Goal: Feedback & Contribution: Contribute content

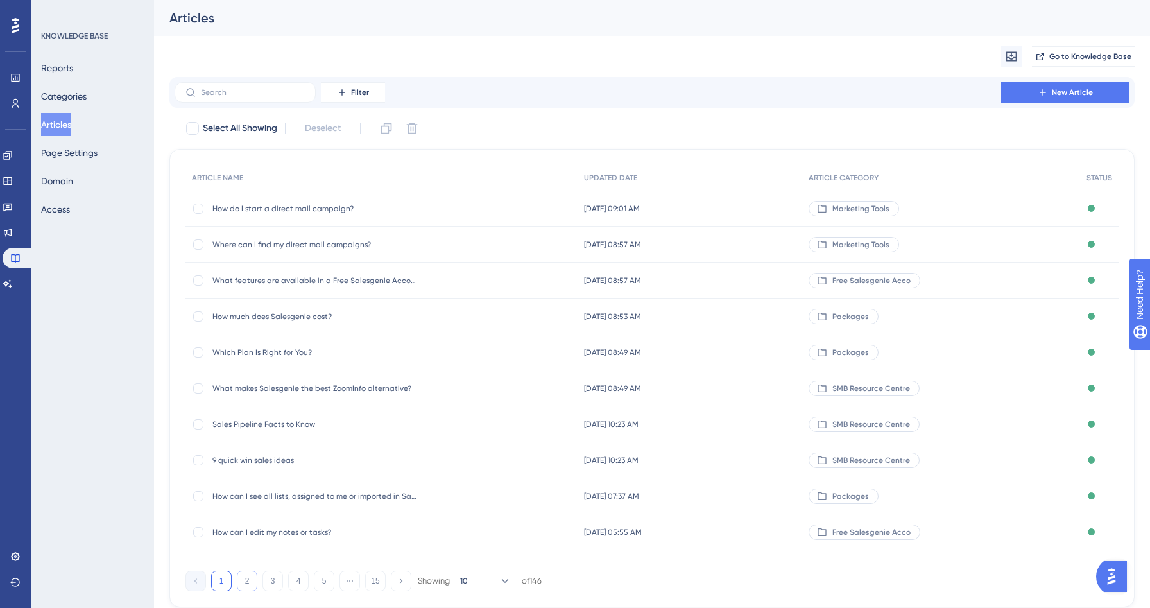
click at [248, 574] on button "2" at bounding box center [247, 581] width 21 height 21
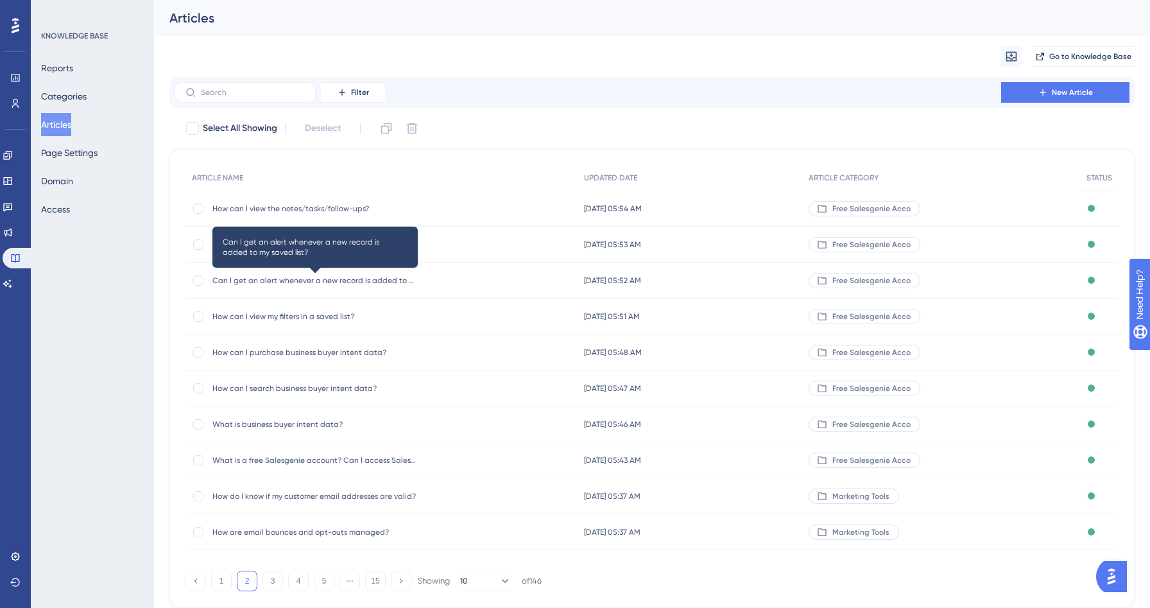
click at [322, 279] on span "Can I get an alert whenever a new record is added to my saved list?" at bounding box center [314, 280] width 205 height 10
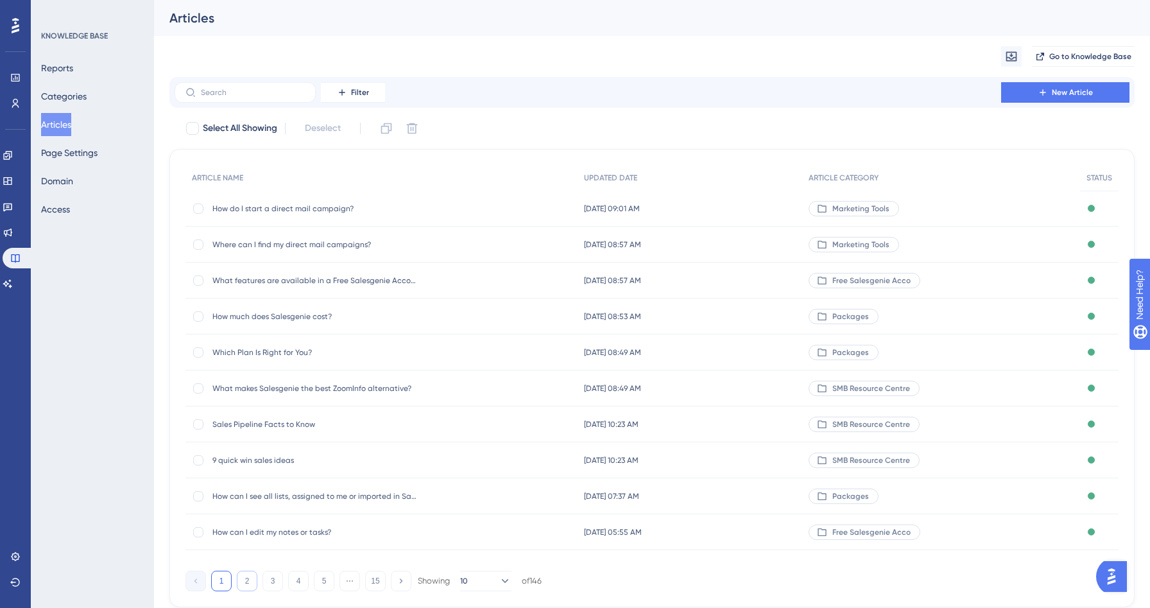
click at [249, 579] on button "2" at bounding box center [247, 581] width 21 height 21
click at [276, 315] on span "How can I view my filters in a saved list?" at bounding box center [314, 316] width 205 height 10
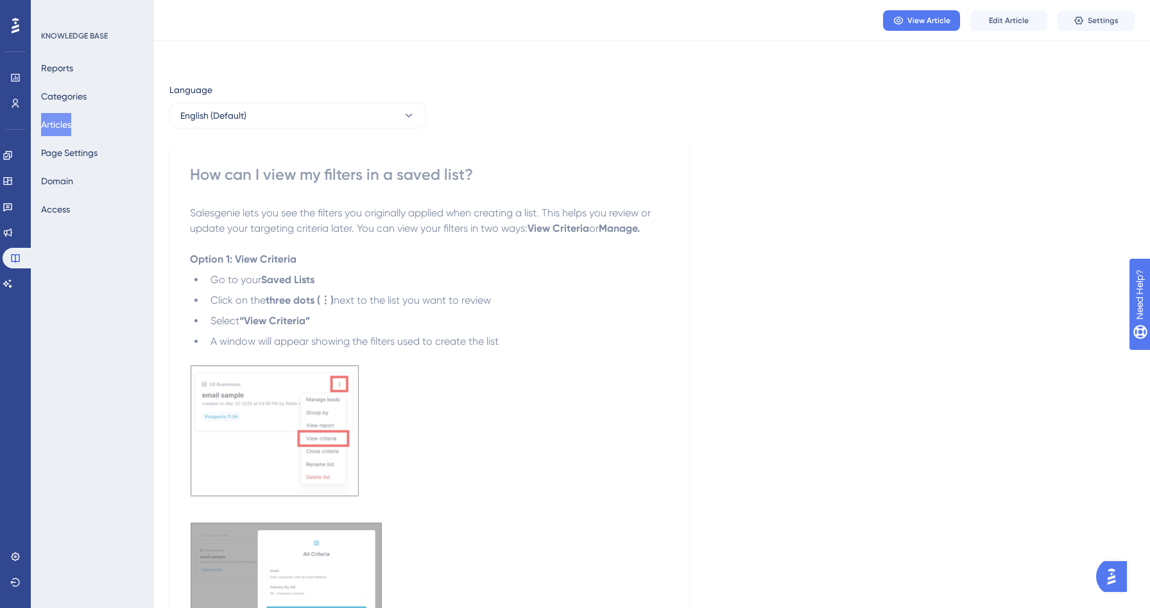
scroll to position [460, 0]
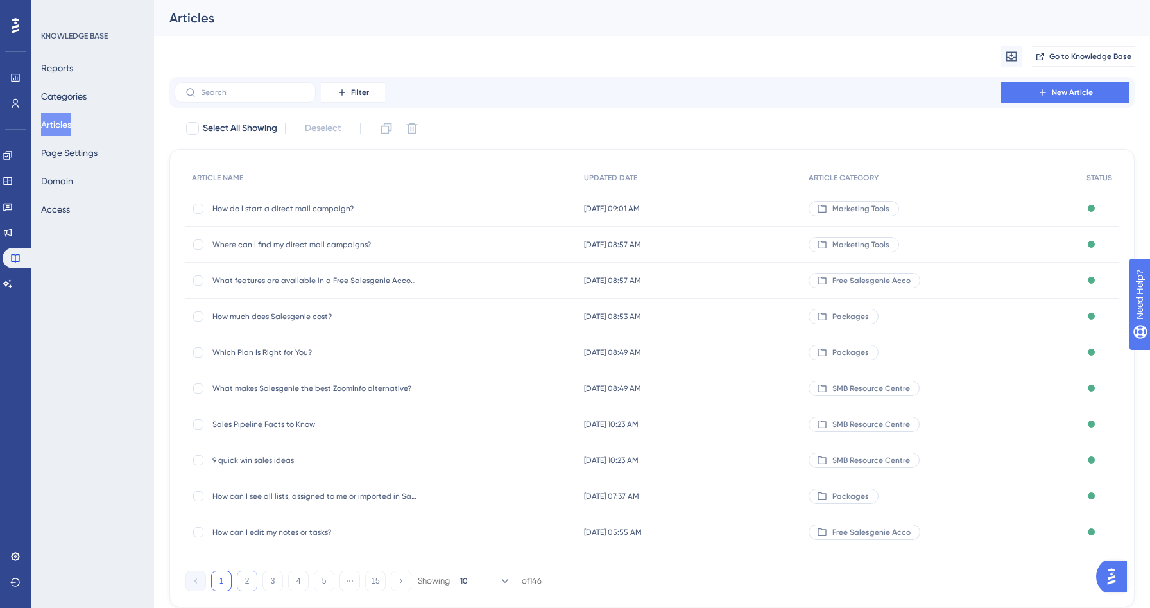
click at [248, 583] on button "2" at bounding box center [247, 581] width 21 height 21
click at [289, 350] on span "How can I purchase business buyer intent data?" at bounding box center [314, 352] width 205 height 10
click at [240, 578] on button "2" at bounding box center [247, 581] width 21 height 21
click at [265, 422] on span "What is business buyer intent data?" at bounding box center [314, 424] width 205 height 10
click at [241, 583] on button "2" at bounding box center [247, 581] width 21 height 21
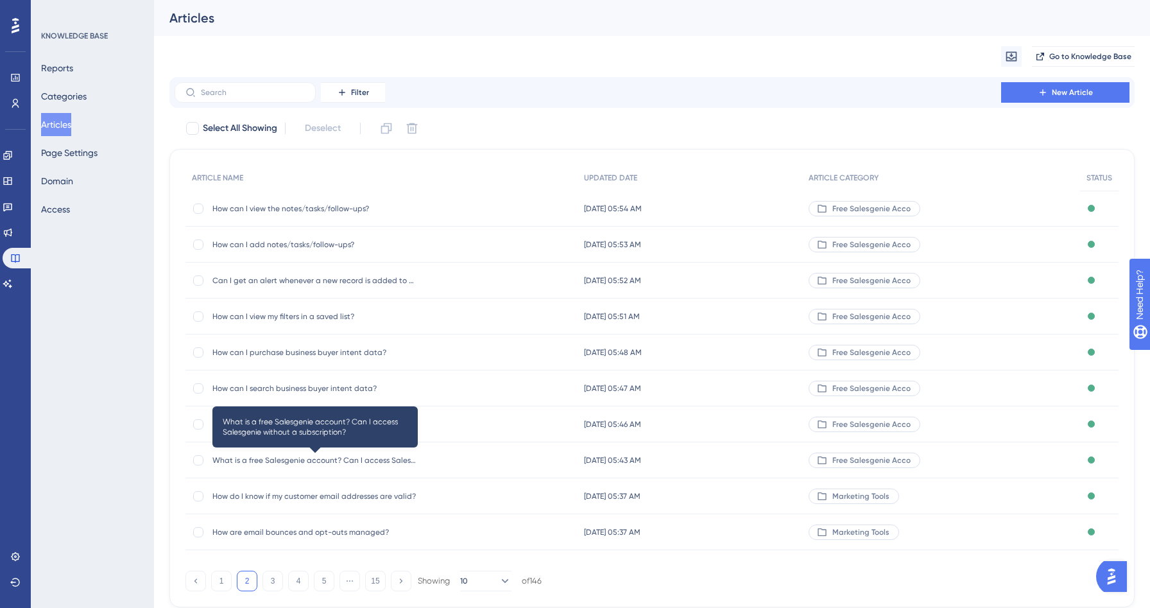
click at [295, 458] on span "What is a free Salesgenie account? Can I access Salesgenie without a subscripti…" at bounding box center [314, 460] width 205 height 10
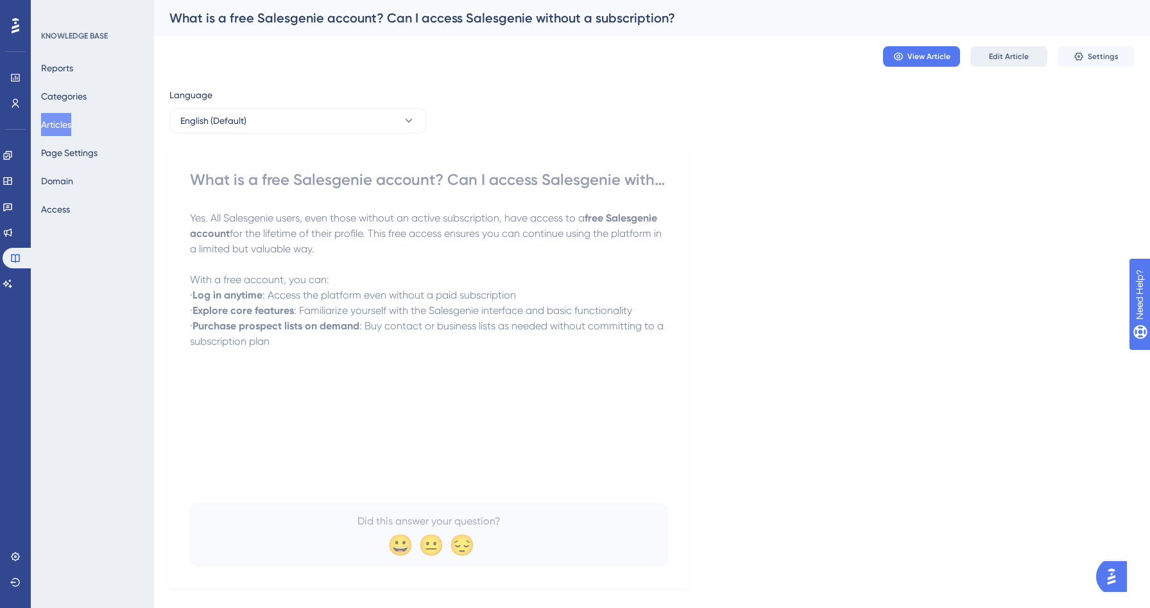
click at [1017, 62] on button "Edit Article" at bounding box center [1008, 56] width 77 height 21
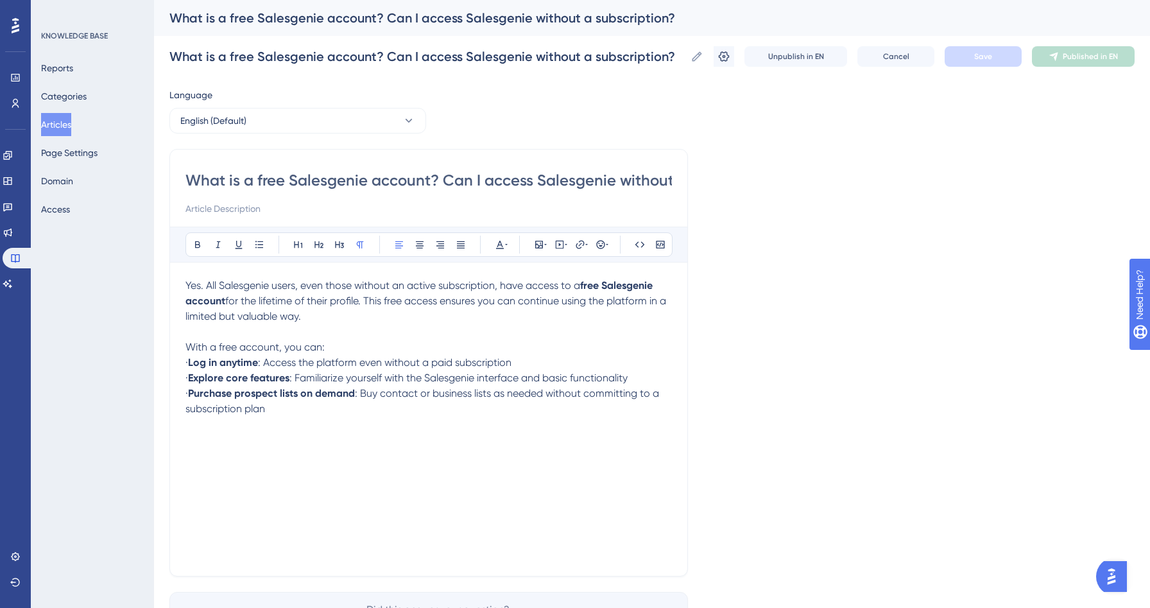
drag, startPoint x: 205, startPoint y: 395, endPoint x: 175, endPoint y: 395, distance: 30.2
click at [175, 395] on div "What is a free Salesgenie account? Can I access Salesgenie without a subscripti…" at bounding box center [428, 362] width 519 height 427
drag, startPoint x: 208, startPoint y: 379, endPoint x: 157, endPoint y: 379, distance: 51.3
click at [157, 379] on div "Performance Users Engagement Widgets Feedback Product Updates Knowledge Base AI…" at bounding box center [652, 337] width 996 height 674
drag, startPoint x: 206, startPoint y: 360, endPoint x: 174, endPoint y: 359, distance: 32.1
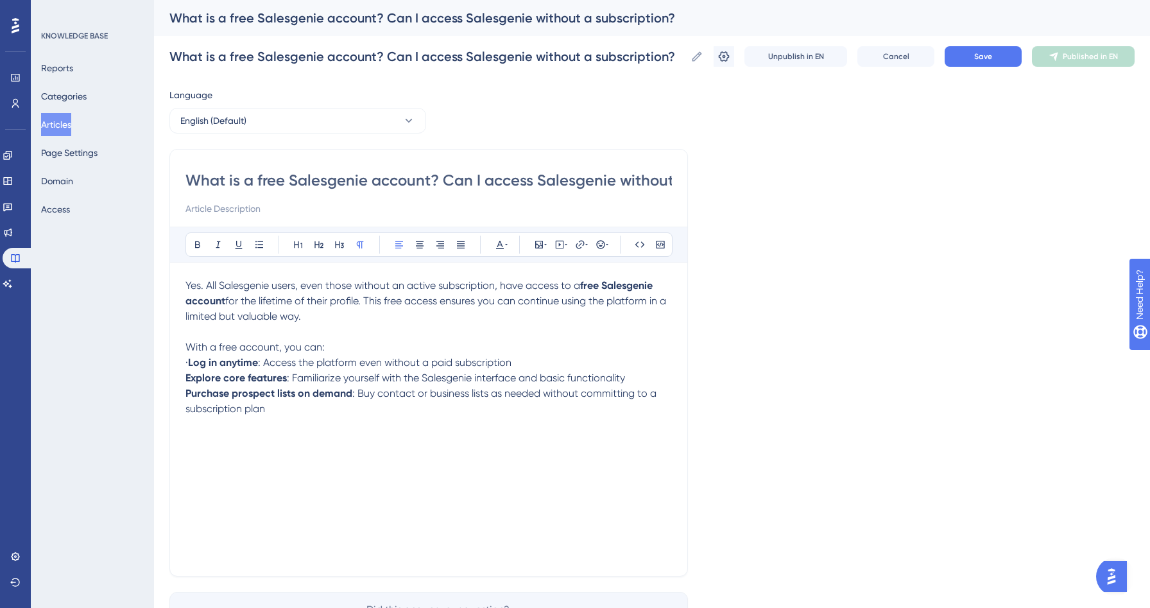
click at [175, 360] on div "What is a free Salesgenie account? Can I access Salesgenie without a subscripti…" at bounding box center [428, 362] width 519 height 427
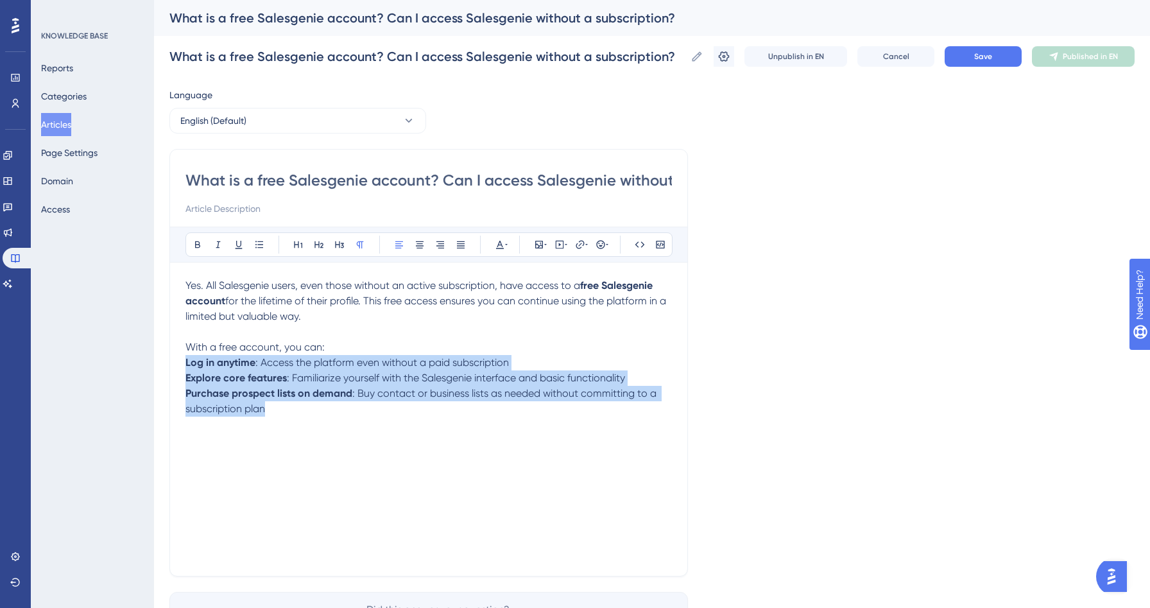
drag, startPoint x: 294, startPoint y: 412, endPoint x: 166, endPoint y: 366, distance: 135.8
click at [166, 366] on div "Performance Users Engagement Widgets Feedback Product Updates Knowledge Base AI…" at bounding box center [652, 337] width 996 height 674
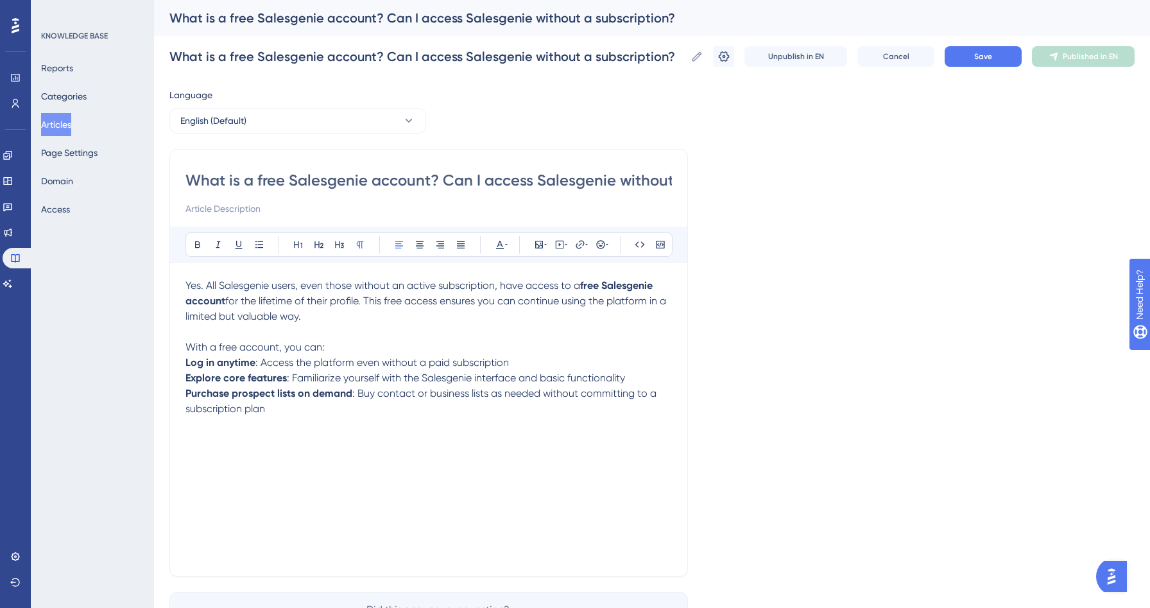
click at [248, 247] on div "Bold Italic Underline Bullet Point Heading 1 Heading 2 Heading 3 Normal Align L…" at bounding box center [428, 244] width 487 height 24
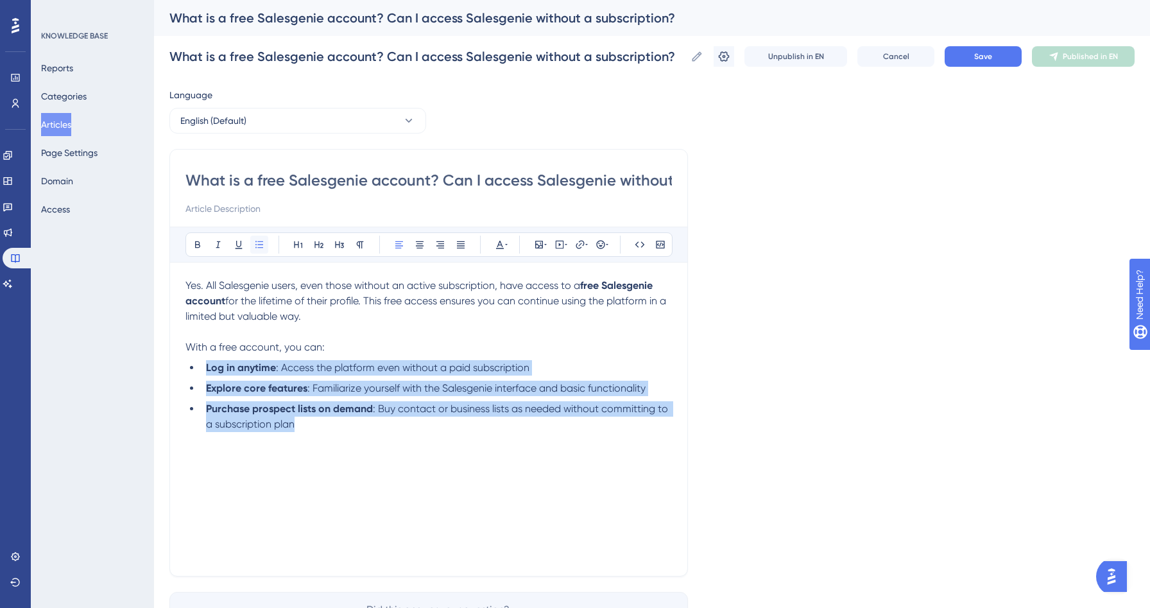
click at [260, 247] on icon at bounding box center [259, 244] width 8 height 7
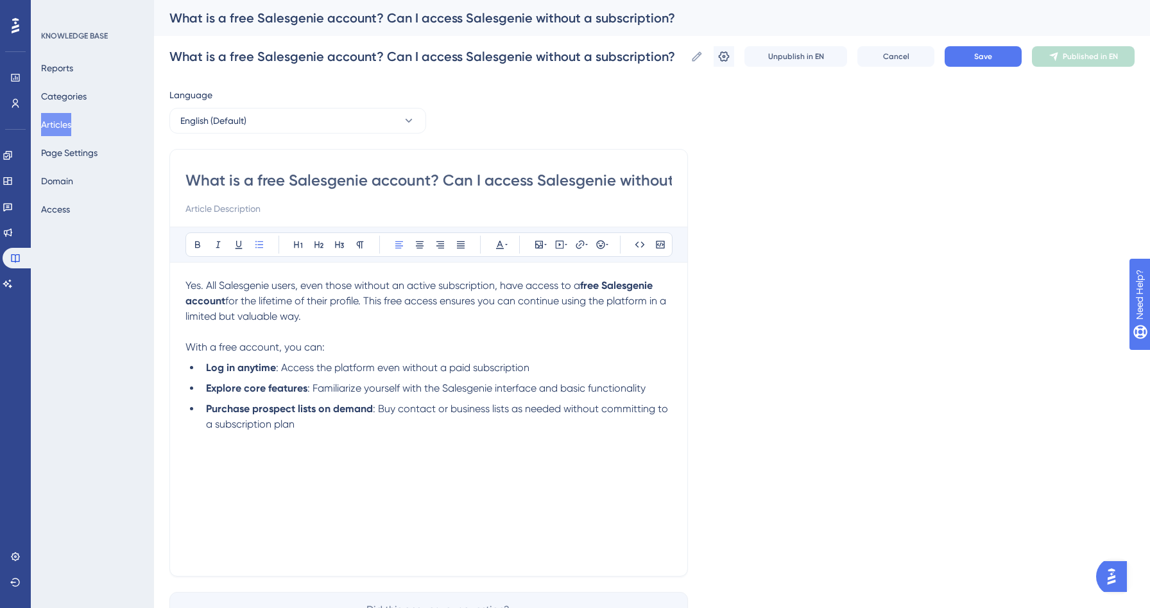
click at [307, 435] on div "Yes. All Salesgenie users, even those without an active subscription, have acce…" at bounding box center [428, 419] width 487 height 282
click at [998, 58] on button "Save" at bounding box center [983, 56] width 77 height 21
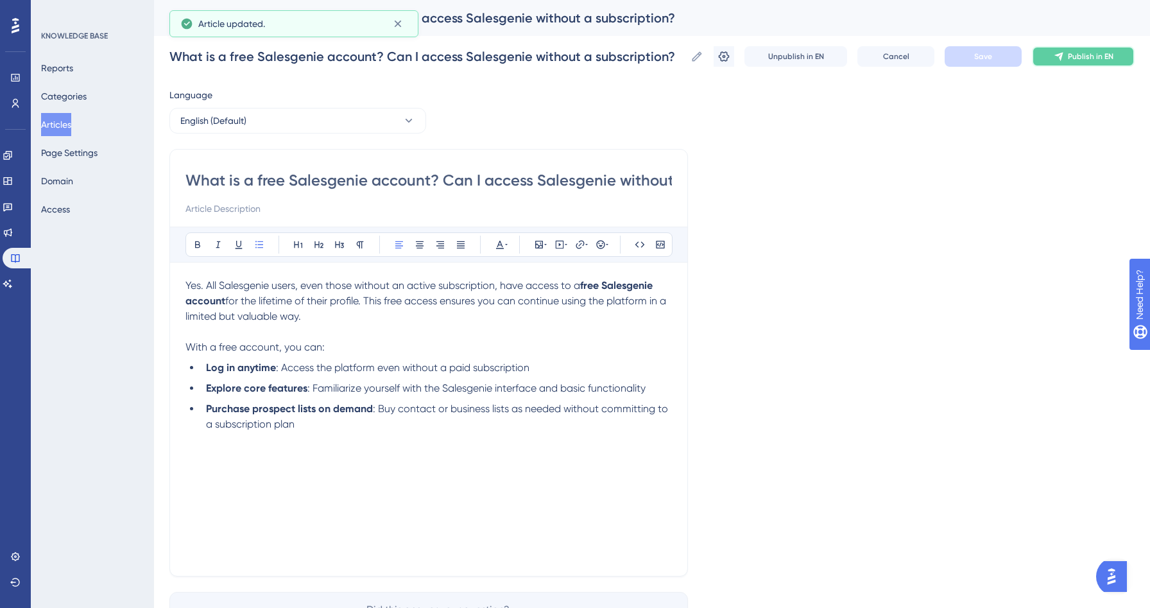
click at [1063, 56] on icon at bounding box center [1059, 56] width 10 height 10
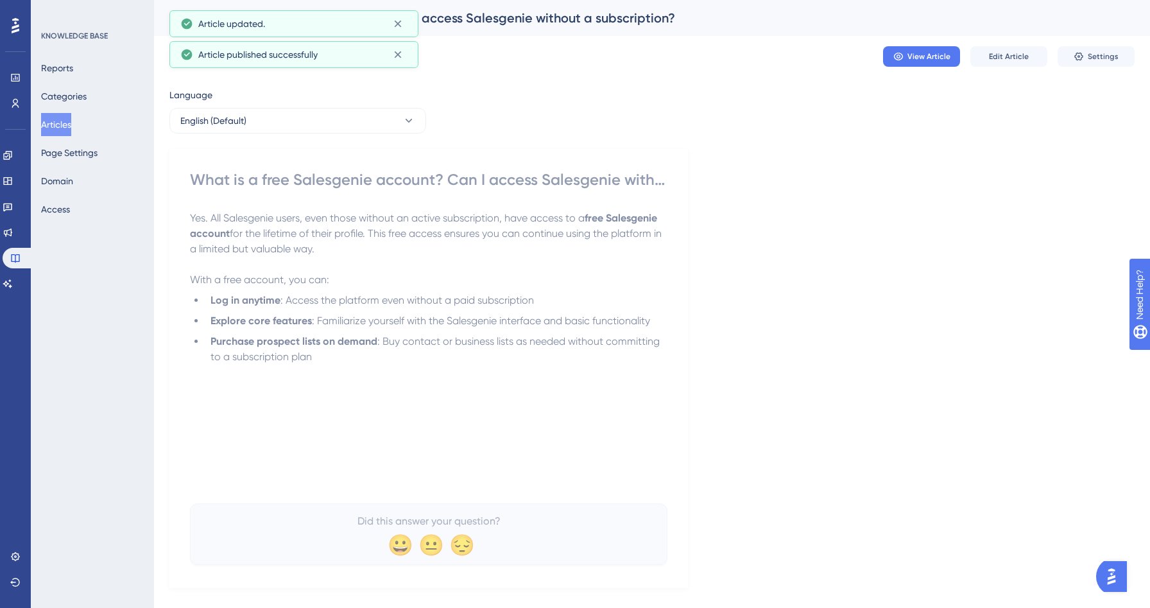
click at [71, 121] on button "Articles" at bounding box center [56, 124] width 30 height 23
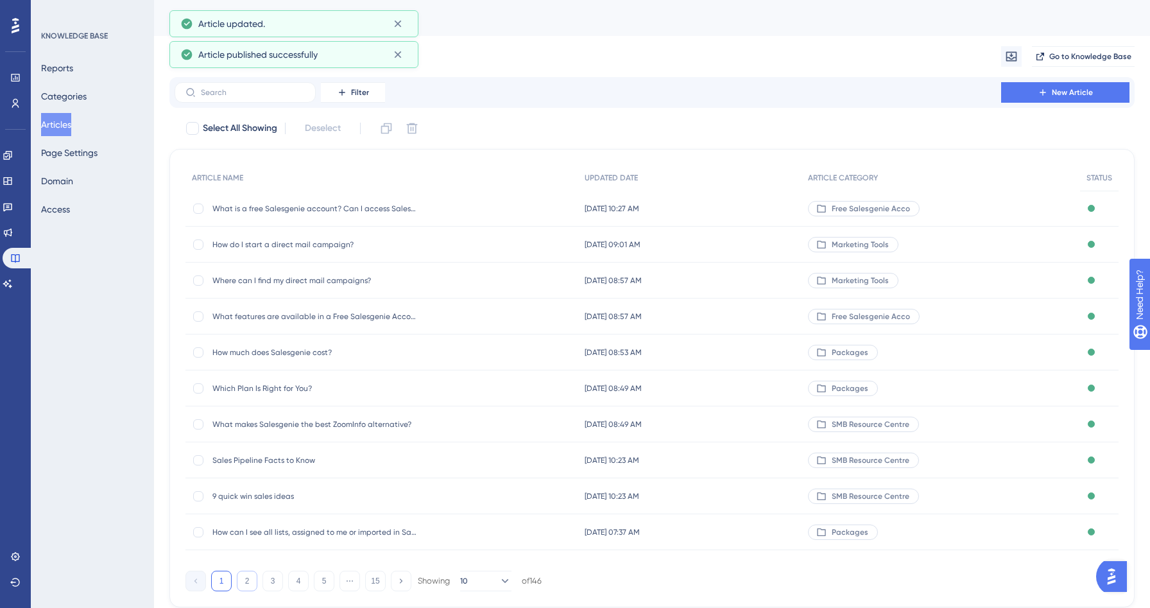
click at [248, 579] on button "2" at bounding box center [247, 581] width 21 height 21
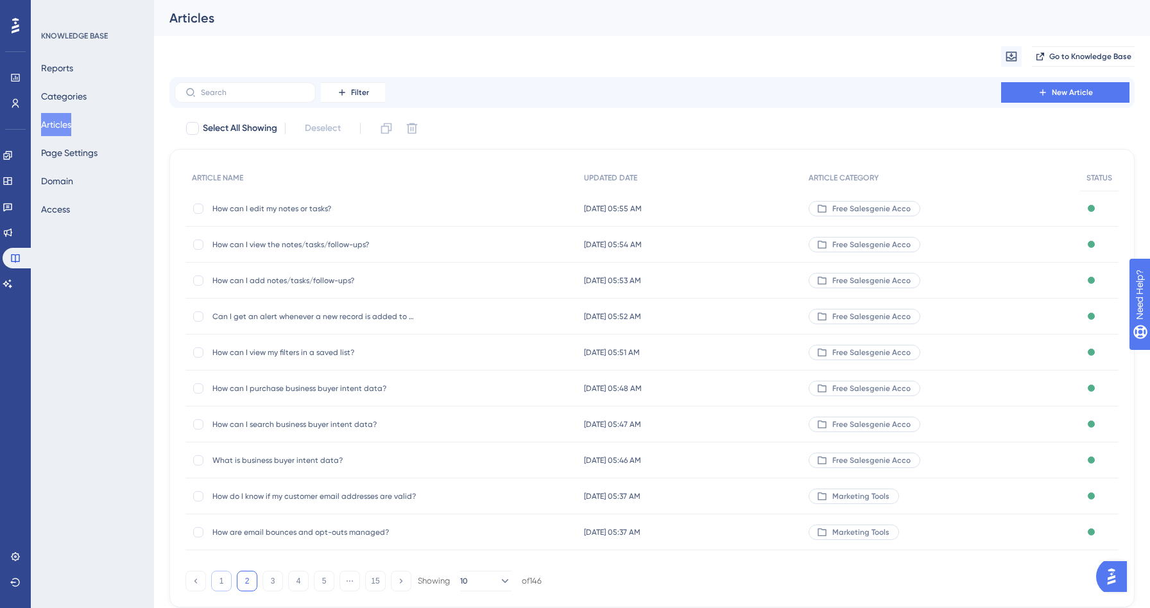
click at [220, 585] on button "1" at bounding box center [221, 581] width 21 height 21
click at [379, 584] on button "15" at bounding box center [375, 581] width 21 height 21
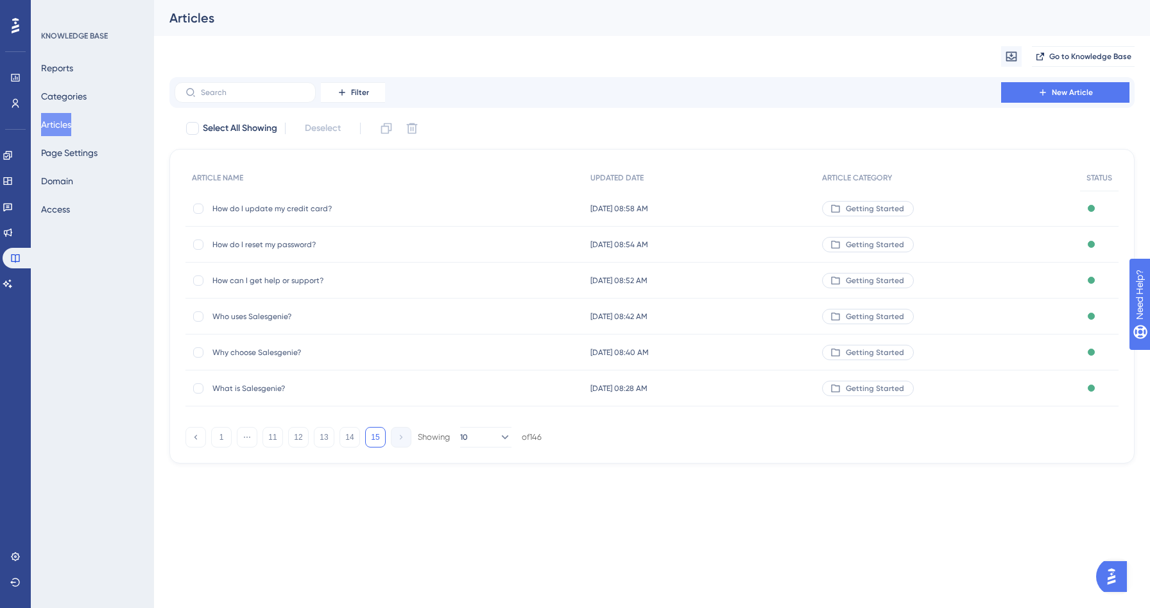
click at [247, 384] on span "What is Salesgenie?" at bounding box center [314, 388] width 205 height 10
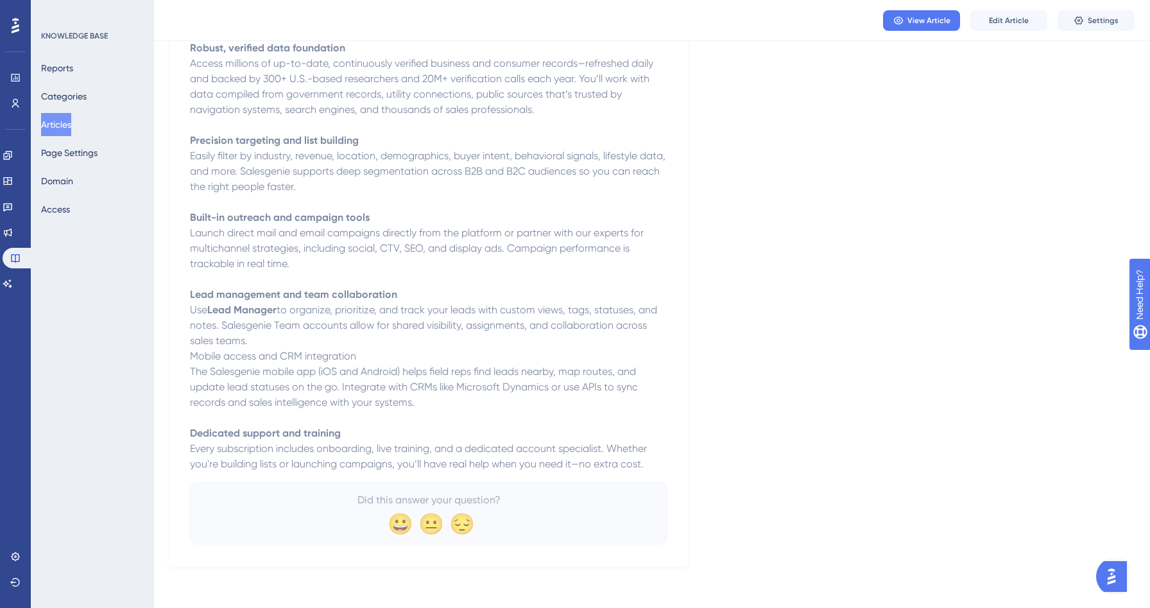
scroll to position [336, 0]
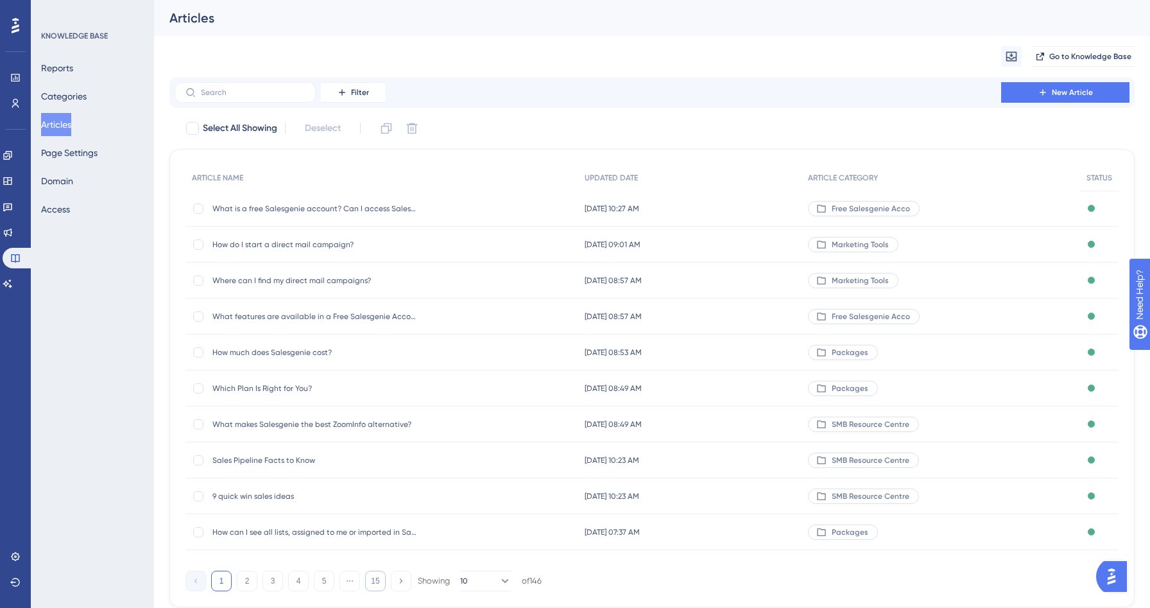
click at [374, 580] on button "15" at bounding box center [375, 581] width 21 height 21
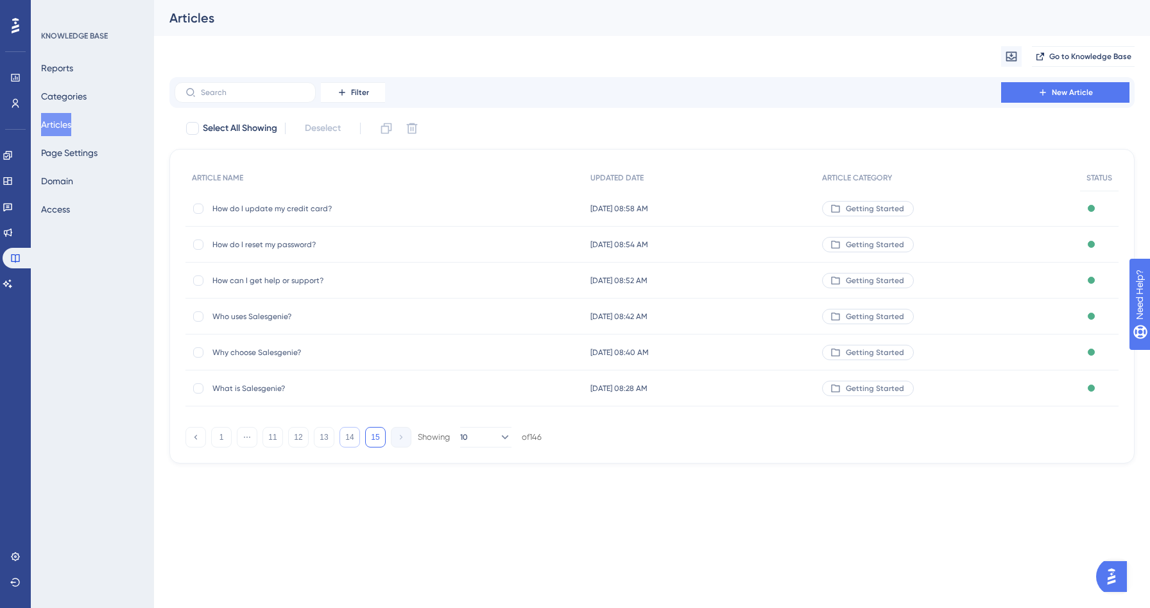
click at [353, 442] on button "14" at bounding box center [350, 437] width 21 height 21
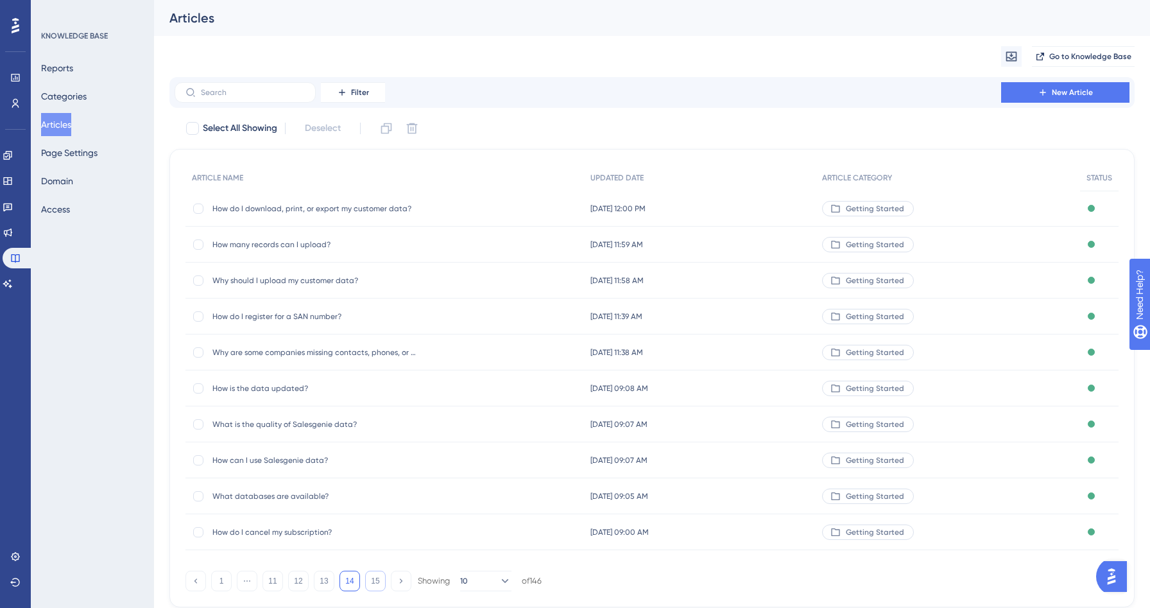
click at [378, 583] on button "15" at bounding box center [375, 581] width 21 height 21
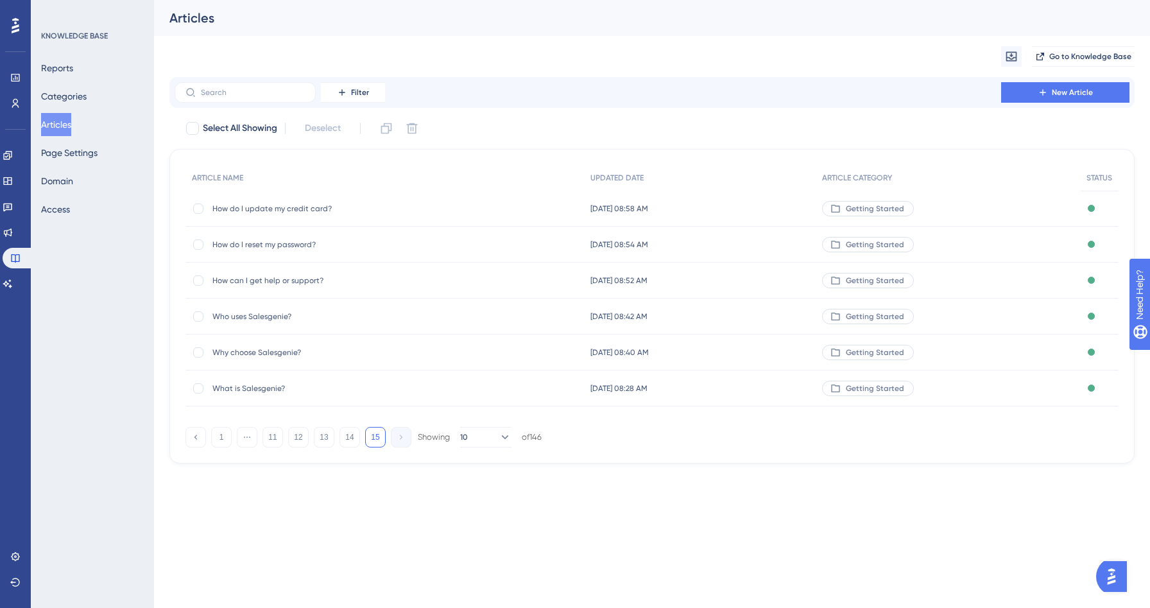
click at [280, 355] on span "Why choose Salesgenie?" at bounding box center [314, 352] width 205 height 10
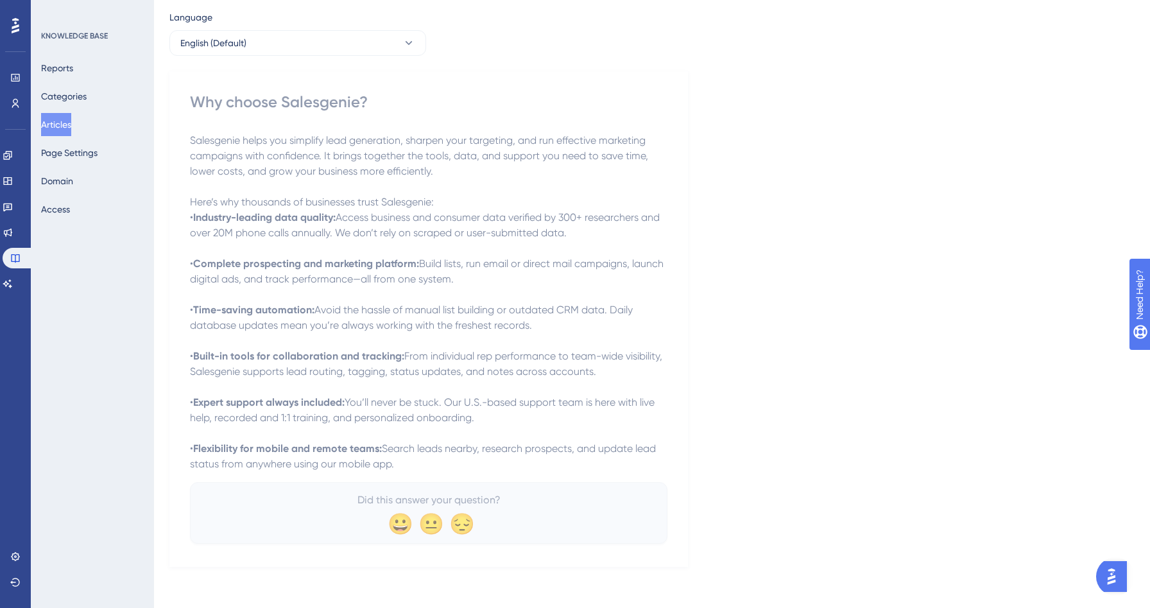
scroll to position [74, 0]
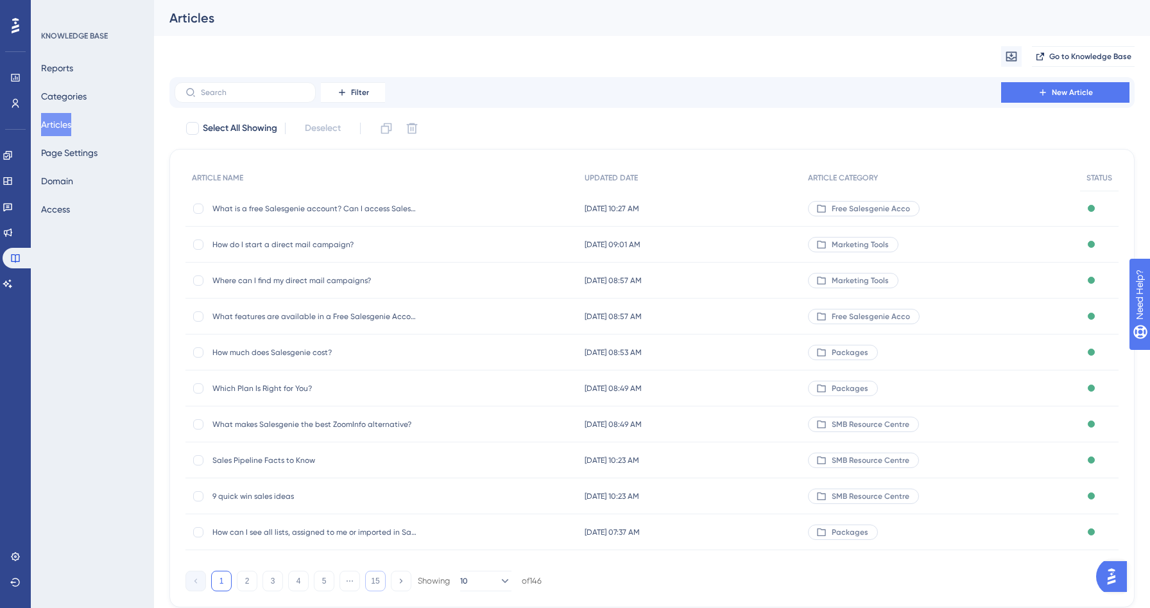
click at [376, 574] on button "15" at bounding box center [375, 581] width 21 height 21
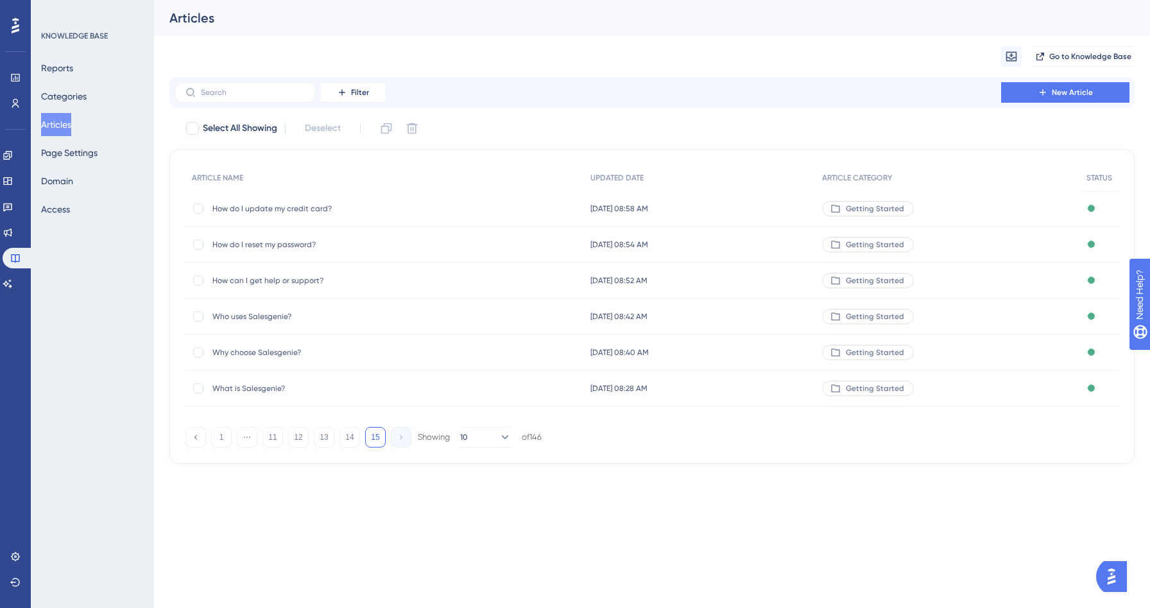
click at [257, 322] on div "Who uses Salesgenie? Who uses Salesgenie?" at bounding box center [314, 316] width 205 height 36
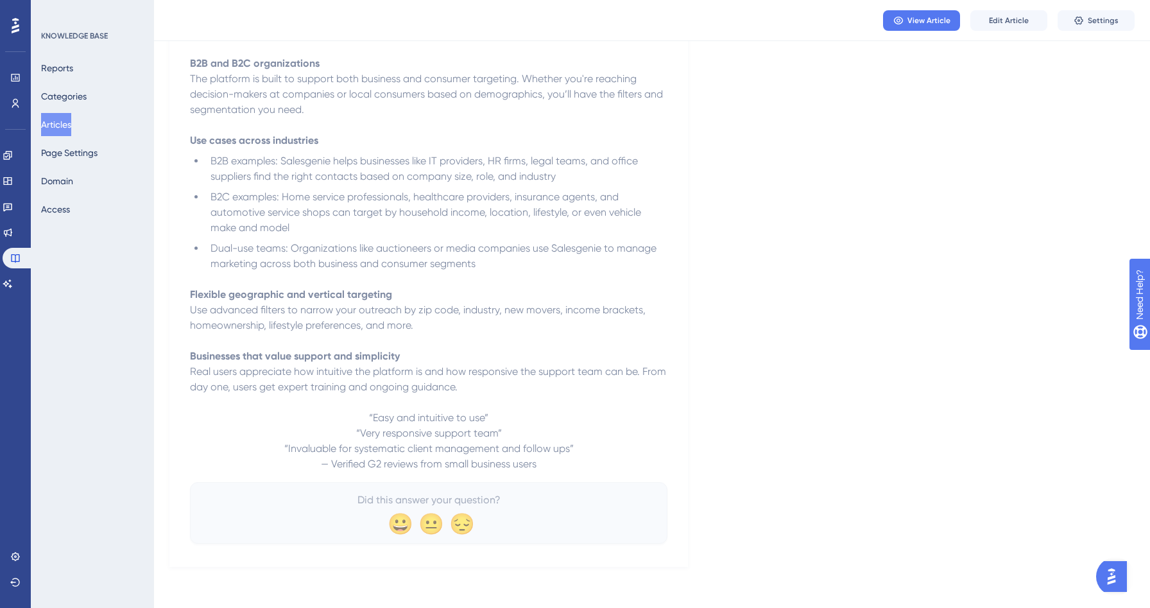
scroll to position [335, 0]
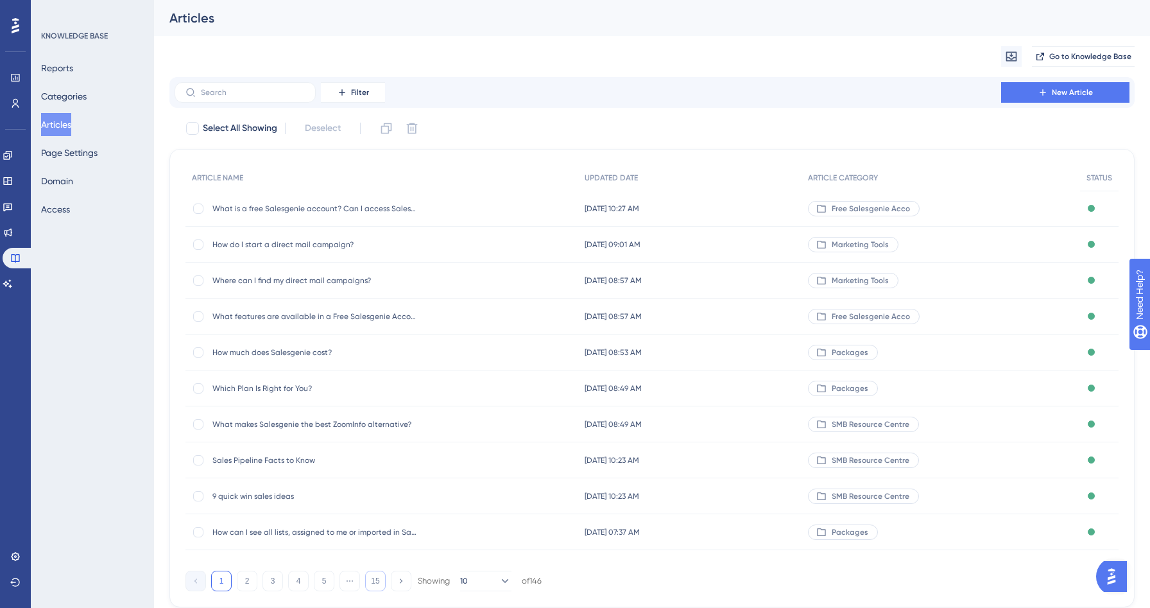
click at [372, 585] on button "15" at bounding box center [375, 581] width 21 height 21
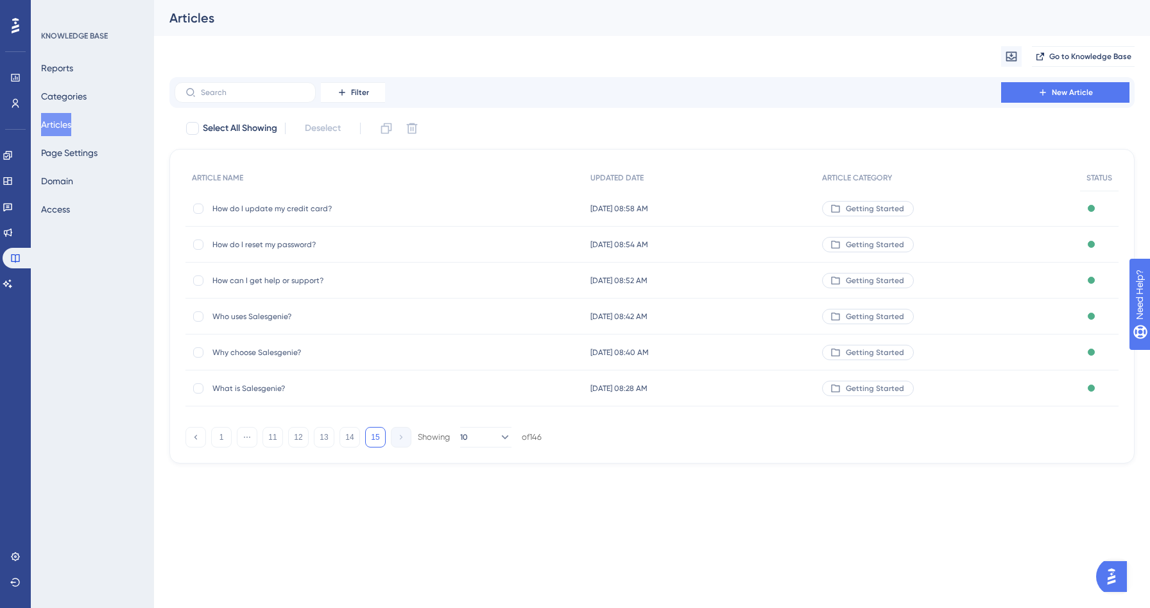
click at [266, 315] on span "Who uses Salesgenie?" at bounding box center [314, 316] width 205 height 10
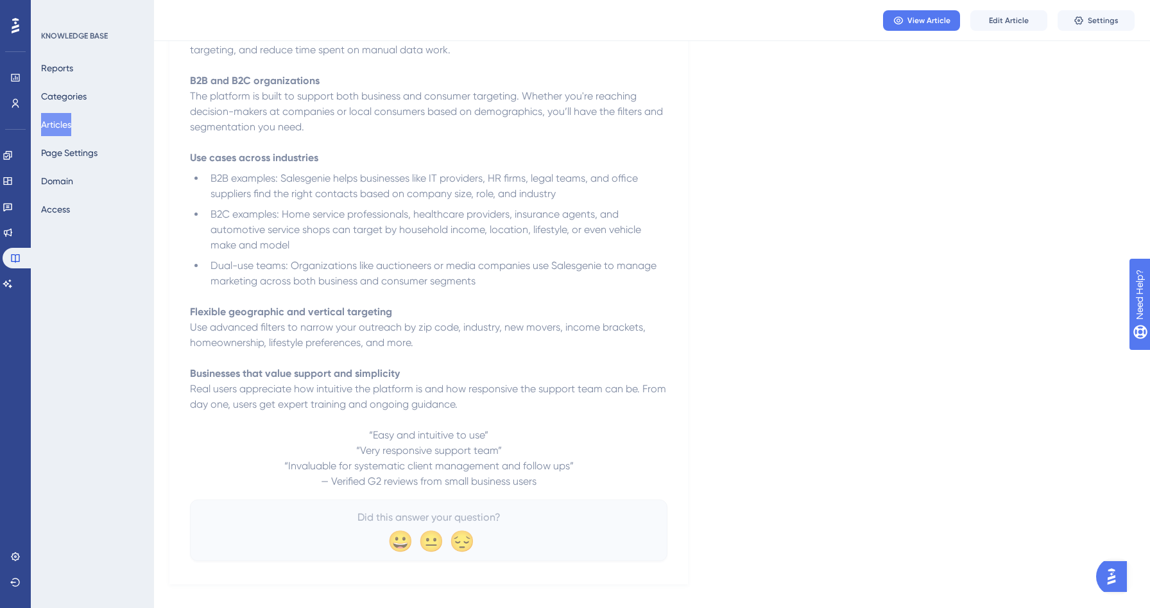
scroll to position [336, 0]
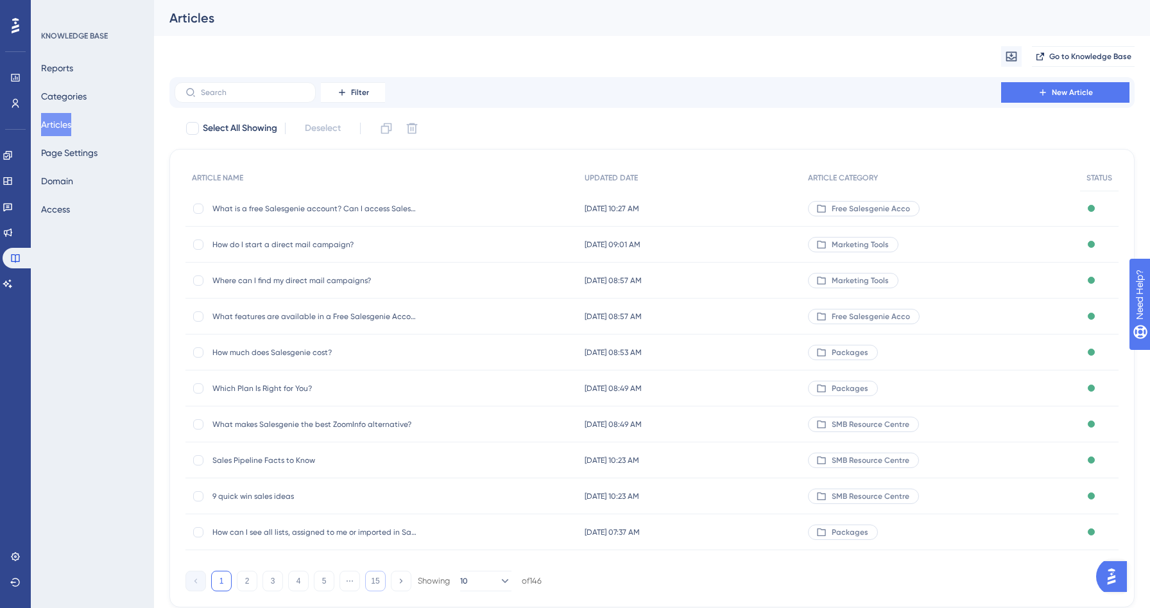
click at [368, 580] on button "15" at bounding box center [375, 581] width 21 height 21
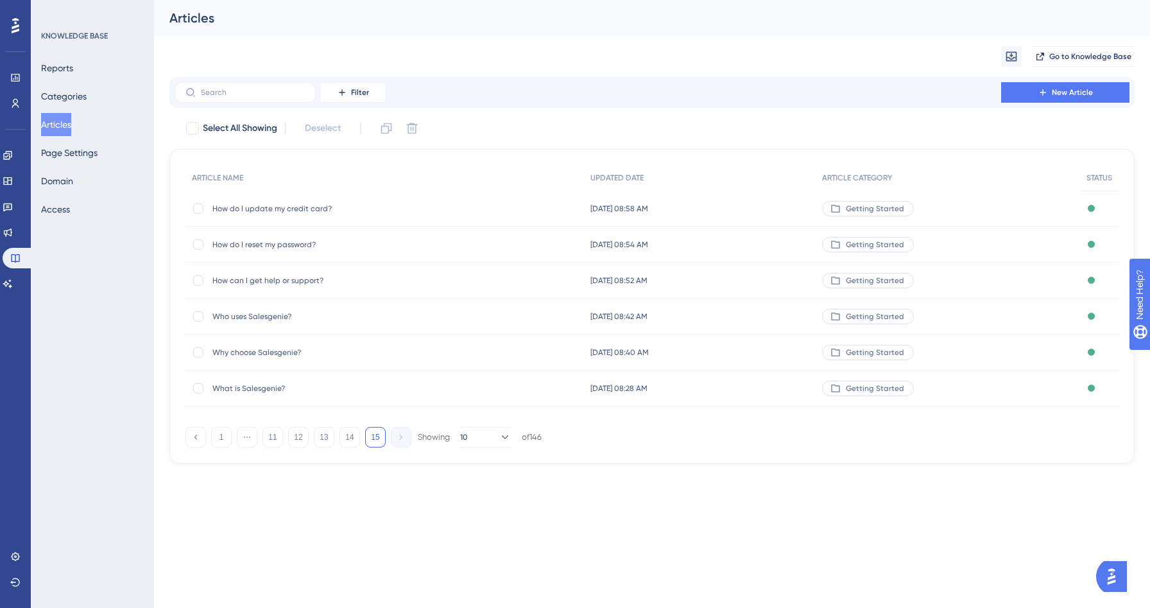
click at [271, 278] on span "How can I get help or support?" at bounding box center [314, 280] width 205 height 10
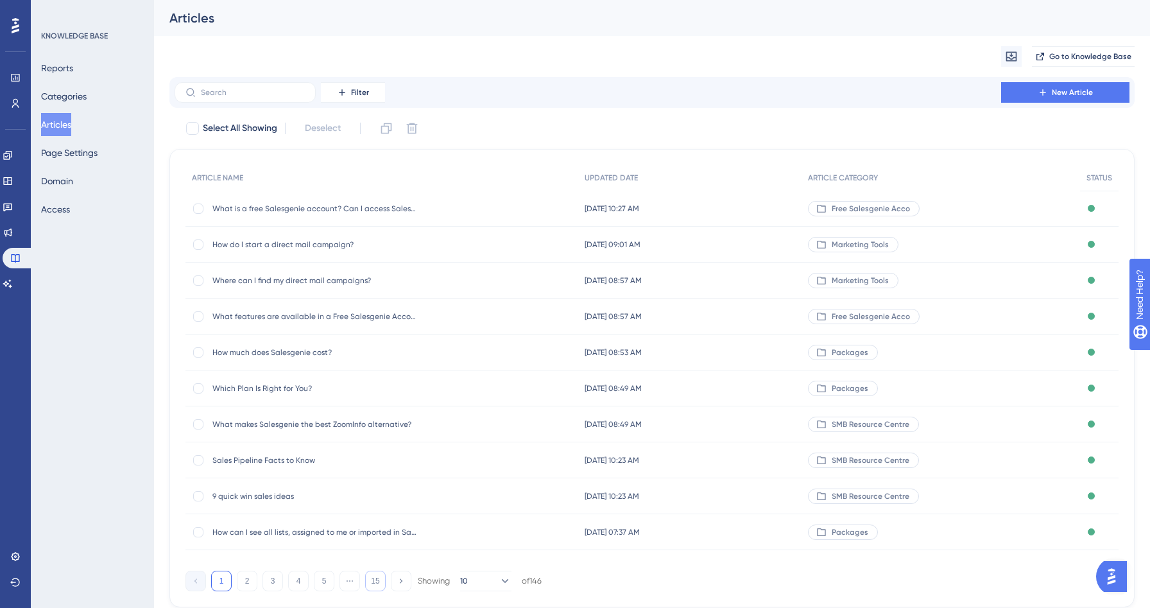
click at [379, 582] on button "15" at bounding box center [375, 581] width 21 height 21
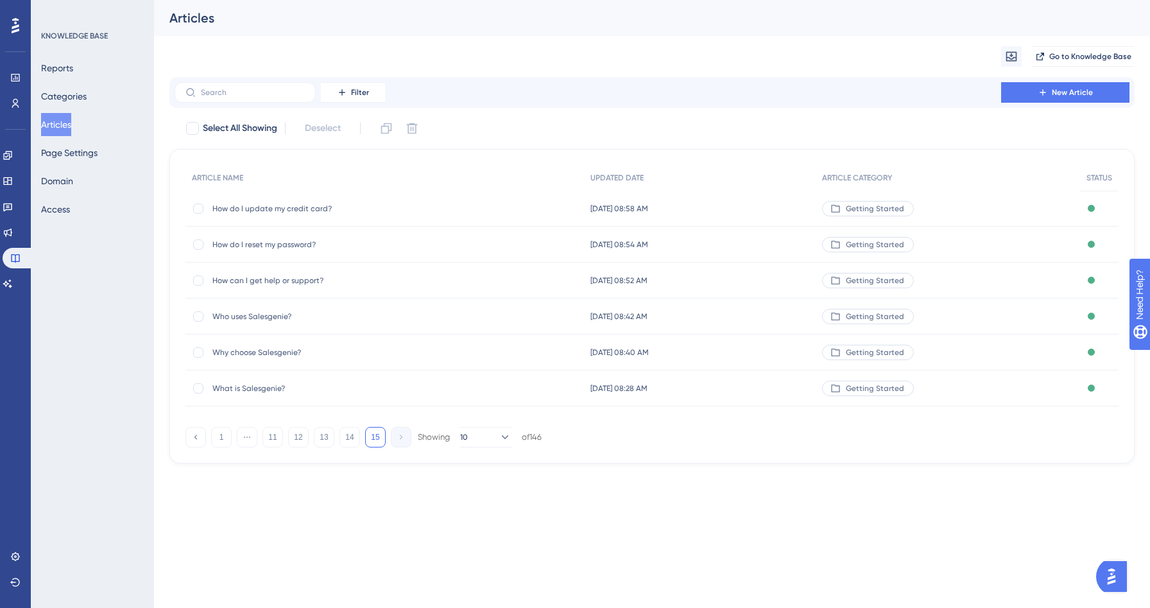
click at [284, 240] on span "How do I reset my password?" at bounding box center [314, 244] width 205 height 10
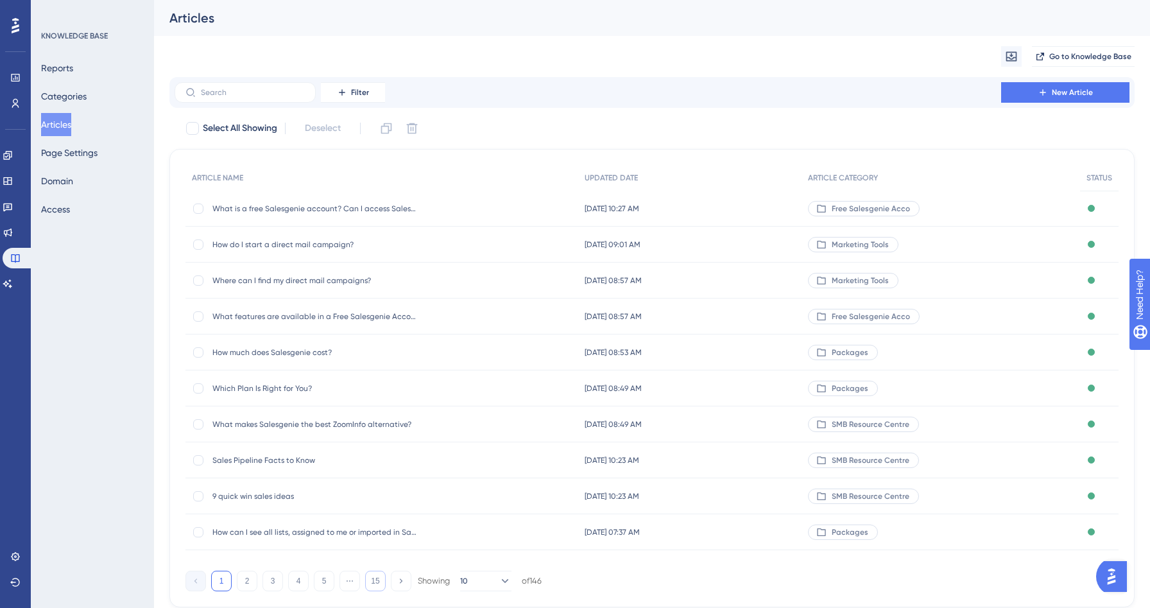
click at [379, 578] on button "15" at bounding box center [375, 581] width 21 height 21
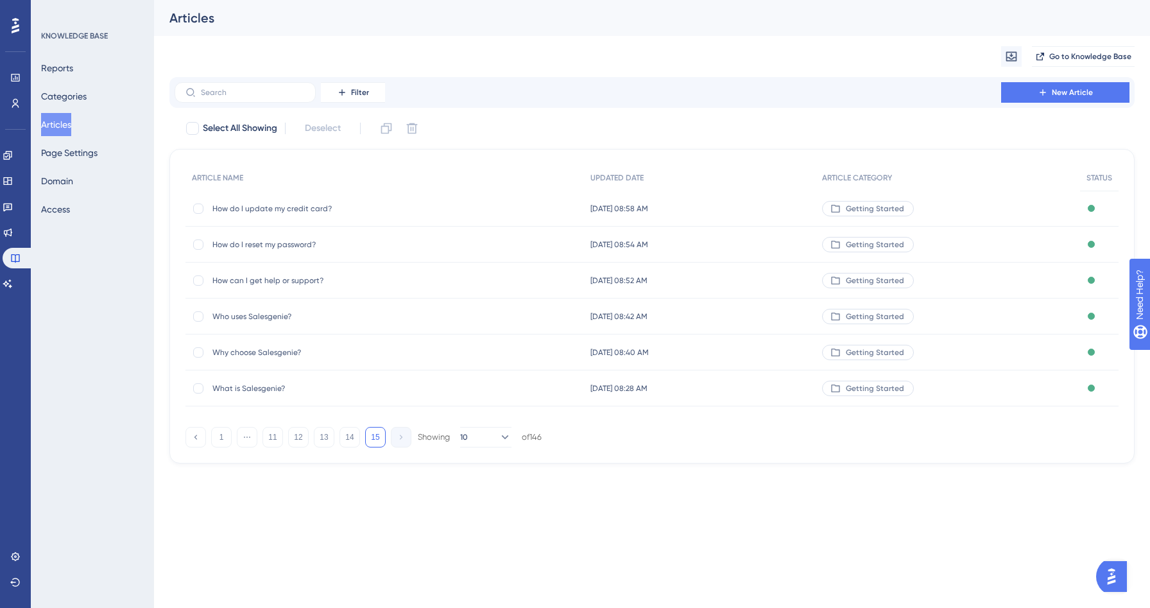
click at [303, 211] on span "How do I update my credit card?" at bounding box center [314, 208] width 205 height 10
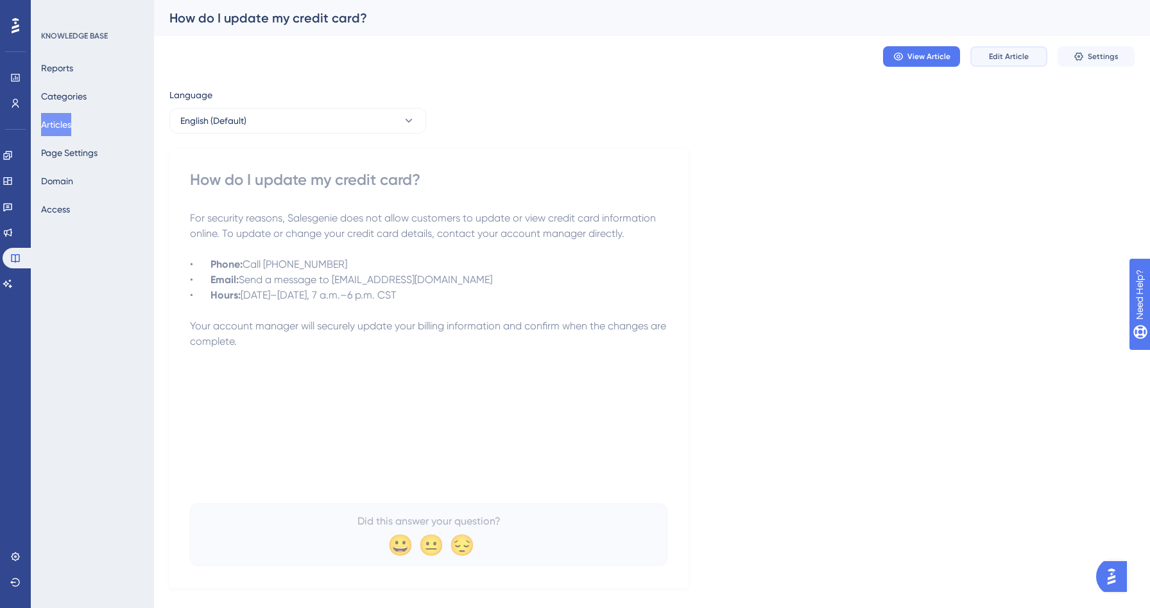
click at [1001, 54] on span "Edit Article" at bounding box center [1009, 56] width 40 height 10
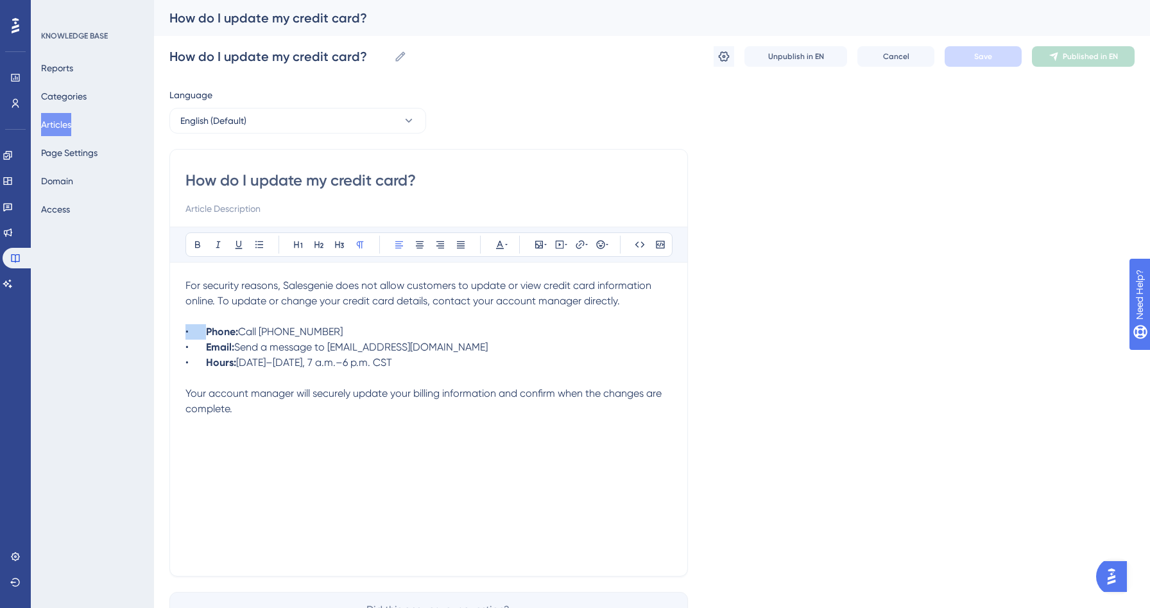
drag, startPoint x: 205, startPoint y: 337, endPoint x: 177, endPoint y: 337, distance: 28.2
click at [177, 337] on div "How do I update my credit card? Bold Italic Underline Bullet Point Heading 1 He…" at bounding box center [428, 362] width 519 height 427
drag, startPoint x: 206, startPoint y: 350, endPoint x: 166, endPoint y: 350, distance: 39.8
click at [166, 350] on div "Performance Users Engagement Widgets Feedback Product Updates Knowledge Base AI…" at bounding box center [652, 337] width 996 height 674
drag, startPoint x: 206, startPoint y: 365, endPoint x: 169, endPoint y: 365, distance: 36.6
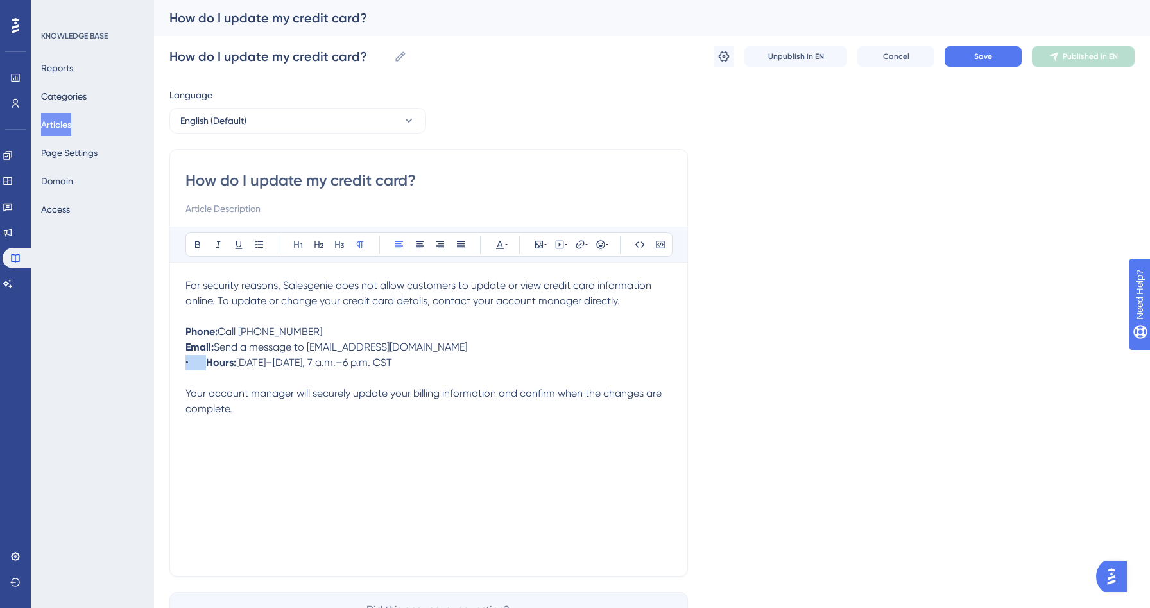
click at [169, 365] on div "How do I update my credit card? Bold Italic Underline Bullet Point Heading 1 He…" at bounding box center [428, 362] width 519 height 427
drag, startPoint x: 386, startPoint y: 364, endPoint x: 163, endPoint y: 331, distance: 225.1
click at [163, 331] on div "Performance Users Engagement Widgets Feedback Product Updates Knowledge Base AI…" at bounding box center [652, 337] width 996 height 674
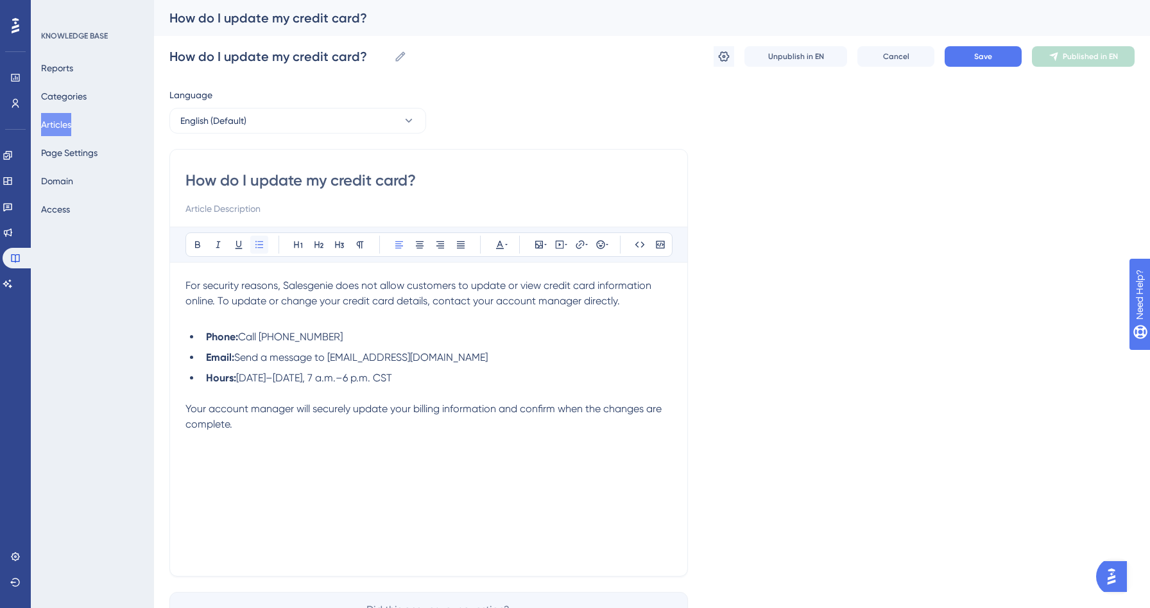
click at [263, 241] on icon at bounding box center [259, 244] width 10 height 10
click at [606, 354] on li "Email: Send a message to [EMAIL_ADDRESS][DOMAIN_NAME]" at bounding box center [436, 357] width 471 height 15
click at [980, 55] on span "Save" at bounding box center [983, 56] width 18 height 10
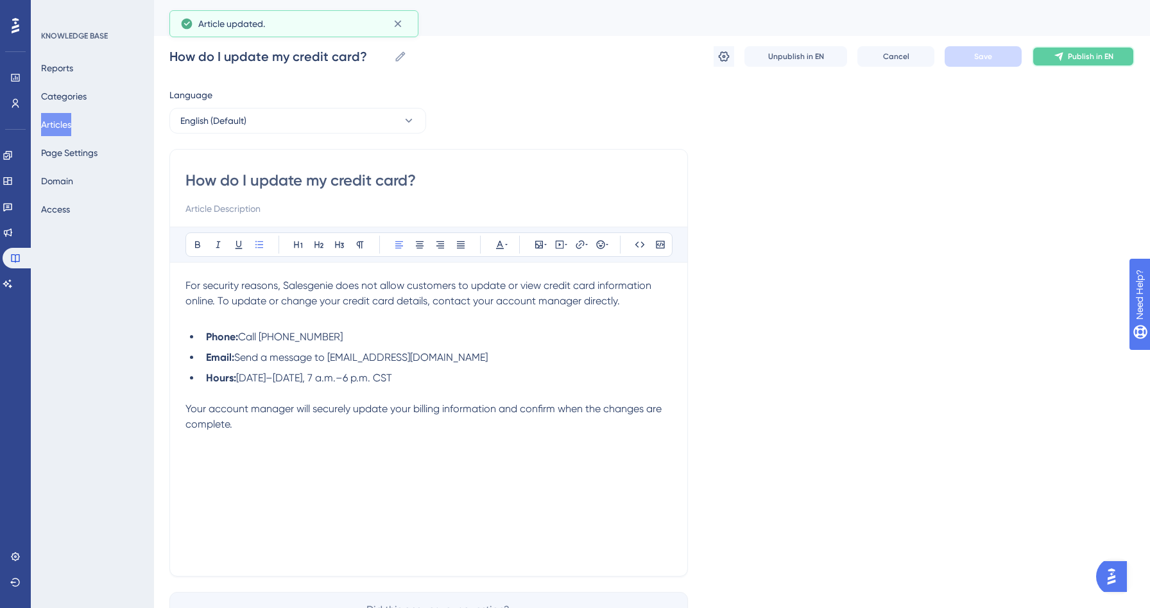
click at [1049, 54] on button "Publish in EN" at bounding box center [1083, 56] width 103 height 21
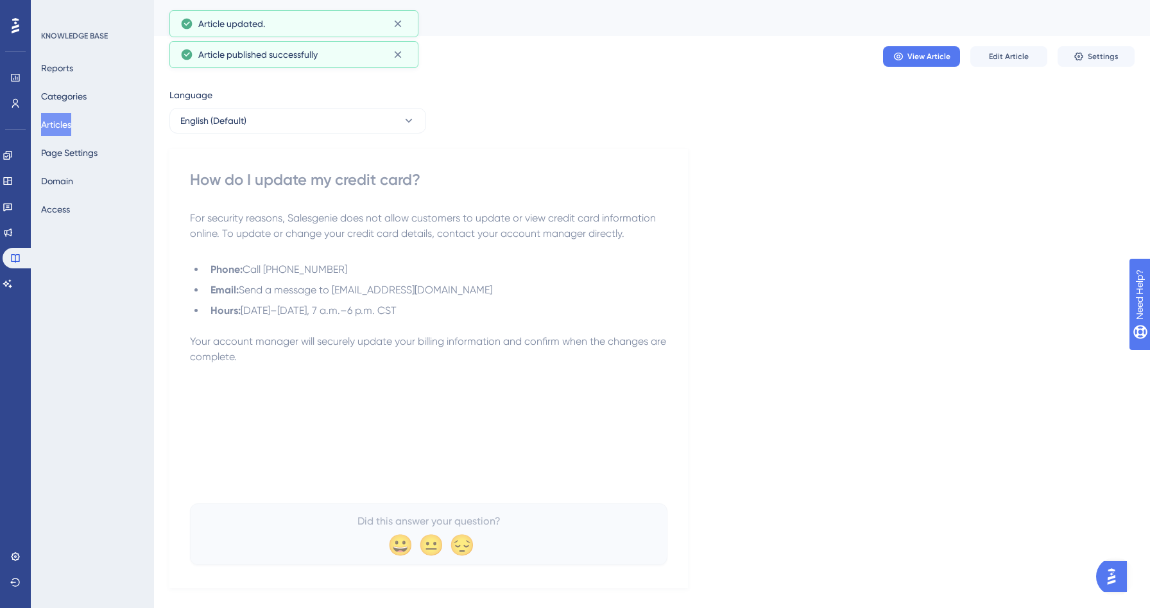
click at [70, 121] on button "Articles" at bounding box center [56, 124] width 30 height 23
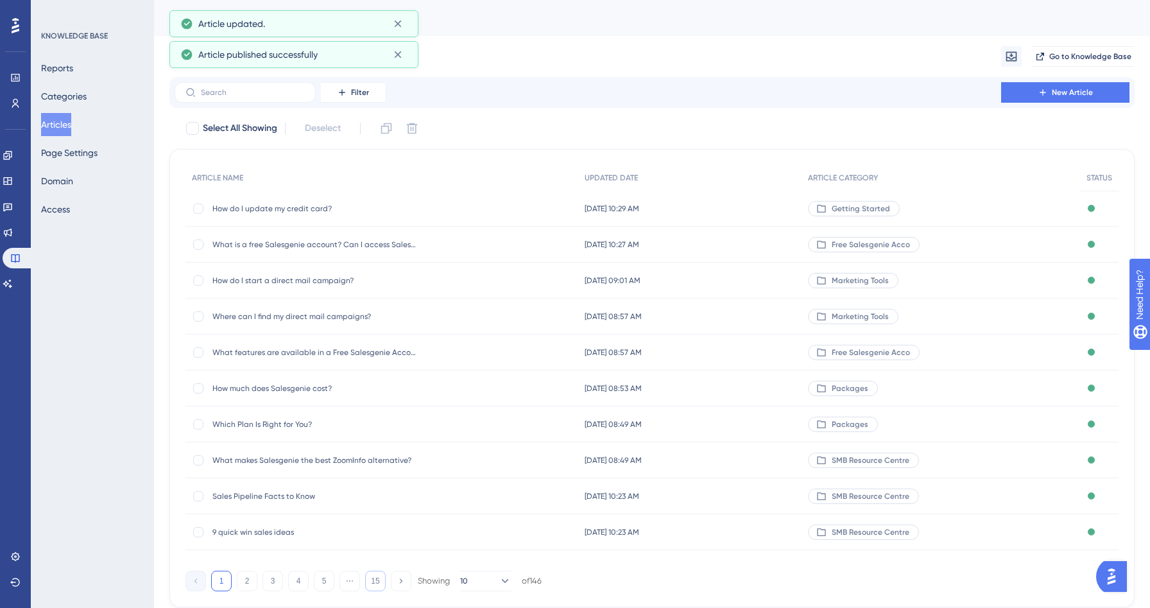
click at [370, 580] on button "15" at bounding box center [375, 581] width 21 height 21
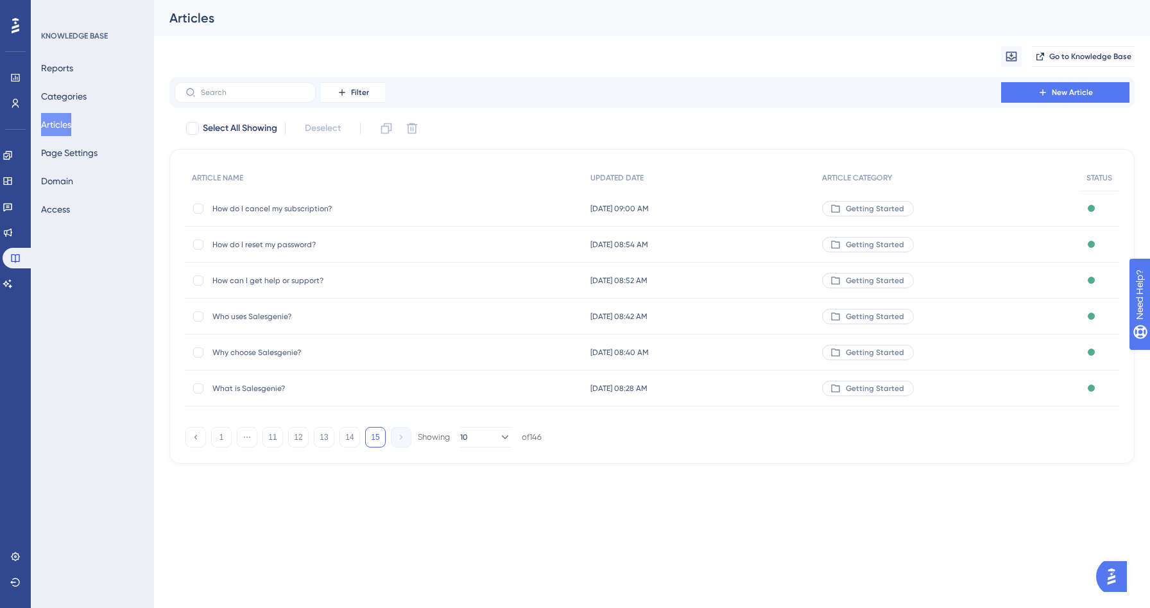
click at [273, 240] on span "How do I reset my password?" at bounding box center [314, 244] width 205 height 10
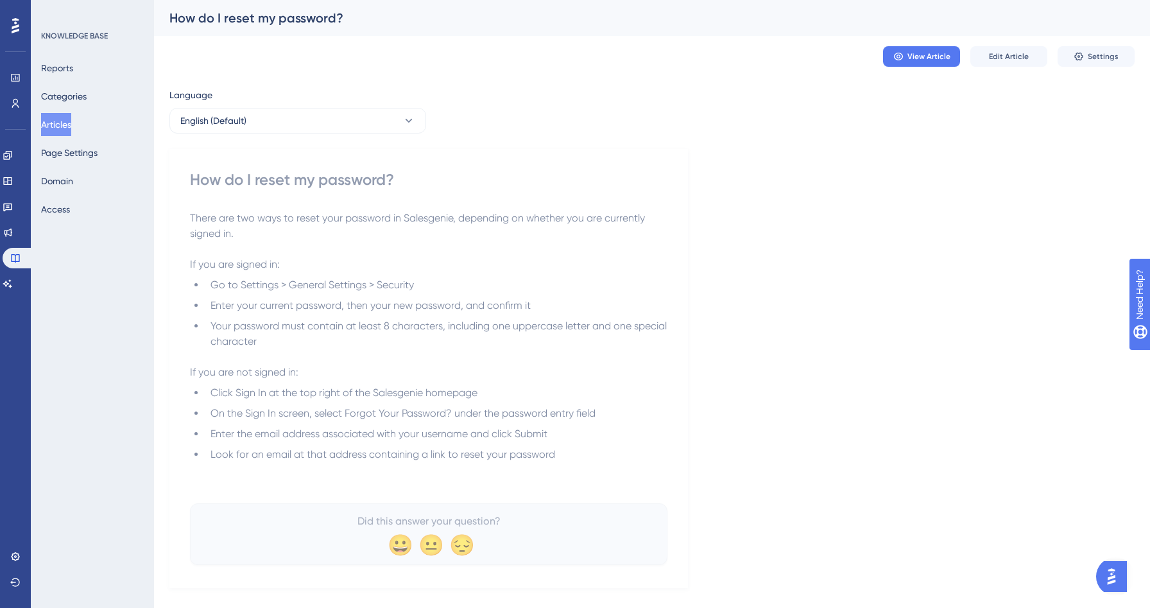
click at [63, 123] on button "Articles" at bounding box center [56, 124] width 30 height 23
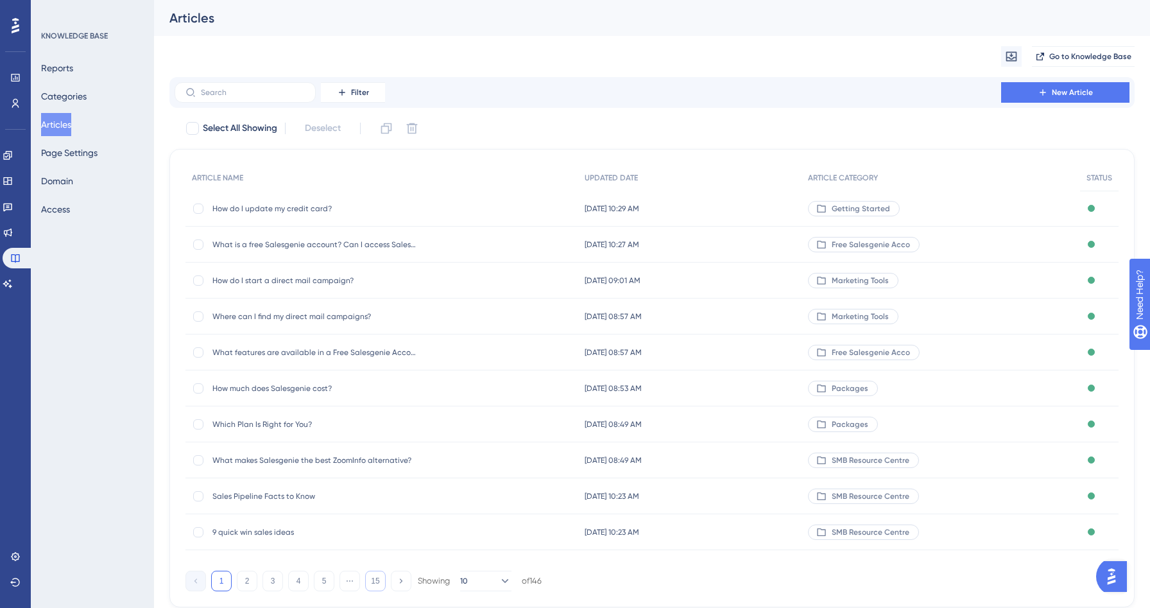
click at [376, 583] on button "15" at bounding box center [375, 581] width 21 height 21
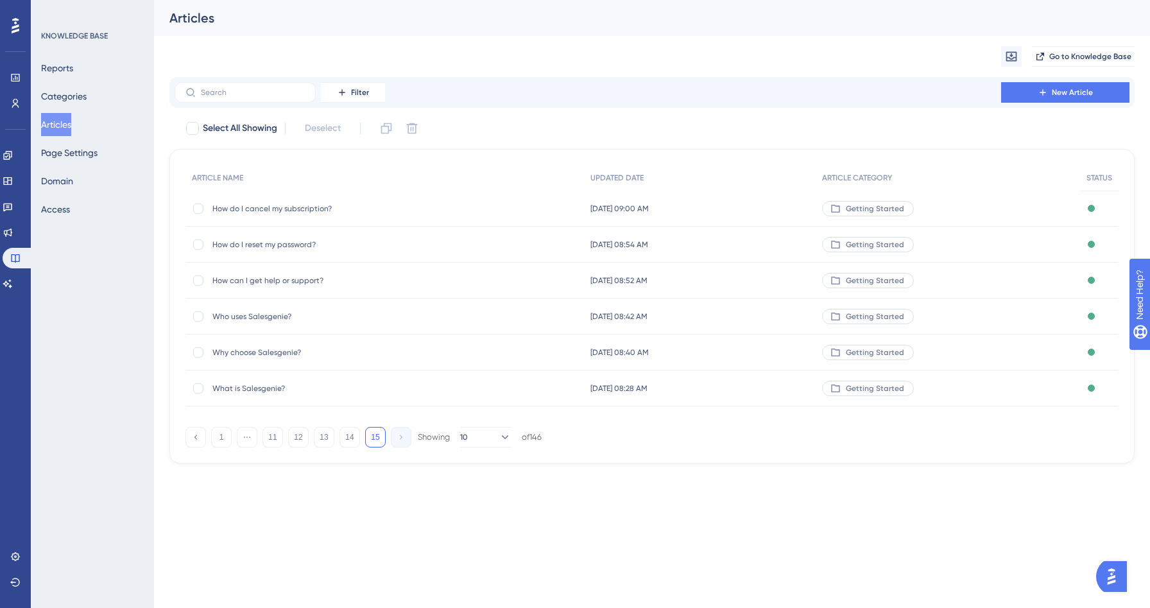
click at [294, 204] on span "How do I cancel my subscription?" at bounding box center [314, 208] width 205 height 10
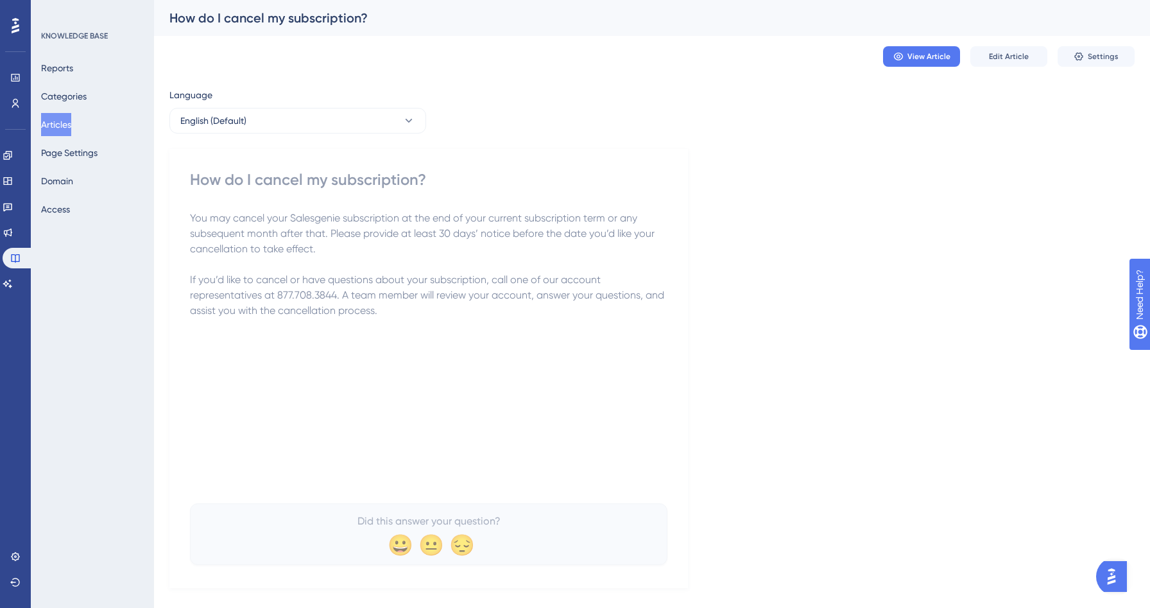
click at [53, 128] on button "Articles" at bounding box center [56, 124] width 30 height 23
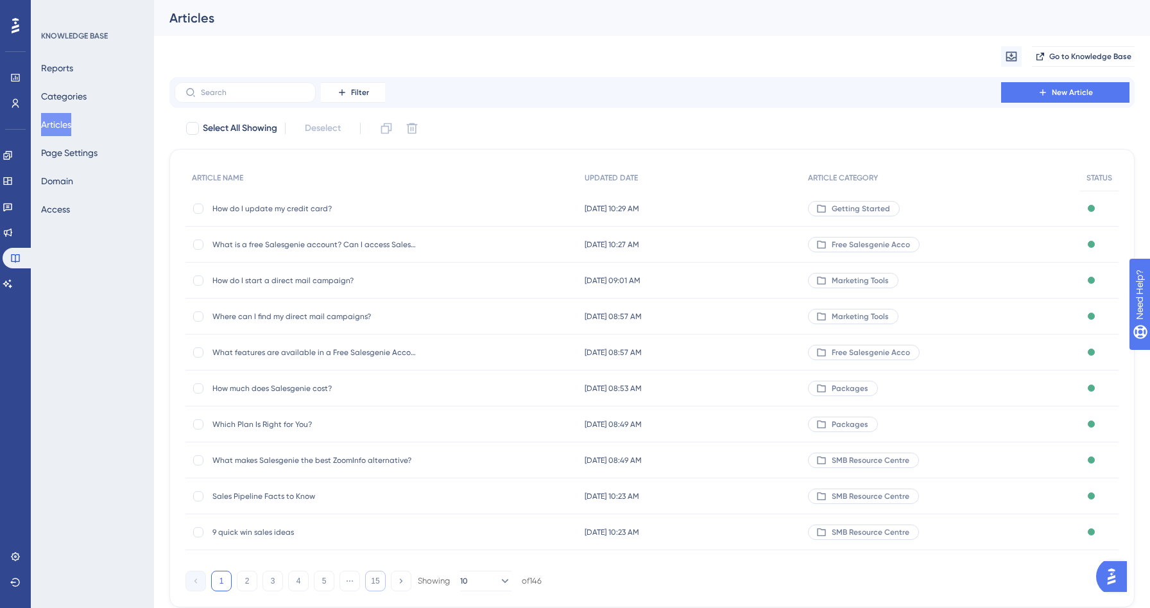
click at [367, 579] on button "15" at bounding box center [375, 581] width 21 height 21
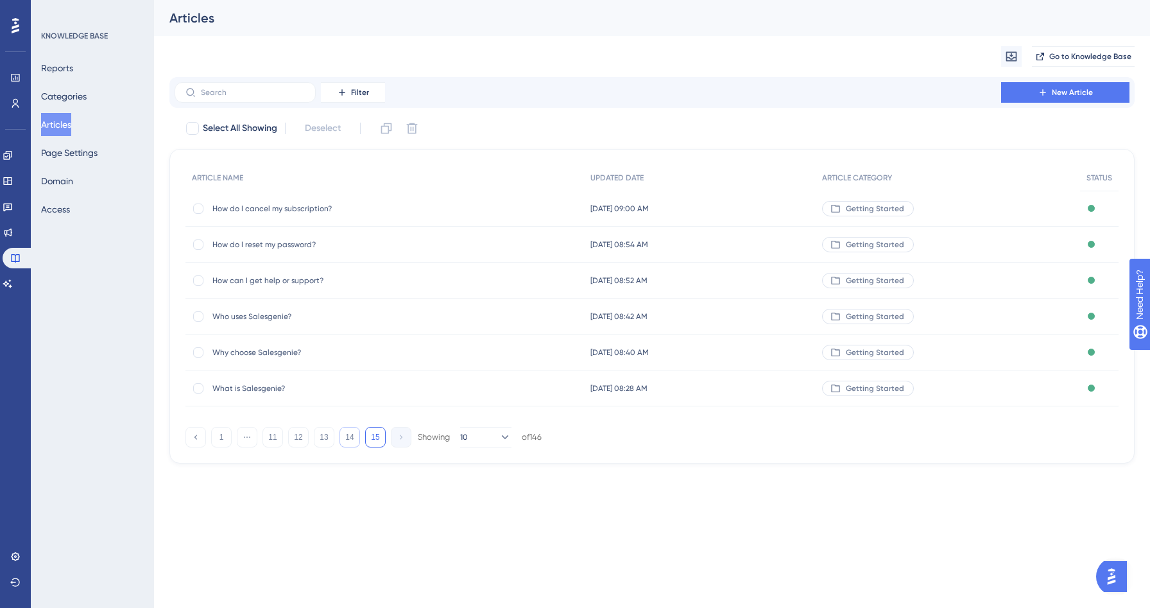
click at [345, 446] on button "14" at bounding box center [350, 437] width 21 height 21
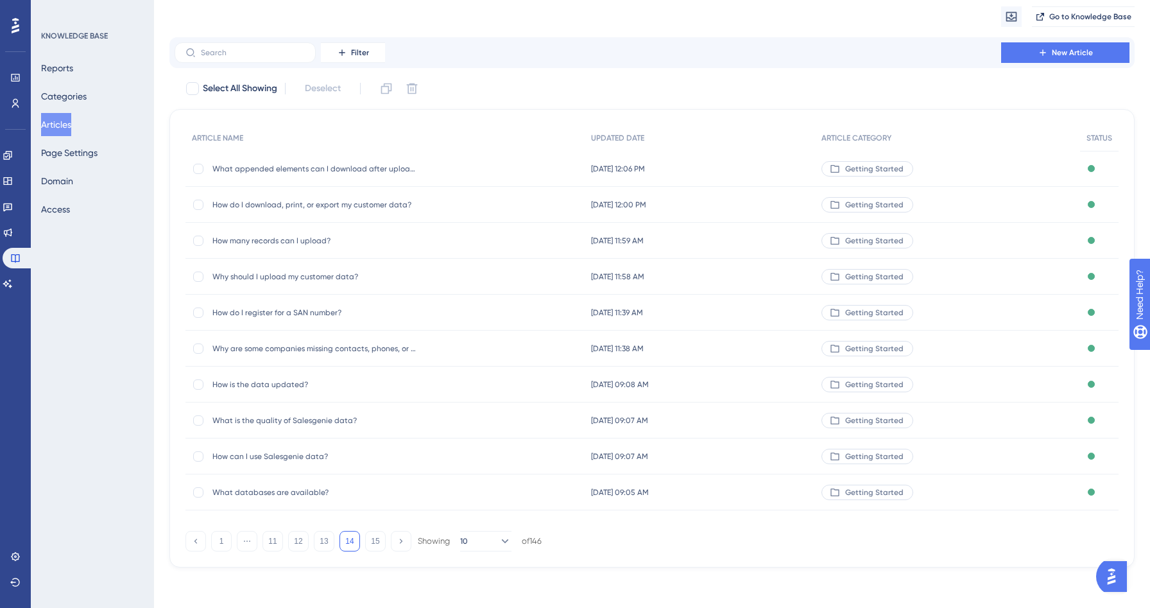
scroll to position [46, 0]
click at [290, 488] on span "What databases are available?" at bounding box center [314, 492] width 205 height 10
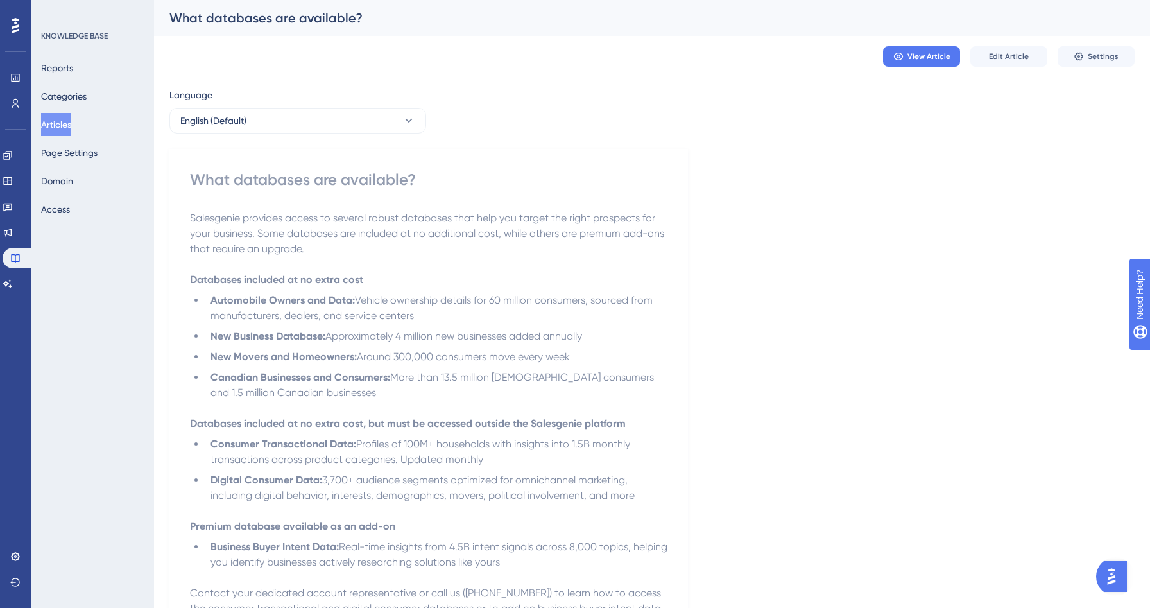
click at [71, 128] on button "Articles" at bounding box center [56, 124] width 30 height 23
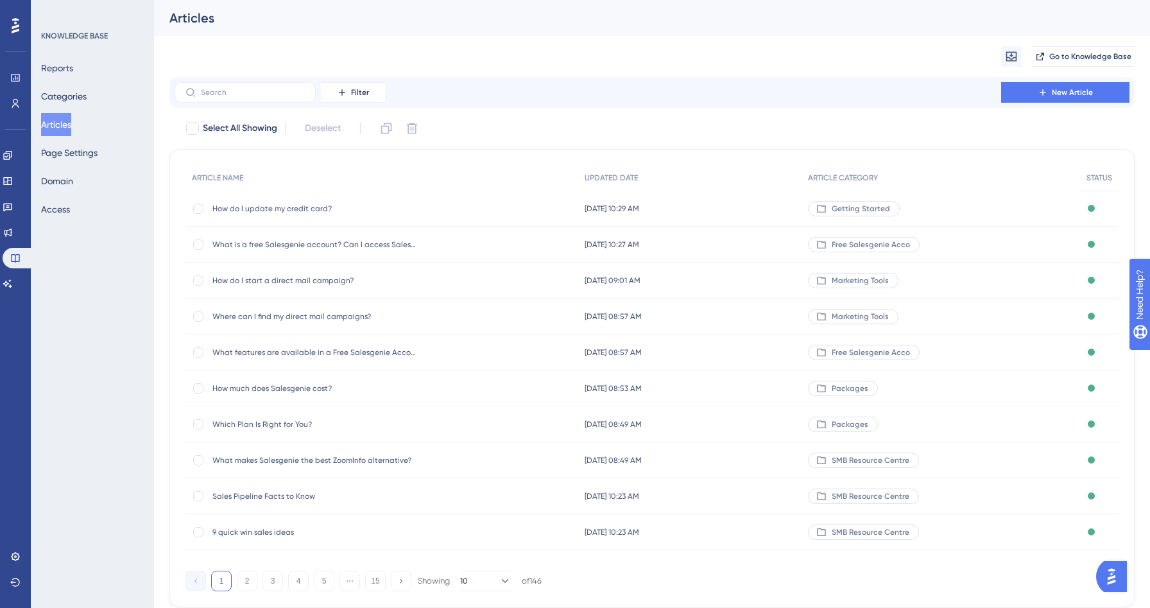
scroll to position [46, 0]
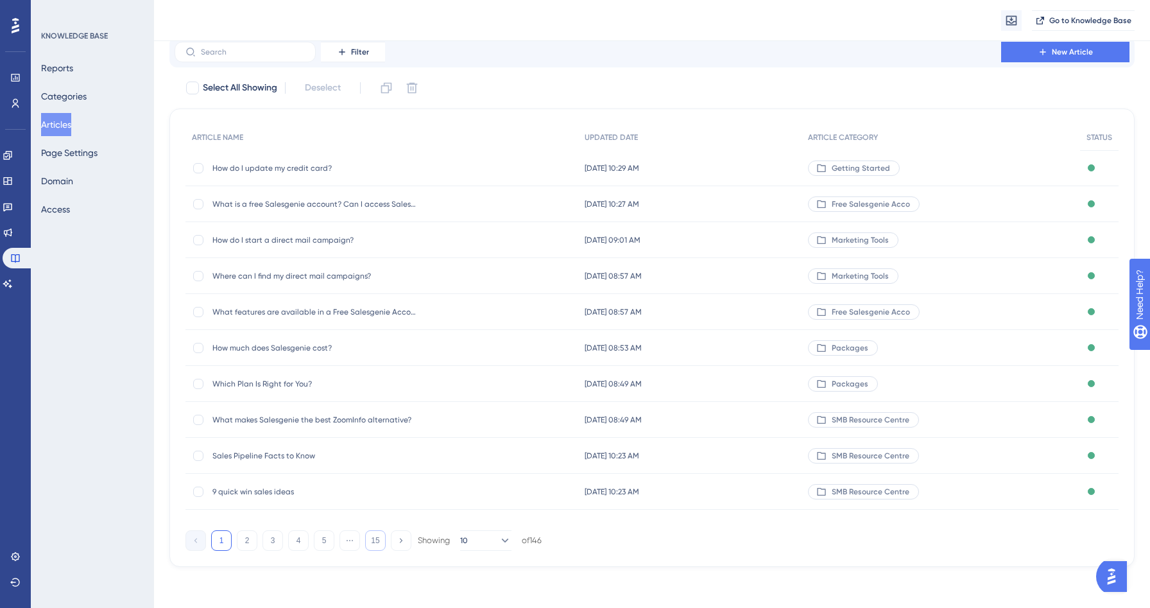
click at [375, 537] on button "15" at bounding box center [375, 540] width 21 height 21
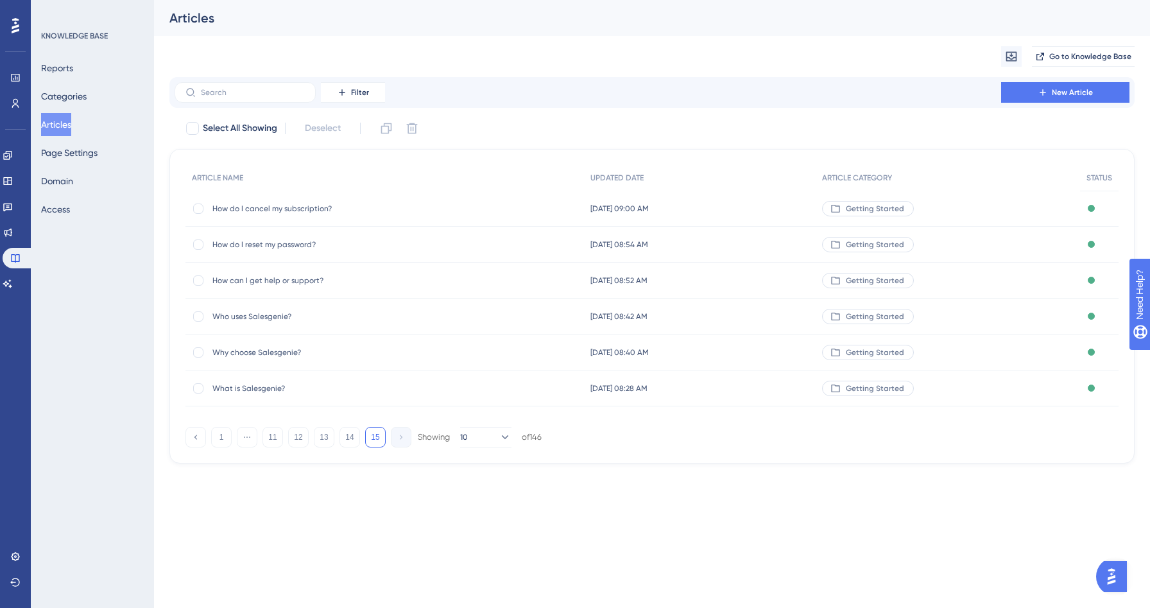
scroll to position [0, 0]
click at [350, 437] on button "14" at bounding box center [350, 437] width 21 height 21
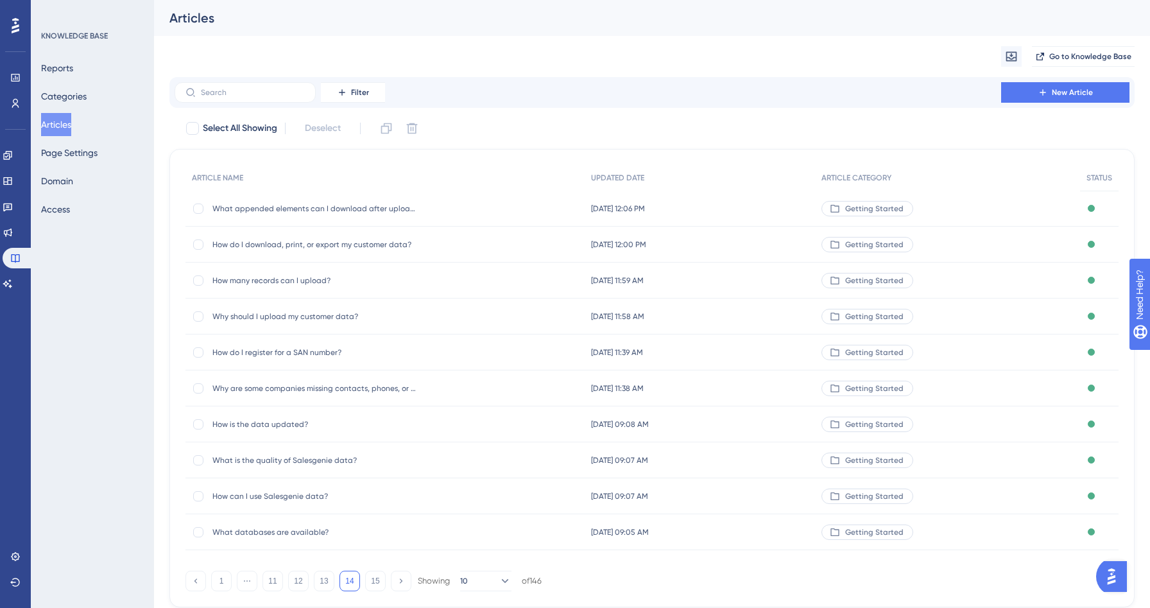
click at [269, 501] on div "How can I use Salesgenie data? How can I use Salesgenie data?" at bounding box center [314, 496] width 205 height 36
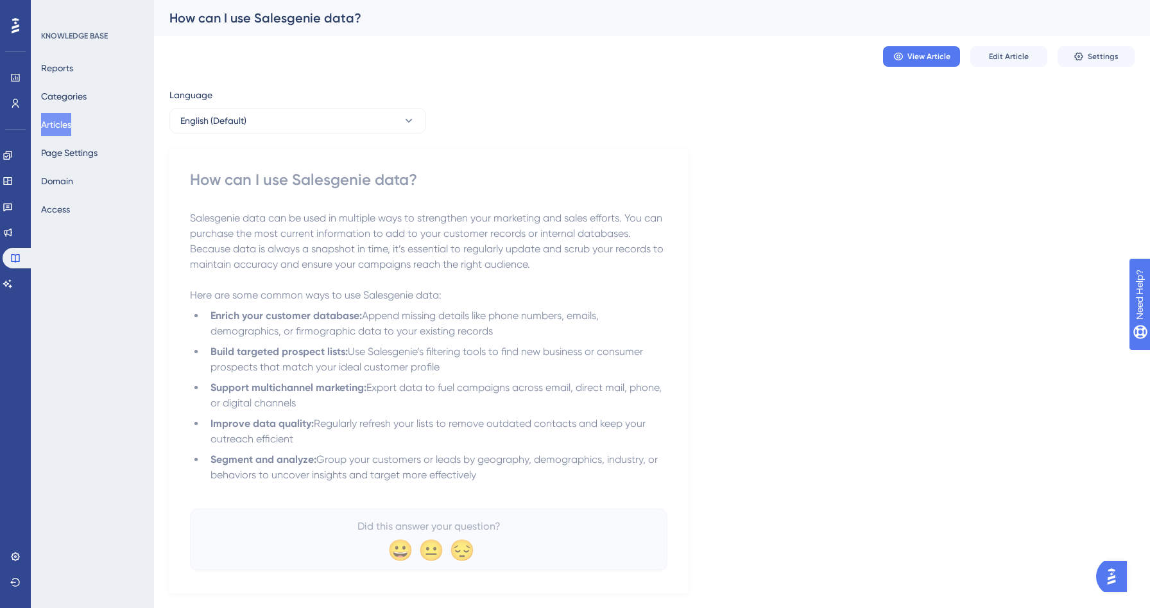
click at [71, 123] on button "Articles" at bounding box center [56, 124] width 30 height 23
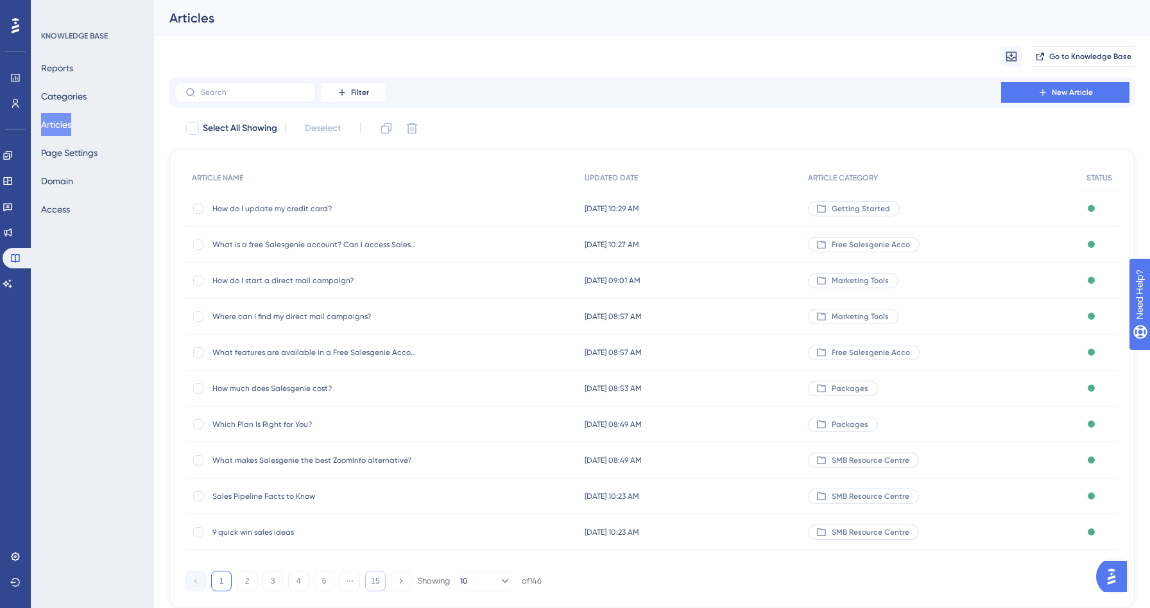
click at [372, 583] on button "15" at bounding box center [375, 581] width 21 height 21
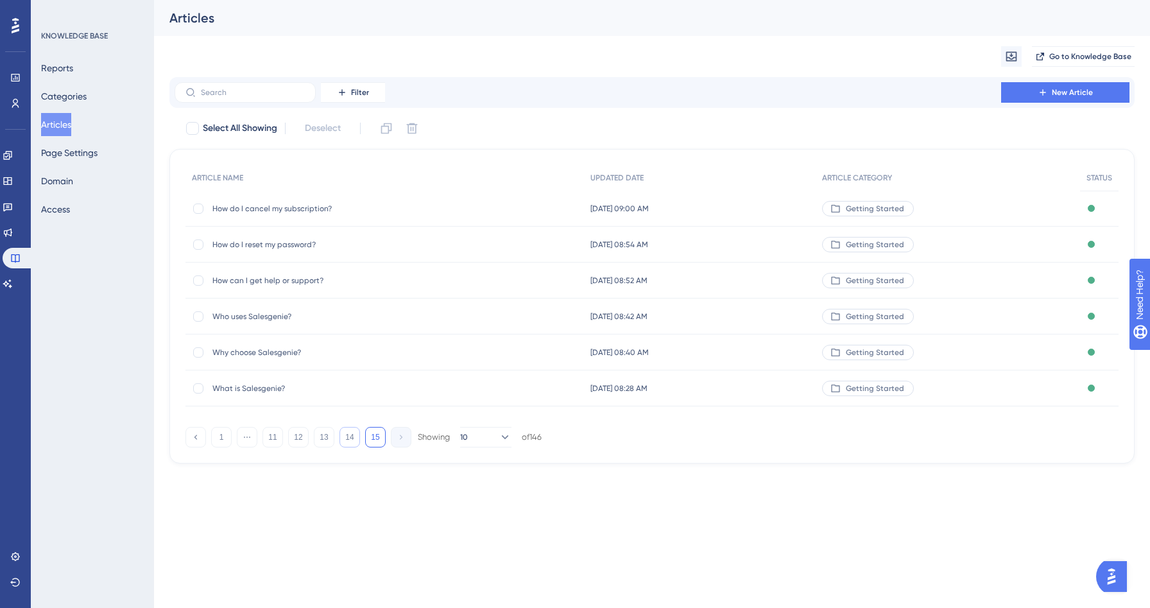
click at [355, 442] on button "14" at bounding box center [350, 437] width 21 height 21
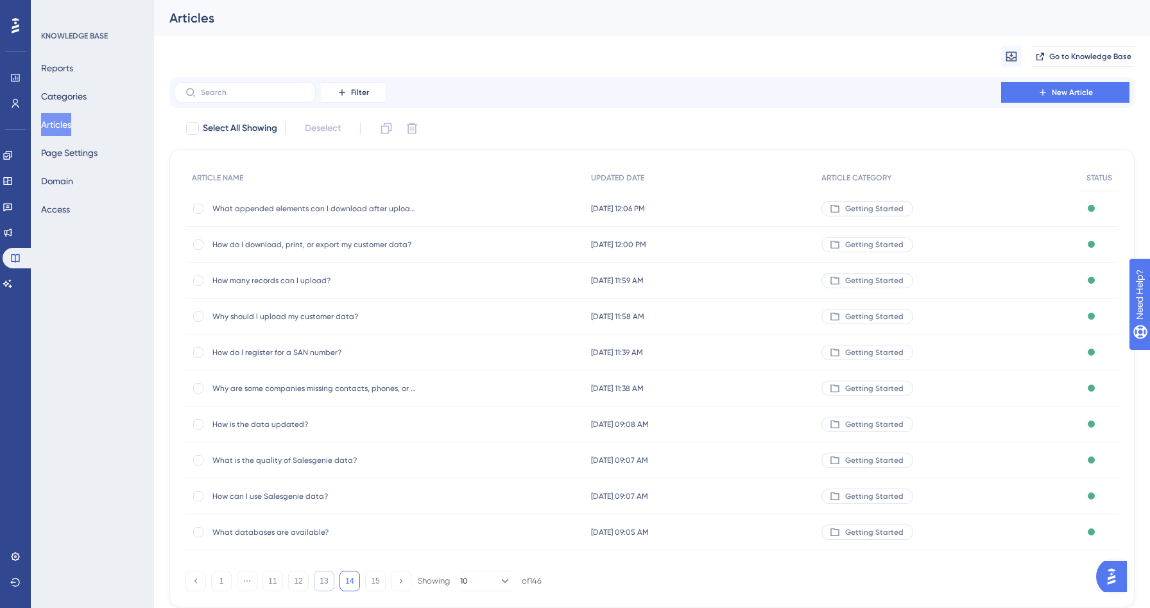
click at [327, 584] on button "13" at bounding box center [324, 581] width 21 height 21
click at [246, 98] on label at bounding box center [245, 92] width 141 height 21
click at [246, 97] on input "text" at bounding box center [253, 92] width 104 height 9
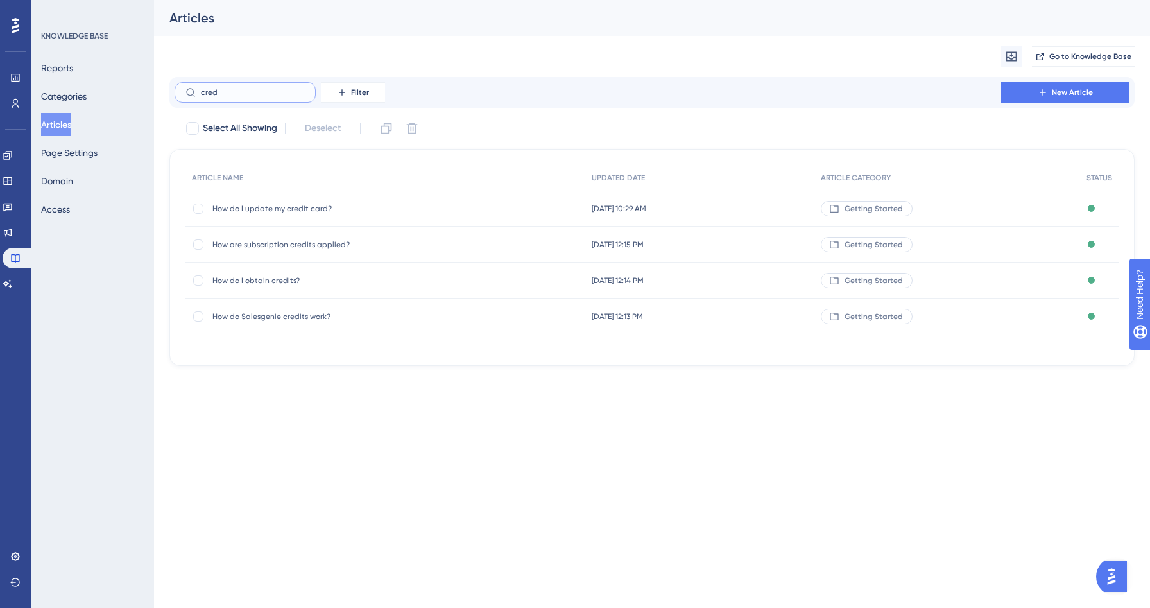
type input "cred"
click at [306, 203] on span "How do I update my credit card?" at bounding box center [314, 208] width 205 height 10
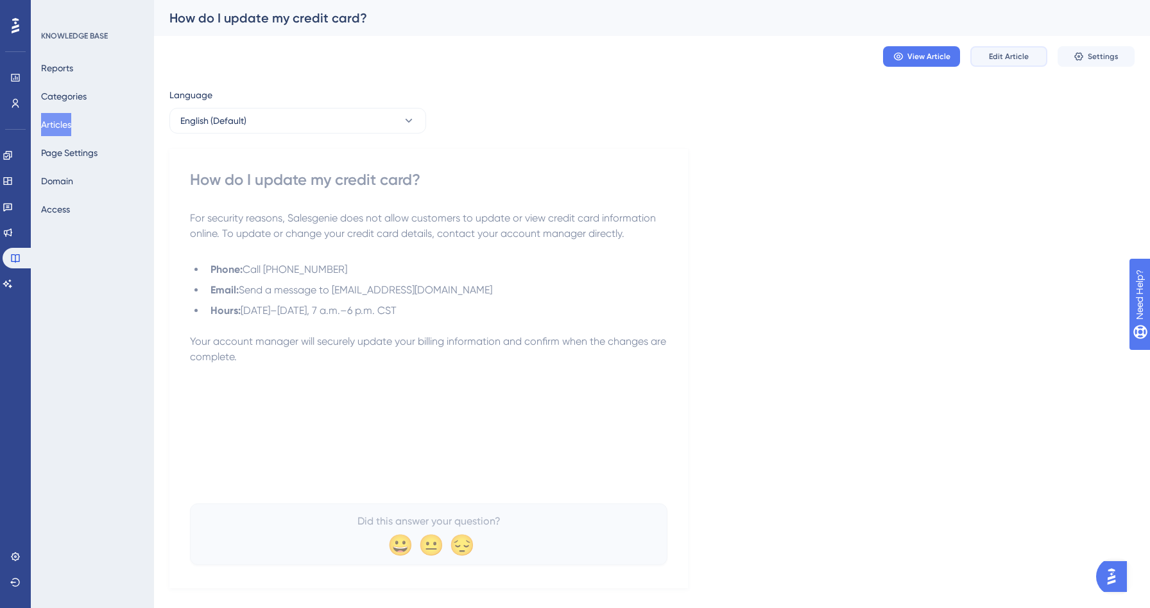
click at [997, 49] on button "Edit Article" at bounding box center [1008, 56] width 77 height 21
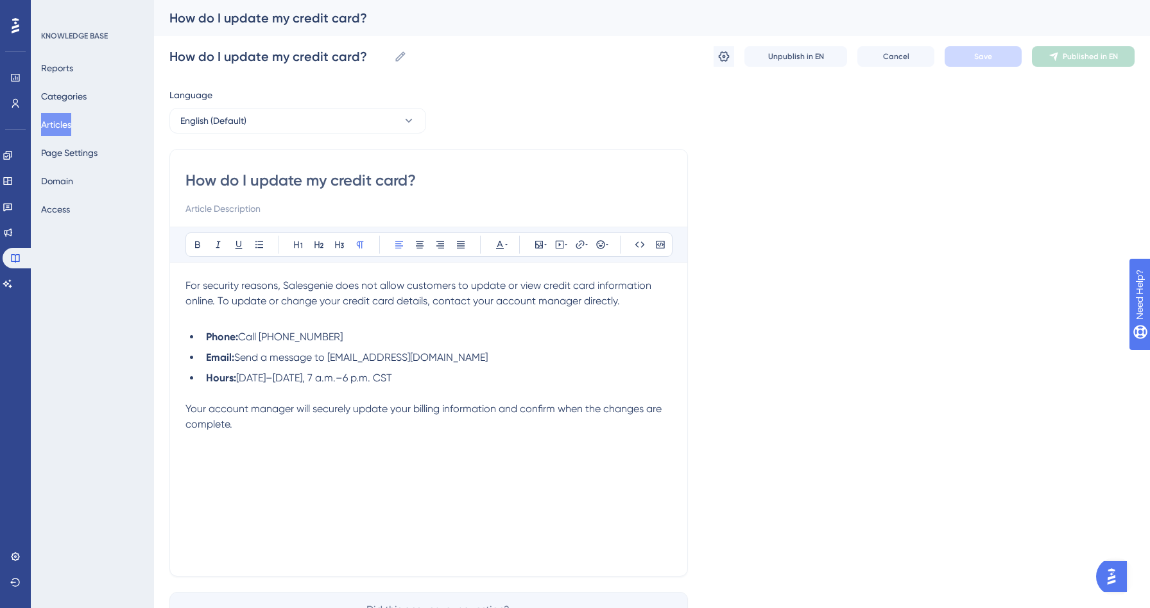
click at [343, 383] on span "[DATE]–[DATE], 7 a.m.–6 p.m. CST" at bounding box center [314, 378] width 156 height 12
click at [985, 58] on span "Save" at bounding box center [983, 56] width 18 height 10
click at [1083, 56] on span "Publish in EN" at bounding box center [1091, 56] width 46 height 10
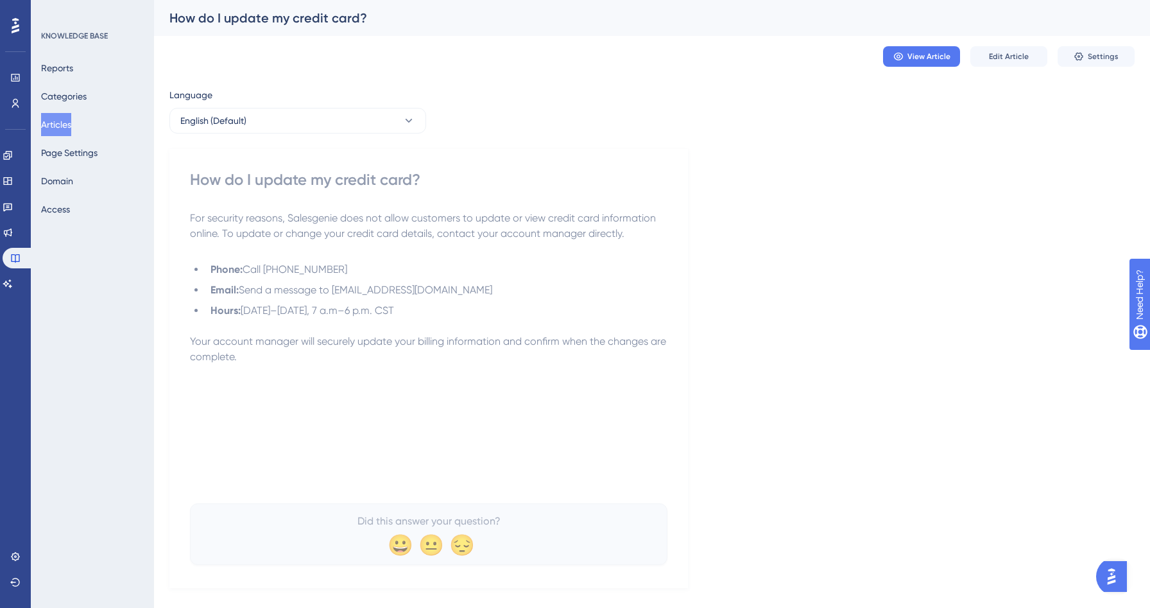
click at [50, 121] on button "Articles" at bounding box center [56, 124] width 30 height 23
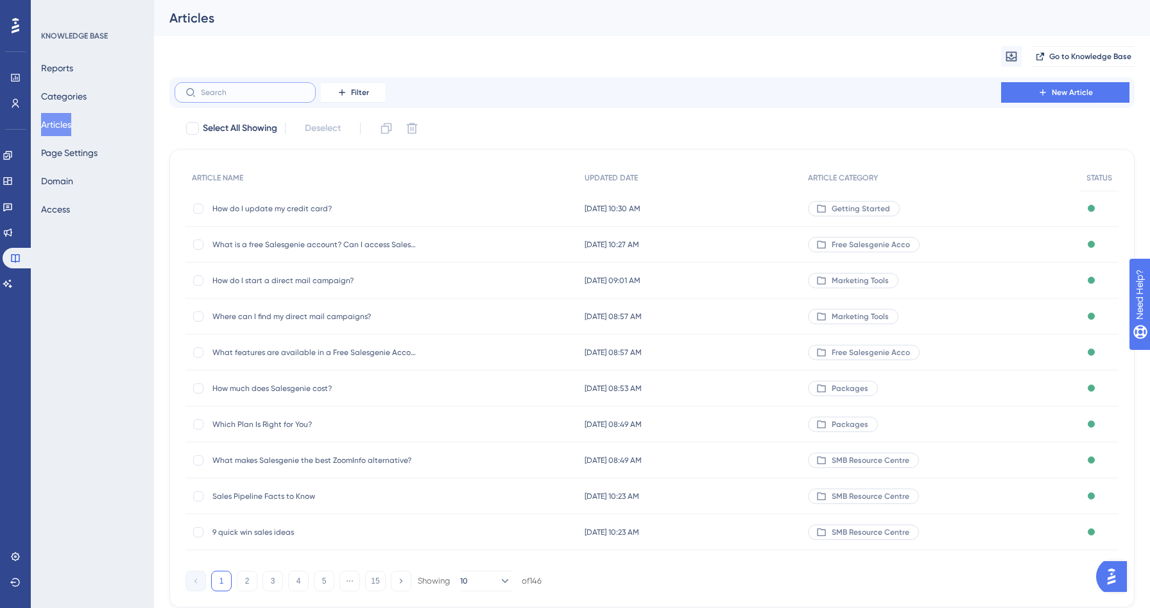
click at [263, 91] on input "text" at bounding box center [253, 92] width 104 height 9
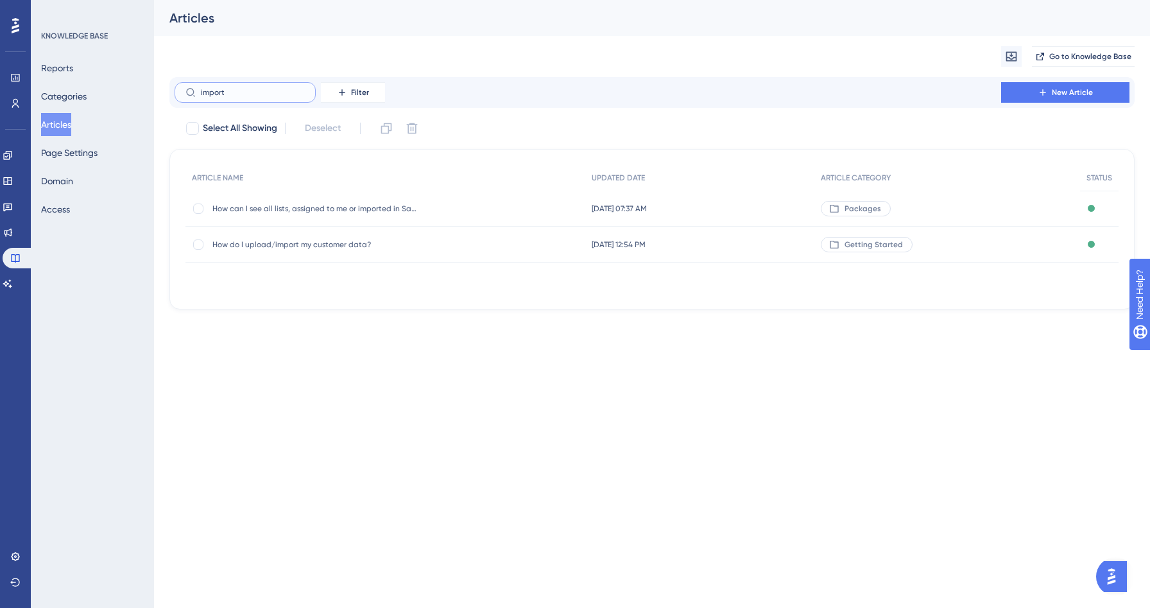
type input "import"
click at [336, 243] on span "How do I upload/import my customer data?" at bounding box center [314, 244] width 205 height 10
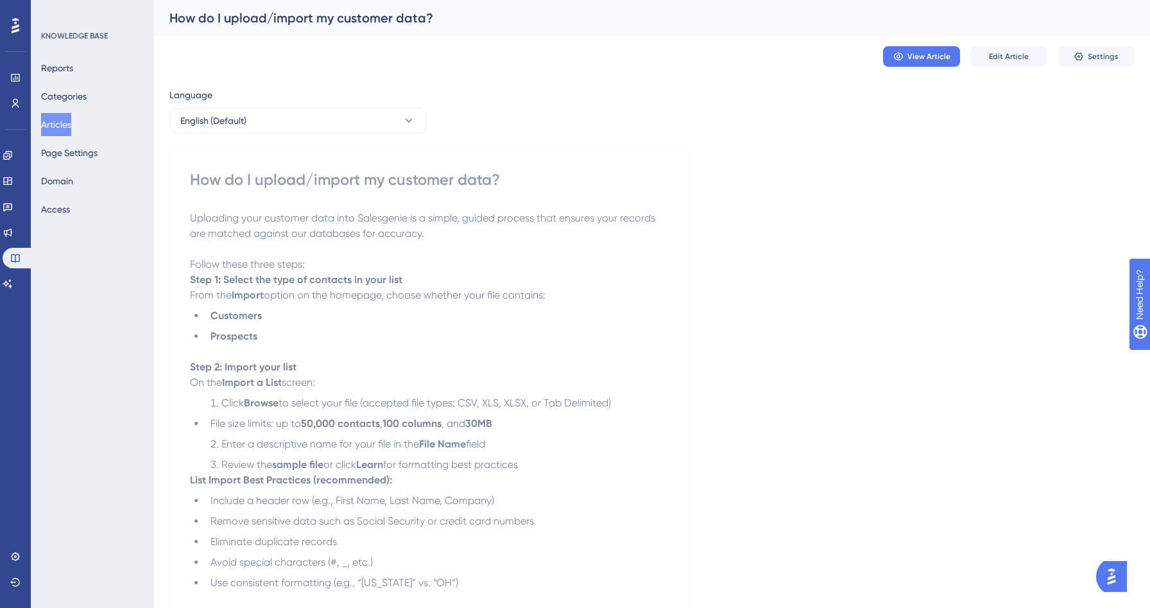
scroll to position [49, 0]
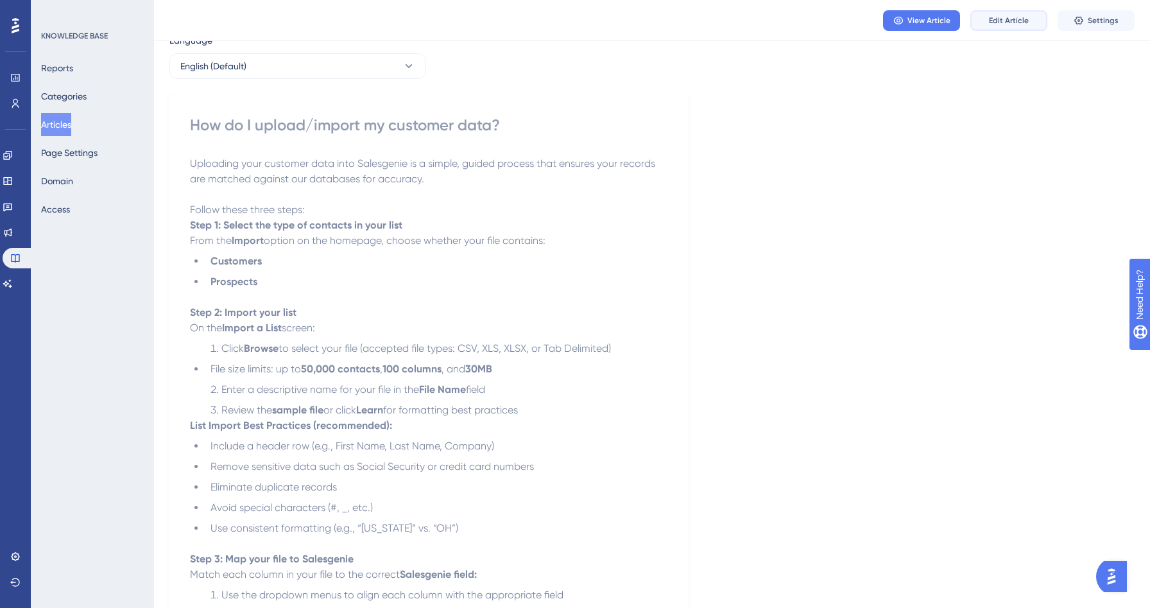
click at [1008, 17] on span "Edit Article" at bounding box center [1009, 20] width 40 height 10
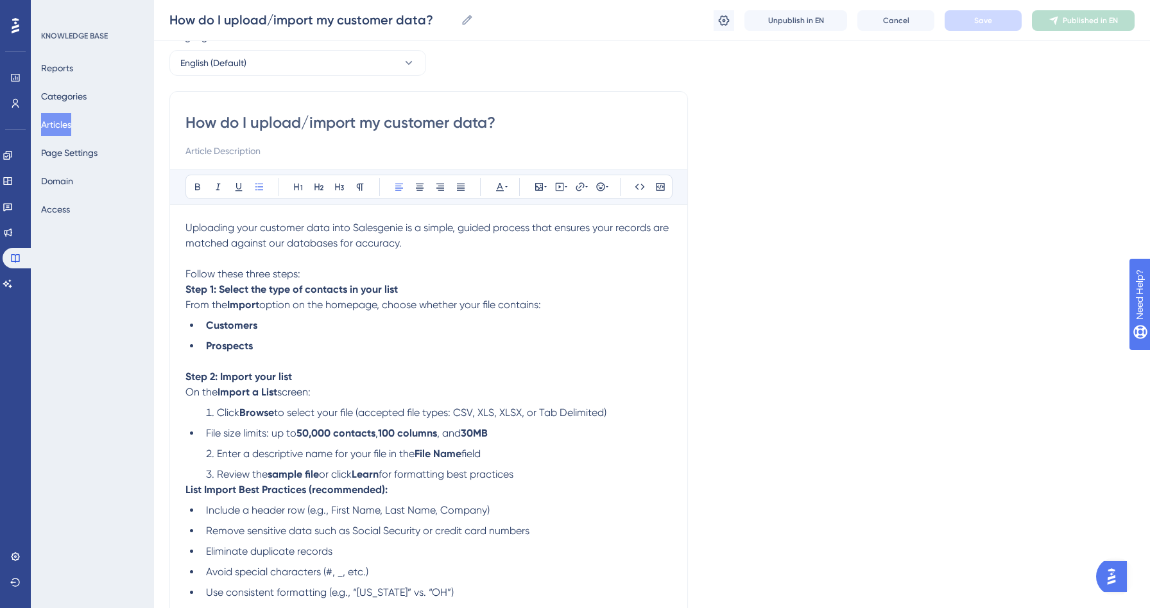
scroll to position [53, 0]
click at [309, 275] on p "Follow these three steps:" at bounding box center [428, 273] width 487 height 15
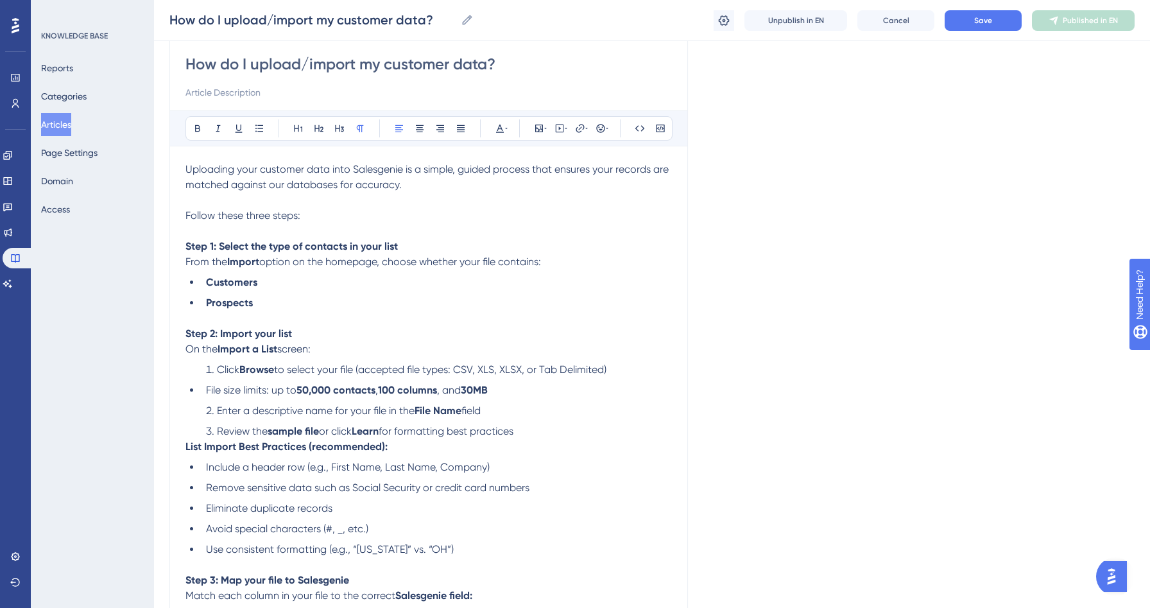
scroll to position [114, 0]
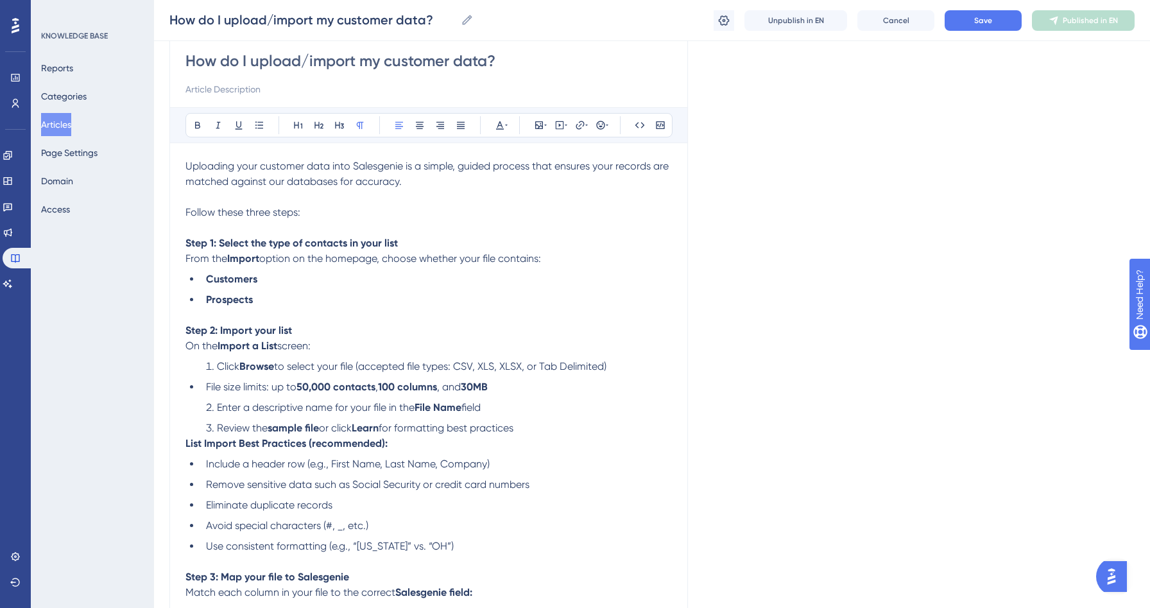
click at [215, 373] on li "Click Browse to select your file (accepted file types: CSV, XLS, XLSX, or Tab D…" at bounding box center [436, 366] width 471 height 15
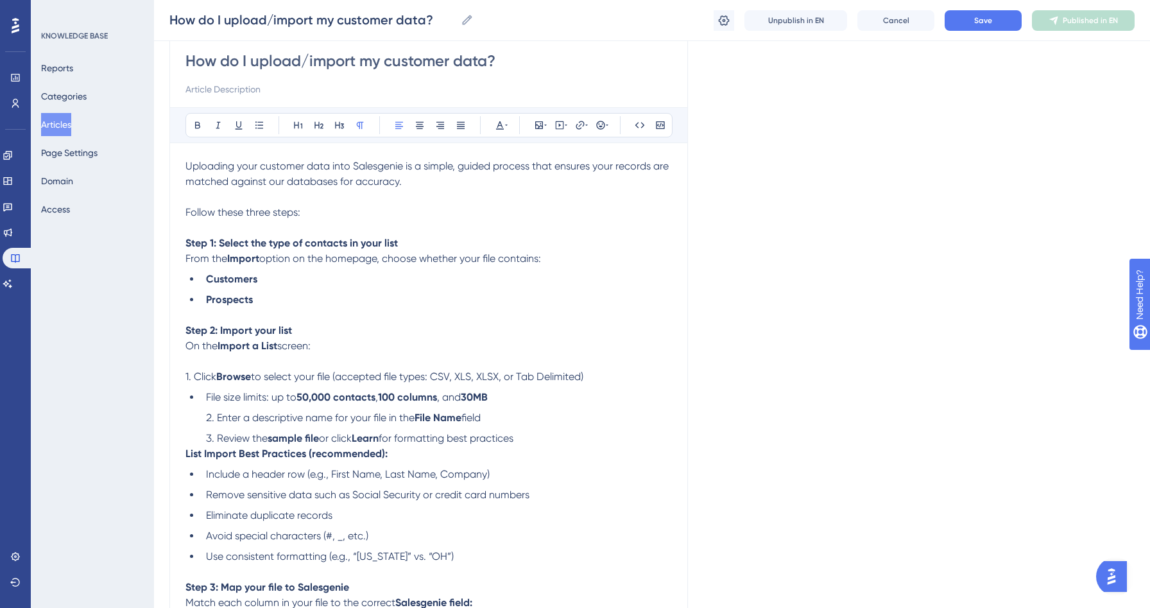
click at [203, 399] on li "File size limits: up to 50,000 contacts , 100 columns , and 30MB" at bounding box center [436, 397] width 471 height 15
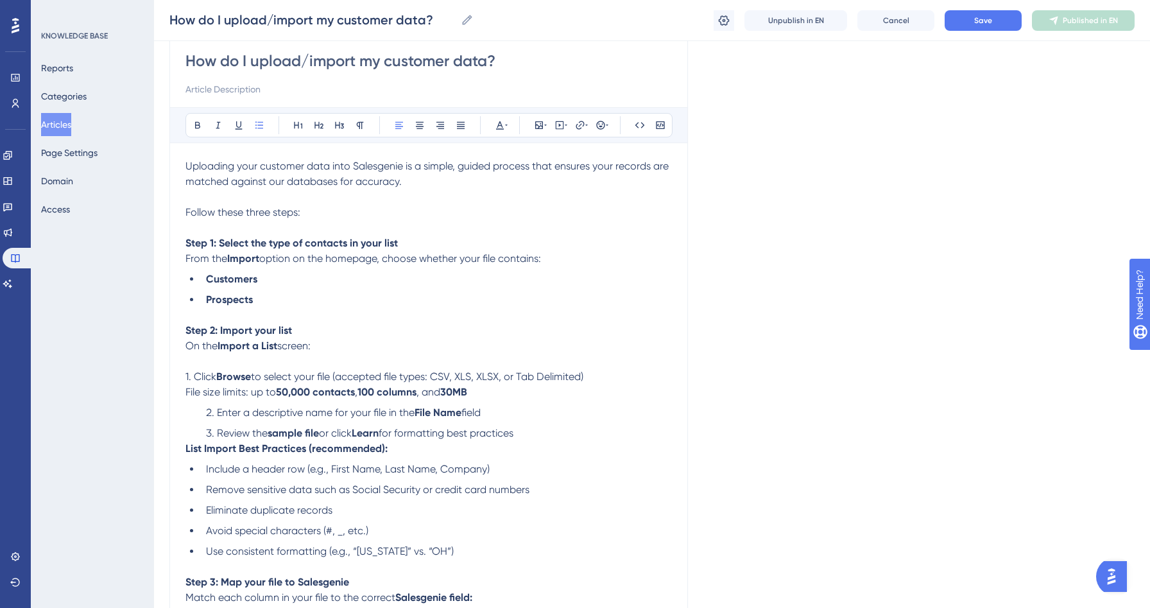
drag, startPoint x: 215, startPoint y: 420, endPoint x: 171, endPoint y: 417, distance: 43.8
click at [171, 417] on div "How do I upload/import my customer data? Bold Italic Underline Bullet Point Hea…" at bounding box center [428, 431] width 519 height 802
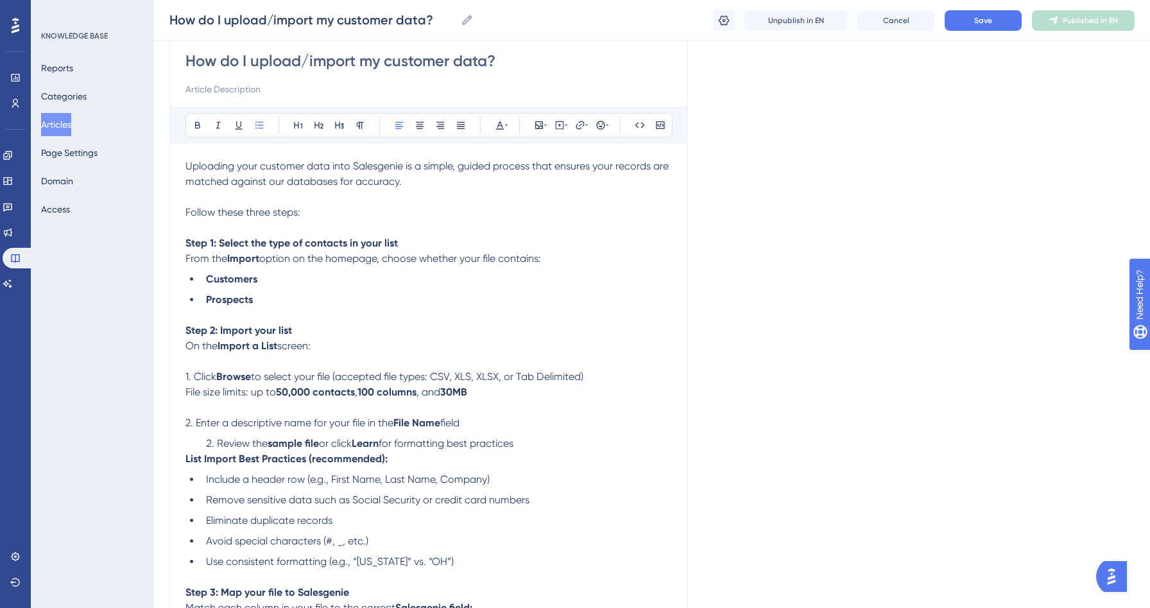
click at [216, 447] on li "Review the sample file or click Learn for formatting best practices" at bounding box center [436, 443] width 471 height 15
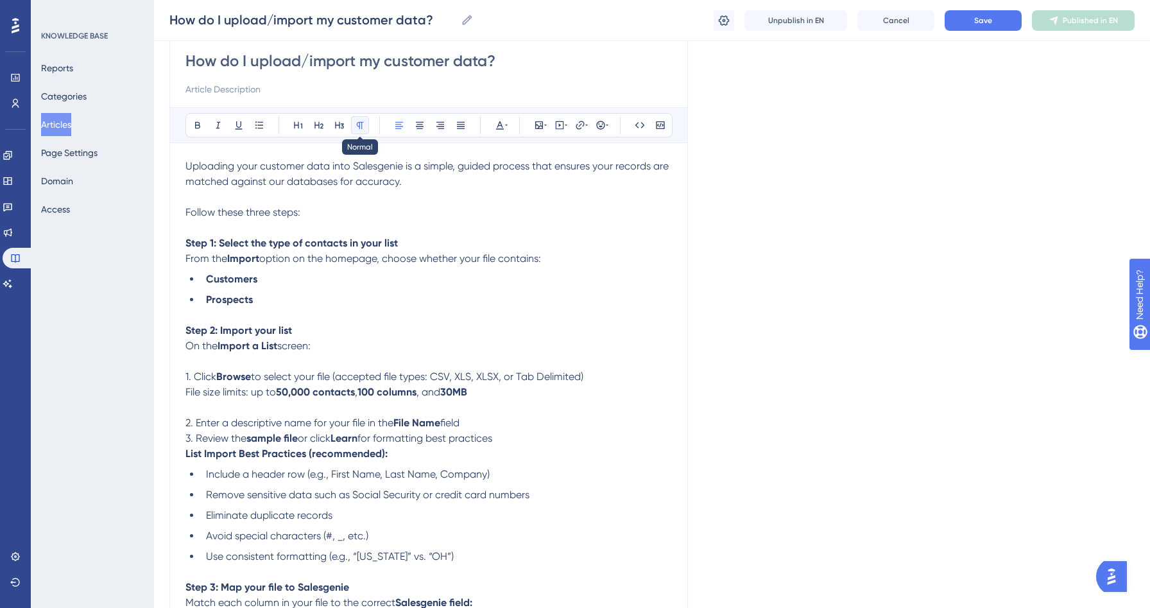
click at [357, 125] on icon at bounding box center [360, 125] width 7 height 7
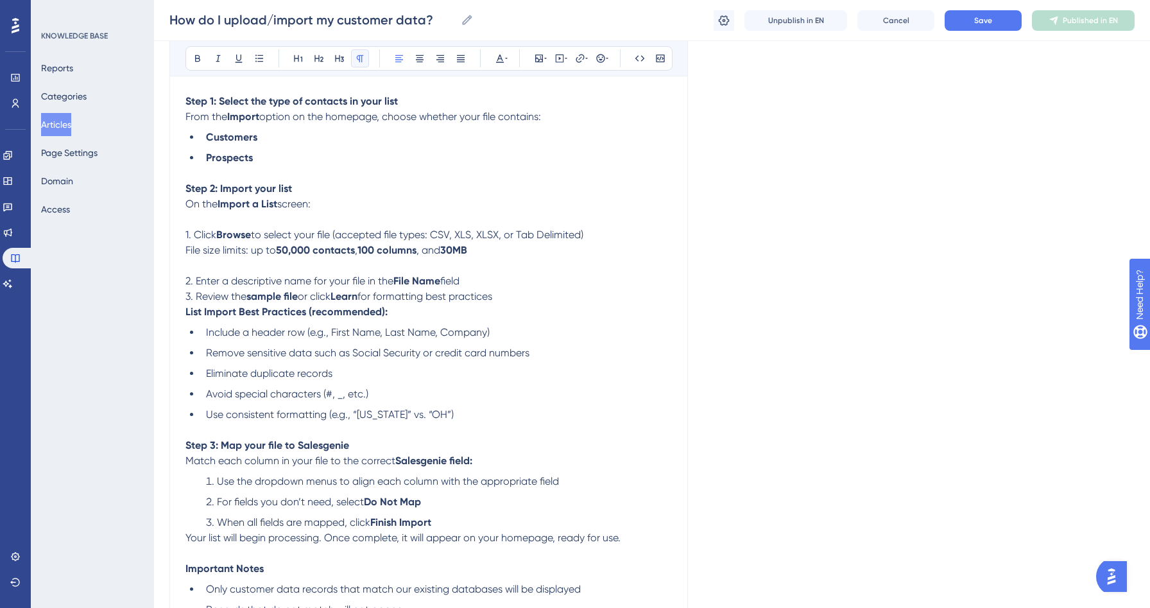
scroll to position [274, 0]
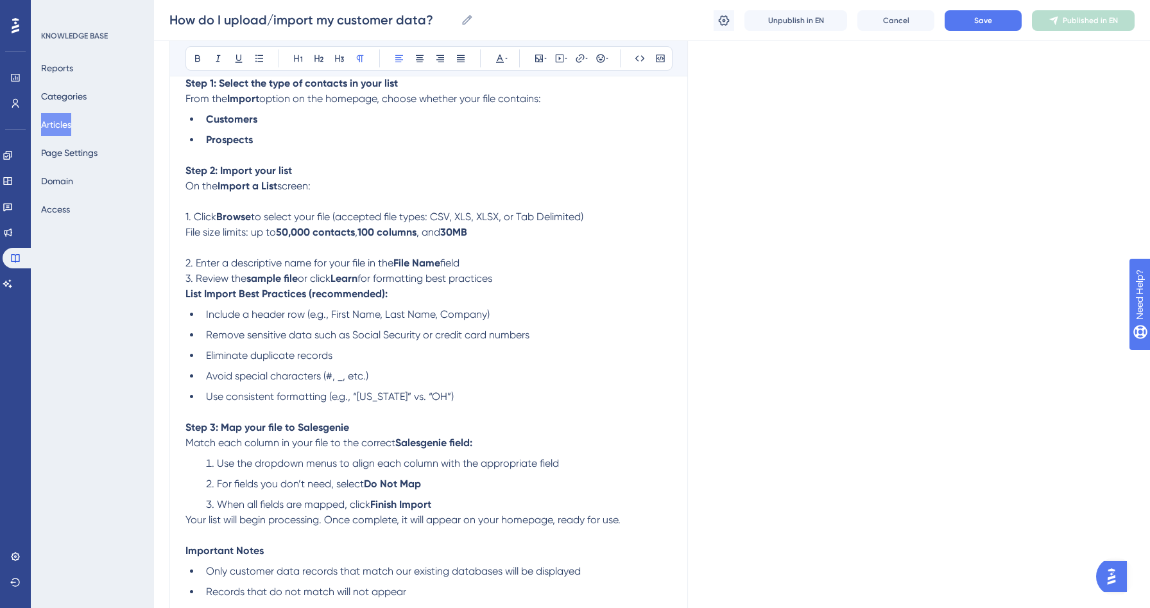
click at [184, 229] on div "How do I upload/import my customer data? Bold Italic Underline Bullet Point Hea…" at bounding box center [428, 273] width 519 height 807
click at [182, 236] on div "How do I upload/import my customer data? Bold Italic Underline Bullet Point Hea…" at bounding box center [428, 273] width 519 height 807
click at [187, 236] on span "File size limits: up to" at bounding box center [230, 232] width 91 height 12
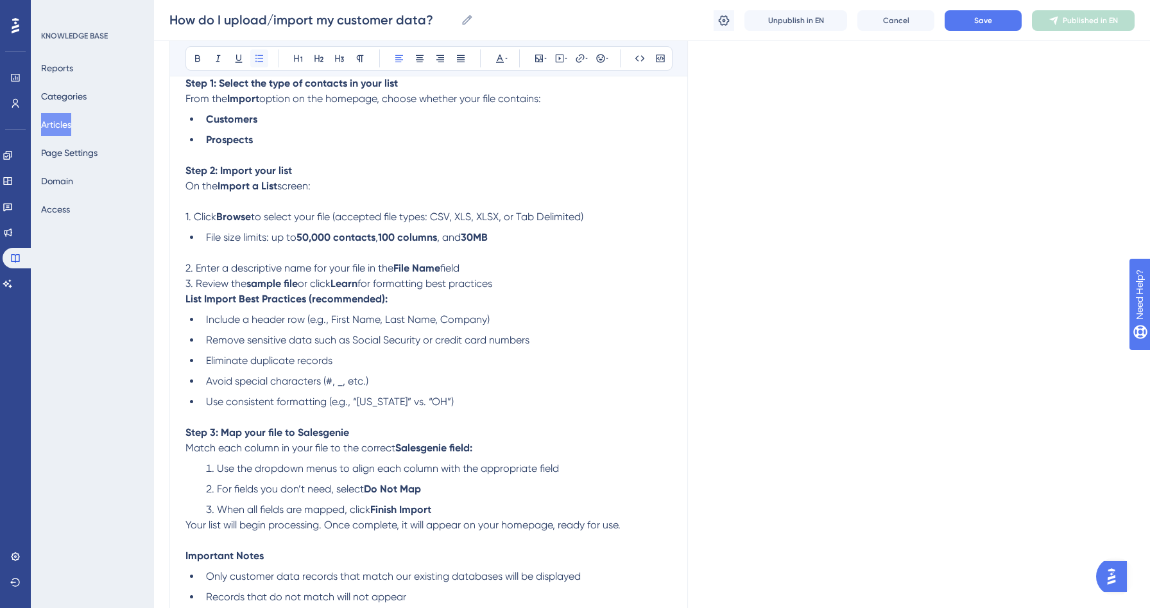
click at [260, 55] on icon at bounding box center [259, 58] width 8 height 7
click at [188, 257] on p at bounding box center [428, 252] width 487 height 15
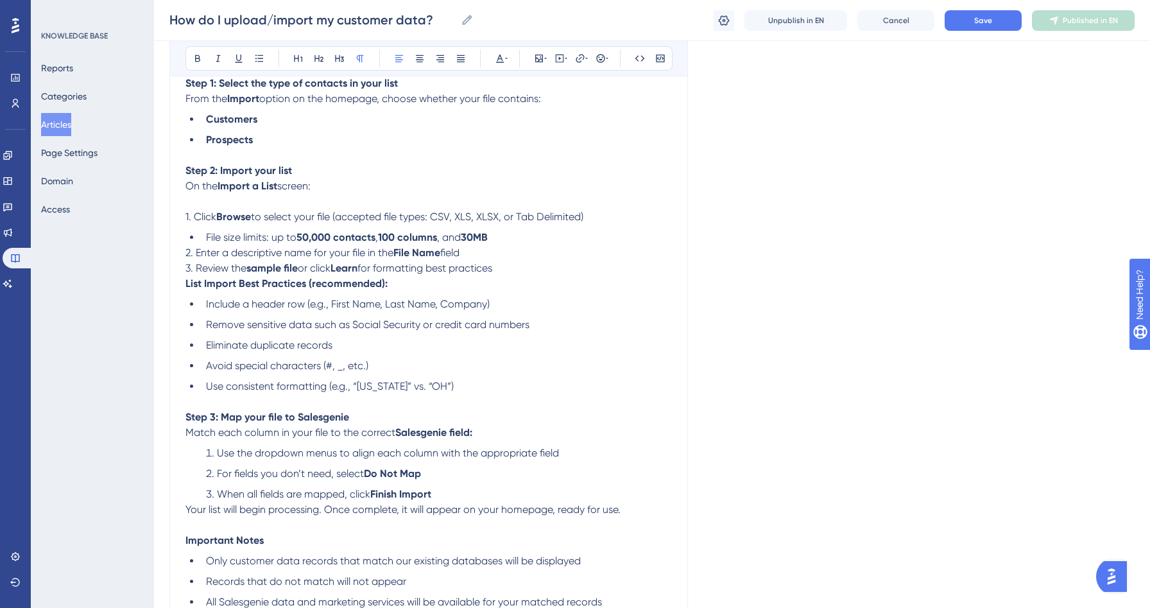
click at [534, 273] on p "3. Review the sample file or click Learn for formatting best practices" at bounding box center [428, 268] width 487 height 15
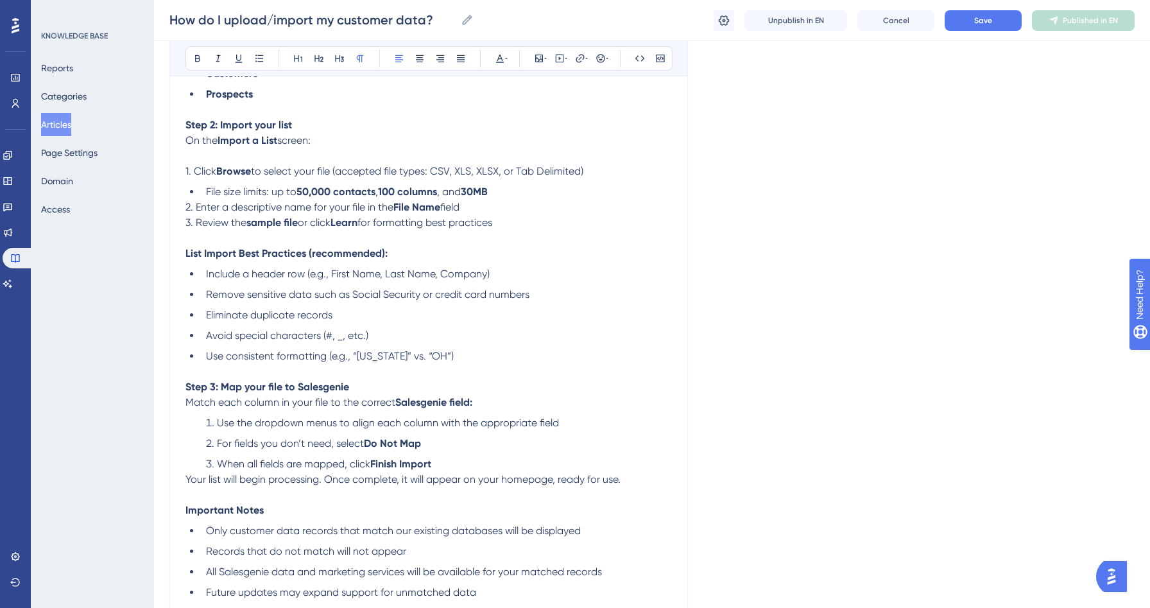
scroll to position [338, 0]
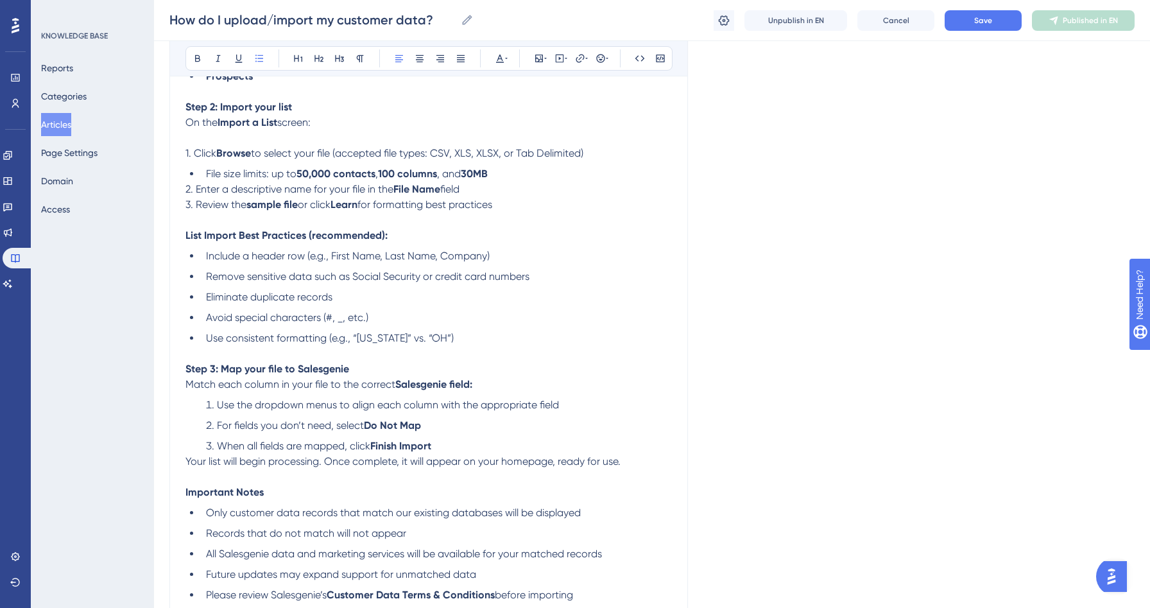
click at [216, 408] on li "Use the dropdown menus to align each column with the appropriate field" at bounding box center [436, 404] width 471 height 15
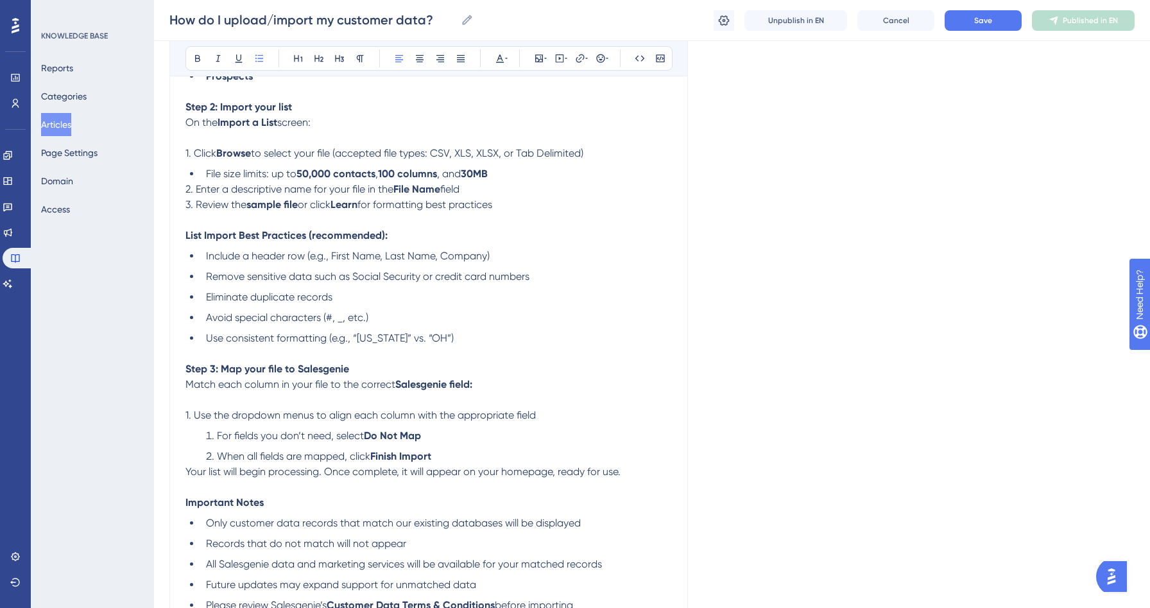
drag, startPoint x: 216, startPoint y: 443, endPoint x: 171, endPoint y: 442, distance: 44.9
click at [171, 442] on div "How do I upload/import my customer data? Bold Italic Underline Bullet Point Hea…" at bounding box center [428, 217] width 519 height 823
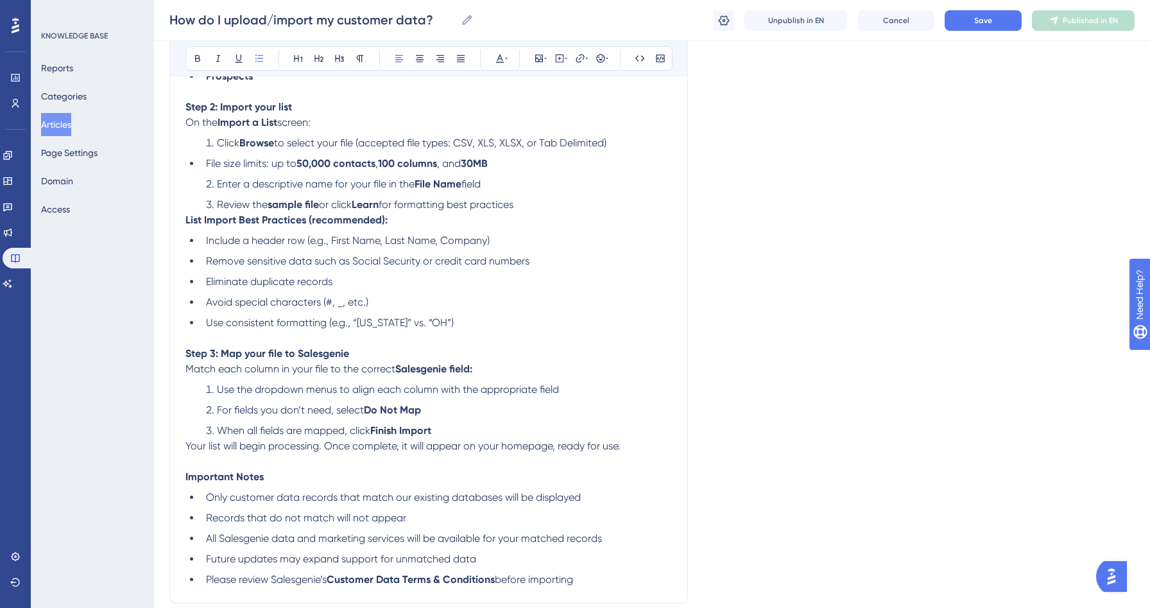
scroll to position [320, 0]
click at [339, 157] on div "Uploading your customer data into Salesgenie is a simple, guided process that e…" at bounding box center [428, 271] width 487 height 637
click at [531, 202] on li "Review the sample file or click Learn for formatting best practices" at bounding box center [436, 206] width 471 height 15
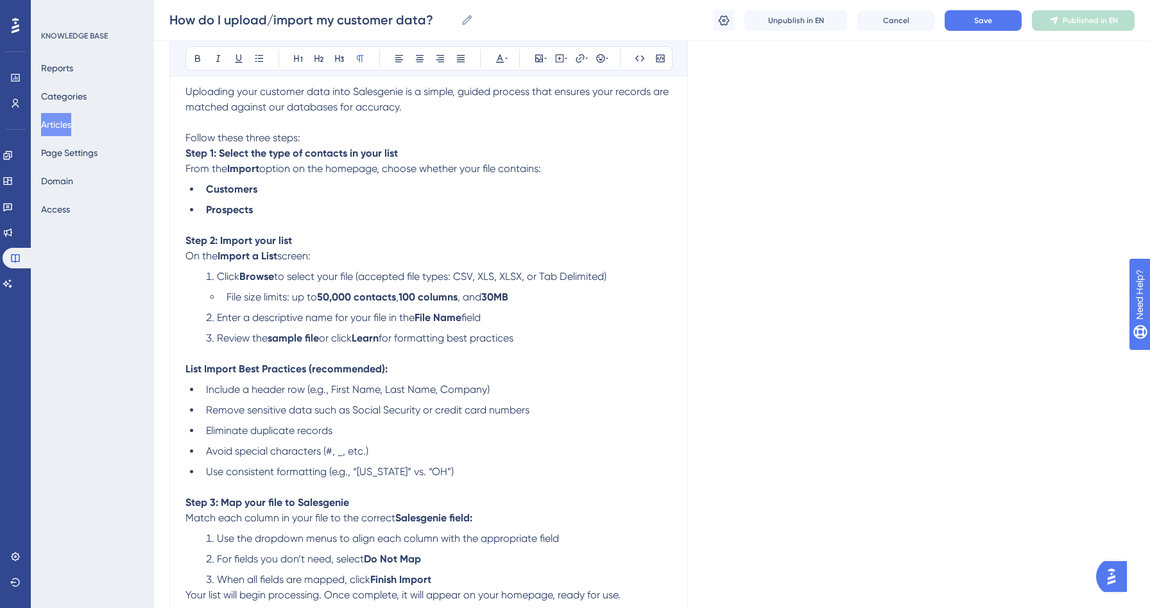
scroll to position [0, 0]
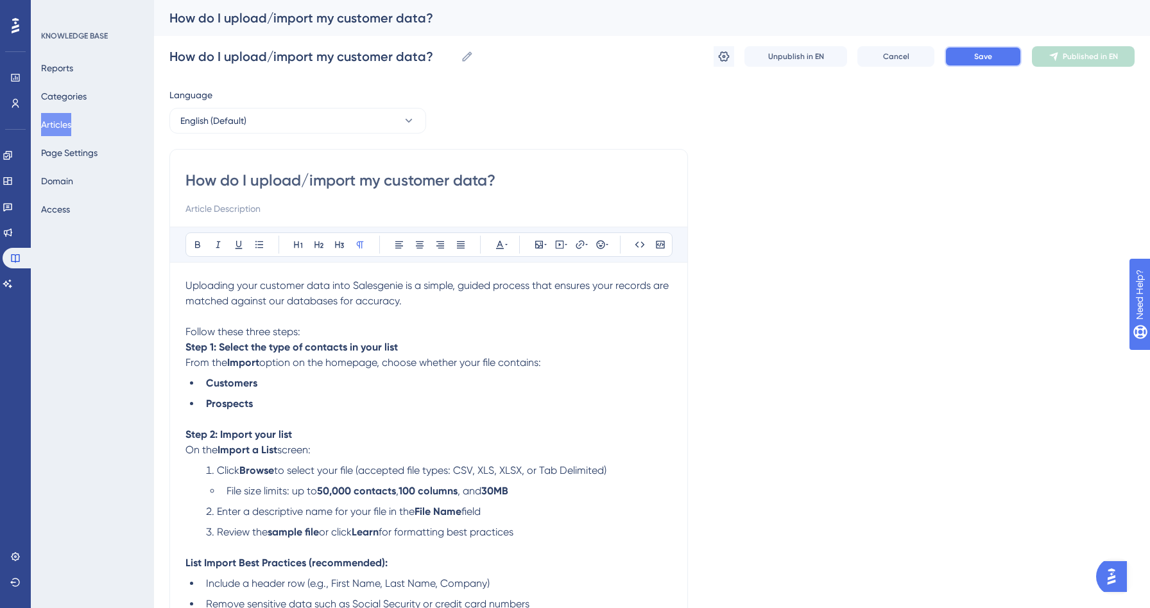
click at [997, 56] on button "Save" at bounding box center [983, 56] width 77 height 21
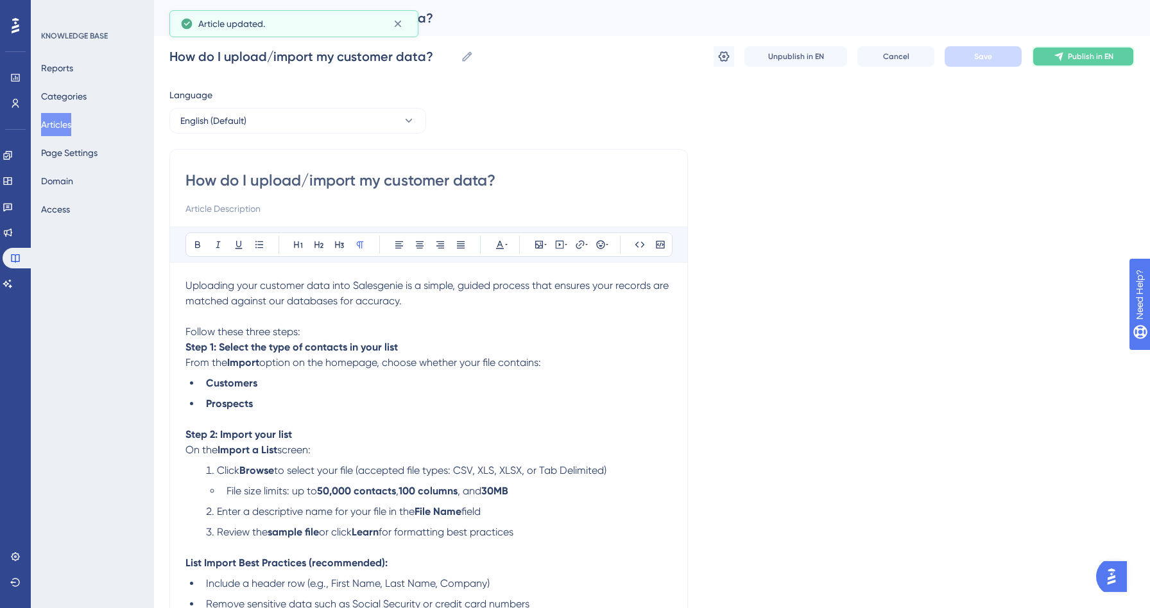
click at [1101, 58] on span "Publish in EN" at bounding box center [1091, 56] width 46 height 10
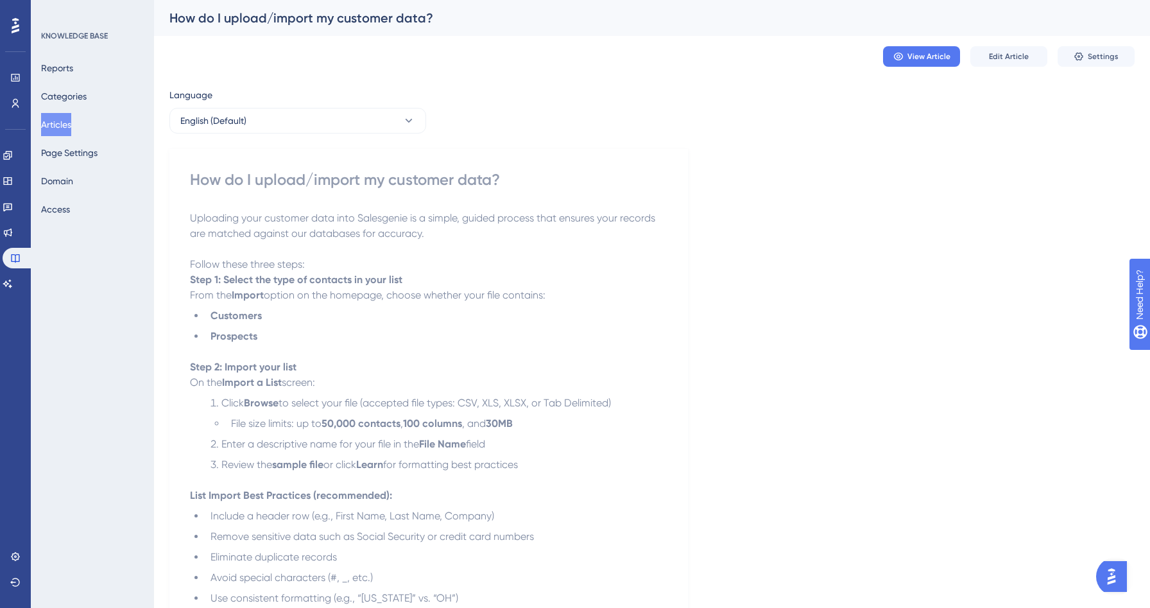
click at [69, 126] on button "Articles" at bounding box center [56, 124] width 30 height 23
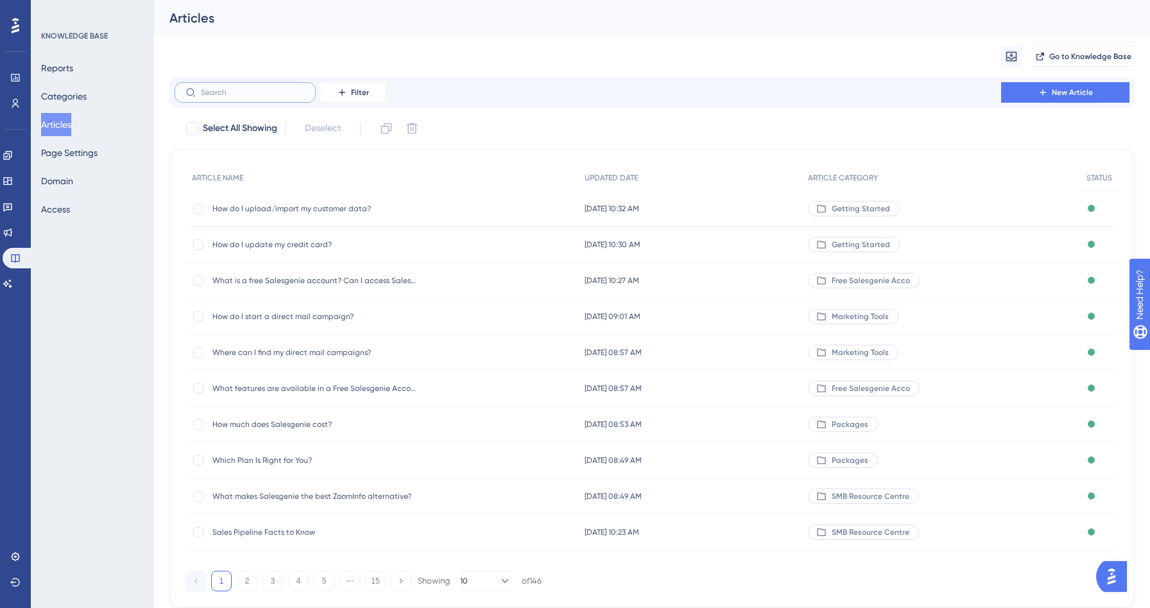
click at [235, 94] on input "text" at bounding box center [253, 92] width 104 height 9
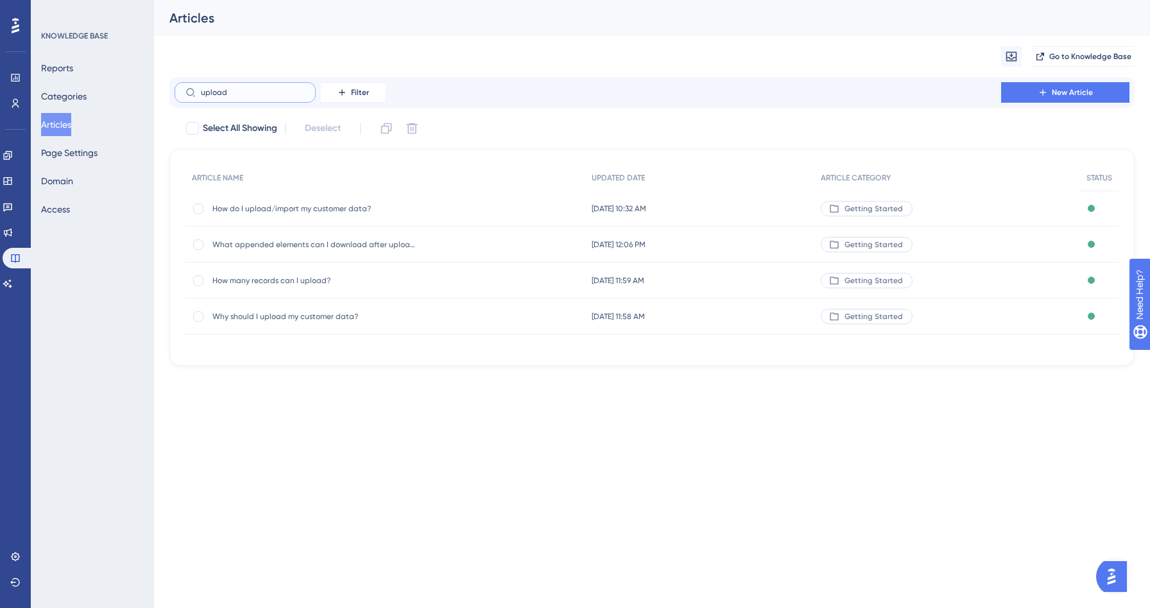
type input "upload"
click at [289, 318] on span "Why should I upload my customer data?" at bounding box center [314, 316] width 205 height 10
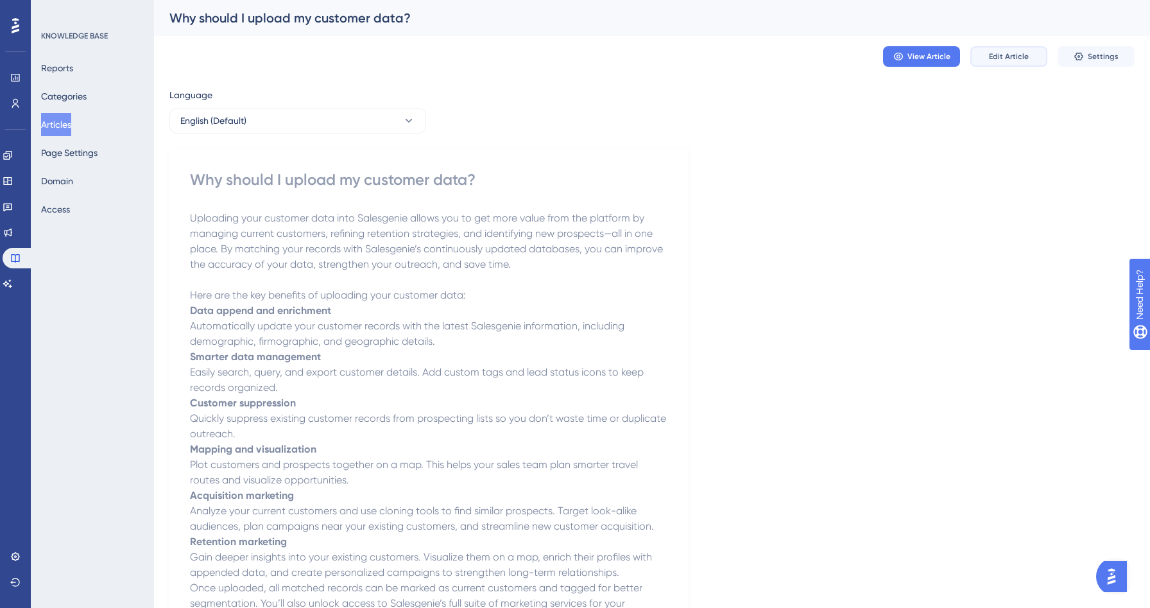
click at [1013, 51] on span "Edit Article" at bounding box center [1009, 56] width 40 height 10
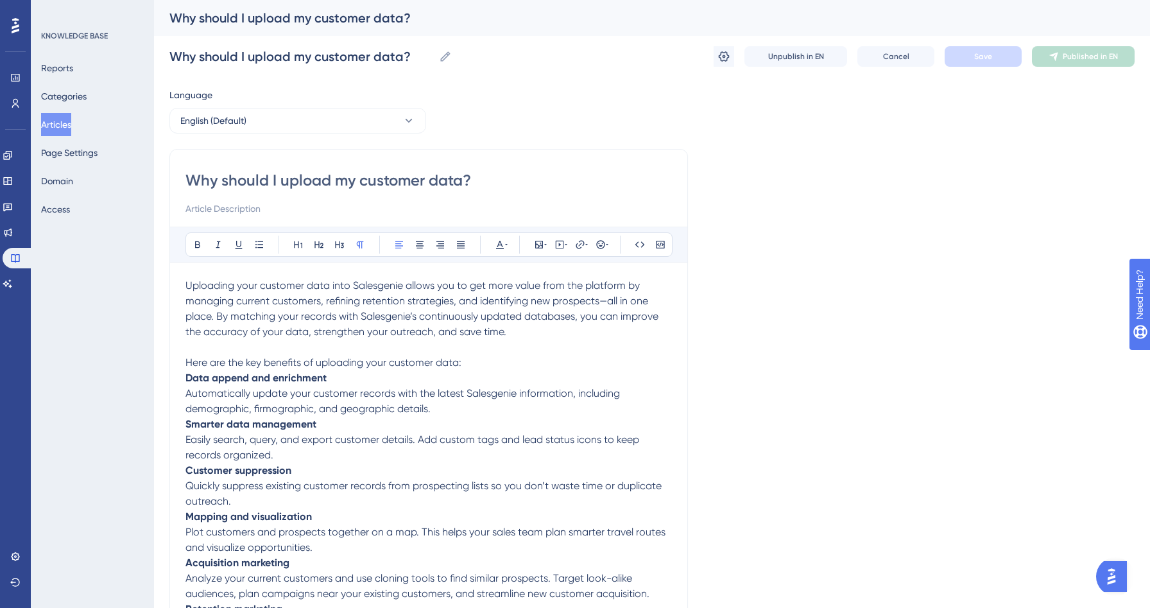
scroll to position [86, 0]
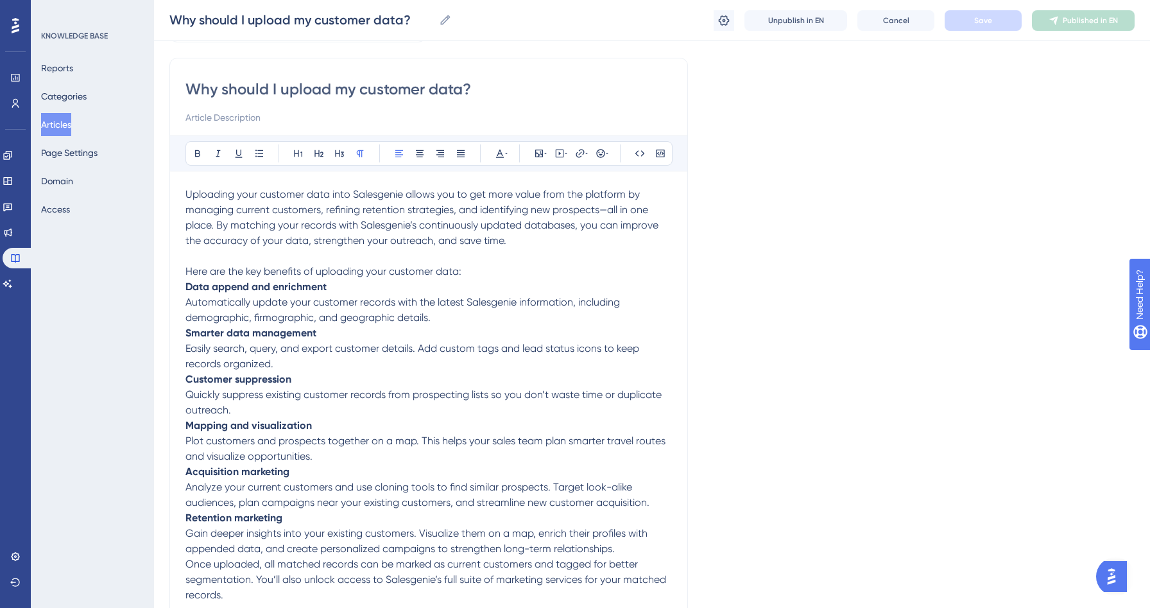
click at [462, 317] on p "Data append and enrichment Automatically update your customer records with the …" at bounding box center [428, 302] width 487 height 46
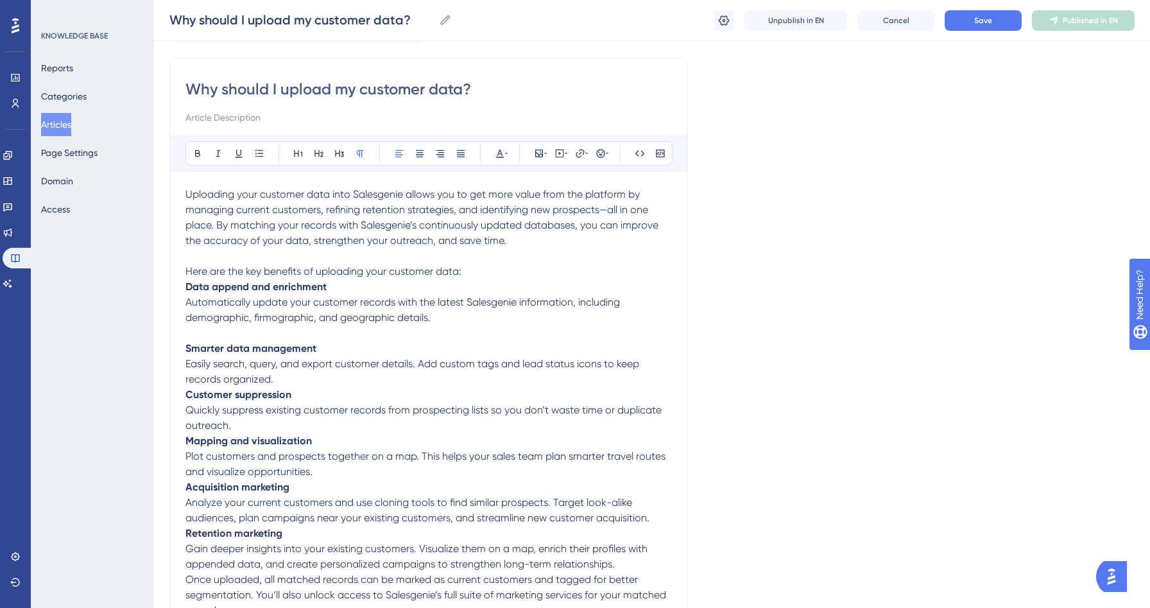
click at [309, 379] on p "Smarter data management Easily search, query, and export customer details. Add …" at bounding box center [428, 364] width 487 height 46
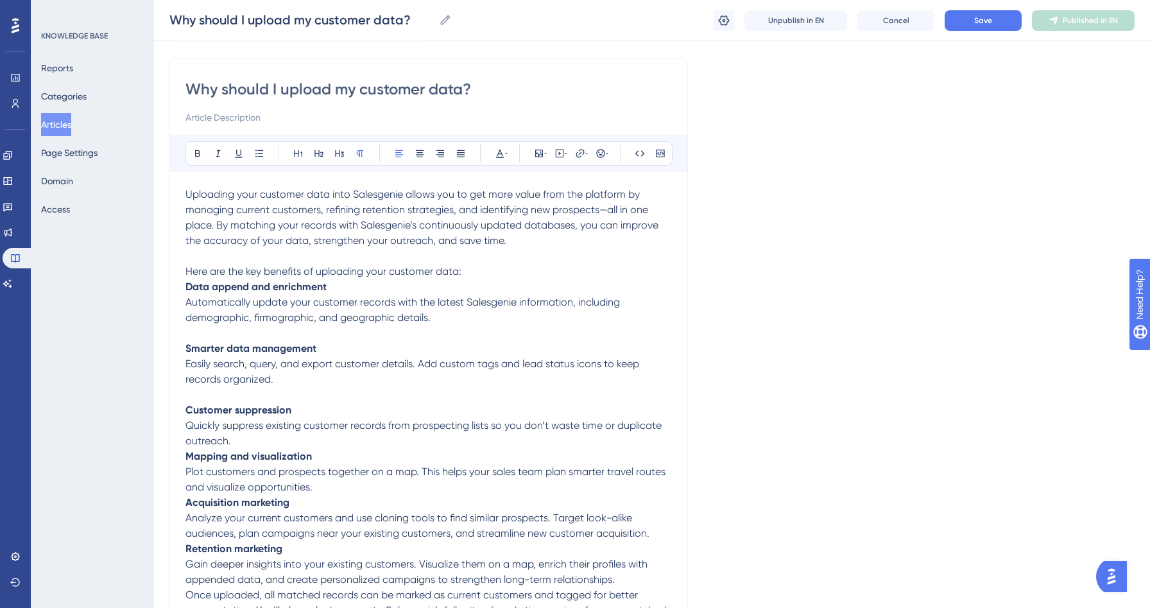
click at [288, 442] on p "Customer suppression Quickly suppress existing customer records from prospectin…" at bounding box center [428, 425] width 487 height 46
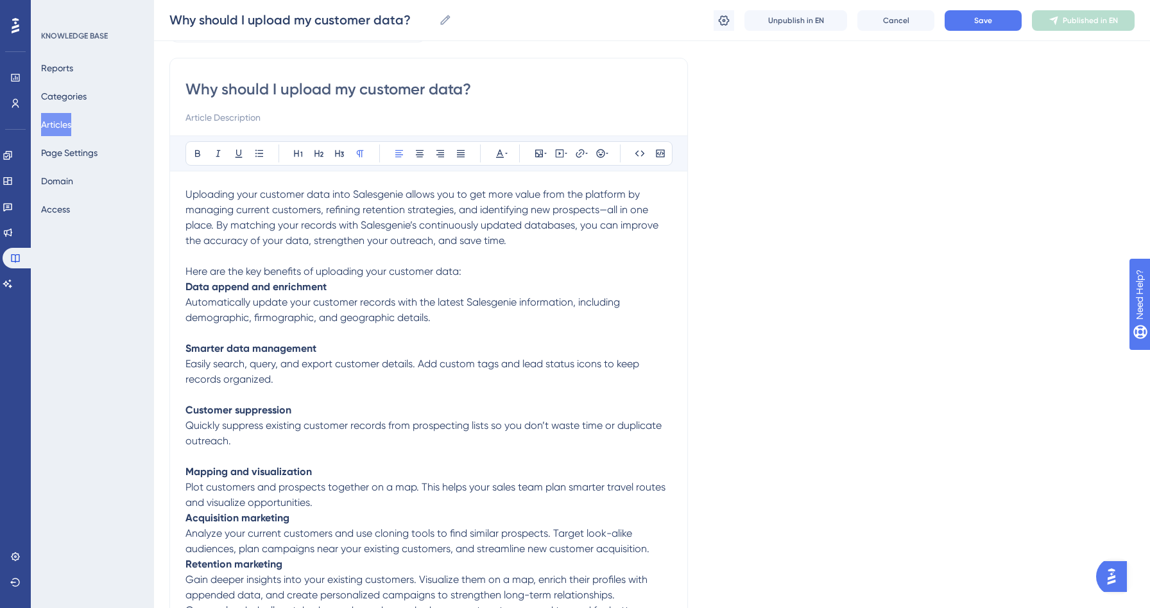
click at [337, 503] on p "Mapping and visualization Plot customers and prospects together on a map. This …" at bounding box center [428, 487] width 487 height 46
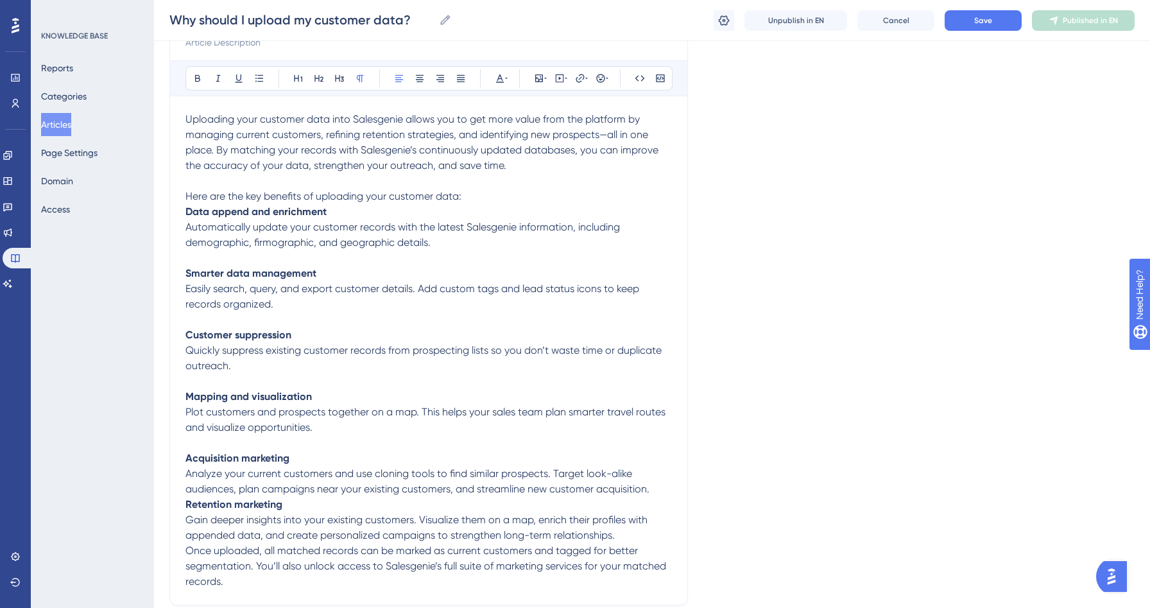
scroll to position [279, 0]
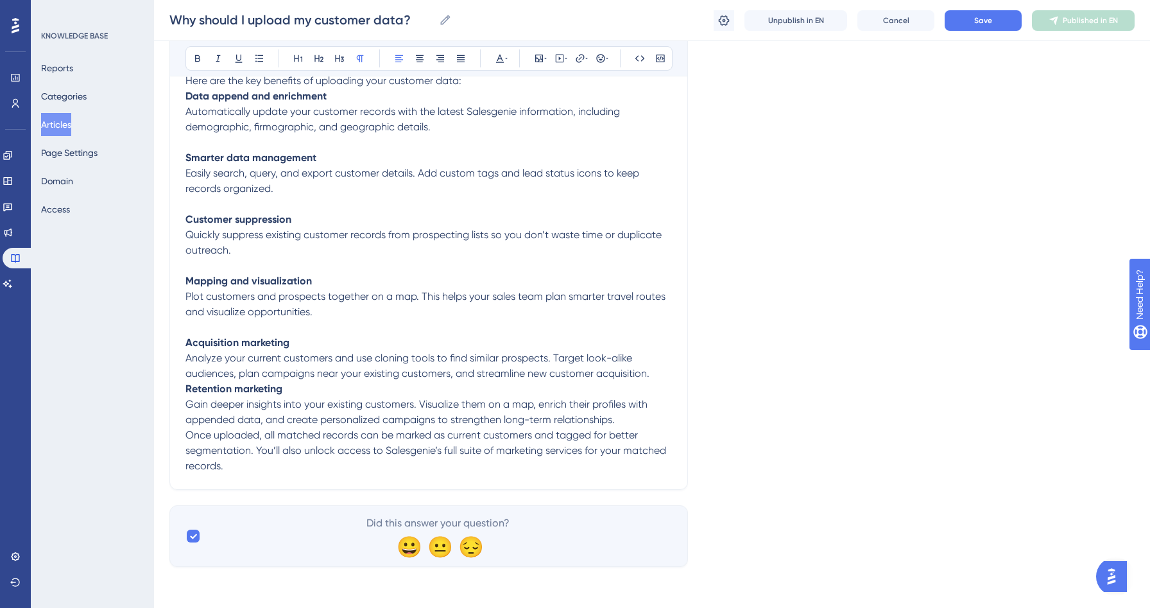
click at [650, 377] on span "Analyze your current customers and use cloning tools to find similar prospects.…" at bounding box center [417, 366] width 464 height 28
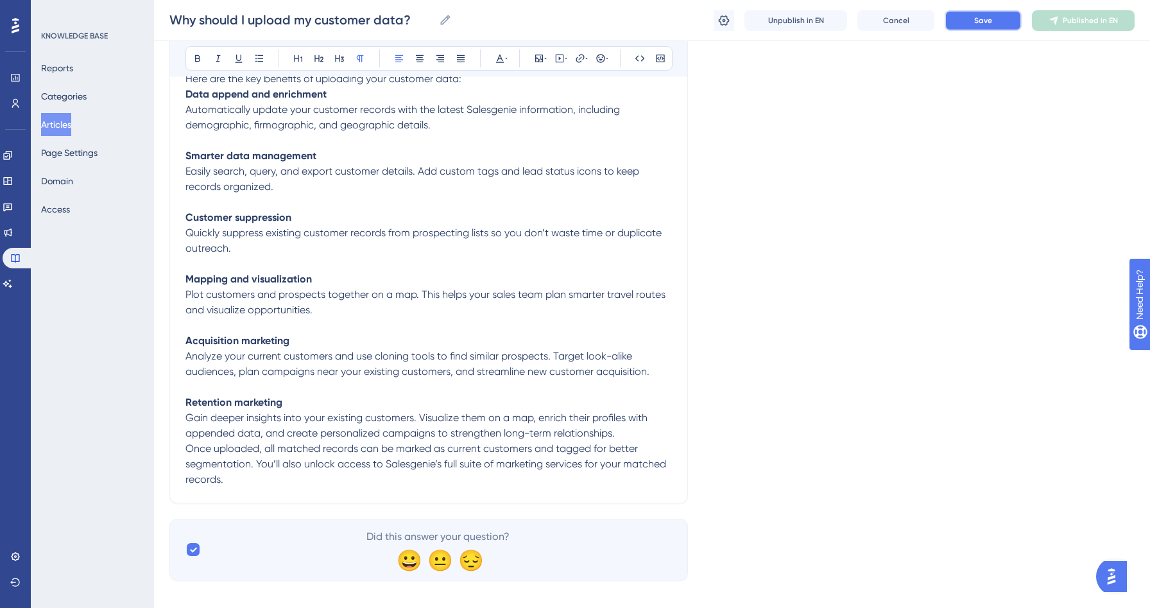
click at [998, 20] on button "Save" at bounding box center [983, 20] width 77 height 21
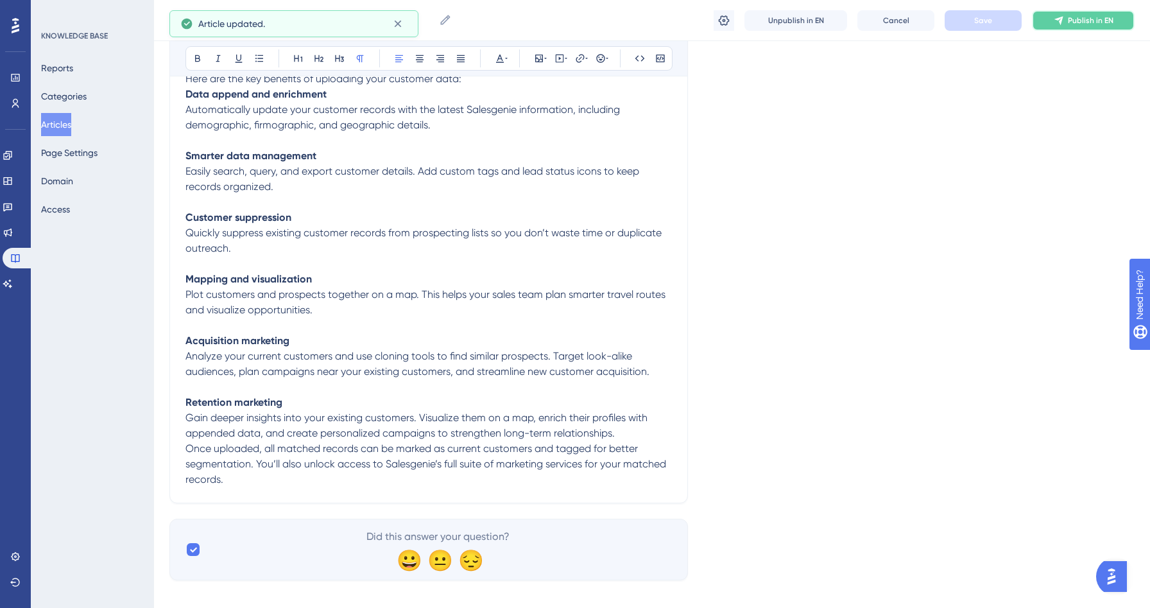
click at [1060, 24] on icon at bounding box center [1059, 20] width 10 height 10
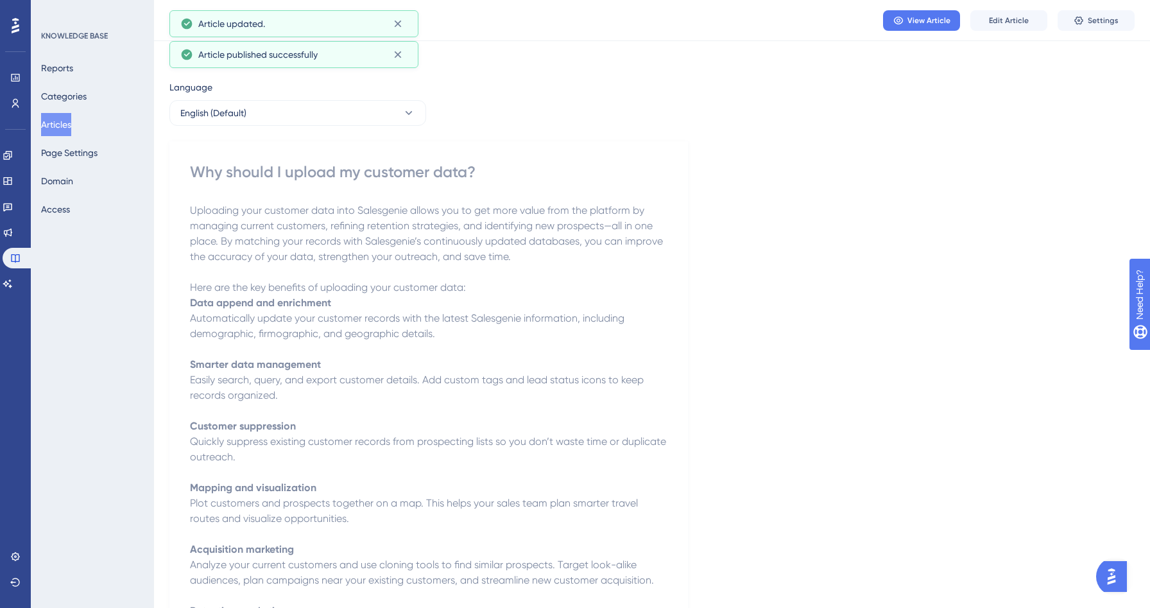
scroll to position [0, 0]
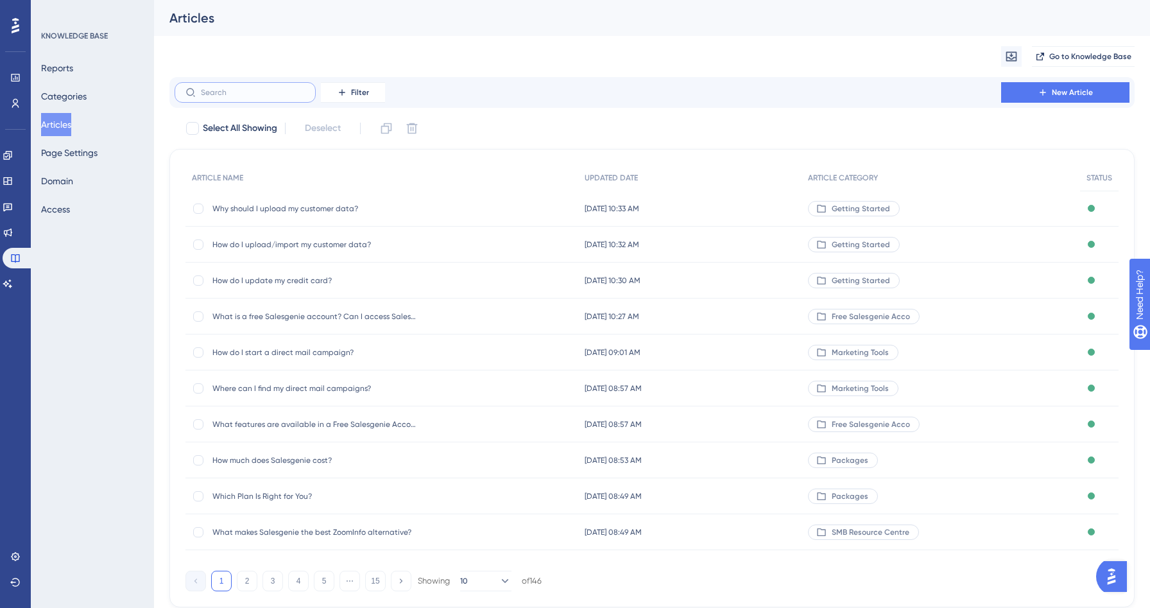
click at [221, 95] on input "text" at bounding box center [253, 92] width 104 height 9
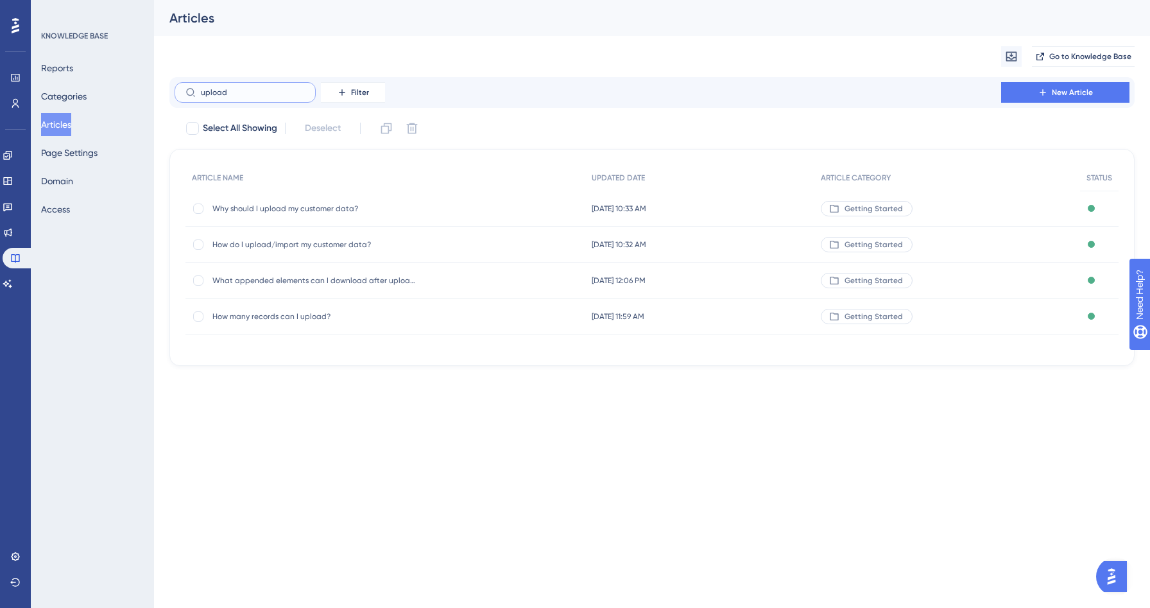
type input "upload"
click at [311, 312] on span "How many records can I upload?" at bounding box center [314, 316] width 205 height 10
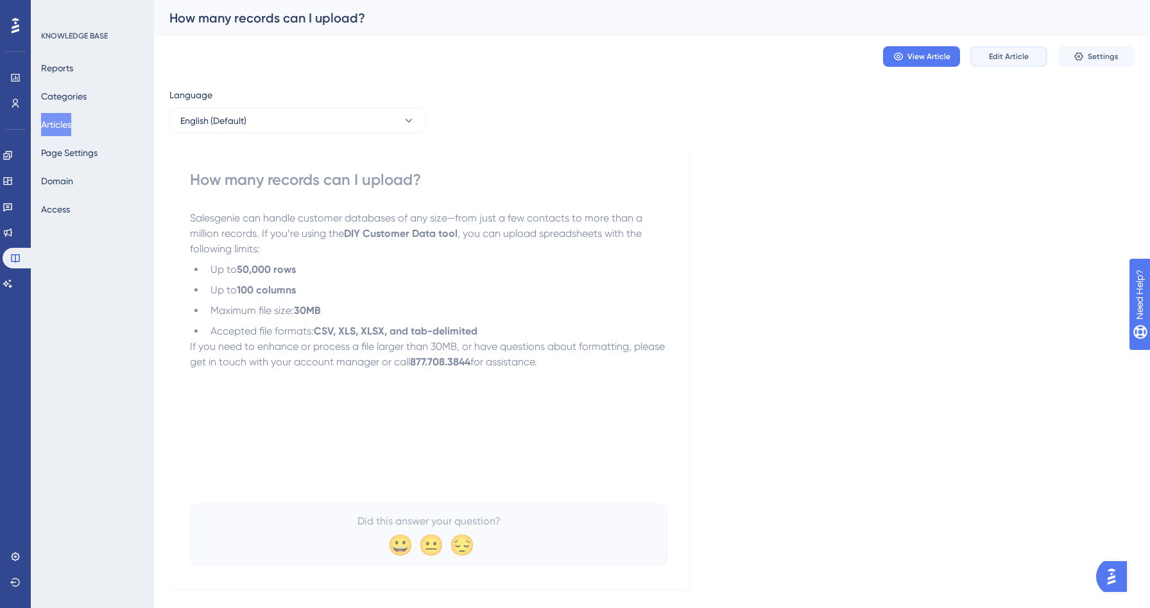
click at [1013, 59] on span "Edit Article" at bounding box center [1009, 56] width 40 height 10
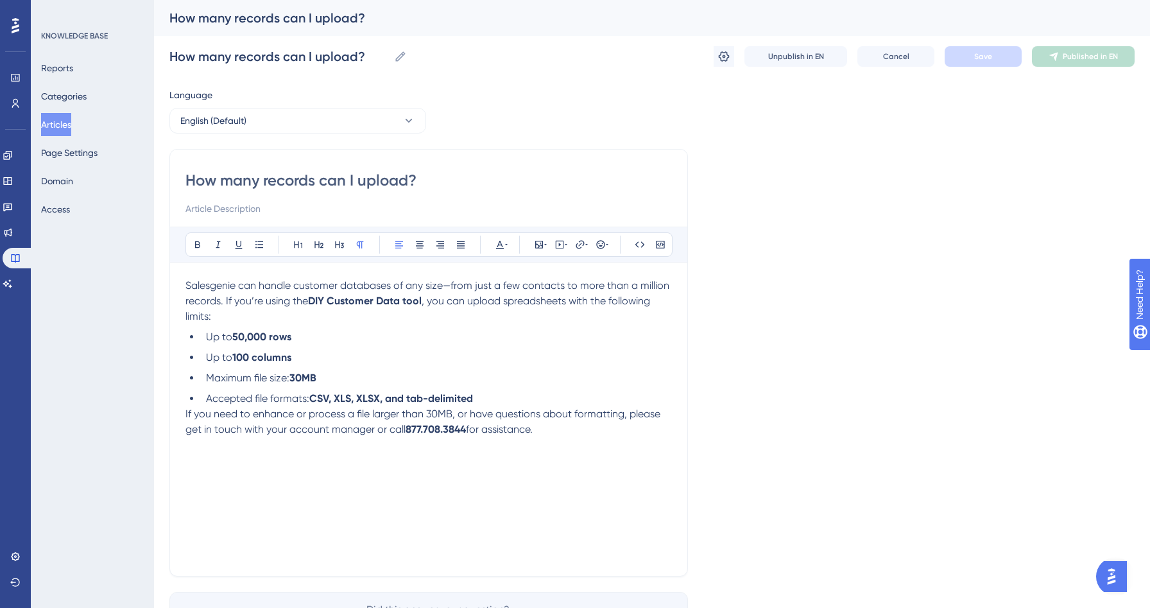
click at [521, 393] on li "Accepted file formats: CSV, XLS, XLSX, and tab-delimited" at bounding box center [436, 398] width 471 height 15
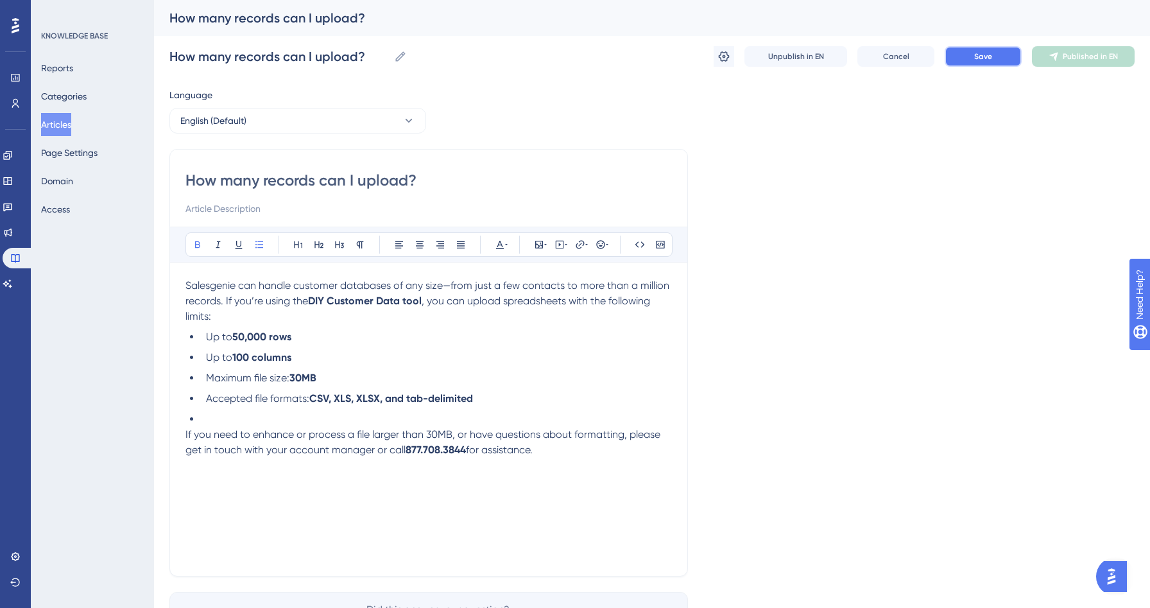
click at [972, 51] on button "Save" at bounding box center [983, 56] width 77 height 21
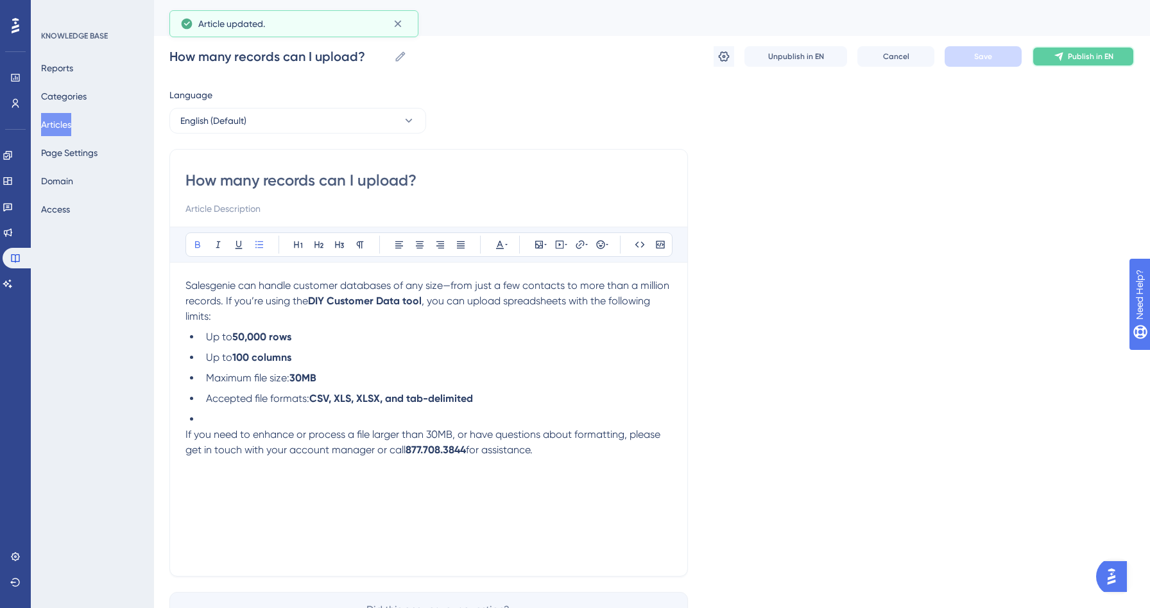
click at [1090, 62] on button "Publish in EN" at bounding box center [1083, 56] width 103 height 21
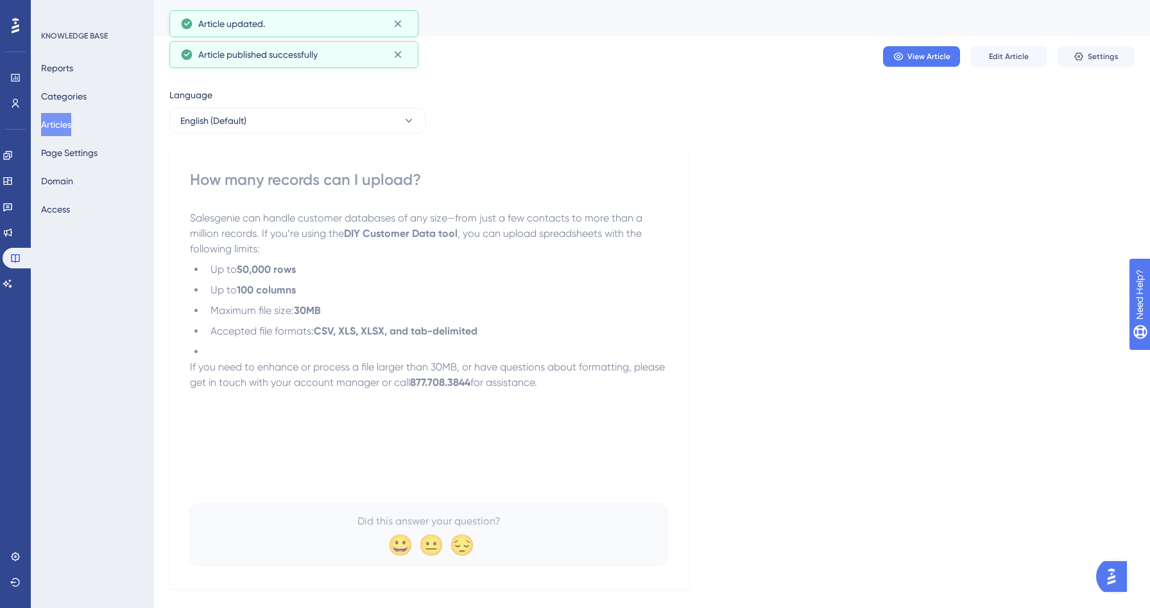
click at [71, 127] on button "Articles" at bounding box center [56, 124] width 30 height 23
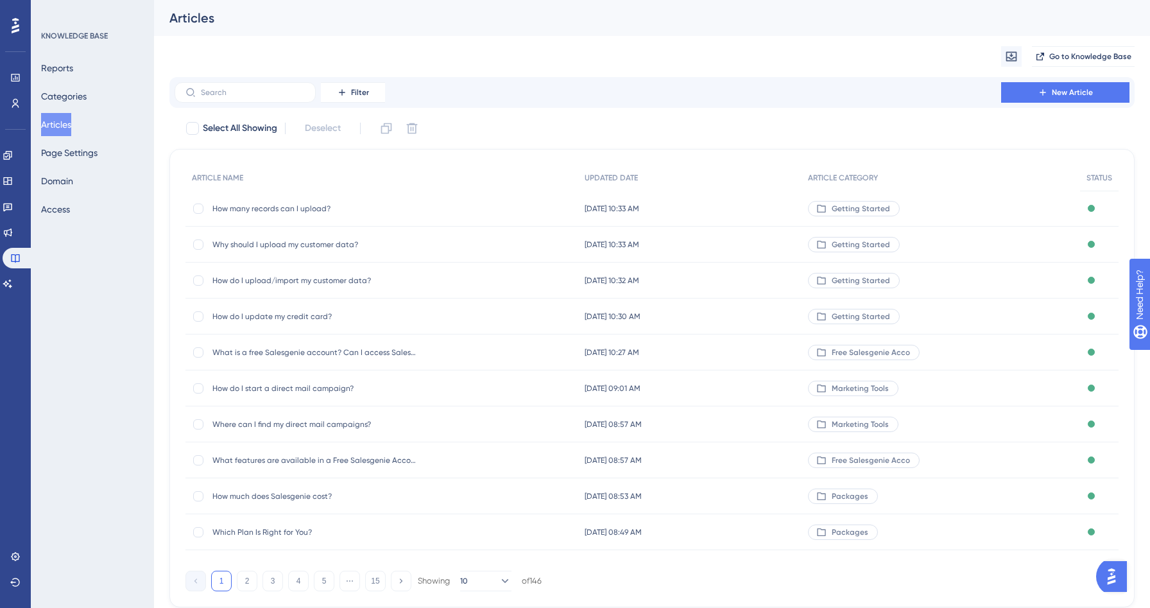
click at [281, 212] on span "How many records can I upload?" at bounding box center [314, 208] width 205 height 10
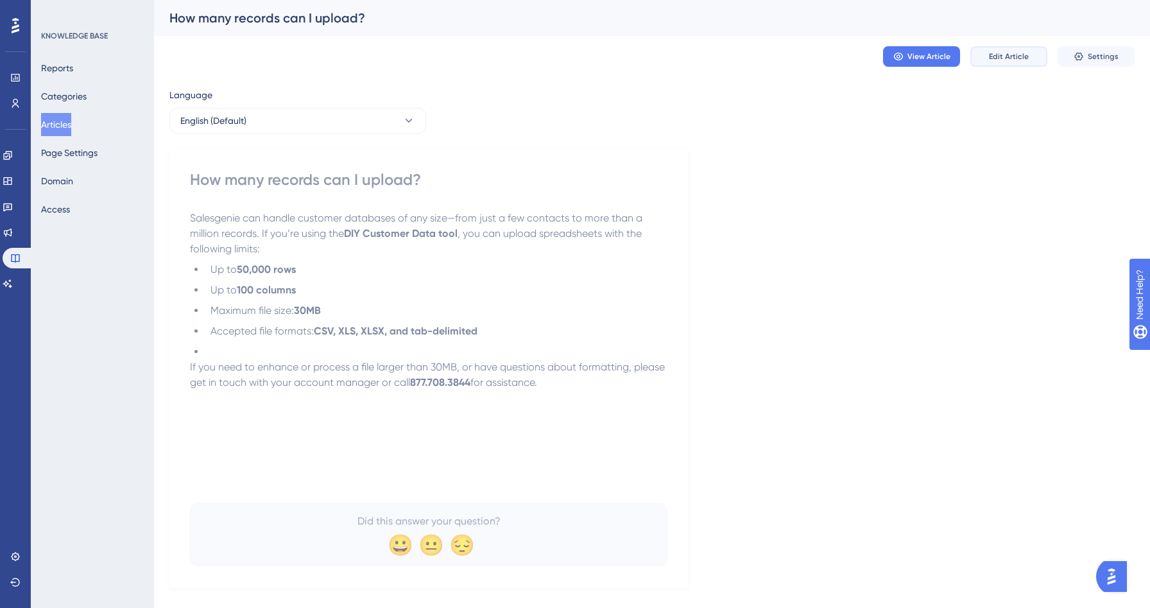
click at [998, 59] on span "Edit Article" at bounding box center [1009, 56] width 40 height 10
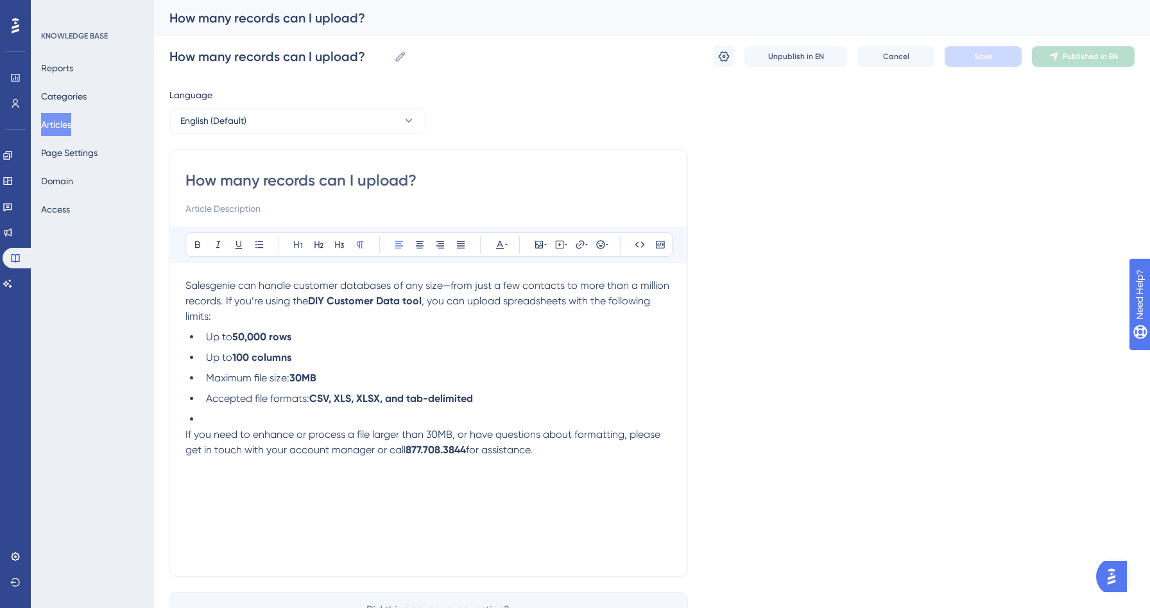
click at [259, 417] on li at bounding box center [436, 418] width 471 height 15
click at [994, 54] on button "Save" at bounding box center [983, 56] width 77 height 21
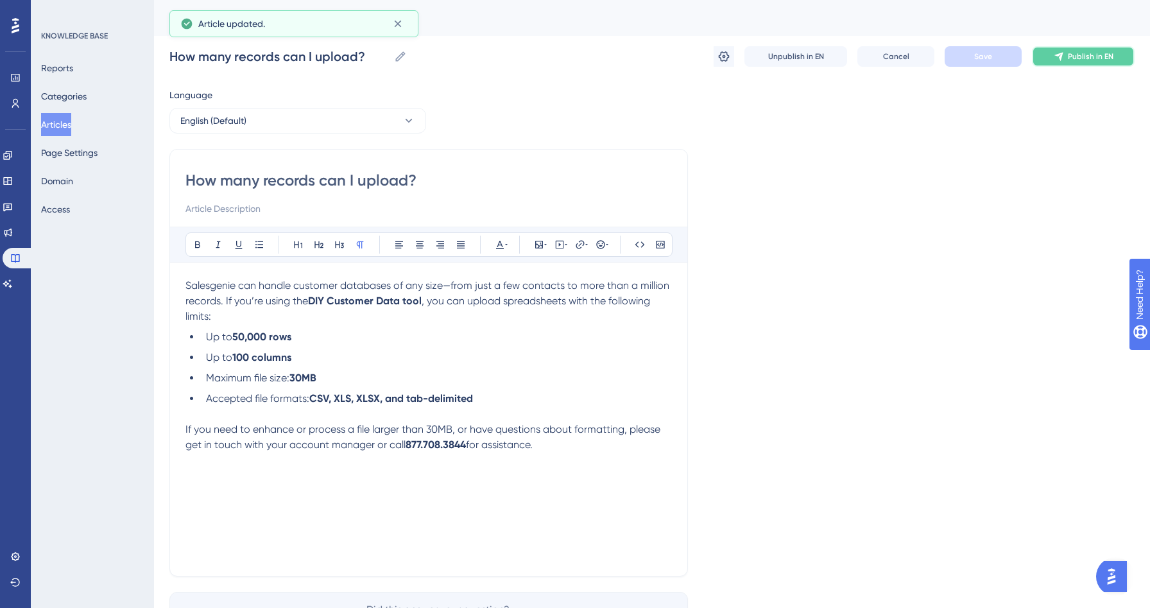
click at [1103, 58] on span "Publish in EN" at bounding box center [1091, 56] width 46 height 10
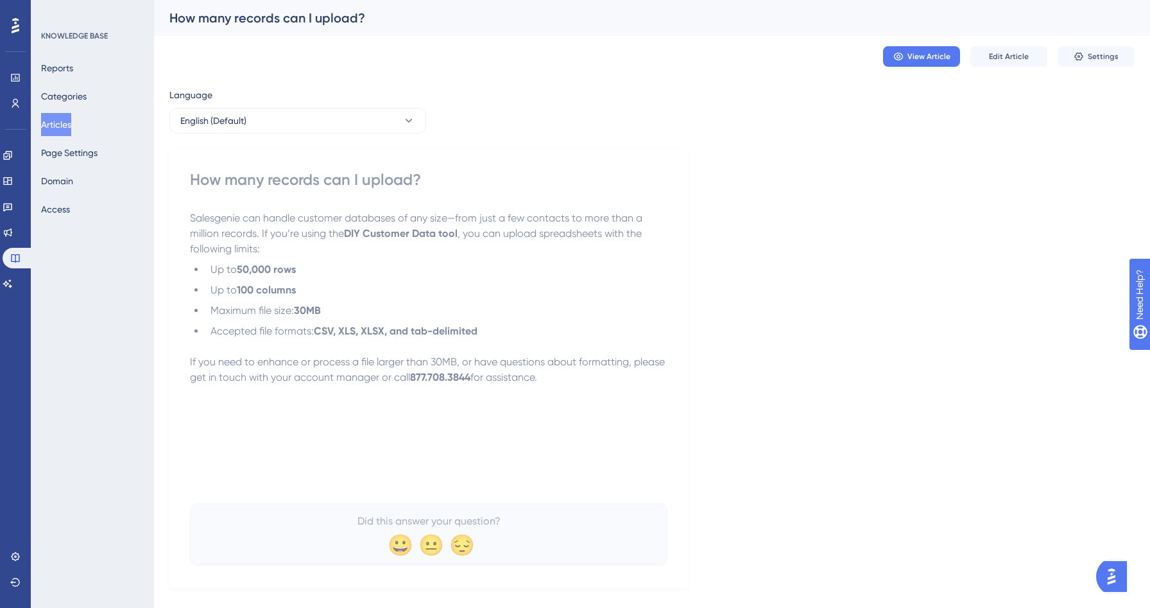
click at [63, 129] on button "Articles" at bounding box center [56, 124] width 30 height 23
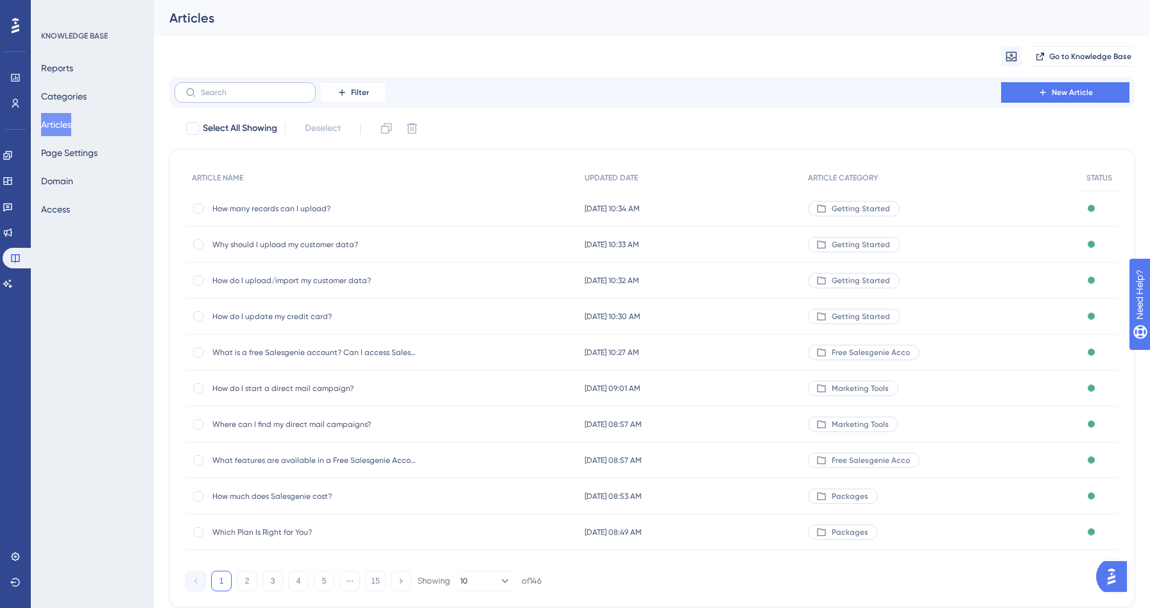
click at [226, 98] on label at bounding box center [245, 92] width 141 height 21
click at [226, 97] on input "text" at bounding box center [253, 92] width 104 height 9
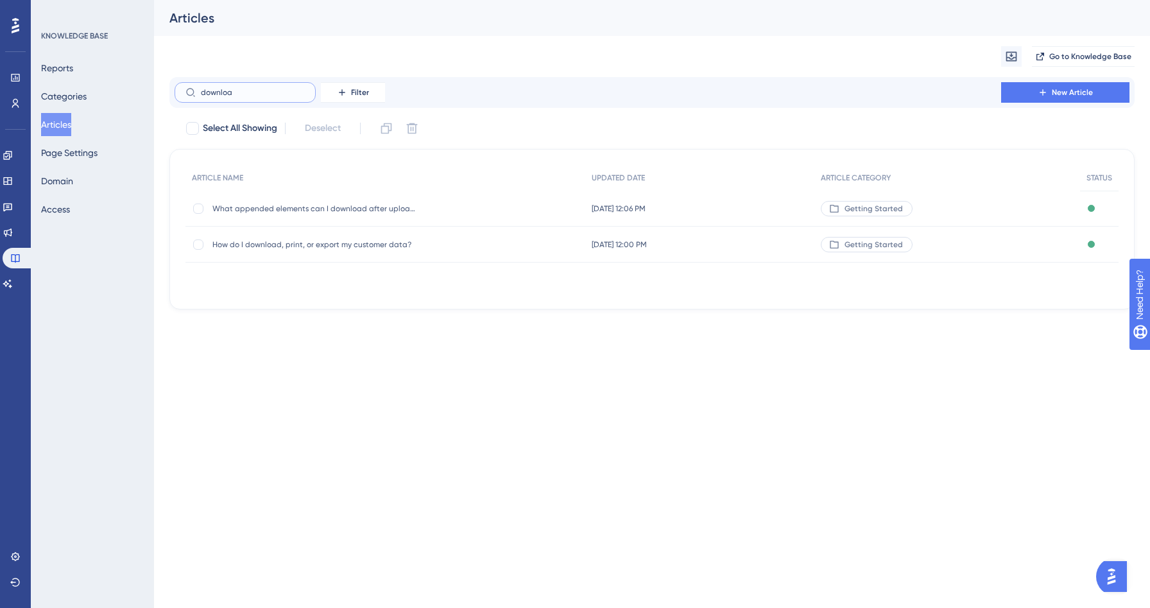
type input "downloa"
click at [325, 239] on span "How do I download, print, or export my customer data?" at bounding box center [314, 244] width 205 height 10
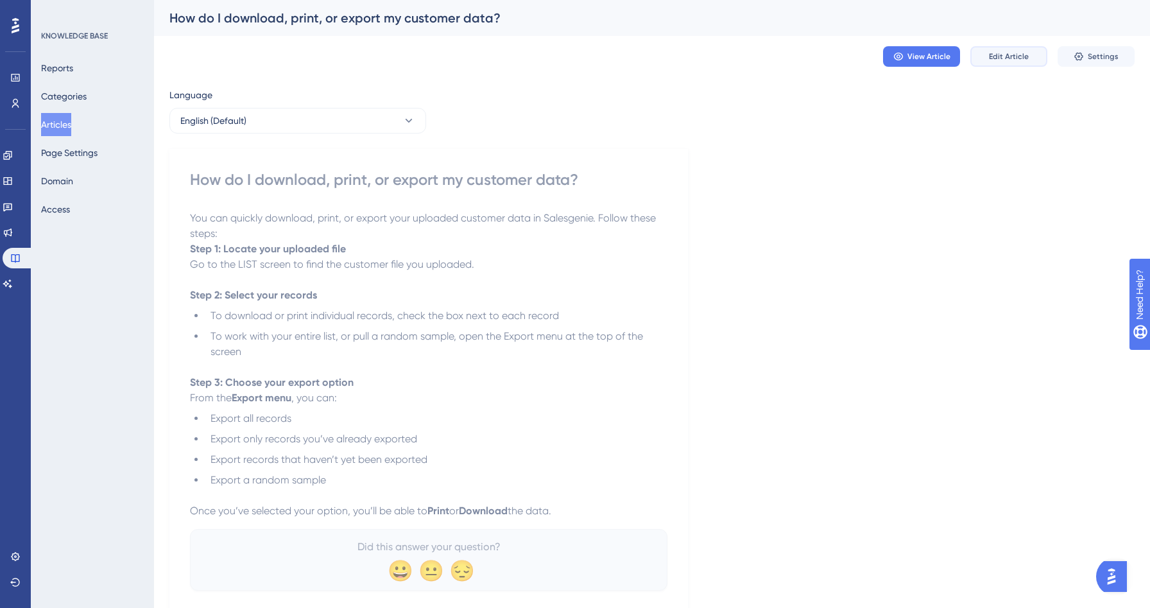
click at [992, 64] on button "Edit Article" at bounding box center [1008, 56] width 77 height 21
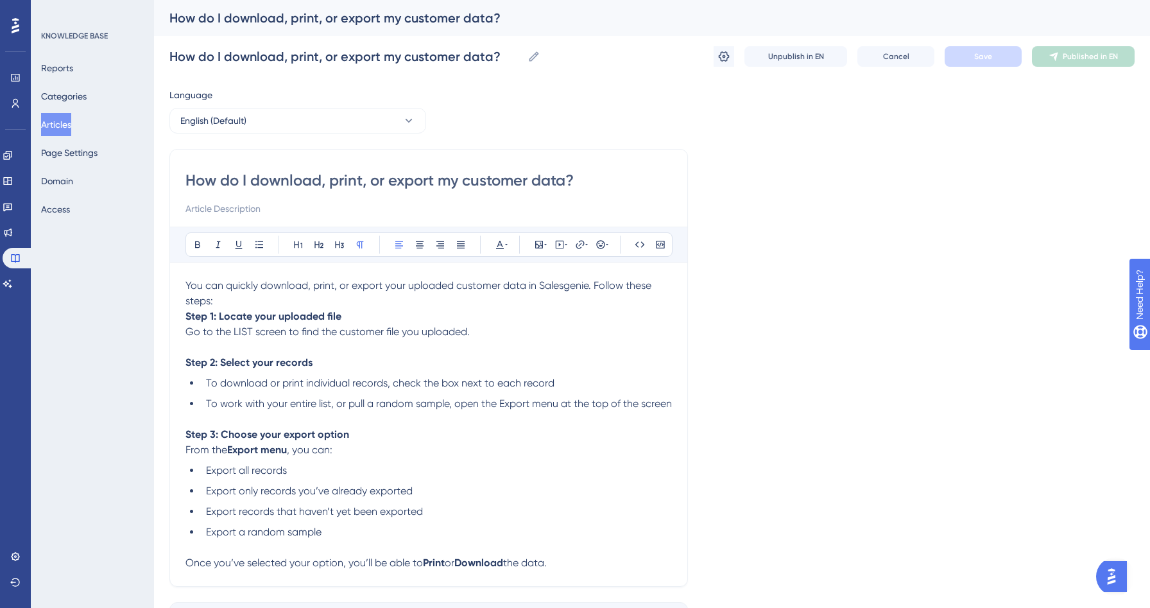
click at [283, 303] on p "You can quickly download, print, or export your uploaded customer data in Sales…" at bounding box center [428, 293] width 487 height 31
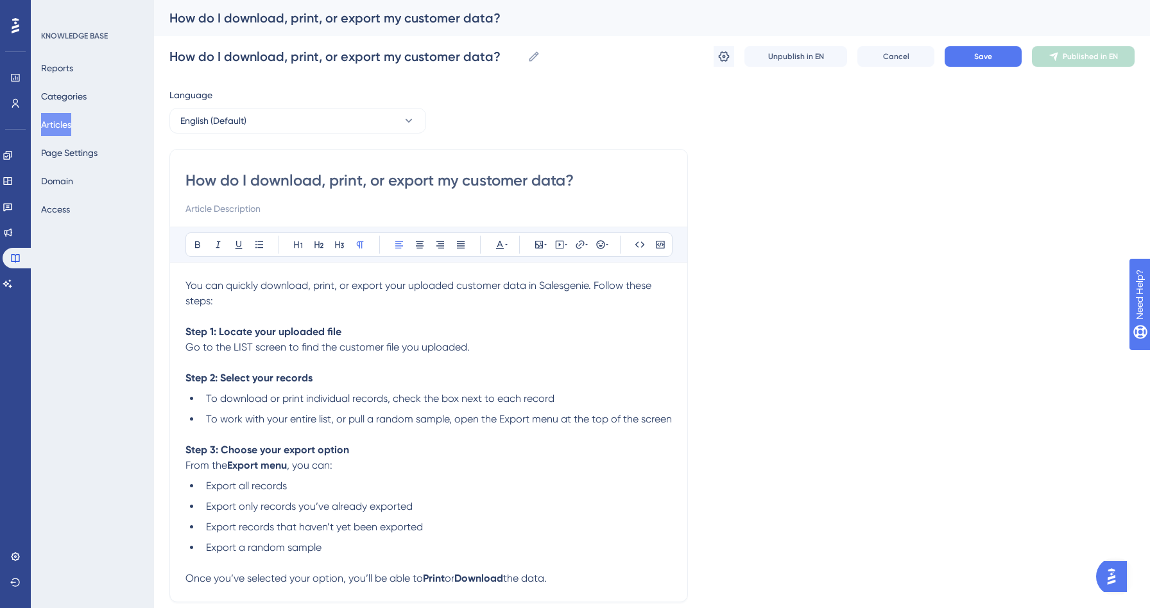
scroll to position [124, 0]
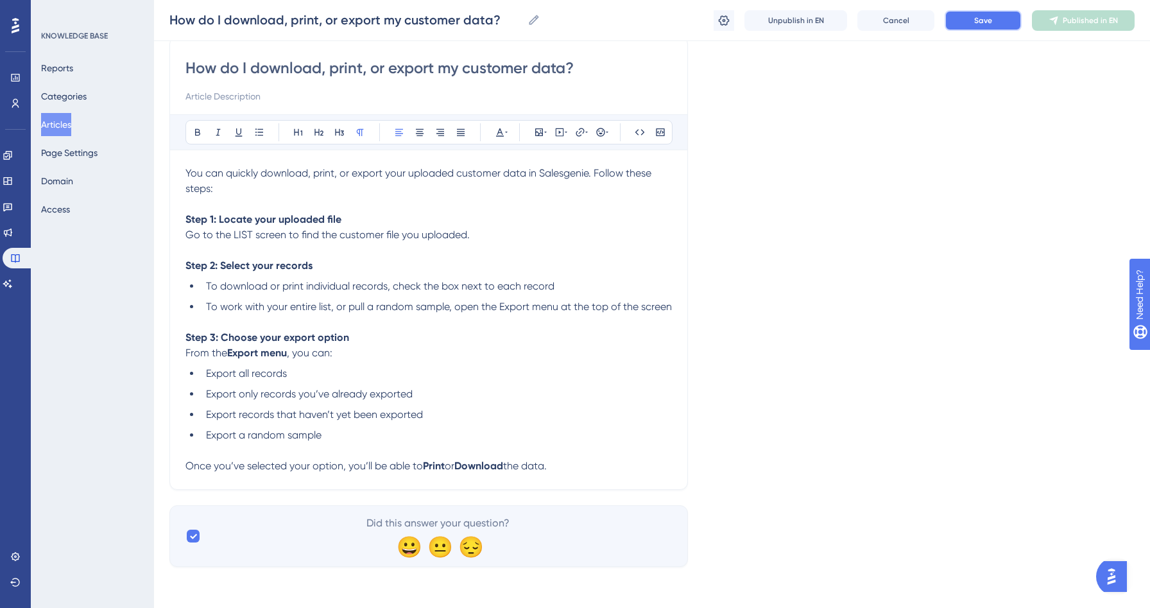
click at [968, 24] on button "Save" at bounding box center [983, 20] width 77 height 21
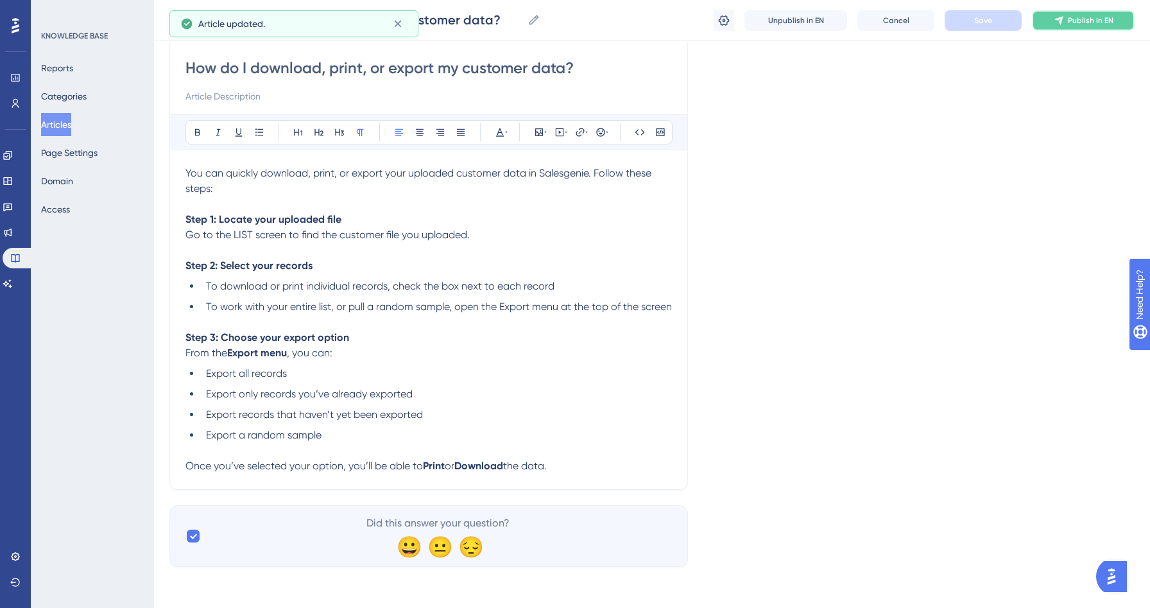
click at [1091, 23] on span "Publish in EN" at bounding box center [1091, 20] width 46 height 10
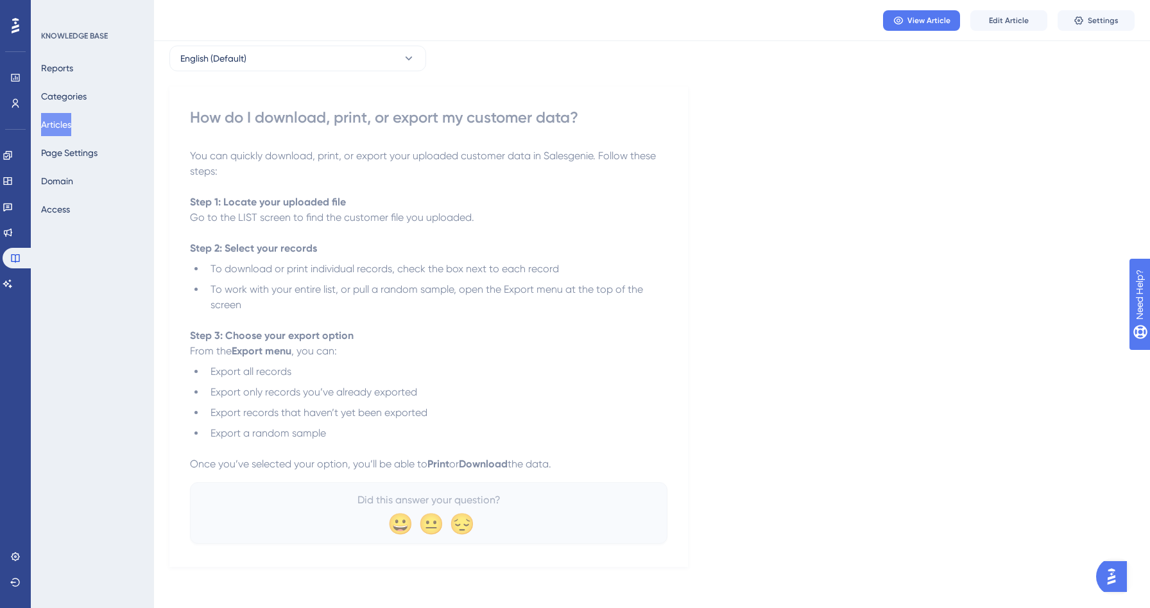
scroll to position [0, 0]
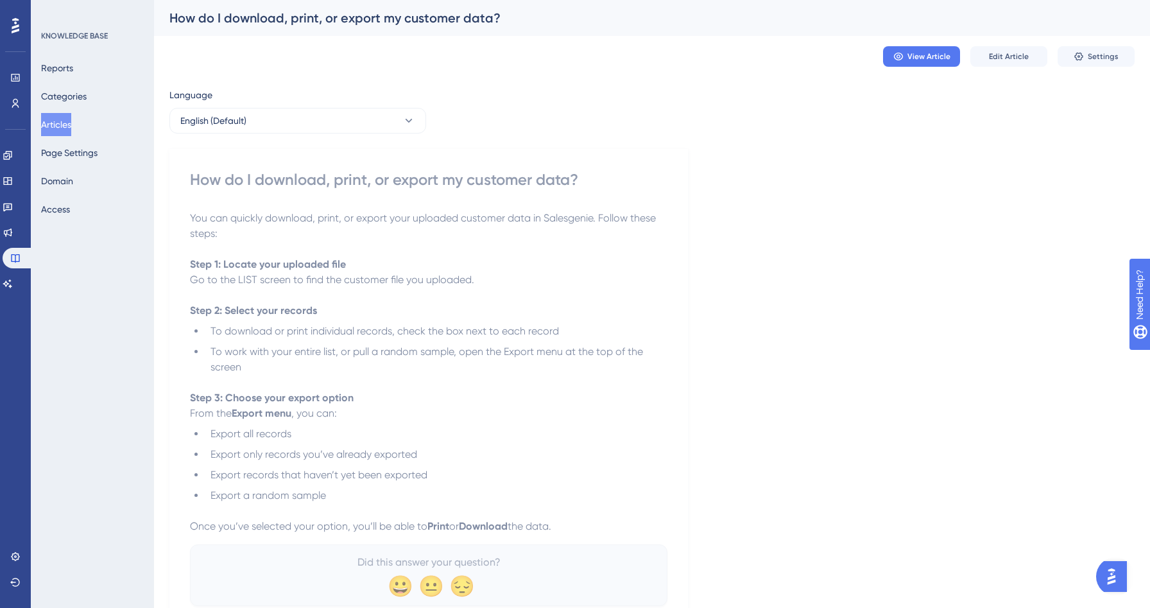
drag, startPoint x: 63, startPoint y: 117, endPoint x: 94, endPoint y: 119, distance: 30.8
click at [62, 118] on button "Articles" at bounding box center [56, 124] width 30 height 23
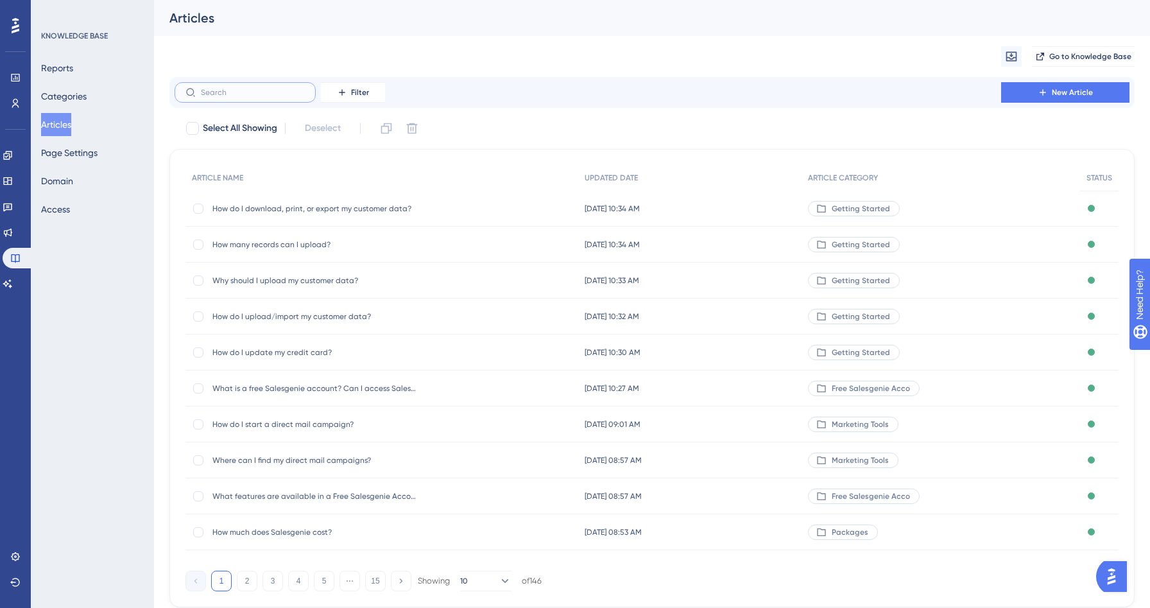
click at [224, 92] on input "text" at bounding box center [253, 92] width 104 height 9
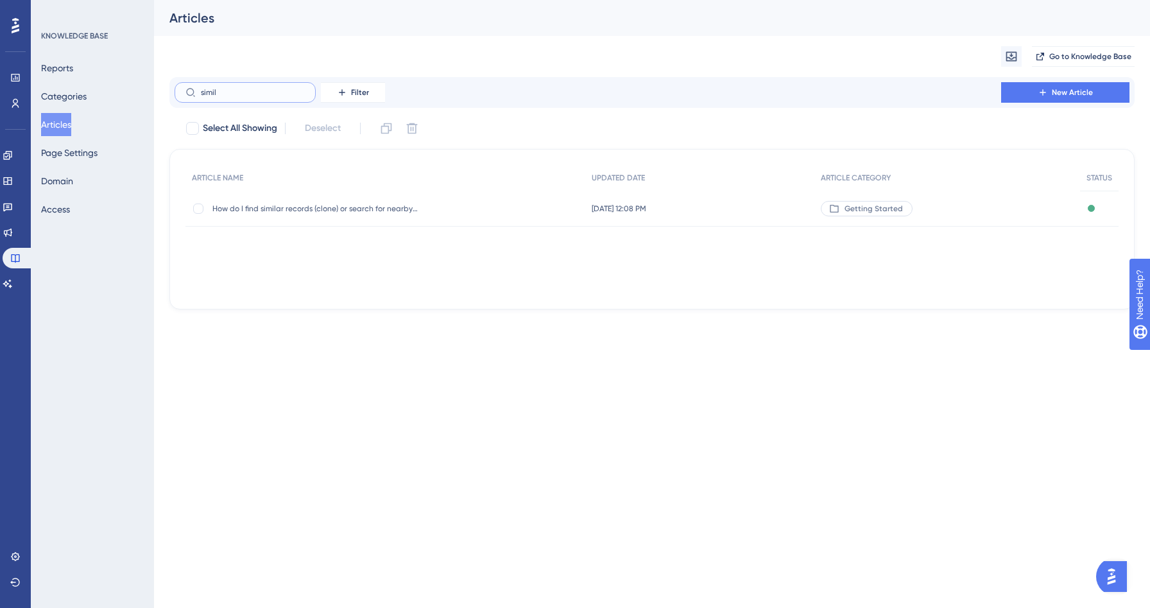
type input "simil"
click at [308, 200] on div "How do I find similar records (clone) or search for nearby businesses? How do I…" at bounding box center [314, 209] width 205 height 36
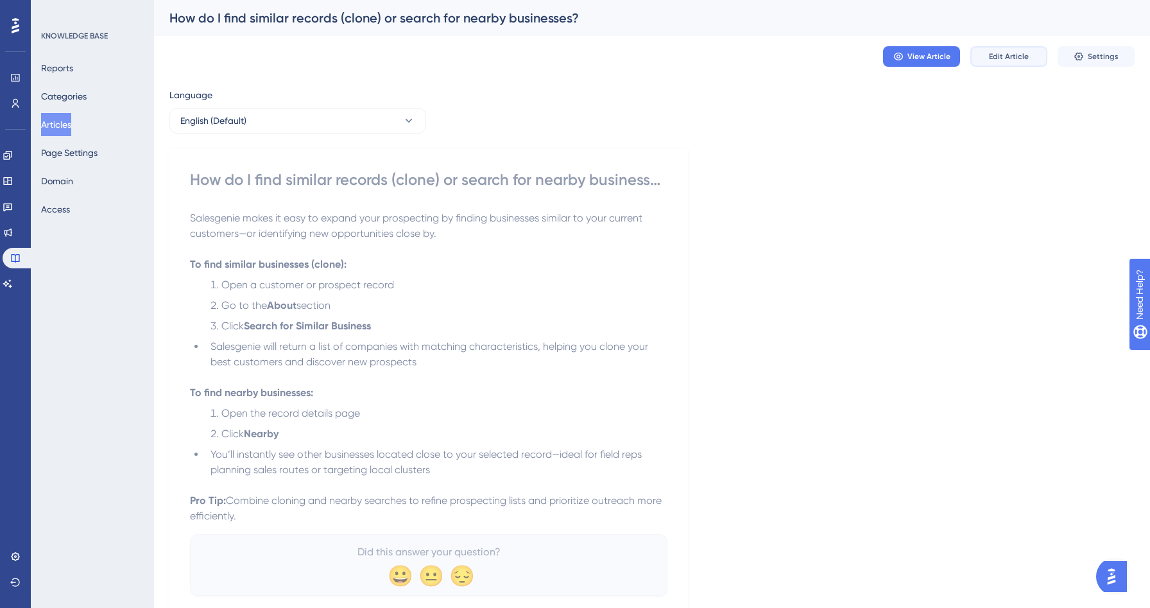
click at [1014, 58] on span "Edit Article" at bounding box center [1009, 56] width 40 height 10
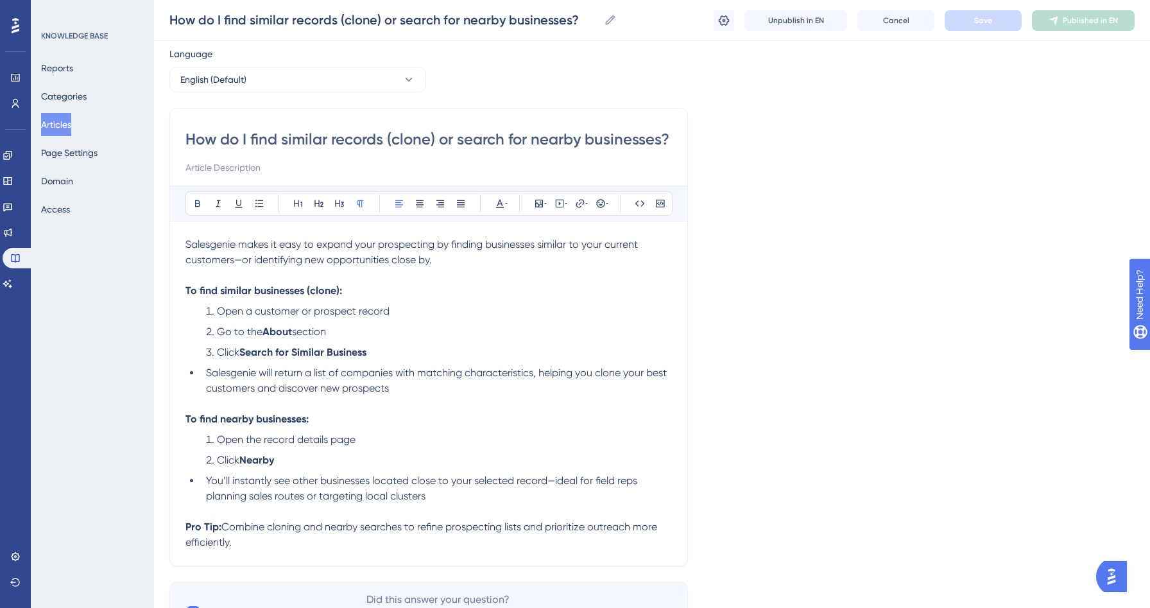
scroll to position [73, 0]
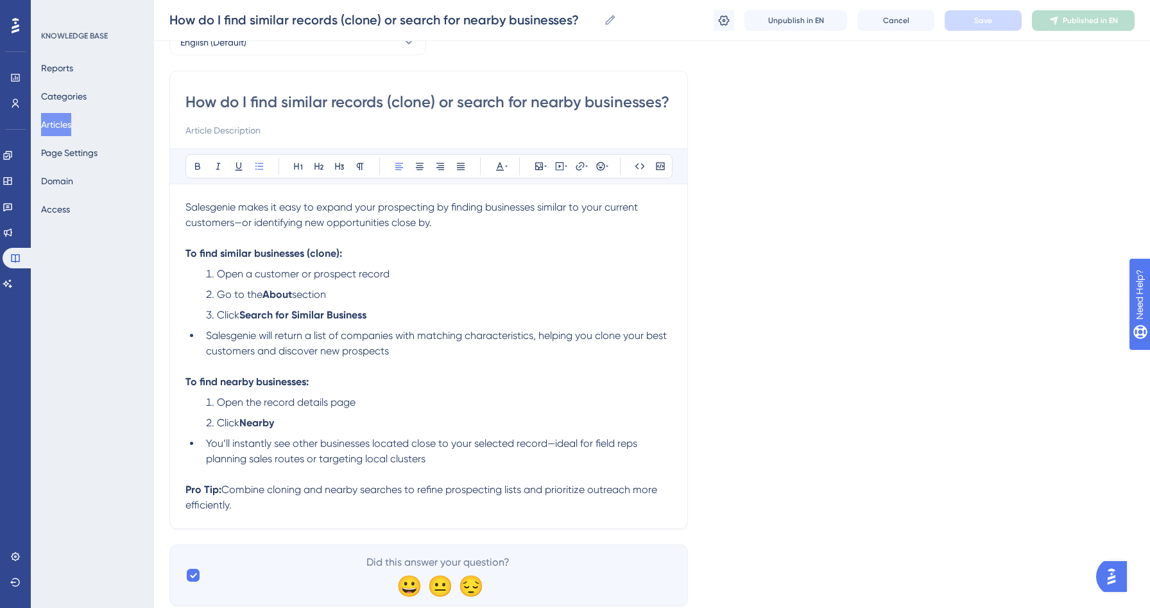
click at [207, 337] on span "Salesgenie will return a list of companies with matching characteristics, helpi…" at bounding box center [437, 343] width 463 height 28
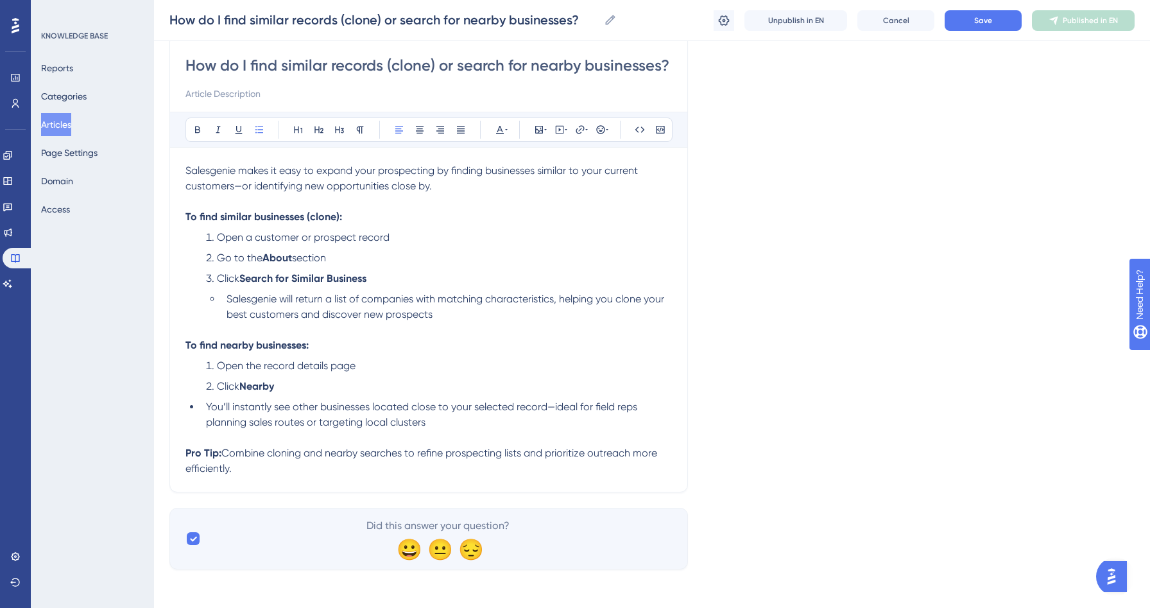
scroll to position [114, 0]
click at [202, 408] on li "You’ll instantly see other businesses located close to your selected record—ide…" at bounding box center [436, 412] width 471 height 31
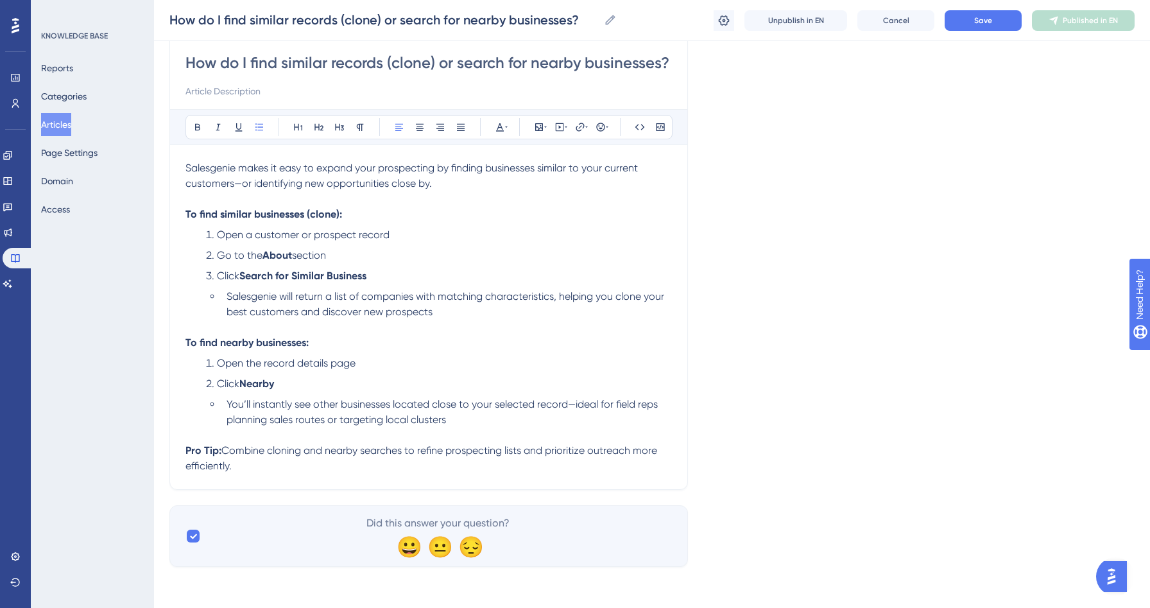
scroll to position [0, 0]
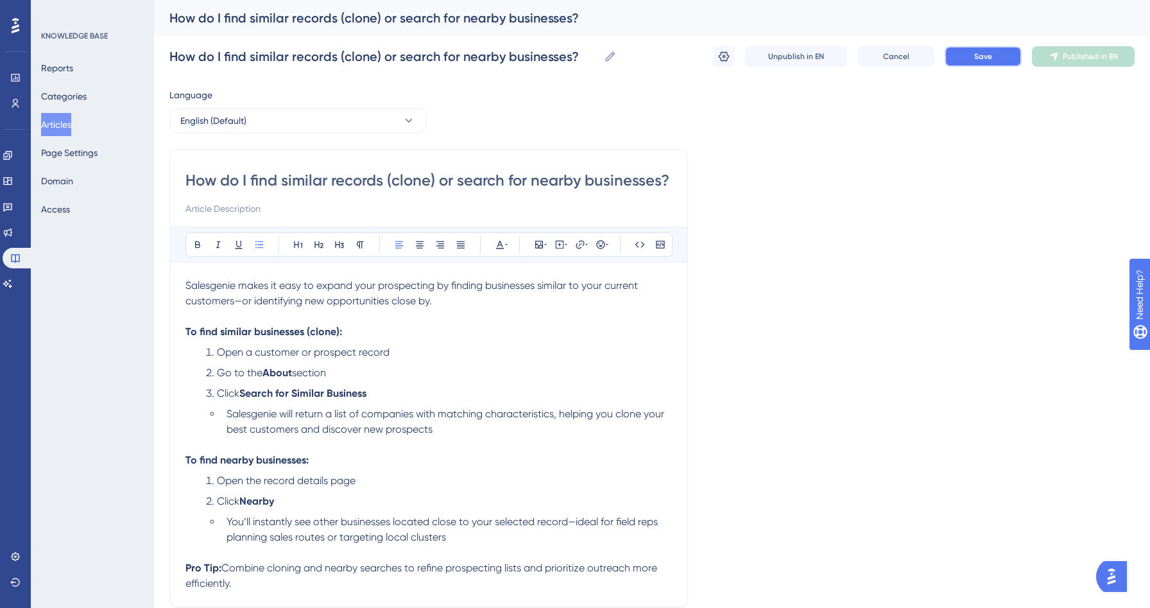
click at [979, 62] on button "Save" at bounding box center [983, 56] width 77 height 21
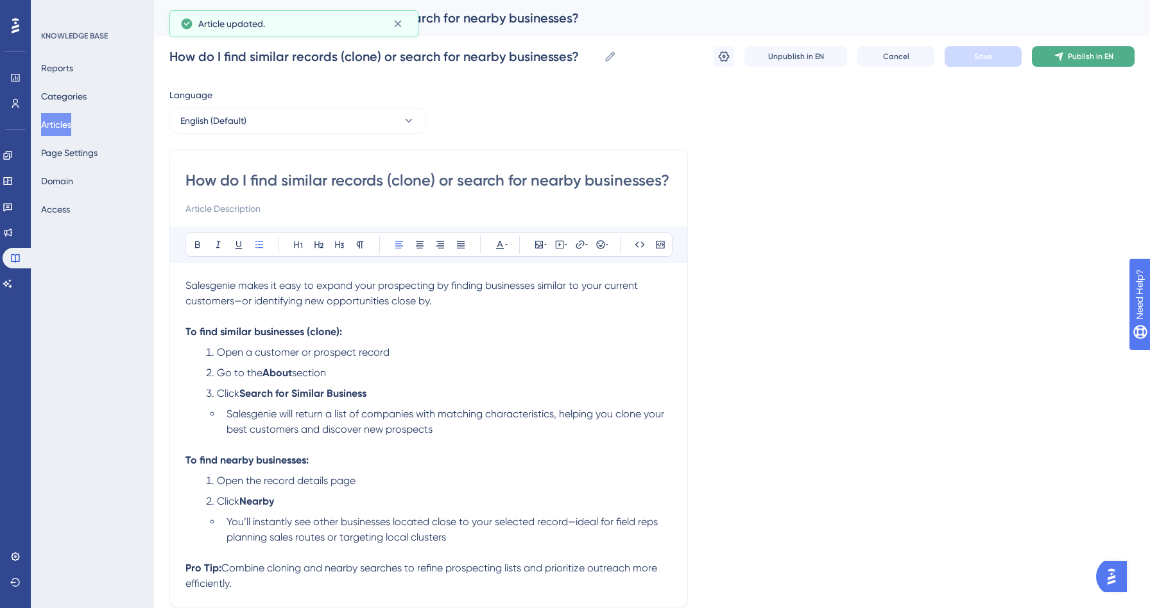
click at [1087, 58] on span "Publish in EN" at bounding box center [1091, 56] width 46 height 10
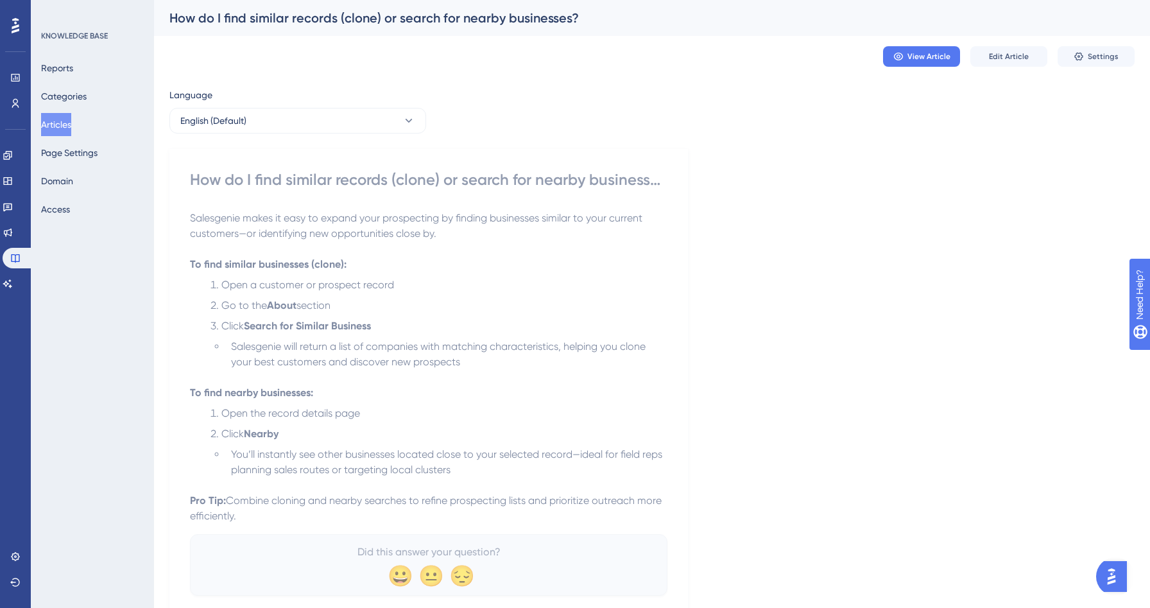
click at [71, 124] on button "Articles" at bounding box center [56, 124] width 30 height 23
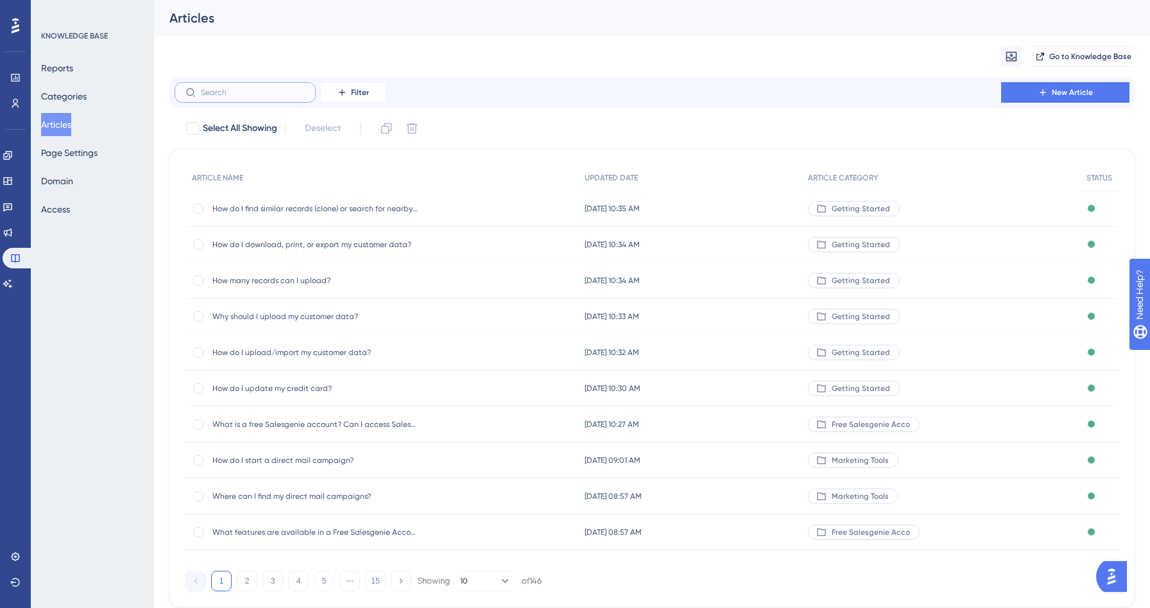
click at [243, 90] on input "text" at bounding box center [253, 92] width 104 height 9
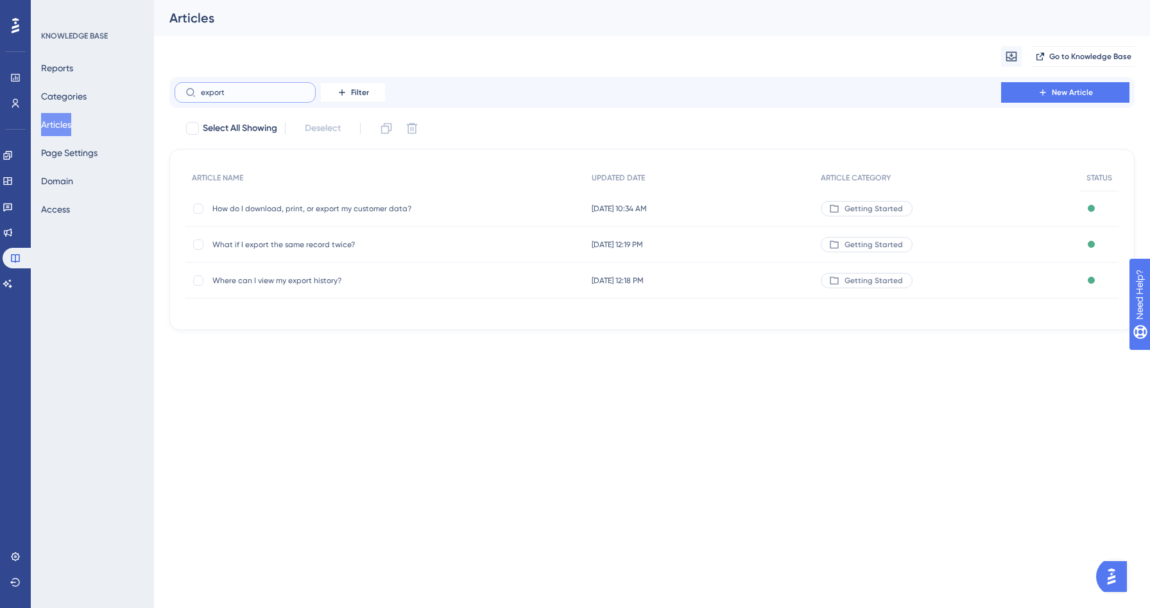
type input "export"
click at [298, 239] on span "What if I export the same record twice?" at bounding box center [314, 244] width 205 height 10
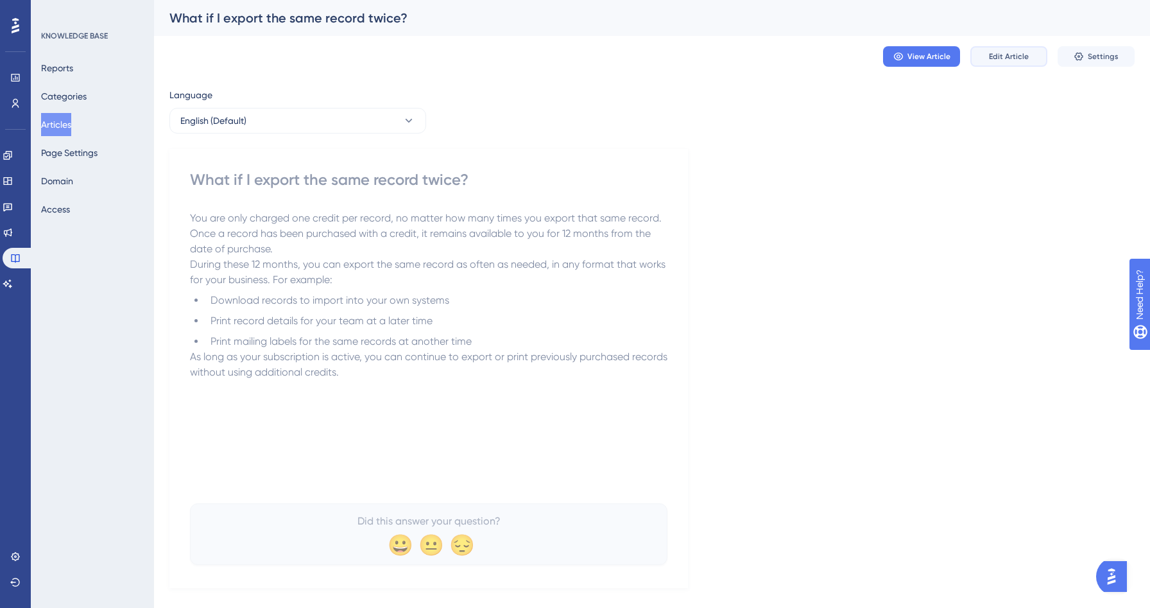
click at [1004, 50] on button "Edit Article" at bounding box center [1008, 56] width 77 height 21
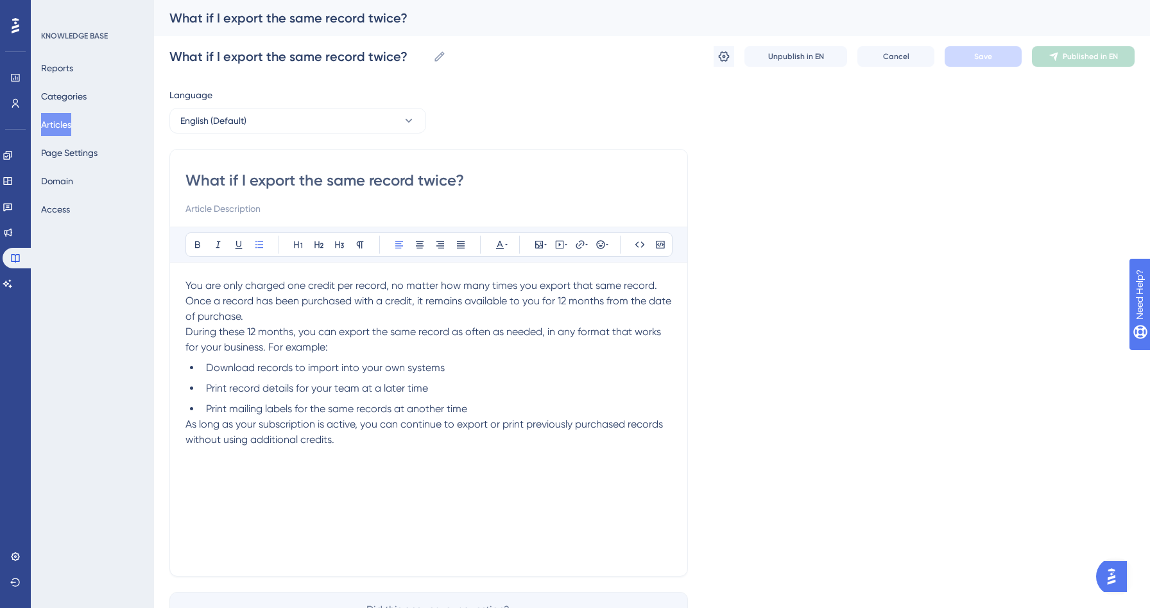
click at [477, 408] on li "Print mailing labels for the same records at another time" at bounding box center [436, 408] width 471 height 15
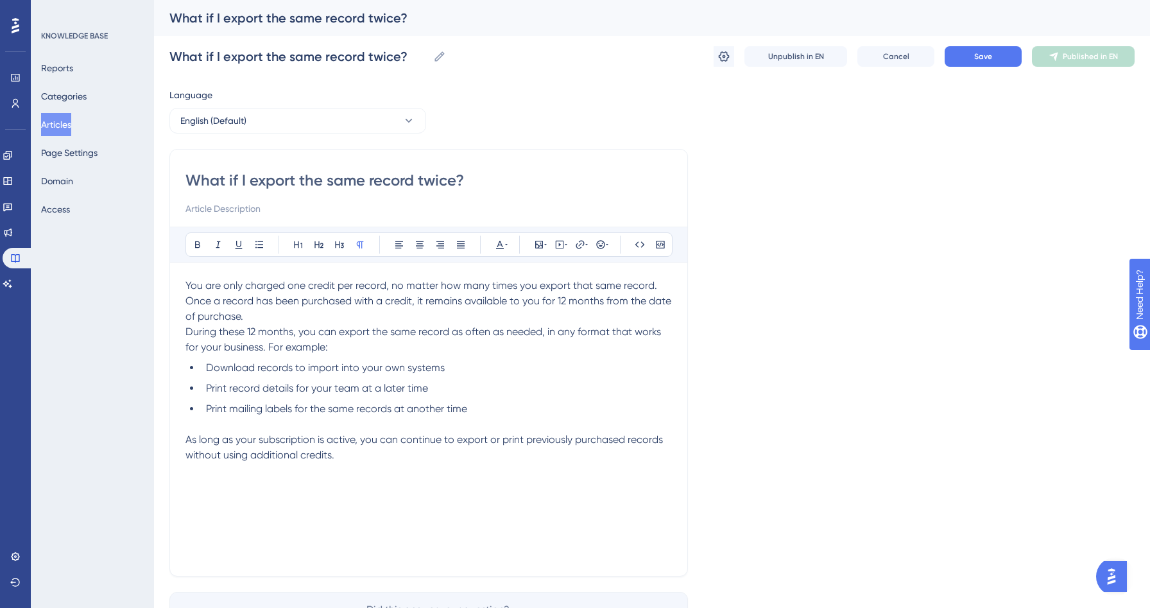
click at [307, 316] on p "You are only charged one credit per record, no matter how many times you export…" at bounding box center [428, 301] width 487 height 46
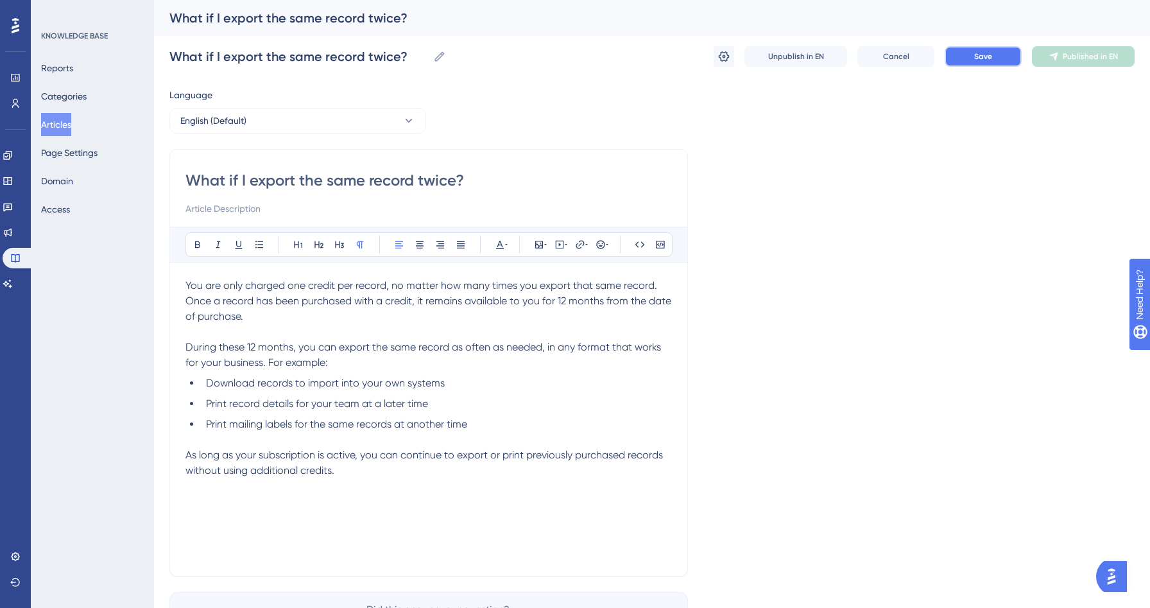
click at [1003, 55] on button "Save" at bounding box center [983, 56] width 77 height 21
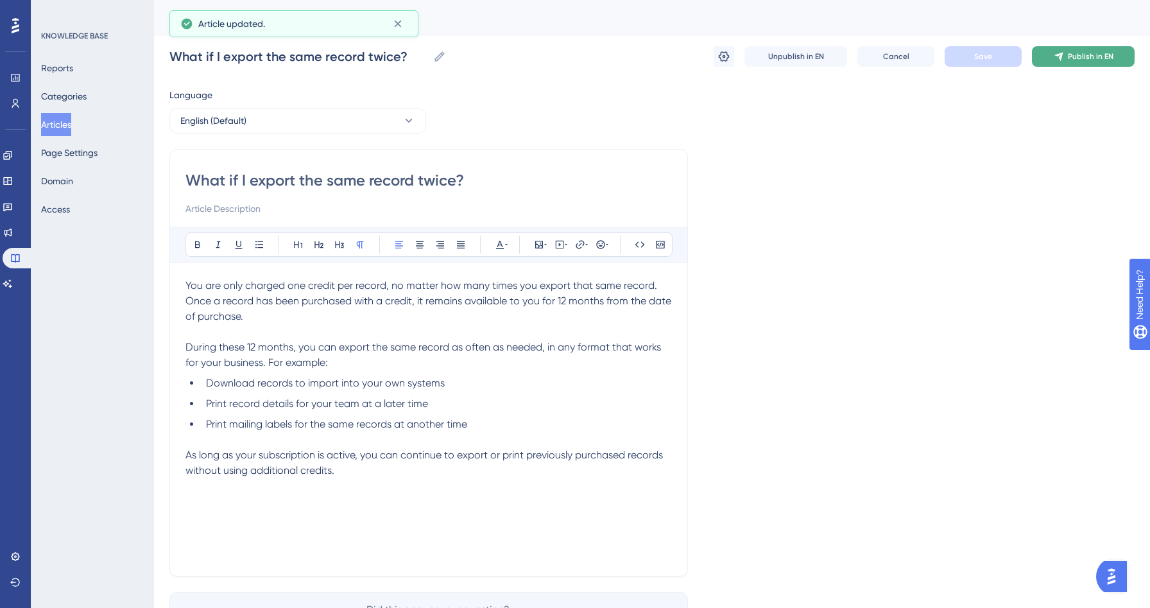
click at [1057, 60] on icon at bounding box center [1059, 56] width 10 height 10
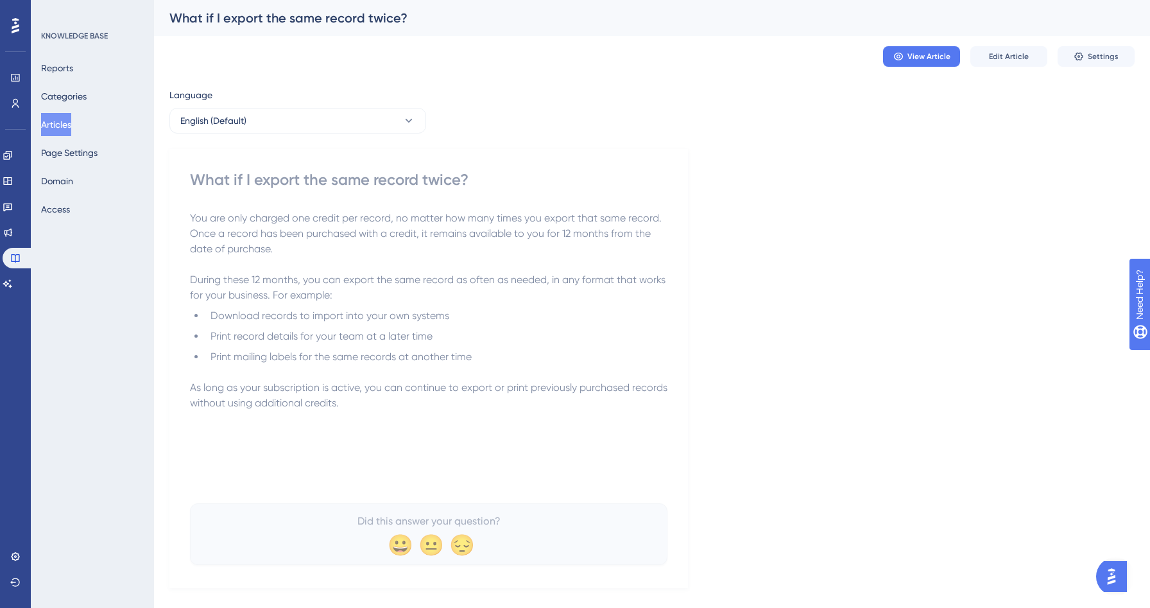
click at [46, 117] on button "Articles" at bounding box center [56, 124] width 30 height 23
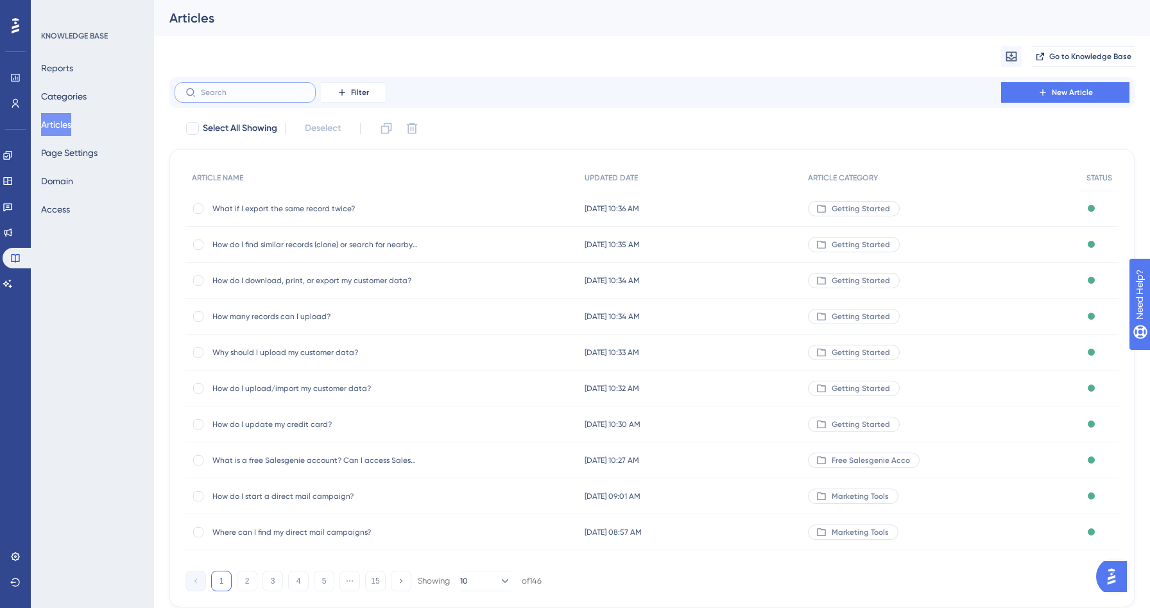
click at [218, 92] on input "text" at bounding box center [253, 92] width 104 height 9
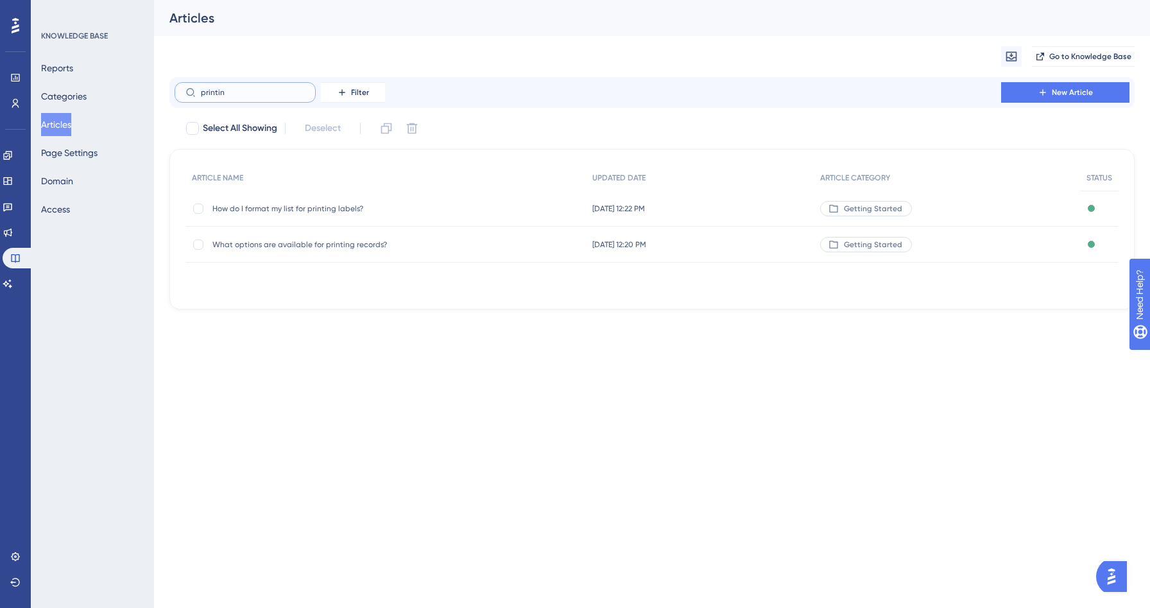
type input "printin"
click at [306, 247] on span "What options are available for printing records?" at bounding box center [314, 244] width 205 height 10
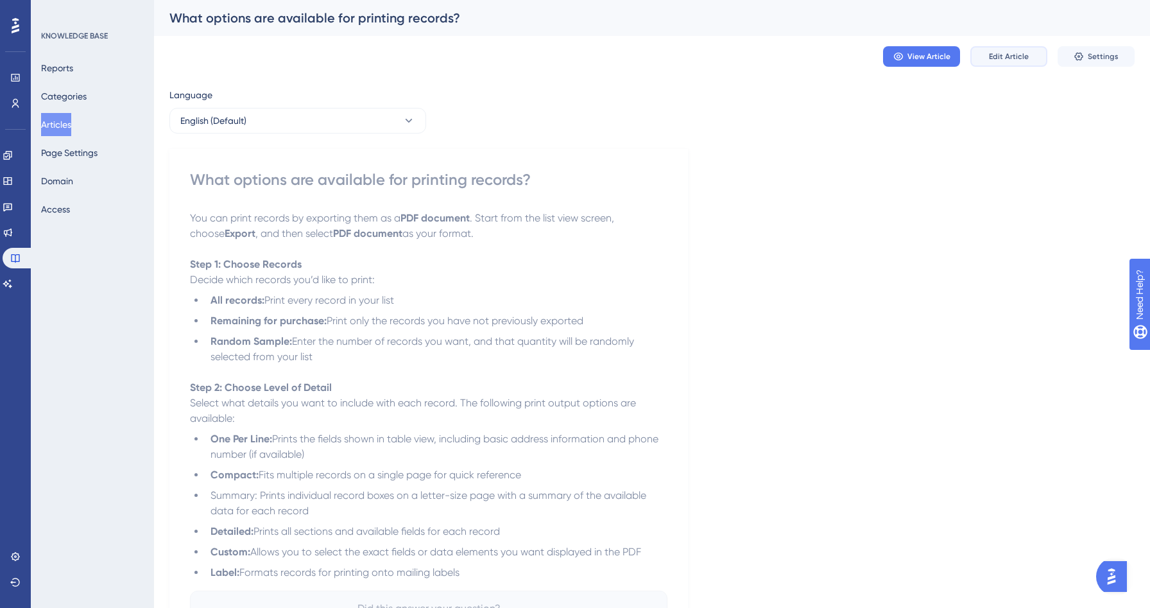
click at [998, 64] on button "Edit Article" at bounding box center [1008, 56] width 77 height 21
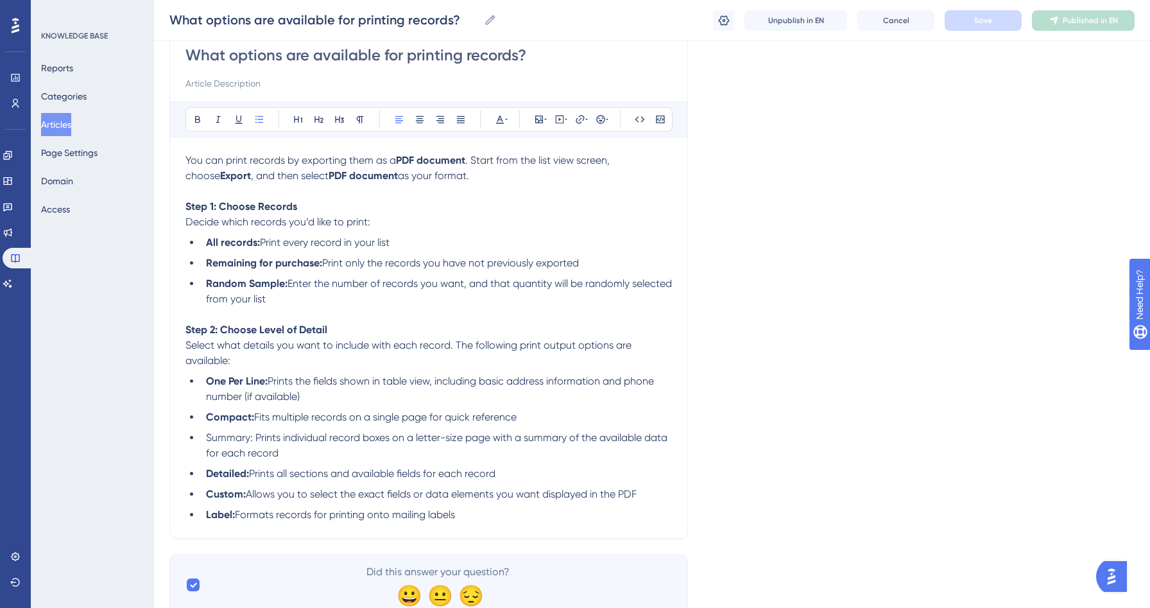
scroll to position [173, 0]
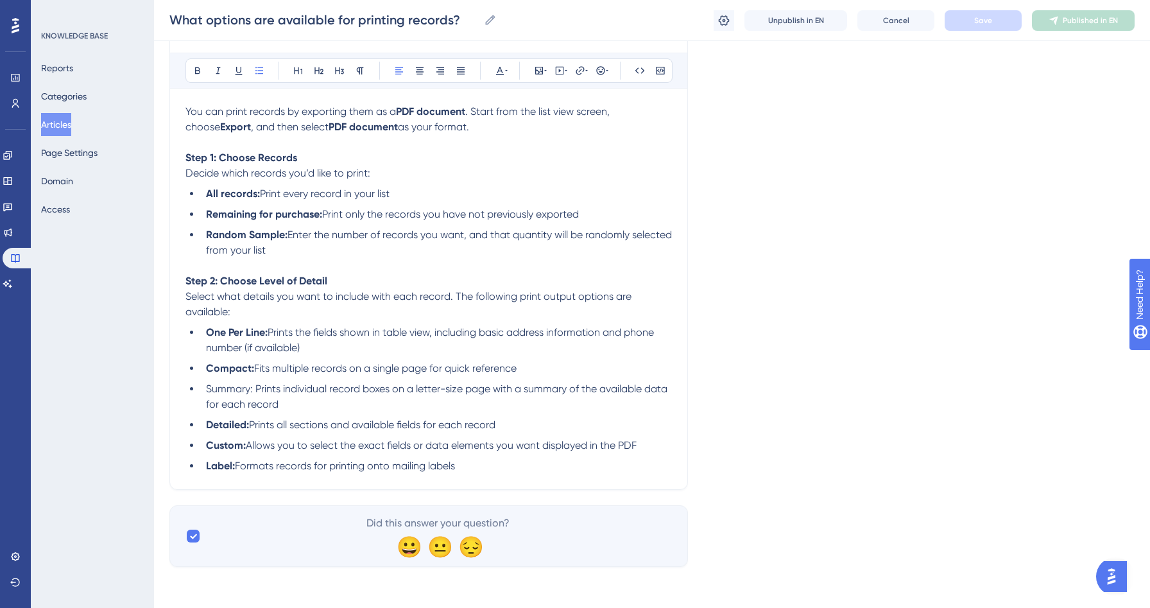
click at [228, 390] on span "Summary: Prints individual record boxes on a letter-size page with a summary of…" at bounding box center [438, 397] width 464 height 28
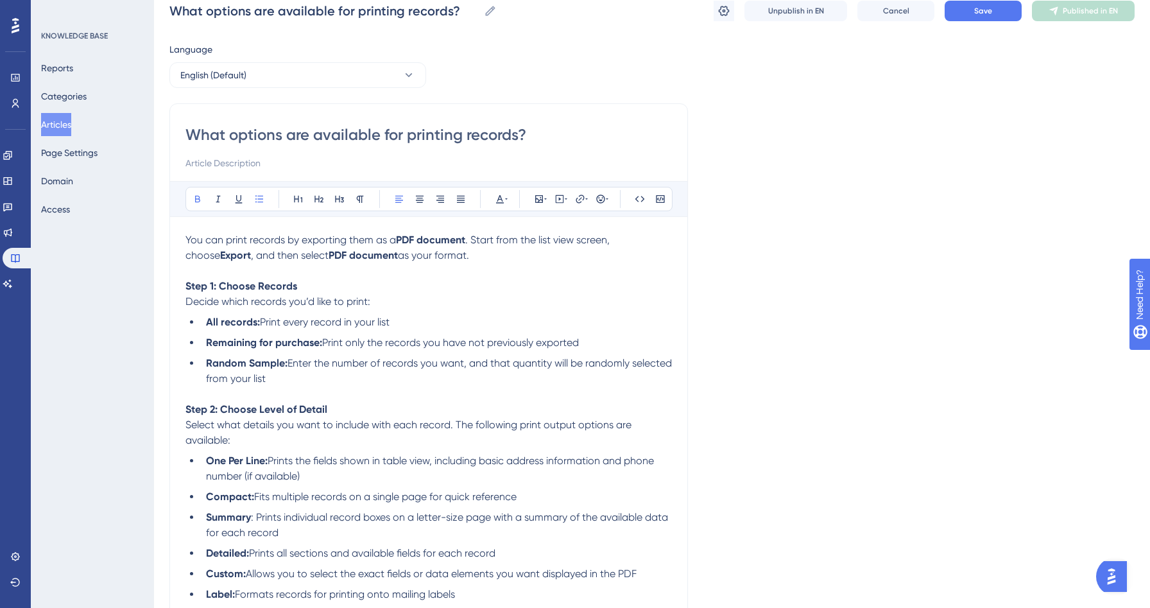
scroll to position [0, 0]
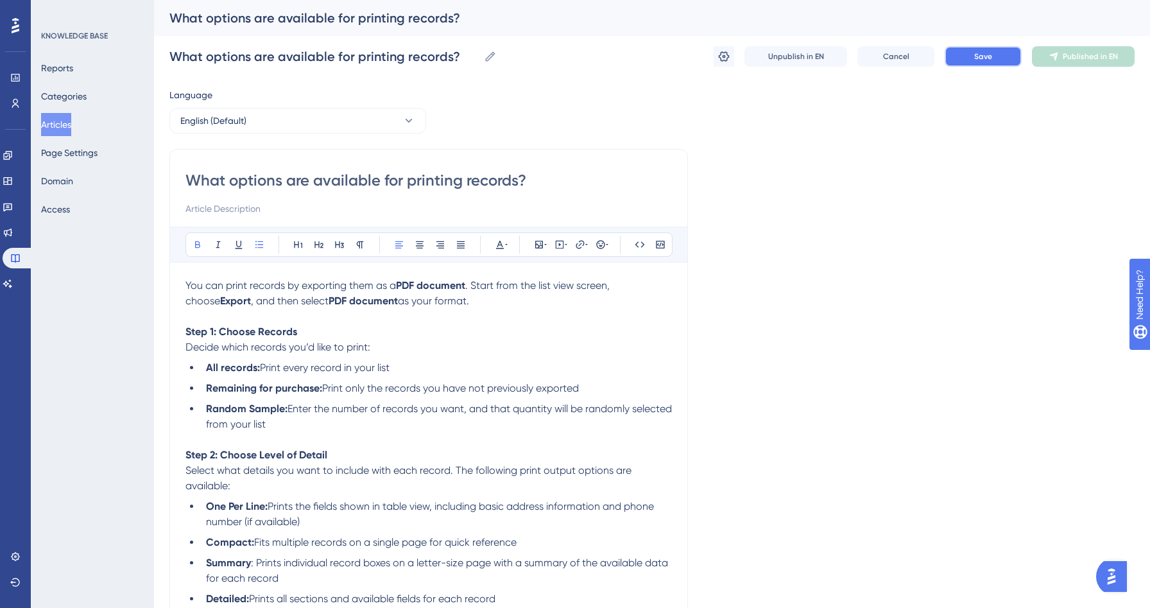
click at [992, 61] on span "Save" at bounding box center [983, 56] width 18 height 10
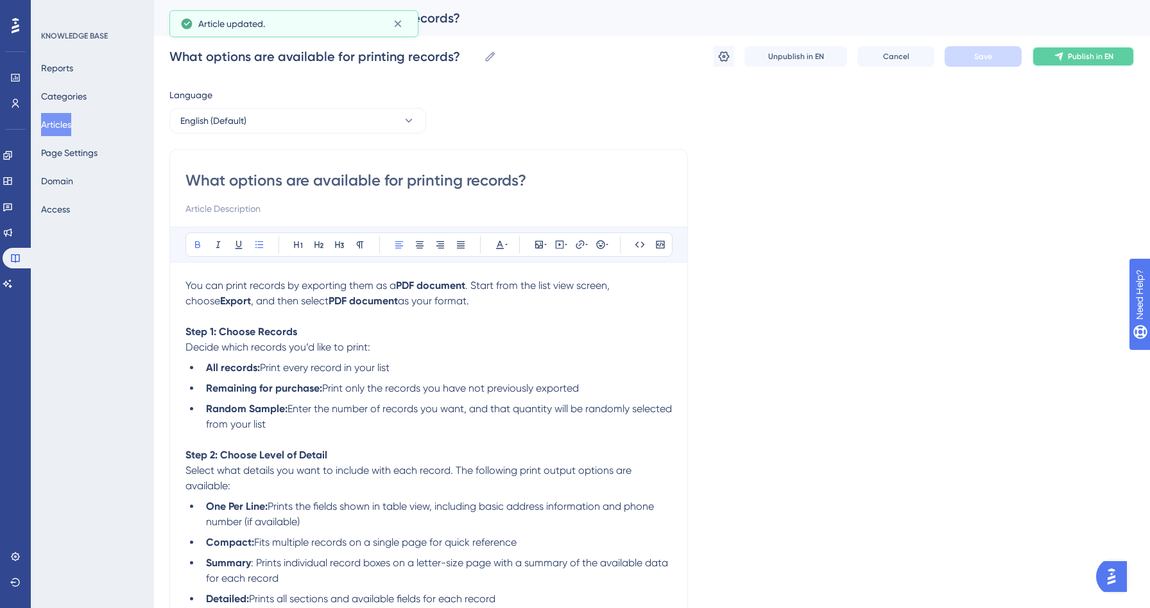
click at [1080, 56] on span "Publish in EN" at bounding box center [1091, 56] width 46 height 10
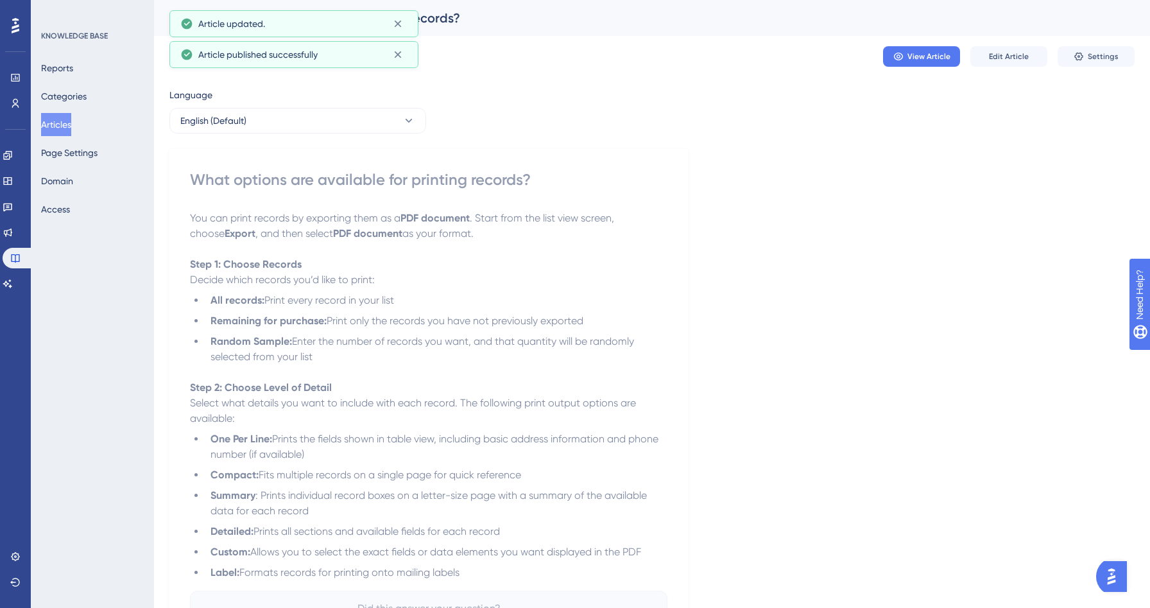
click at [71, 119] on button "Articles" at bounding box center [56, 124] width 30 height 23
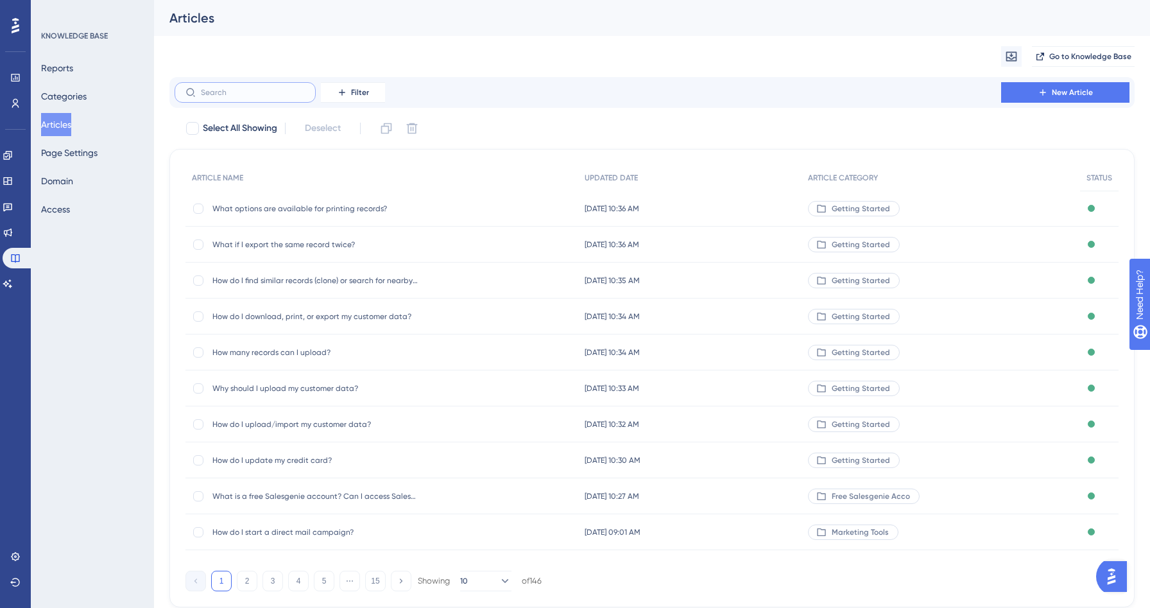
click at [219, 92] on input "text" at bounding box center [253, 92] width 104 height 9
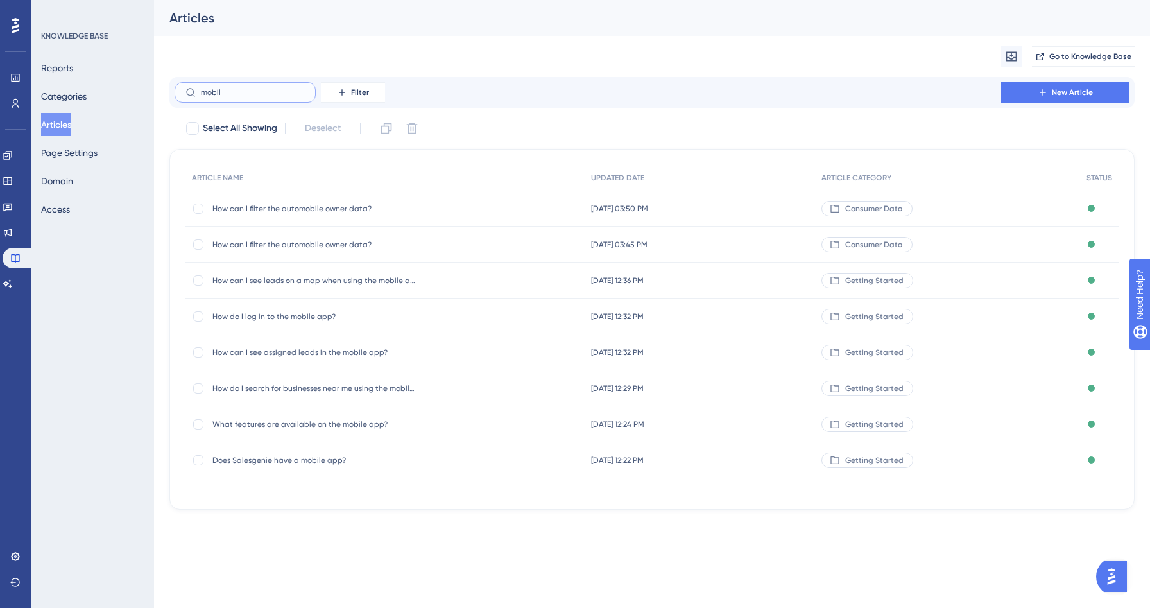
type input "mobil"
click at [297, 464] on span "Does Salesgenie have a mobile app?" at bounding box center [314, 460] width 205 height 10
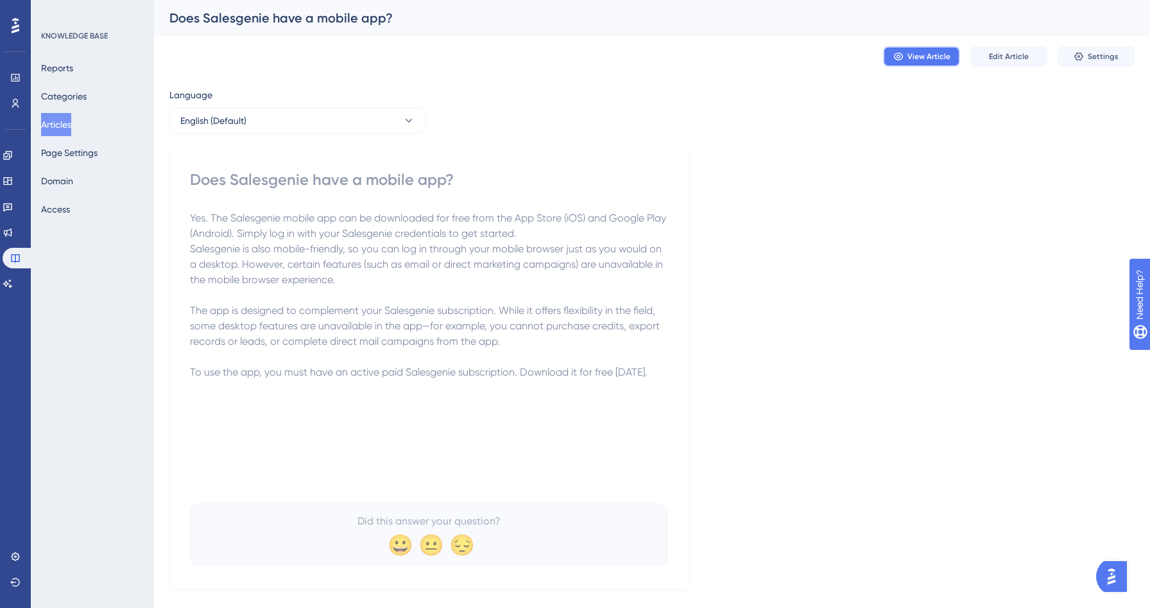
click at [915, 52] on span "View Article" at bounding box center [929, 56] width 43 height 10
click at [1004, 47] on button "Edit Article" at bounding box center [1008, 56] width 77 height 21
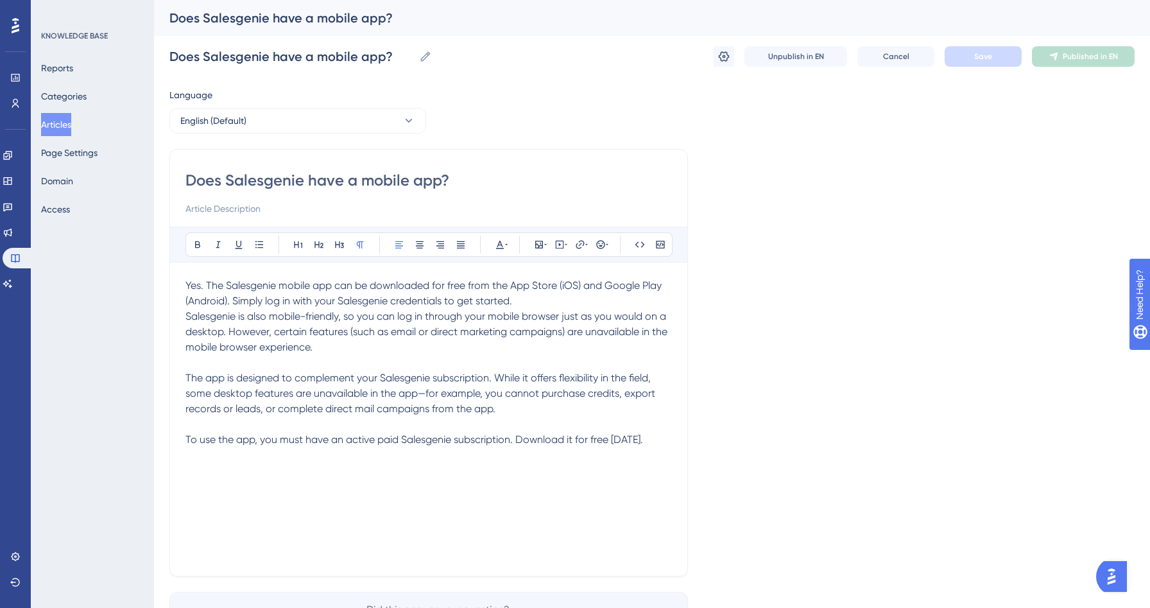
click at [543, 302] on p "Yes. The Salesgenie mobile app can be downloaded for free from the App Store (i…" at bounding box center [428, 293] width 487 height 31
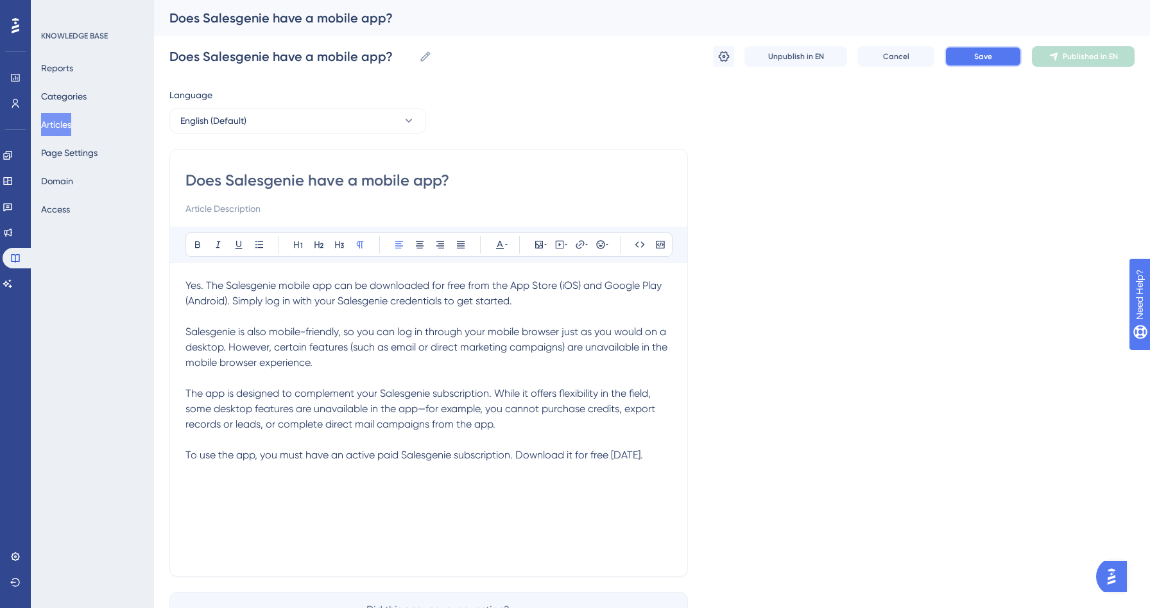
click at [1002, 59] on button "Save" at bounding box center [983, 56] width 77 height 21
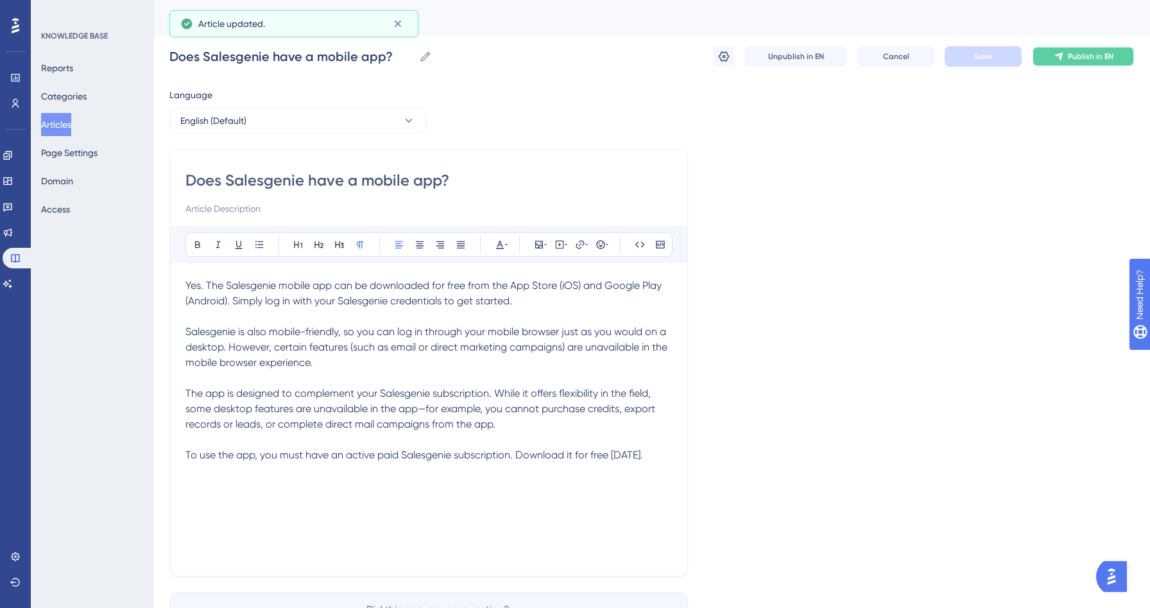
click at [1094, 65] on button "Publish in EN" at bounding box center [1083, 56] width 103 height 21
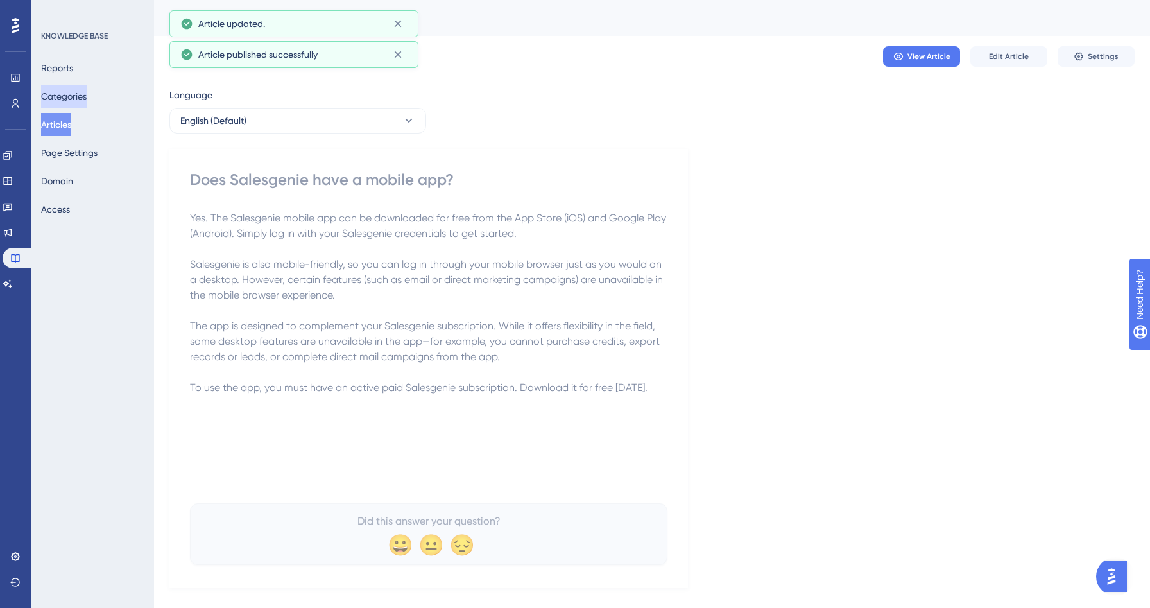
drag, startPoint x: 67, startPoint y: 129, endPoint x: 92, endPoint y: 100, distance: 37.8
click at [67, 129] on button "Articles" at bounding box center [56, 124] width 30 height 23
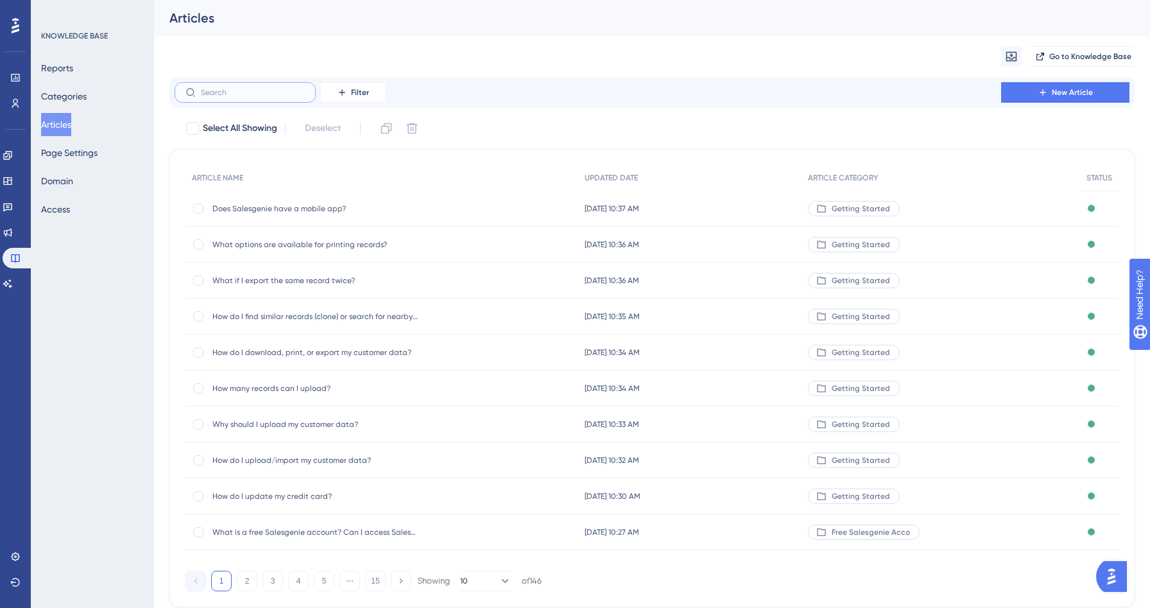
click at [228, 92] on input "text" at bounding box center [253, 92] width 104 height 9
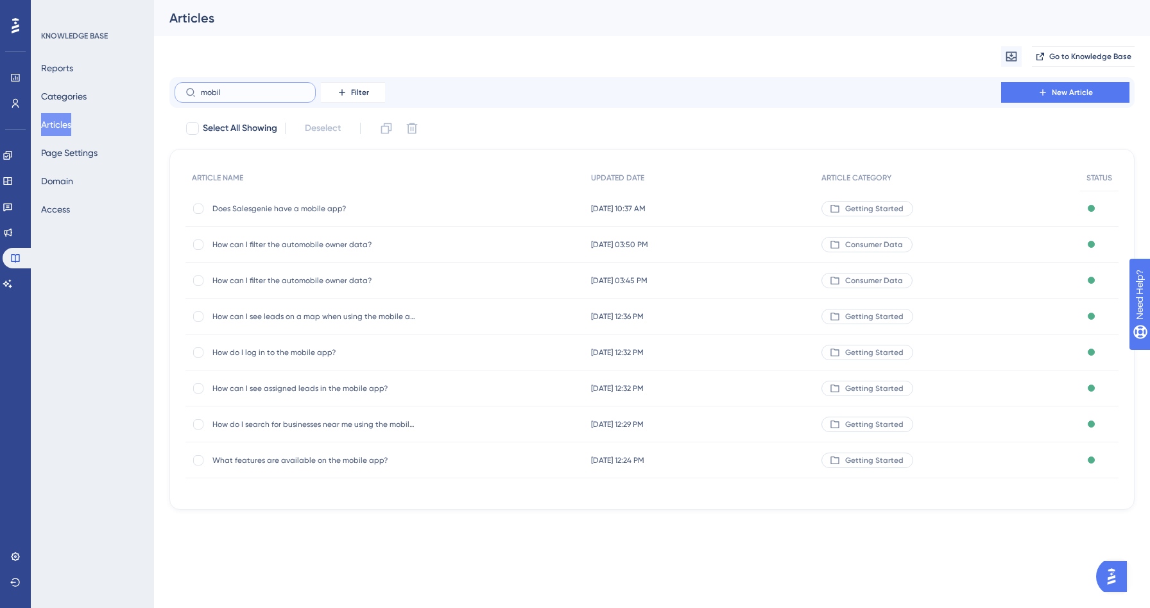
type input "mobil"
click at [315, 463] on span "What features are available on the mobile app?" at bounding box center [314, 460] width 205 height 10
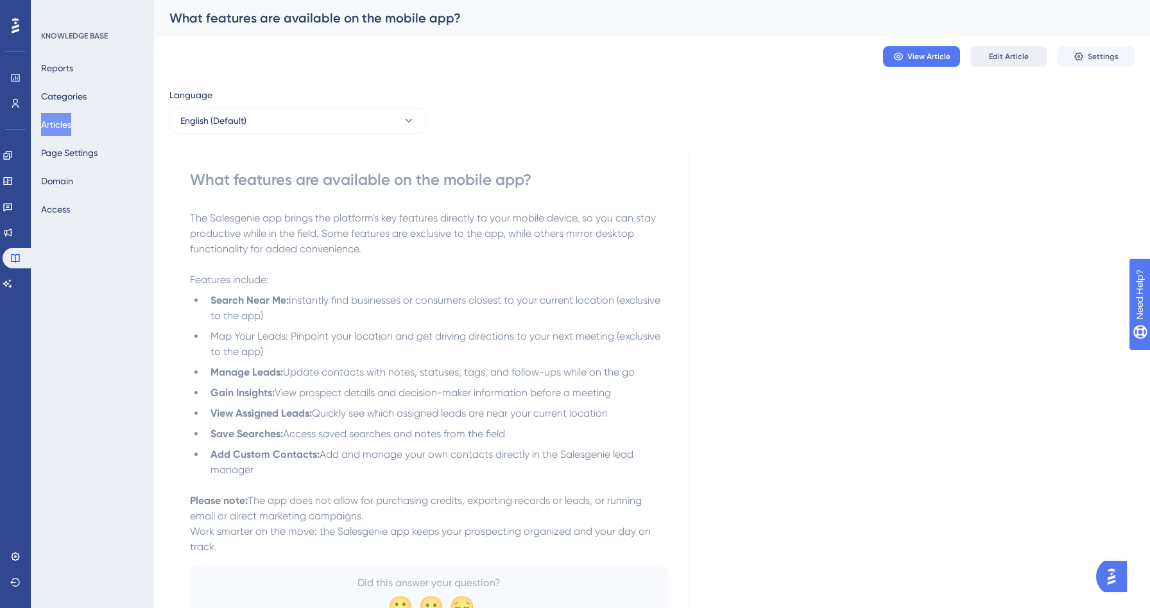
click at [1000, 61] on span "Edit Article" at bounding box center [1009, 56] width 40 height 10
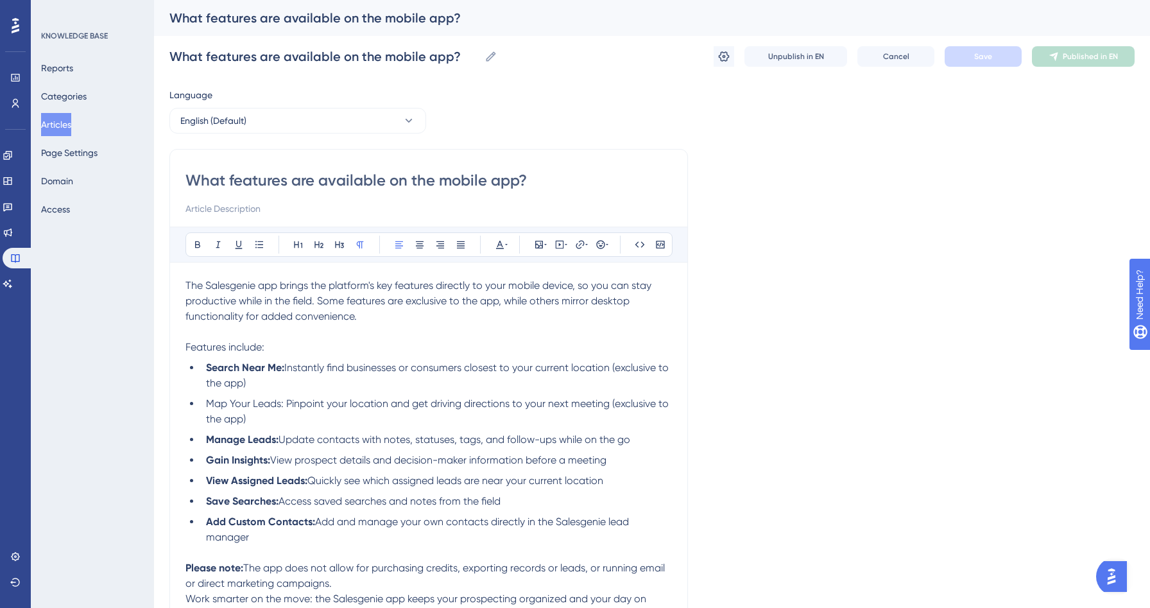
scroll to position [14, 0]
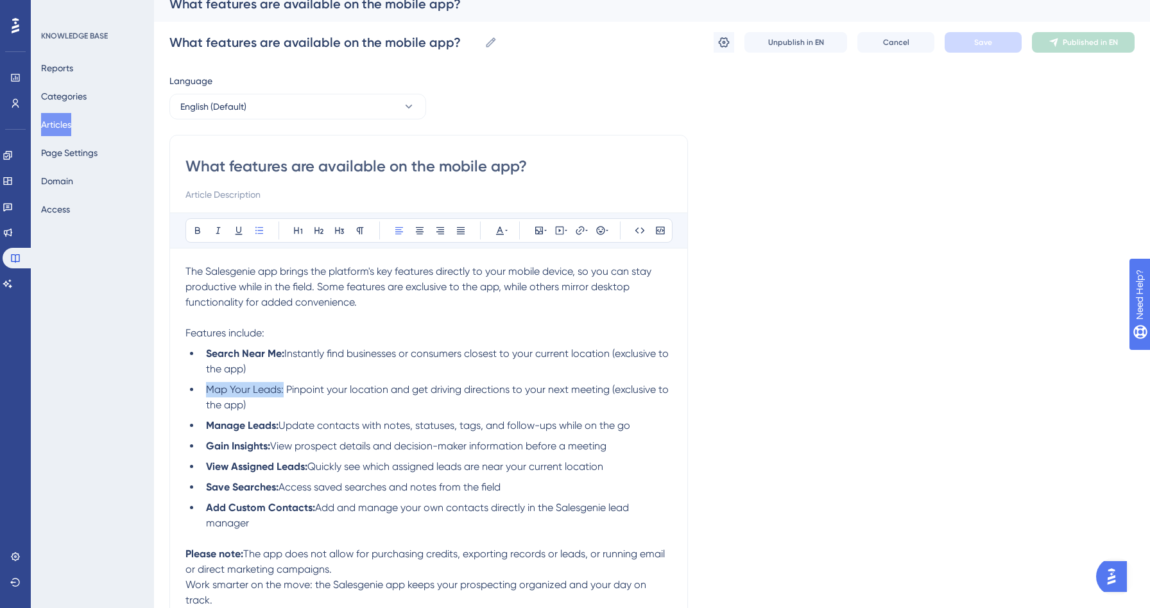
drag, startPoint x: 207, startPoint y: 390, endPoint x: 283, endPoint y: 390, distance: 76.4
click at [283, 390] on span "Map Your Leads: Pinpoint your location and get driving directions to your next …" at bounding box center [438, 397] width 465 height 28
click at [983, 45] on span "Save" at bounding box center [983, 42] width 18 height 10
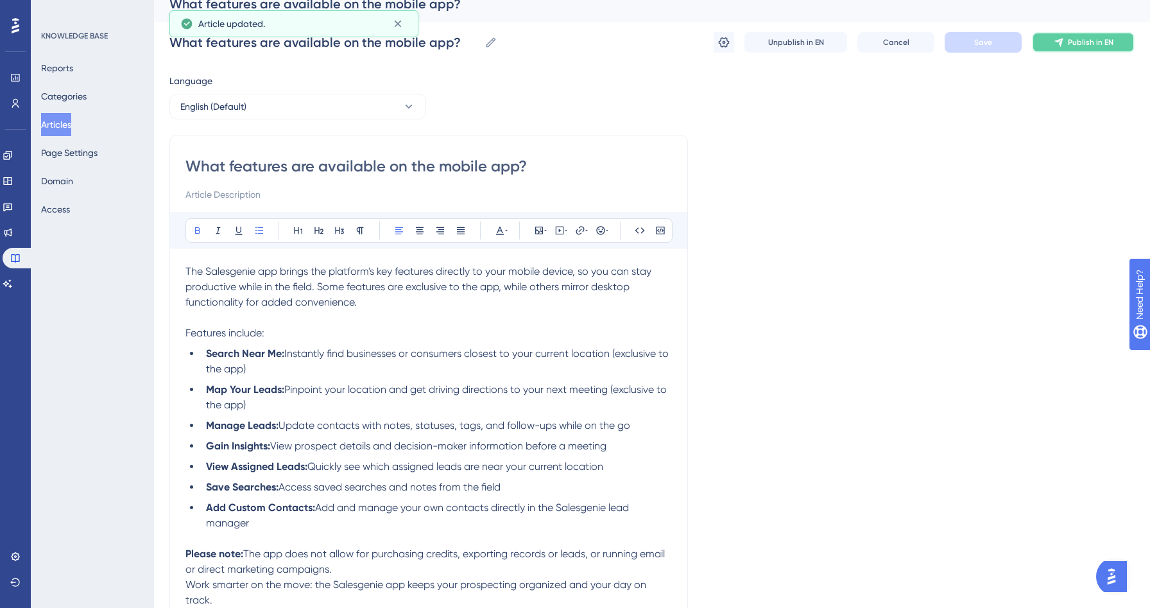
click at [1094, 43] on span "Publish in EN" at bounding box center [1091, 42] width 46 height 10
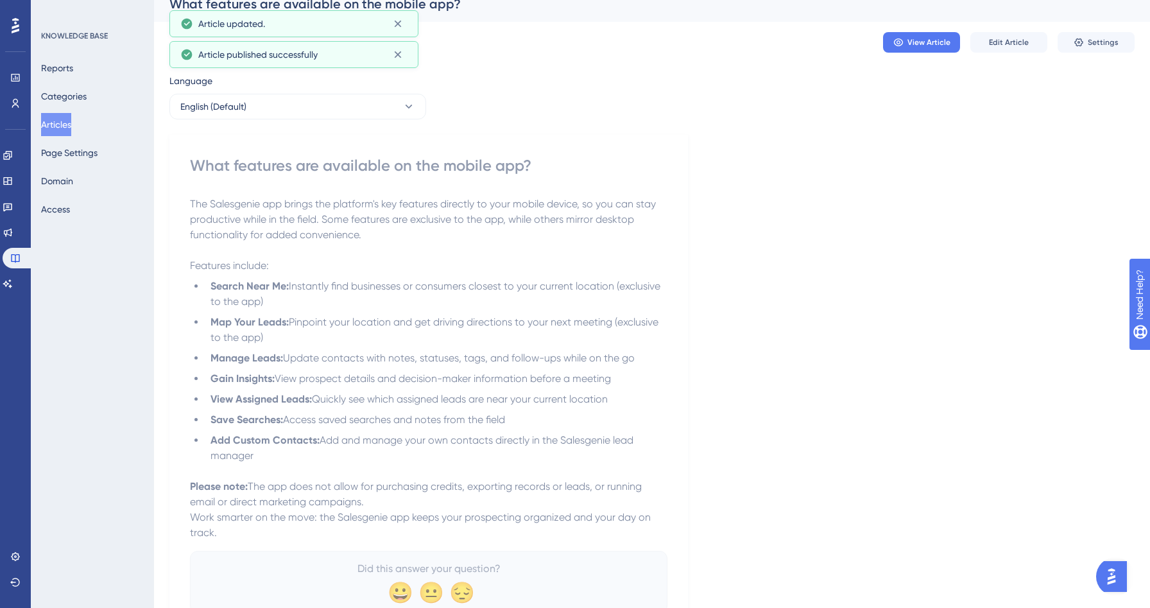
click at [69, 130] on button "Articles" at bounding box center [56, 124] width 30 height 23
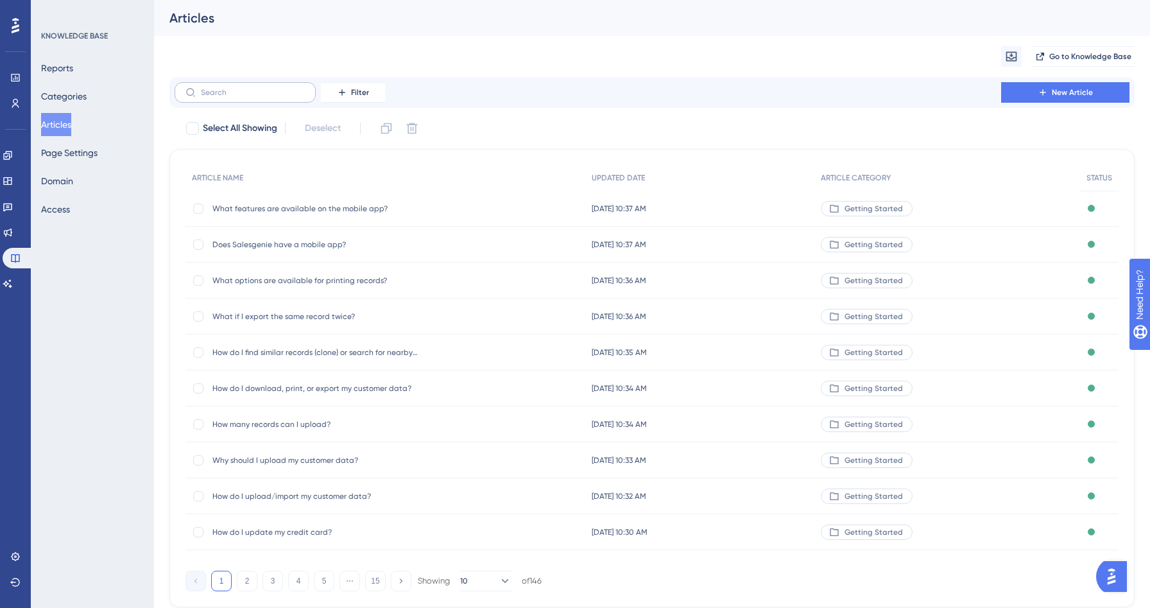
click at [248, 96] on label at bounding box center [245, 92] width 141 height 21
click at [248, 96] on input "text" at bounding box center [253, 92] width 104 height 9
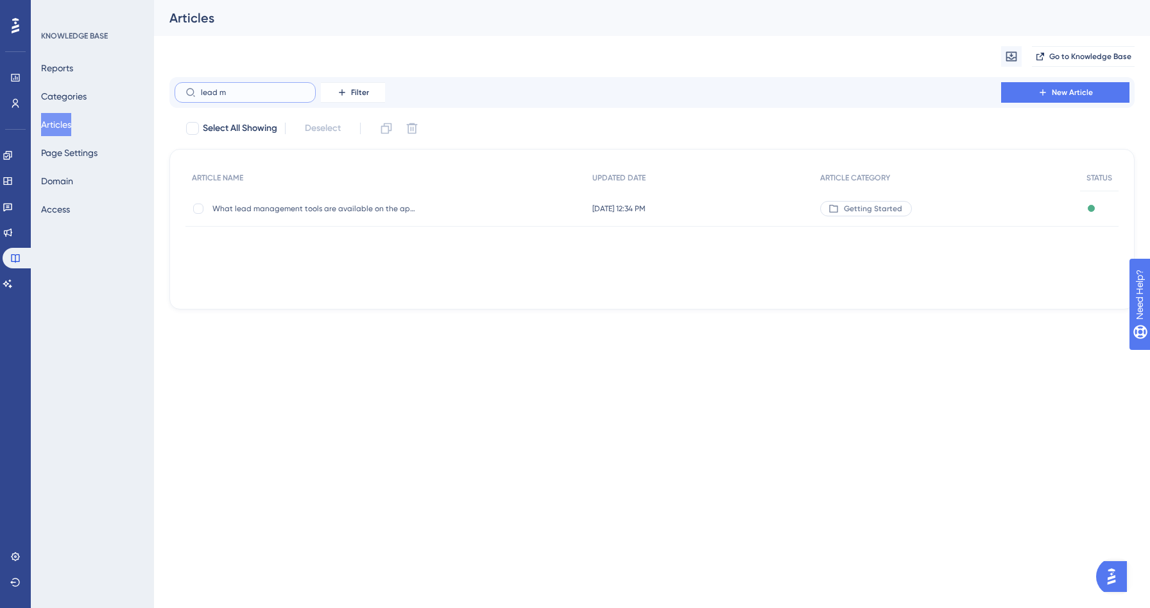
type input "lead m"
click at [377, 214] on div "What lead management tools are available on the app? What lead management tools…" at bounding box center [314, 209] width 205 height 36
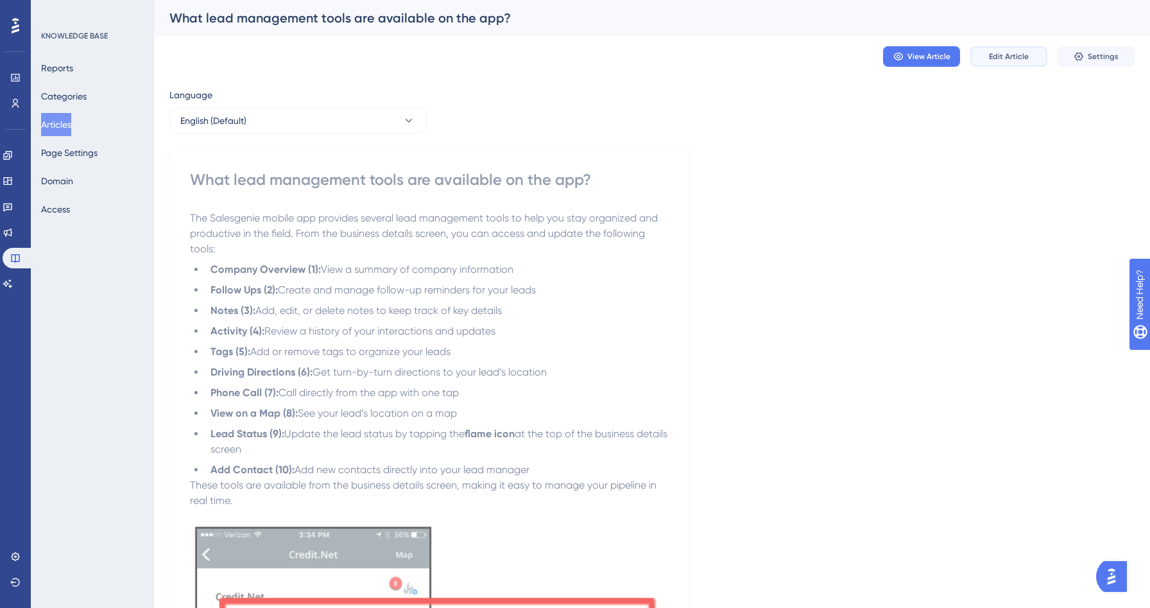
click at [1003, 47] on button "Edit Article" at bounding box center [1008, 56] width 77 height 21
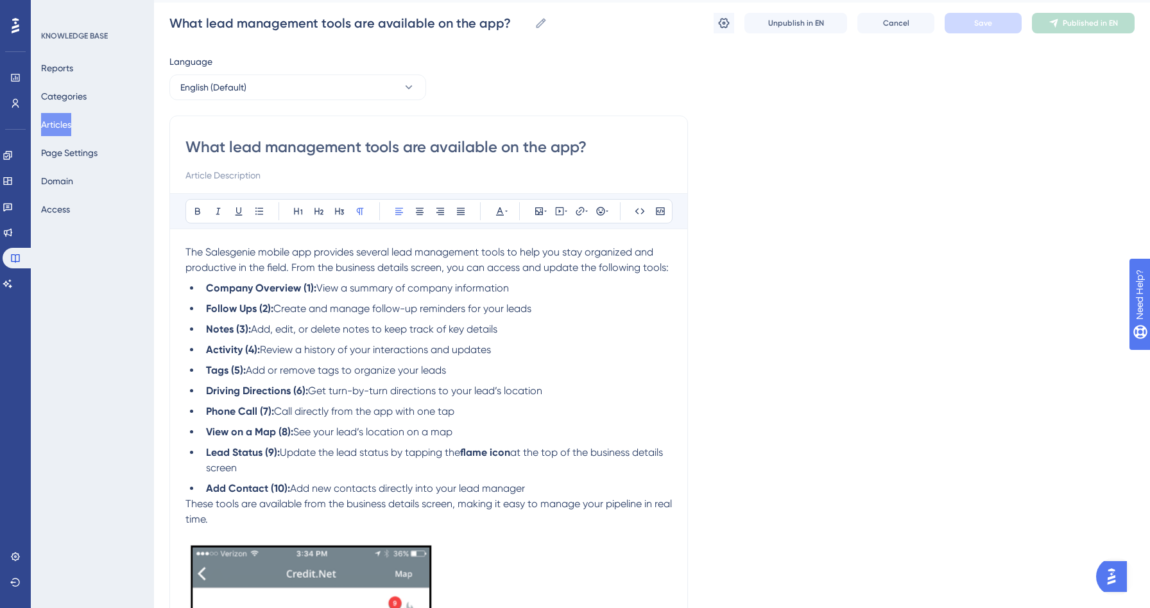
scroll to position [55, 0]
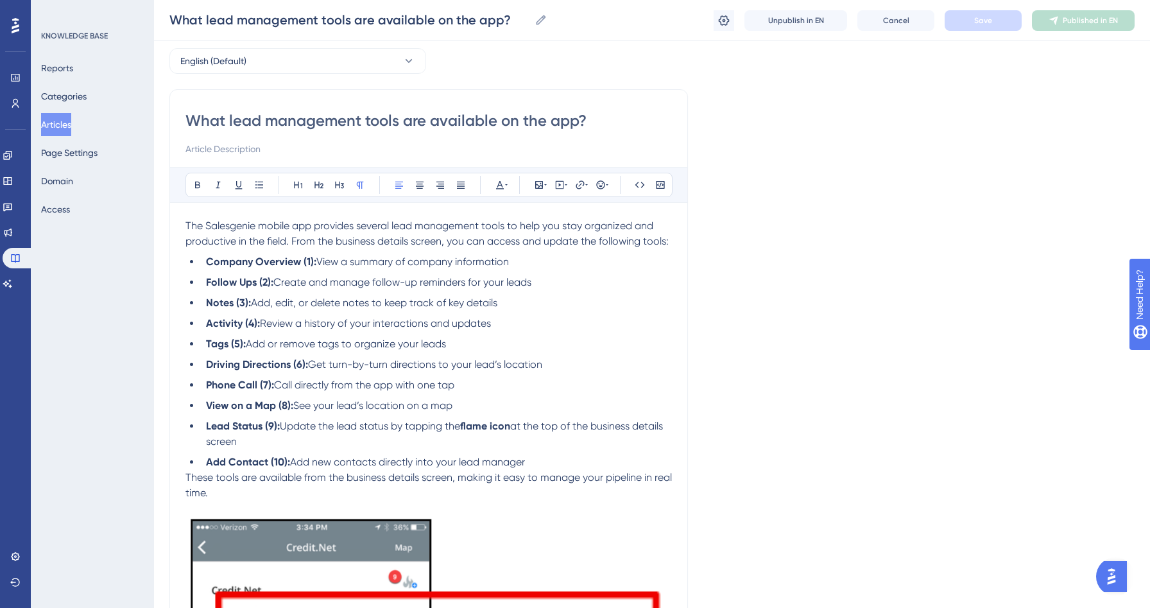
click at [184, 477] on div "What lead management tools are available on the app? Bold Italic Underline Bull…" at bounding box center [428, 532] width 519 height 886
click at [187, 479] on span "These tools are available from the business details screen, making it easy to m…" at bounding box center [429, 485] width 489 height 28
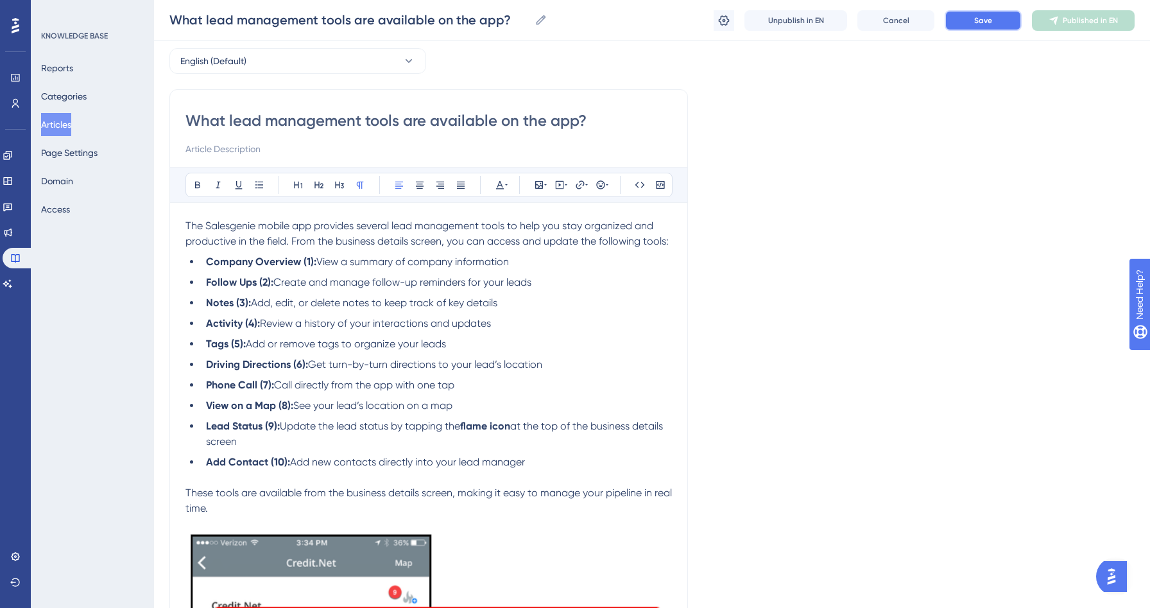
click at [978, 19] on span "Save" at bounding box center [983, 20] width 18 height 10
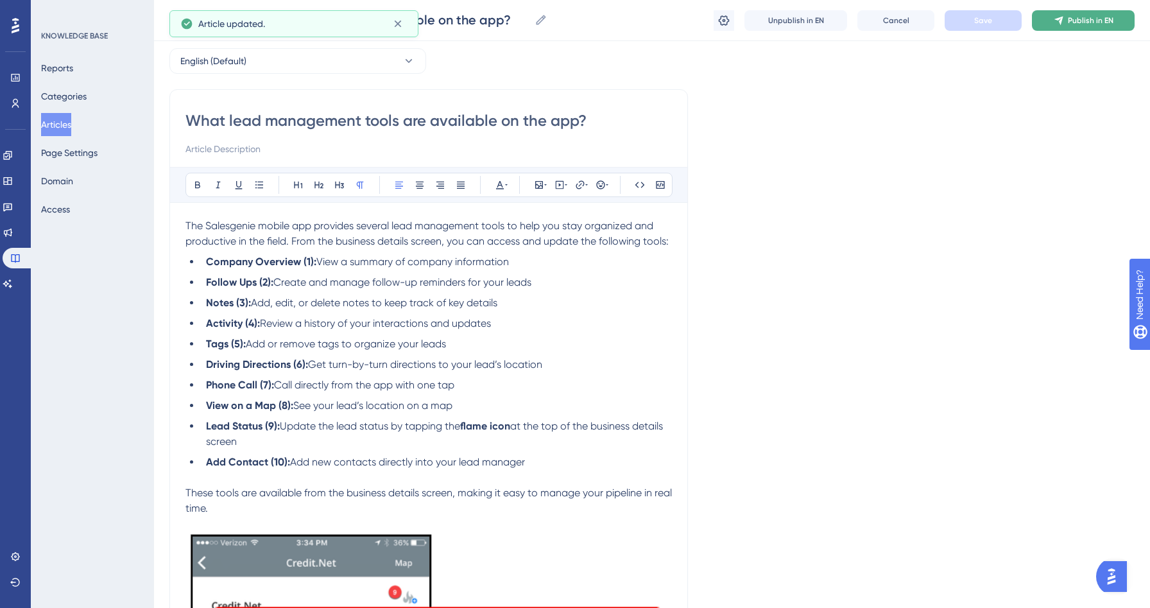
click at [1098, 26] on button "Publish in EN" at bounding box center [1083, 20] width 103 height 21
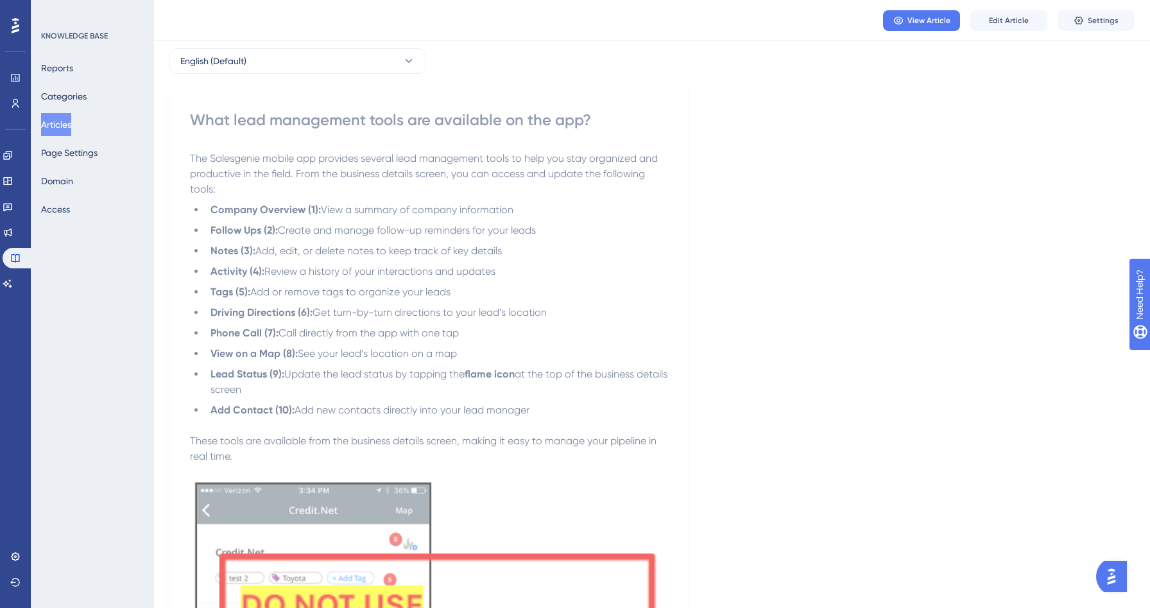
click at [60, 126] on button "Articles" at bounding box center [56, 124] width 30 height 23
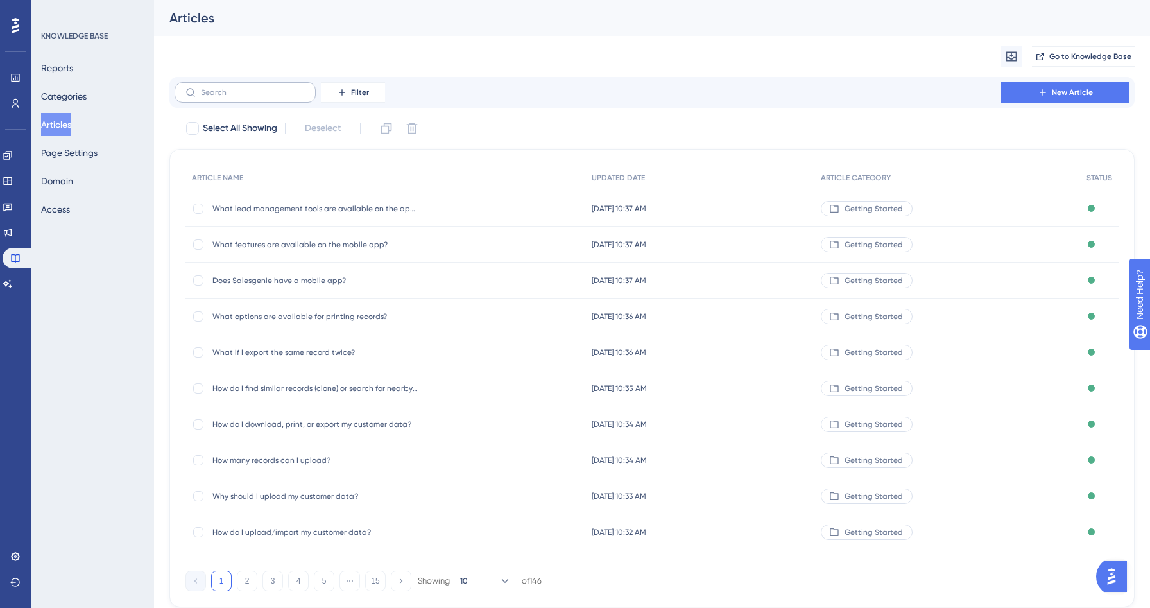
click at [242, 101] on label at bounding box center [245, 92] width 141 height 21
click at [242, 97] on input "text" at bounding box center [253, 92] width 104 height 9
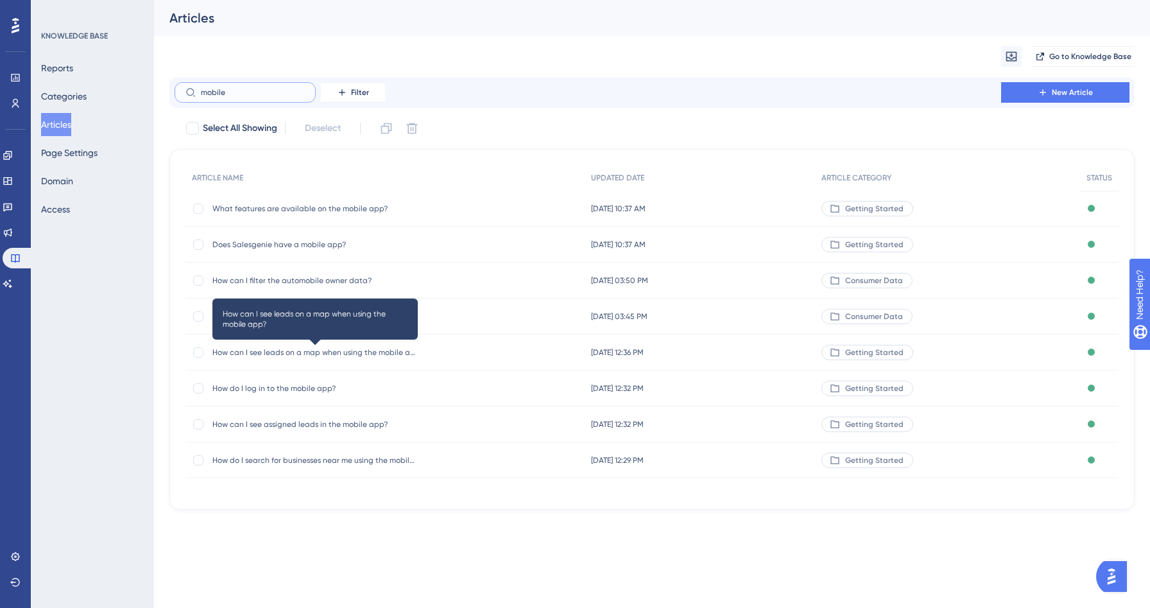
type input "mobile"
click at [327, 353] on span "How can I see leads on a map when using the mobile app?" at bounding box center [314, 352] width 205 height 10
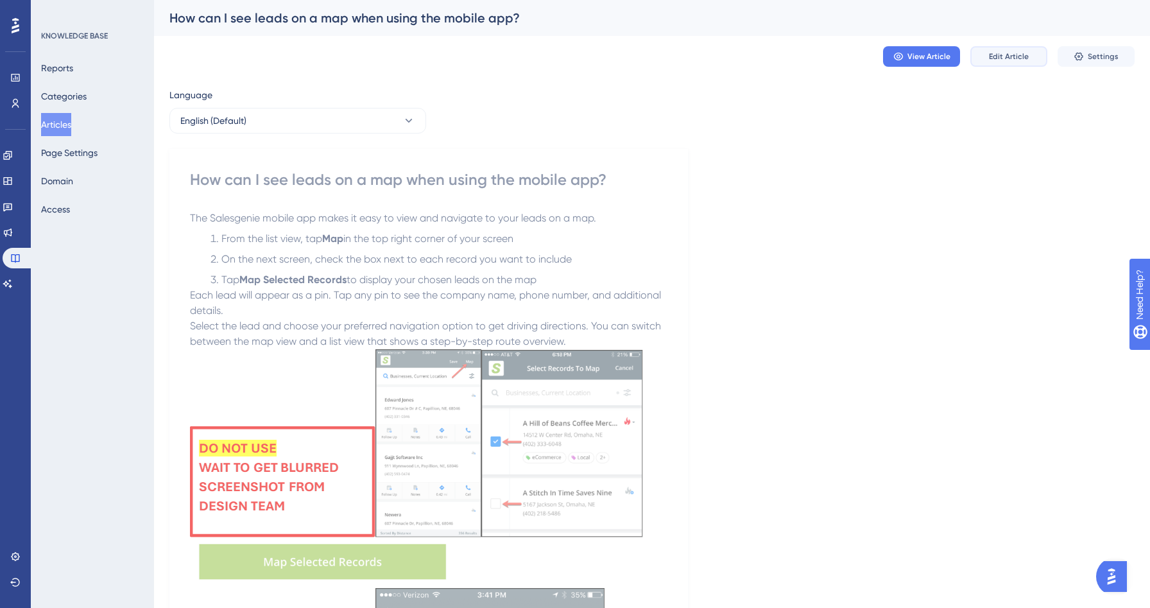
click at [1008, 60] on span "Edit Article" at bounding box center [1009, 56] width 40 height 10
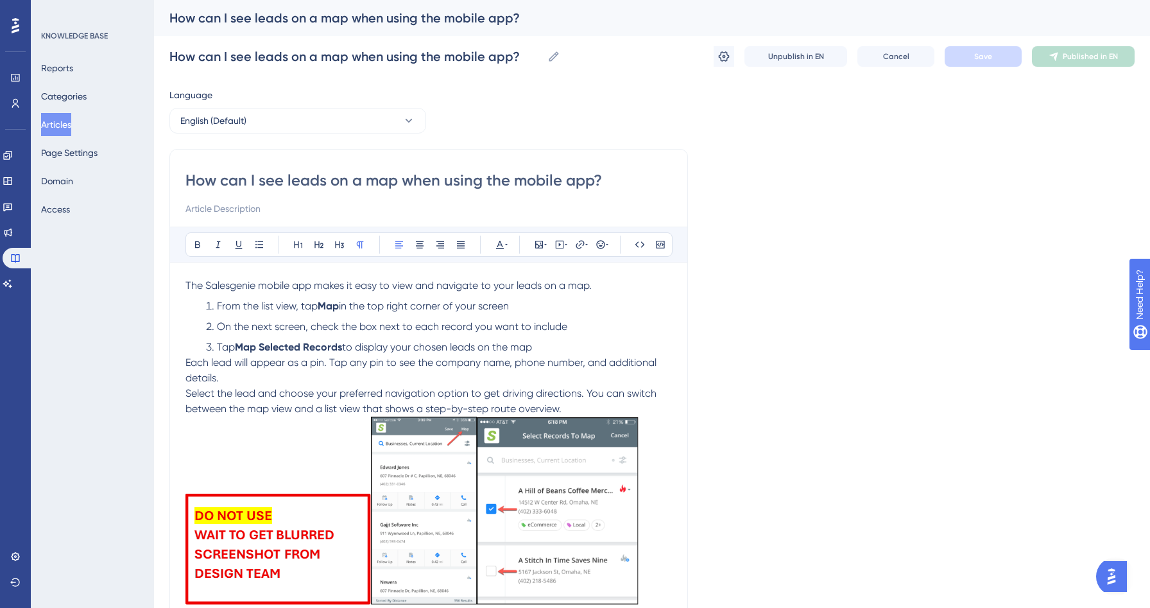
click at [187, 363] on span "Each lead will appear as a pin. Tap any pin to see the company name, phone numb…" at bounding box center [422, 370] width 474 height 28
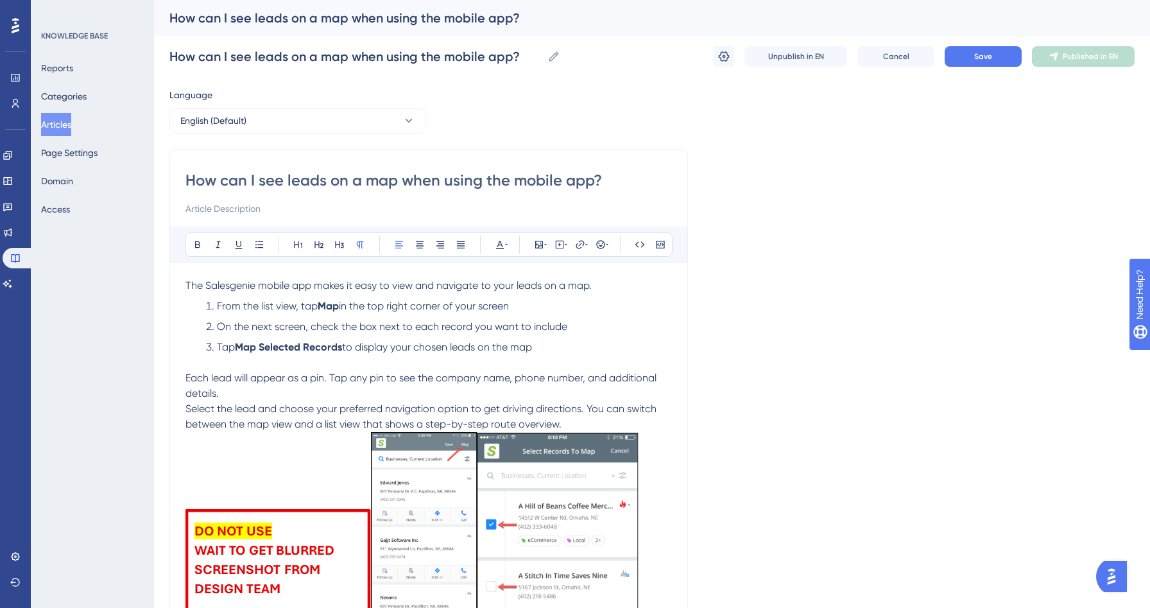
click at [188, 408] on span "Select the lead and choose your preferred navigation option to get driving dire…" at bounding box center [422, 416] width 474 height 28
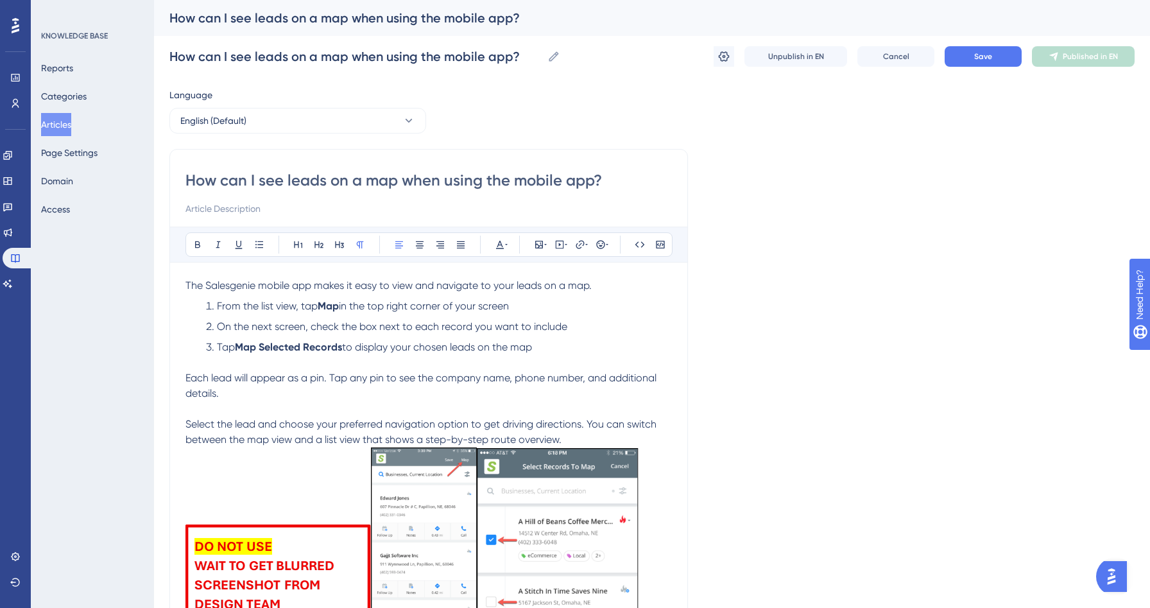
click at [567, 440] on p "Select the lead and choose your preferred navigation option to get driving dire…" at bounding box center [428, 432] width 487 height 31
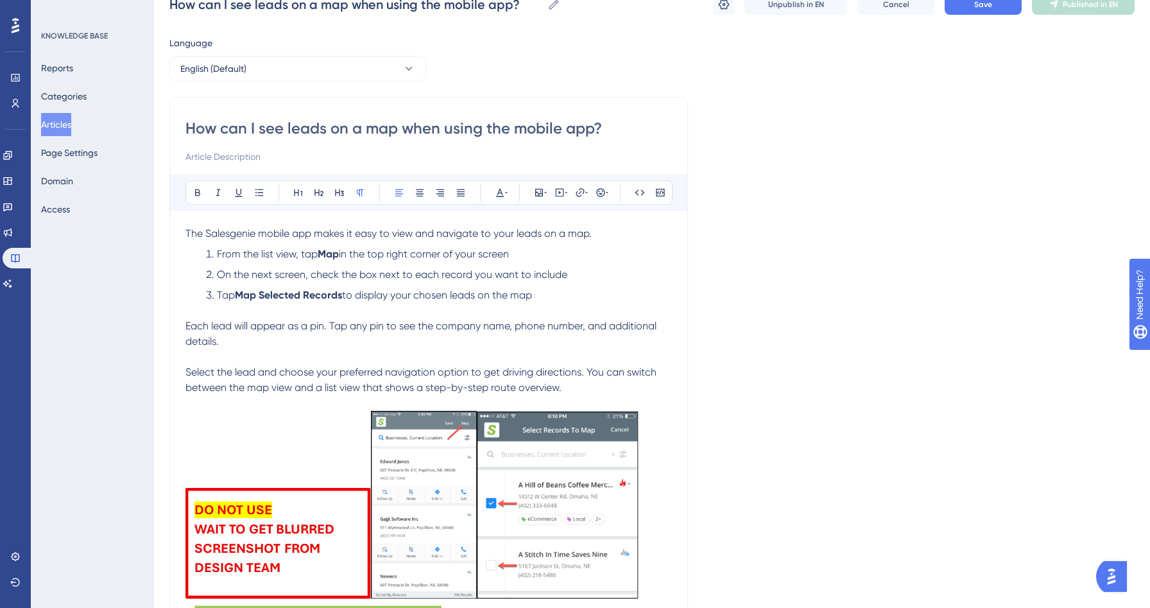
scroll to position [11, 0]
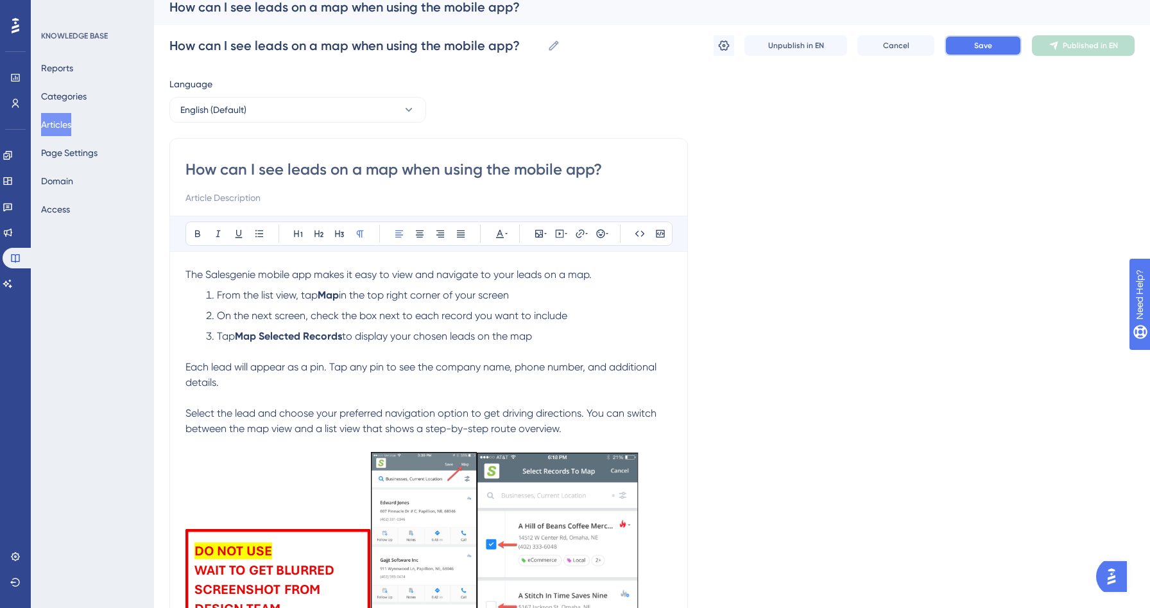
click at [973, 41] on button "Save" at bounding box center [983, 45] width 77 height 21
click at [407, 21] on button at bounding box center [398, 23] width 20 height 21
click at [961, 47] on button "Save" at bounding box center [983, 45] width 77 height 21
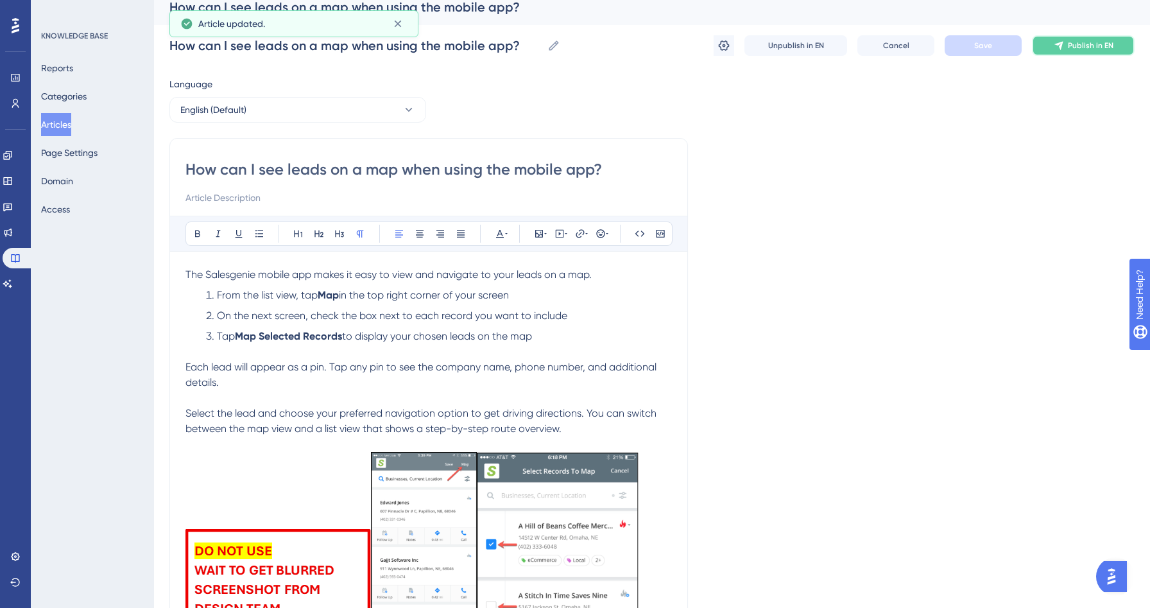
click at [1092, 47] on span "Publish in EN" at bounding box center [1091, 45] width 46 height 10
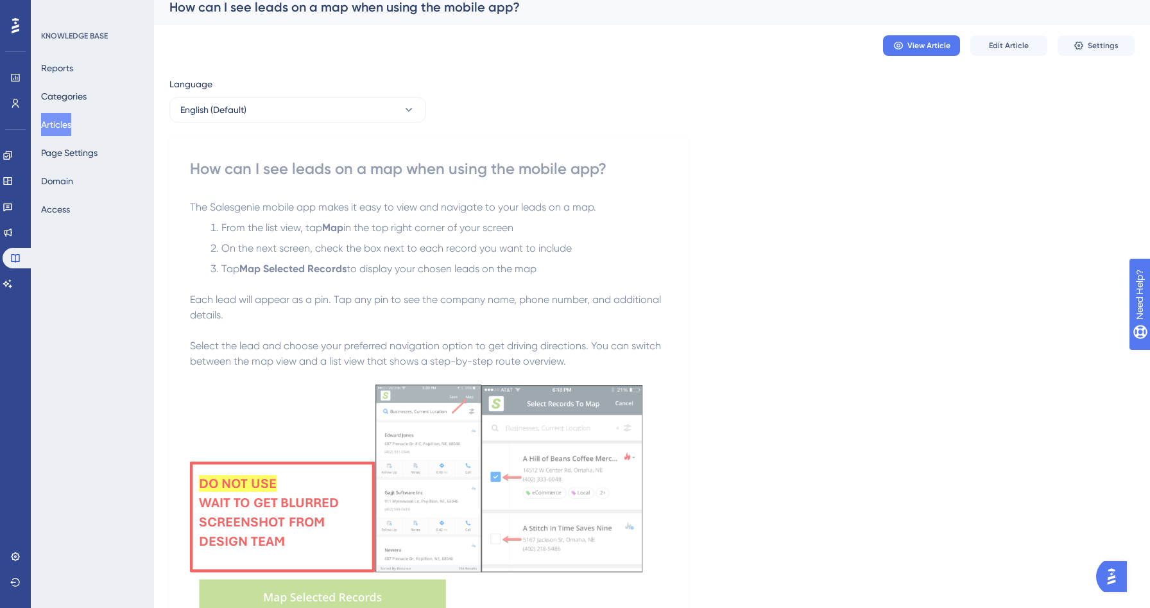
click at [62, 121] on button "Articles" at bounding box center [56, 124] width 30 height 23
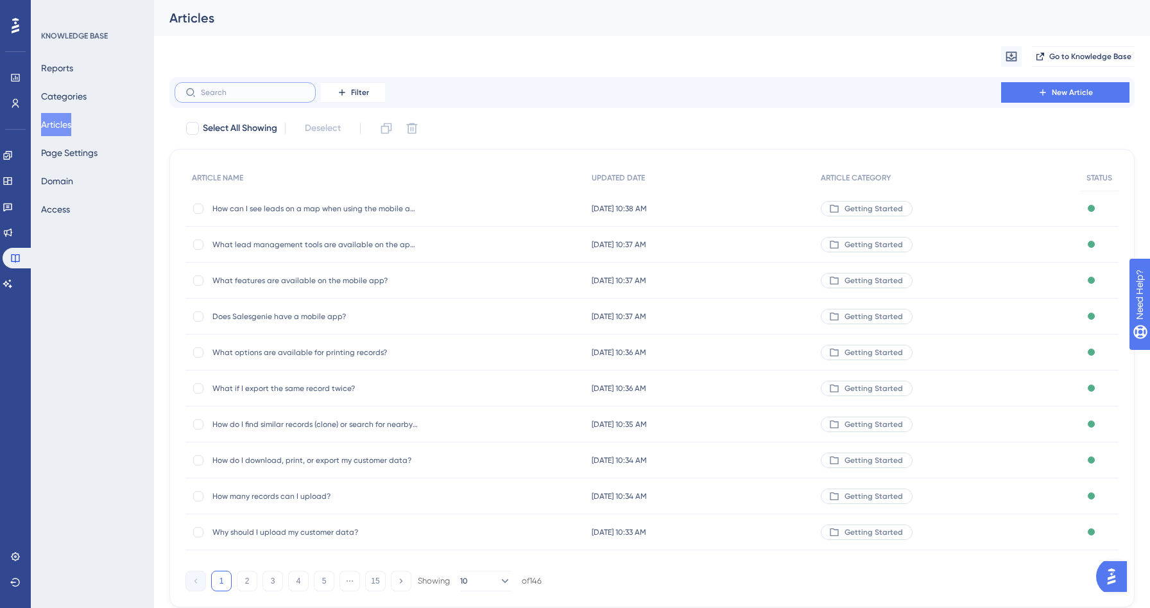
click at [216, 92] on input "text" at bounding box center [253, 92] width 104 height 9
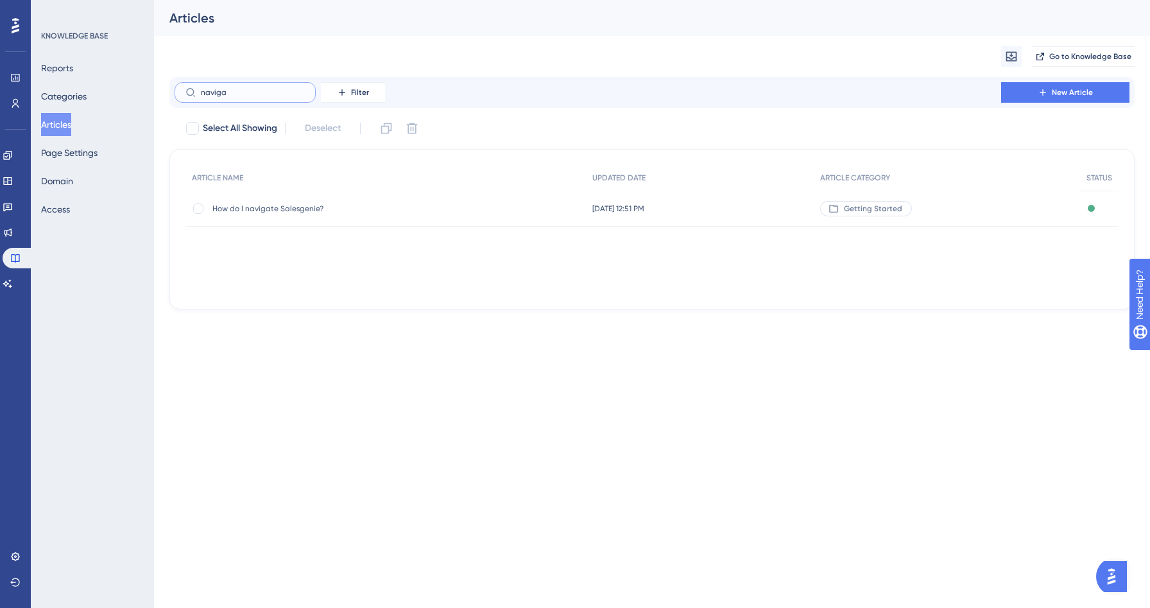
type input "naviga"
click at [301, 204] on span "How do I navigate Salesgenie?" at bounding box center [314, 208] width 205 height 10
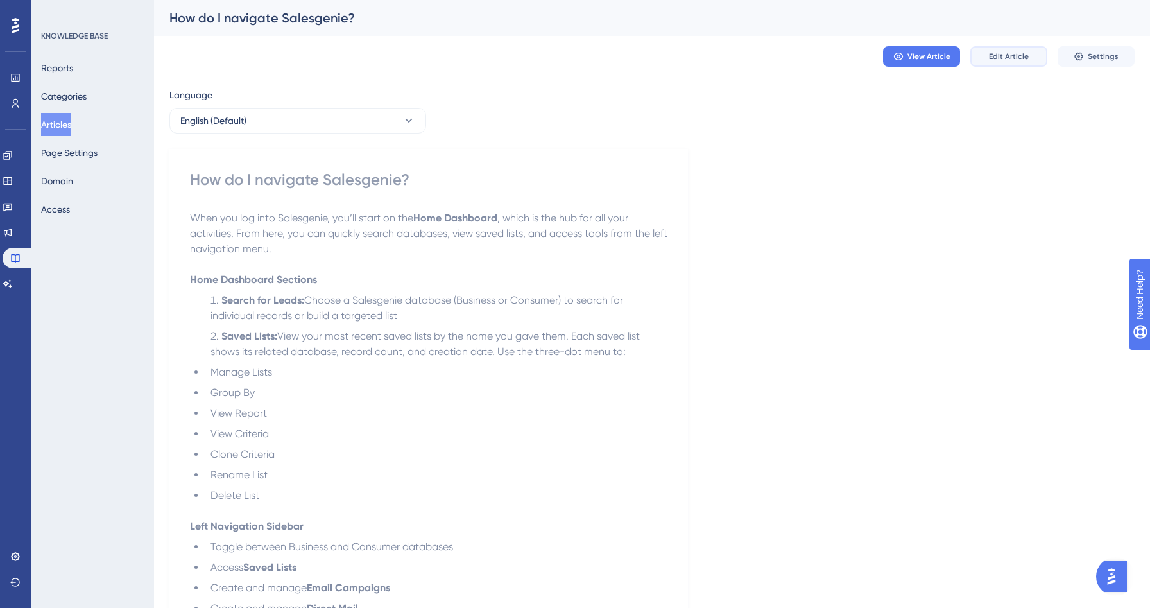
click at [995, 62] on button "Edit Article" at bounding box center [1008, 56] width 77 height 21
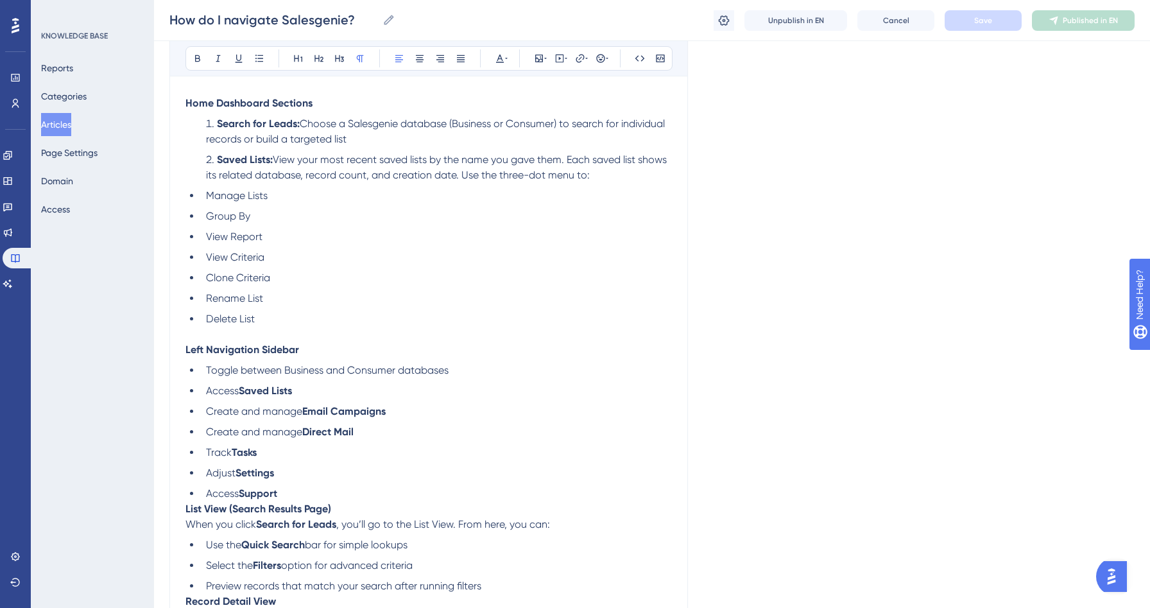
scroll to position [186, 0]
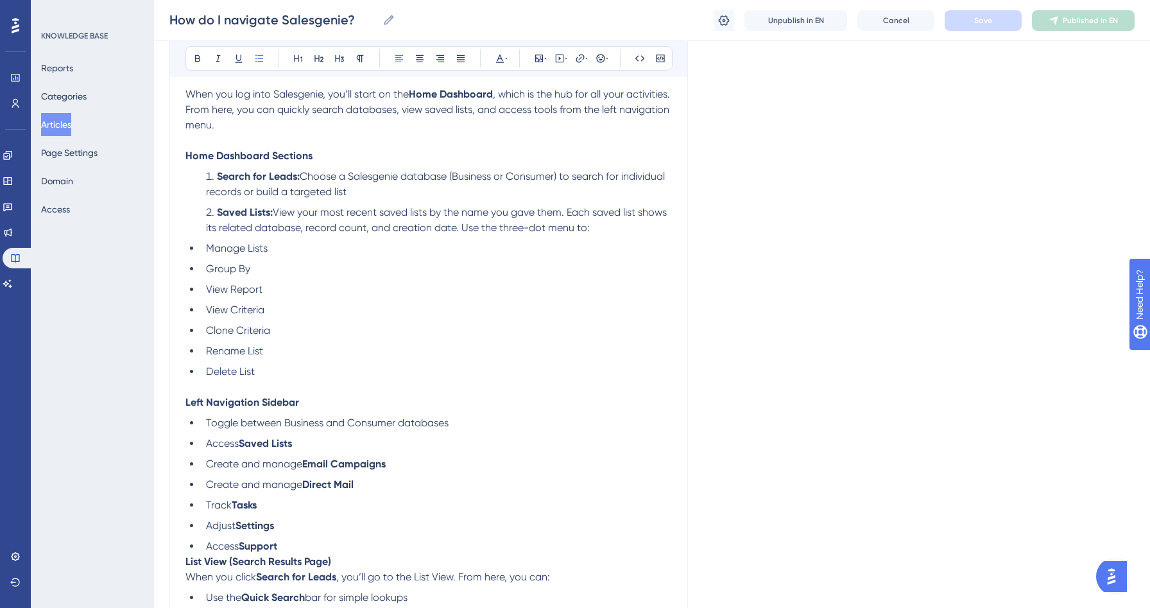
drag, startPoint x: 271, startPoint y: 374, endPoint x: 177, endPoint y: 247, distance: 157.9
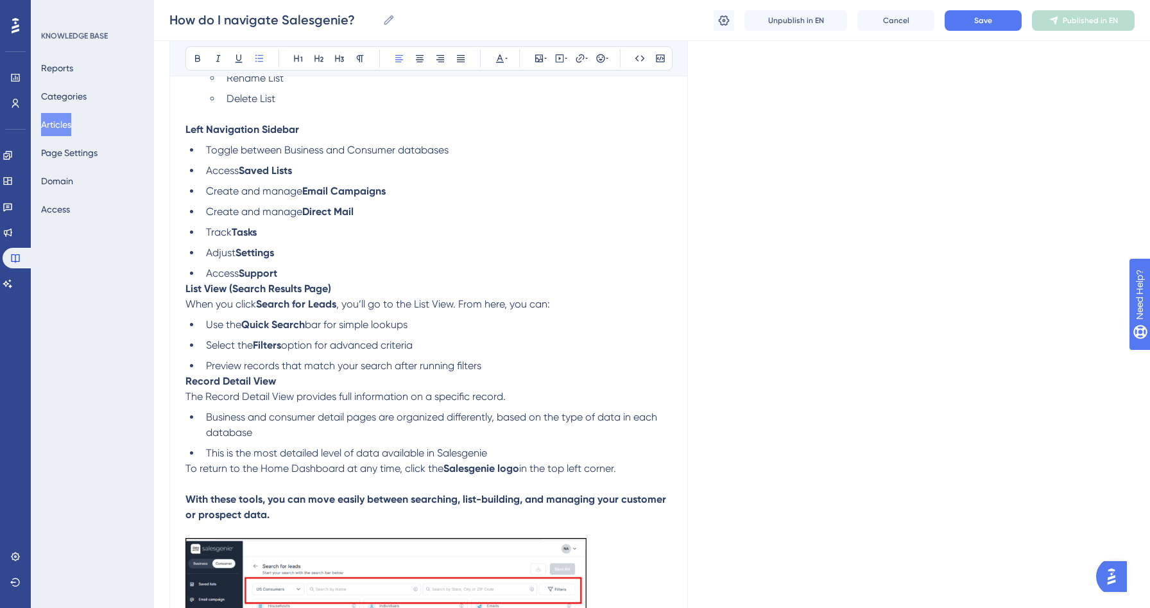
scroll to position [412, 0]
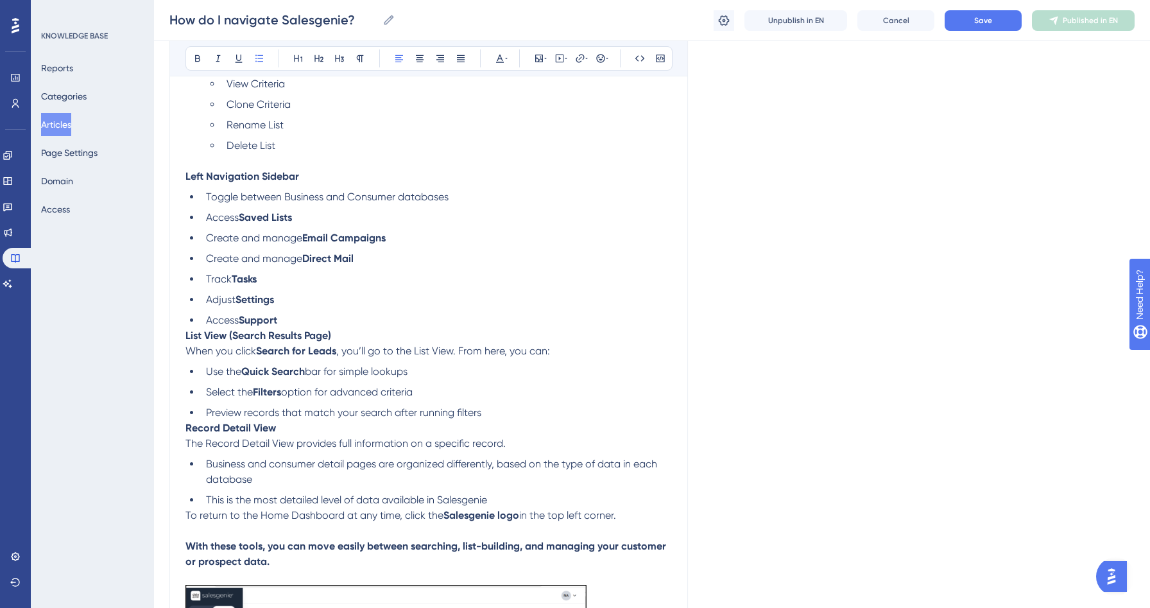
click at [182, 338] on div "How do I navigate Salesgenie? Bold Italic Underline Bullet Point Heading 1 Head…" at bounding box center [428, 601] width 519 height 1738
click at [188, 337] on strong "List View (Search Results Page)" at bounding box center [258, 335] width 146 height 12
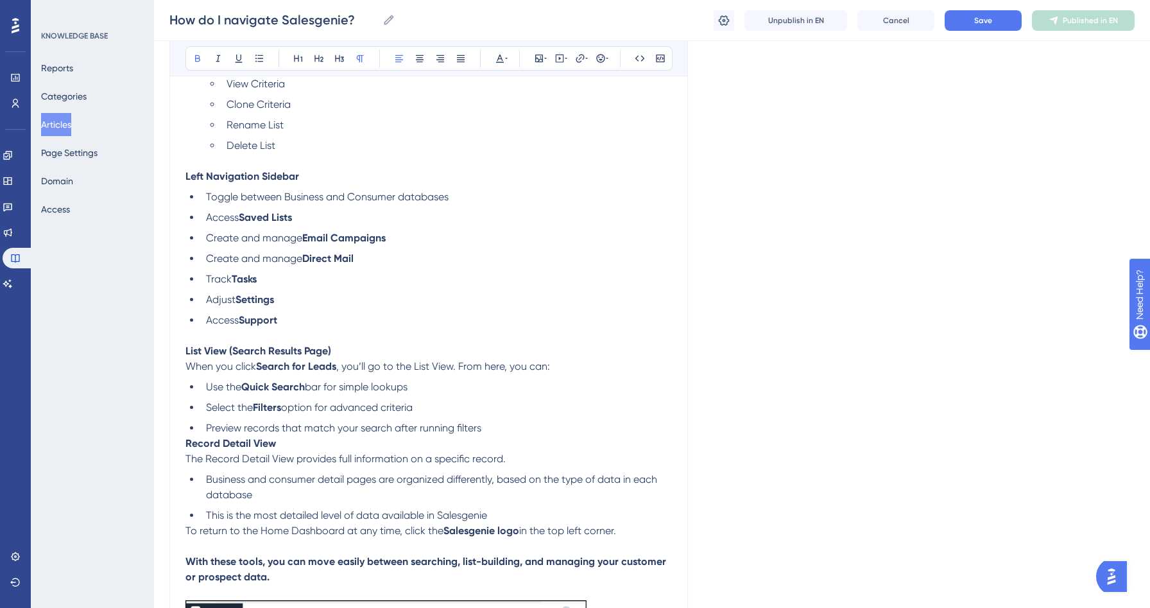
click at [185, 447] on strong "Record Detail View" at bounding box center [230, 443] width 91 height 12
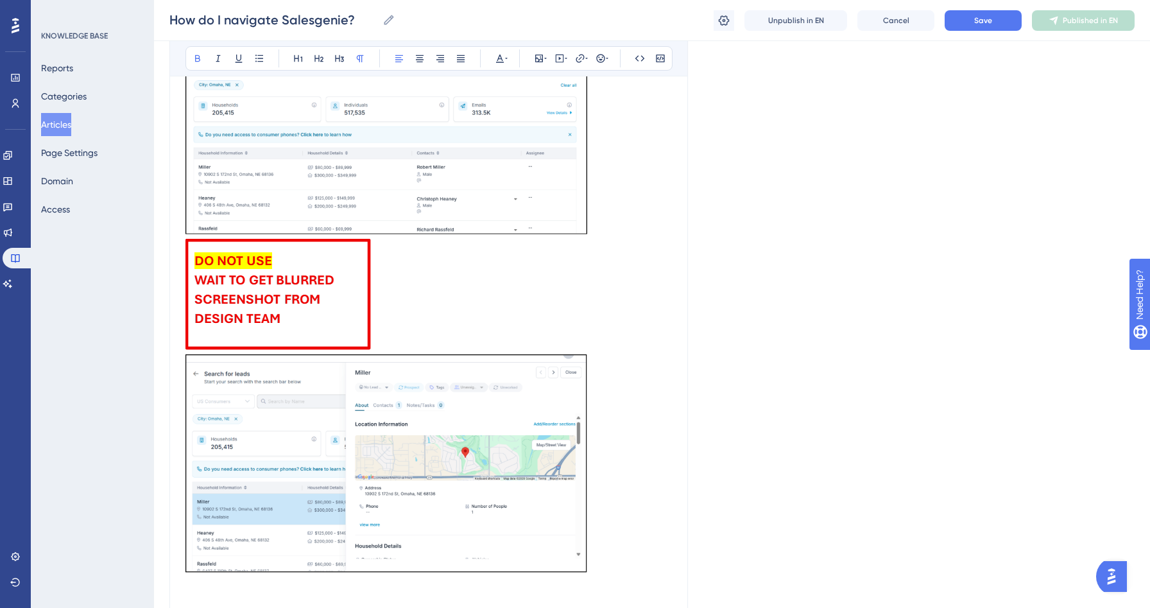
scroll to position [1429, 0]
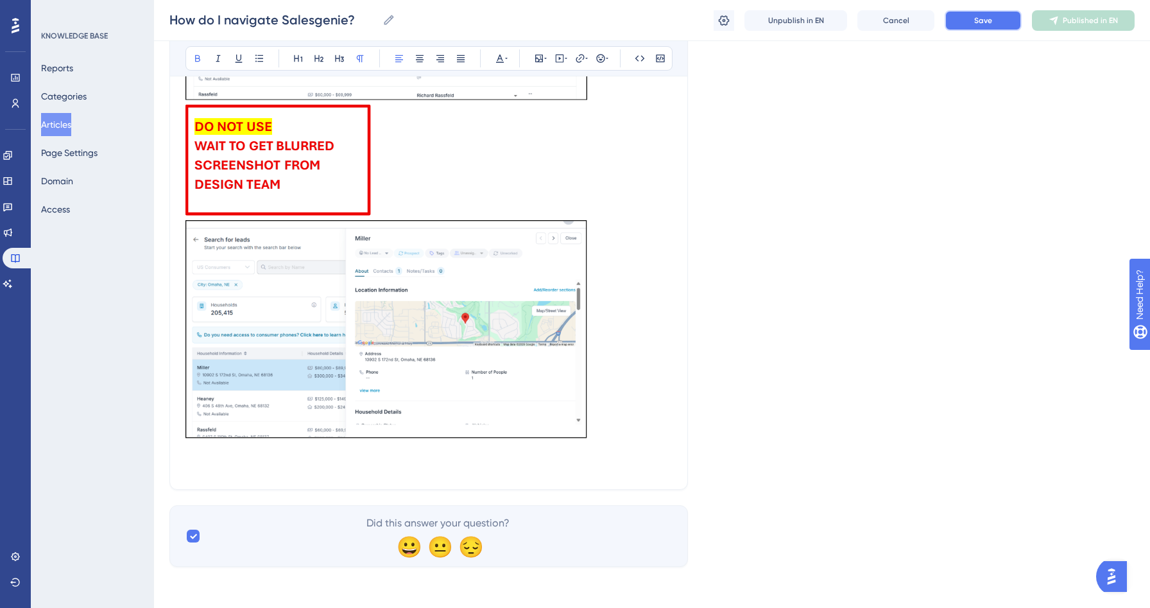
click at [990, 22] on span "Save" at bounding box center [983, 20] width 18 height 10
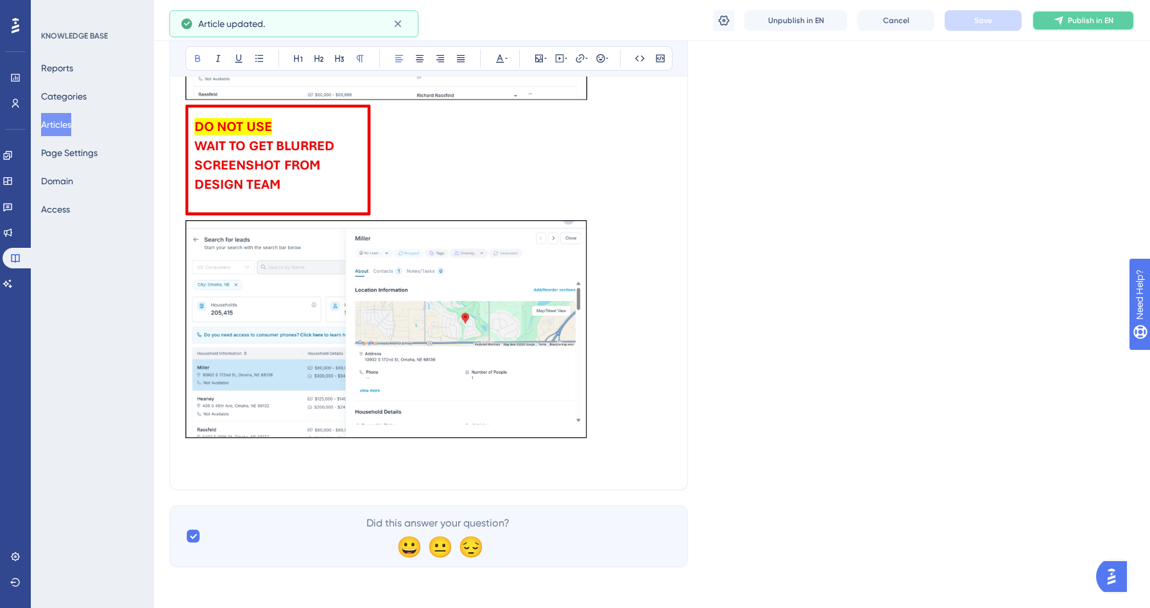
click at [1087, 18] on span "Publish in EN" at bounding box center [1091, 20] width 46 height 10
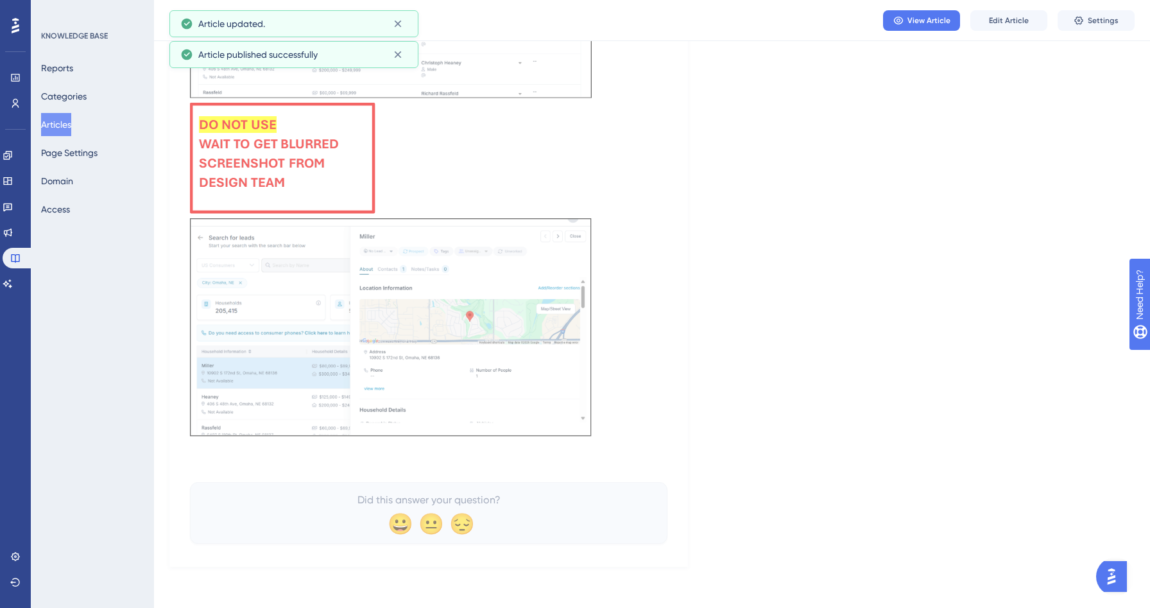
click at [59, 118] on button "Articles" at bounding box center [56, 124] width 30 height 23
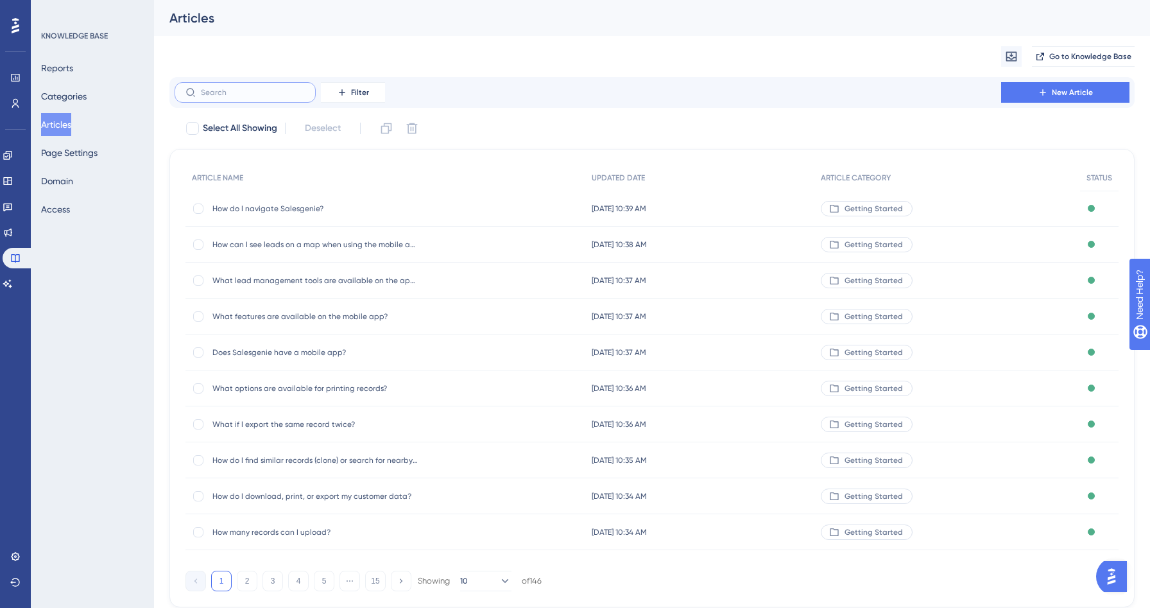
click at [229, 92] on input "text" at bounding box center [253, 92] width 104 height 9
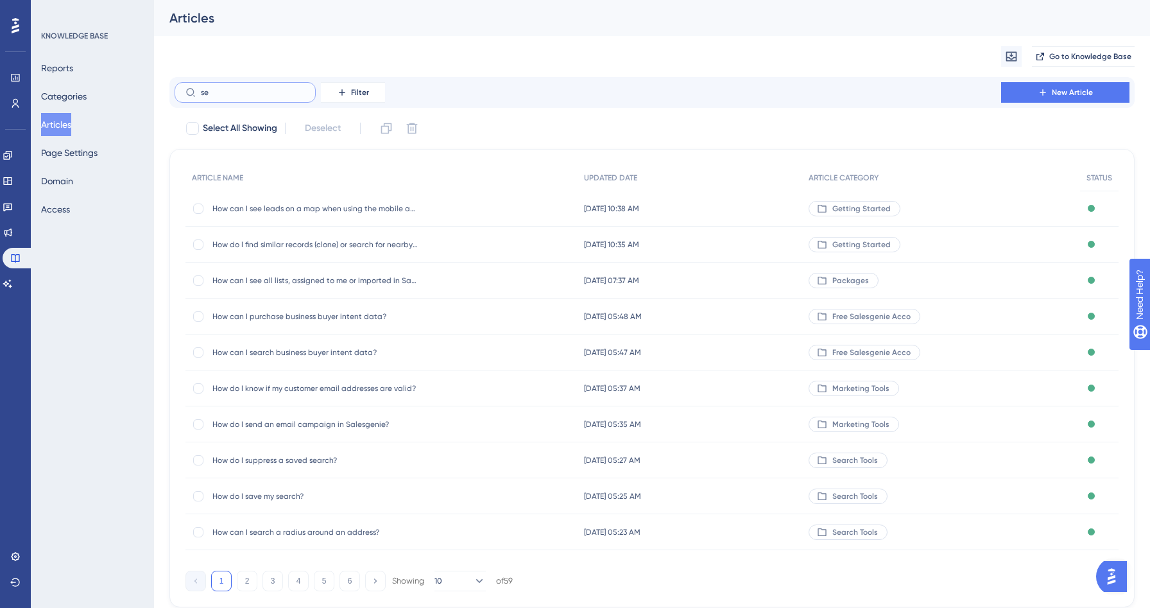
type input "ser"
checkbox input "true"
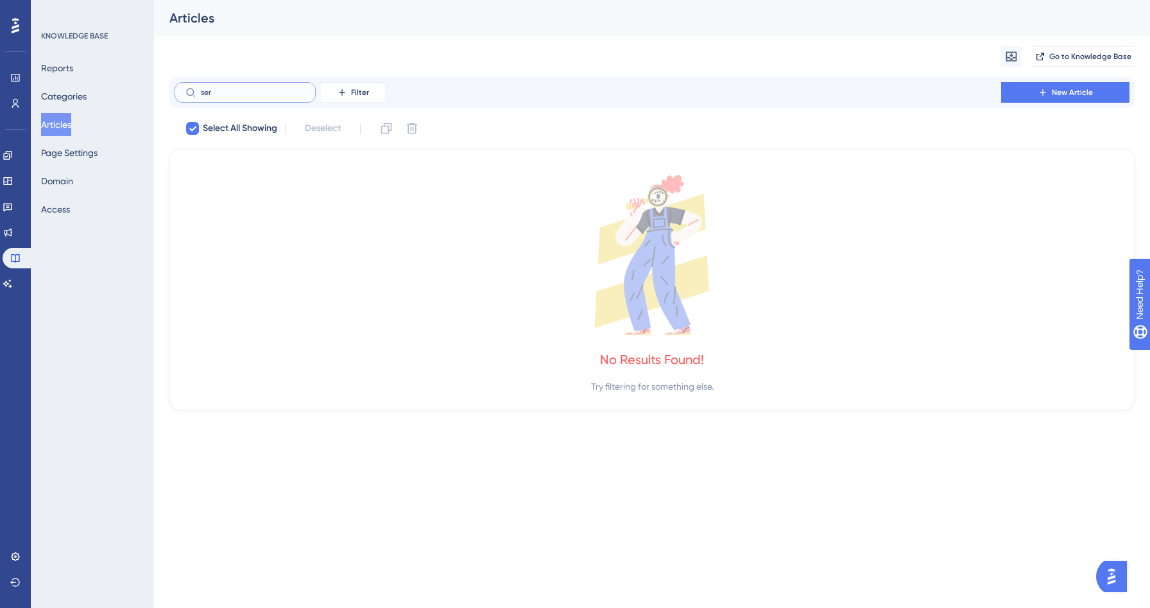
type input "se"
checkbox input "false"
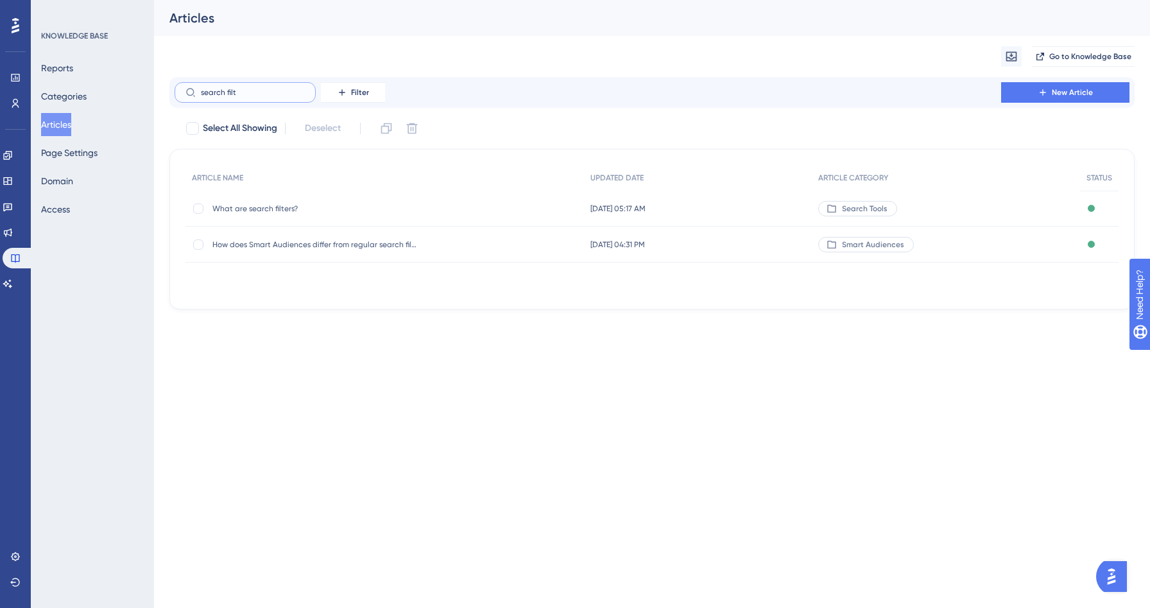
type input "search filt"
click at [293, 209] on span "What are search filters?" at bounding box center [314, 208] width 205 height 10
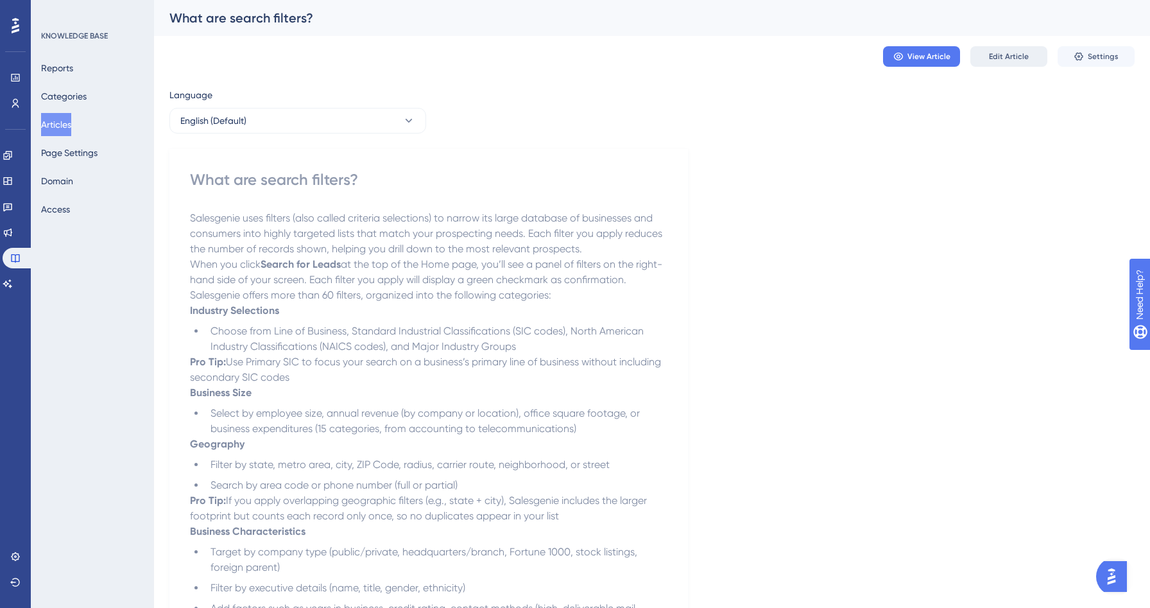
click at [1032, 54] on button "Edit Article" at bounding box center [1008, 56] width 77 height 21
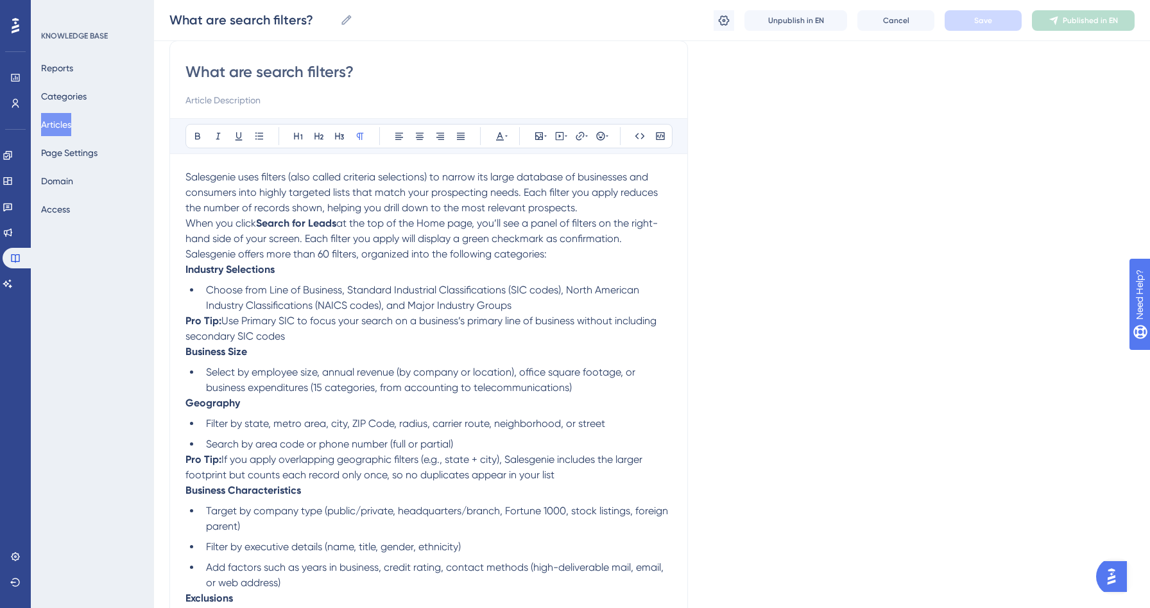
scroll to position [39, 0]
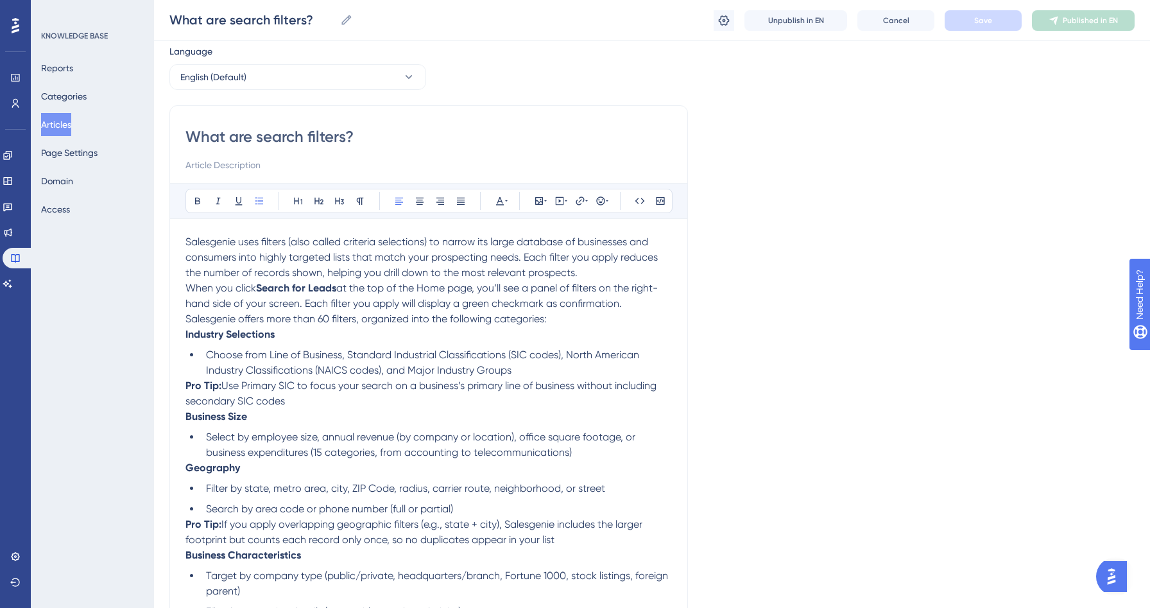
click at [516, 373] on li "Choose from Line of Business, Standard Industrial Classifications (SIC codes), …" at bounding box center [436, 362] width 471 height 31
click at [189, 331] on strong "Industry Selections" at bounding box center [229, 334] width 89 height 12
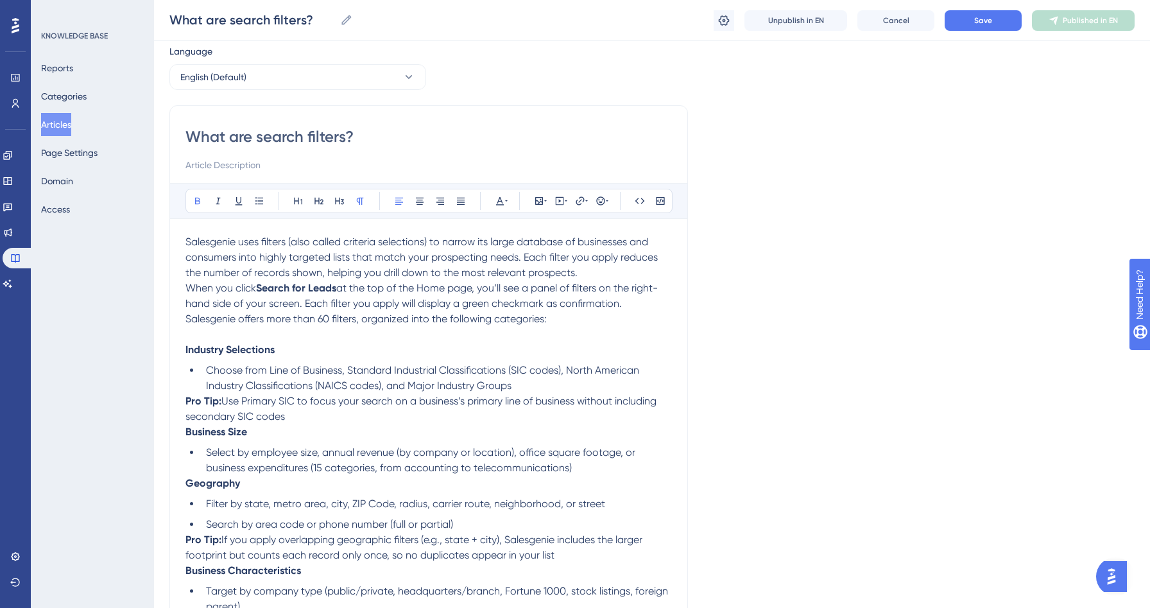
click at [297, 417] on p "Pro Tip: Use Primary SIC to focus your search on a business’s primary line of b…" at bounding box center [428, 408] width 487 height 31
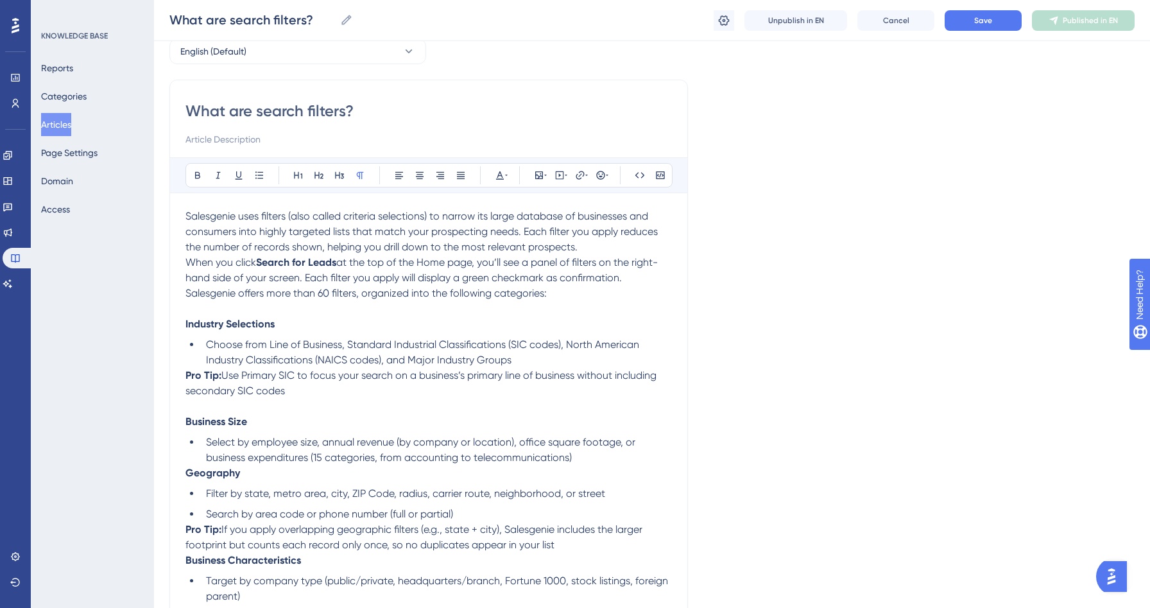
scroll to position [65, 0]
click at [186, 474] on strong "Geography" at bounding box center [212, 471] width 55 height 12
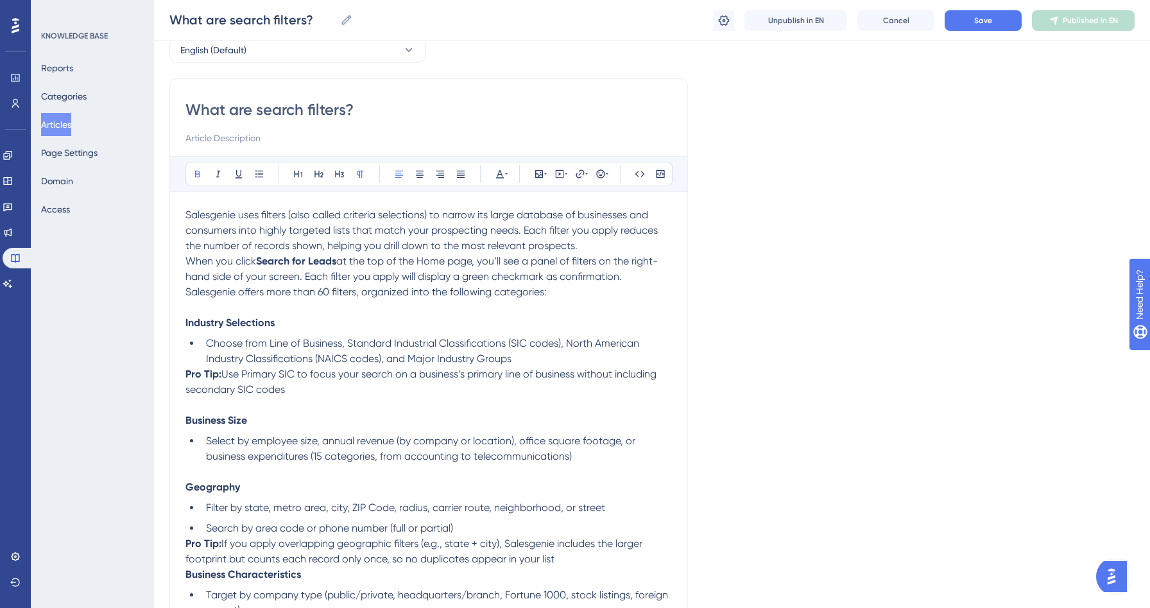
scroll to position [154, 0]
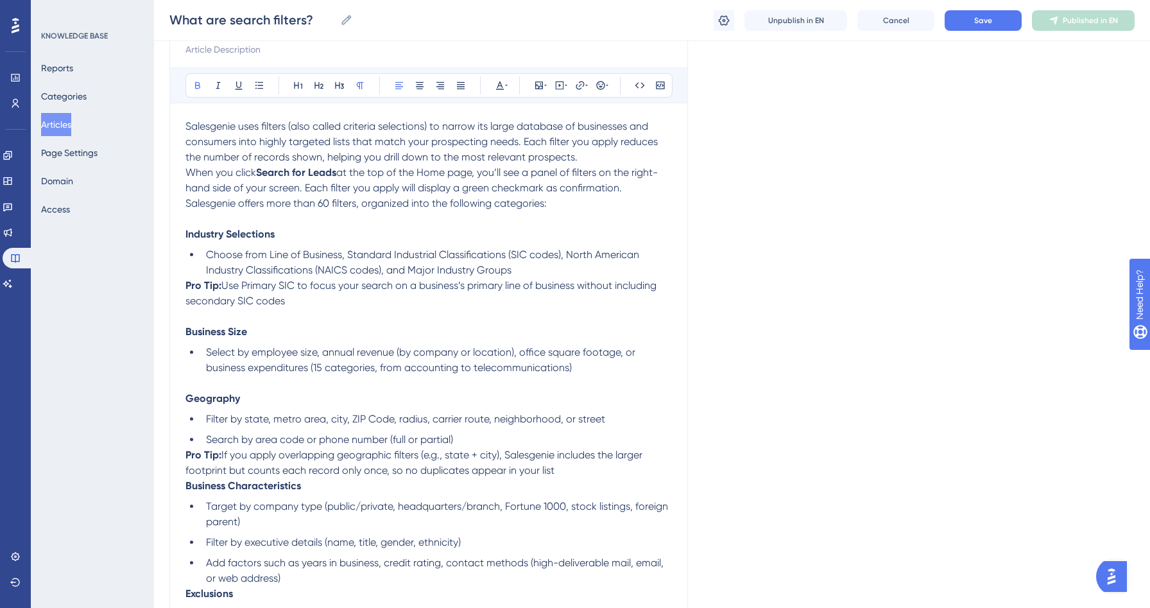
click at [188, 485] on strong "Business Characteristics" at bounding box center [243, 485] width 116 height 12
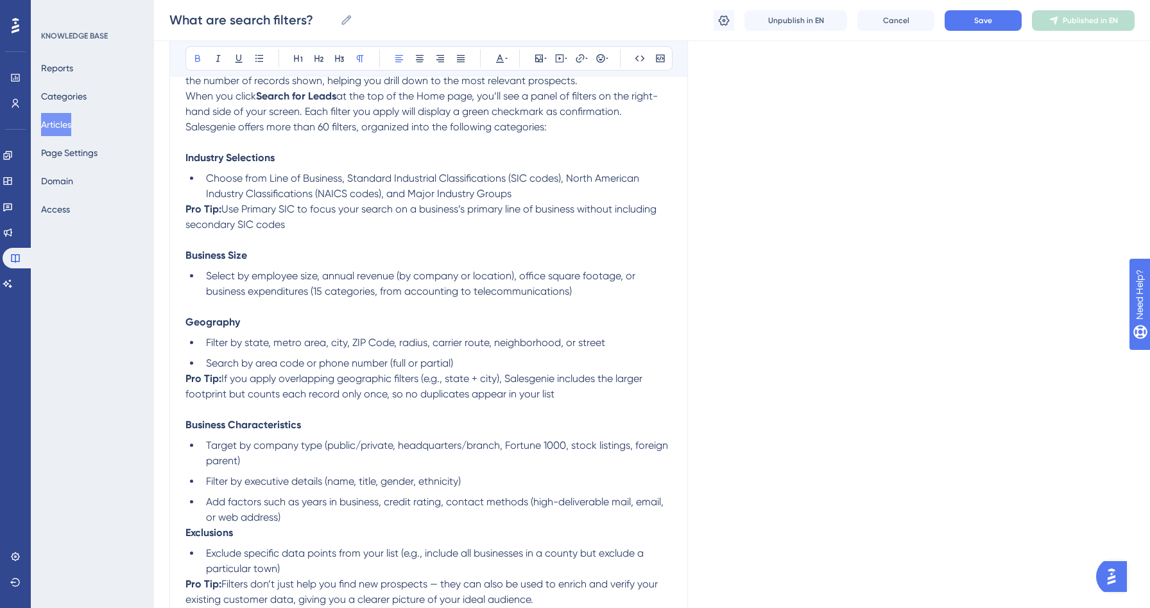
scroll to position [270, 0]
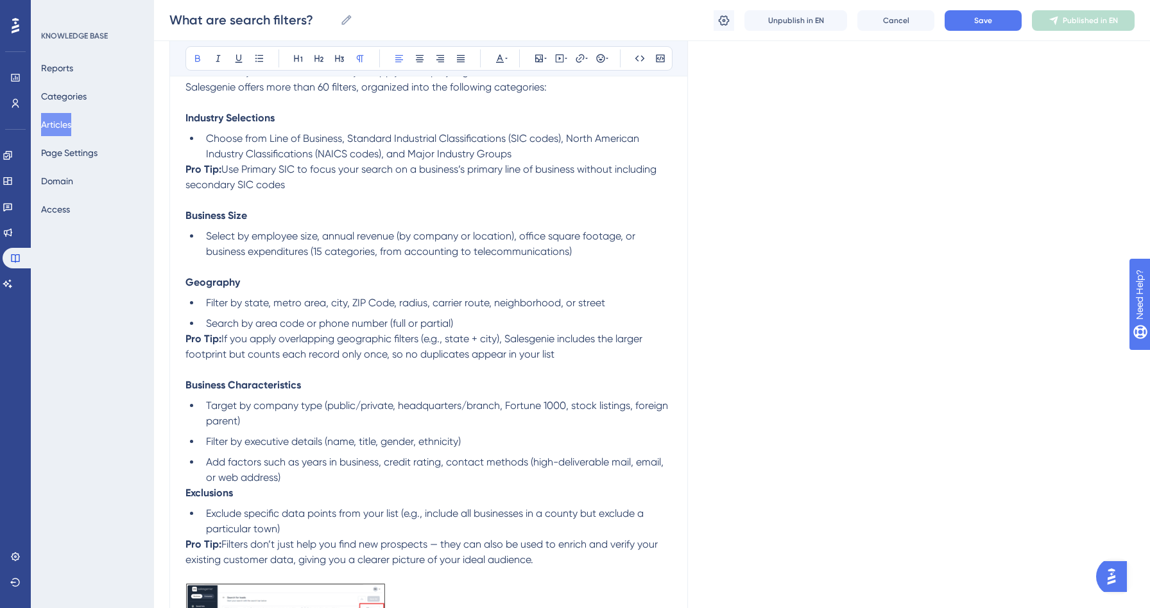
click at [187, 494] on strong "Exclusions" at bounding box center [208, 493] width 47 height 12
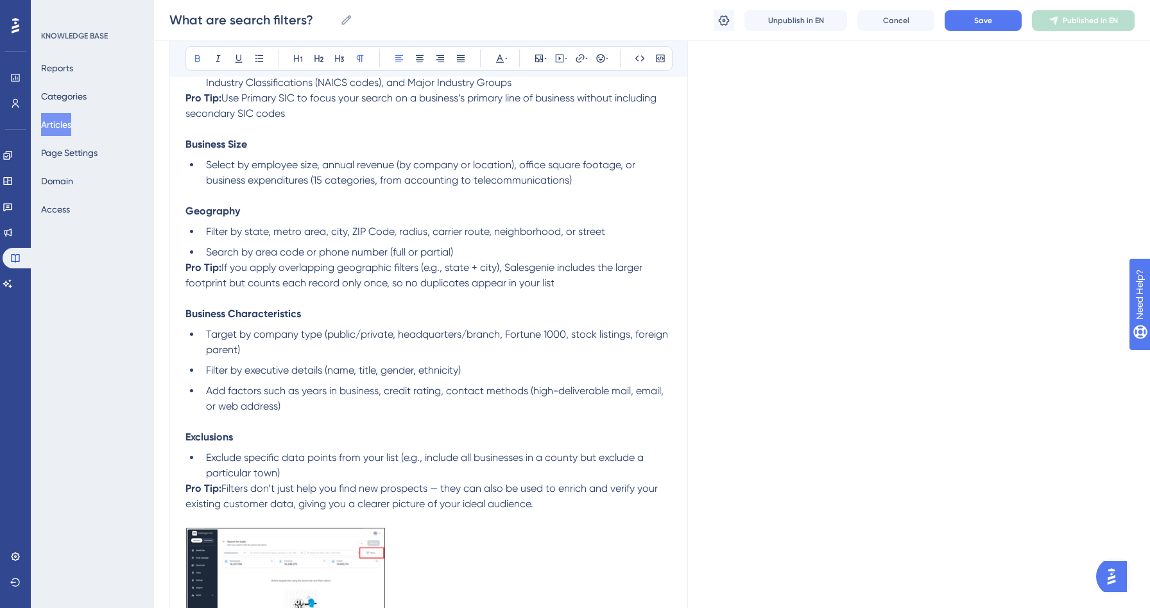
scroll to position [0, 0]
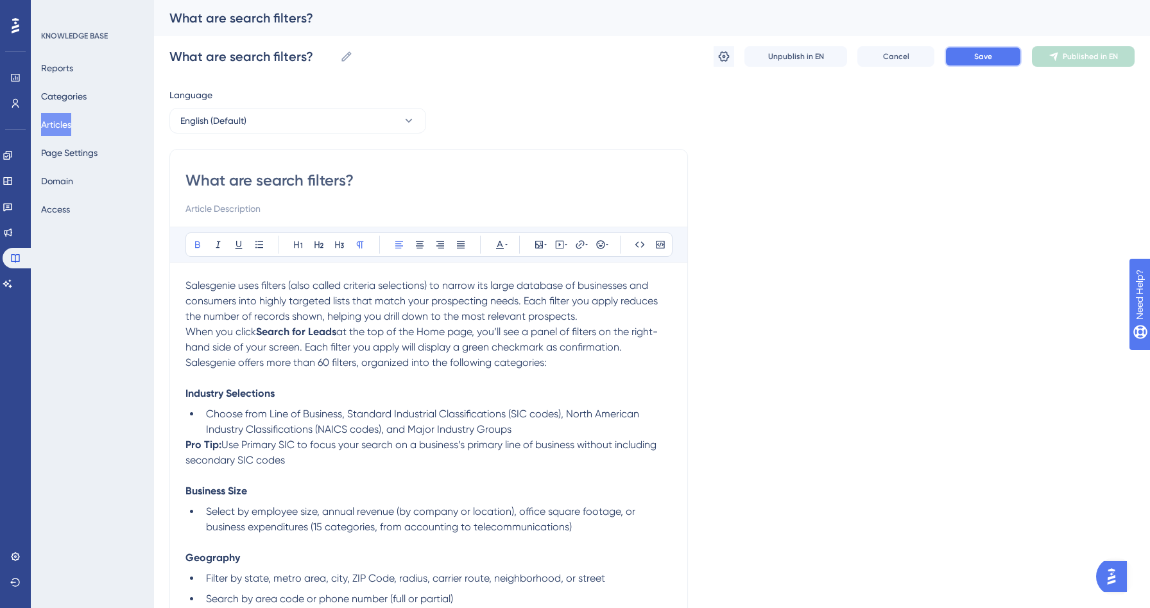
click at [976, 65] on button "Save" at bounding box center [983, 56] width 77 height 21
click at [1092, 51] on span "Publish in EN" at bounding box center [1091, 56] width 46 height 10
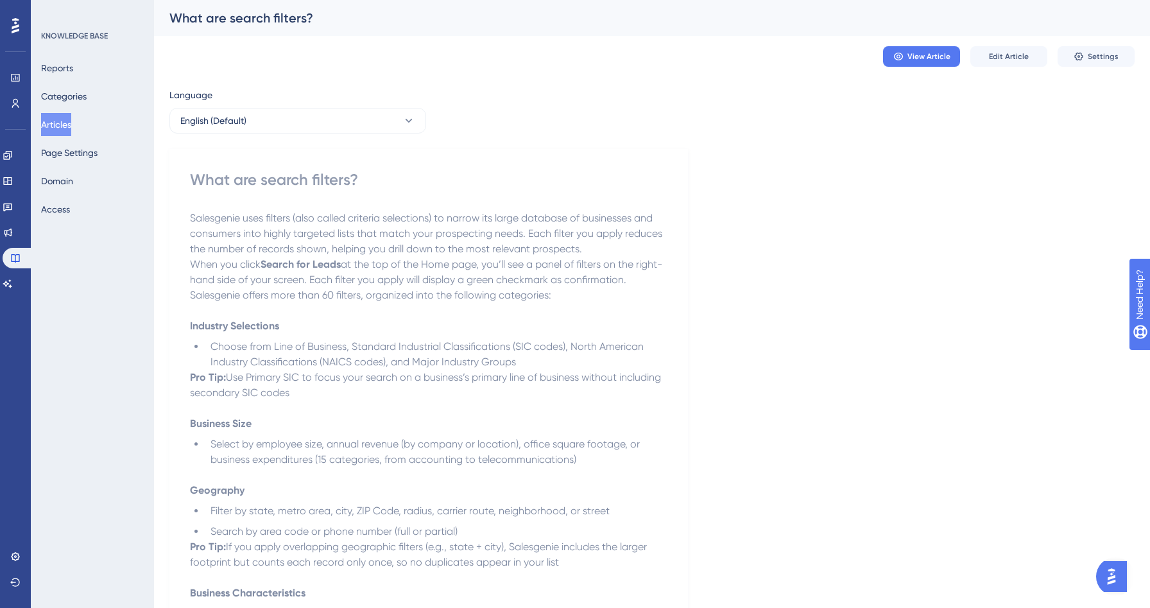
click at [71, 126] on button "Articles" at bounding box center [56, 124] width 30 height 23
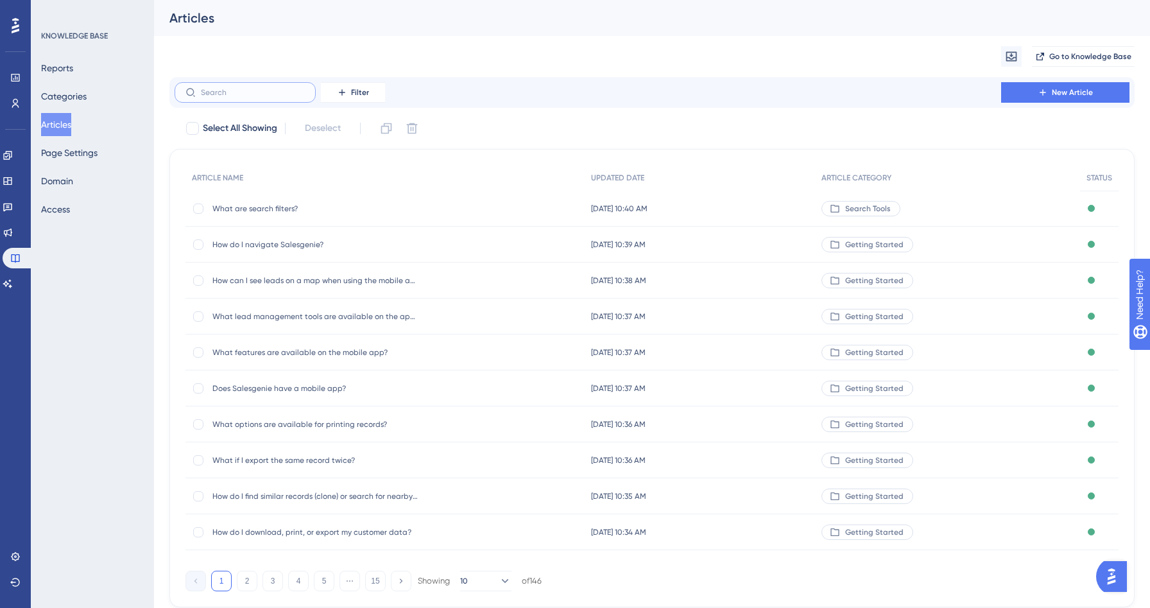
click at [234, 89] on input "text" at bounding box center [253, 92] width 104 height 9
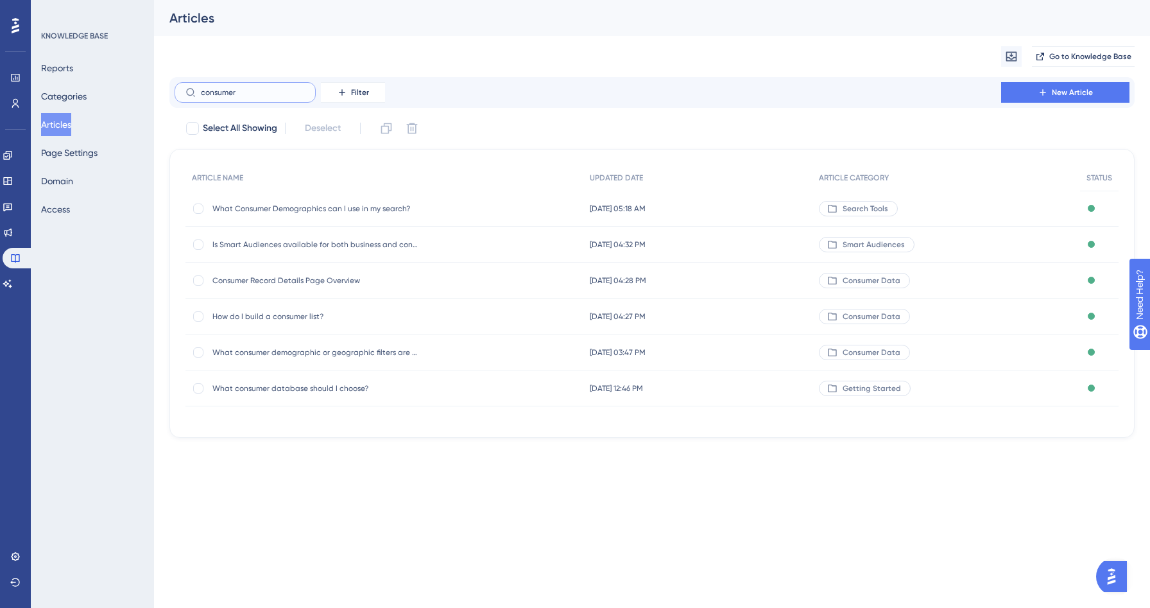
type input "consumer"
click at [258, 205] on span "What Consumer Demographics can I use in my search?" at bounding box center [314, 208] width 205 height 10
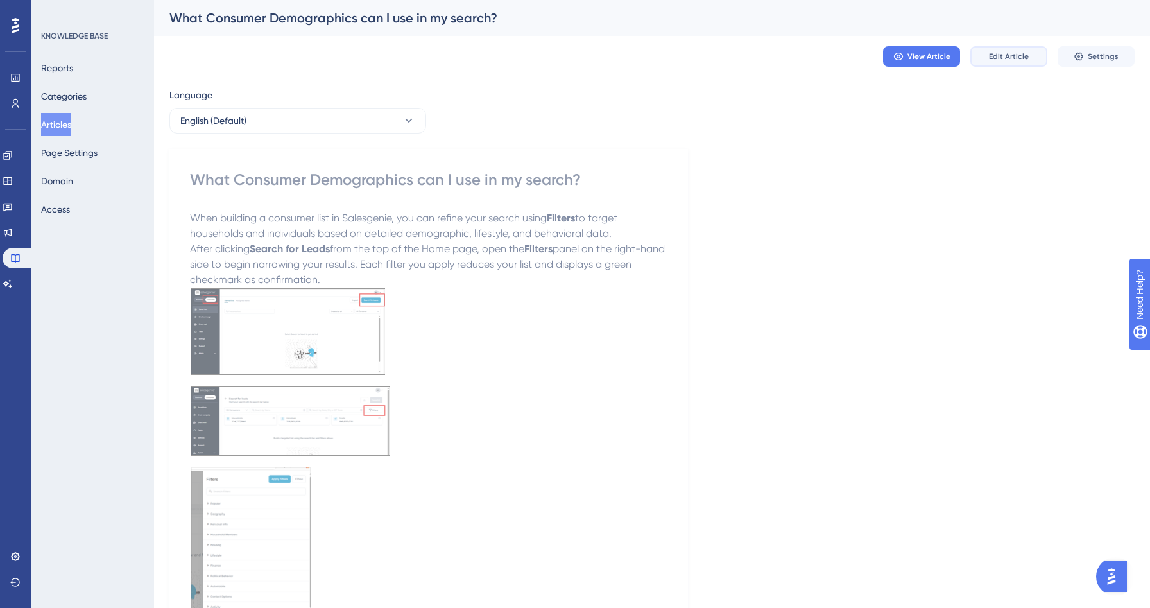
click at [1016, 56] on span "Edit Article" at bounding box center [1009, 56] width 40 height 10
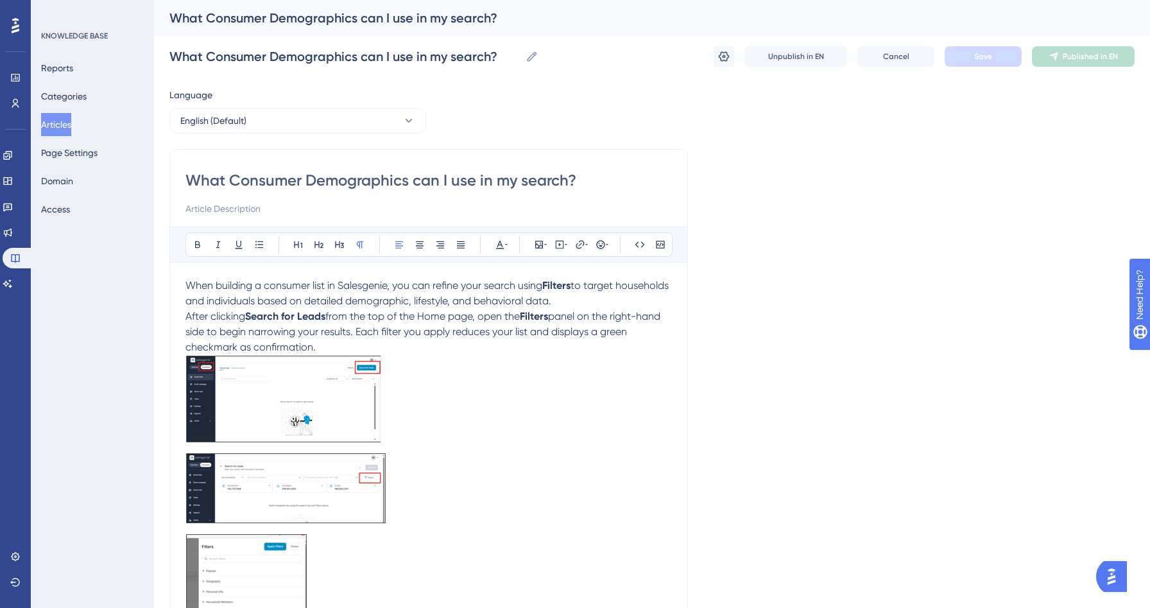
click at [374, 340] on p "After clicking Search for Leads from the top of the Home page, open the Filters…" at bounding box center [428, 332] width 487 height 46
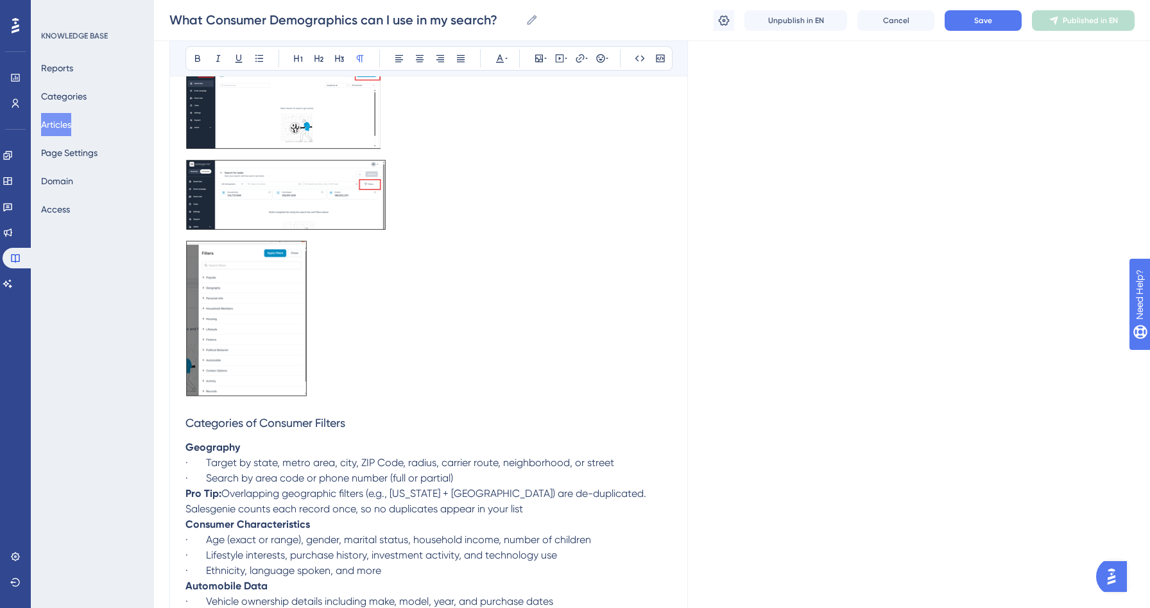
scroll to position [345, 0]
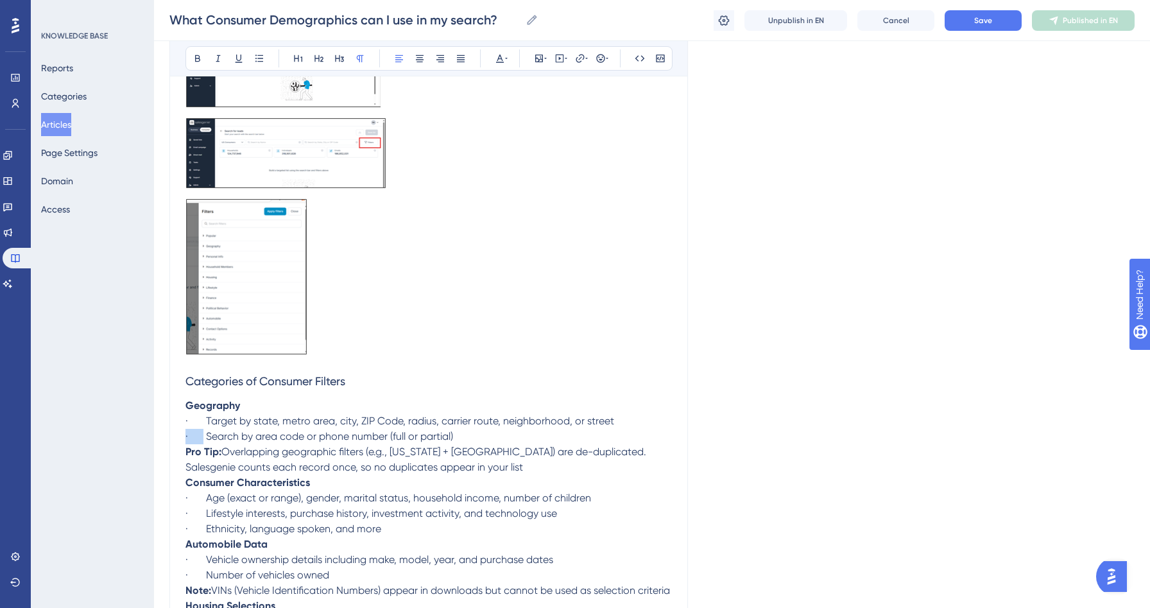
drag, startPoint x: 203, startPoint y: 440, endPoint x: 177, endPoint y: 440, distance: 26.3
click at [177, 440] on div "What Consumer Demographics can I use in my search? Bold Italic Underline Bullet…" at bounding box center [428, 313] width 519 height 1031
drag, startPoint x: 205, startPoint y: 425, endPoint x: 160, endPoint y: 424, distance: 44.3
click at [160, 424] on div "Performance Users Engagement Widgets Feedback Product Updates Knowledge Base AI…" at bounding box center [652, 291] width 996 height 1273
click at [189, 438] on span "Search by area code or phone number (full or partial)" at bounding box center [308, 436] width 247 height 12
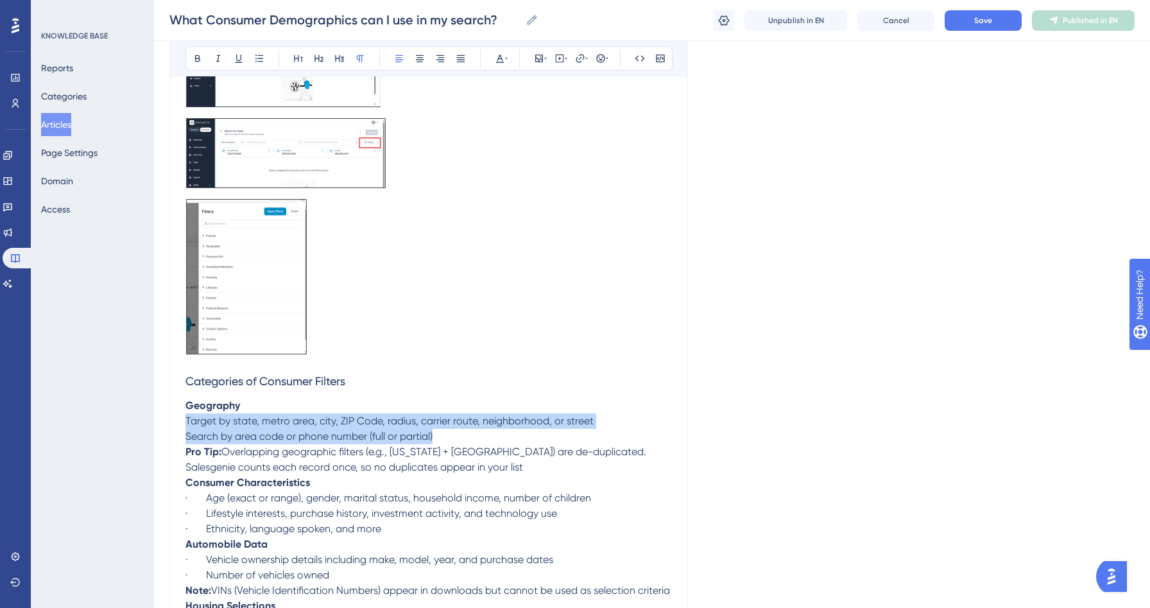
drag, startPoint x: 440, startPoint y: 436, endPoint x: 178, endPoint y: 424, distance: 262.2
click at [178, 424] on div "What Consumer Demographics can I use in my search? Bold Italic Underline Bullet…" at bounding box center [428, 313] width 519 height 1031
click at [257, 56] on icon at bounding box center [259, 58] width 10 height 10
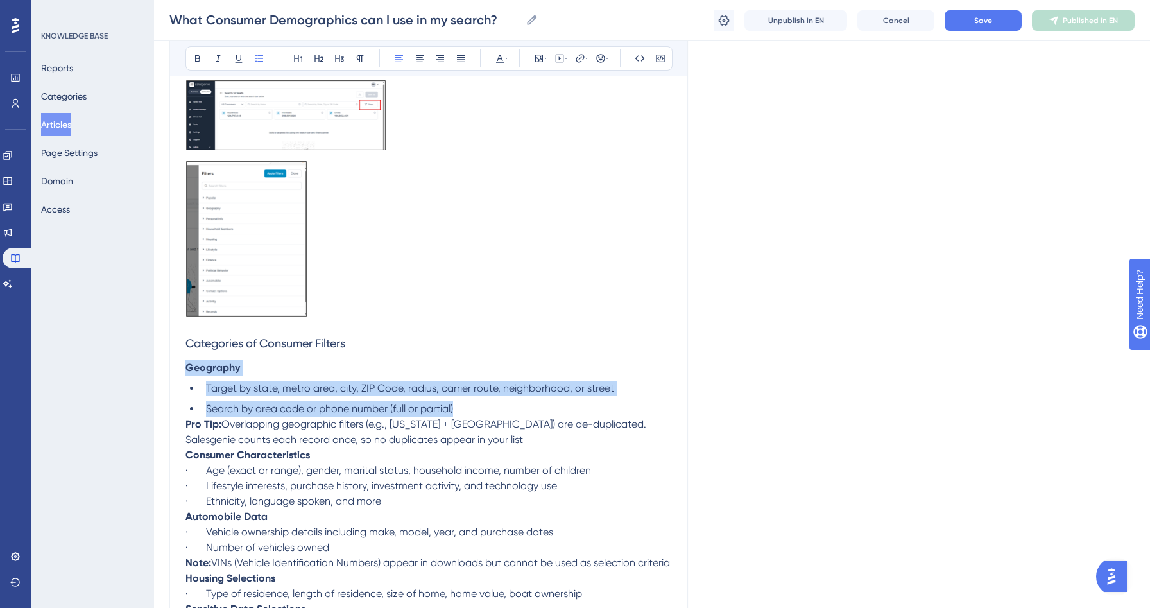
scroll to position [449, 0]
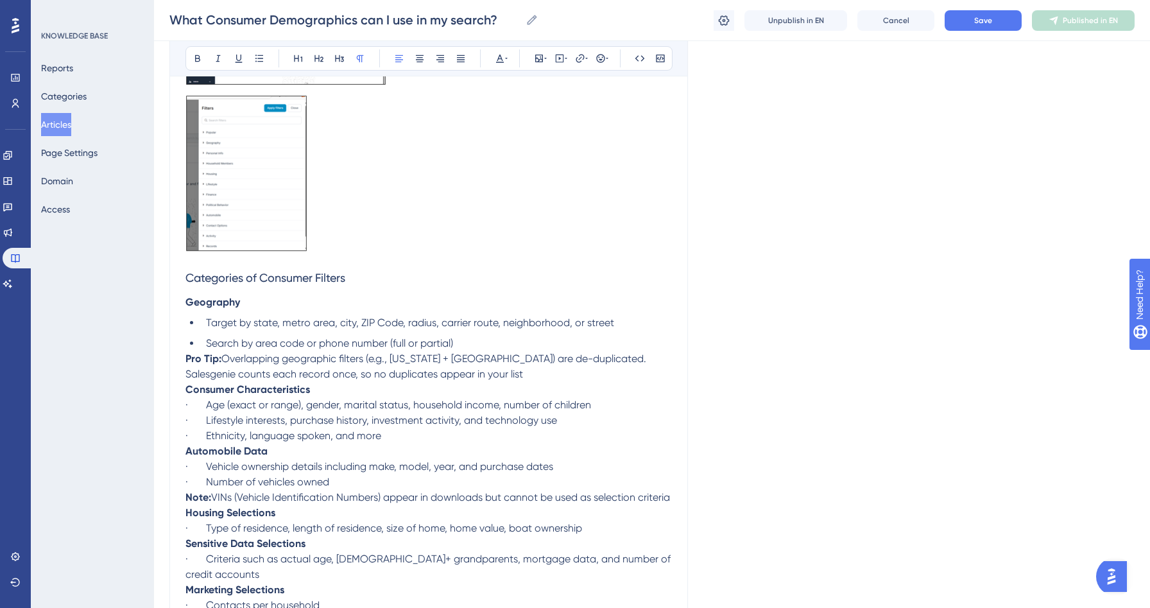
click at [435, 376] on p "Pro Tip: Overlapping geographic filters (e.g., [US_STATE] + [GEOGRAPHIC_DATA]) …" at bounding box center [428, 366] width 487 height 31
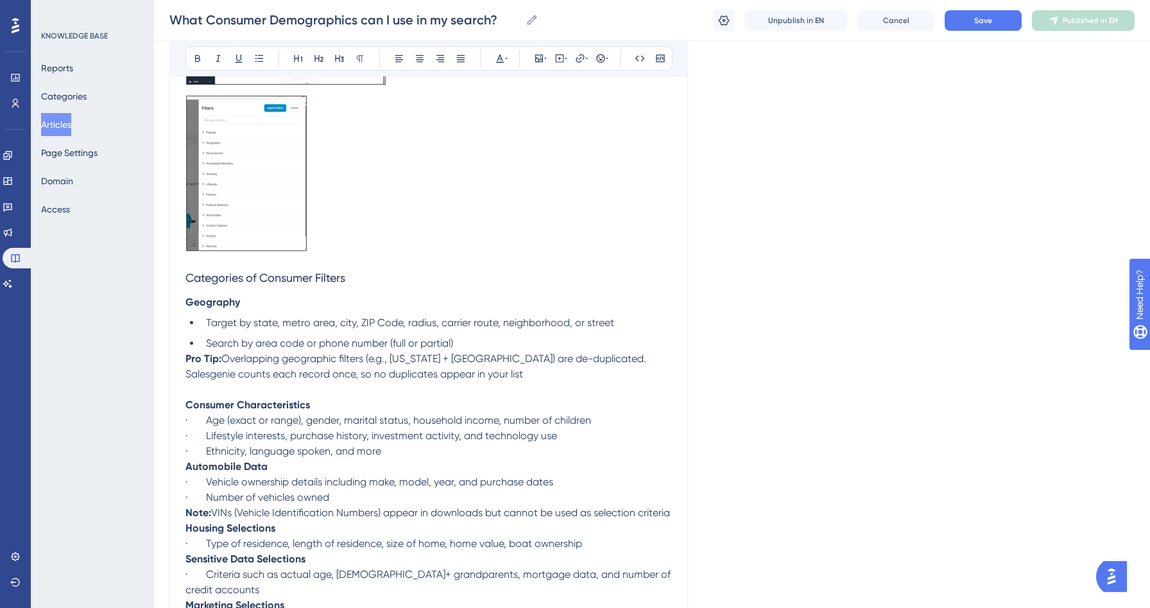
click at [404, 453] on p "· Ethnicity, language spoken, and more" at bounding box center [428, 451] width 487 height 15
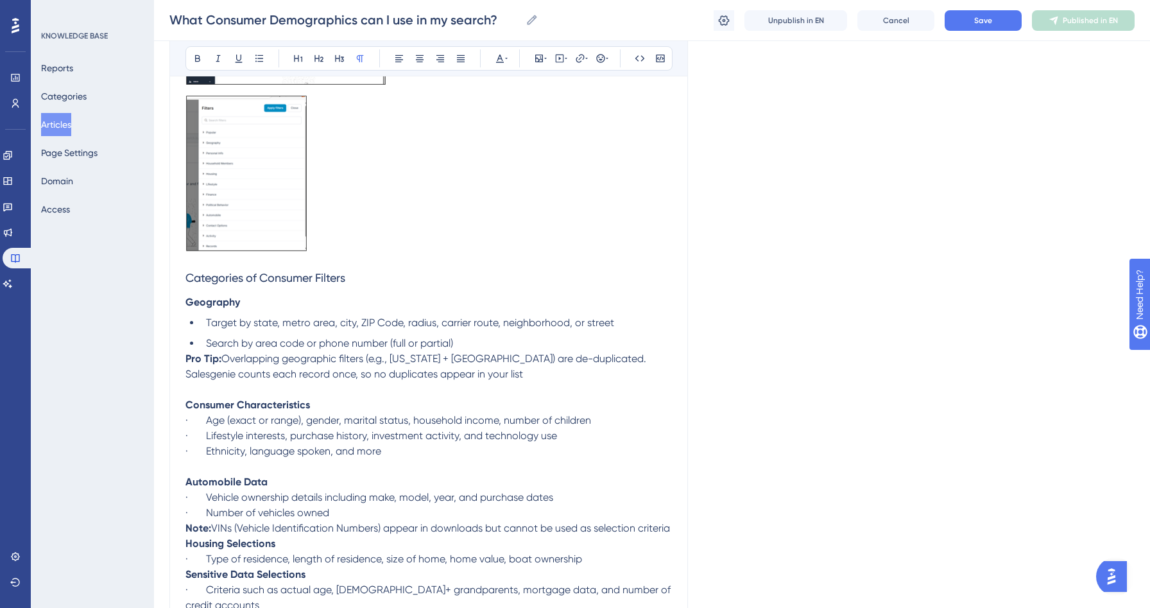
click at [268, 536] on p "Note: VINs (Vehicle Identification Numbers) appear in downloads but cannot be u…" at bounding box center [428, 528] width 487 height 15
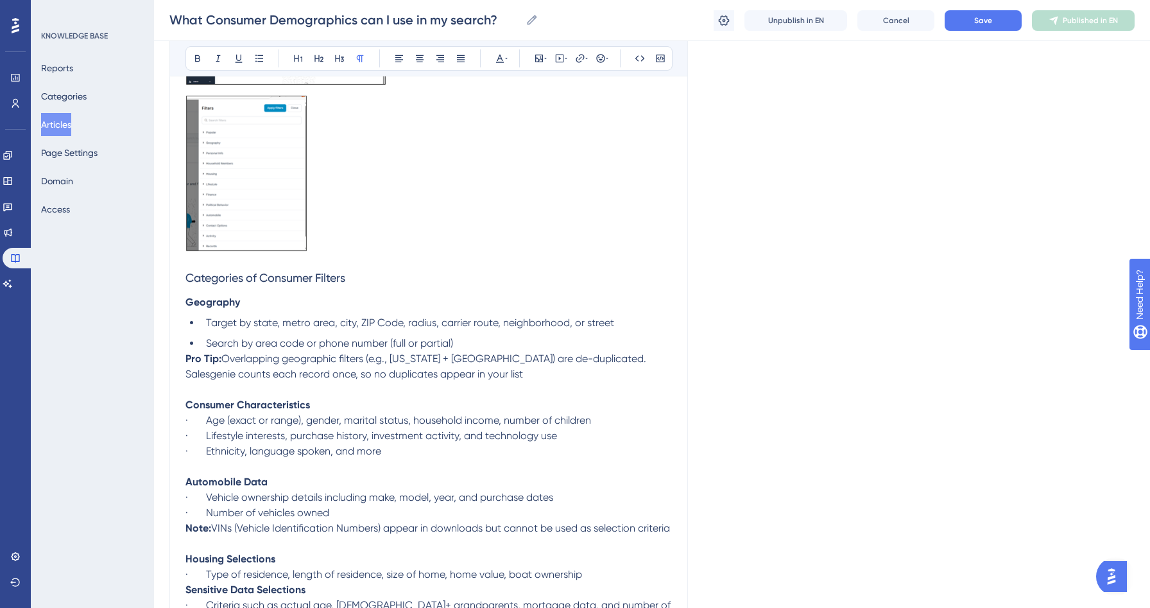
scroll to position [610, 0]
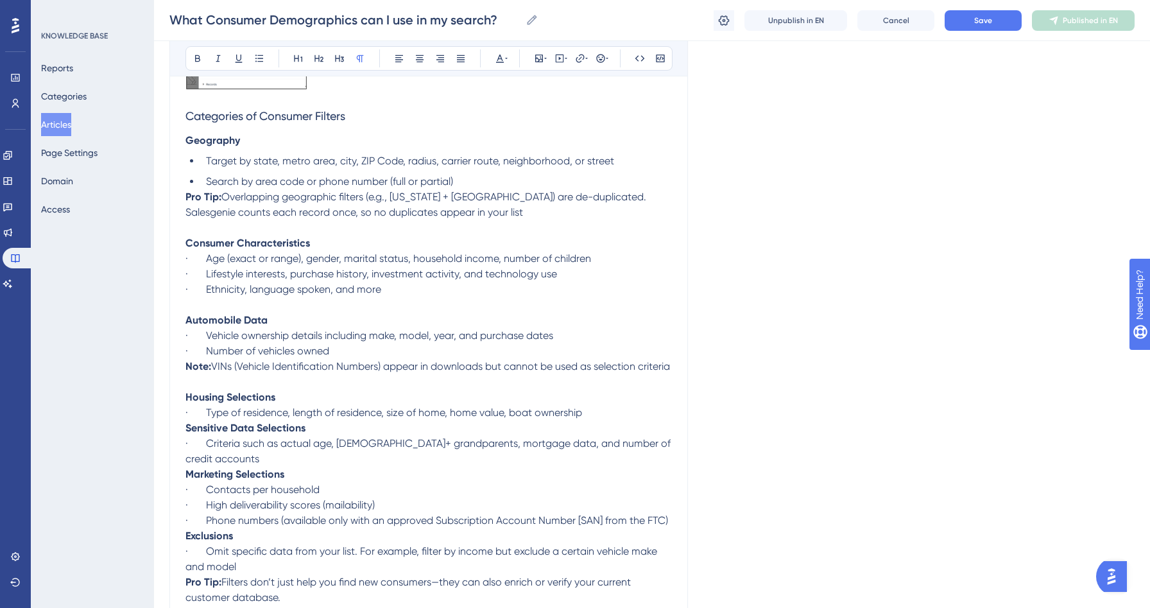
click at [594, 420] on p "· Type of residence, length of residence, size of home, home value, boat owners…" at bounding box center [428, 412] width 487 height 15
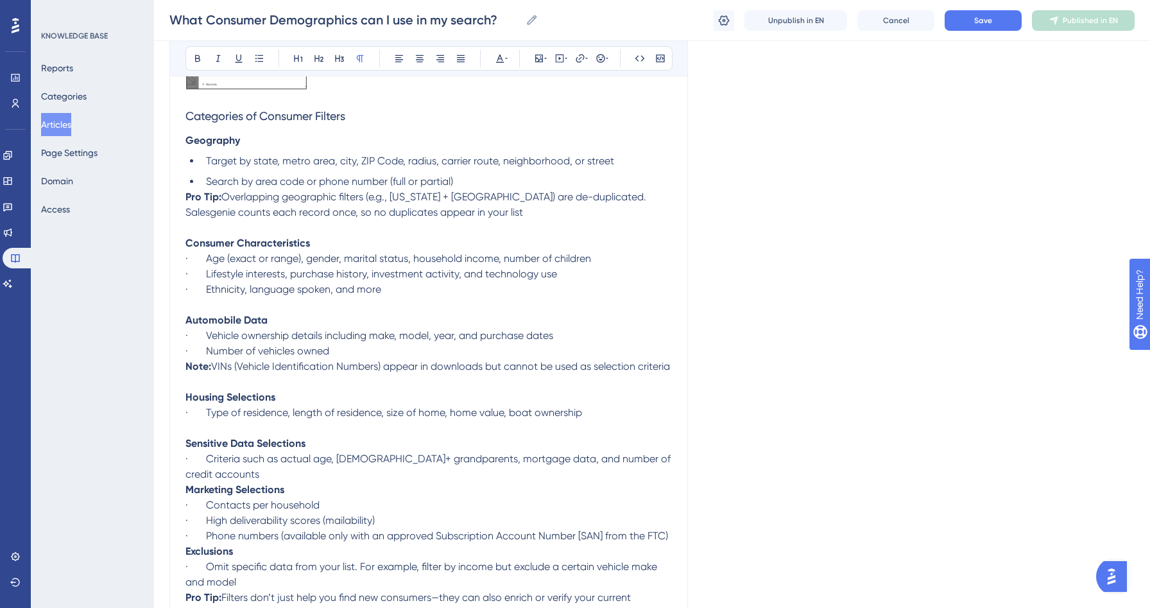
click at [655, 477] on p "· Criteria such as actual age, [DEMOGRAPHIC_DATA]+ grandparents, mortgage data,…" at bounding box center [428, 466] width 487 height 31
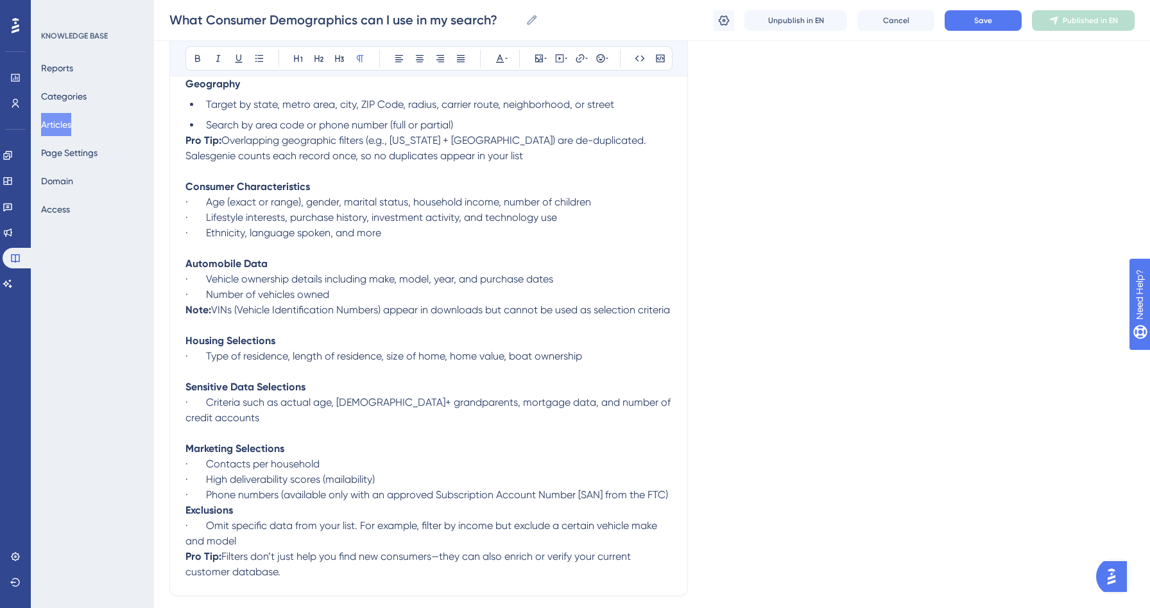
scroll to position [670, 0]
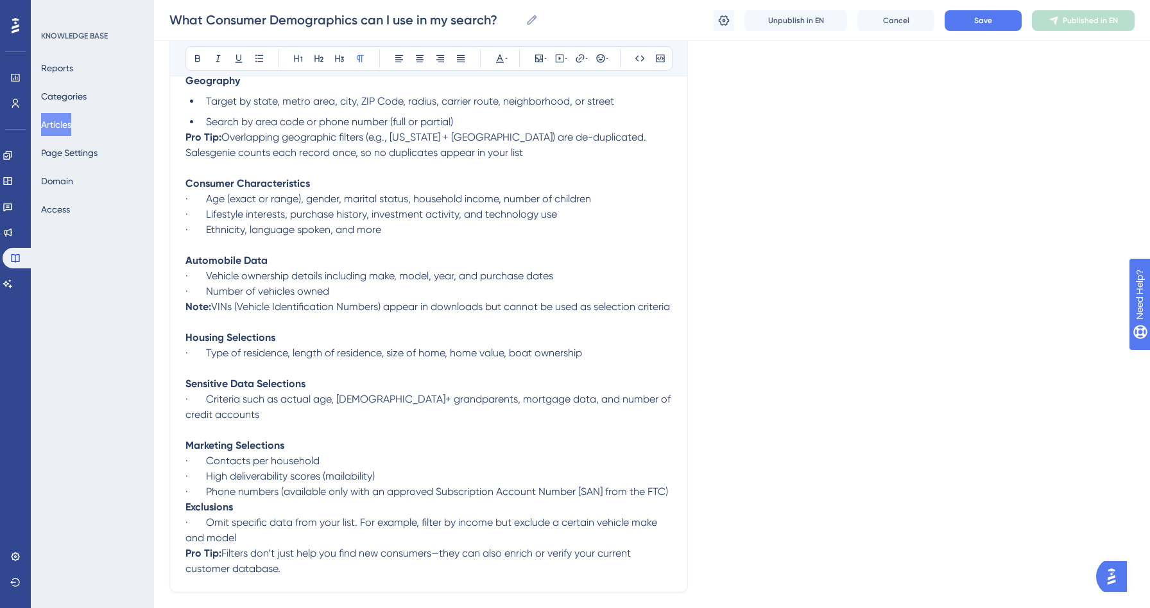
click at [670, 494] on p "· Phone numbers (available only with an approved Subscription Account Number [S…" at bounding box center [428, 491] width 487 height 15
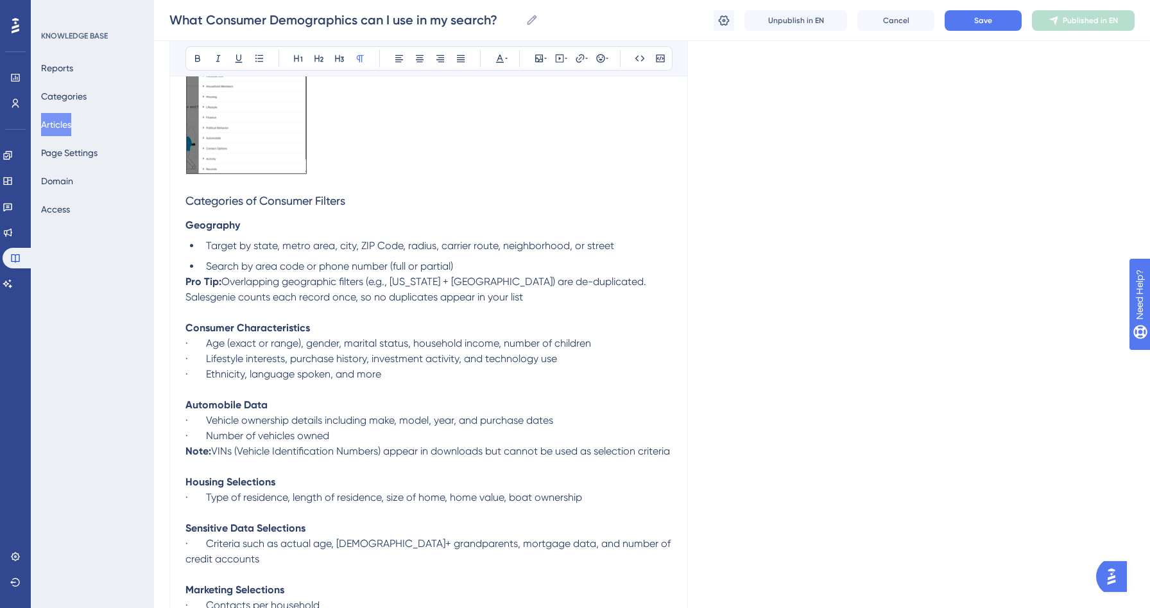
scroll to position [501, 0]
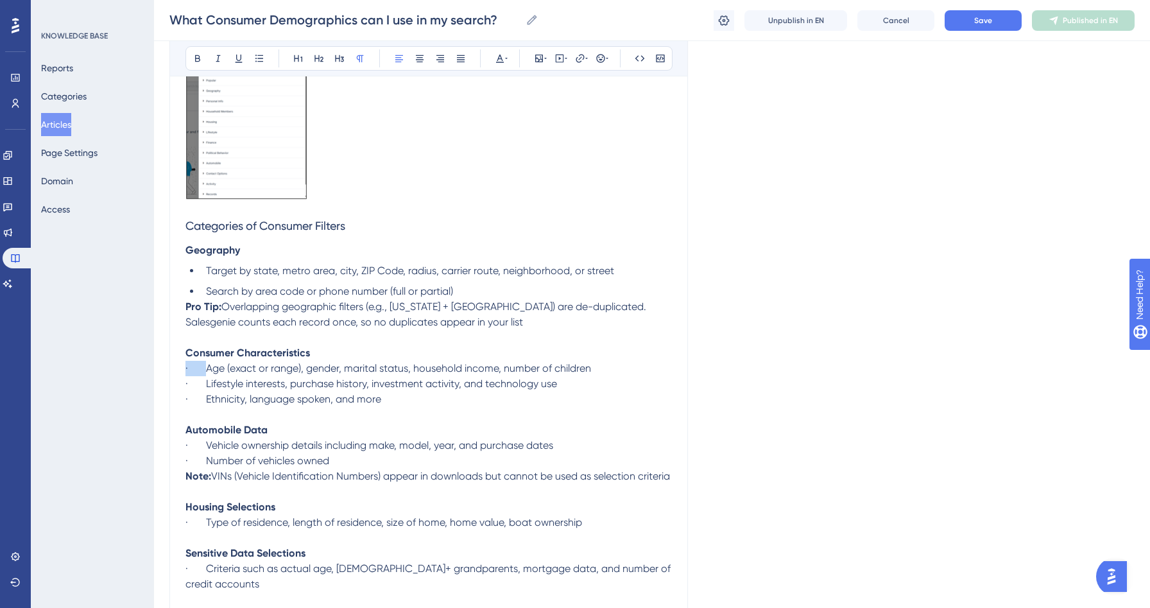
drag, startPoint x: 205, startPoint y: 370, endPoint x: 176, endPoint y: 368, distance: 29.6
click at [176, 368] on div "What Consumer Demographics can I use in my search? Bold Italic Underline Bullet…" at bounding box center [428, 210] width 519 height 1134
drag, startPoint x: 205, startPoint y: 386, endPoint x: 175, endPoint y: 386, distance: 30.2
click at [175, 386] on div "What Consumer Demographics can I use in my search? Bold Italic Underline Bullet…" at bounding box center [428, 210] width 519 height 1134
drag, startPoint x: 207, startPoint y: 401, endPoint x: 179, endPoint y: 401, distance: 28.2
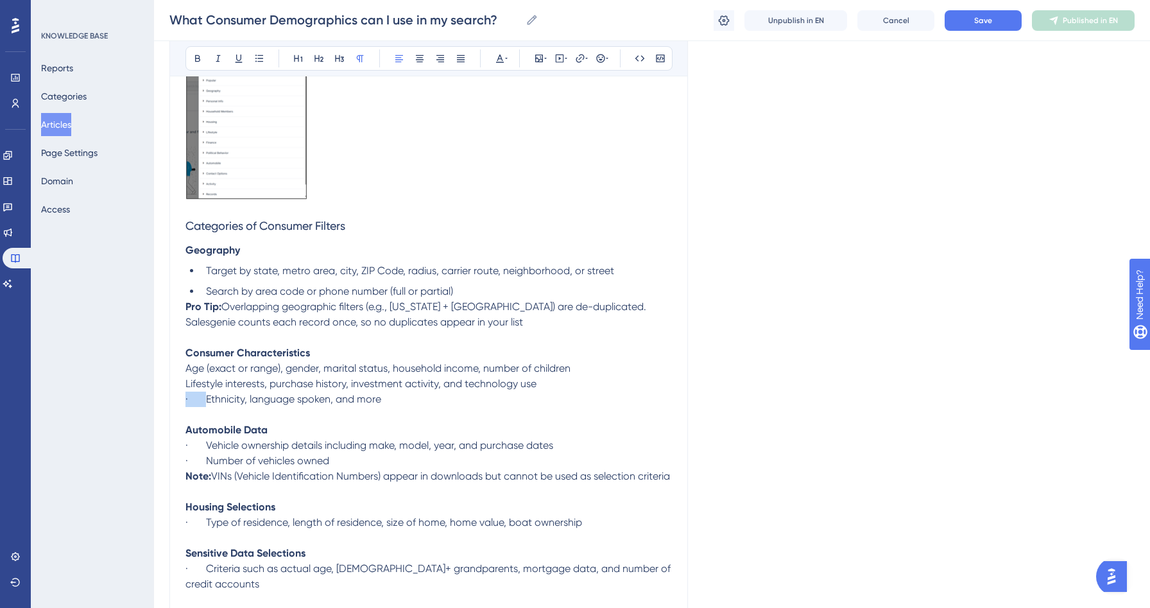
click at [179, 401] on div "What Consumer Demographics can I use in my search? Bold Italic Underline Bullet…" at bounding box center [428, 210] width 519 height 1134
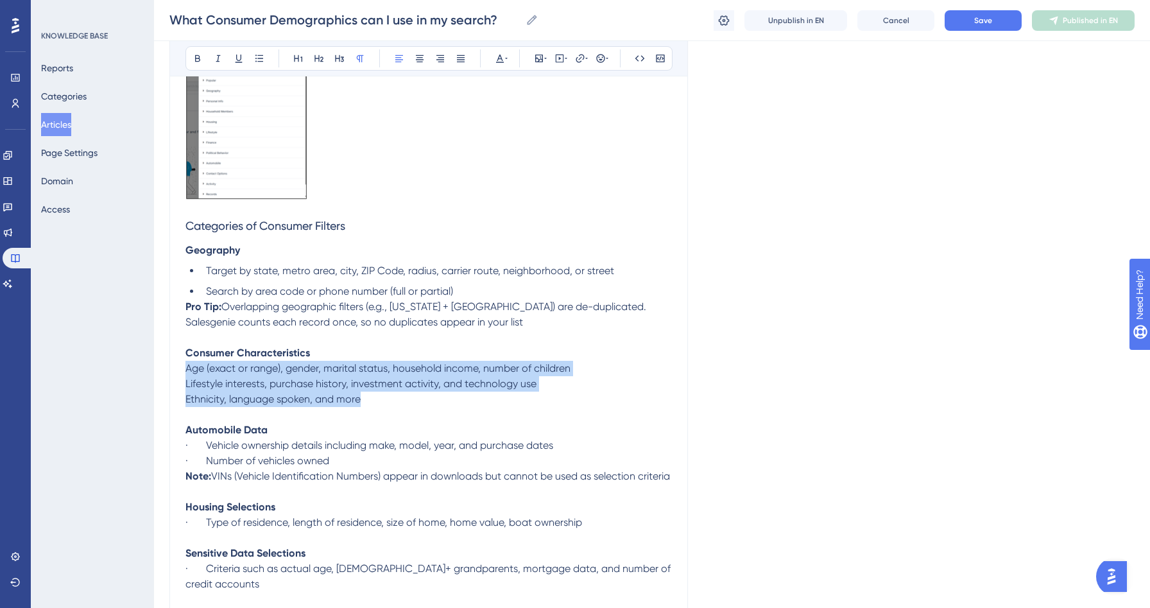
drag, startPoint x: 368, startPoint y: 401, endPoint x: 162, endPoint y: 372, distance: 208.0
click at [162, 372] on div "Performance Users Engagement Widgets Feedback Product Updates Knowledge Base AI…" at bounding box center [652, 186] width 996 height 1375
click at [255, 62] on icon at bounding box center [259, 58] width 10 height 10
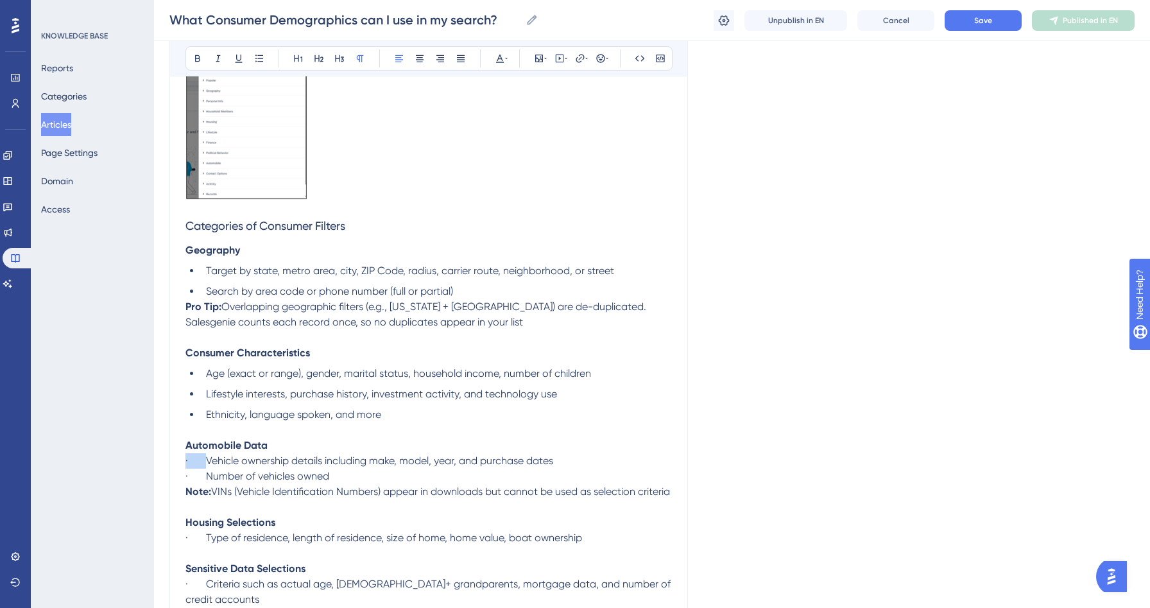
drag, startPoint x: 207, startPoint y: 468, endPoint x: 166, endPoint y: 468, distance: 41.1
click at [166, 468] on div "Performance Users Engagement Widgets Feedback Product Updates Knowledge Base AI…" at bounding box center [652, 194] width 996 height 1391
drag, startPoint x: 205, startPoint y: 479, endPoint x: 162, endPoint y: 479, distance: 43.6
click at [162, 479] on div "Performance Users Engagement Widgets Feedback Product Updates Knowledge Base AI…" at bounding box center [652, 194] width 996 height 1391
drag, startPoint x: 207, startPoint y: 556, endPoint x: 166, endPoint y: 556, distance: 40.4
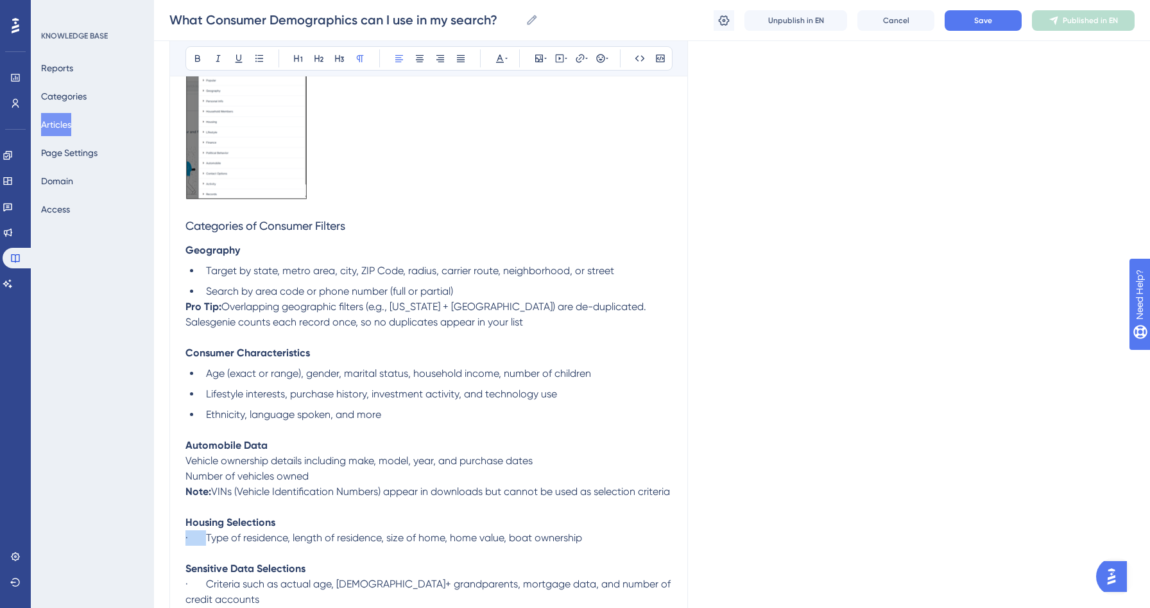
click at [166, 556] on div "Performance Users Engagement Widgets Feedback Product Updates Knowledge Base AI…" at bounding box center [652, 194] width 996 height 1391
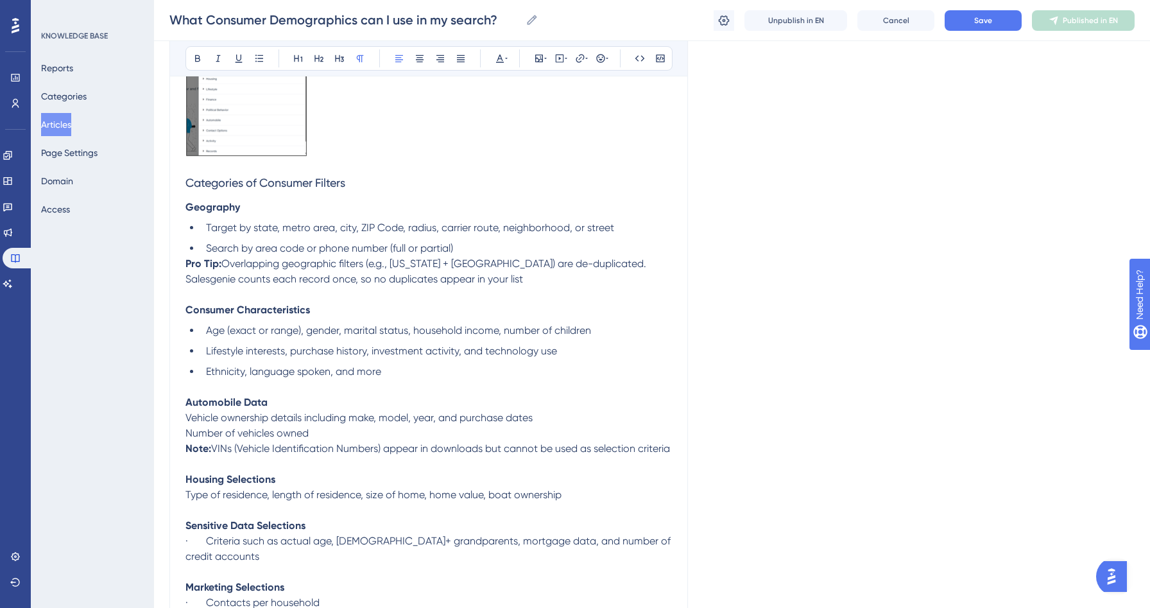
scroll to position [619, 0]
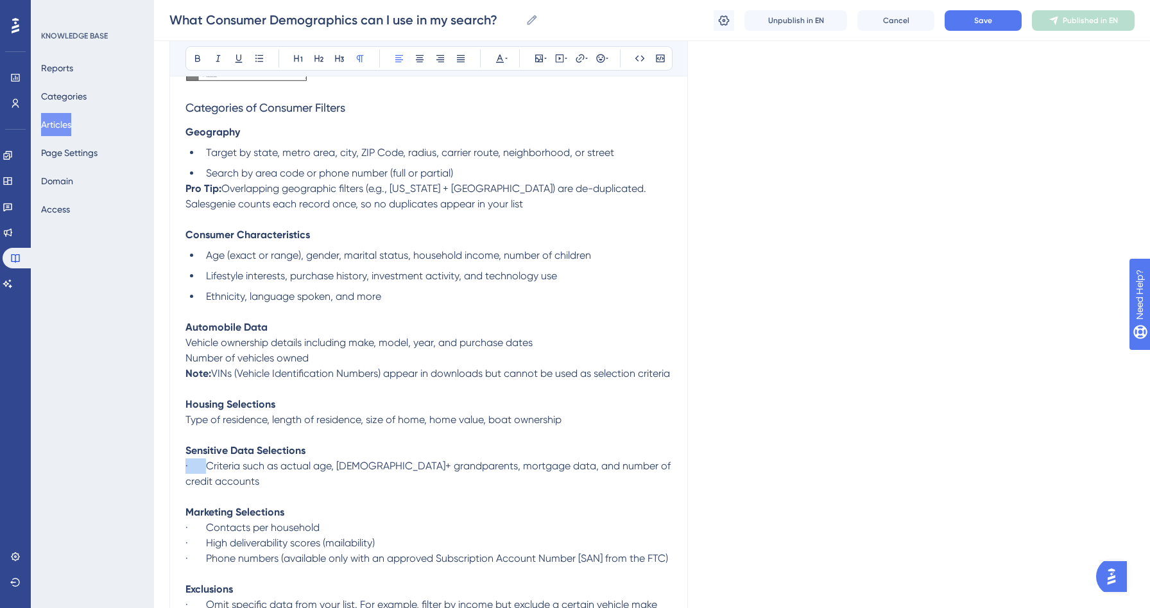
drag, startPoint x: 205, startPoint y: 485, endPoint x: 184, endPoint y: 485, distance: 21.8
click at [184, 485] on div "What Consumer Demographics can I use in my search? Bold Italic Underline Bullet…" at bounding box center [428, 100] width 519 height 1150
drag, startPoint x: 206, startPoint y: 564, endPoint x: 176, endPoint y: 562, distance: 30.2
click at [176, 562] on div "What Consumer Demographics can I use in my search? Bold Italic Underline Bullet…" at bounding box center [428, 100] width 519 height 1150
drag, startPoint x: 208, startPoint y: 544, endPoint x: 177, endPoint y: 544, distance: 31.5
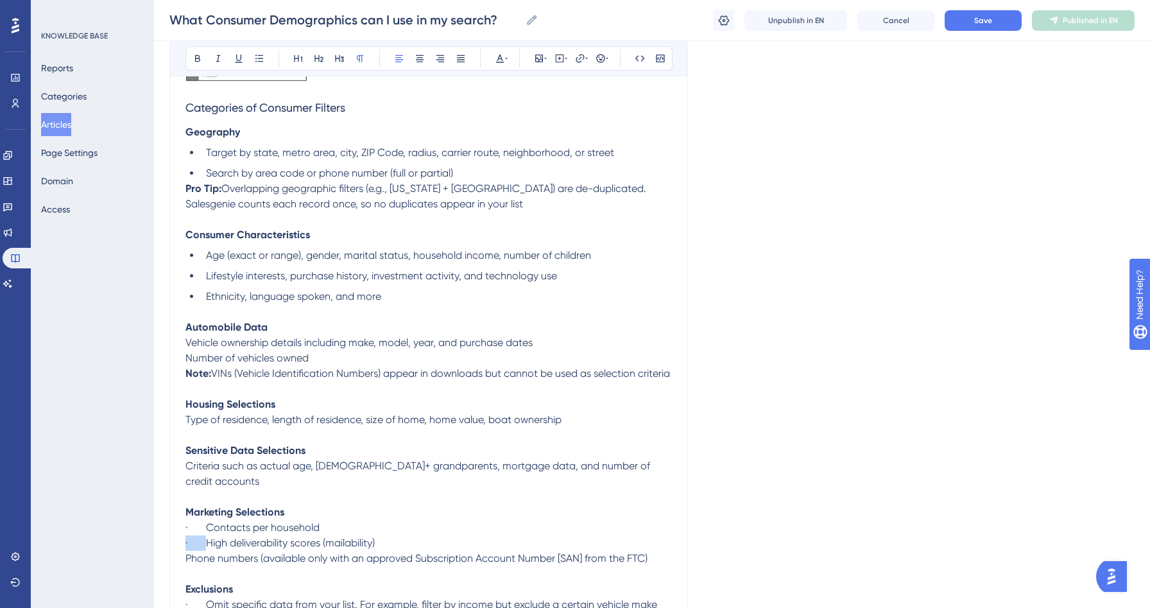
click at [177, 544] on div "What Consumer Demographics can I use in my search? Bold Italic Underline Bullet…" at bounding box center [428, 100] width 519 height 1150
drag, startPoint x: 207, startPoint y: 526, endPoint x: 178, endPoint y: 526, distance: 28.9
click at [178, 526] on div "What Consumer Demographics can I use in my search? Bold Italic Underline Bullet…" at bounding box center [428, 100] width 519 height 1150
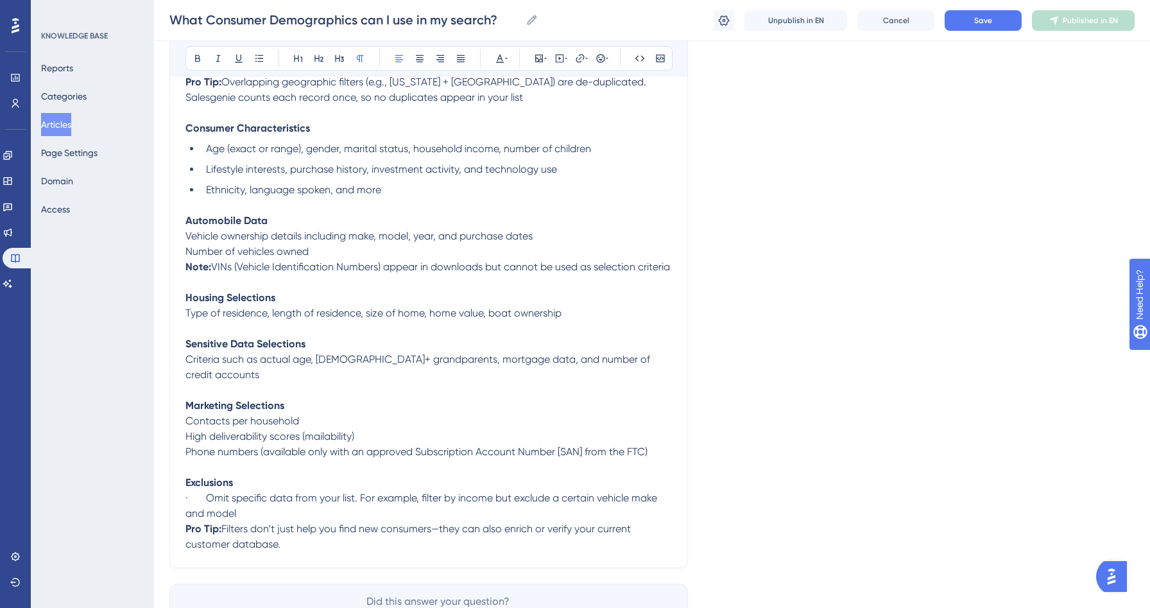
scroll to position [784, 0]
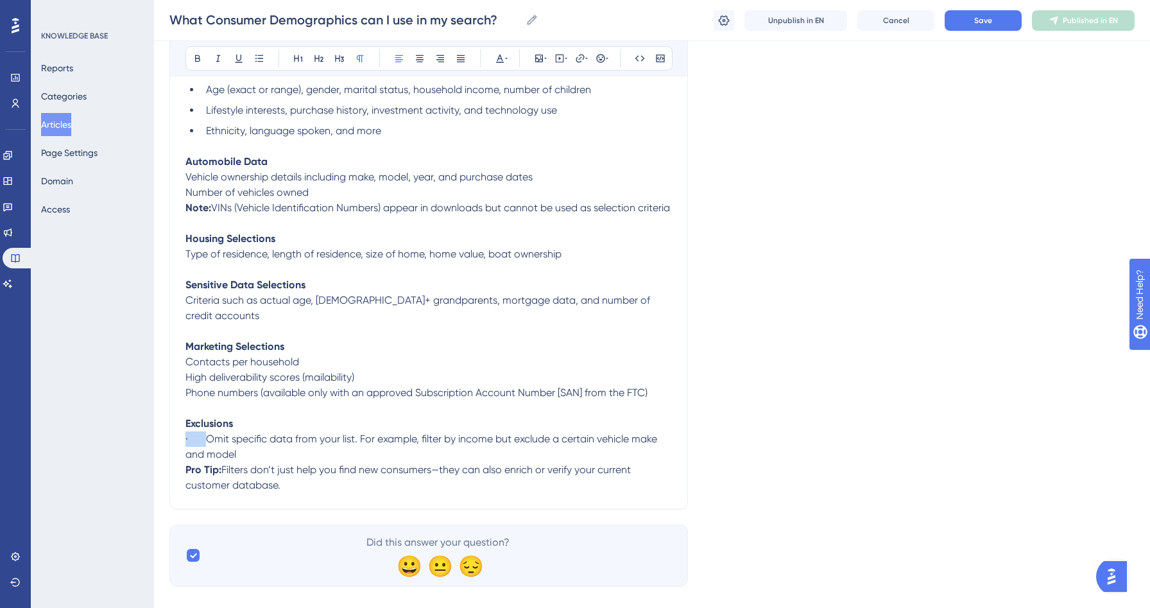
drag, startPoint x: 206, startPoint y: 443, endPoint x: 150, endPoint y: 442, distance: 56.5
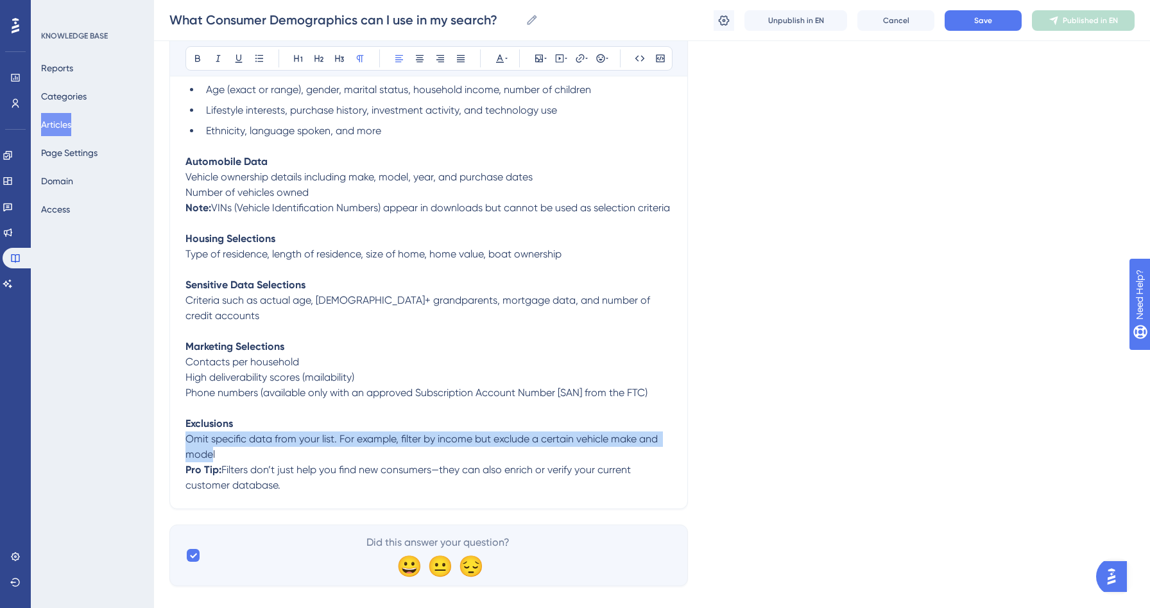
drag, startPoint x: 212, startPoint y: 456, endPoint x: 154, endPoint y: 434, distance: 62.0
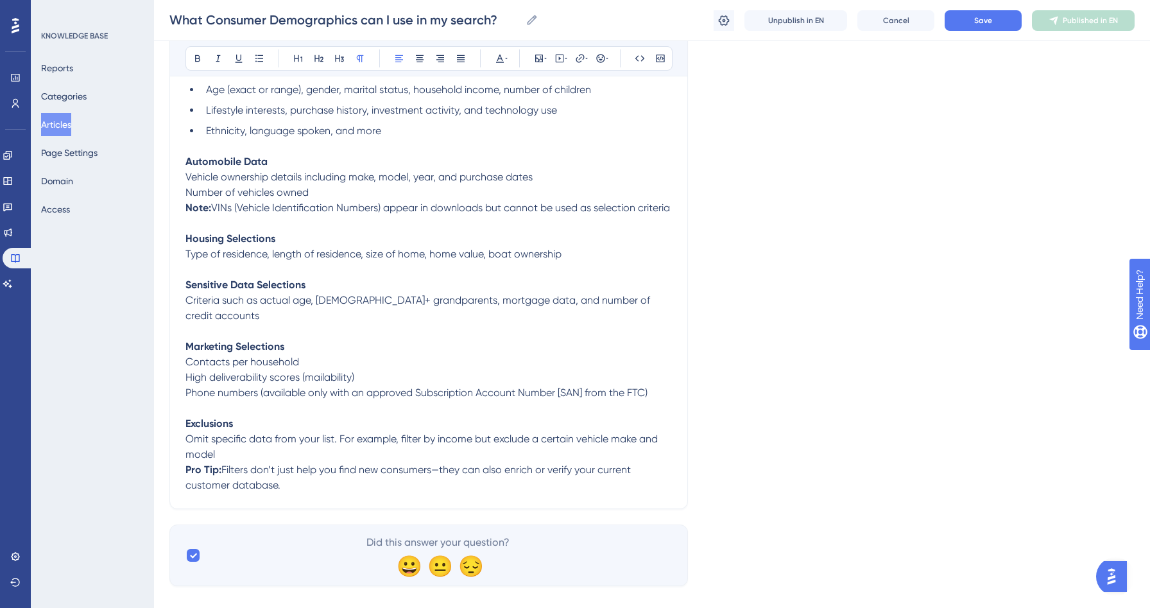
click at [249, 456] on p "Omit specific data from your list. For example, filter by income but exclude a …" at bounding box center [428, 446] width 487 height 31
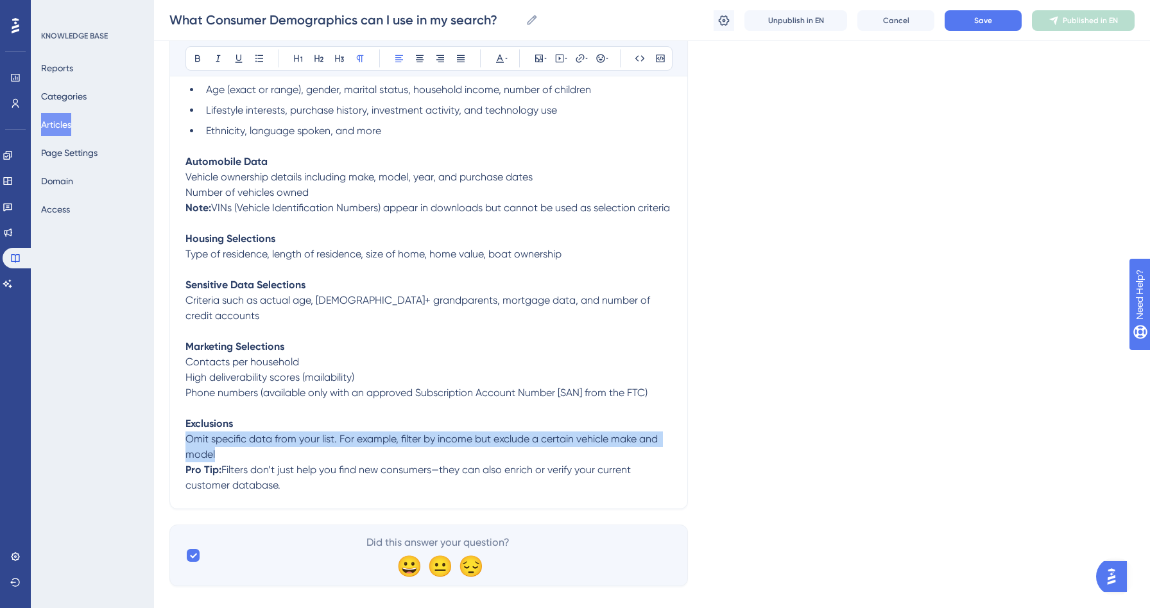
drag, startPoint x: 239, startPoint y: 456, endPoint x: 171, endPoint y: 443, distance: 68.7
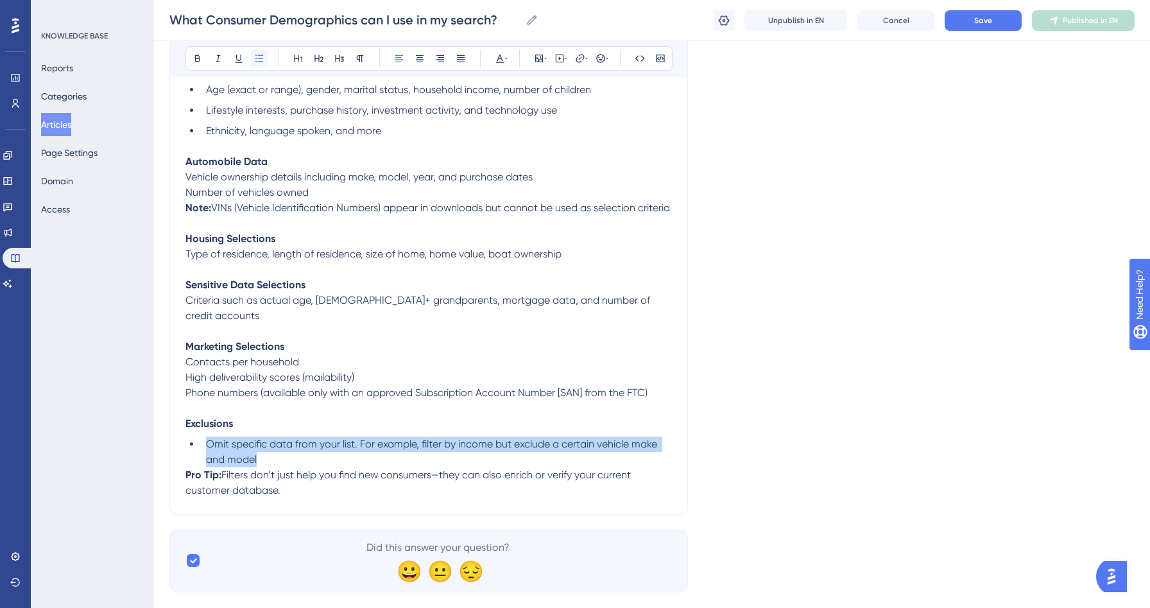
click at [257, 64] on button at bounding box center [259, 58] width 18 height 18
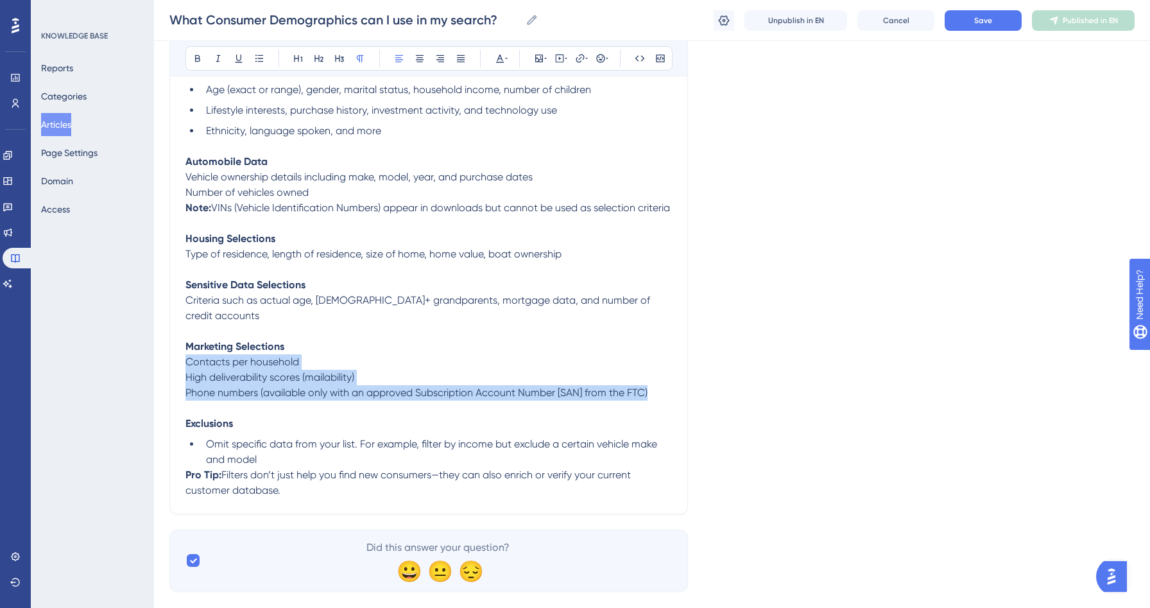
drag, startPoint x: 648, startPoint y: 397, endPoint x: 178, endPoint y: 370, distance: 471.3
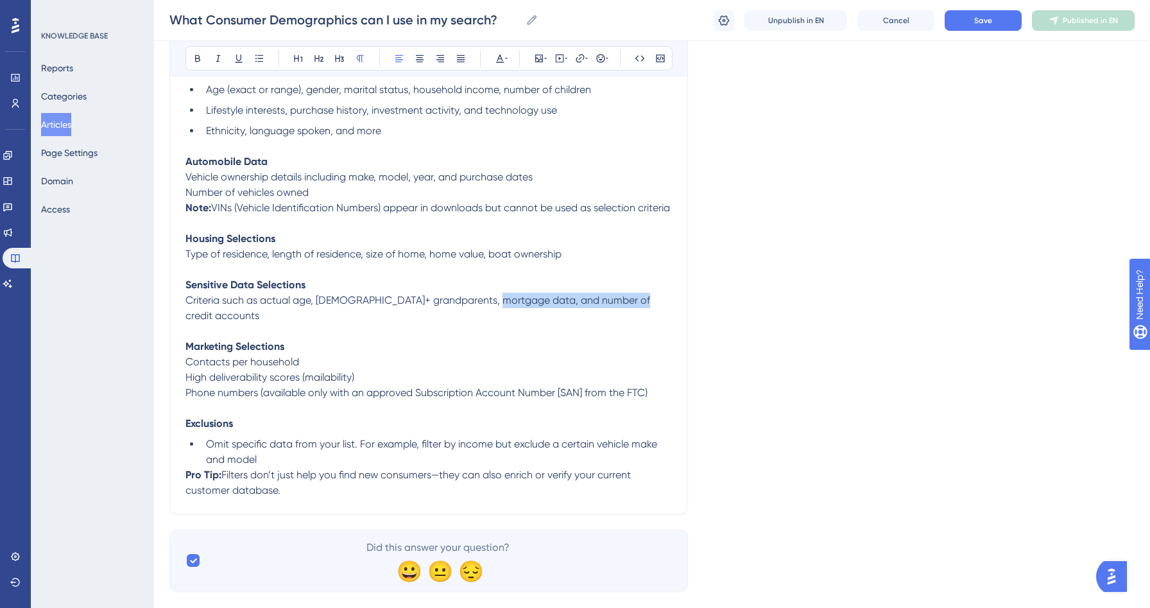
drag, startPoint x: 639, startPoint y: 314, endPoint x: 488, endPoint y: 314, distance: 150.8
click at [488, 314] on p "Criteria such as actual age, [DEMOGRAPHIC_DATA]+ grandparents, mortgage data, a…" at bounding box center [428, 308] width 487 height 31
click at [664, 370] on p "Contacts per household" at bounding box center [428, 361] width 487 height 15
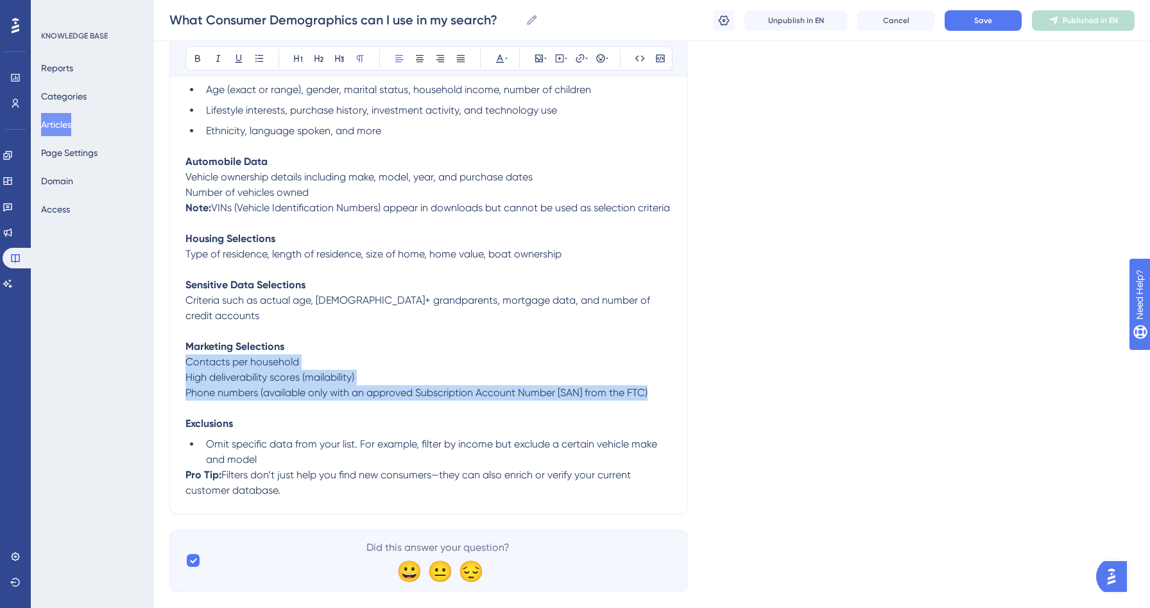
drag, startPoint x: 651, startPoint y: 394, endPoint x: 149, endPoint y: 369, distance: 503.2
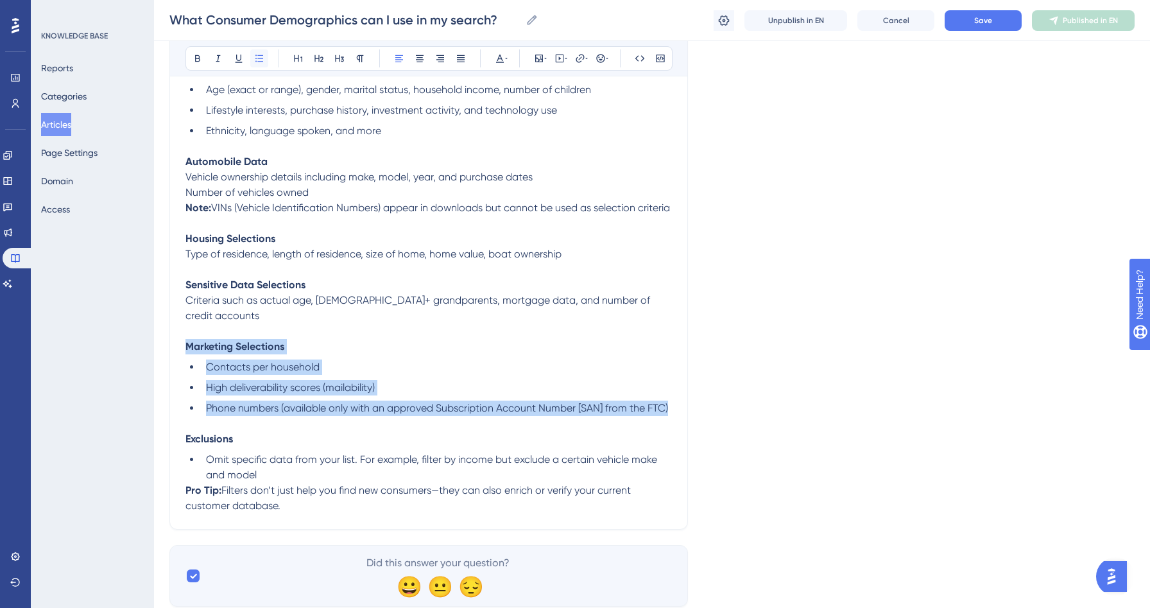
click at [254, 55] on button at bounding box center [259, 58] width 18 height 18
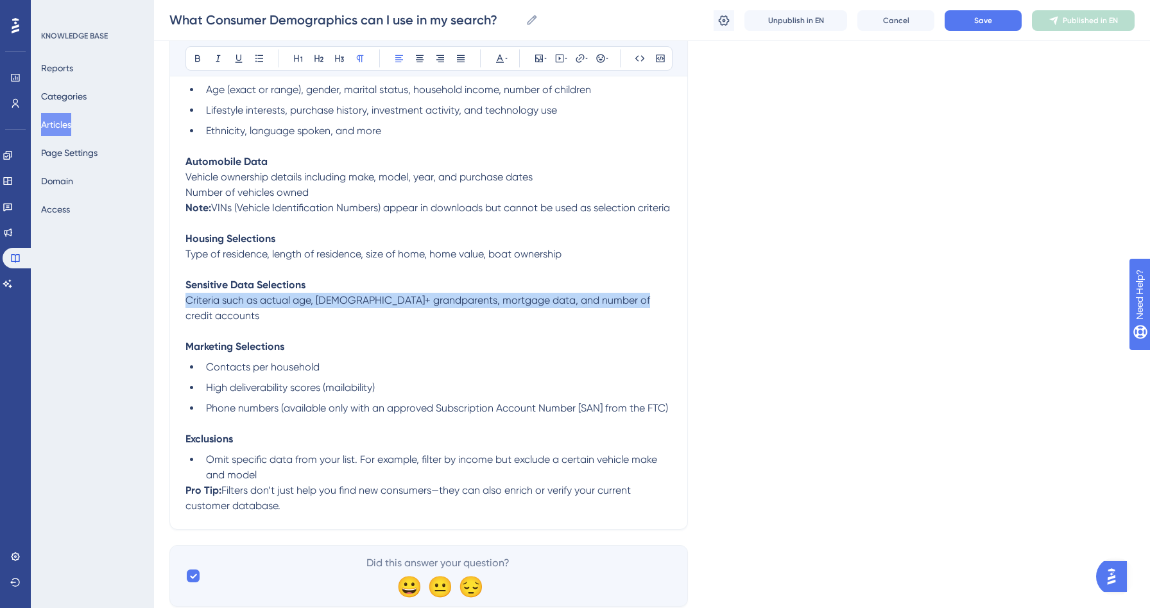
drag, startPoint x: 633, startPoint y: 318, endPoint x: 148, endPoint y: 316, distance: 484.6
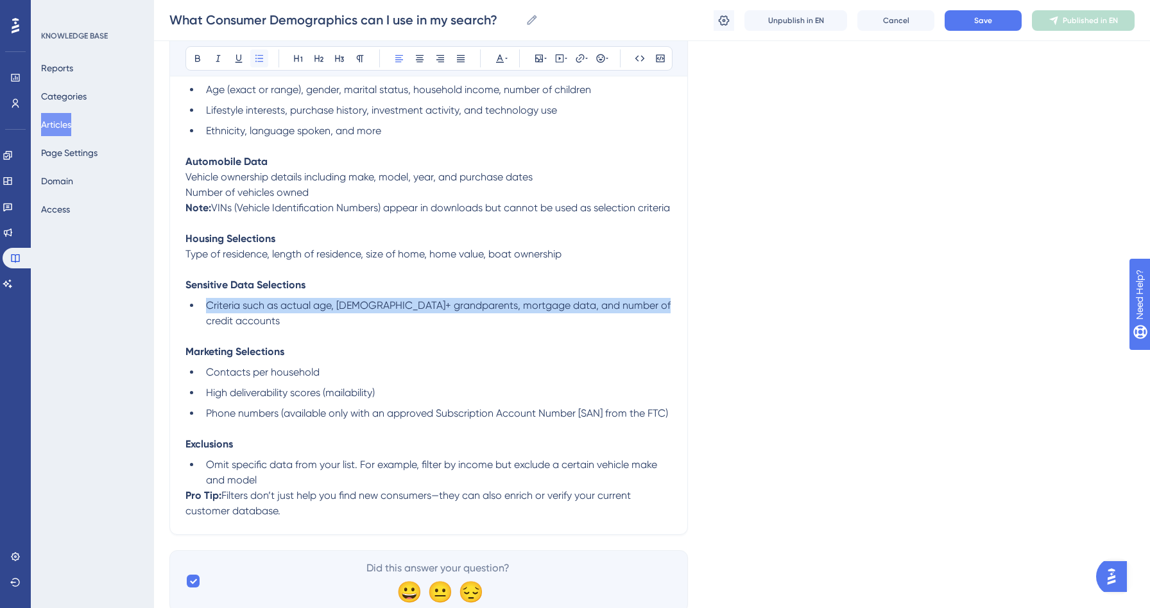
click at [263, 55] on icon at bounding box center [259, 58] width 8 height 7
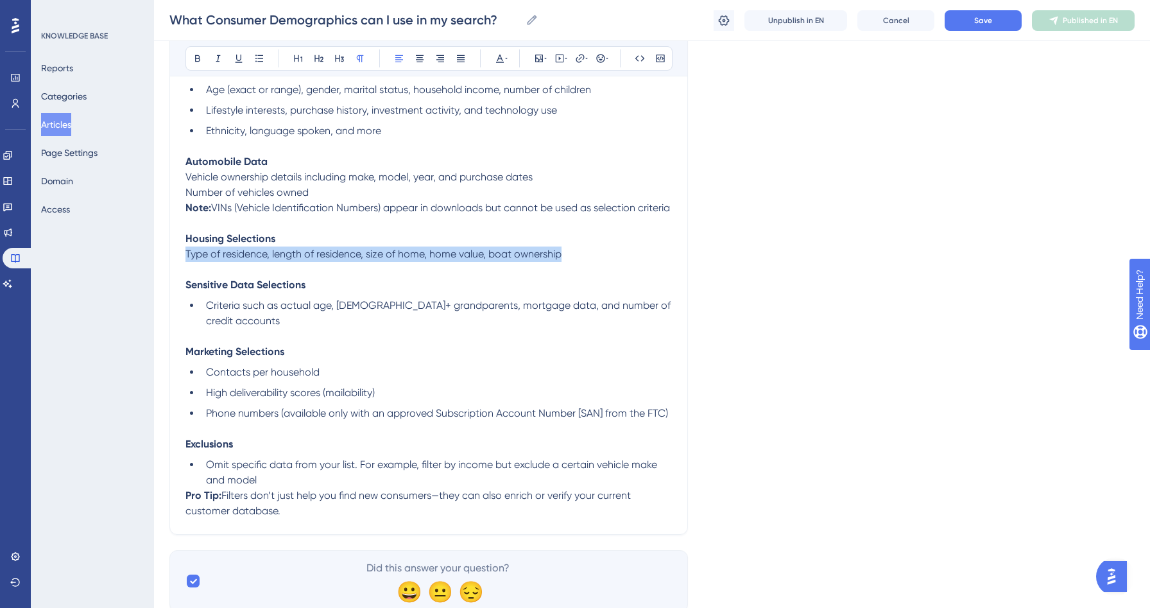
drag, startPoint x: 567, startPoint y: 272, endPoint x: 175, endPoint y: 273, distance: 392.8
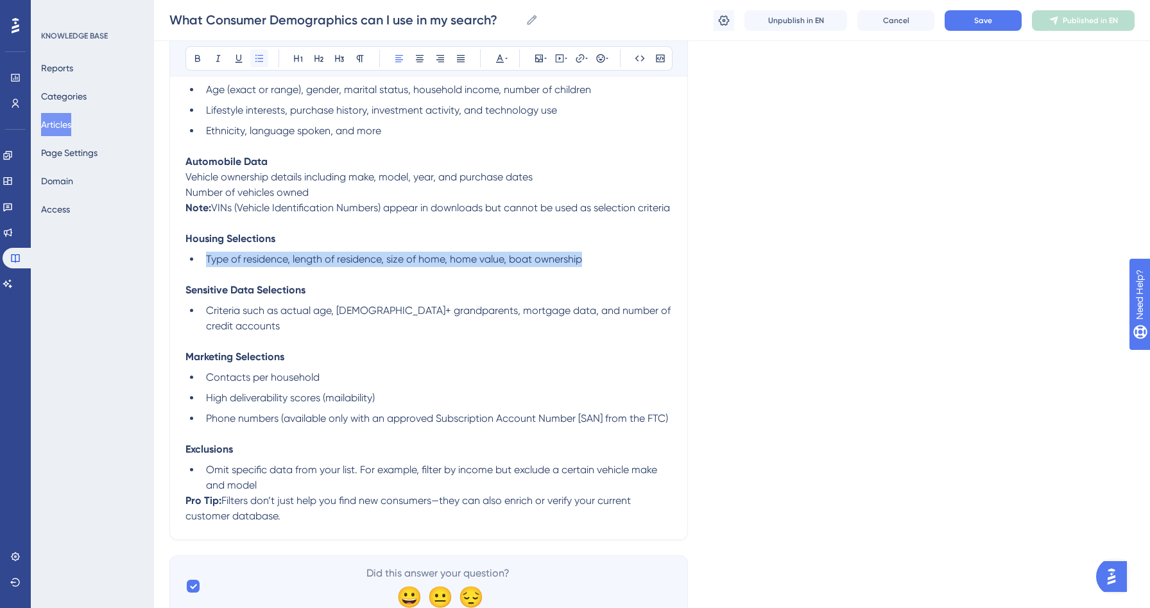
click at [262, 58] on icon at bounding box center [259, 58] width 8 height 7
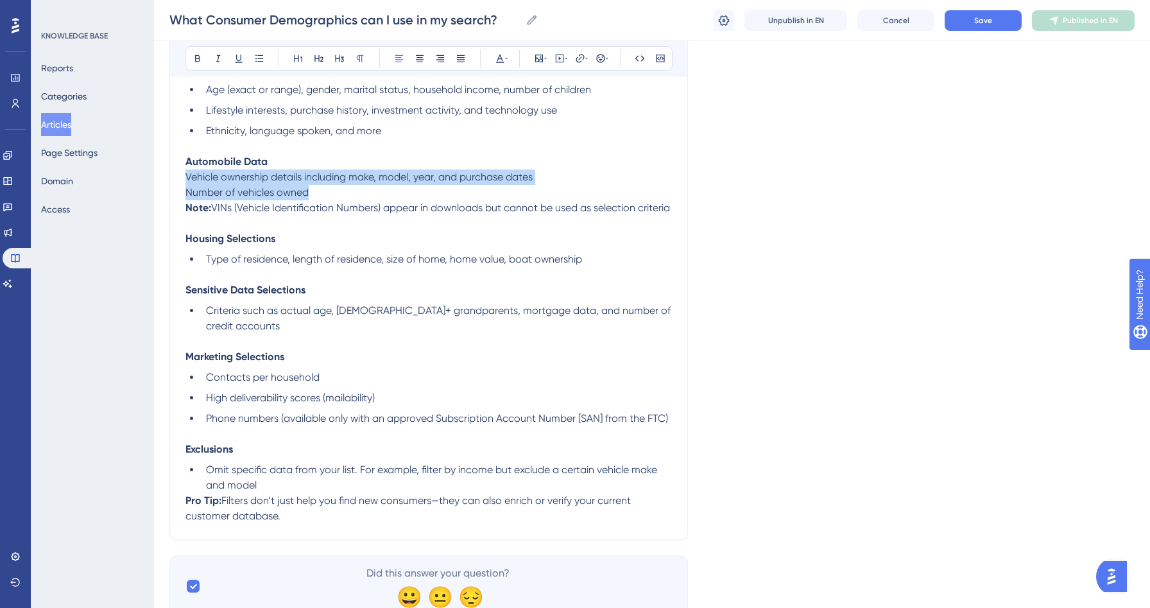
drag, startPoint x: 334, startPoint y: 200, endPoint x: 165, endPoint y: 176, distance: 170.5
click at [257, 62] on icon at bounding box center [259, 58] width 10 height 10
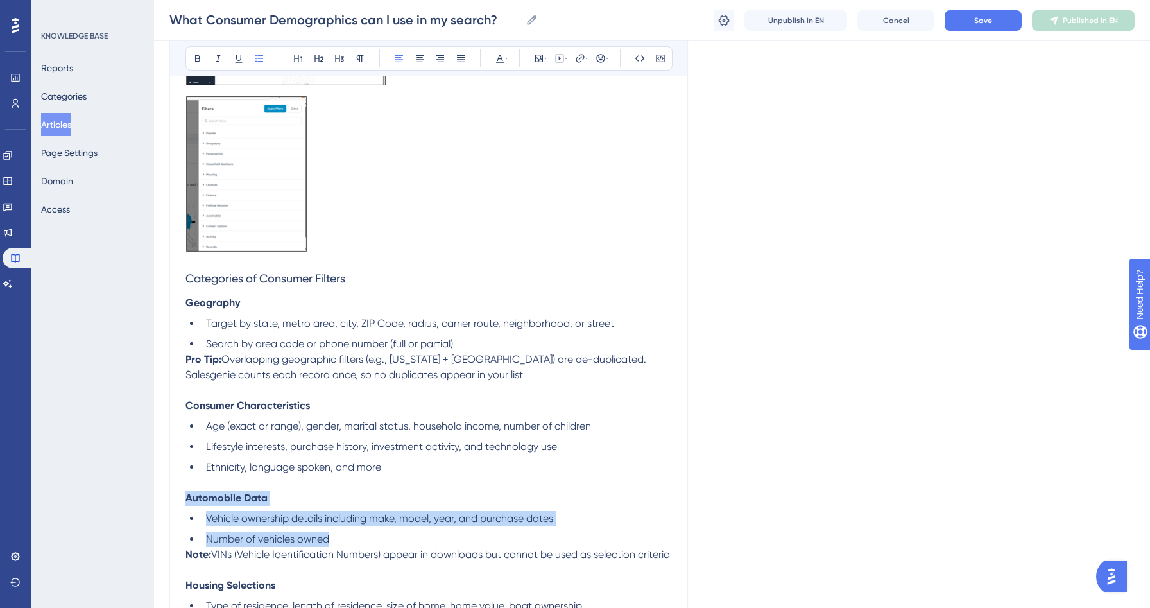
scroll to position [582, 0]
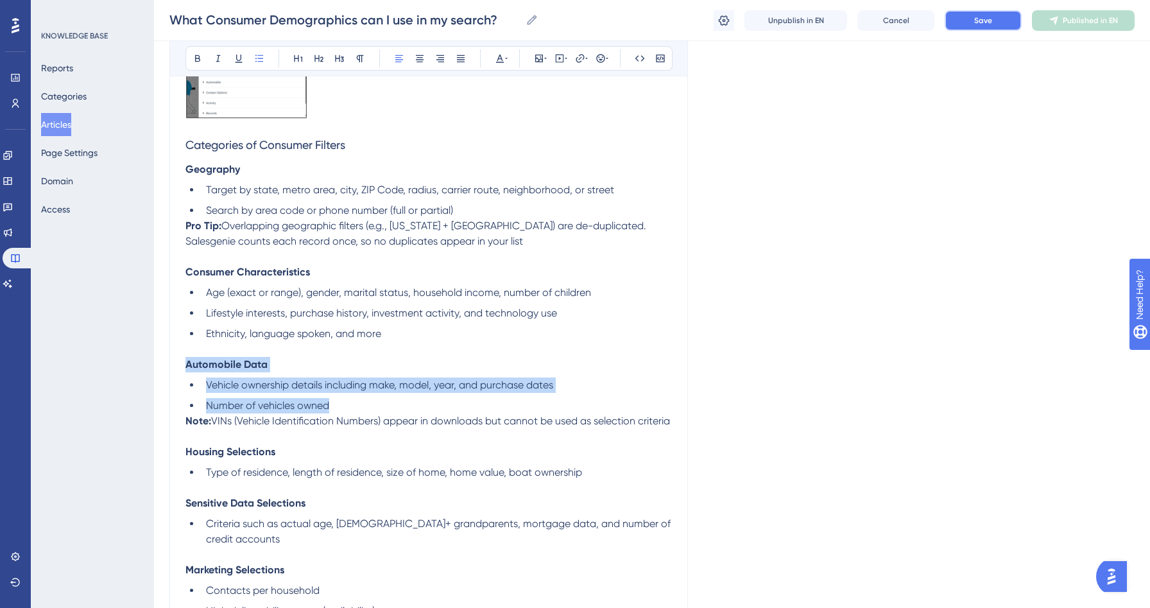
click at [958, 22] on button "Save" at bounding box center [983, 20] width 77 height 21
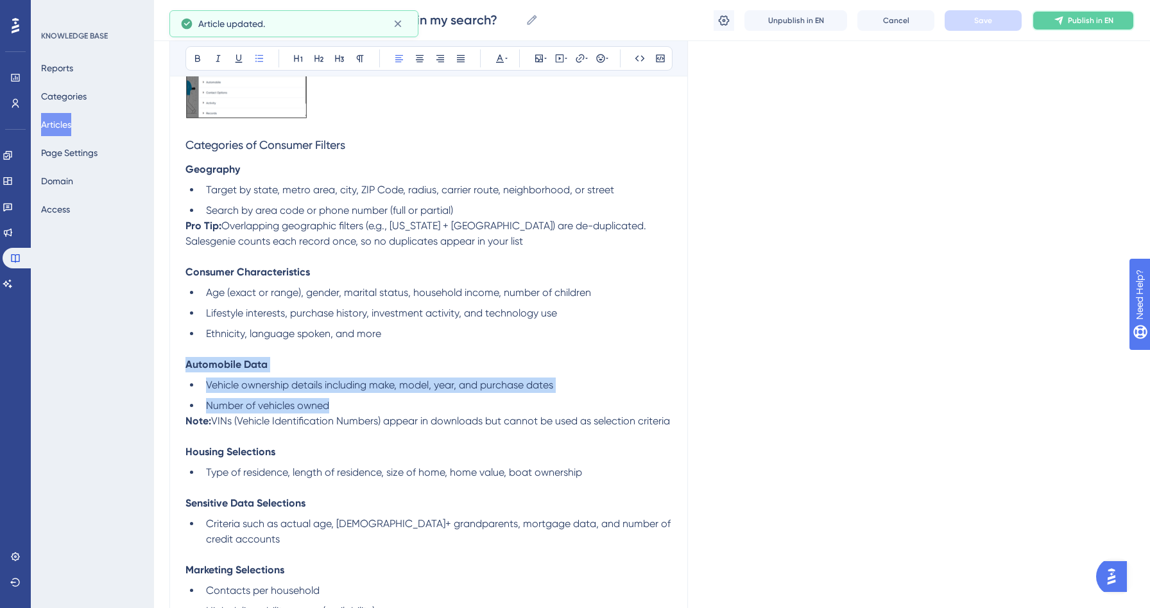
click at [1107, 20] on span "Publish in EN" at bounding box center [1091, 20] width 46 height 10
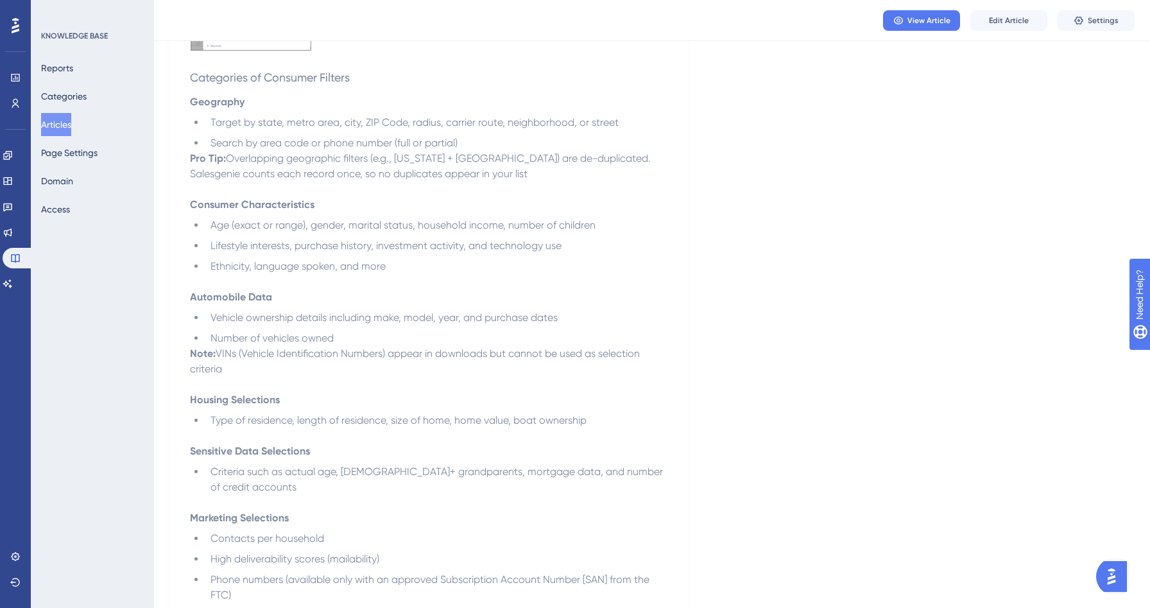
click at [55, 125] on button "Articles" at bounding box center [56, 124] width 30 height 23
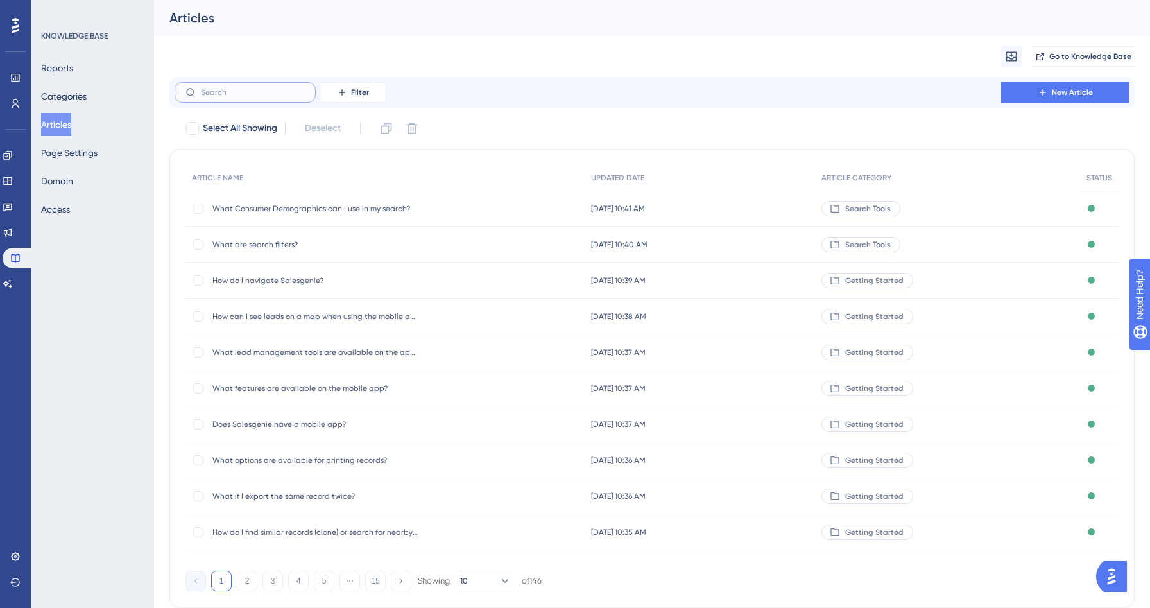
click at [223, 92] on input "text" at bounding box center [253, 92] width 104 height 9
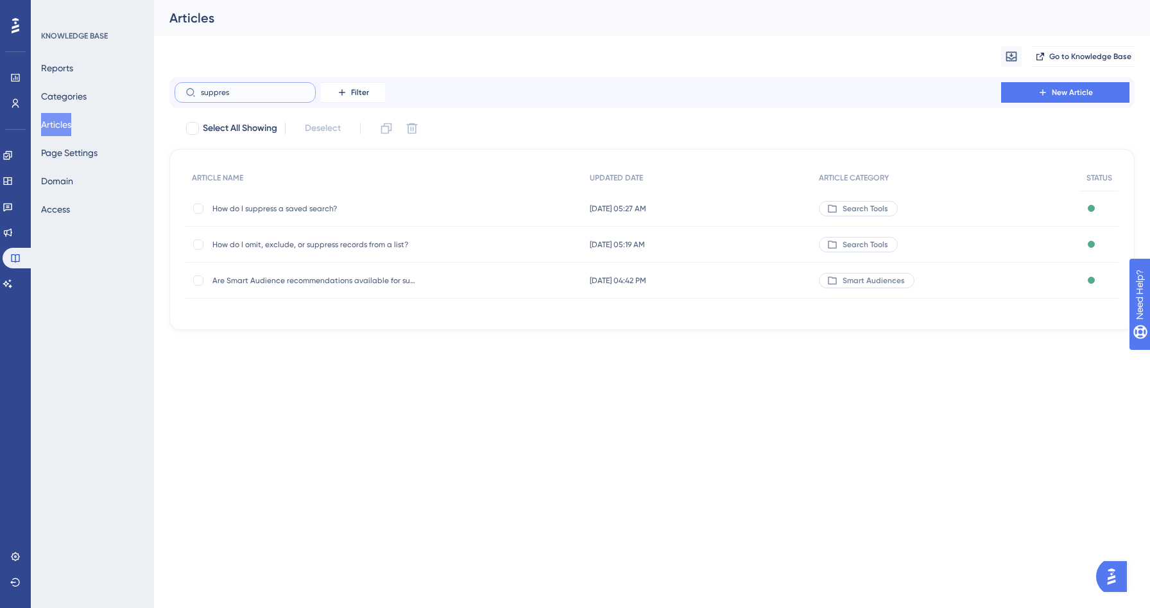
type input "suppres"
click at [326, 239] on span "How do I omit, exclude, or suppress records from a list?" at bounding box center [314, 244] width 205 height 10
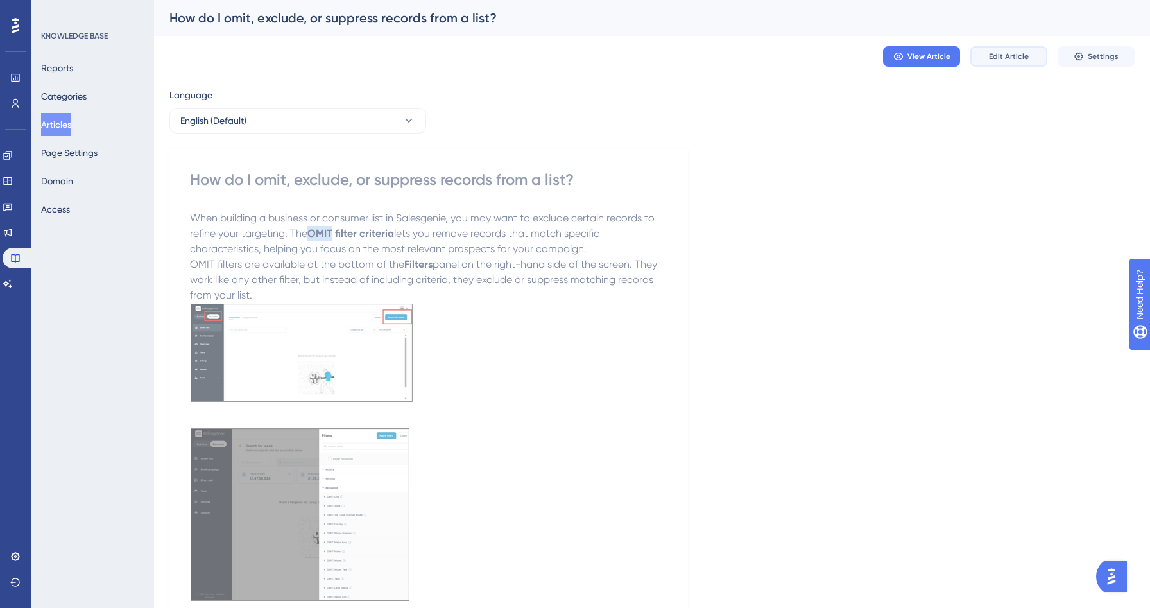
click at [999, 62] on button "Edit Article" at bounding box center [1008, 56] width 77 height 21
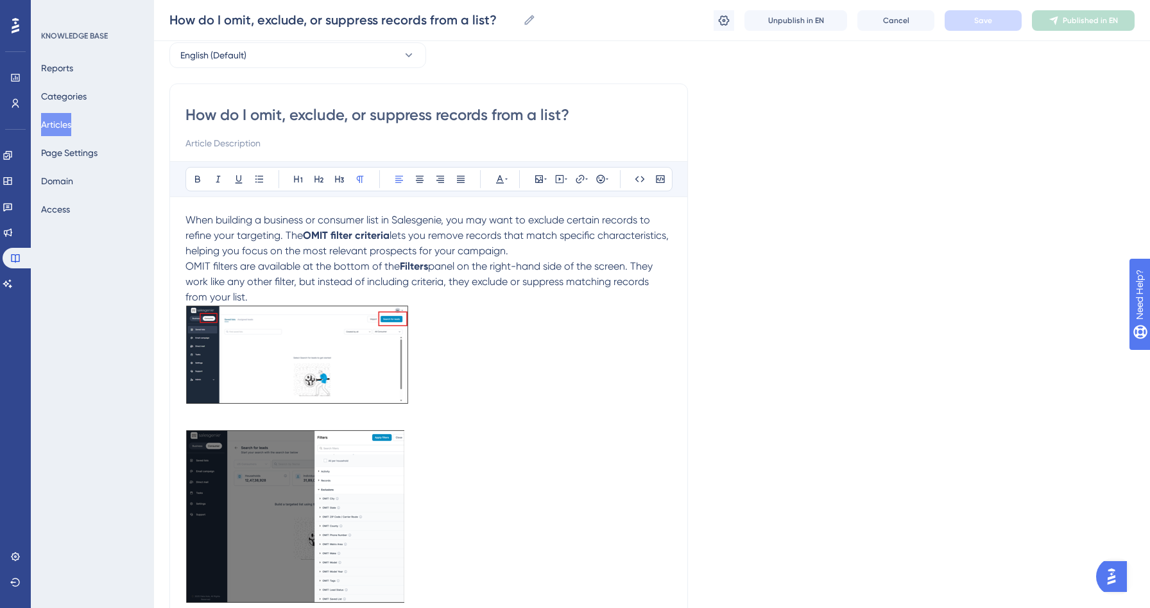
click at [549, 242] on p "When building a business or consumer list in Salesgenie, you may want to exclud…" at bounding box center [428, 235] width 487 height 46
click at [524, 248] on p "When building a business or consumer list in Salesgenie, you may want to exclud…" at bounding box center [428, 235] width 487 height 46
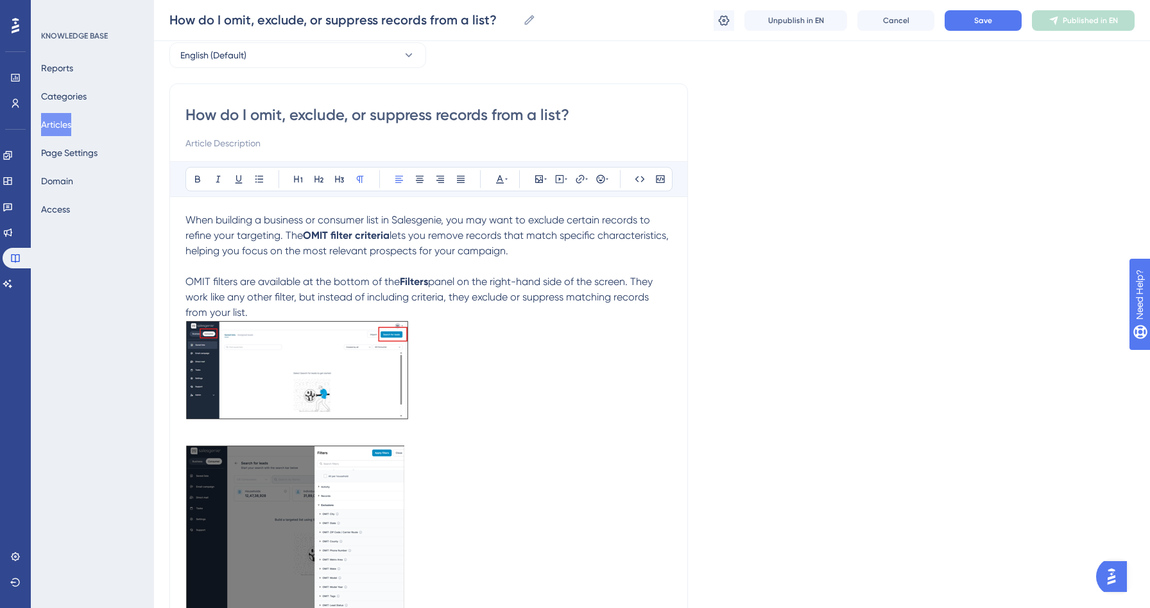
click at [254, 316] on p "OMIT filters are available at the bottom of the Filters panel on the right-hand…" at bounding box center [428, 297] width 487 height 46
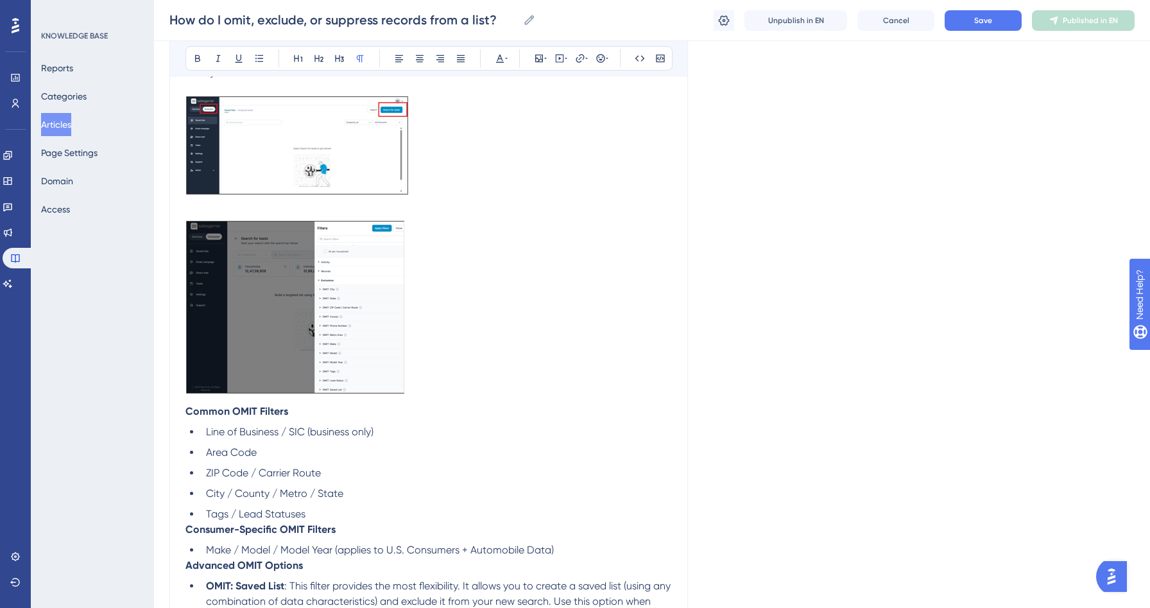
scroll to position [377, 0]
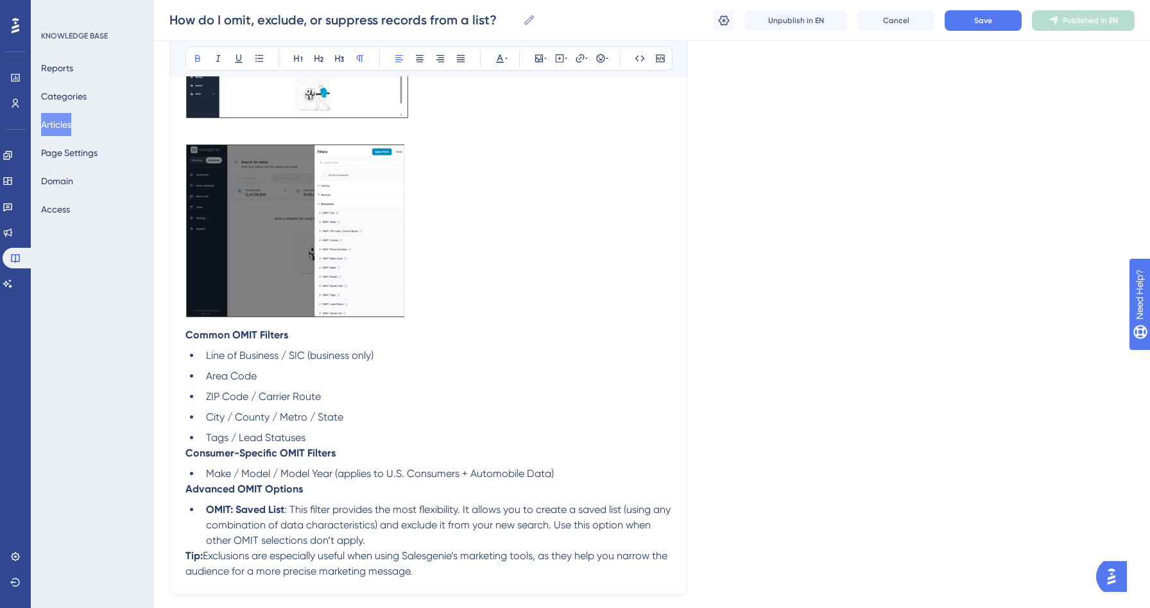
click at [187, 456] on strong "Consumer-Specific OMIT Filters" at bounding box center [260, 453] width 150 height 12
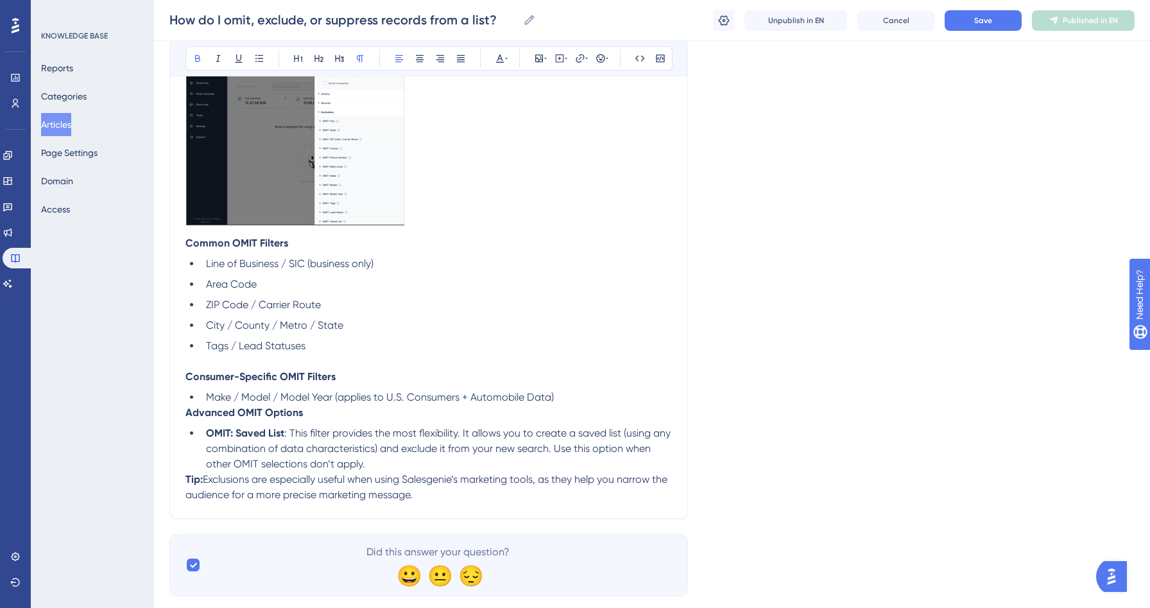
scroll to position [476, 0]
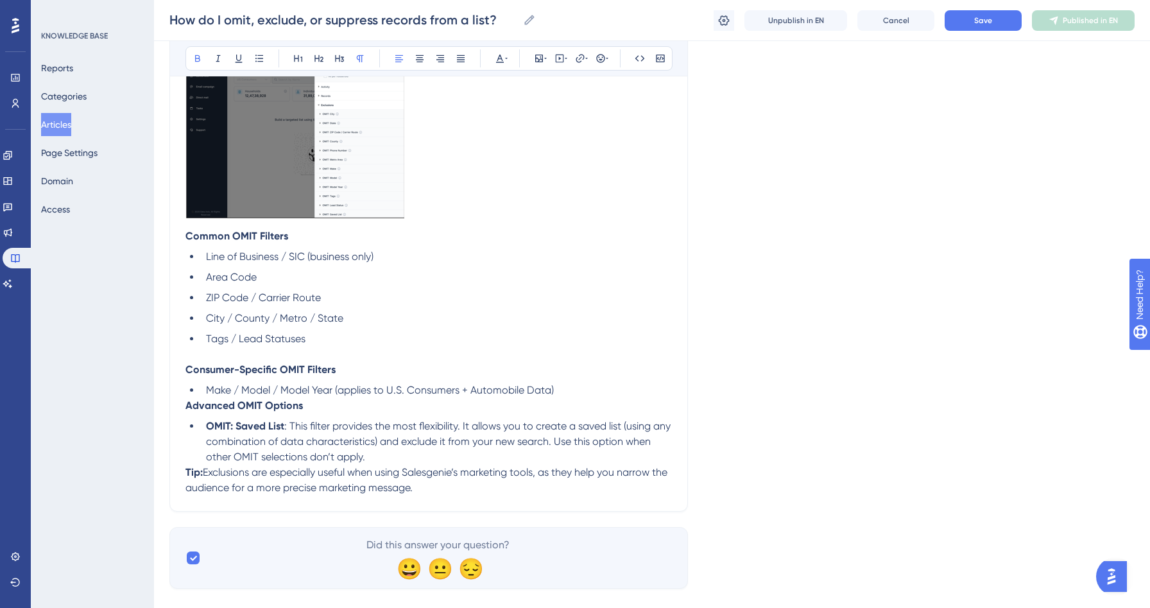
click at [185, 406] on strong "Advanced OMIT Options" at bounding box center [243, 405] width 117 height 12
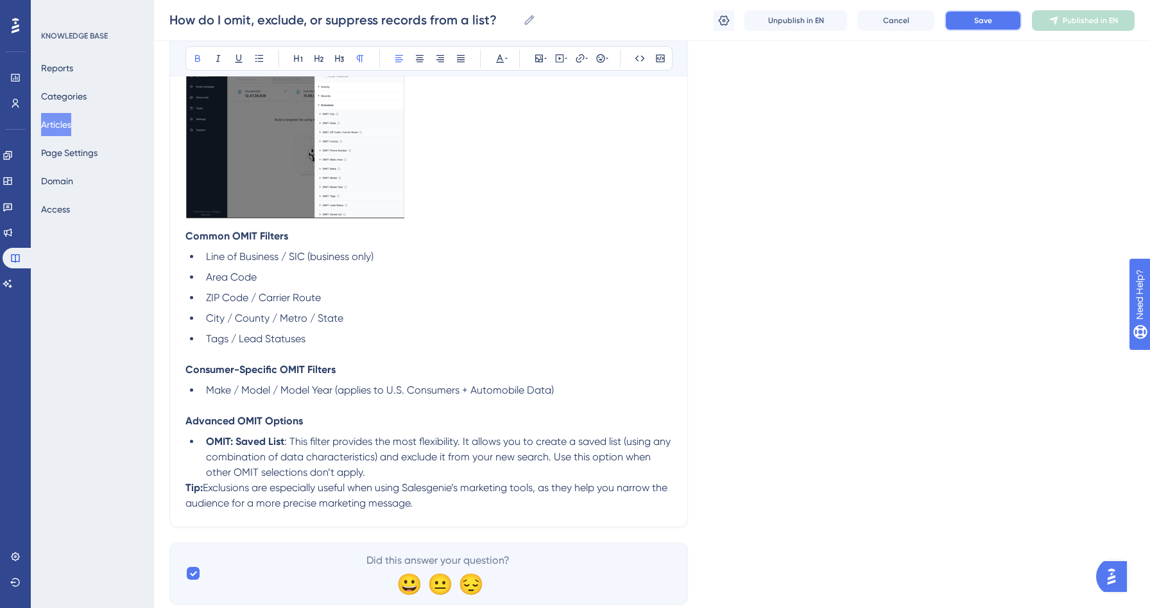
click at [980, 14] on button "Save" at bounding box center [983, 20] width 77 height 21
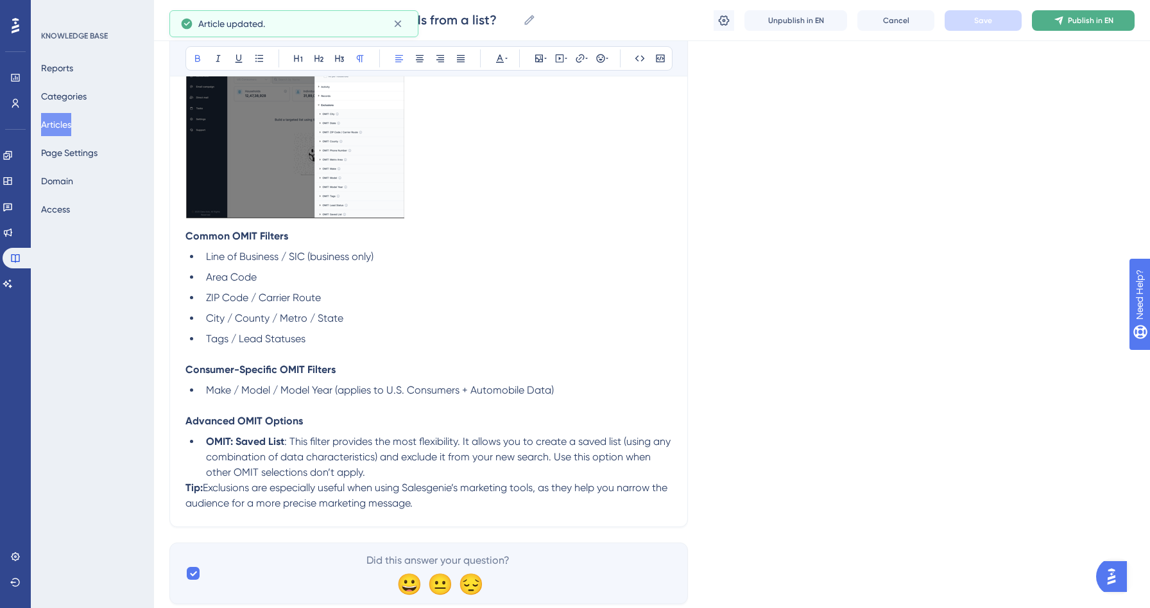
click at [1076, 18] on span "Publish in EN" at bounding box center [1091, 20] width 46 height 10
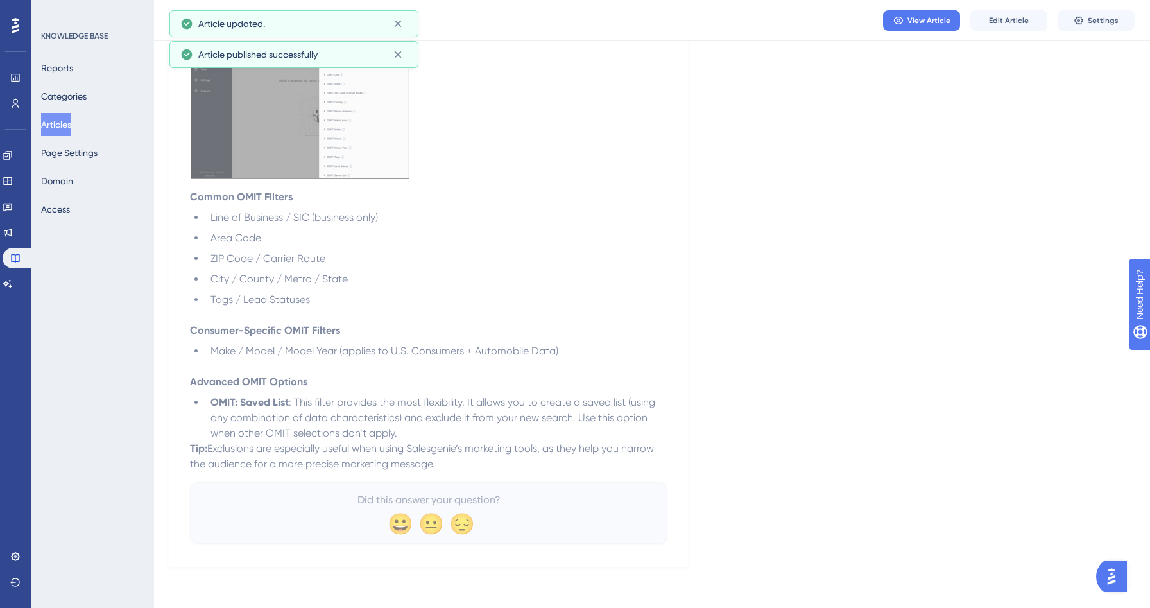
click at [69, 119] on button "Articles" at bounding box center [56, 124] width 30 height 23
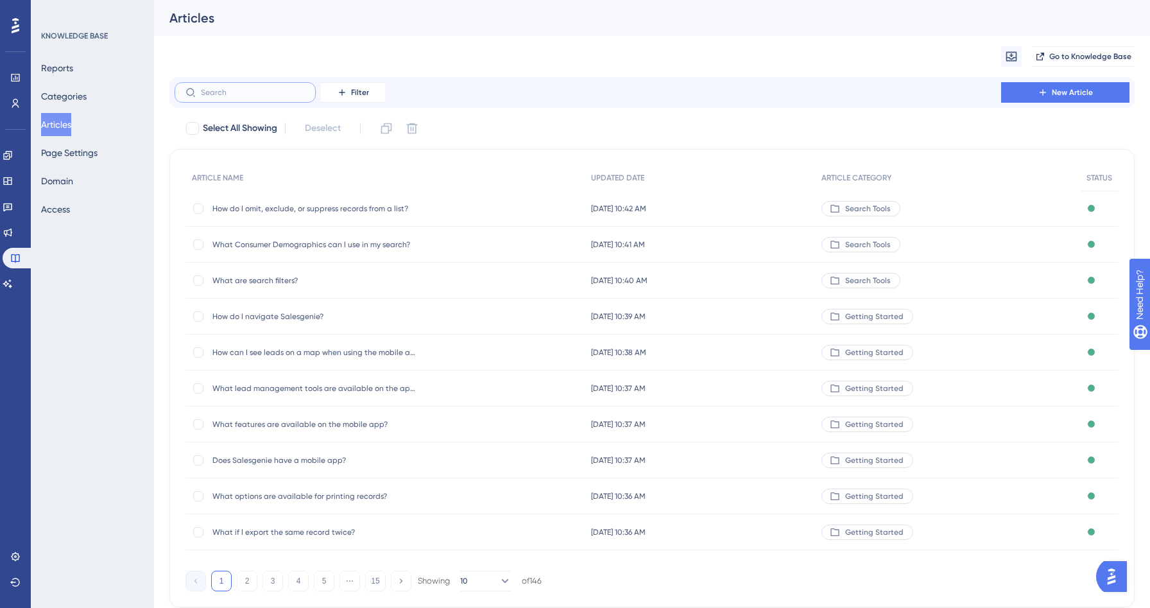
click at [220, 88] on input "text" at bounding box center [253, 92] width 104 height 9
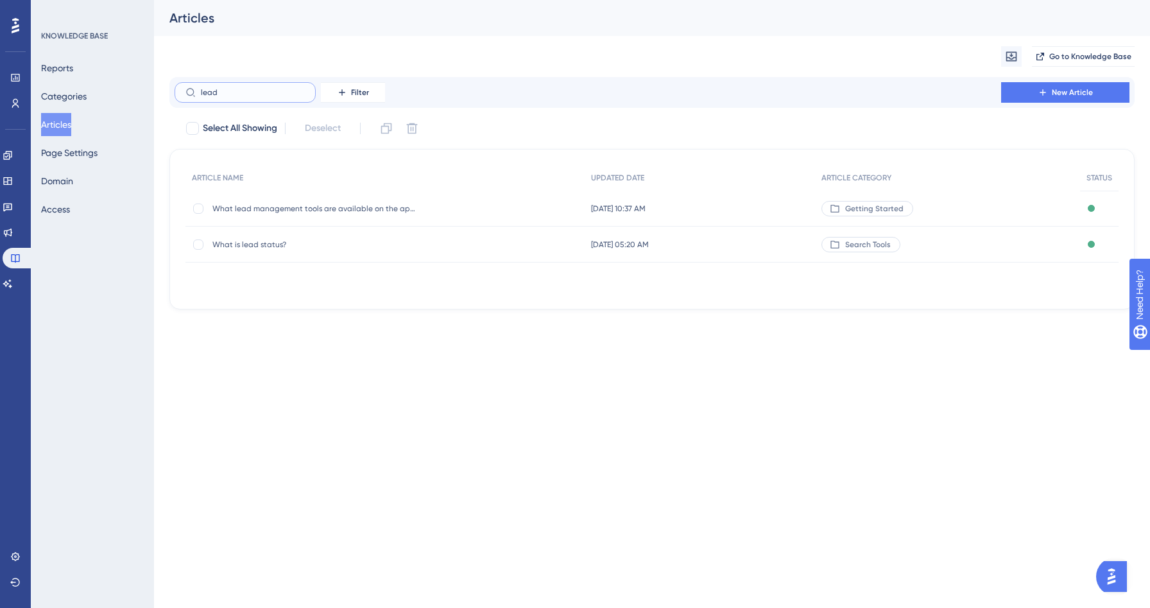
type input "lead"
click at [257, 243] on span "What is lead status?" at bounding box center [314, 244] width 205 height 10
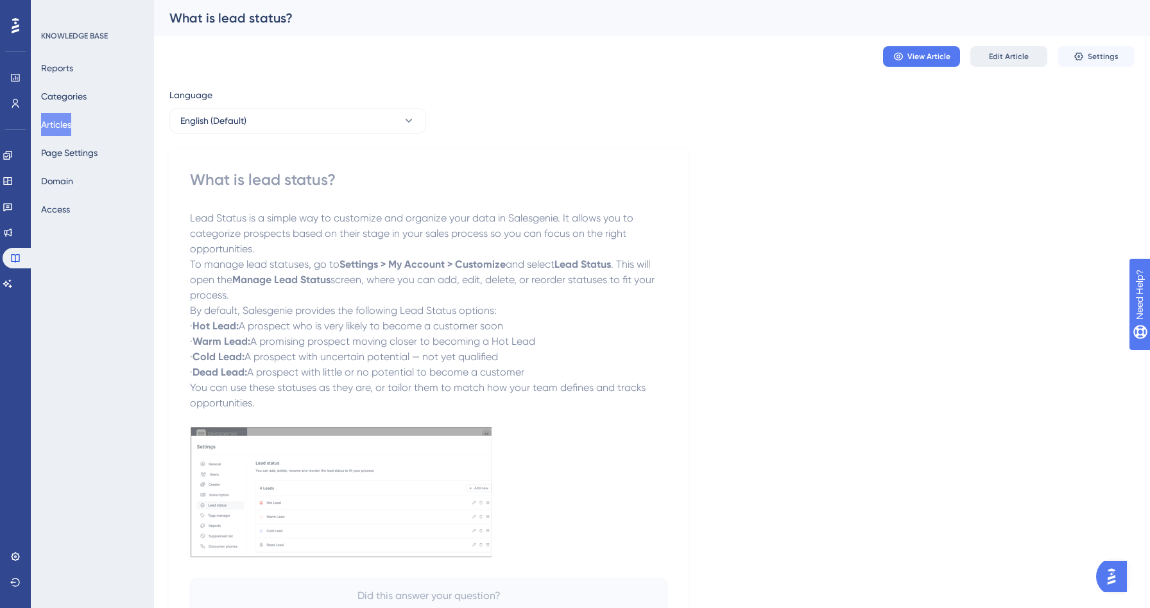
click at [992, 56] on span "Edit Article" at bounding box center [1009, 56] width 40 height 10
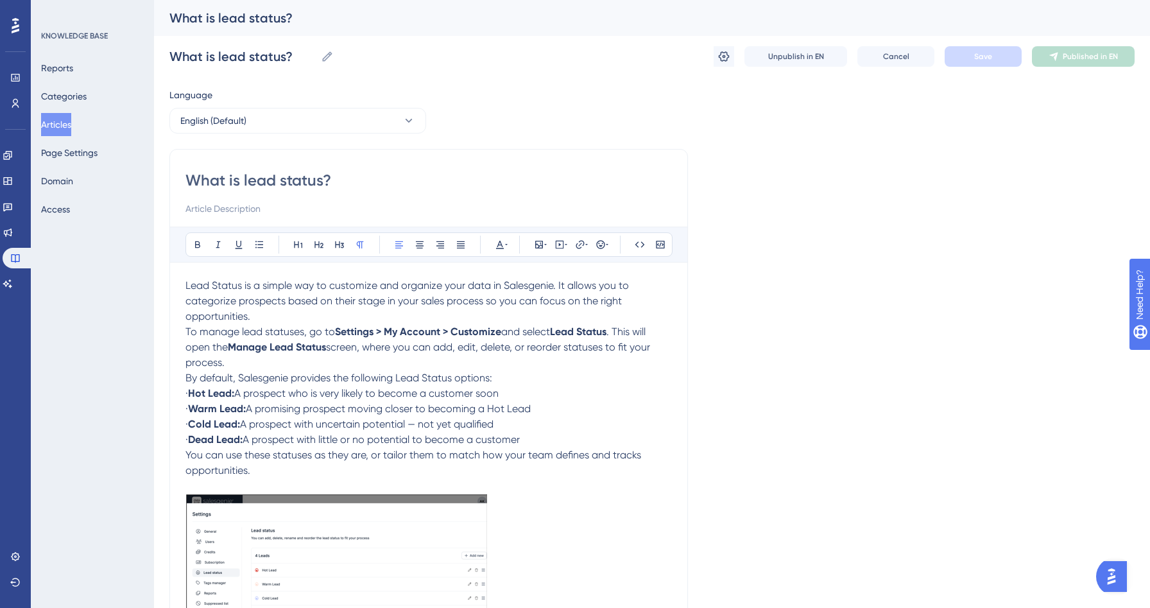
drag, startPoint x: 205, startPoint y: 397, endPoint x: 166, endPoint y: 397, distance: 39.2
click at [166, 397] on div "Performance Users Engagement Widgets Feedback Product Updates Knowledge Base AI…" at bounding box center [652, 374] width 996 height 748
drag, startPoint x: 207, startPoint y: 405, endPoint x: 158, endPoint y: 399, distance: 49.1
click at [158, 399] on div "Performance Users Engagement Widgets Feedback Product Updates Knowledge Base AI…" at bounding box center [652, 374] width 996 height 748
click at [210, 424] on strong "Cold Lead:" at bounding box center [214, 424] width 52 height 12
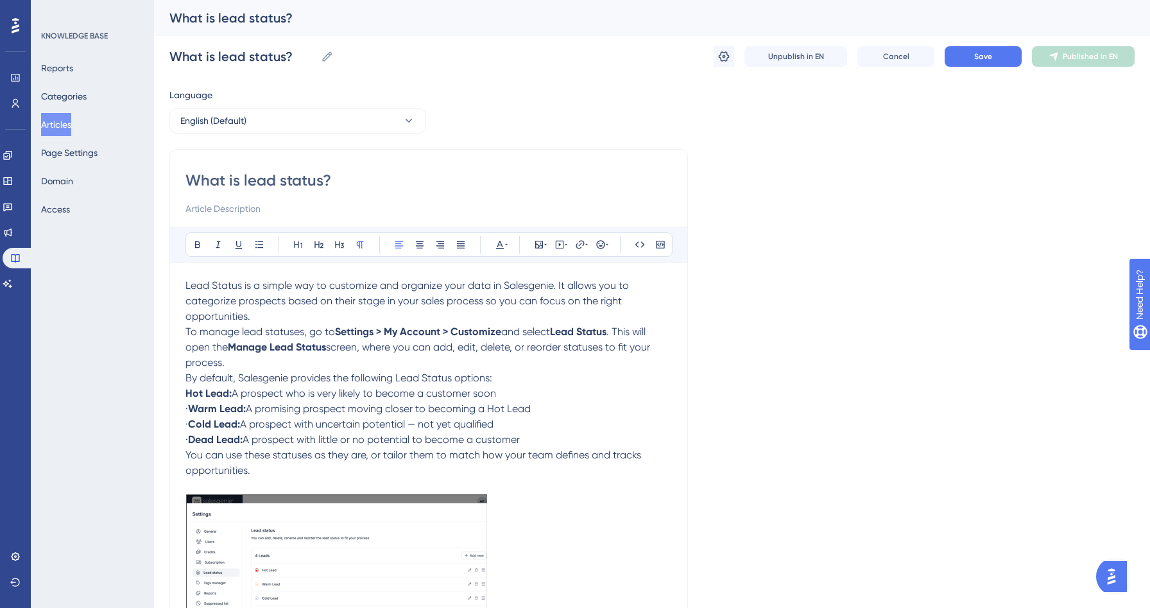
drag, startPoint x: 204, startPoint y: 411, endPoint x: 175, endPoint y: 410, distance: 28.9
click at [175, 410] on div "What is lead status? Bold Italic Underline Bullet Point Heading 1 Heading 2 Hea…" at bounding box center [428, 400] width 519 height 502
drag, startPoint x: 205, startPoint y: 422, endPoint x: 162, endPoint y: 422, distance: 43.6
click at [162, 422] on div "Performance Users Engagement Widgets Feedback Product Updates Knowledge Base AI…" at bounding box center [652, 374] width 996 height 748
drag, startPoint x: 206, startPoint y: 442, endPoint x: 173, endPoint y: 442, distance: 33.4
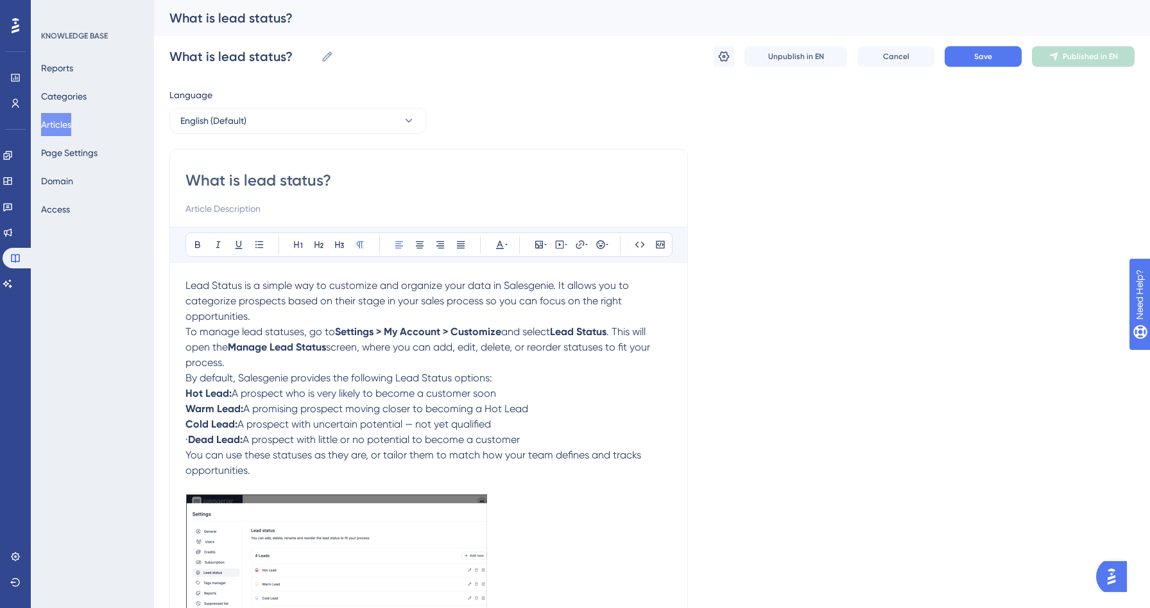
click at [173, 442] on div "What is lead status? Bold Italic Underline Bullet Point Heading 1 Heading 2 Hea…" at bounding box center [428, 400] width 519 height 502
drag, startPoint x: 523, startPoint y: 440, endPoint x: 173, endPoint y: 391, distance: 353.9
click at [173, 391] on div "What is lead status? Bold Italic Underline Bullet Point Heading 1 Heading 2 Hea…" at bounding box center [428, 400] width 519 height 502
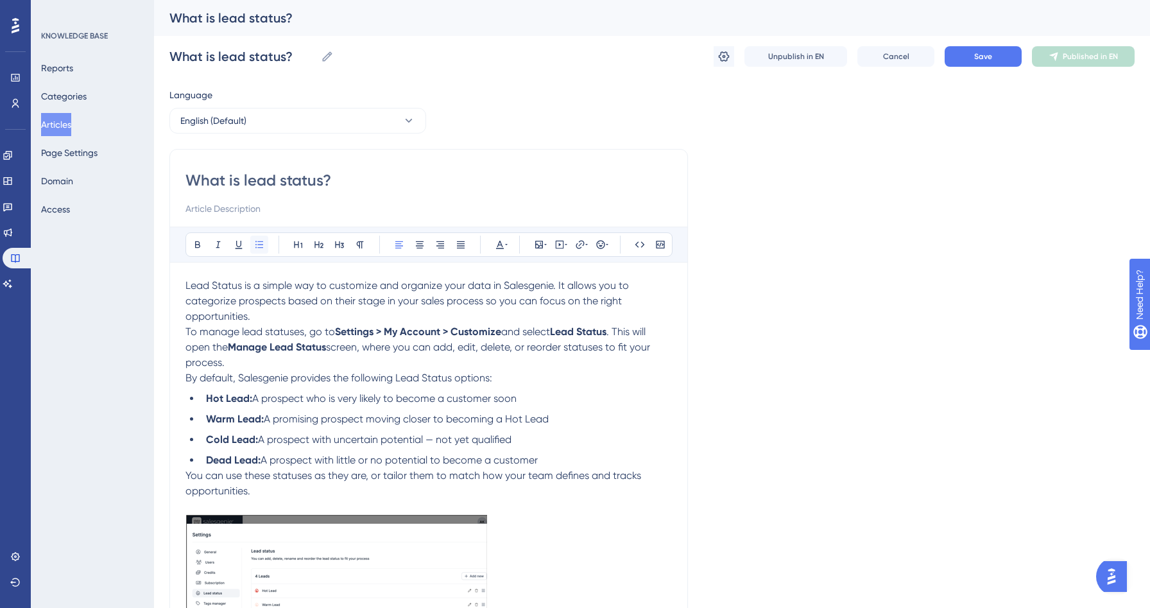
click at [255, 247] on icon at bounding box center [259, 244] width 8 height 7
click at [955, 58] on button "Save" at bounding box center [983, 56] width 77 height 21
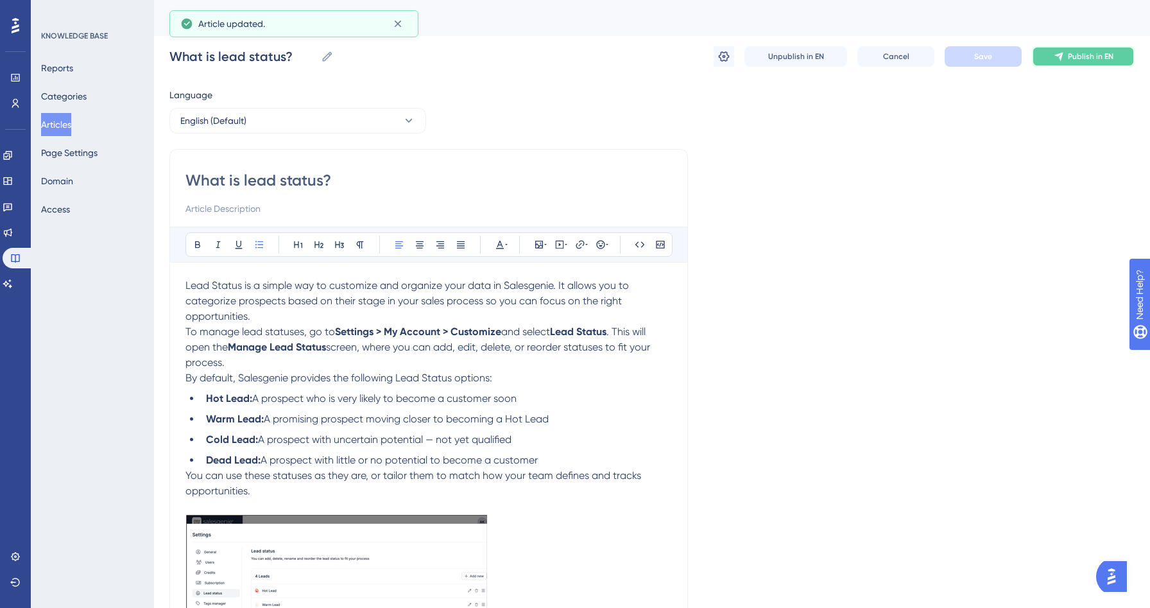
click at [1080, 55] on span "Publish in EN" at bounding box center [1091, 56] width 46 height 10
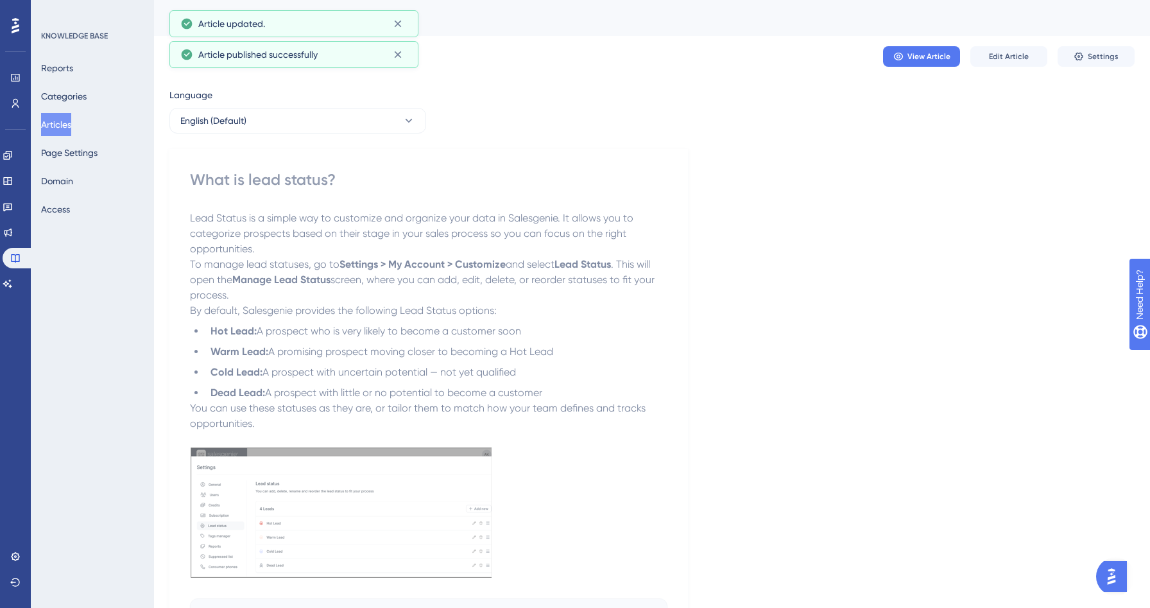
click at [65, 129] on button "Articles" at bounding box center [56, 124] width 30 height 23
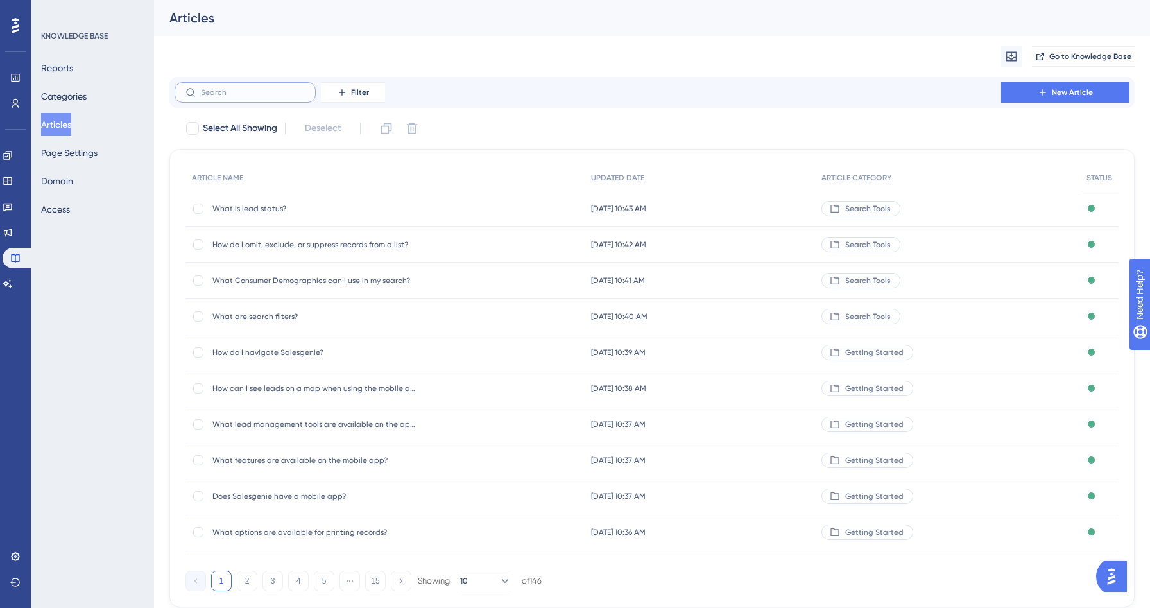
click at [245, 92] on input "text" at bounding box center [253, 92] width 104 height 9
type input "h"
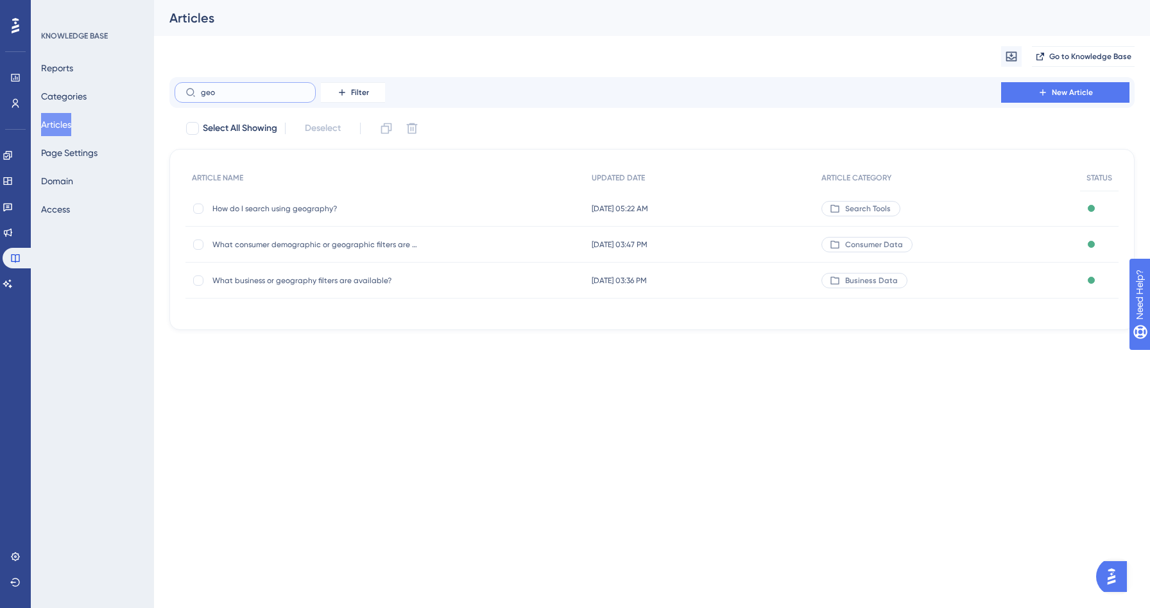
type input "geo"
click at [263, 199] on div "How do I search using geography? How do I search using geography?" at bounding box center [314, 209] width 205 height 36
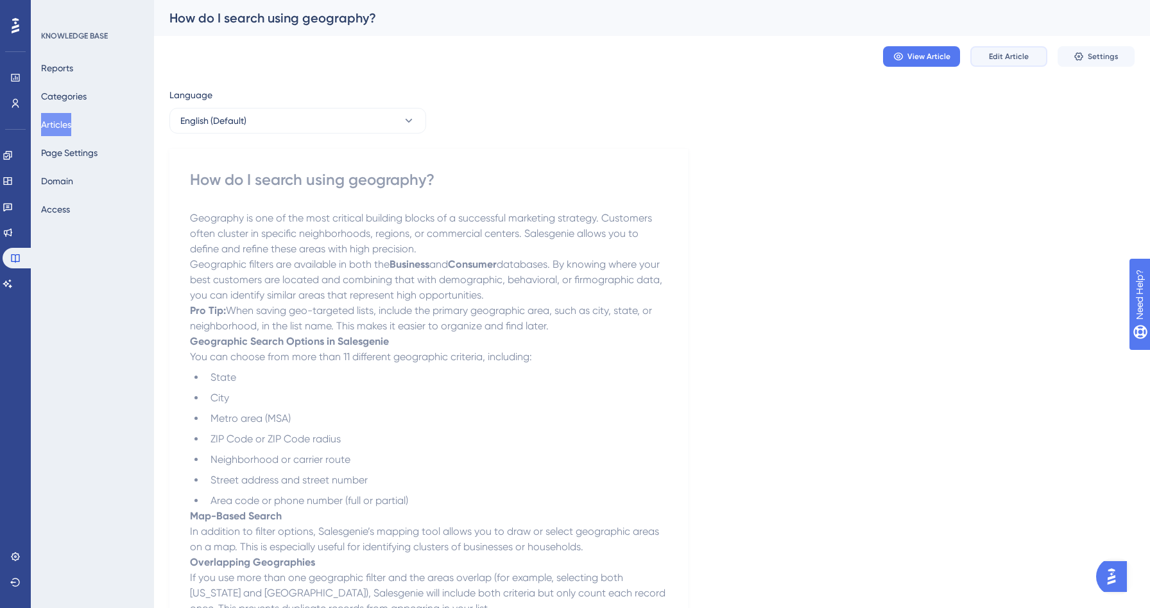
click at [1027, 60] on span "Edit Article" at bounding box center [1009, 56] width 40 height 10
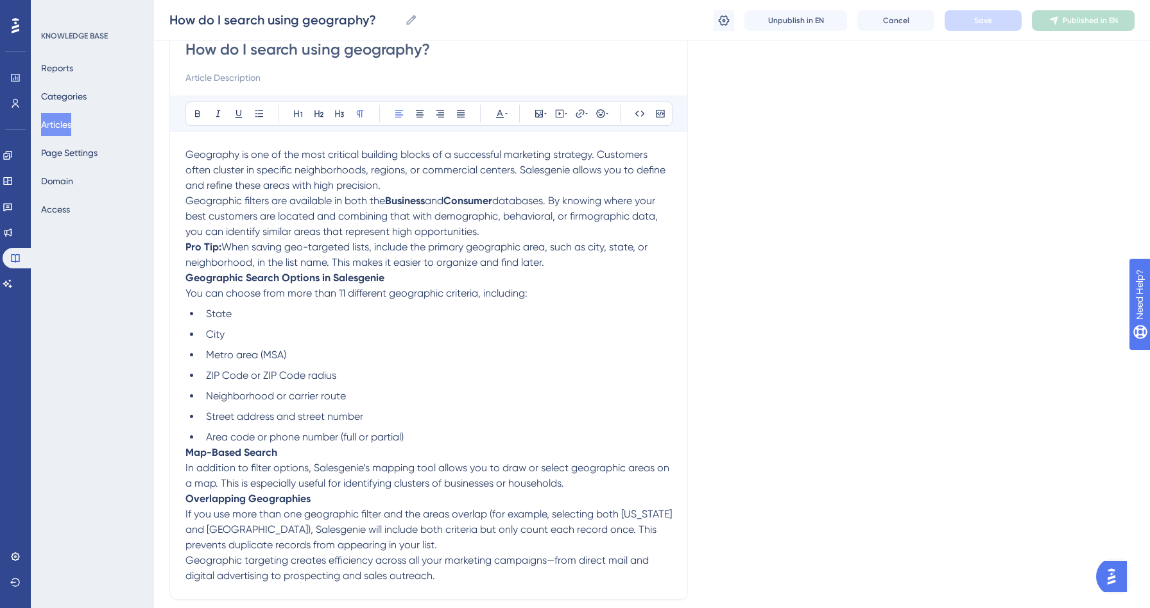
scroll to position [136, 0]
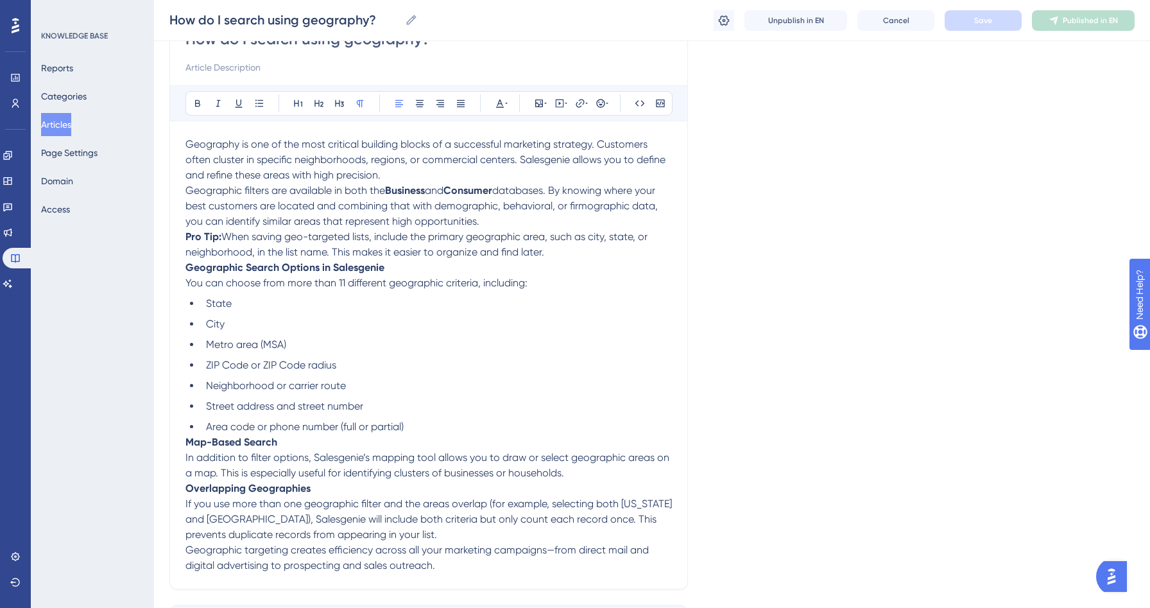
click at [187, 442] on strong "Map-Based Search" at bounding box center [231, 442] width 92 height 12
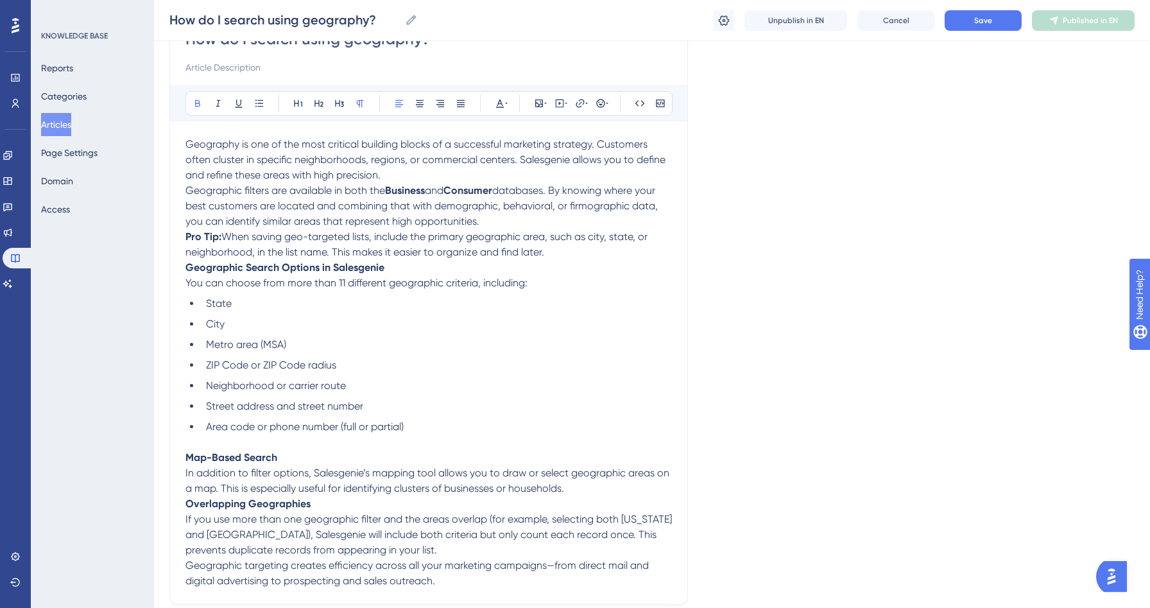
click at [187, 264] on strong "Geographic Search Options in Salesgenie" at bounding box center [284, 267] width 199 height 12
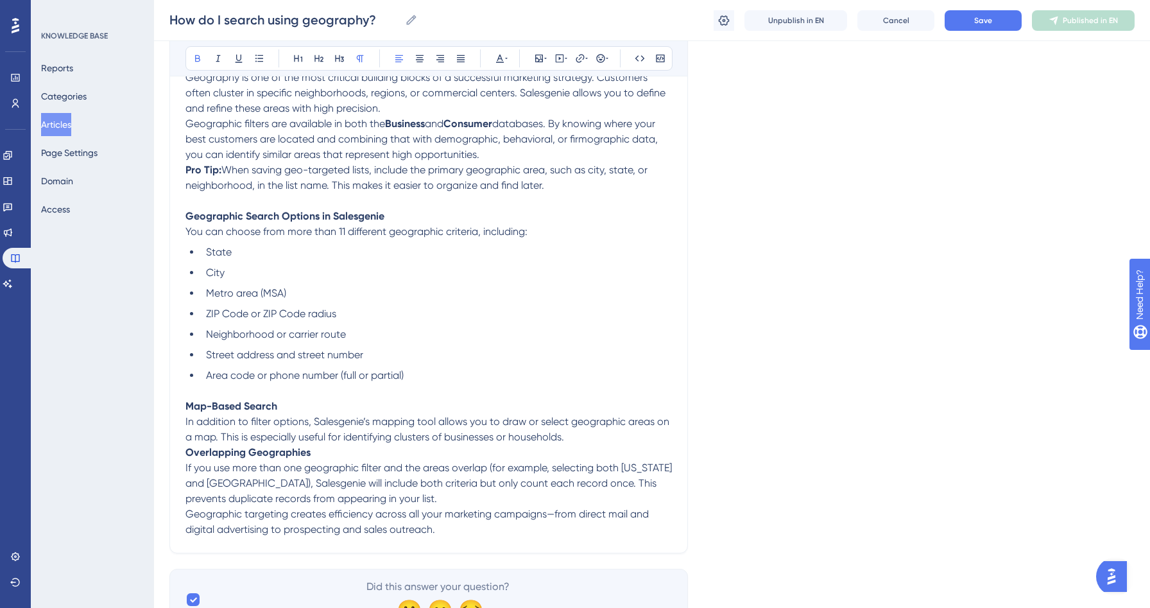
scroll to position [225, 0]
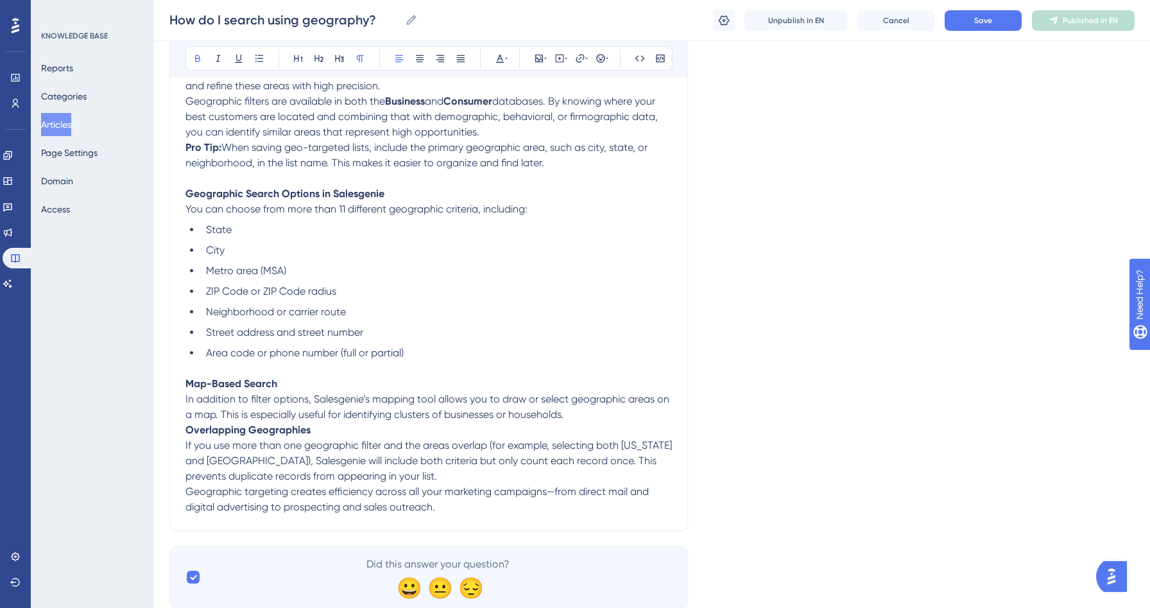
click at [187, 436] on strong "Overlapping Geographies" at bounding box center [247, 430] width 125 height 12
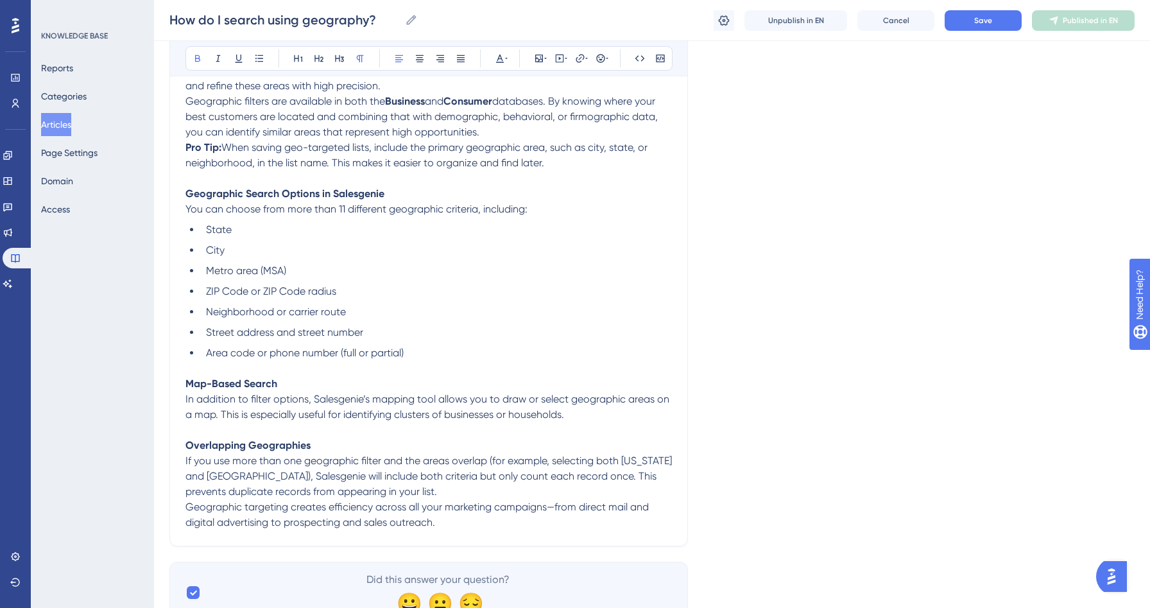
scroll to position [0, 0]
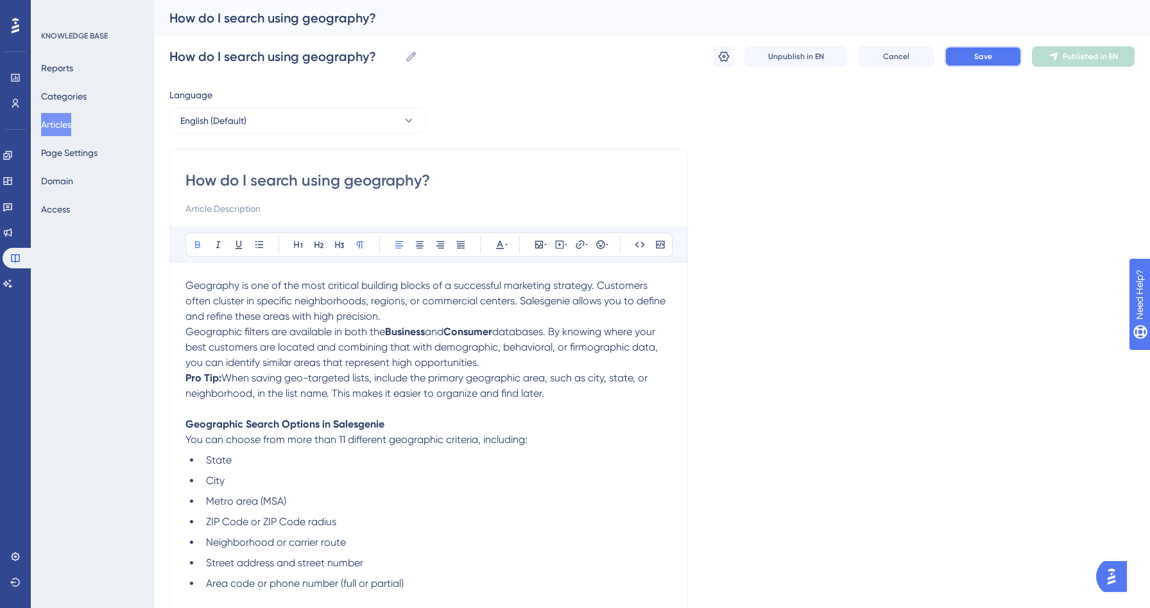
click at [967, 66] on button "Save" at bounding box center [983, 56] width 77 height 21
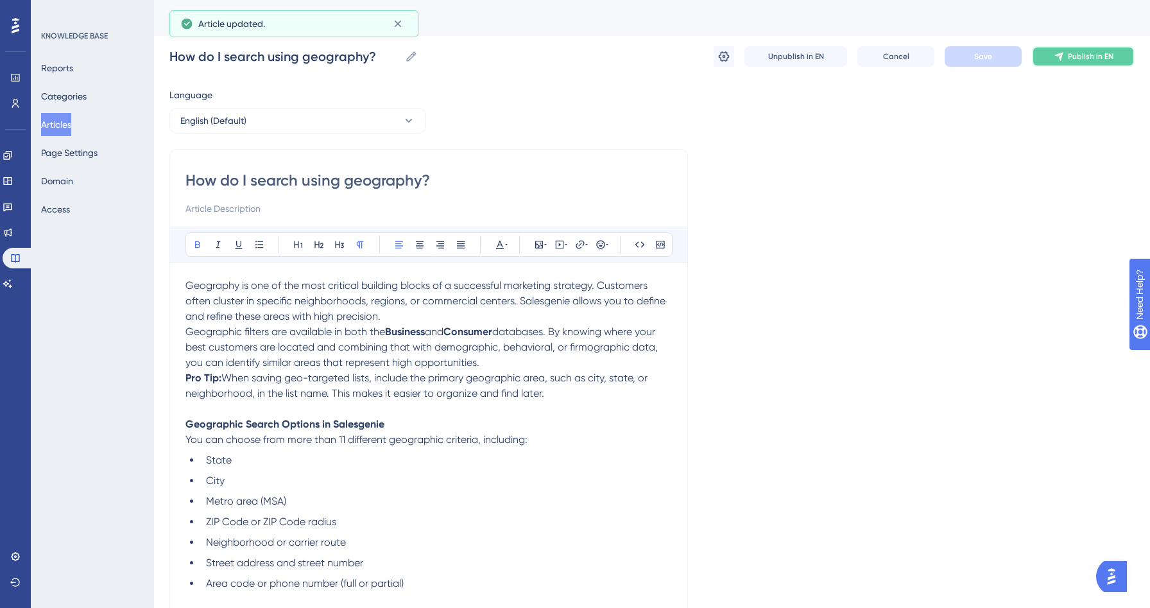
click at [1111, 55] on span "Publish in EN" at bounding box center [1091, 56] width 46 height 10
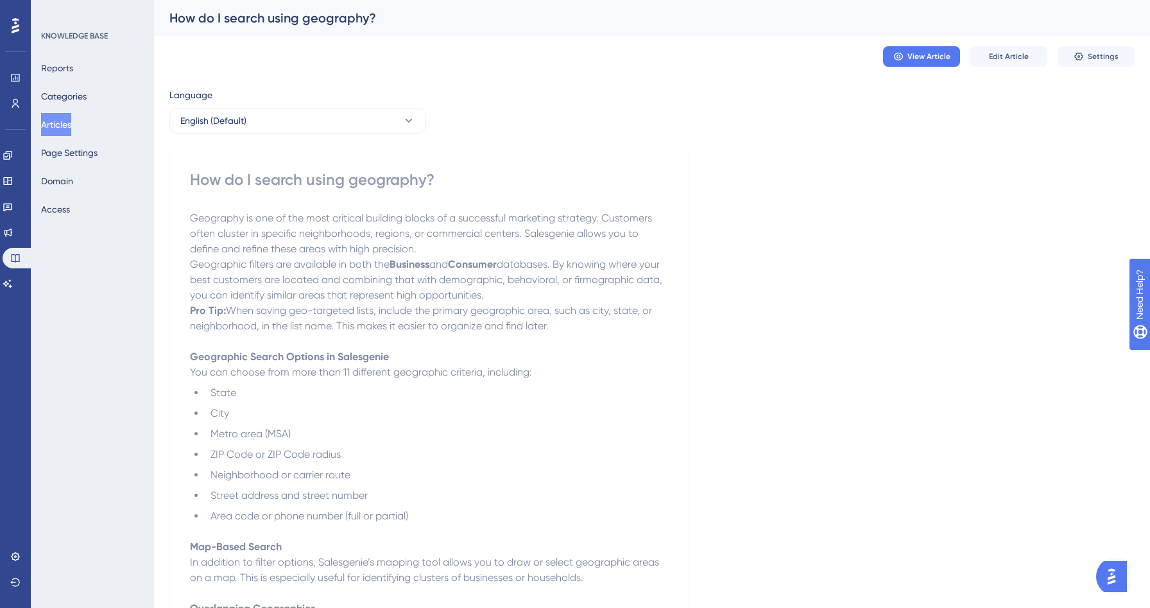
drag, startPoint x: 67, startPoint y: 130, endPoint x: 130, endPoint y: 128, distance: 62.3
click at [67, 130] on button "Articles" at bounding box center [56, 124] width 30 height 23
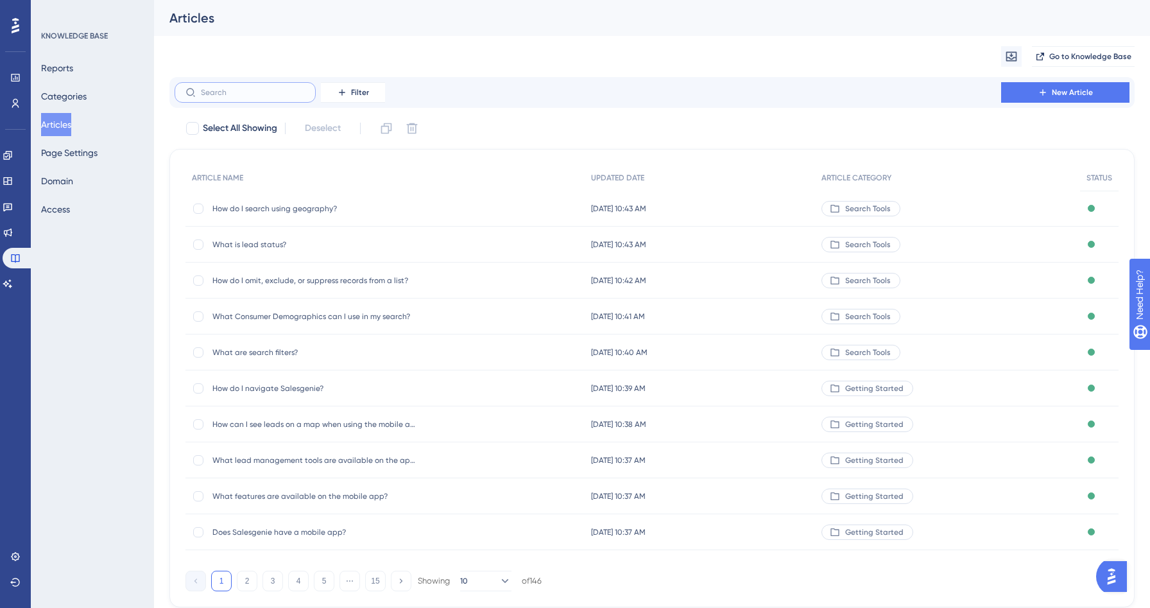
click at [207, 96] on input "text" at bounding box center [253, 92] width 104 height 9
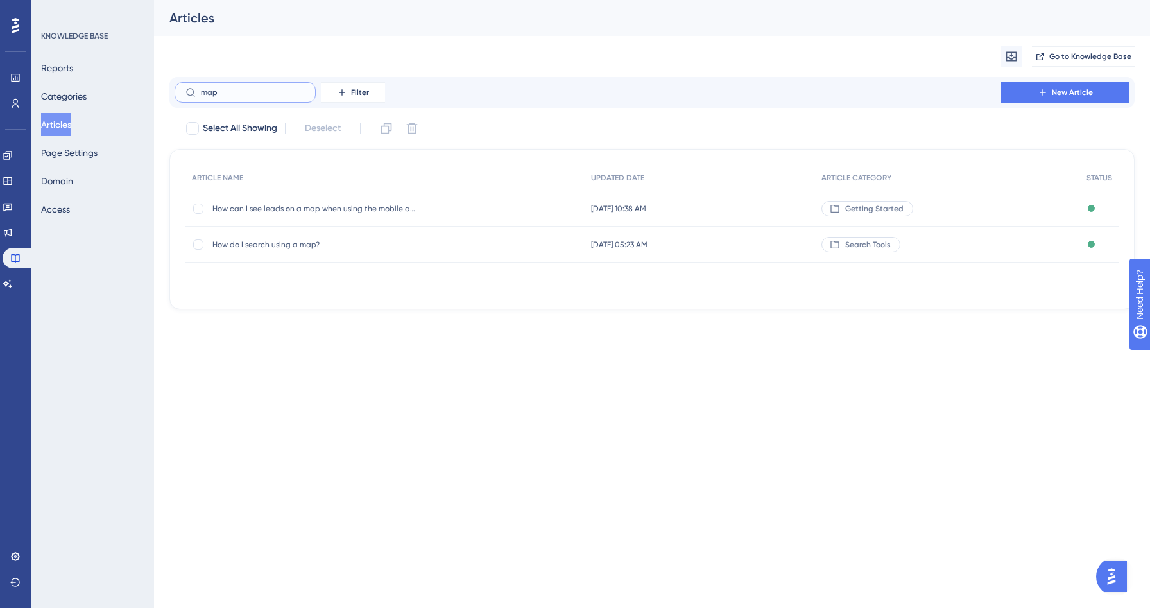
type input "map"
click at [284, 245] on span "How do I search using a map?" at bounding box center [314, 244] width 205 height 10
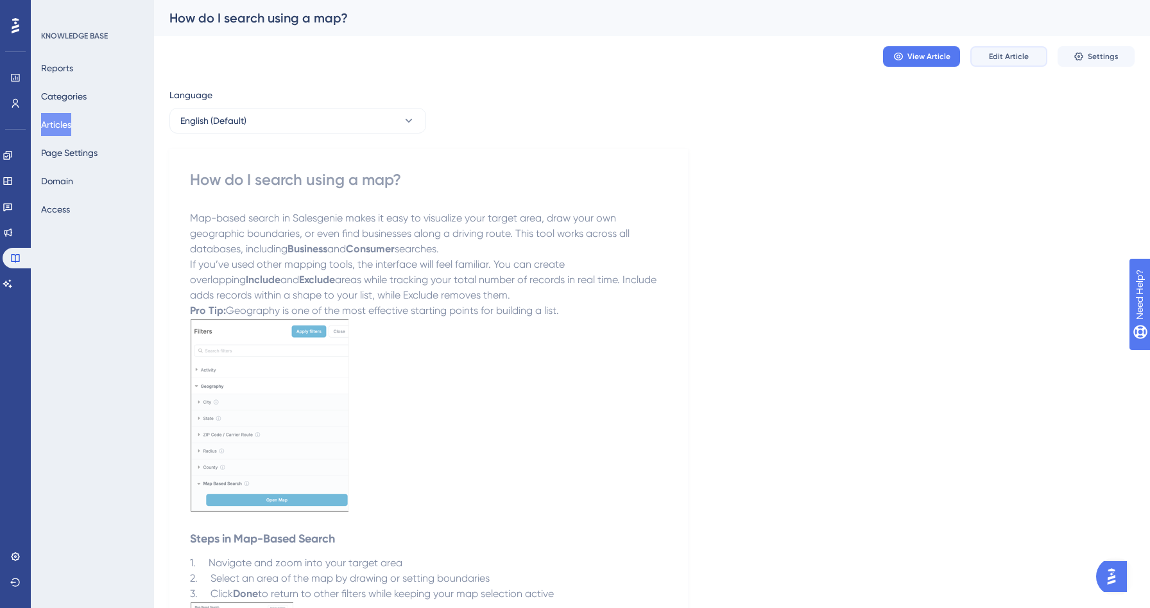
click at [1000, 59] on span "Edit Article" at bounding box center [1009, 56] width 40 height 10
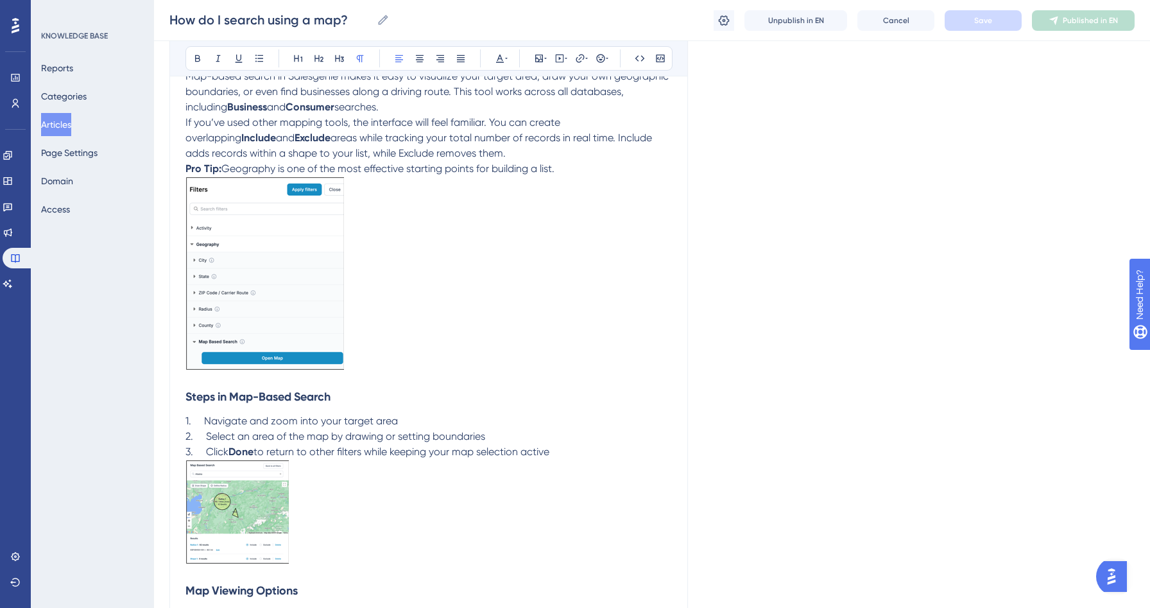
click at [567, 168] on p "Pro Tip: Geography is one of the most effective starting points for building a …" at bounding box center [428, 168] width 487 height 15
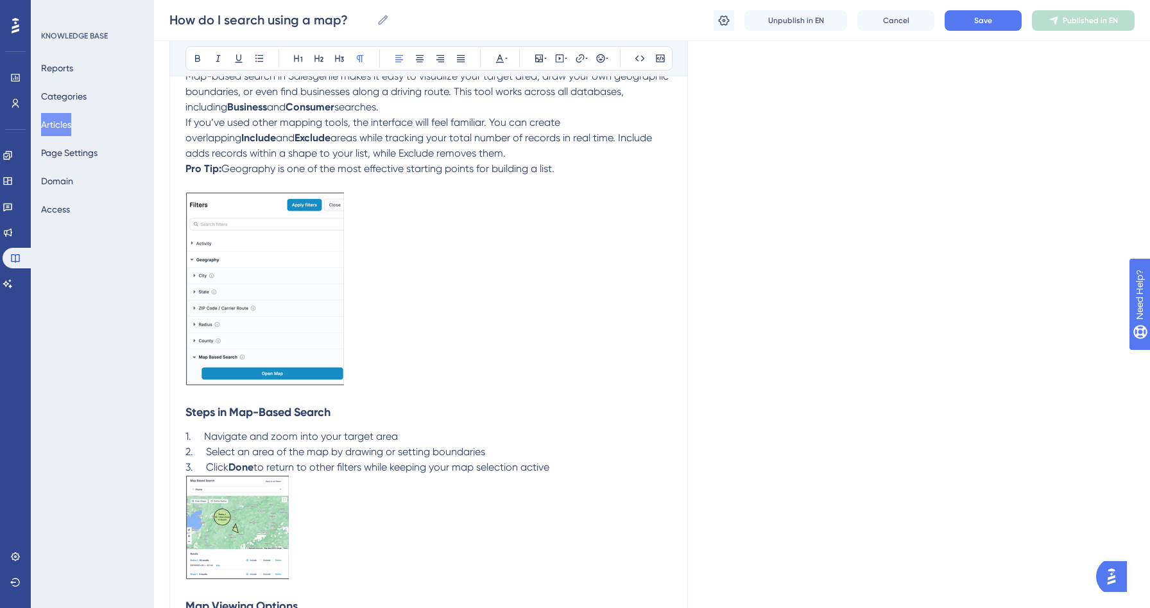
click at [185, 122] on span "If you’ve used other mapping tools, the interface will feel familiar. You can c…" at bounding box center [373, 130] width 377 height 28
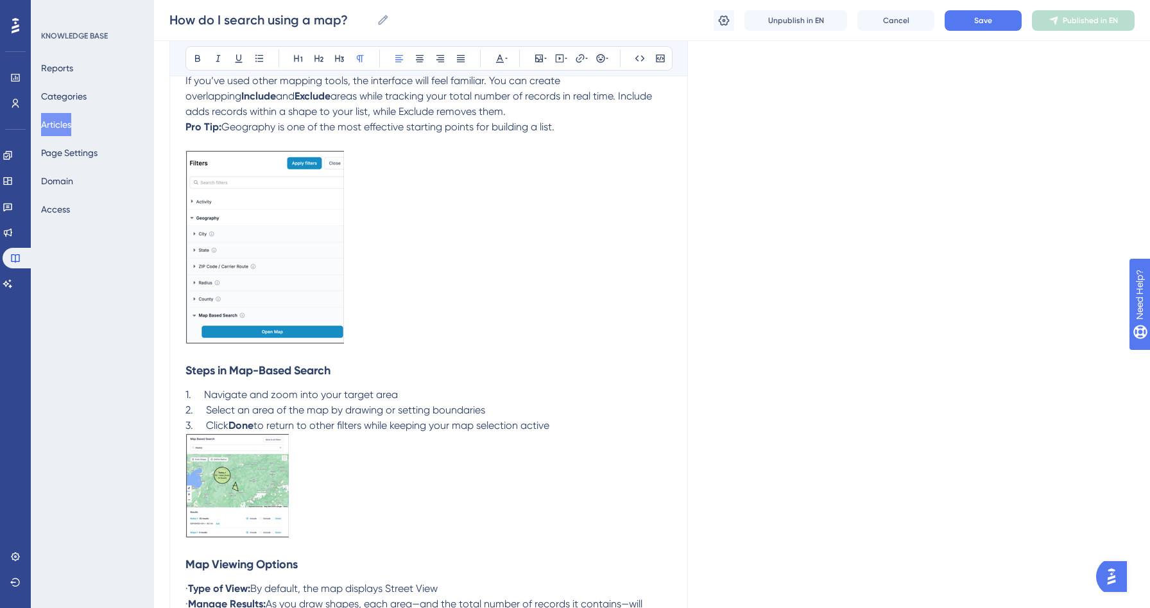
scroll to position [277, 0]
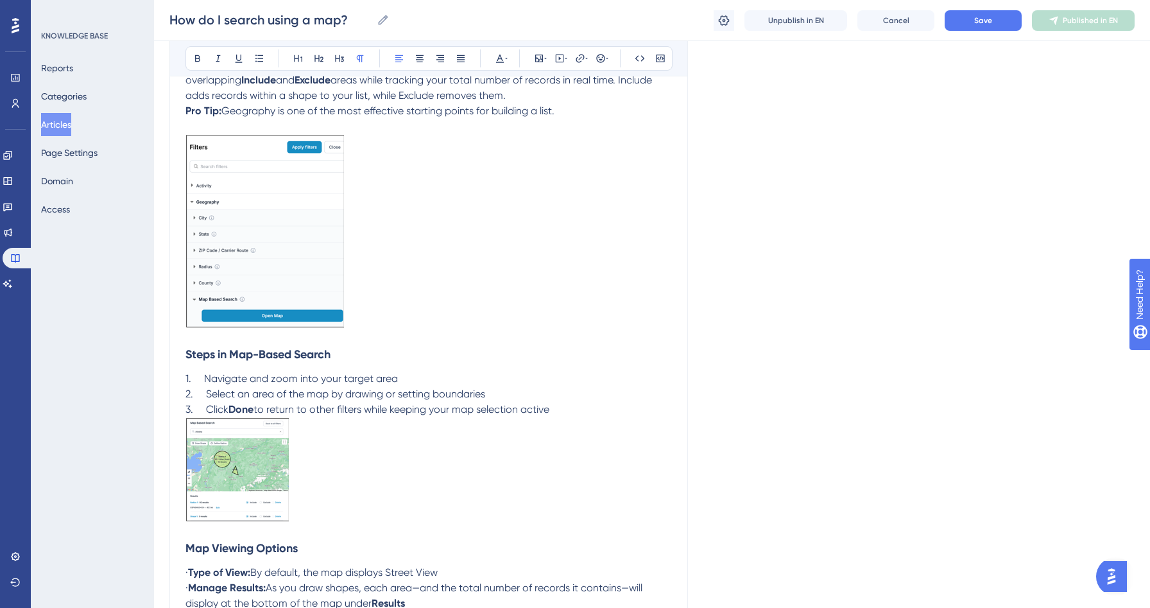
click at [565, 410] on p "3. Click Done to return to other filters while keeping your map selection active" at bounding box center [428, 409] width 487 height 15
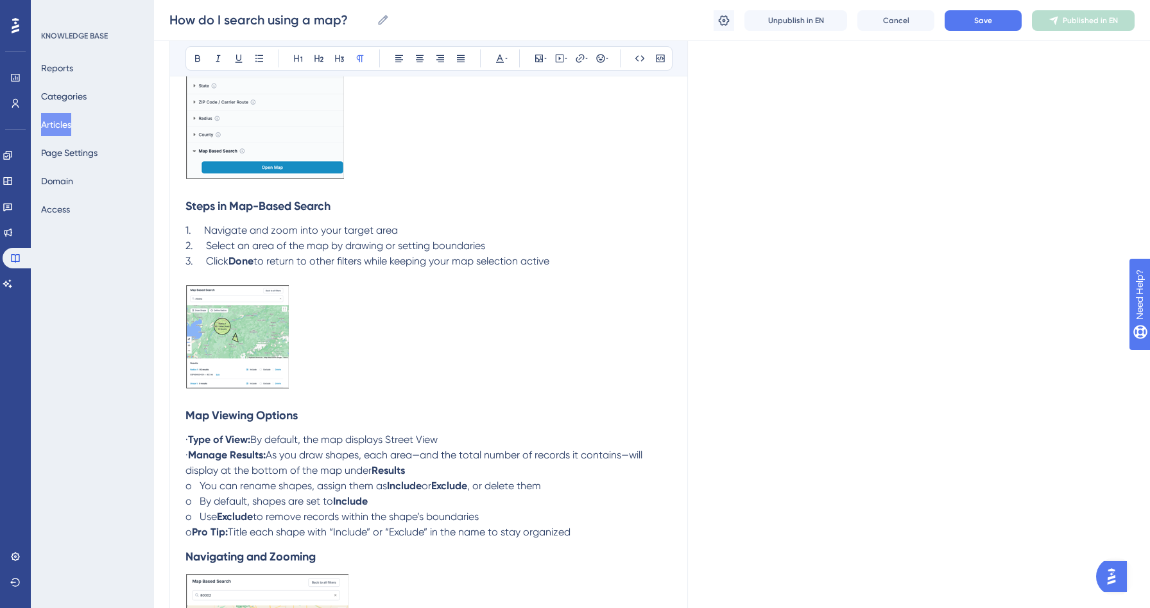
scroll to position [508, 0]
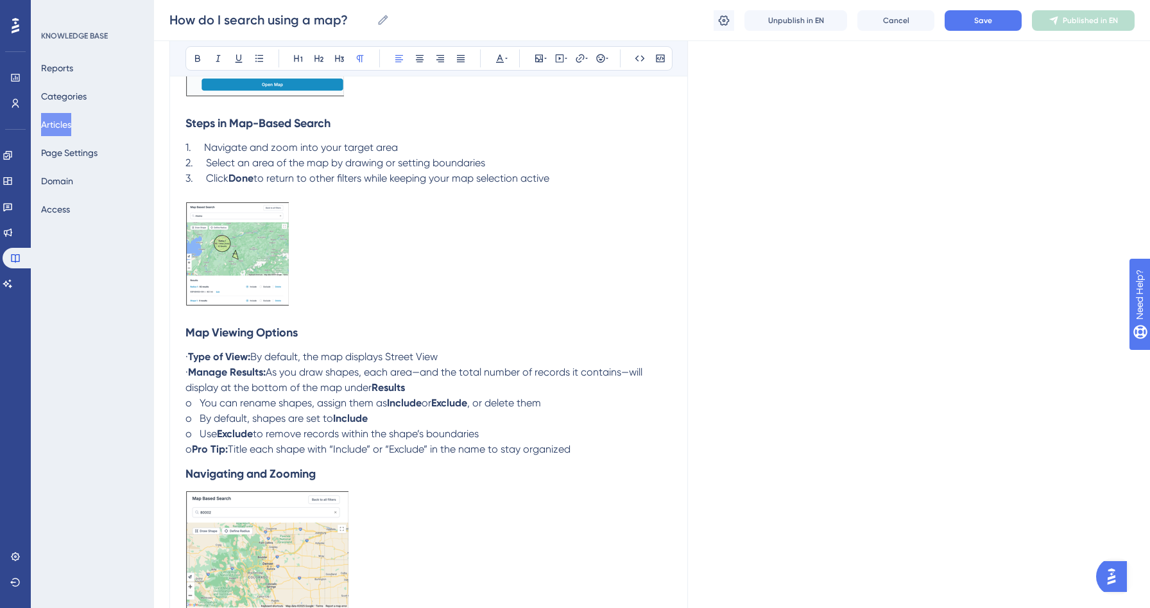
drag, startPoint x: 205, startPoint y: 377, endPoint x: 183, endPoint y: 376, distance: 22.5
click at [183, 376] on div "How do I search using a map? Bold Italic Underline Bullet Point Heading 1 Headi…" at bounding box center [428, 209] width 519 height 1148
drag, startPoint x: 206, startPoint y: 358, endPoint x: 178, endPoint y: 358, distance: 27.6
click at [178, 358] on div "How do I search using a map? Bold Italic Underline Bullet Point Heading 1 Headi…" at bounding box center [428, 209] width 519 height 1148
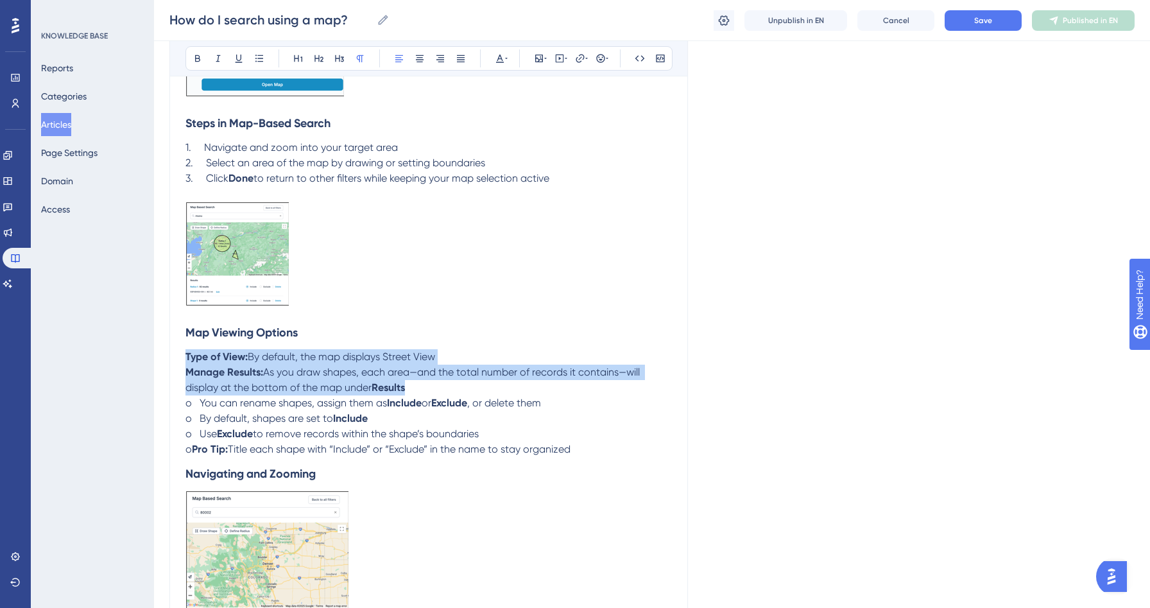
drag, startPoint x: 445, startPoint y: 390, endPoint x: 183, endPoint y: 360, distance: 264.2
click at [183, 360] on div "How do I search using a map? Bold Italic Underline Bullet Point Heading 1 Headi…" at bounding box center [428, 209] width 519 height 1148
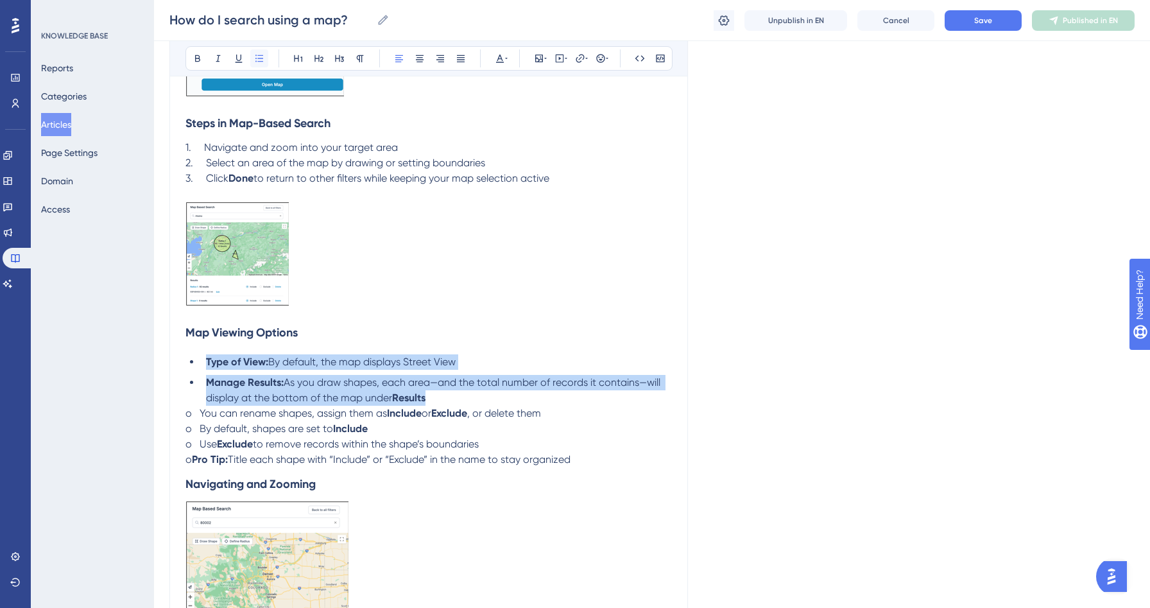
click at [254, 58] on icon at bounding box center [259, 58] width 10 height 10
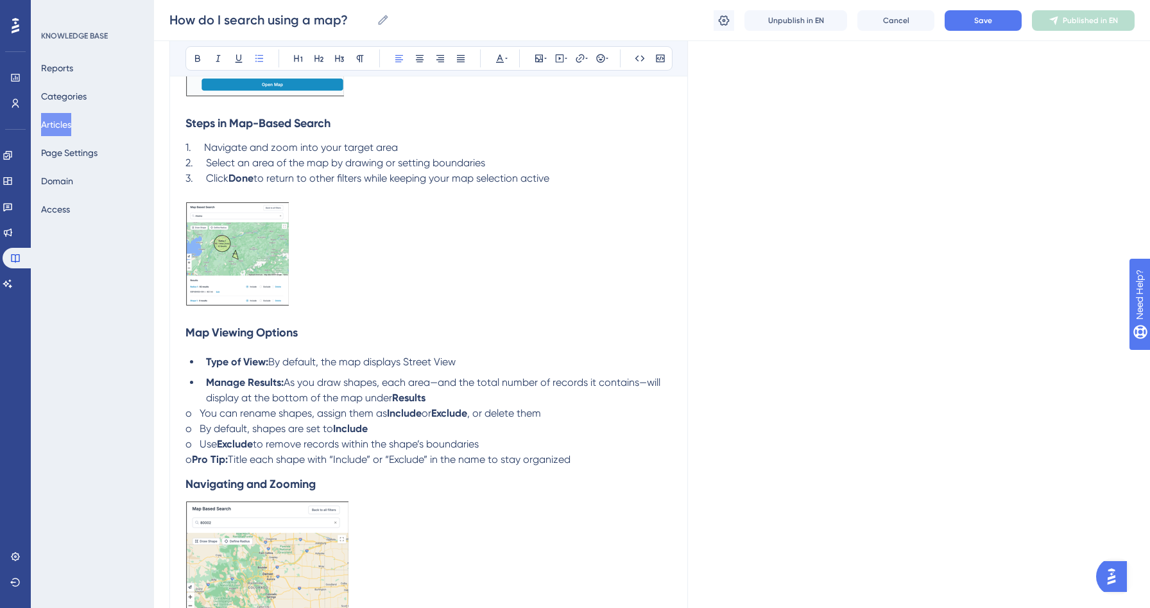
click at [317, 387] on span "As you draw shapes, each area—and the total number of records it contains—will …" at bounding box center [434, 390] width 457 height 28
click at [200, 462] on strong "Pro Tip:" at bounding box center [210, 459] width 36 height 12
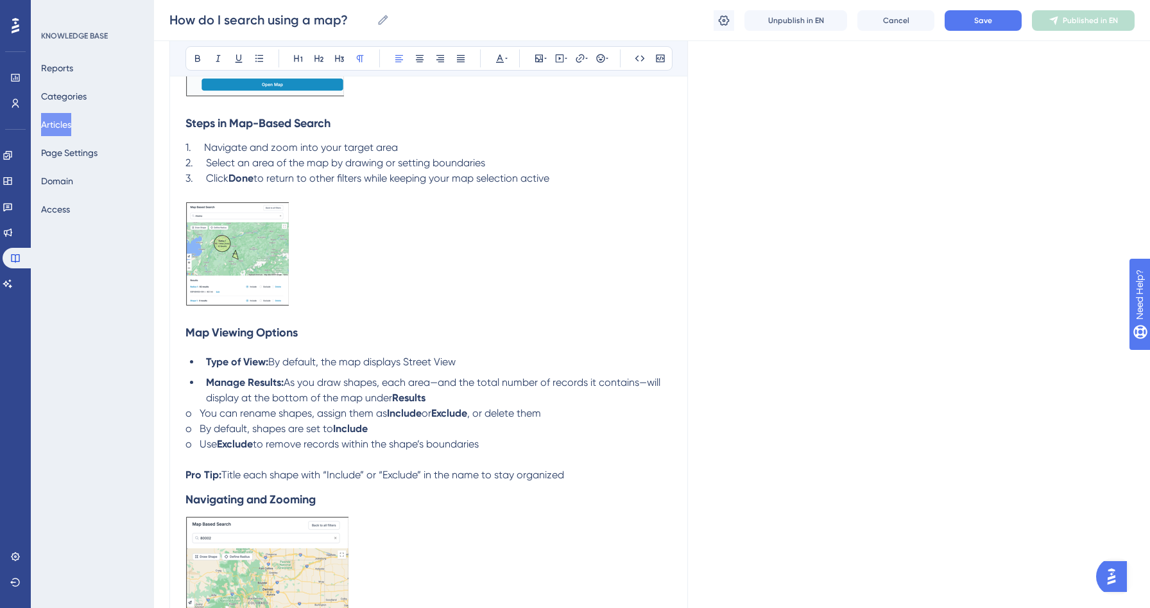
click at [187, 499] on strong "Navigating and Zooming" at bounding box center [250, 499] width 130 height 14
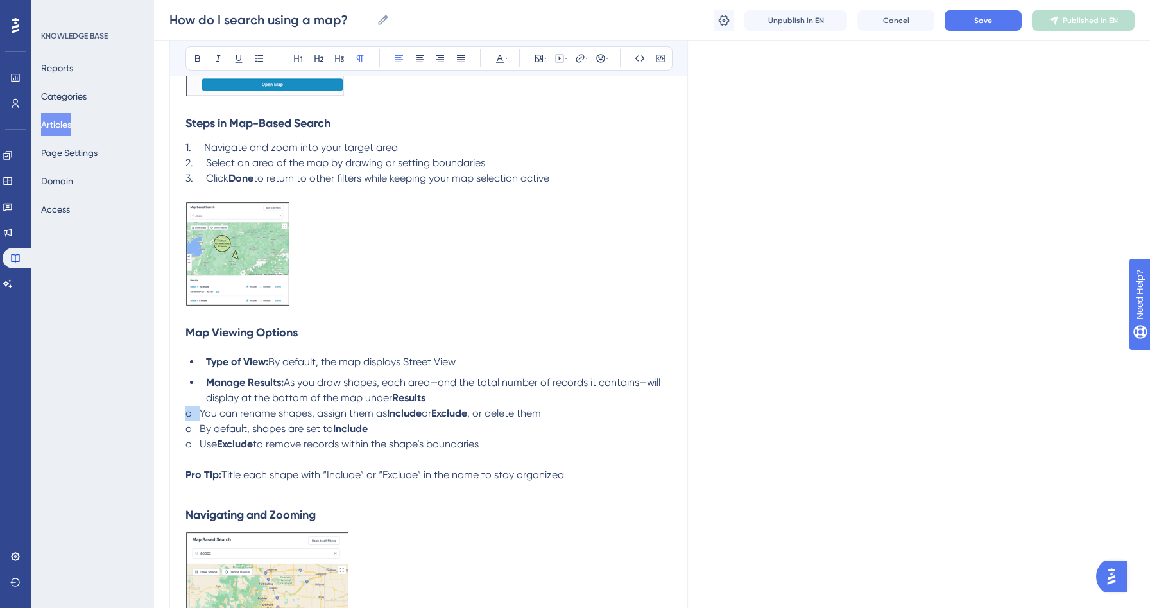
drag, startPoint x: 199, startPoint y: 417, endPoint x: 180, endPoint y: 417, distance: 18.6
click at [180, 417] on div "How do I search using a map? Bold Italic Underline Bullet Point Heading 1 Headi…" at bounding box center [428, 229] width 519 height 1189
drag, startPoint x: 200, startPoint y: 431, endPoint x: 182, endPoint y: 429, distance: 18.7
click at [182, 429] on div "How do I search using a map? Bold Italic Underline Bullet Point Heading 1 Headi…" at bounding box center [428, 229] width 519 height 1189
drag, startPoint x: 201, startPoint y: 444, endPoint x: 176, endPoint y: 444, distance: 25.0
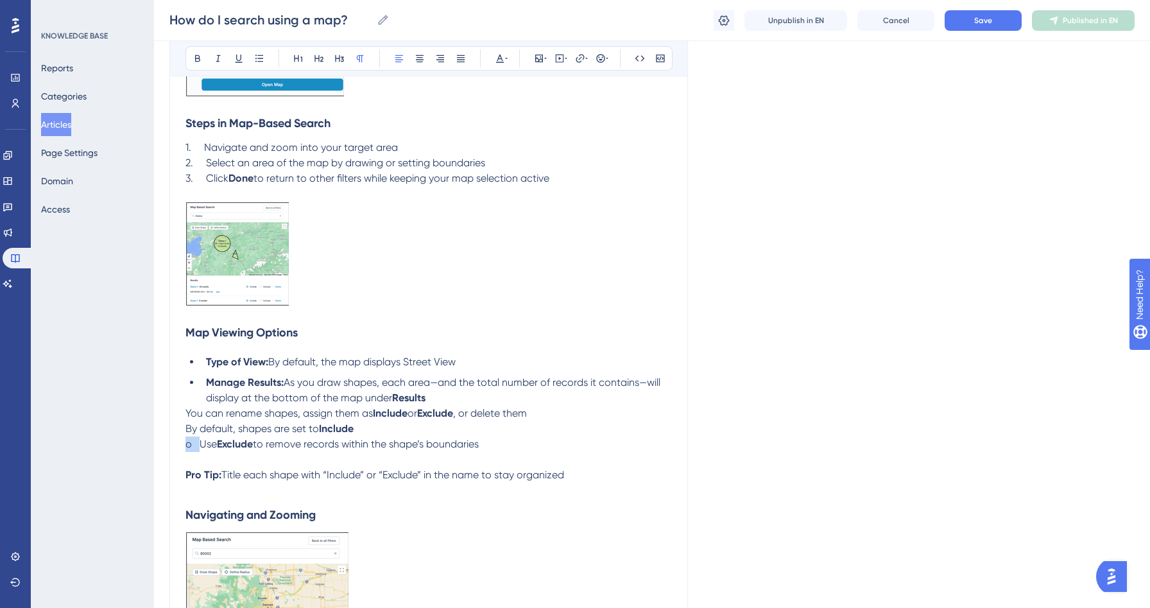
click at [177, 444] on div "How do I search using a map? Bold Italic Underline Bullet Point Heading 1 Headi…" at bounding box center [428, 229] width 519 height 1189
drag, startPoint x: 478, startPoint y: 454, endPoint x: 179, endPoint y: 413, distance: 302.0
click at [179, 413] on div "How do I search using a map? Bold Italic Underline Bullet Point Heading 1 Headi…" at bounding box center [428, 229] width 519 height 1189
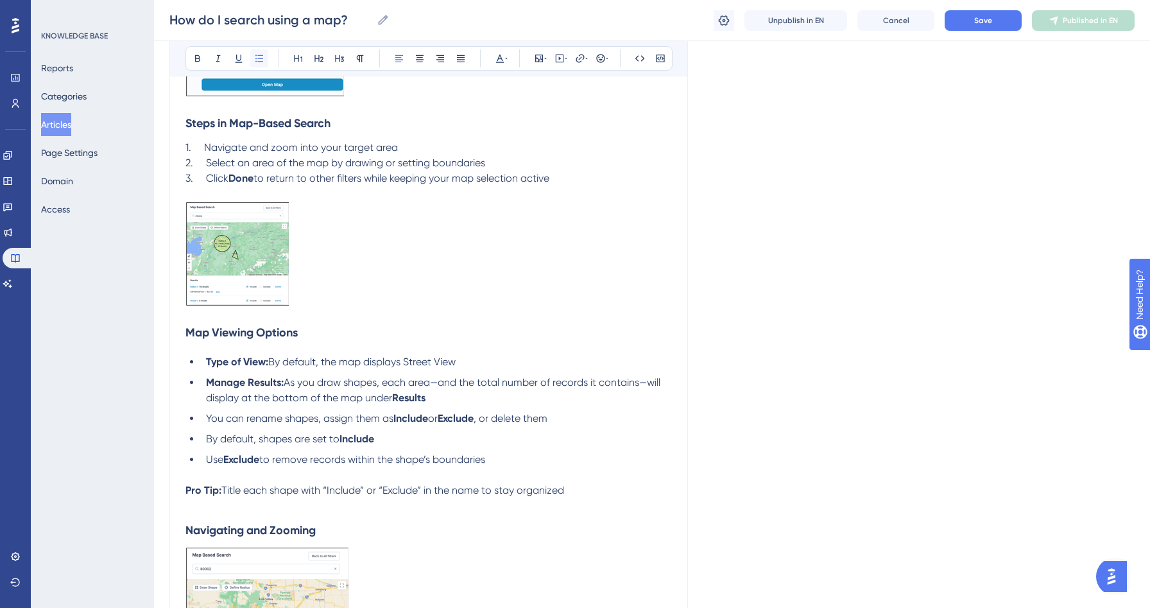
click at [258, 52] on button at bounding box center [259, 58] width 18 height 18
click at [421, 283] on p at bounding box center [428, 259] width 487 height 114
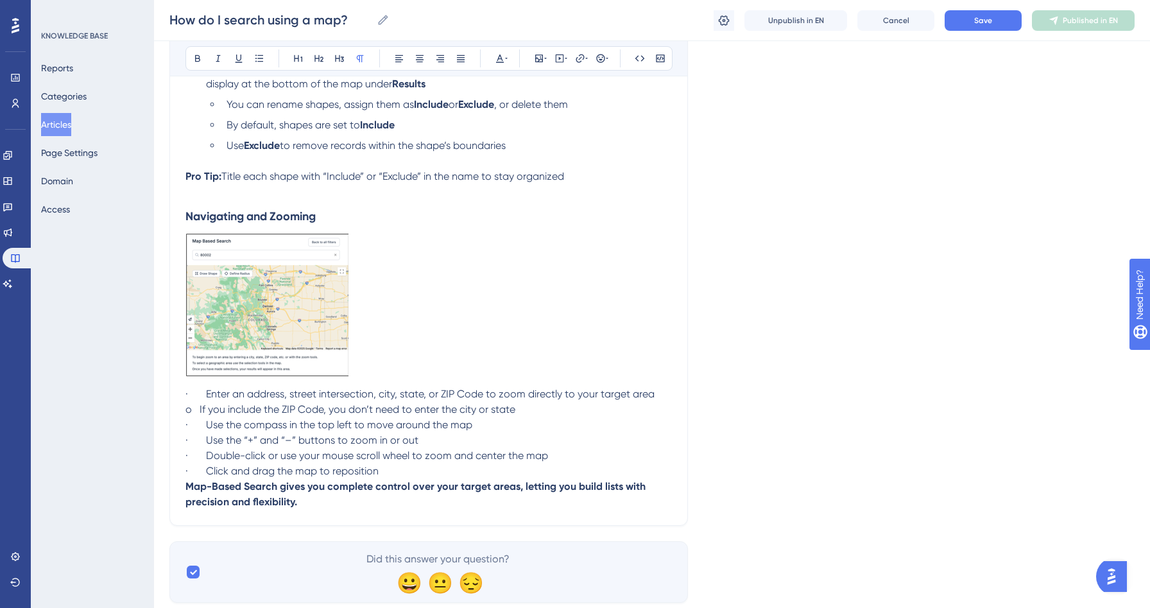
scroll to position [832, 0]
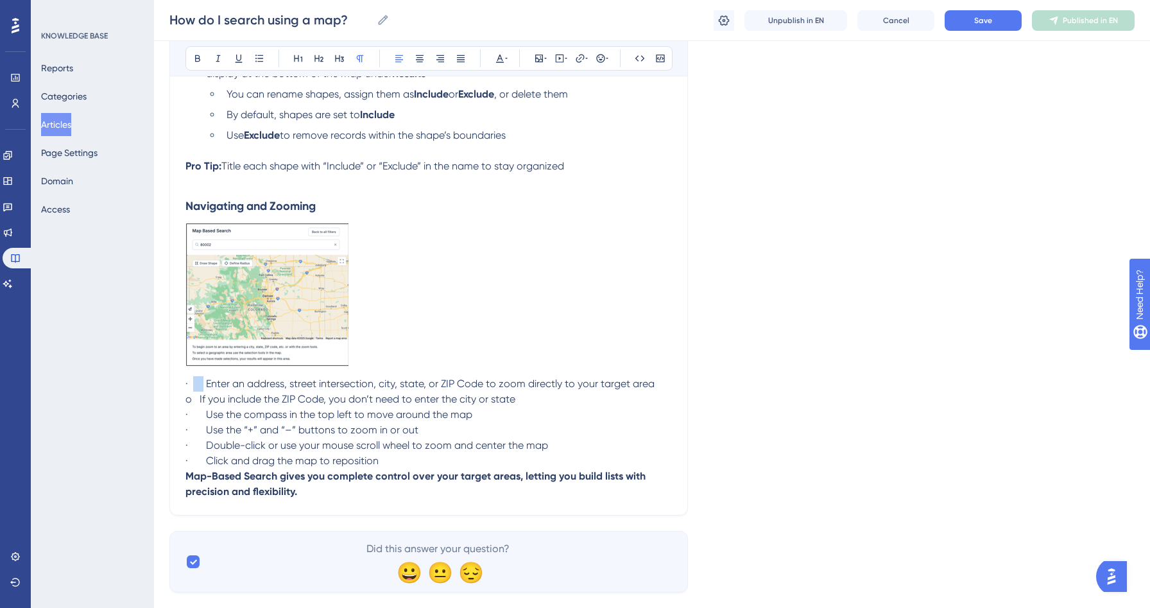
drag, startPoint x: 203, startPoint y: 387, endPoint x: 183, endPoint y: 387, distance: 20.5
drag, startPoint x: 200, startPoint y: 401, endPoint x: 168, endPoint y: 401, distance: 32.1
drag, startPoint x: 206, startPoint y: 419, endPoint x: 150, endPoint y: 406, distance: 58.1
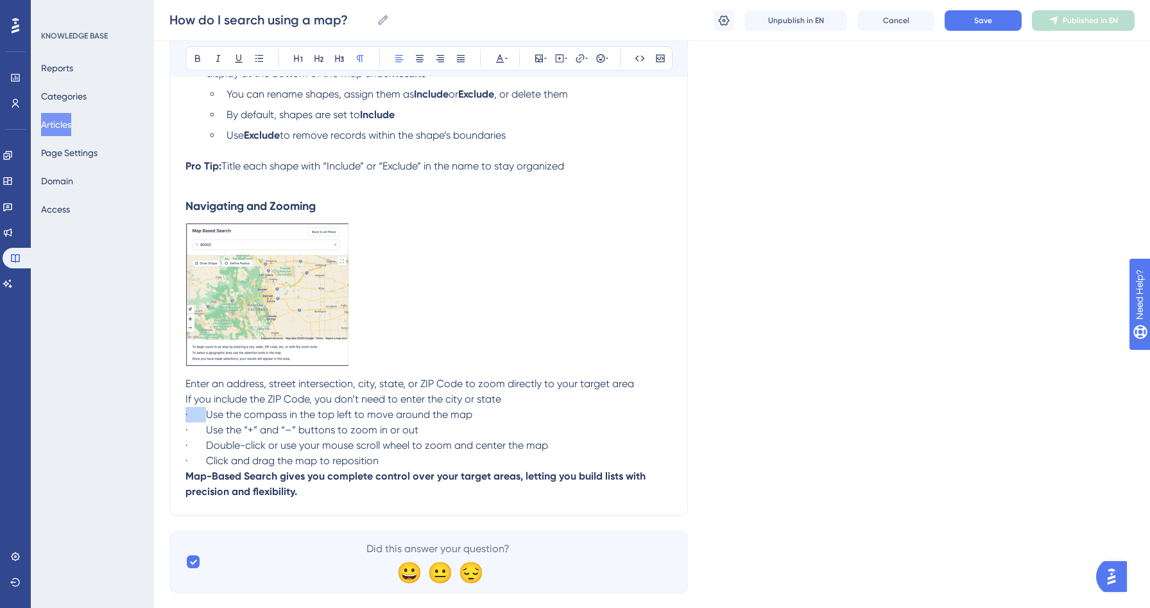
click at [234, 435] on span "· Use the “+” and “–” buttons to zoom in or out" at bounding box center [301, 430] width 233 height 12
drag, startPoint x: 207, startPoint y: 422, endPoint x: 180, endPoint y: 421, distance: 27.0
drag, startPoint x: 203, startPoint y: 436, endPoint x: 182, endPoint y: 435, distance: 21.2
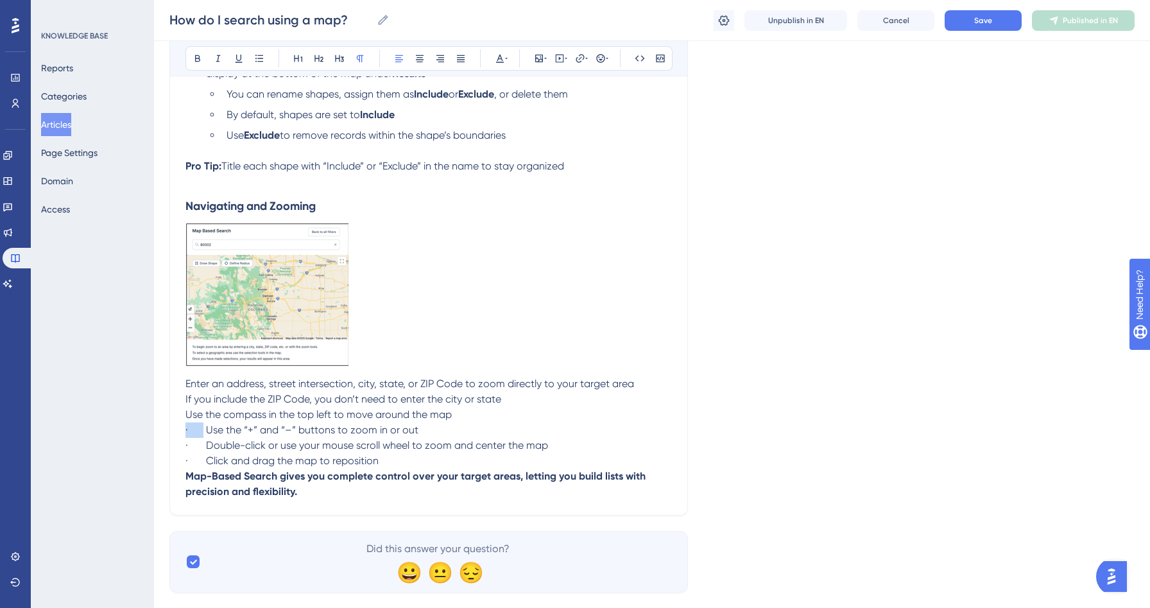
drag, startPoint x: 207, startPoint y: 452, endPoint x: 181, endPoint y: 452, distance: 25.7
drag, startPoint x: 205, startPoint y: 465, endPoint x: 176, endPoint y: 465, distance: 29.5
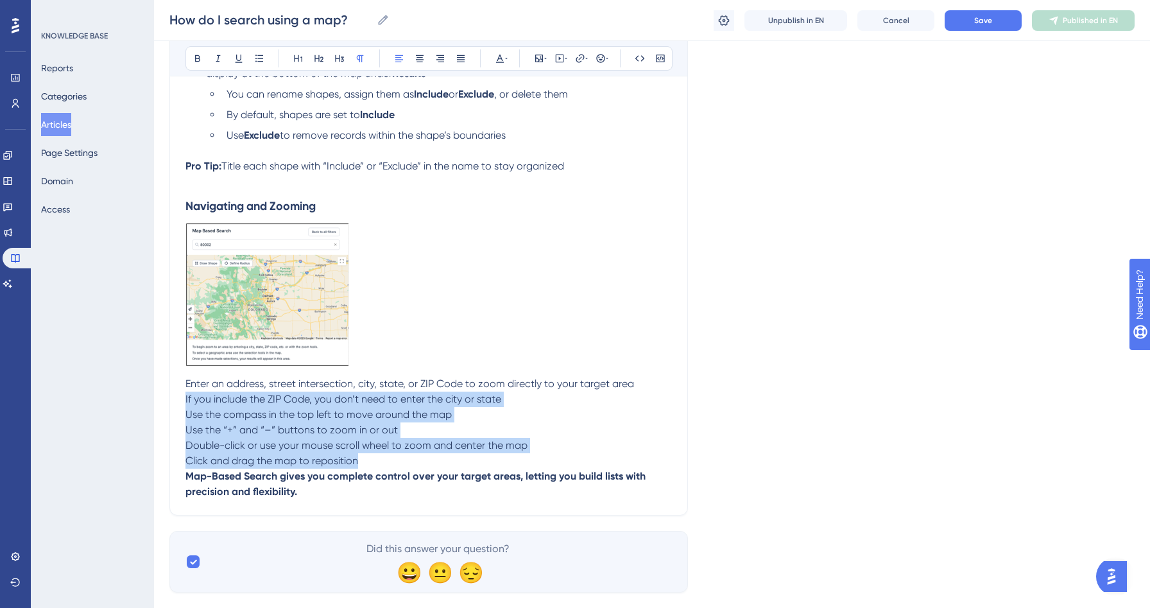
drag, startPoint x: 362, startPoint y: 465, endPoint x: 168, endPoint y: 401, distance: 204.8
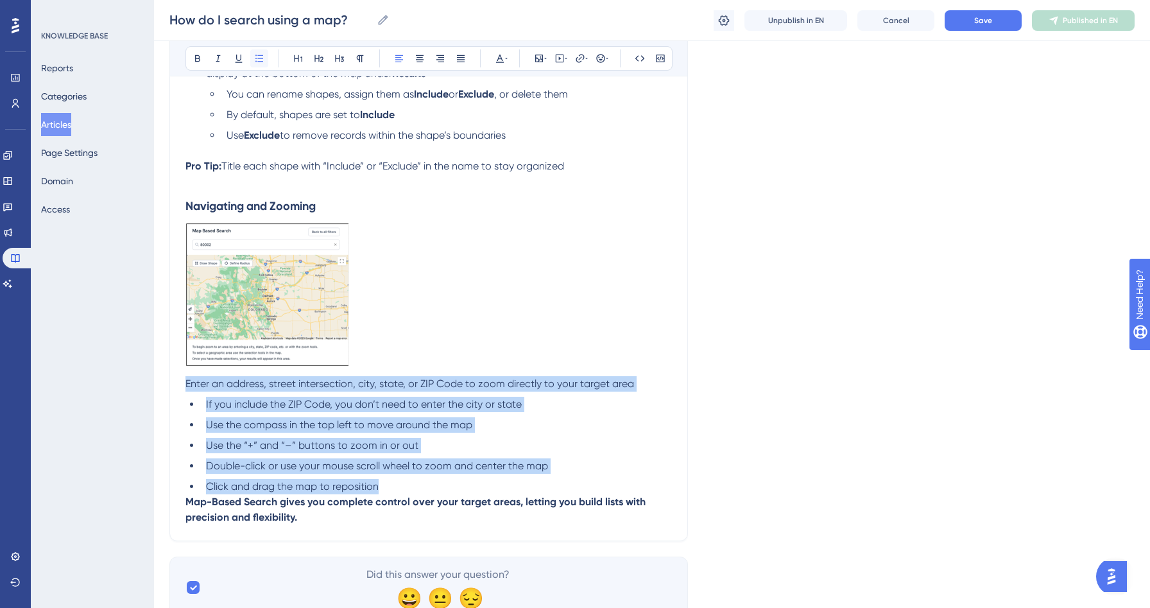
click at [257, 61] on icon at bounding box center [259, 58] width 10 height 10
click at [243, 375] on div at bounding box center [266, 299] width 163 height 153
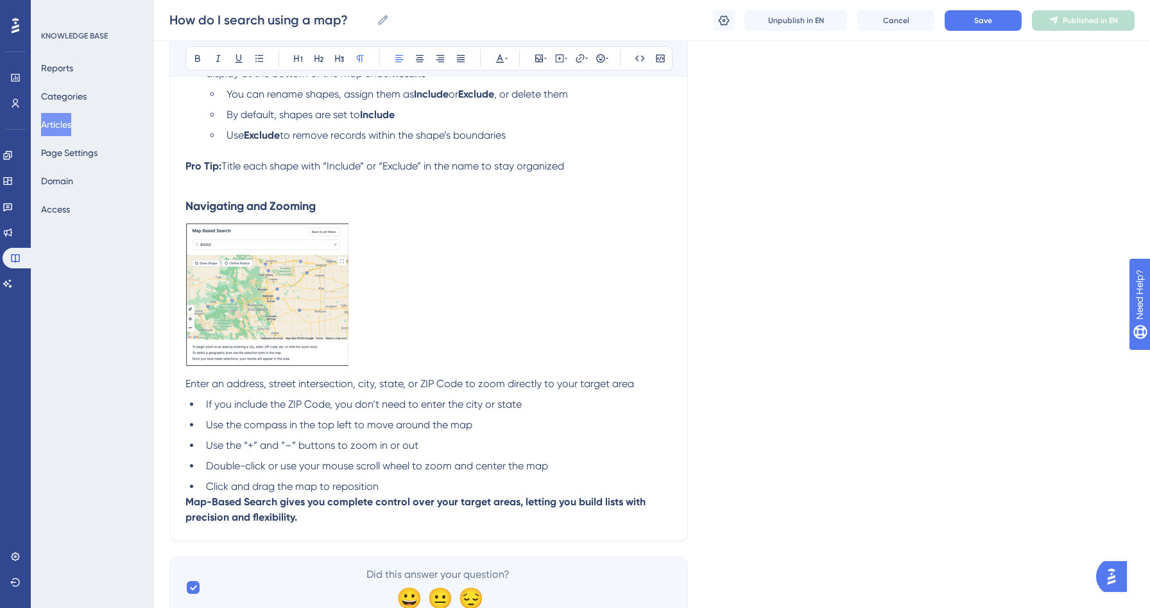
click at [202, 390] on span "Enter an address, street intersection, city, state, or ZIP Code to zoom directl…" at bounding box center [409, 383] width 449 height 12
click at [188, 388] on span "Enter an address, street intersection, city, state, or ZIP Code to zoom directl…" at bounding box center [409, 383] width 449 height 12
click at [260, 57] on icon at bounding box center [259, 58] width 10 height 10
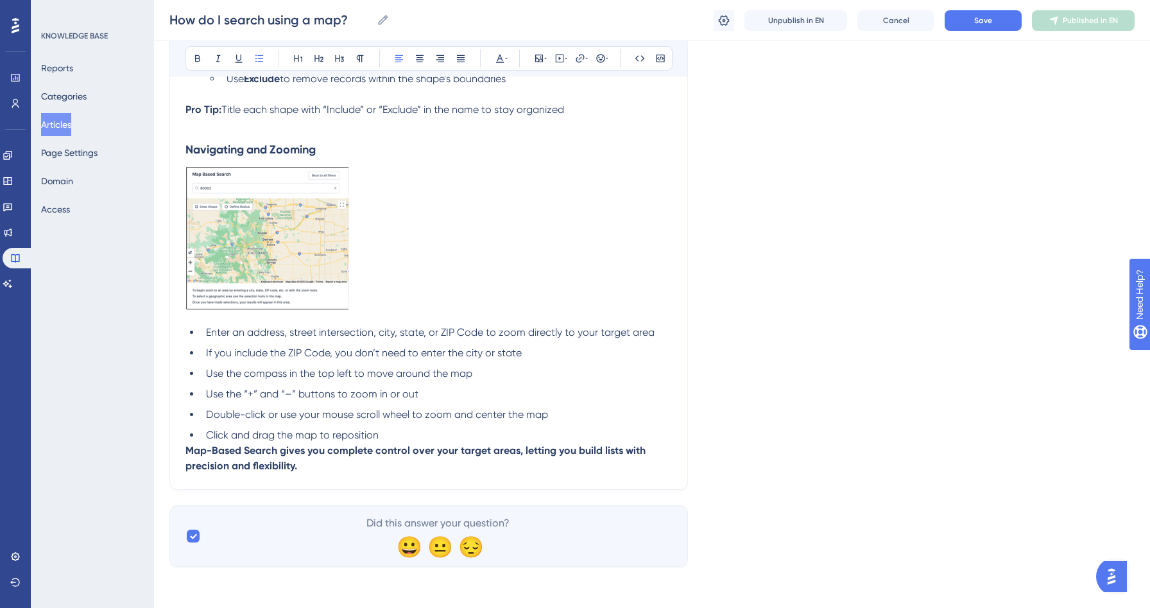
scroll to position [893, 0]
click at [409, 438] on li "Click and drag the map to reposition" at bounding box center [436, 434] width 471 height 15
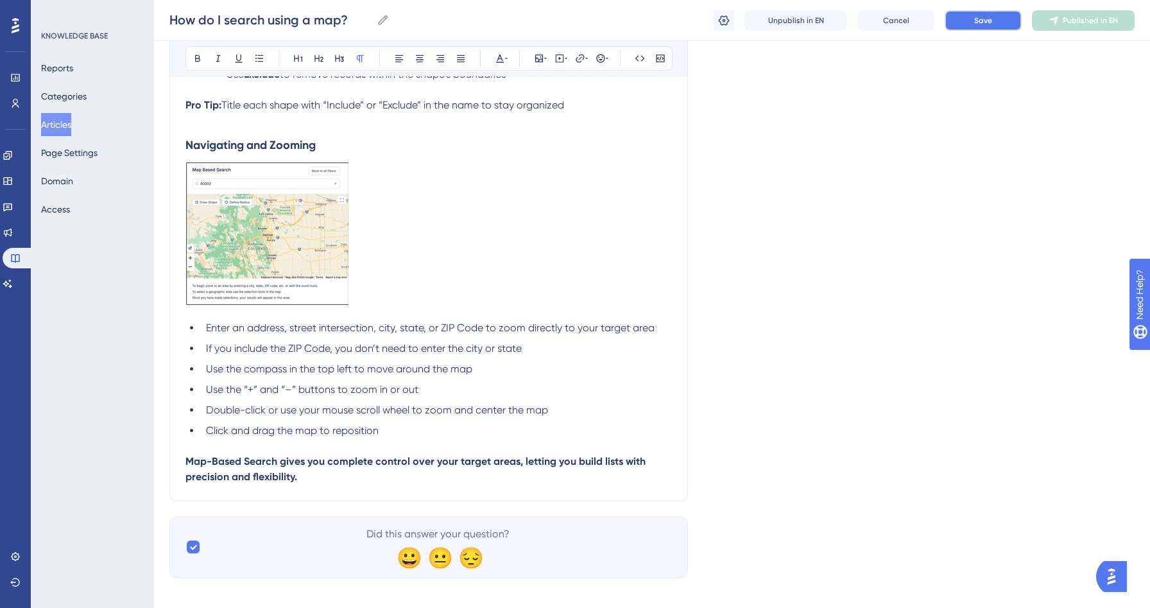
click at [990, 14] on button "Save" at bounding box center [983, 20] width 77 height 21
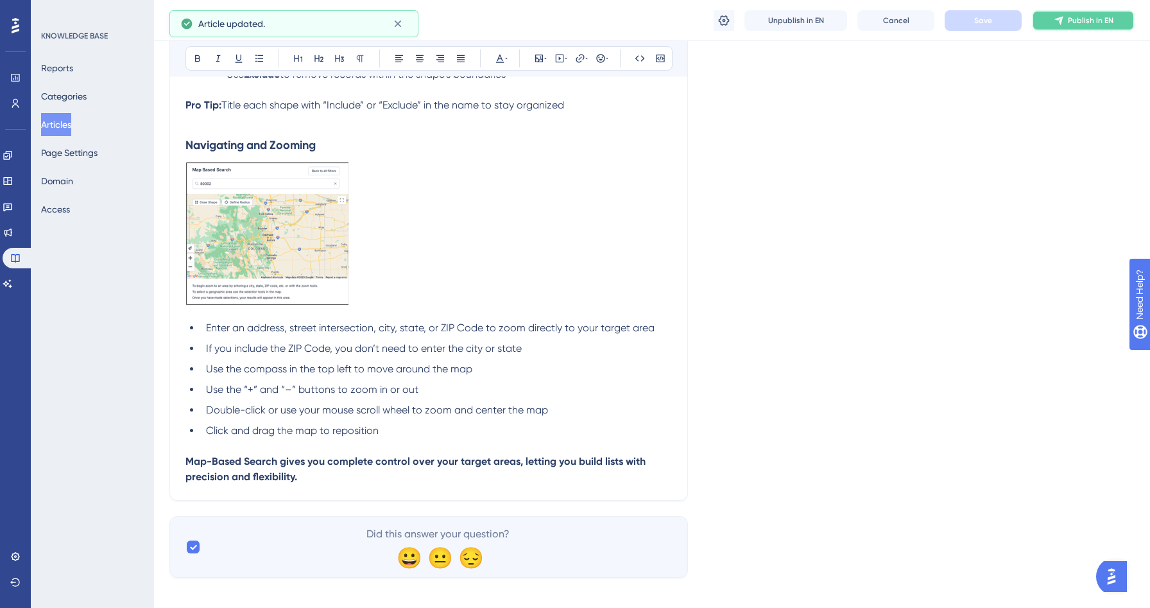
click at [1068, 27] on button "Publish in EN" at bounding box center [1083, 20] width 103 height 21
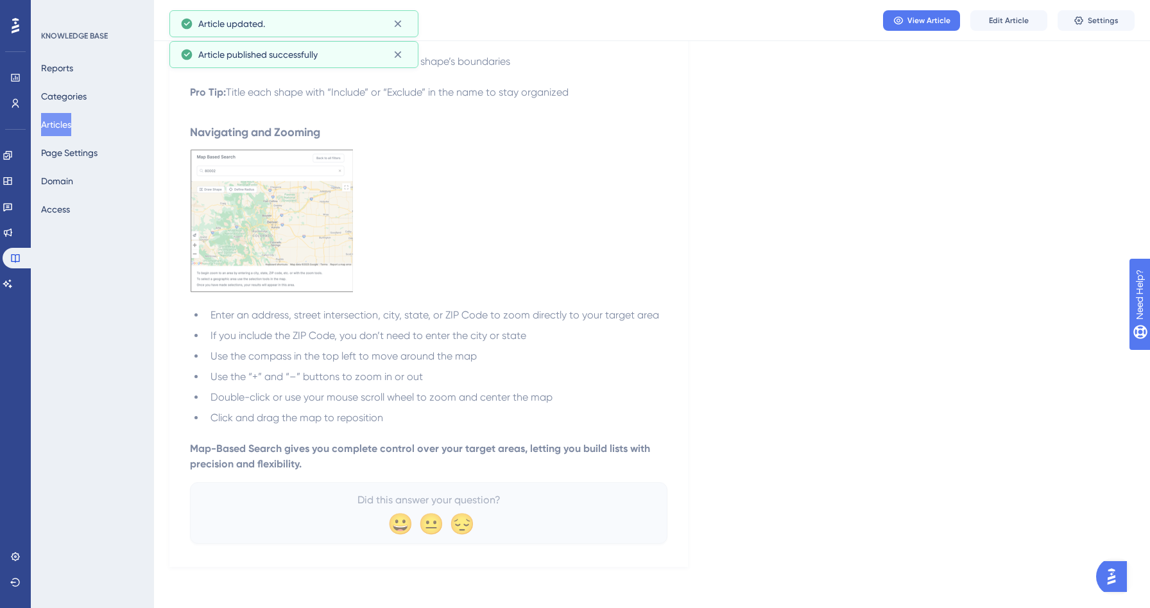
scroll to position [843, 0]
click at [71, 124] on button "Articles" at bounding box center [56, 124] width 30 height 23
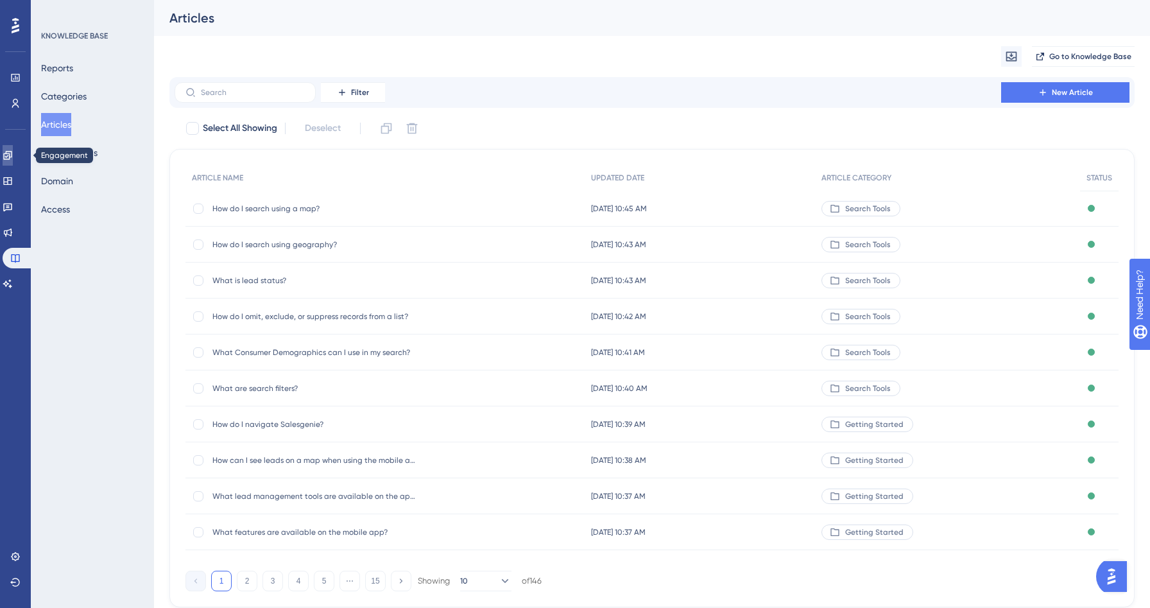
click at [12, 157] on icon at bounding box center [8, 155] width 10 height 10
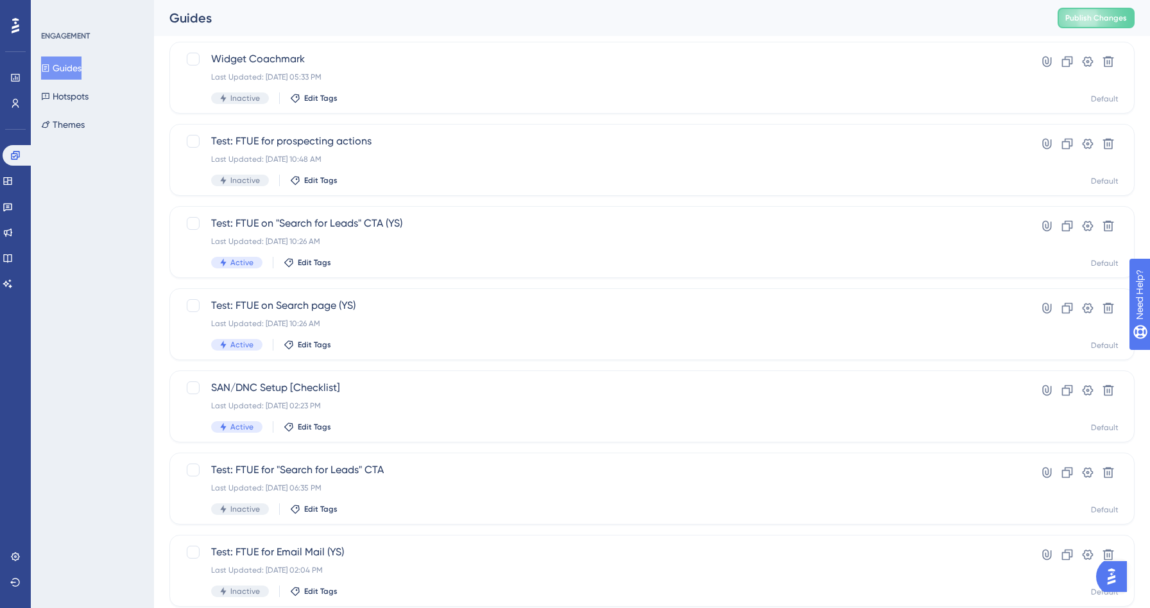
scroll to position [80, 0]
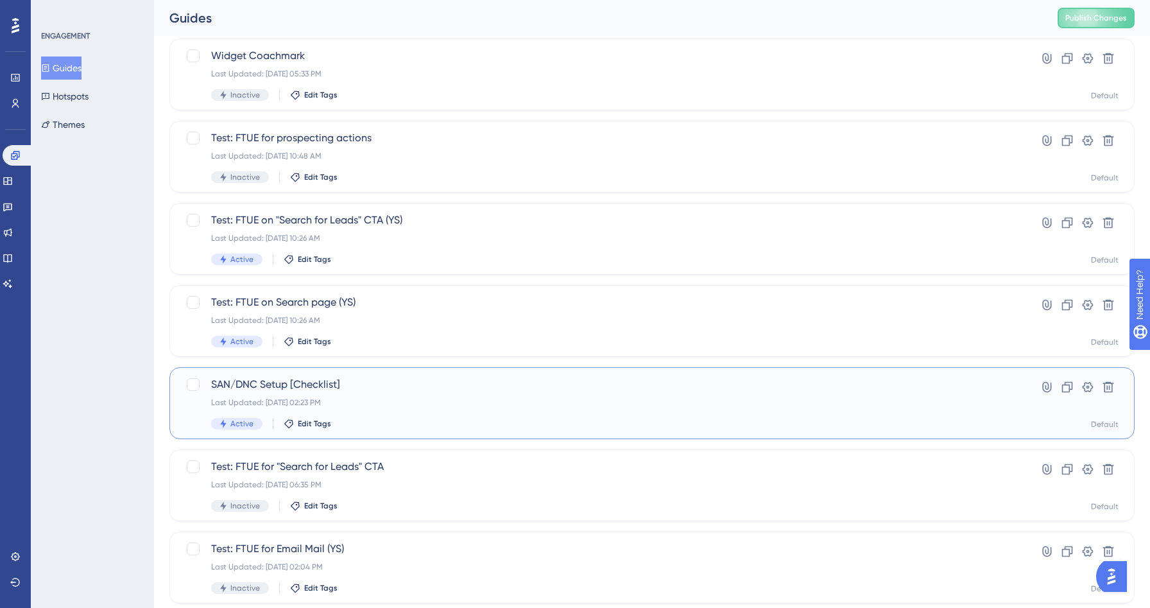
click at [358, 420] on div "Active Edit Tags" at bounding box center [600, 424] width 779 height 12
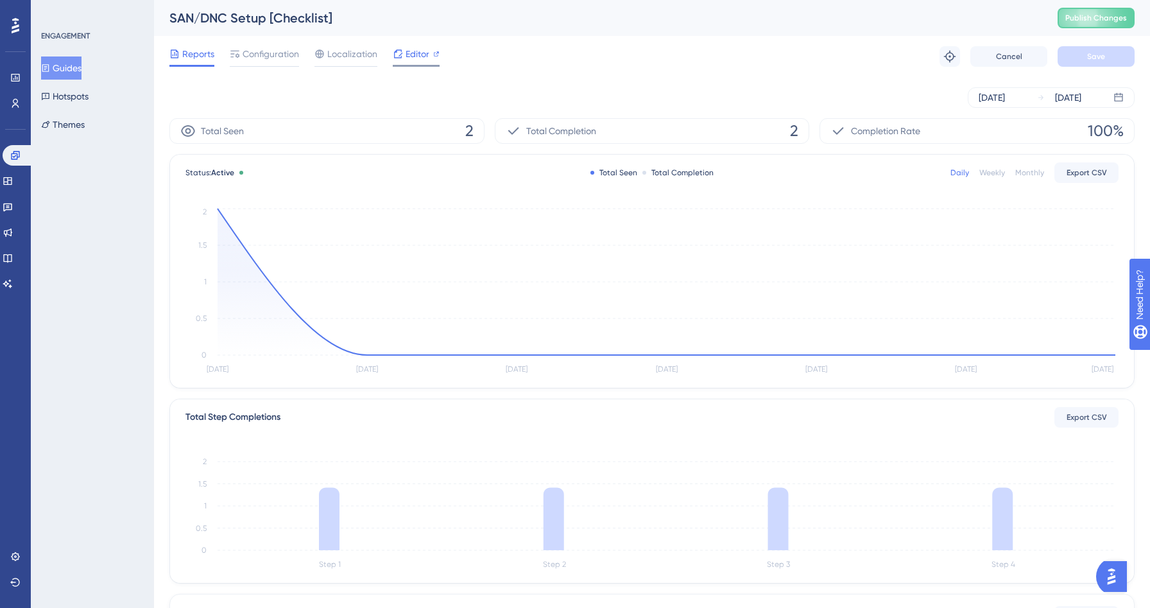
click at [411, 54] on span "Editor" at bounding box center [418, 53] width 24 height 15
click at [428, 51] on span "Editor" at bounding box center [418, 53] width 24 height 15
click at [262, 54] on span "Configuration" at bounding box center [271, 53] width 56 height 15
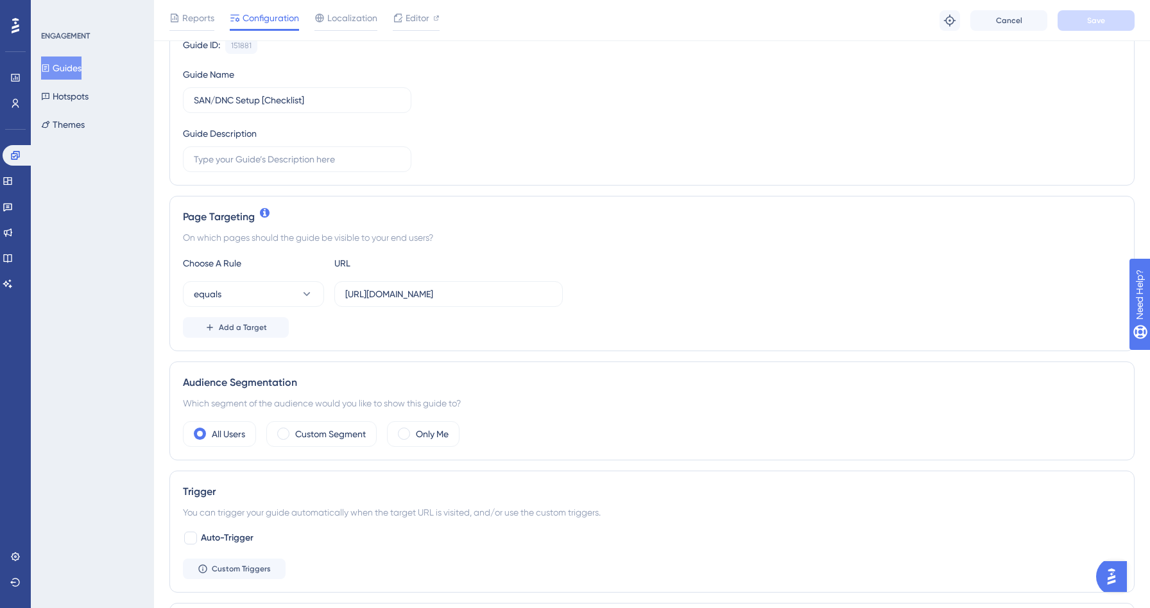
scroll to position [166, 0]
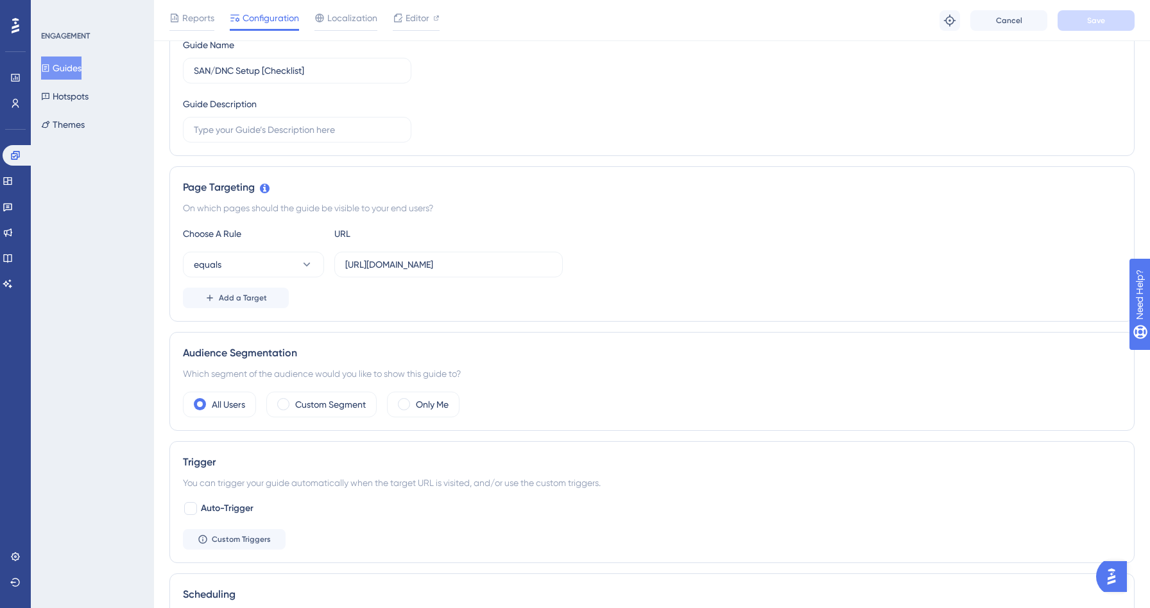
click at [352, 389] on div "Audience Segmentation Which segment of the audience would you like to show this…" at bounding box center [651, 381] width 965 height 99
click at [336, 412] on div "Custom Segment" at bounding box center [321, 405] width 110 height 26
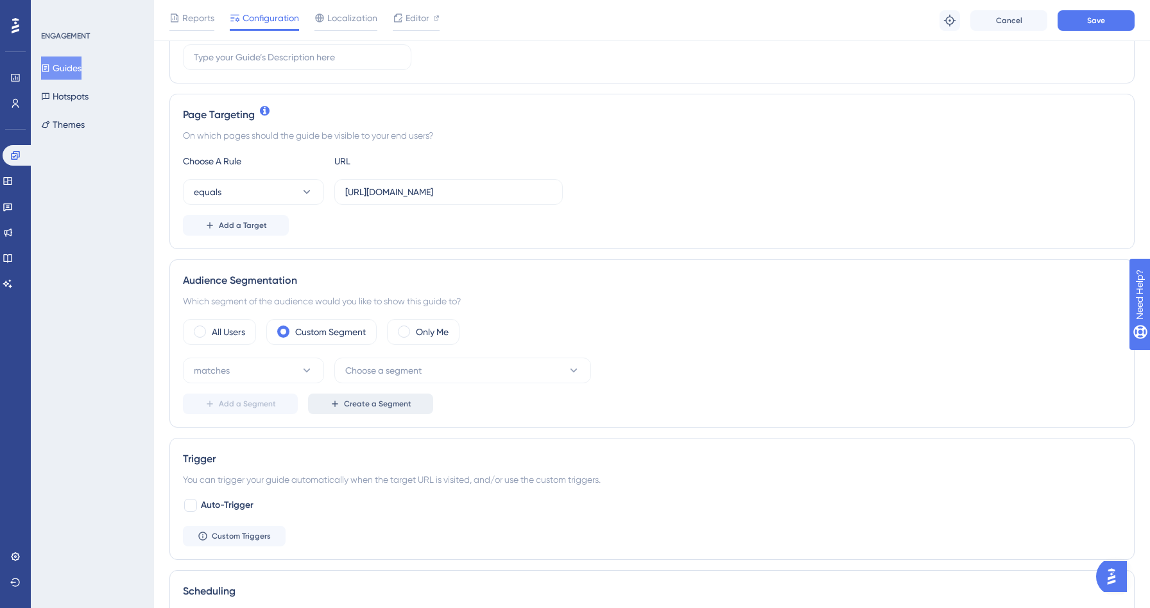
scroll to position [332, 0]
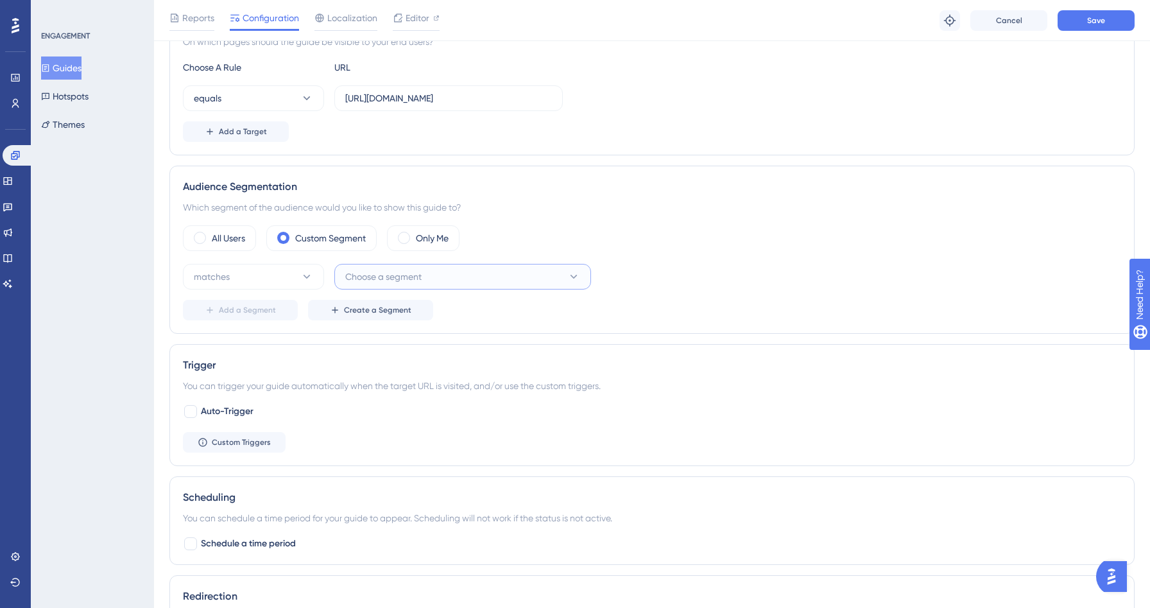
click at [465, 285] on button "Choose a segment" at bounding box center [462, 277] width 257 height 26
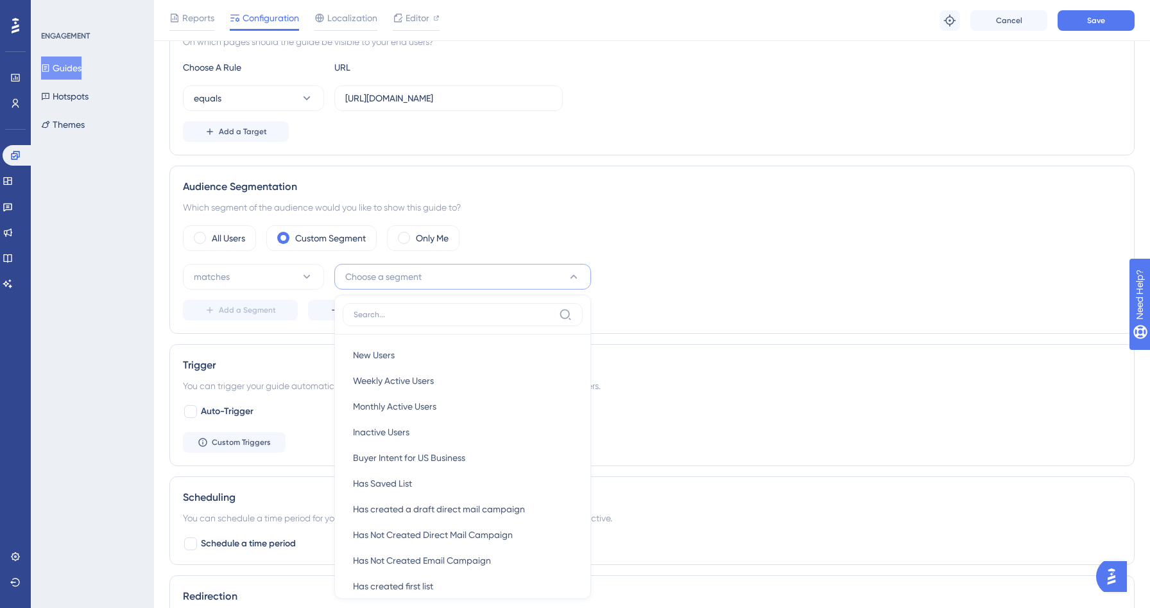
scroll to position [444, 0]
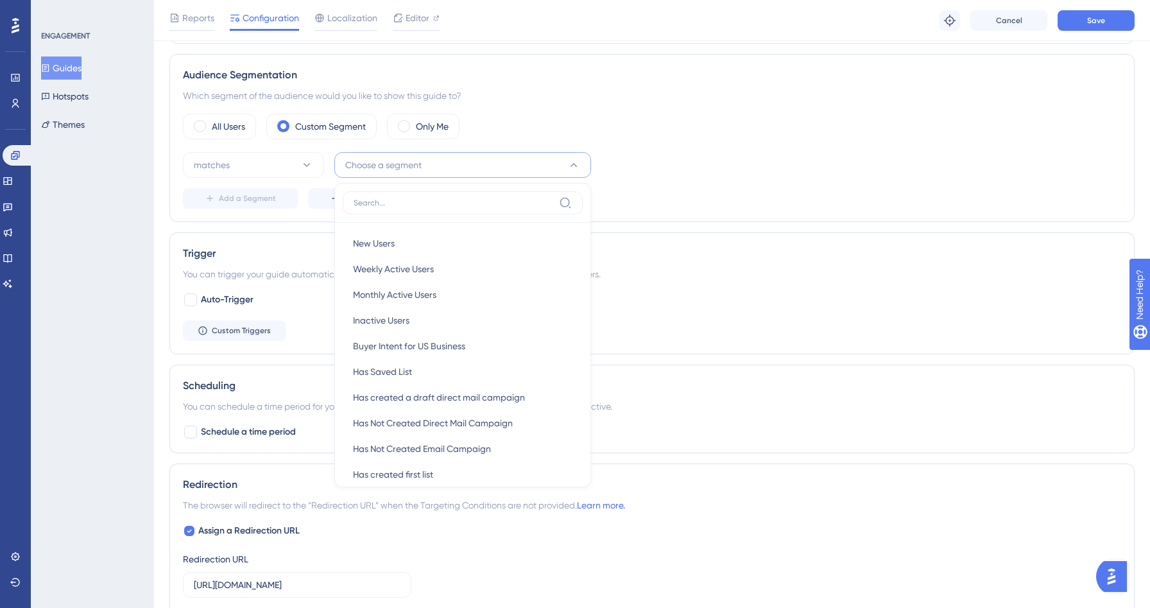
click at [673, 168] on div "matches Choose a segment New Users New Users Weekly Active Users Weekly Active …" at bounding box center [652, 165] width 938 height 26
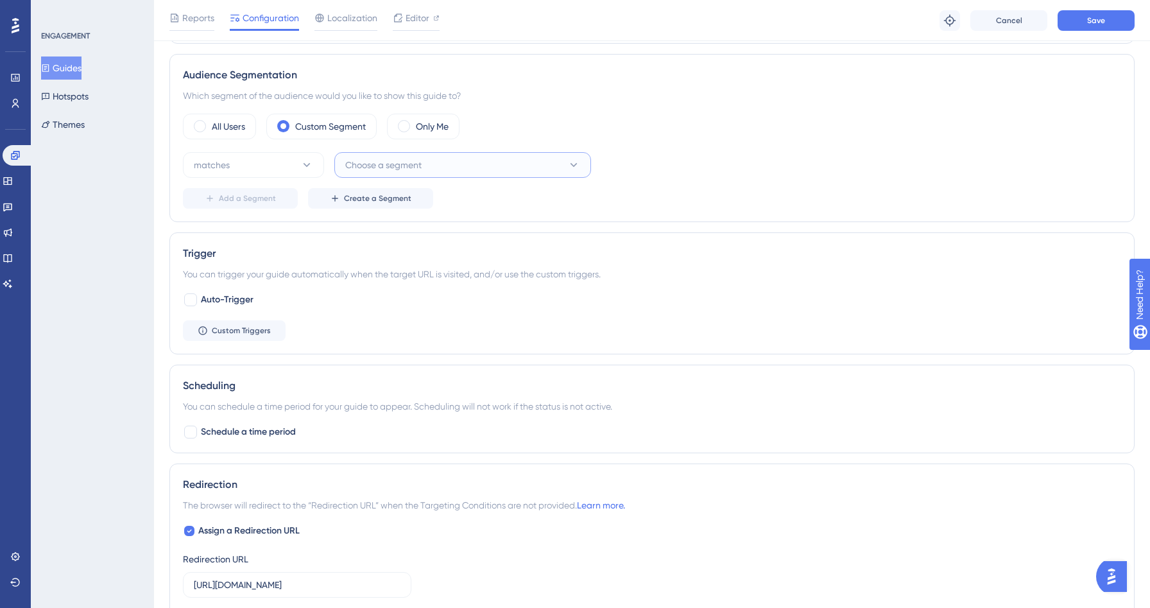
click at [467, 168] on button "Choose a segment" at bounding box center [462, 165] width 257 height 26
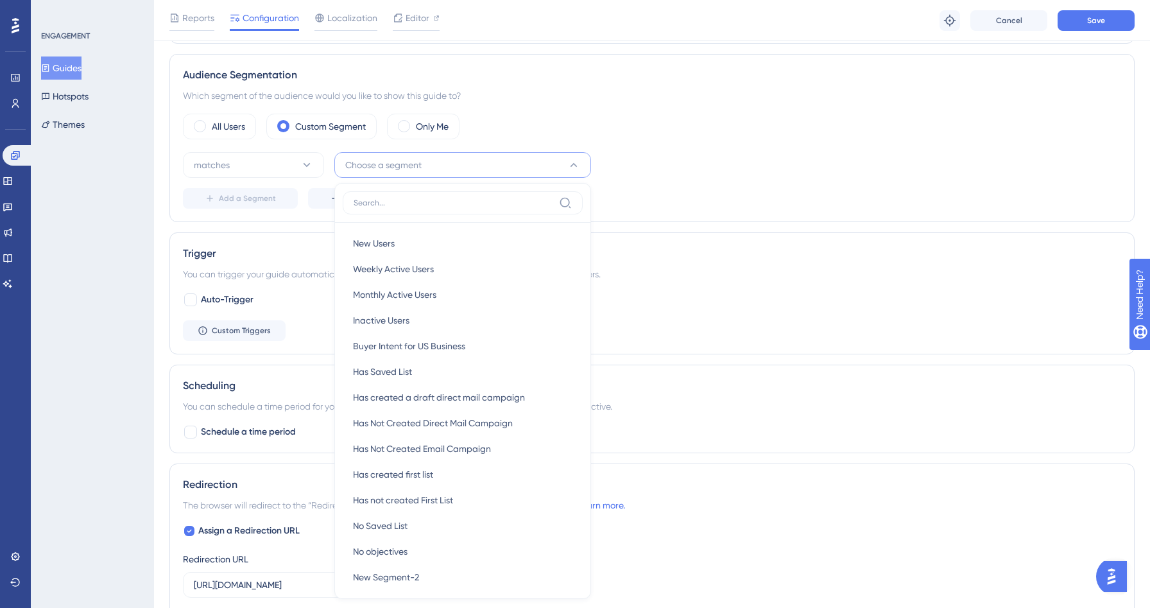
scroll to position [515, 0]
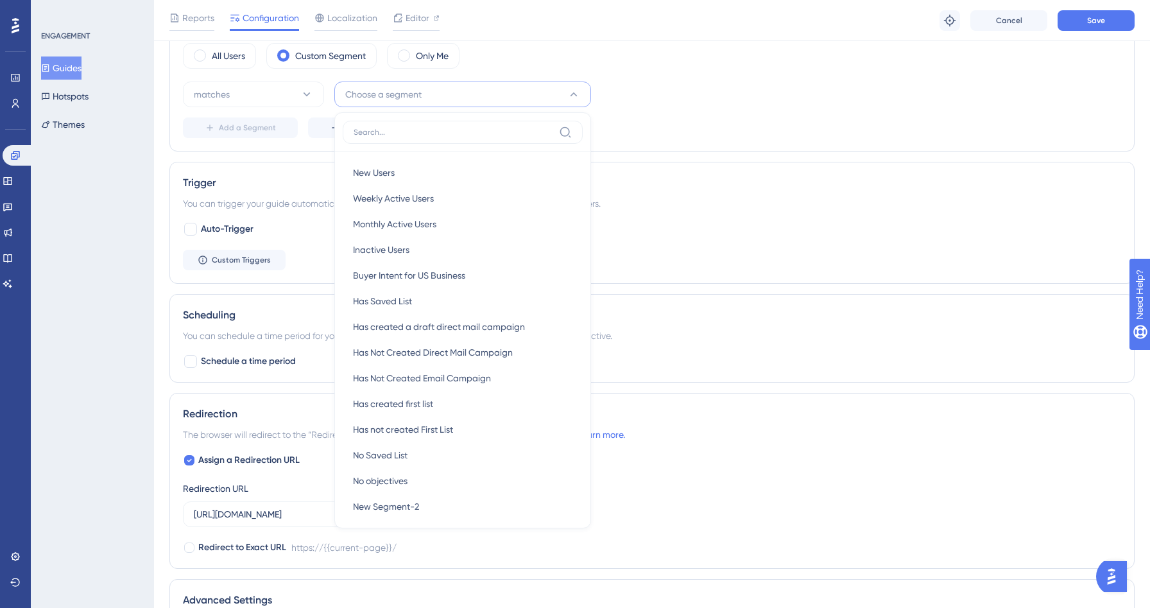
click at [668, 122] on div "Add a Segment Create a Segment" at bounding box center [652, 127] width 938 height 21
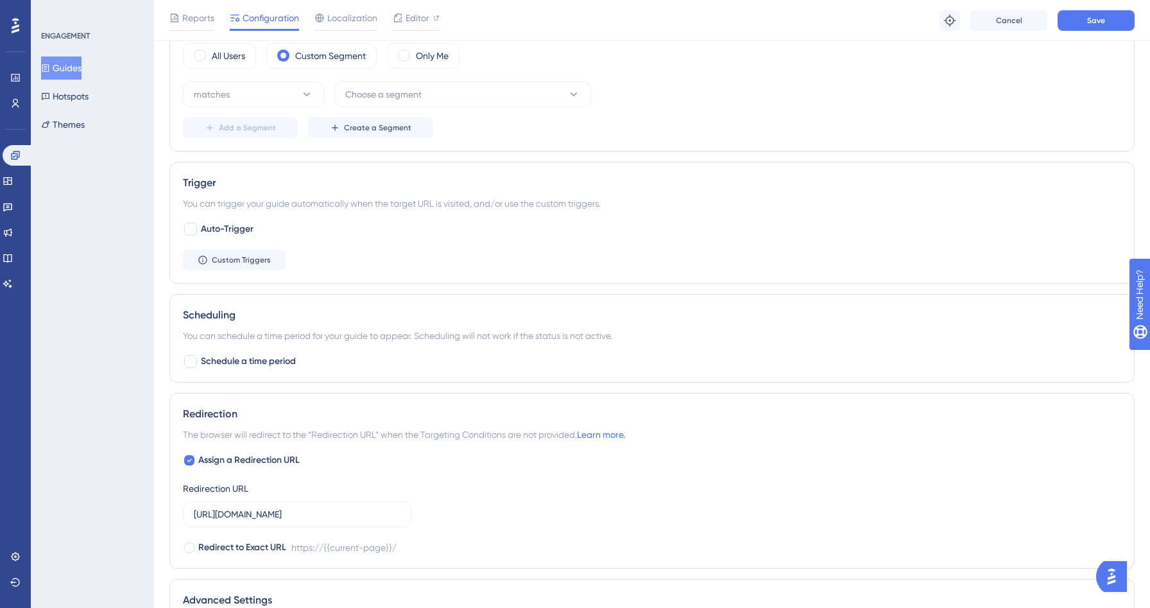
click at [82, 75] on button "Guides" at bounding box center [61, 67] width 40 height 23
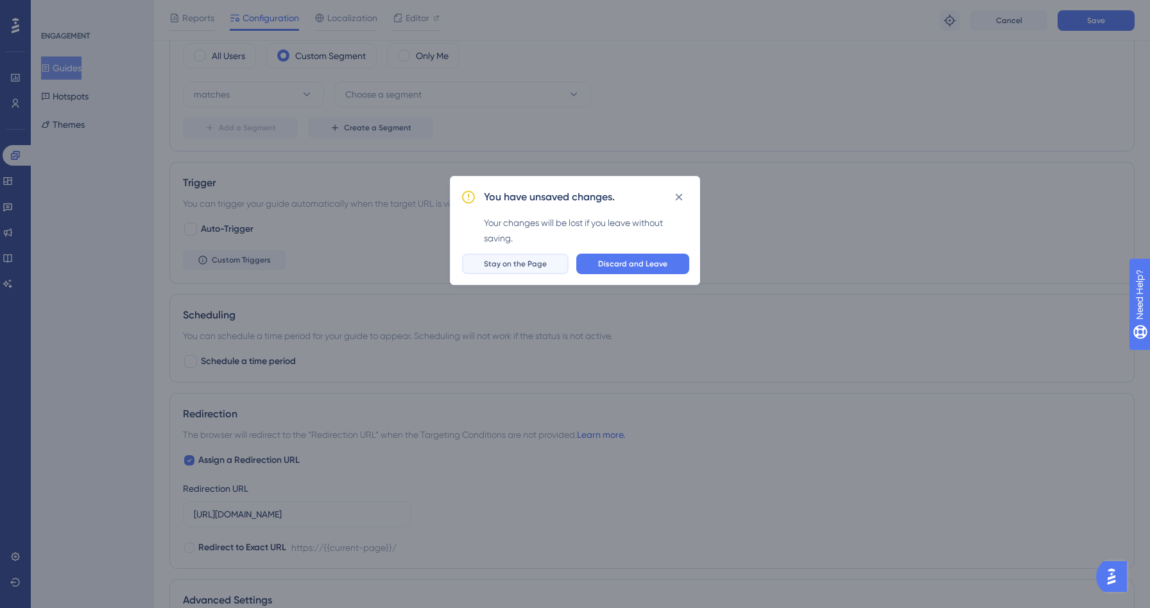
click at [526, 272] on button "Stay on the Page" at bounding box center [515, 264] width 107 height 21
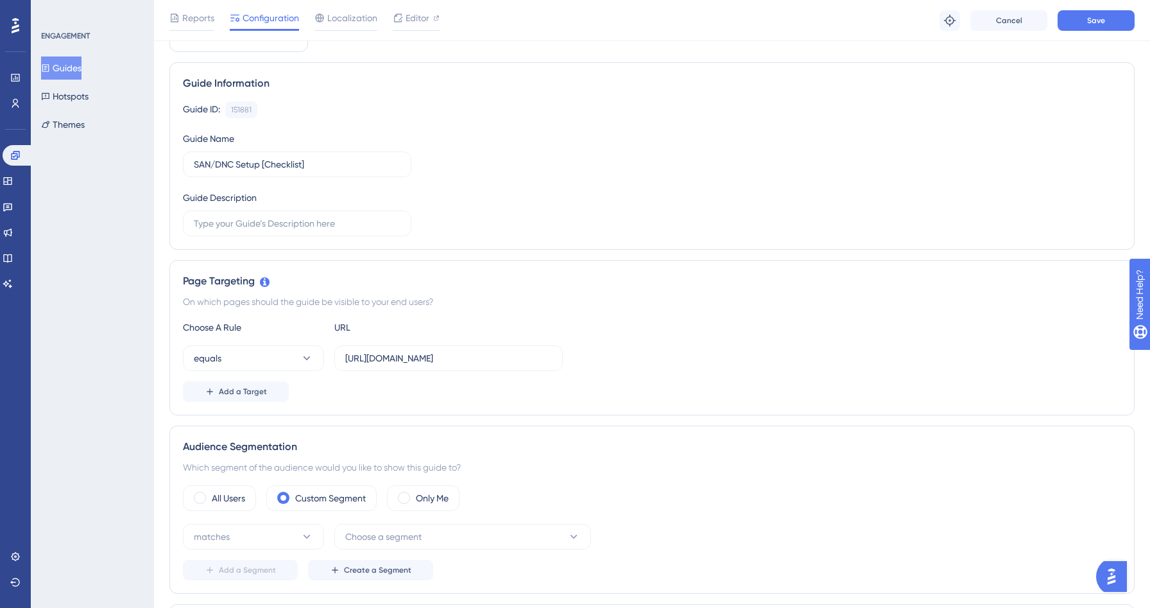
scroll to position [166, 0]
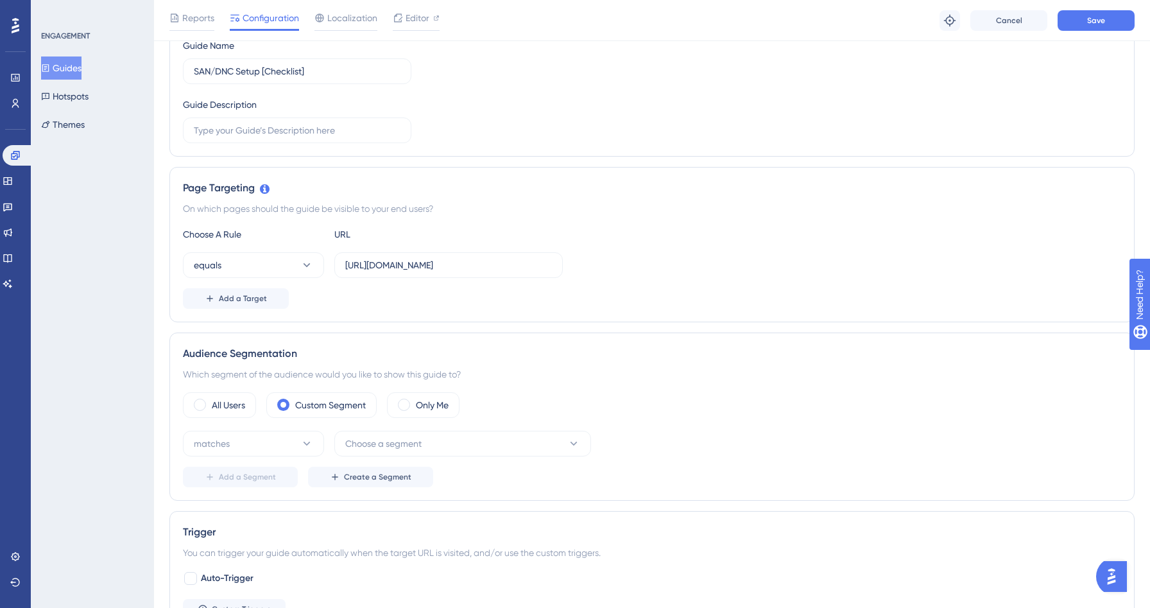
click at [259, 410] on div "All Users Custom Segment Only Me" at bounding box center [652, 405] width 938 height 26
click at [232, 405] on label "All Users" at bounding box center [228, 404] width 33 height 15
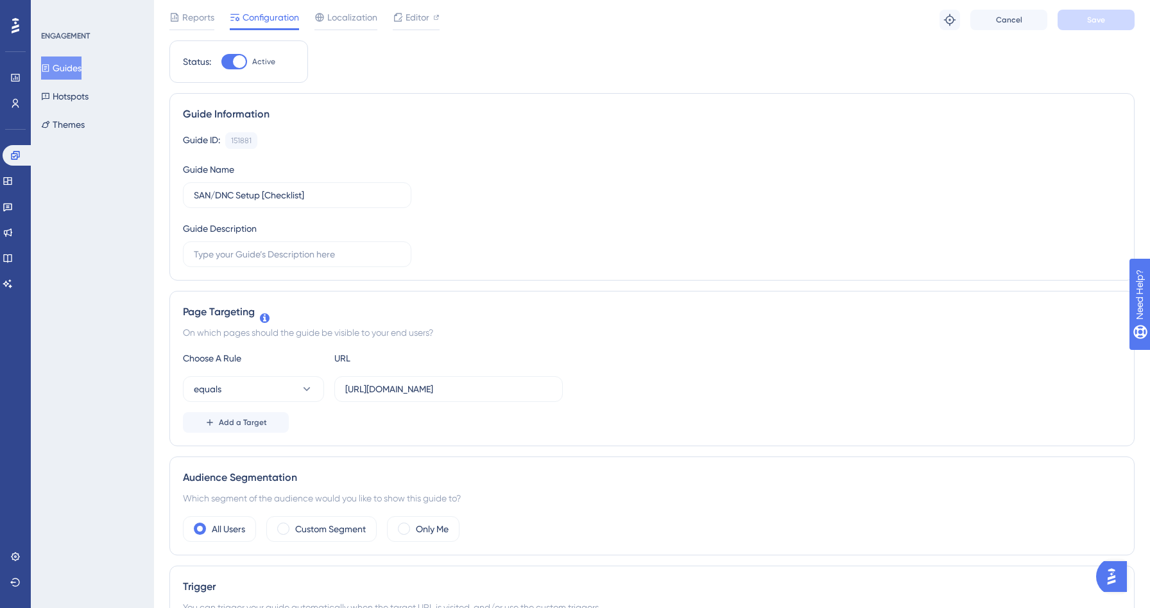
scroll to position [0, 0]
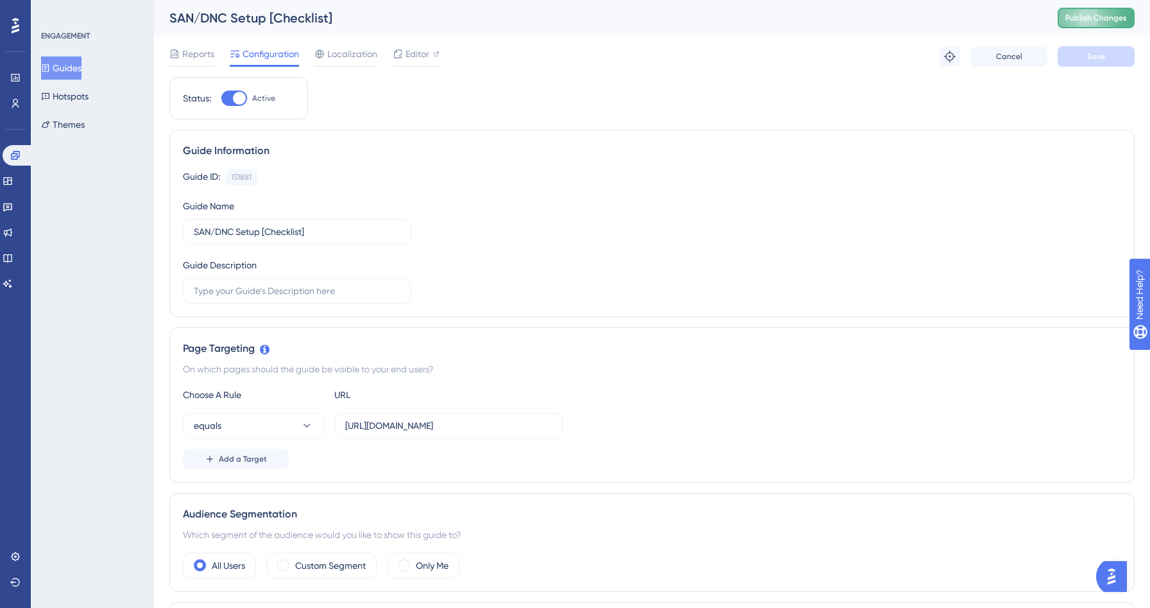
click at [1099, 26] on button "Publish Changes" at bounding box center [1096, 18] width 77 height 21
click at [25, 163] on link at bounding box center [18, 155] width 31 height 21
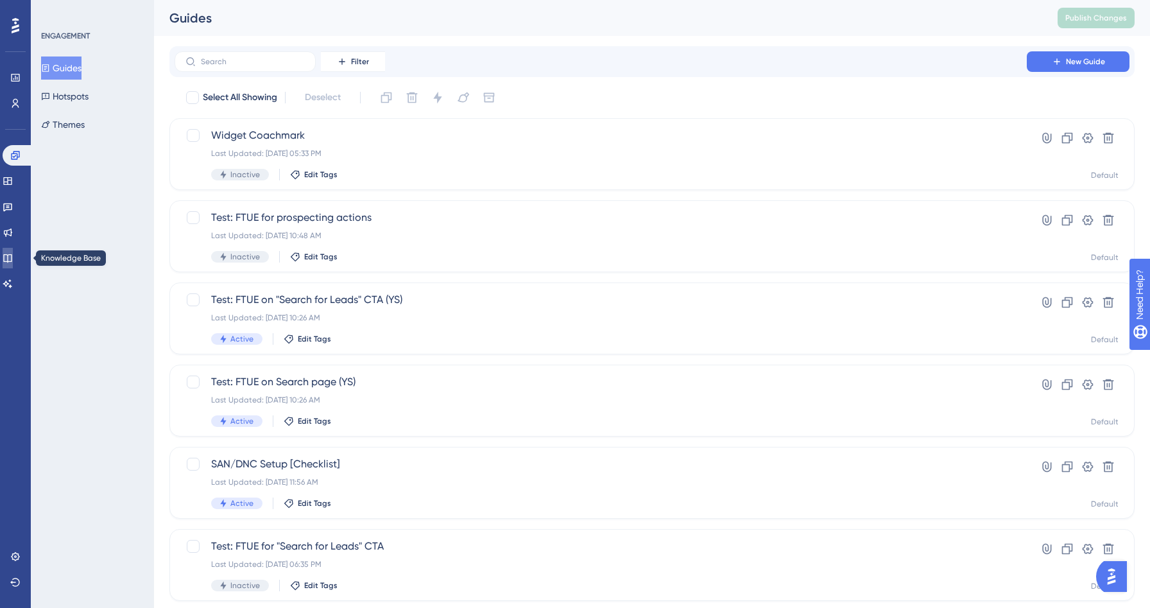
click at [13, 258] on link at bounding box center [8, 258] width 10 height 21
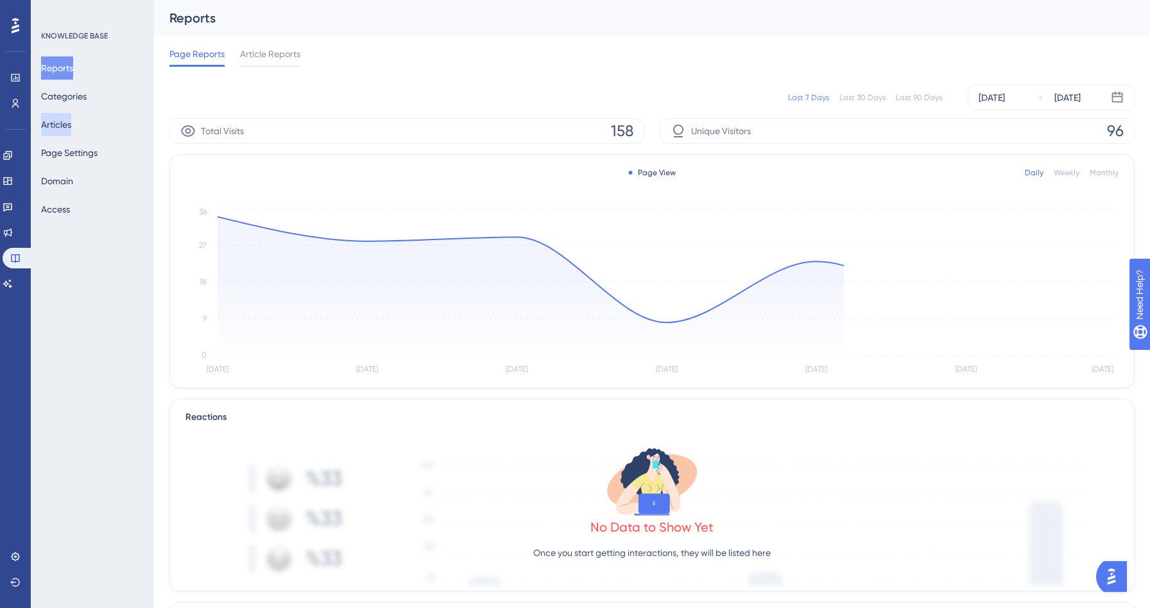
click at [71, 128] on button "Articles" at bounding box center [56, 124] width 30 height 23
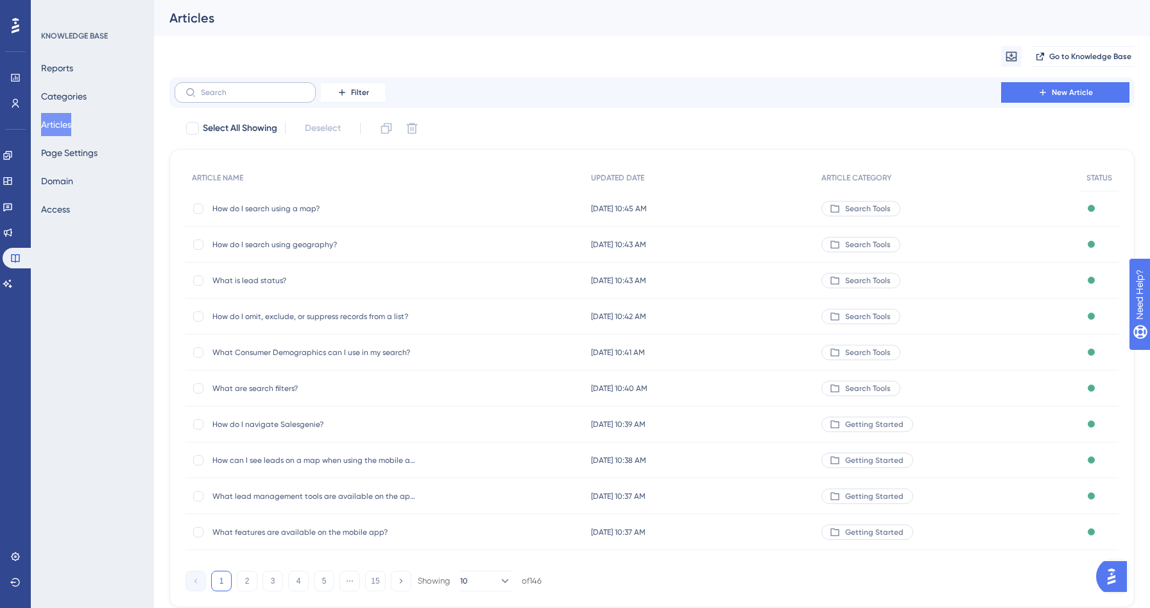
click at [239, 99] on label at bounding box center [245, 92] width 141 height 21
click at [239, 97] on input "text" at bounding box center [253, 92] width 104 height 9
type input "e"
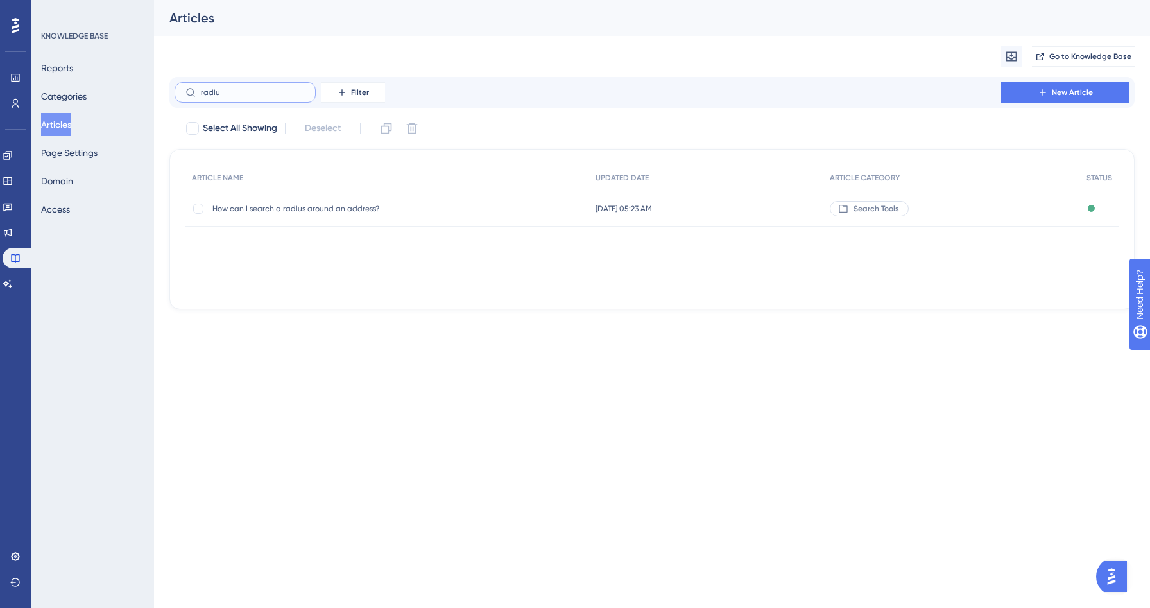
type input "radiu"
click at [278, 206] on span "How can I search a radius around an address?" at bounding box center [314, 208] width 205 height 10
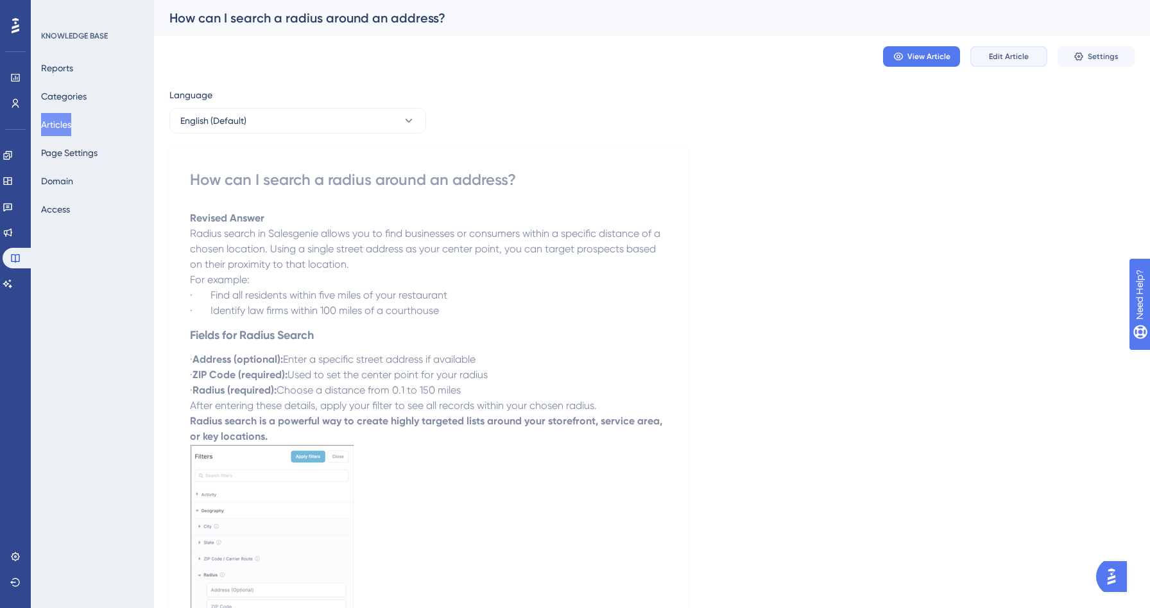
click at [1004, 56] on span "Edit Article" at bounding box center [1009, 56] width 40 height 10
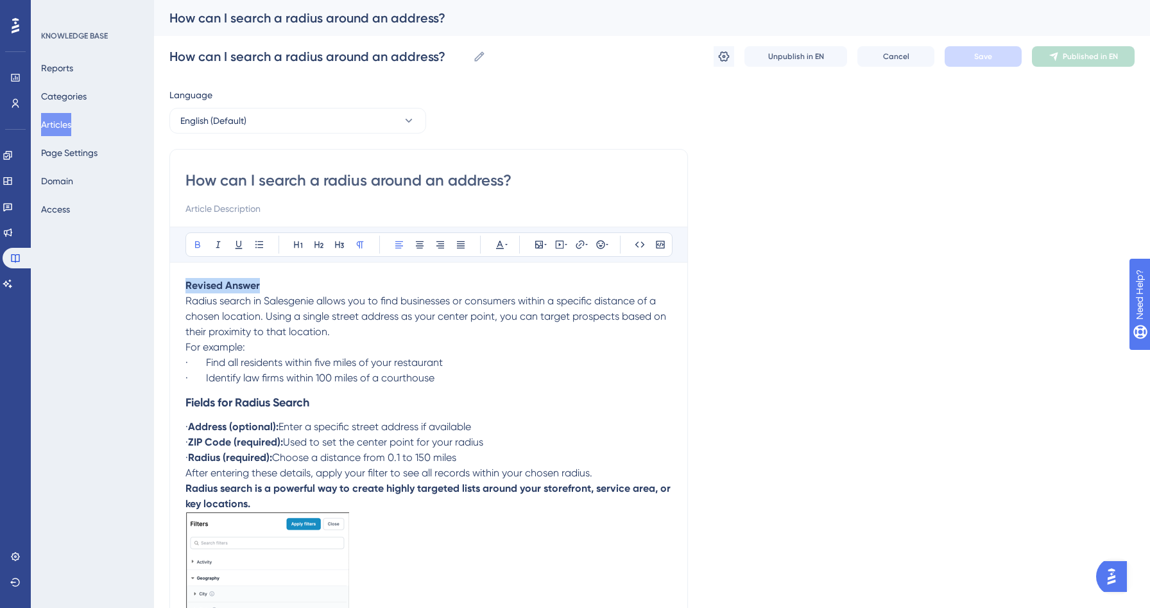
drag, startPoint x: 264, startPoint y: 285, endPoint x: 164, endPoint y: 285, distance: 100.8
click at [164, 285] on div "Performance Users Engagement Widgets Feedback Product Updates Knowledge Base AI…" at bounding box center [652, 413] width 996 height 826
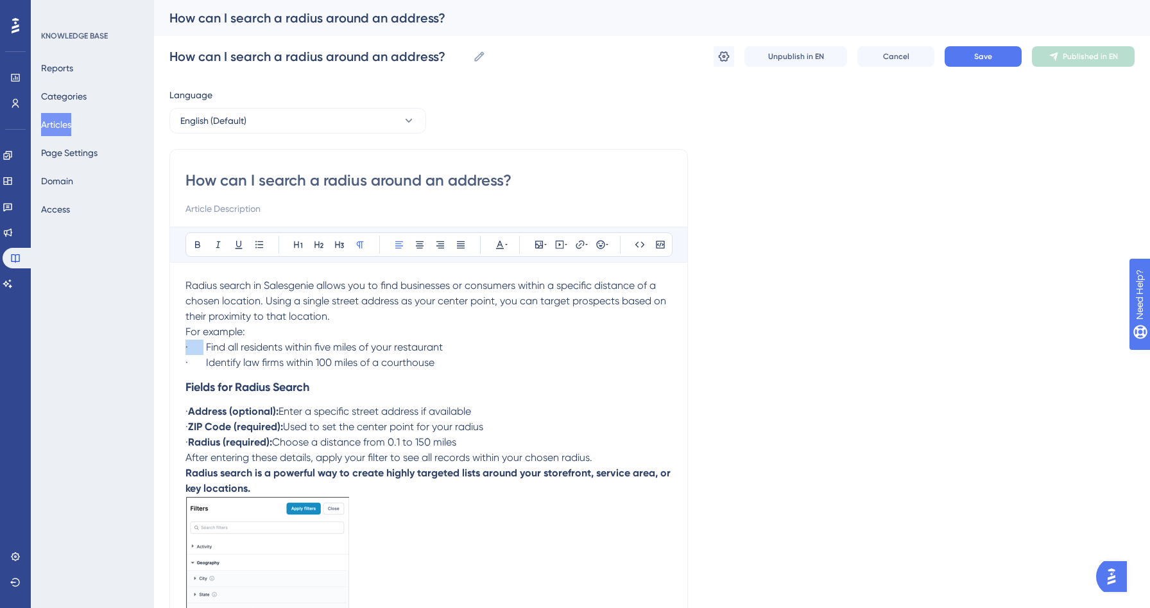
drag, startPoint x: 203, startPoint y: 341, endPoint x: 174, endPoint y: 341, distance: 28.9
click at [174, 341] on div "How can I search a radius around an address? Bold Italic Underline Bullet Point…" at bounding box center [428, 431] width 519 height 564
drag, startPoint x: 206, startPoint y: 363, endPoint x: 178, endPoint y: 361, distance: 27.6
click at [178, 362] on div "How can I search a radius around an address? Bold Italic Underline Bullet Point…" at bounding box center [428, 431] width 519 height 564
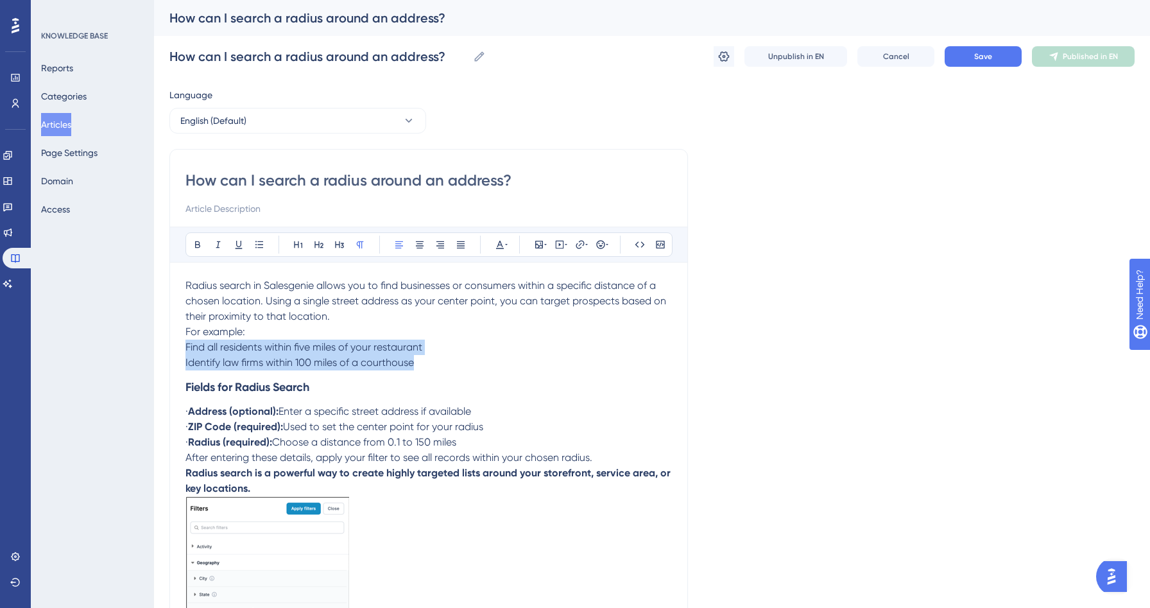
drag, startPoint x: 429, startPoint y: 358, endPoint x: 147, endPoint y: 349, distance: 281.9
click at [154, 349] on div "Performance Users Engagement Widgets Feedback Product Updates Knowledge Base AI…" at bounding box center [652, 405] width 996 height 811
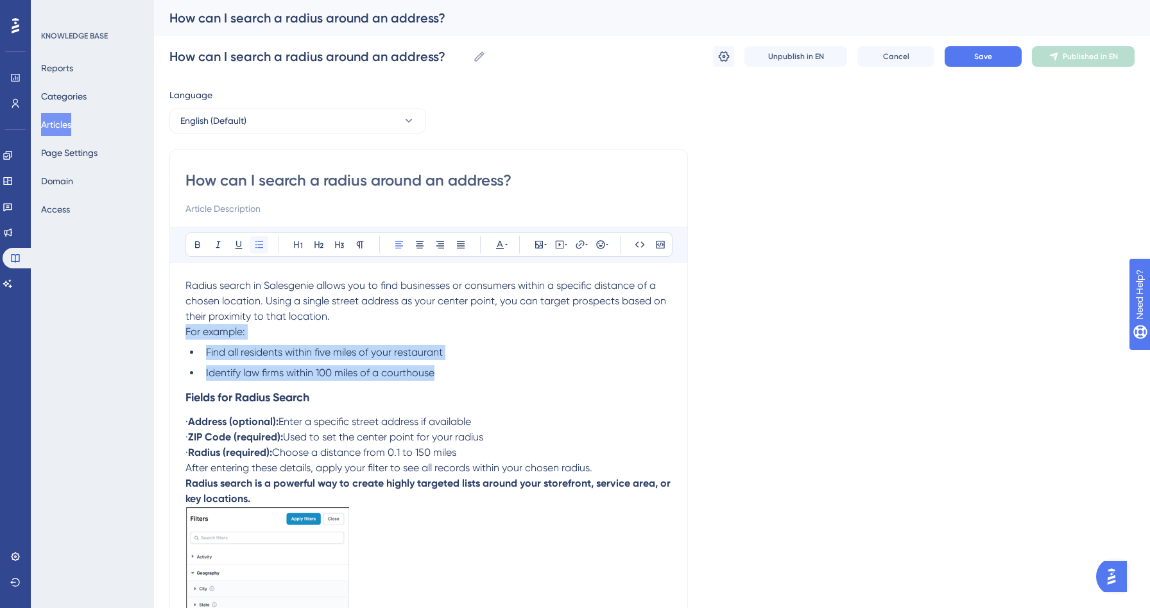
click at [258, 243] on icon at bounding box center [259, 244] width 10 height 10
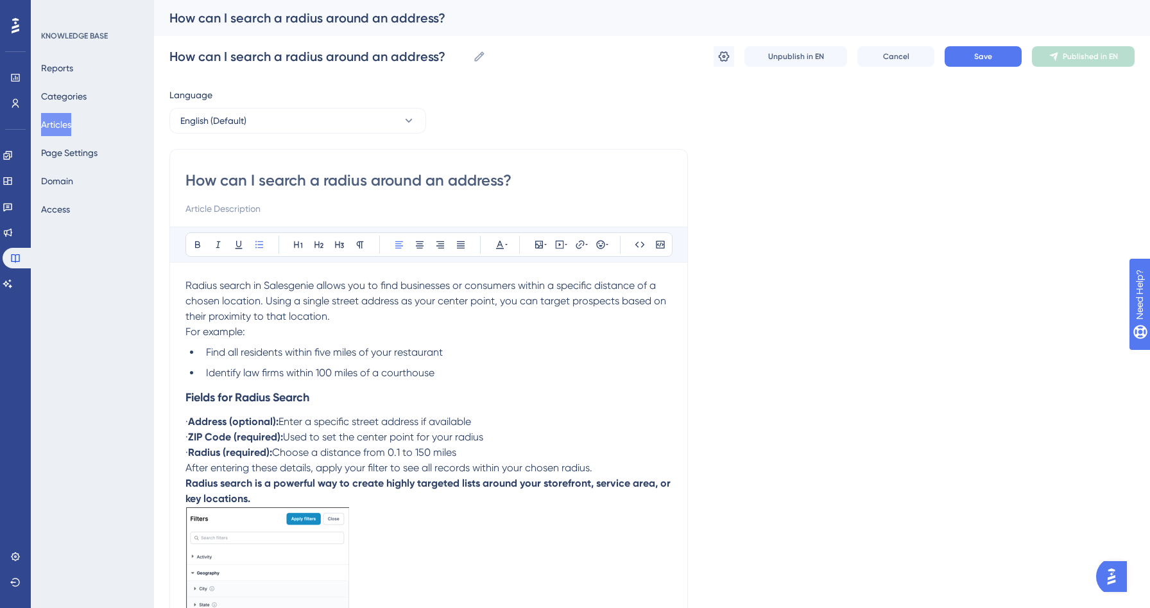
click at [316, 345] on li "Find all residents within five miles of your restaurant" at bounding box center [436, 352] width 471 height 15
click at [185, 397] on div "How can I search a radius around an address? Bold Italic Underline Bullet Point…" at bounding box center [428, 436] width 519 height 574
click at [194, 399] on strong "Fields for Radius Search" at bounding box center [247, 397] width 124 height 14
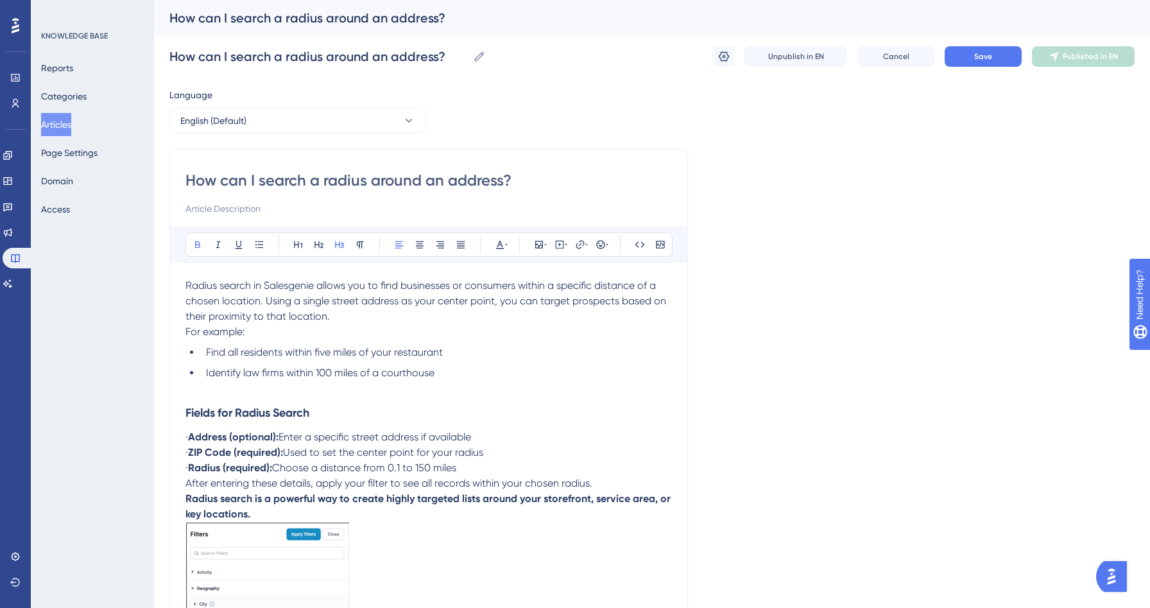
scroll to position [76, 0]
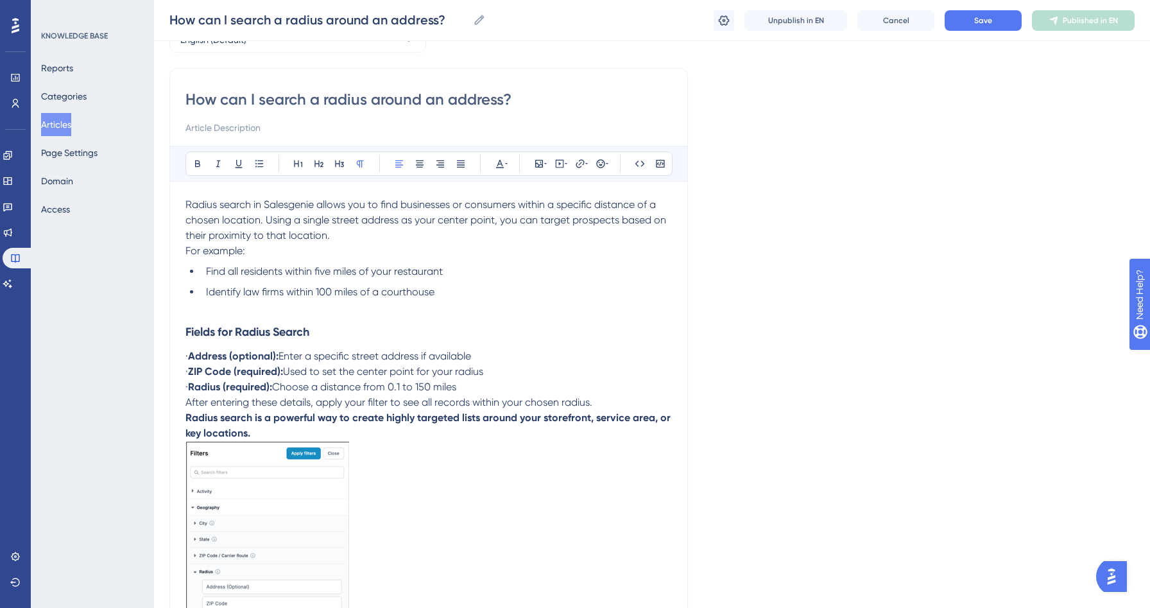
drag, startPoint x: 206, startPoint y: 358, endPoint x: 178, endPoint y: 357, distance: 27.6
click at [178, 357] on div "How can I search a radius around an address? Bold Italic Underline Bullet Point…" at bounding box center [428, 363] width 519 height 590
drag, startPoint x: 207, startPoint y: 375, endPoint x: 159, endPoint y: 375, distance: 48.1
click at [164, 375] on div "Performance Users Engagement Widgets Feedback Product Updates Knowledge Base AI…" at bounding box center [652, 339] width 996 height 831
drag, startPoint x: 209, startPoint y: 388, endPoint x: 161, endPoint y: 386, distance: 47.5
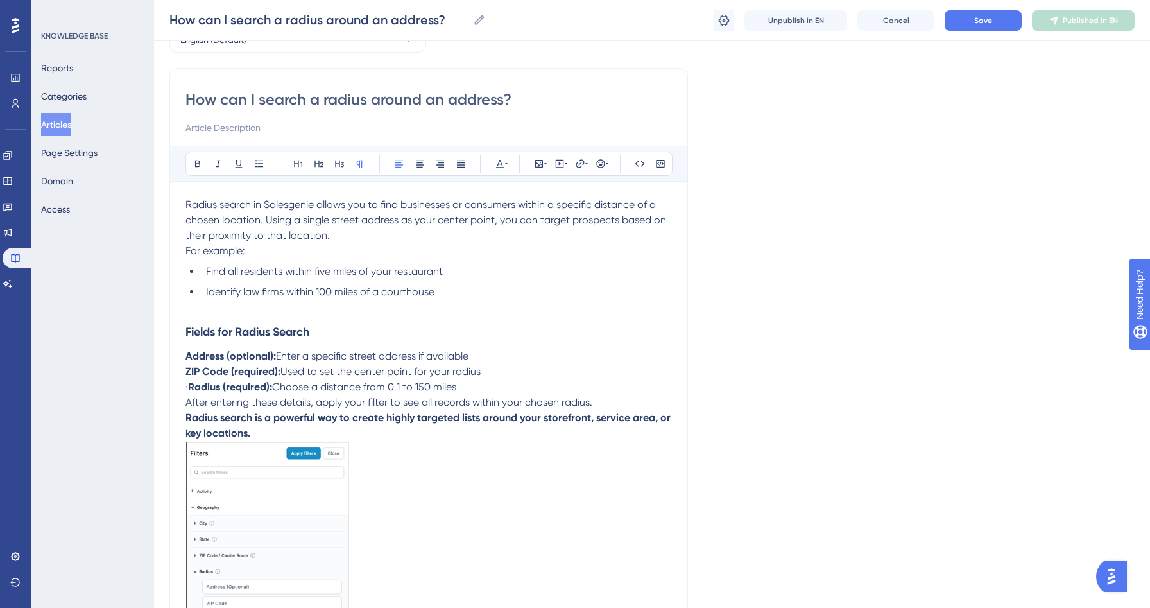
click at [162, 386] on div "Performance Users Engagement Widgets Feedback Product Updates Knowledge Base AI…" at bounding box center [652, 339] width 996 height 831
click at [603, 405] on p "After entering these details, apply your filter to see all records within your …" at bounding box center [428, 402] width 487 height 15
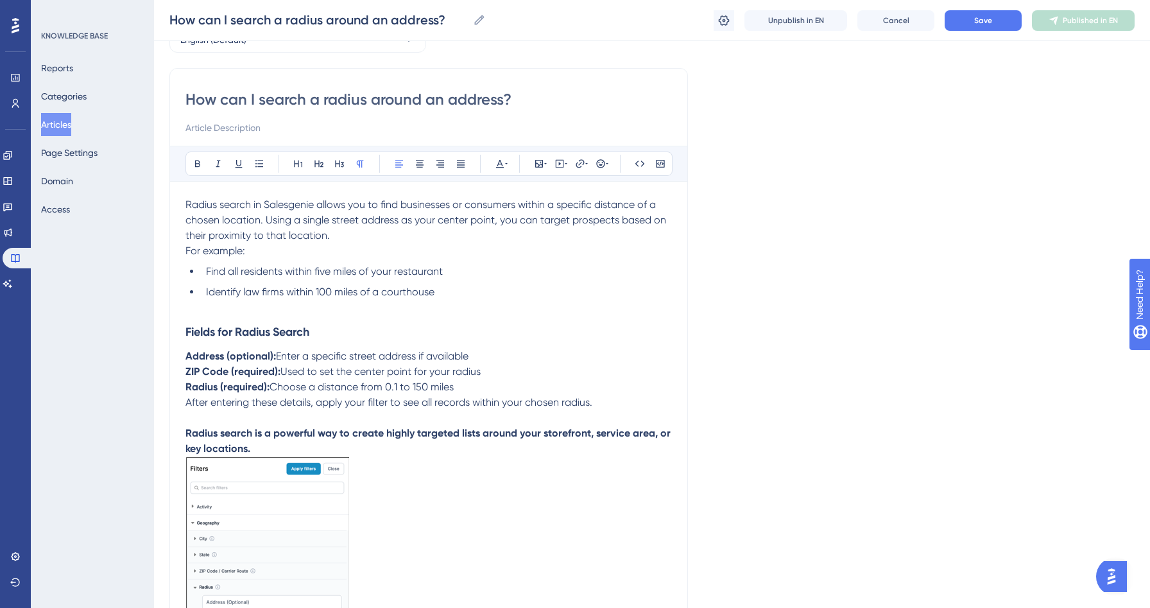
click at [460, 388] on p "Radius (required): Choose a distance from 0.1 to 150 miles" at bounding box center [428, 386] width 487 height 15
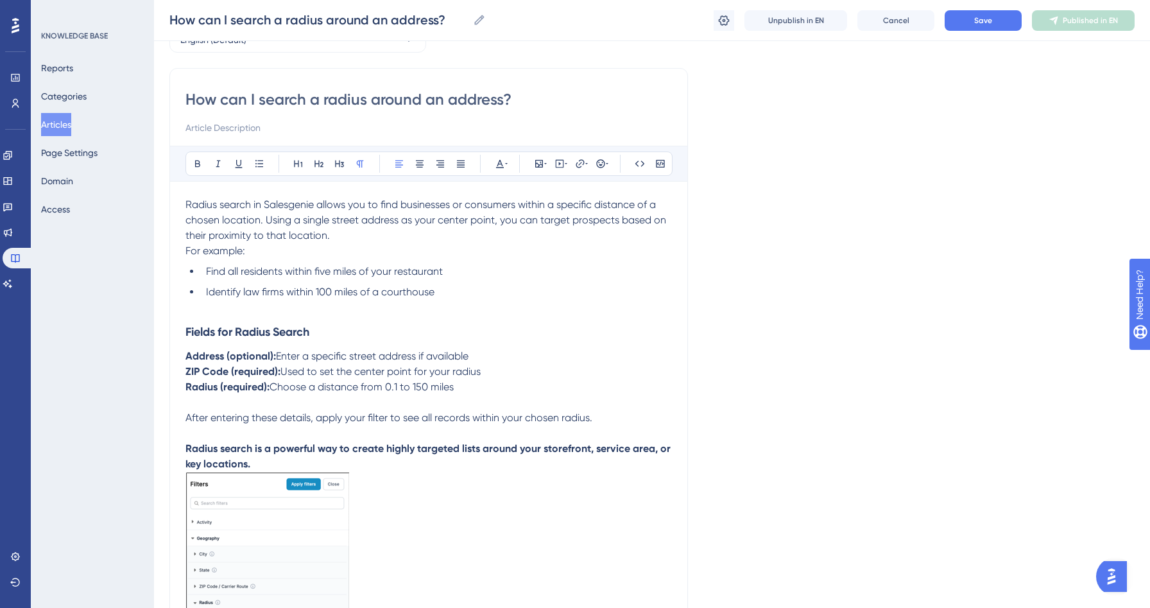
drag, startPoint x: 187, startPoint y: 356, endPoint x: 458, endPoint y: 386, distance: 272.6
click at [458, 386] on div "Radius search in Salesgenie allows you to find businesses or consumers within a…" at bounding box center [428, 435] width 487 height 476
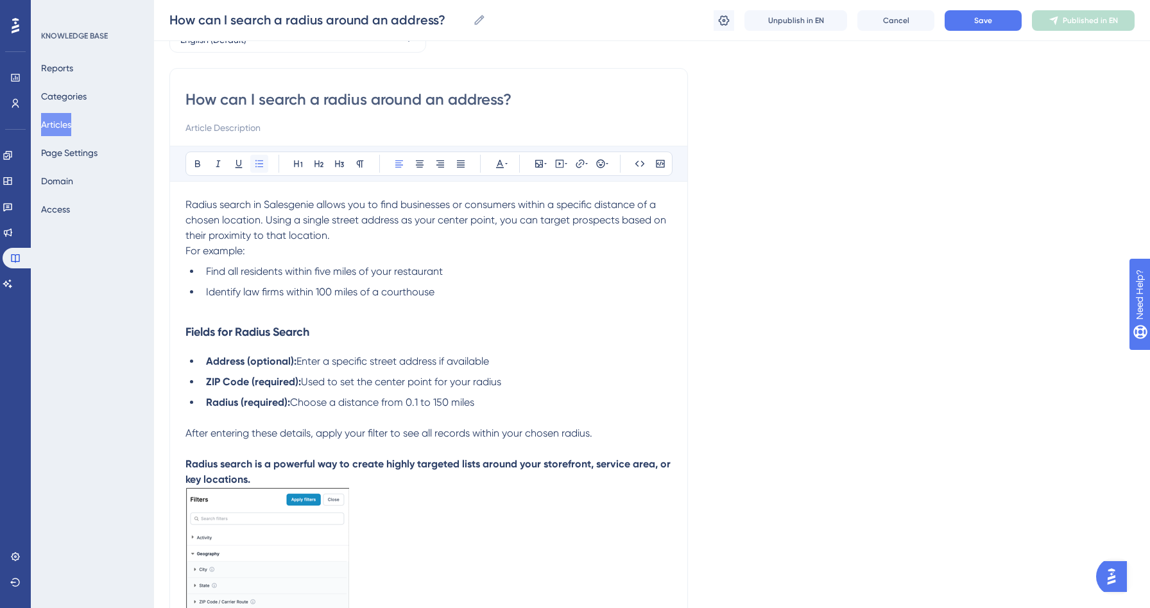
click at [267, 164] on button at bounding box center [259, 164] width 18 height 18
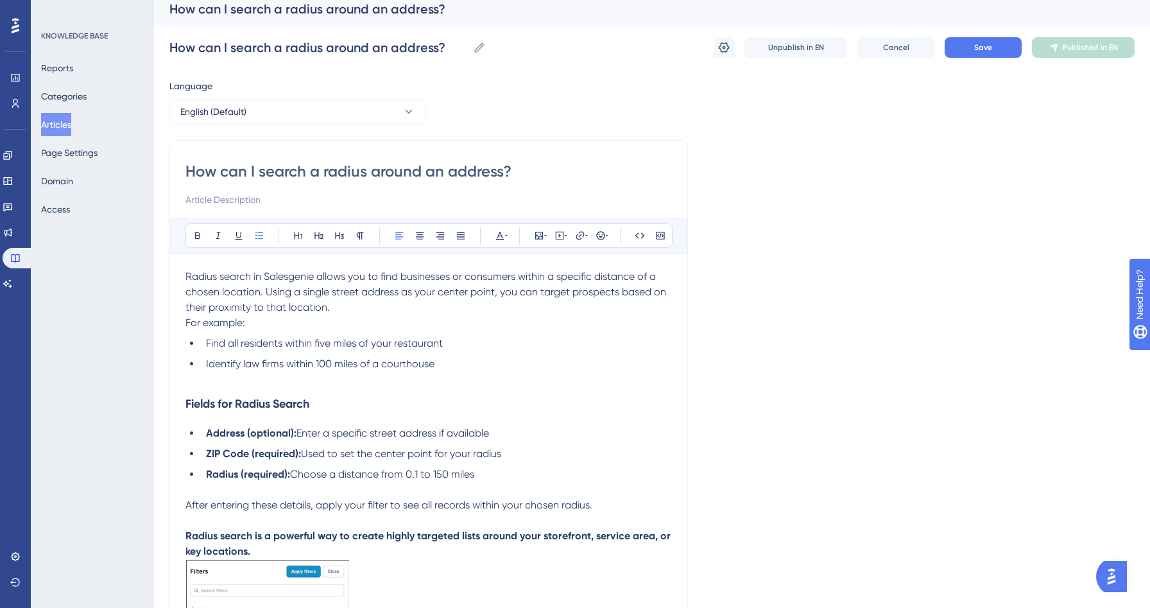
scroll to position [0, 0]
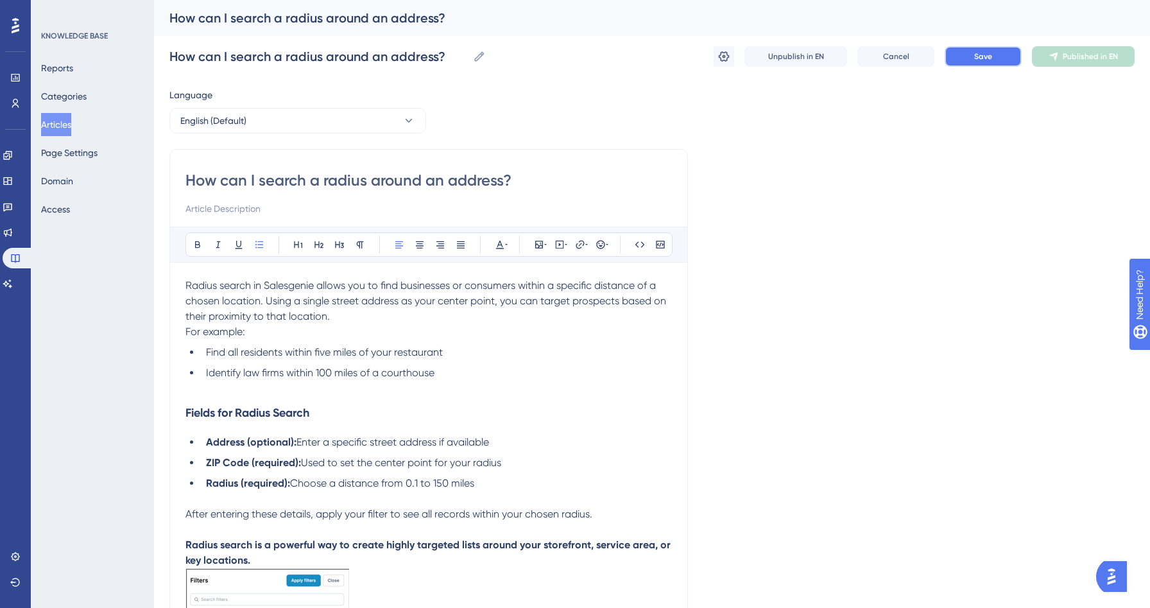
click at [999, 53] on button "Save" at bounding box center [983, 56] width 77 height 21
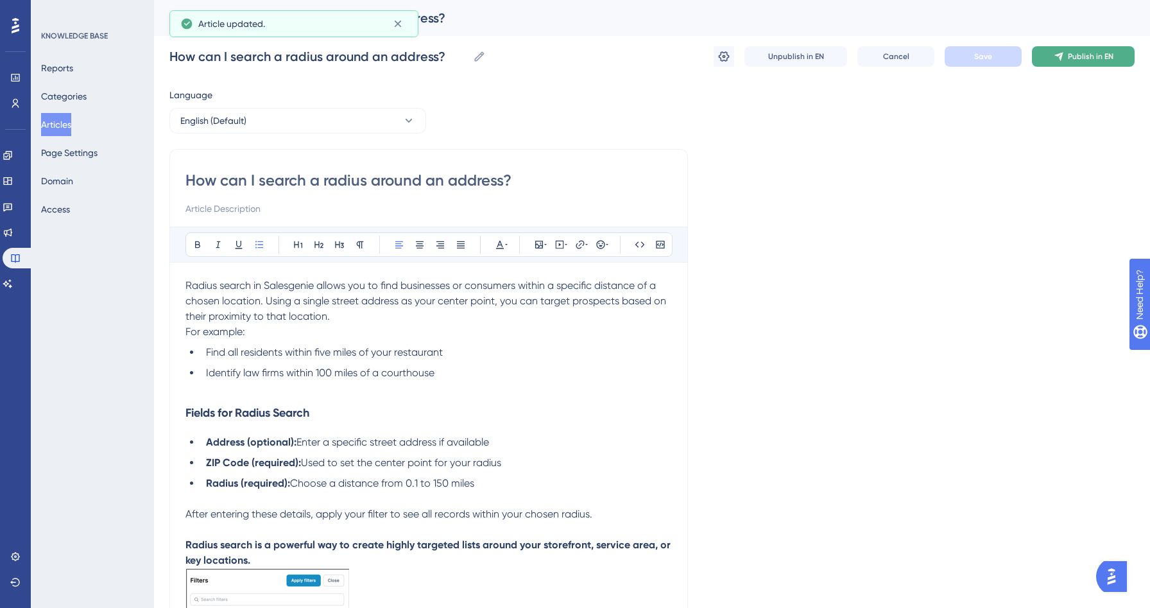
click at [1067, 56] on button "Publish in EN" at bounding box center [1083, 56] width 103 height 21
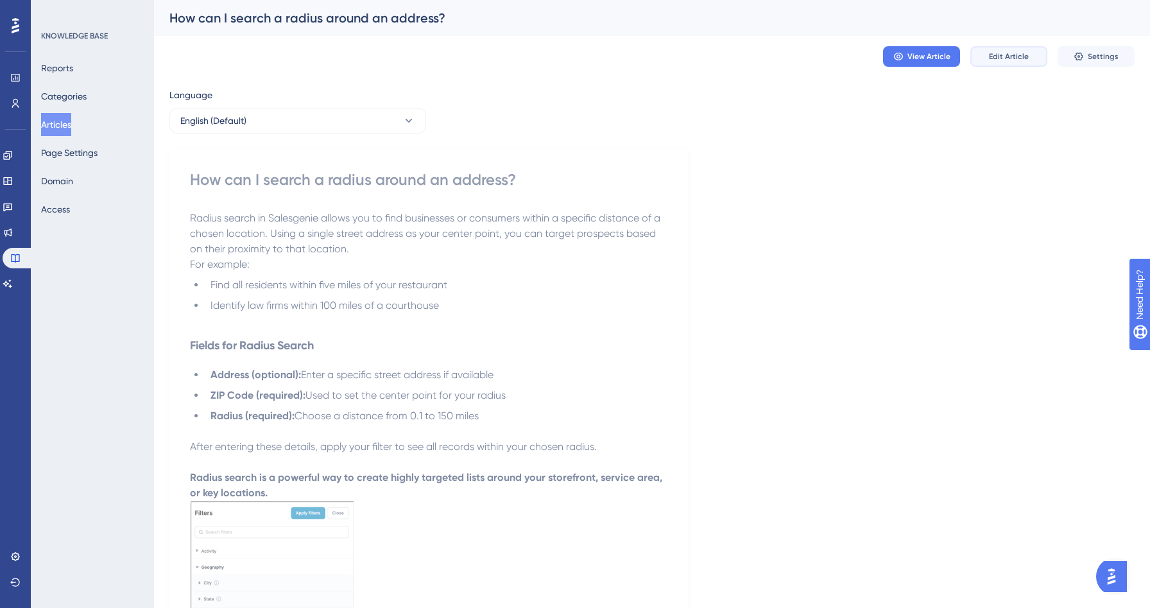
click at [1003, 58] on span "Edit Article" at bounding box center [1009, 56] width 40 height 10
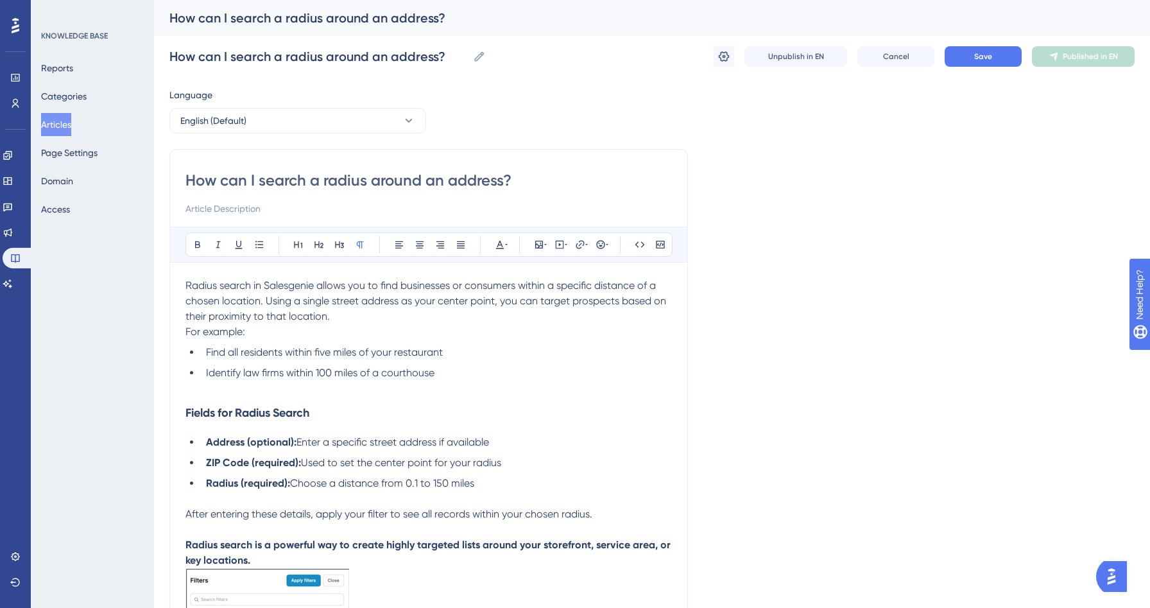
click at [274, 561] on p "Radius search is a powerful way to create highly targeted lists around your sto…" at bounding box center [428, 552] width 487 height 31
click at [988, 57] on span "Save" at bounding box center [983, 56] width 18 height 10
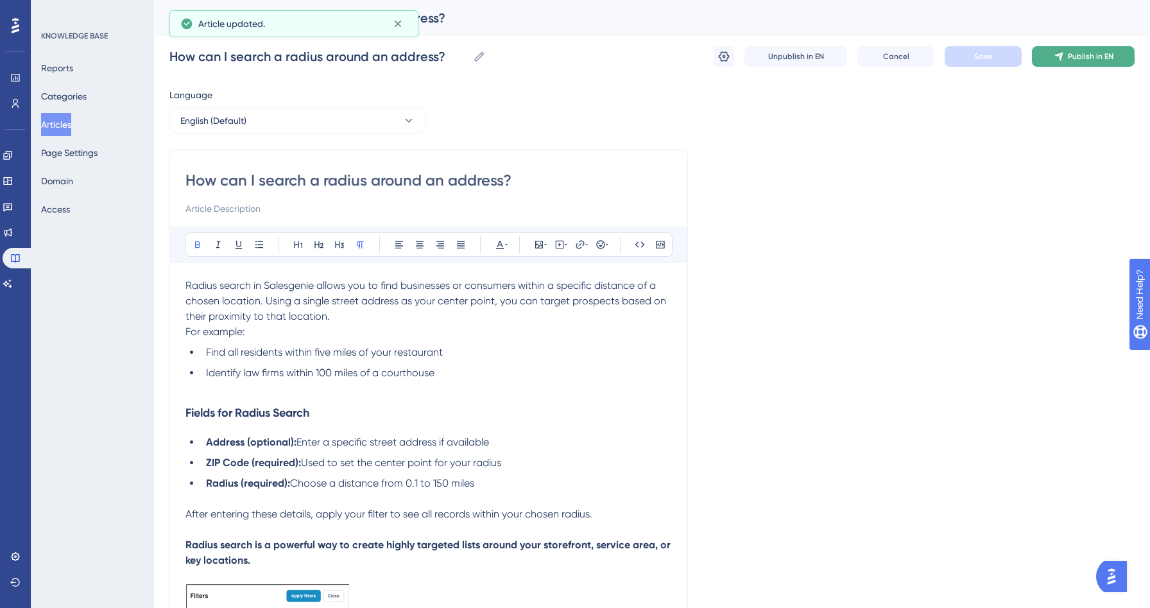
click at [1066, 56] on button "Publish in EN" at bounding box center [1083, 56] width 103 height 21
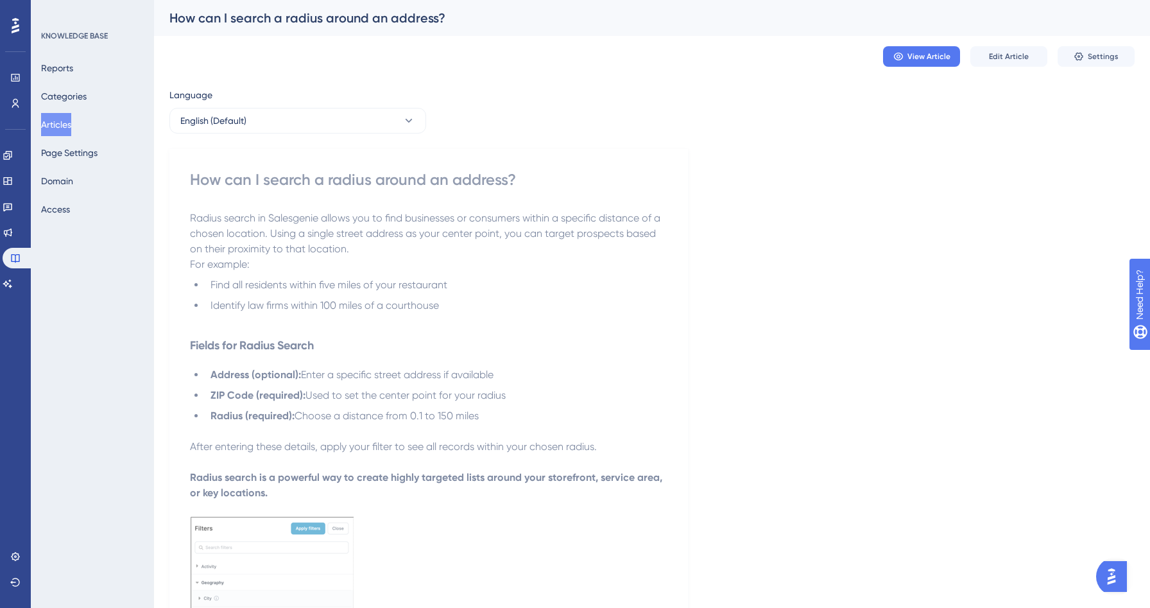
click at [71, 127] on button "Articles" at bounding box center [56, 124] width 30 height 23
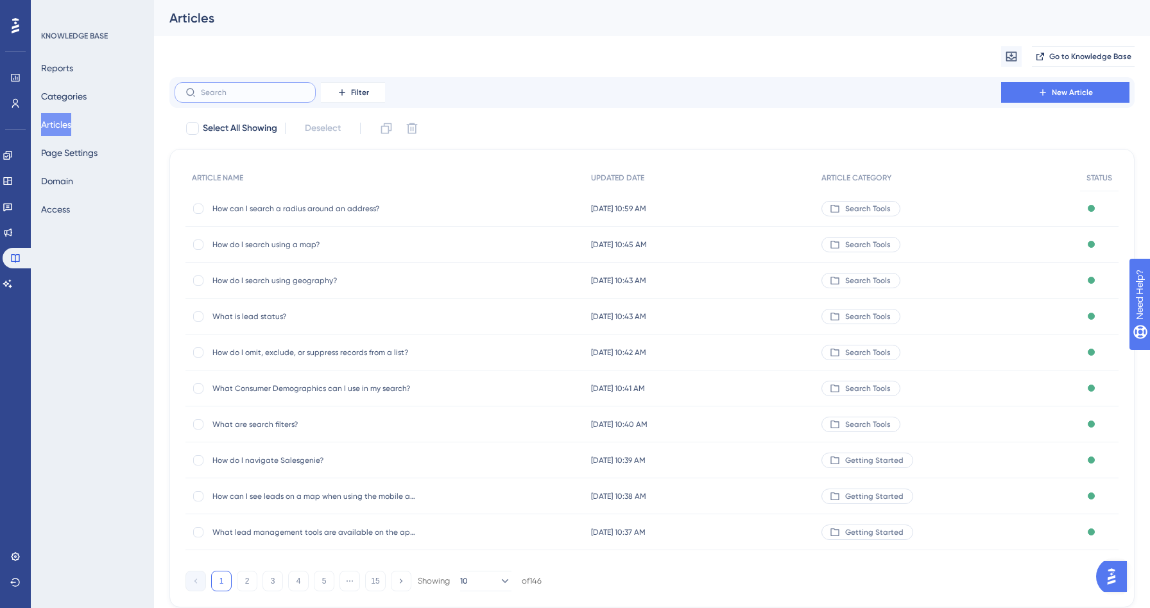
click at [219, 96] on input "text" at bounding box center [253, 92] width 104 height 9
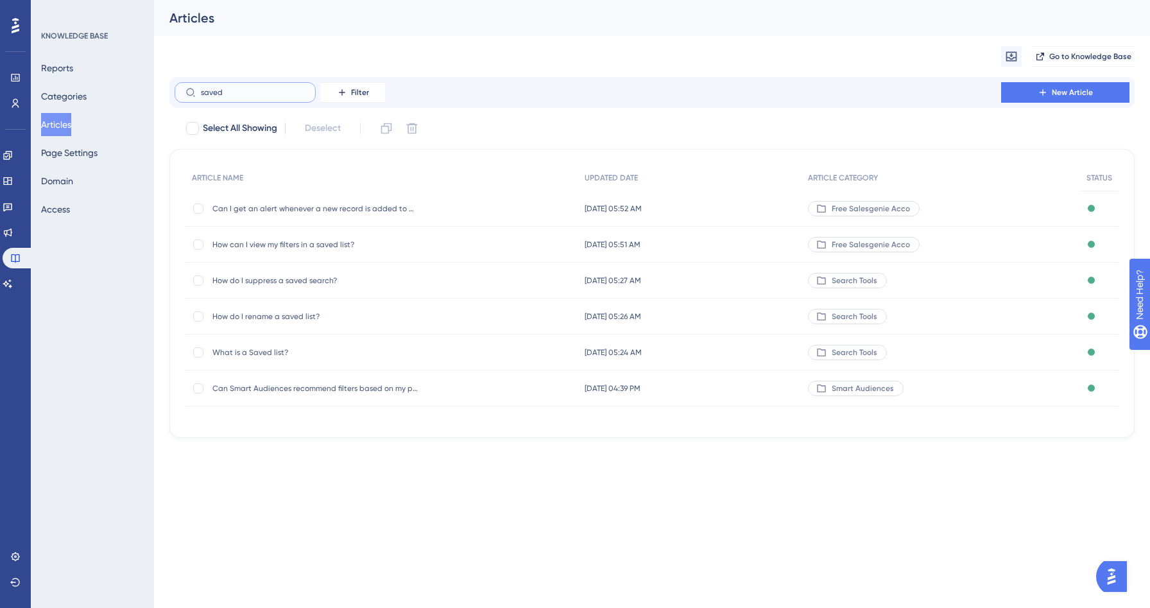
type input "saved"
click at [263, 351] on span "What is a Saved list?" at bounding box center [314, 352] width 205 height 10
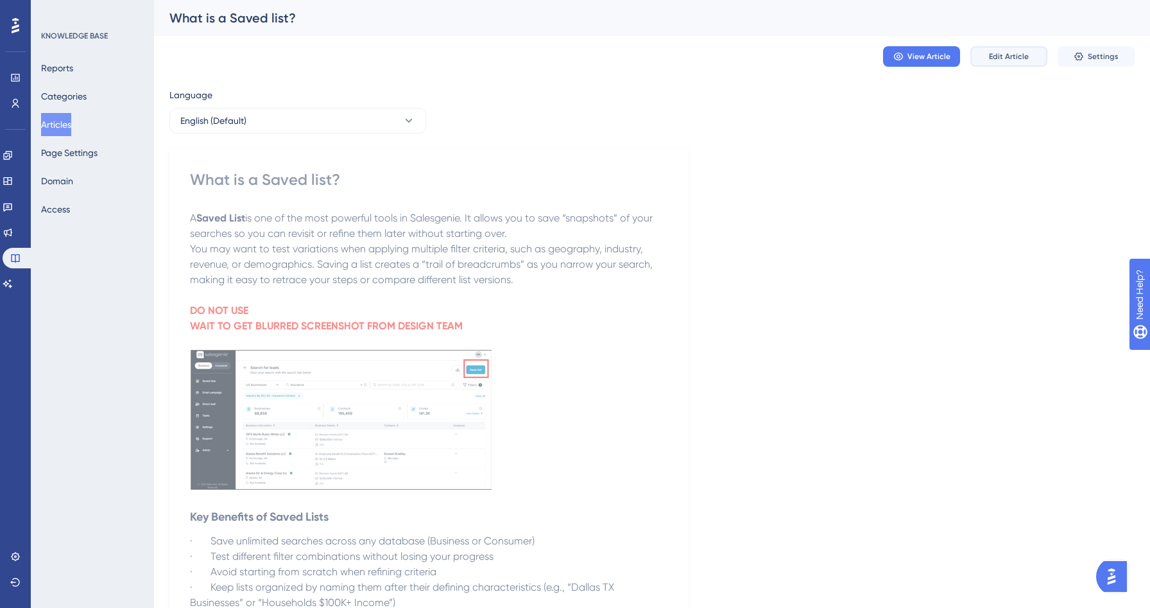
click at [1006, 55] on span "Edit Article" at bounding box center [1009, 56] width 40 height 10
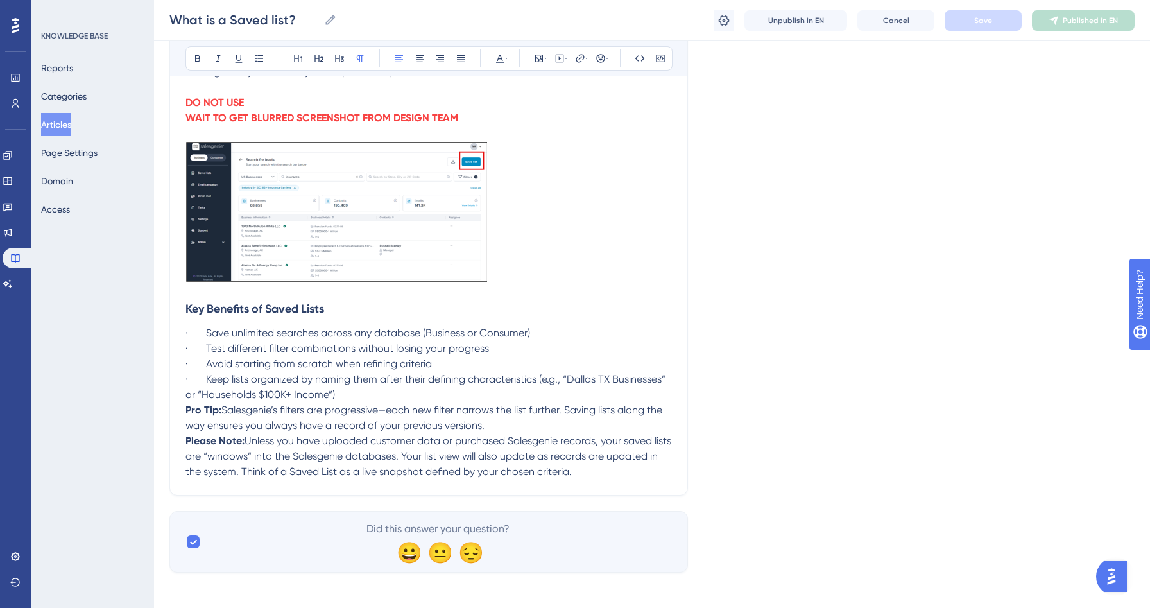
scroll to position [277, 0]
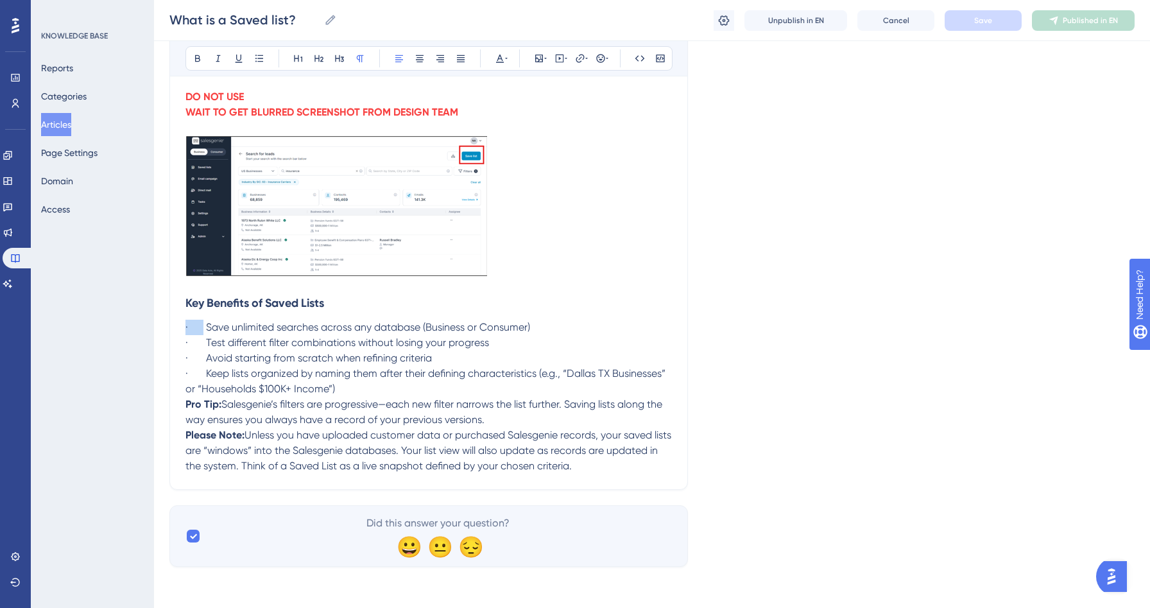
drag, startPoint x: 204, startPoint y: 327, endPoint x: 175, endPoint y: 325, distance: 28.9
click at [175, 325] on div "What is a Saved list? Bold Italic Underline Bullet Point Heading 1 Heading 2 He…" at bounding box center [428, 179] width 519 height 622
drag, startPoint x: 205, startPoint y: 341, endPoint x: 179, endPoint y: 339, distance: 25.8
click at [179, 339] on div "What is a Saved list? Bold Italic Underline Bullet Point Heading 1 Heading 2 He…" at bounding box center [428, 179] width 519 height 622
drag, startPoint x: 207, startPoint y: 359, endPoint x: 174, endPoint y: 359, distance: 32.7
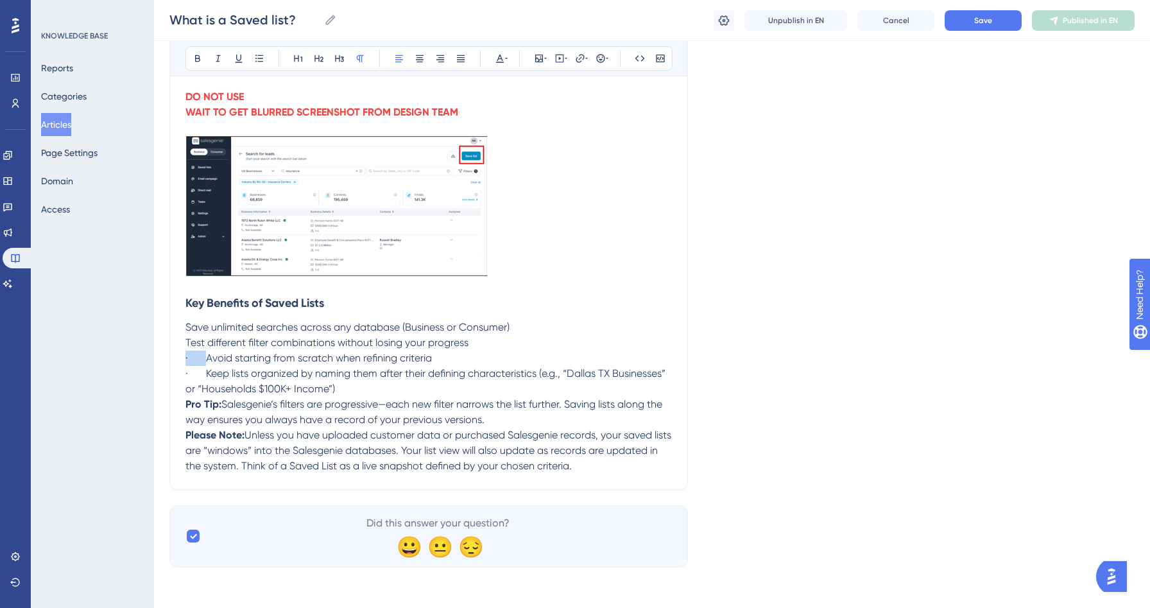
click at [174, 359] on div "What is a Saved list? Bold Italic Underline Bullet Point Heading 1 Heading 2 He…" at bounding box center [428, 179] width 519 height 622
drag, startPoint x: 207, startPoint y: 373, endPoint x: 178, endPoint y: 372, distance: 28.9
click at [178, 372] on div "What is a Saved list? Bold Italic Underline Bullet Point Heading 1 Heading 2 He…" at bounding box center [428, 179] width 519 height 622
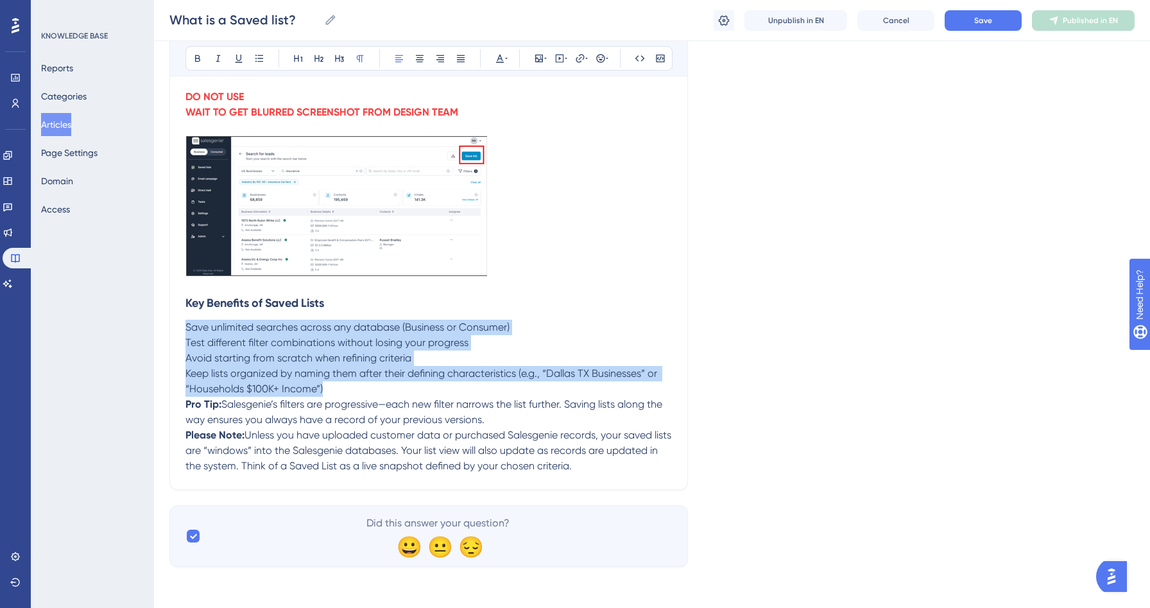
drag, startPoint x: 328, startPoint y: 386, endPoint x: 184, endPoint y: 327, distance: 155.4
click at [184, 327] on div "What is a Saved list? Bold Italic Underline Bullet Point Heading 1 Heading 2 He…" at bounding box center [428, 179] width 519 height 622
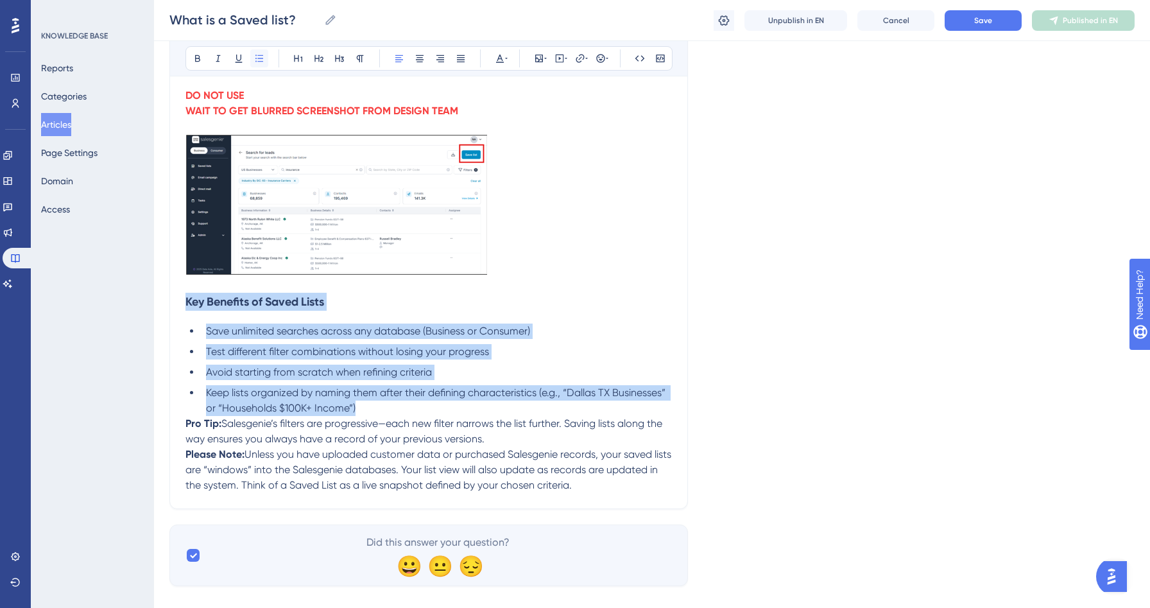
click at [258, 58] on icon at bounding box center [259, 58] width 10 height 10
click at [296, 413] on span "Keep lists organized by naming them after their defining characteristics (e.g.,…" at bounding box center [437, 400] width 462 height 28
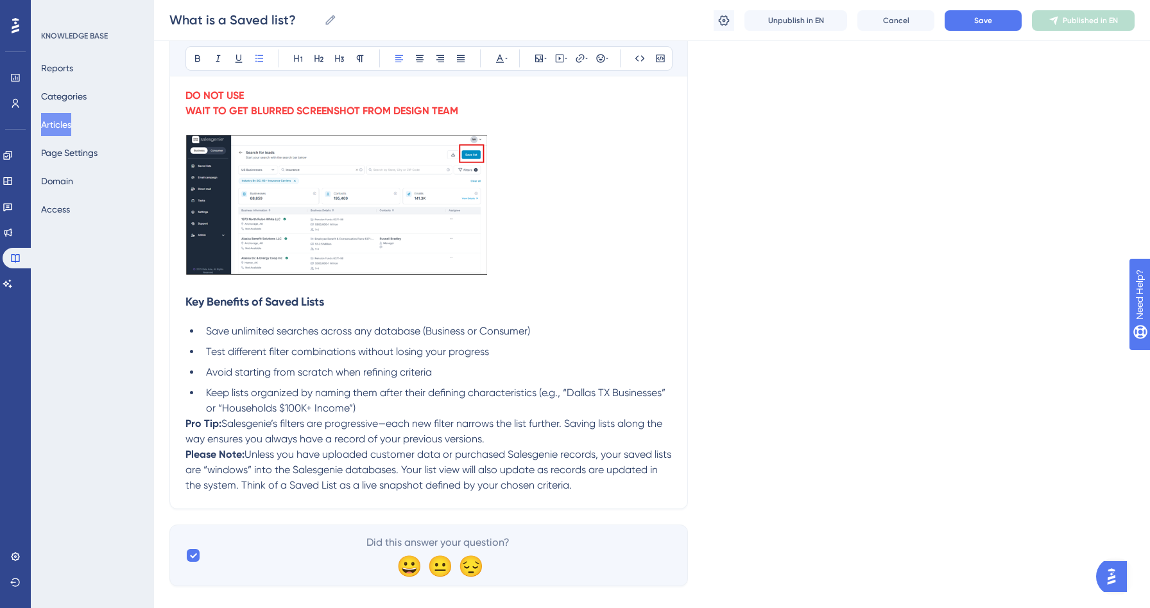
click at [372, 418] on span "Salesgenie’s filters are progressive—each new filter narrows the list further. …" at bounding box center [424, 431] width 479 height 28
click at [194, 418] on strong "Pro Tip:" at bounding box center [203, 423] width 36 height 12
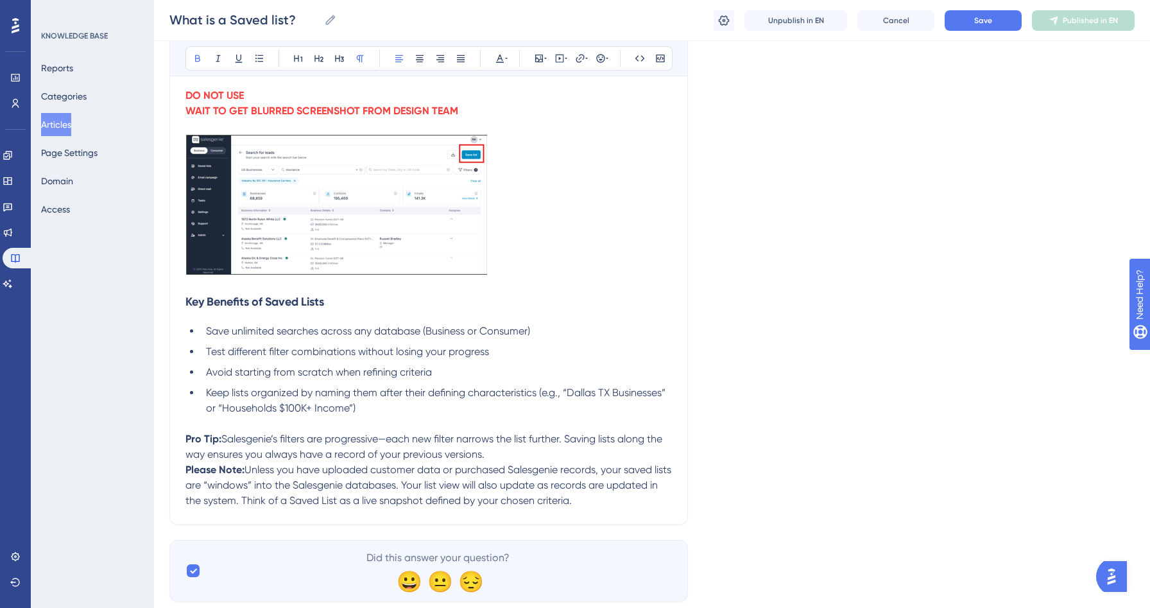
click at [184, 472] on div "What is a Saved list? Bold Italic Underline Bullet Point Heading 1 Heading 2 He…" at bounding box center [428, 195] width 519 height 658
click at [193, 472] on strong "Please Note:" at bounding box center [214, 469] width 59 height 12
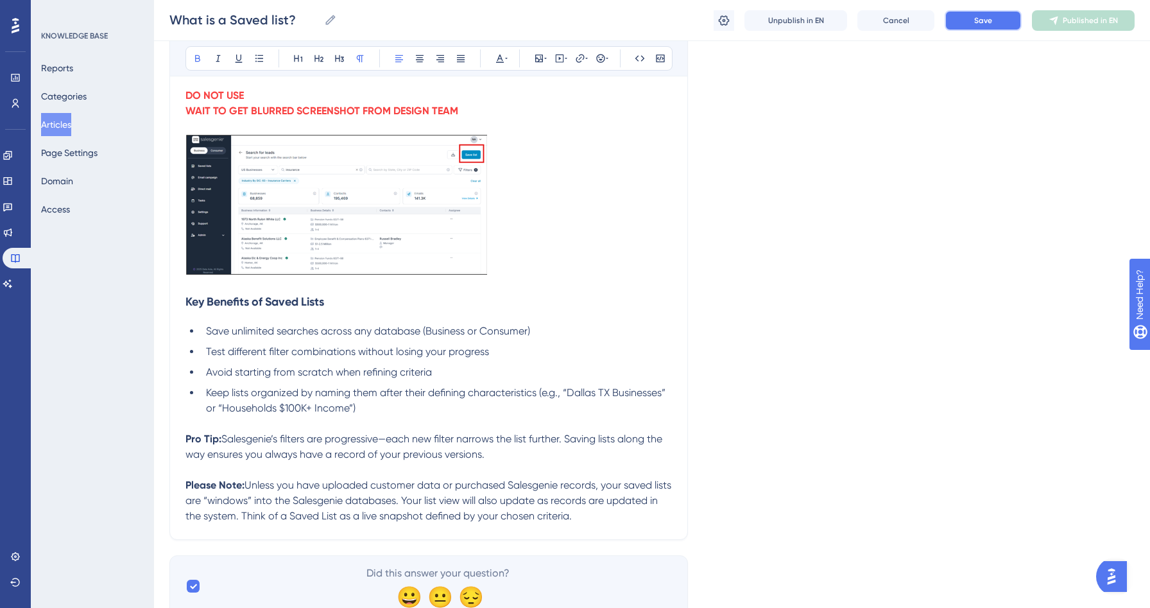
click at [978, 26] on button "Save" at bounding box center [983, 20] width 77 height 21
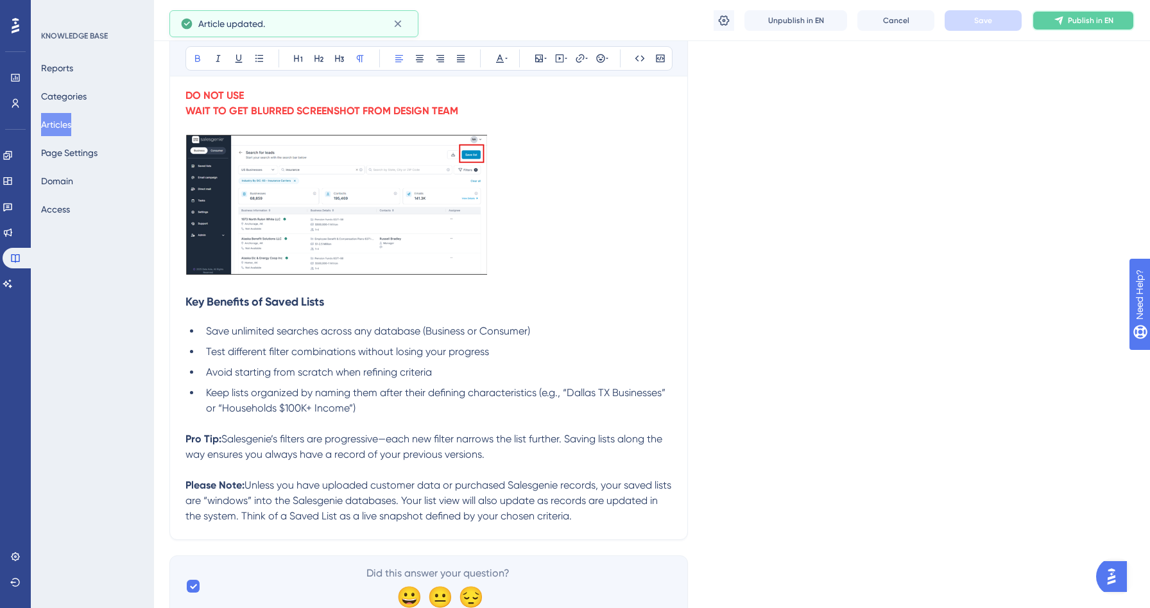
click at [1071, 22] on span "Publish in EN" at bounding box center [1091, 20] width 46 height 10
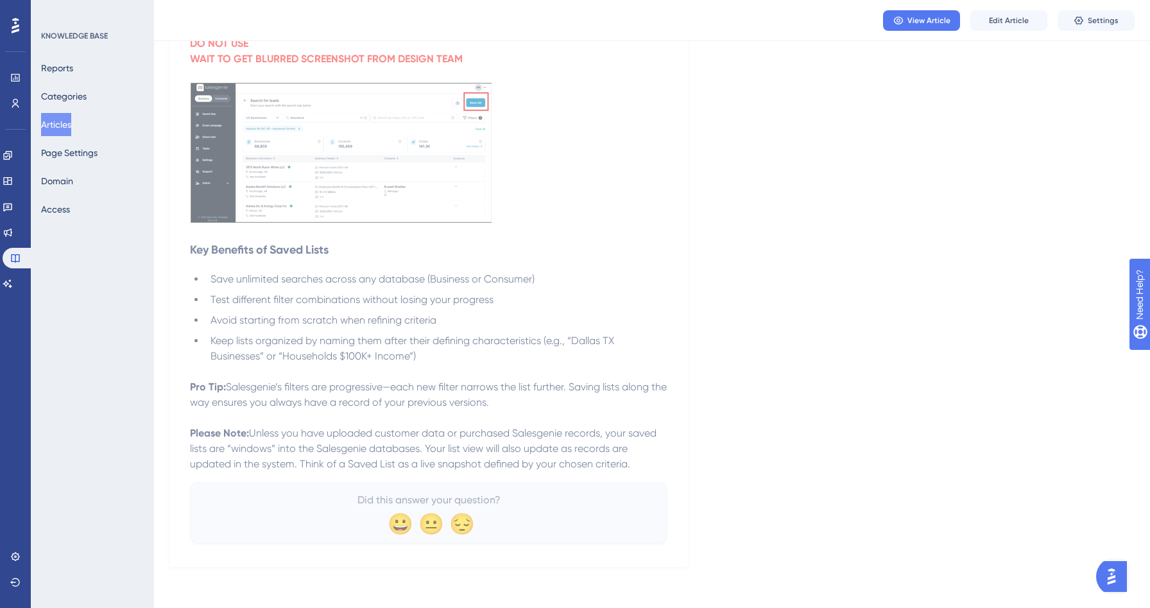
click at [71, 119] on button "Articles" at bounding box center [56, 124] width 30 height 23
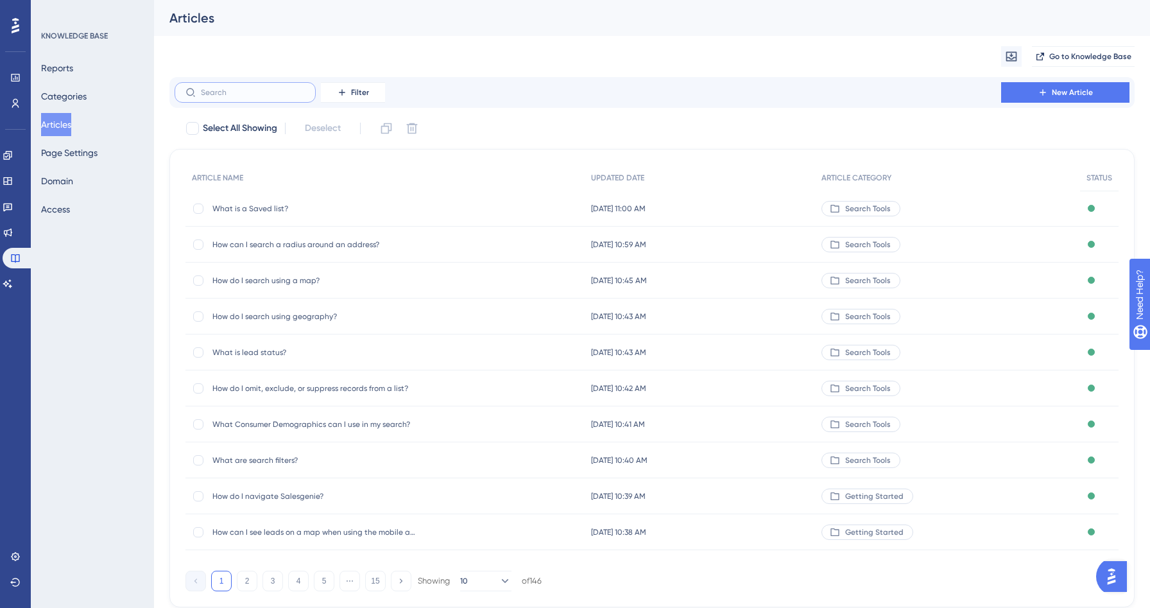
click at [213, 95] on input "text" at bounding box center [253, 92] width 104 height 9
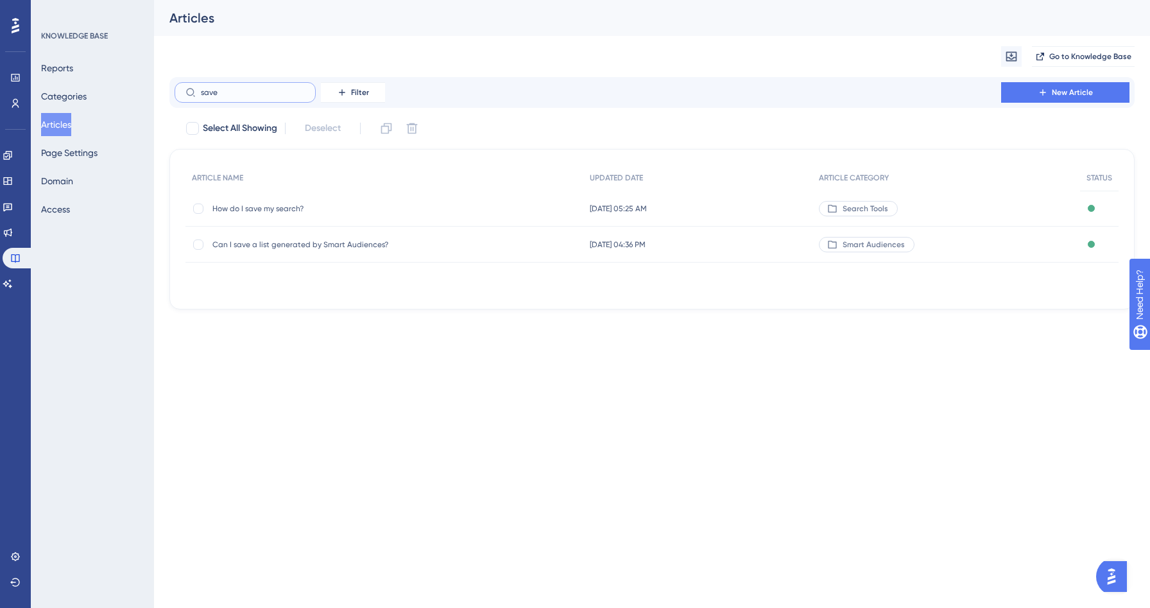
type input "save"
click at [281, 209] on span "How do I save my search?" at bounding box center [314, 208] width 205 height 10
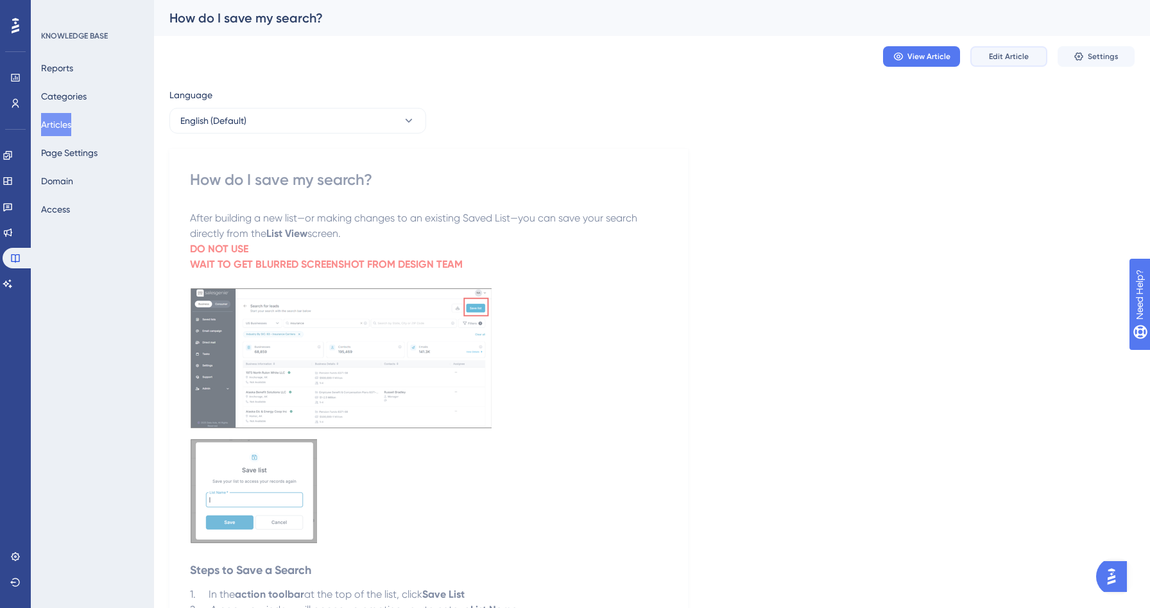
click at [1022, 59] on span "Edit Article" at bounding box center [1009, 56] width 40 height 10
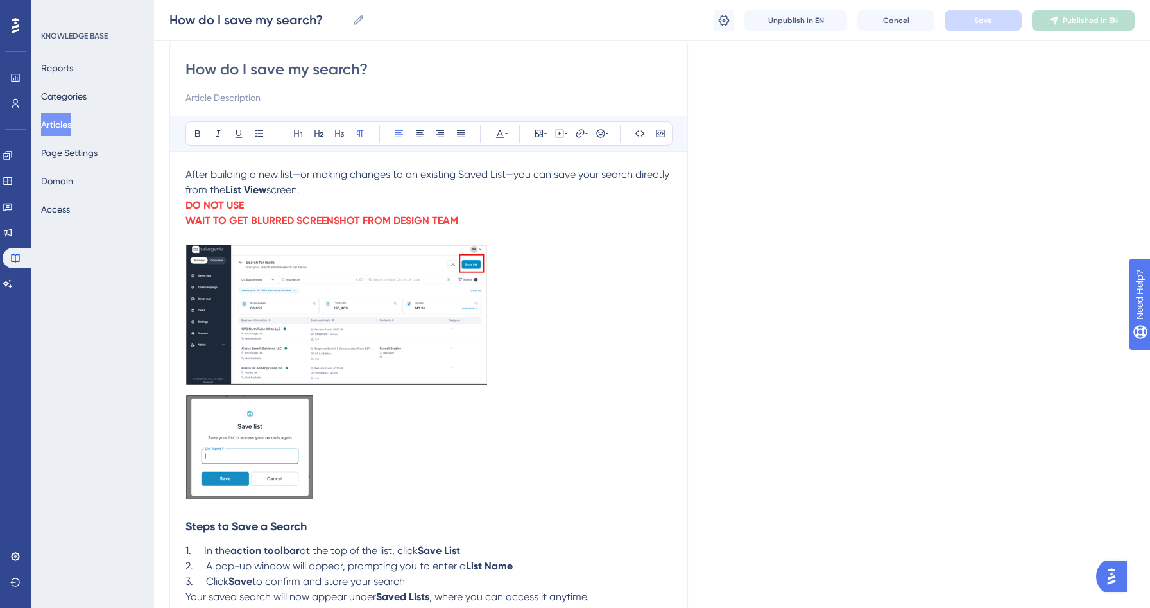
scroll to position [251, 0]
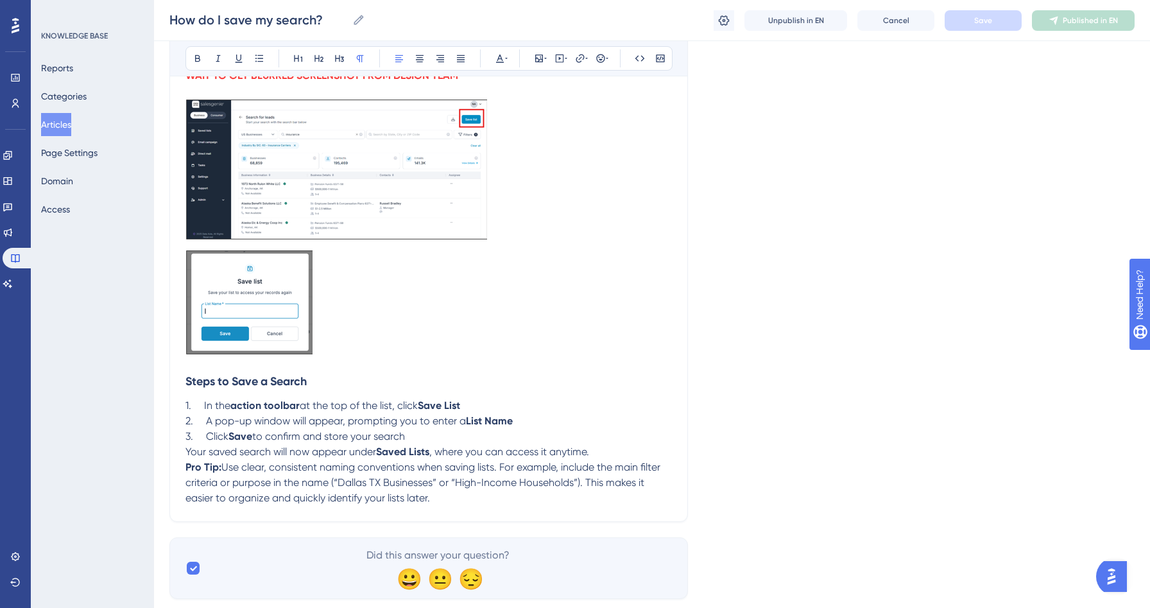
click at [435, 436] on p "3. Click Save to confirm and store your search" at bounding box center [428, 436] width 487 height 15
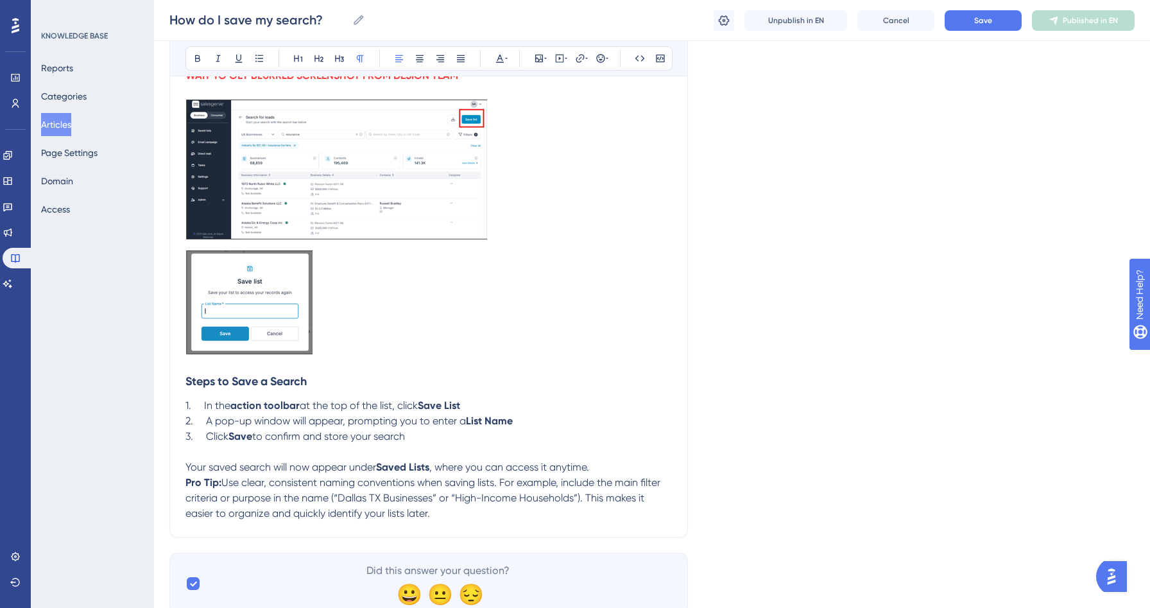
click at [610, 470] on p "Your saved search will now appear under Saved Lists , where you can access it a…" at bounding box center [428, 467] width 487 height 15
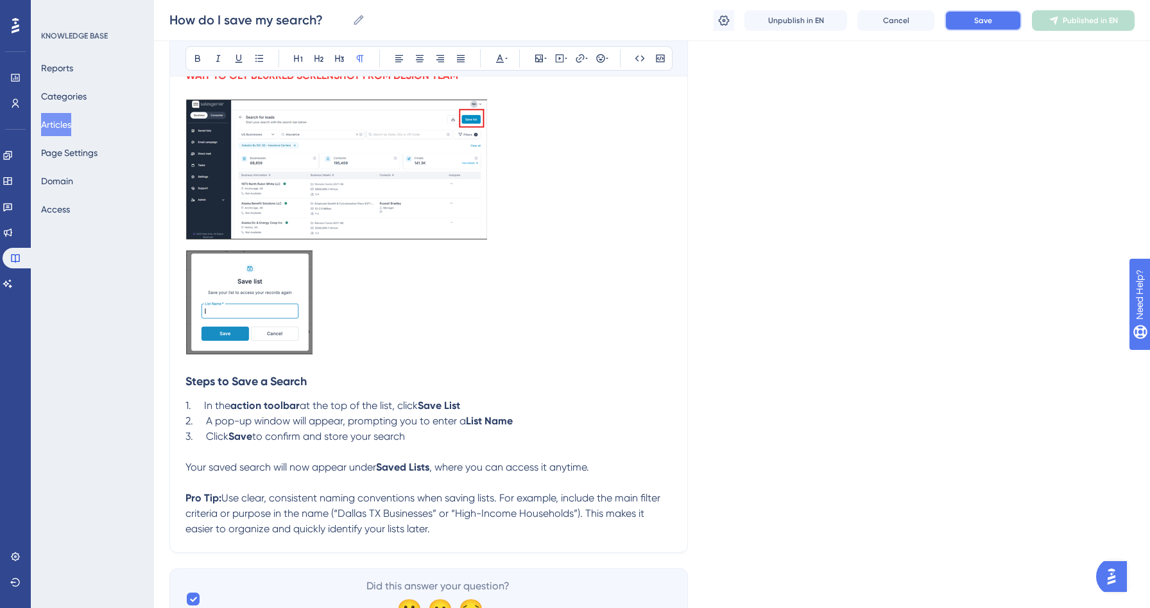
click at [1010, 17] on button "Save" at bounding box center [983, 20] width 77 height 21
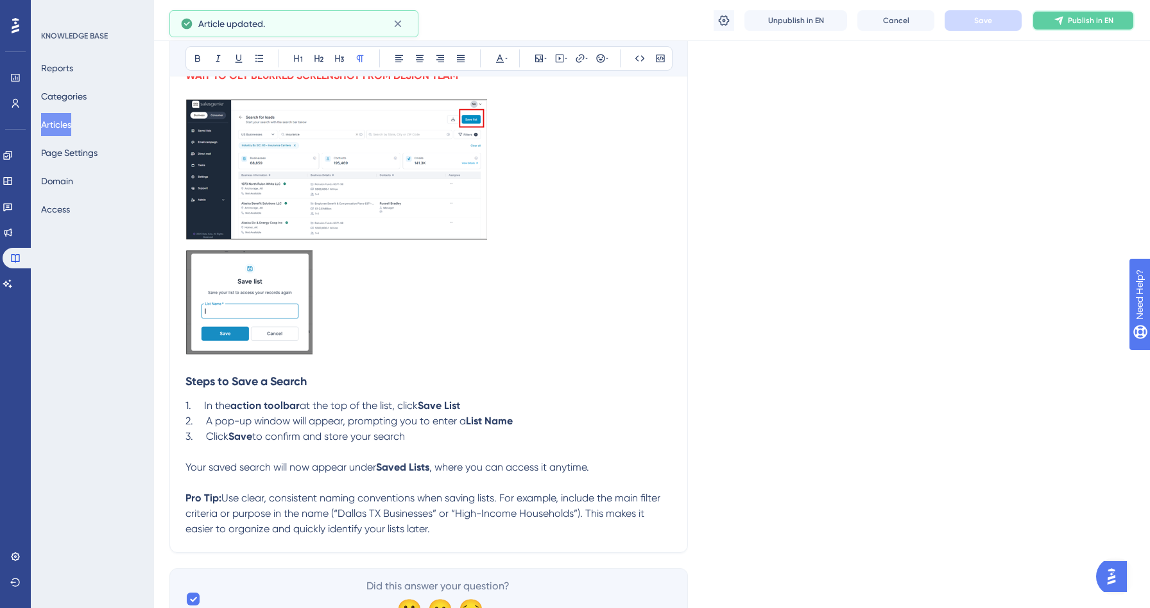
click at [1085, 26] on button "Publish in EN" at bounding box center [1083, 20] width 103 height 21
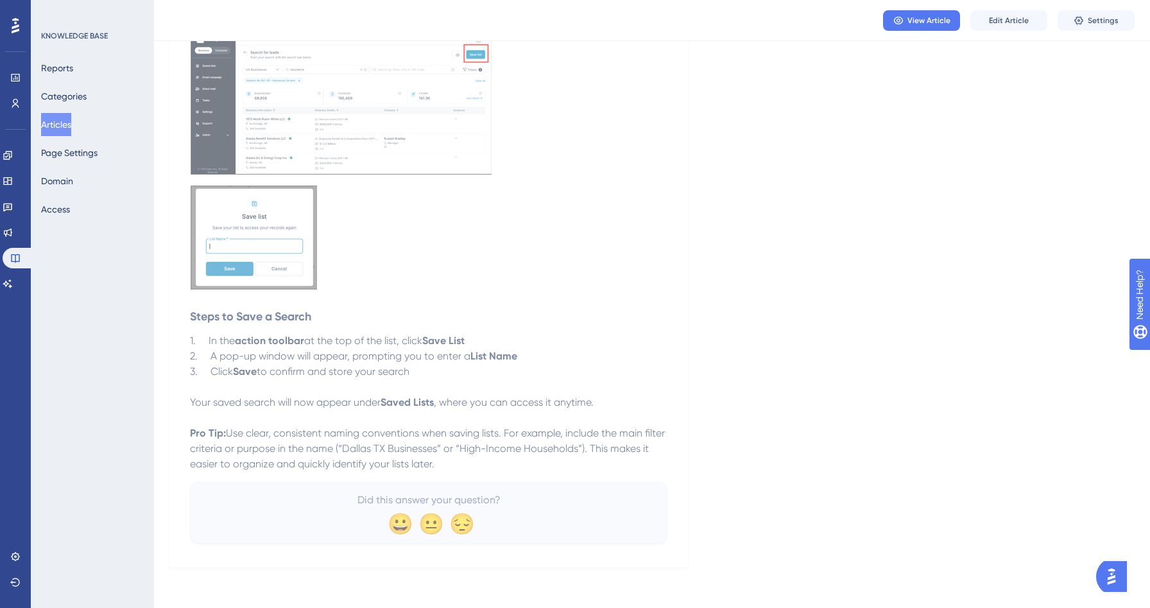
click at [53, 130] on button "Articles" at bounding box center [56, 124] width 30 height 23
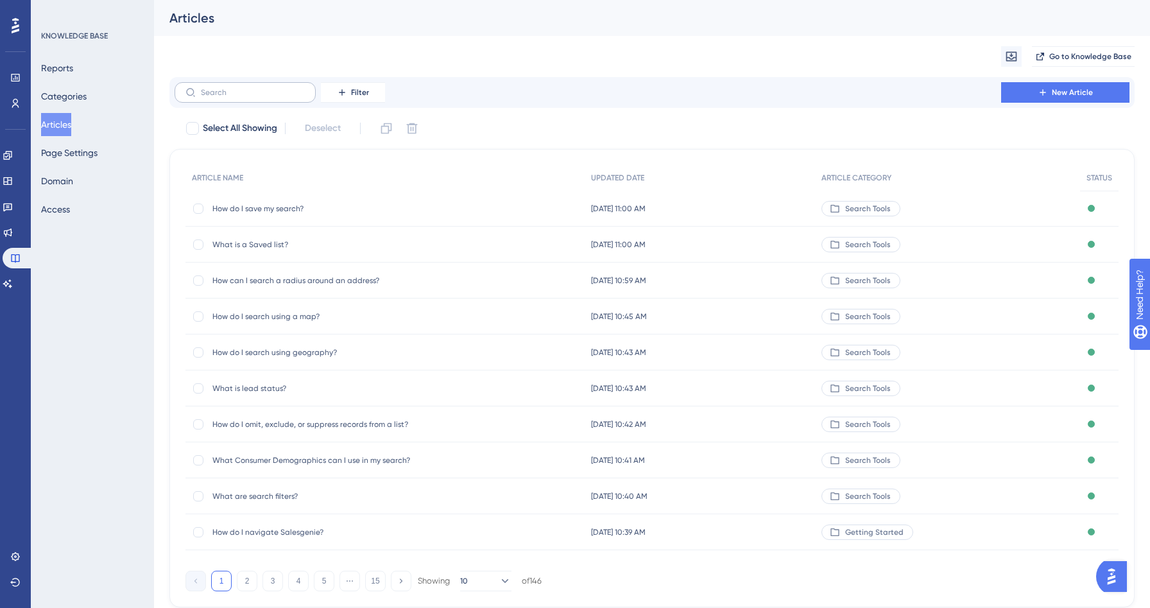
click at [220, 100] on label at bounding box center [245, 92] width 141 height 21
click at [220, 97] on input "text" at bounding box center [253, 92] width 104 height 9
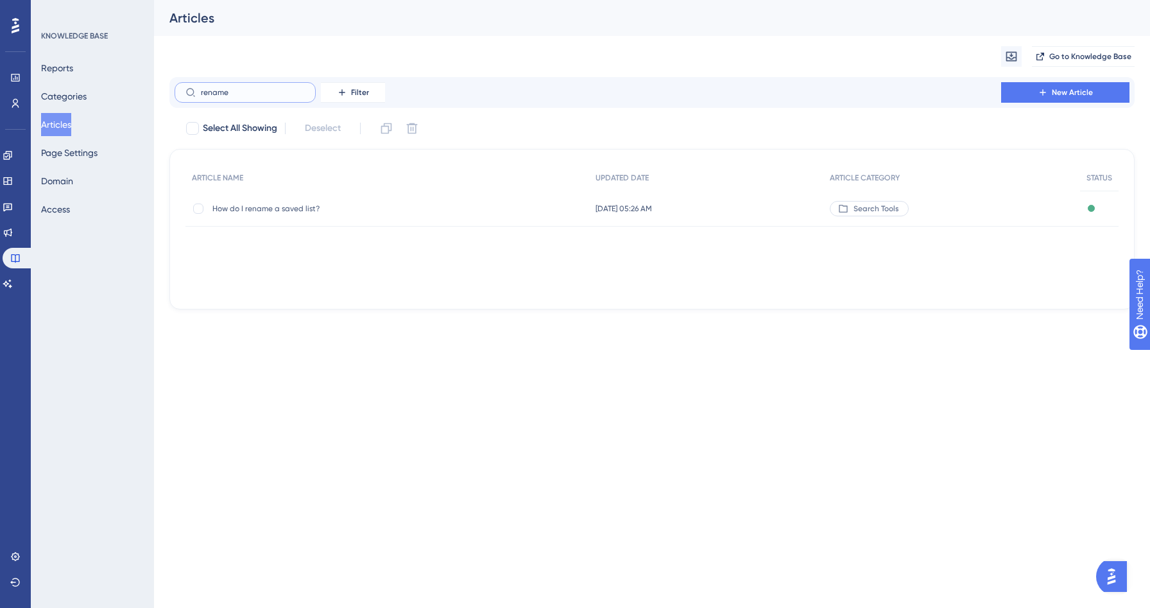
type input "rename"
click at [291, 210] on span "How do I rename a saved list?" at bounding box center [314, 208] width 205 height 10
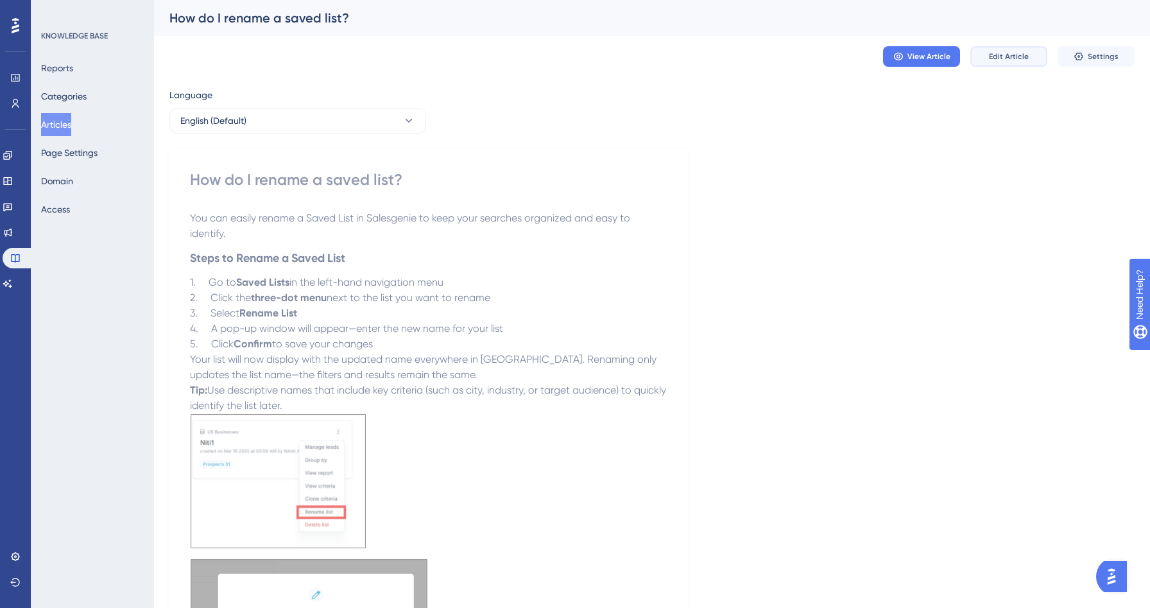
click at [1003, 55] on span "Edit Article" at bounding box center [1009, 56] width 40 height 10
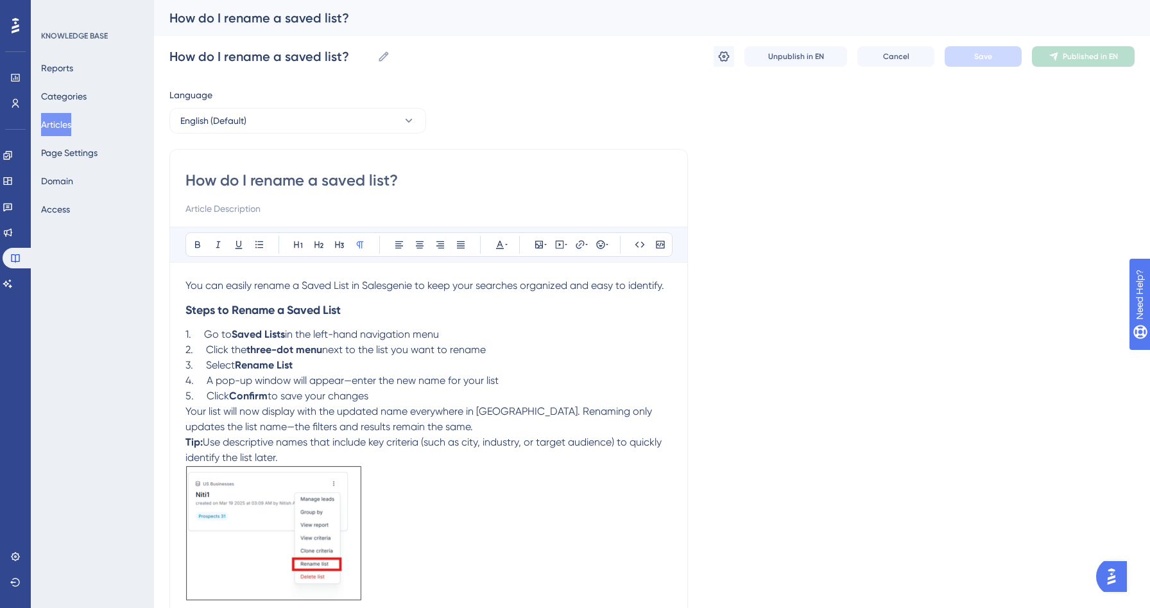
scroll to position [10, 0]
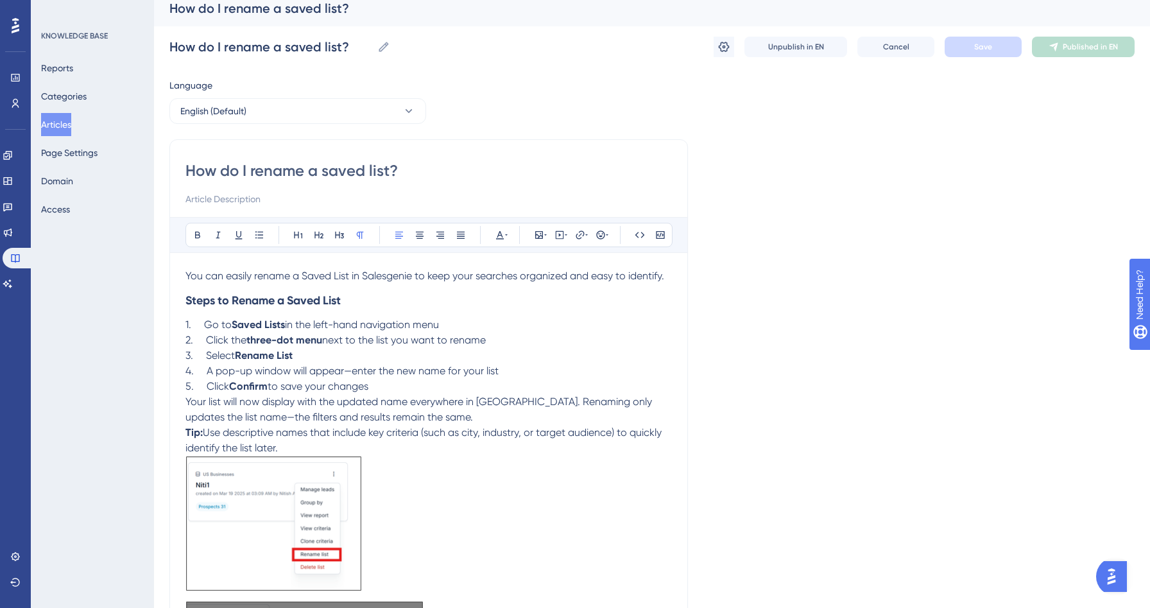
click at [415, 387] on p "5. Click Confirm to save your changes" at bounding box center [428, 386] width 487 height 15
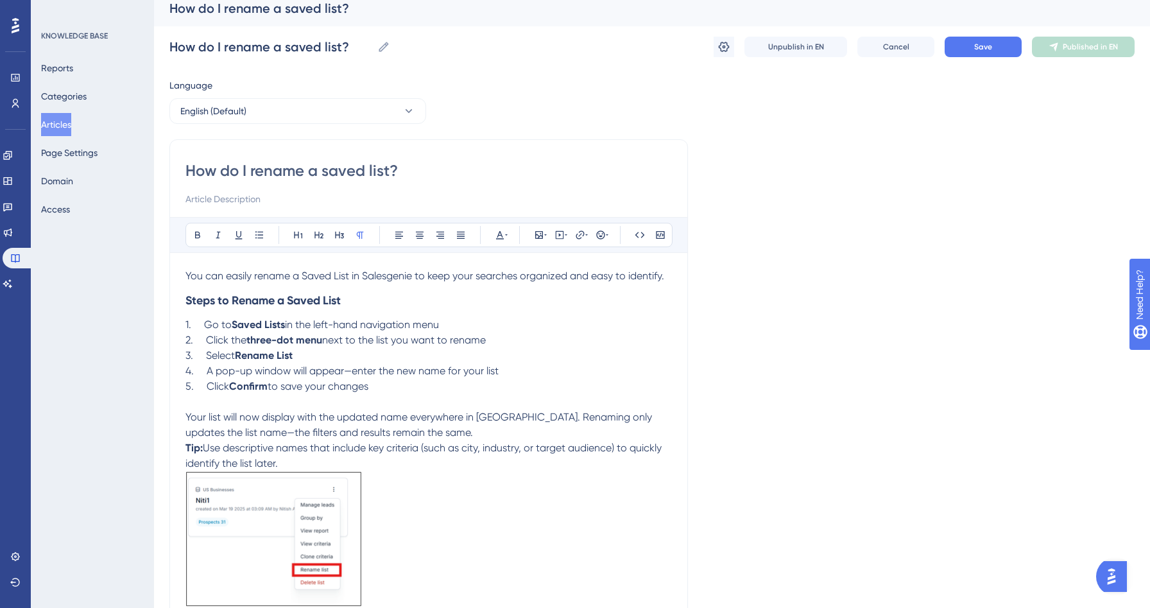
click at [423, 436] on p "Your list will now display with the updated name everywhere in [GEOGRAPHIC_DATA…" at bounding box center [428, 425] width 487 height 31
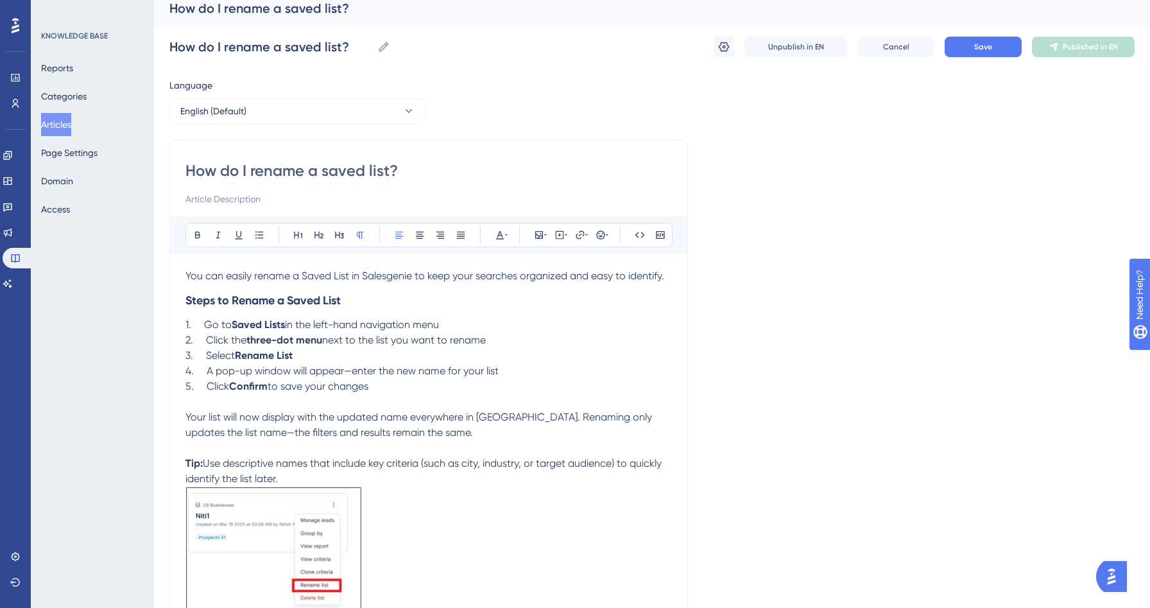
click at [363, 474] on p "Tip: Use descriptive names that include key criteria (such as city, industry, o…" at bounding box center [428, 471] width 487 height 31
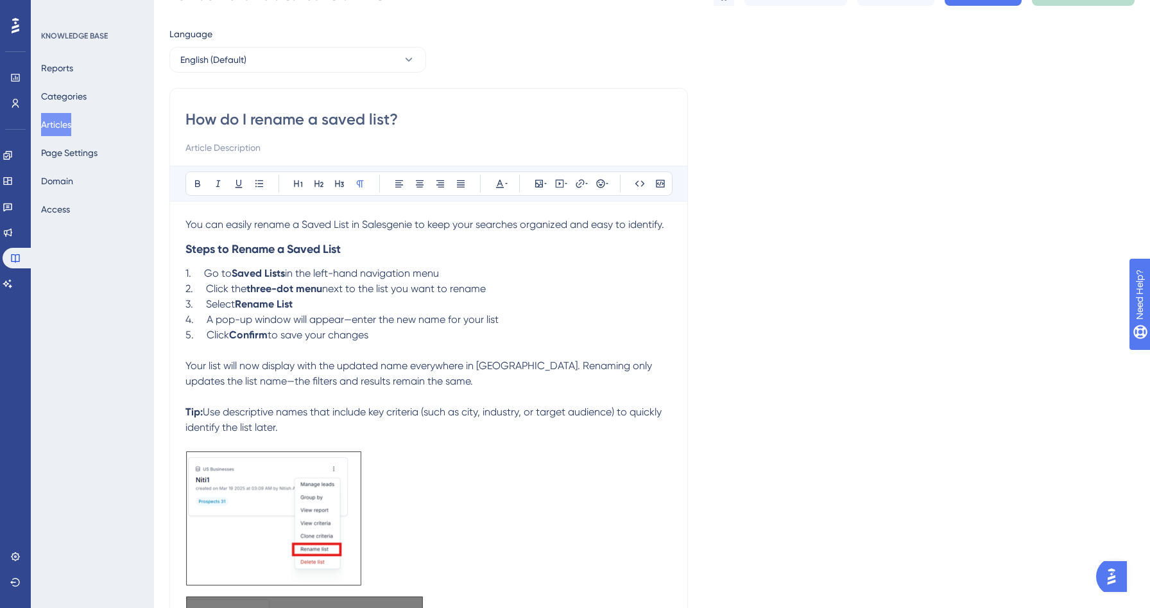
scroll to position [2, 0]
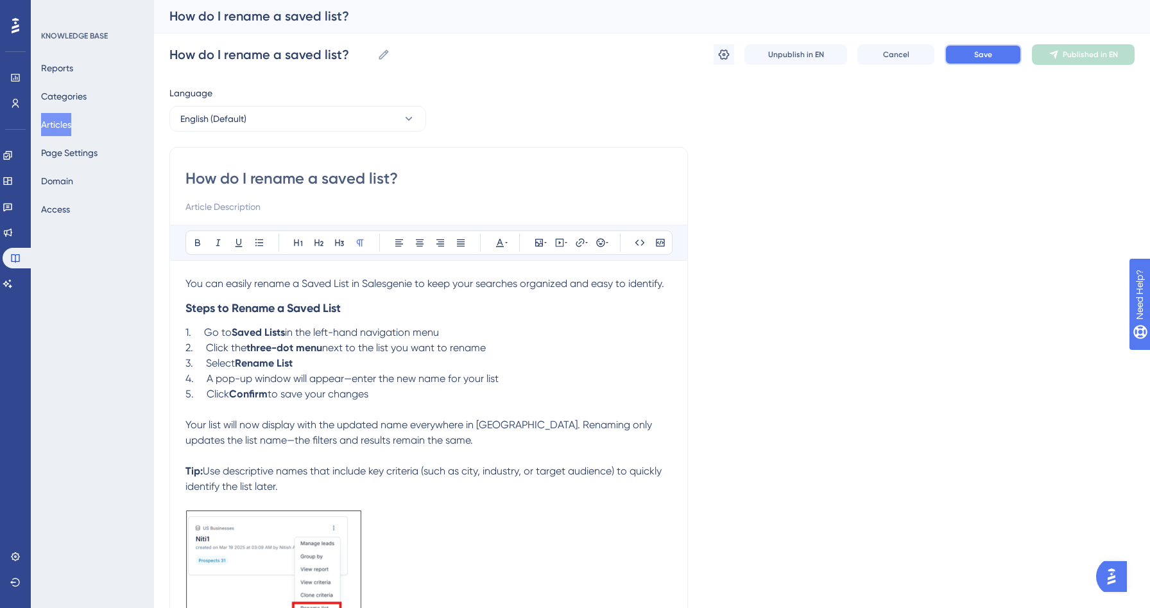
click at [992, 51] on button "Save" at bounding box center [983, 54] width 77 height 21
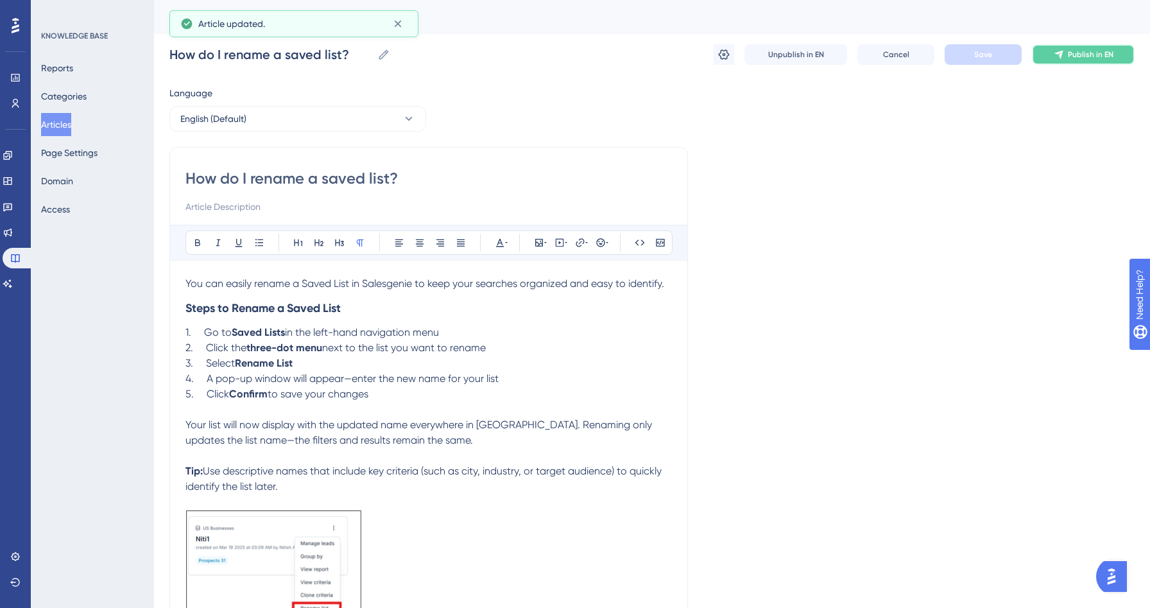
click at [1098, 58] on span "Publish in EN" at bounding box center [1091, 54] width 46 height 10
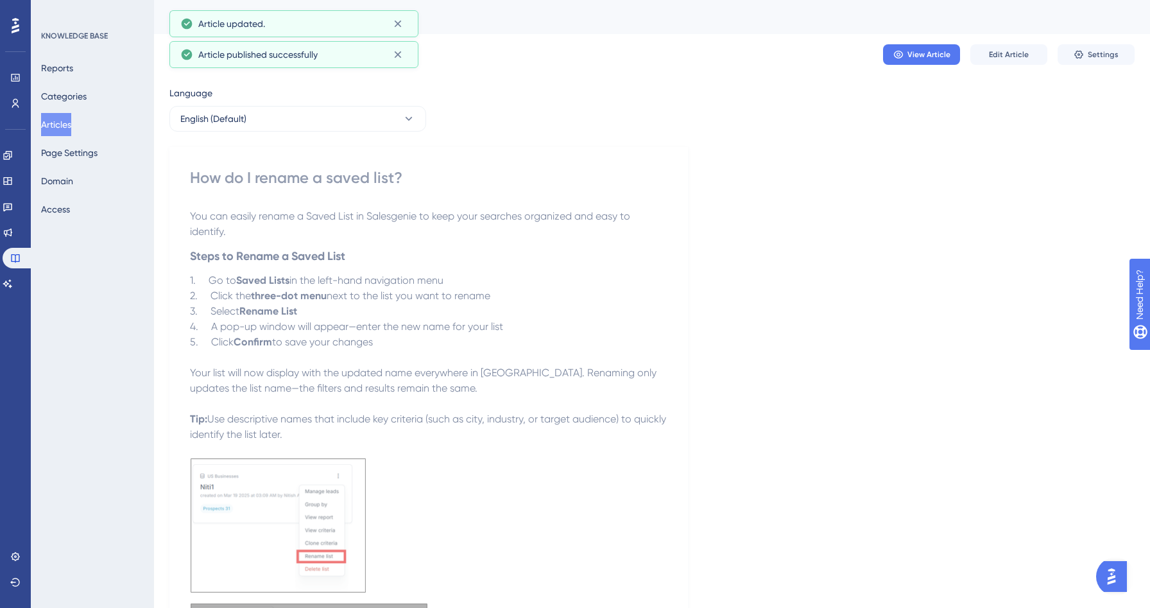
click at [54, 119] on button "Articles" at bounding box center [56, 124] width 30 height 23
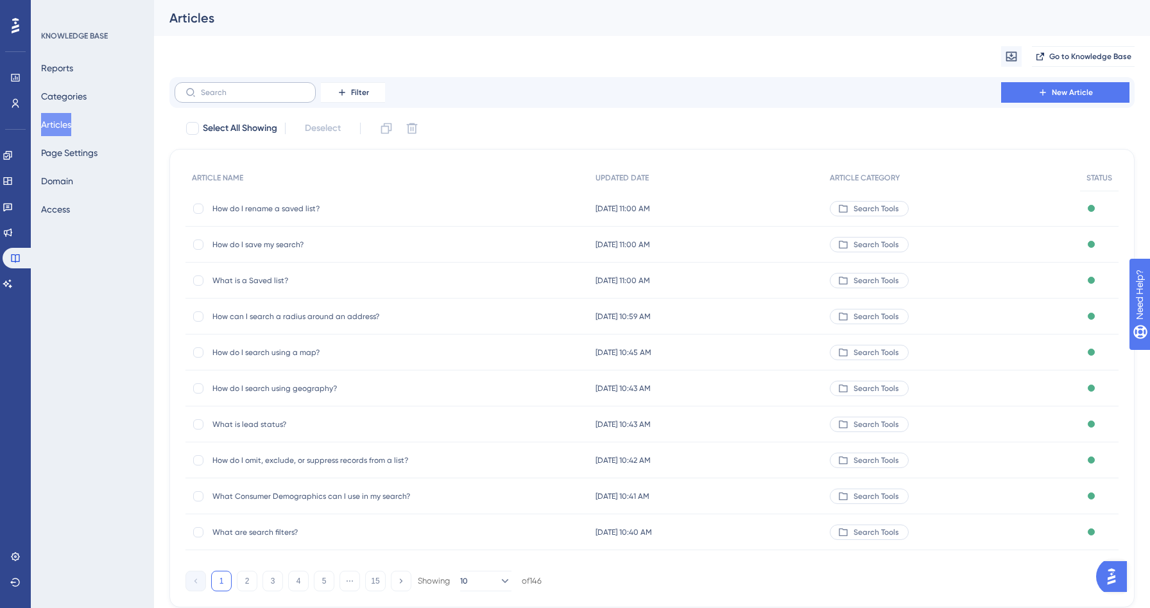
click at [205, 87] on label at bounding box center [245, 92] width 141 height 21
click at [205, 88] on input "text" at bounding box center [253, 92] width 104 height 9
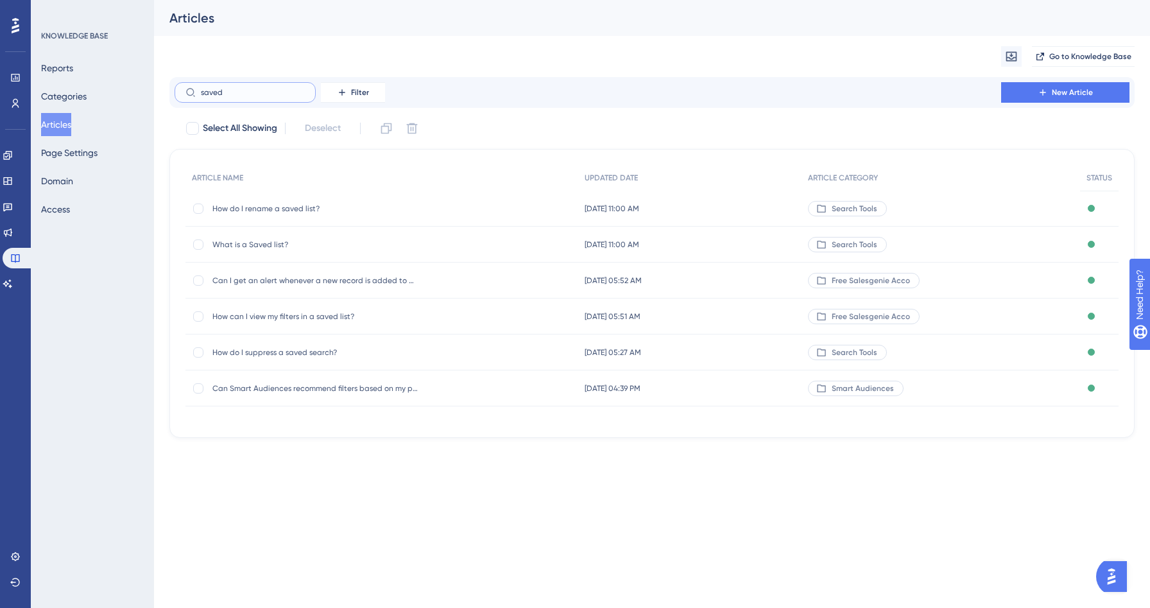
type input "saved"
click at [293, 356] on span "How do I suppress a saved search?" at bounding box center [314, 352] width 205 height 10
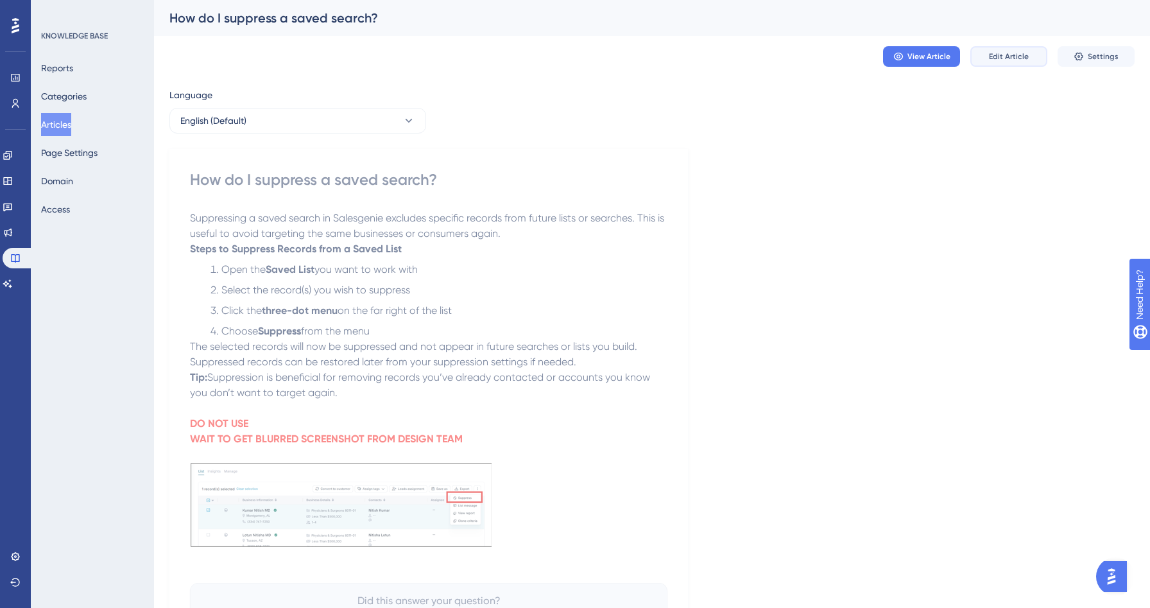
click at [992, 52] on span "Edit Article" at bounding box center [1009, 56] width 40 height 10
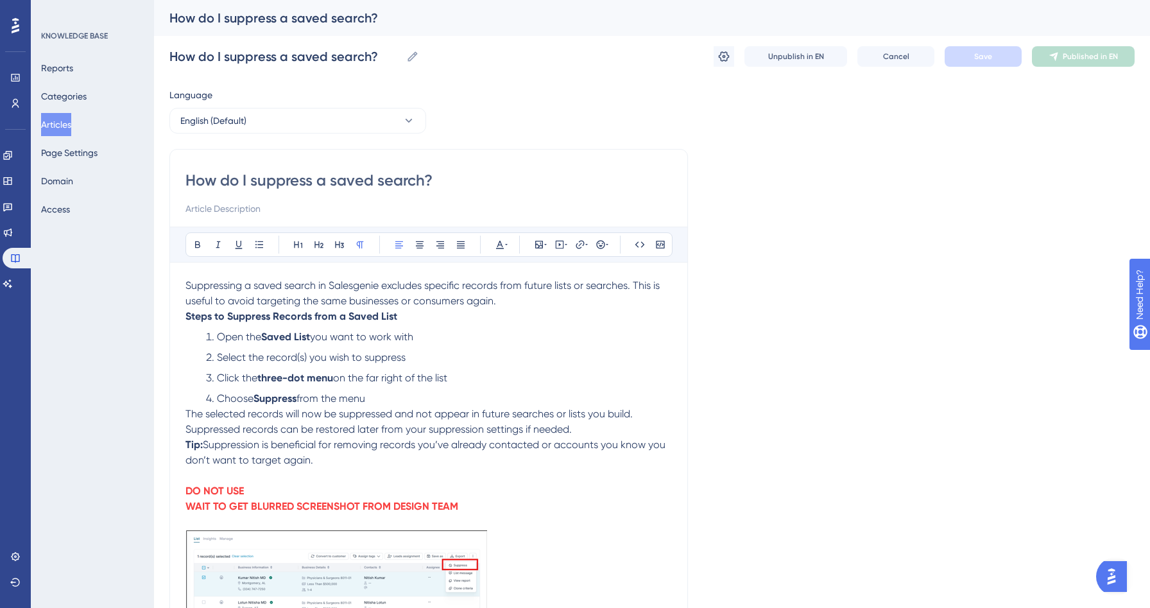
click at [529, 293] on p "Suppressing a saved search in Salesgenie excludes specific records from future …" at bounding box center [428, 293] width 487 height 31
click at [517, 307] on p "Suppressing a saved search in Salesgenie excludes specific records from future …" at bounding box center [428, 293] width 487 height 31
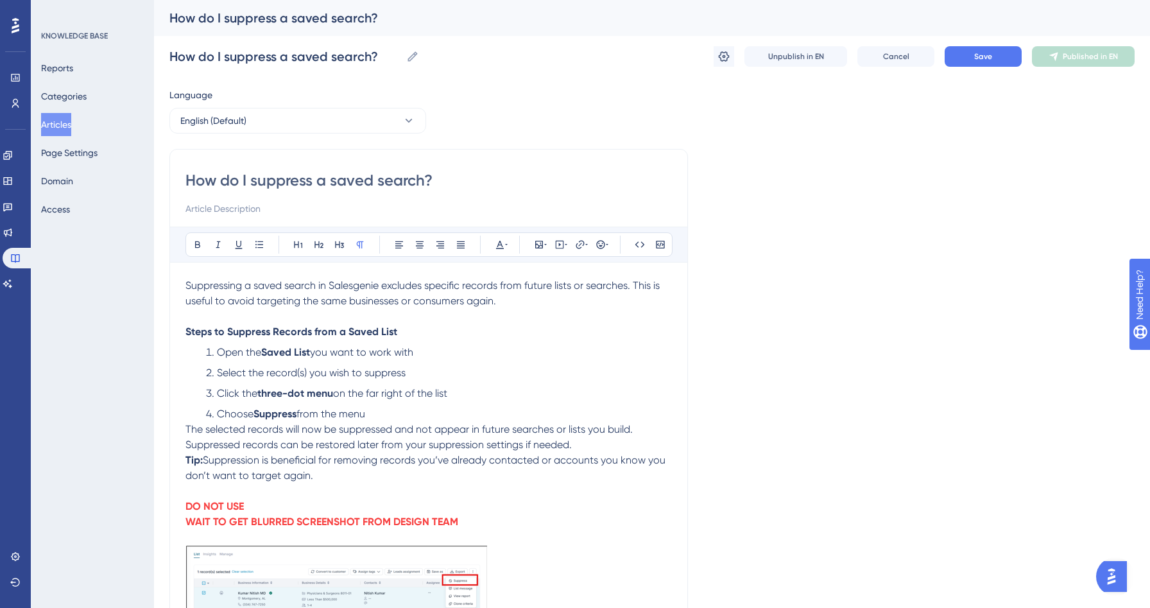
click at [379, 417] on li "Choose Suppress from the menu" at bounding box center [436, 413] width 471 height 15
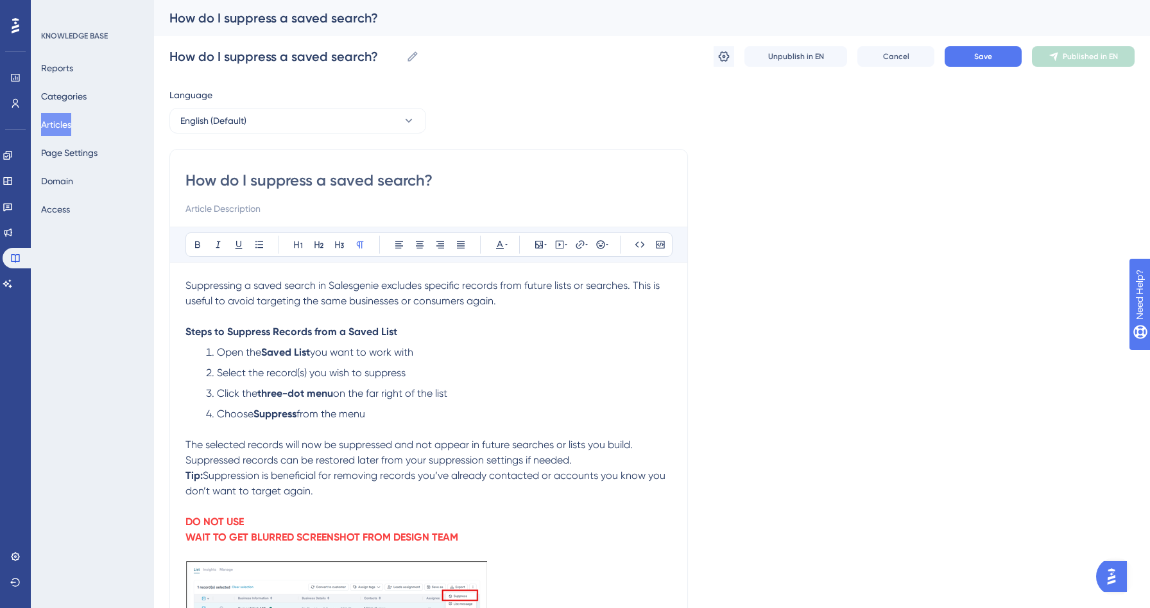
click at [191, 476] on strong "Tip:" at bounding box center [193, 475] width 17 height 12
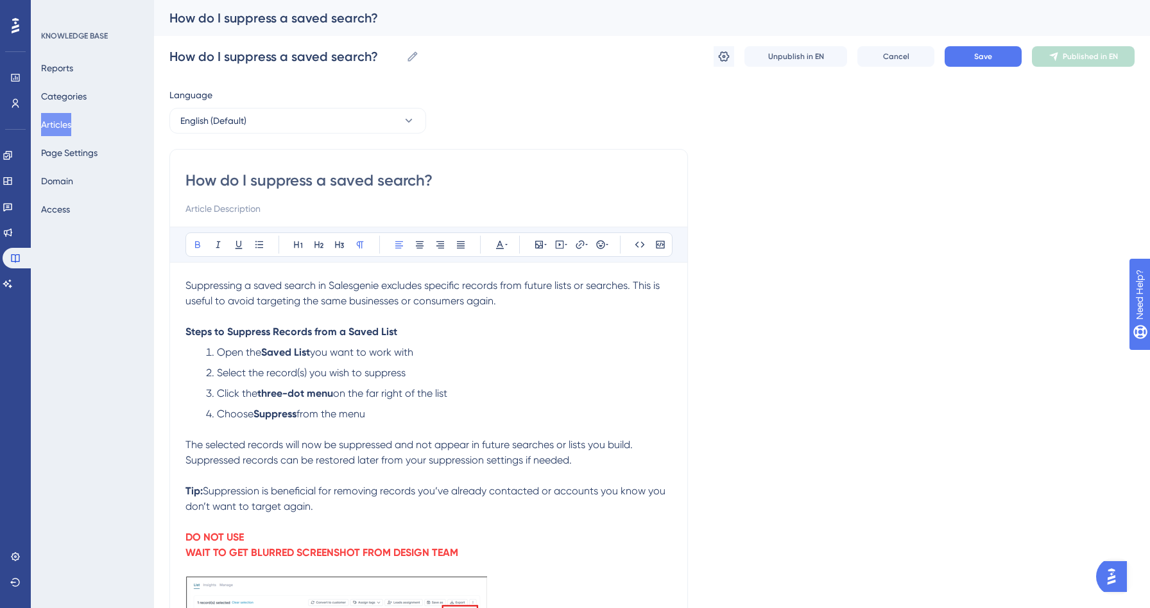
scroll to position [209, 0]
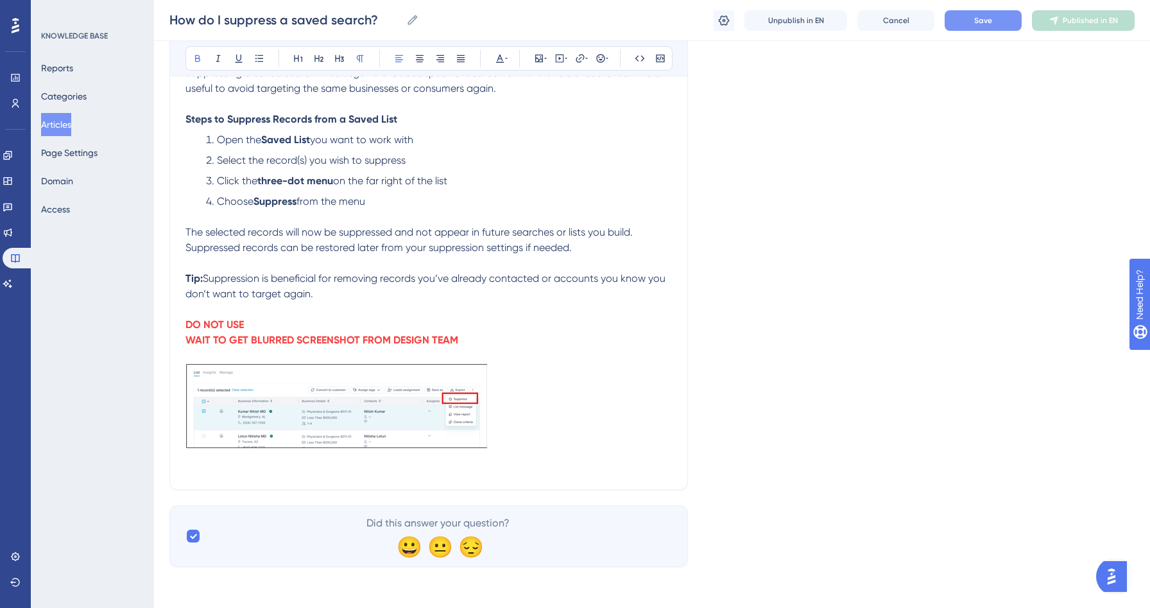
click at [970, 13] on button "Save" at bounding box center [983, 20] width 77 height 21
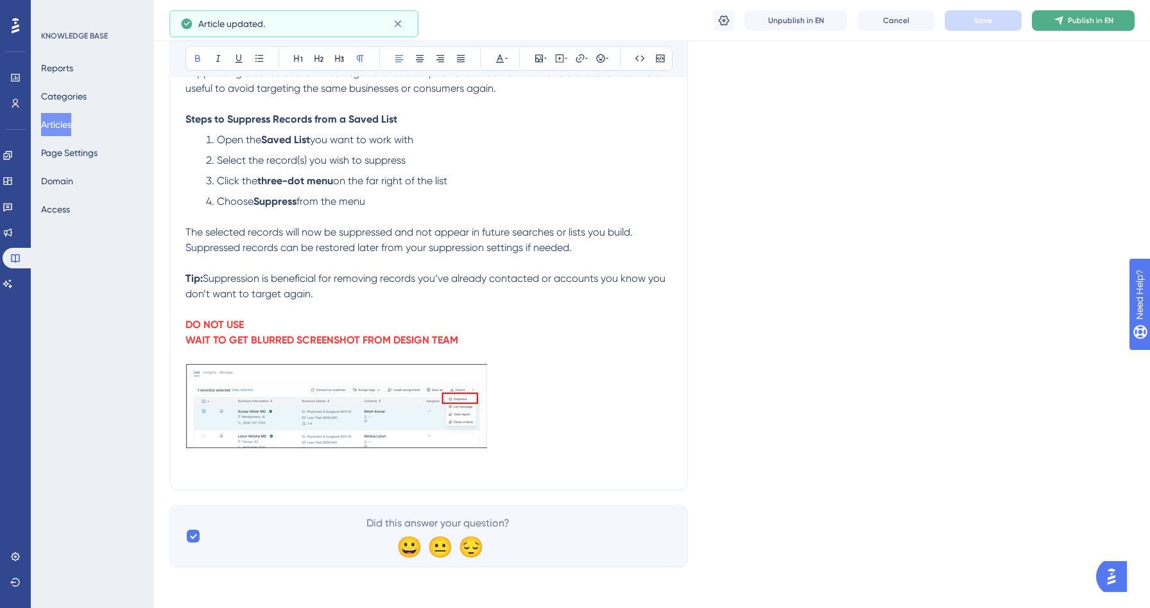
click at [1076, 24] on span "Publish in EN" at bounding box center [1091, 20] width 46 height 10
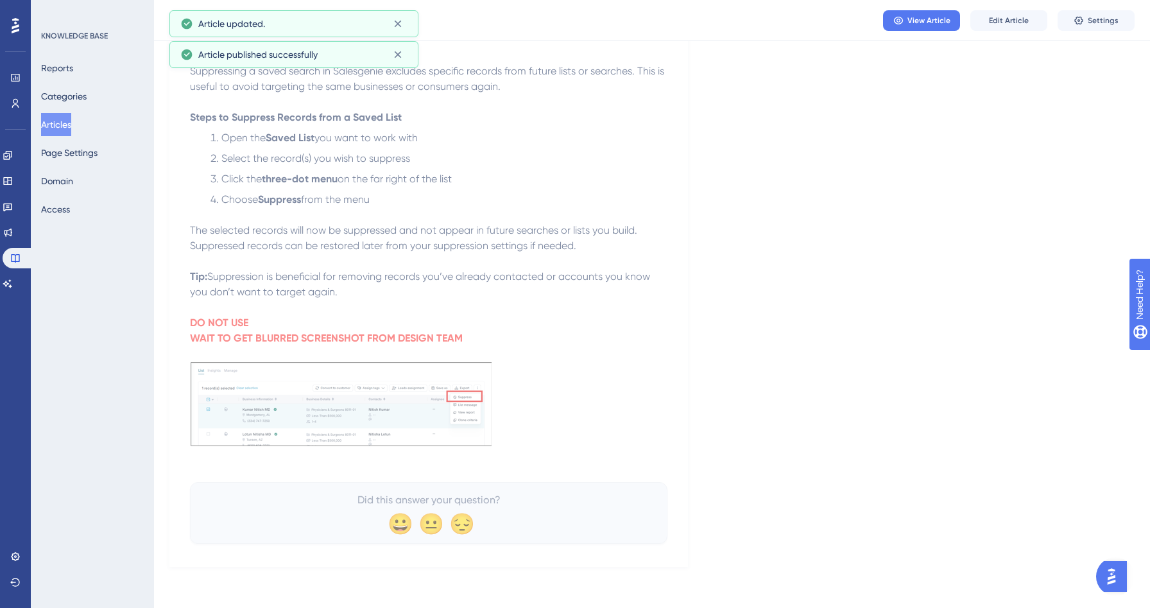
scroll to position [0, 0]
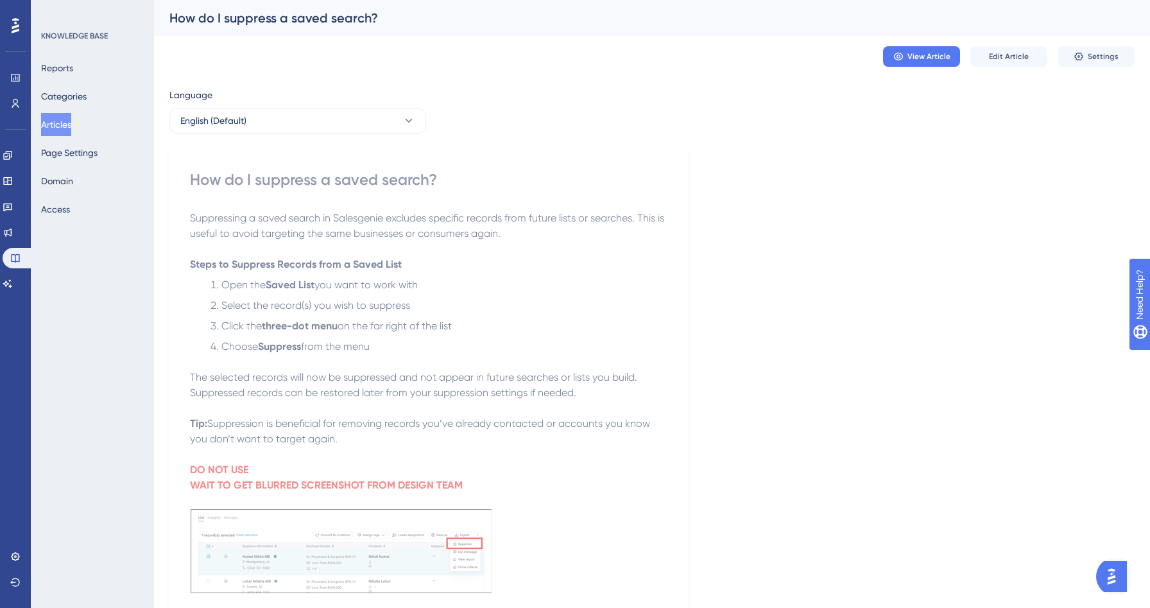
click at [53, 128] on button "Articles" at bounding box center [56, 124] width 30 height 23
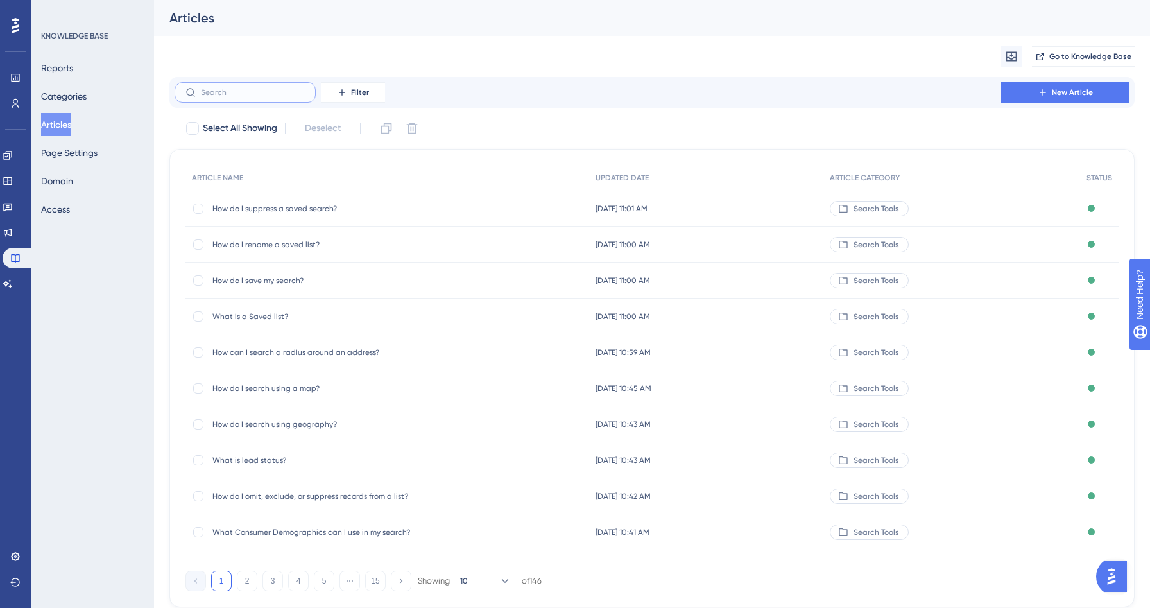
click at [265, 96] on input "text" at bounding box center [253, 92] width 104 height 9
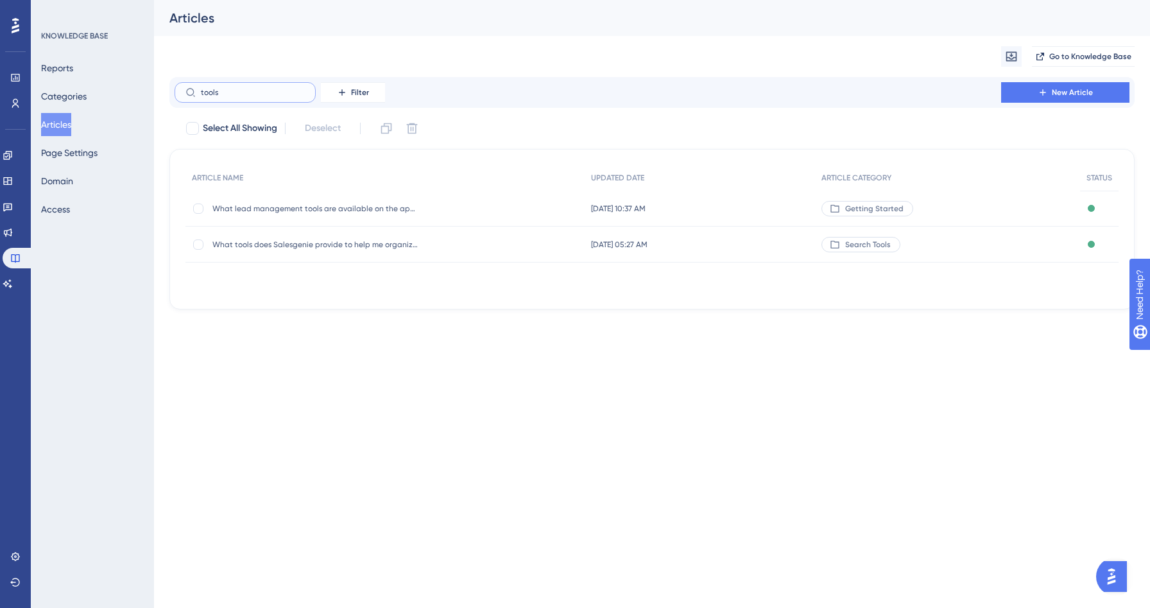
type input "tools"
click at [331, 248] on span "What tools does Salesgenie provide to help me organize and track my lists?" at bounding box center [314, 244] width 205 height 10
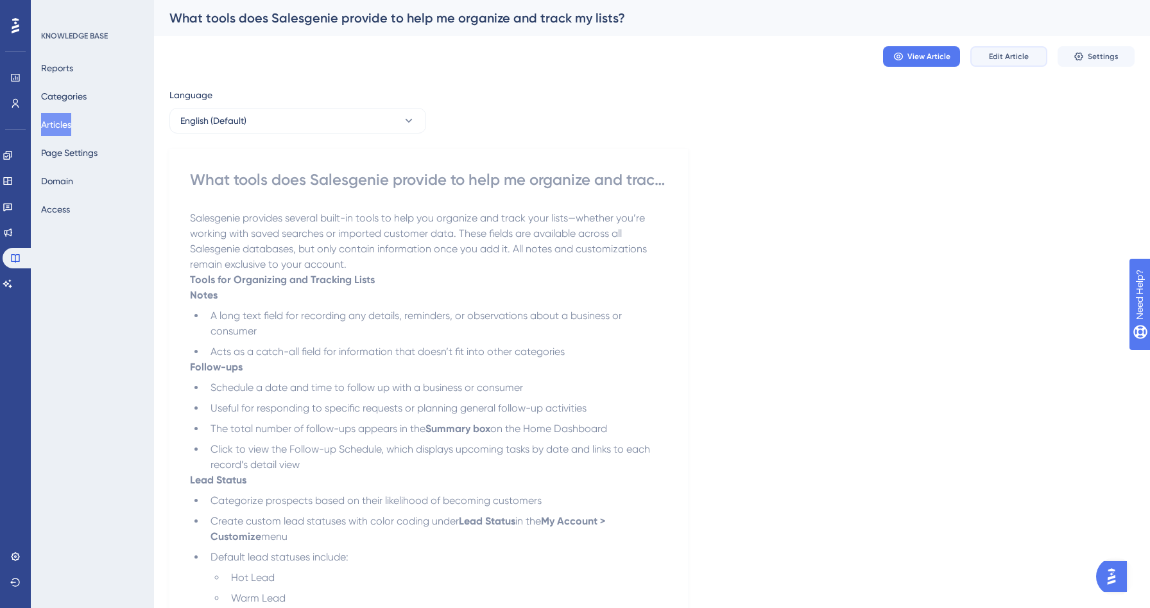
click at [1006, 61] on span "Edit Article" at bounding box center [1009, 56] width 40 height 10
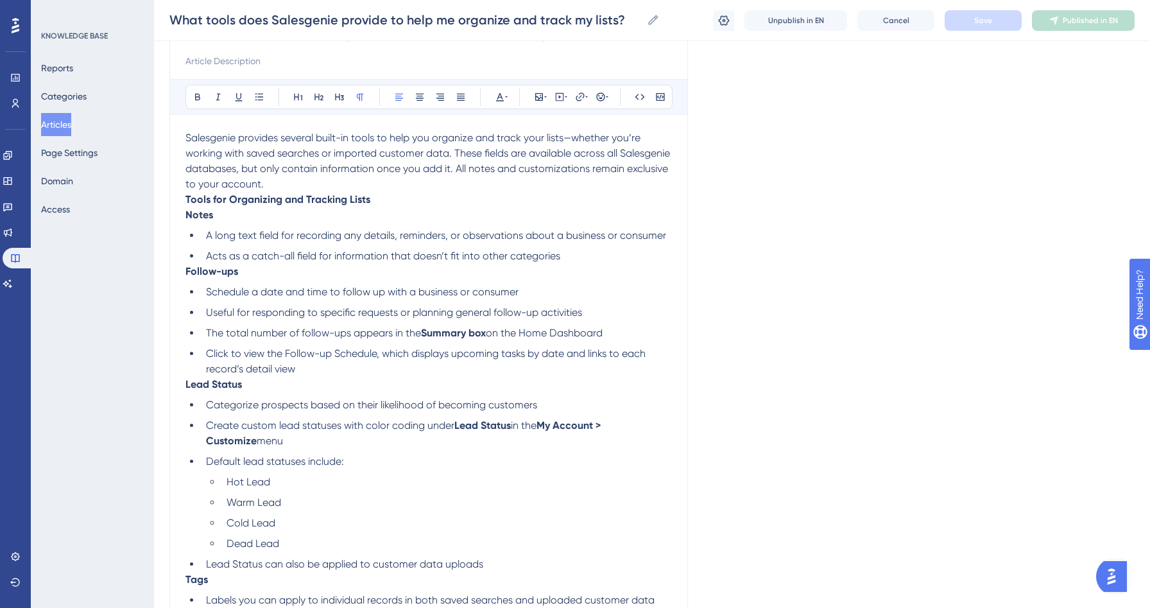
scroll to position [138, 0]
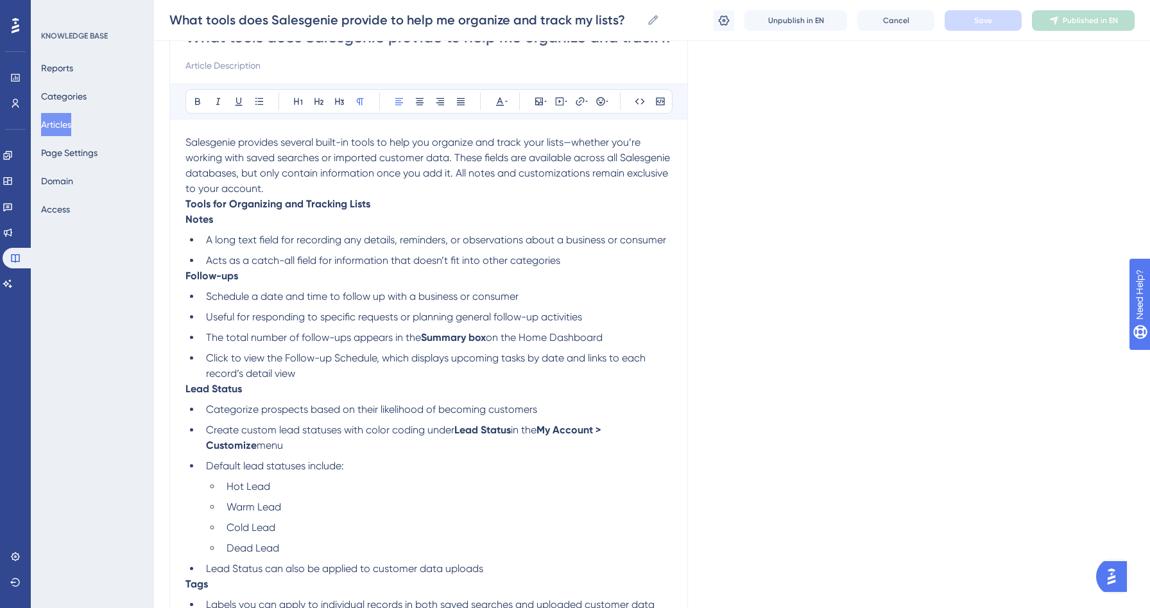
click at [366, 189] on p "Salesgenie provides several built-in tools to help you organize and track your …" at bounding box center [428, 166] width 487 height 62
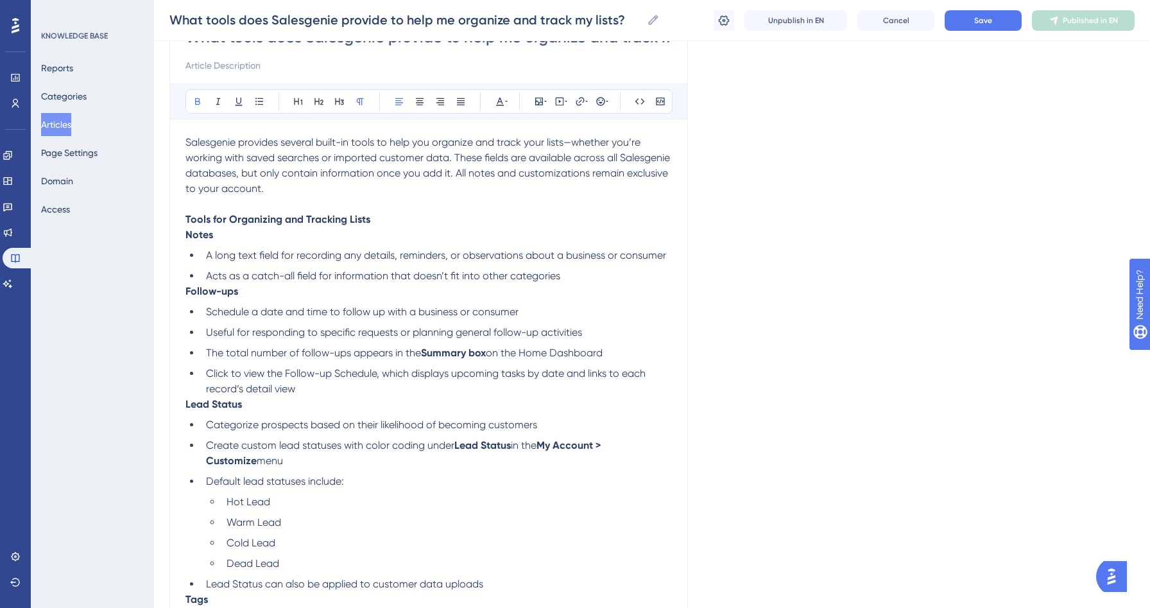
click at [185, 285] on p "Follow-ups" at bounding box center [428, 291] width 487 height 15
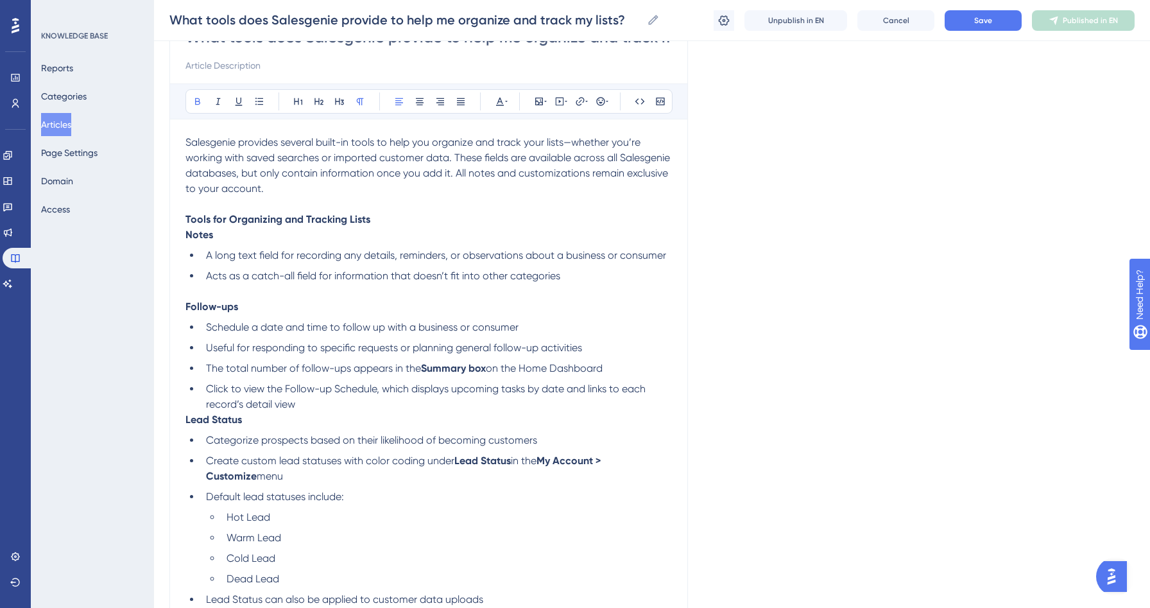
click at [185, 417] on div "What tools does Salesgenie provide to help me organize and track my lists? Bold…" at bounding box center [428, 415] width 519 height 818
click at [191, 427] on p "Lead Status" at bounding box center [428, 419] width 487 height 15
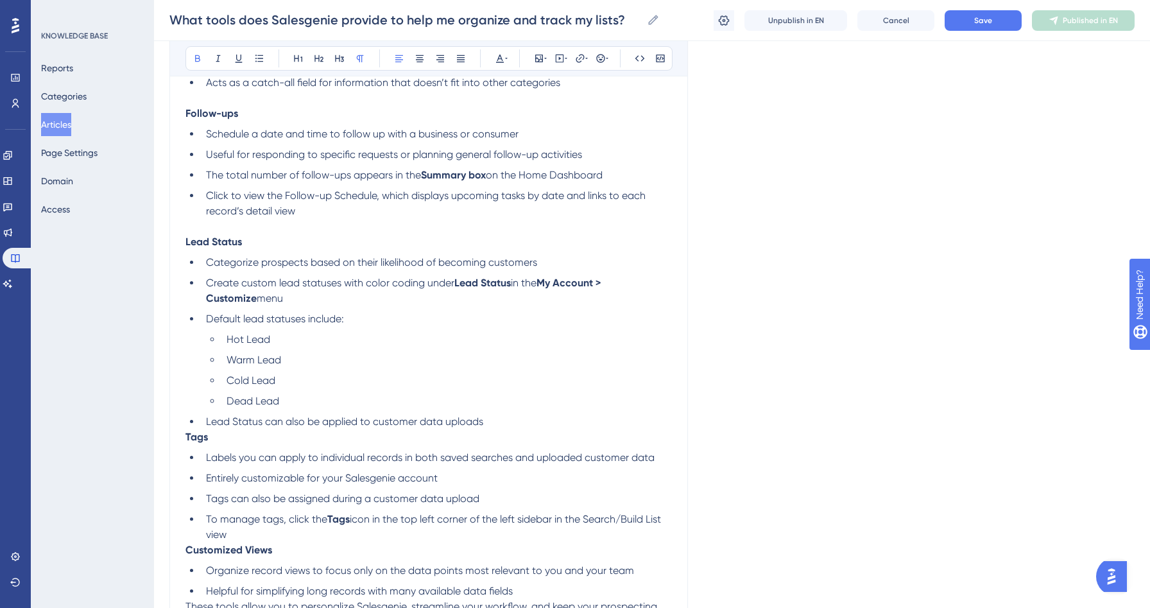
scroll to position [350, 0]
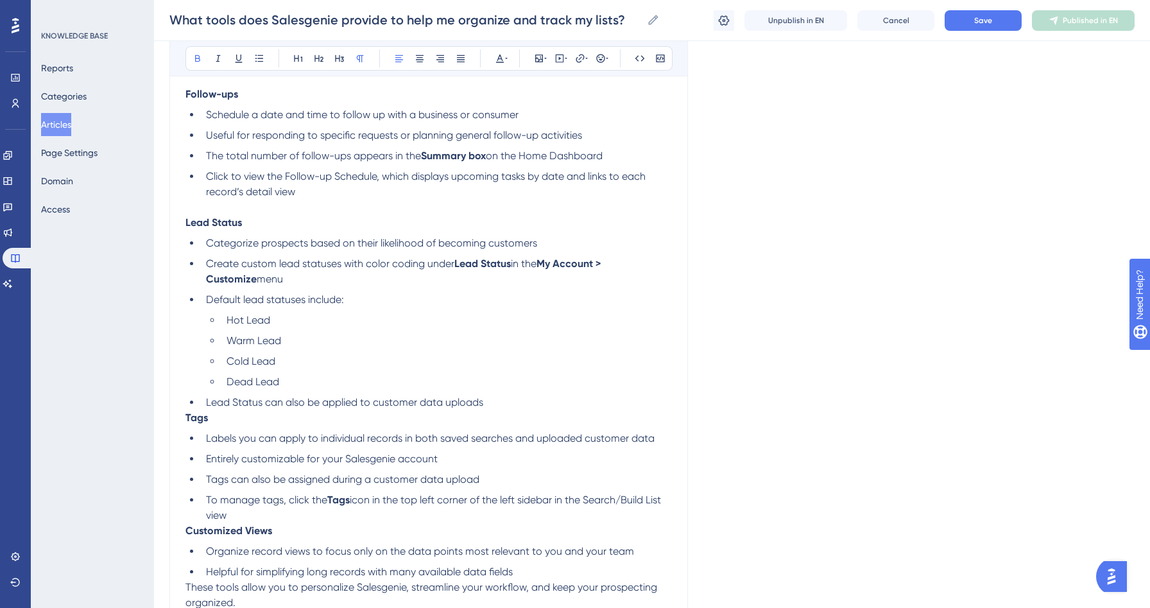
click at [189, 420] on strong "Tags" at bounding box center [196, 417] width 22 height 12
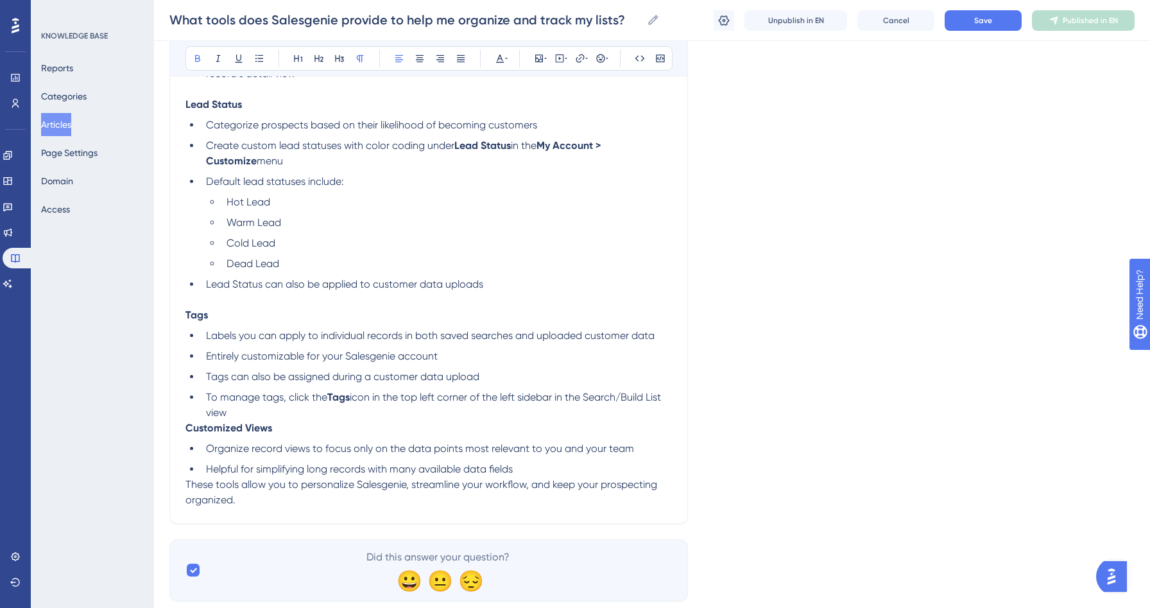
scroll to position [505, 0]
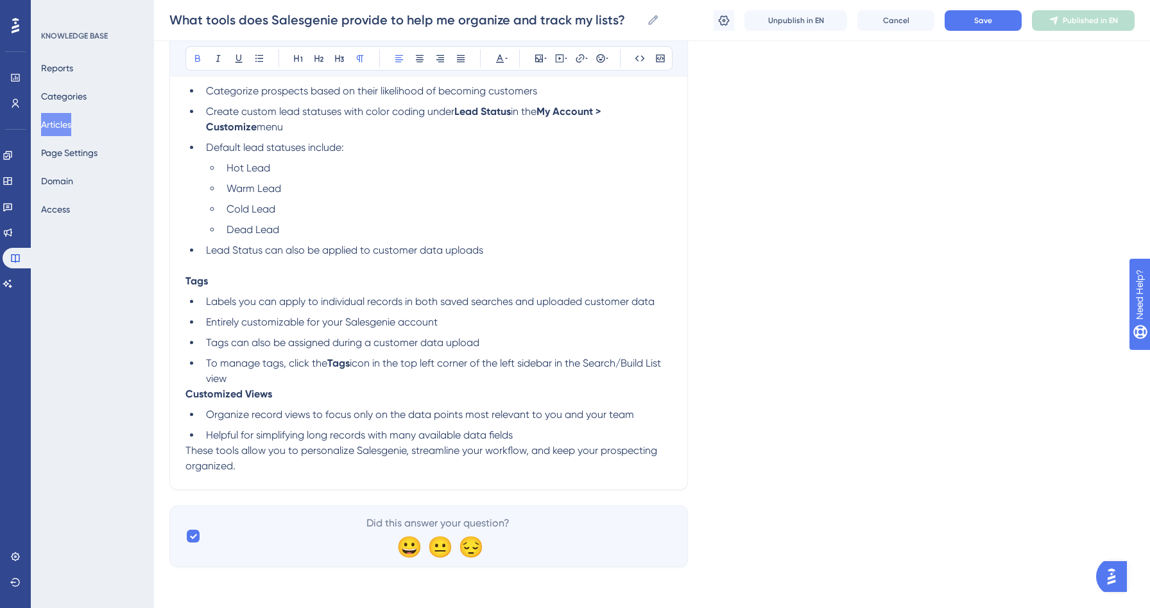
click at [194, 390] on strong "Customized Views" at bounding box center [228, 394] width 87 height 12
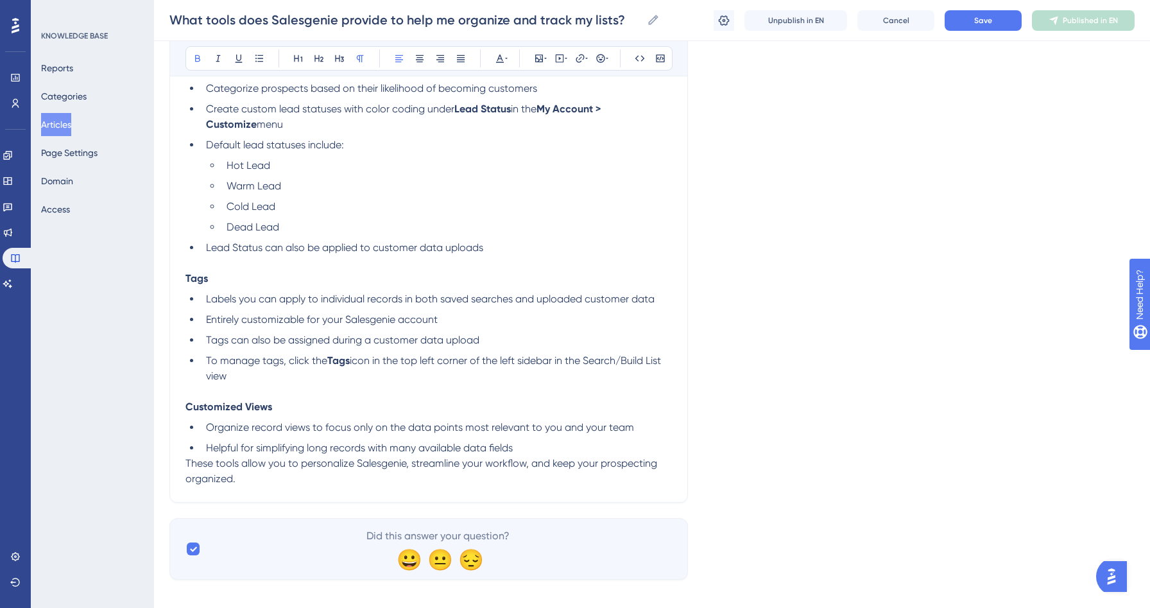
scroll to position [0, 0]
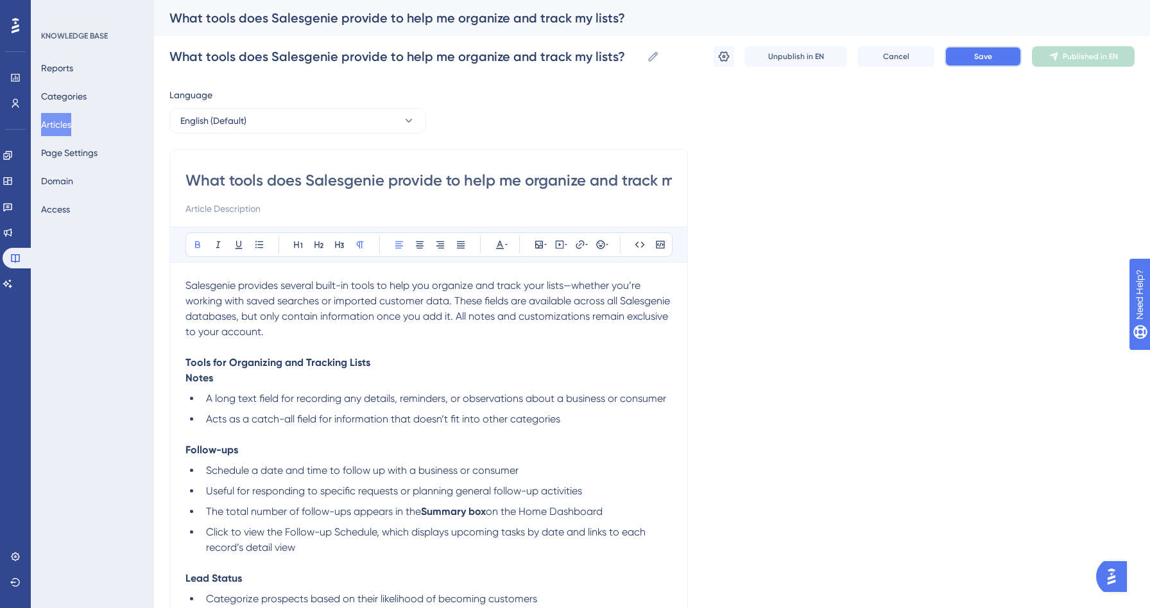
click at [956, 62] on button "Save" at bounding box center [983, 56] width 77 height 21
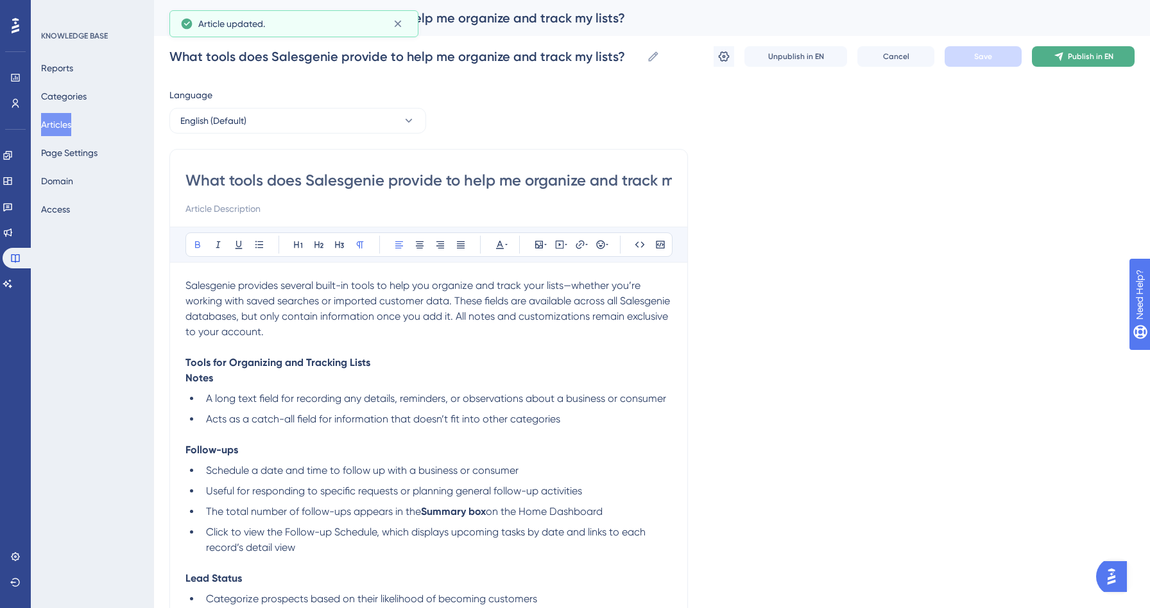
click at [1108, 56] on span "Publish in EN" at bounding box center [1091, 56] width 46 height 10
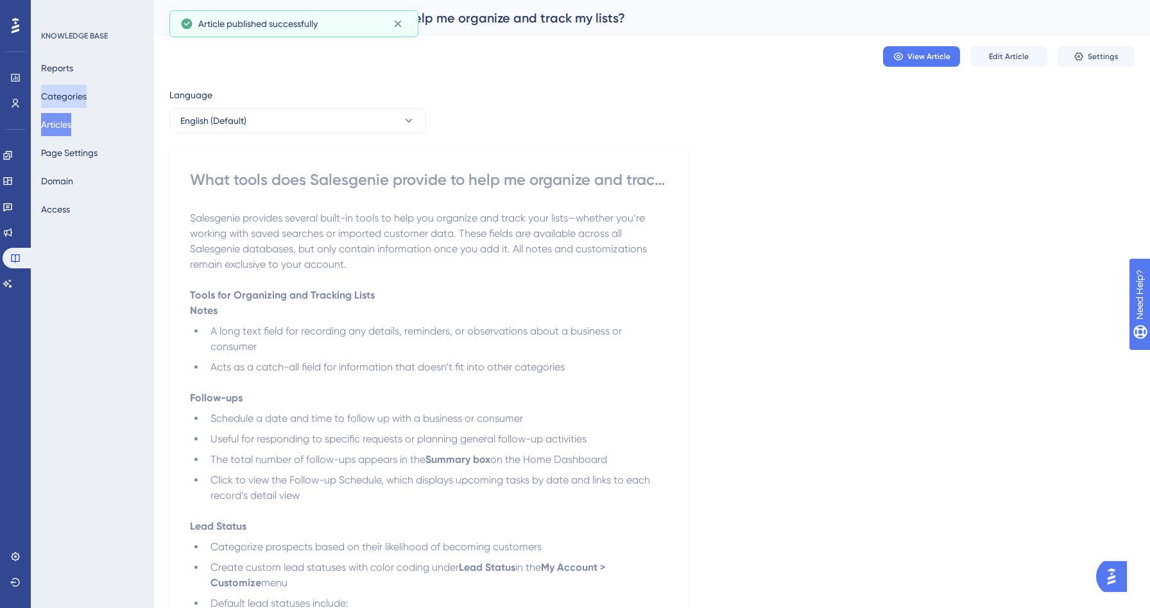
drag, startPoint x: 55, startPoint y: 130, endPoint x: 85, endPoint y: 106, distance: 38.3
click at [55, 130] on button "Articles" at bounding box center [56, 124] width 30 height 23
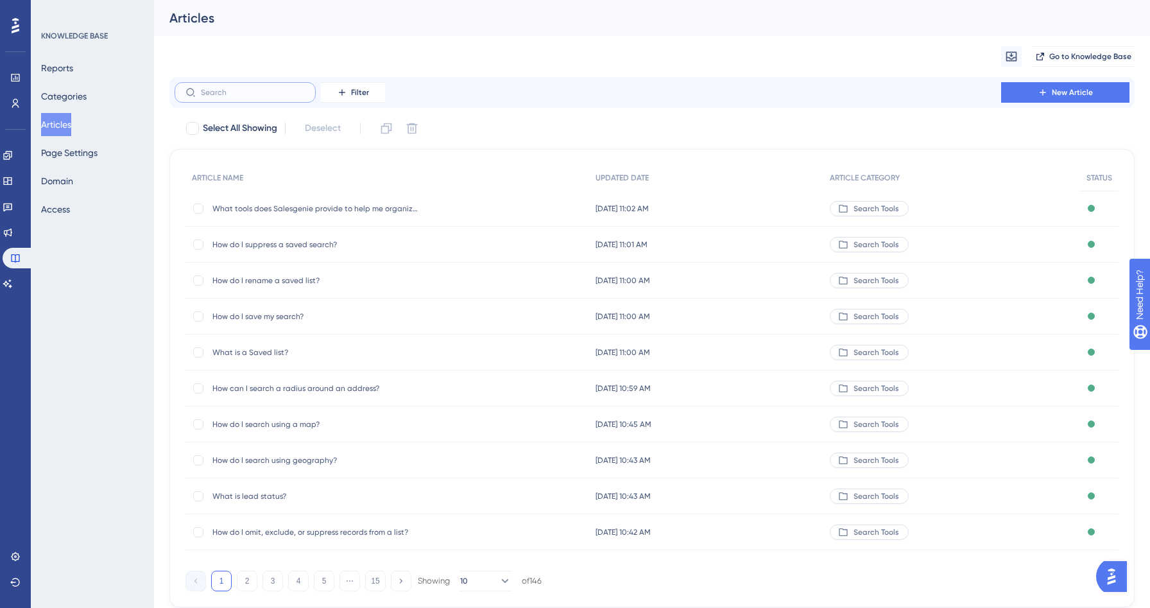
click at [231, 91] on input "text" at bounding box center [253, 92] width 104 height 9
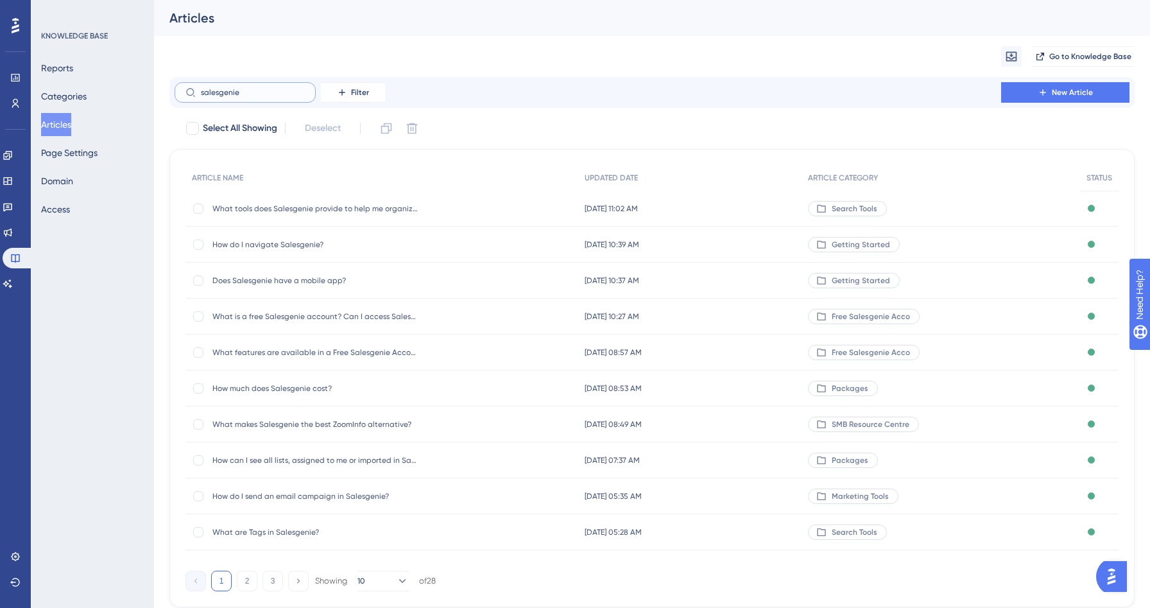
type input "salesgenie"
click at [280, 531] on span "What are Tags in Salesgenie?" at bounding box center [314, 532] width 205 height 10
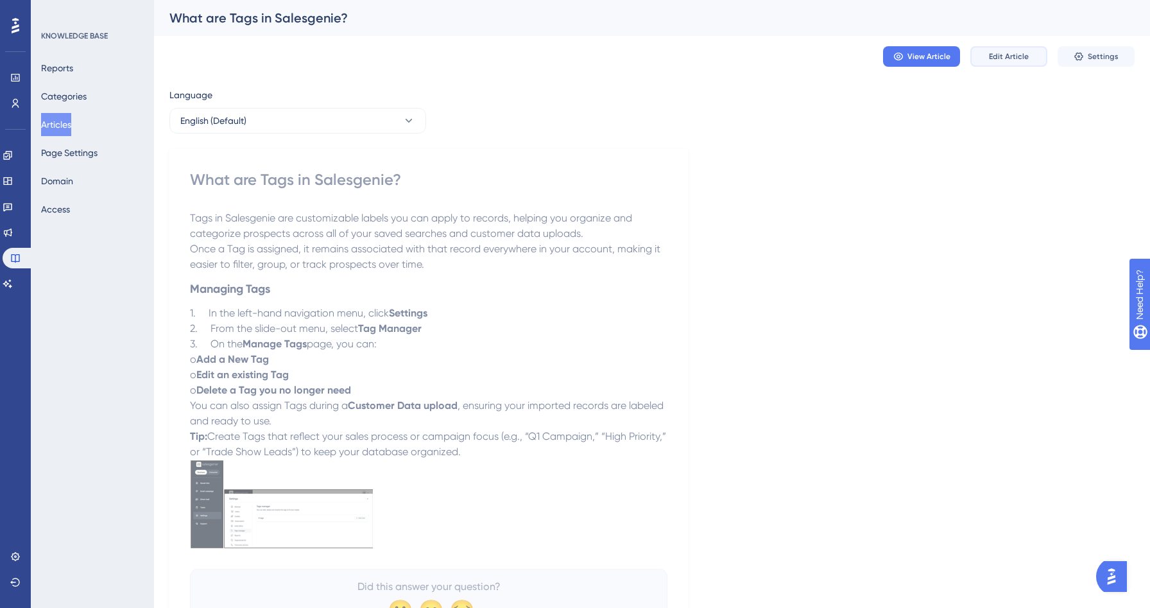
click at [1017, 58] on span "Edit Article" at bounding box center [1009, 56] width 40 height 10
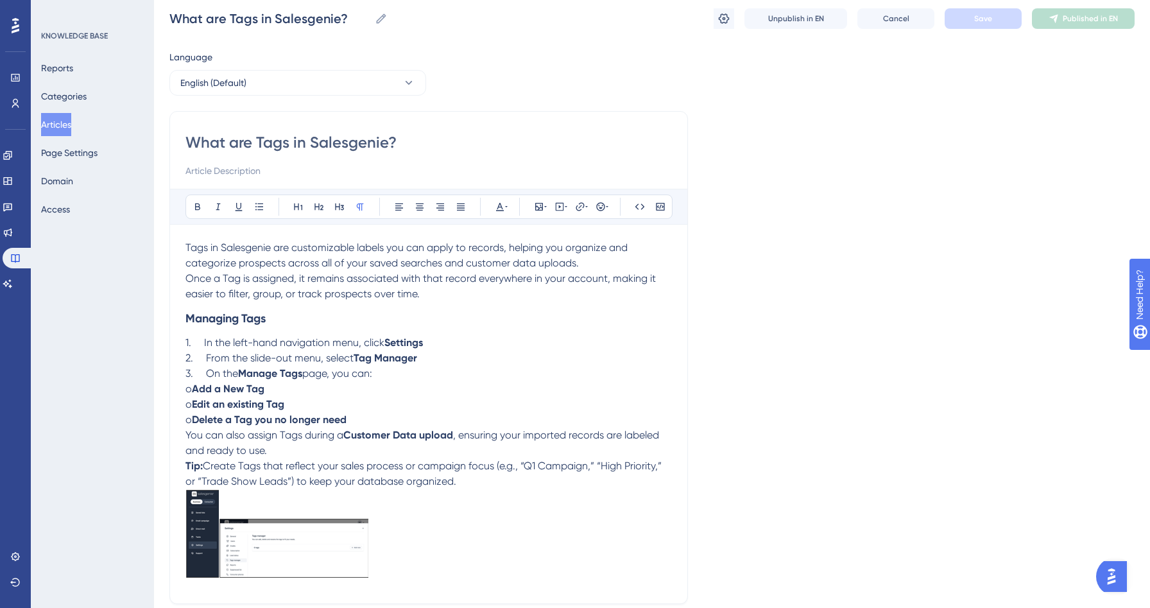
scroll to position [76, 0]
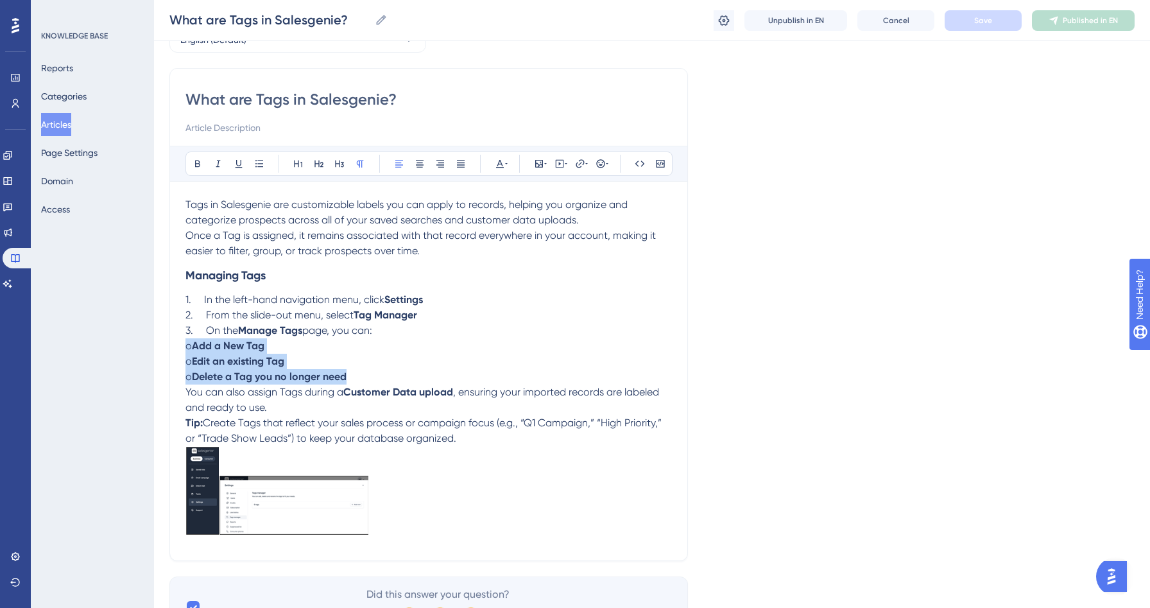
drag, startPoint x: 363, startPoint y: 379, endPoint x: 125, endPoint y: 346, distance: 241.0
click at [154, 346] on div "Performance Users Engagement Widgets Feedback Product Updates Knowledge Base AI…" at bounding box center [652, 291] width 996 height 734
click at [259, 158] on button at bounding box center [259, 164] width 18 height 18
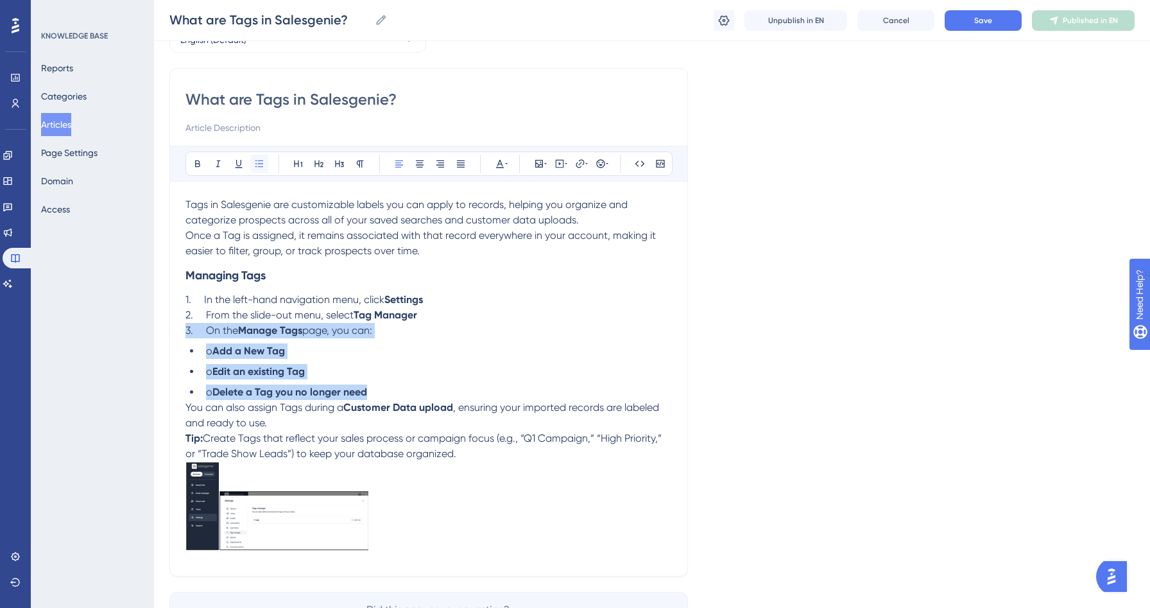
click at [259, 158] on button at bounding box center [259, 164] width 18 height 18
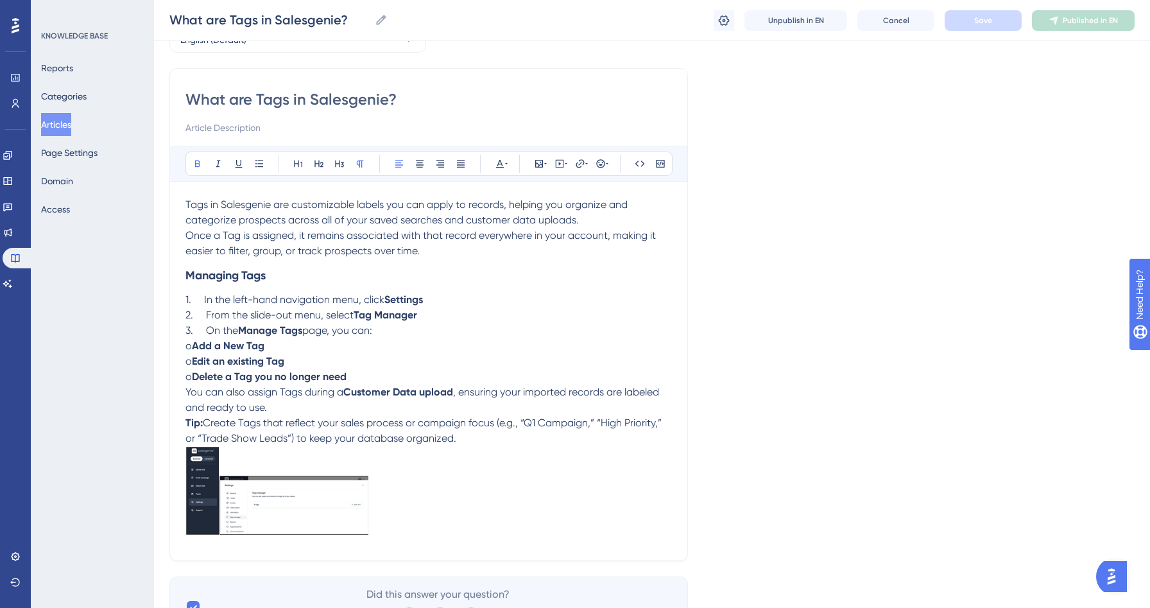
click at [227, 356] on p "o Edit an existing Tag" at bounding box center [428, 361] width 487 height 15
drag, startPoint x: 200, startPoint y: 375, endPoint x: 184, endPoint y: 375, distance: 15.4
click at [184, 375] on div "What are Tags in Salesgenie? Bold Italic Underline Bullet Point Heading 1 Headi…" at bounding box center [428, 314] width 519 height 493
drag, startPoint x: 198, startPoint y: 363, endPoint x: 164, endPoint y: 363, distance: 34.7
click at [168, 363] on div "Performance Users Engagement Widgets Feedback Product Updates Knowledge Base AI…" at bounding box center [652, 291] width 996 height 734
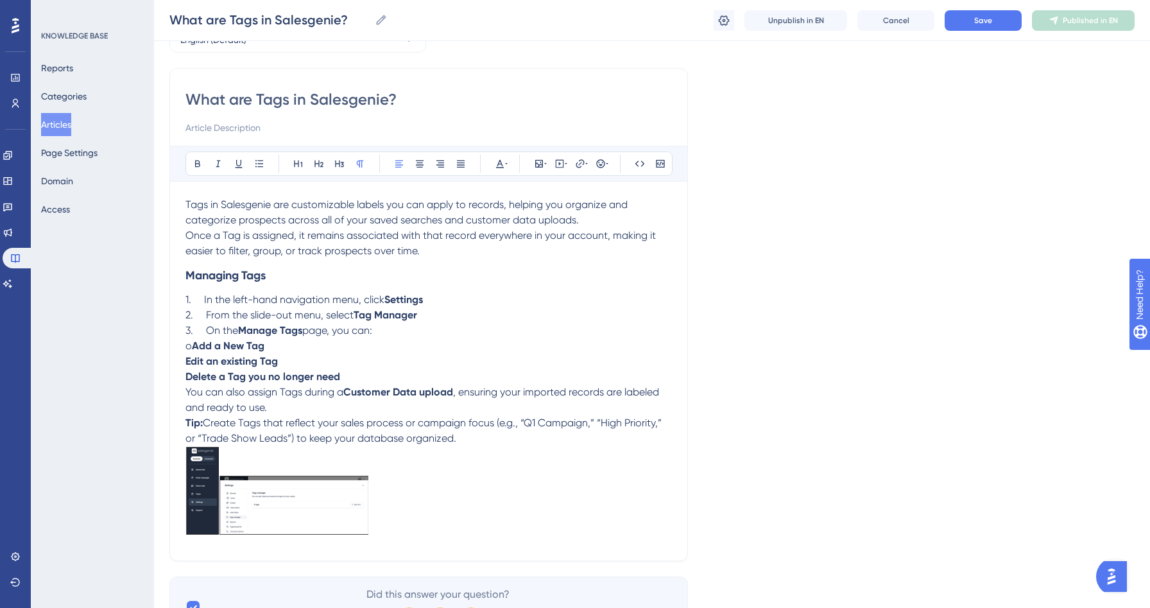
drag, startPoint x: 198, startPoint y: 345, endPoint x: 171, endPoint y: 343, distance: 27.1
click at [171, 343] on div "What are Tags in Salesgenie? Bold Italic Underline Bullet Point Heading 1 Headi…" at bounding box center [428, 314] width 519 height 493
drag, startPoint x: 342, startPoint y: 374, endPoint x: 177, endPoint y: 346, distance: 168.0
click at [177, 346] on div "What are Tags in Salesgenie? Bold Italic Underline Bullet Point Heading 1 Headi…" at bounding box center [428, 314] width 519 height 493
click at [267, 152] on div "Bold Italic Underline Bullet Point Heading 1 Heading 2 Heading 3 Normal Align L…" at bounding box center [428, 163] width 487 height 24
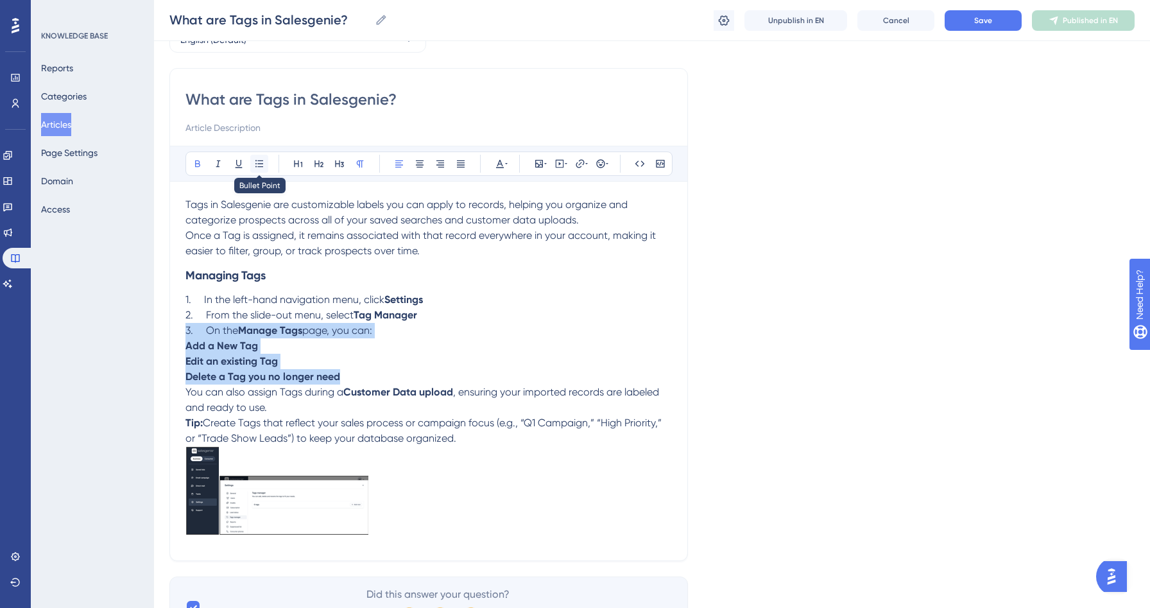
click at [263, 165] on icon at bounding box center [259, 164] width 10 height 10
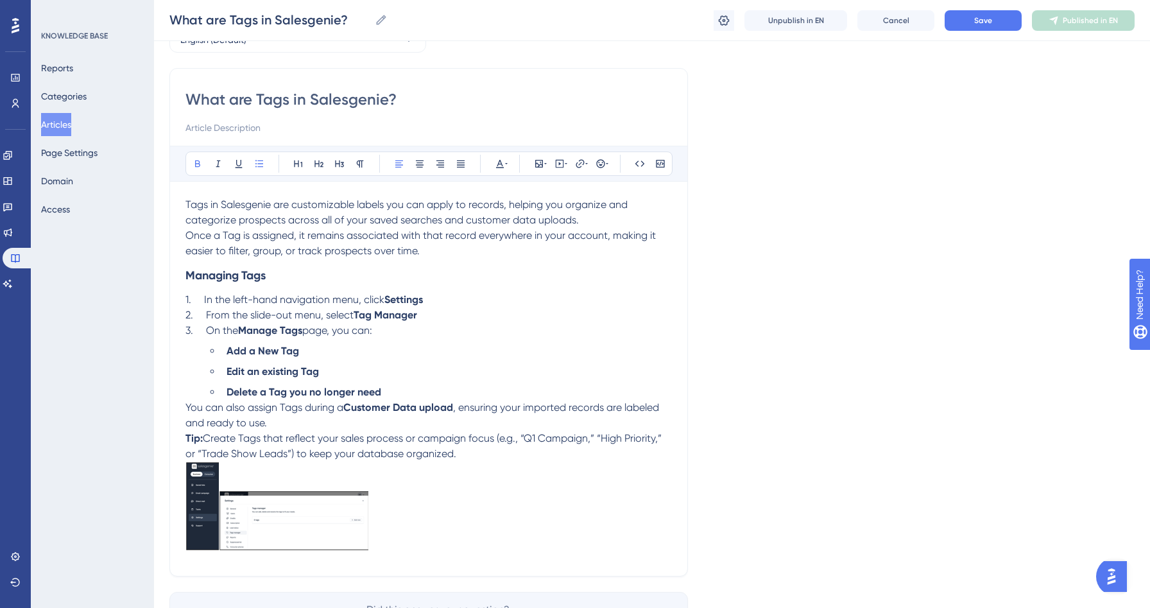
click at [269, 423] on p "You can also assign Tags during a Customer Data upload , ensuring your imported…" at bounding box center [428, 415] width 487 height 31
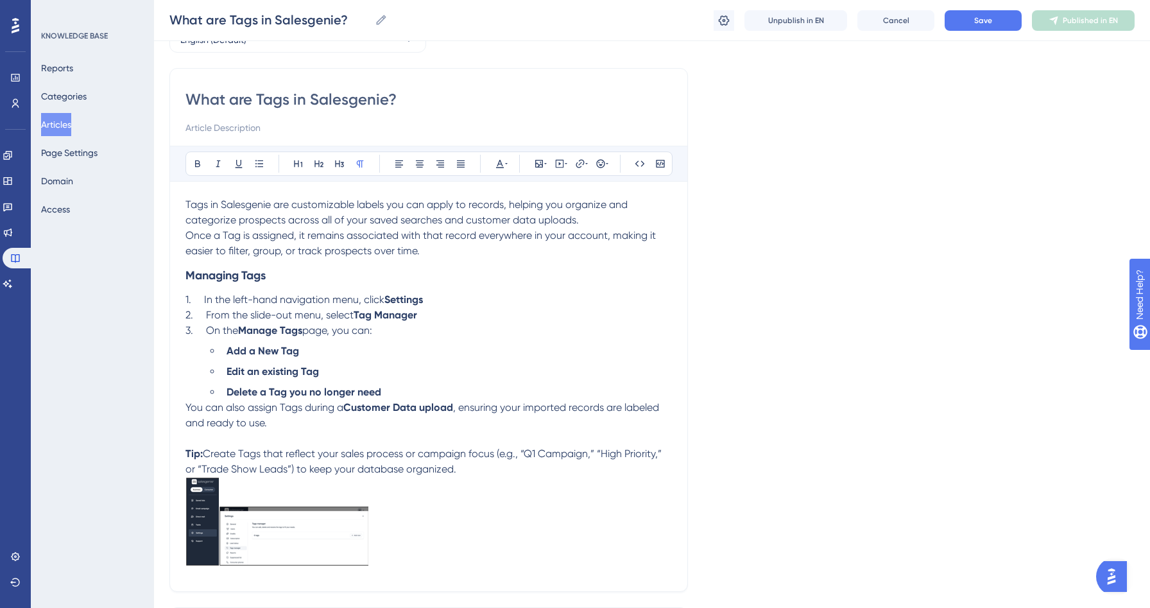
click at [464, 473] on p "Tip: Create Tags that reflect your sales process or campaign focus (e.g., “Q1 C…" at bounding box center [428, 461] width 487 height 31
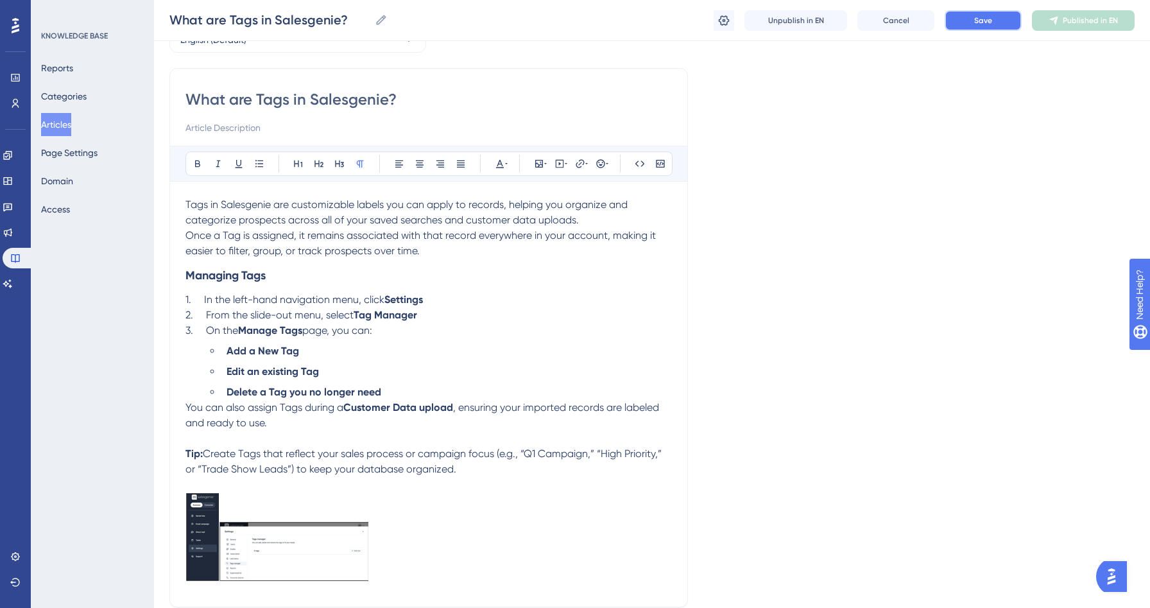
click at [995, 21] on button "Save" at bounding box center [983, 20] width 77 height 21
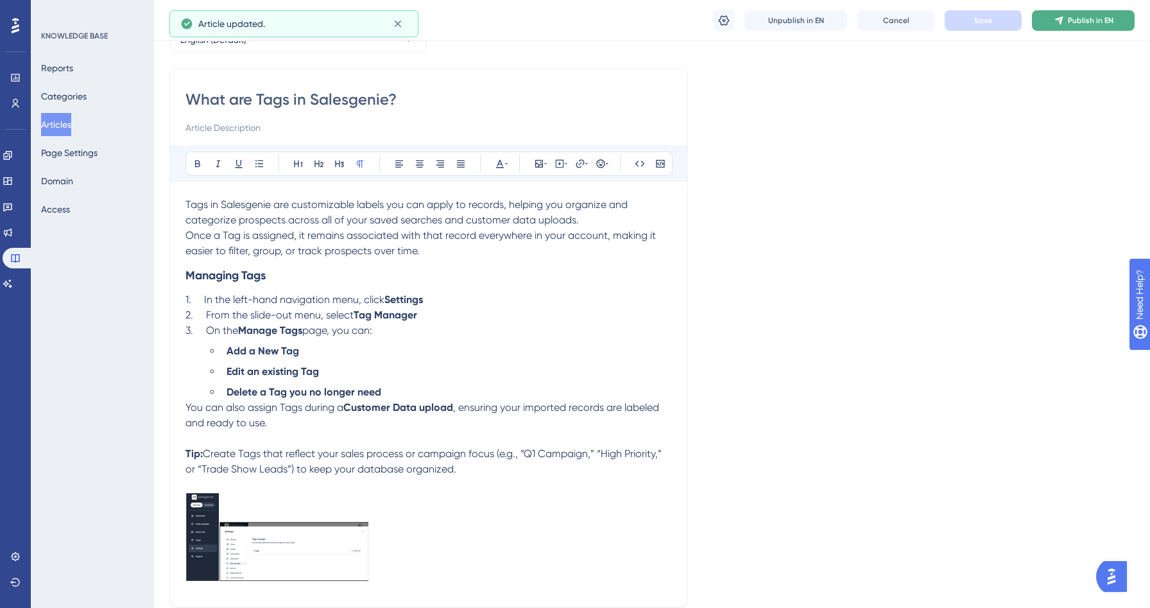
click at [1061, 16] on icon at bounding box center [1059, 20] width 10 height 10
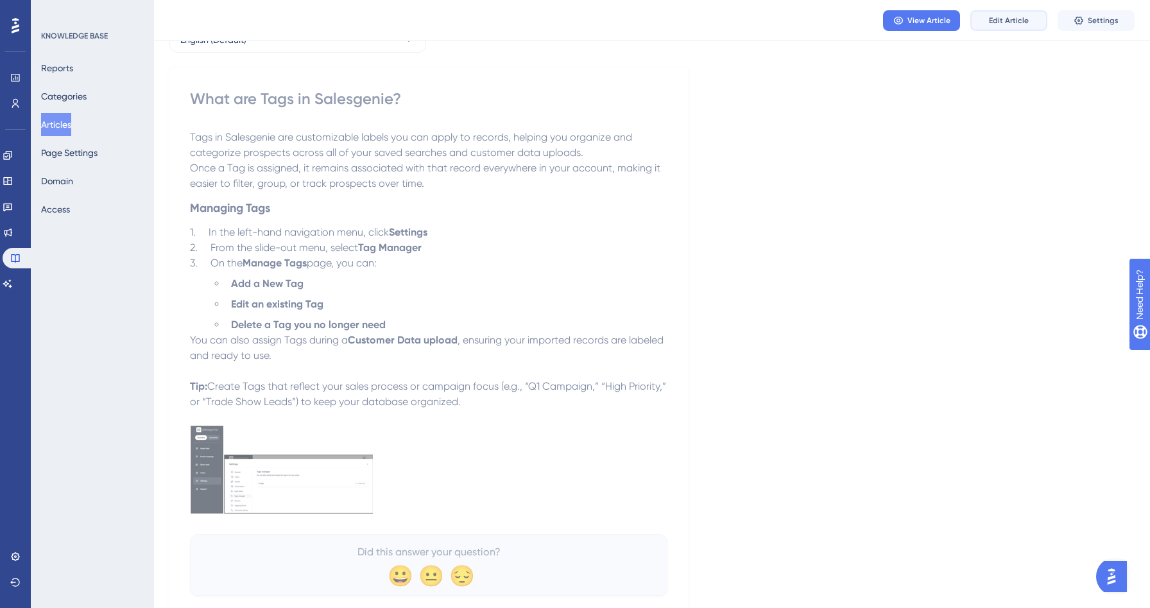
click at [988, 25] on button "Edit Article" at bounding box center [1008, 20] width 77 height 21
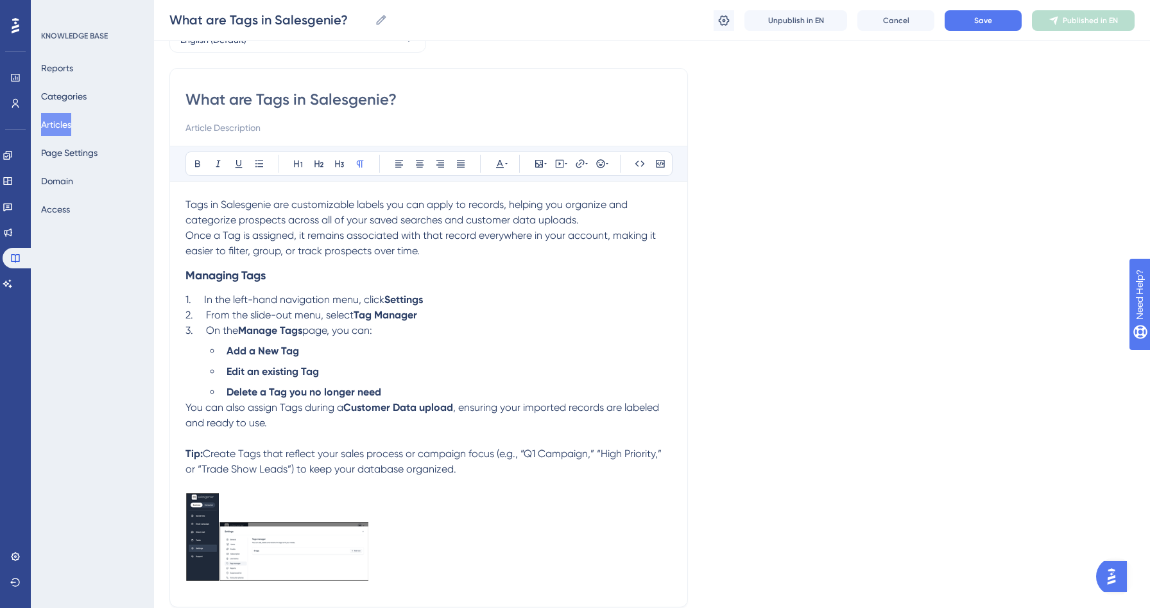
click at [193, 408] on span "You can also assign Tags during a" at bounding box center [264, 407] width 158 height 12
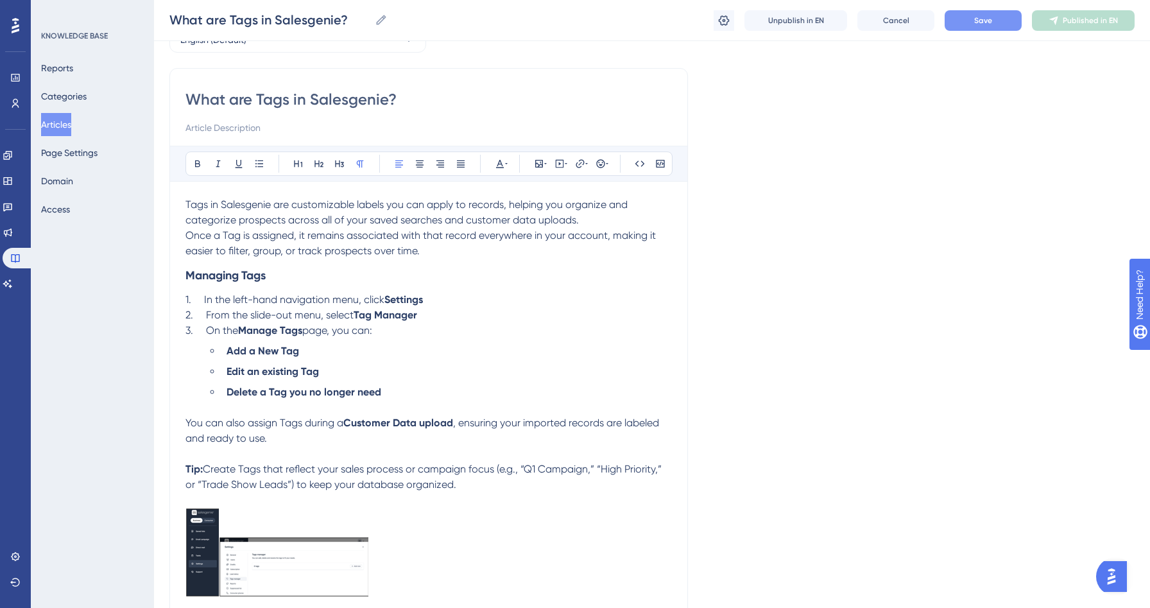
click at [960, 23] on button "Save" at bounding box center [983, 20] width 77 height 21
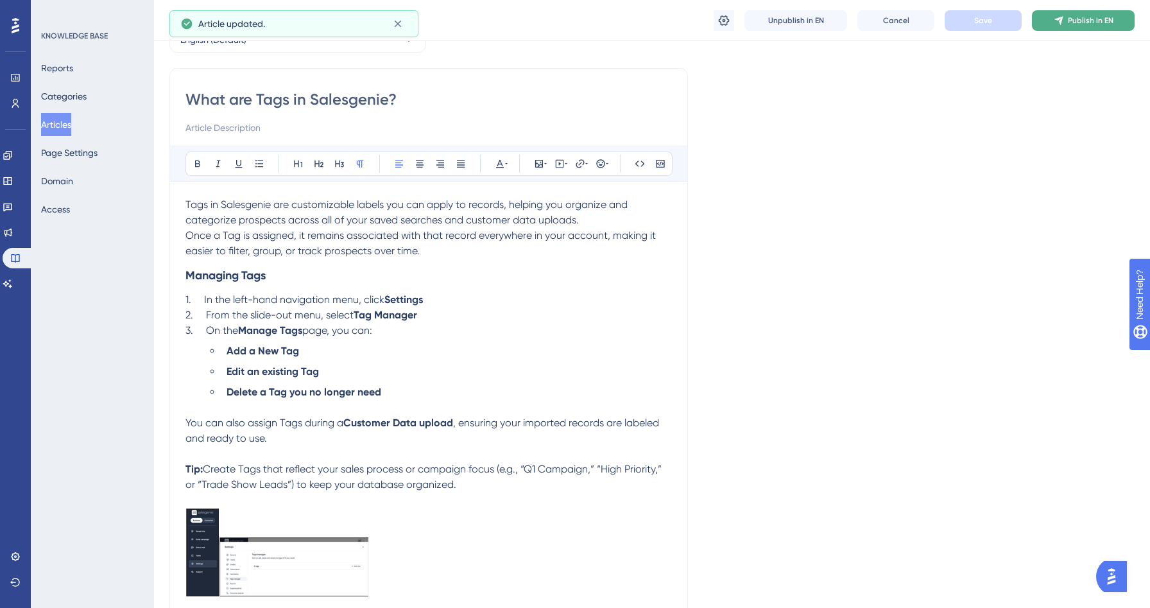
click at [1077, 25] on button "Publish in EN" at bounding box center [1083, 20] width 103 height 21
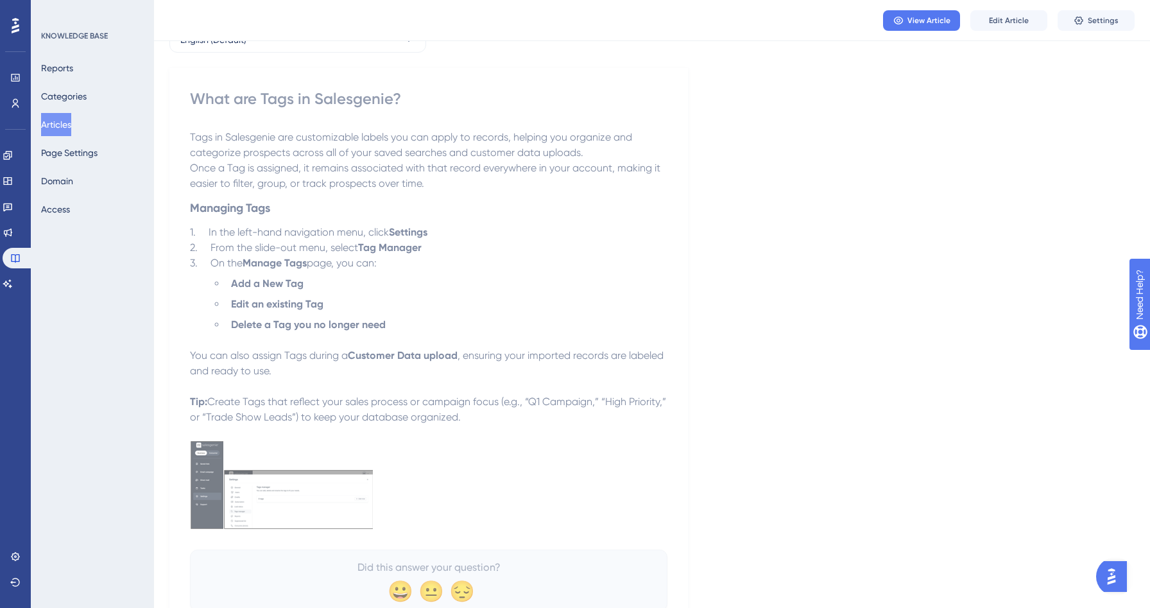
click at [71, 125] on button "Articles" at bounding box center [56, 124] width 30 height 23
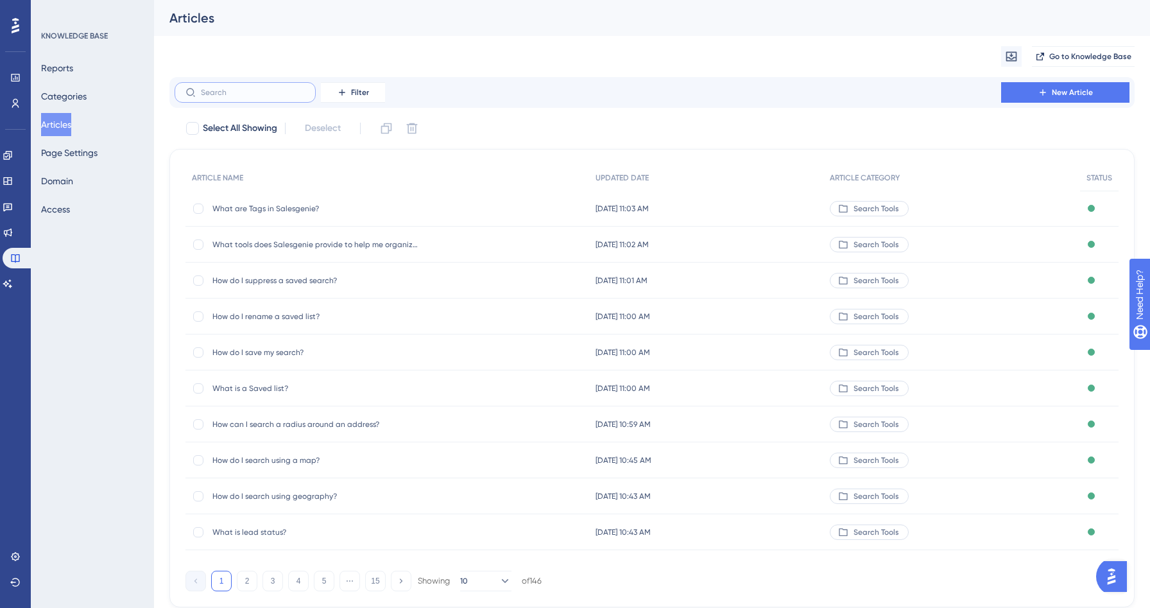
click at [207, 96] on input "text" at bounding box center [253, 92] width 104 height 9
type input "reo"
checkbox input "true"
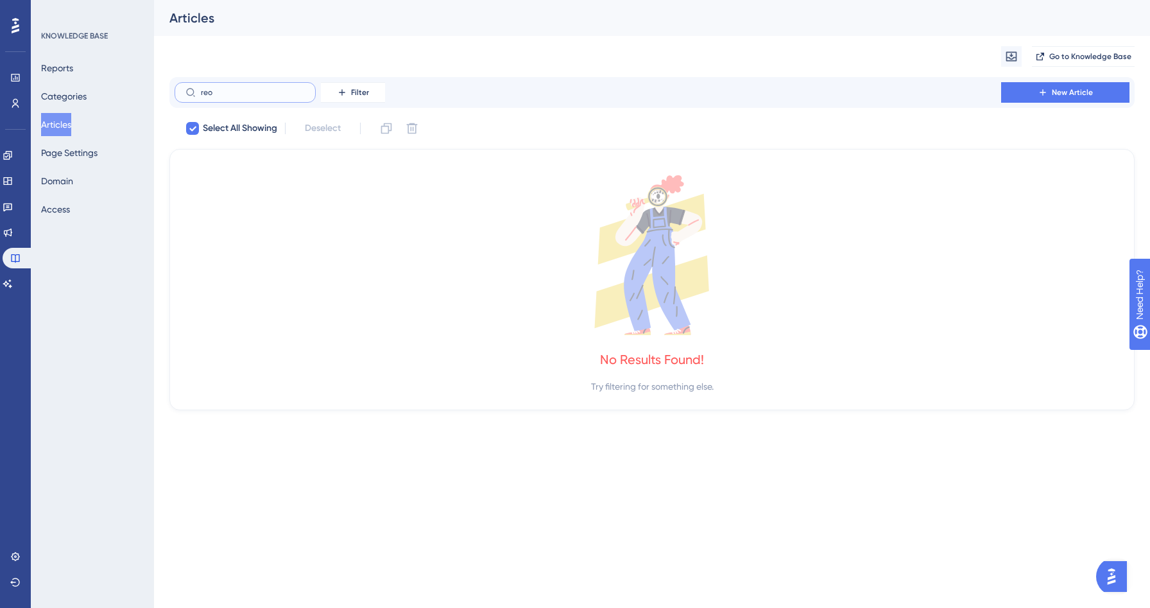
type input "re"
checkbox input "false"
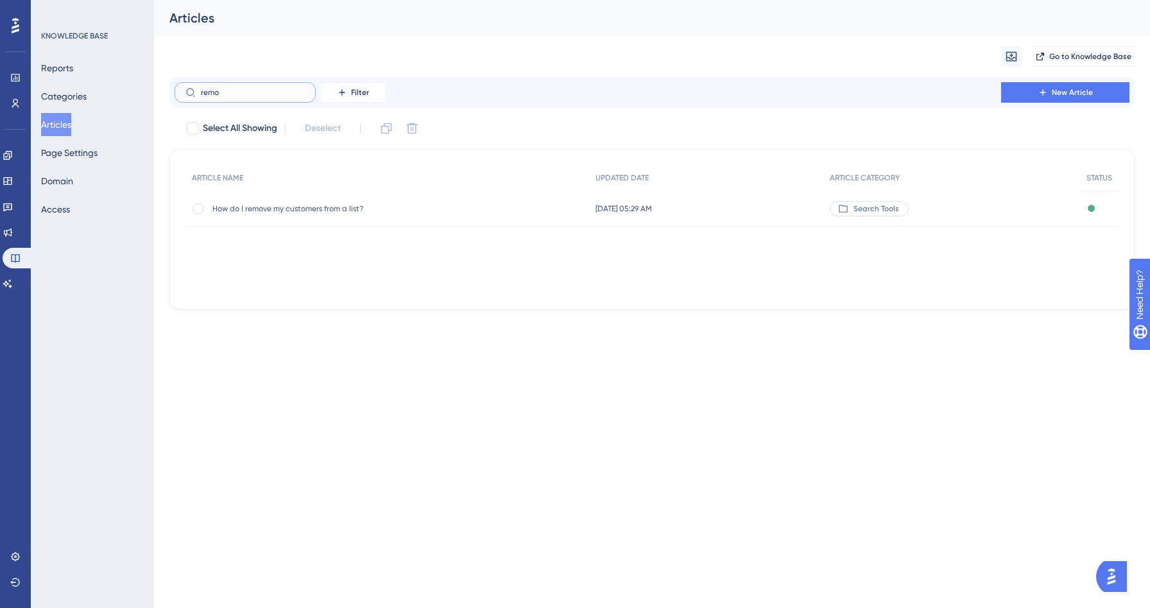
type input "remo"
click at [277, 204] on span "How do I remove my customers from a list?" at bounding box center [314, 208] width 205 height 10
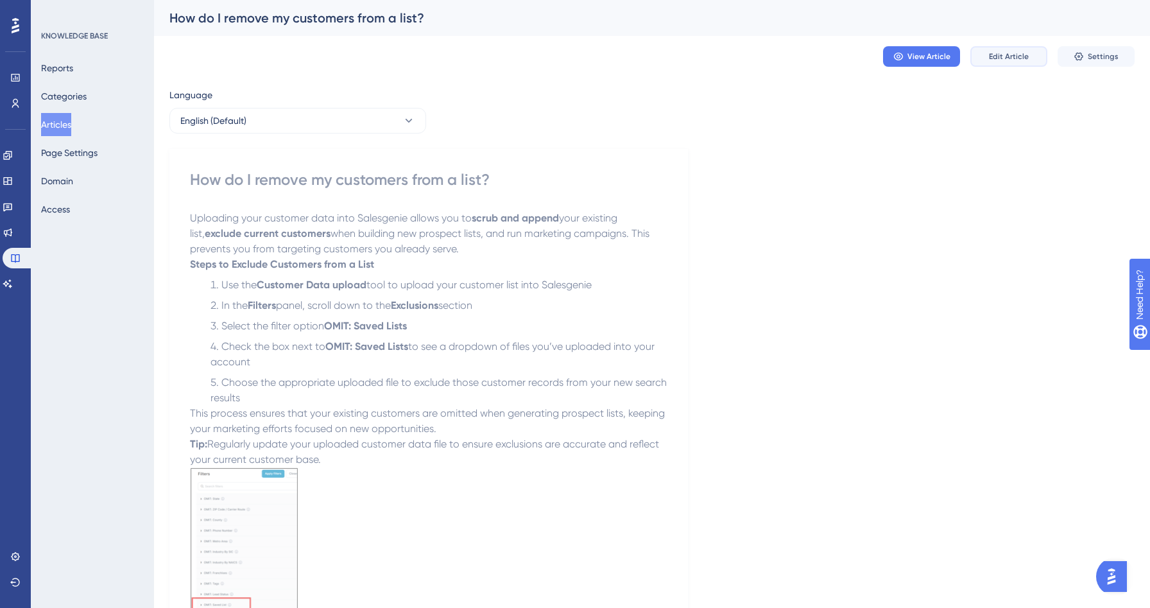
click at [989, 53] on button "Edit Article" at bounding box center [1008, 56] width 77 height 21
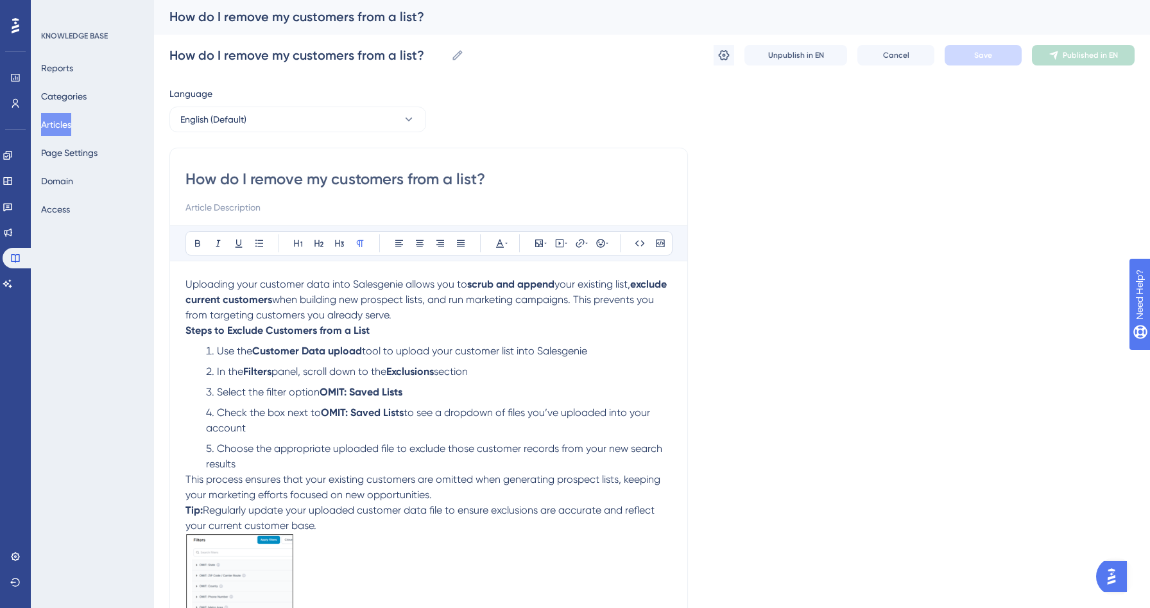
scroll to position [6, 0]
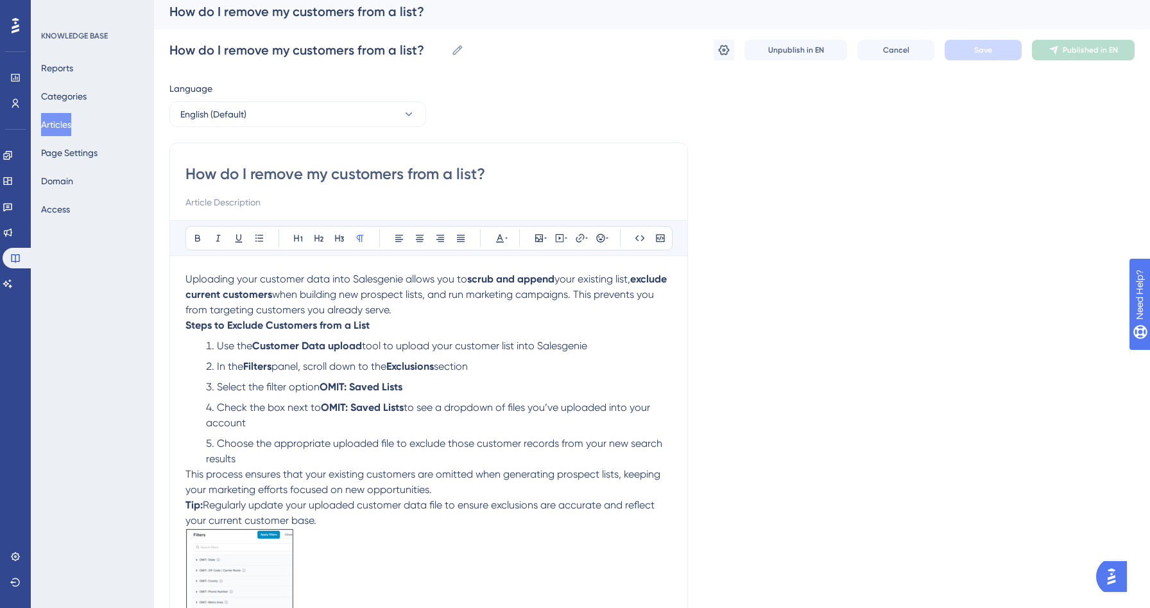
click at [526, 298] on span "when building new prospect lists, and run marketing campaigns. This prevents yo…" at bounding box center [420, 302] width 471 height 28
click at [489, 303] on p "Uploading your customer data into Salesgenie allows you to scrub and append you…" at bounding box center [428, 295] width 487 height 46
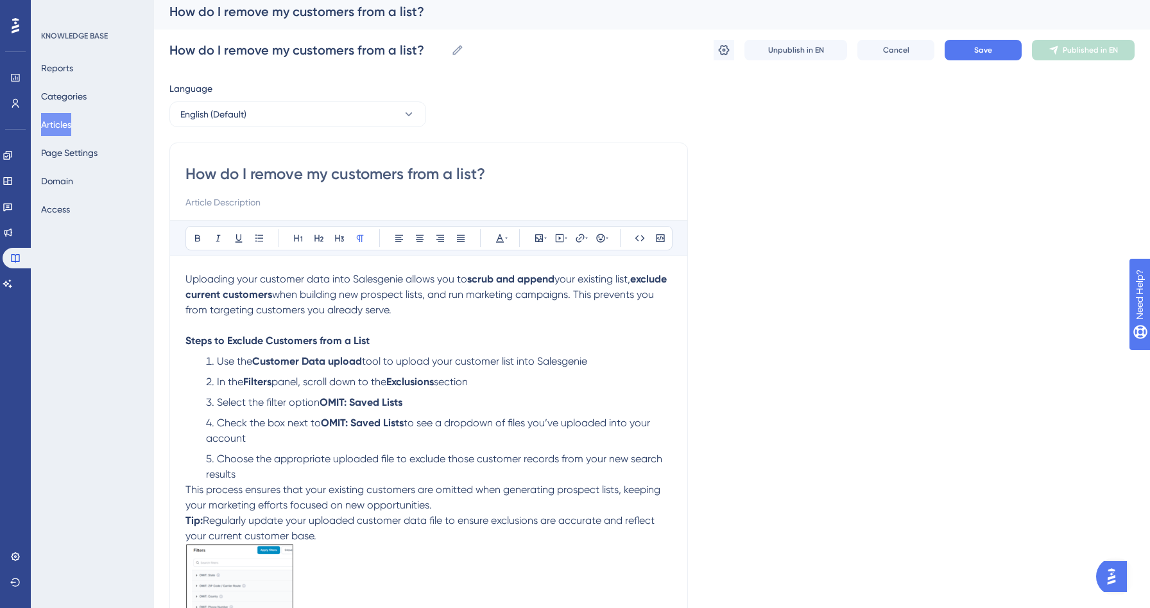
click at [185, 491] on div "How do I remove my customers from a list? Bold Italic Underline Bullet Point He…" at bounding box center [428, 432] width 519 height 580
click at [185, 491] on span "This process ensures that your existing customers are omitted when generating p…" at bounding box center [424, 497] width 478 height 28
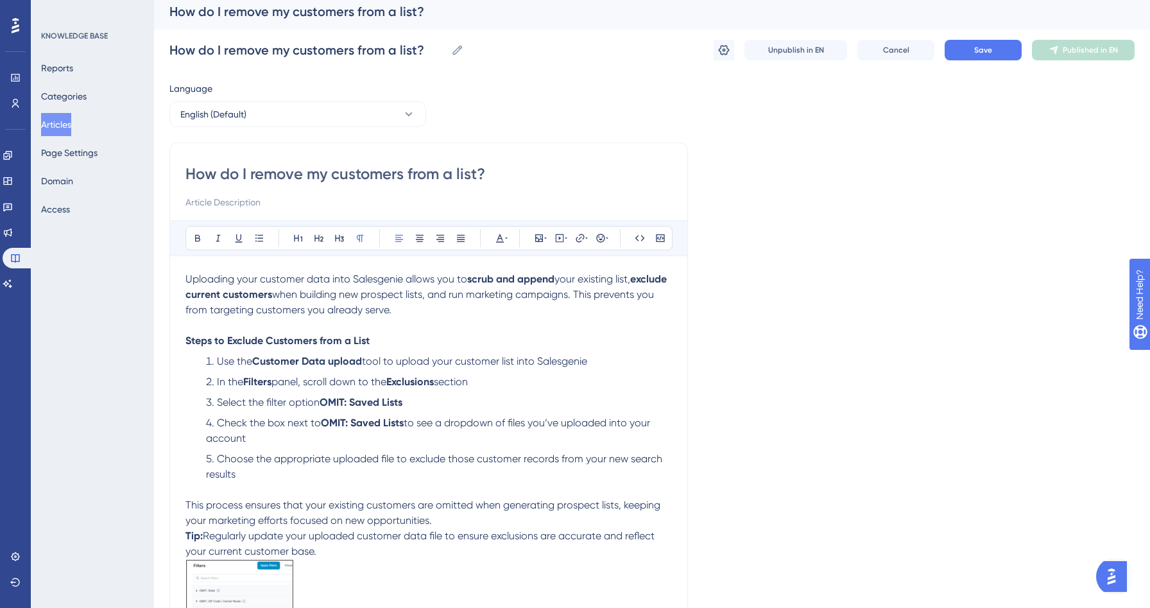
click at [184, 539] on div "How do I remove my customers from a list? Bold Italic Underline Bullet Point He…" at bounding box center [428, 439] width 519 height 595
click at [192, 539] on strong "Tip:" at bounding box center [193, 536] width 17 height 12
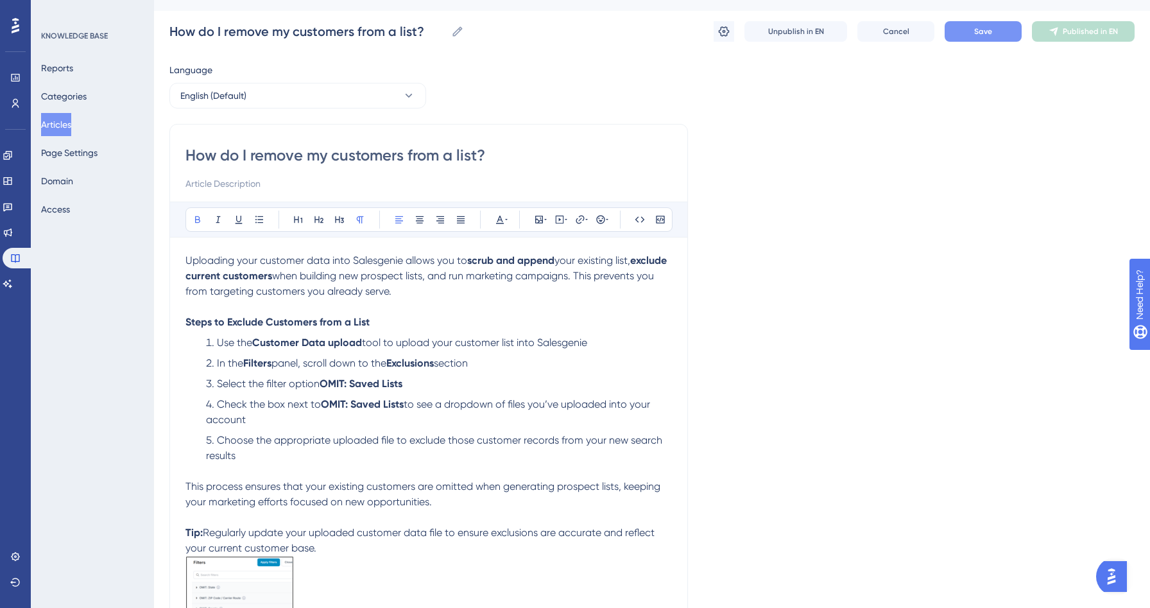
scroll to position [37, 0]
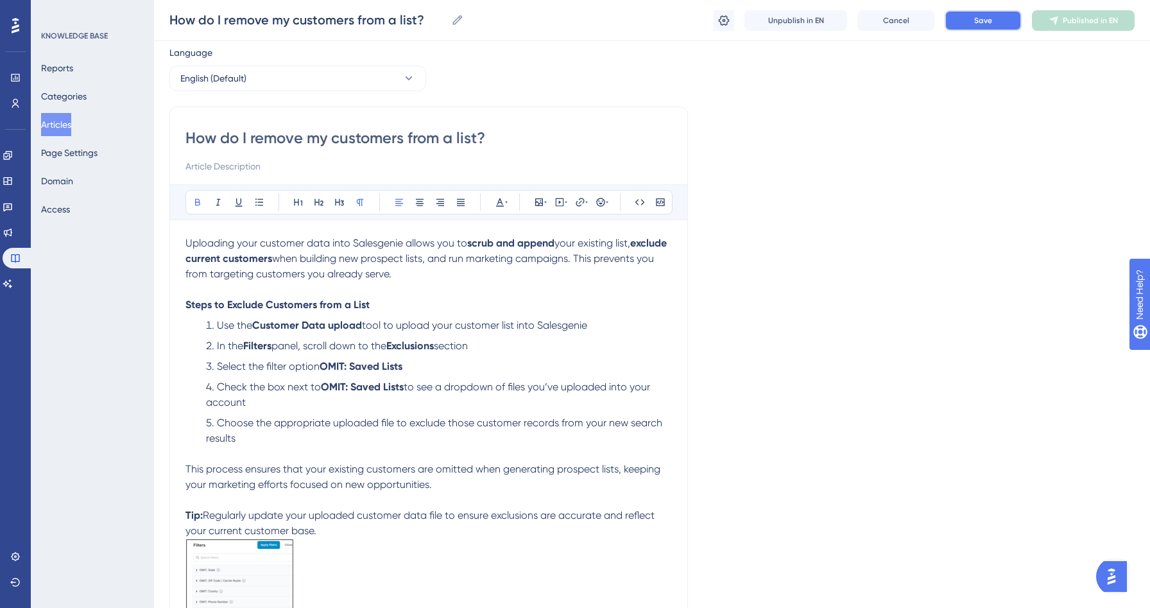
click at [958, 23] on button "Save" at bounding box center [983, 20] width 77 height 21
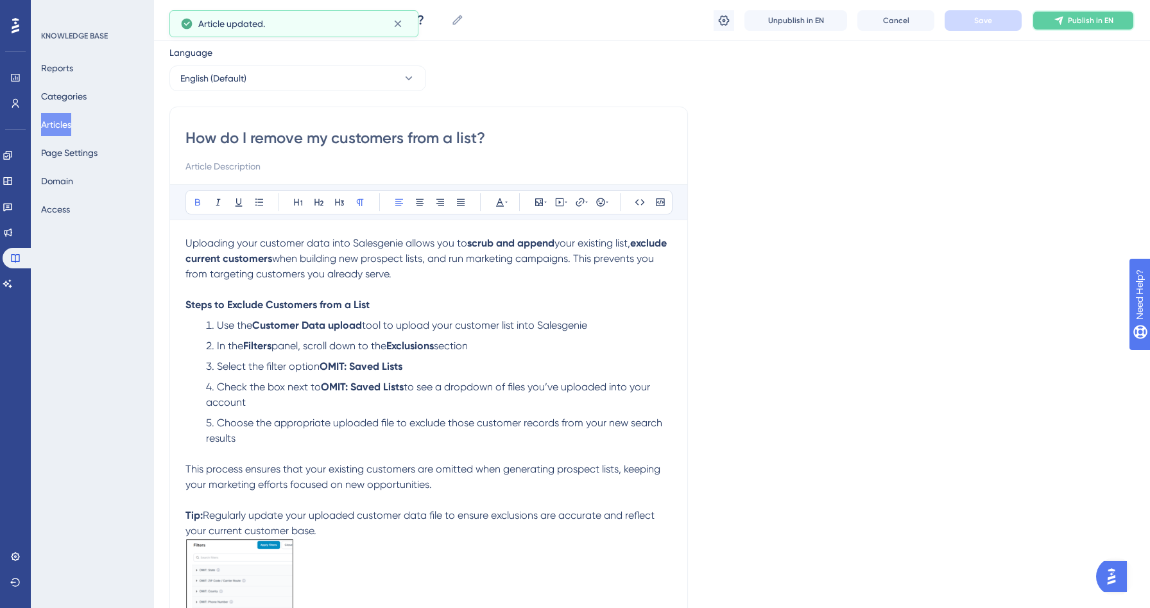
click at [1089, 30] on button "Publish in EN" at bounding box center [1083, 20] width 103 height 21
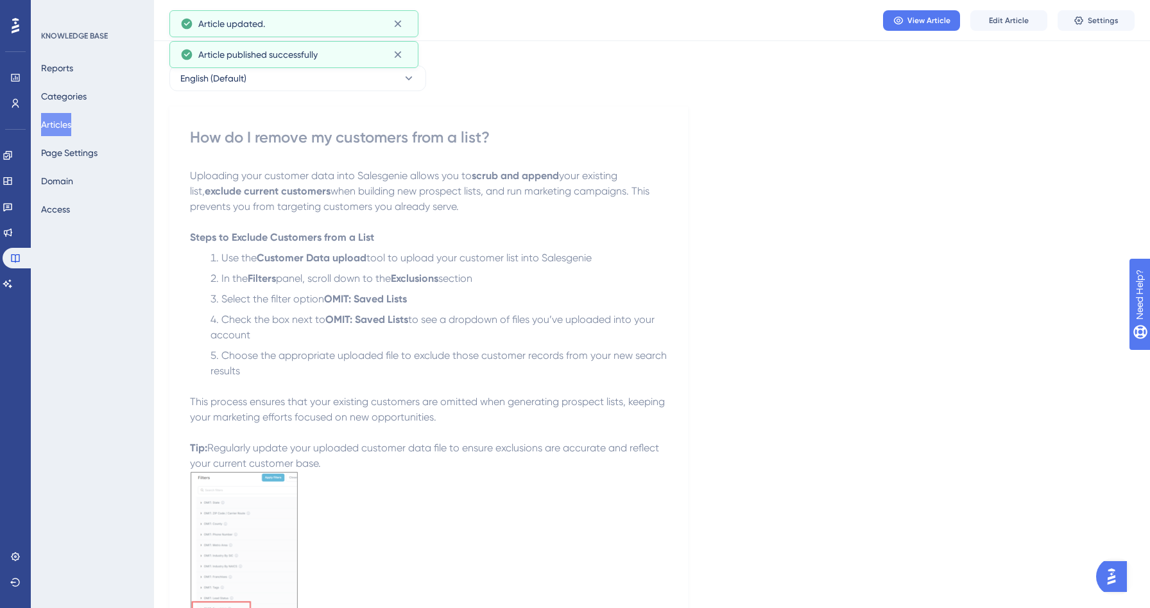
scroll to position [0, 0]
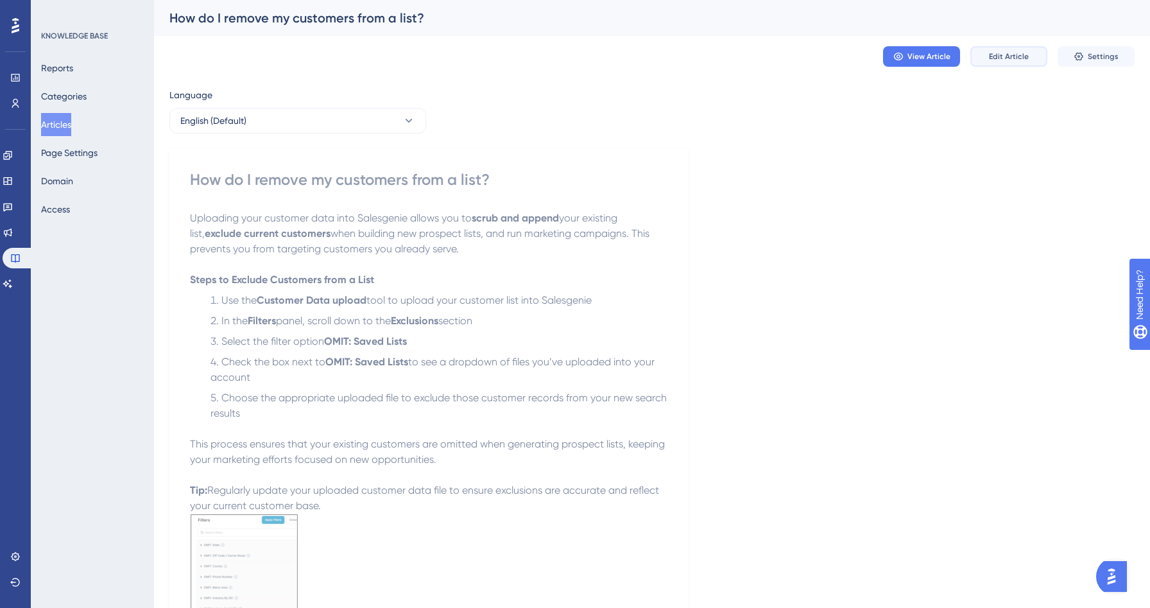
click at [1013, 58] on span "Edit Article" at bounding box center [1009, 56] width 40 height 10
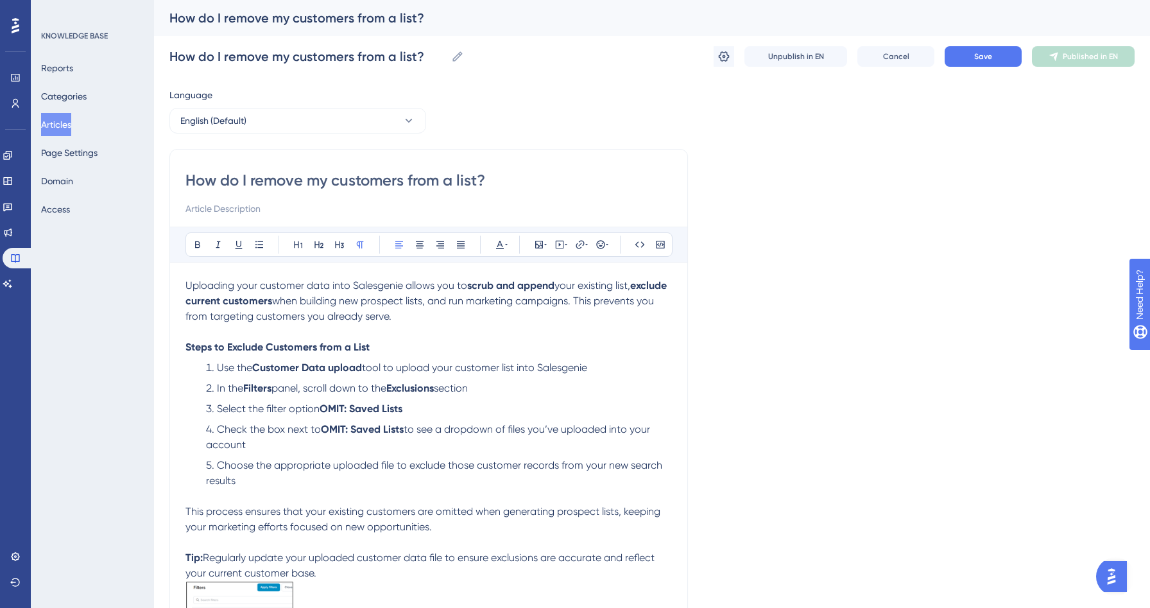
click at [356, 574] on p "Tip: Regularly update your uploaded customer data file to ensure exclusions are…" at bounding box center [428, 565] width 487 height 31
click at [989, 55] on span "Save" at bounding box center [983, 56] width 18 height 10
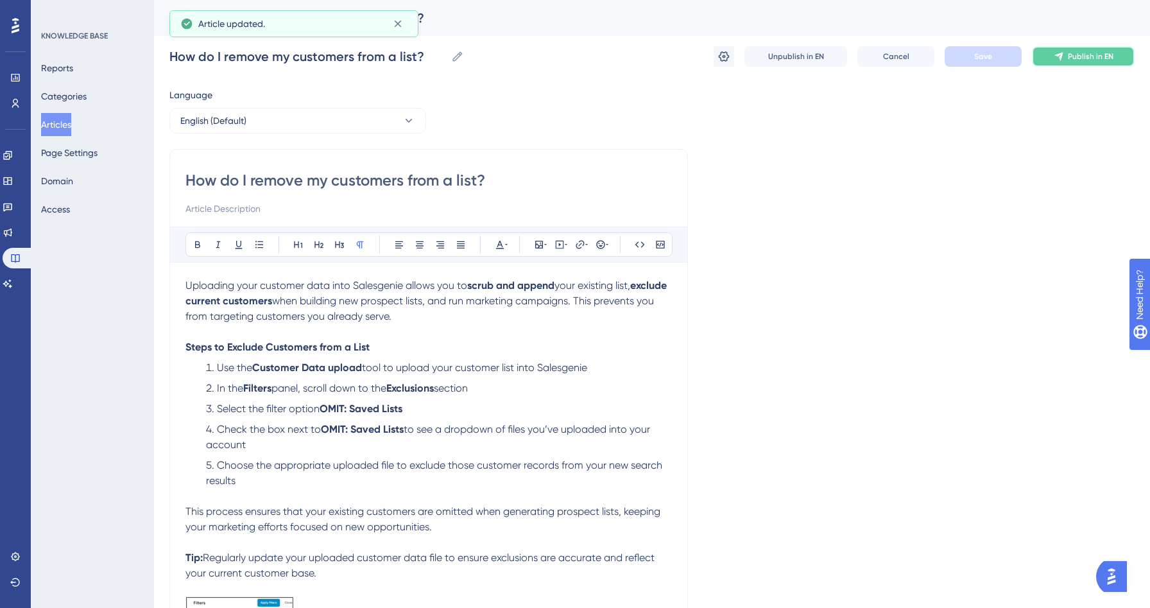
click at [1062, 55] on icon at bounding box center [1059, 57] width 8 height 8
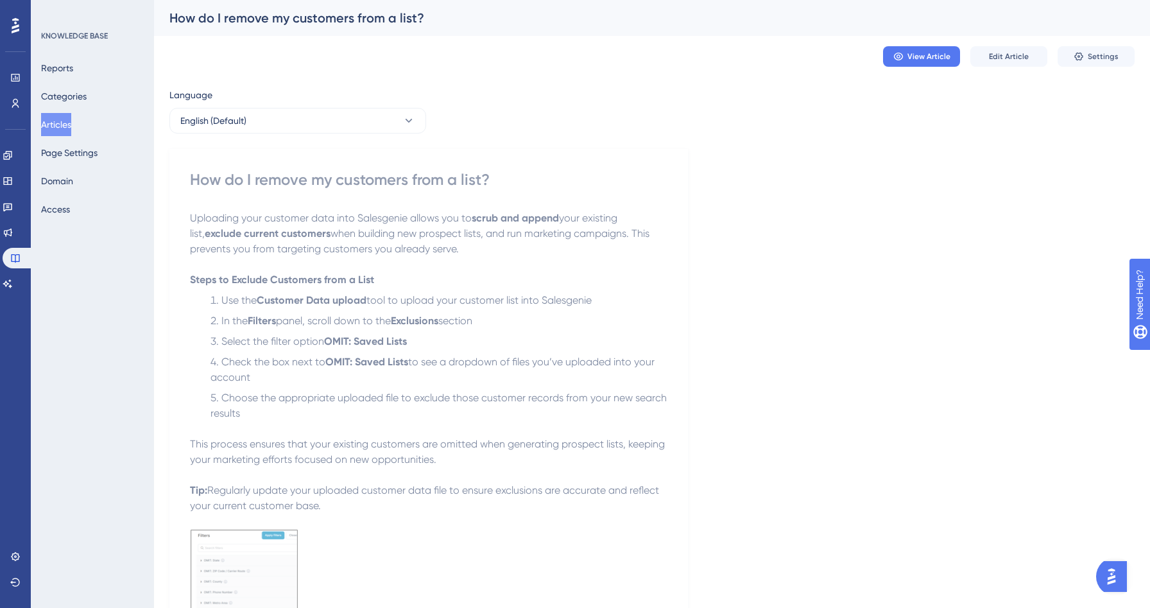
drag, startPoint x: 69, startPoint y: 126, endPoint x: 150, endPoint y: 126, distance: 81.5
click at [69, 126] on button "Articles" at bounding box center [56, 124] width 30 height 23
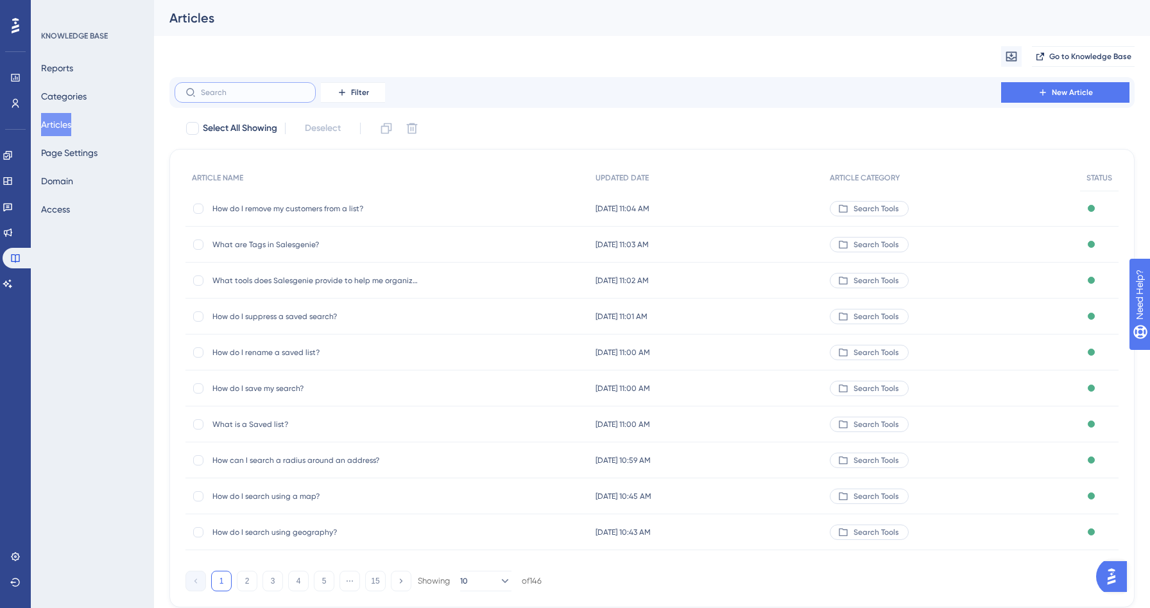
click at [227, 95] on input "text" at bounding box center [253, 92] width 104 height 9
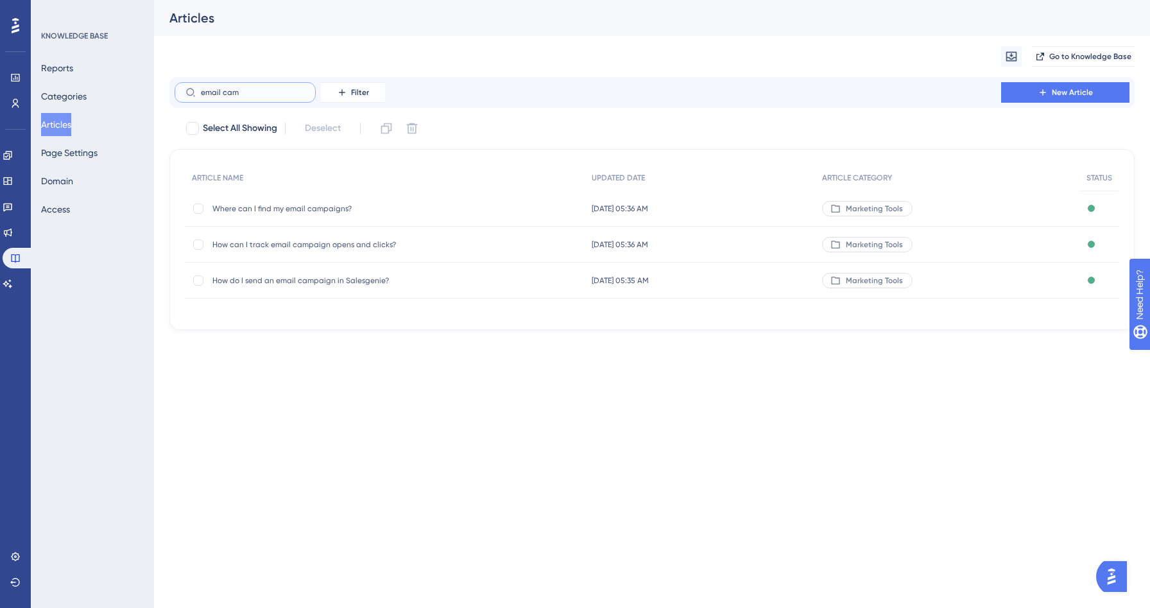
type input "email cam"
click at [352, 279] on span "How do I send an email campaign in Salesgenie?" at bounding box center [314, 280] width 205 height 10
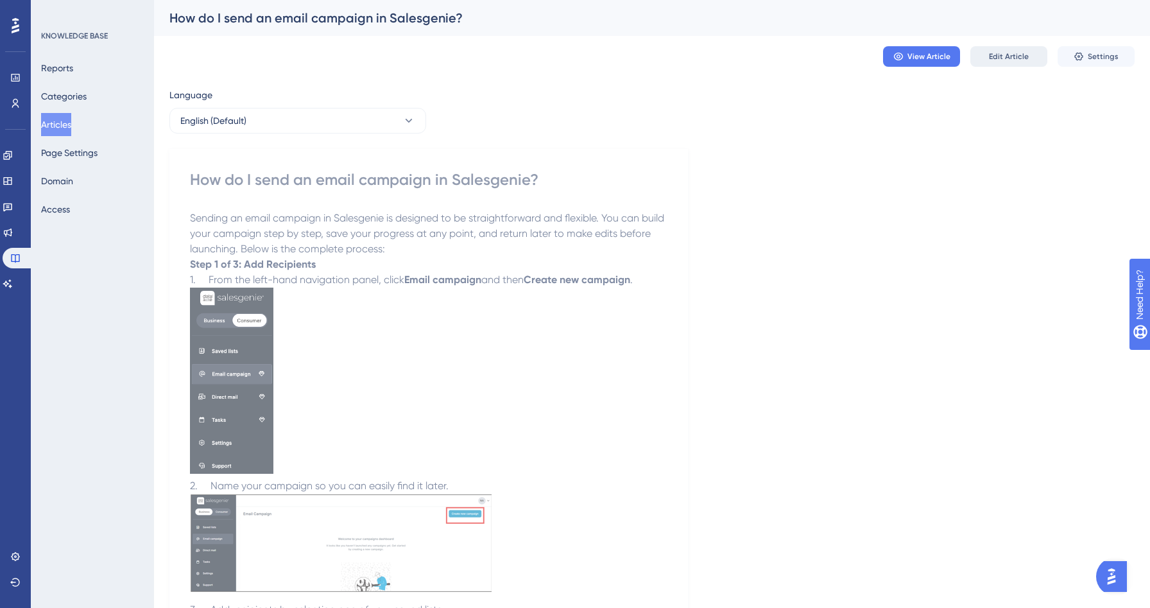
click at [1012, 58] on span "Edit Article" at bounding box center [1009, 56] width 40 height 10
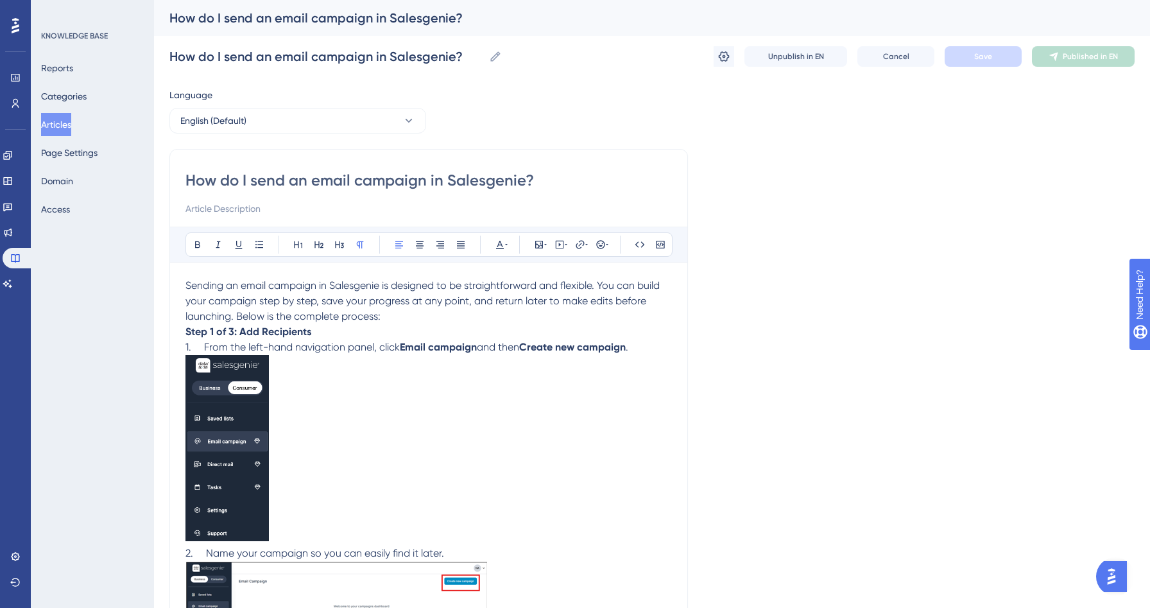
click at [387, 320] on p "Sending an email campaign in Salesgenie is designed to be straightforward and f…" at bounding box center [428, 301] width 487 height 46
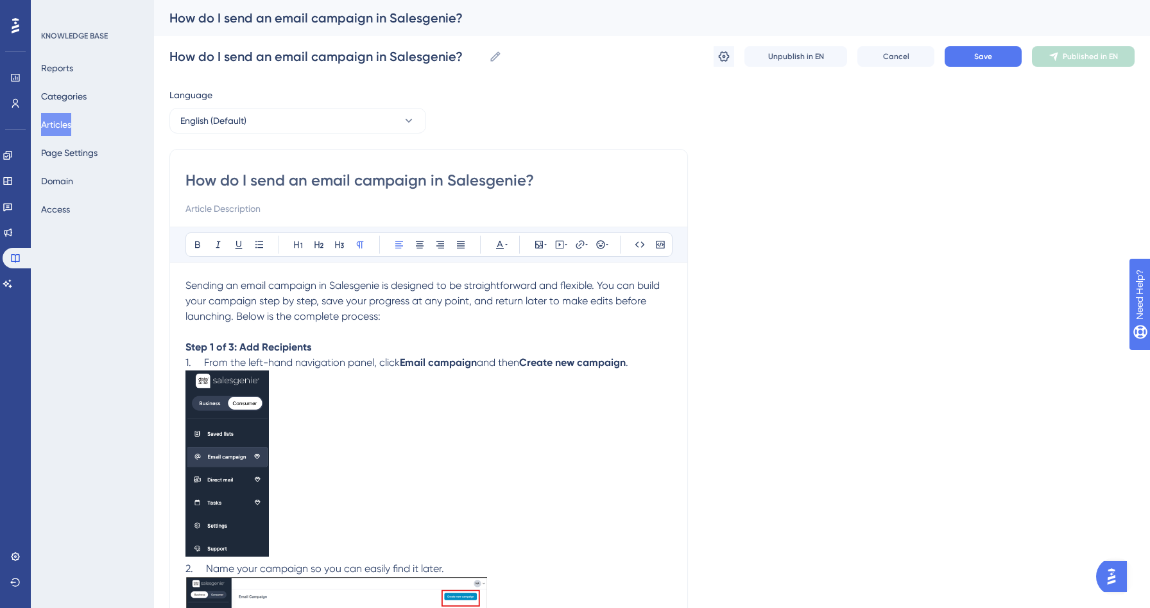
click at [653, 361] on p "1. From the left-hand navigation panel, click Email campaign and then Create ne…" at bounding box center [428, 362] width 487 height 15
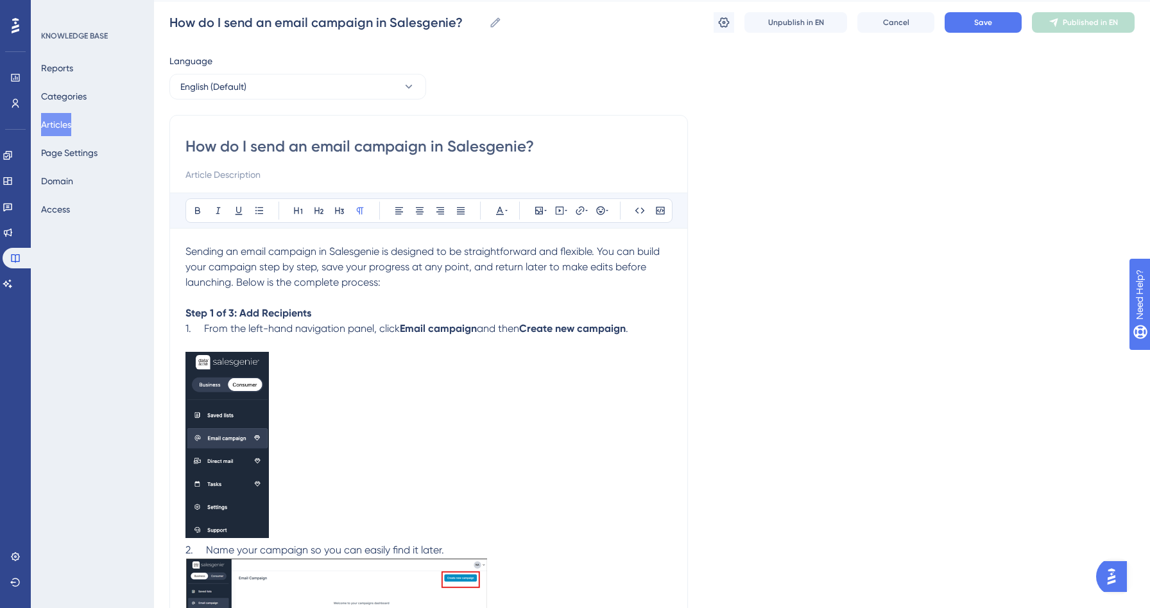
scroll to position [165, 0]
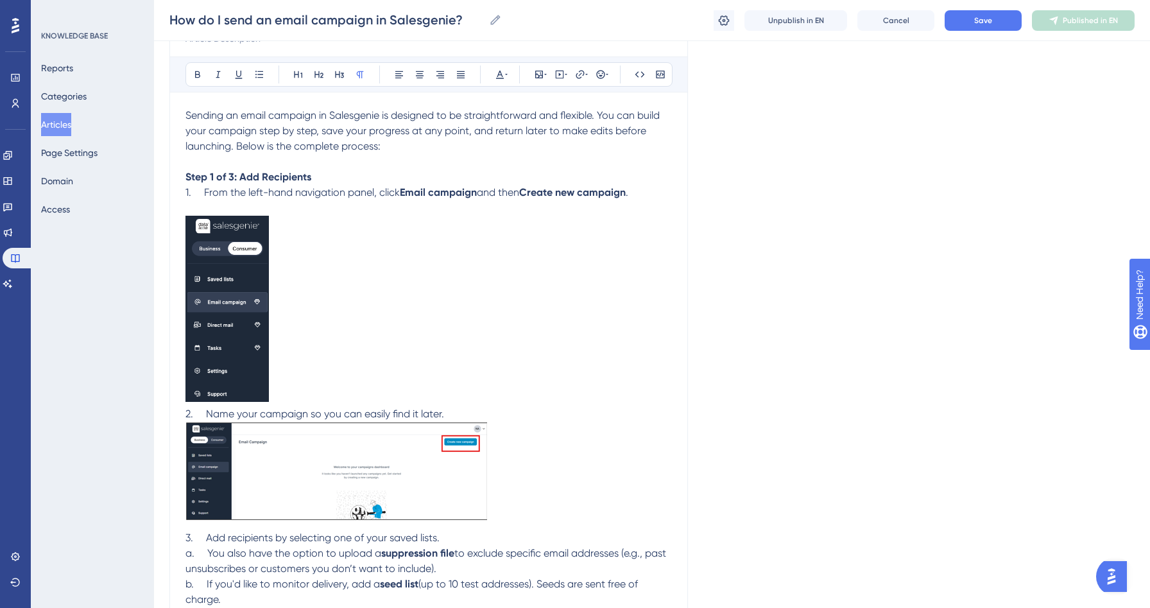
click at [193, 415] on span "2. Name your campaign so you can easily find it later." at bounding box center [314, 414] width 259 height 12
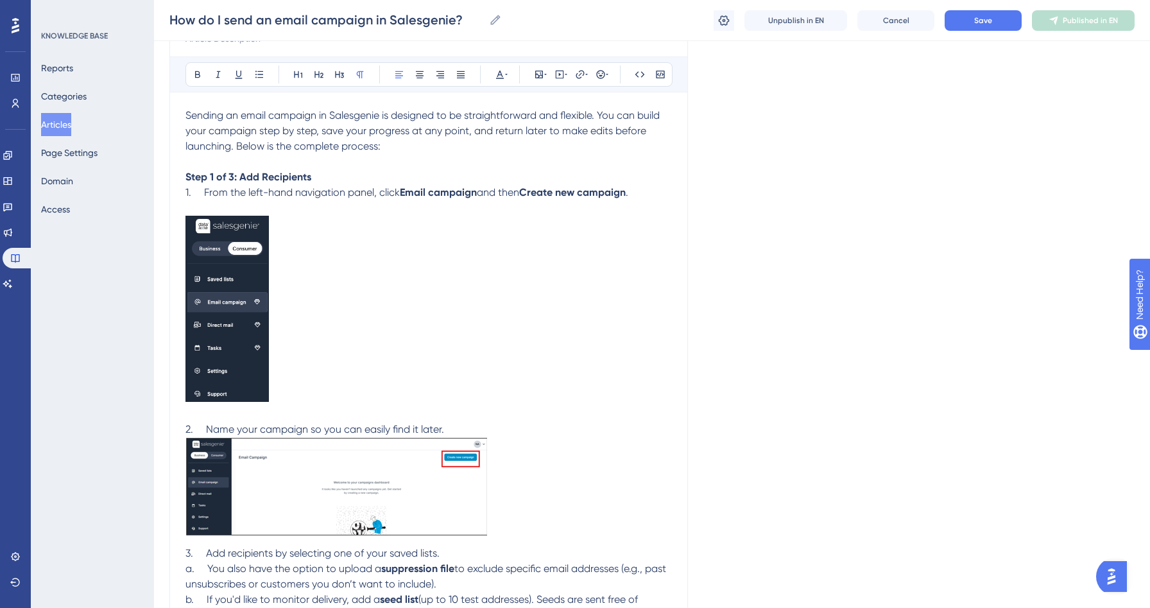
click at [456, 429] on p "2. Name your campaign so you can easily find it later." at bounding box center [428, 429] width 487 height 15
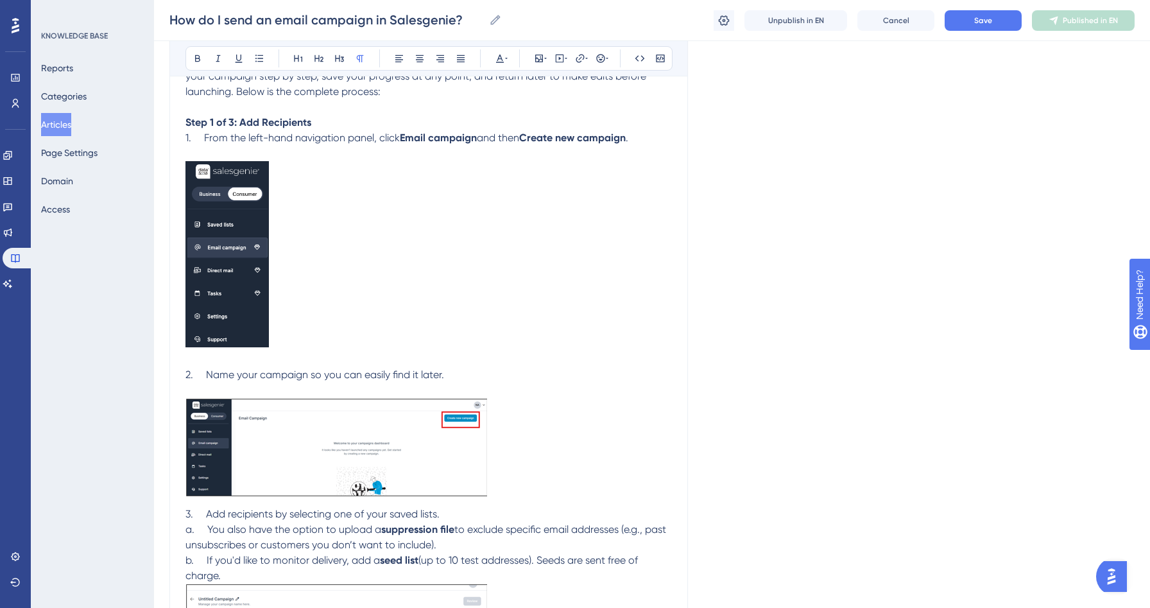
scroll to position [301, 0]
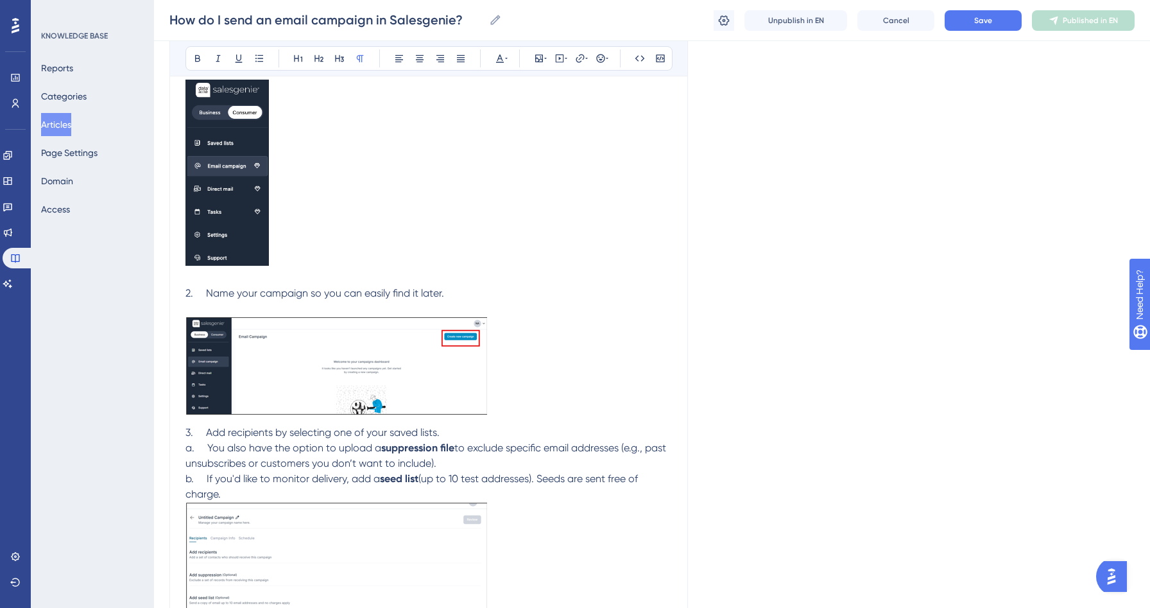
click at [190, 433] on span "3. Add recipients by selecting one of your saved lists." at bounding box center [312, 432] width 254 height 12
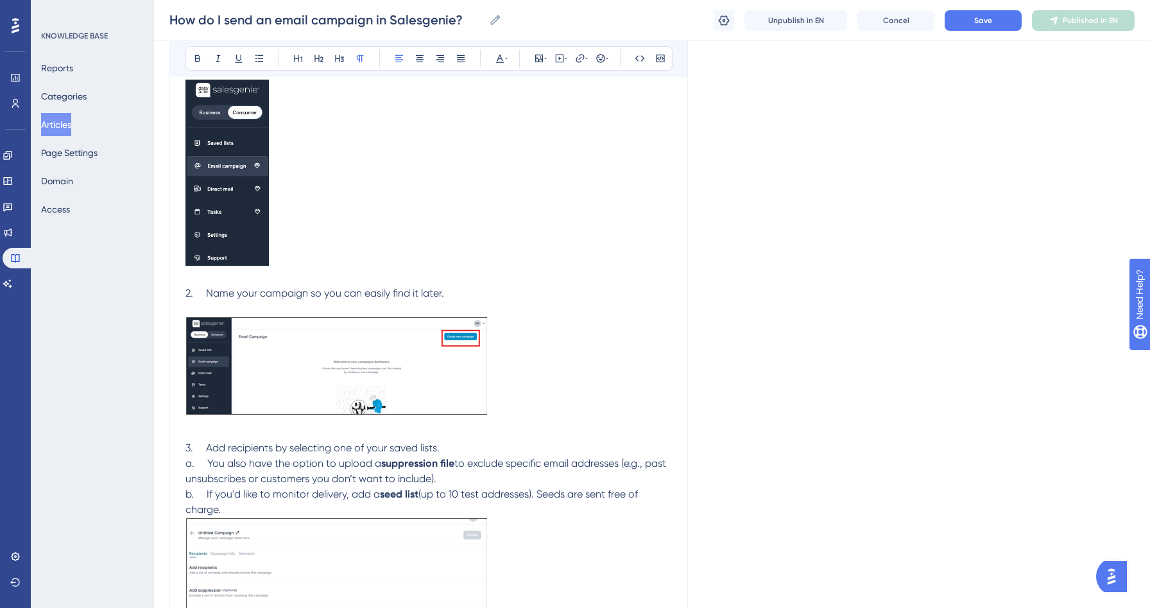
click at [211, 464] on span "a. You also have the option to upload a" at bounding box center [283, 463] width 196 height 12
click at [203, 464] on span "a. You also have the option to upload a" at bounding box center [283, 463] width 196 height 12
click at [186, 464] on span "a. You also have the option to upload a" at bounding box center [283, 463] width 196 height 12
click at [189, 497] on span "b. If you'd like to monitor delivery, add a" at bounding box center [282, 494] width 194 height 12
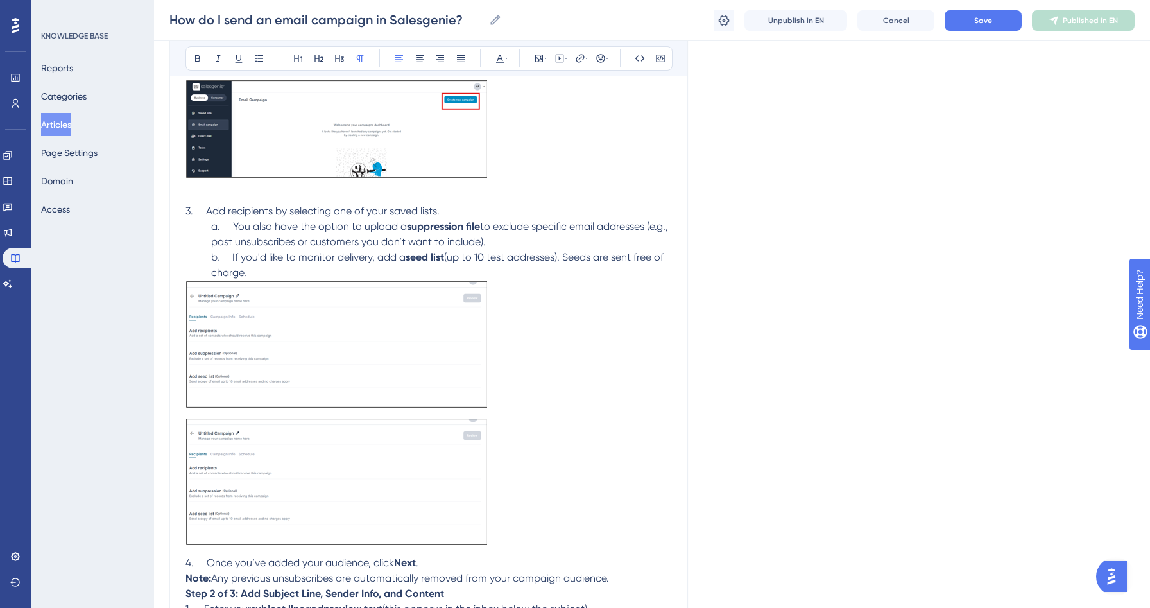
scroll to position [641, 0]
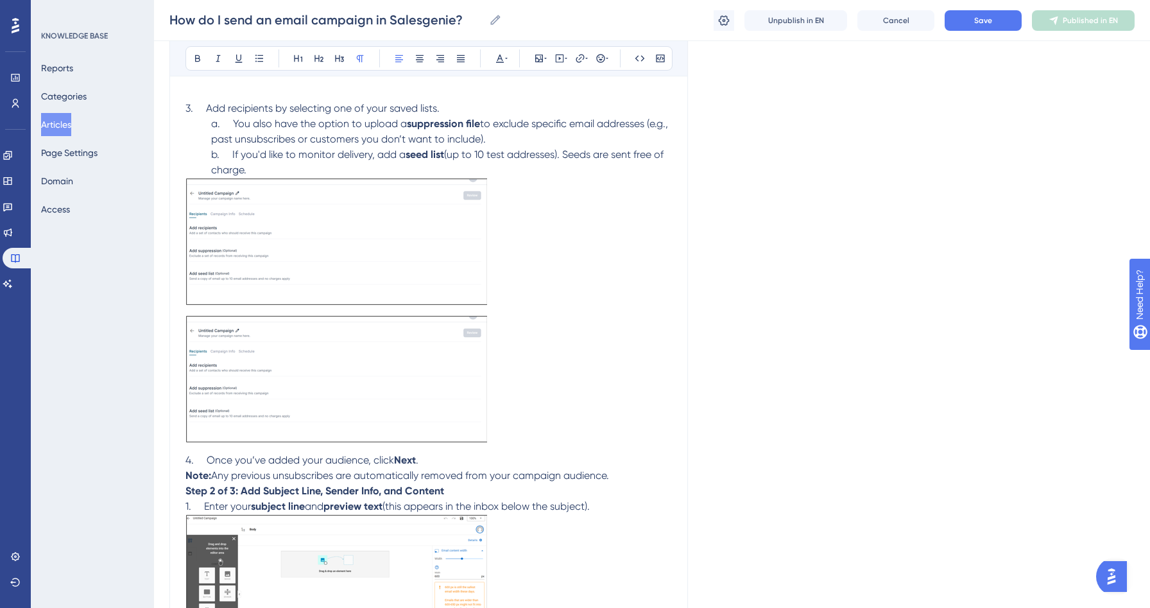
click at [187, 460] on span "4. Once you’ve added your audience, click" at bounding box center [289, 460] width 209 height 12
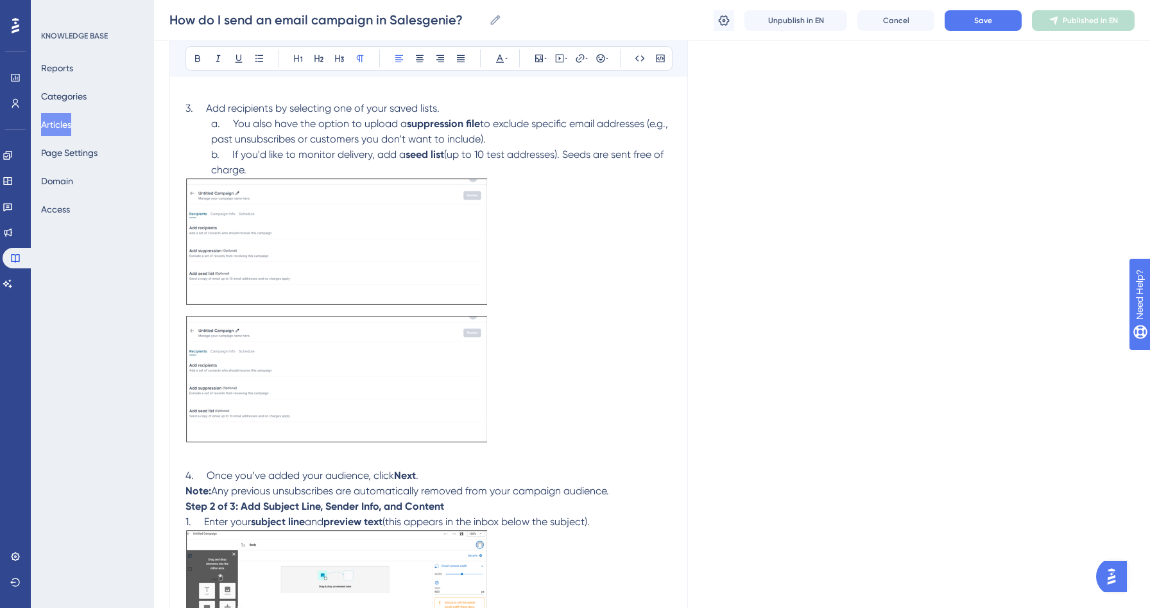
click at [254, 169] on p "b. If you'd like to monitor delivery, add a seed list (up to 10 test addresses)…" at bounding box center [428, 162] width 487 height 31
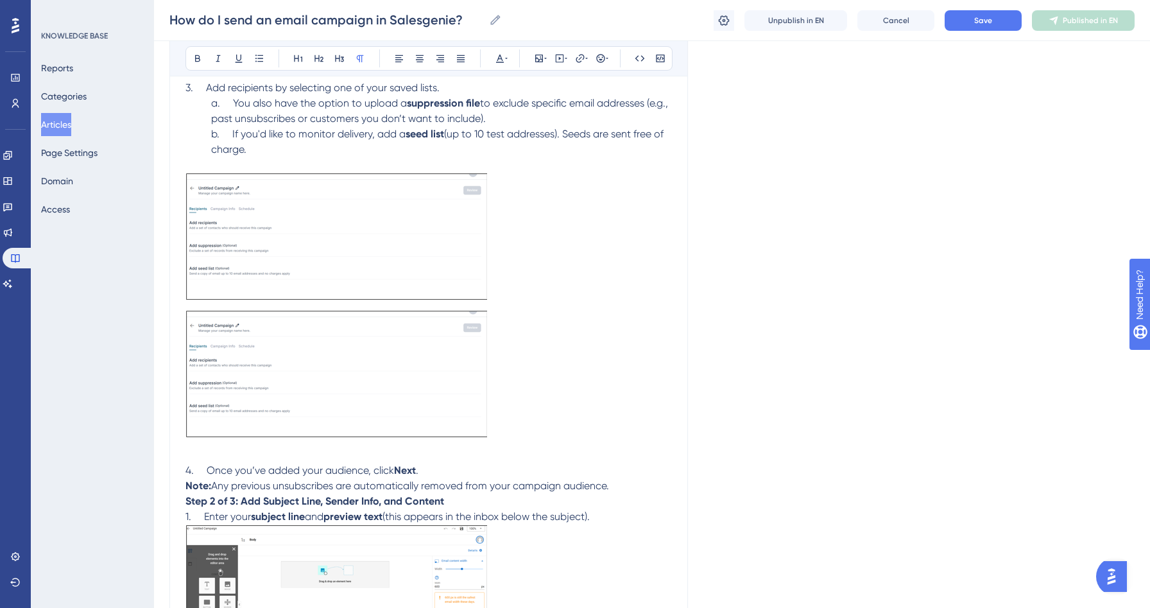
scroll to position [748, 0]
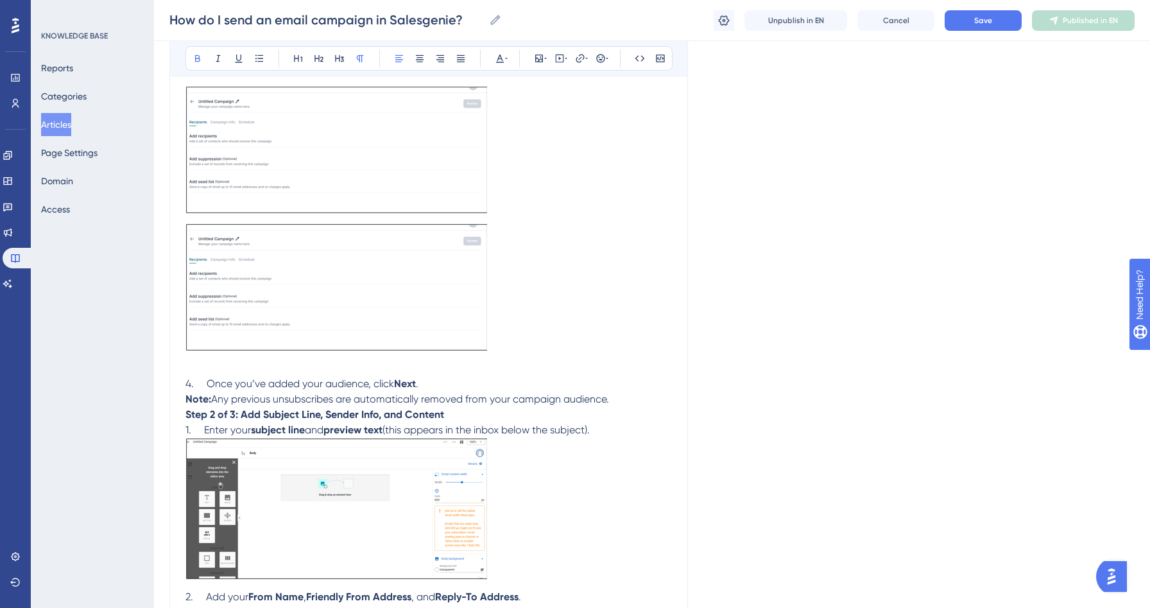
click at [187, 415] on strong "Step 2 of 3: Add Subject Line, Sender Info, and Content" at bounding box center [314, 414] width 259 height 12
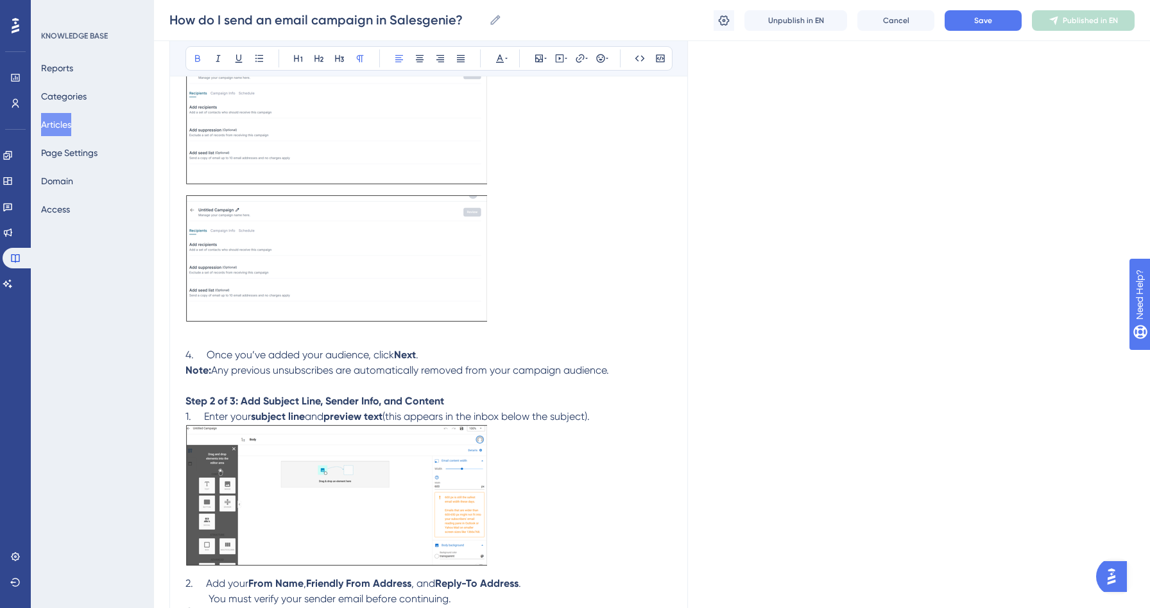
scroll to position [798, 0]
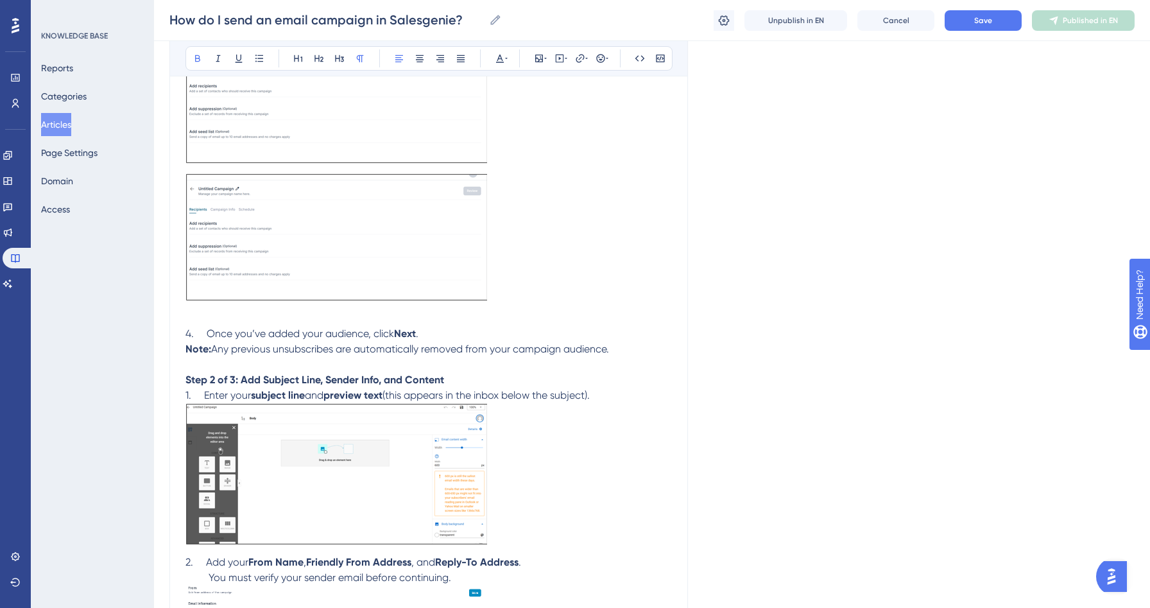
click at [618, 397] on p "1. Enter your subject line and preview text (this appears in the inbox below th…" at bounding box center [428, 471] width 487 height 167
click at [615, 399] on p "1. Enter your subject line and preview text (this appears in the inbox below th…" at bounding box center [428, 395] width 487 height 15
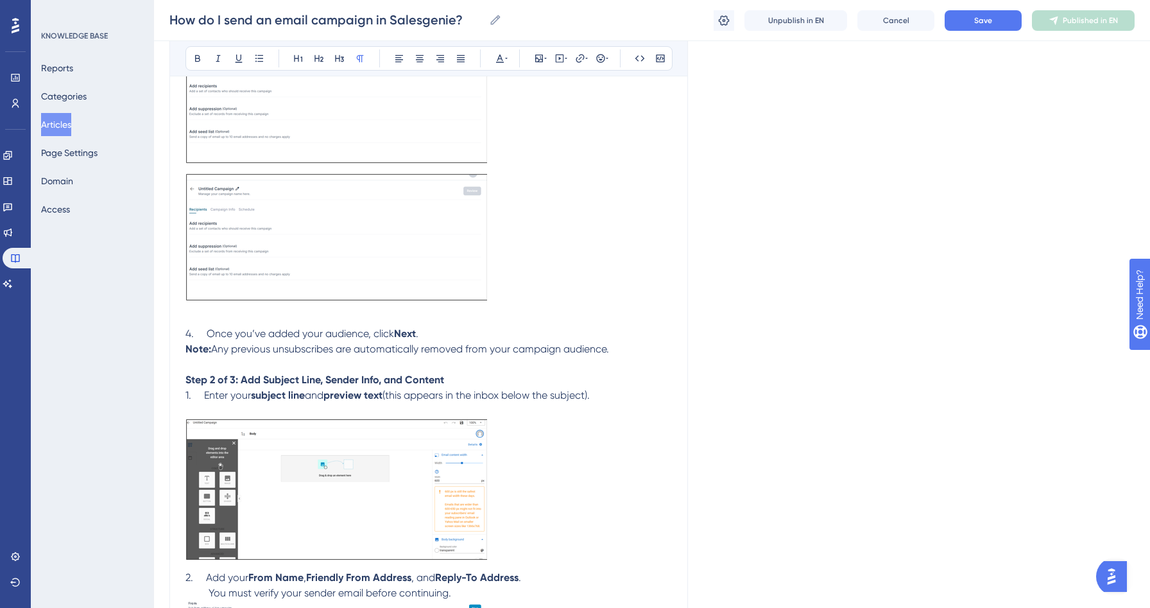
scroll to position [889, 0]
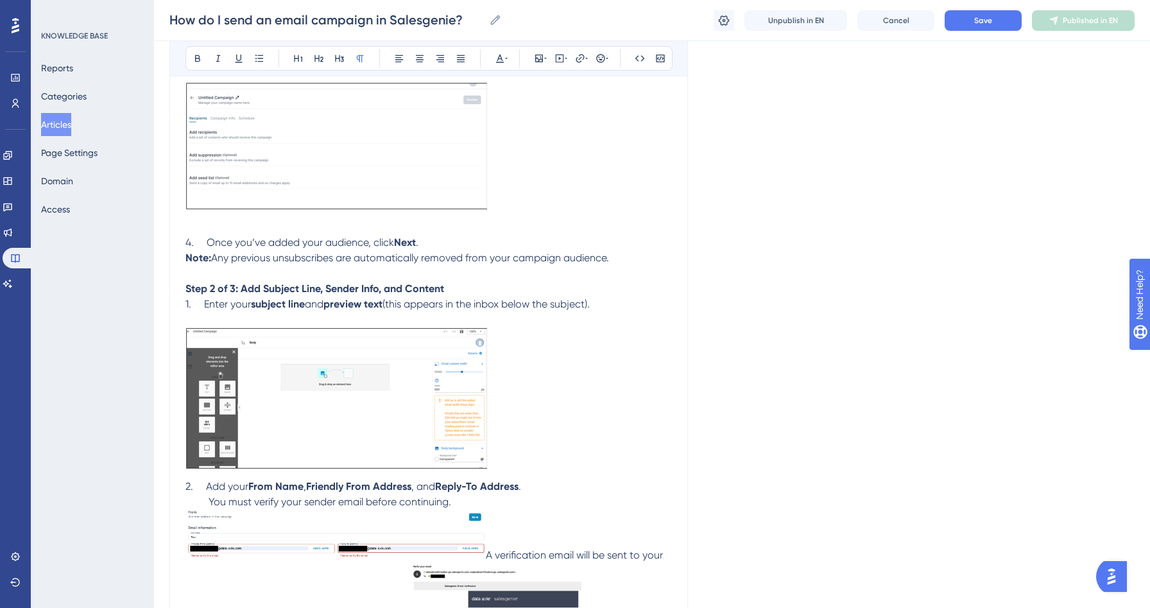
click at [188, 489] on span "2. Add your" at bounding box center [216, 486] width 63 height 12
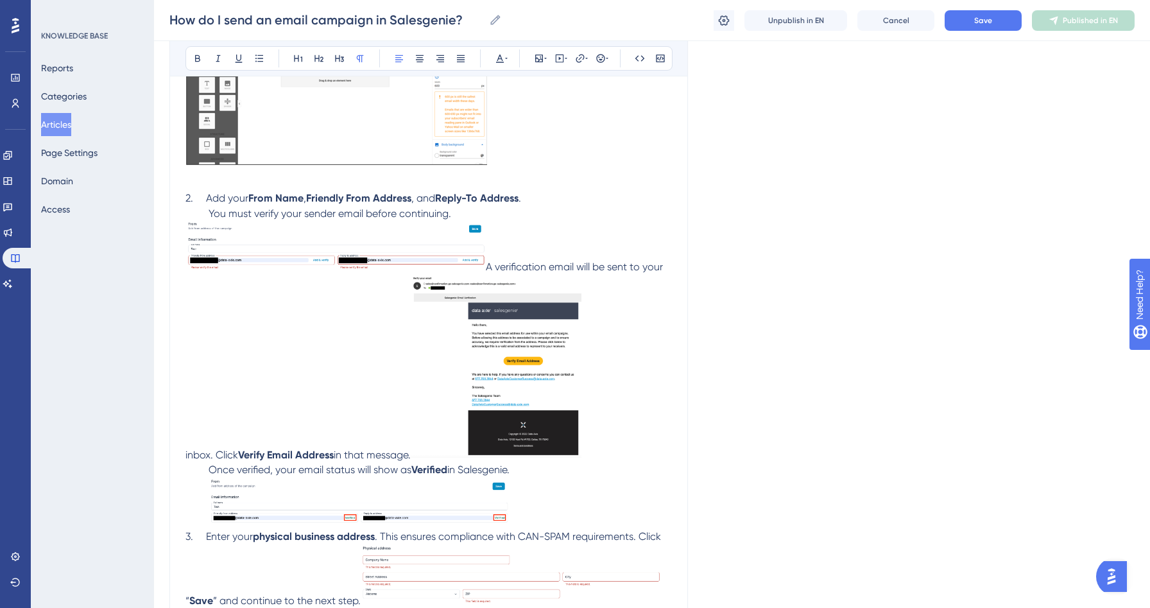
scroll to position [1200, 0]
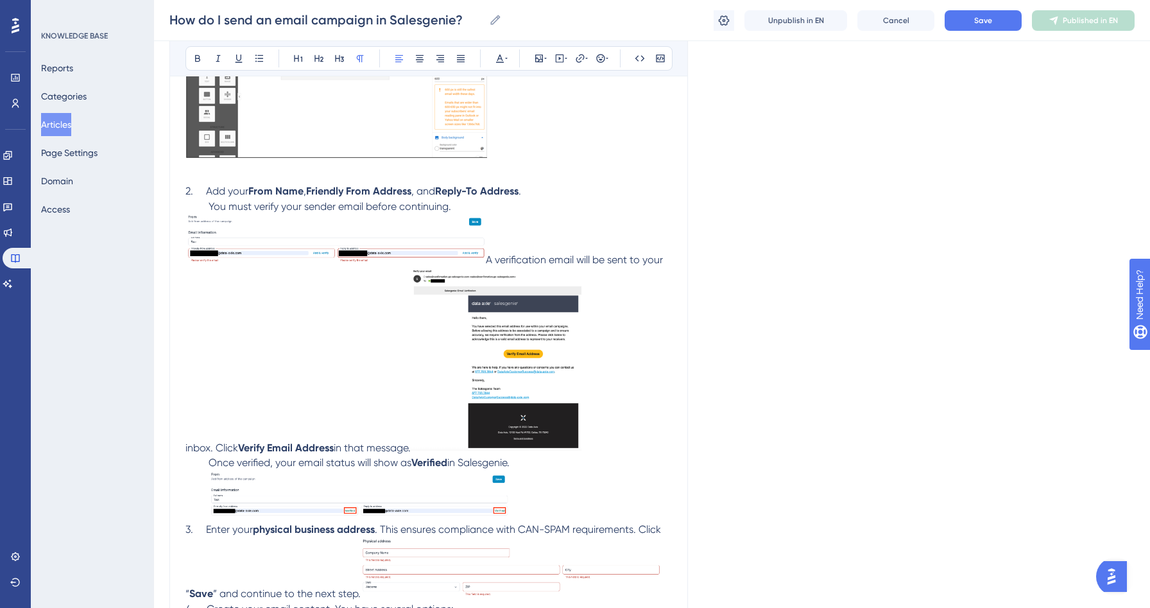
click at [435, 386] on img at bounding box center [496, 360] width 171 height 184
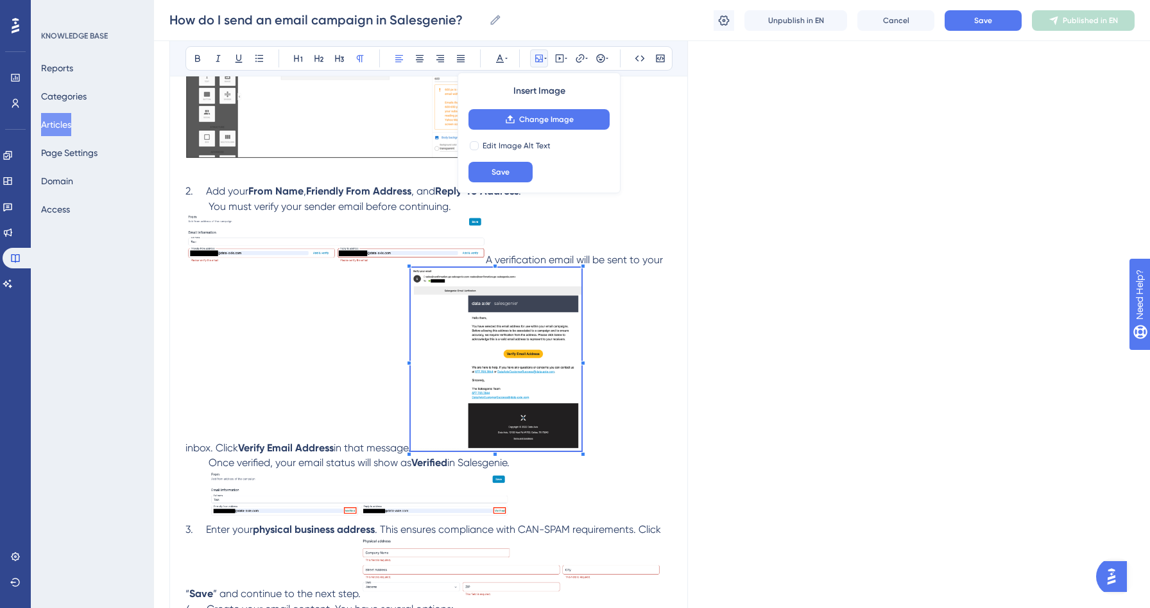
click at [628, 340] on p "A verification email will be sent to your inbox. Click Verify Email Address in …" at bounding box center [428, 334] width 487 height 241
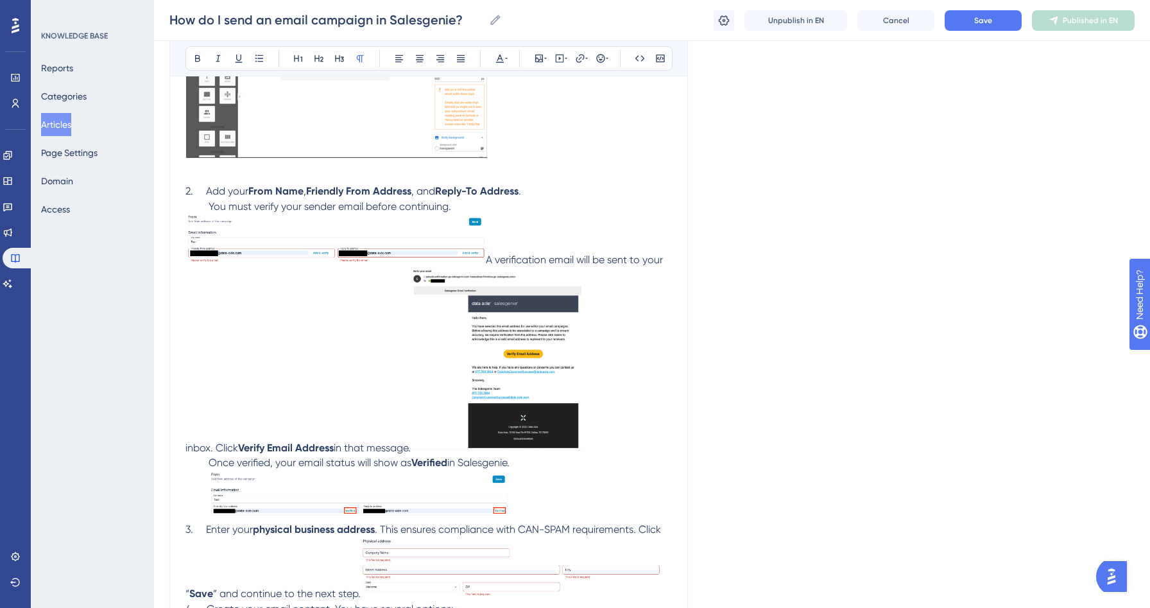
click at [422, 450] on img at bounding box center [496, 360] width 171 height 184
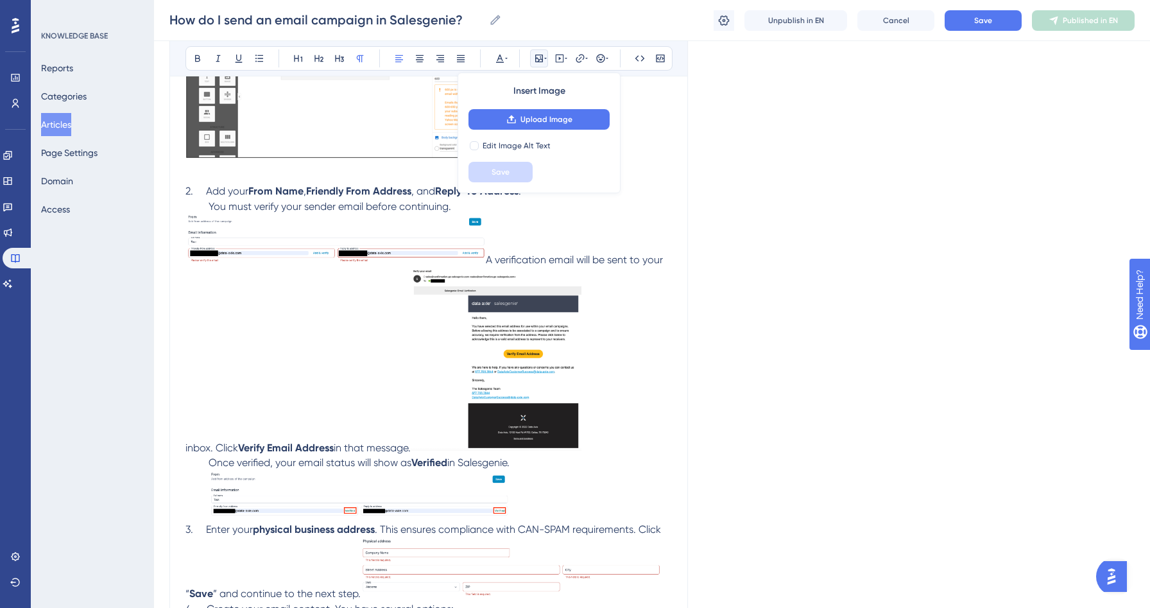
click at [393, 453] on span "in that message." at bounding box center [372, 447] width 77 height 12
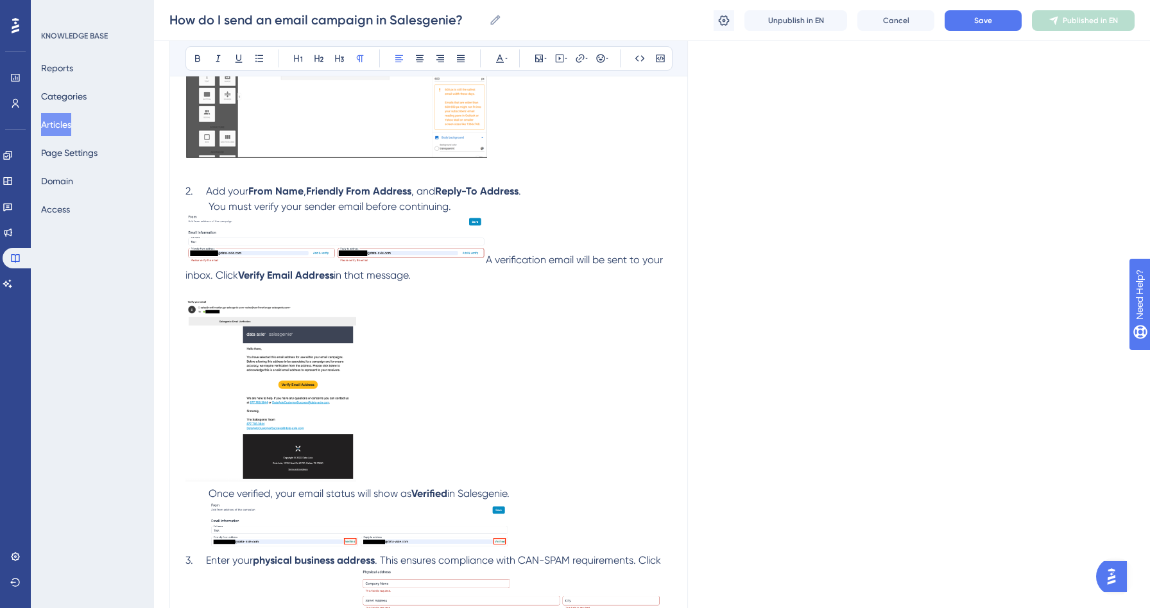
click at [467, 214] on p "You must verify your sender email before continuing." at bounding box center [428, 206] width 487 height 15
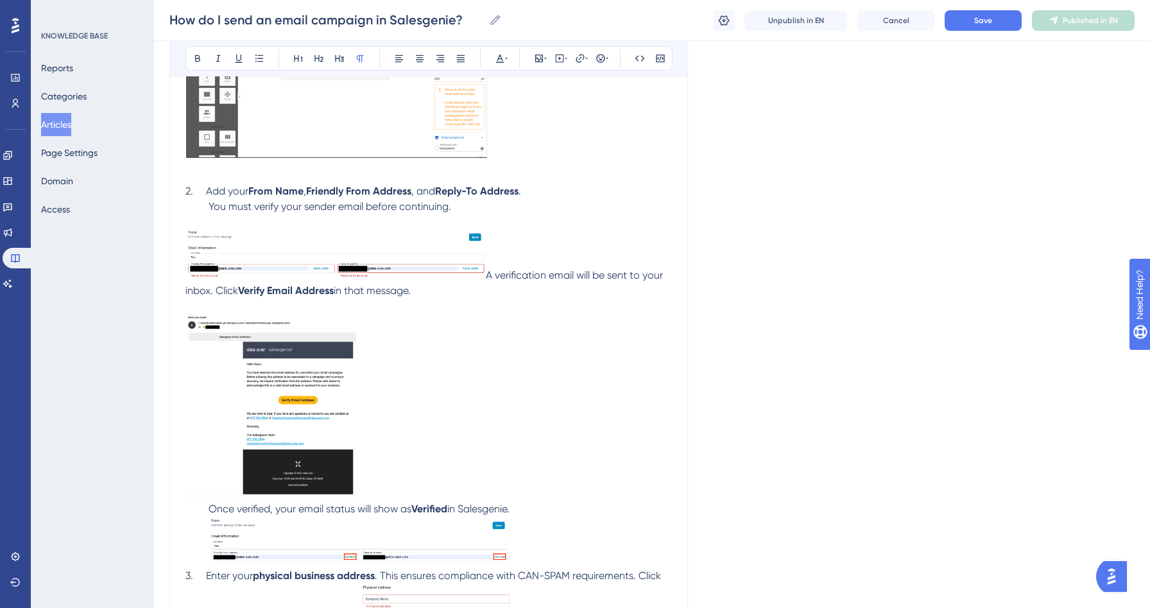
click at [490, 277] on span "A verification email will be sent to your inbox. Click" at bounding box center [425, 283] width 480 height 28
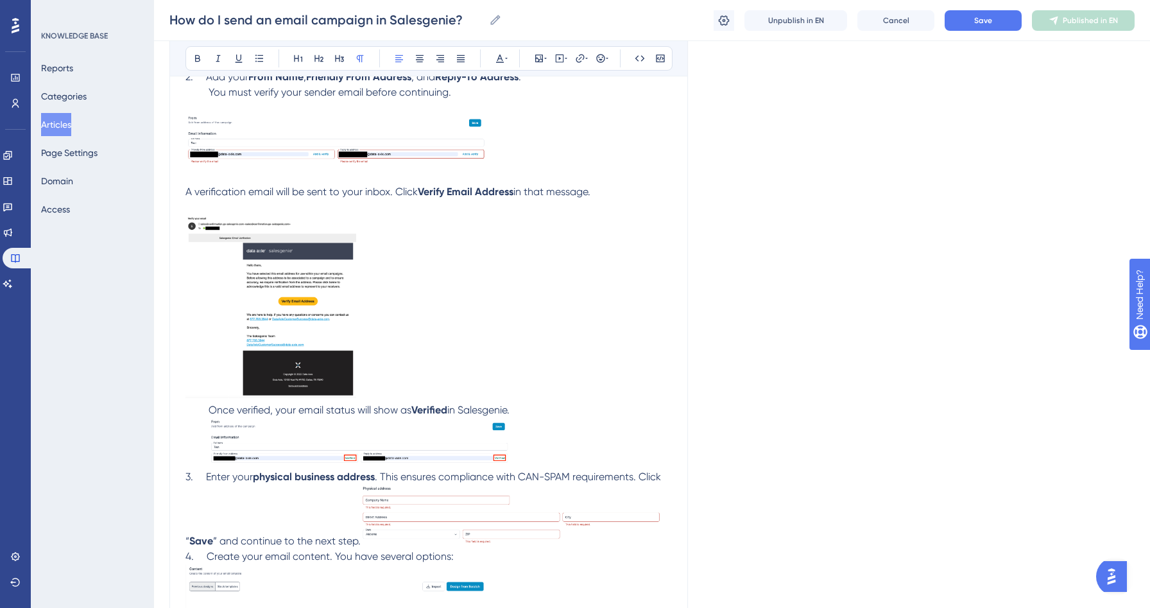
scroll to position [1367, 0]
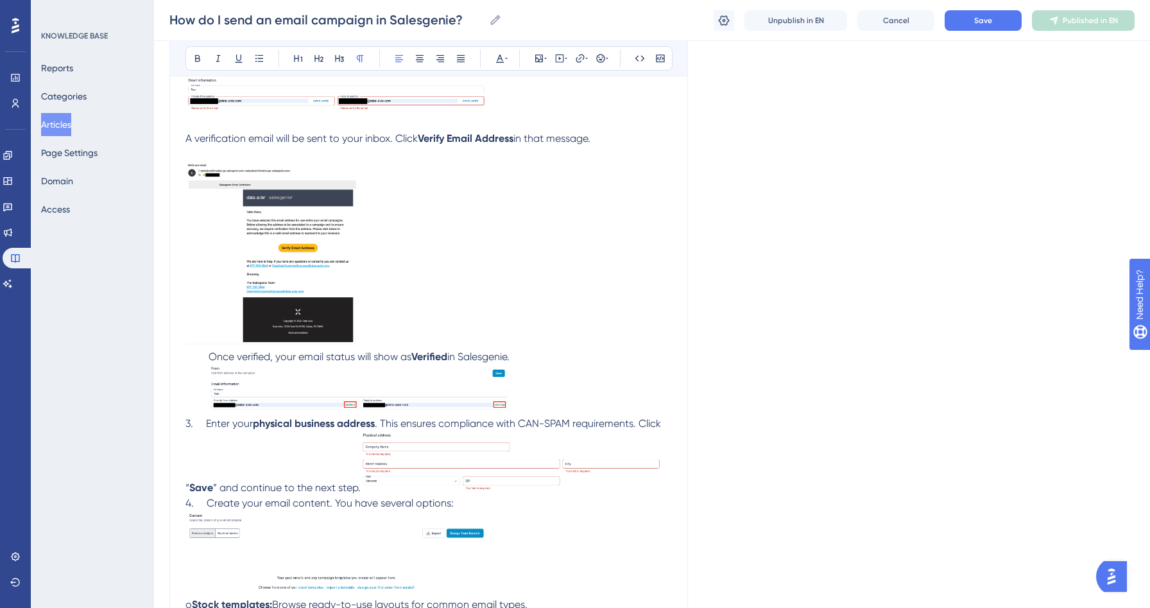
click at [212, 361] on span "Once verified, your email status will show as" at bounding box center [310, 356] width 203 height 12
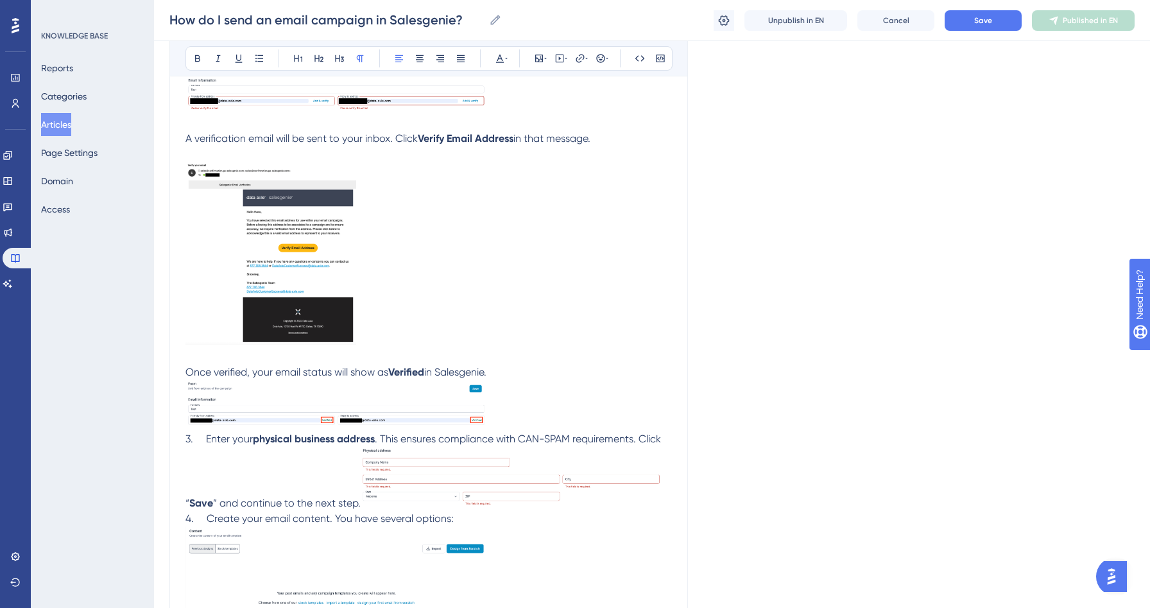
click at [527, 377] on p "Once verified, your email status will show as Verified in Salesgenie." at bounding box center [428, 398] width 487 height 67
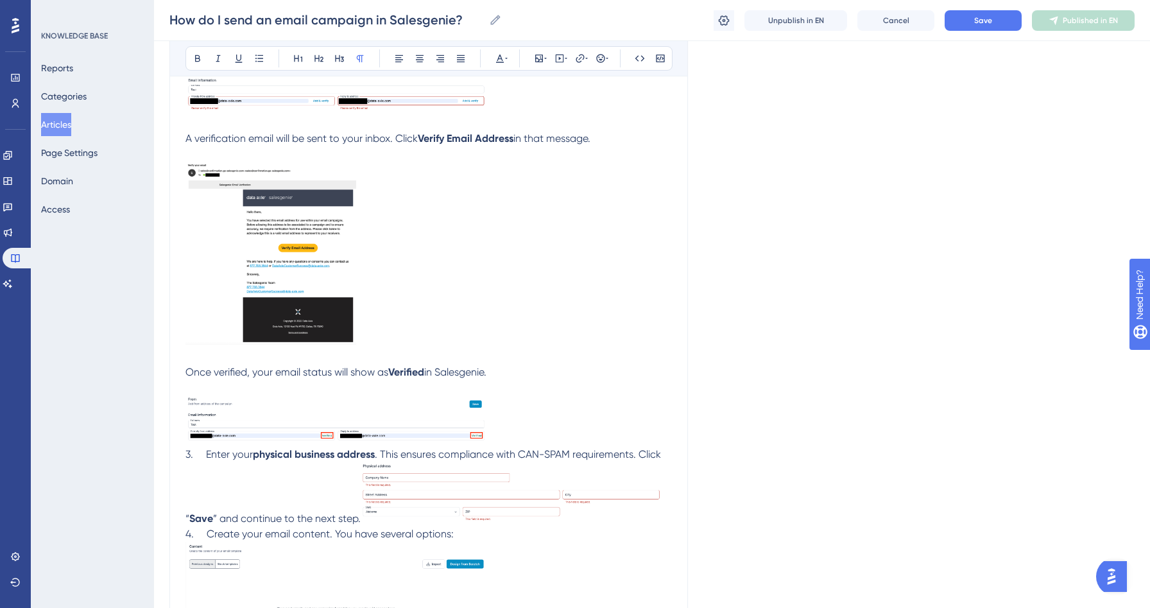
click at [199, 456] on span "3. Enter your" at bounding box center [218, 454] width 67 height 12
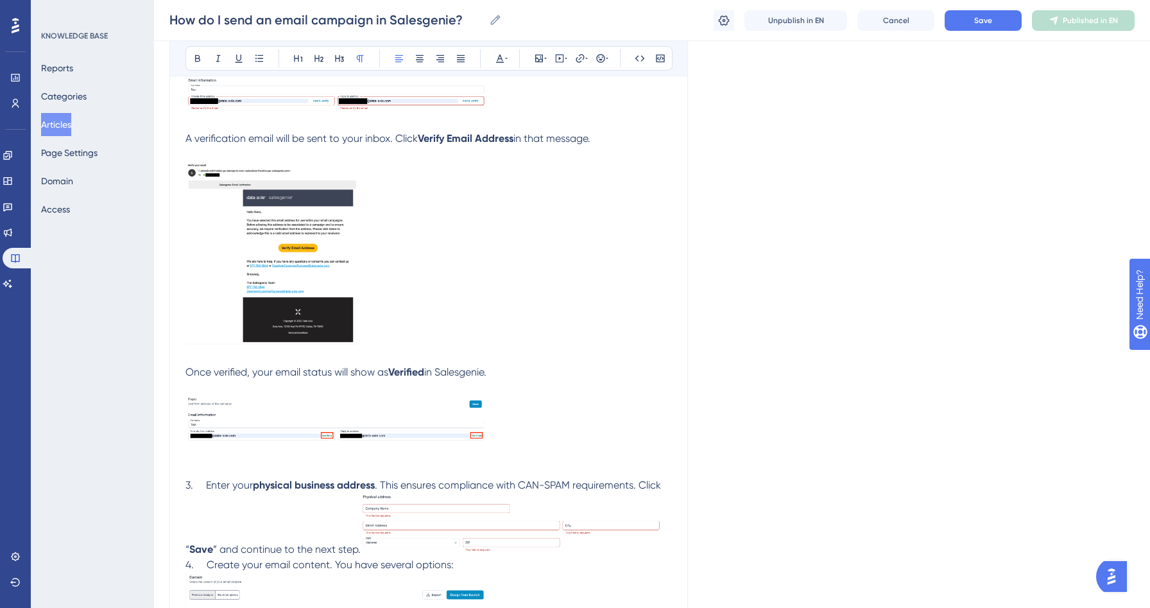
scroll to position [1560, 0]
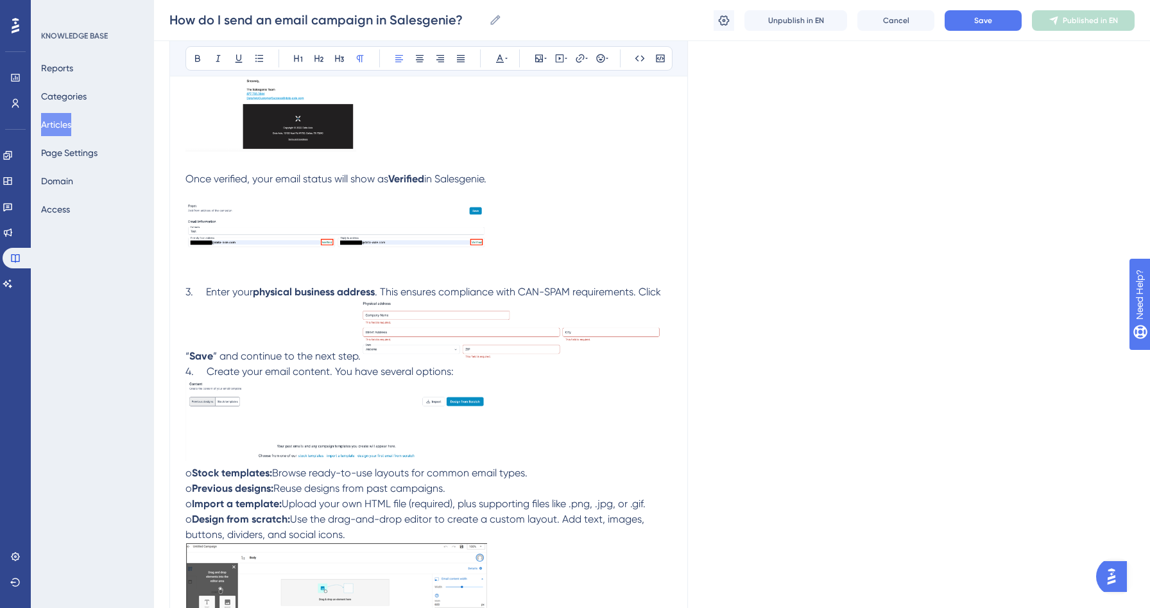
click at [369, 359] on img at bounding box center [511, 330] width 300 height 60
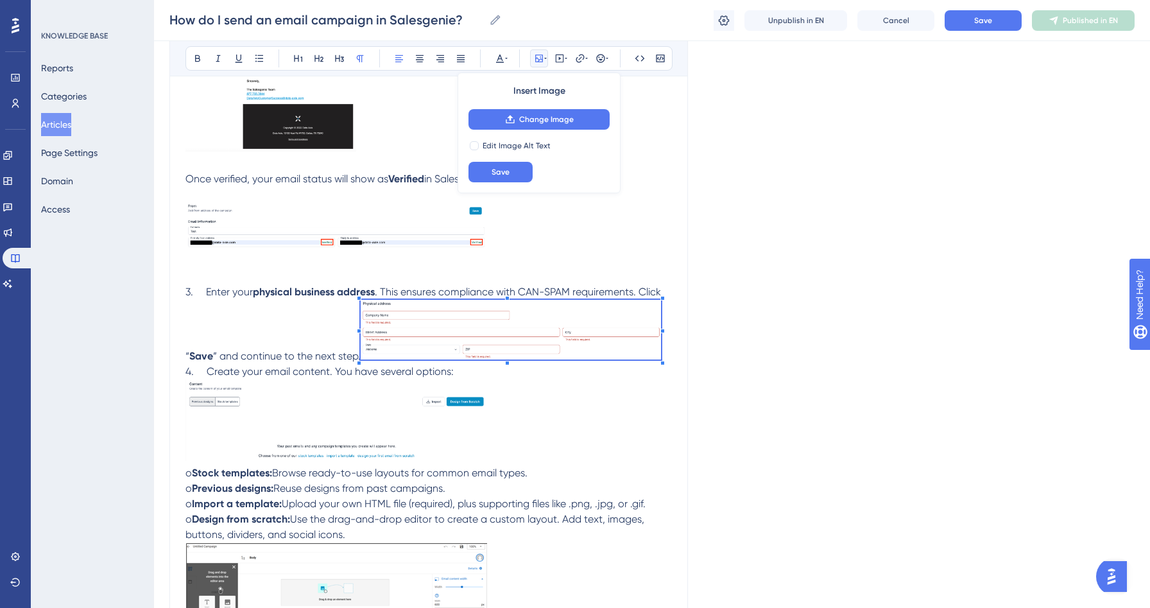
click at [344, 355] on span "” and continue to the next step." at bounding box center [287, 356] width 148 height 12
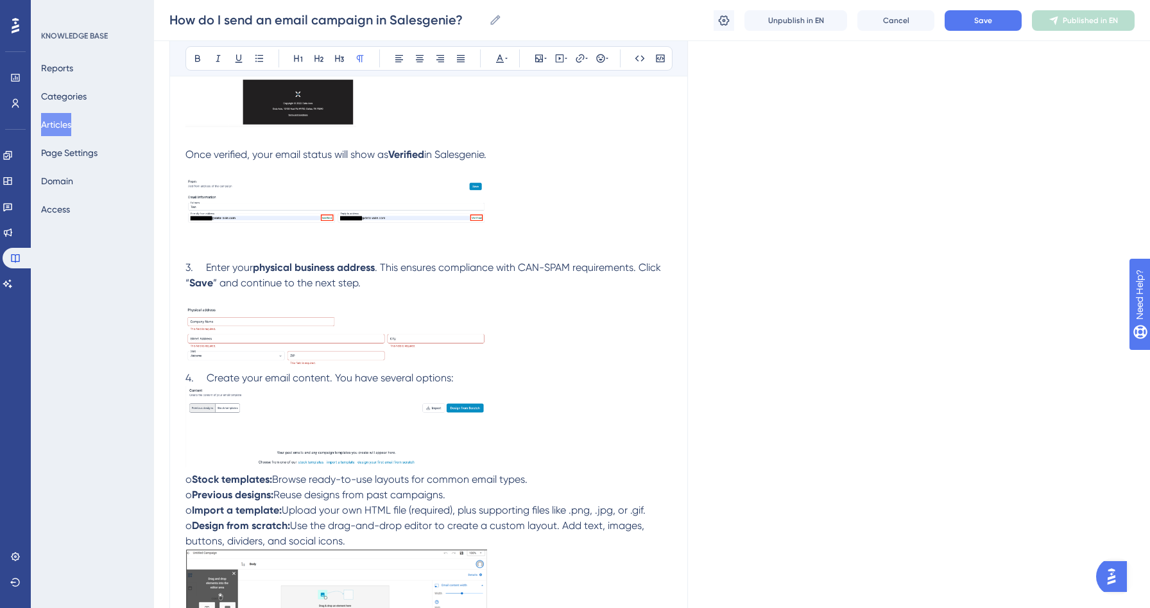
scroll to position [1607, 0]
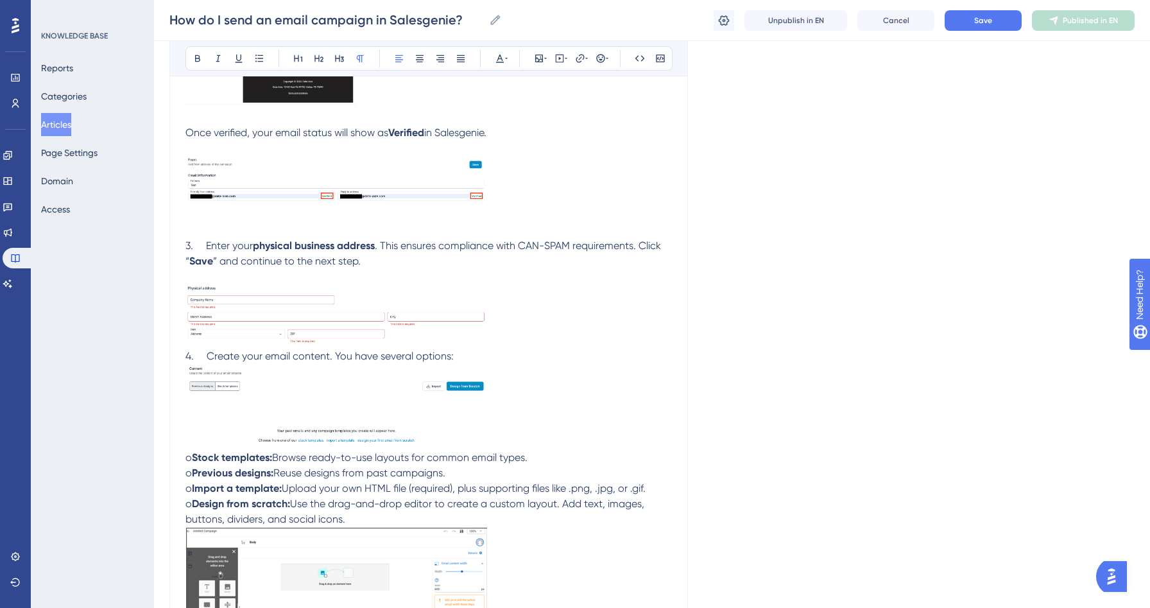
click at [190, 362] on span "4. Create your email content. You have several options:" at bounding box center [319, 356] width 268 height 12
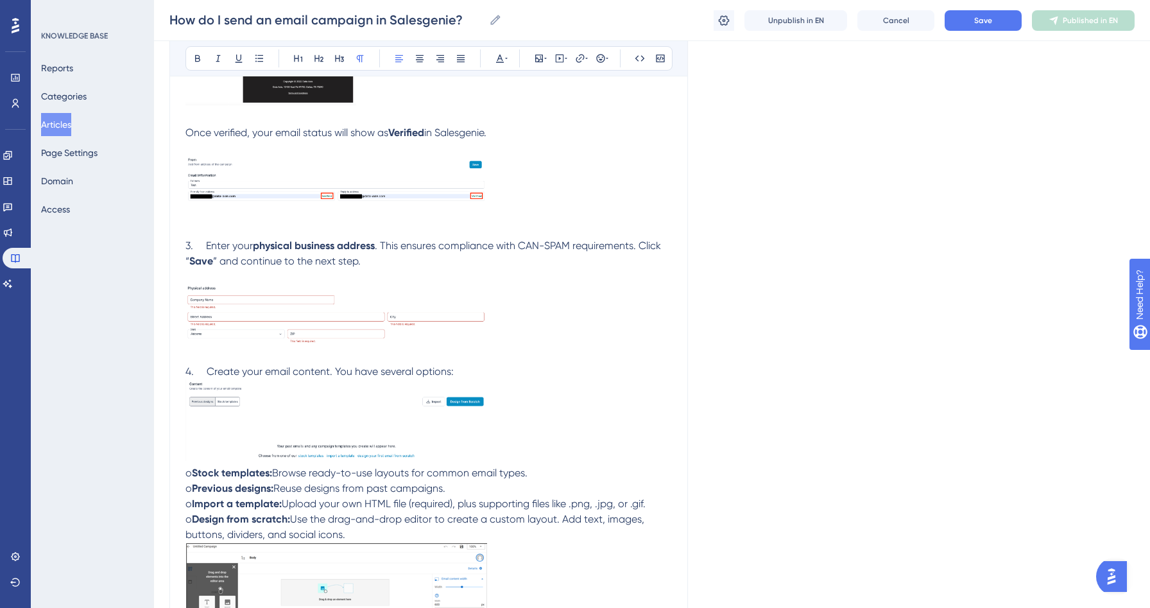
click at [465, 377] on p "4. Create your email content. You have several options:" at bounding box center [428, 414] width 487 height 101
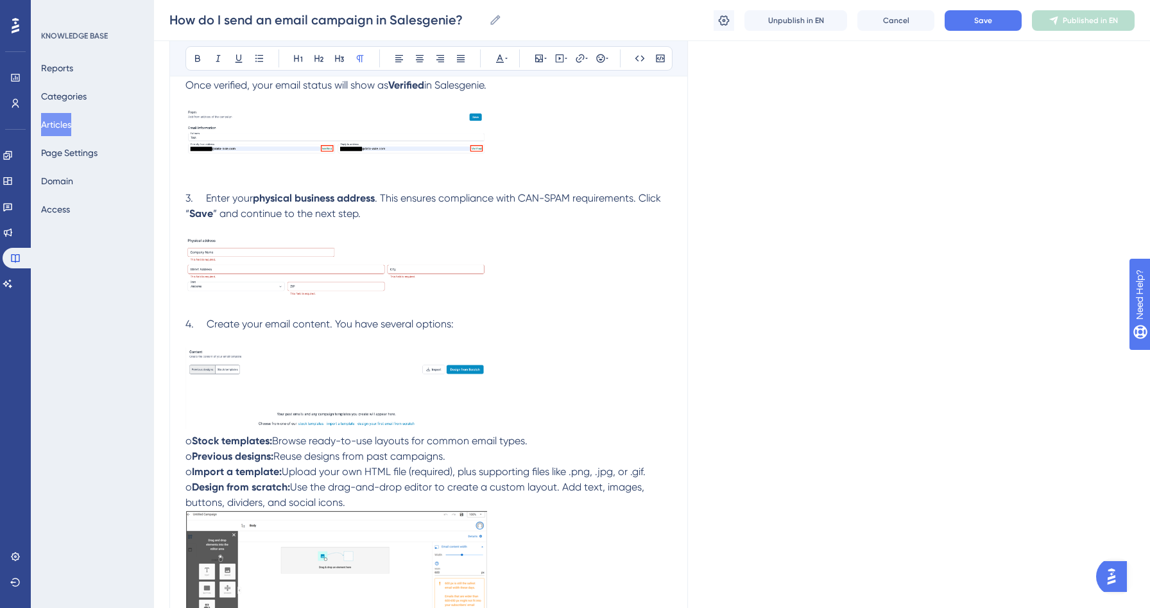
scroll to position [1731, 0]
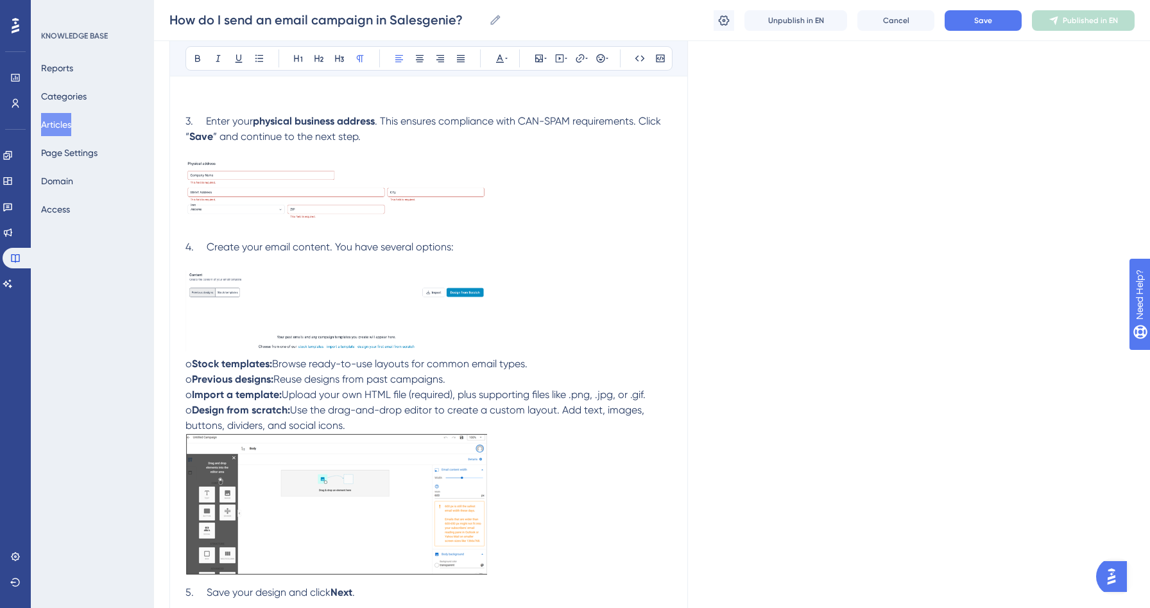
drag, startPoint x: 201, startPoint y: 412, endPoint x: 184, endPoint y: 412, distance: 17.3
drag, startPoint x: 200, startPoint y: 398, endPoint x: 164, endPoint y: 391, distance: 36.0
drag, startPoint x: 198, startPoint y: 383, endPoint x: 175, endPoint y: 379, distance: 24.1
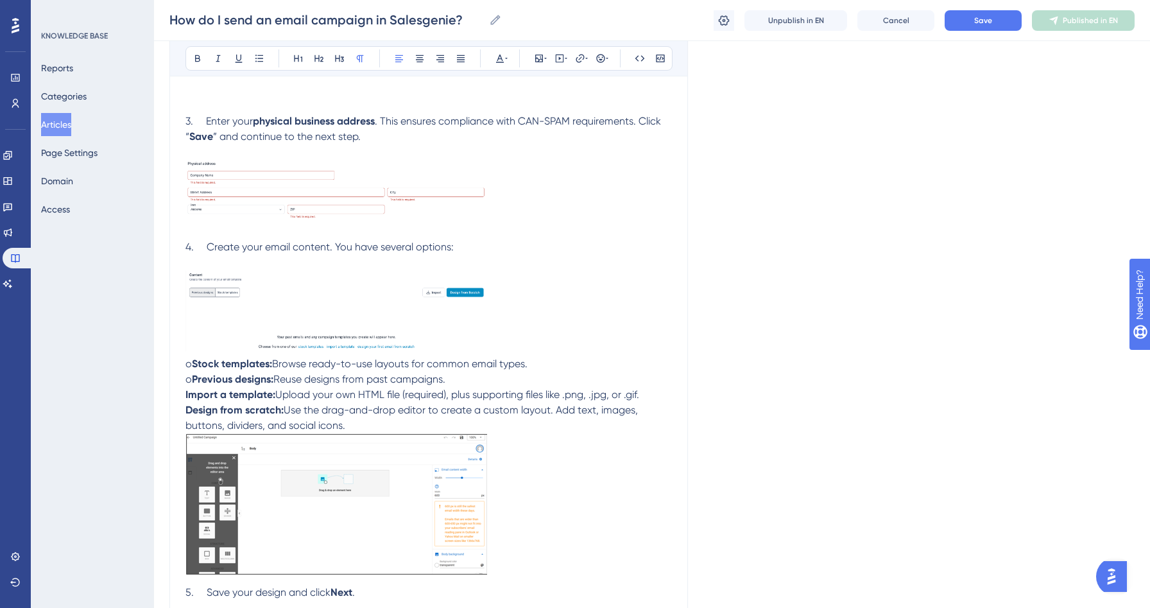
drag, startPoint x: 201, startPoint y: 365, endPoint x: 172, endPoint y: 365, distance: 28.9
drag, startPoint x: 350, startPoint y: 431, endPoint x: 173, endPoint y: 362, distance: 190.0
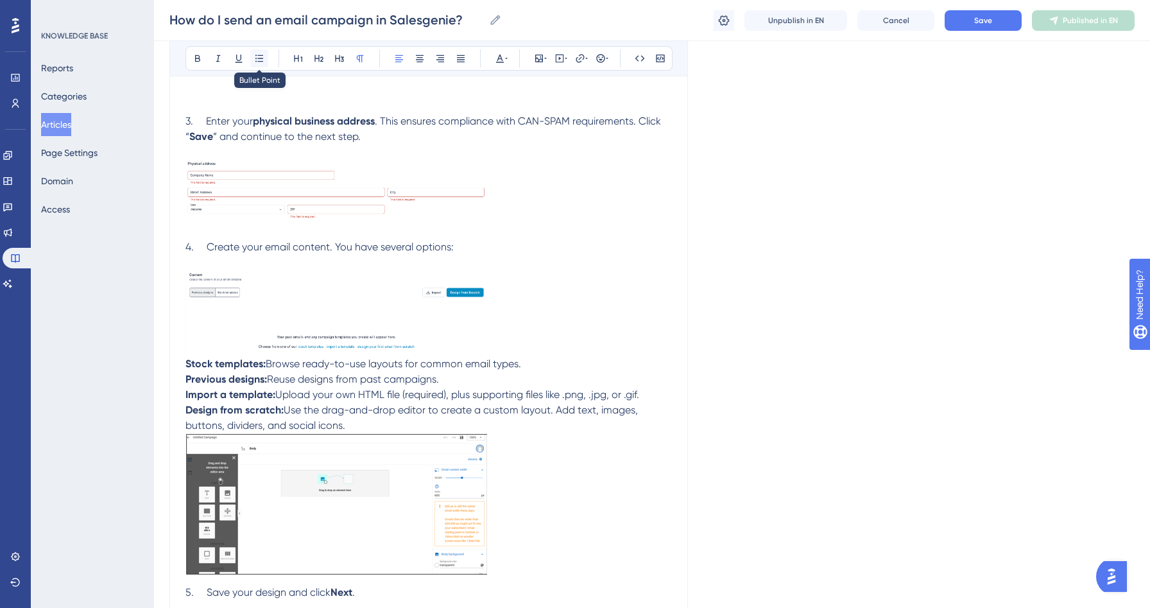
click at [256, 55] on icon at bounding box center [259, 58] width 10 height 10
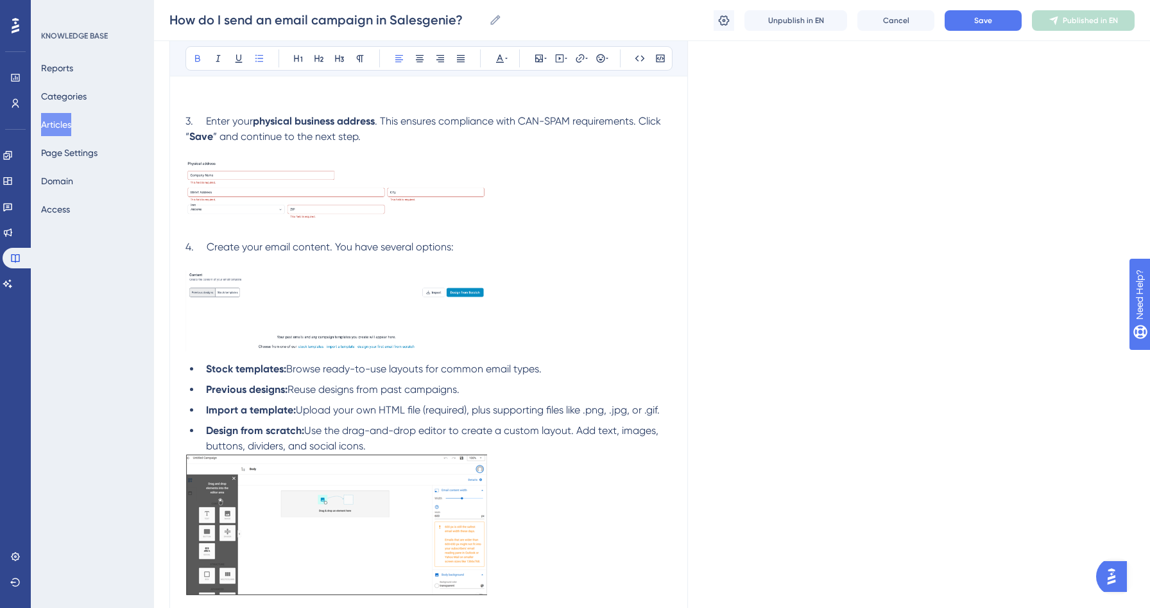
click at [291, 411] on strong "Import a template:" at bounding box center [251, 410] width 90 height 12
click at [370, 447] on li "Design from scratch: Use the drag-and-drop editor to create a custom layout. Ad…" at bounding box center [436, 438] width 471 height 31
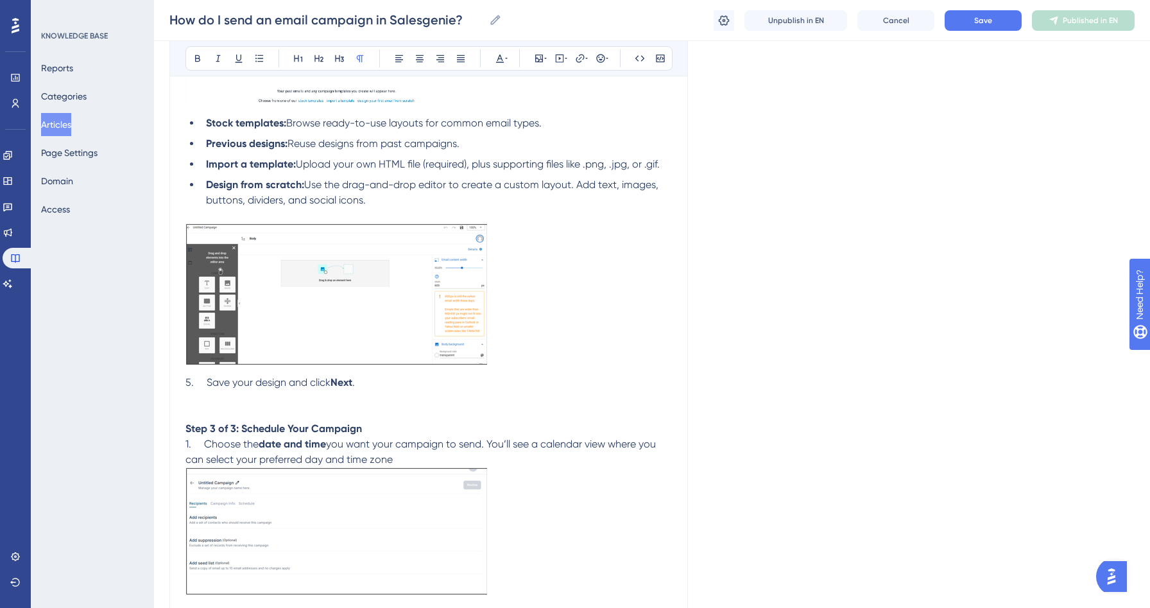
scroll to position [2003, 0]
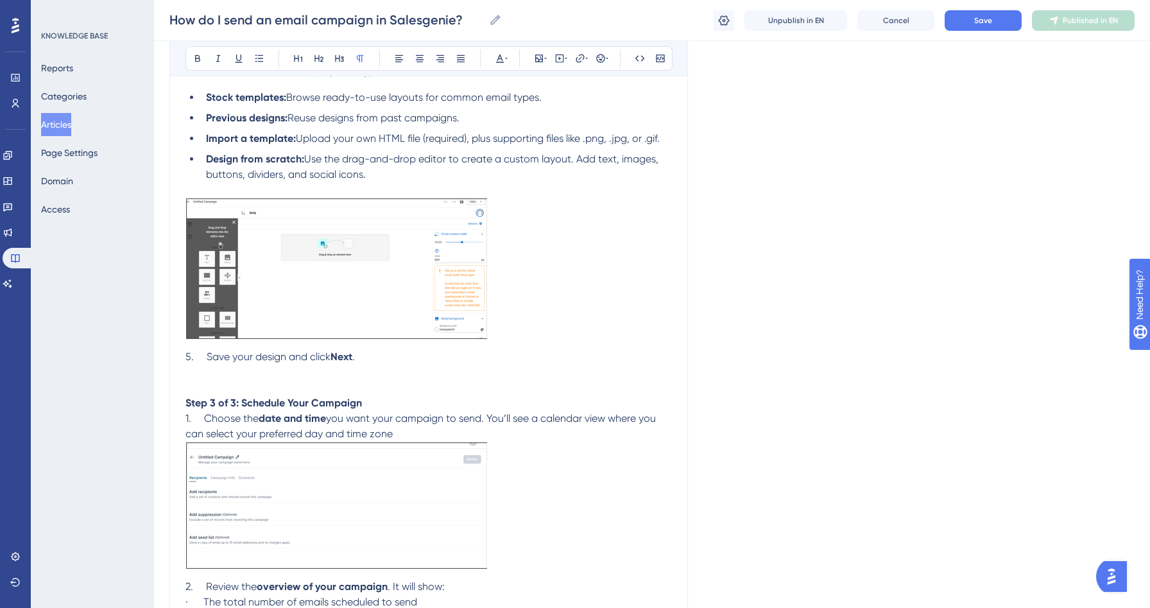
click at [227, 379] on p at bounding box center [428, 372] width 487 height 15
click at [207, 363] on span "5. Save your design and click" at bounding box center [257, 356] width 145 height 12
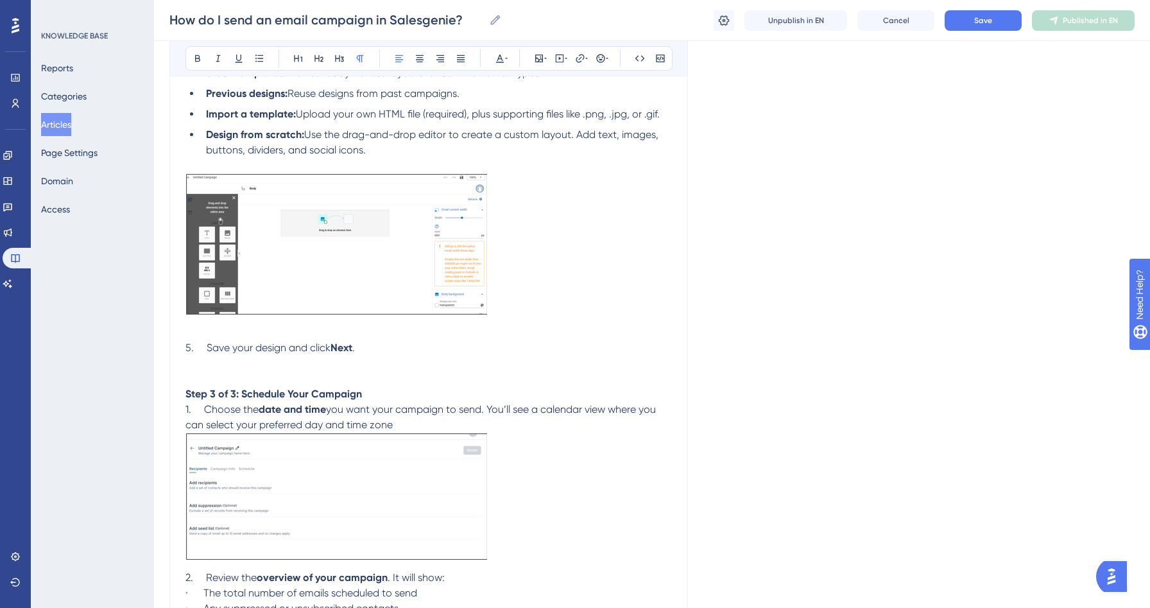
scroll to position [2048, 0]
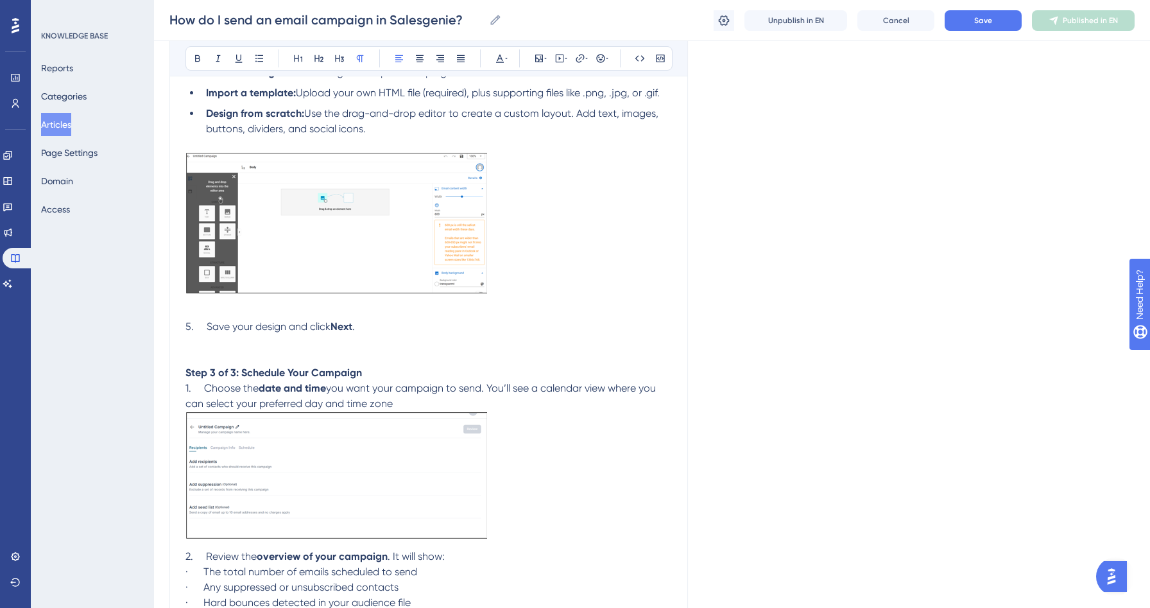
click at [380, 381] on p "Step 3 of 3: Schedule Your Campaign" at bounding box center [428, 372] width 487 height 15
click at [414, 405] on p "1. Choose the date and time you want your campaign to send. You’ll see a calend…" at bounding box center [428, 396] width 487 height 31
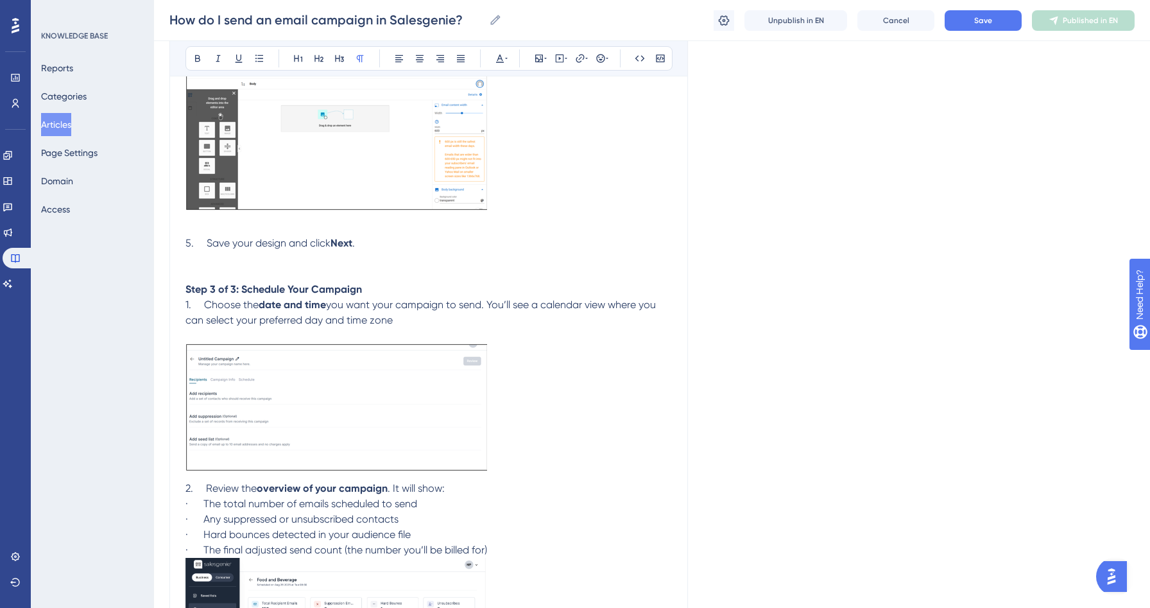
scroll to position [2261, 0]
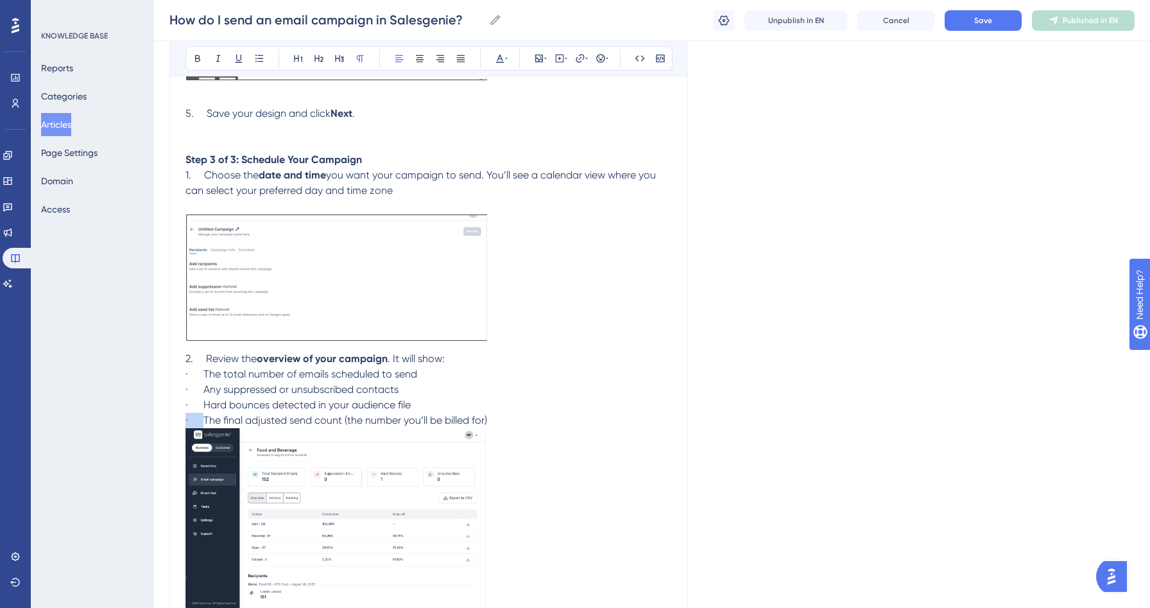
drag, startPoint x: 205, startPoint y: 425, endPoint x: 177, endPoint y: 420, distance: 28.6
drag, startPoint x: 202, startPoint y: 415, endPoint x: 171, endPoint y: 411, distance: 31.0
drag, startPoint x: 205, startPoint y: 398, endPoint x: 185, endPoint y: 397, distance: 19.3
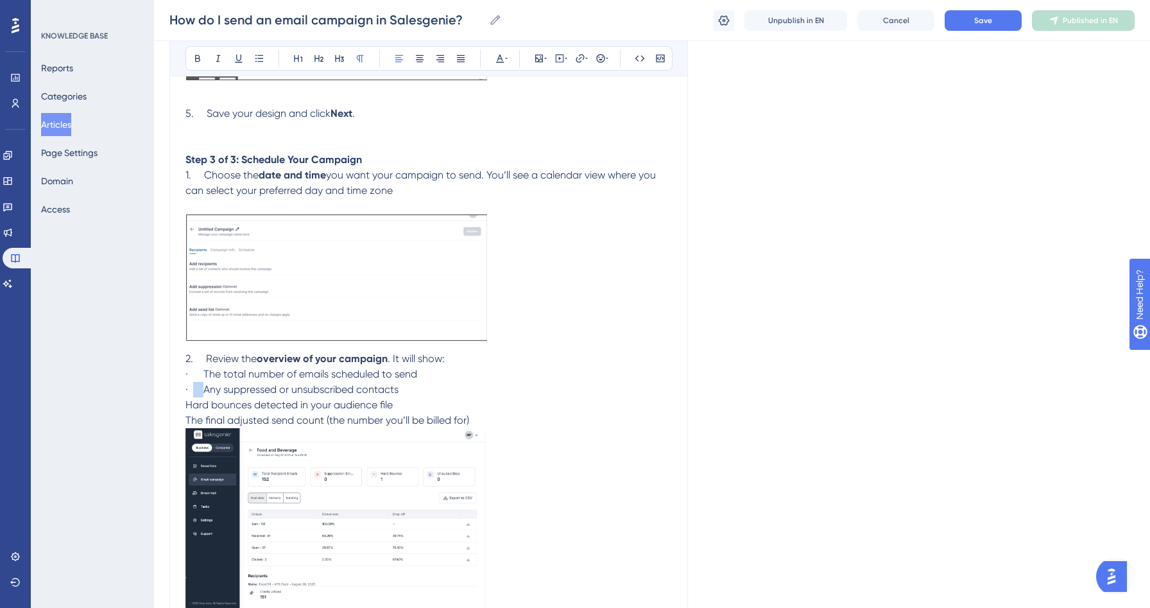
click at [185, 395] on span "· Any suppressed or unsubscribed contacts" at bounding box center [291, 389] width 213 height 12
drag, startPoint x: 204, startPoint y: 381, endPoint x: 178, endPoint y: 381, distance: 26.3
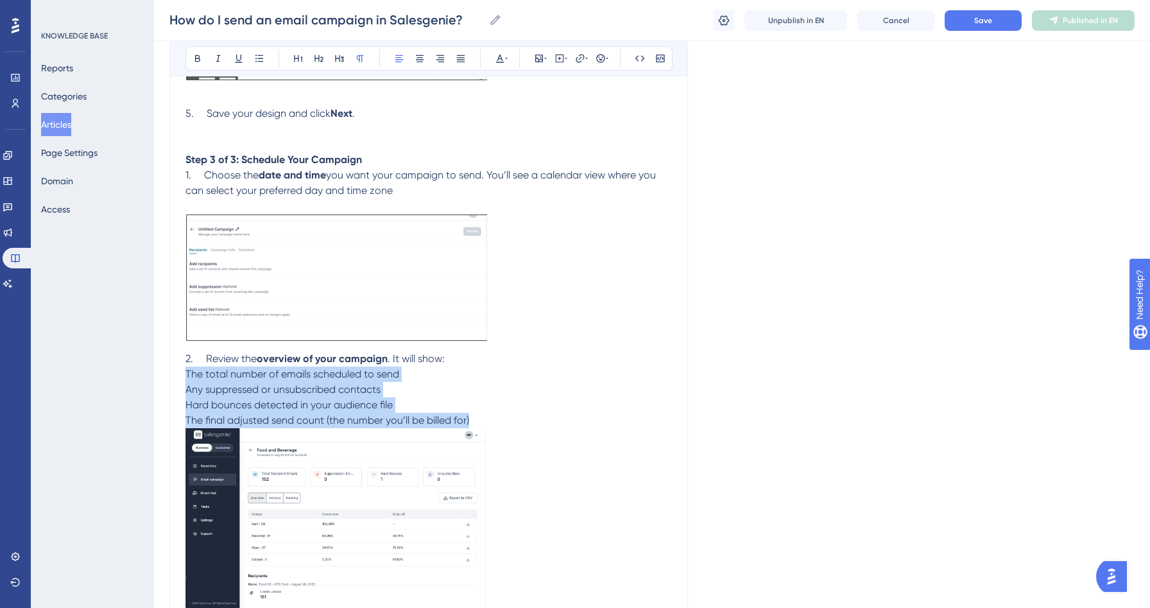
drag, startPoint x: 477, startPoint y: 427, endPoint x: 151, endPoint y: 383, distance: 329.0
click at [261, 54] on icon at bounding box center [259, 58] width 10 height 10
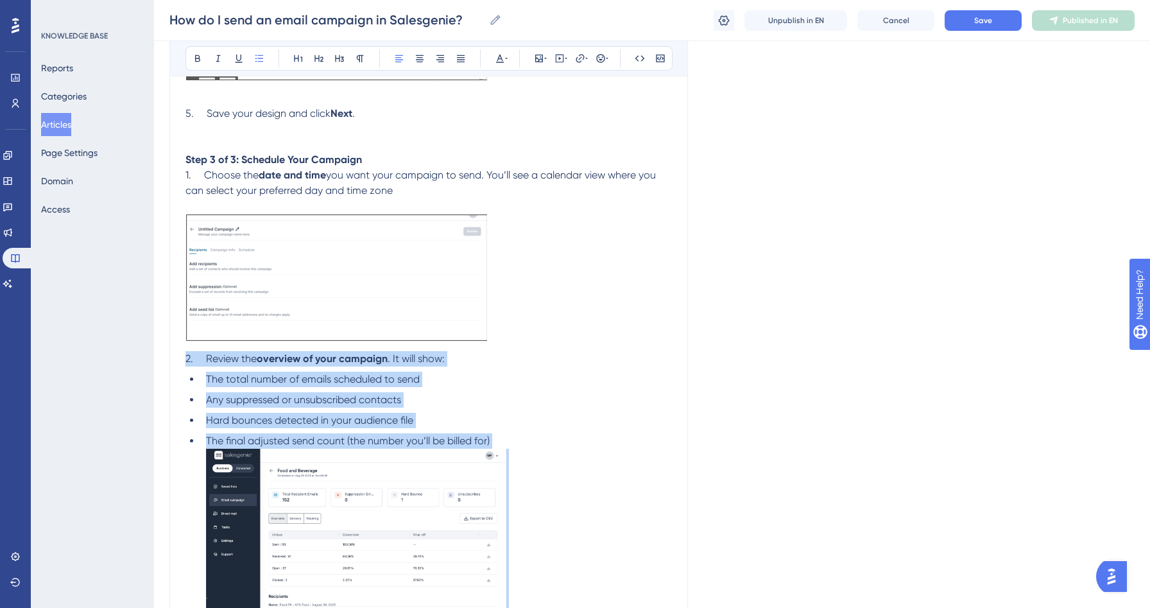
click at [503, 443] on li "The final adjusted send count (the number you’ll be billed for)" at bounding box center [436, 533] width 471 height 200
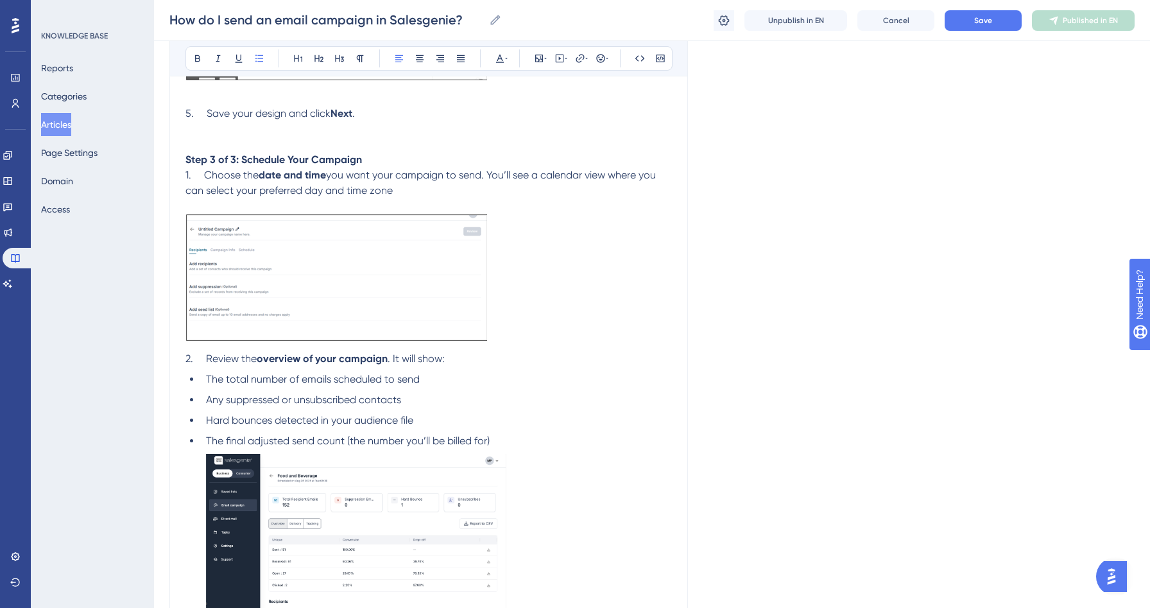
click at [492, 448] on li "The final adjusted send count (the number you’ll be billed for)" at bounding box center [436, 440] width 471 height 15
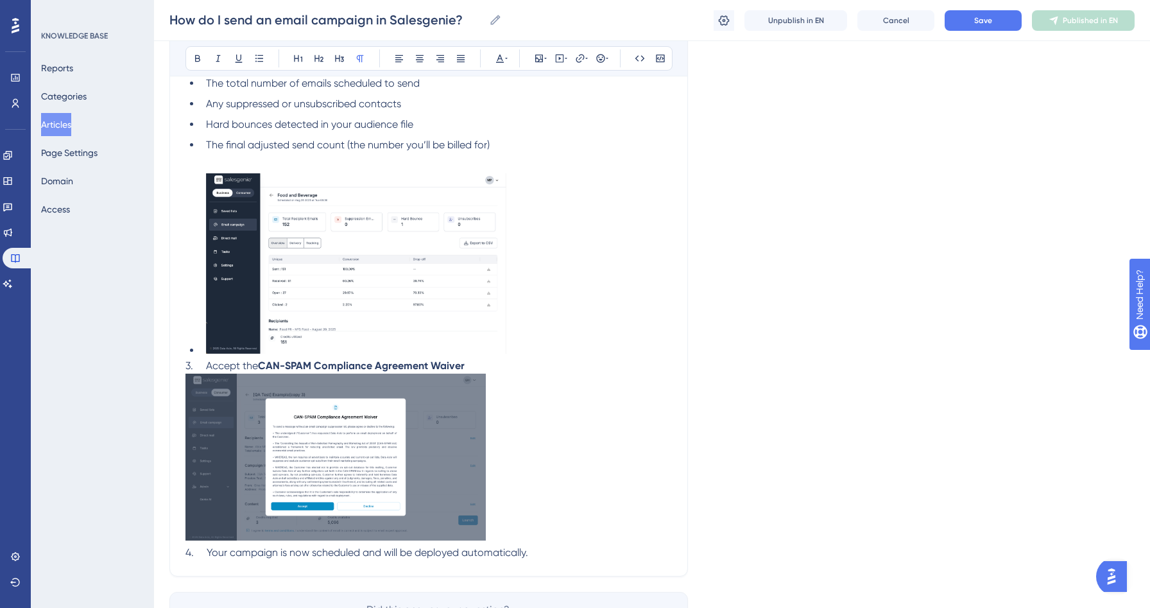
scroll to position [2562, 0]
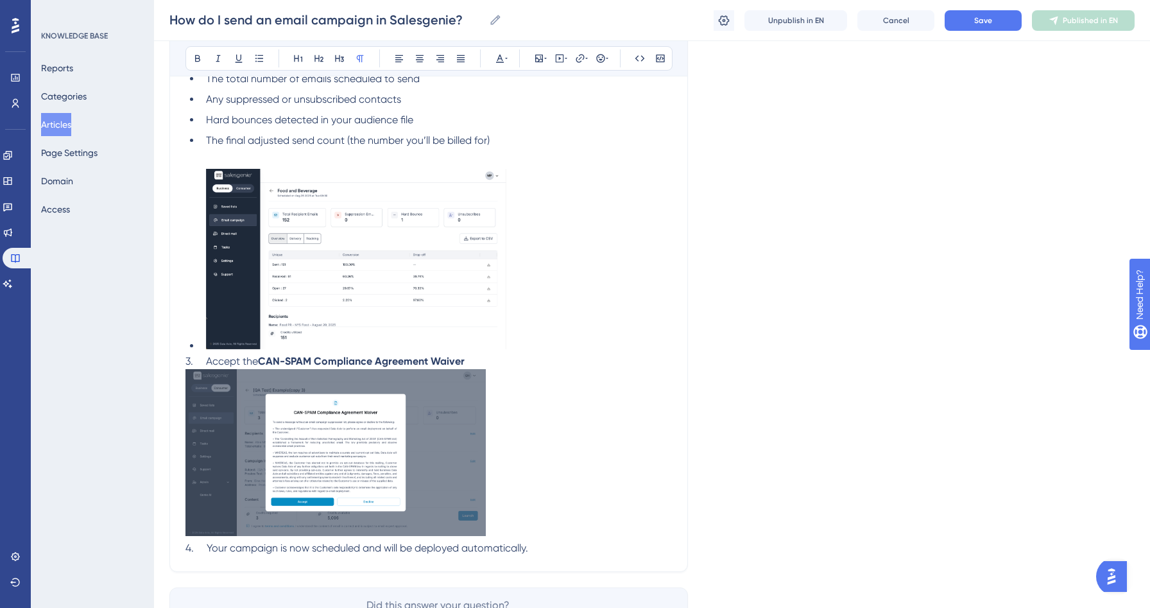
click at [201, 352] on li at bounding box center [436, 261] width 471 height 185
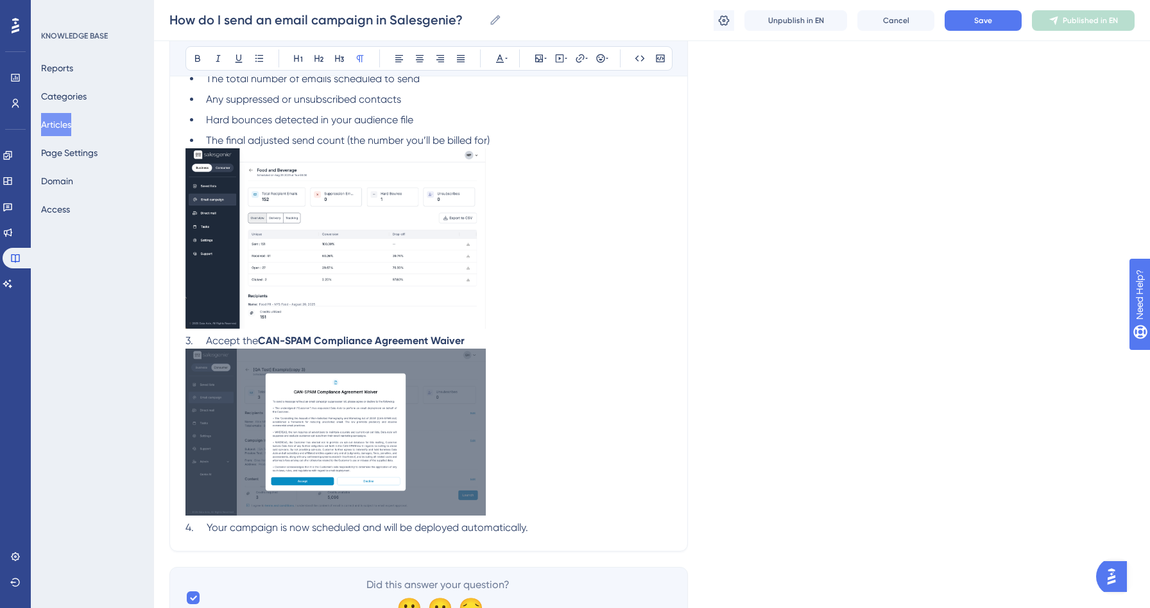
scroll to position [2460, 0]
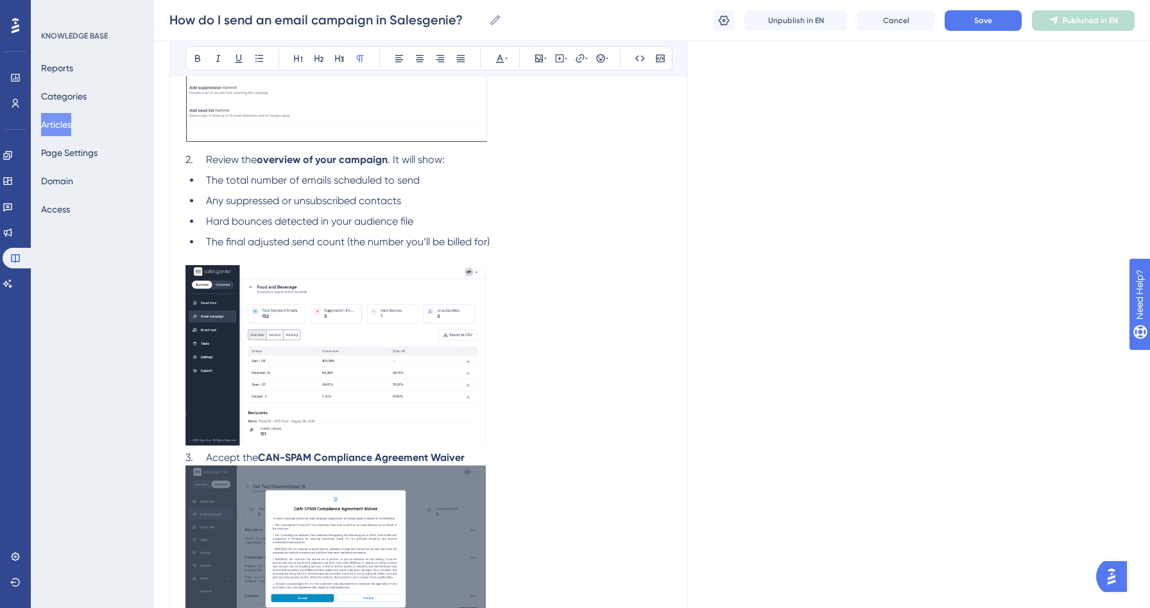
click at [209, 459] on span "3. Accept the" at bounding box center [221, 457] width 73 height 12
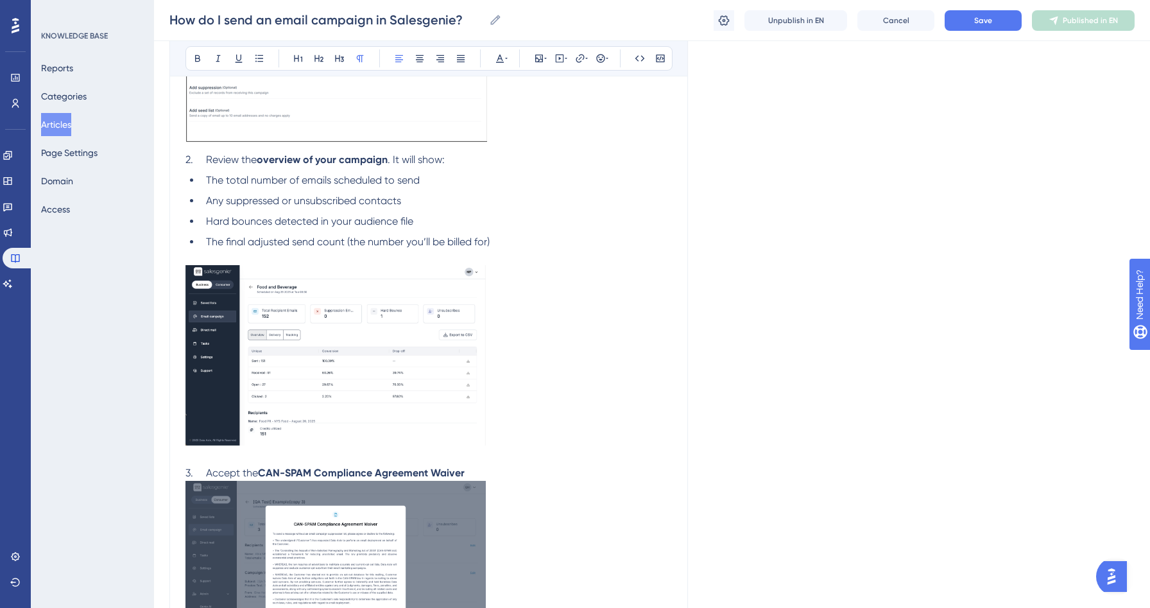
scroll to position [2555, 0]
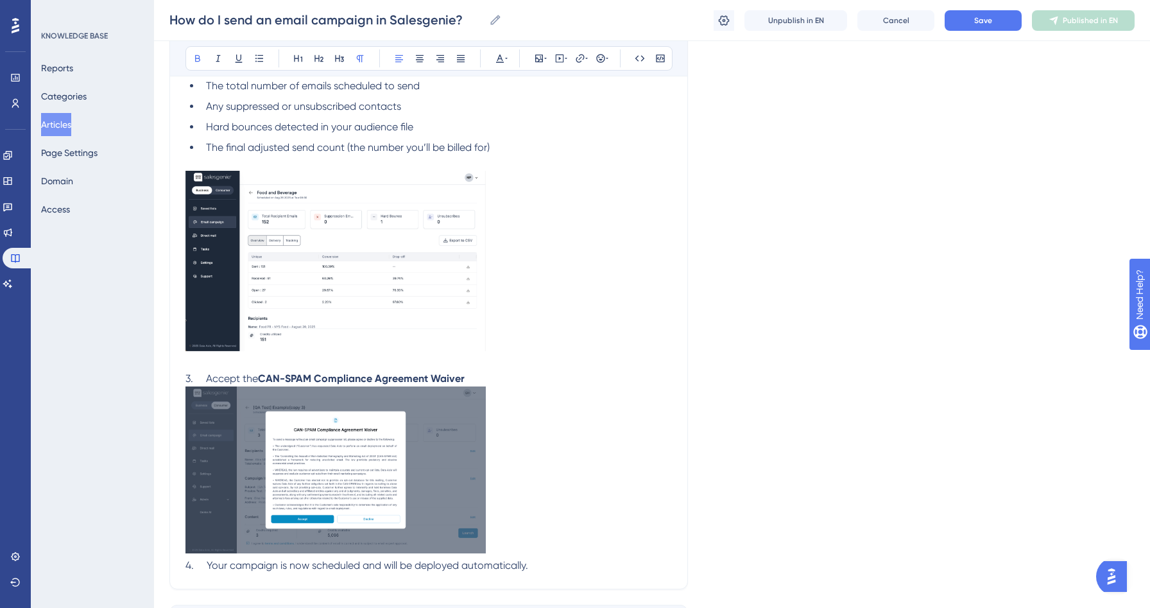
click at [481, 383] on p "3. Accept the CAN-SPAM Compliance Agreement Waiver" at bounding box center [428, 464] width 487 height 187
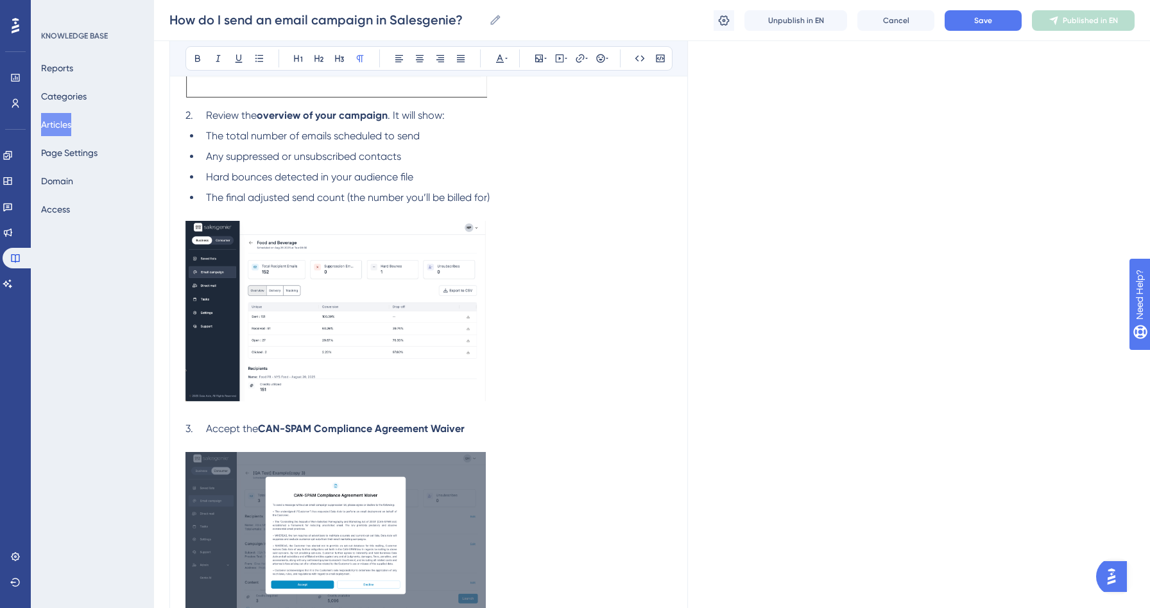
scroll to position [2676, 0]
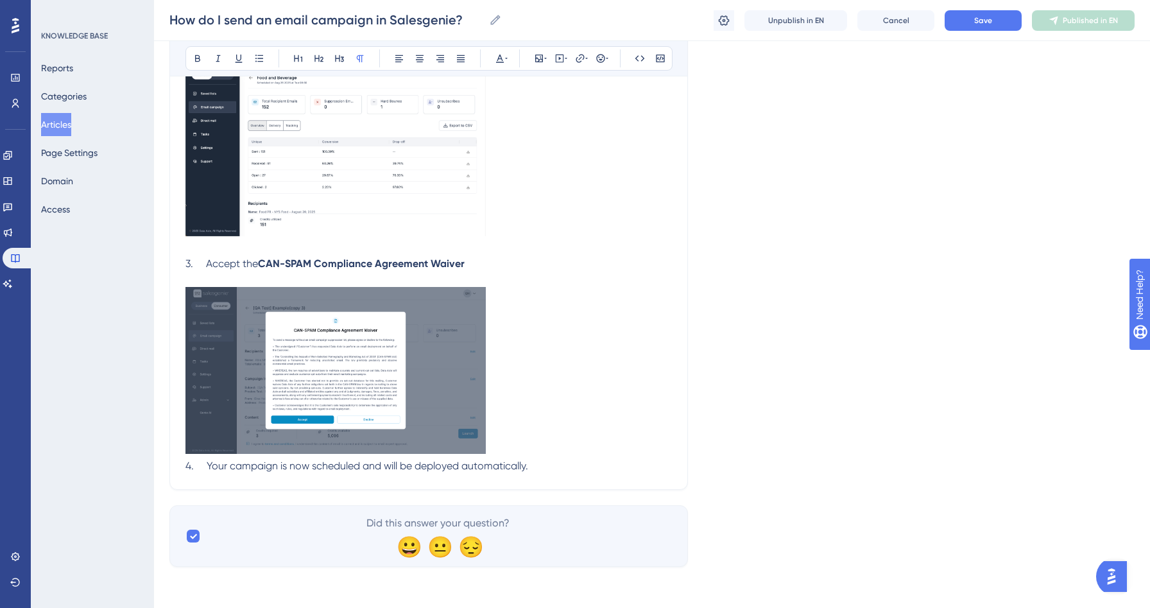
click at [191, 462] on span "4. Your campaign is now scheduled and will be deployed automatically." at bounding box center [356, 466] width 343 height 12
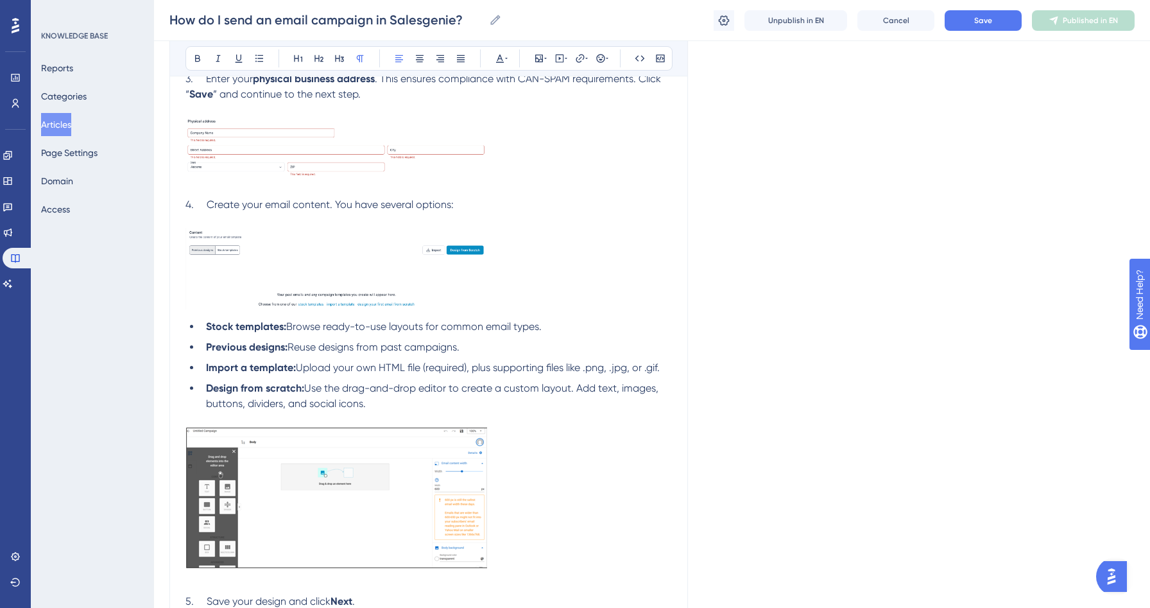
scroll to position [1708, 0]
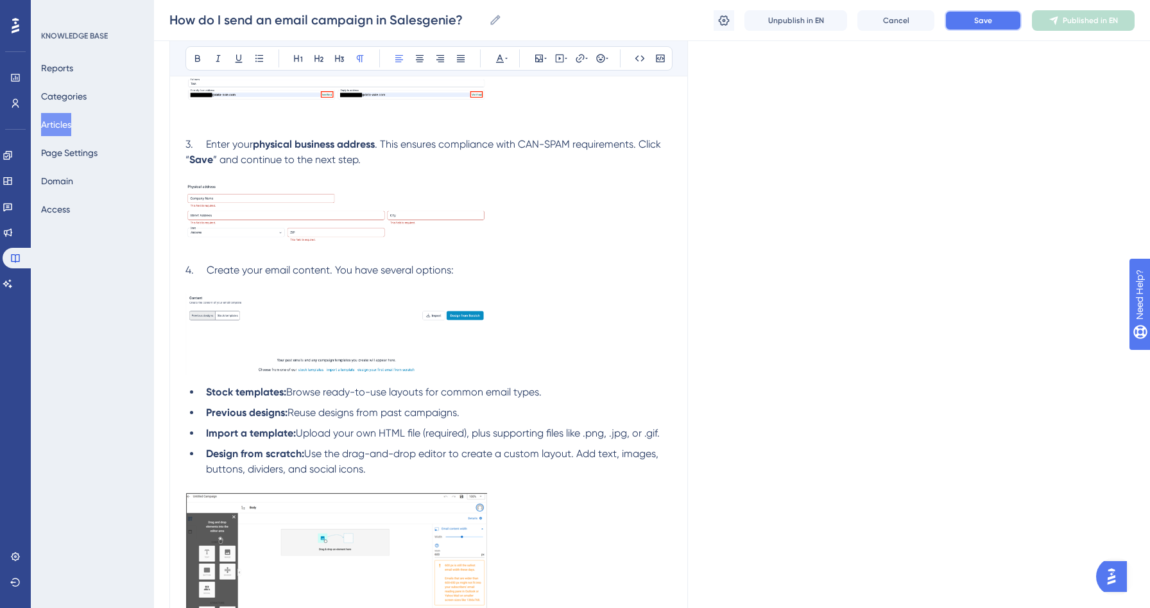
click at [1003, 22] on button "Save" at bounding box center [983, 20] width 77 height 21
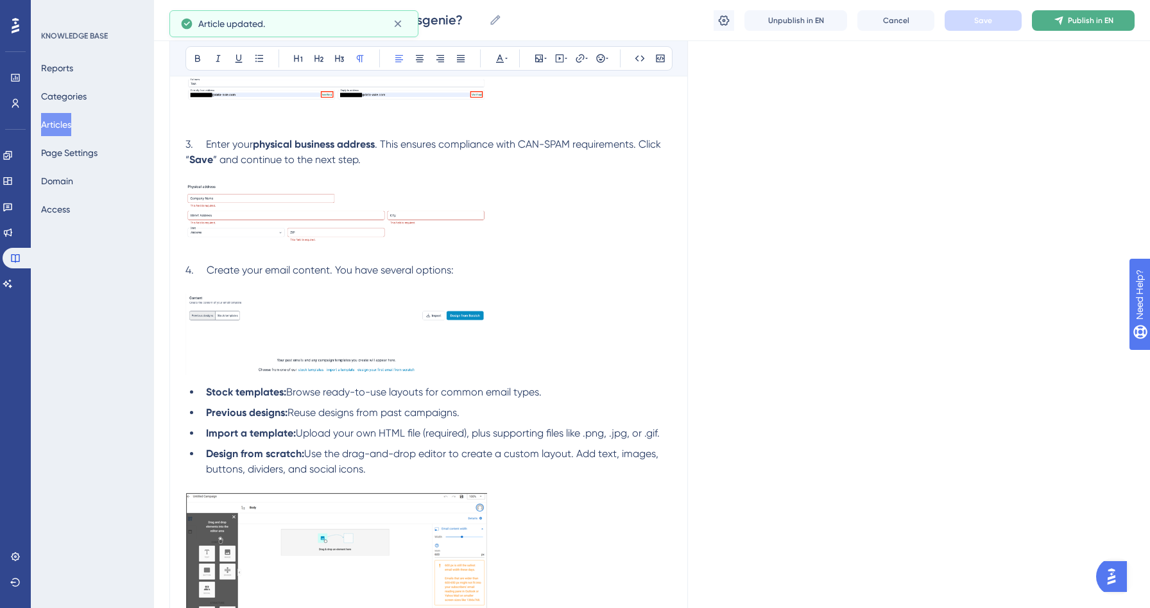
click at [1095, 26] on button "Publish in EN" at bounding box center [1083, 20] width 103 height 21
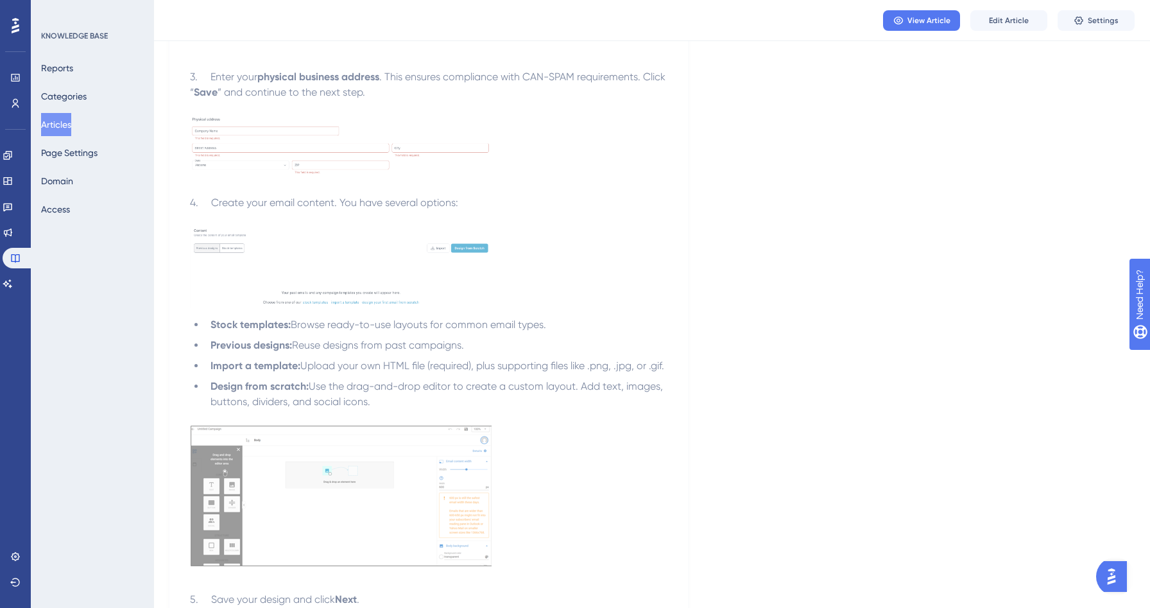
drag, startPoint x: 71, startPoint y: 124, endPoint x: 147, endPoint y: 85, distance: 85.0
click at [71, 124] on button "Articles" at bounding box center [56, 124] width 30 height 23
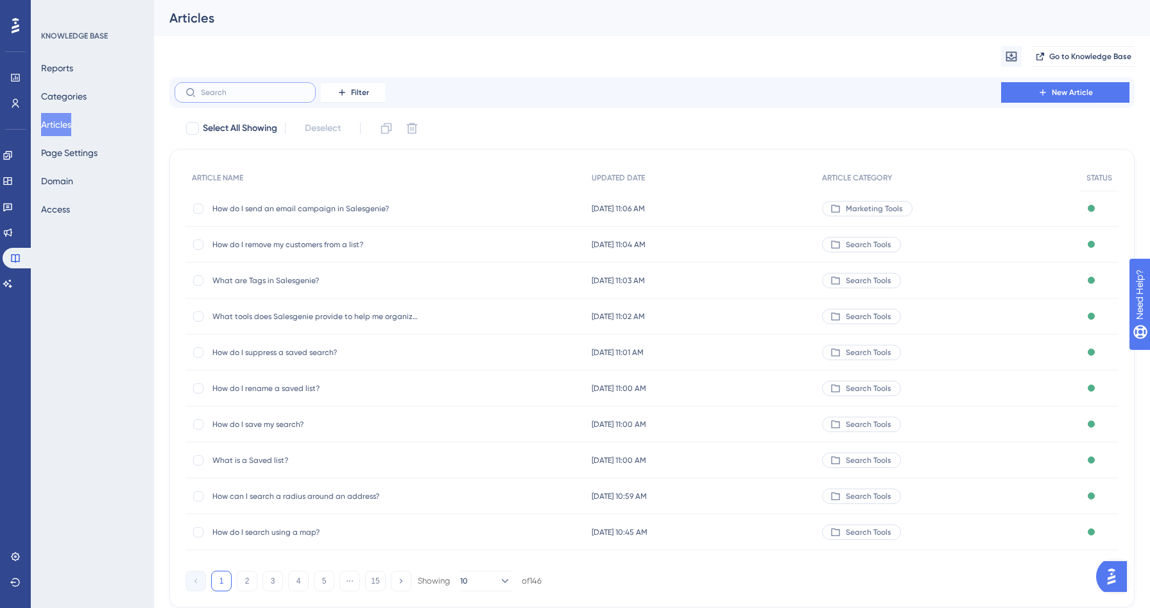
click at [231, 94] on input "text" at bounding box center [253, 92] width 104 height 9
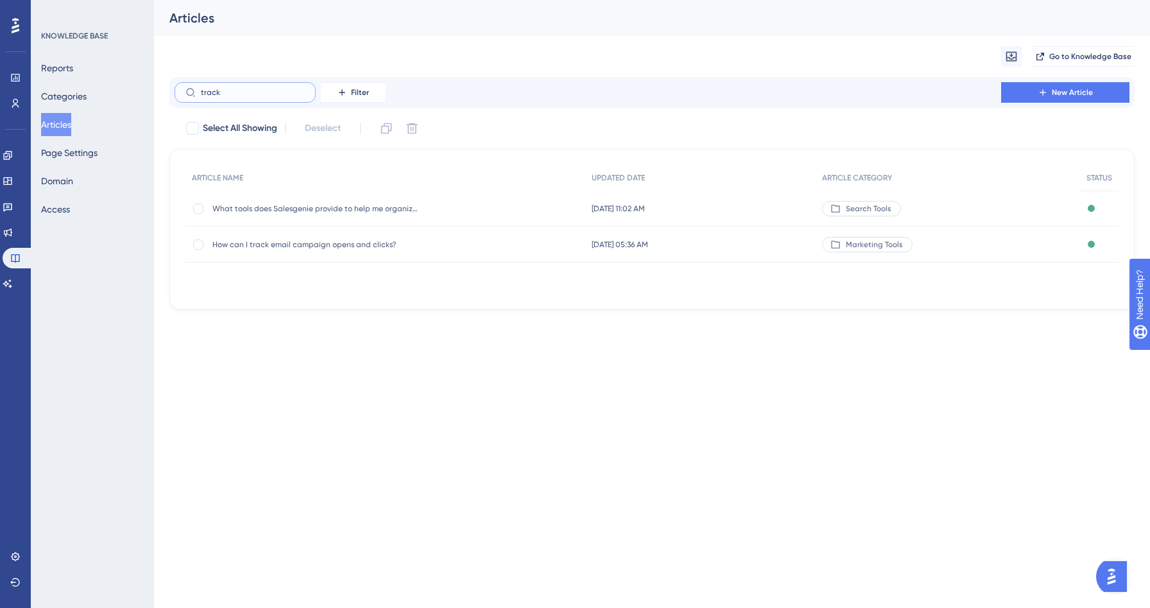
type input "track"
click at [282, 237] on div "How can I track email campaign opens and clicks? How can I track email campaign…" at bounding box center [314, 245] width 205 height 36
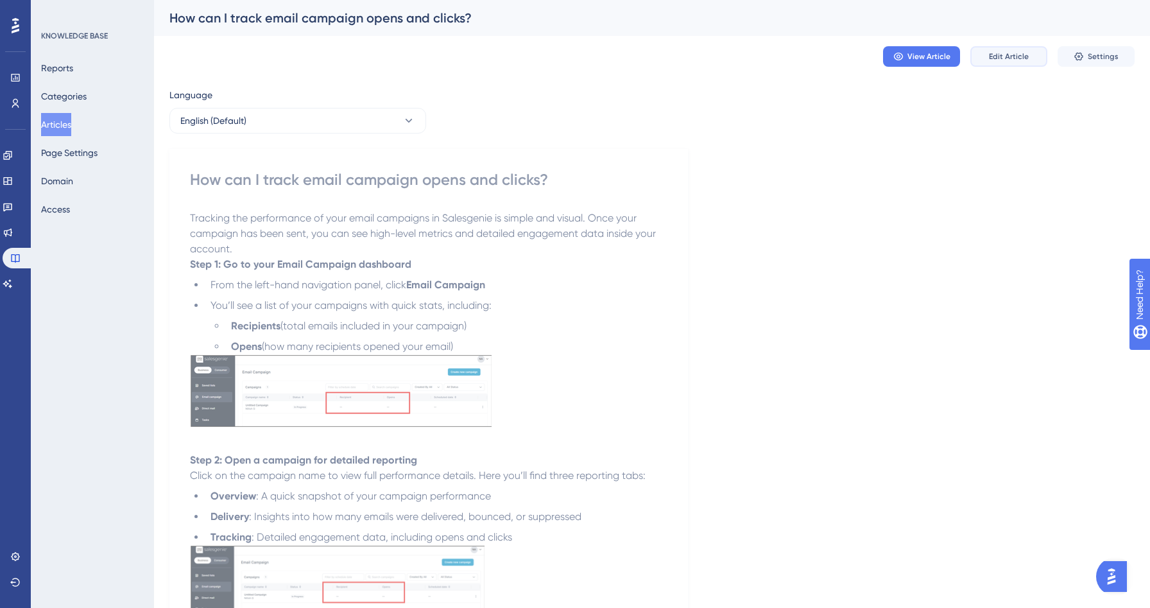
click at [1015, 58] on span "Edit Article" at bounding box center [1009, 56] width 40 height 10
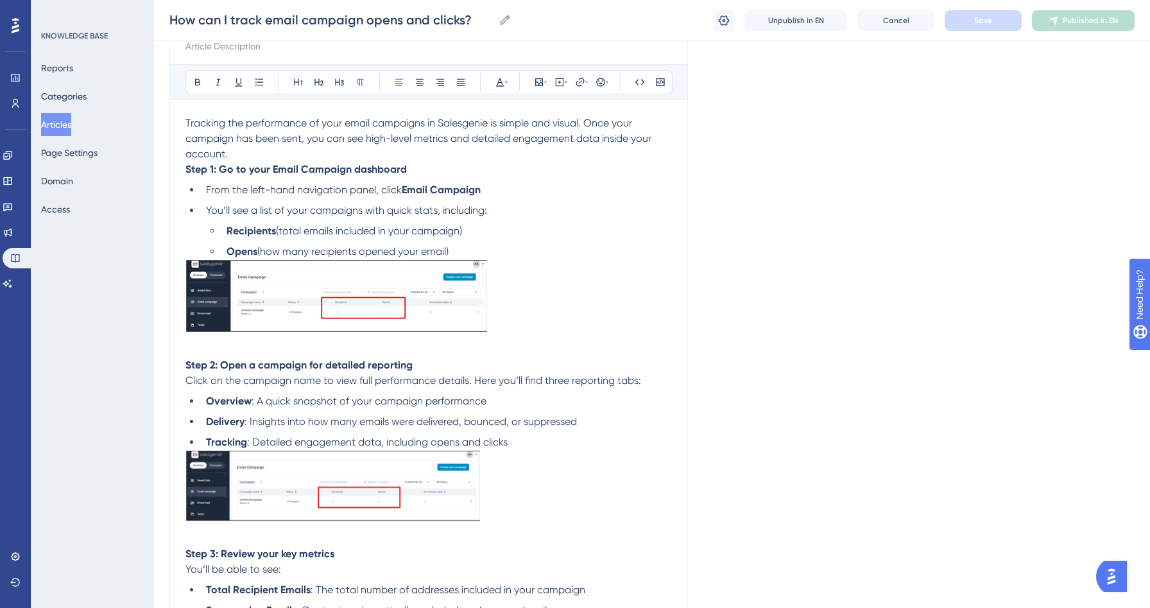
scroll to position [130, 0]
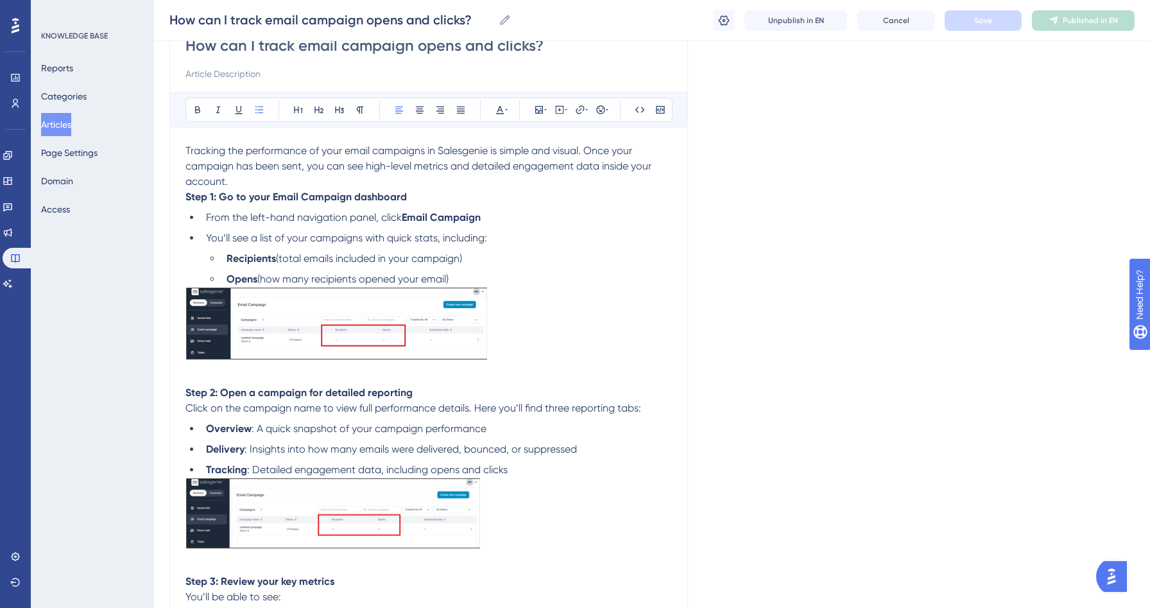
click at [468, 283] on li "Opens (how many recipients opened your email)" at bounding box center [446, 279] width 451 height 15
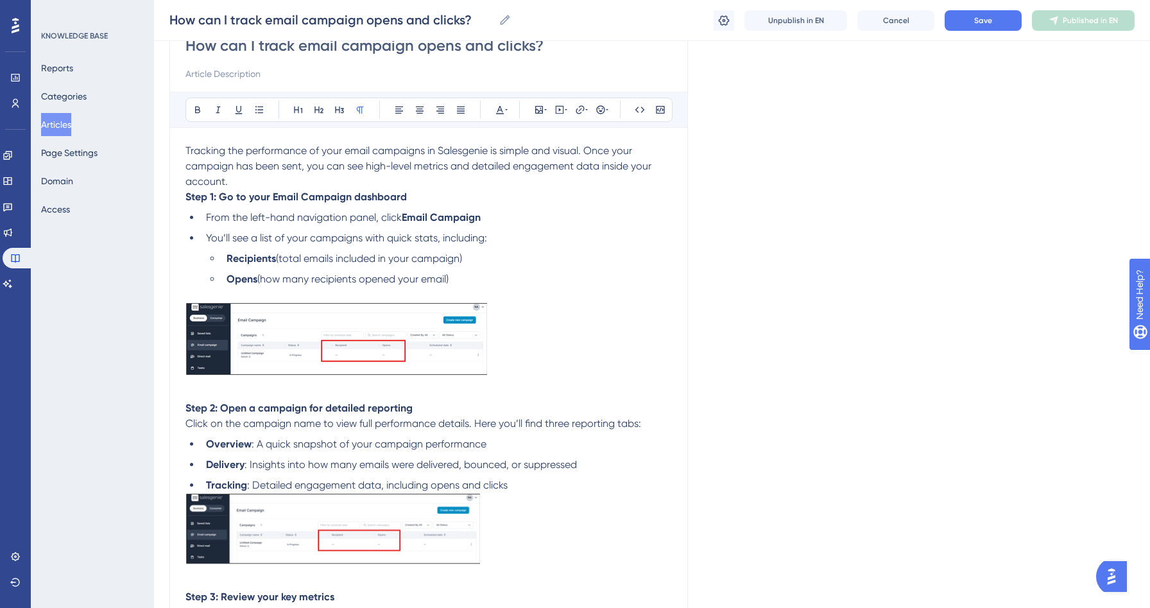
click at [537, 479] on ul "Overview : A quick snapshot of your campaign performance Delivery : Insights in…" at bounding box center [428, 464] width 487 height 56
click at [529, 487] on li "Tracking : Detailed engagement data, including opens and clicks" at bounding box center [436, 485] width 471 height 15
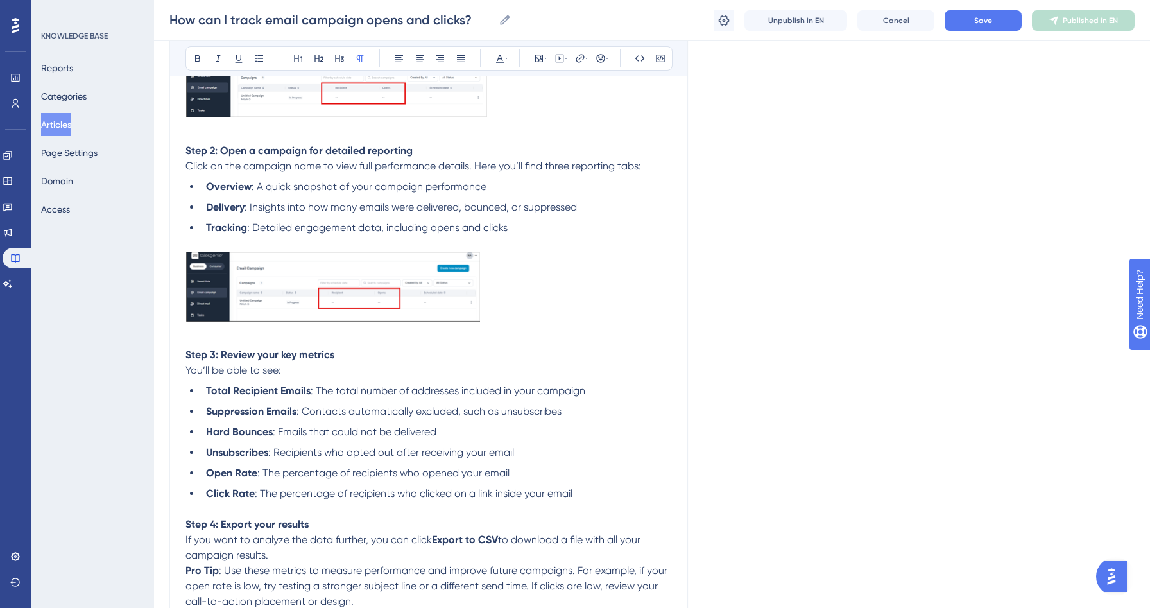
scroll to position [512, 0]
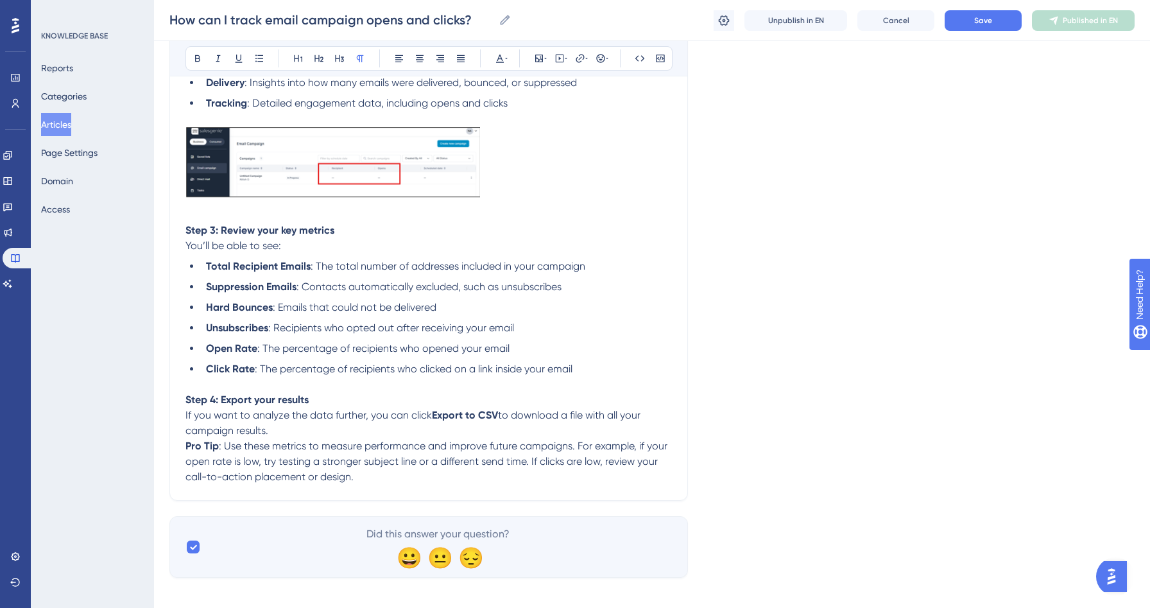
click at [276, 435] on p "Step 4: Export your results If you want to analyze the data further, you can cl…" at bounding box center [428, 415] width 487 height 46
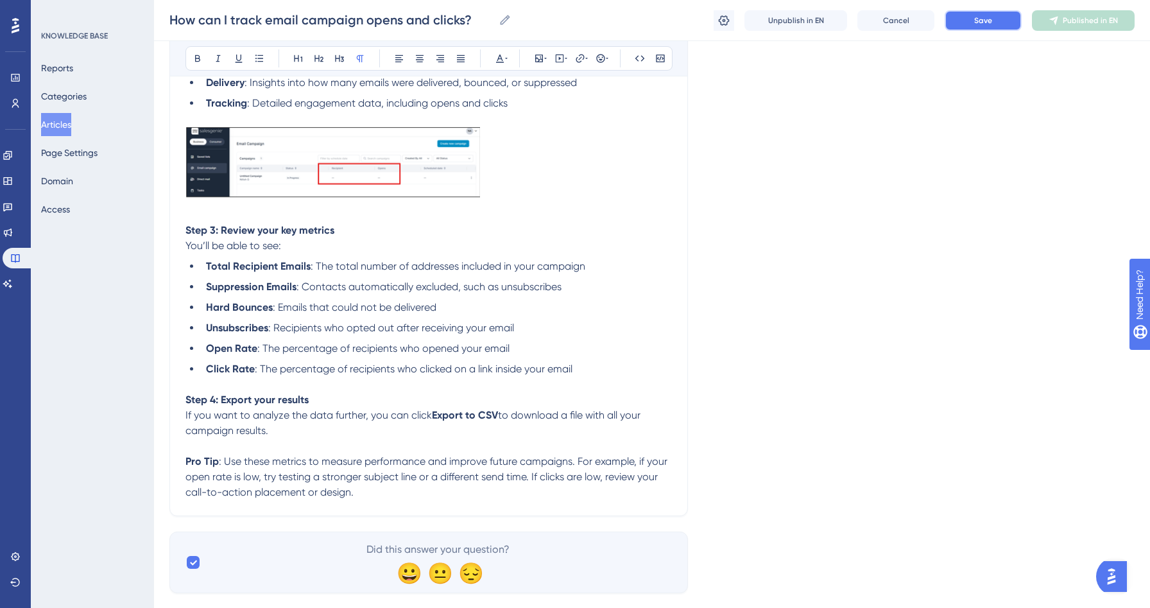
click at [987, 28] on button "Save" at bounding box center [983, 20] width 77 height 21
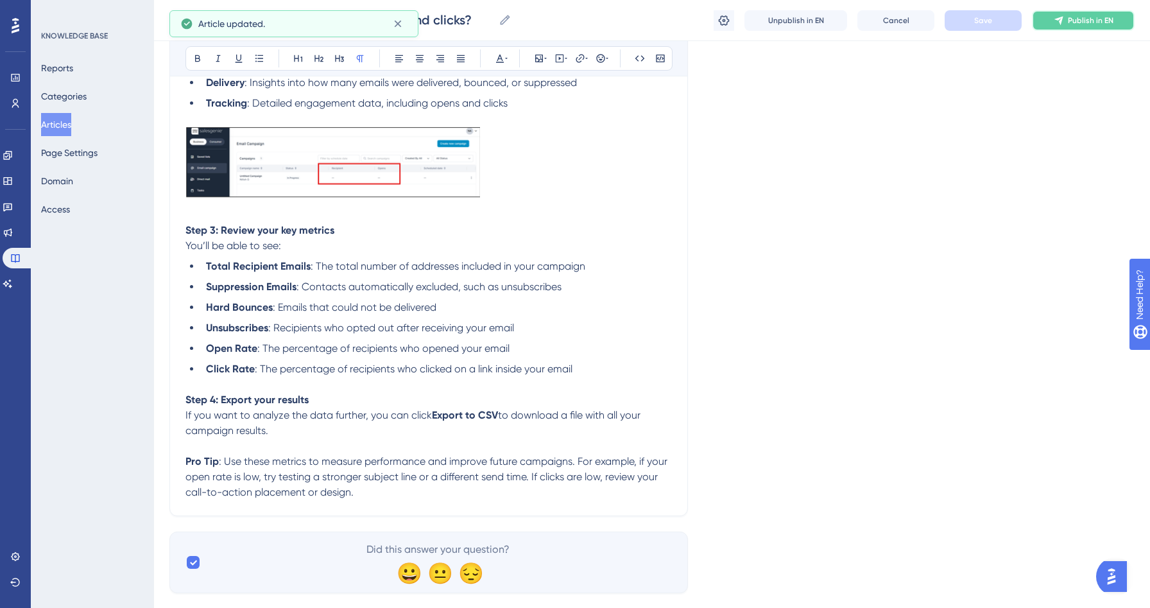
click at [1098, 22] on span "Publish in EN" at bounding box center [1091, 20] width 46 height 10
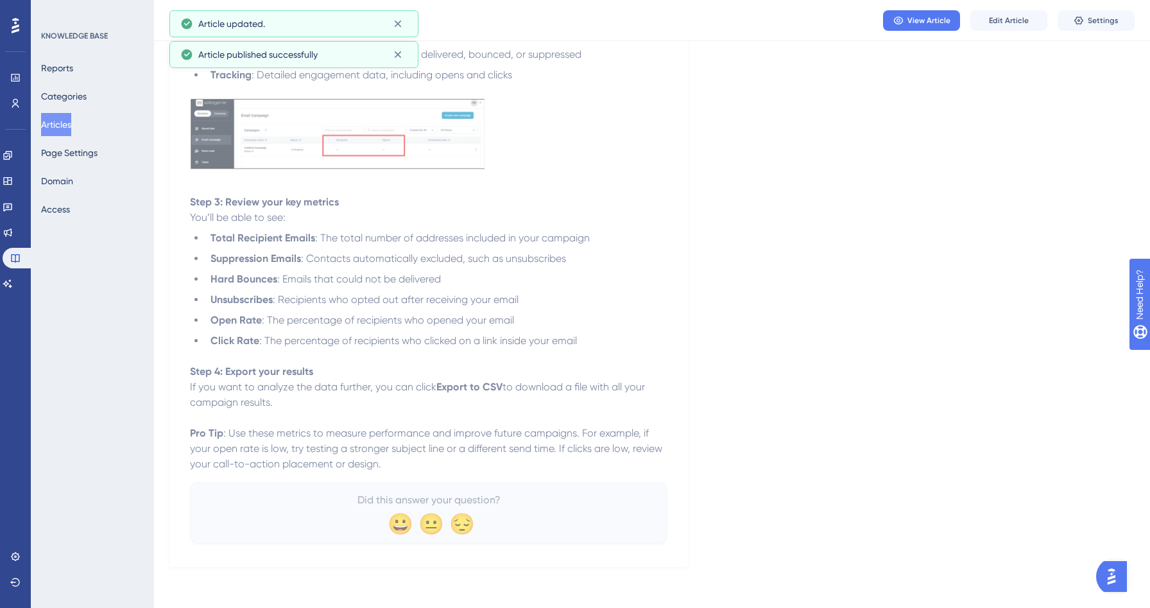
scroll to position [478, 0]
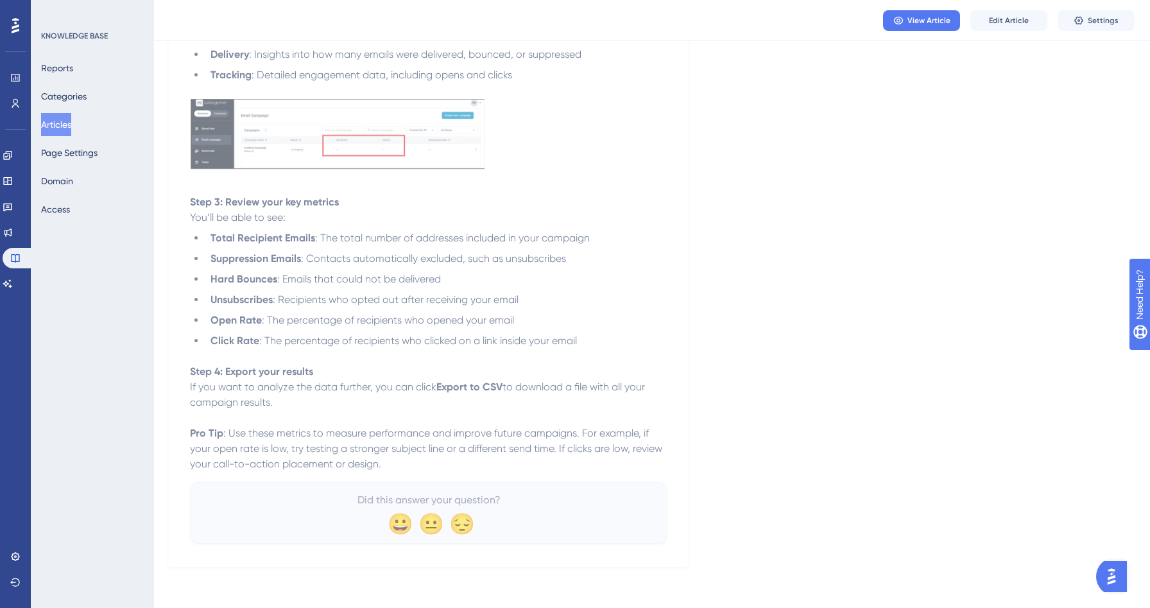
click at [71, 121] on button "Articles" at bounding box center [56, 124] width 30 height 23
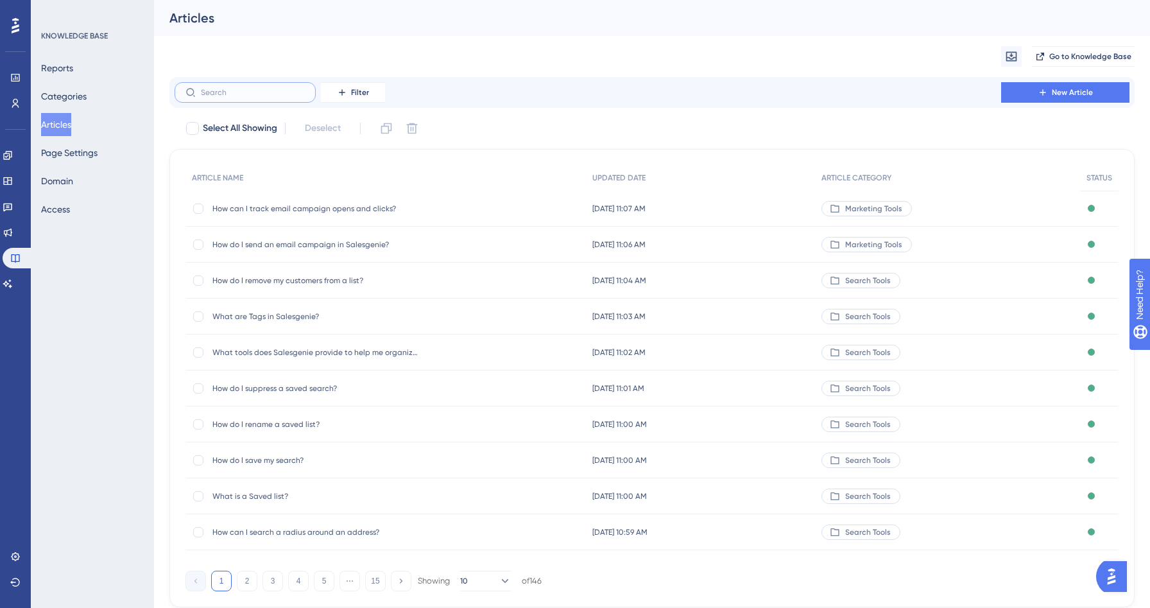
click at [252, 89] on input "text" at bounding box center [253, 92] width 104 height 9
type input "emal"
checkbox input "true"
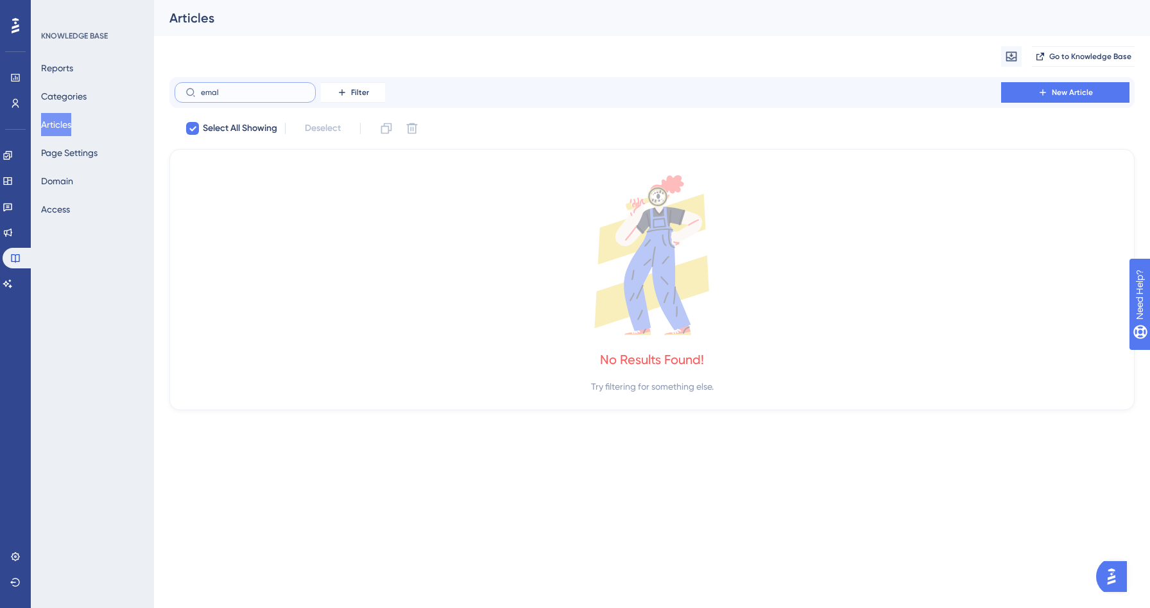
type input "ema"
checkbox input "false"
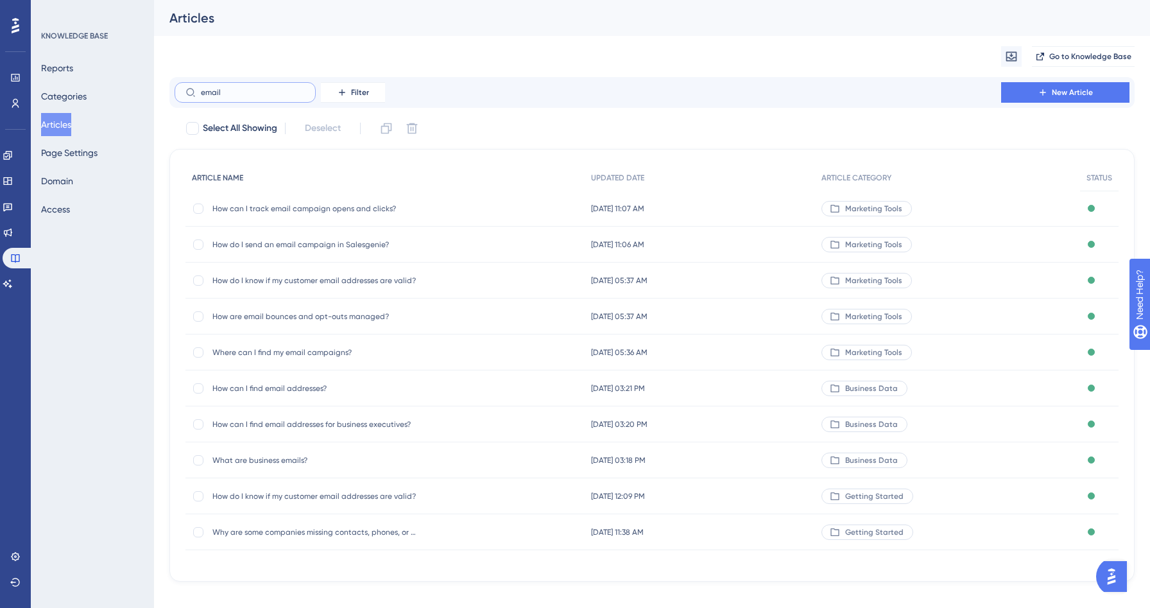
type input "email."
checkbox input "true"
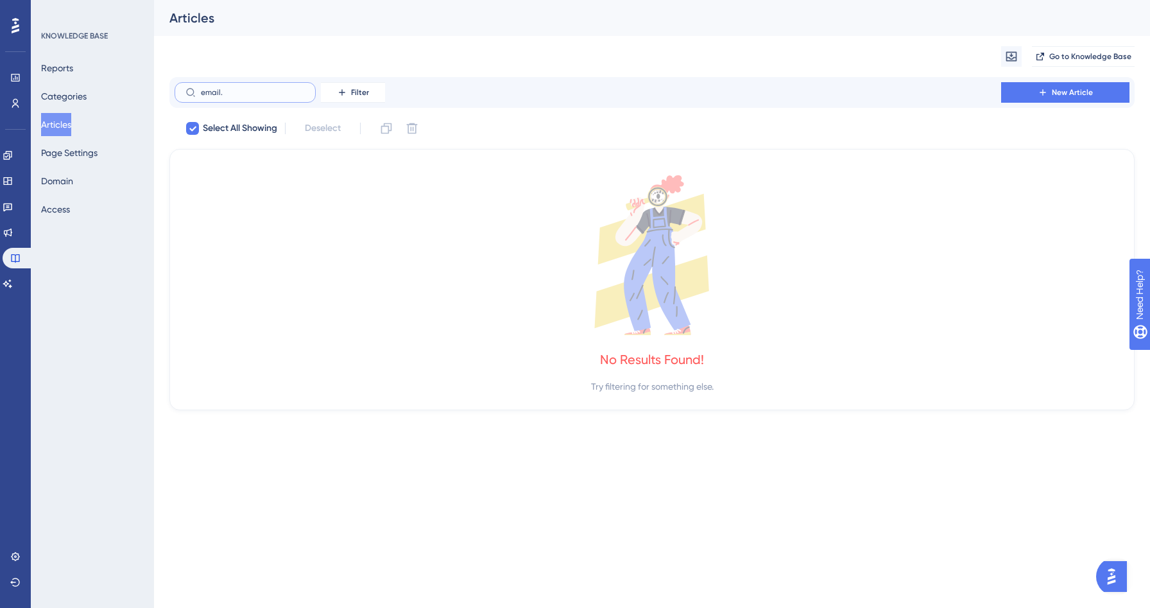
type input "email"
checkbox input "false"
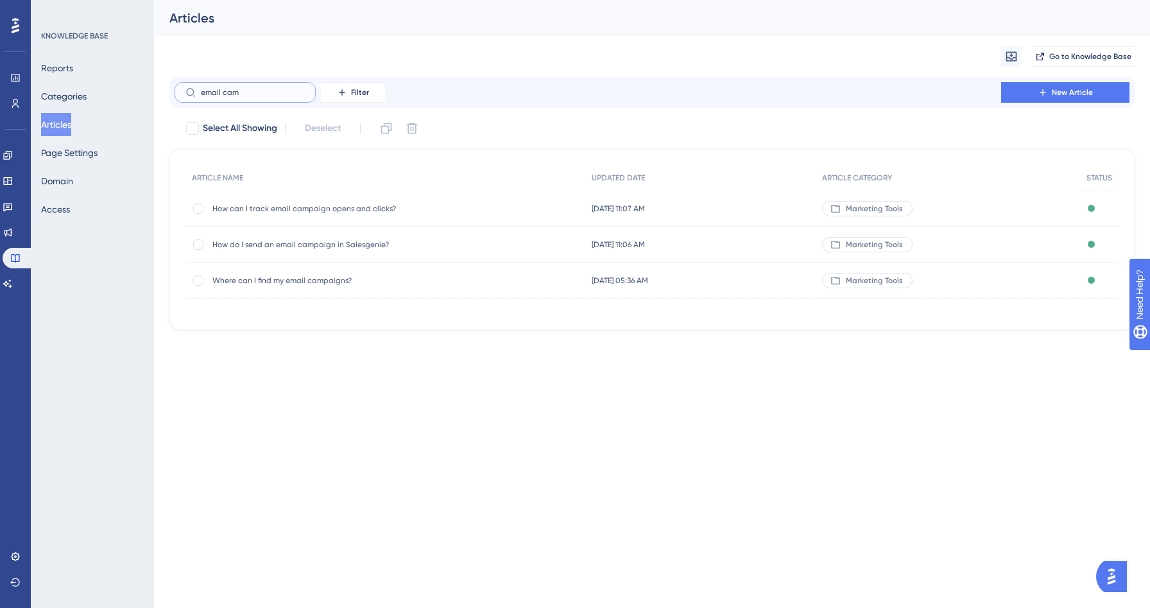
type input "email cam"
click at [270, 276] on span "Where can I find my email campaigns?" at bounding box center [314, 280] width 205 height 10
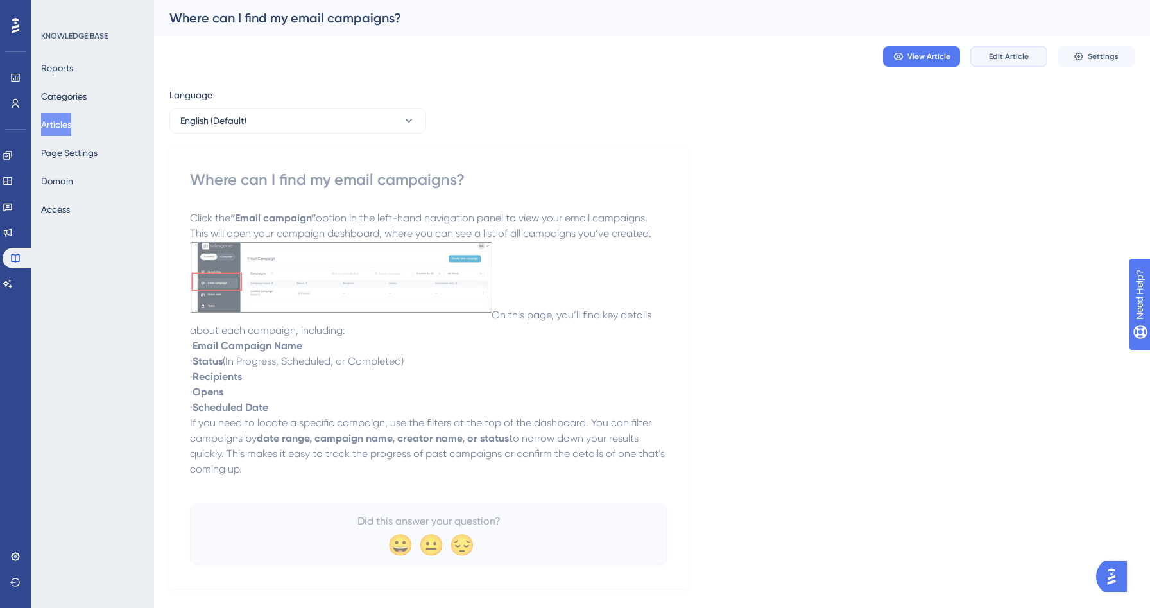
click at [1020, 50] on button "Edit Article" at bounding box center [1008, 56] width 77 height 21
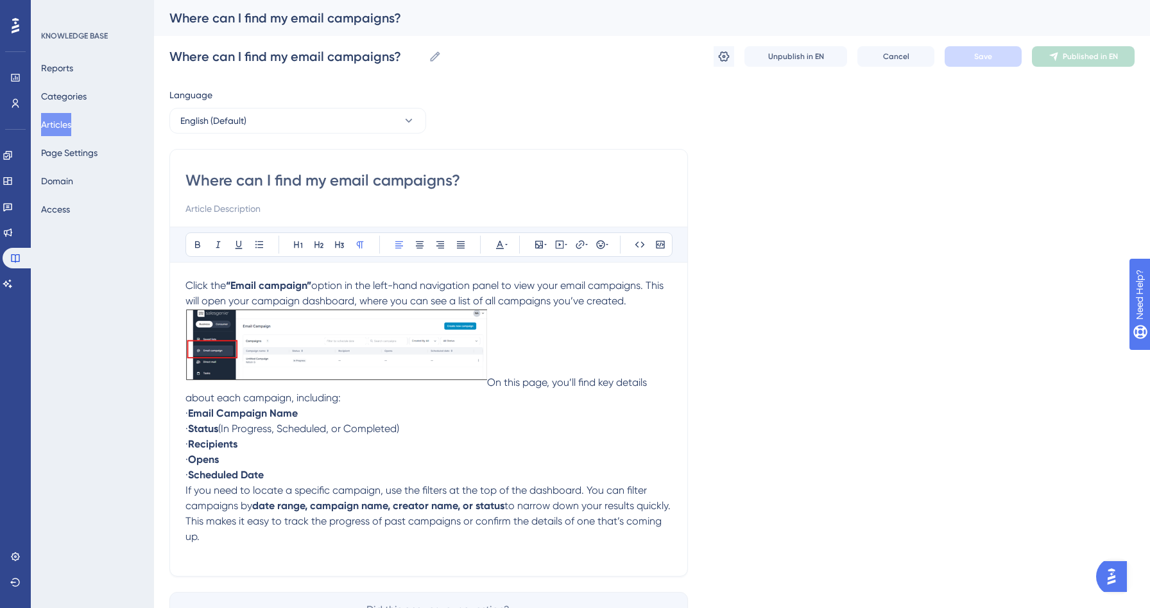
click at [658, 304] on p "Click the “Email campaign” option in the left-hand navigation panel to view you…" at bounding box center [428, 293] width 487 height 31
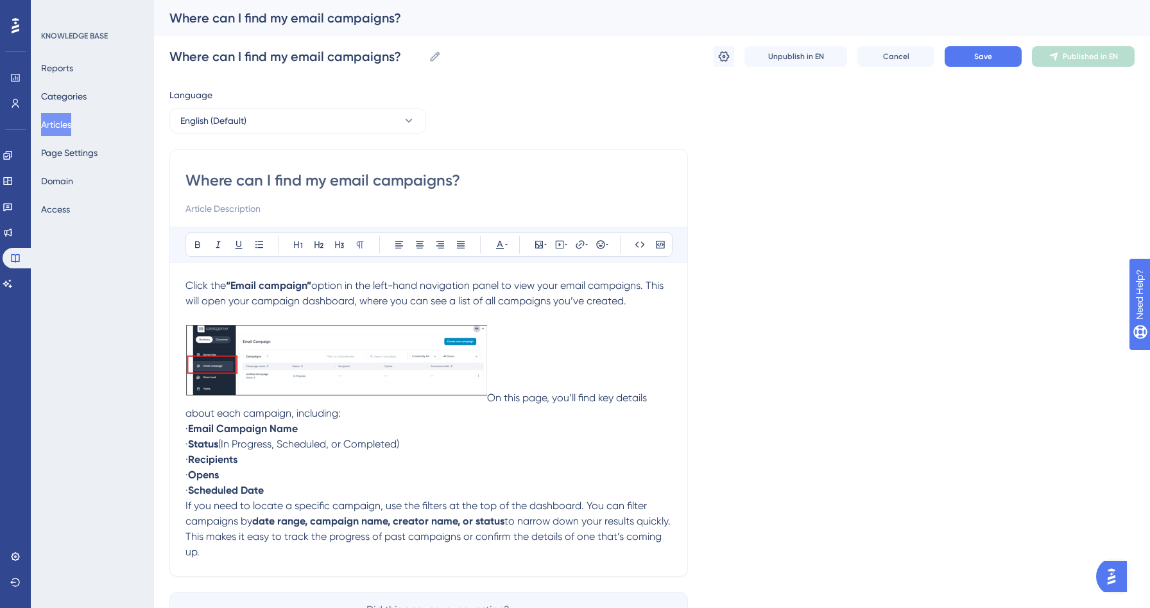
click at [489, 400] on span "On this page, you’ll find key details about each campaign, including:" at bounding box center [417, 406] width 464 height 28
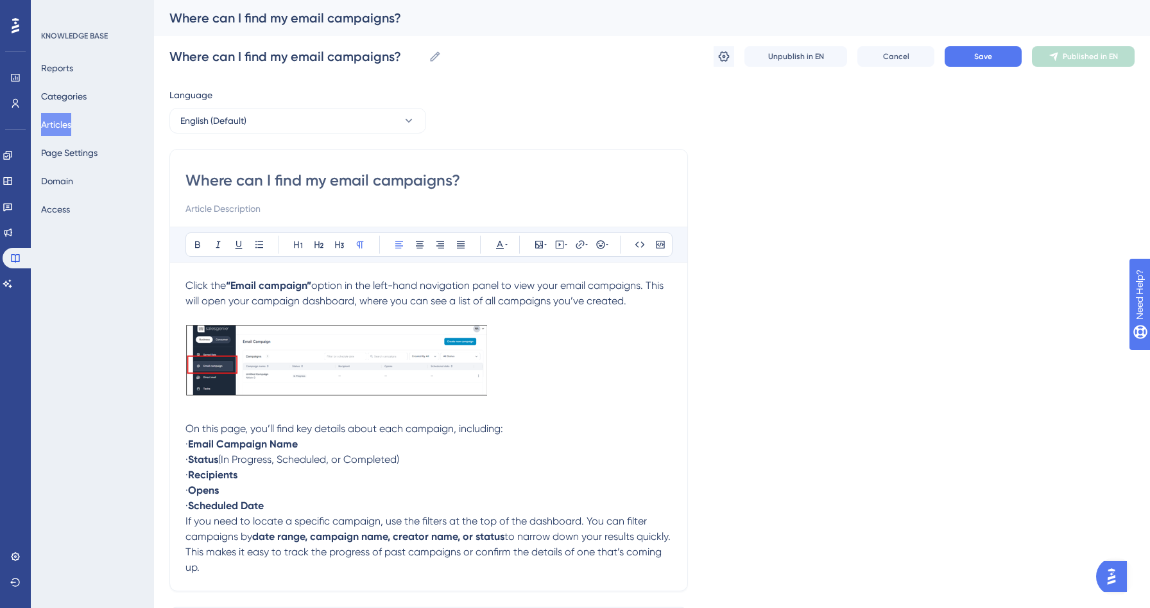
click at [295, 513] on p "· Scheduled Date" at bounding box center [428, 505] width 487 height 15
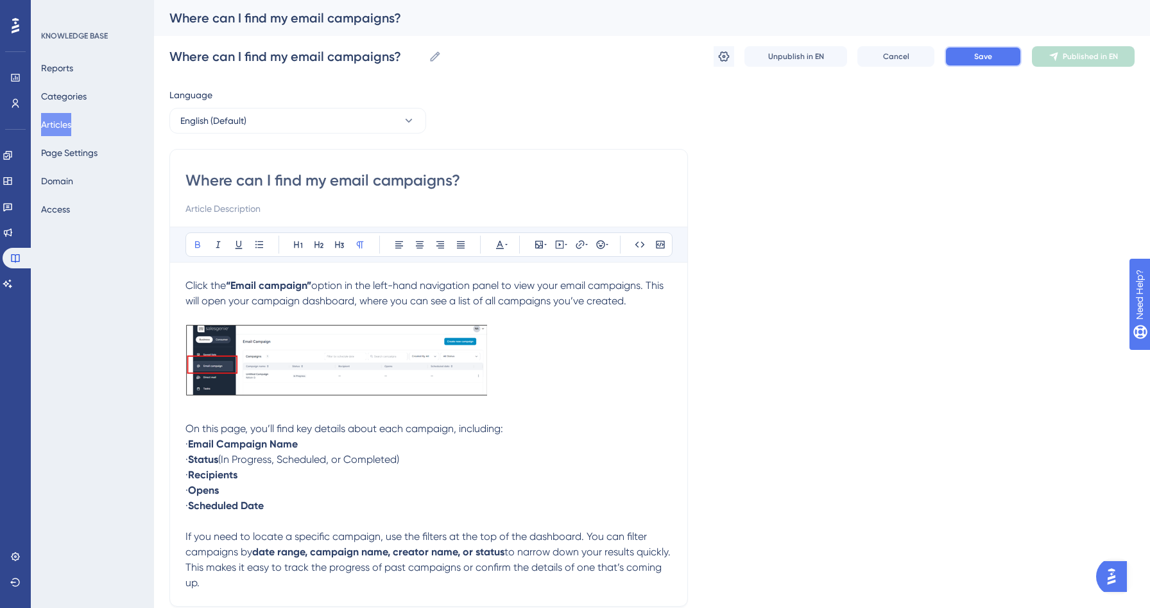
click at [962, 58] on button "Save" at bounding box center [983, 56] width 77 height 21
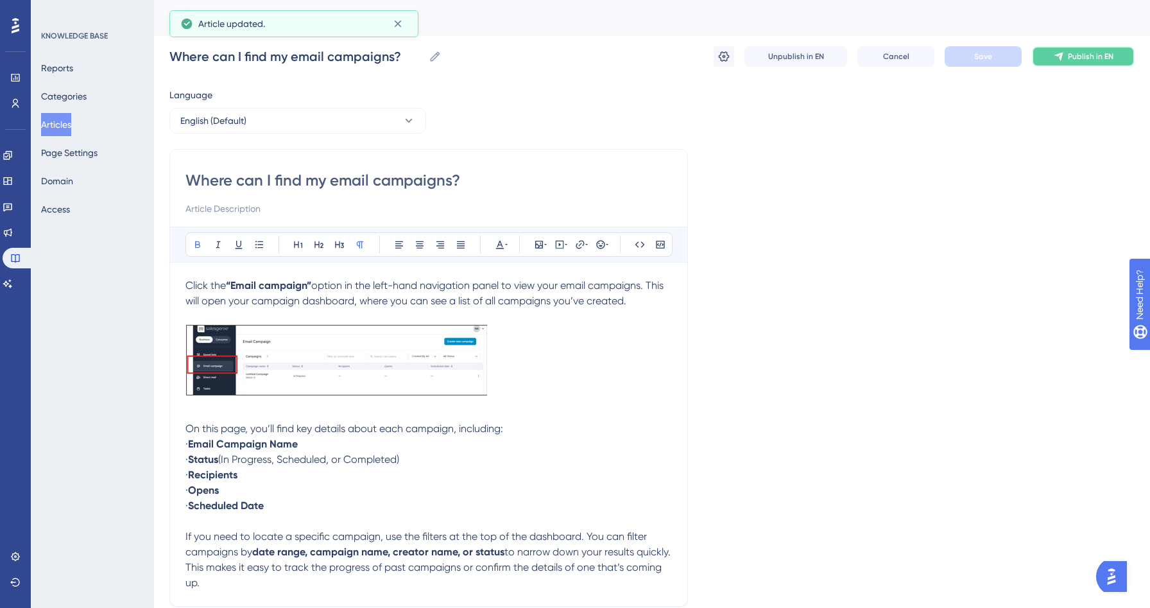
click at [1091, 60] on span "Publish in EN" at bounding box center [1091, 56] width 46 height 10
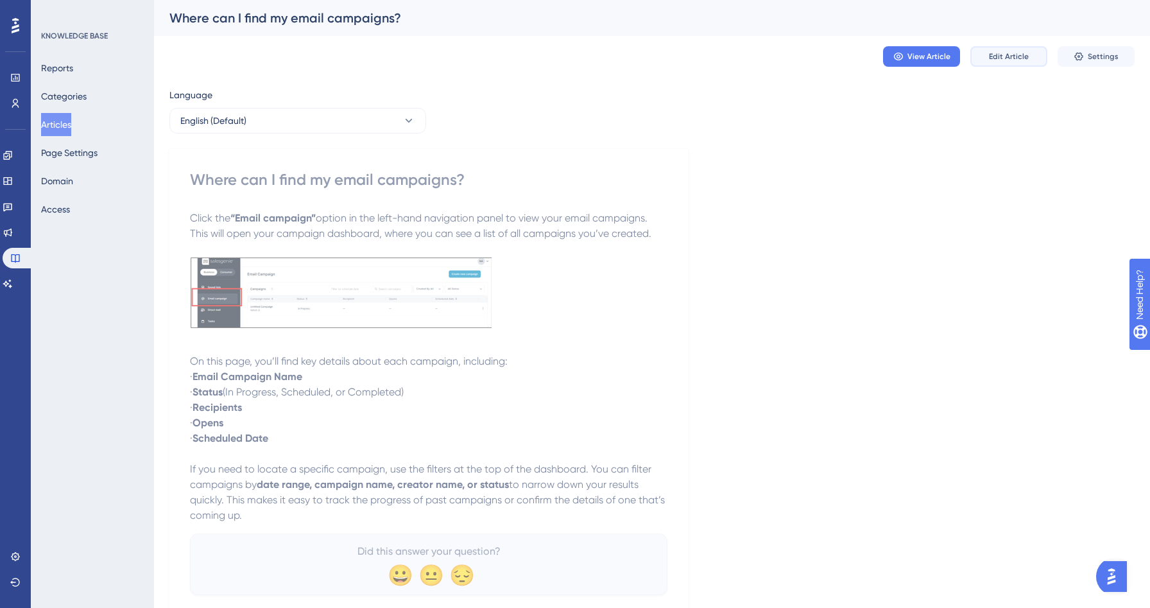
click at [1018, 56] on span "Edit Article" at bounding box center [1009, 56] width 40 height 10
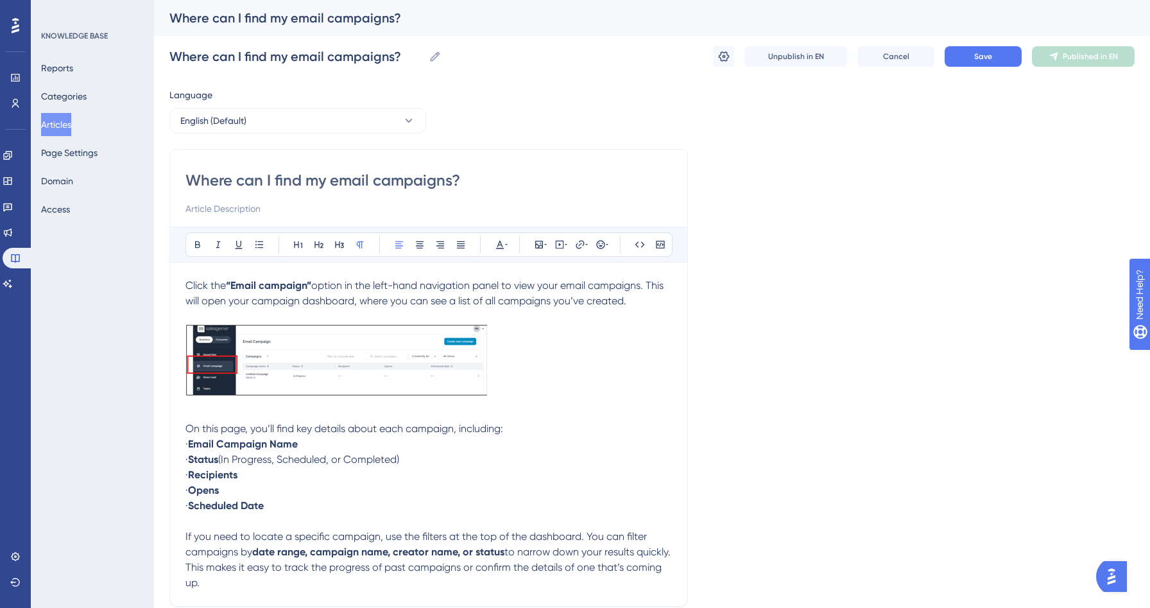
click at [273, 492] on p "· Opens" at bounding box center [428, 490] width 487 height 15
click at [264, 506] on strong "Scheduled Date" at bounding box center [226, 505] width 76 height 12
drag, startPoint x: 207, startPoint y: 507, endPoint x: 184, endPoint y: 510, distance: 22.7
click at [184, 510] on div "Where can I find my email campaigns? Bold Italic Underline Bullet Point Heading…" at bounding box center [428, 378] width 519 height 458
drag, startPoint x: 207, startPoint y: 494, endPoint x: 177, endPoint y: 494, distance: 30.8
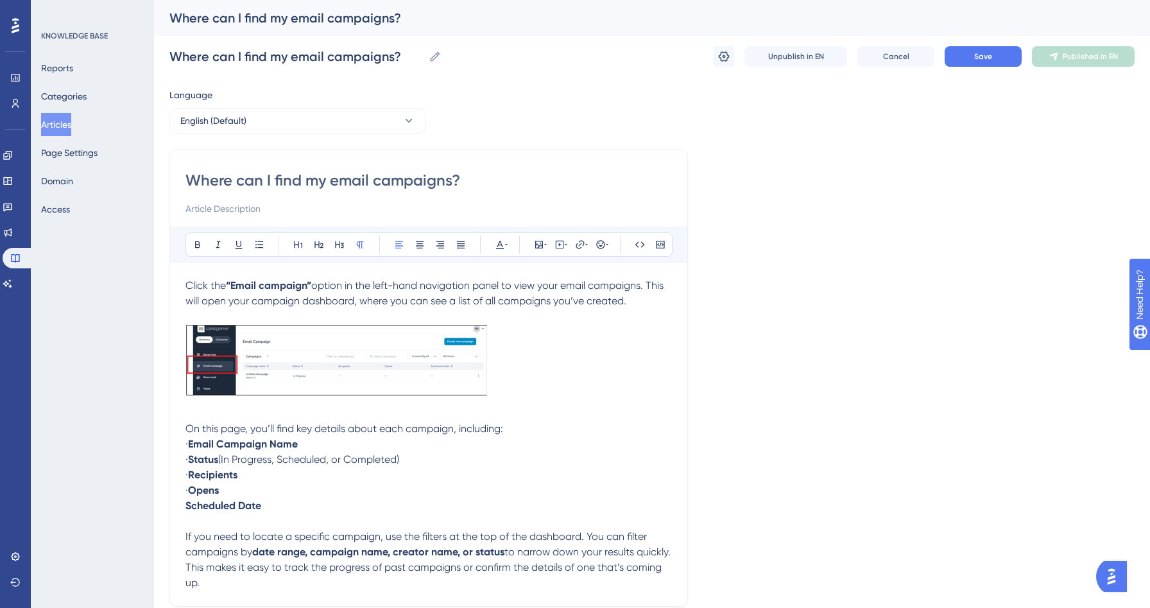
click at [177, 494] on div "Where can I find my email campaigns? Bold Italic Underline Bullet Point Heading…" at bounding box center [428, 378] width 519 height 458
drag, startPoint x: 208, startPoint y: 474, endPoint x: 179, endPoint y: 474, distance: 28.9
click at [179, 474] on div "Where can I find my email campaigns? Bold Italic Underline Bullet Point Heading…" at bounding box center [428, 378] width 519 height 458
drag, startPoint x: 207, startPoint y: 457, endPoint x: 176, endPoint y: 457, distance: 30.8
click at [176, 457] on div "Where can I find my email campaigns? Bold Italic Underline Bullet Point Heading…" at bounding box center [428, 378] width 519 height 458
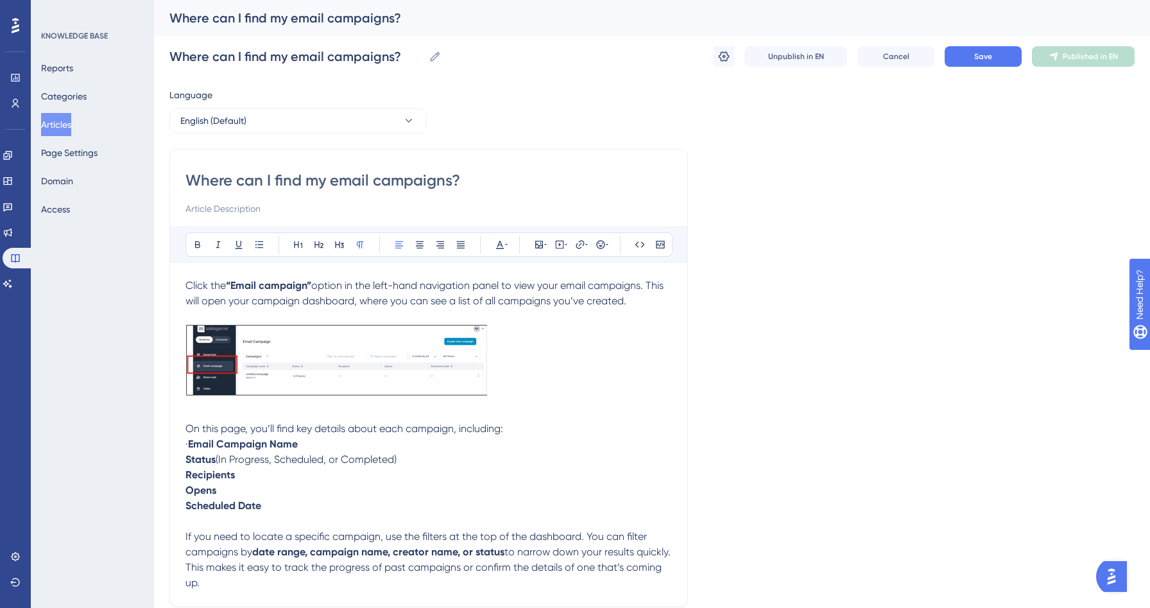
drag, startPoint x: 207, startPoint y: 445, endPoint x: 175, endPoint y: 445, distance: 32.1
click at [175, 445] on div "Where can I find my email campaigns? Bold Italic Underline Bullet Point Heading…" at bounding box center [428, 378] width 519 height 458
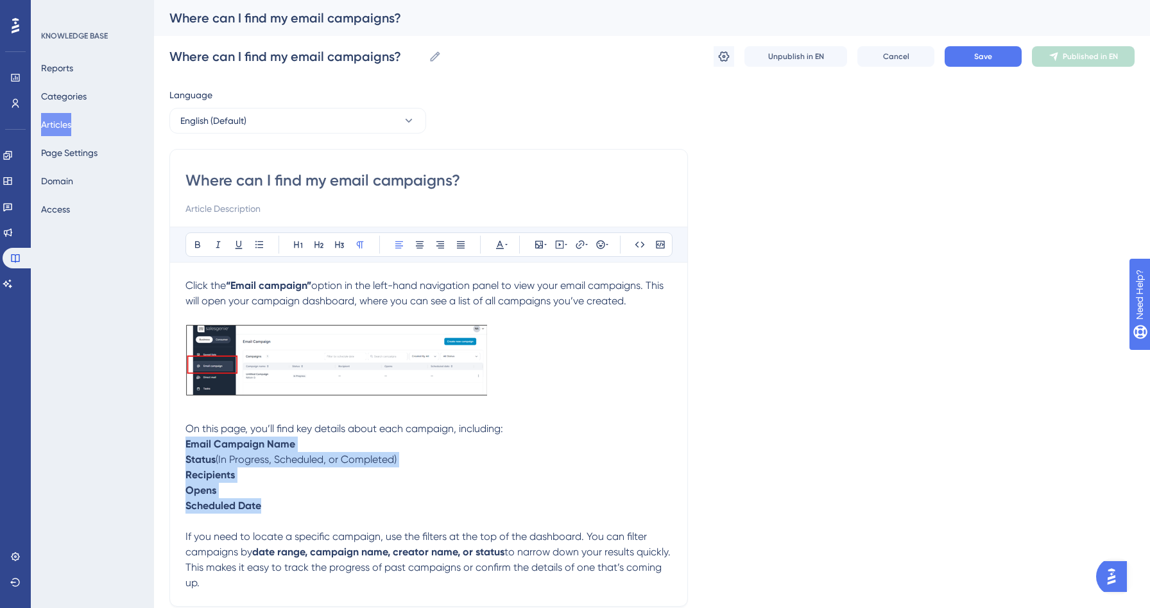
drag, startPoint x: 272, startPoint y: 510, endPoint x: 178, endPoint y: 447, distance: 112.5
click at [178, 447] on div "Where can I find my email campaigns? Bold Italic Underline Bullet Point Heading…" at bounding box center [428, 378] width 519 height 458
click at [258, 245] on icon at bounding box center [259, 244] width 10 height 10
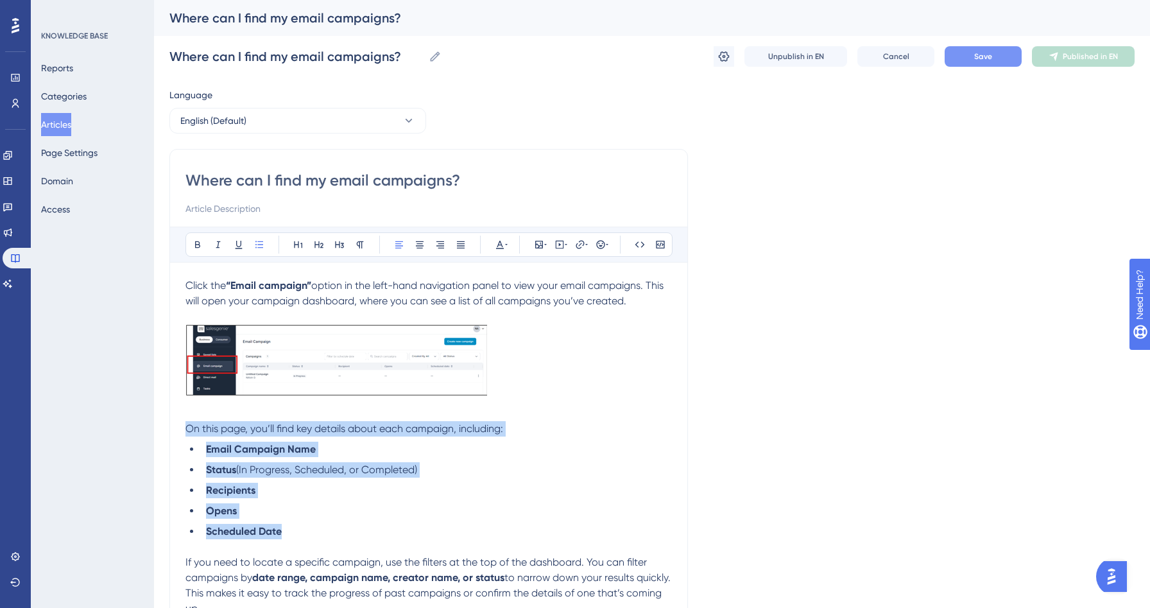
click at [979, 62] on button "Save" at bounding box center [983, 56] width 77 height 21
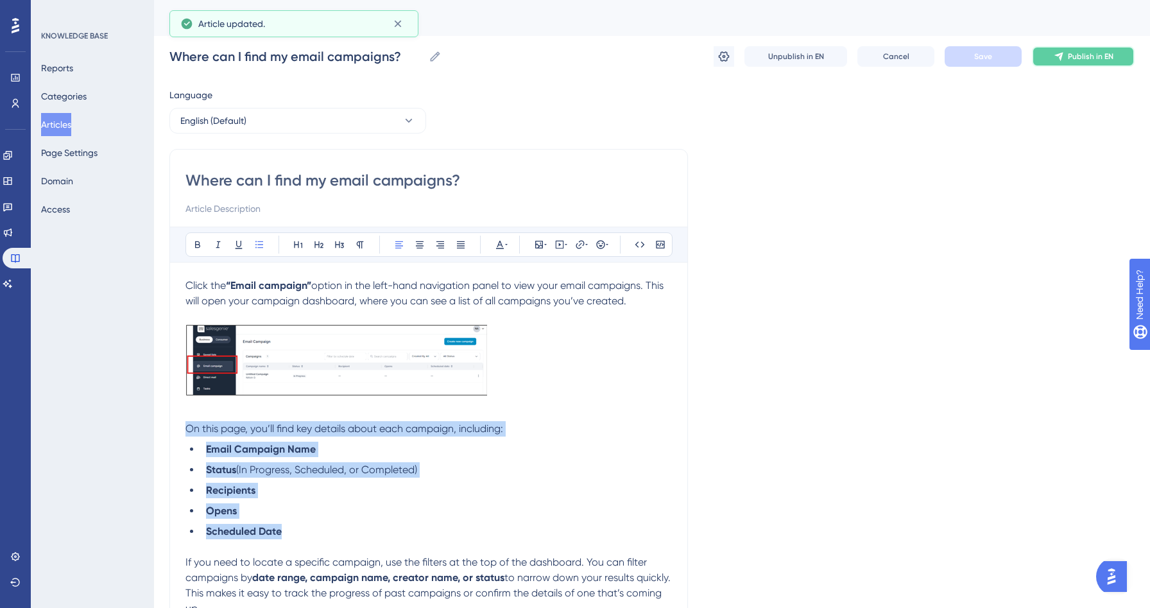
click at [1086, 63] on button "Publish in EN" at bounding box center [1083, 56] width 103 height 21
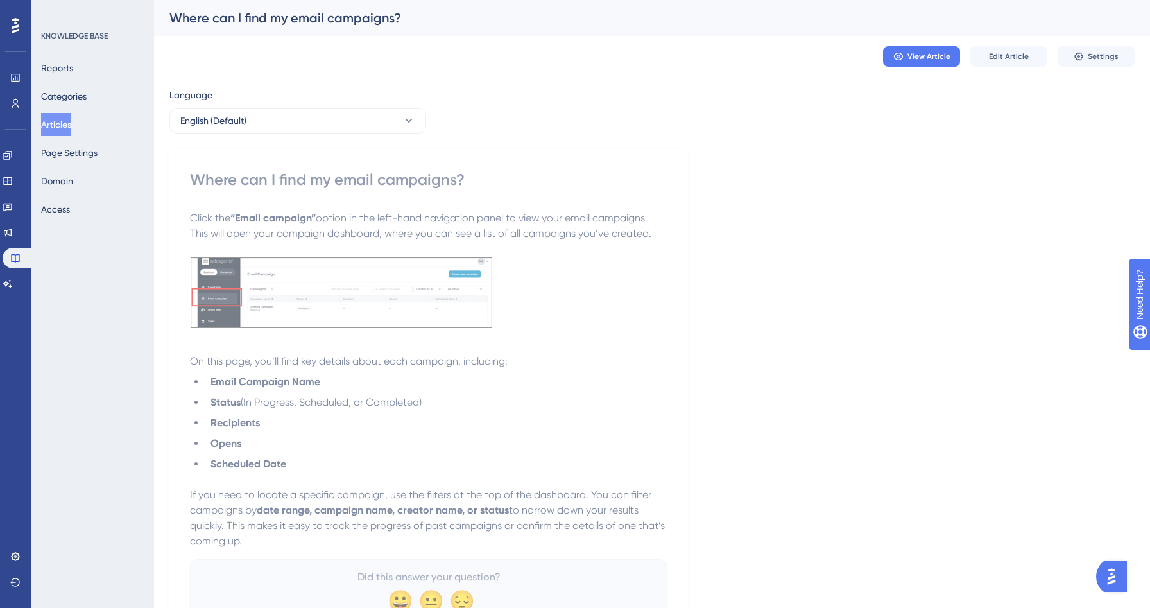
click at [69, 126] on button "Articles" at bounding box center [56, 124] width 30 height 23
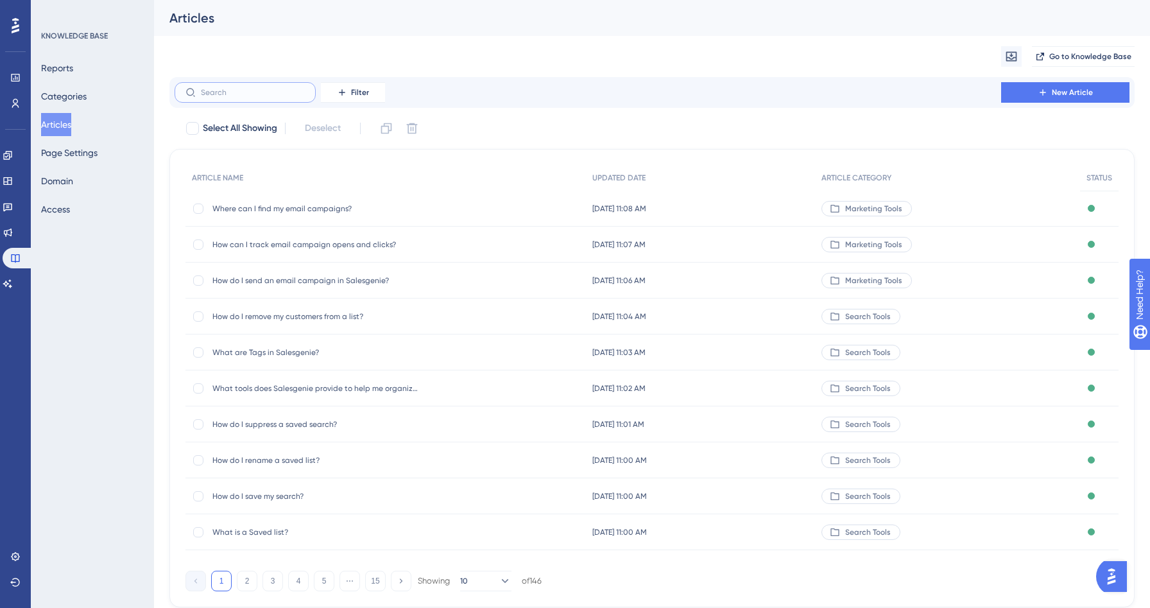
click at [202, 92] on input "text" at bounding box center [253, 92] width 104 height 9
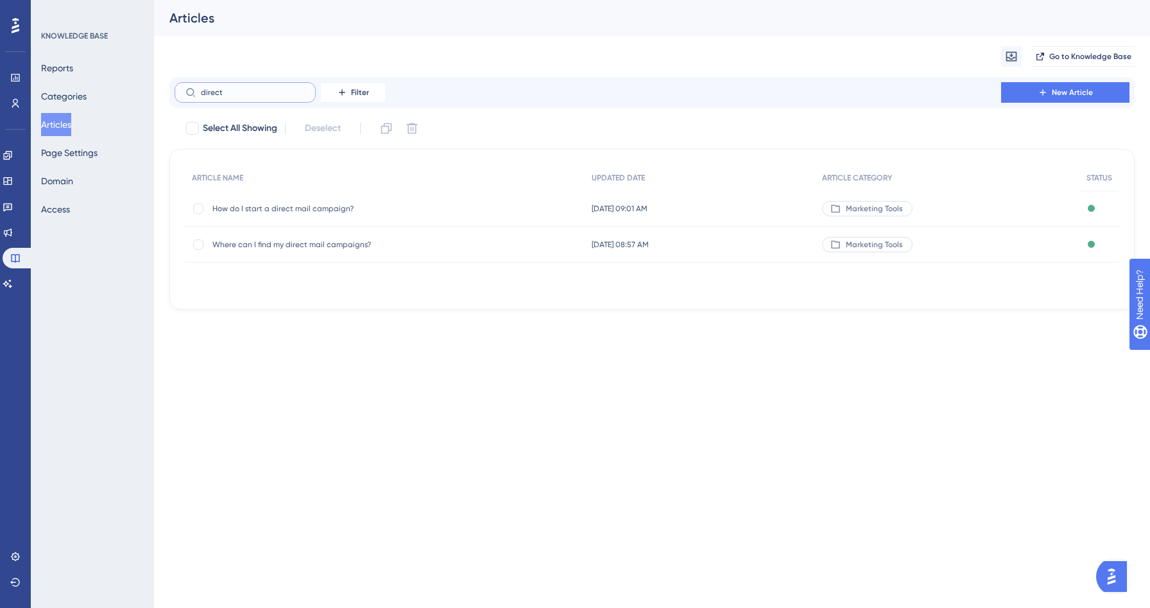
type input "direct"
click at [254, 241] on span "Where can I find my direct mail campaigns?" at bounding box center [314, 244] width 205 height 10
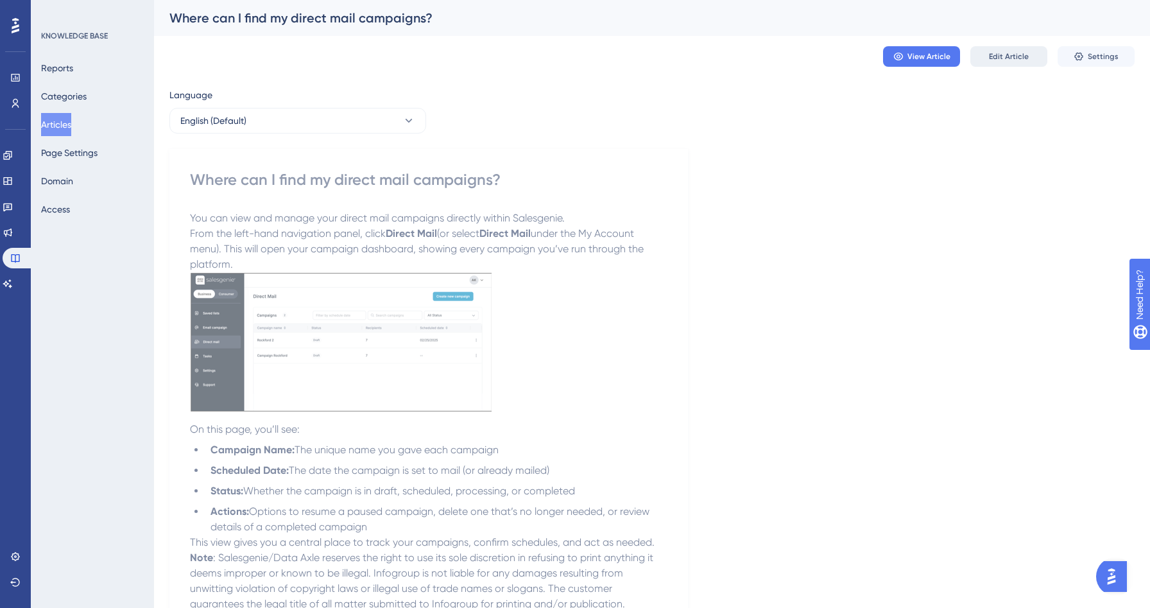
click at [1026, 58] on span "Edit Article" at bounding box center [1009, 56] width 40 height 10
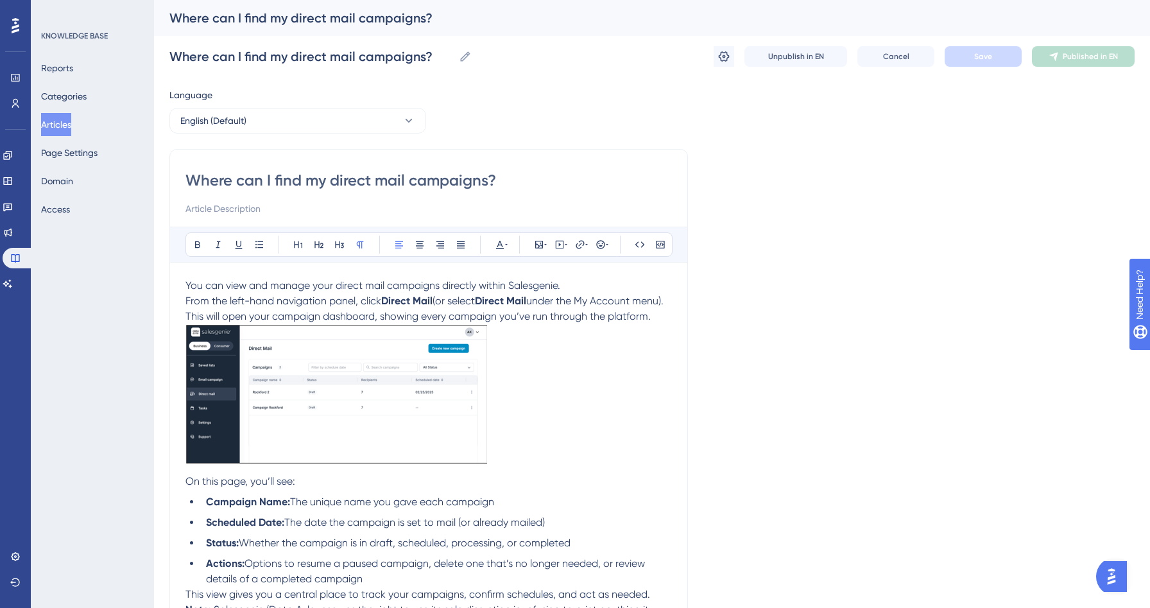
click at [248, 324] on p "From the left-hand navigation panel, click Direct Mail (or select Direct Mail u…" at bounding box center [428, 308] width 487 height 31
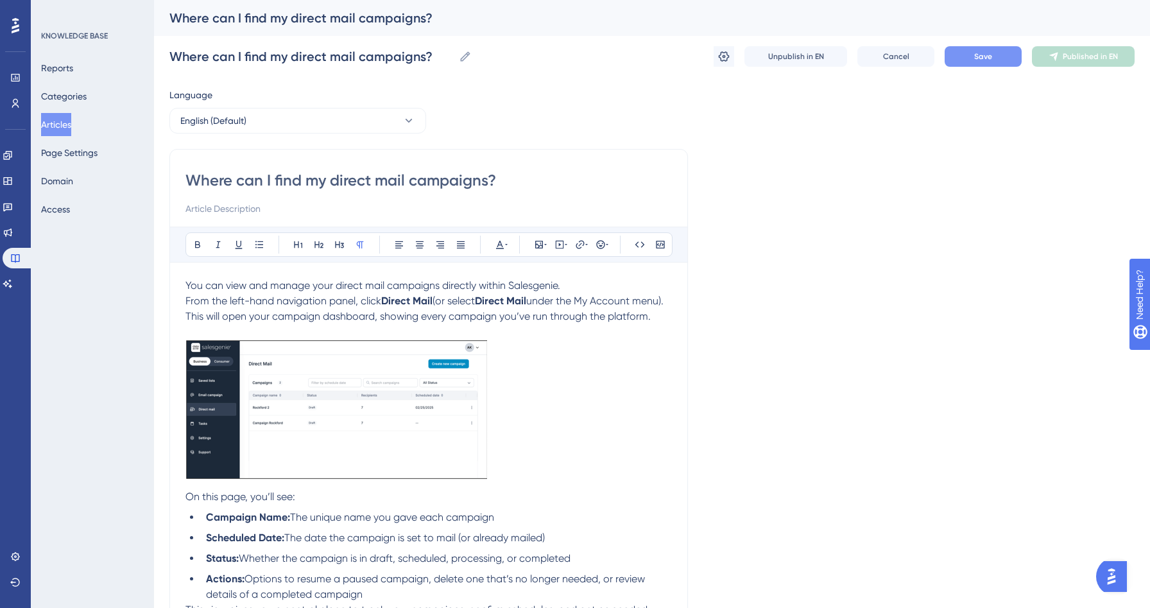
click at [958, 58] on button "Save" at bounding box center [983, 56] width 77 height 21
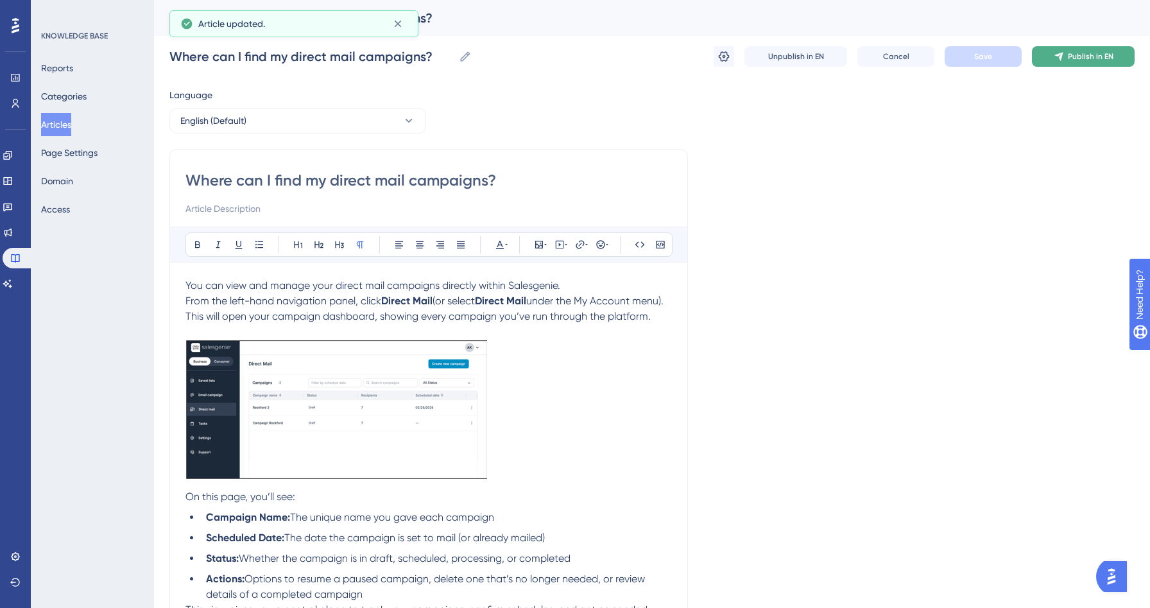
click at [1082, 53] on span "Publish in EN" at bounding box center [1091, 56] width 46 height 10
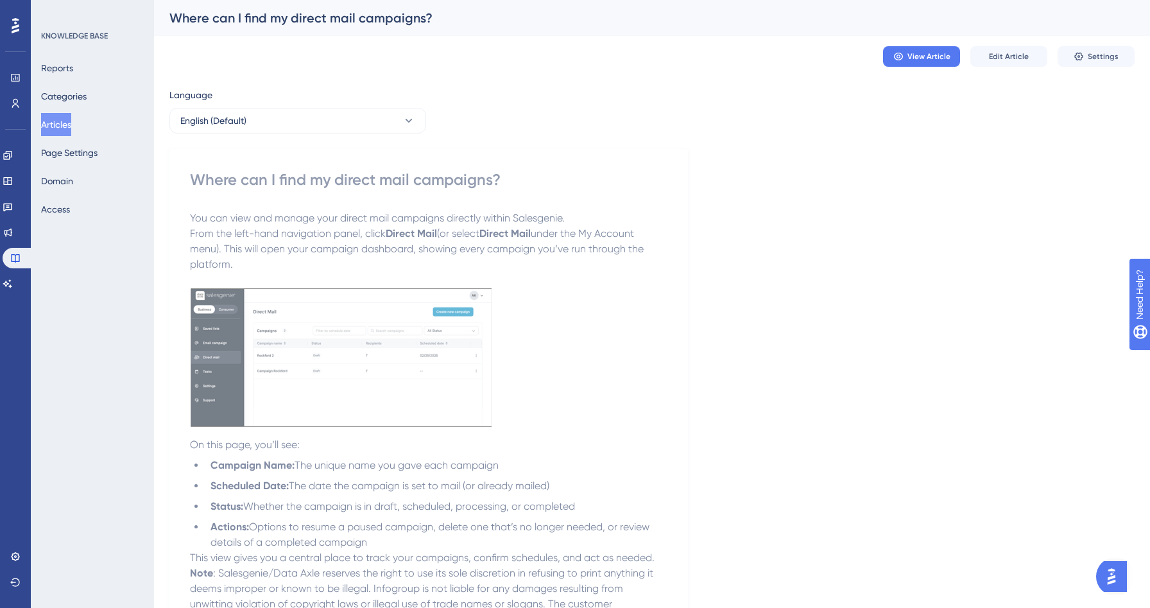
click at [55, 137] on div "Reports Categories Articles Page Settings Domain Access" at bounding box center [93, 138] width 104 height 164
click at [59, 128] on button "Articles" at bounding box center [56, 124] width 30 height 23
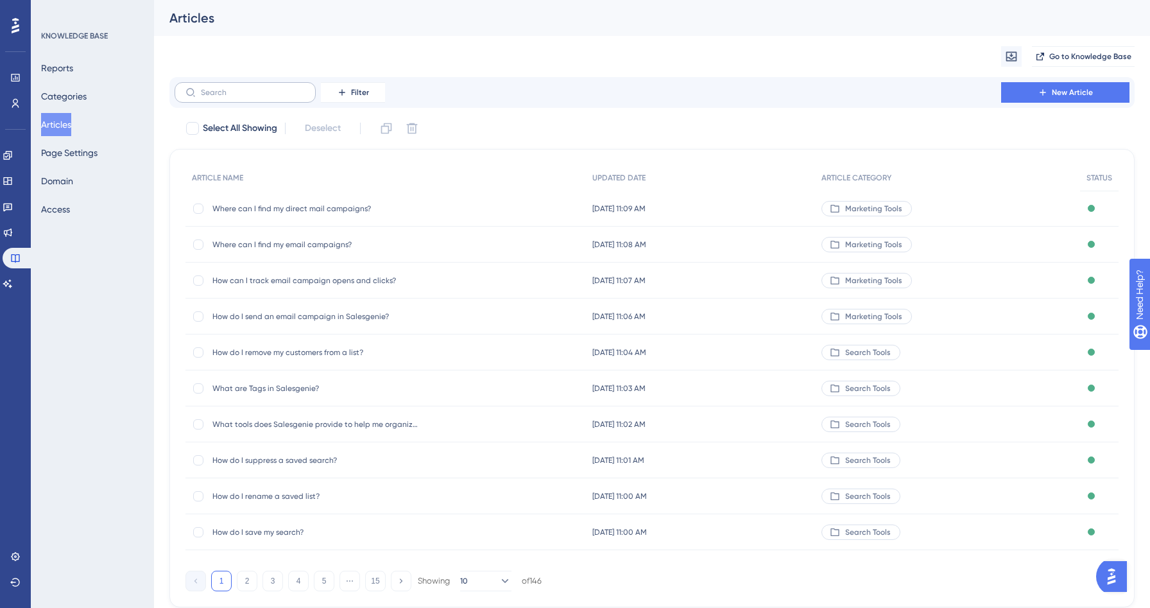
click at [263, 98] on label at bounding box center [245, 92] width 141 height 21
click at [263, 97] on input "text" at bounding box center [253, 92] width 104 height 9
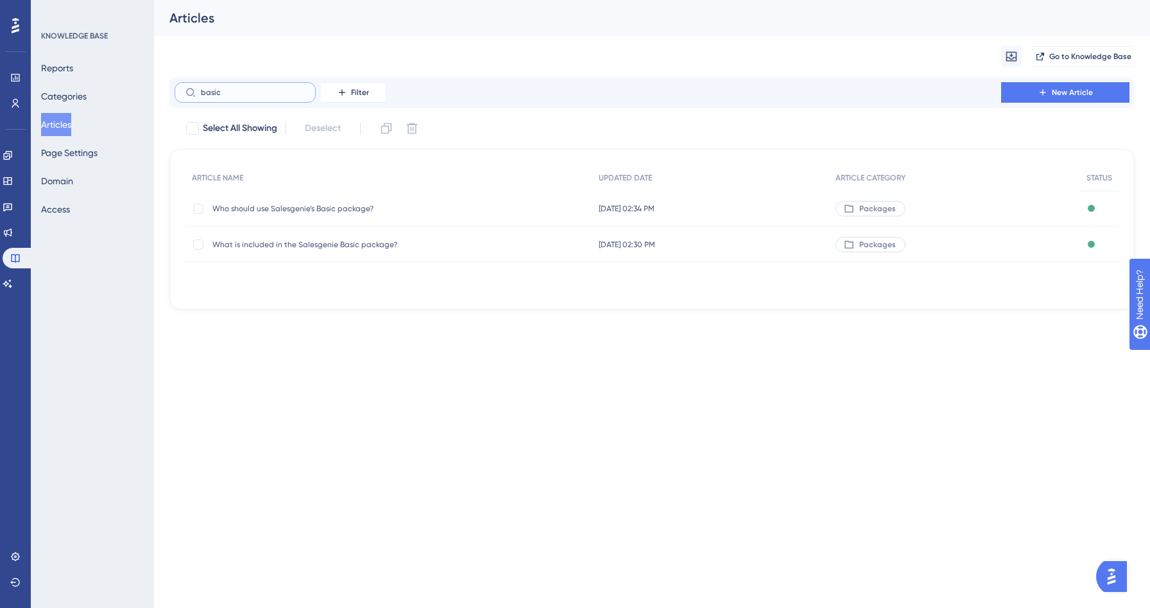
type input "basic"
click at [361, 243] on span "What is included in the Salesgenie Basic package?" at bounding box center [314, 244] width 205 height 10
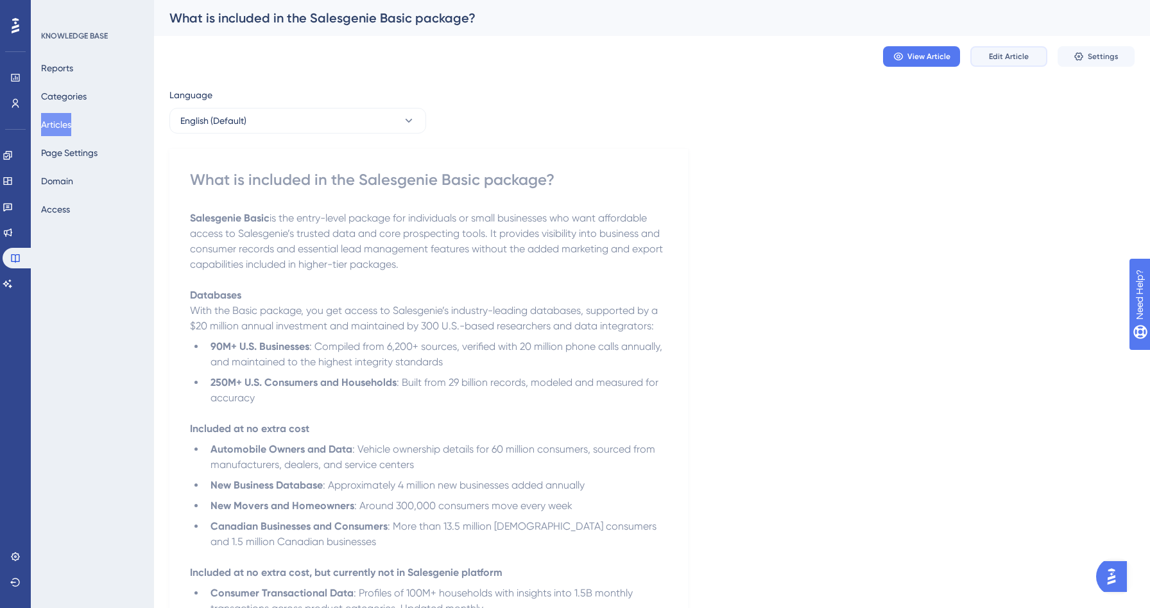
click at [985, 58] on button "Edit Article" at bounding box center [1008, 56] width 77 height 21
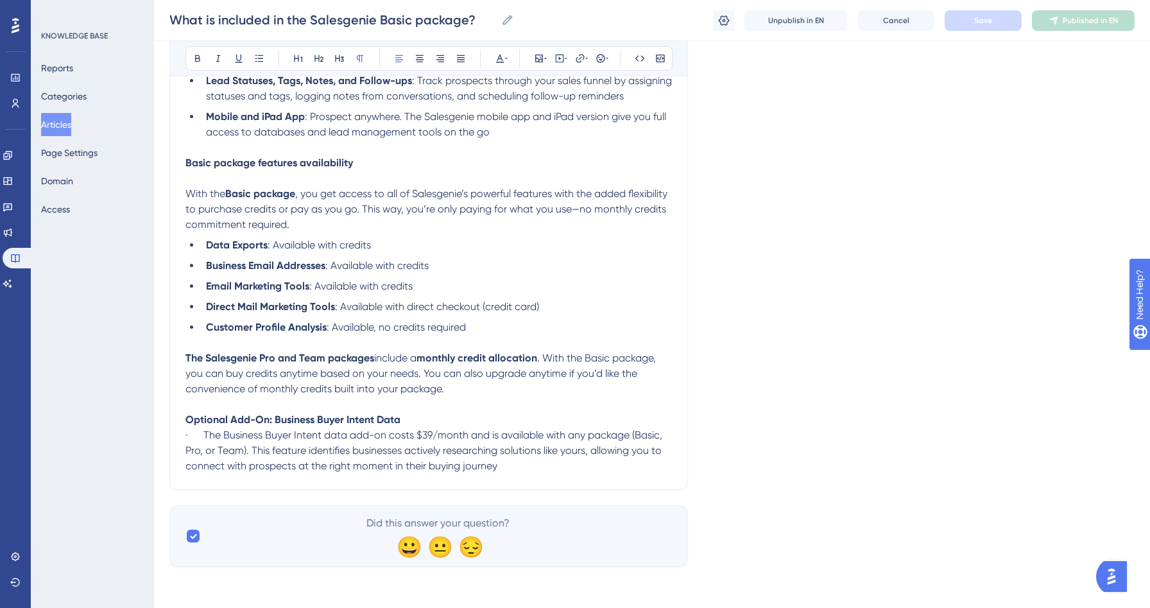
scroll to position [1002, 0]
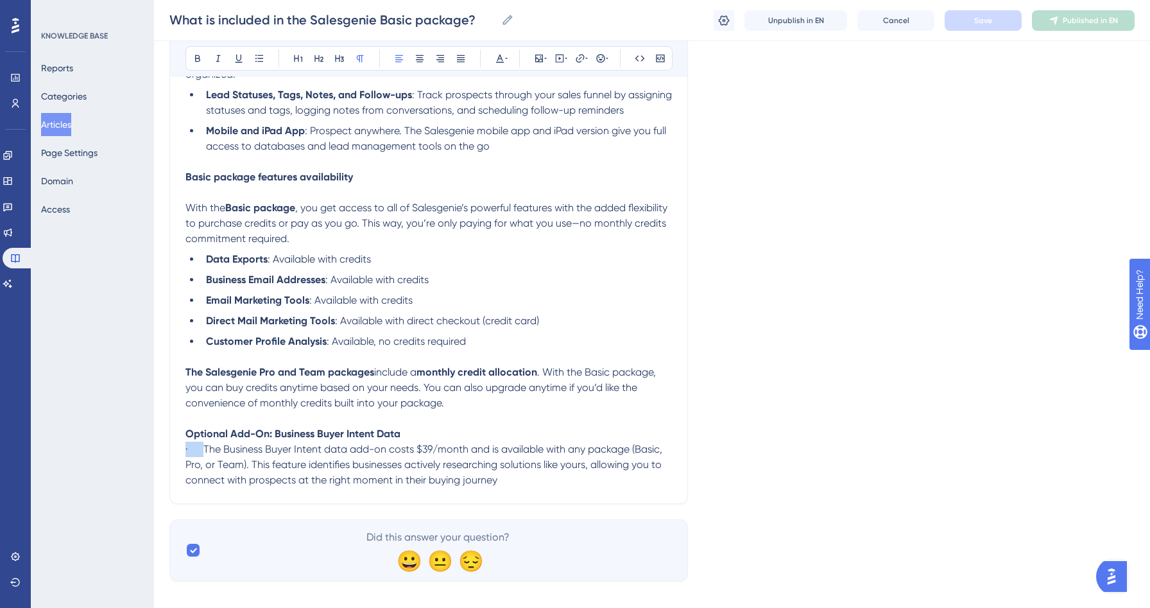
drag, startPoint x: 205, startPoint y: 458, endPoint x: 177, endPoint y: 458, distance: 28.2
click at [990, 14] on button "Save" at bounding box center [983, 20] width 77 height 21
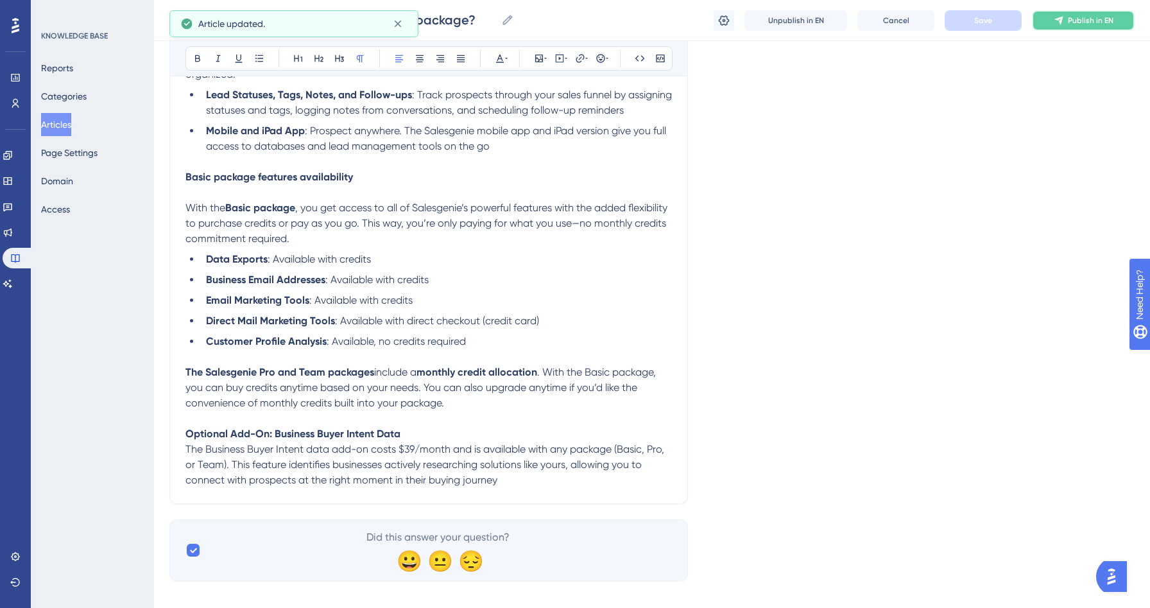
click at [1068, 23] on span "Publish in EN" at bounding box center [1091, 20] width 46 height 10
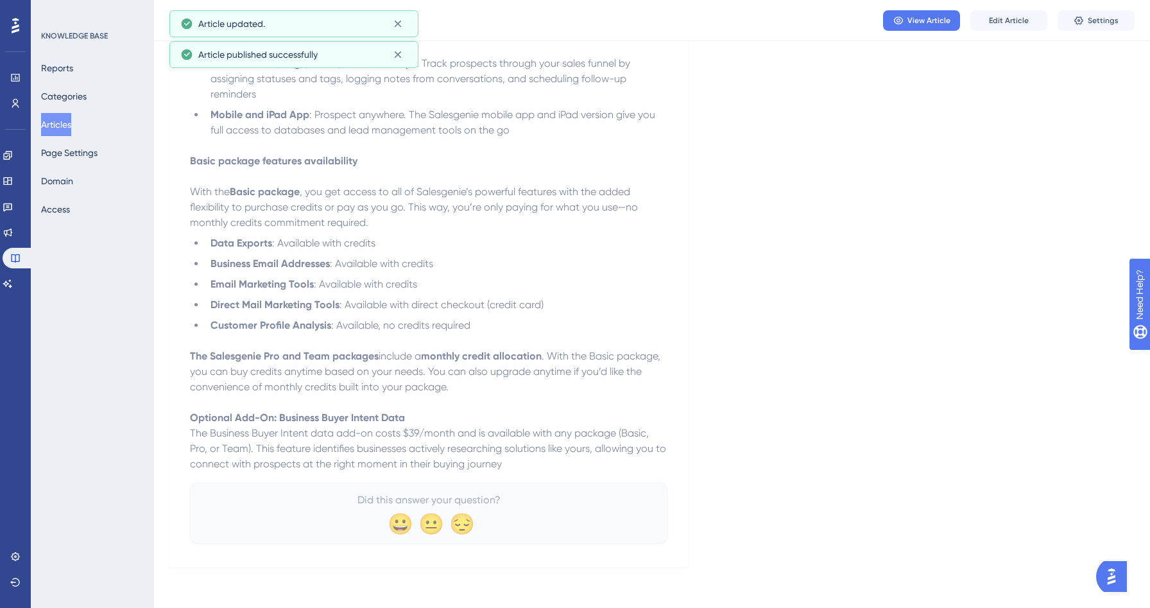
scroll to position [976, 0]
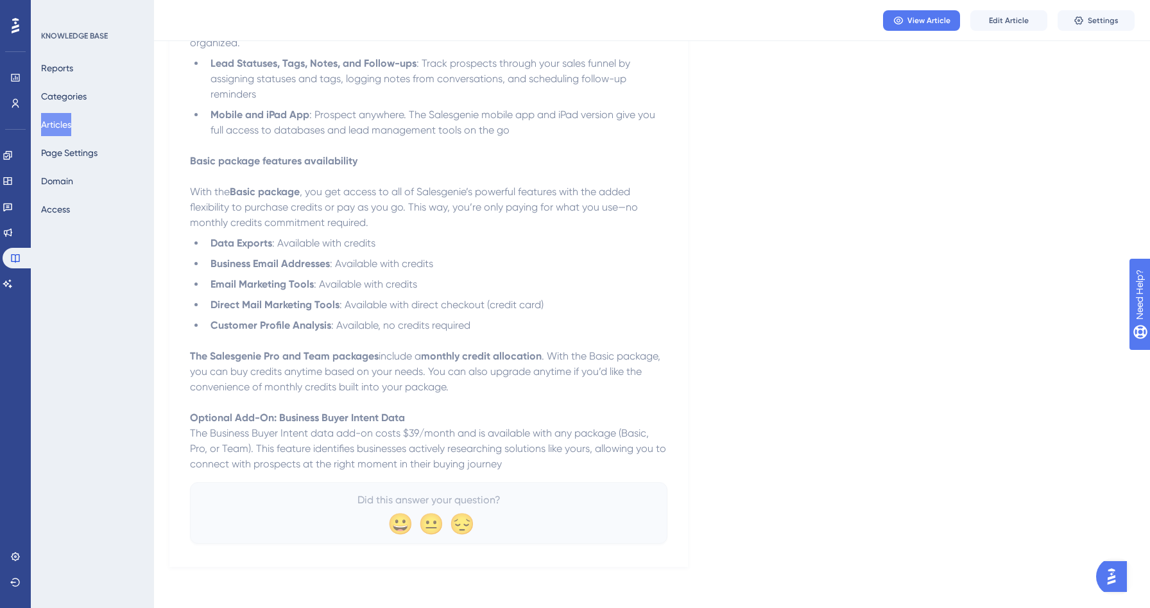
click at [67, 127] on button "Articles" at bounding box center [56, 124] width 30 height 23
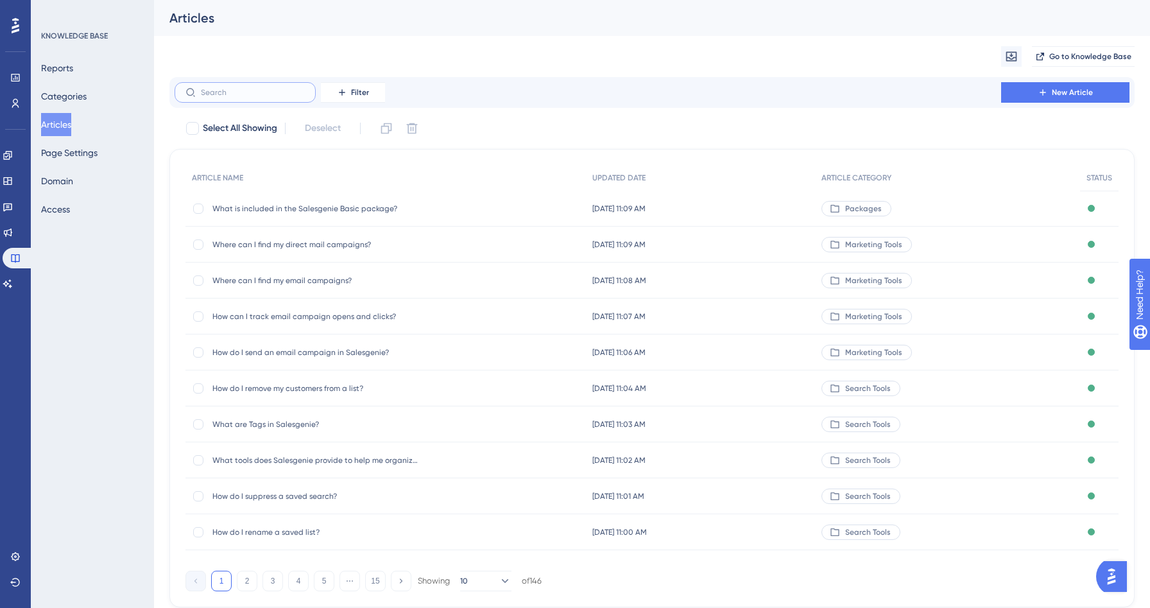
click at [254, 92] on input "text" at bounding box center [253, 92] width 104 height 9
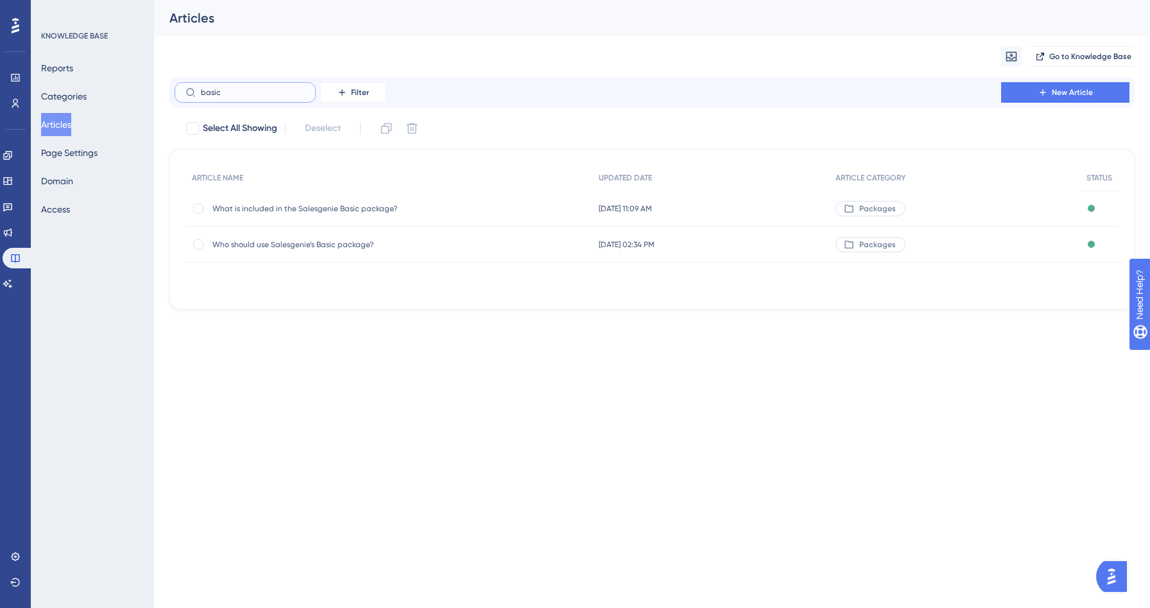
type input "basic"
click at [343, 210] on span "What is included in the Salesgenie Basic package?" at bounding box center [314, 208] width 205 height 10
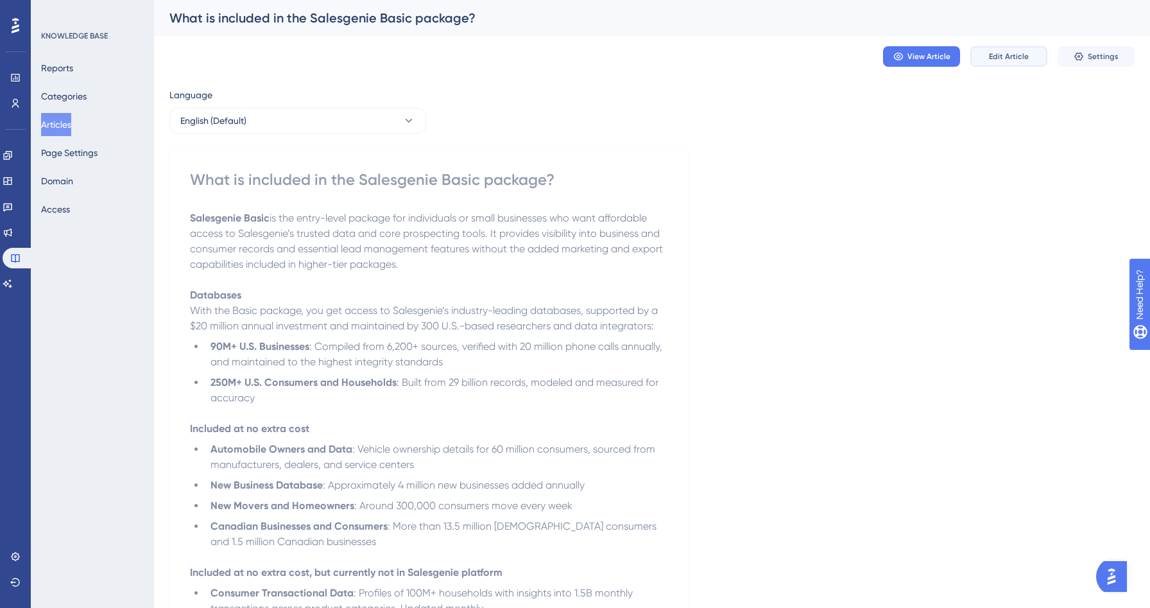
click at [997, 58] on span "Edit Article" at bounding box center [1009, 56] width 40 height 10
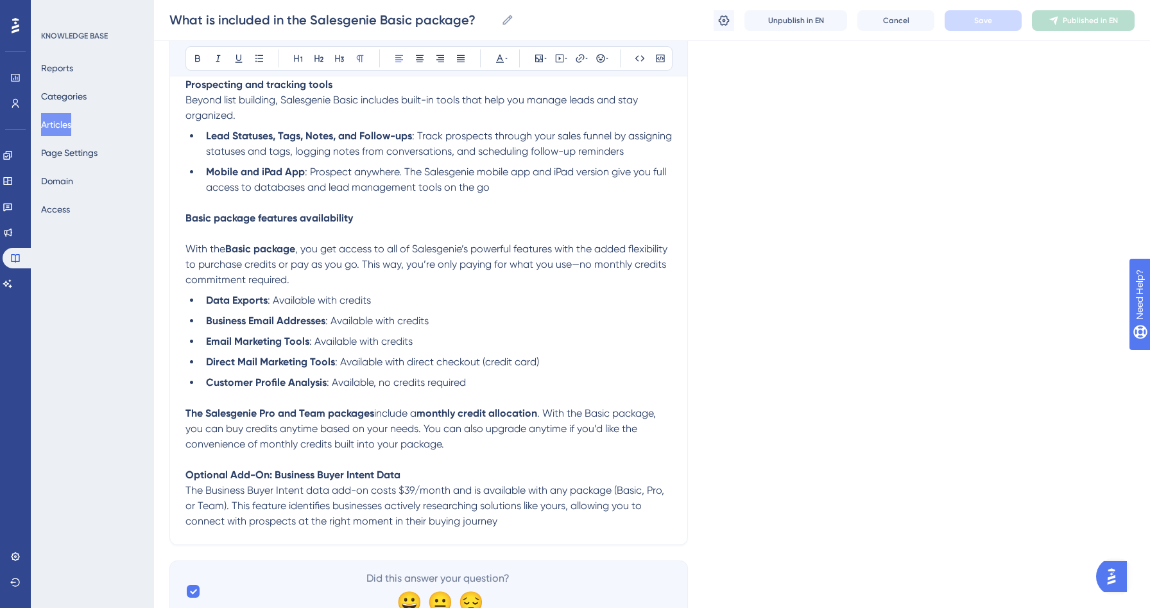
scroll to position [1026, 0]
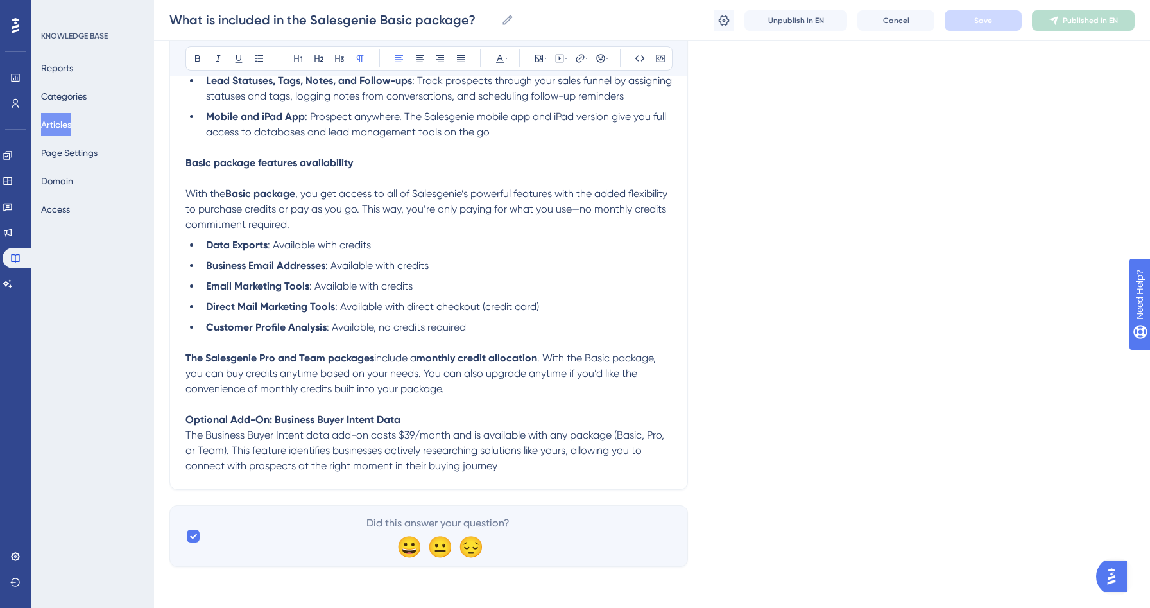
click at [64, 130] on button "Articles" at bounding box center [56, 124] width 30 height 23
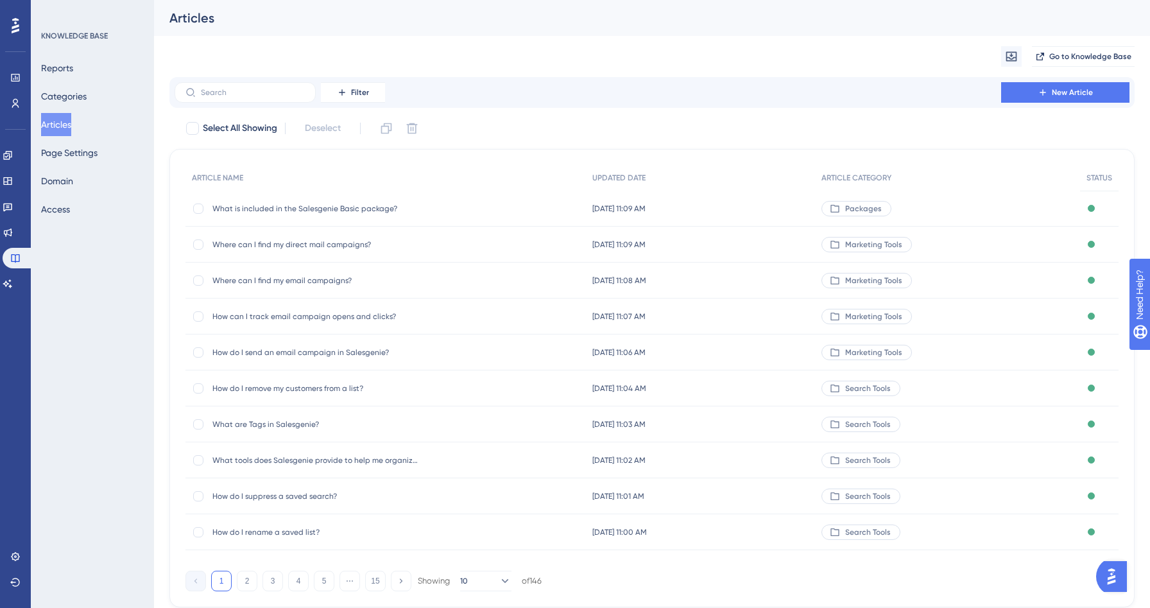
click at [234, 104] on div "Filter New Article" at bounding box center [651, 92] width 965 height 31
click at [234, 93] on input "text" at bounding box center [253, 92] width 104 height 9
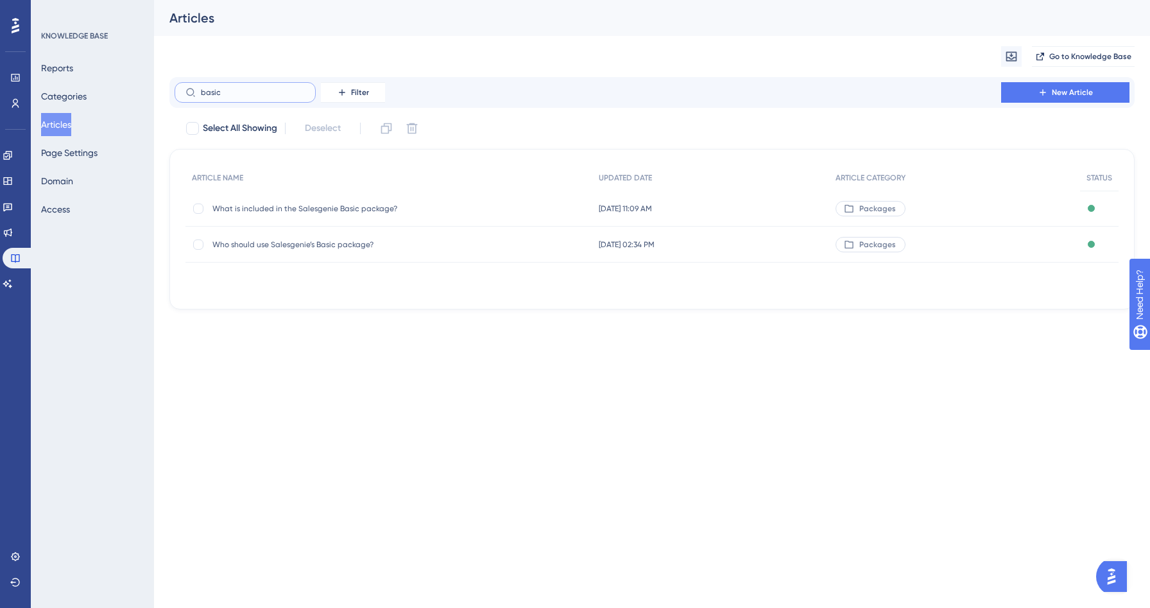
type input "basic"
click at [251, 241] on span "Who should use Salesgenie’s Basic package?" at bounding box center [314, 244] width 205 height 10
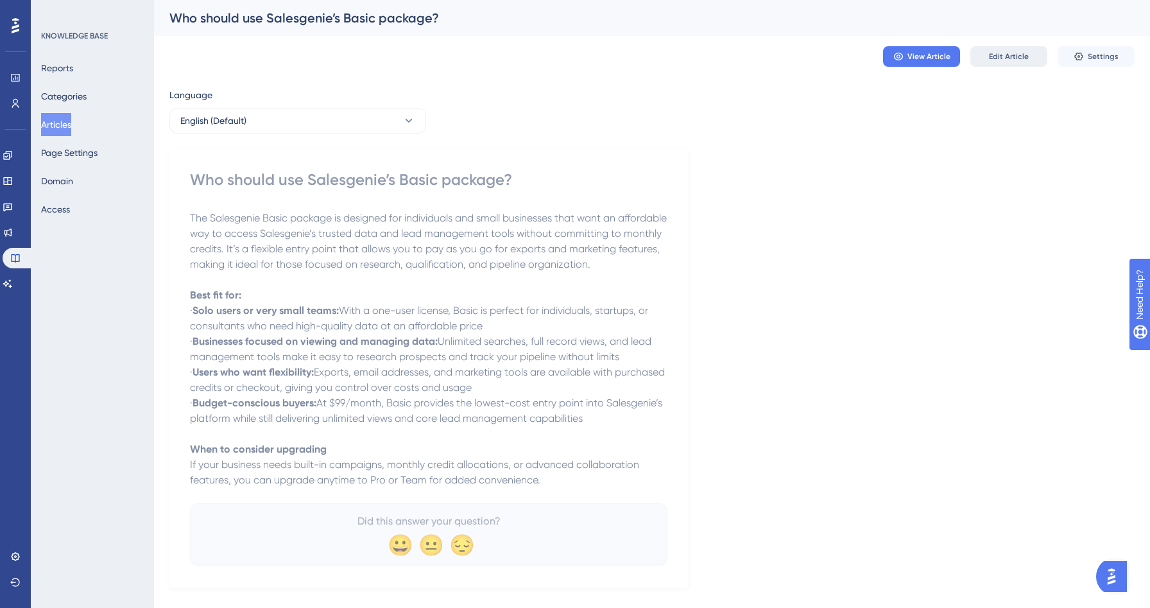
click at [1001, 64] on button "Edit Article" at bounding box center [1008, 56] width 77 height 21
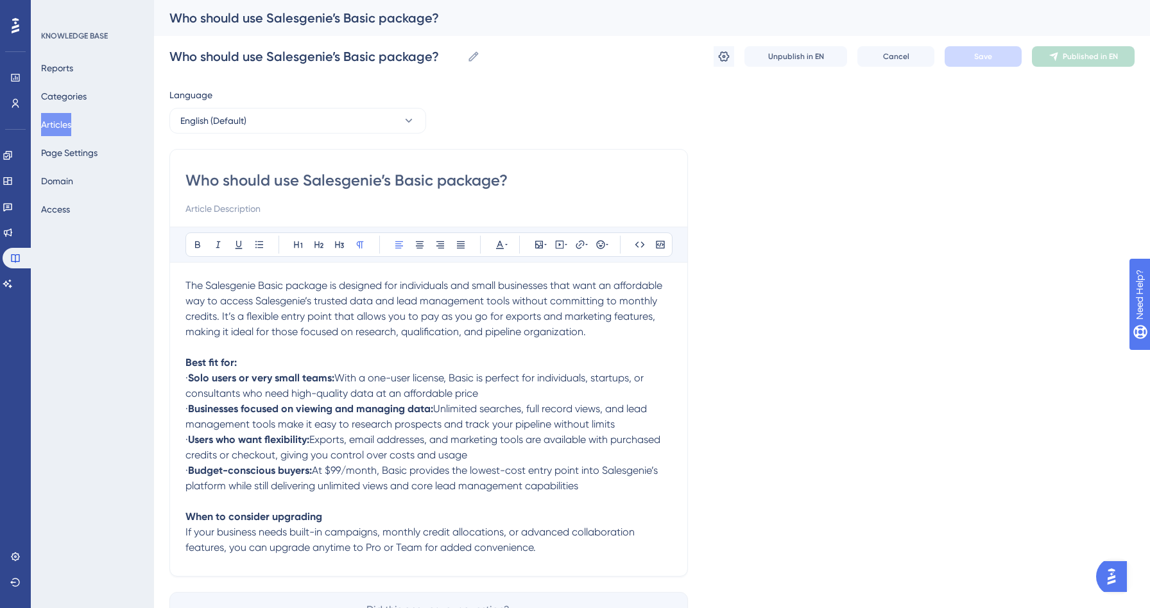
drag, startPoint x: 205, startPoint y: 379, endPoint x: 168, endPoint y: 379, distance: 37.2
click at [168, 379] on div "Performance Users Engagement Widgets Feedback Product Updates Knowledge Base AI…" at bounding box center [652, 337] width 996 height 674
drag, startPoint x: 207, startPoint y: 410, endPoint x: 164, endPoint y: 405, distance: 43.3
click at [164, 405] on div "Performance Users Engagement Widgets Feedback Product Updates Knowledge Base AI…" at bounding box center [652, 337] width 996 height 674
drag, startPoint x: 205, startPoint y: 439, endPoint x: 158, endPoint y: 433, distance: 47.9
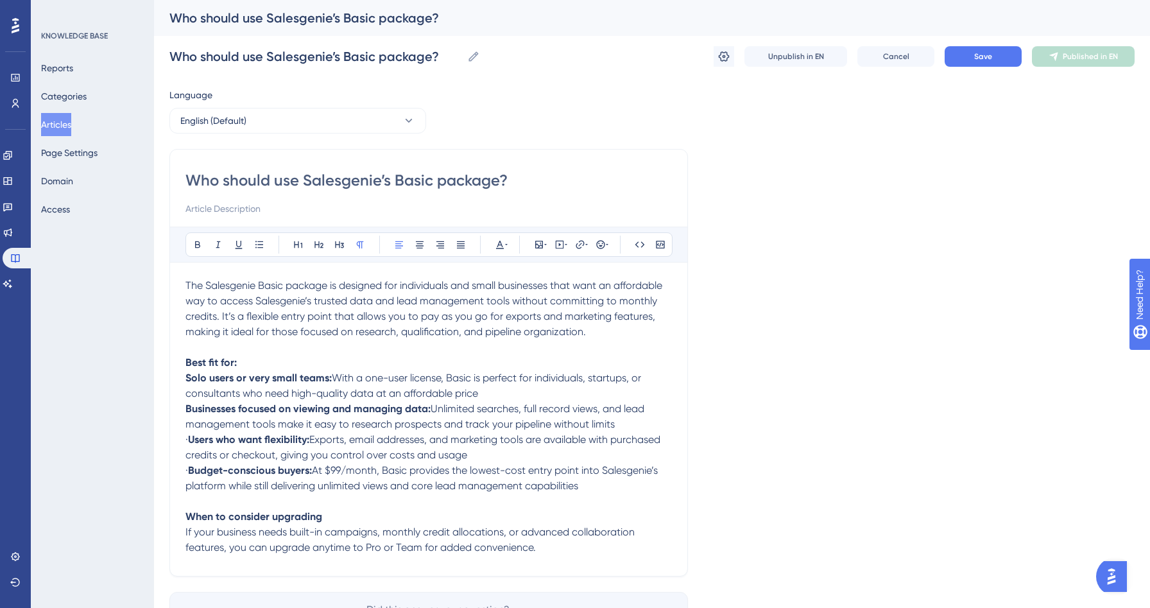
click at [159, 436] on div "Performance Users Engagement Widgets Feedback Product Updates Knowledge Base AI…" at bounding box center [652, 337] width 996 height 674
click at [188, 476] on span "·" at bounding box center [186, 470] width 3 height 12
drag, startPoint x: 204, startPoint y: 476, endPoint x: 182, endPoint y: 475, distance: 21.8
click at [182, 475] on div "Who should use Salesgenie’s Basic package? Bold Italic Underline Bullet Point H…" at bounding box center [428, 362] width 519 height 427
drag, startPoint x: 588, startPoint y: 490, endPoint x: 185, endPoint y: 379, distance: 417.3
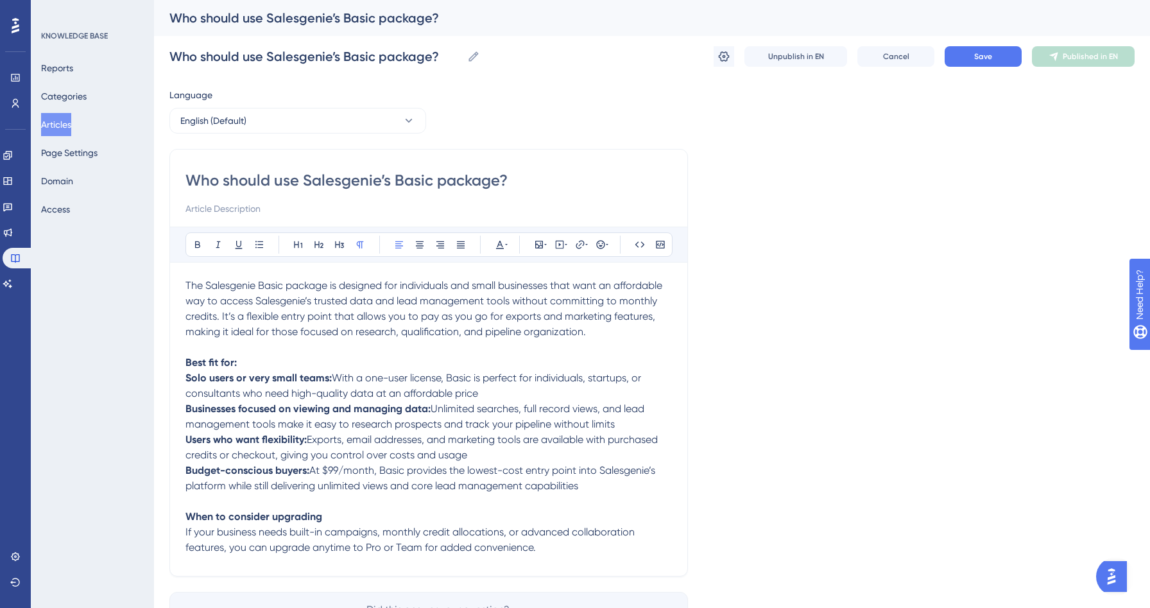
click at [185, 379] on div "The Salesgenie Basic package is designed for individuals and small businesses t…" at bounding box center [428, 419] width 487 height 282
click at [263, 243] on icon at bounding box center [259, 244] width 10 height 10
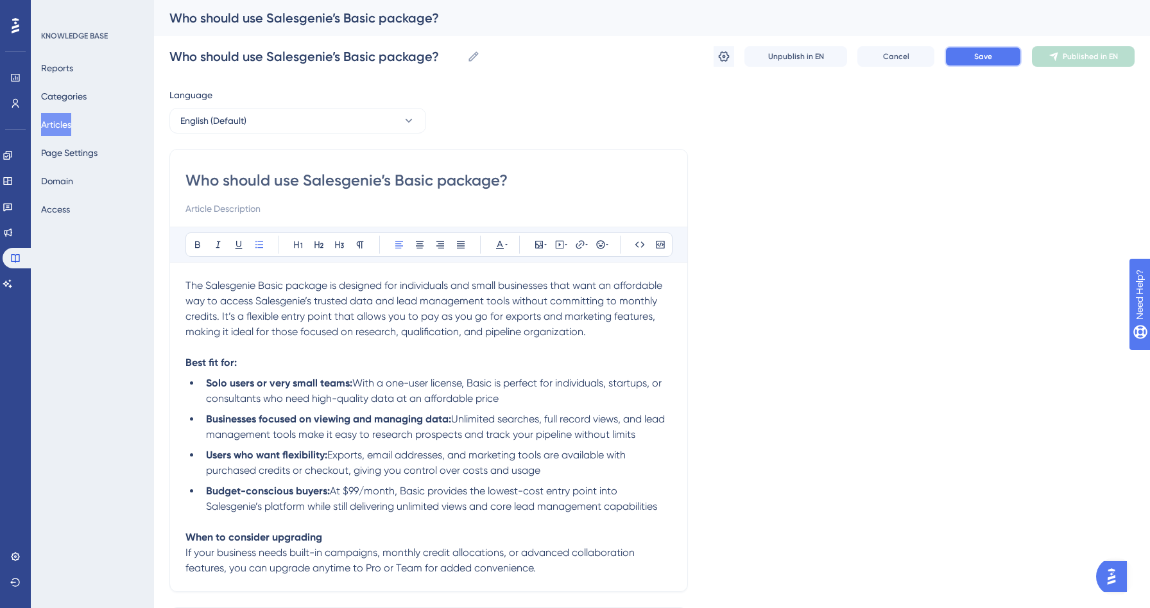
click at [990, 55] on span "Save" at bounding box center [983, 56] width 18 height 10
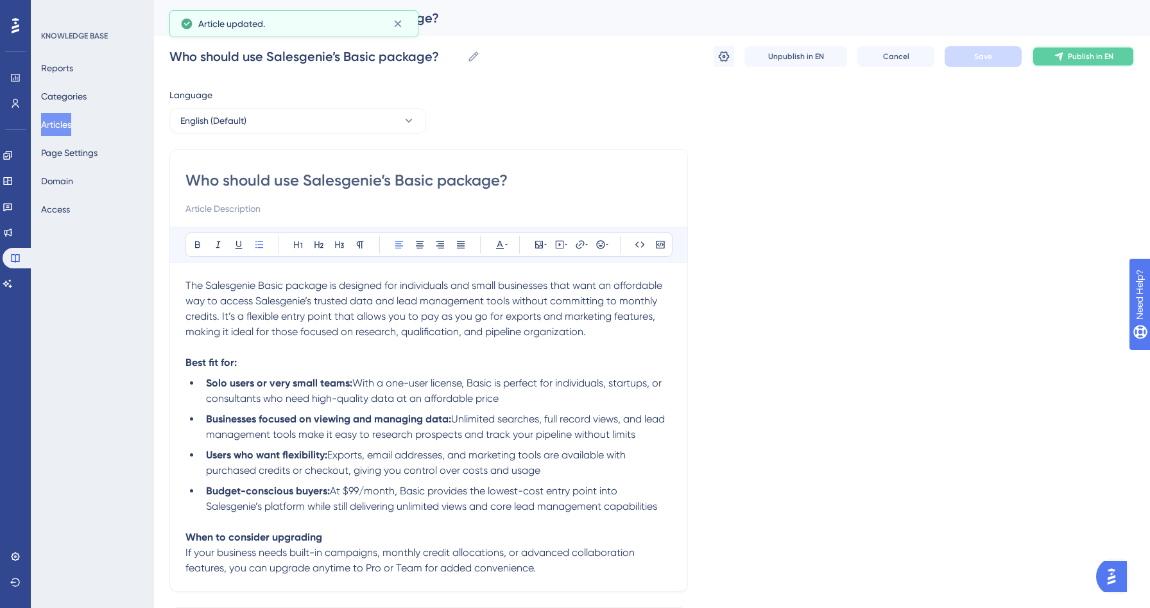
click at [1075, 51] on span "Publish in EN" at bounding box center [1091, 56] width 46 height 10
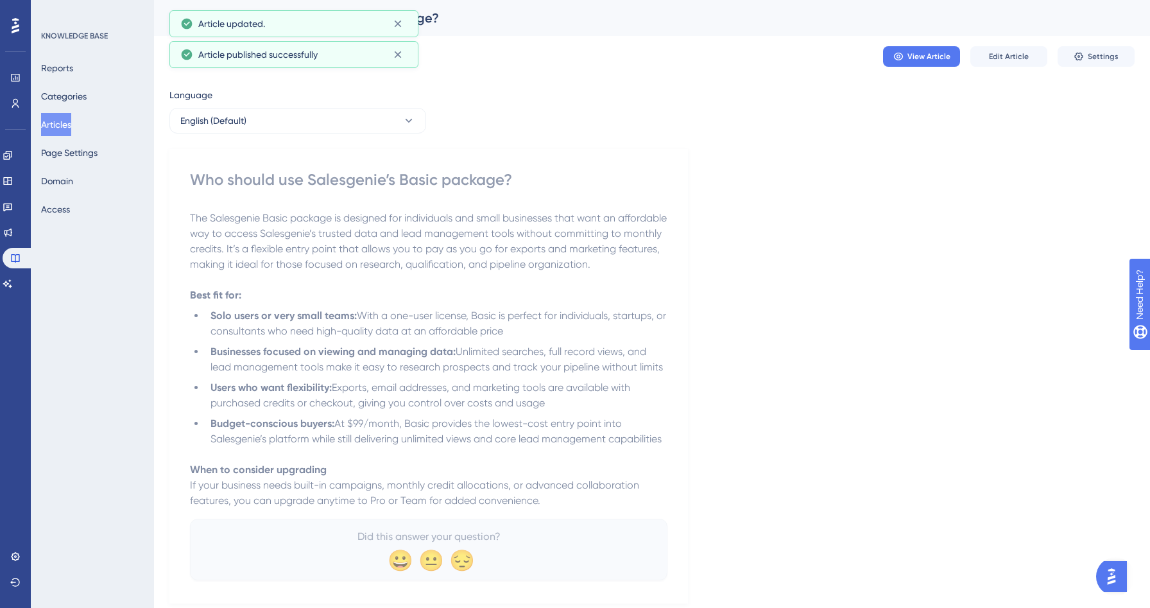
click at [69, 123] on button "Articles" at bounding box center [56, 124] width 30 height 23
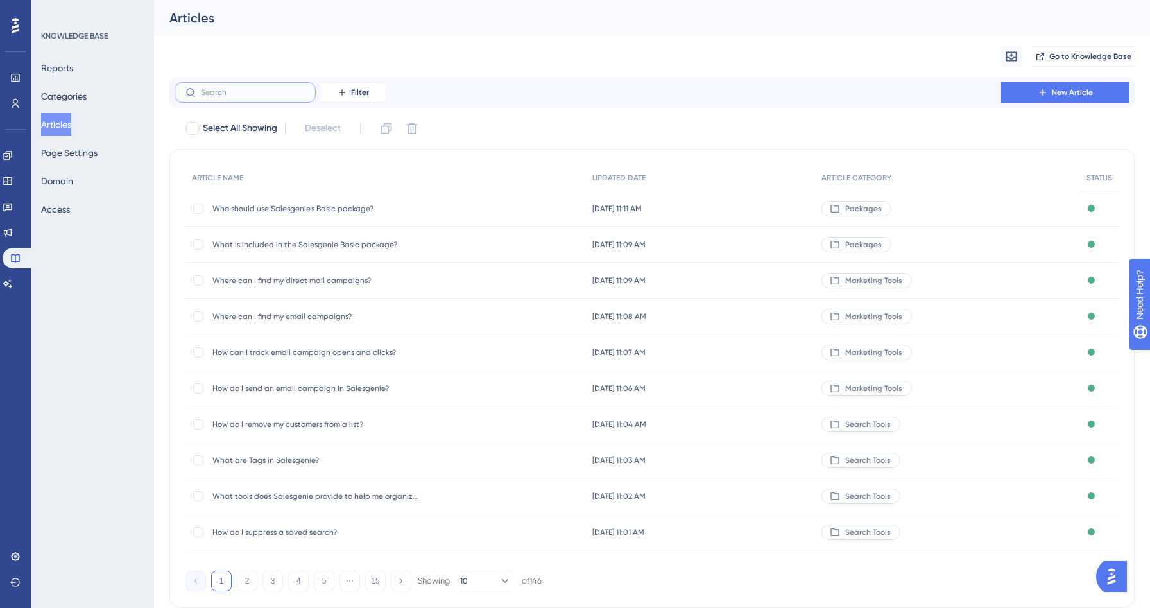
click at [251, 94] on input "text" at bounding box center [253, 92] width 104 height 9
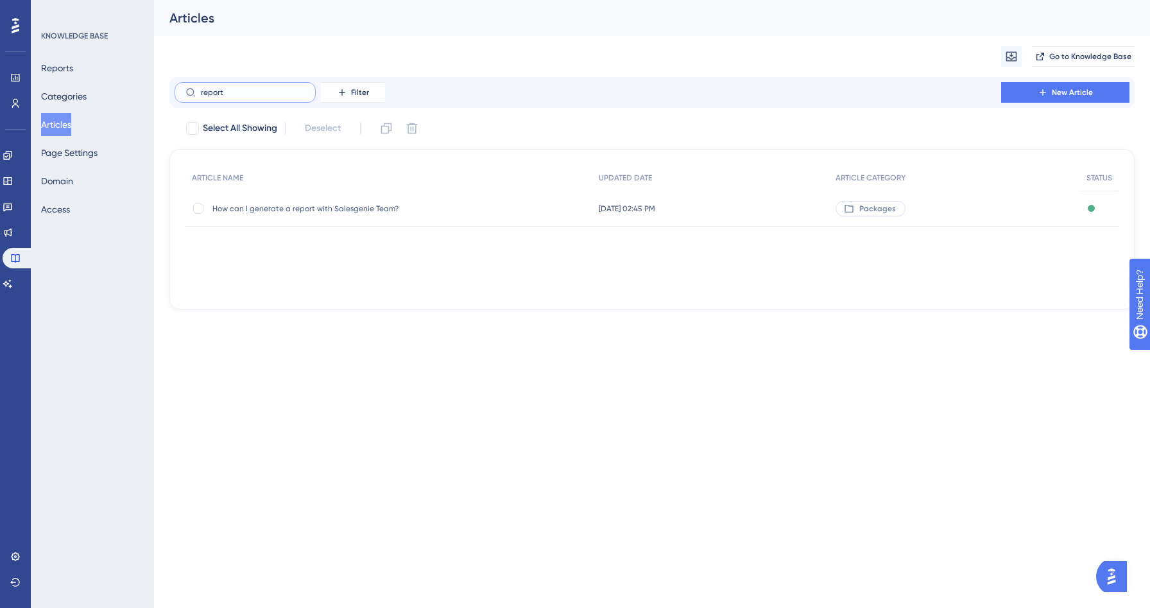
type input "report"
click at [352, 216] on div "How can I generate a report with Salesgenie Team? How can I generate a report w…" at bounding box center [314, 209] width 205 height 36
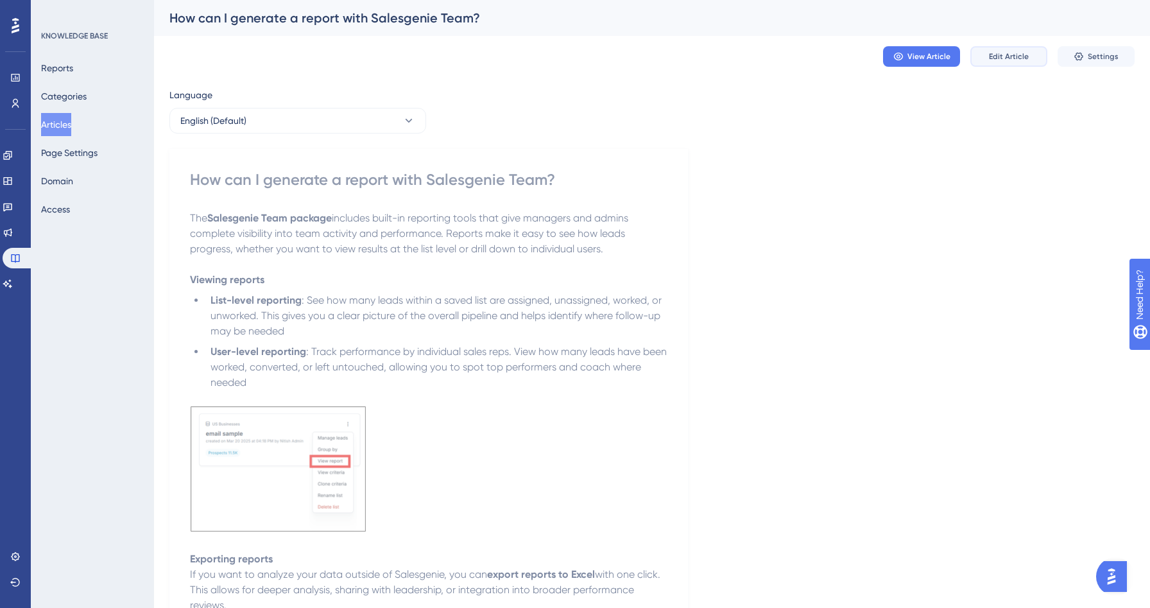
click at [1005, 62] on button "Edit Article" at bounding box center [1008, 56] width 77 height 21
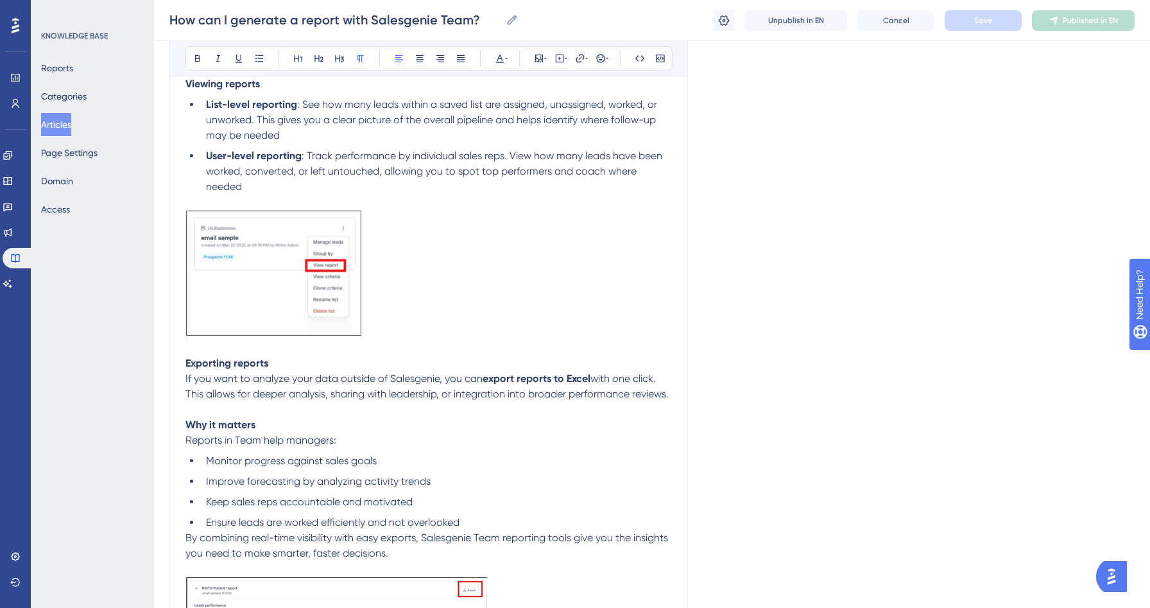
scroll to position [457, 0]
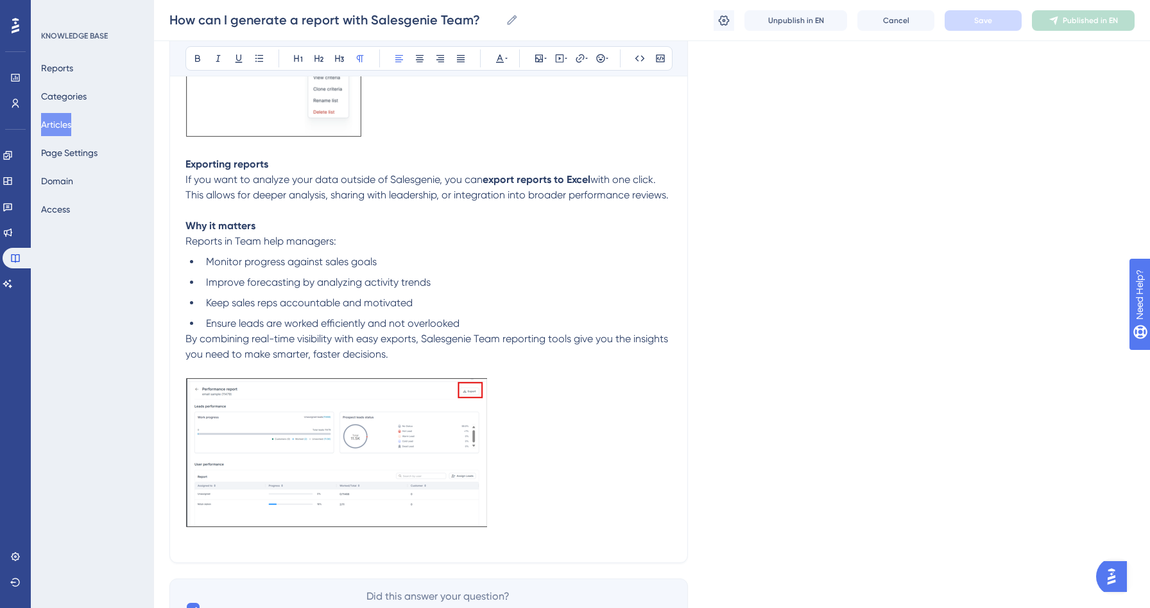
click at [470, 331] on li "Ensure leads are worked efficiently and not overlooked" at bounding box center [436, 323] width 471 height 15
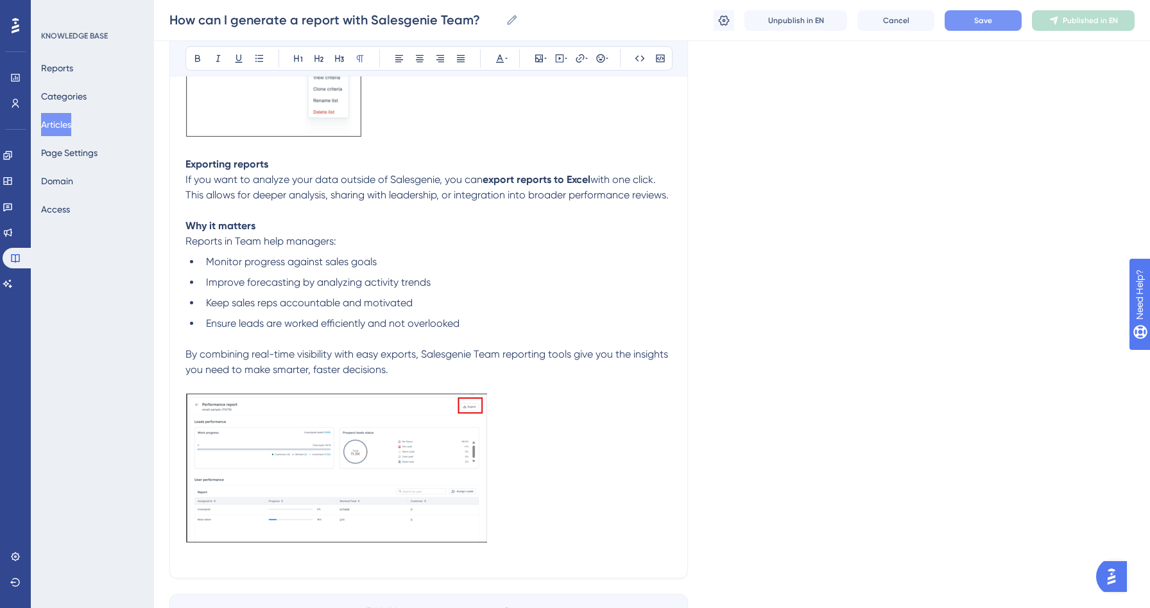
click at [994, 19] on button "Save" at bounding box center [983, 20] width 77 height 21
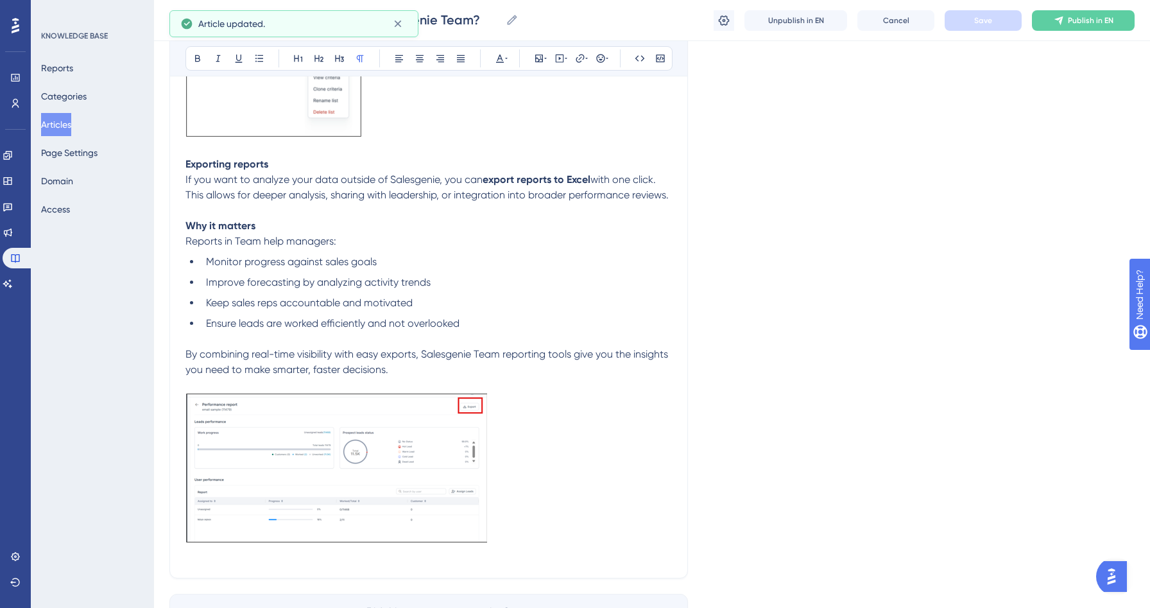
click at [1135, 17] on div "How can I generate a report with Salesgenie Team? How can I generate a report w…" at bounding box center [652, 20] width 996 height 41
click at [1103, 17] on span "Publish in EN" at bounding box center [1091, 20] width 46 height 10
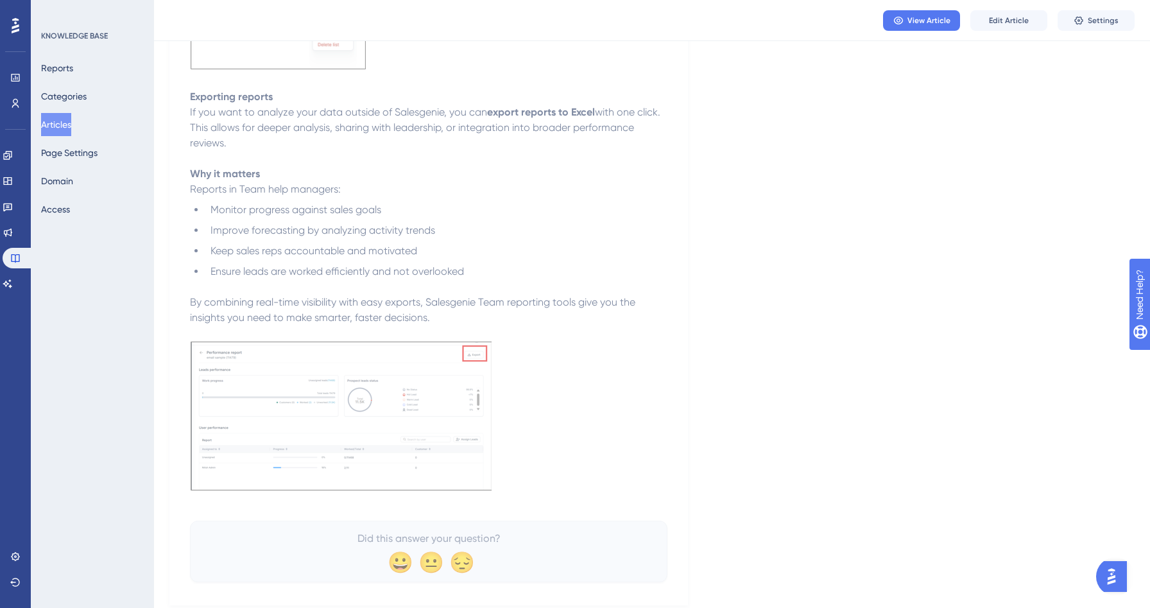
click at [56, 124] on button "Articles" at bounding box center [56, 124] width 30 height 23
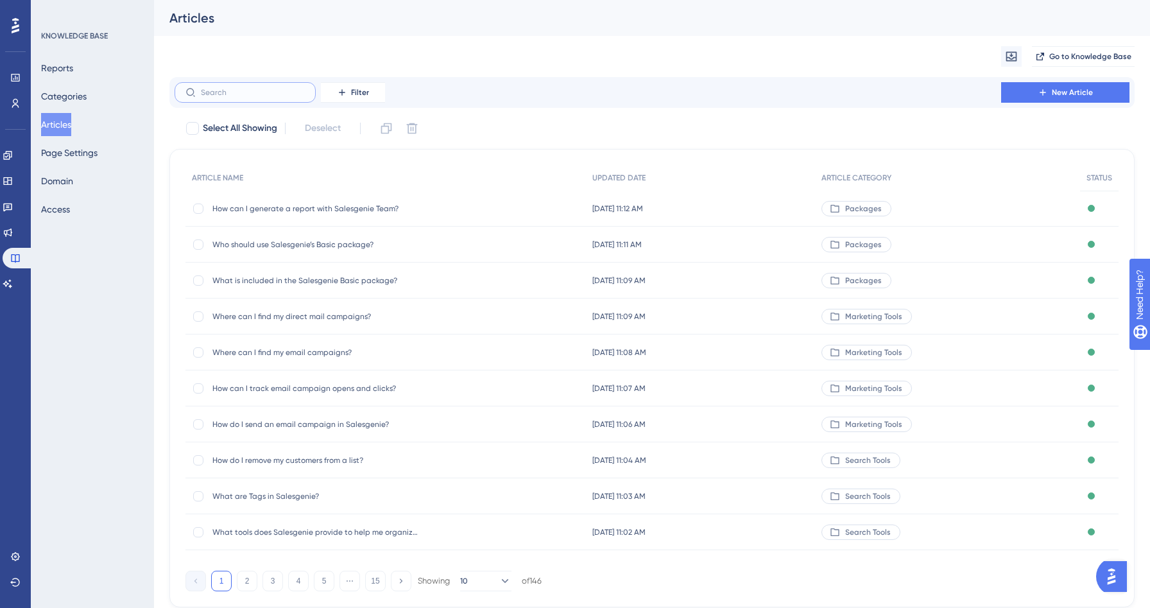
click at [216, 93] on input "text" at bounding box center [253, 92] width 104 height 9
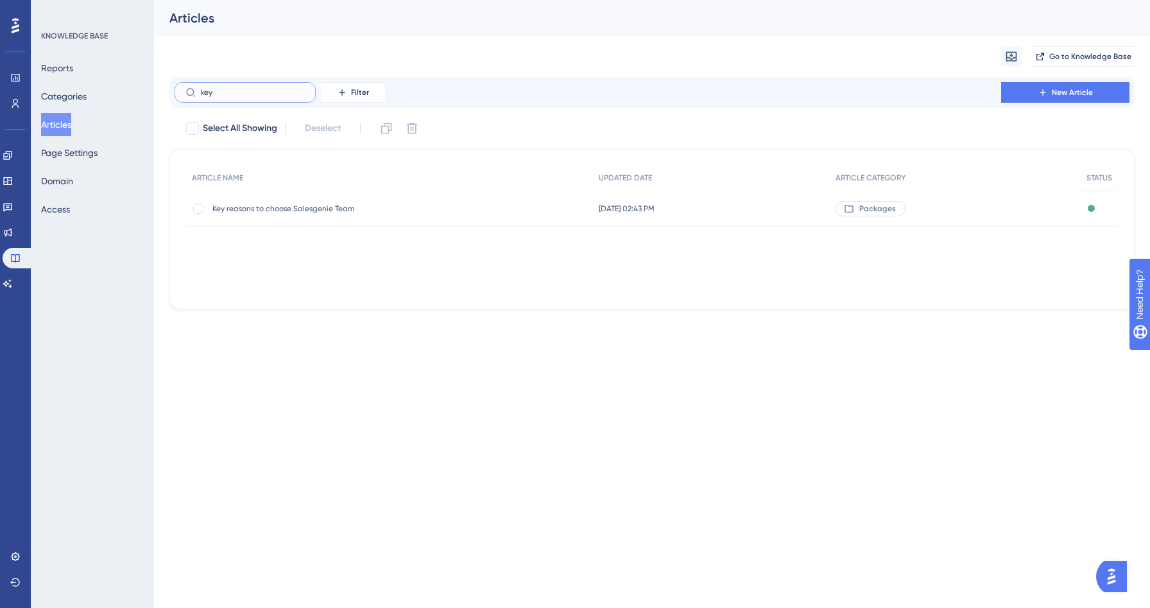
type input "key"
click at [334, 202] on div "Key reasons to choose Salesgenie Team Key reasons to choose Salesgenie Team" at bounding box center [314, 209] width 205 height 36
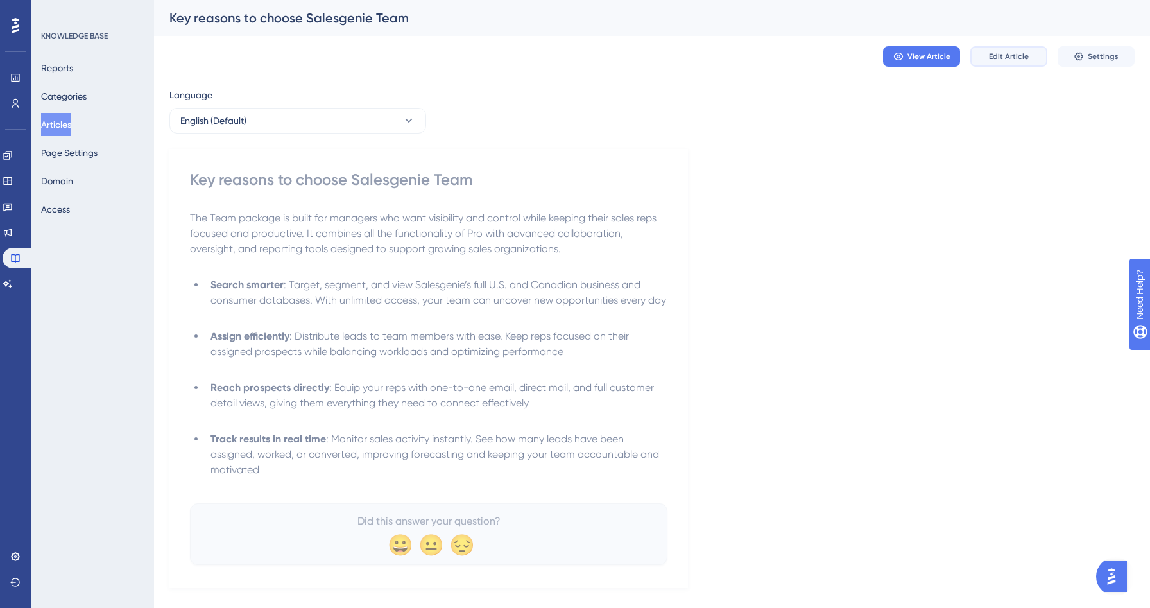
click at [1022, 64] on button "Edit Article" at bounding box center [1008, 56] width 77 height 21
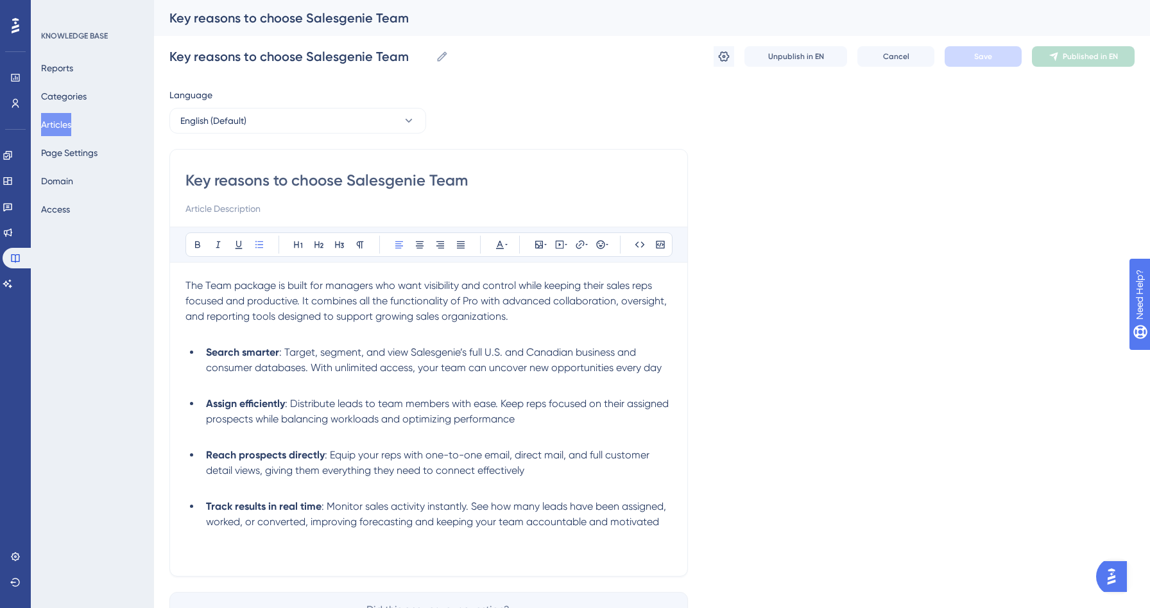
click at [302, 386] on p at bounding box center [428, 382] width 487 height 15
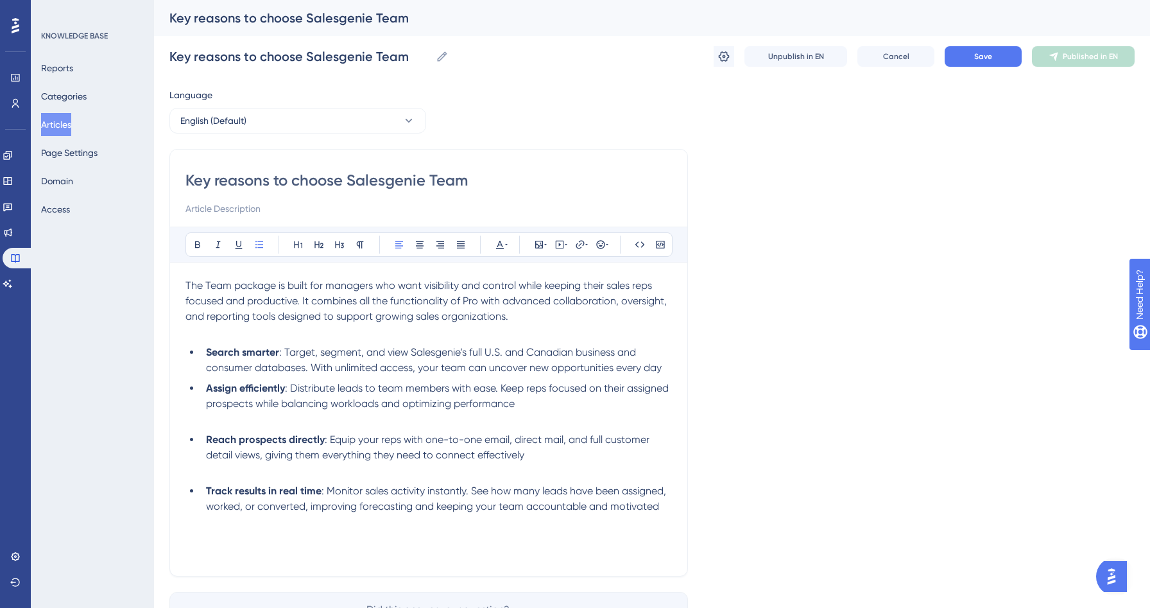
click at [198, 426] on p at bounding box center [428, 418] width 487 height 15
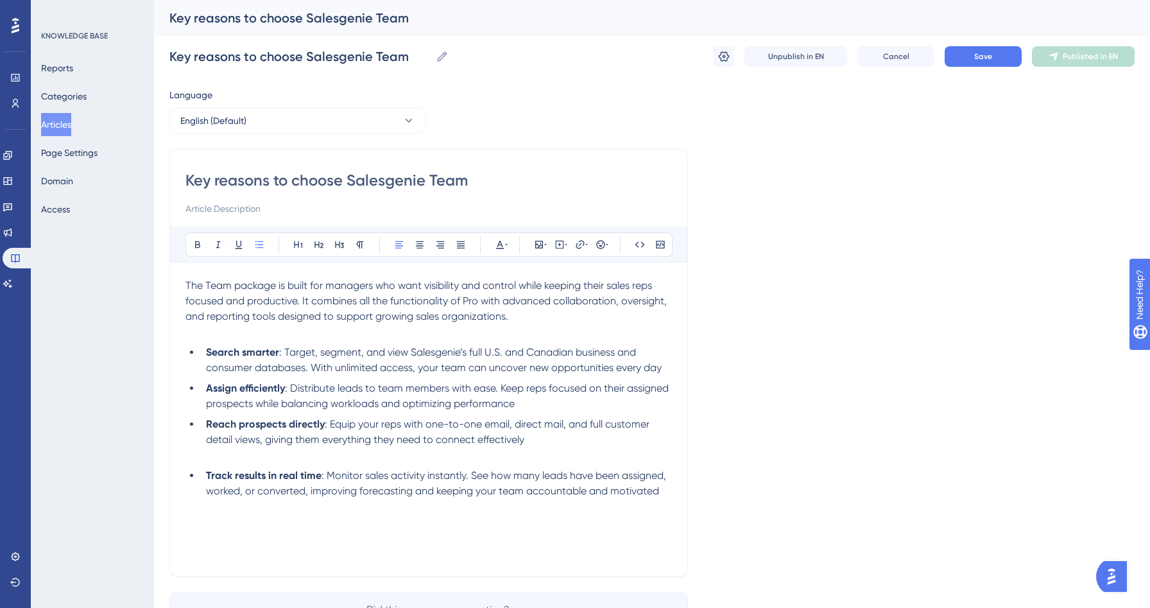
click at [207, 458] on p at bounding box center [428, 454] width 487 height 15
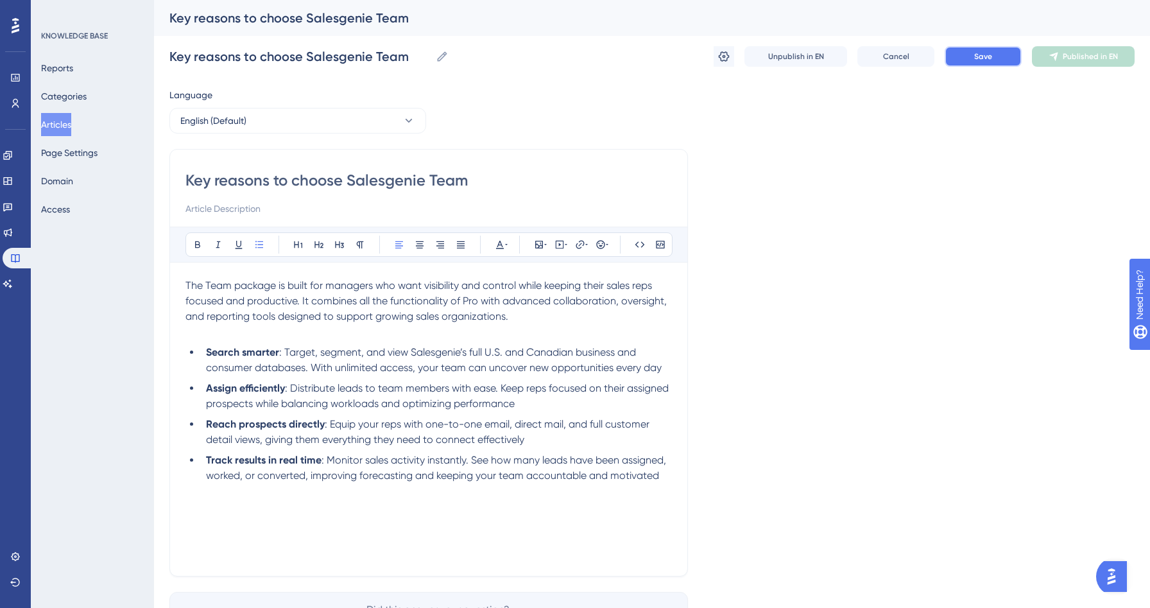
click at [989, 61] on span "Save" at bounding box center [983, 56] width 18 height 10
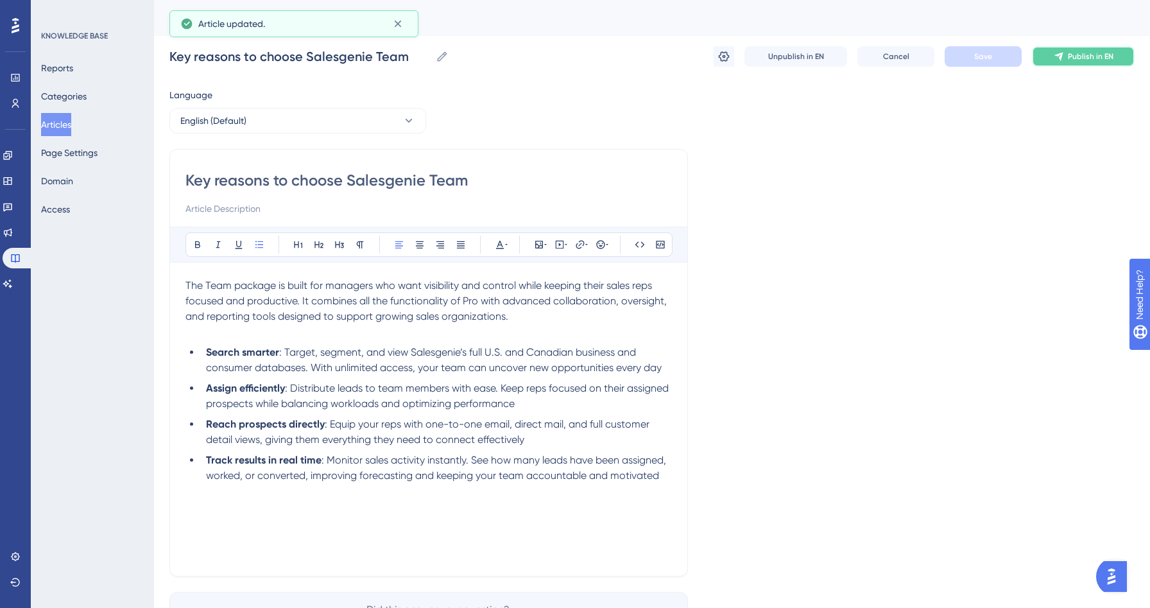
click at [1103, 57] on span "Publish in EN" at bounding box center [1091, 56] width 46 height 10
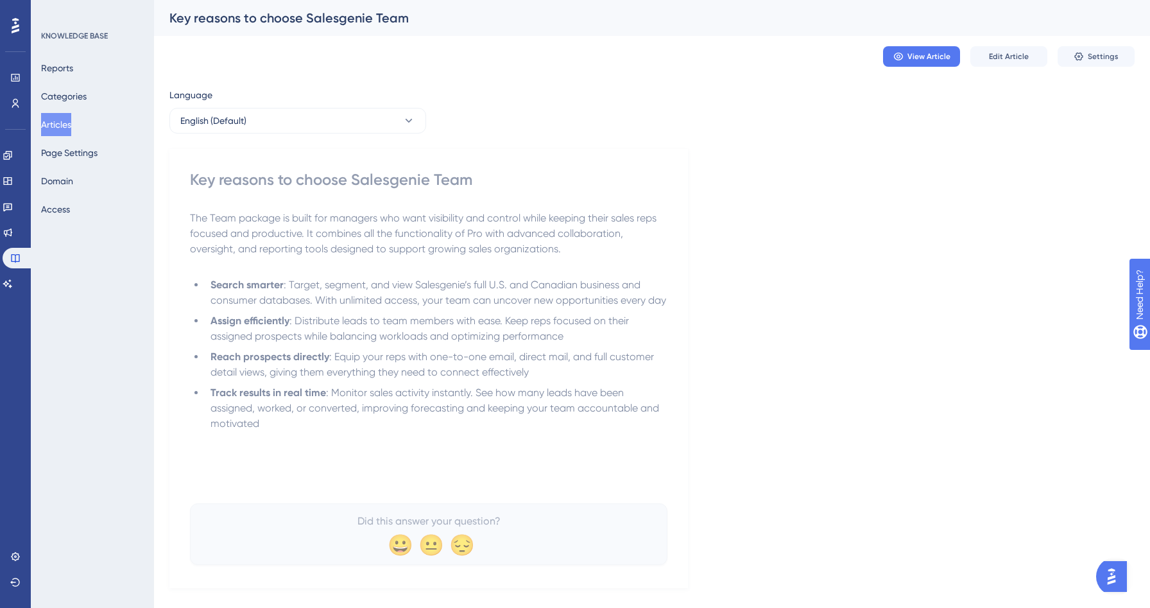
click at [71, 123] on button "Articles" at bounding box center [56, 124] width 30 height 23
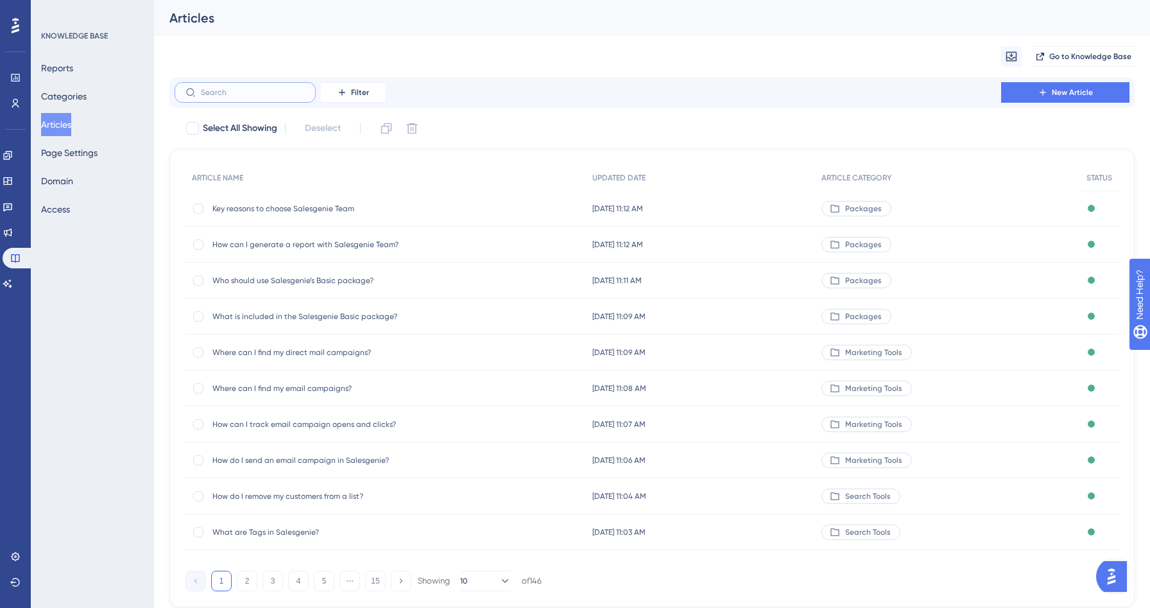
click at [233, 94] on input "text" at bounding box center [253, 92] width 104 height 9
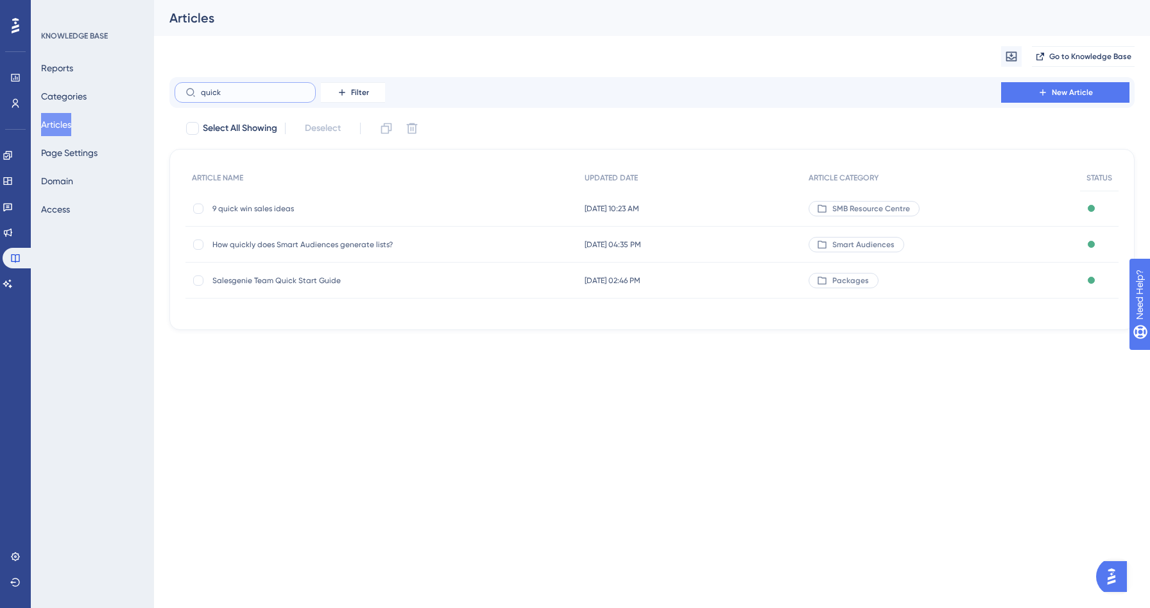
type input "quick"
click at [255, 278] on span "Salesgenie Team Quick Start Guide" at bounding box center [314, 280] width 205 height 10
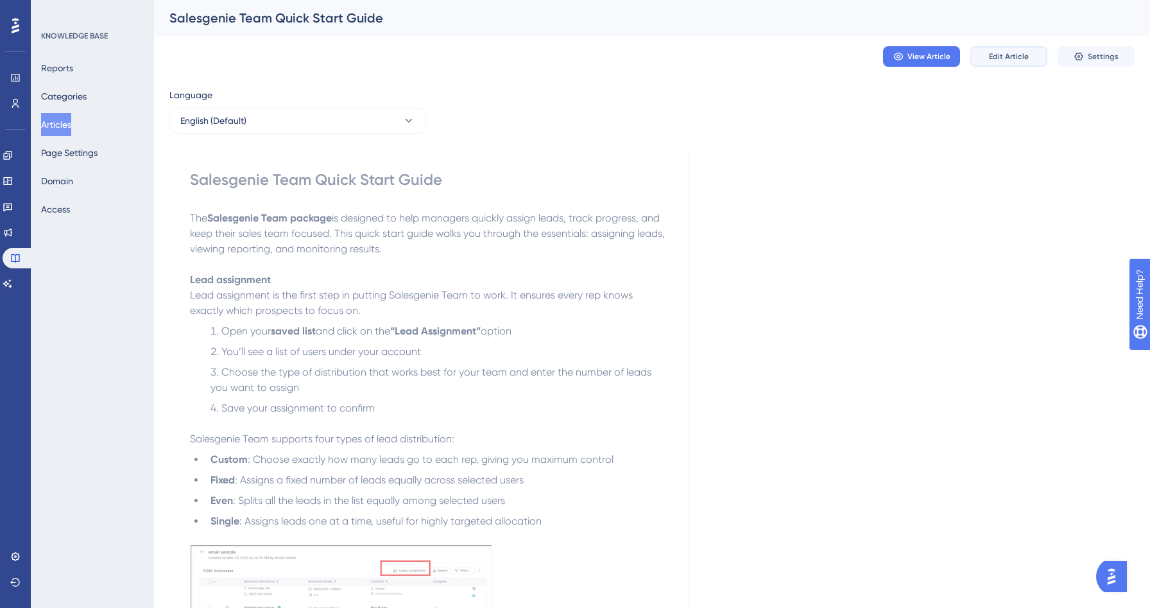
click at [1012, 54] on span "Edit Article" at bounding box center [1009, 56] width 40 height 10
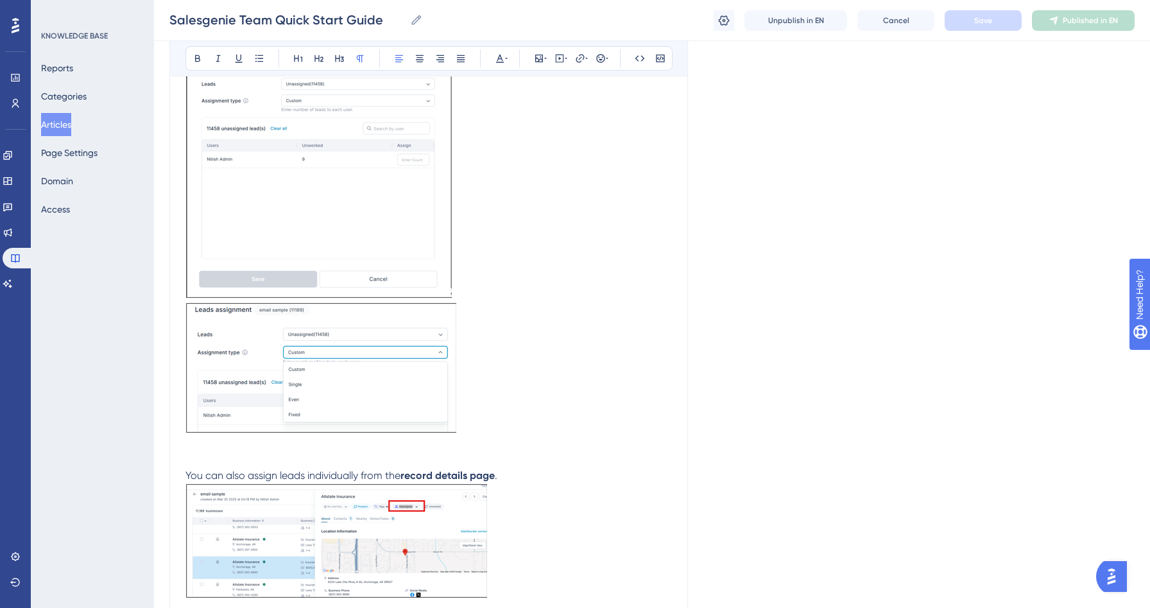
scroll to position [863, 0]
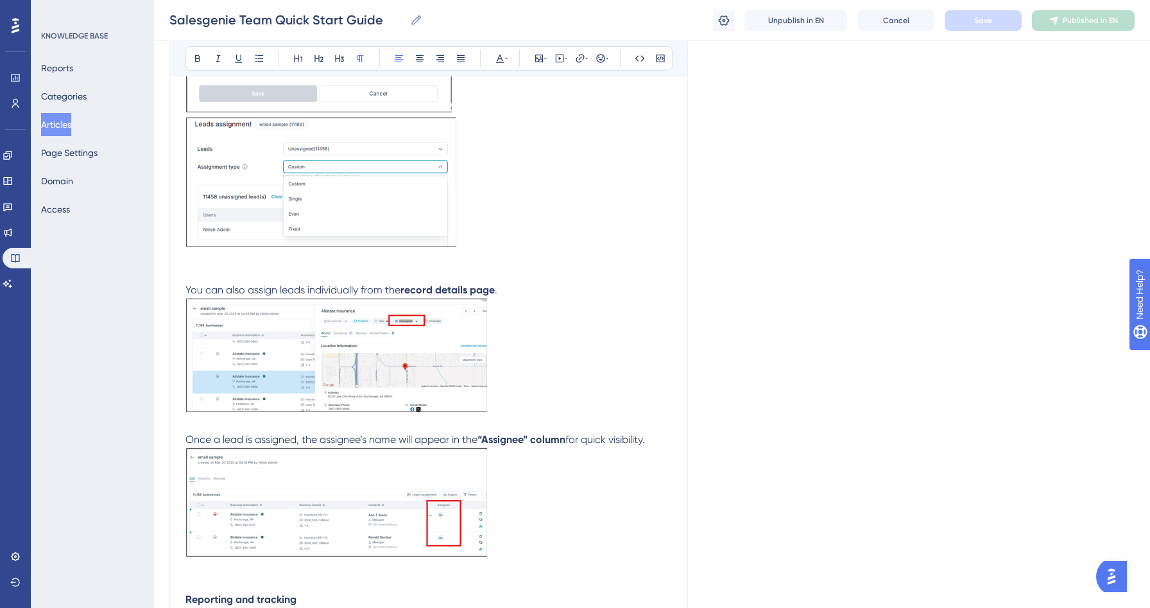
click at [511, 288] on p "You can also assign leads individually from the record details page ." at bounding box center [428, 289] width 487 height 15
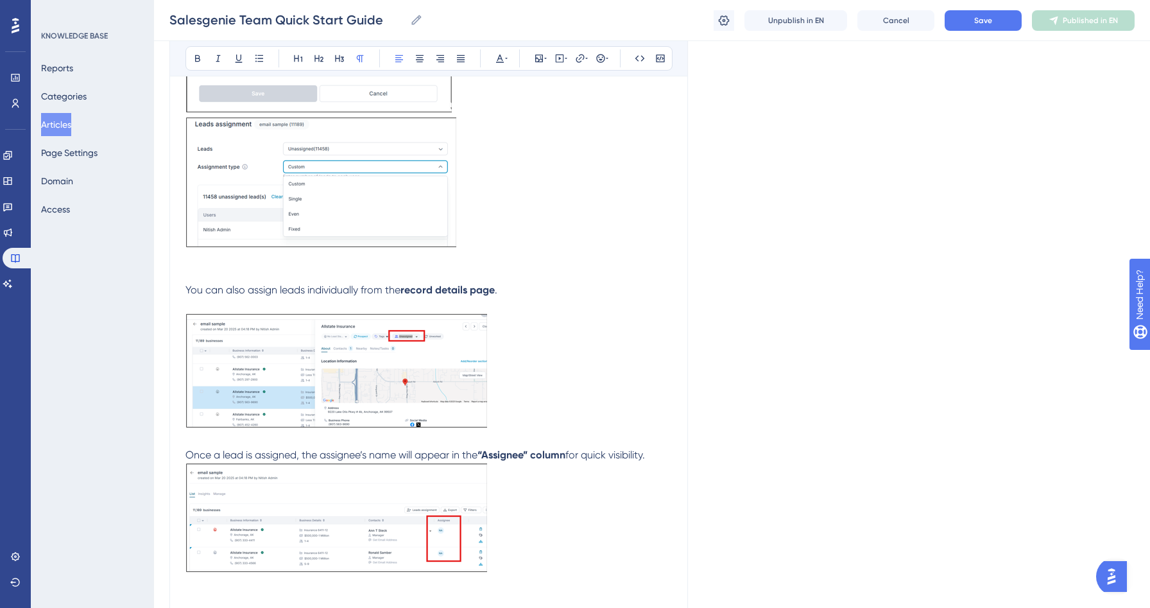
click at [671, 456] on p "Once a lead is assigned, the assignee’s name will appear in the “Assignee” colu…" at bounding box center [428, 511] width 487 height 129
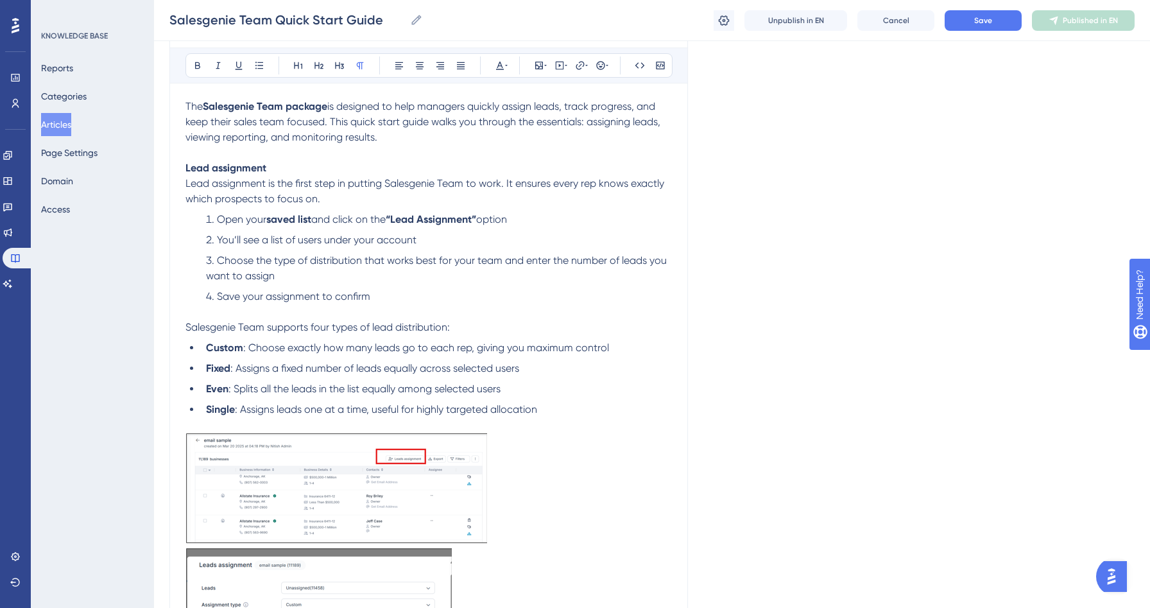
scroll to position [302, 0]
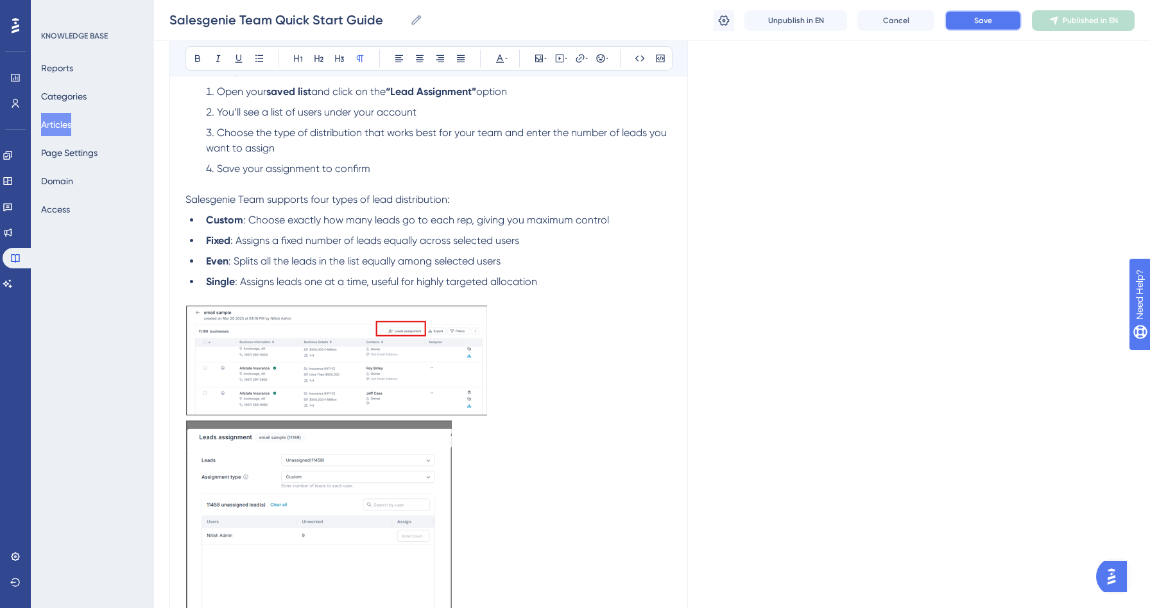
click at [974, 18] on span "Save" at bounding box center [983, 20] width 18 height 10
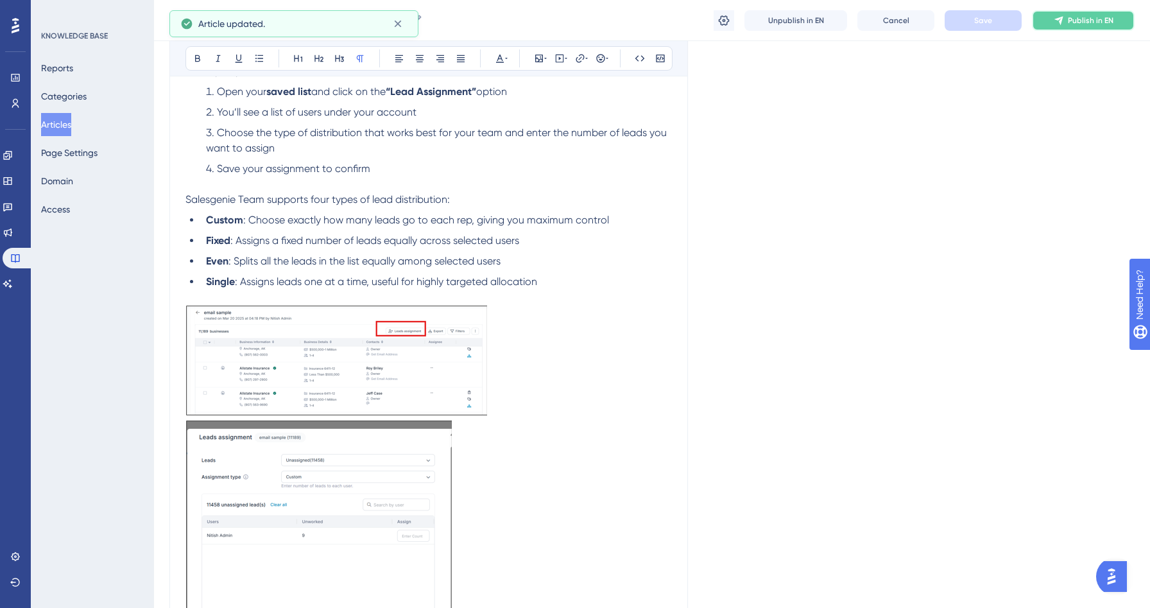
click at [1089, 17] on span "Publish in EN" at bounding box center [1091, 20] width 46 height 10
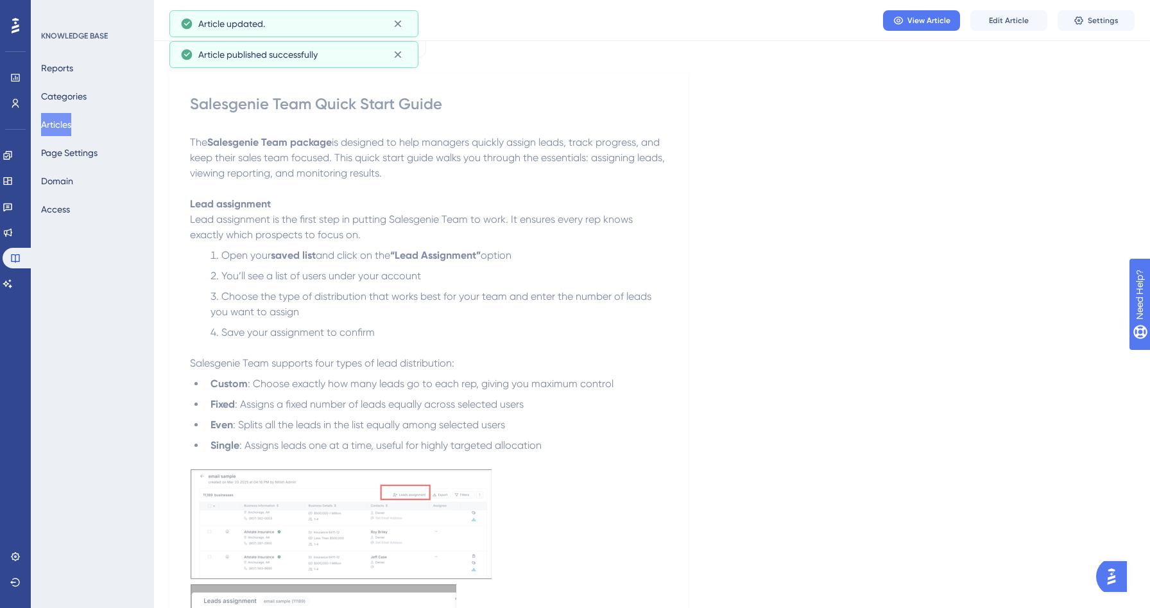
scroll to position [0, 0]
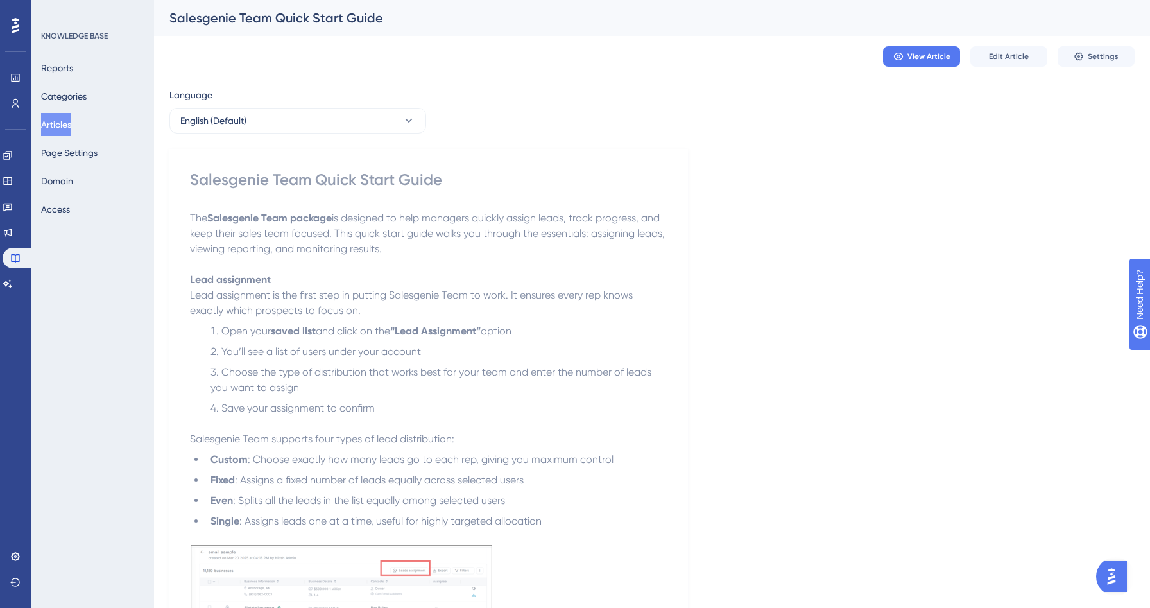
click at [71, 126] on button "Articles" at bounding box center [56, 124] width 30 height 23
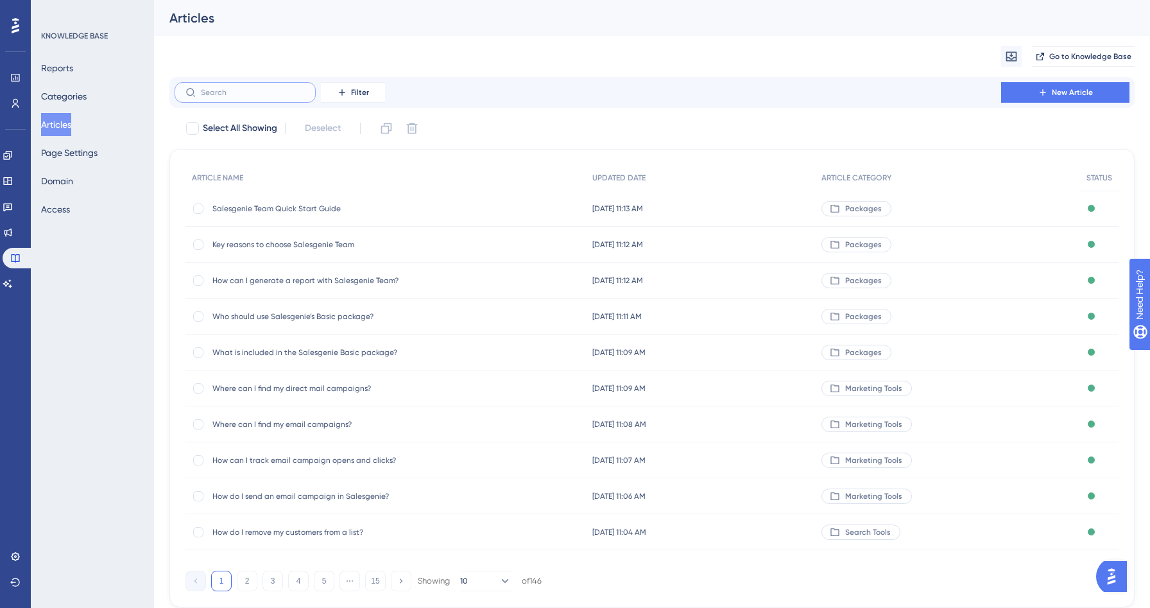
click at [224, 93] on input "text" at bounding box center [253, 92] width 104 height 9
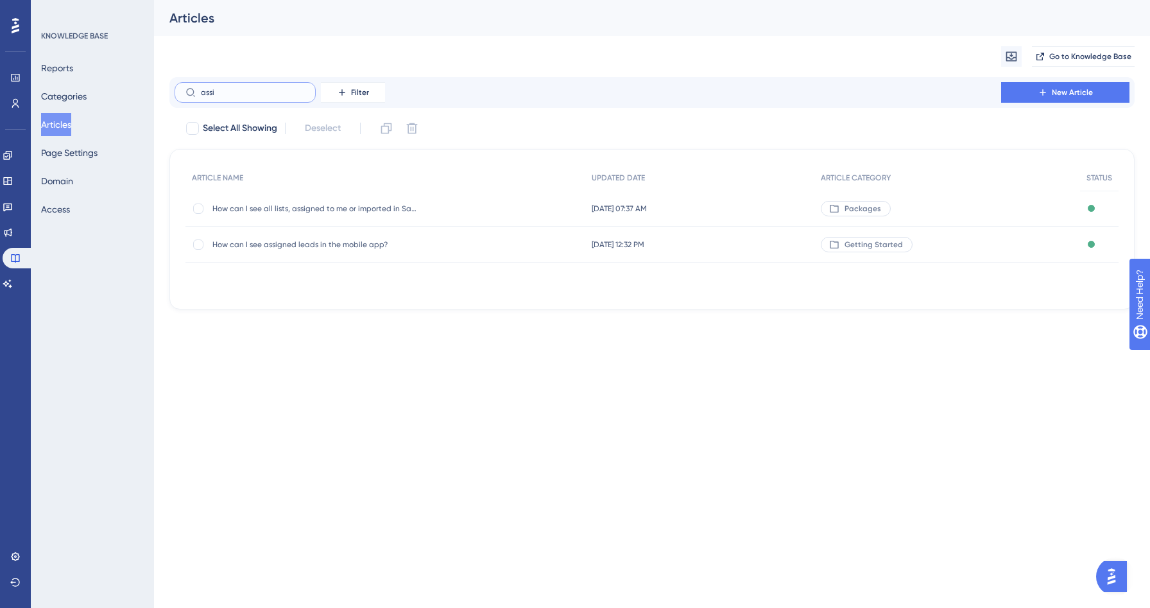
type input "assin"
checkbox input "true"
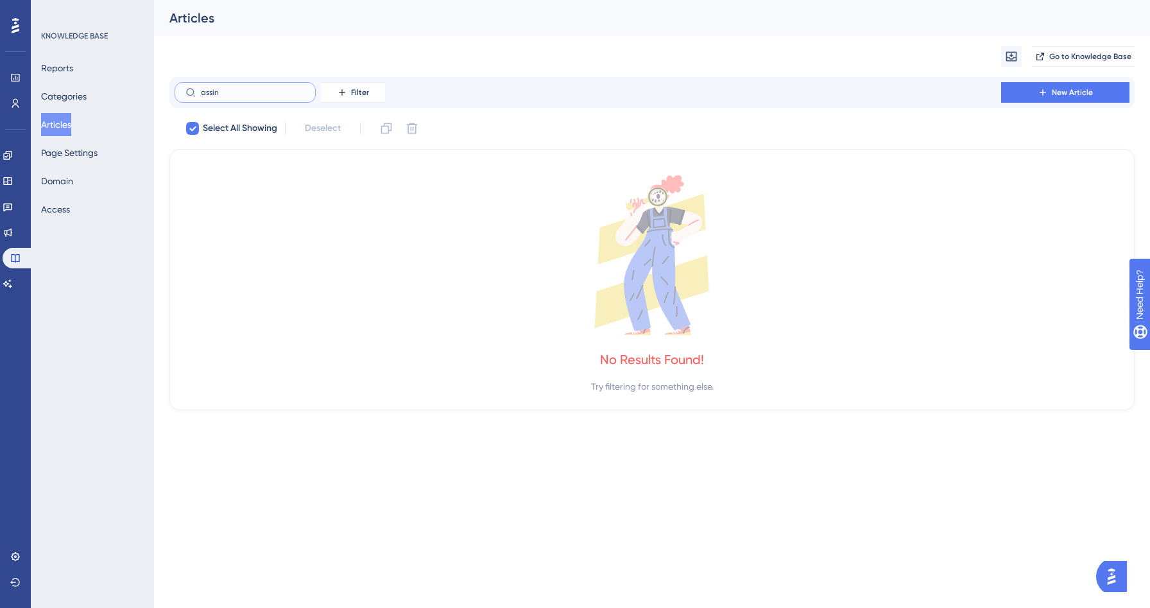
type input "assi"
checkbox input "false"
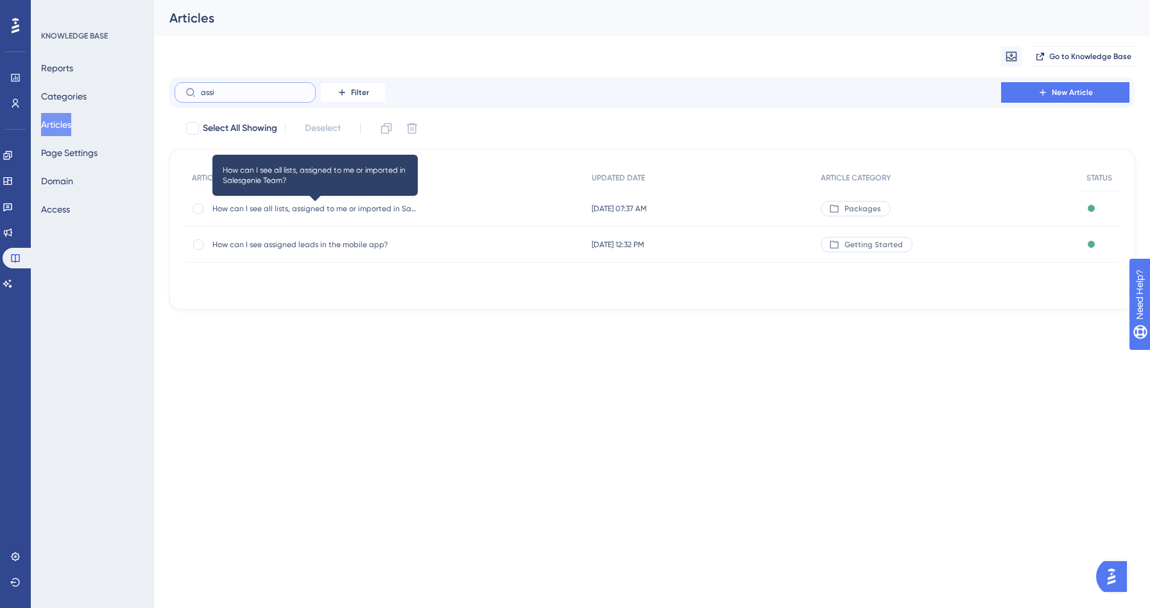
type input "assi"
click at [286, 215] on div "How can I see all lists, assigned to me or imported in Salesgenie Team? How can…" at bounding box center [314, 209] width 205 height 36
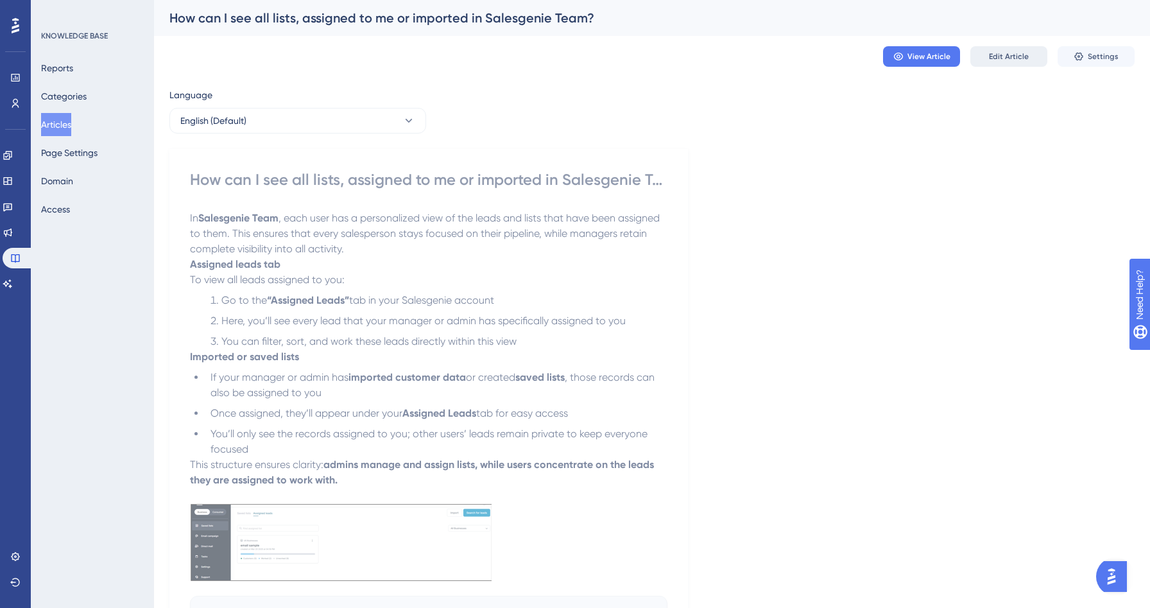
click at [1024, 53] on span "Edit Article" at bounding box center [1009, 56] width 40 height 10
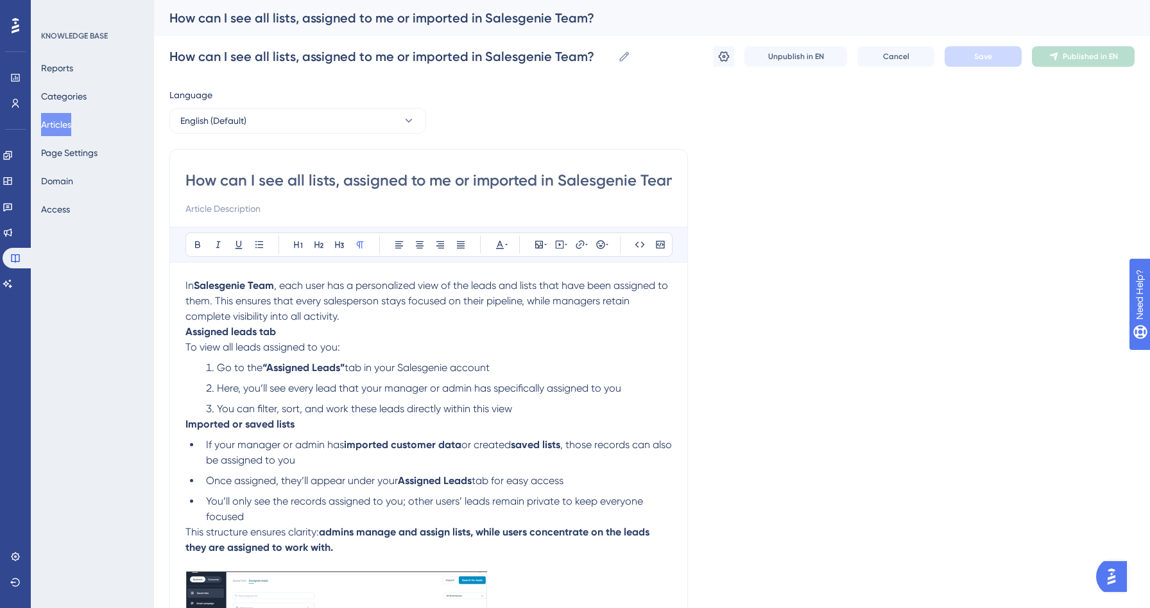
click at [351, 322] on p "In Salesgenie Team , each user has a personalized view of the leads and lists t…" at bounding box center [428, 301] width 487 height 46
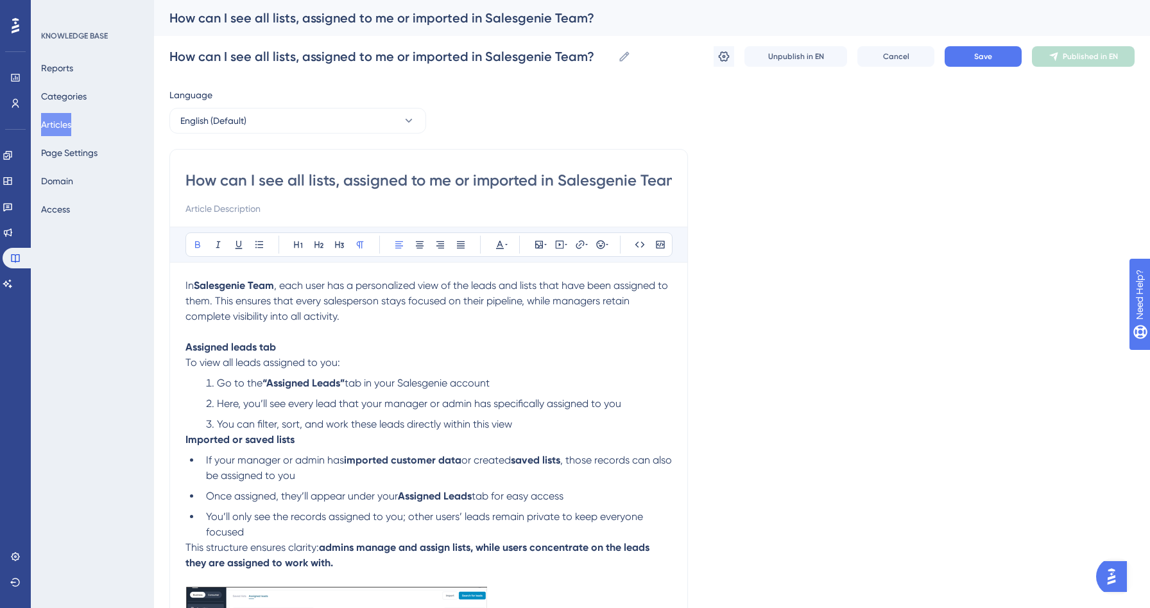
click at [186, 441] on strong "Imported or saved lists" at bounding box center [239, 439] width 109 height 12
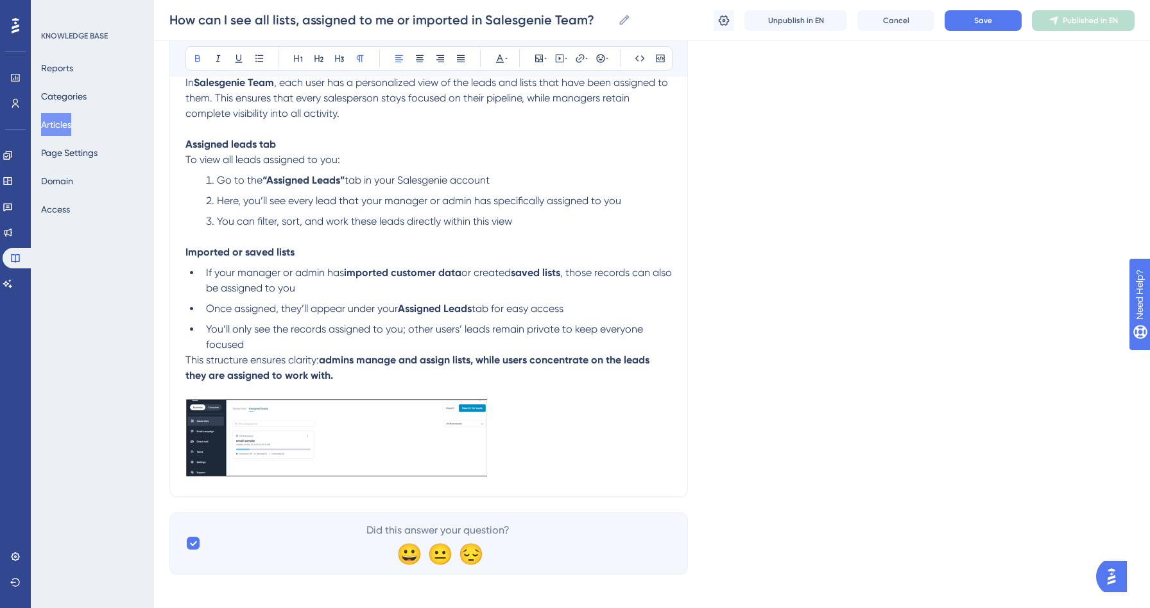
scroll to position [202, 0]
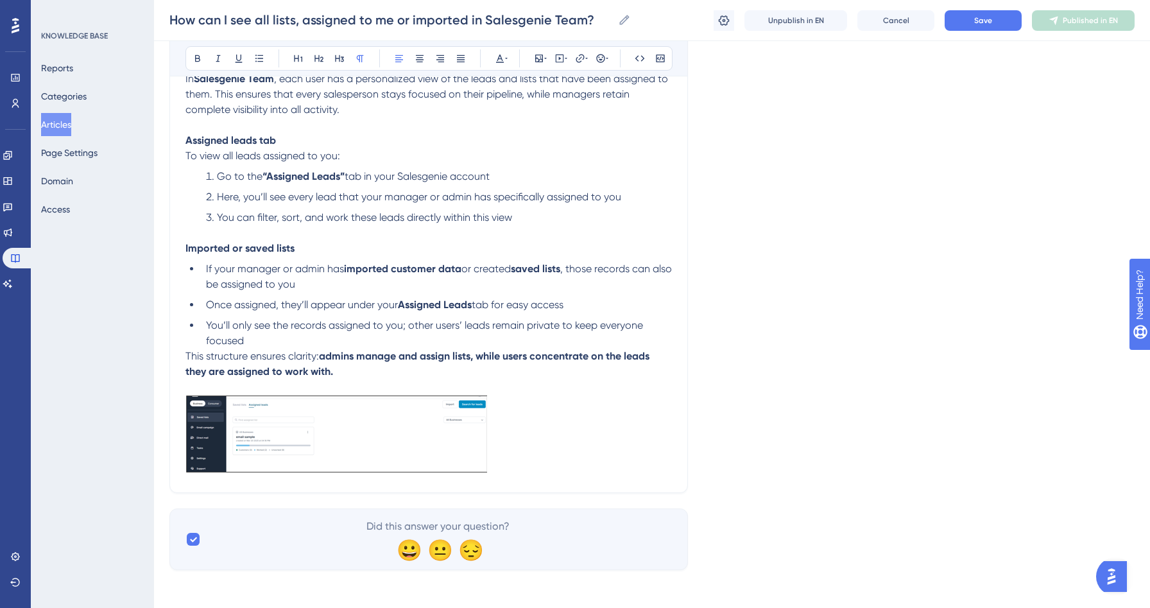
click at [194, 356] on span "This structure ensures clarity:" at bounding box center [252, 356] width 134 height 12
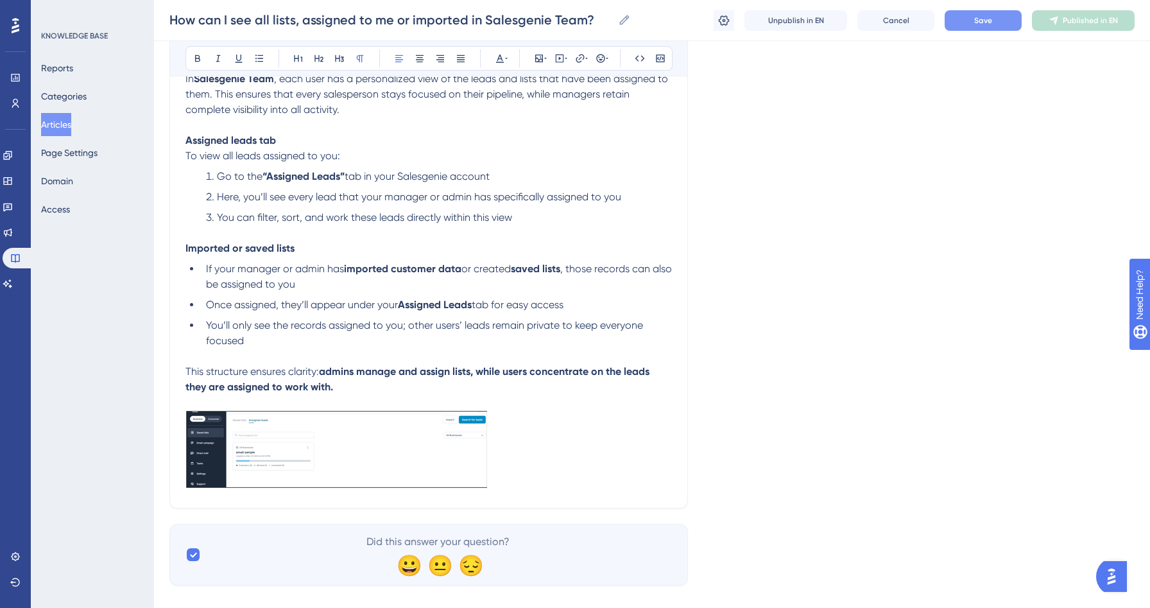
click at [979, 25] on span "Save" at bounding box center [983, 20] width 18 height 10
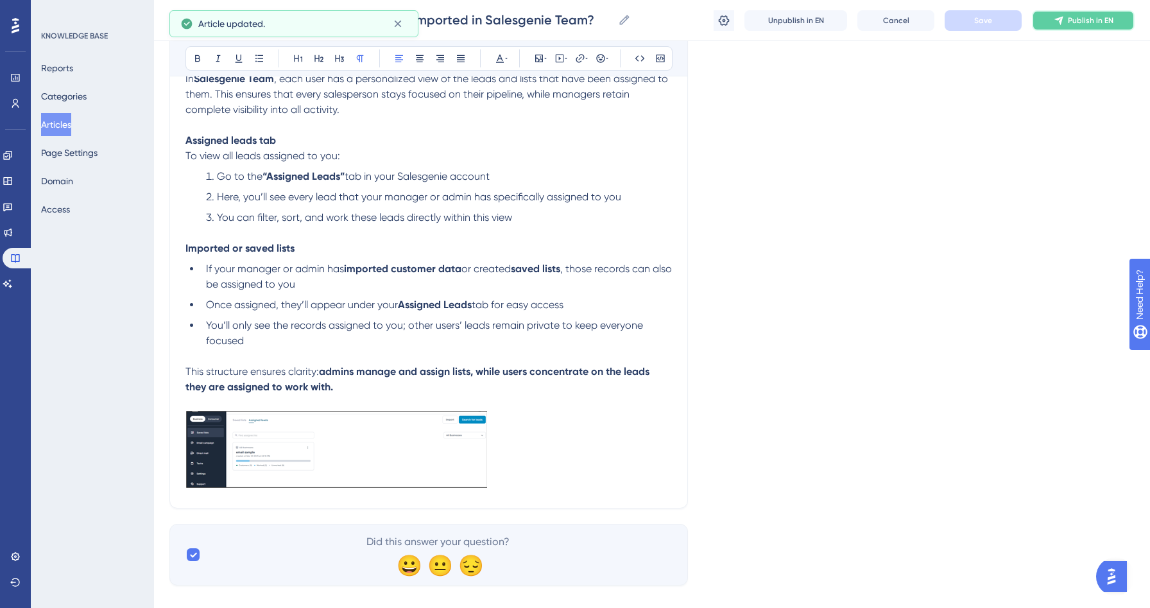
click at [1091, 28] on button "Publish in EN" at bounding box center [1083, 20] width 103 height 21
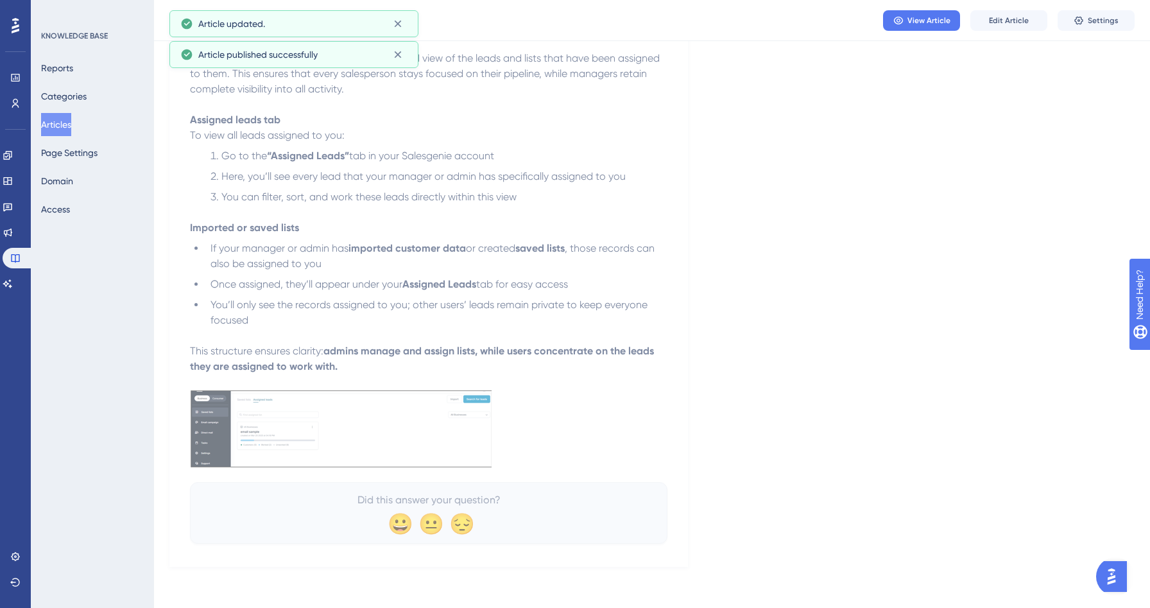
scroll to position [157, 0]
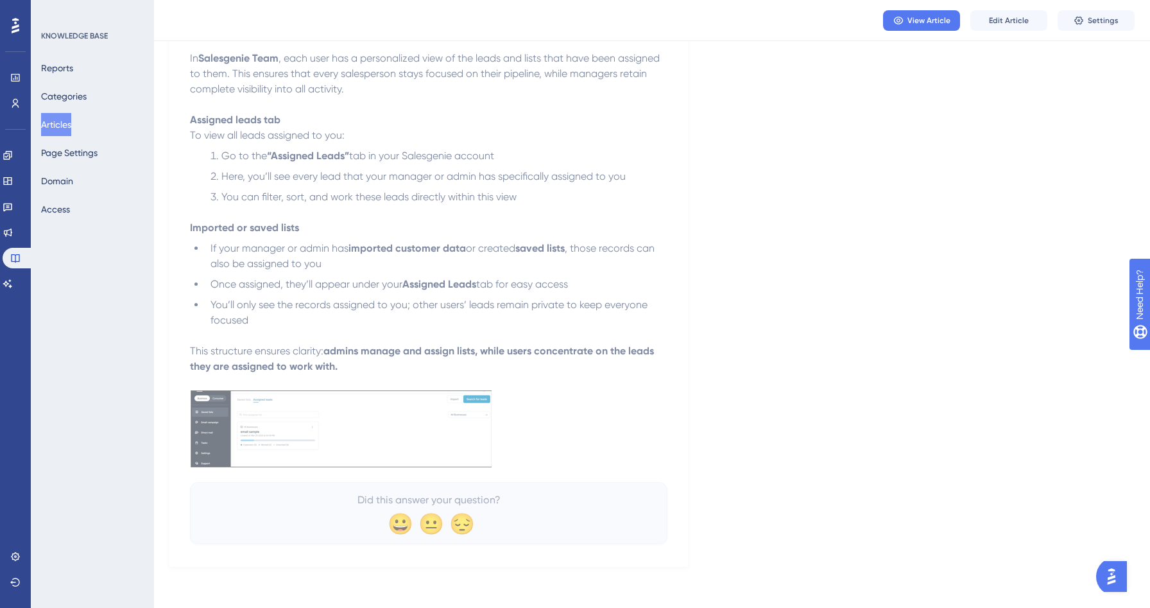
click at [55, 119] on button "Articles" at bounding box center [56, 124] width 30 height 23
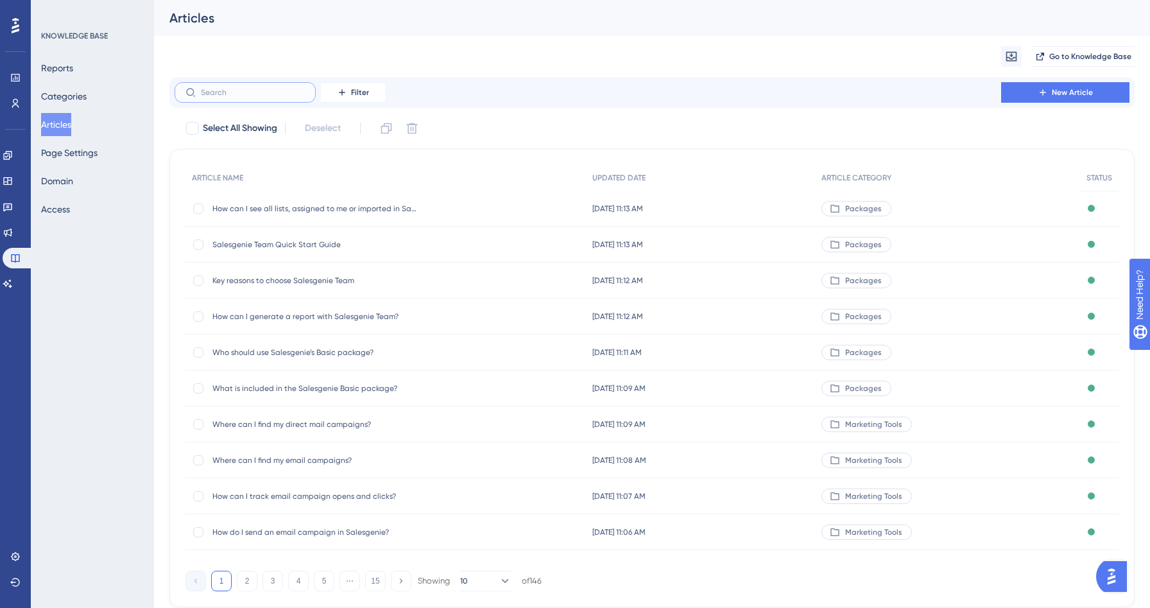
click at [243, 91] on input "text" at bounding box center [253, 92] width 104 height 9
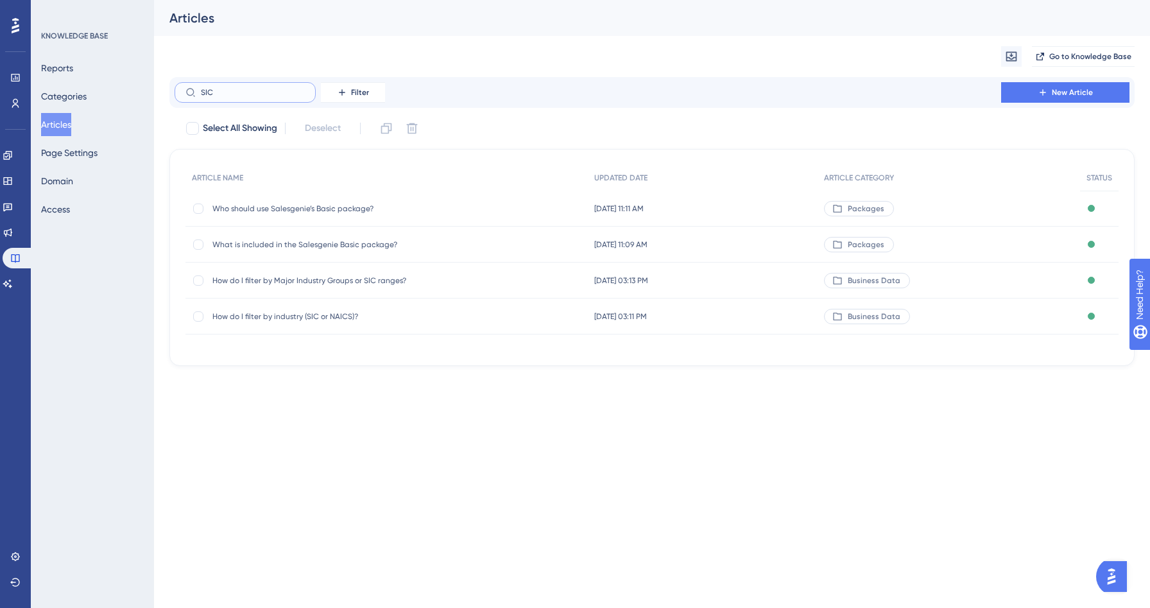
type input "SIC"
click at [323, 315] on span "How do I filter by industry (SIC or NAICS)?" at bounding box center [314, 316] width 205 height 10
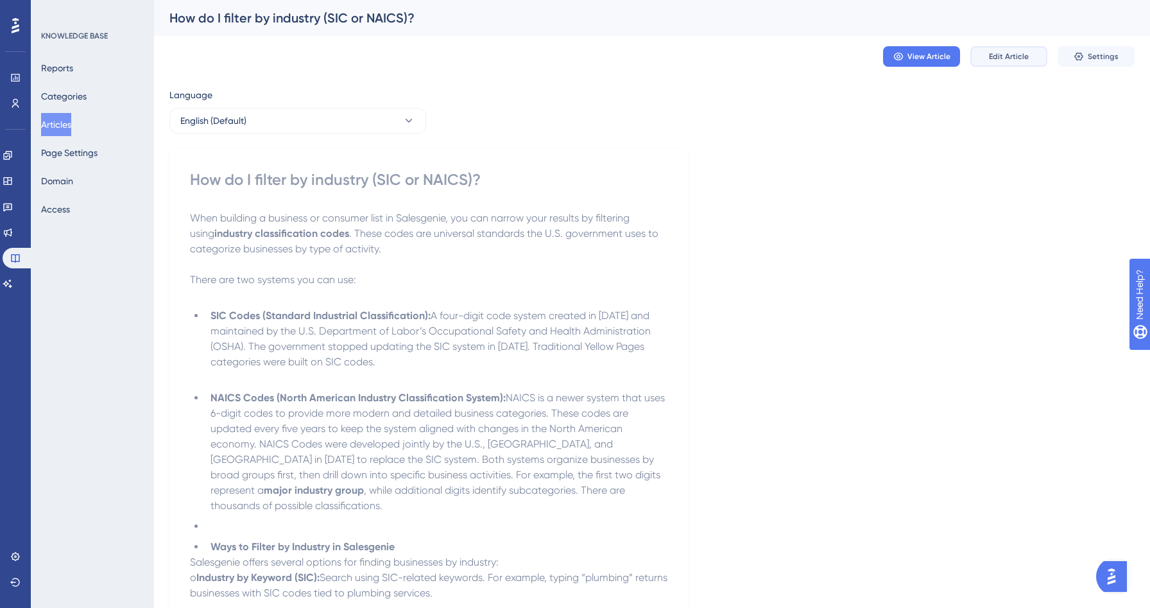
click at [1005, 59] on span "Edit Article" at bounding box center [1009, 56] width 40 height 10
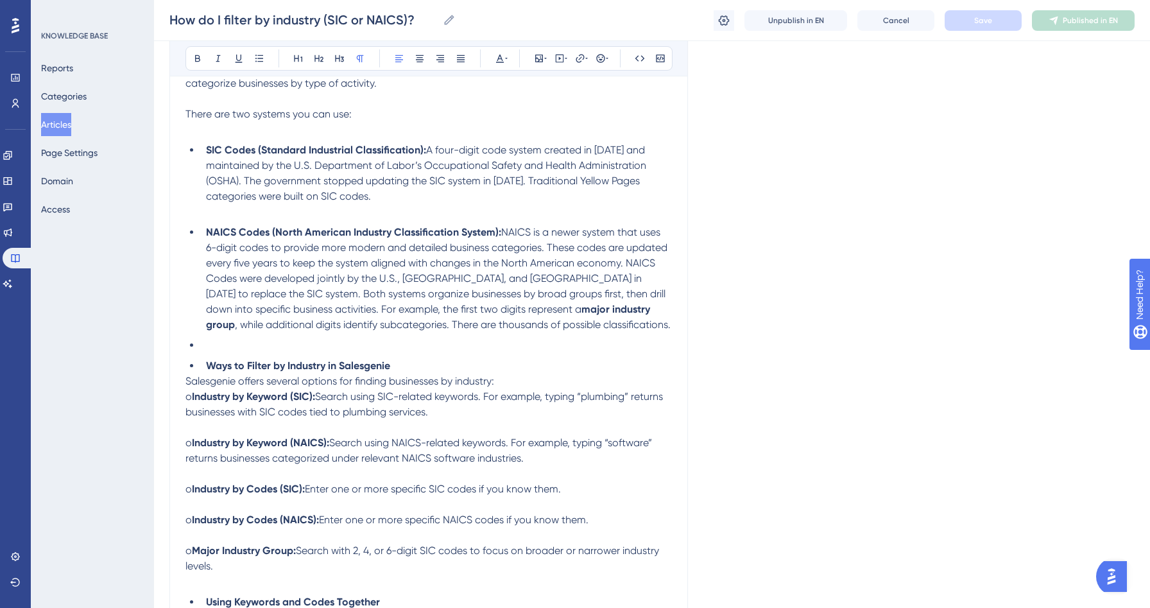
scroll to position [250, 0]
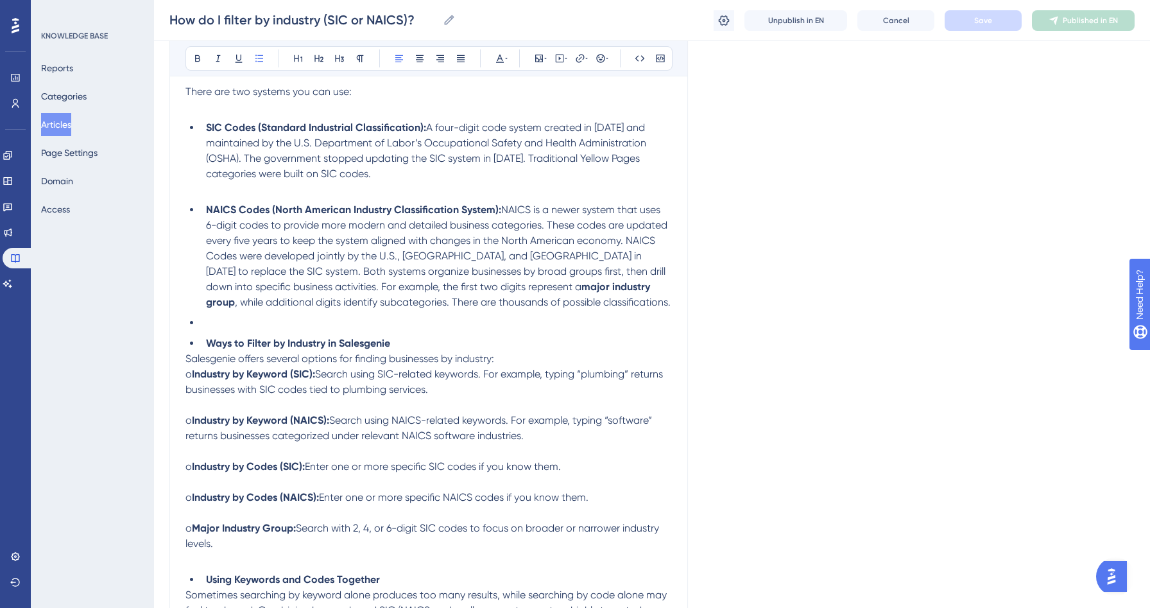
click at [252, 306] on span ", while additional digits identify subcategories. There are thousands of possib…" at bounding box center [453, 302] width 436 height 12
click at [237, 318] on li at bounding box center [436, 322] width 471 height 15
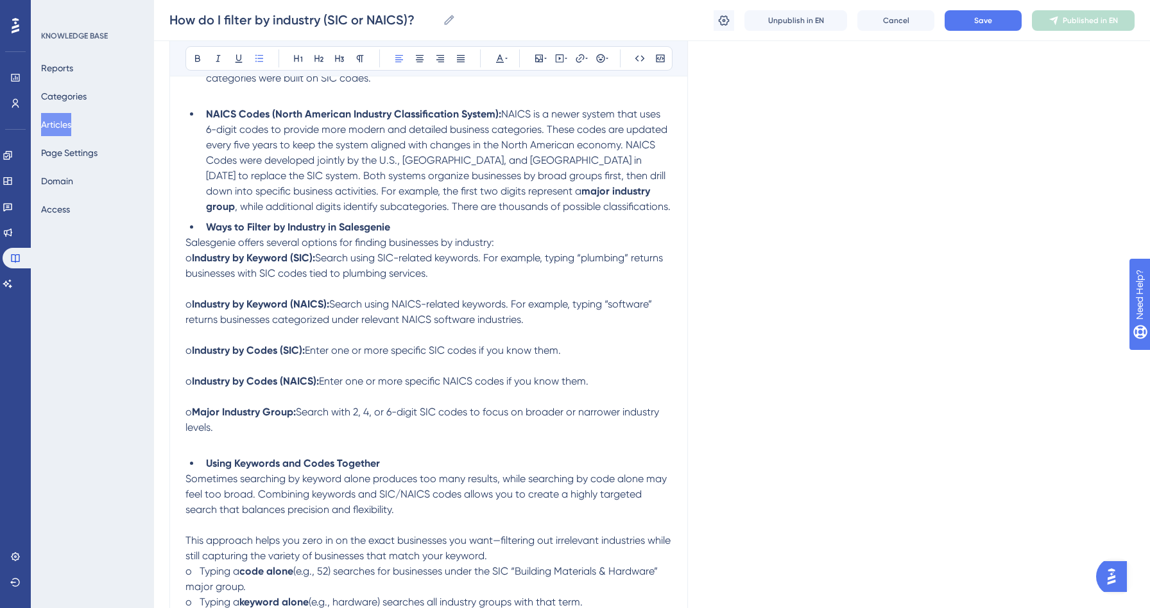
scroll to position [338, 0]
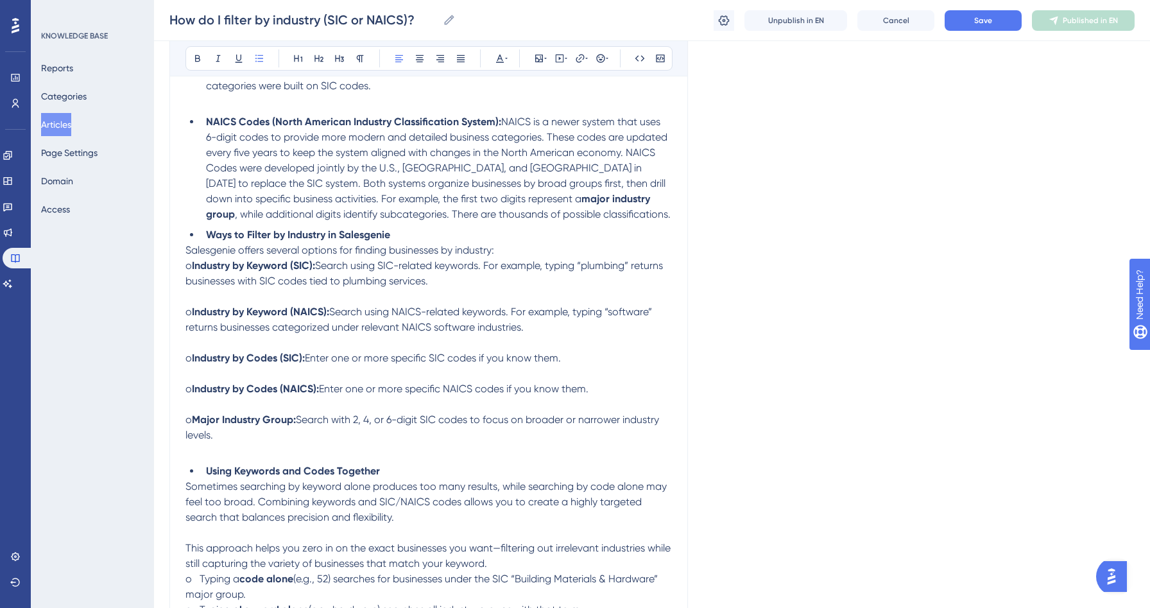
click at [207, 237] on strong "Ways to Filter by Industry in Salesgenie" at bounding box center [298, 234] width 184 height 12
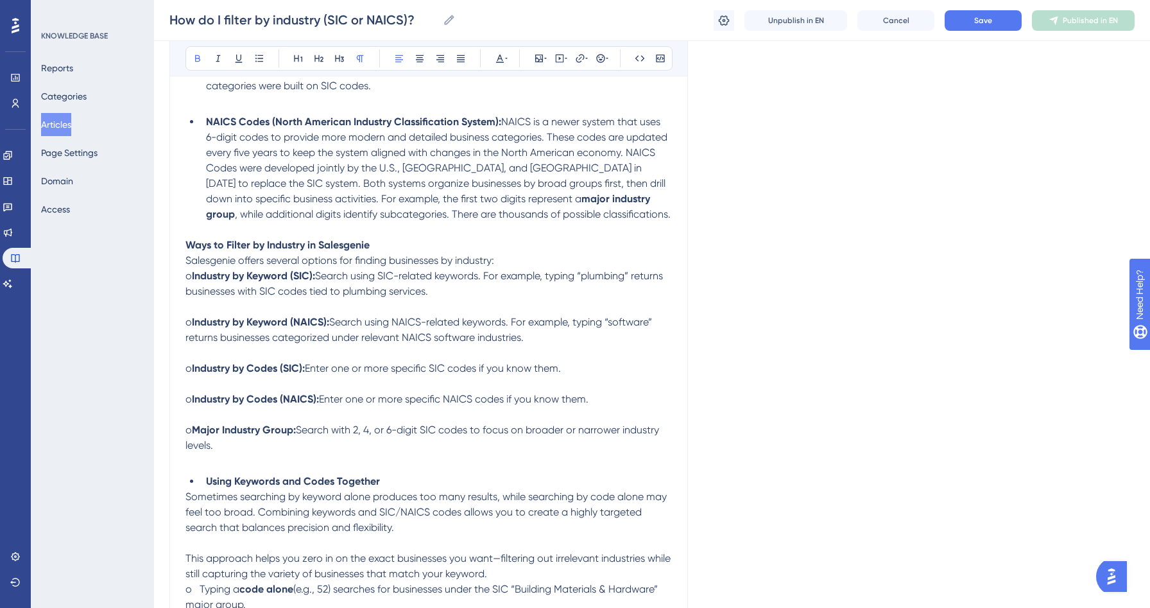
scroll to position [311, 0]
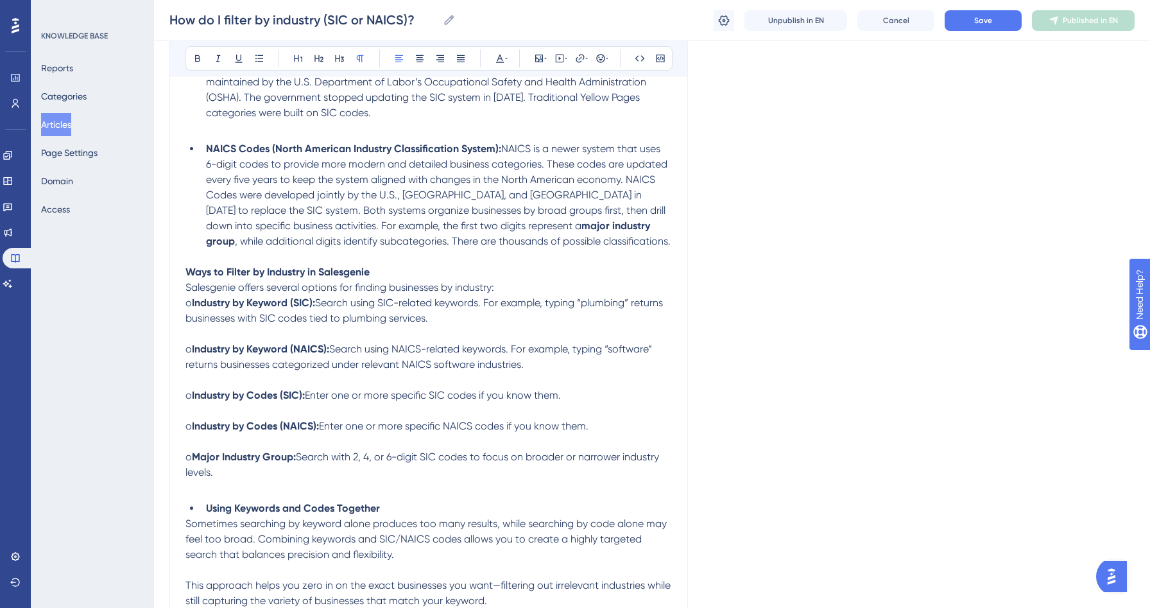
drag, startPoint x: 198, startPoint y: 307, endPoint x: 166, endPoint y: 307, distance: 32.1
drag, startPoint x: 202, startPoint y: 352, endPoint x: 184, endPoint y: 352, distance: 18.0
click at [192, 355] on span "o" at bounding box center [188, 349] width 6 height 12
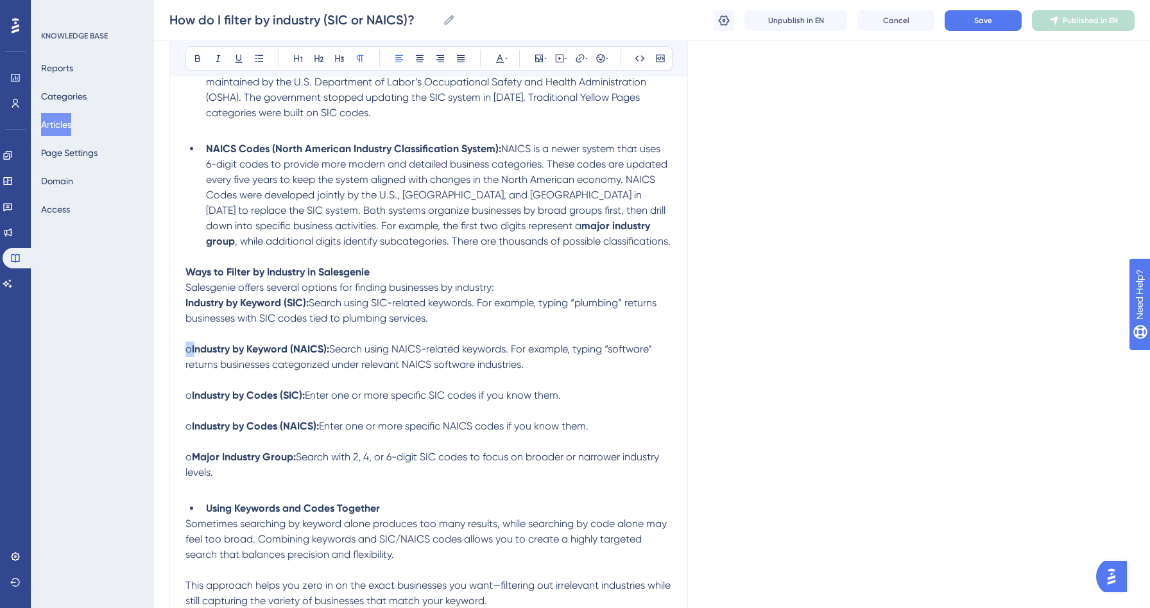
drag, startPoint x: 199, startPoint y: 353, endPoint x: 164, endPoint y: 347, distance: 35.8
drag, startPoint x: 200, startPoint y: 401, endPoint x: 162, endPoint y: 398, distance: 37.3
drag, startPoint x: 198, startPoint y: 428, endPoint x: 169, endPoint y: 427, distance: 29.6
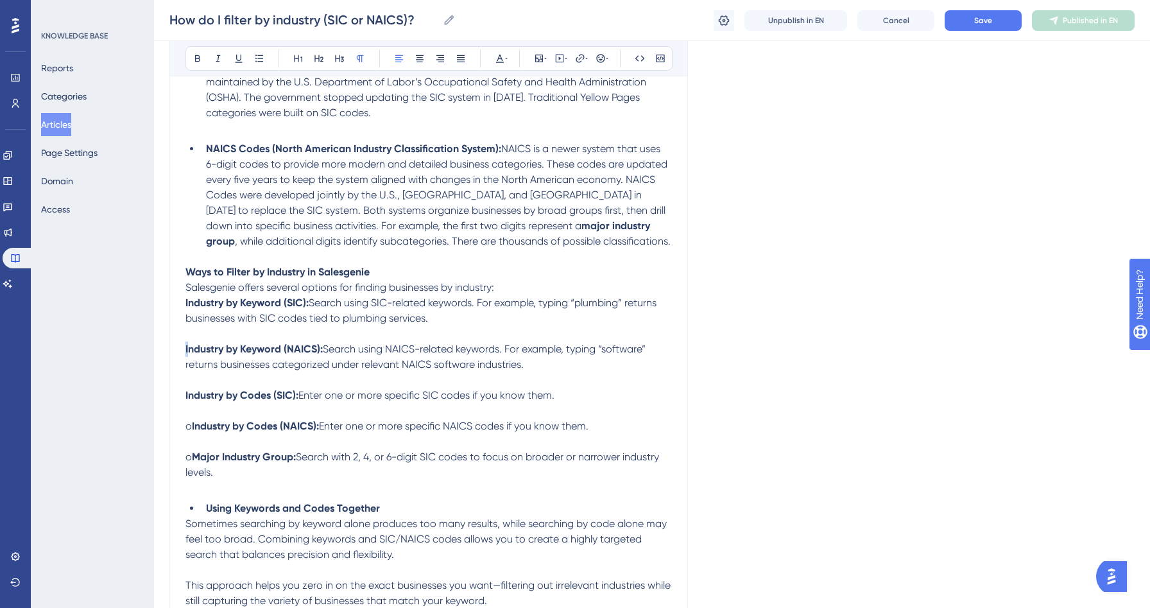
drag, startPoint x: 200, startPoint y: 456, endPoint x: 178, endPoint y: 456, distance: 21.2
click at [198, 334] on p at bounding box center [428, 333] width 487 height 15
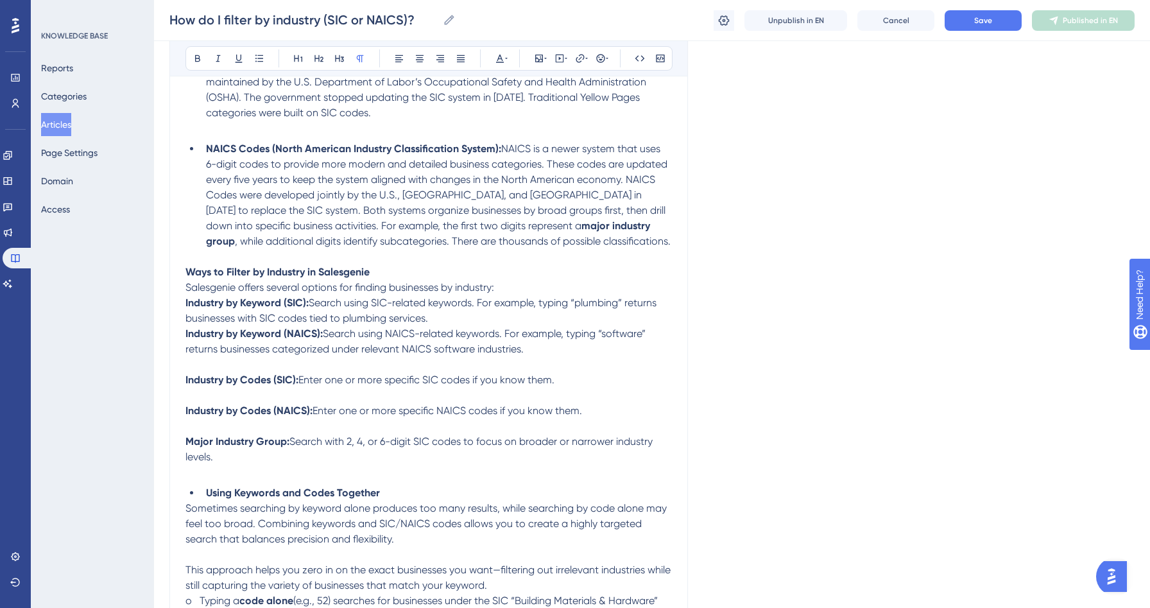
click at [195, 362] on p at bounding box center [428, 364] width 487 height 15
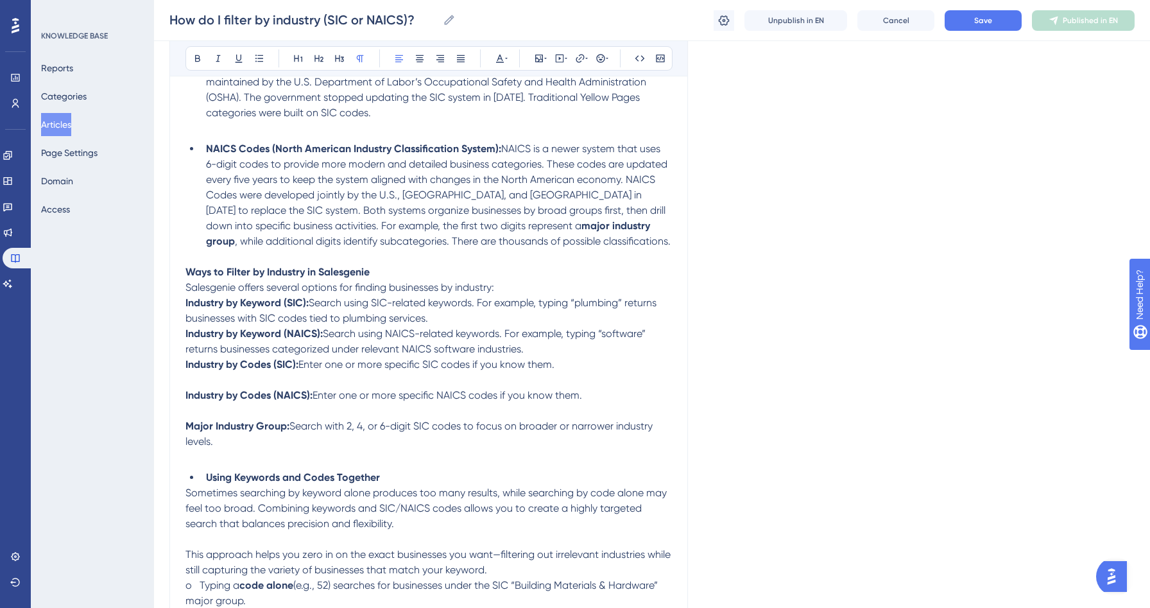
click at [193, 377] on p at bounding box center [428, 379] width 487 height 15
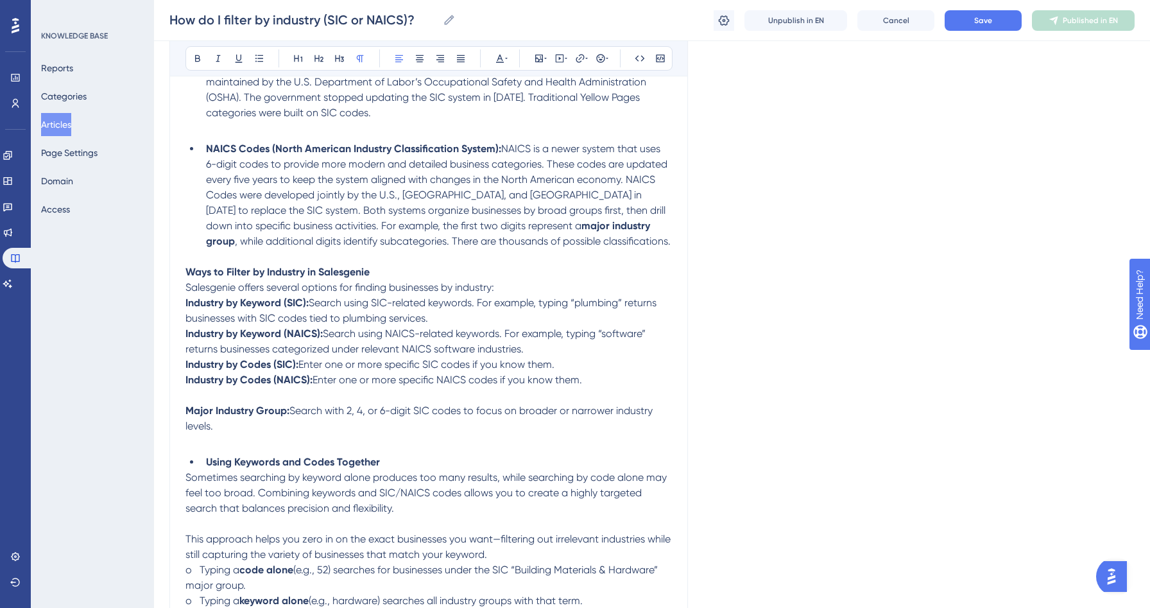
click at [194, 401] on p at bounding box center [428, 395] width 487 height 15
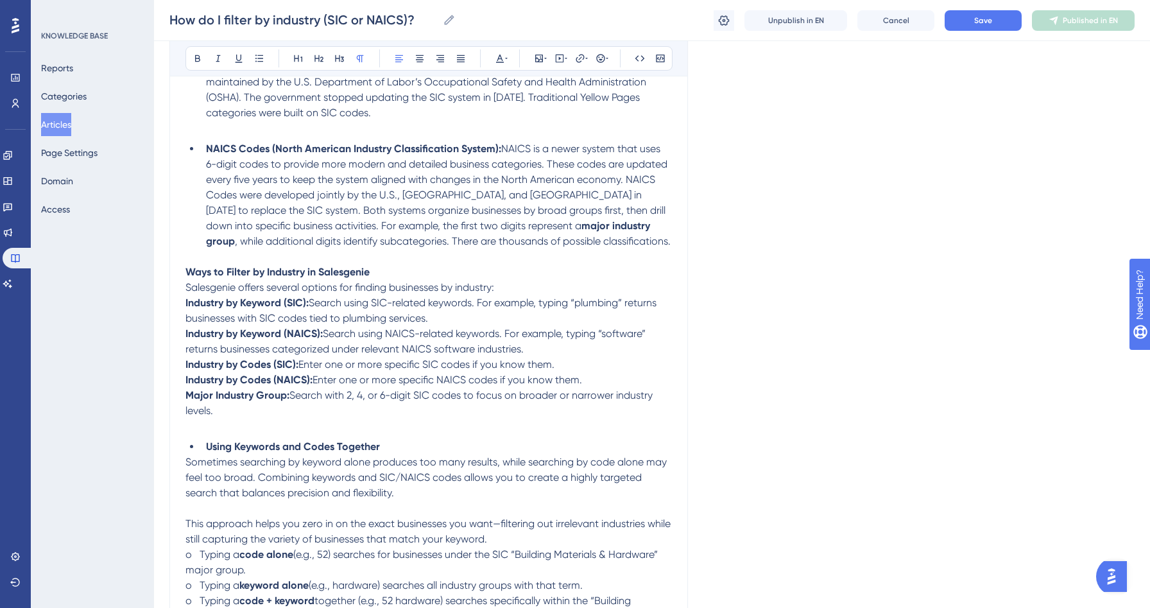
drag, startPoint x: 224, startPoint y: 413, endPoint x: 166, endPoint y: 300, distance: 126.6
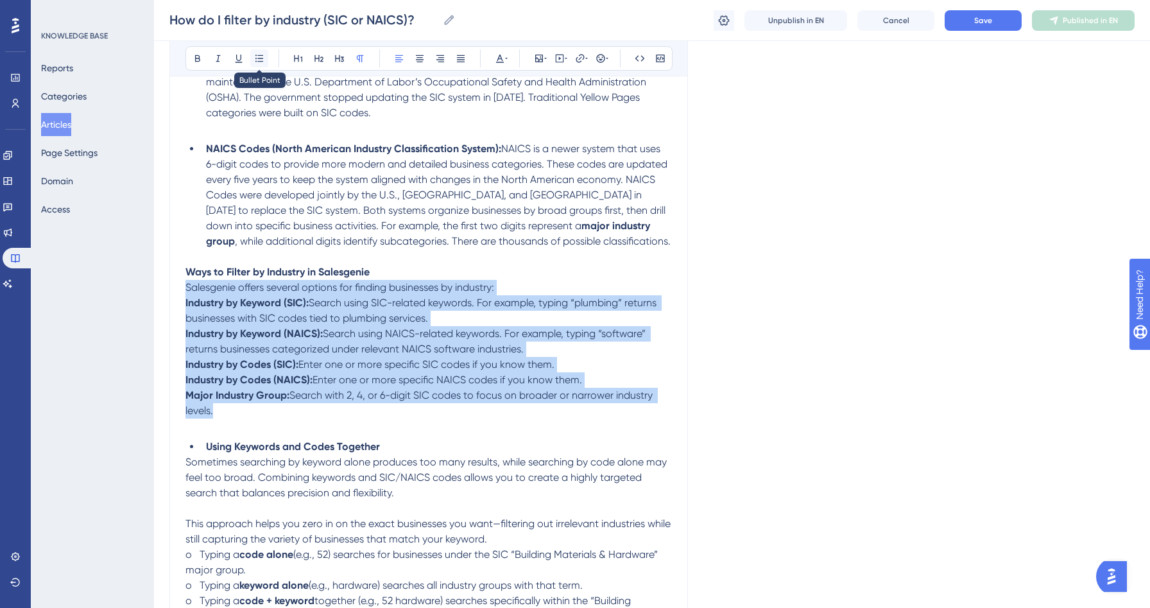
click at [257, 60] on icon at bounding box center [259, 58] width 10 height 10
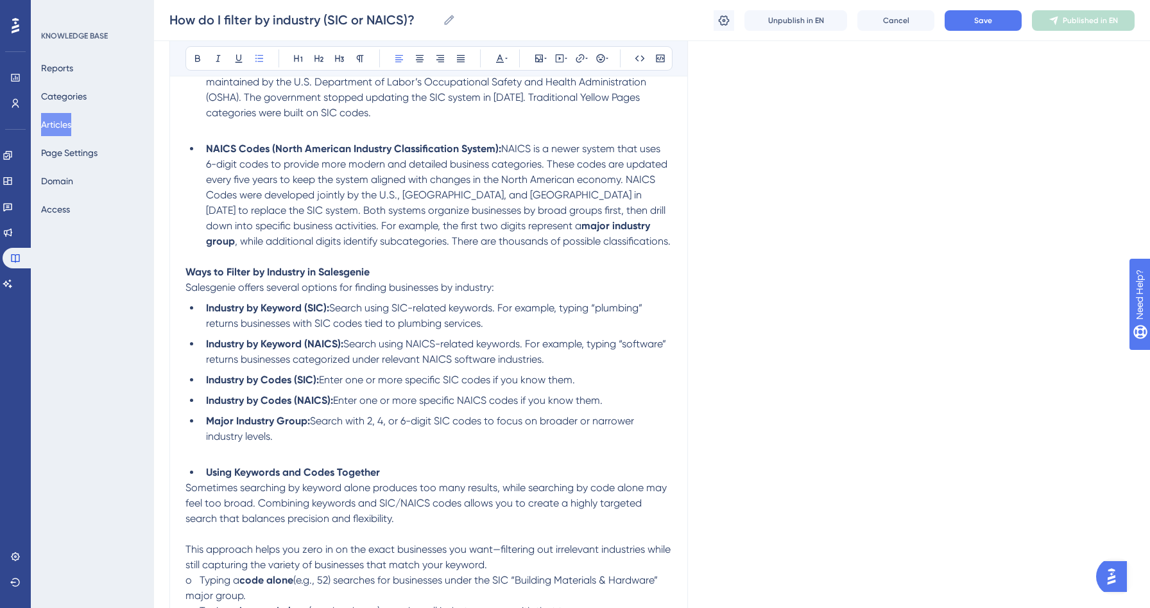
click at [336, 353] on li "Industry by Keyword (NAICS): Search using NAICS-related keywords. For example, …" at bounding box center [436, 351] width 471 height 31
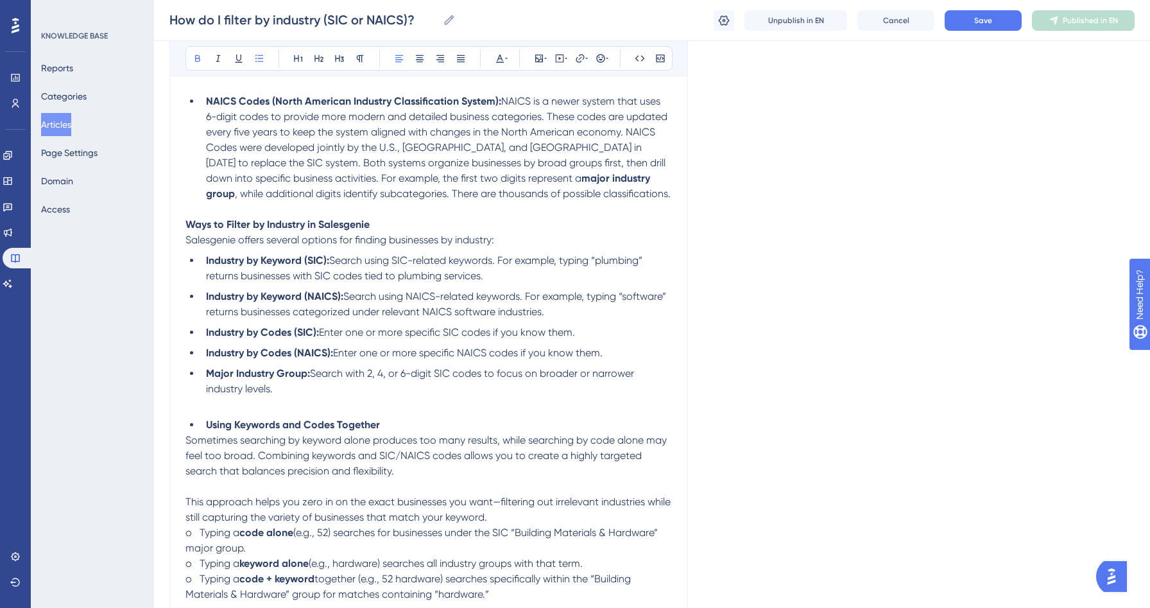
scroll to position [424, 0]
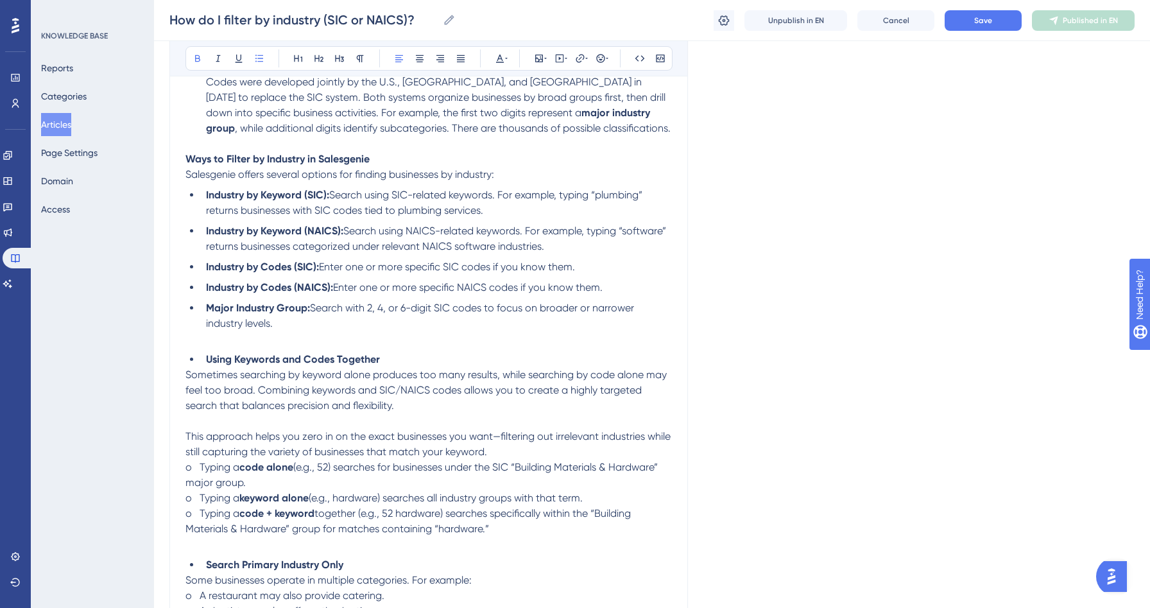
drag, startPoint x: 205, startPoint y: 363, endPoint x: 184, endPoint y: 363, distance: 21.2
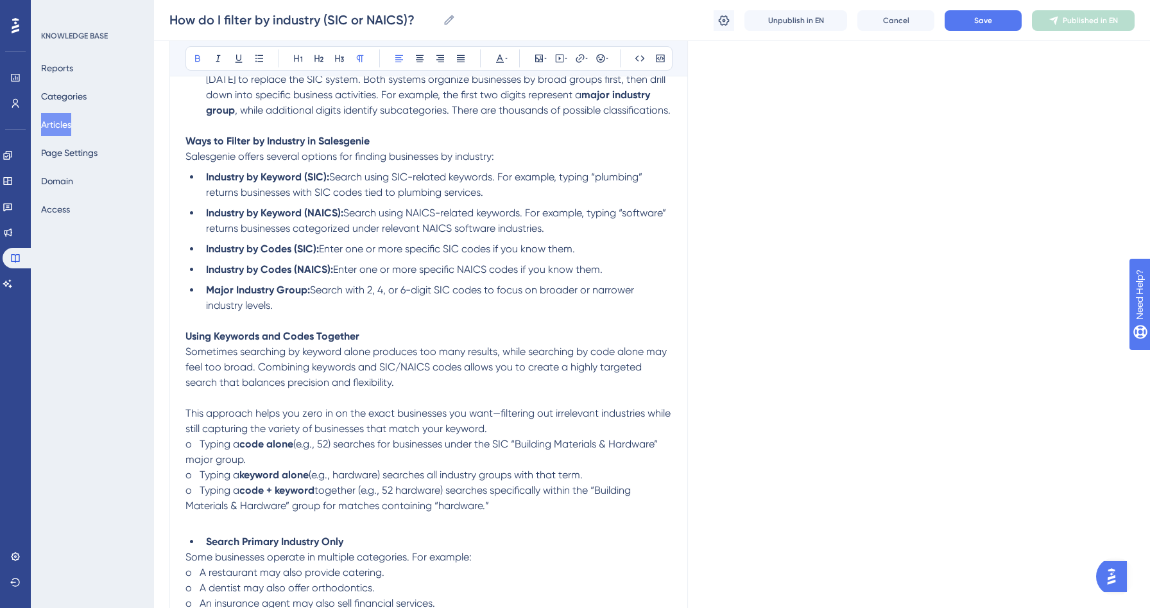
scroll to position [456, 0]
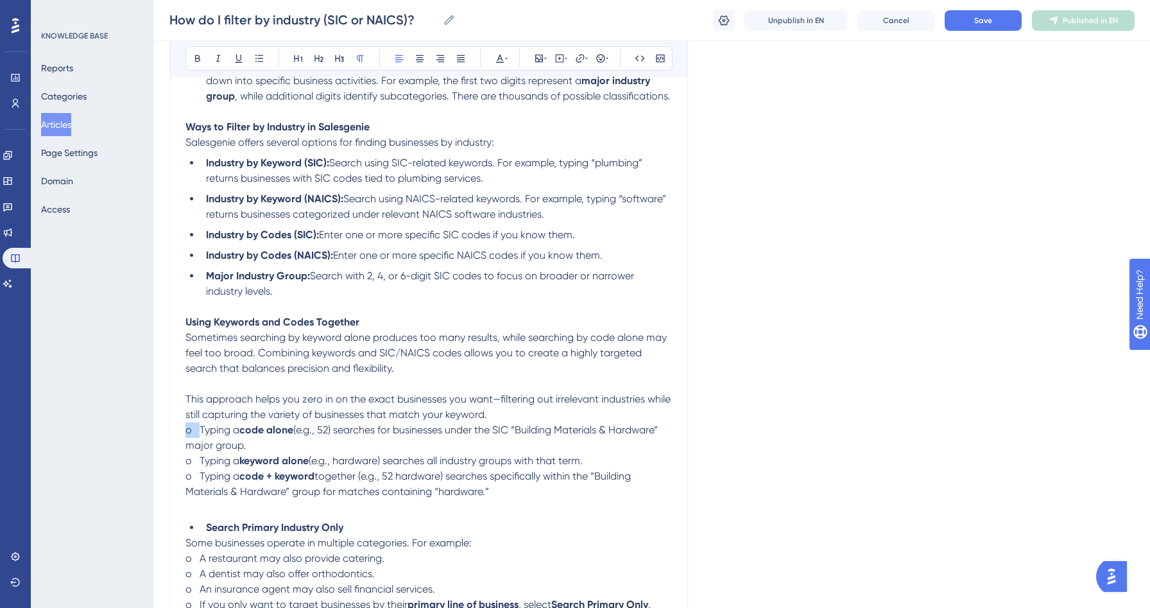
drag, startPoint x: 198, startPoint y: 431, endPoint x: 180, endPoint y: 431, distance: 18.0
drag, startPoint x: 200, startPoint y: 462, endPoint x: 170, endPoint y: 462, distance: 30.2
drag, startPoint x: 203, startPoint y: 478, endPoint x: 164, endPoint y: 477, distance: 39.2
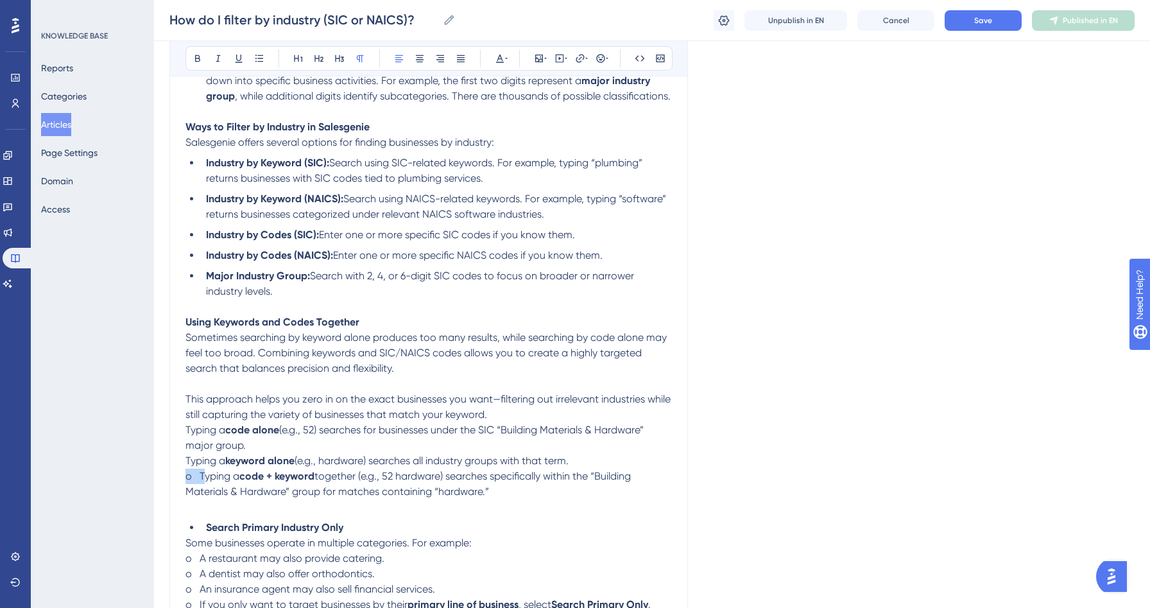
drag, startPoint x: 458, startPoint y: 499, endPoint x: 178, endPoint y: 430, distance: 288.3
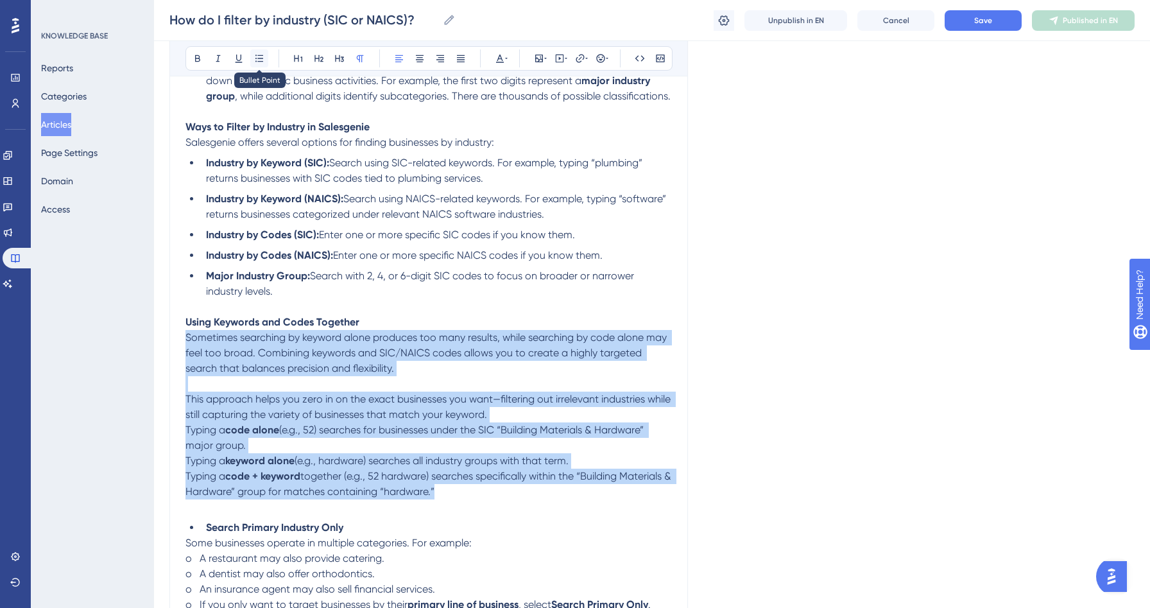
click at [263, 61] on icon at bounding box center [259, 58] width 10 height 10
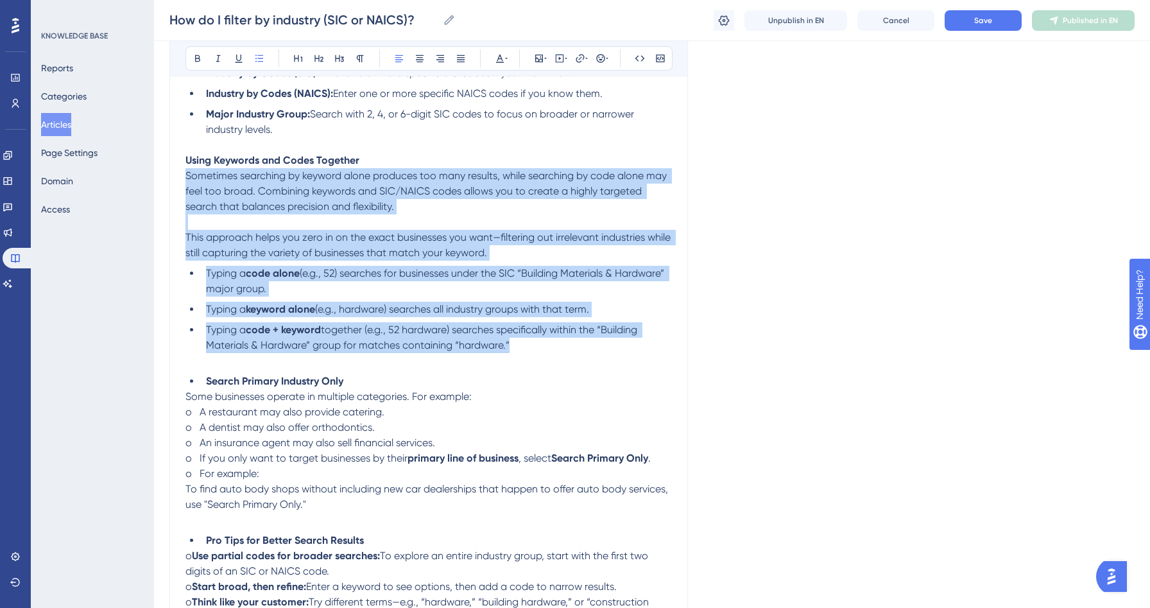
scroll to position [727, 0]
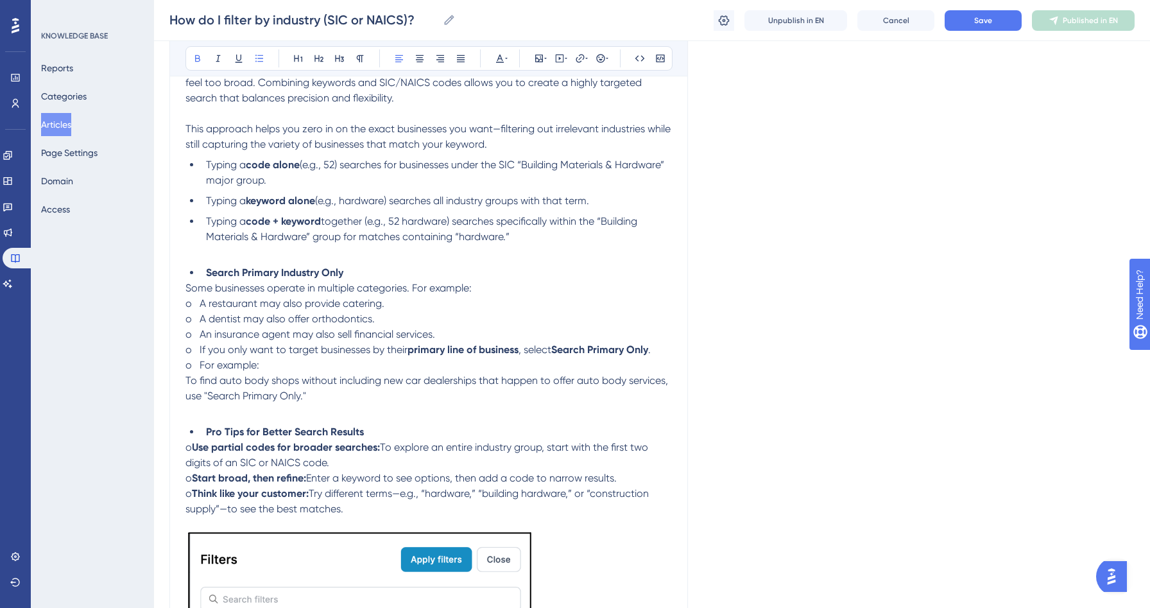
drag, startPoint x: 203, startPoint y: 279, endPoint x: 173, endPoint y: 279, distance: 30.2
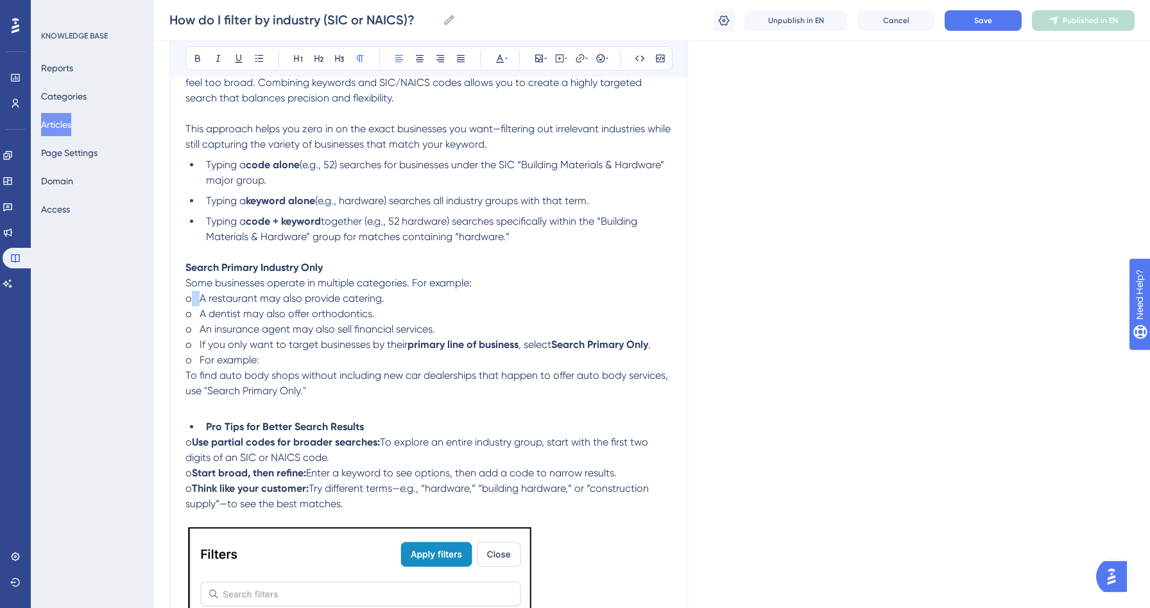
drag, startPoint x: 199, startPoint y: 304, endPoint x: 182, endPoint y: 304, distance: 17.3
drag, startPoint x: 198, startPoint y: 317, endPoint x: 161, endPoint y: 316, distance: 37.2
drag, startPoint x: 199, startPoint y: 336, endPoint x: 172, endPoint y: 334, distance: 27.0
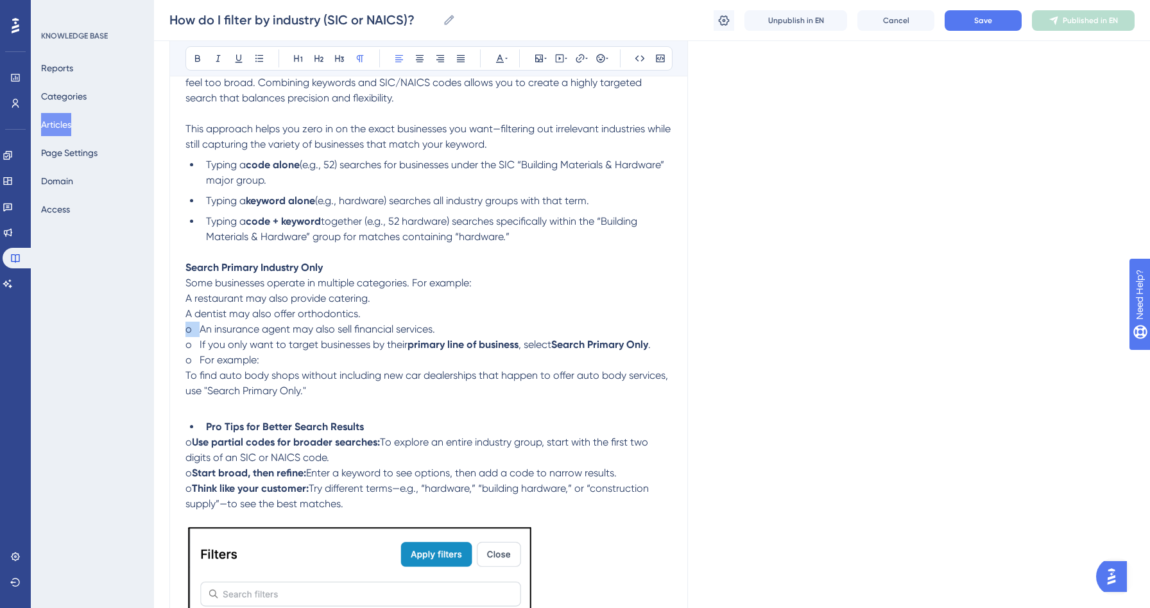
drag, startPoint x: 200, startPoint y: 349, endPoint x: 178, endPoint y: 347, distance: 22.5
drag, startPoint x: 201, startPoint y: 363, endPoint x: 177, endPoint y: 363, distance: 24.4
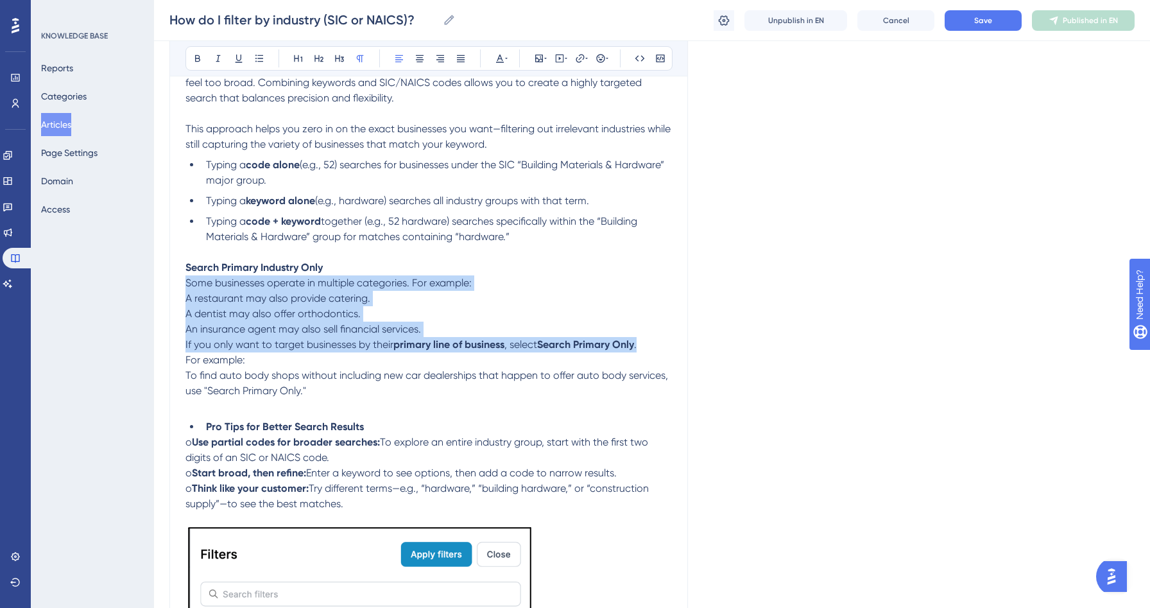
drag, startPoint x: 644, startPoint y: 348, endPoint x: 178, endPoint y: 291, distance: 469.5
click at [257, 55] on icon at bounding box center [259, 58] width 10 height 10
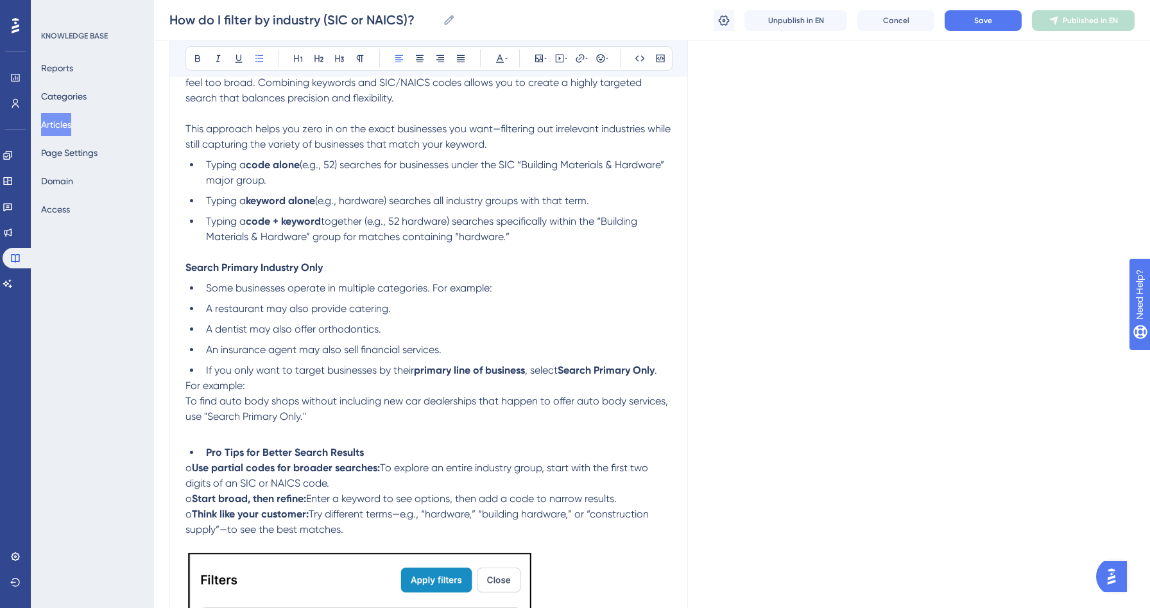
click at [269, 392] on p "For example:" at bounding box center [428, 385] width 487 height 15
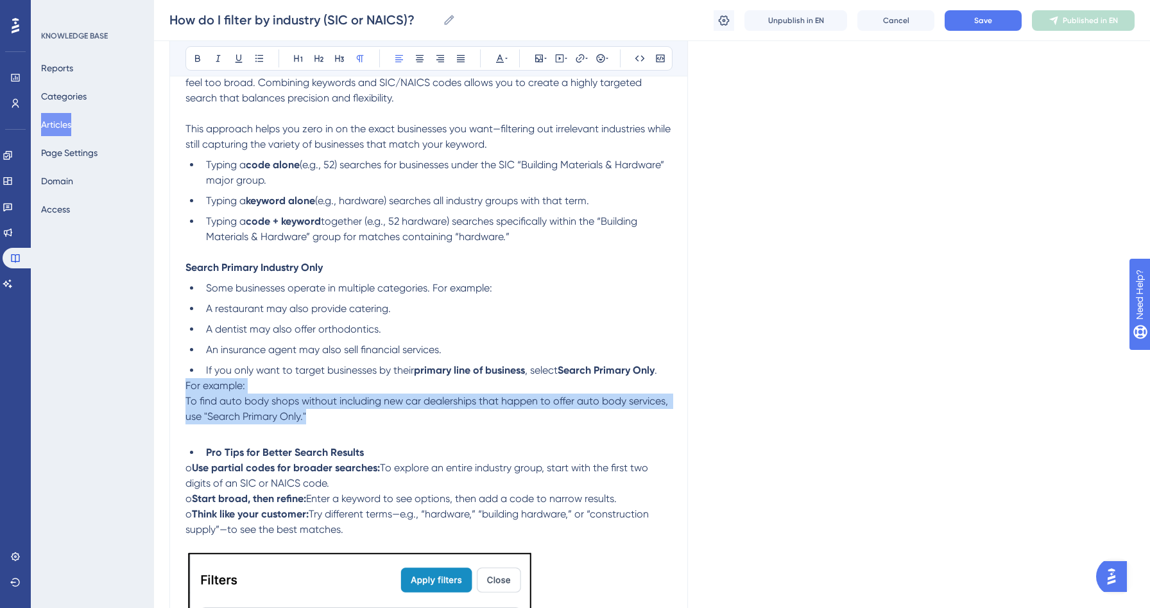
drag, startPoint x: 185, startPoint y: 390, endPoint x: 334, endPoint y: 427, distance: 153.5
click at [255, 63] on icon at bounding box center [259, 58] width 10 height 10
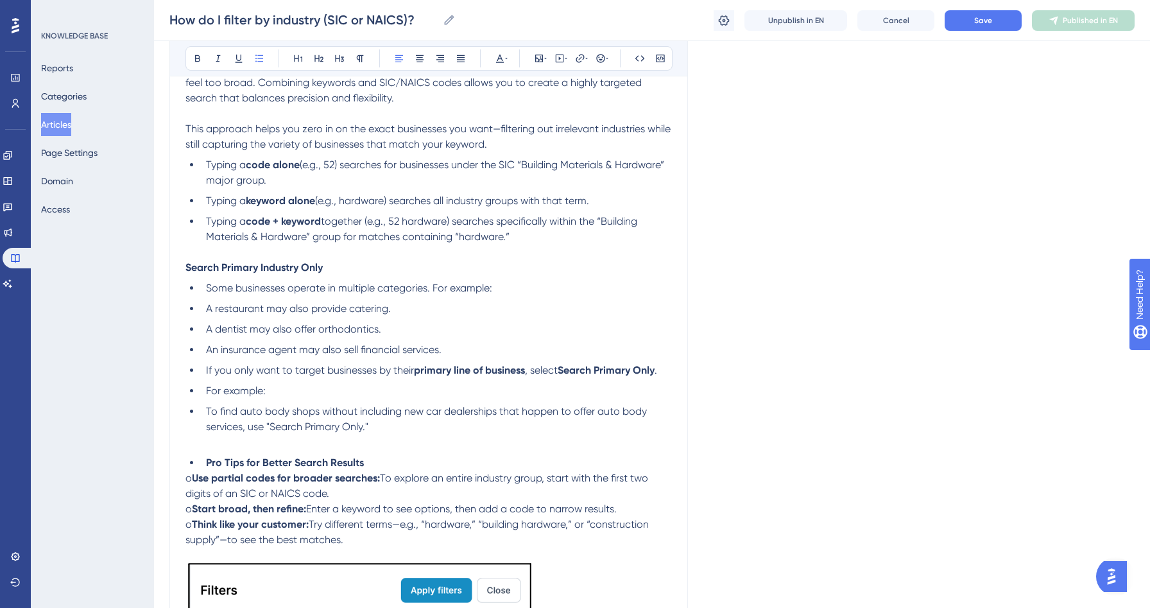
click at [207, 413] on span "To find auto body shops without including new car dealerships that happen to of…" at bounding box center [428, 419] width 444 height 28
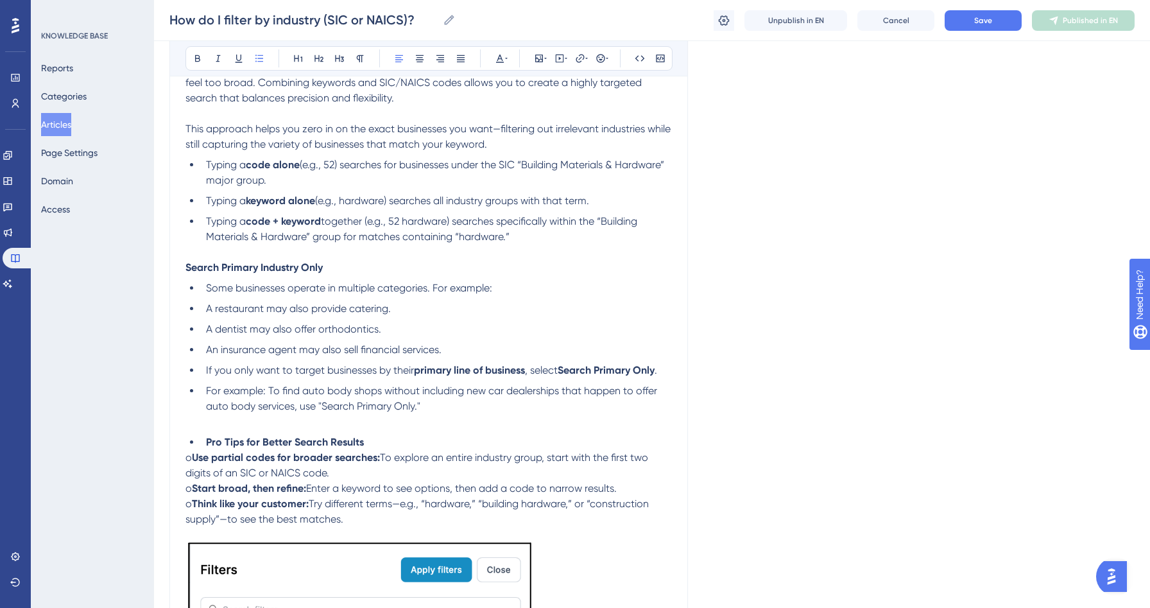
click at [206, 395] on span "For example: To find auto body shops without including new car dealerships that…" at bounding box center [433, 398] width 454 height 28
click at [338, 388] on li "For example: To find auto body shops without including new car dealerships that…" at bounding box center [446, 398] width 451 height 31
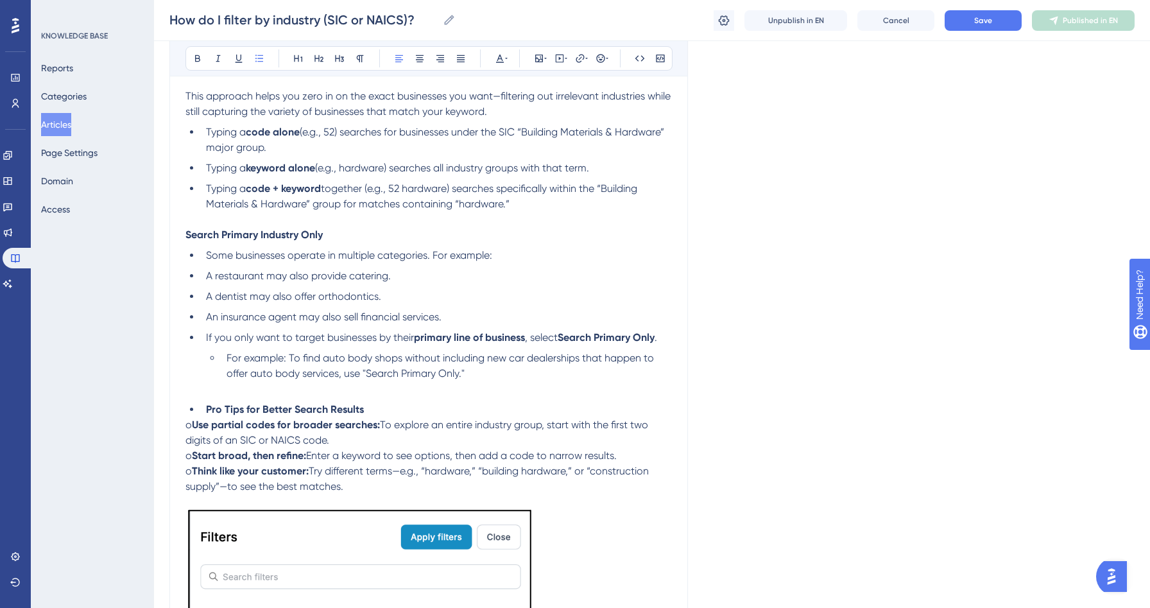
scroll to position [791, 0]
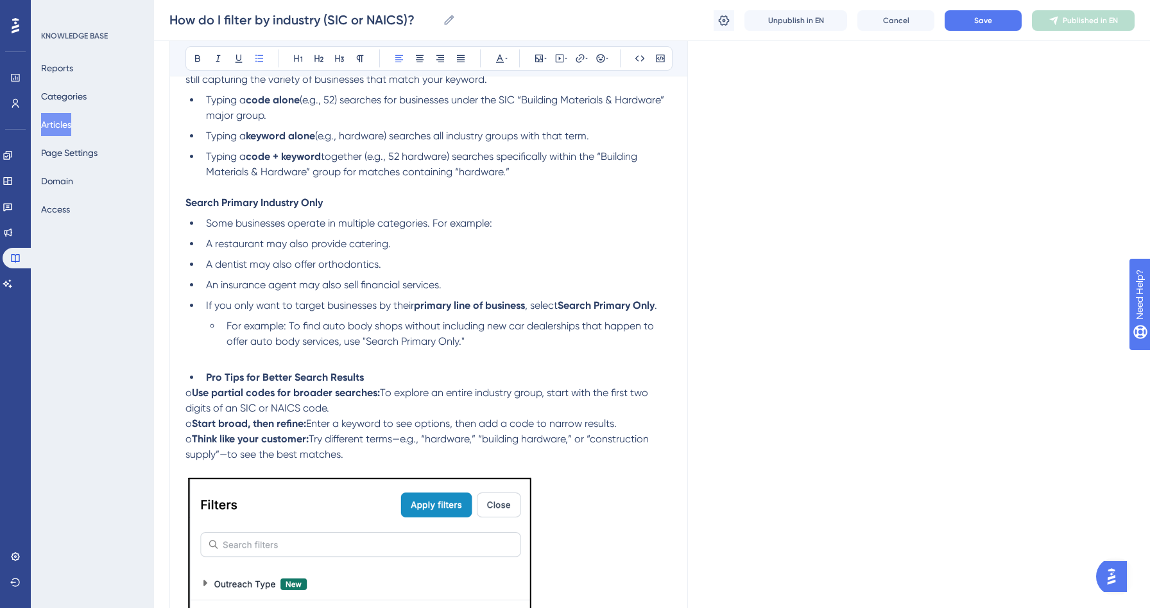
click at [206, 383] on strong "Pro Tips for Better Search Results" at bounding box center [285, 377] width 158 height 12
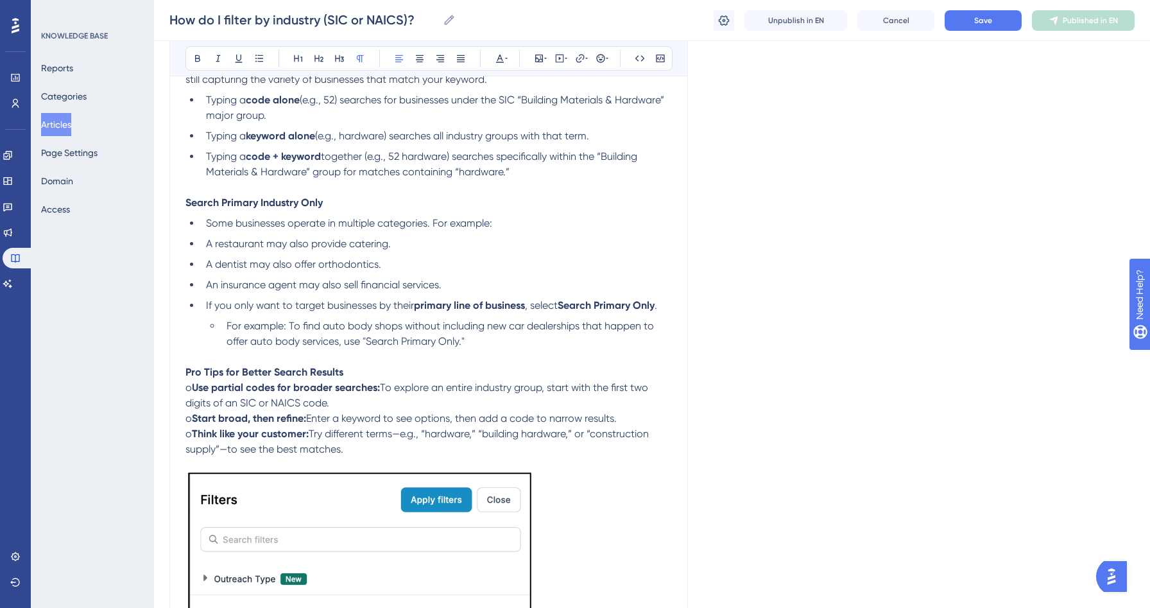
drag, startPoint x: 199, startPoint y: 393, endPoint x: 178, endPoint y: 393, distance: 21.2
drag, startPoint x: 200, startPoint y: 424, endPoint x: 172, endPoint y: 422, distance: 28.3
drag, startPoint x: 201, startPoint y: 438, endPoint x: 173, endPoint y: 437, distance: 28.3
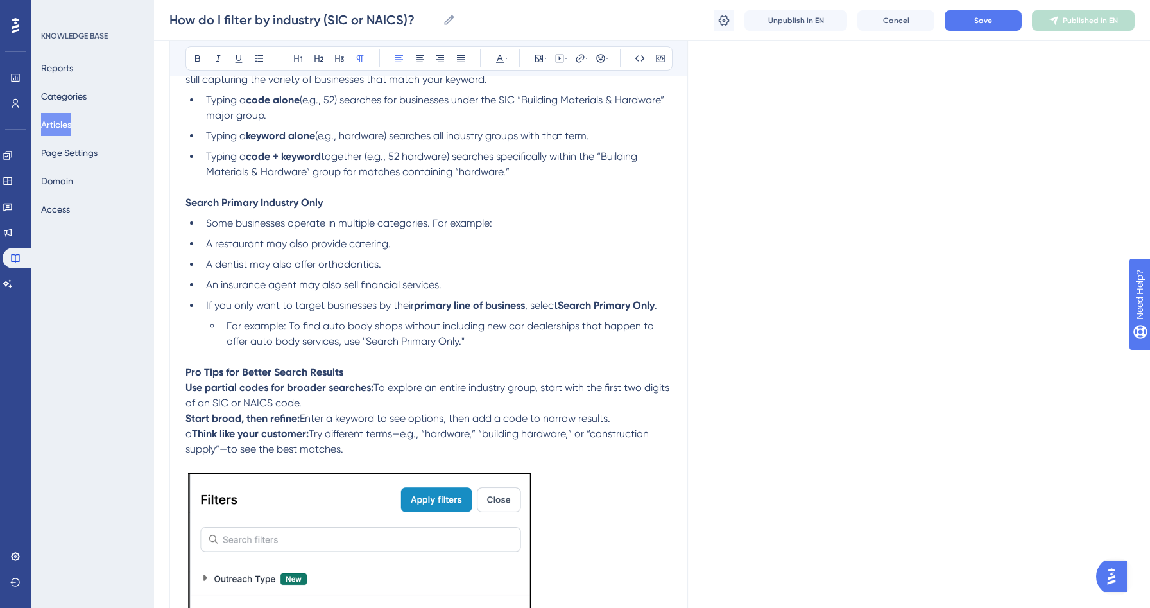
drag, startPoint x: 363, startPoint y: 455, endPoint x: 173, endPoint y: 397, distance: 199.4
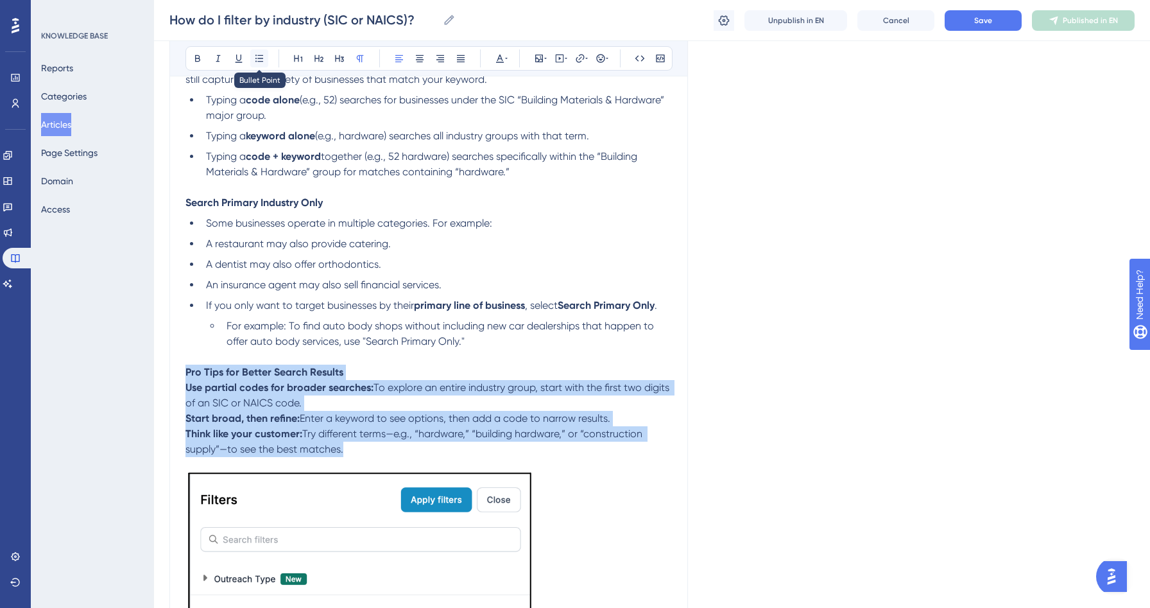
click at [257, 58] on icon at bounding box center [259, 58] width 10 height 10
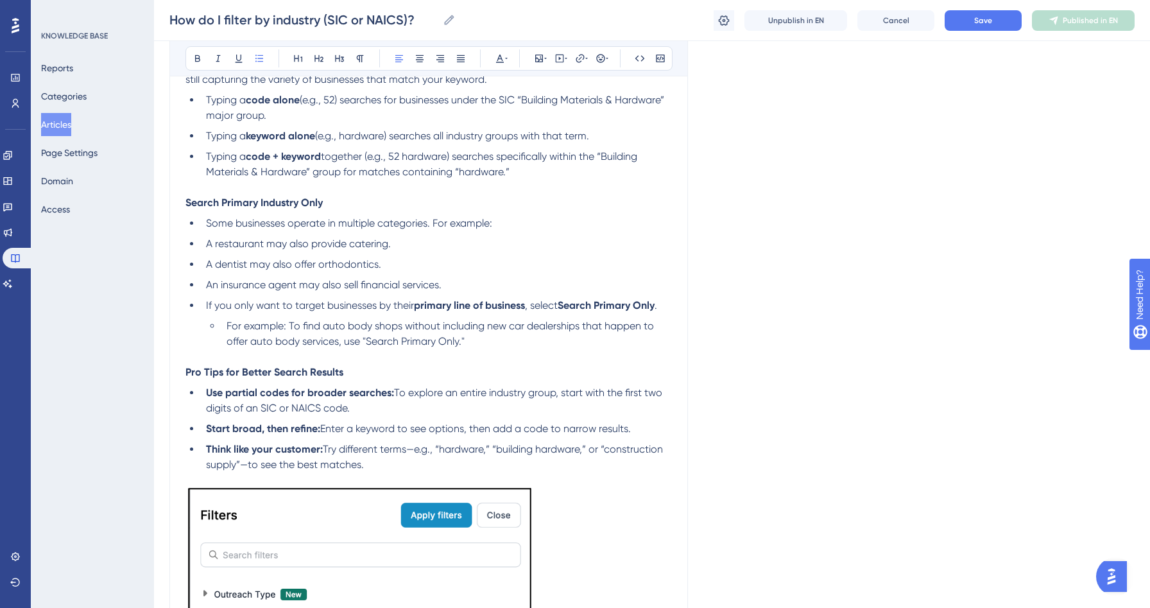
click at [313, 375] on strong "Pro Tips for Better Search Results" at bounding box center [264, 372] width 158 height 12
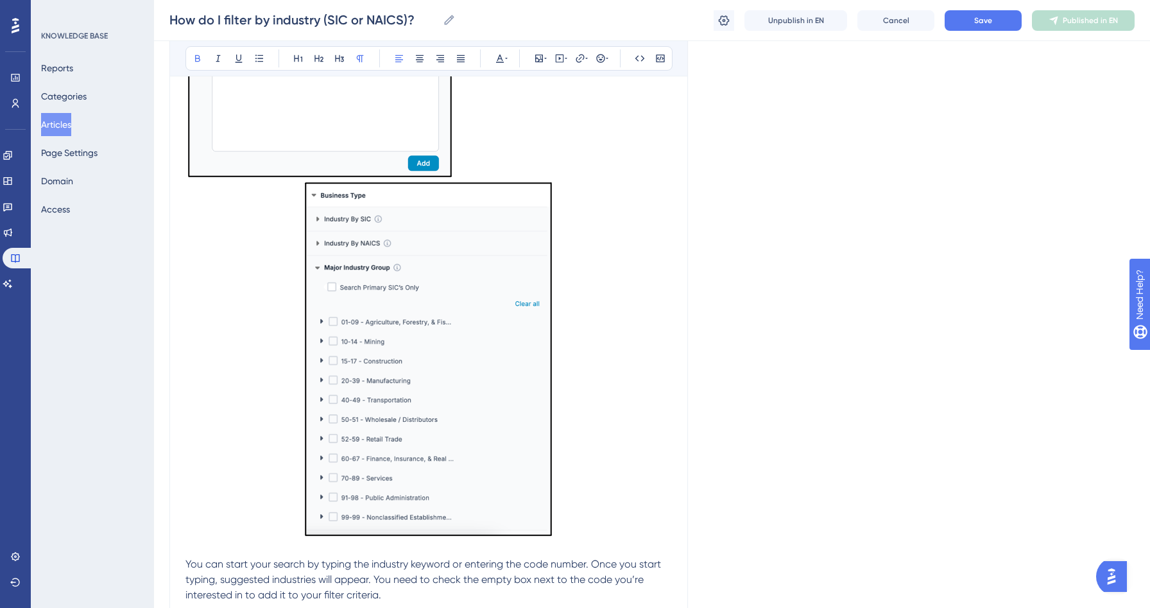
scroll to position [2700, 0]
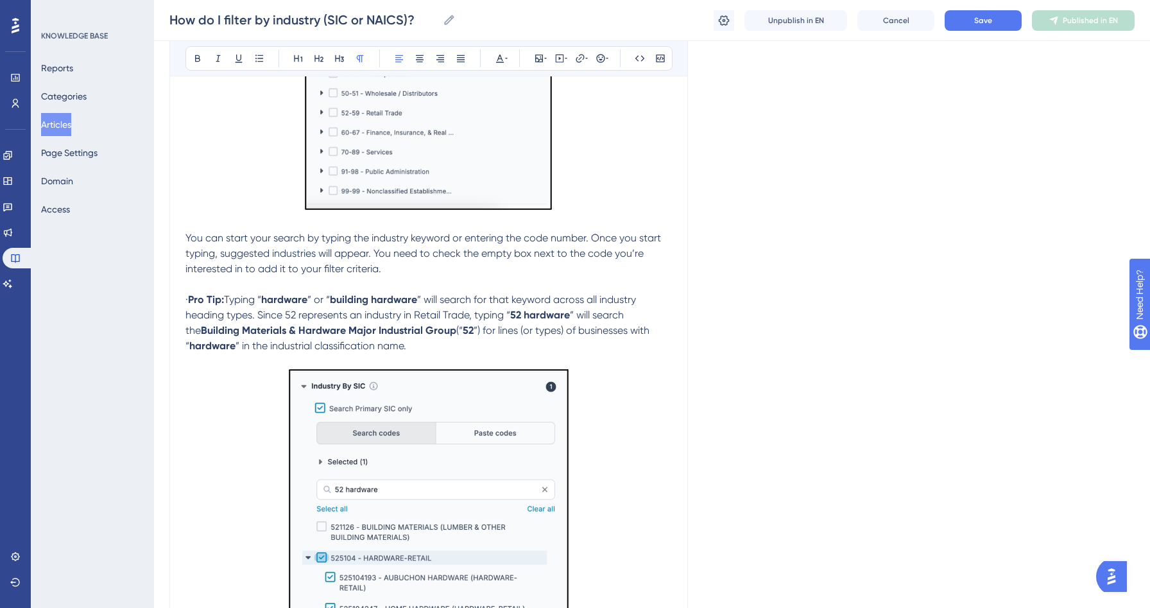
drag, startPoint x: 205, startPoint y: 304, endPoint x: 178, endPoint y: 303, distance: 27.0
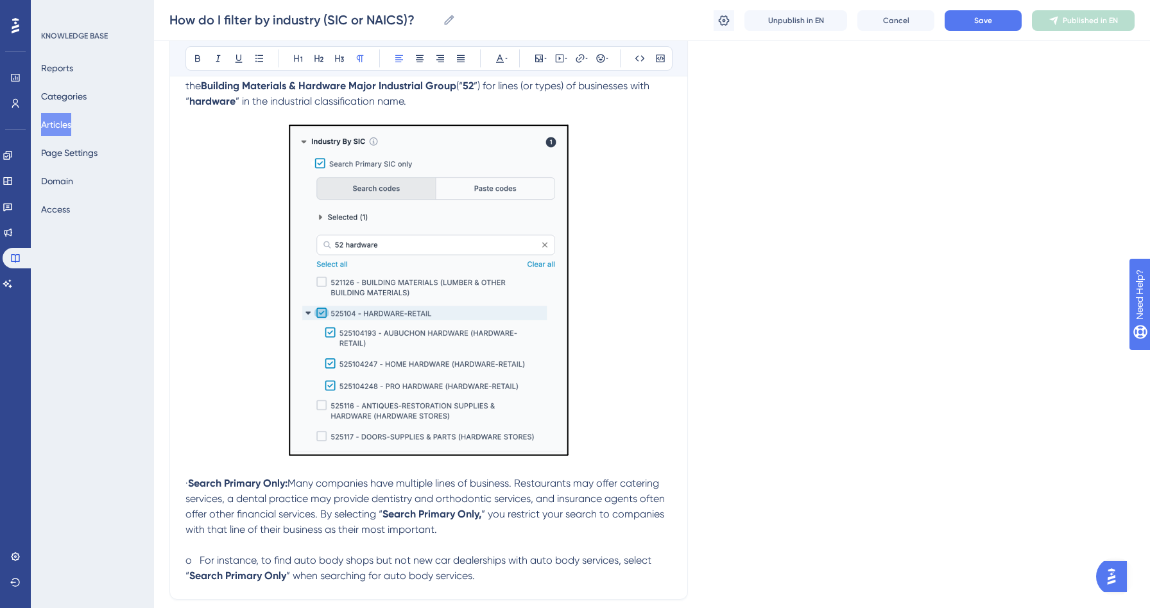
scroll to position [3062, 0]
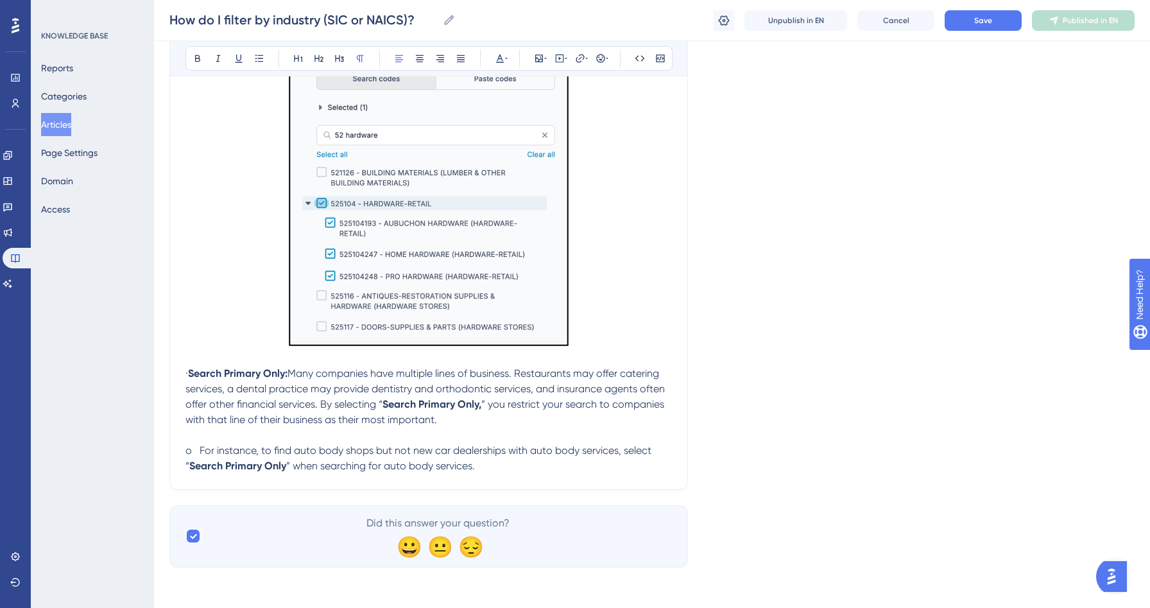
drag, startPoint x: 204, startPoint y: 375, endPoint x: 178, endPoint y: 375, distance: 26.3
drag, startPoint x: 200, startPoint y: 453, endPoint x: 157, endPoint y: 449, distance: 43.8
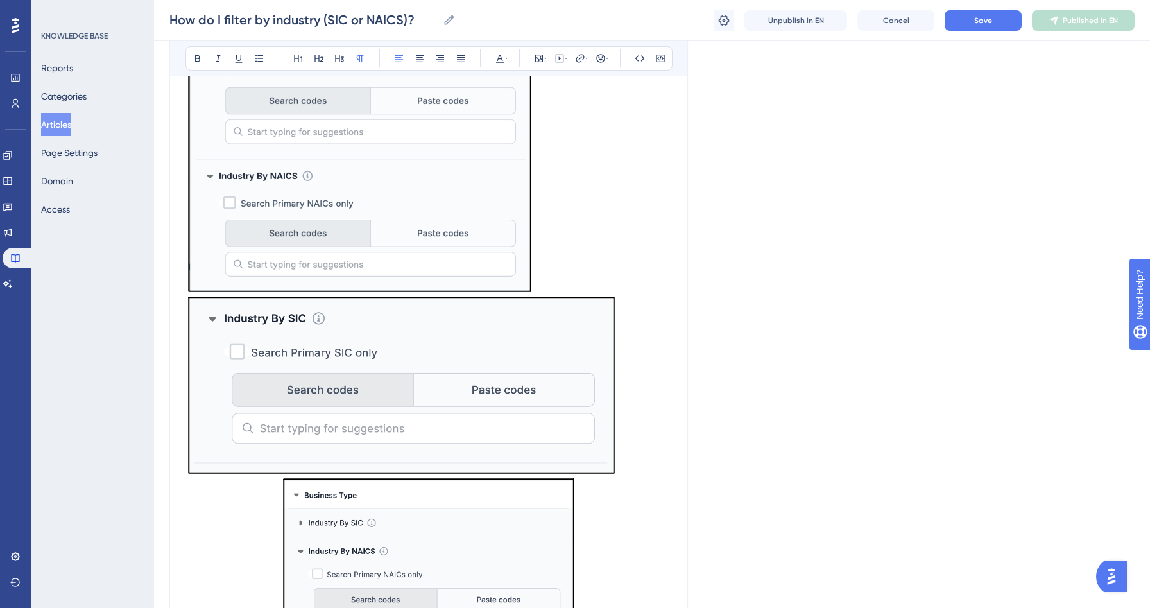
scroll to position [0, 0]
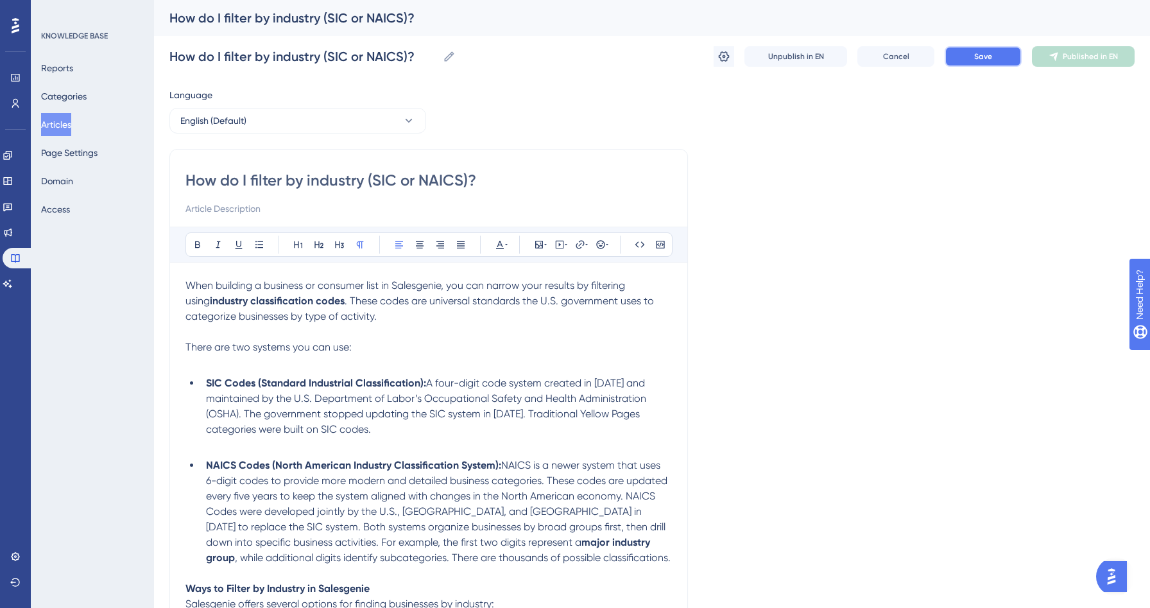
click at [989, 53] on span "Save" at bounding box center [983, 56] width 18 height 10
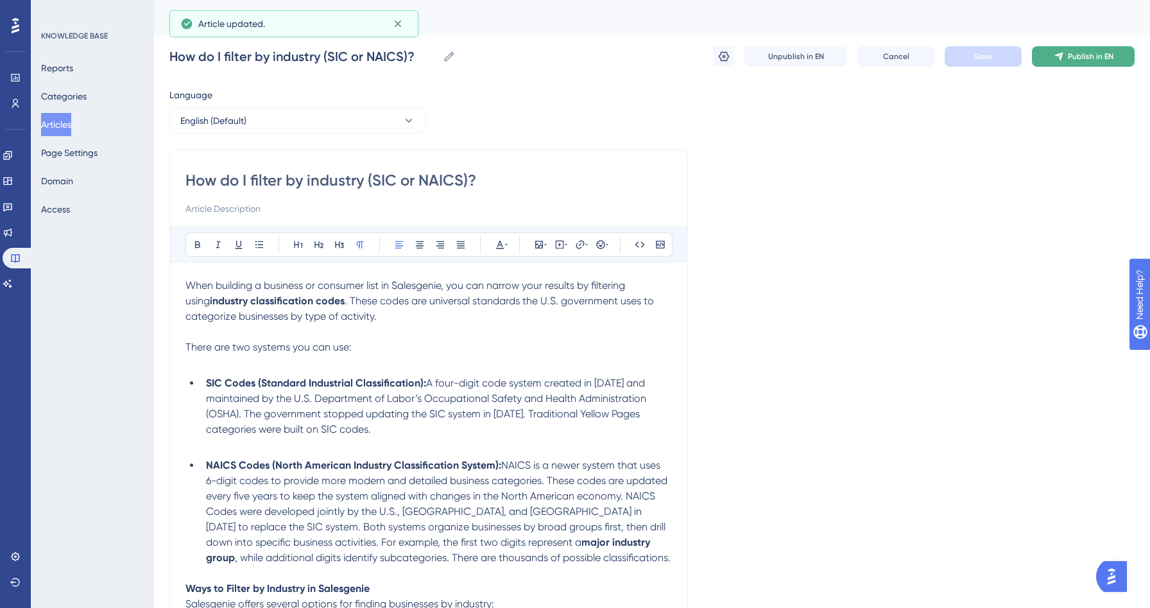
click at [1077, 62] on button "Publish in EN" at bounding box center [1083, 56] width 103 height 21
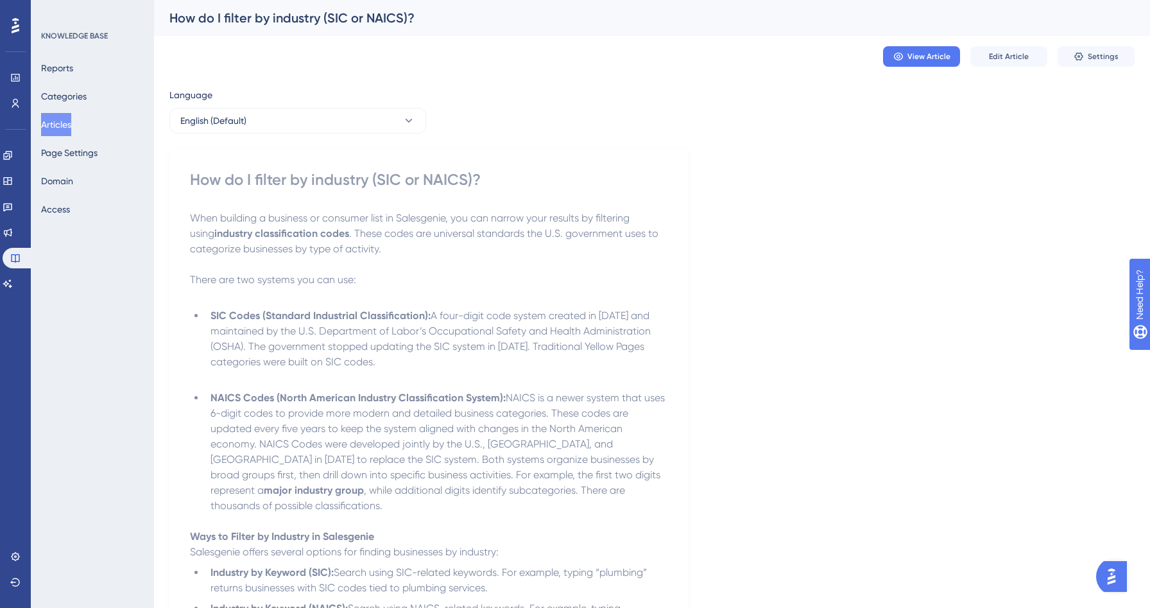
click at [69, 120] on button "Articles" at bounding box center [56, 124] width 30 height 23
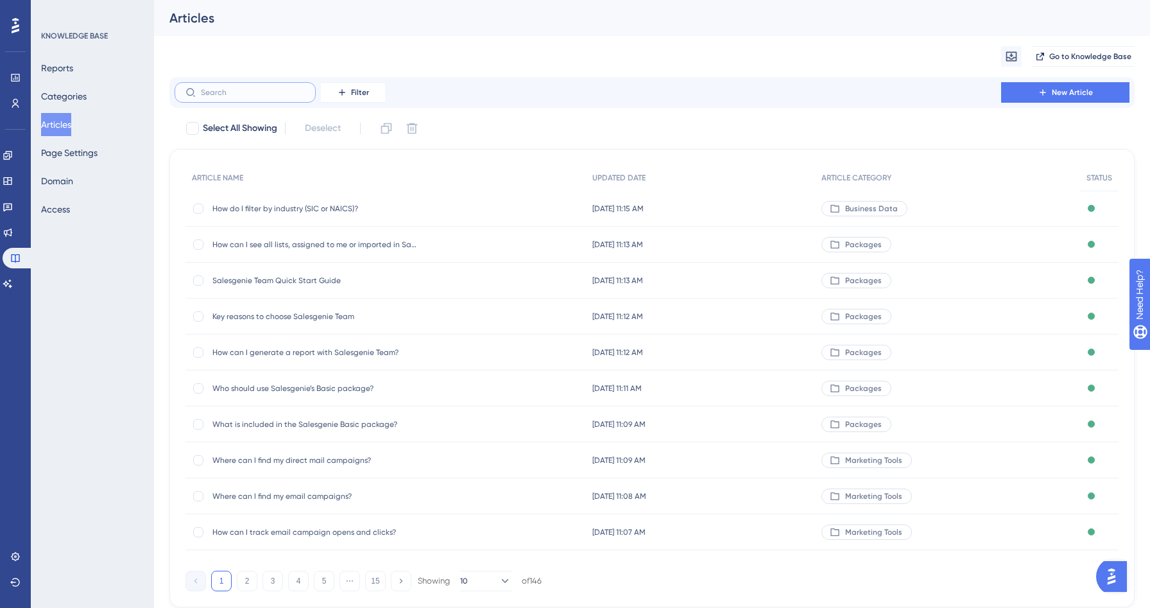
click at [218, 91] on input "text" at bounding box center [253, 92] width 104 height 9
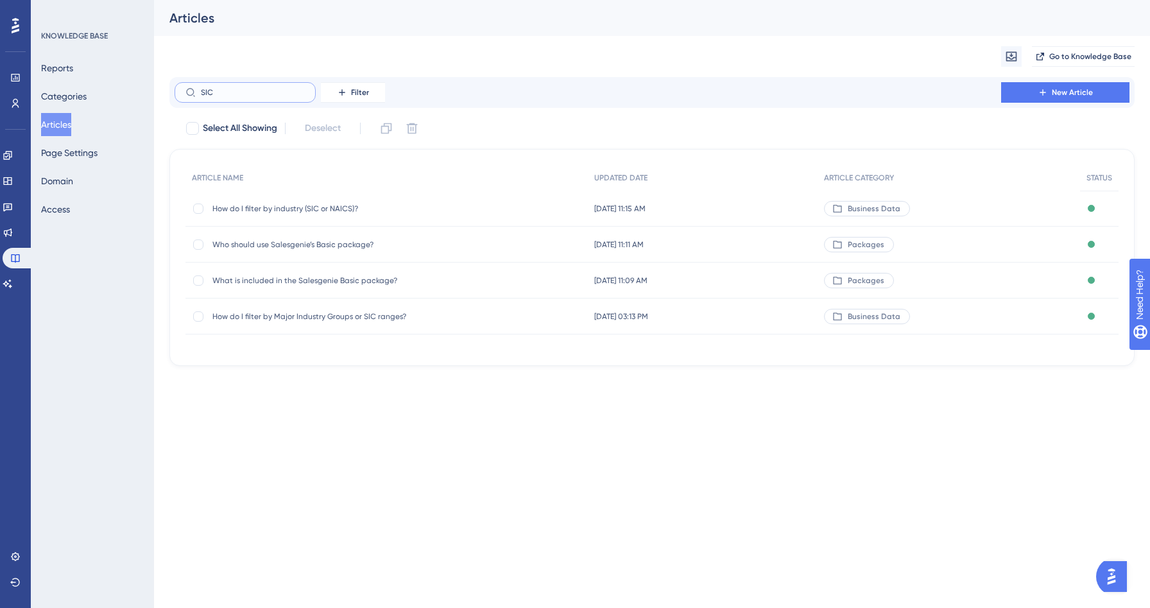
type input "SIC"
click at [286, 320] on span "How do I filter by Major Industry Groups or SIC ranges?" at bounding box center [314, 316] width 205 height 10
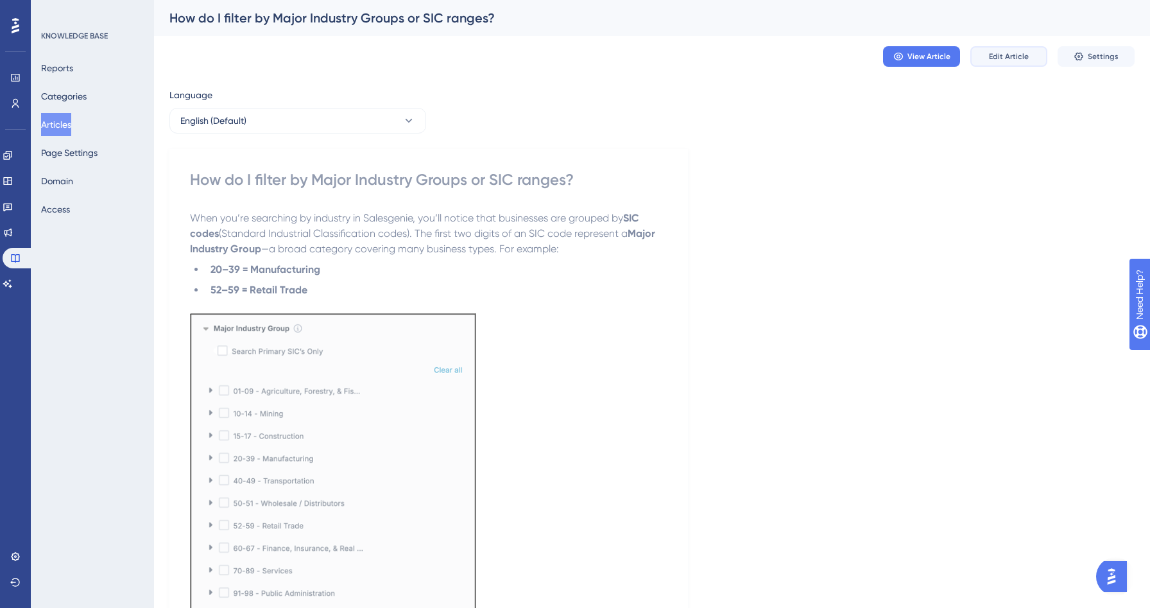
click at [1005, 60] on span "Edit Article" at bounding box center [1009, 56] width 40 height 10
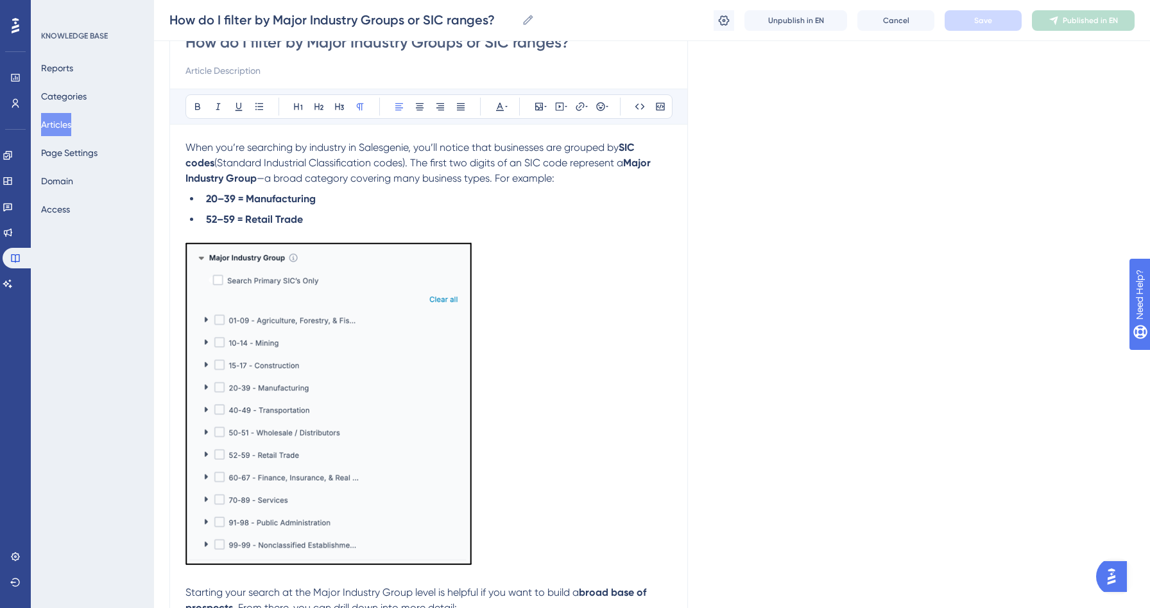
scroll to position [392, 0]
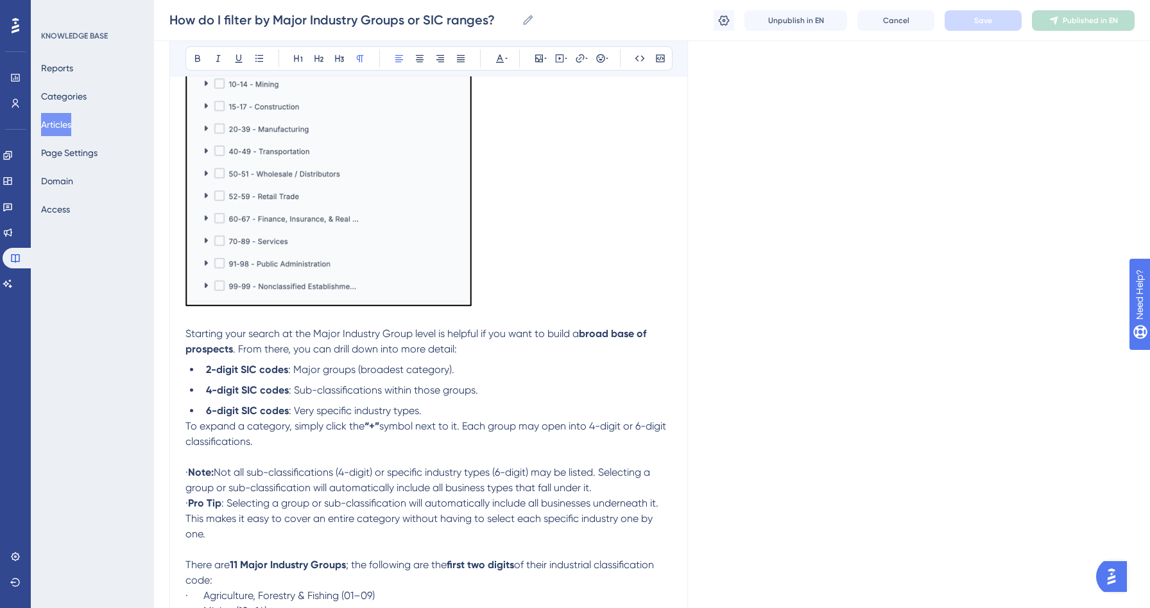
click at [209, 472] on strong "Note:" at bounding box center [201, 472] width 26 height 12
drag, startPoint x: 204, startPoint y: 509, endPoint x: 160, endPoint y: 508, distance: 44.3
click at [160, 508] on div "Performance Users Engagement Widgets Feedback Product Updates Knowledge Base AI…" at bounding box center [652, 239] width 996 height 1263
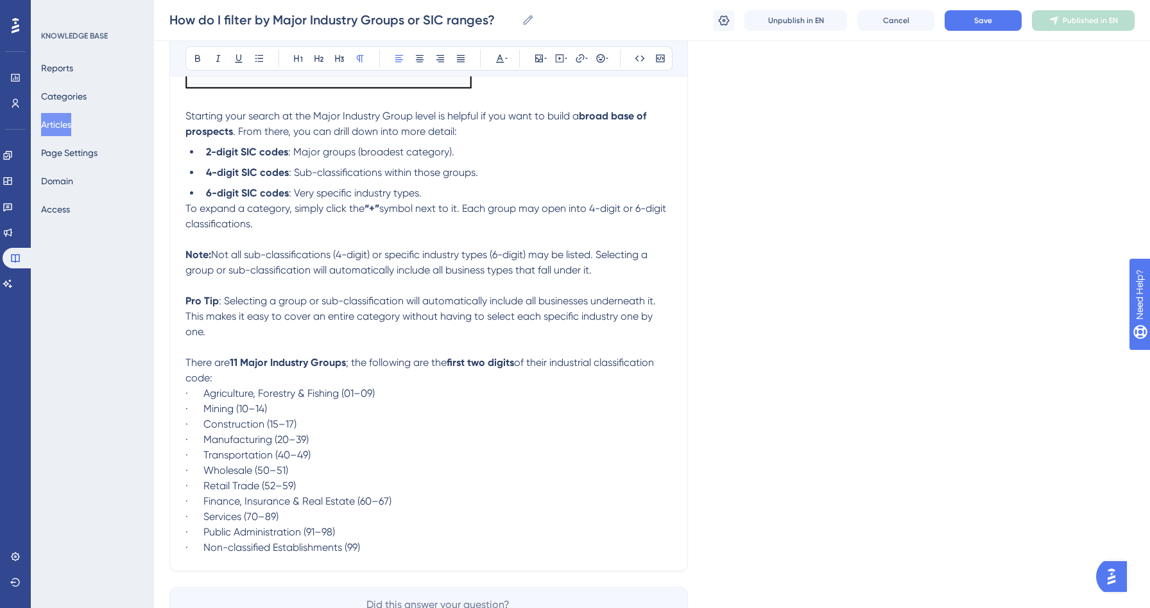
scroll to position [634, 0]
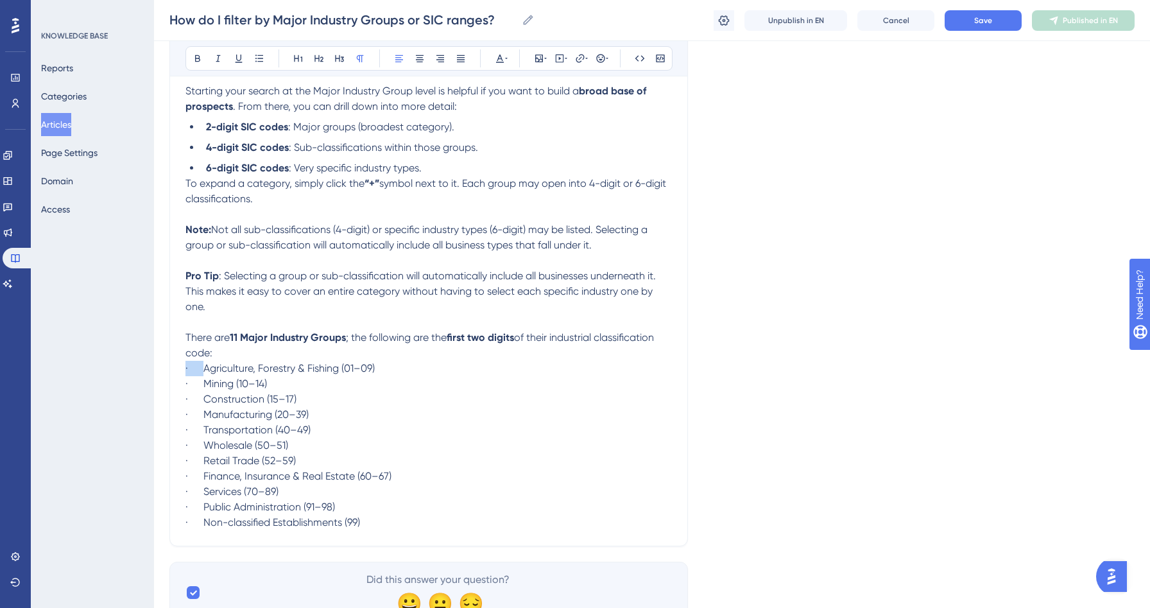
drag, startPoint x: 205, startPoint y: 377, endPoint x: 170, endPoint y: 377, distance: 35.3
click at [170, 377] on div "How do I filter by Major Industry Groups or SIC ranges? Bold Italic Underline B…" at bounding box center [428, 28] width 519 height 1037
drag, startPoint x: 203, startPoint y: 392, endPoint x: 179, endPoint y: 392, distance: 24.4
click at [179, 392] on div "How do I filter by Major Industry Groups or SIC ranges? Bold Italic Underline B…" at bounding box center [428, 28] width 519 height 1037
drag, startPoint x: 204, startPoint y: 406, endPoint x: 171, endPoint y: 406, distance: 33.4
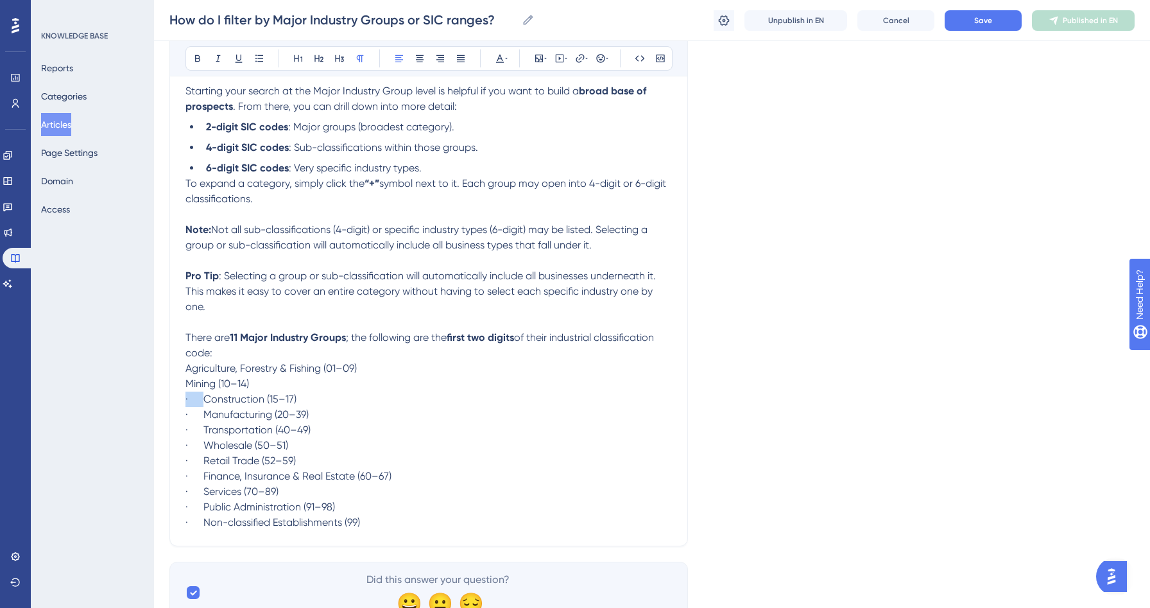
click at [171, 406] on div "How do I filter by Major Industry Groups or SIC ranges? Bold Italic Underline B…" at bounding box center [428, 28] width 519 height 1037
drag, startPoint x: 206, startPoint y: 420, endPoint x: 161, endPoint y: 411, distance: 45.8
click at [161, 411] on div "Performance Users Engagement Widgets Feedback Product Updates Knowledge Base AI…" at bounding box center [652, 5] width 996 height 1278
drag, startPoint x: 203, startPoint y: 435, endPoint x: 185, endPoint y: 435, distance: 18.6
click at [185, 435] on span "· Transportation (40–49)" at bounding box center [247, 430] width 125 height 12
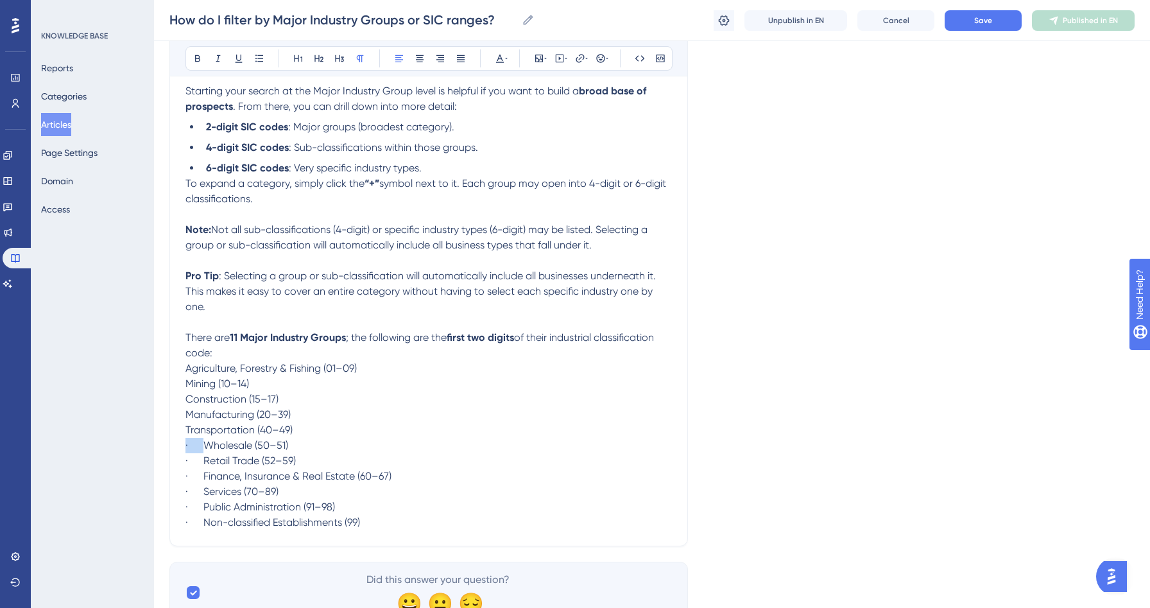
drag, startPoint x: 205, startPoint y: 449, endPoint x: 178, endPoint y: 449, distance: 27.6
click at [178, 449] on div "How do I filter by Major Industry Groups or SIC ranges? Bold Italic Underline B…" at bounding box center [428, 28] width 519 height 1037
drag, startPoint x: 204, startPoint y: 467, endPoint x: 179, endPoint y: 467, distance: 25.0
click at [179, 467] on div "How do I filter by Major Industry Groups or SIC ranges? Bold Italic Underline B…" at bounding box center [428, 28] width 519 height 1037
drag, startPoint x: 205, startPoint y: 479, endPoint x: 185, endPoint y: 479, distance: 20.5
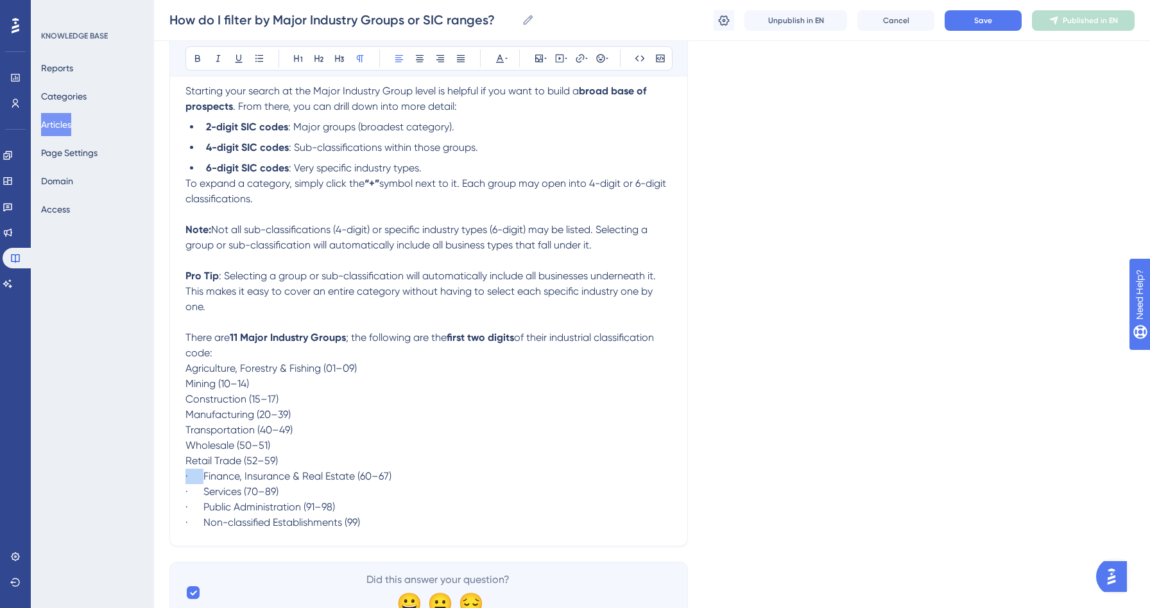
click at [185, 479] on span "· Finance, Insurance & Real Estate (60–67)" at bounding box center [288, 476] width 206 height 12
drag, startPoint x: 204, startPoint y: 494, endPoint x: 186, endPoint y: 494, distance: 18.0
click at [186, 494] on span "· Services (70–89)" at bounding box center [231, 491] width 93 height 12
drag, startPoint x: 204, startPoint y: 512, endPoint x: 180, endPoint y: 512, distance: 24.4
click at [180, 512] on div "How do I filter by Major Industry Groups or SIC ranges? Bold Italic Underline B…" at bounding box center [428, 28] width 519 height 1037
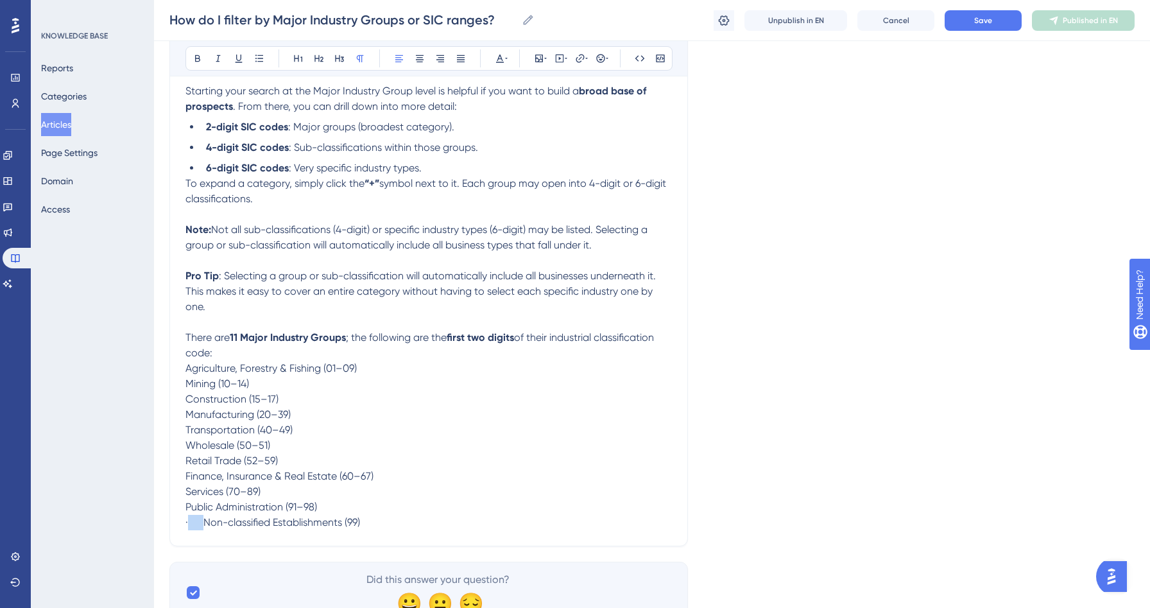
drag, startPoint x: 204, startPoint y: 528, endPoint x: 187, endPoint y: 528, distance: 17.3
click at [187, 528] on span "· Non-classified Establishments (99)" at bounding box center [272, 522] width 175 height 12
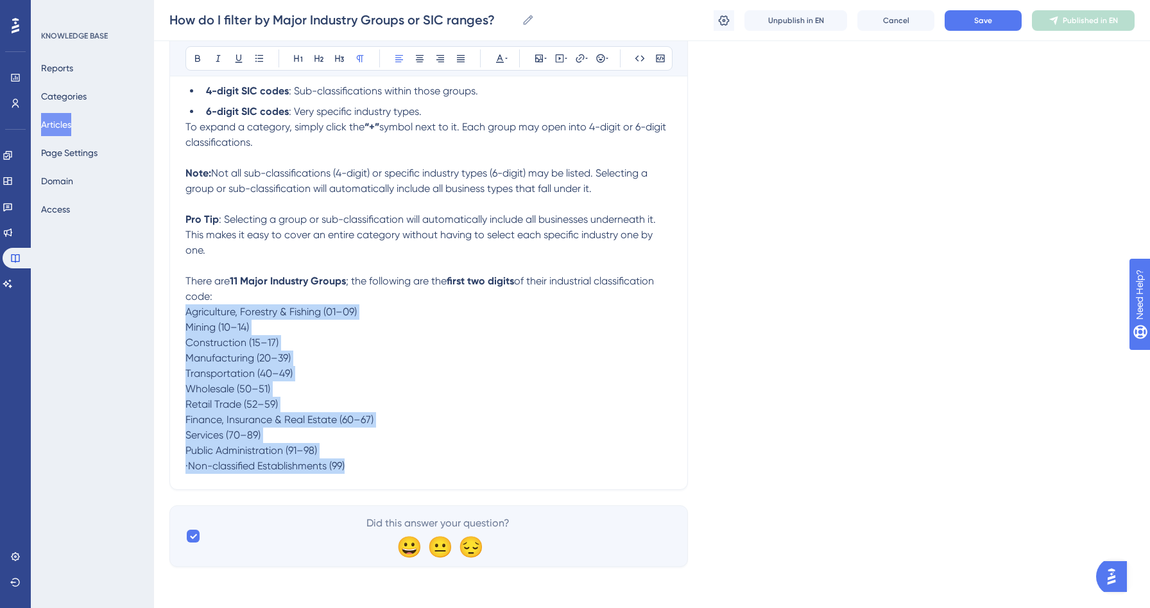
drag, startPoint x: 359, startPoint y: 469, endPoint x: 187, endPoint y: 314, distance: 231.8
click at [187, 314] on div "When you’re searching by industry in Salesgenie, you’ll notice that businesses …" at bounding box center [428, 28] width 487 height 892
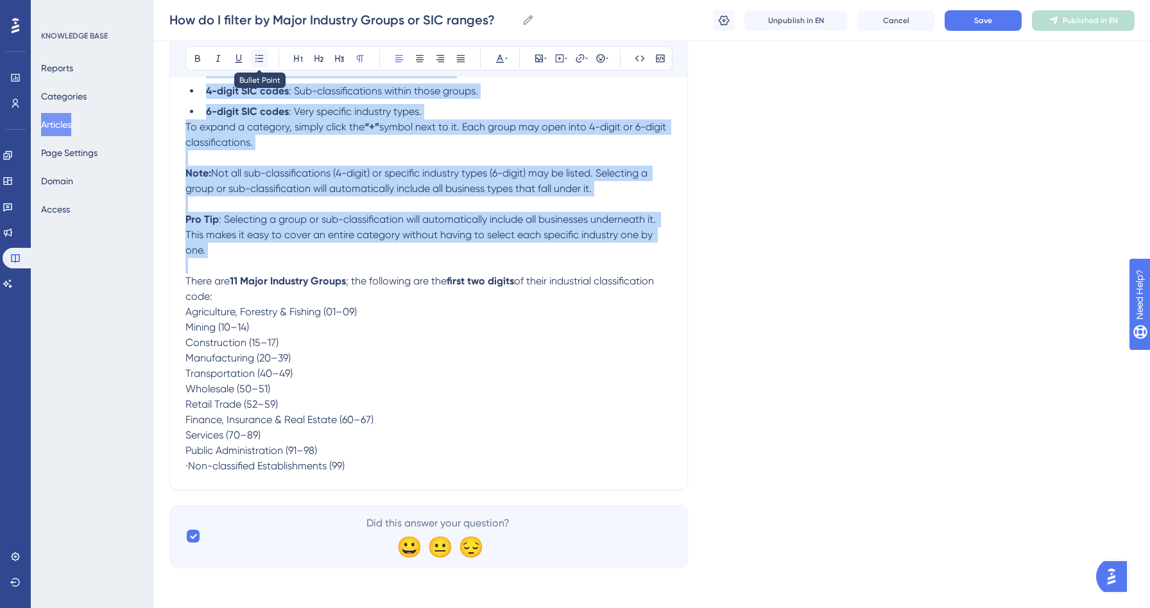
click at [253, 55] on button at bounding box center [259, 58] width 18 height 18
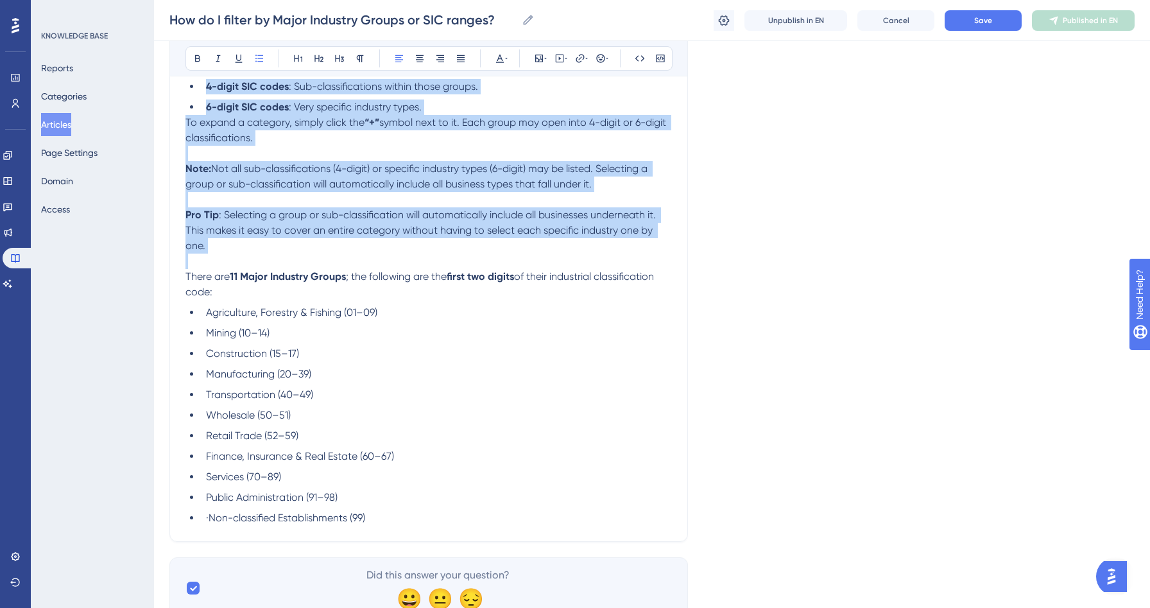
click at [333, 331] on li "Mining (10–14)" at bounding box center [436, 332] width 471 height 15
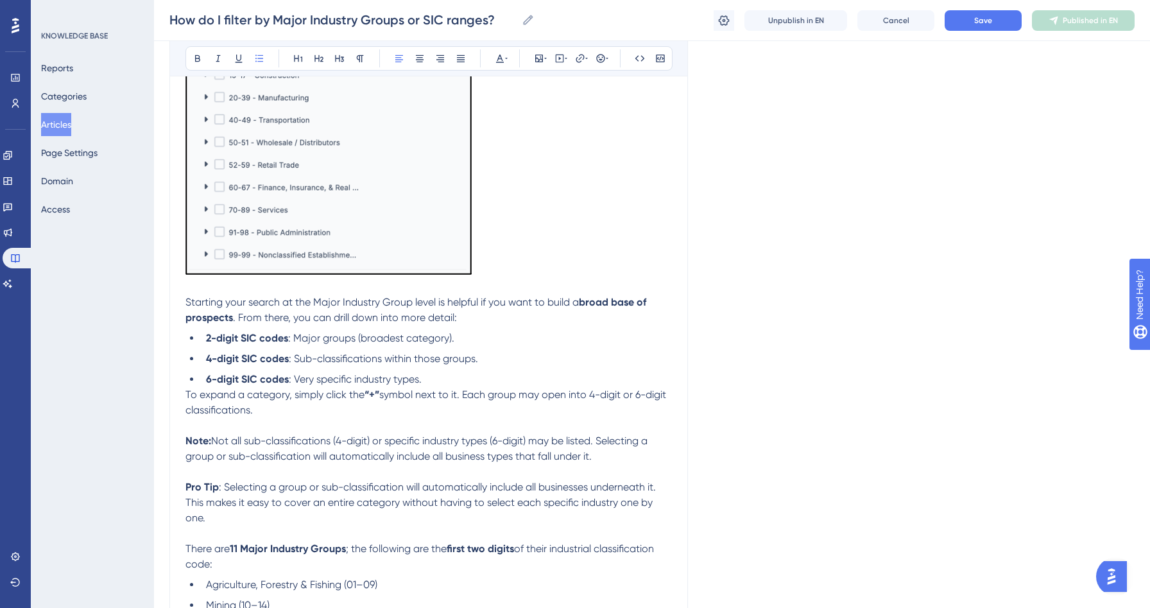
scroll to position [0, 0]
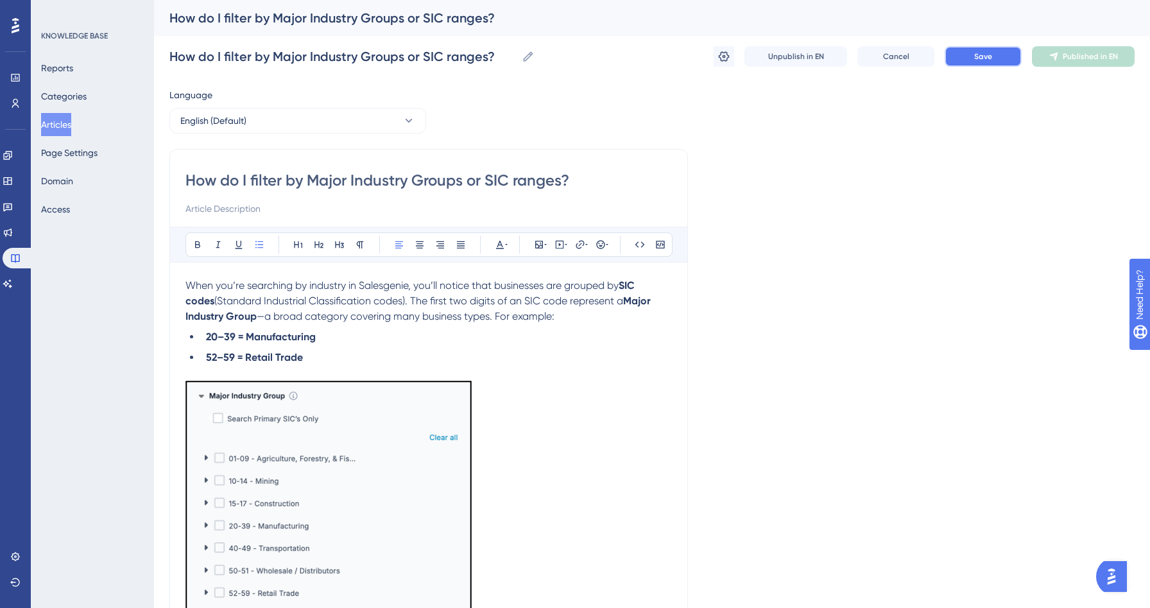
click at [980, 61] on span "Save" at bounding box center [983, 56] width 18 height 10
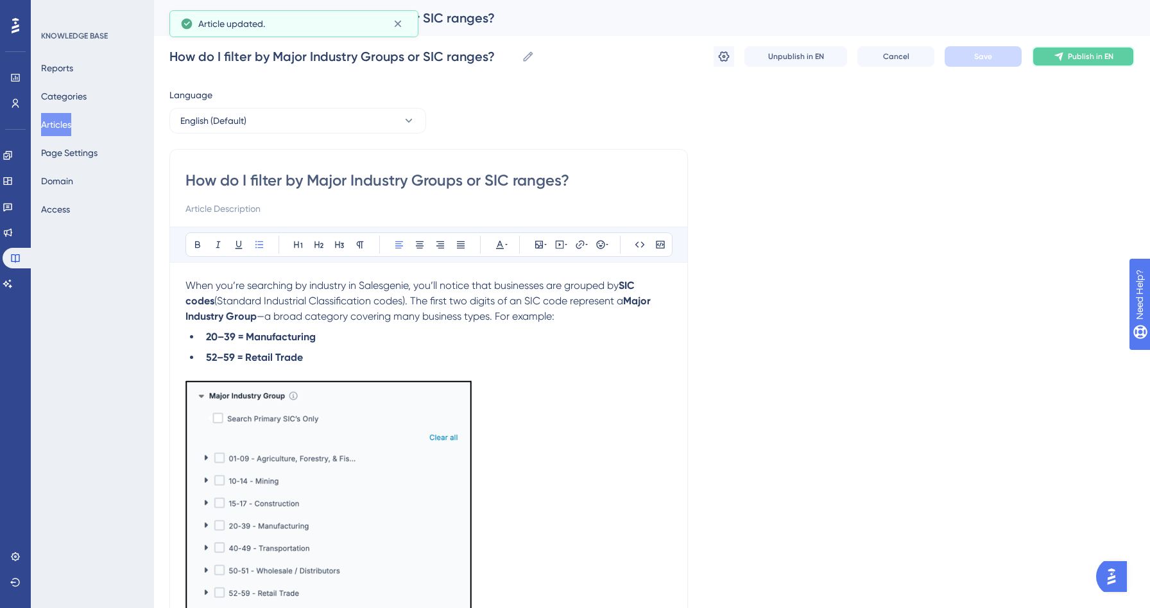
click at [1091, 50] on button "Publish in EN" at bounding box center [1083, 56] width 103 height 21
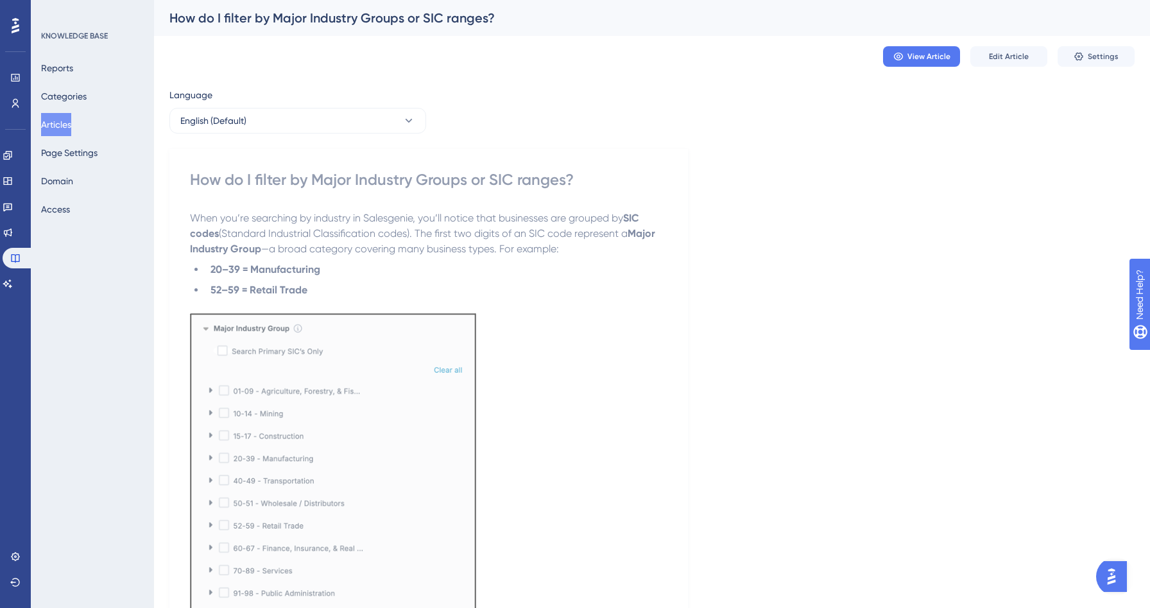
click at [71, 126] on button "Articles" at bounding box center [56, 124] width 30 height 23
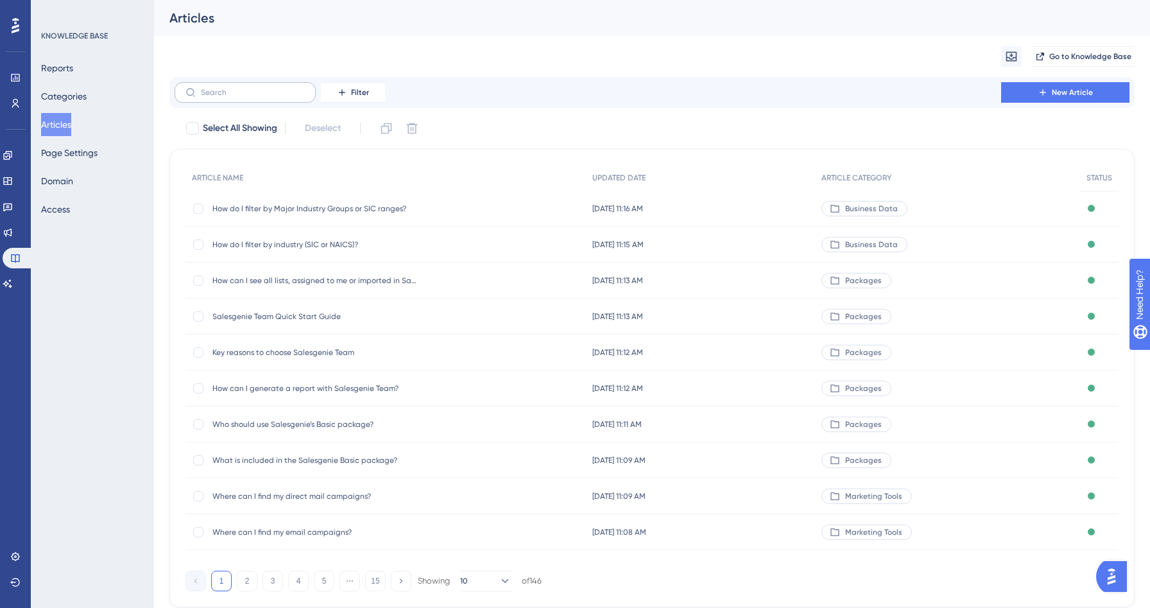
click at [200, 95] on label at bounding box center [245, 92] width 141 height 21
click at [201, 95] on input "text" at bounding box center [253, 92] width 104 height 9
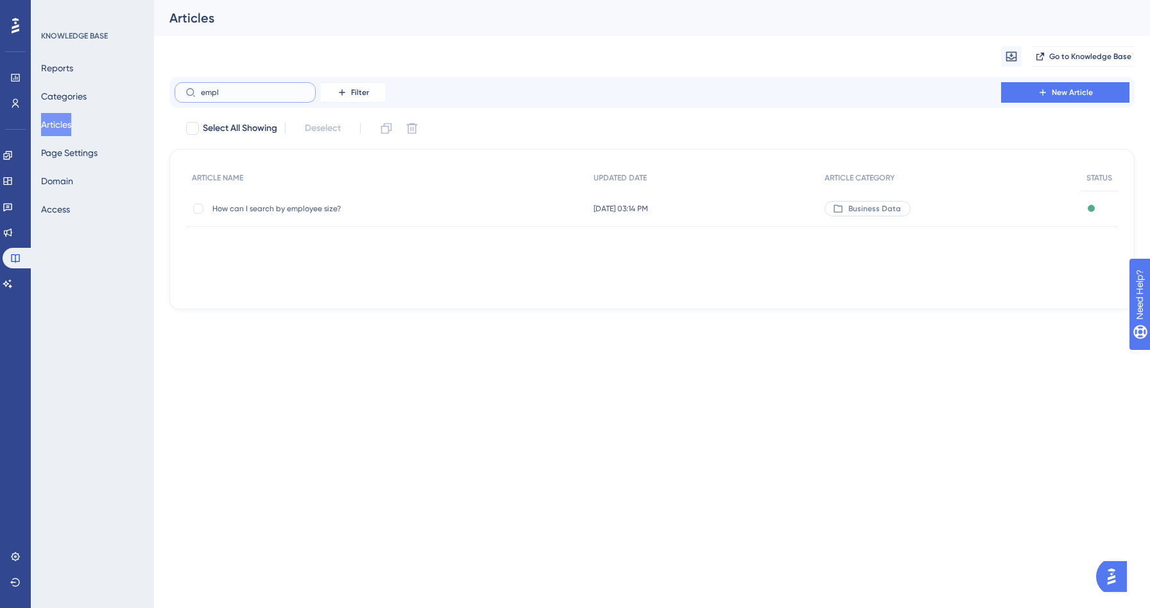
type input "empl"
click at [242, 206] on span "How can I search by employee size?" at bounding box center [314, 208] width 205 height 10
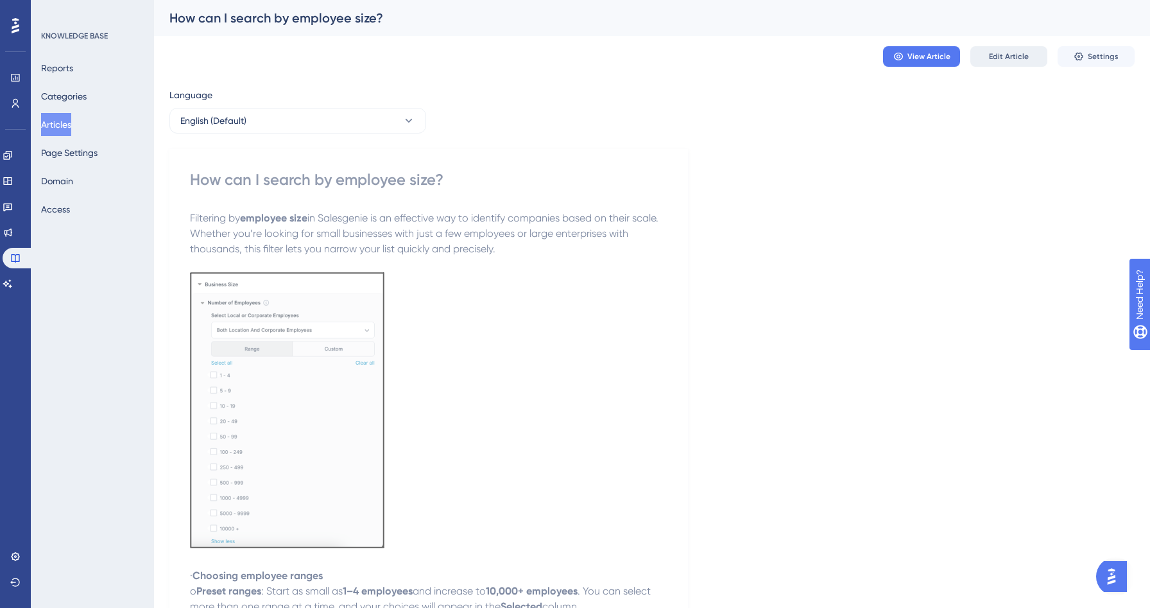
click at [1013, 51] on span "Edit Article" at bounding box center [1009, 56] width 40 height 10
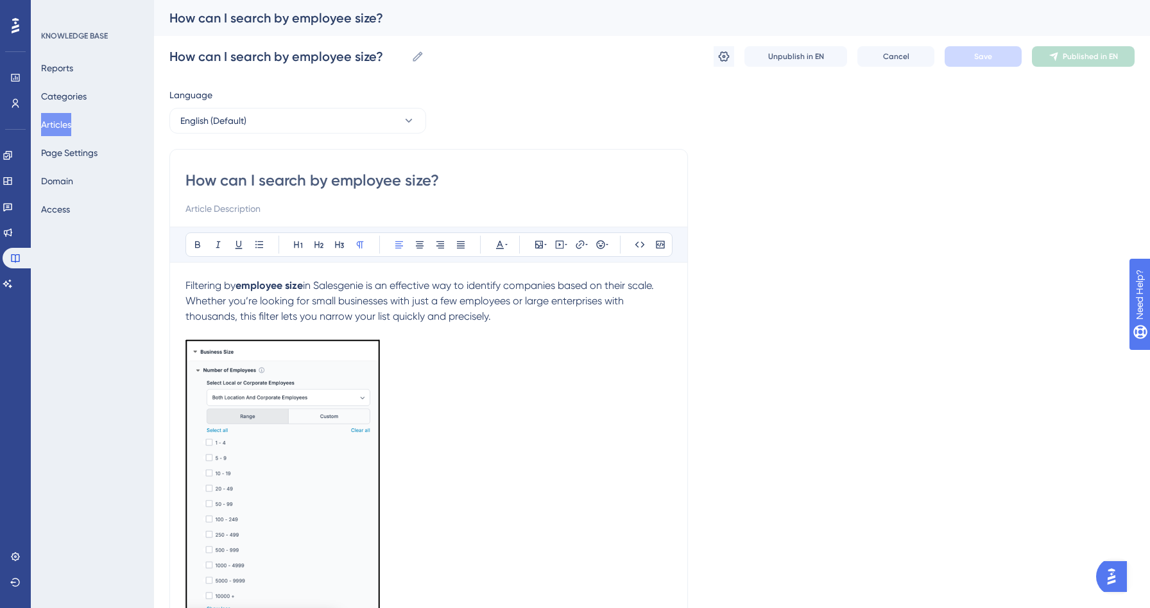
scroll to position [167, 0]
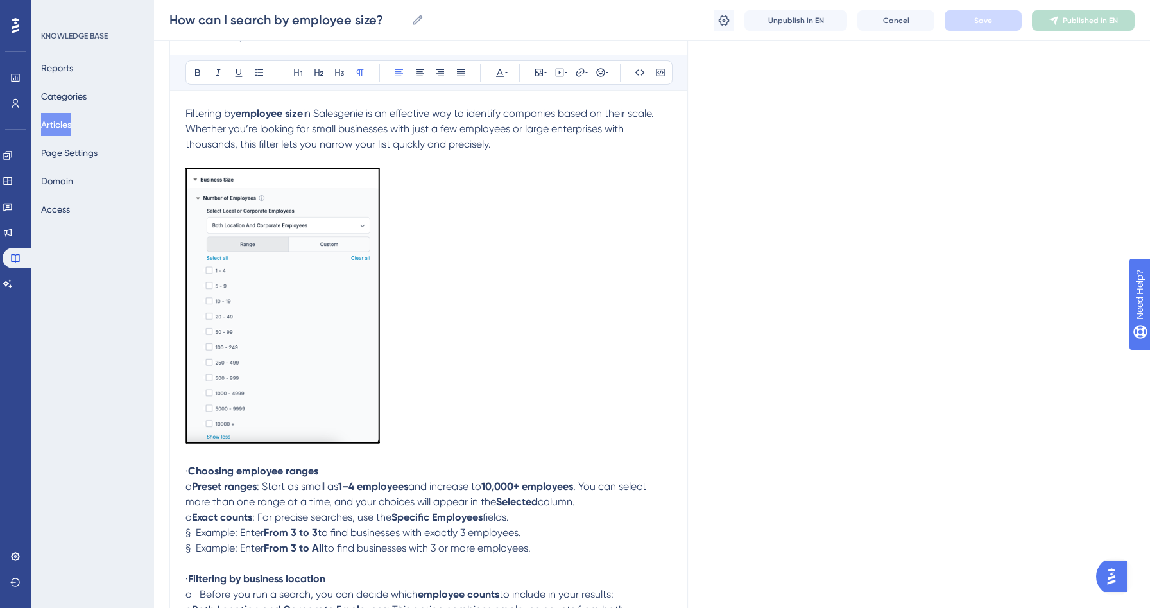
drag, startPoint x: 206, startPoint y: 470, endPoint x: 125, endPoint y: 470, distance: 81.5
click at [154, 470] on div "Performance Users Engagement Widgets Feedback Product Updates Knowledge Base AI…" at bounding box center [652, 405] width 996 height 1144
drag, startPoint x: 199, startPoint y: 487, endPoint x: 163, endPoint y: 485, distance: 36.0
click at [163, 485] on div "Performance Users Engagement Widgets Feedback Product Updates Knowledge Base AI…" at bounding box center [652, 405] width 996 height 1144
drag, startPoint x: 202, startPoint y: 519, endPoint x: 173, endPoint y: 519, distance: 28.2
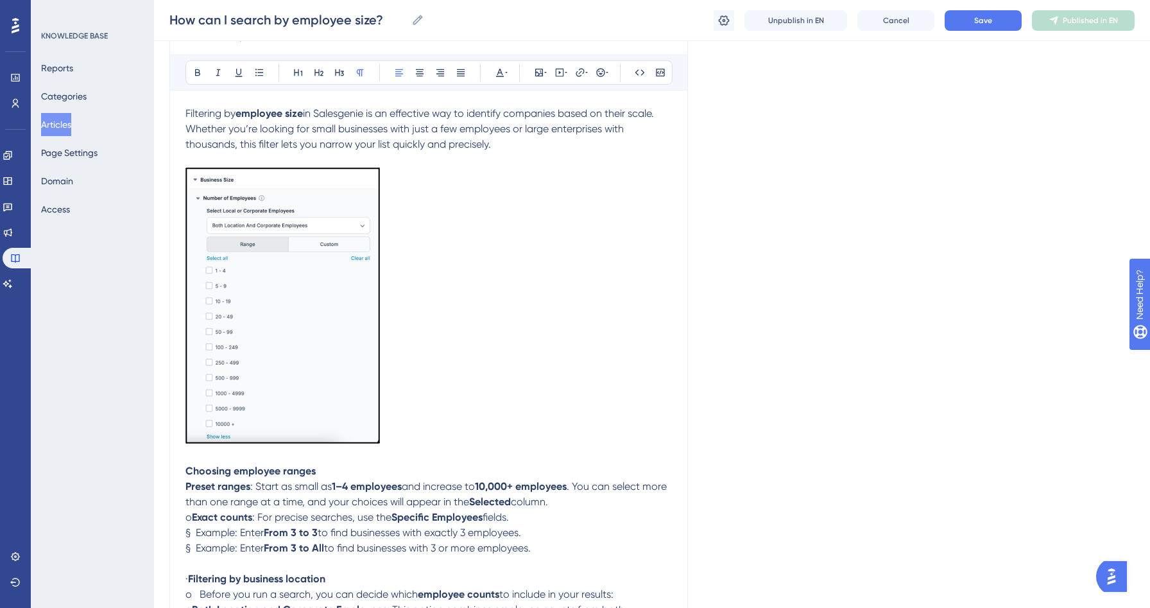
click at [173, 519] on div "How can I search by employee size? Bold Italic Underline Bullet Point Heading 1…" at bounding box center [428, 428] width 519 height 903
drag, startPoint x: 516, startPoint y: 517, endPoint x: 184, endPoint y: 482, distance: 333.6
click at [184, 482] on div "How can I search by employee size? Bold Italic Underline Bullet Point Heading 1…" at bounding box center [428, 428] width 519 height 903
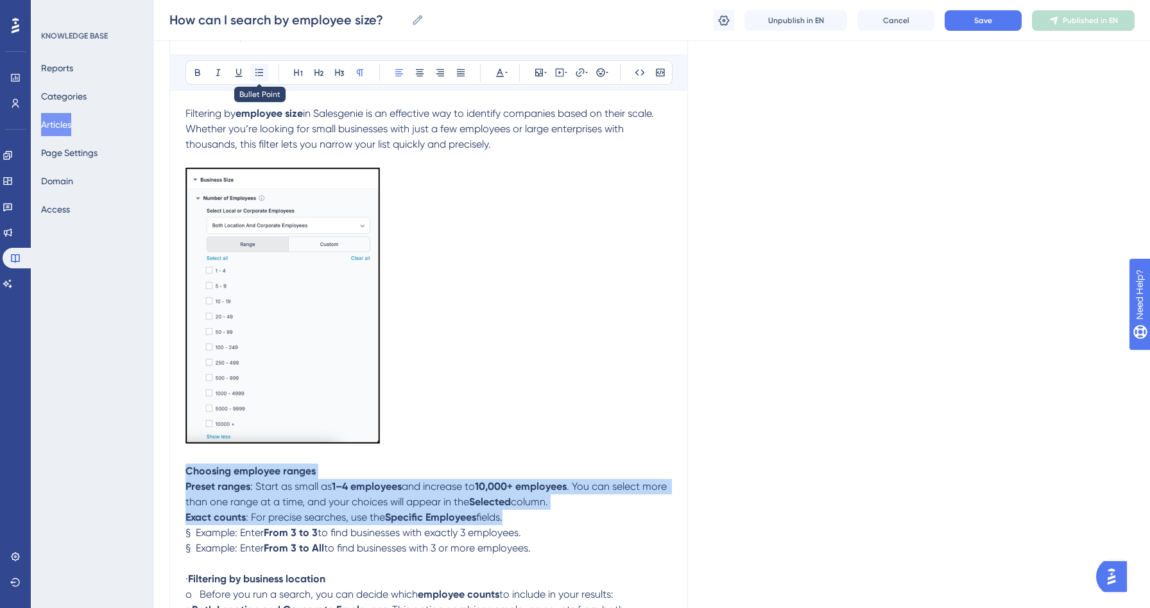
click at [254, 68] on icon at bounding box center [259, 72] width 10 height 10
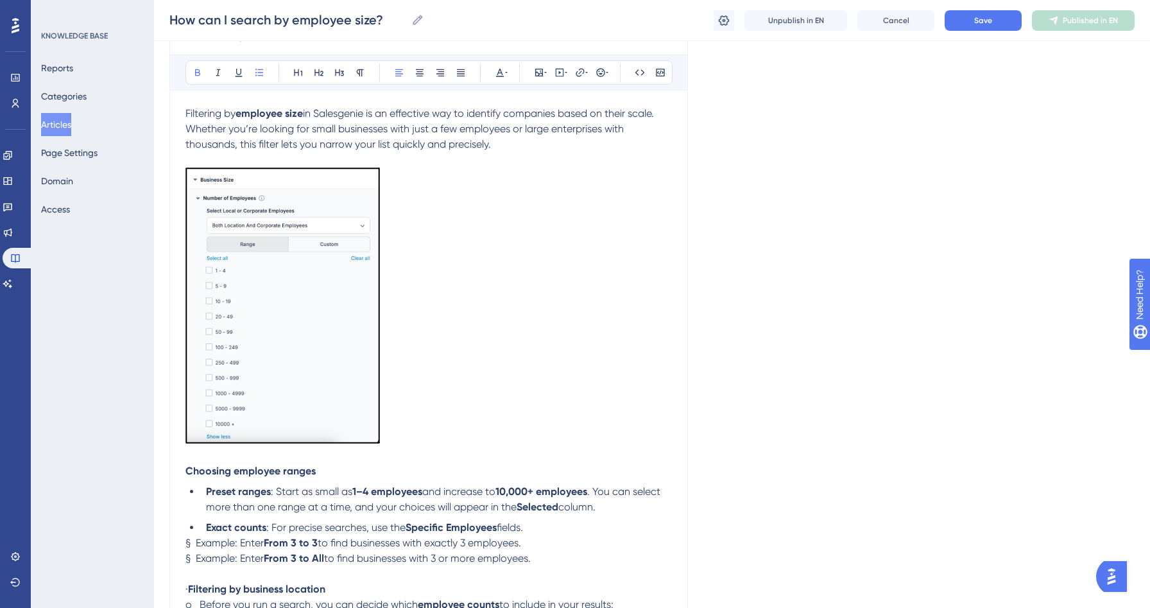
click at [396, 519] on ul "Preset ranges : Start as small as 1–4 employees and increase to 10,000+ employe…" at bounding box center [428, 509] width 487 height 51
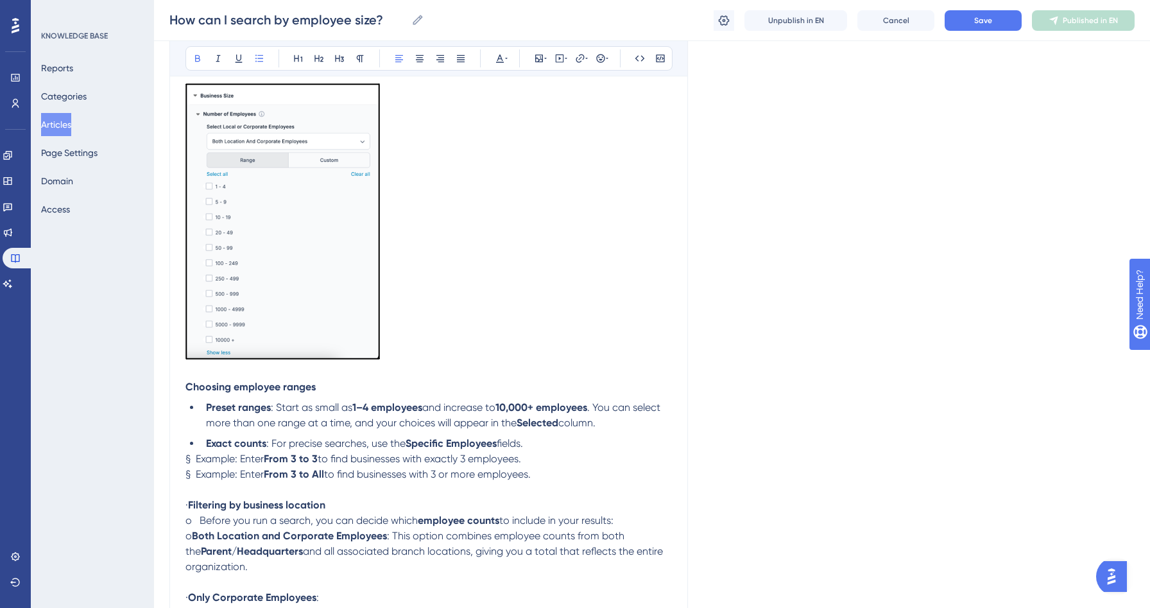
scroll to position [300, 0]
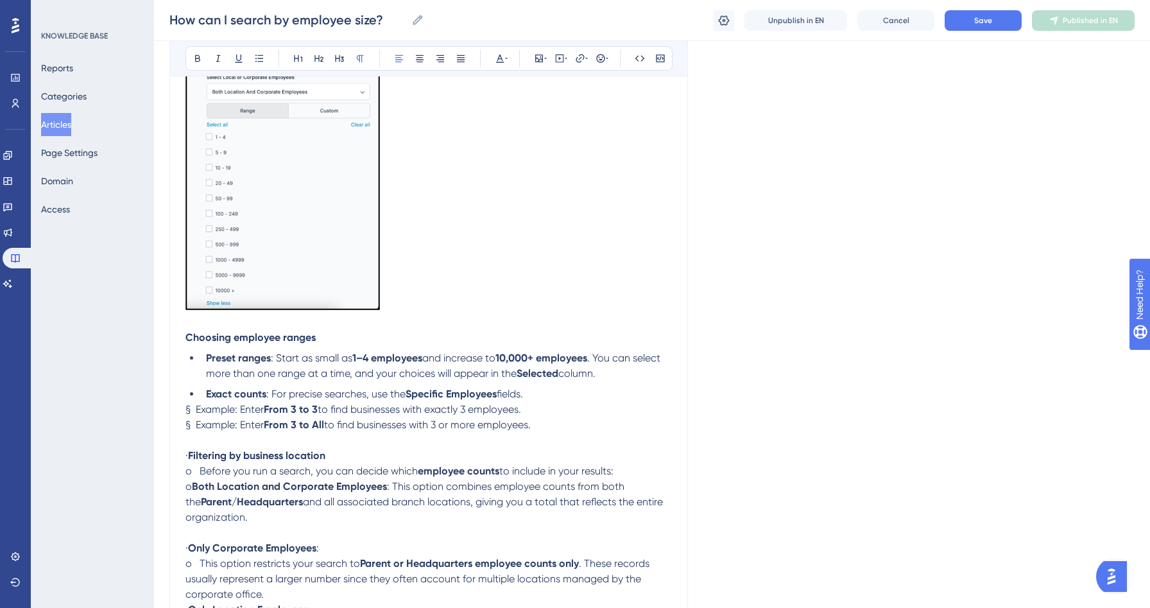
click at [196, 410] on span "§ Example: Enter" at bounding box center [224, 409] width 78 height 12
drag, startPoint x: 198, startPoint y: 428, endPoint x: 159, endPoint y: 426, distance: 39.2
click at [159, 427] on div "Performance Users Engagement Widgets Feedback Product Updates Knowledge Base AI…" at bounding box center [652, 277] width 996 height 1155
click at [186, 408] on span "Example: Enter" at bounding box center [219, 409] width 68 height 12
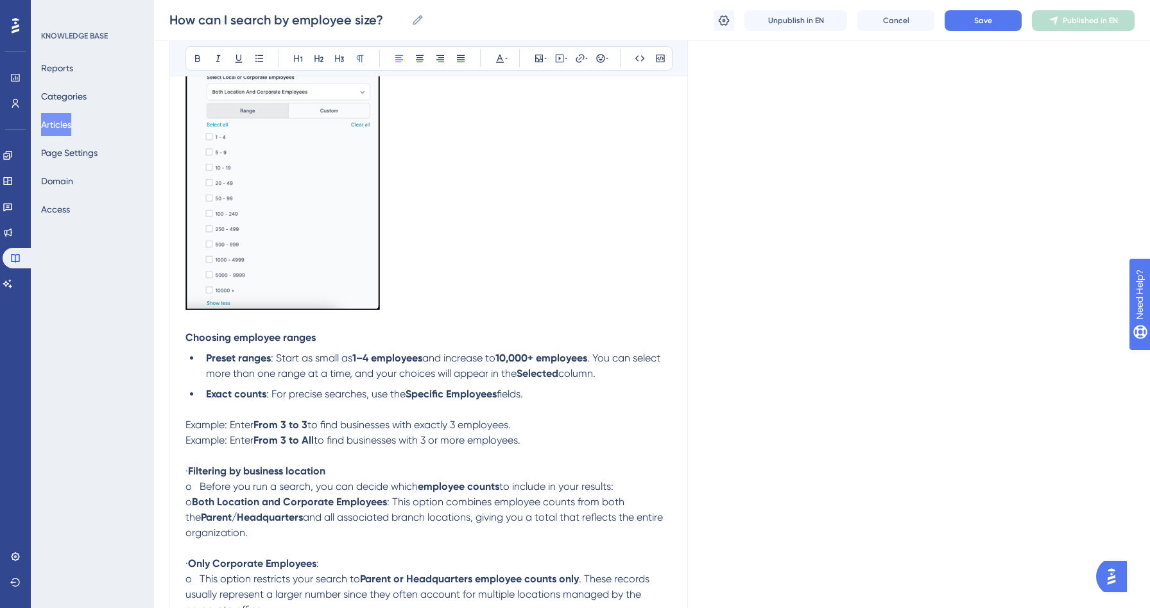
drag, startPoint x: 206, startPoint y: 472, endPoint x: 167, endPoint y: 465, distance: 39.7
click at [167, 465] on div "Performance Users Engagement Widgets Feedback Product Updates Knowledge Base AI…" at bounding box center [652, 285] width 996 height 1170
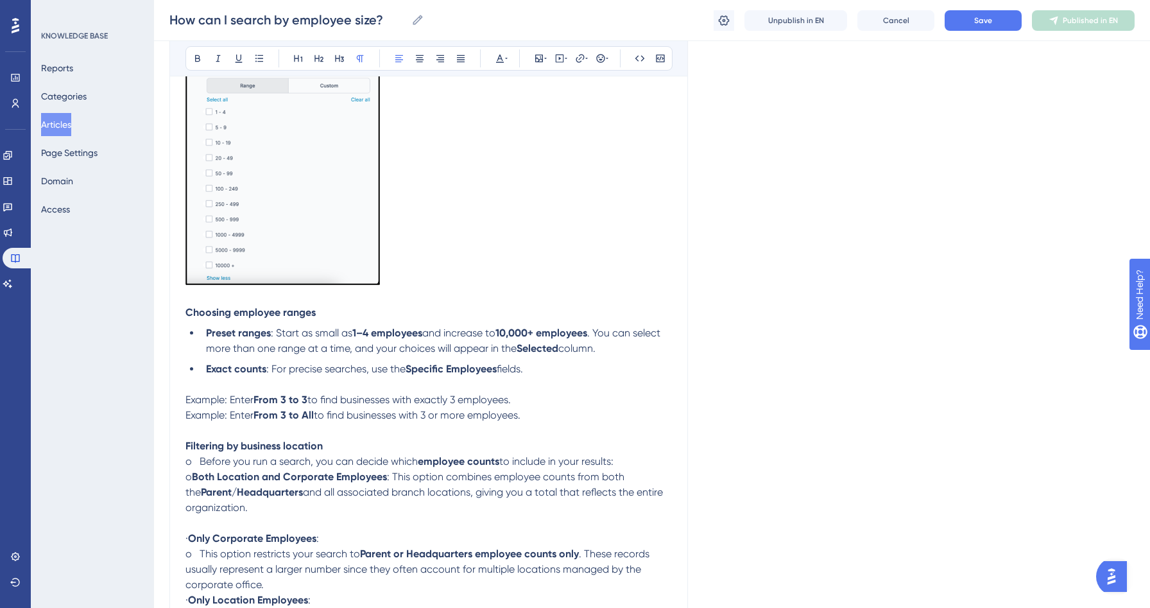
scroll to position [349, 0]
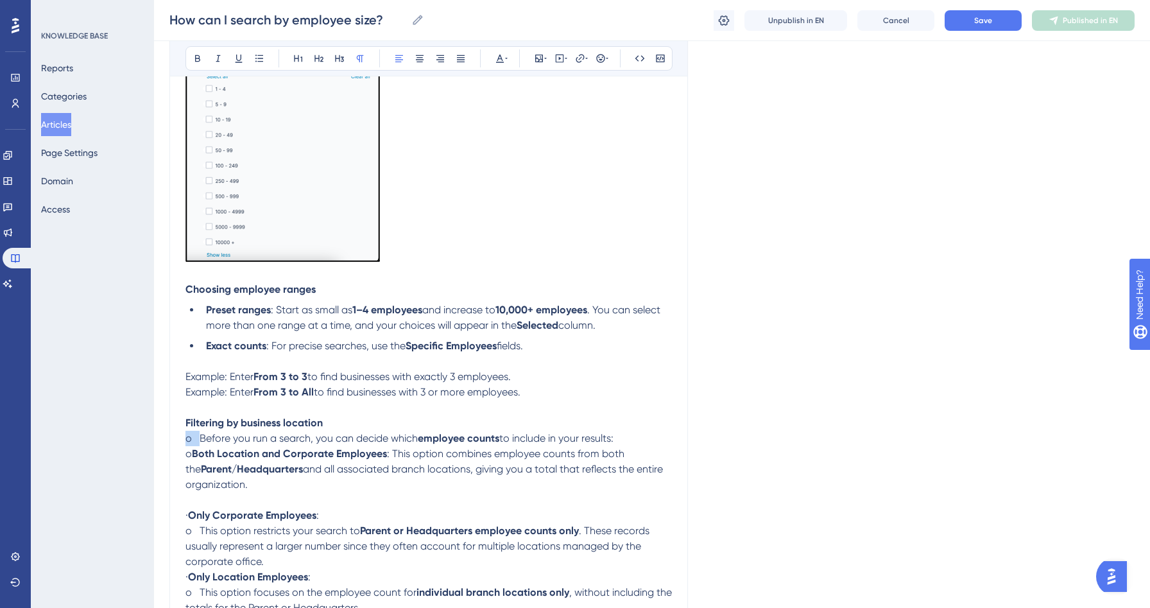
drag, startPoint x: 201, startPoint y: 440, endPoint x: 168, endPoint y: 440, distance: 33.4
click at [168, 440] on div "Performance Users Engagement Widgets Feedback Product Updates Knowledge Base AI…" at bounding box center [652, 236] width 996 height 1170
drag, startPoint x: 202, startPoint y: 458, endPoint x: 162, endPoint y: 454, distance: 40.6
click at [162, 458] on div "Performance Users Engagement Widgets Feedback Product Updates Knowledge Base AI…" at bounding box center [652, 236] width 996 height 1170
drag, startPoint x: 255, startPoint y: 489, endPoint x: 177, endPoint y: 438, distance: 93.1
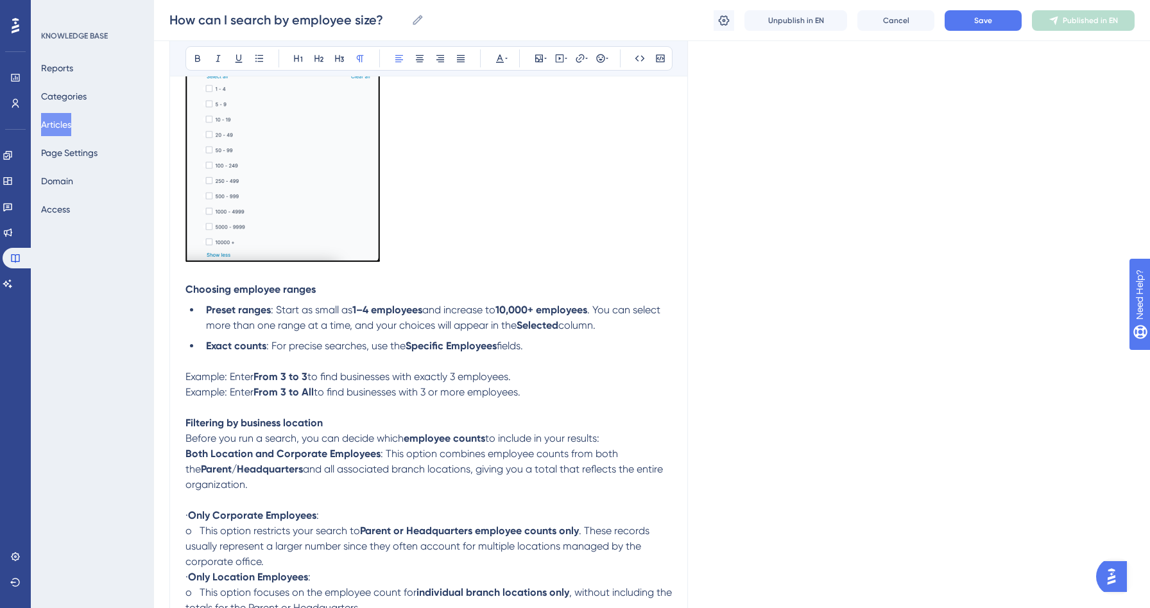
click at [177, 438] on div "How can I search by employee size? Bold Italic Underline Bullet Point Heading 1…" at bounding box center [428, 259] width 519 height 929
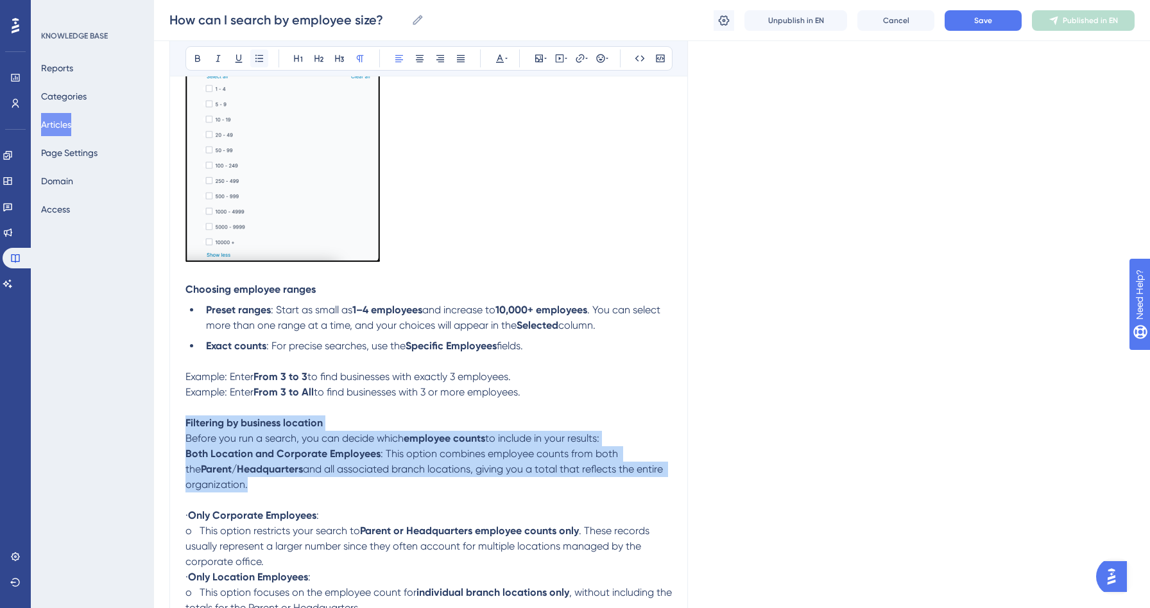
click at [258, 53] on icon at bounding box center [259, 58] width 10 height 10
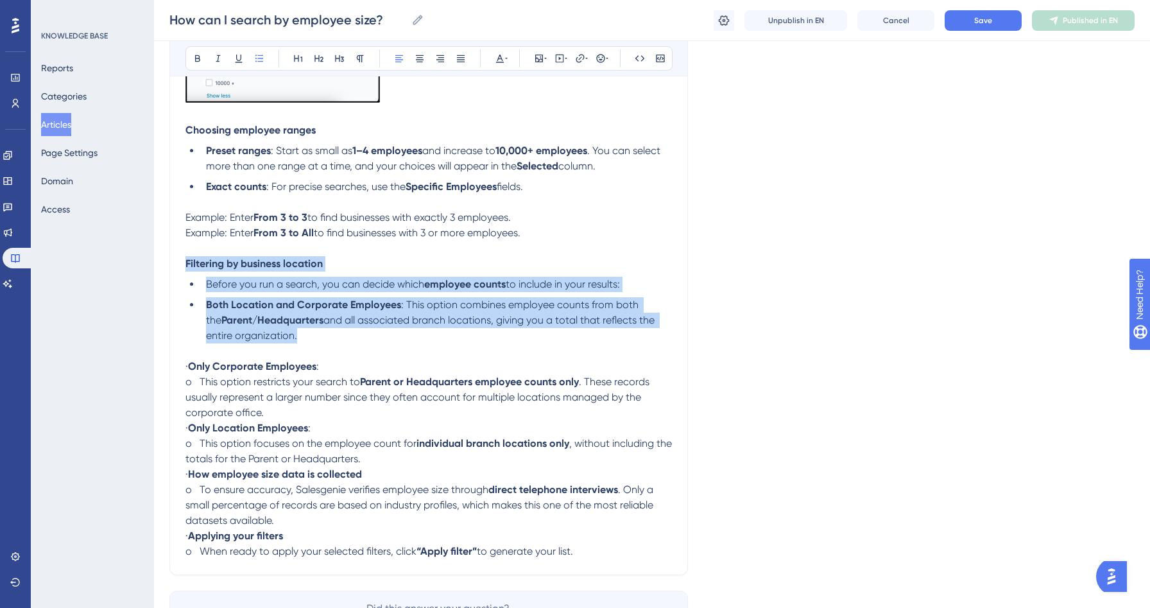
scroll to position [544, 0]
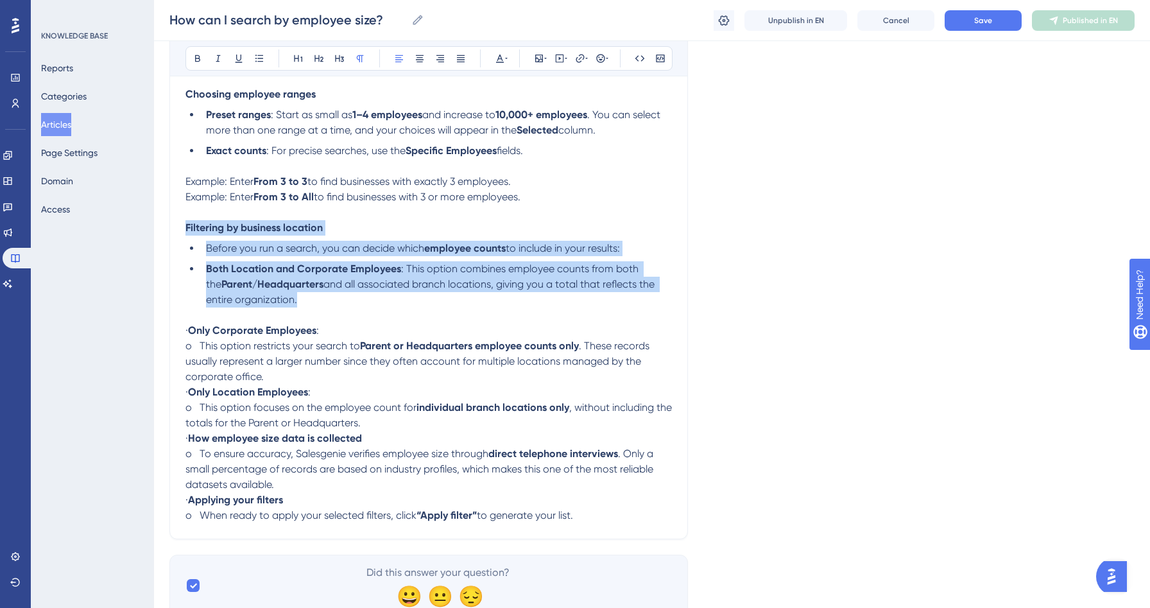
drag, startPoint x: 208, startPoint y: 332, endPoint x: 173, endPoint y: 329, distance: 35.4
click at [173, 329] on div "How can I search by employee size? Bold Italic Underline Bullet Point Heading 1…" at bounding box center [428, 69] width 519 height 939
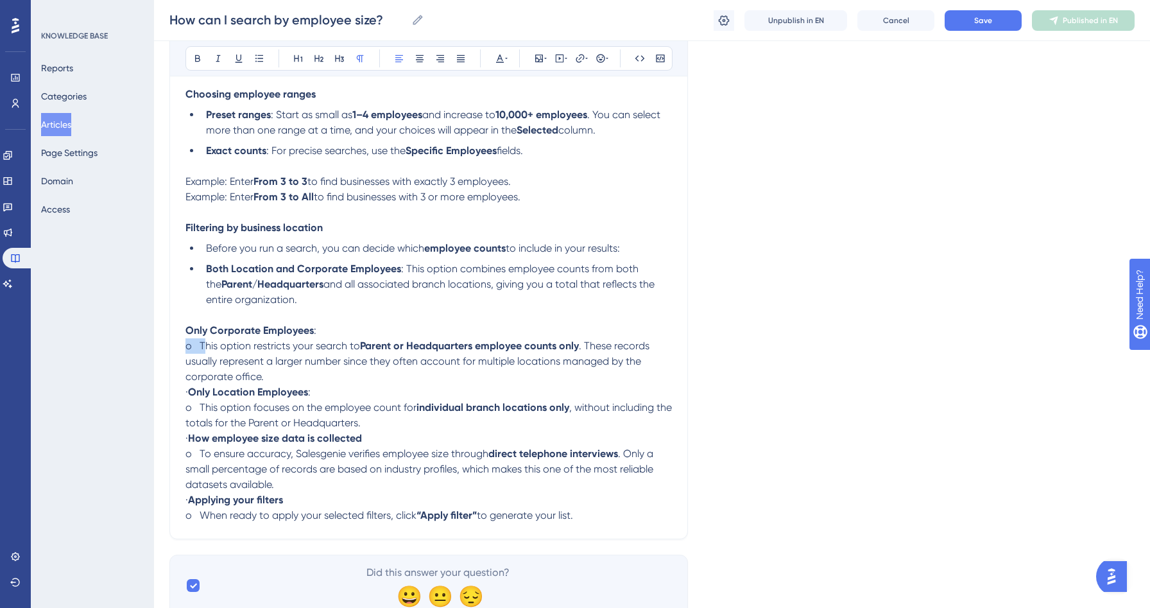
drag, startPoint x: 203, startPoint y: 349, endPoint x: 177, endPoint y: 349, distance: 26.3
click at [177, 349] on div "How can I search by employee size? Bold Italic Underline Bullet Point Heading 1…" at bounding box center [428, 69] width 519 height 939
click at [216, 372] on p "This option restricts your search to Parent or Headquarters employee counts onl…" at bounding box center [428, 361] width 487 height 46
click at [187, 350] on span "This option restricts your search to" at bounding box center [265, 346] width 160 height 12
click at [261, 61] on icon at bounding box center [259, 58] width 8 height 7
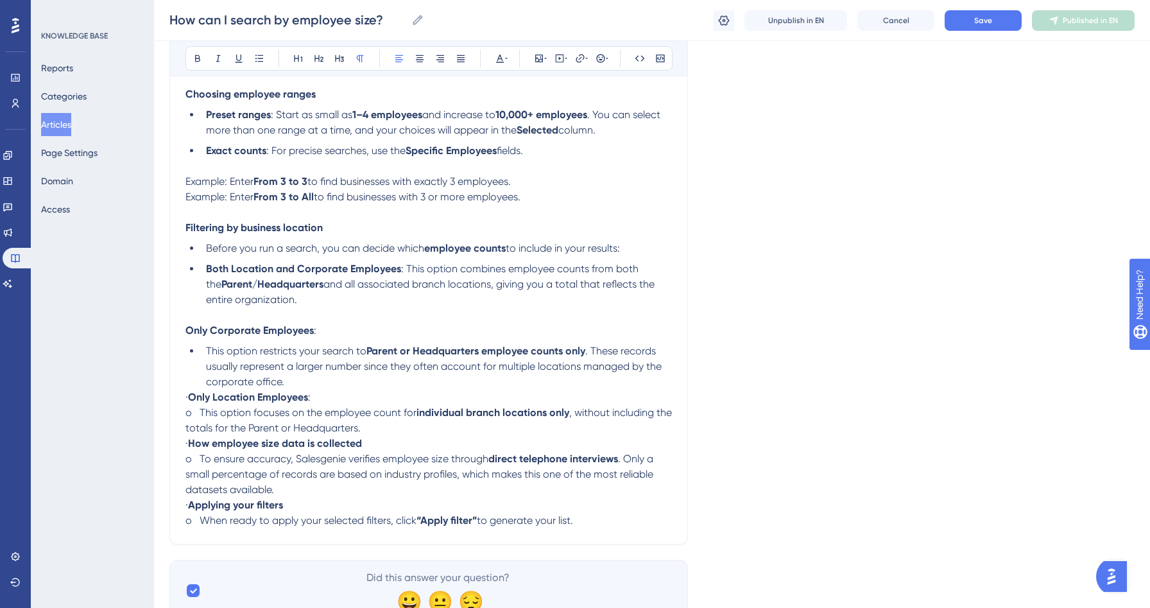
drag, startPoint x: 205, startPoint y: 401, endPoint x: 169, endPoint y: 400, distance: 35.9
click at [169, 400] on div "Performance Users Engagement Widgets Feedback Product Updates Knowledge Base AI…" at bounding box center [652, 49] width 996 height 1186
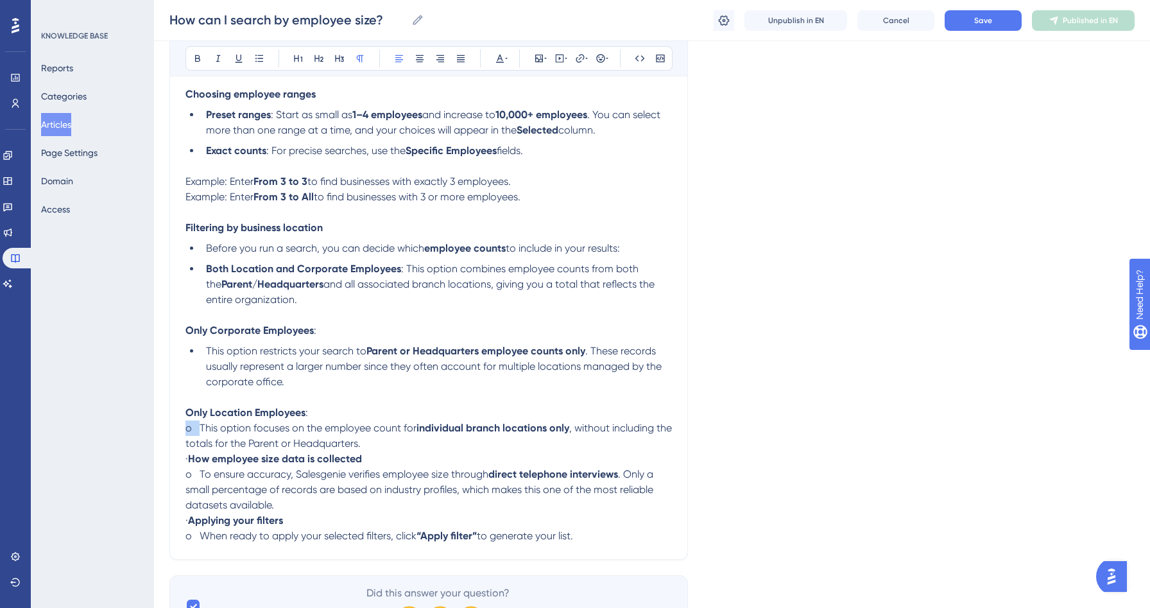
drag, startPoint x: 202, startPoint y: 431, endPoint x: 170, endPoint y: 427, distance: 32.3
click at [170, 427] on div "How can I search by employee size? Bold Italic Underline Bullet Point Heading 1…" at bounding box center [428, 80] width 519 height 960
click at [260, 54] on icon at bounding box center [259, 58] width 10 height 10
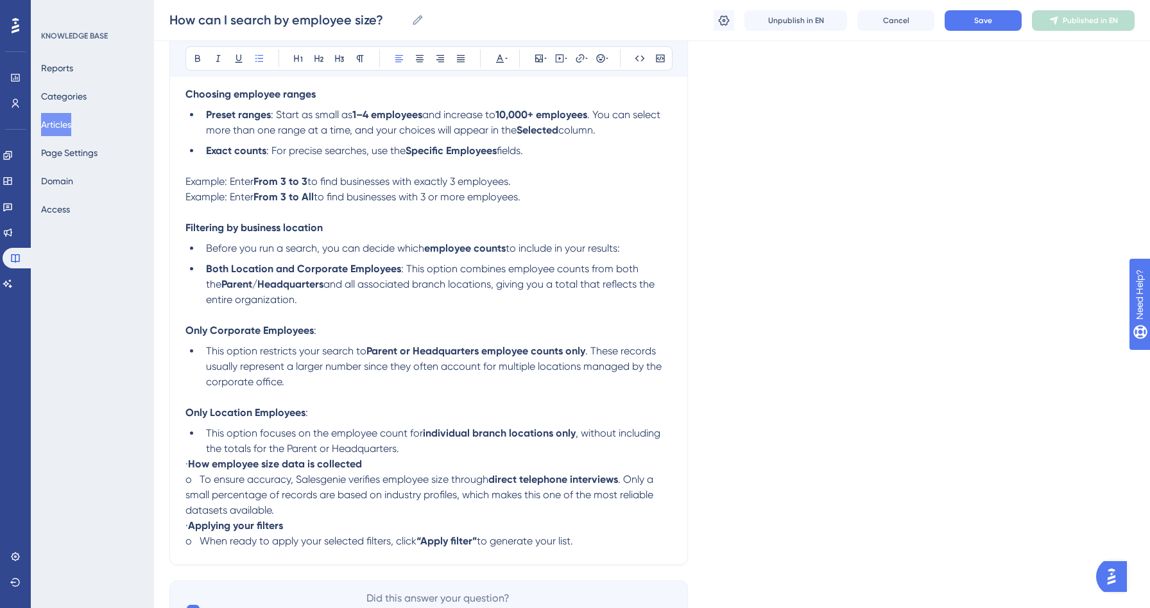
click at [402, 453] on li "This option focuses on the employee count for individual branch locations only …" at bounding box center [436, 441] width 471 height 31
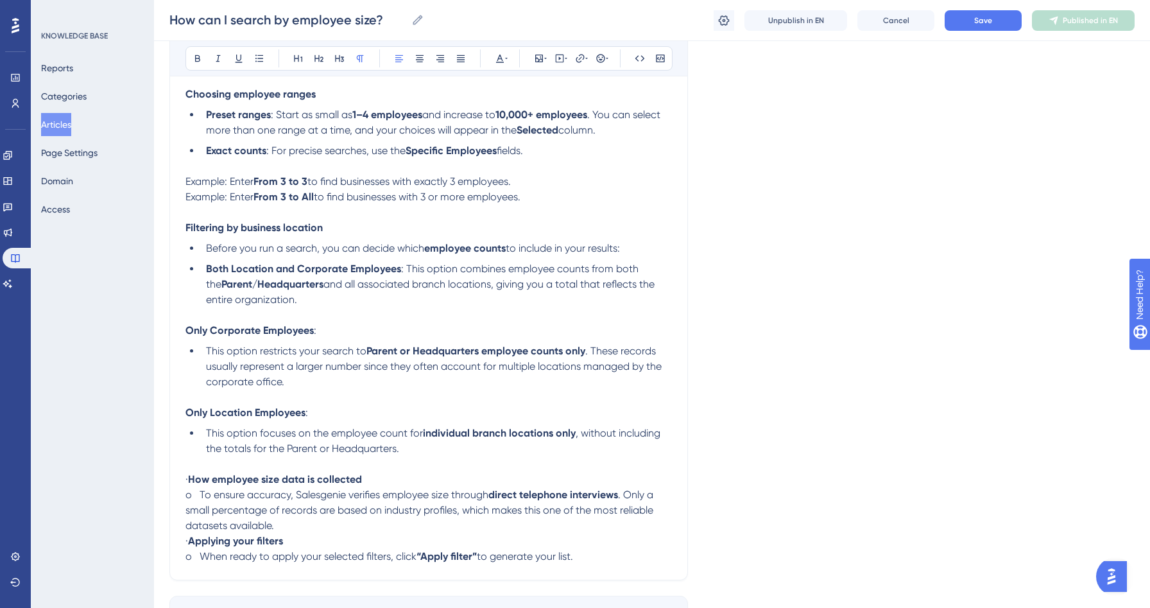
drag, startPoint x: 207, startPoint y: 485, endPoint x: 157, endPoint y: 485, distance: 50.1
click at [157, 485] on div "Performance Users Engagement Widgets Feedback Product Updates Knowledge Base AI…" at bounding box center [652, 66] width 996 height 1221
drag, startPoint x: 201, startPoint y: 499, endPoint x: 167, endPoint y: 499, distance: 34.0
click at [167, 499] on div "Performance Users Engagement Widgets Feedback Product Updates Knowledge Base AI…" at bounding box center [652, 66] width 996 height 1221
click at [264, 60] on button at bounding box center [259, 58] width 18 height 18
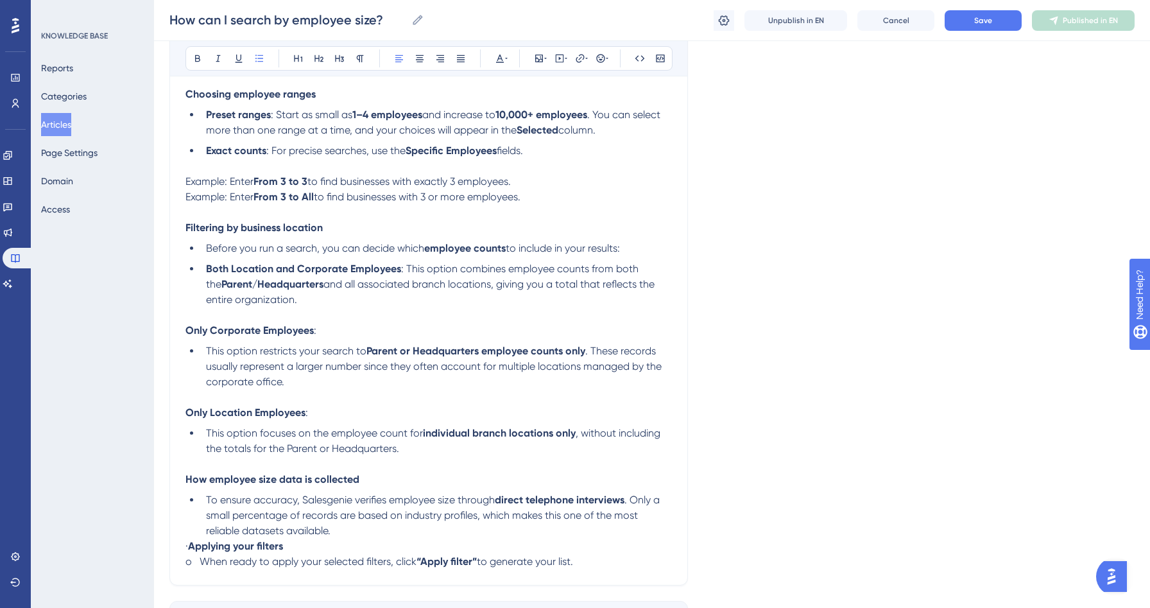
scroll to position [645, 0]
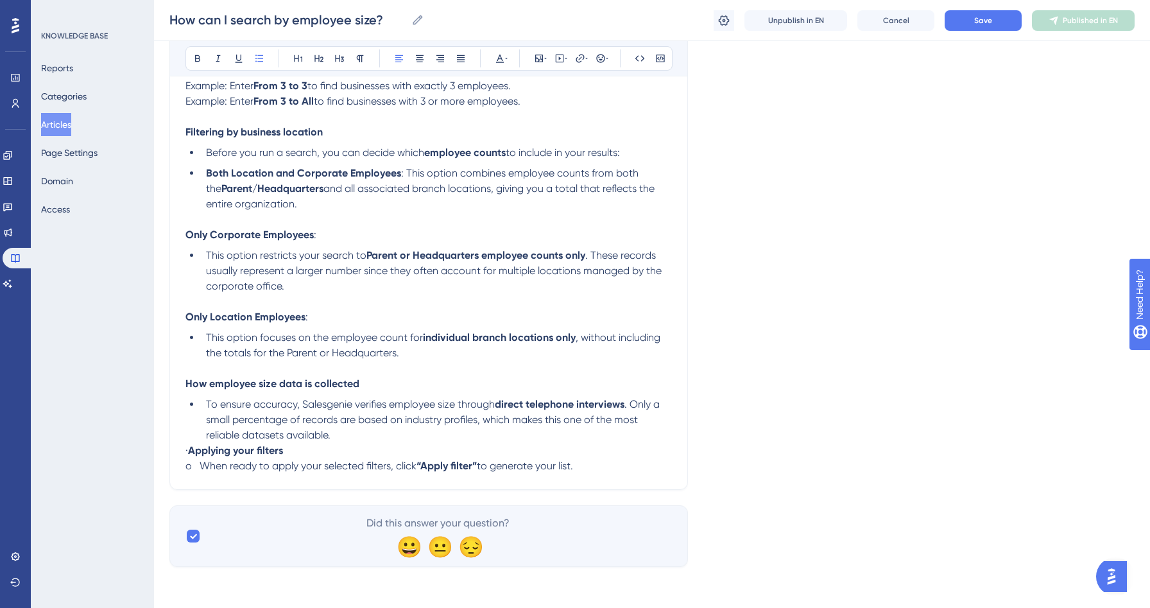
click at [188, 448] on span "·" at bounding box center [186, 450] width 3 height 12
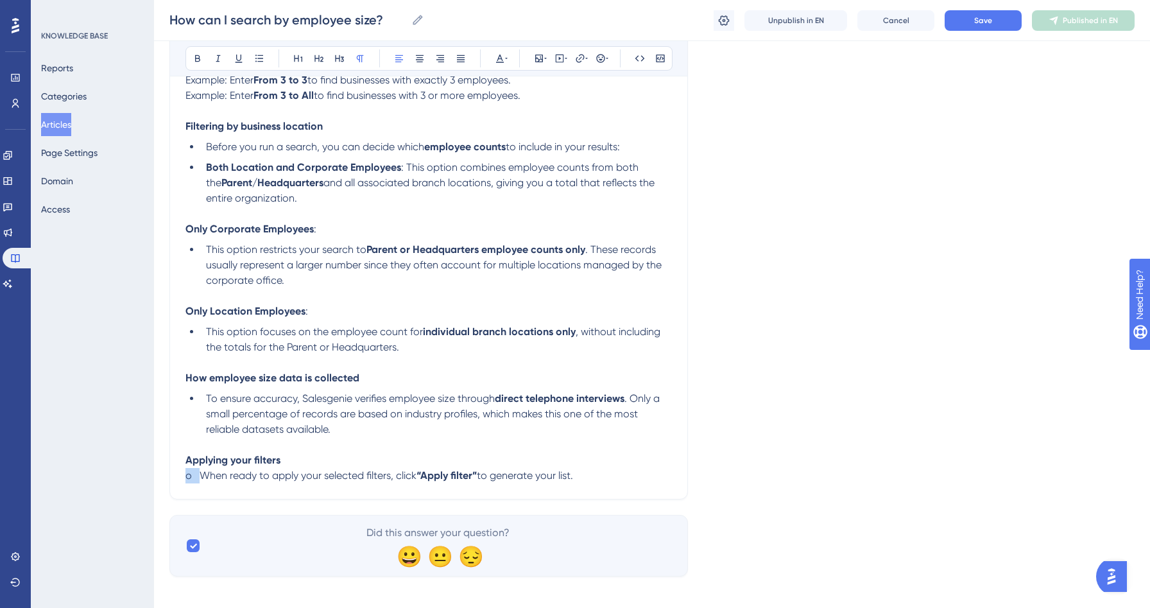
drag, startPoint x: 200, startPoint y: 485, endPoint x: 120, endPoint y: 478, distance: 79.8
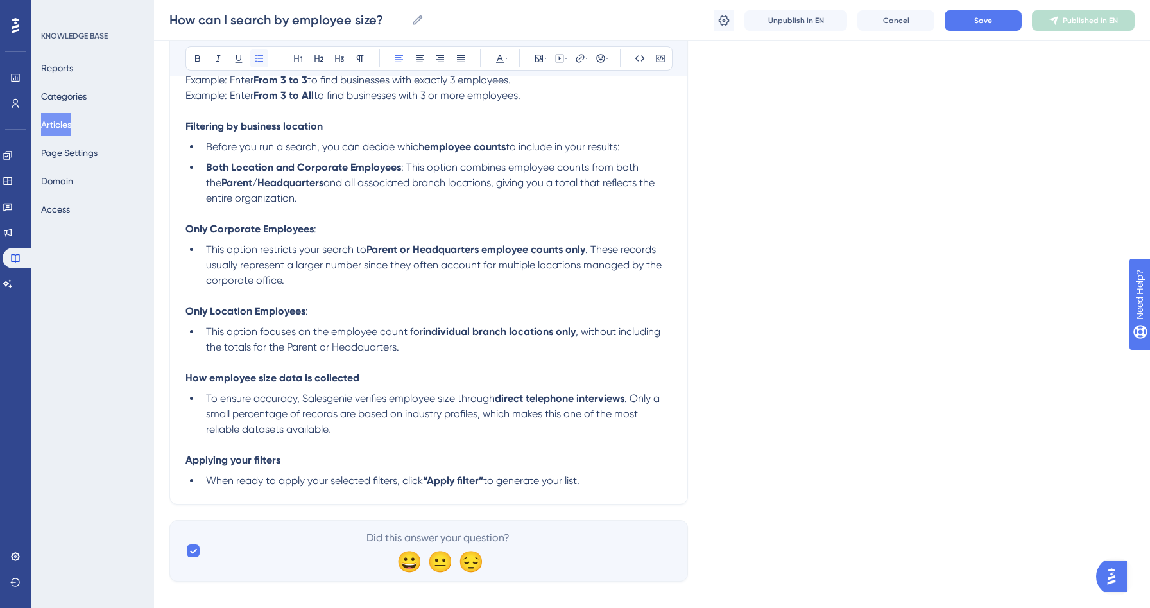
click at [255, 60] on icon at bounding box center [259, 58] width 10 height 10
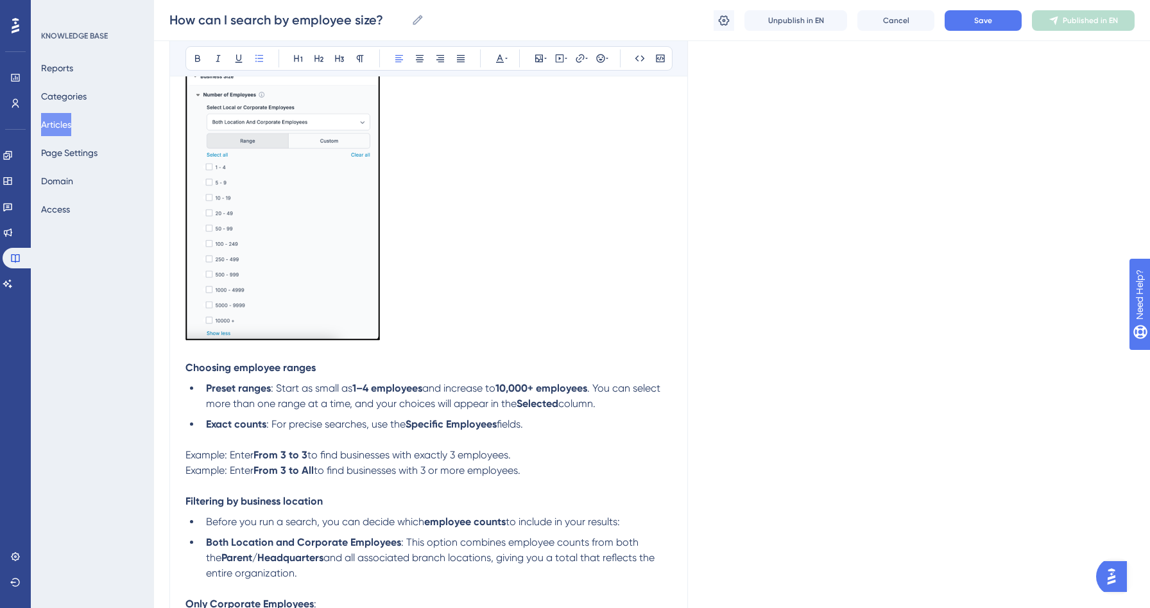
scroll to position [0, 0]
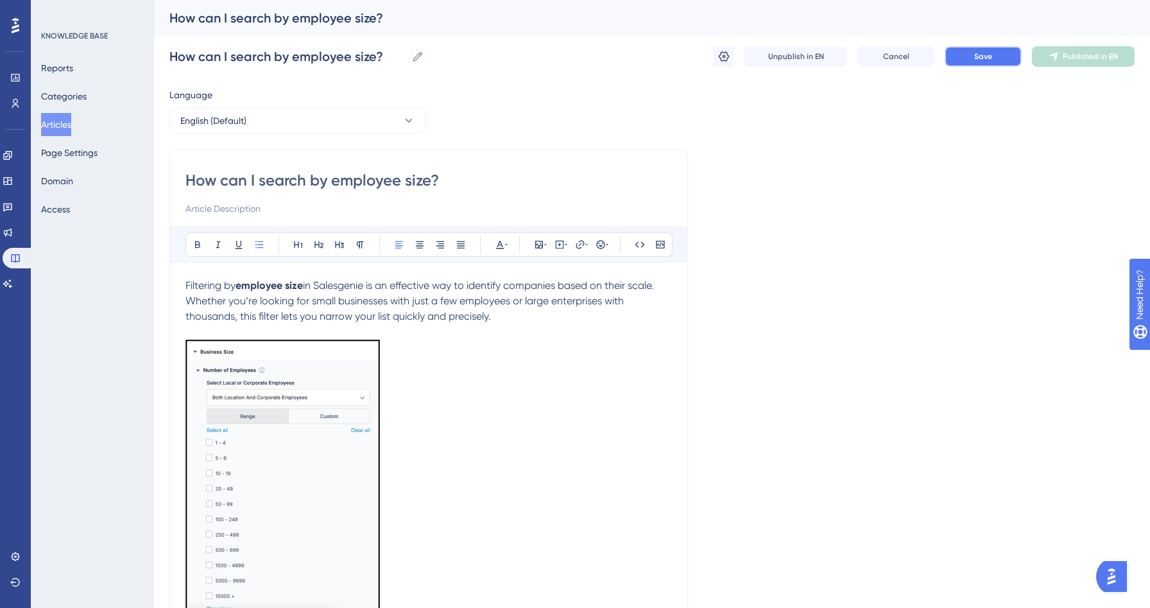
click at [961, 56] on button "Save" at bounding box center [983, 56] width 77 height 21
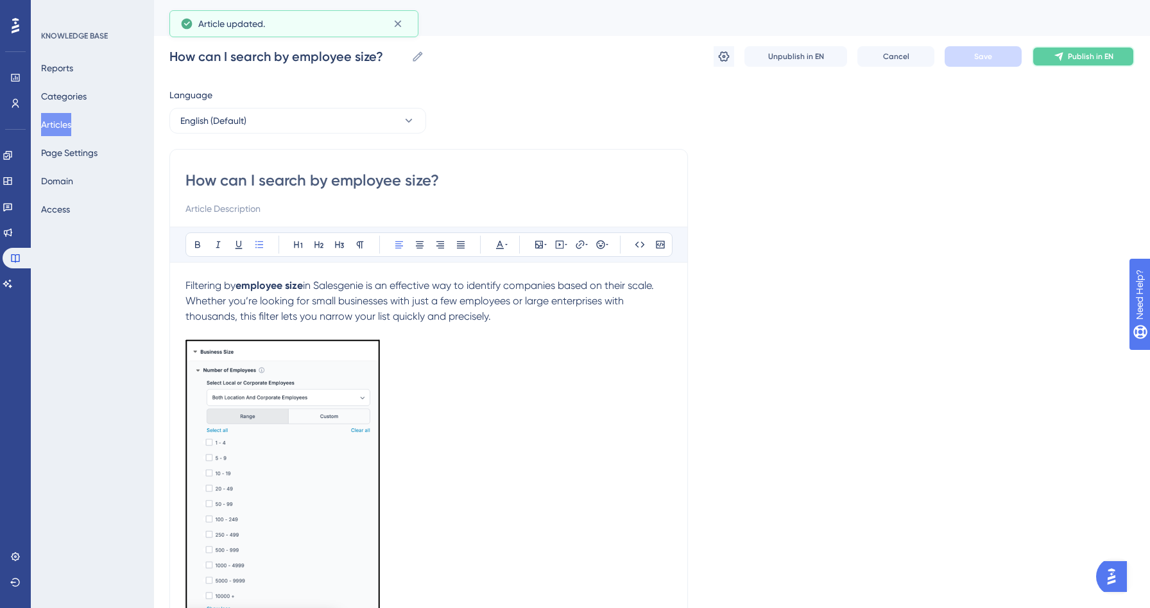
click at [1071, 54] on span "Publish in EN" at bounding box center [1091, 56] width 46 height 10
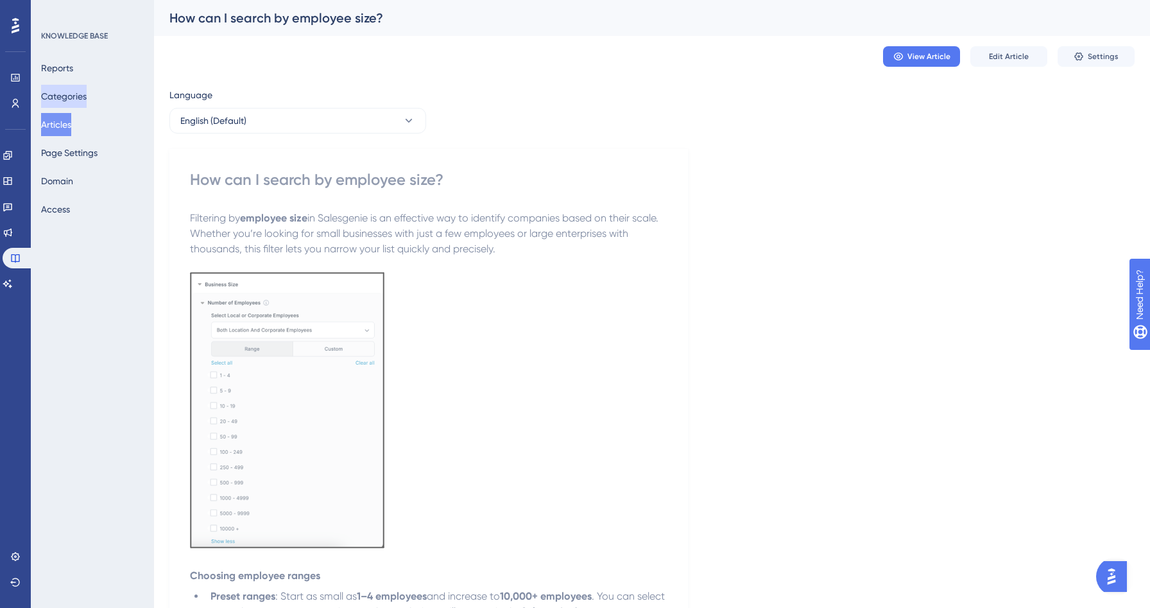
drag, startPoint x: 76, startPoint y: 103, endPoint x: 68, endPoint y: 94, distance: 12.7
click at [76, 103] on button "Categories" at bounding box center [64, 96] width 46 height 23
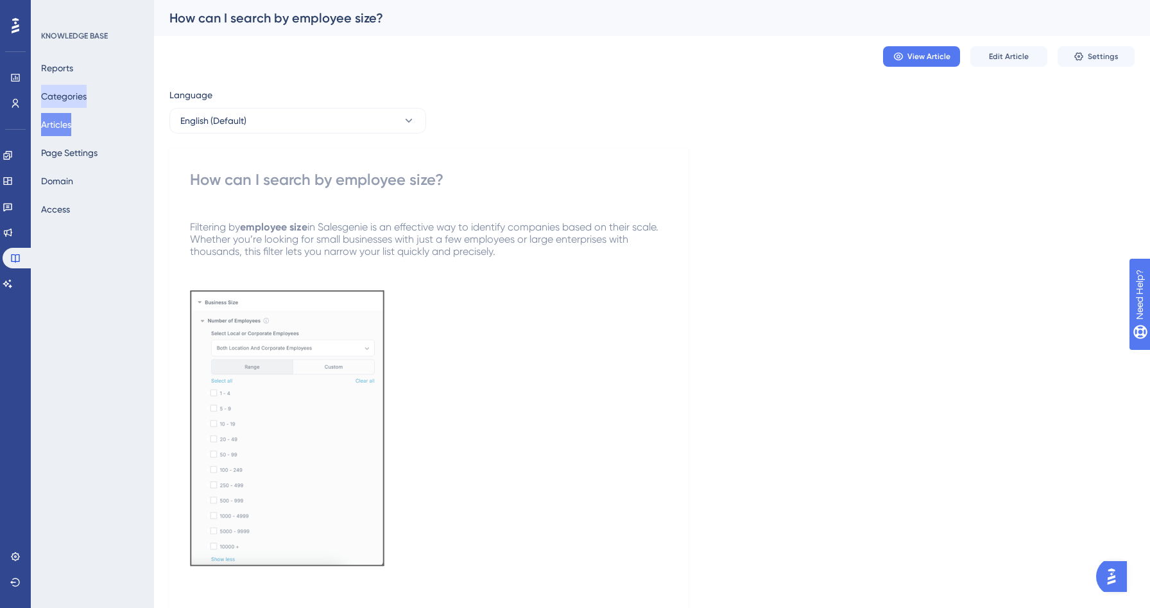
click at [68, 94] on button "Categories" at bounding box center [64, 96] width 46 height 23
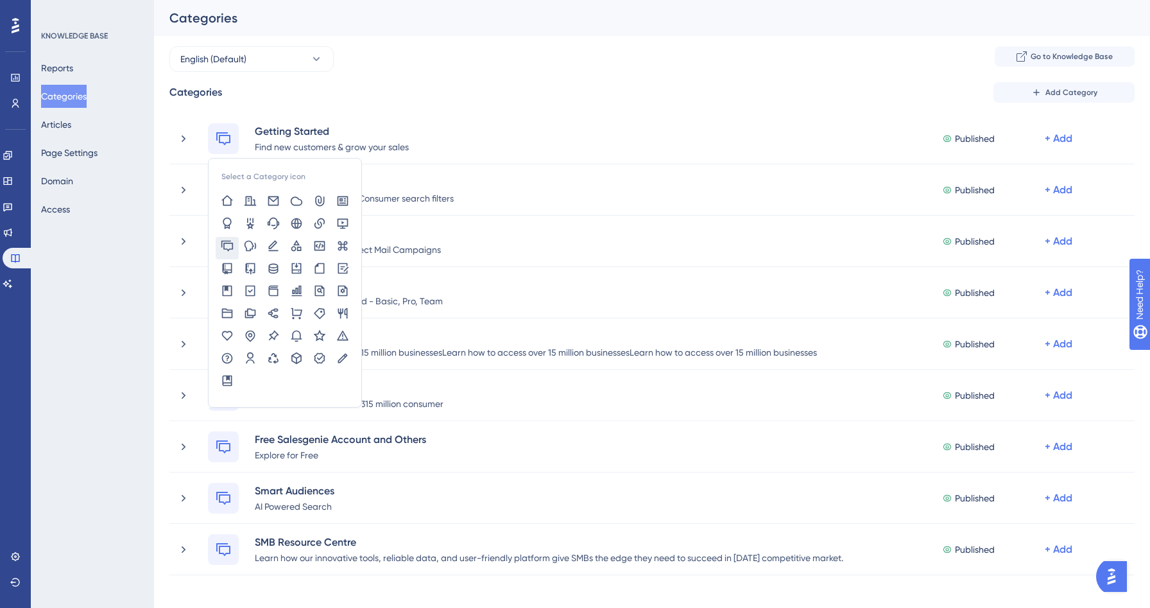
click at [77, 369] on div "KNOWLEDGE BASE Reports Categories Articles Page Settings Domain Access" at bounding box center [92, 304] width 123 height 608
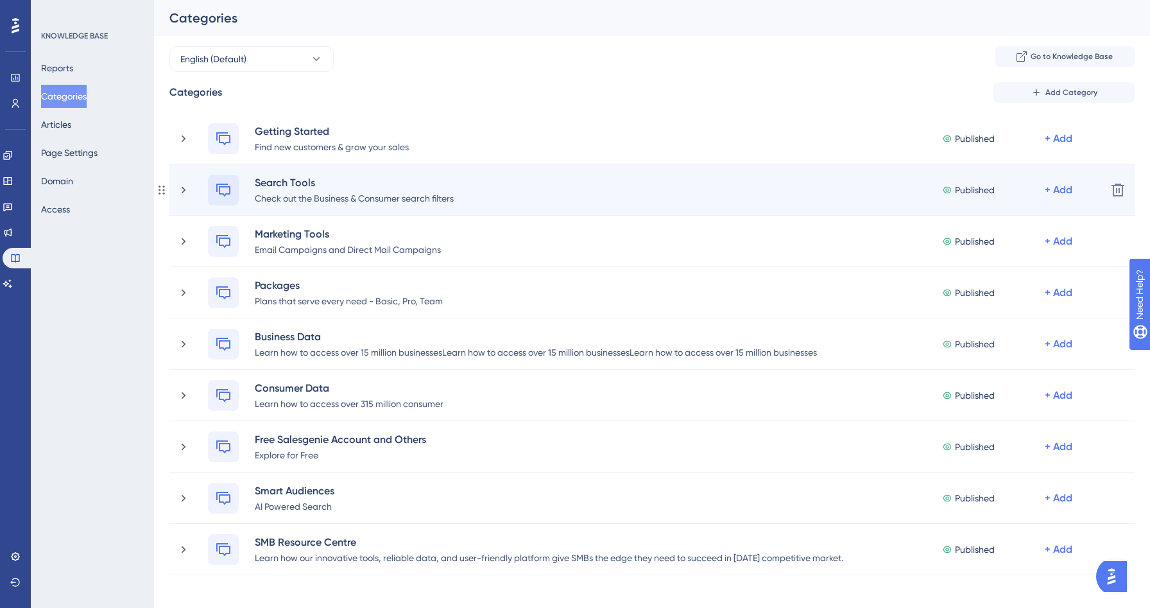
click at [223, 189] on icon at bounding box center [223, 189] width 15 height 15
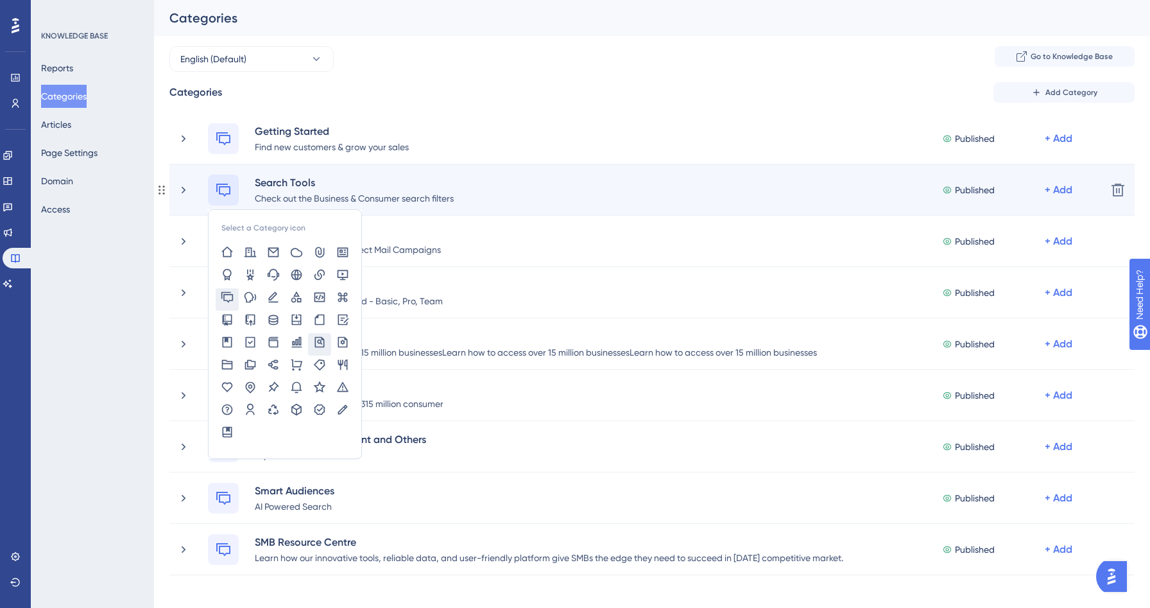
click at [324, 340] on icon at bounding box center [319, 342] width 13 height 13
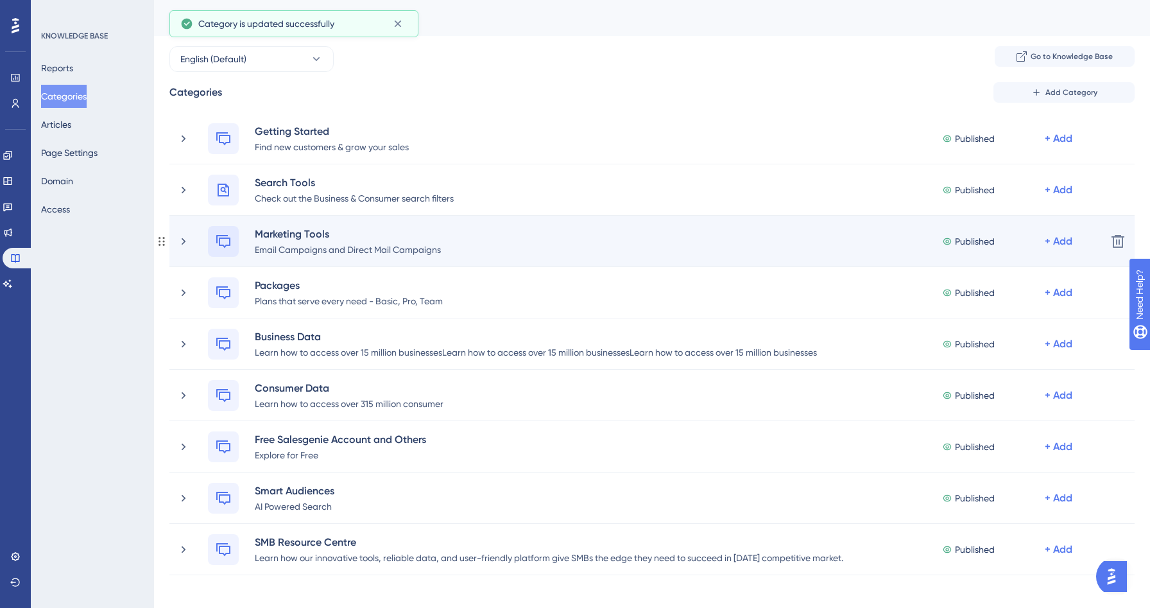
click at [226, 243] on icon at bounding box center [223, 241] width 15 height 15
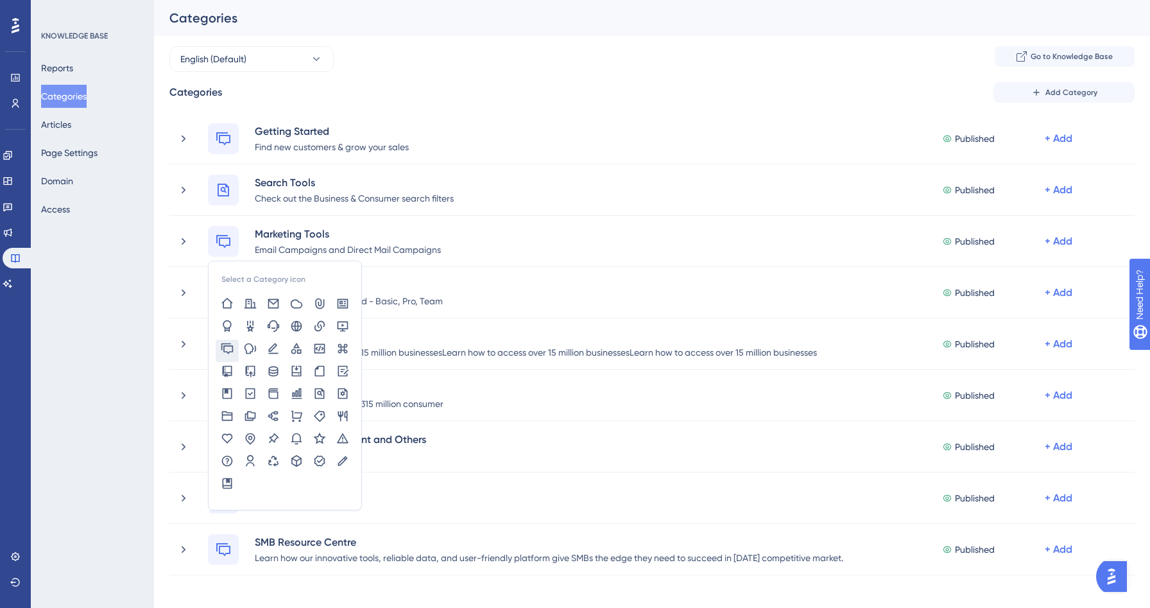
click at [103, 398] on div "KNOWLEDGE BASE Reports Categories Articles Page Settings Domain Access" at bounding box center [92, 304] width 123 height 608
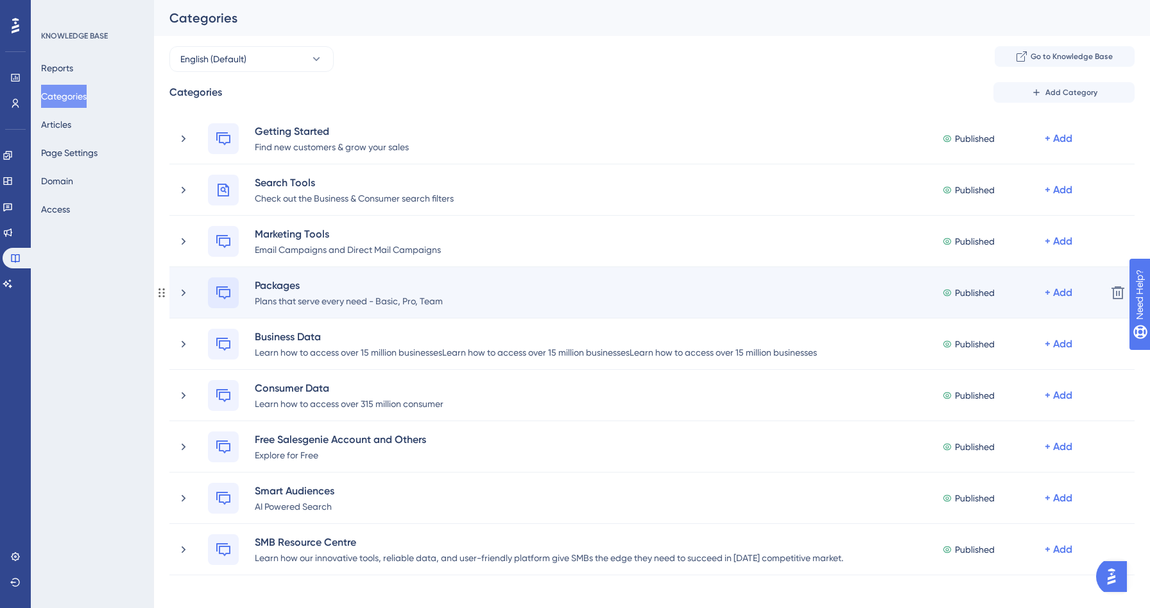
click at [225, 297] on icon at bounding box center [223, 292] width 14 height 13
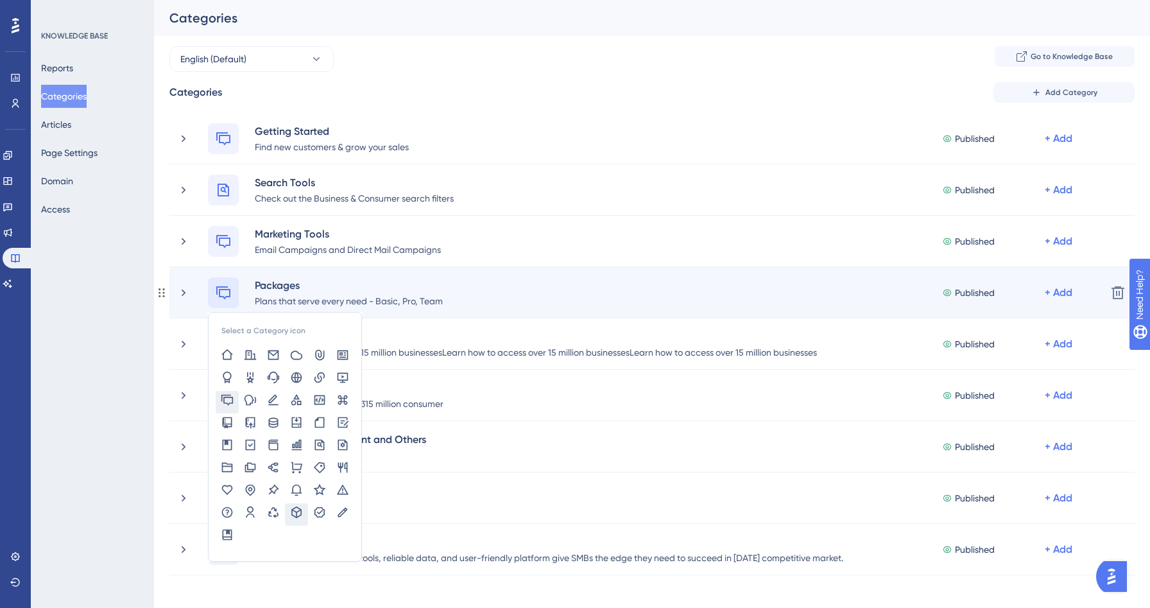
click at [297, 508] on icon at bounding box center [296, 512] width 13 height 13
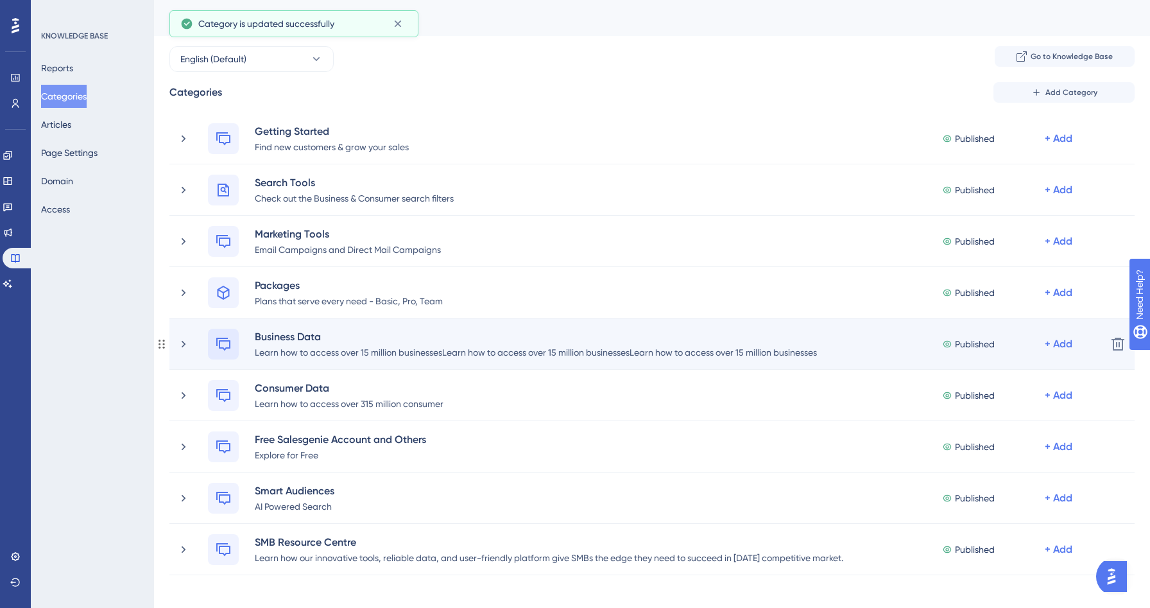
scroll to position [52, 0]
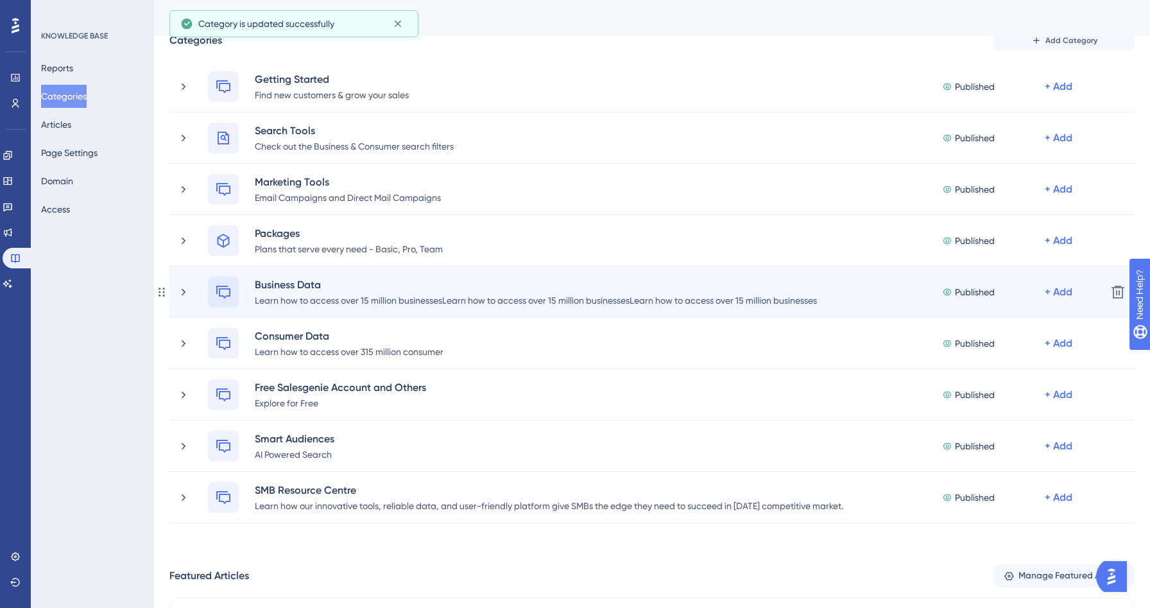
click at [227, 290] on icon at bounding box center [223, 291] width 15 height 15
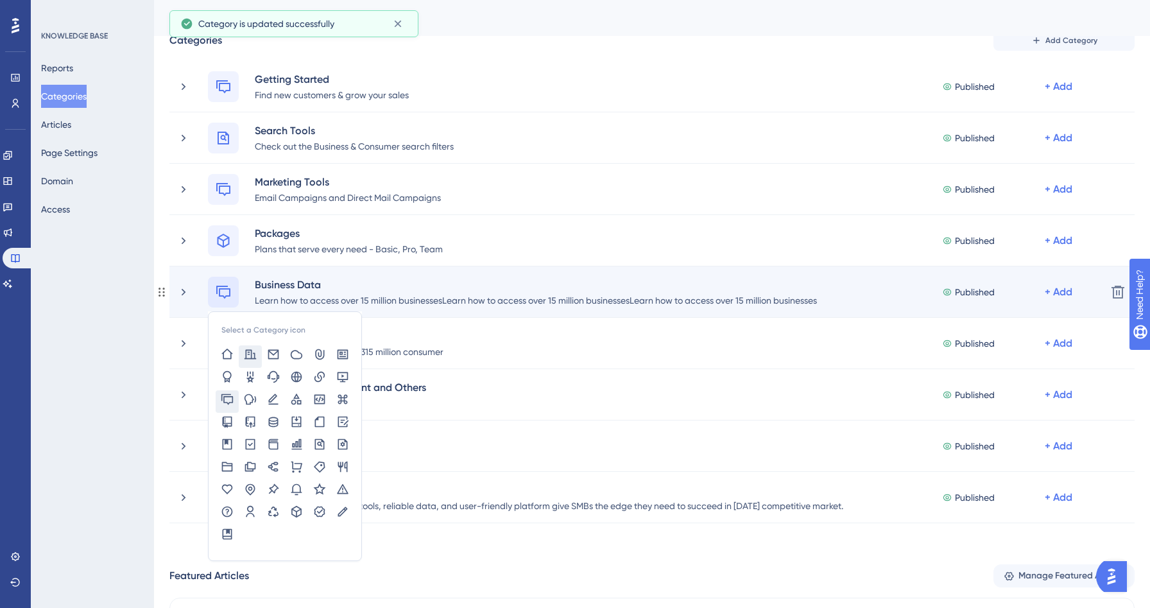
click at [252, 355] on icon at bounding box center [251, 354] width 12 height 10
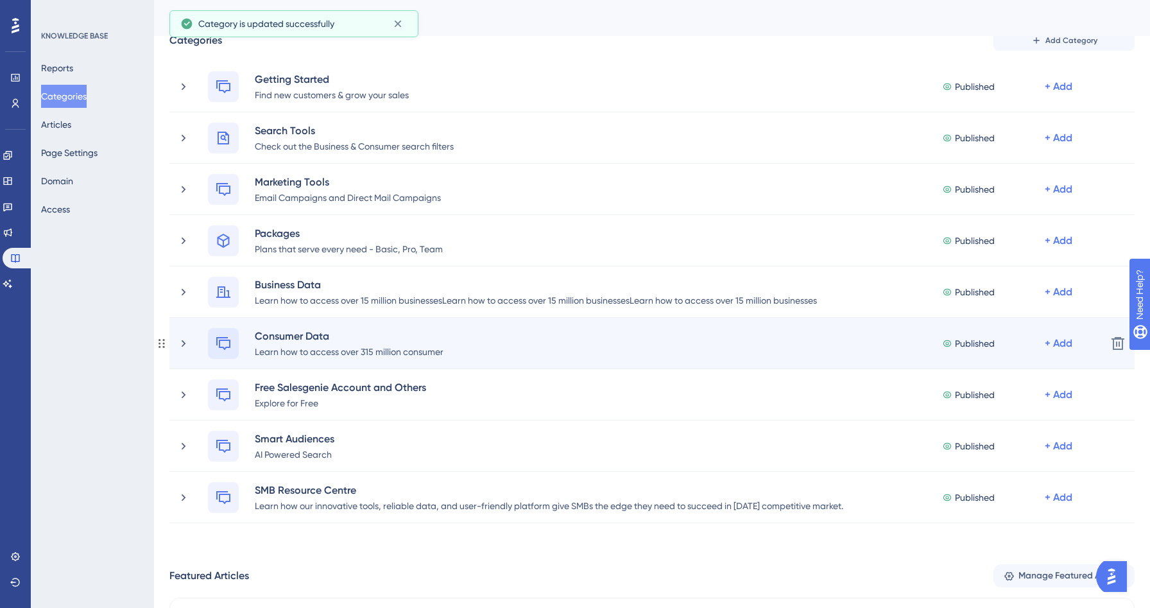
click at [223, 345] on icon at bounding box center [223, 343] width 15 height 15
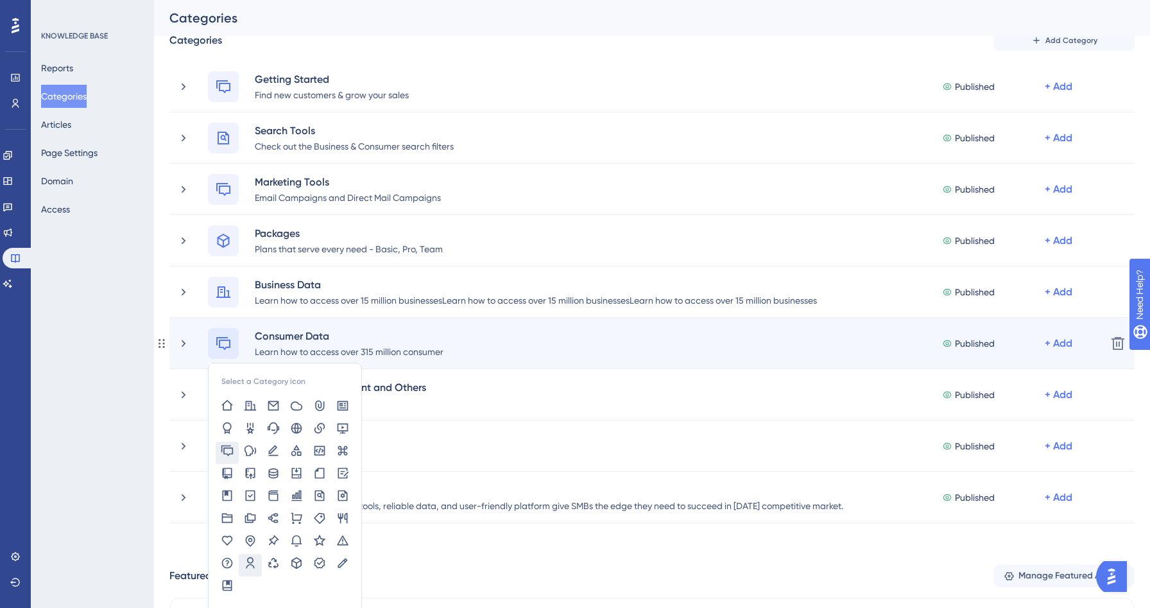
click at [250, 565] on icon at bounding box center [250, 562] width 13 height 13
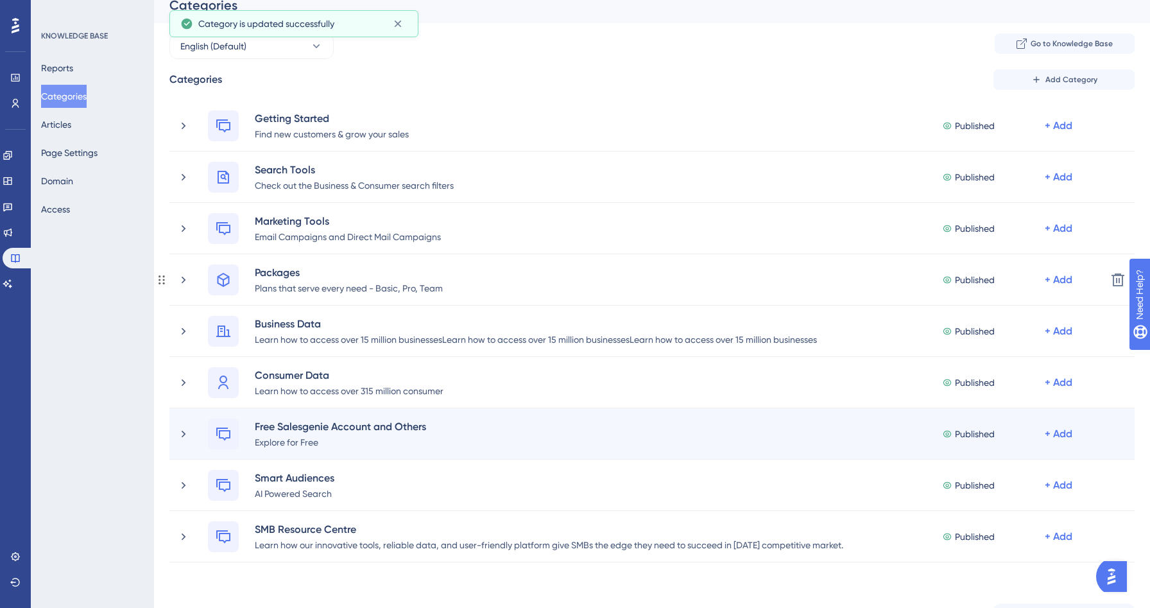
scroll to position [80, 0]
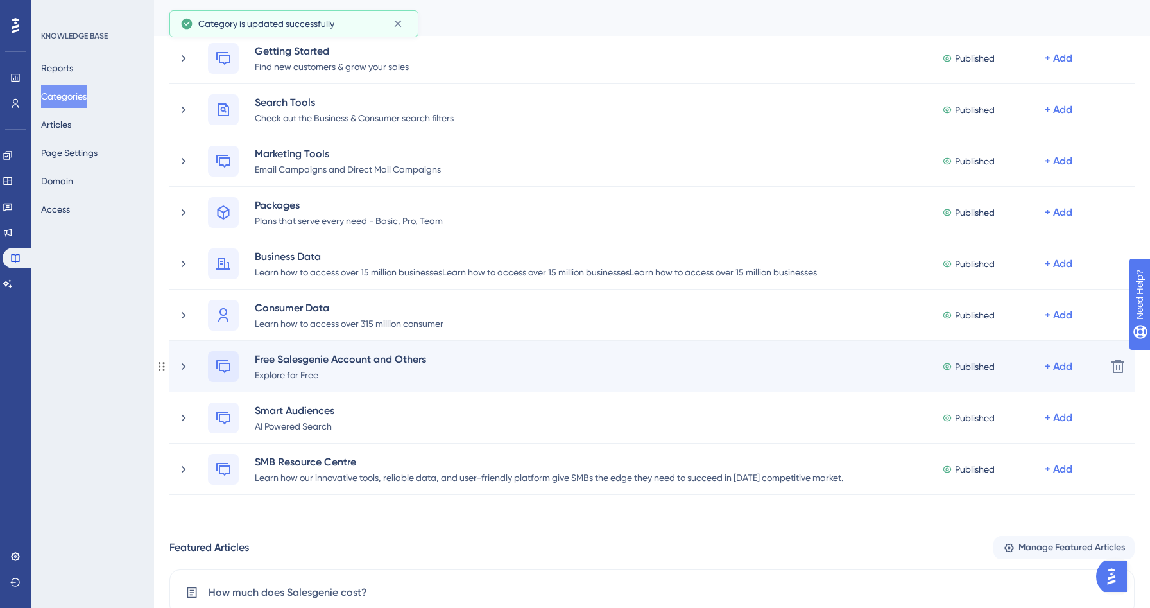
click at [225, 367] on icon at bounding box center [223, 366] width 15 height 15
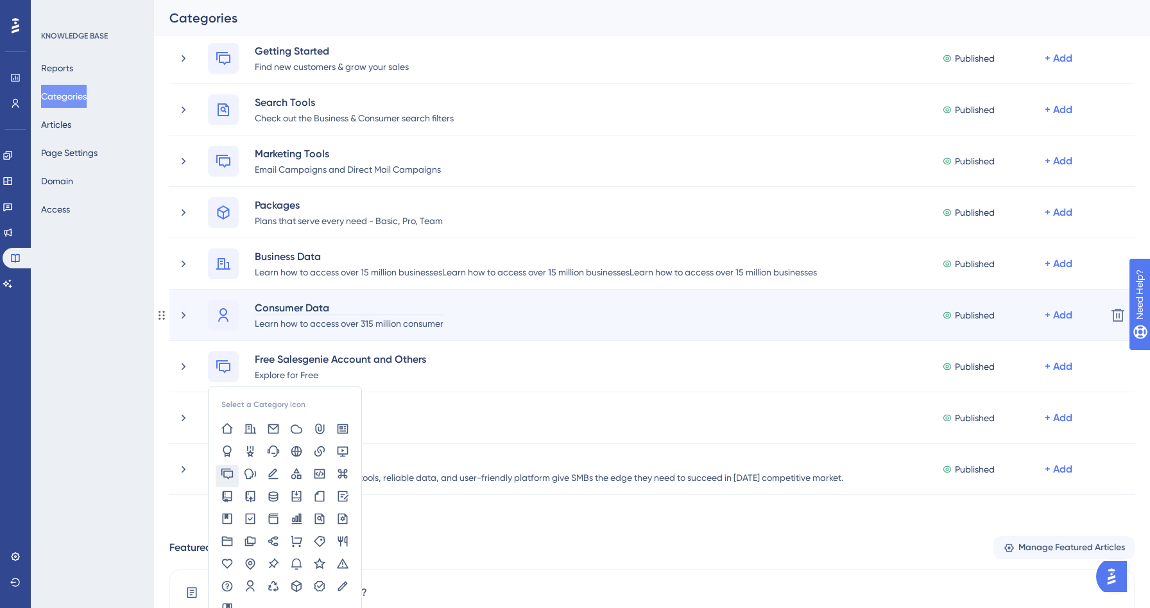
scroll to position [184, 0]
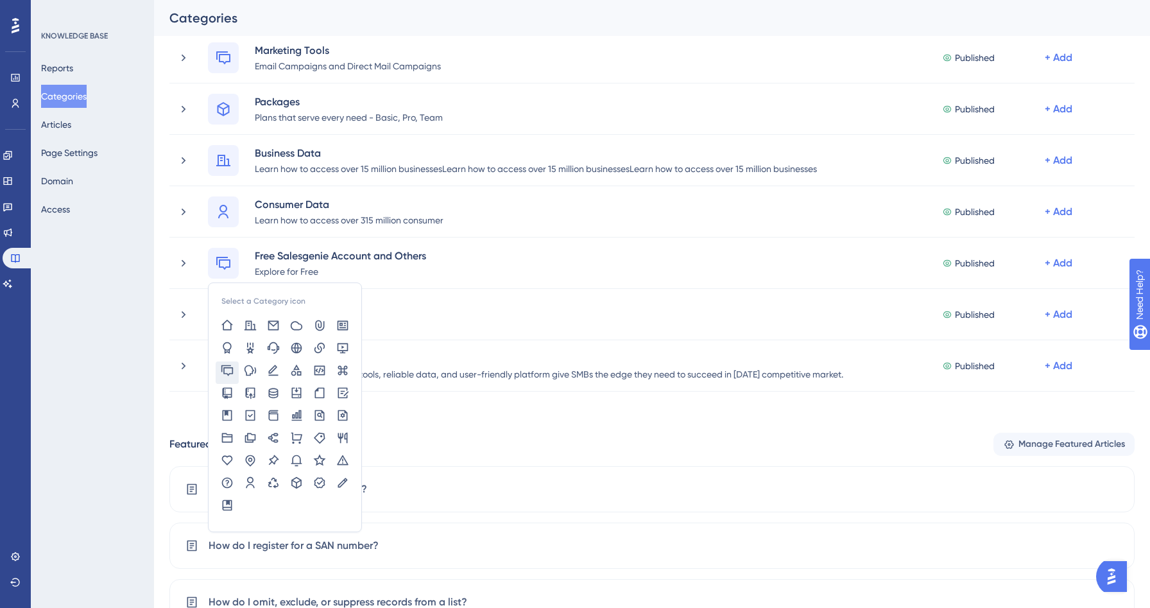
click at [139, 407] on div "KNOWLEDGE BASE Reports Categories Articles Page Settings Domain Access" at bounding box center [92, 304] width 123 height 608
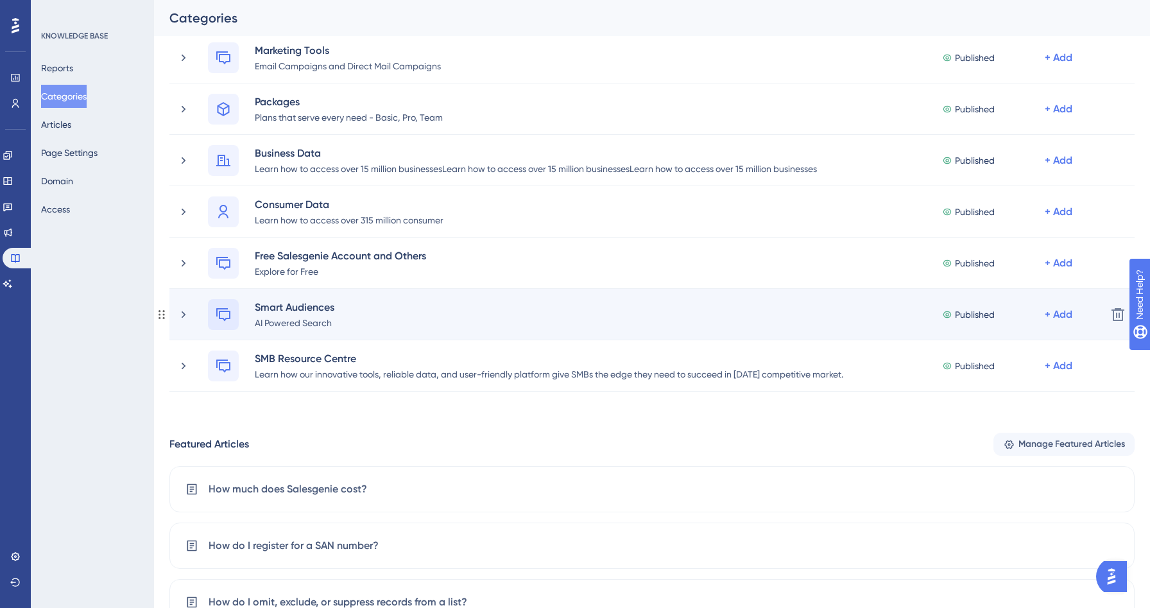
click at [218, 312] on icon at bounding box center [223, 314] width 15 height 15
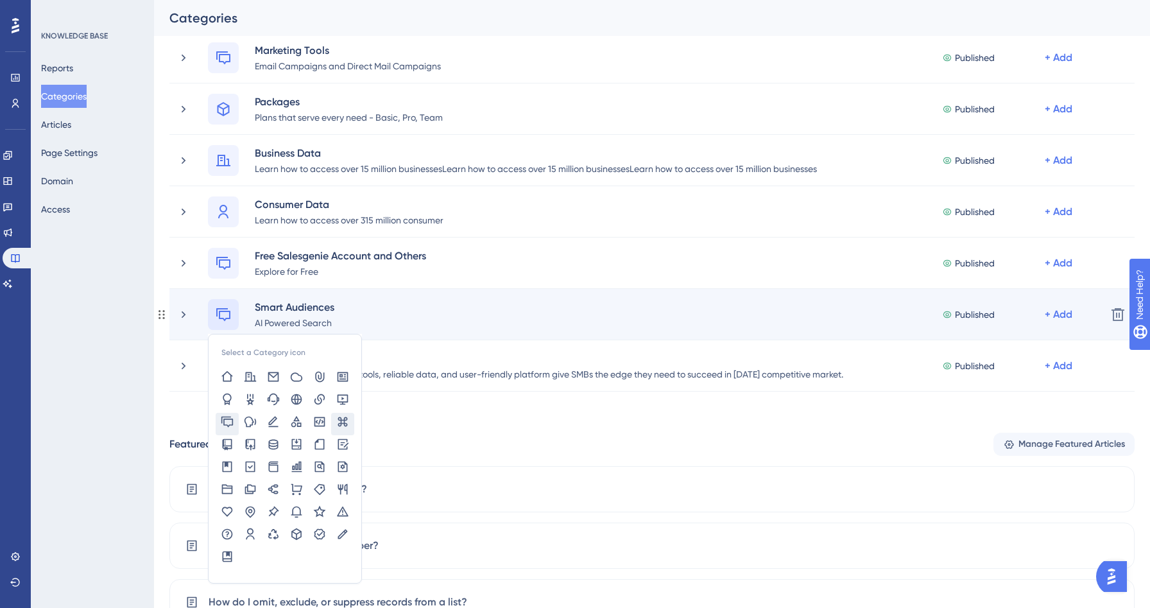
click at [345, 424] on icon at bounding box center [343, 422] width 10 height 10
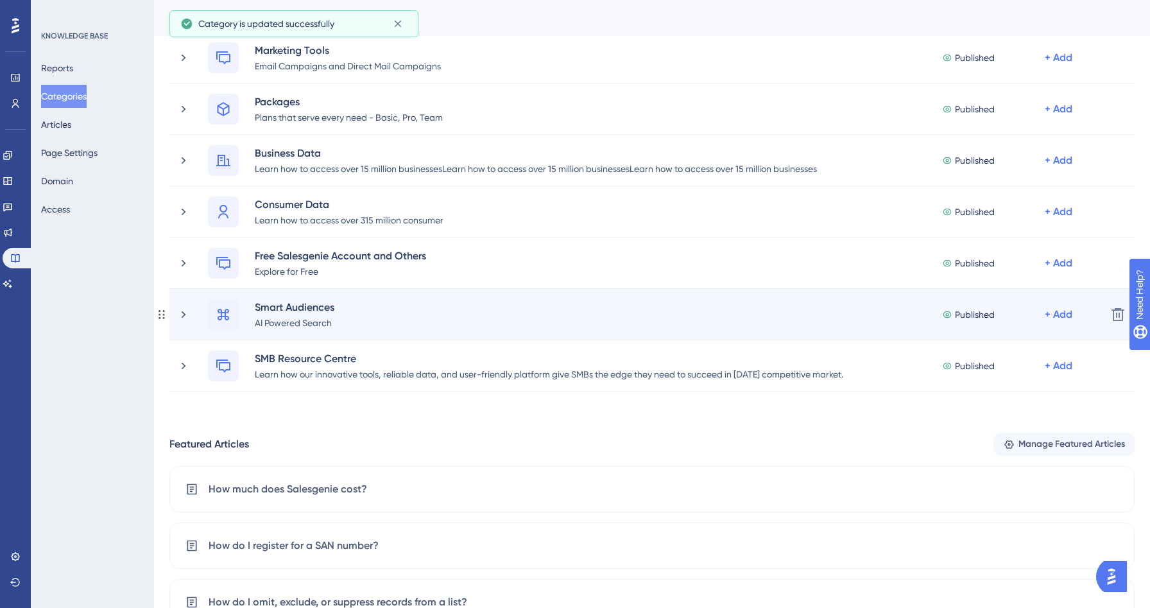
scroll to position [207, 0]
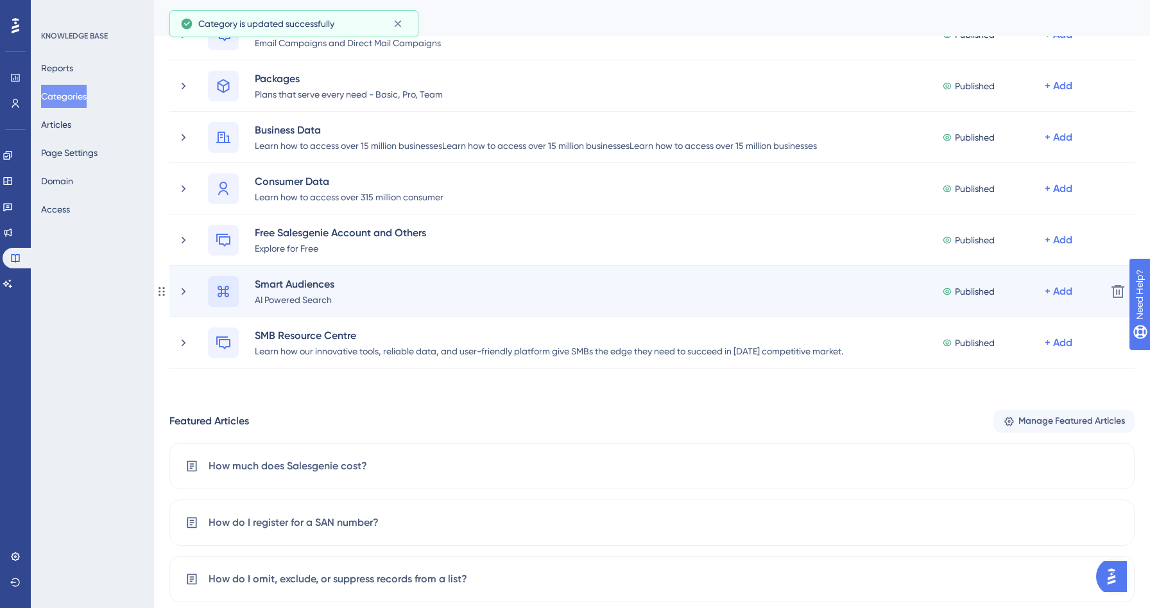
click at [220, 286] on icon at bounding box center [224, 292] width 12 height 12
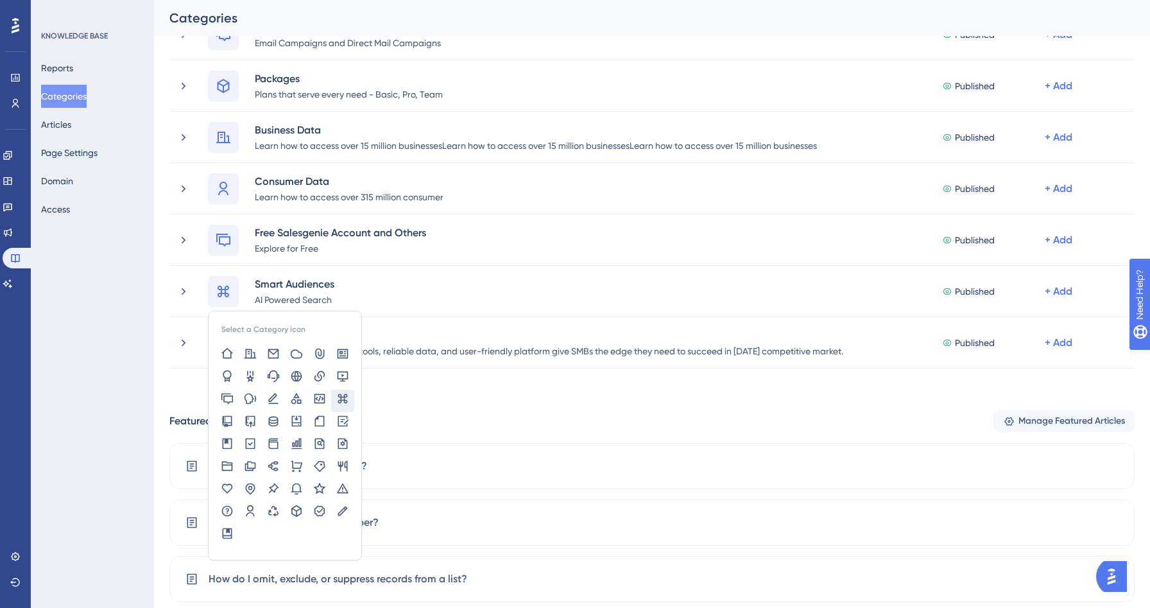
click at [66, 371] on div "KNOWLEDGE BASE Reports Categories Articles Page Settings Domain Access" at bounding box center [92, 304] width 123 height 608
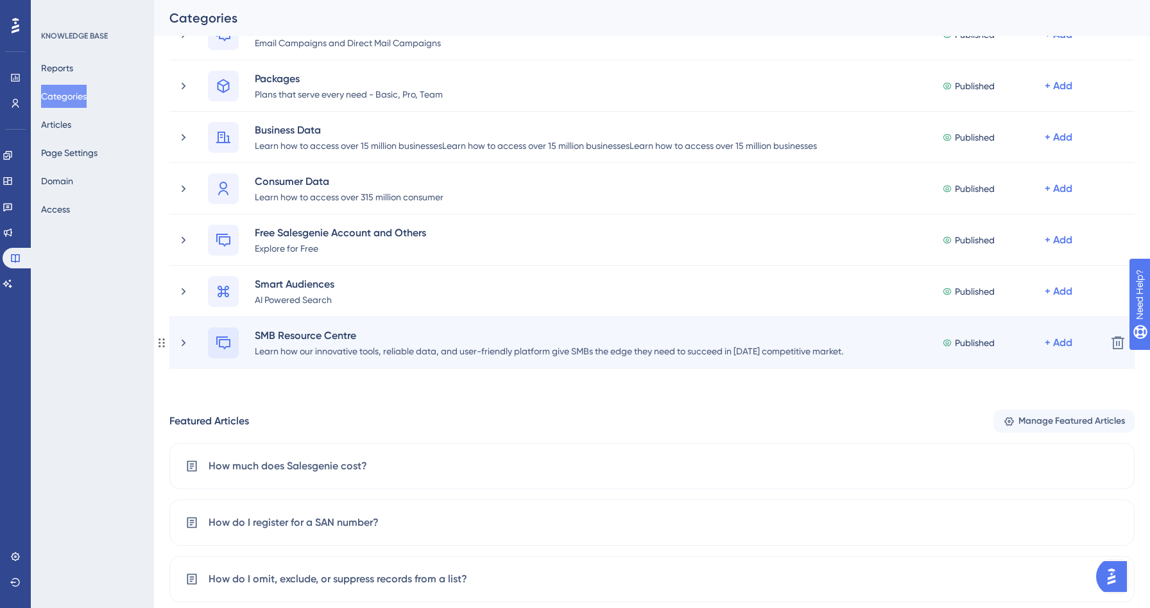
click at [221, 341] on icon at bounding box center [223, 342] width 15 height 15
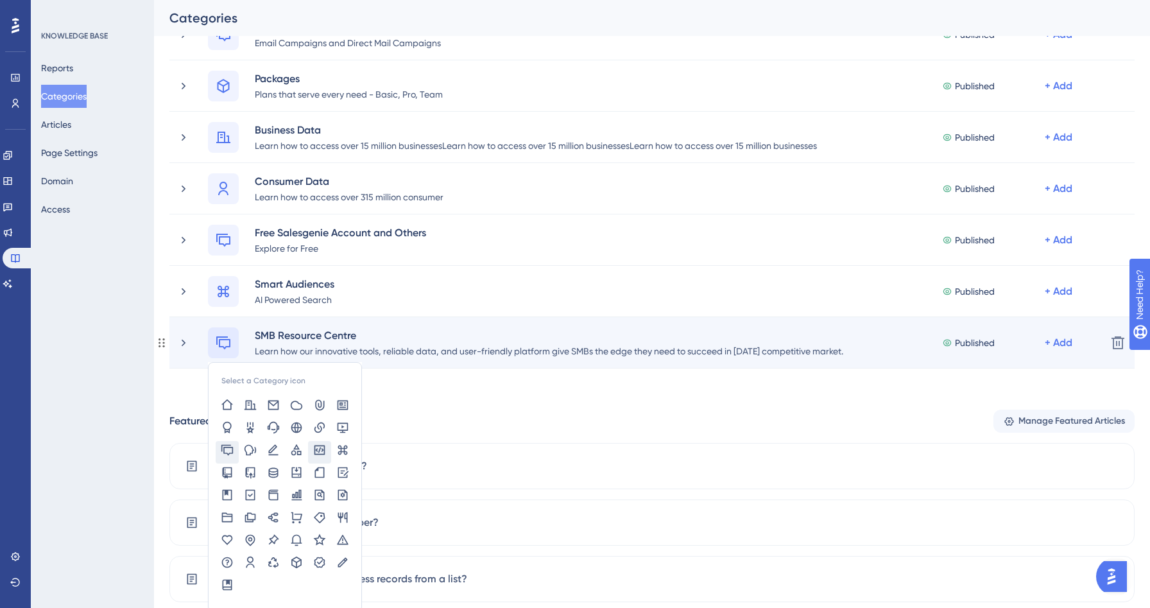
scroll to position [221, 0]
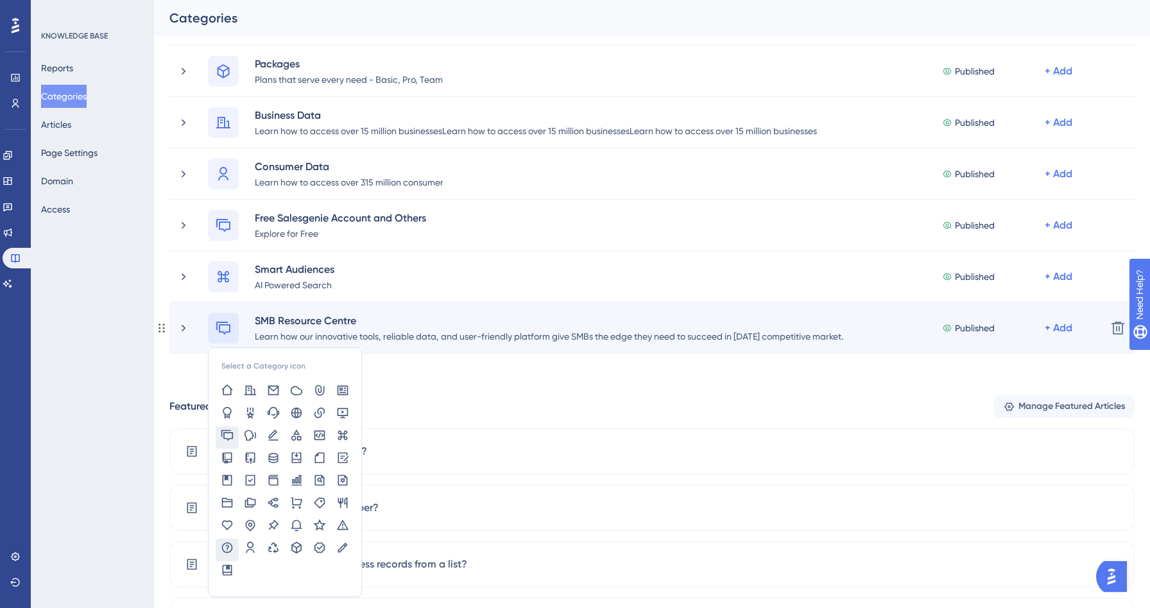
click at [225, 547] on icon at bounding box center [227, 547] width 13 height 13
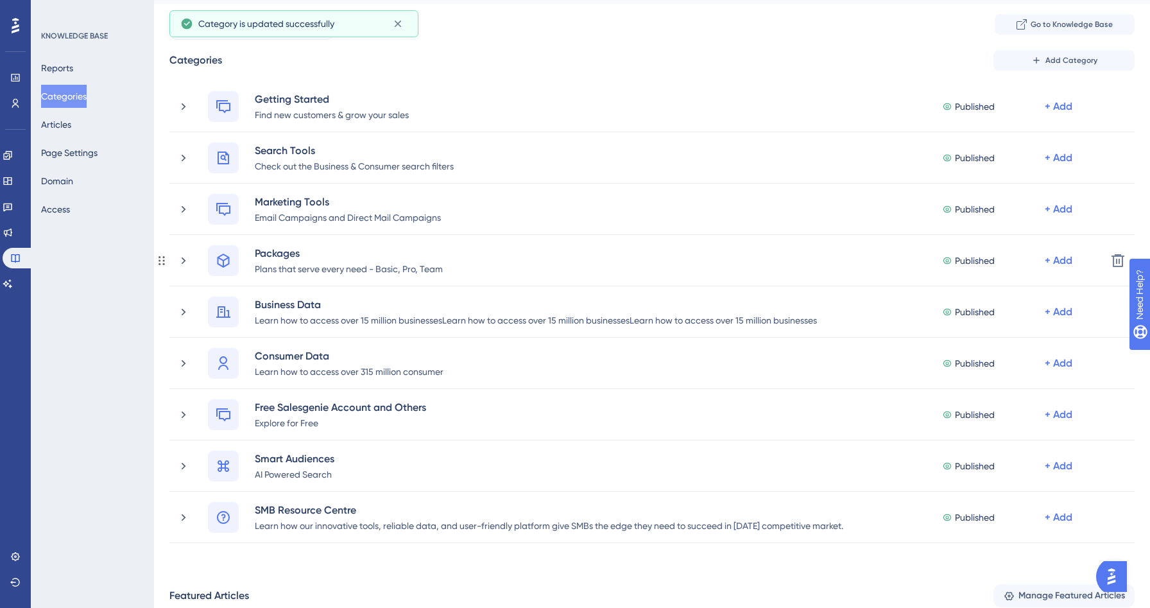
scroll to position [31, 0]
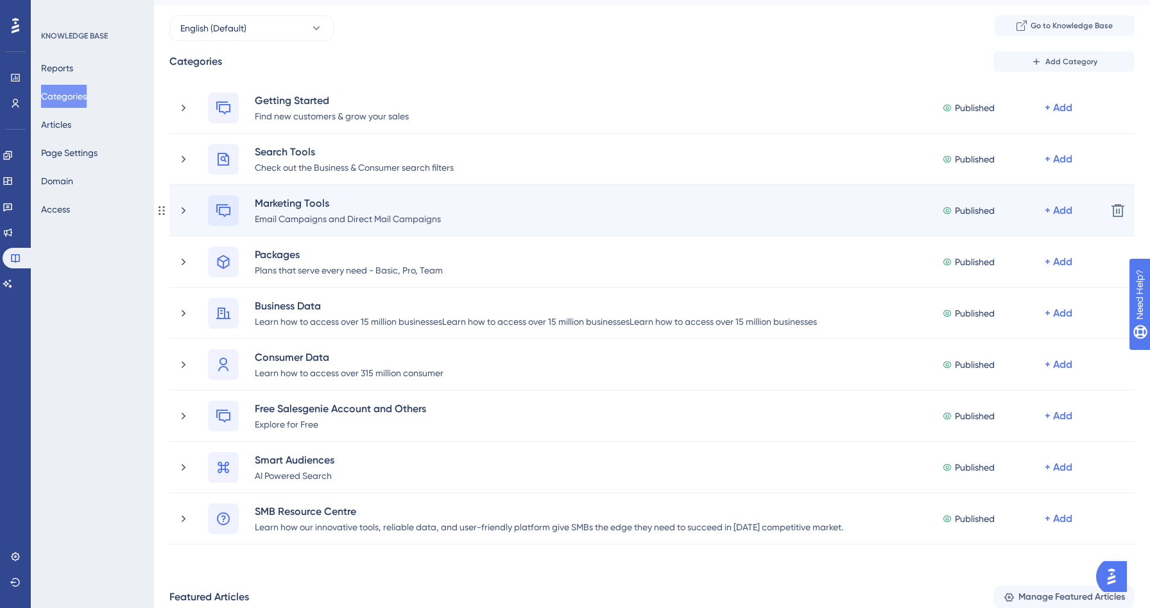
click at [227, 212] on icon at bounding box center [223, 210] width 15 height 15
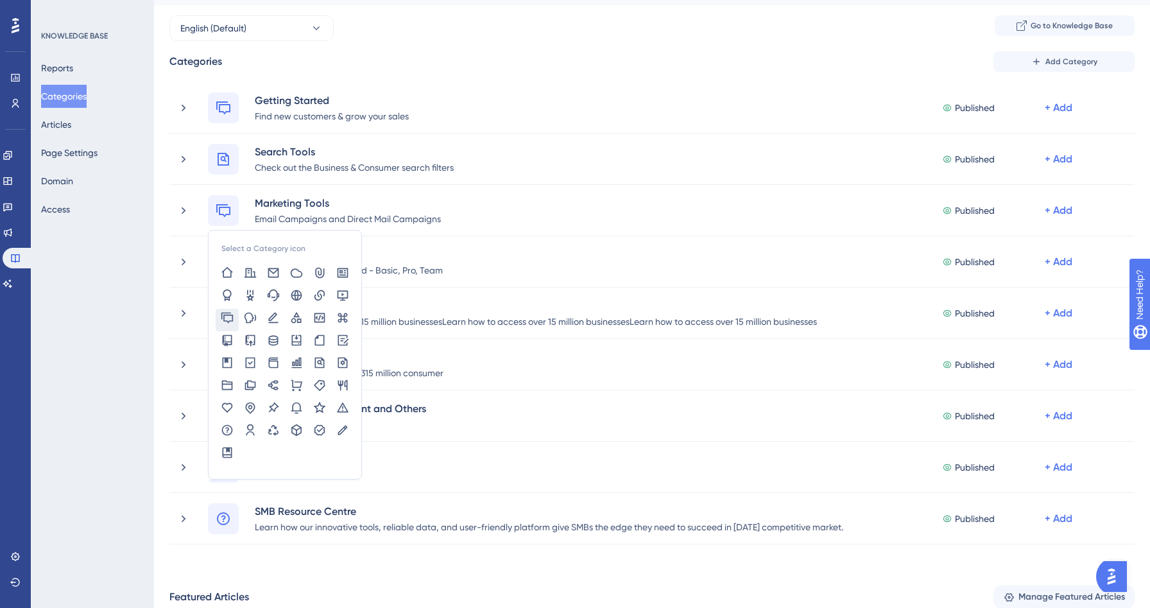
click at [94, 361] on div "KNOWLEDGE BASE Reports Categories Articles Page Settings Domain Access" at bounding box center [92, 304] width 123 height 608
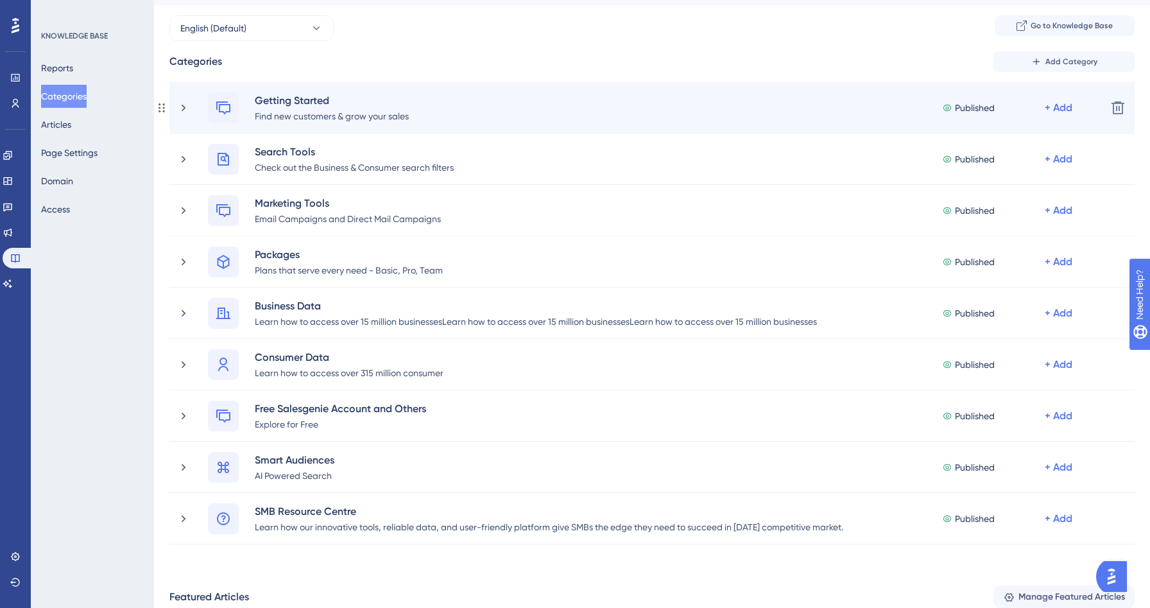
click at [239, 107] on div at bounding box center [226, 107] width 36 height 31
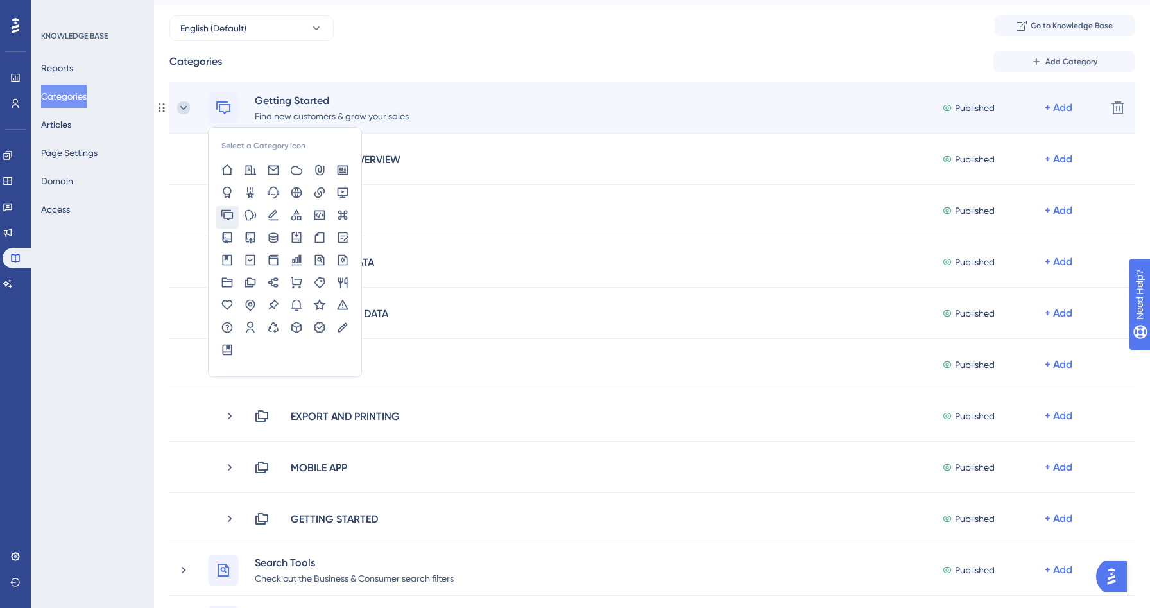
click at [185, 108] on icon at bounding box center [183, 107] width 13 height 13
click at [227, 196] on icon at bounding box center [227, 192] width 8 height 12
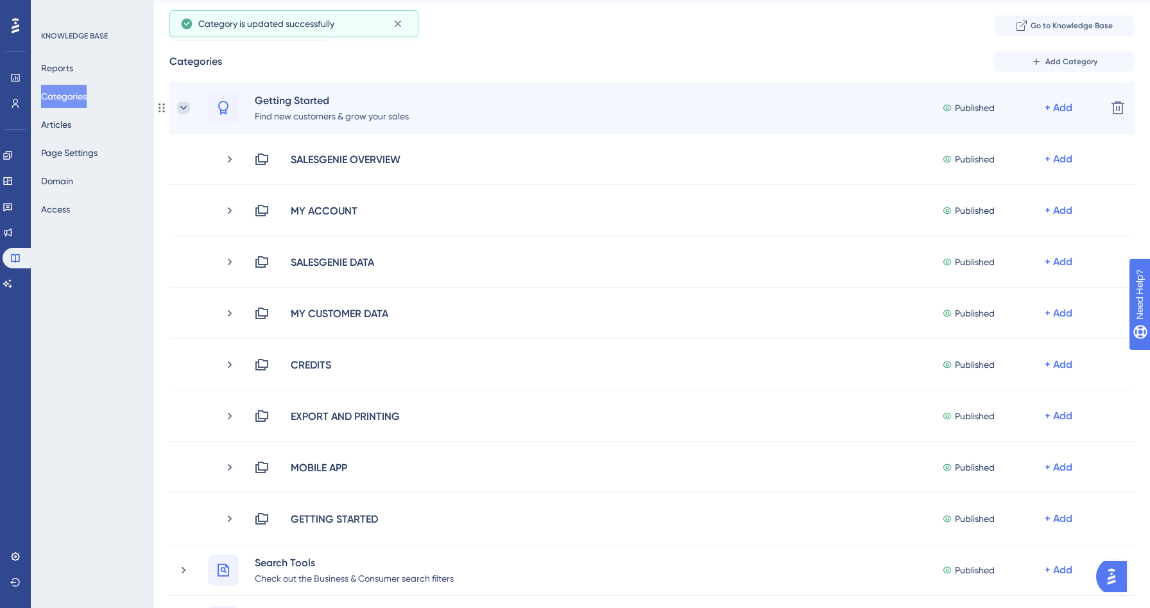
click at [186, 109] on icon at bounding box center [183, 107] width 13 height 13
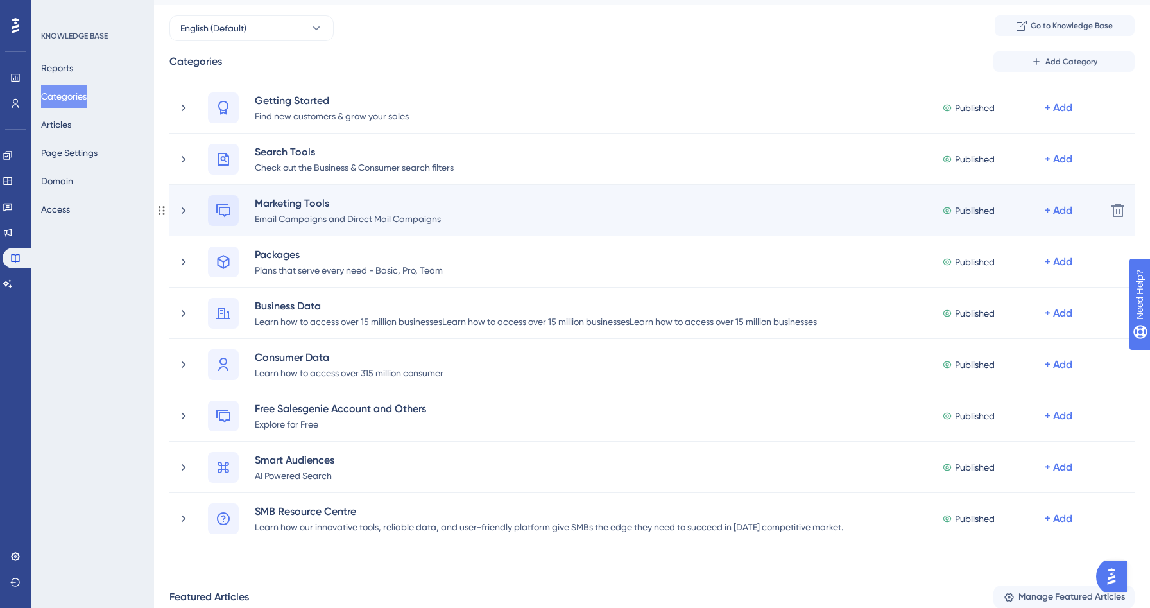
click at [222, 209] on icon at bounding box center [223, 210] width 15 height 15
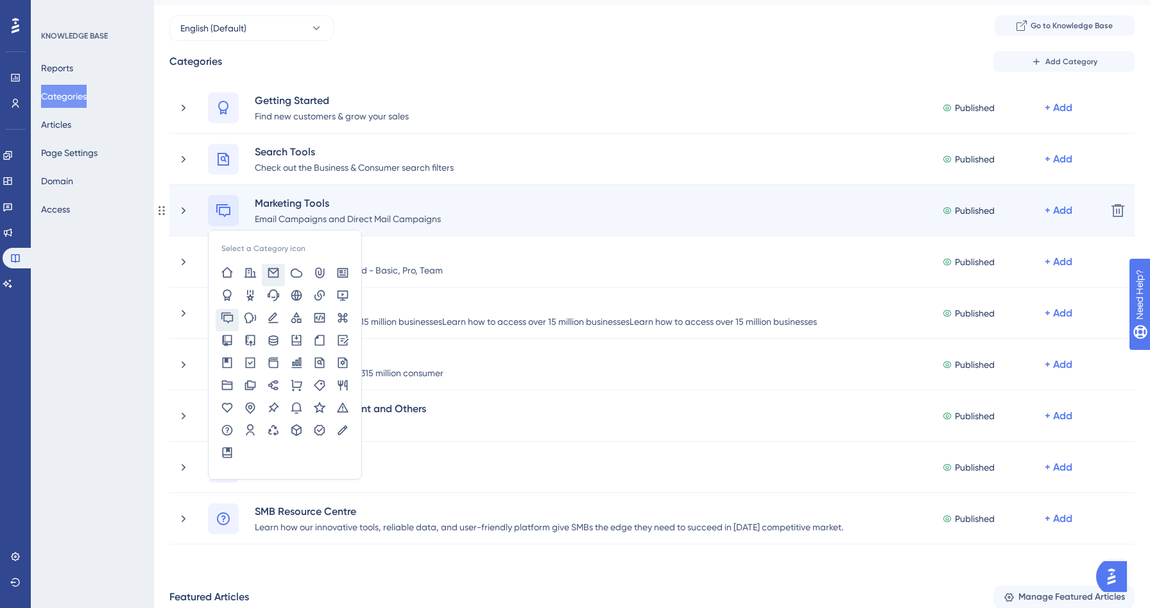
click at [272, 268] on icon at bounding box center [273, 273] width 11 height 10
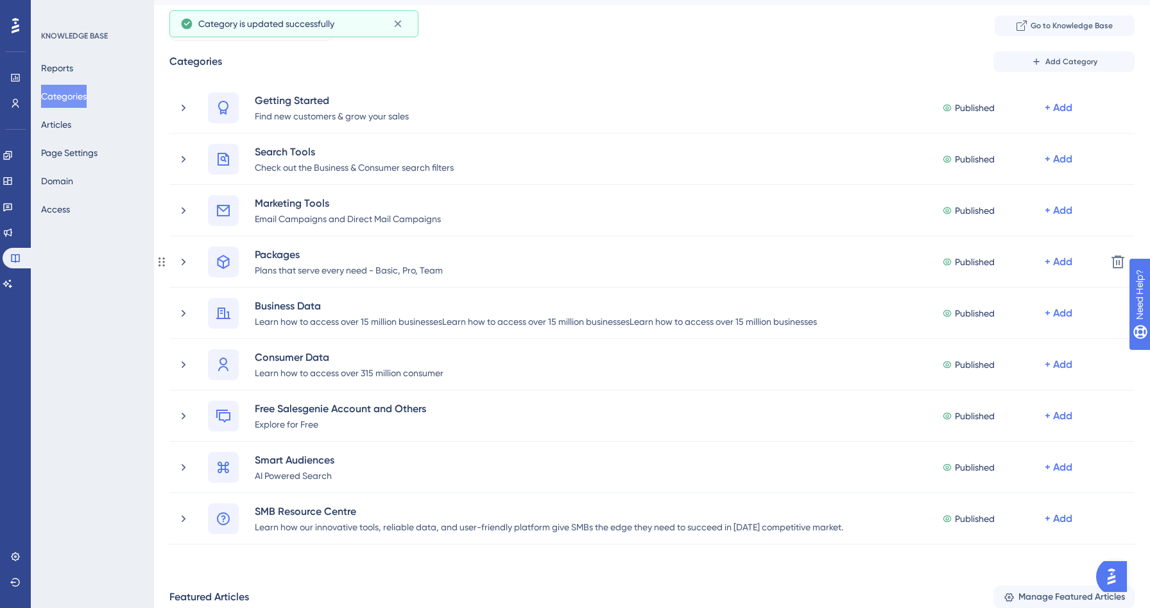
click at [272, 268] on div "Plans that serve every need - Basic, Pro, Team" at bounding box center [348, 269] width 189 height 15
click at [105, 365] on div "KNOWLEDGE BASE Reports Categories Articles Page Settings Domain Access" at bounding box center [92, 304] width 123 height 608
click at [1027, 31] on button "Go to Knowledge Base" at bounding box center [1065, 25] width 140 height 21
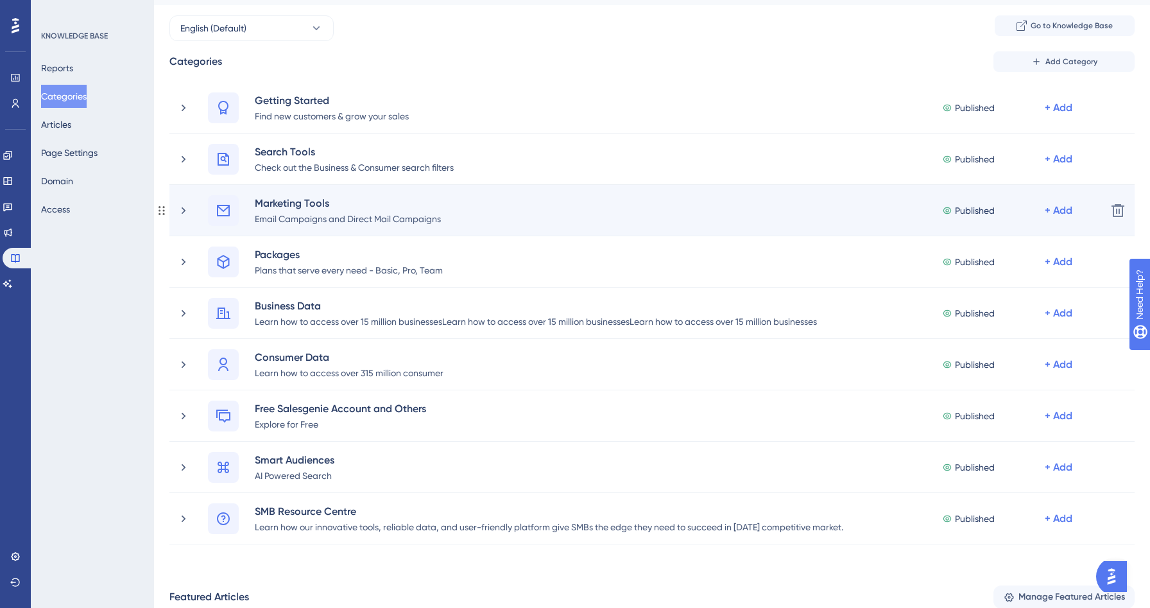
scroll to position [0, 0]
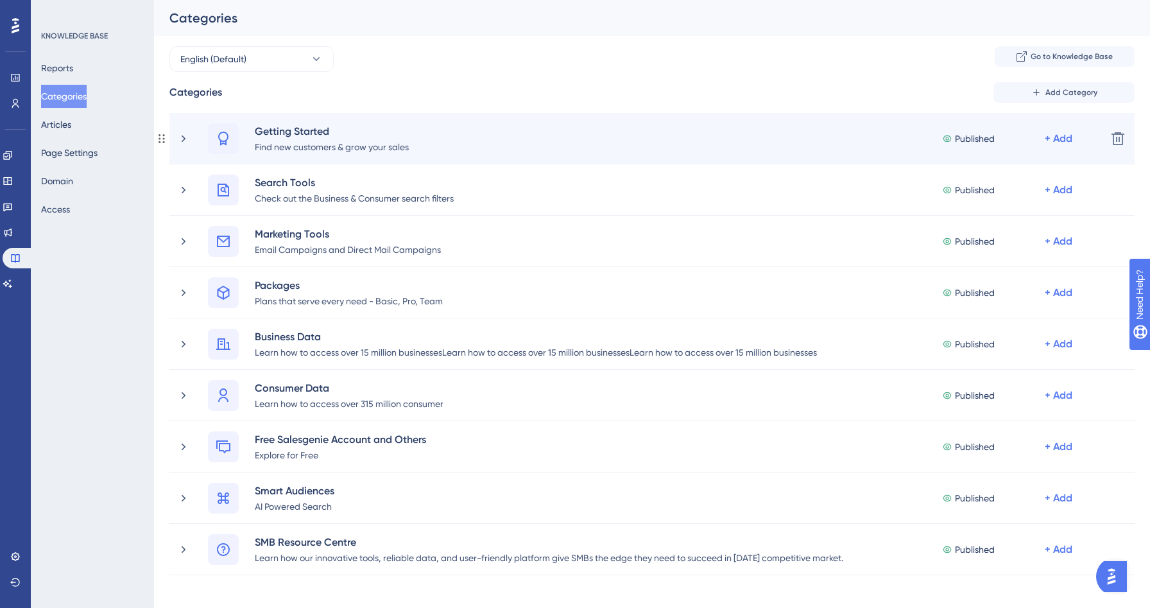
click at [177, 130] on div "Getting Started Find new customers & grow your sales Published + Add Delete" at bounding box center [651, 138] width 965 height 51
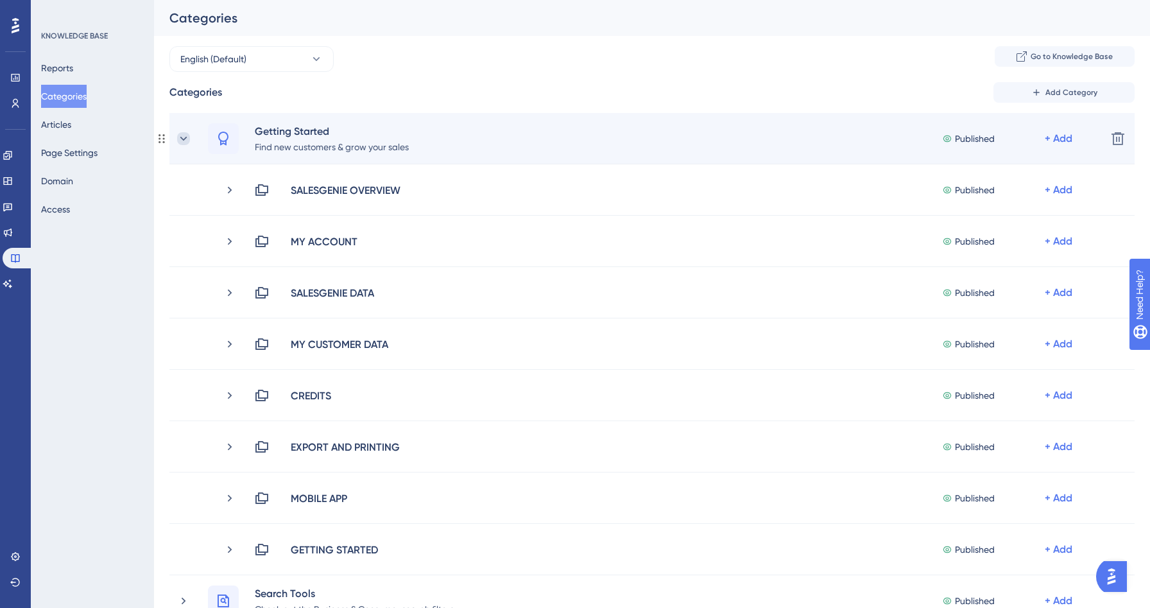
drag, startPoint x: 177, startPoint y: 130, endPoint x: 185, endPoint y: 139, distance: 12.3
click at [185, 139] on icon at bounding box center [183, 138] width 13 height 13
click at [226, 142] on icon at bounding box center [223, 139] width 10 height 14
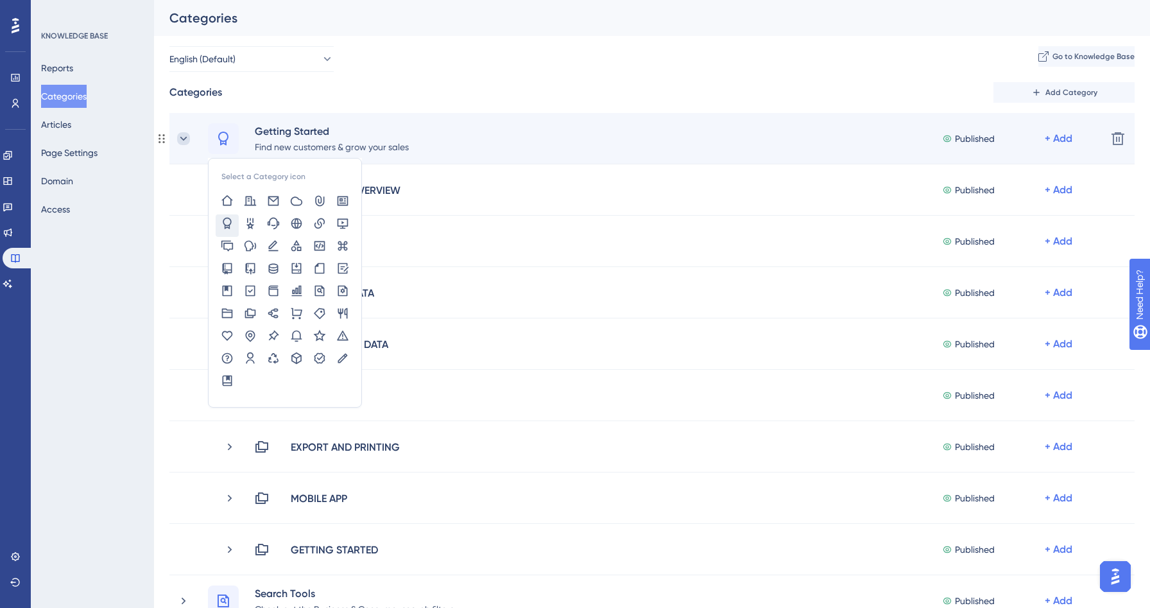
click at [180, 134] on icon at bounding box center [183, 138] width 13 height 13
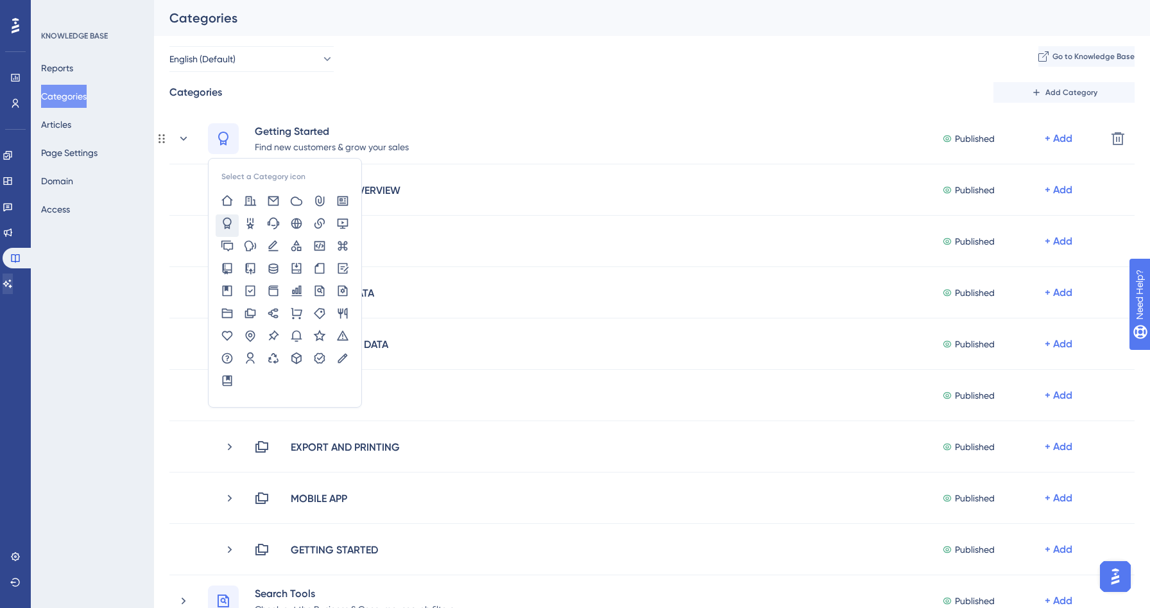
click at [103, 255] on div "KNOWLEDGE BASE Reports Categories Articles Page Settings Domain Access" at bounding box center [92, 304] width 123 height 608
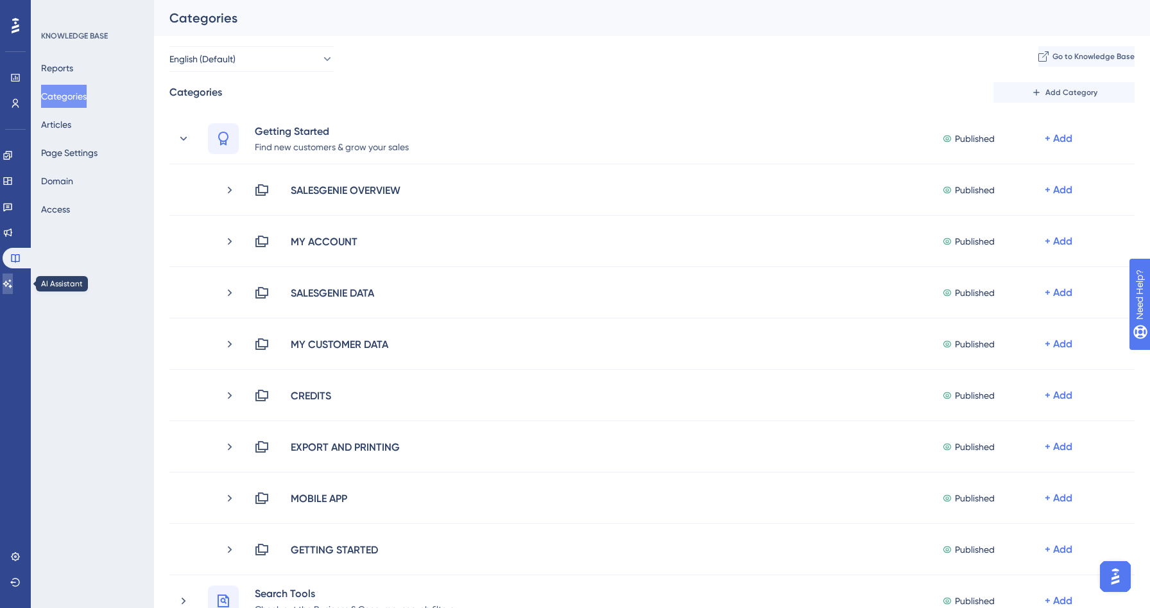
click at [12, 281] on icon at bounding box center [7, 283] width 9 height 8
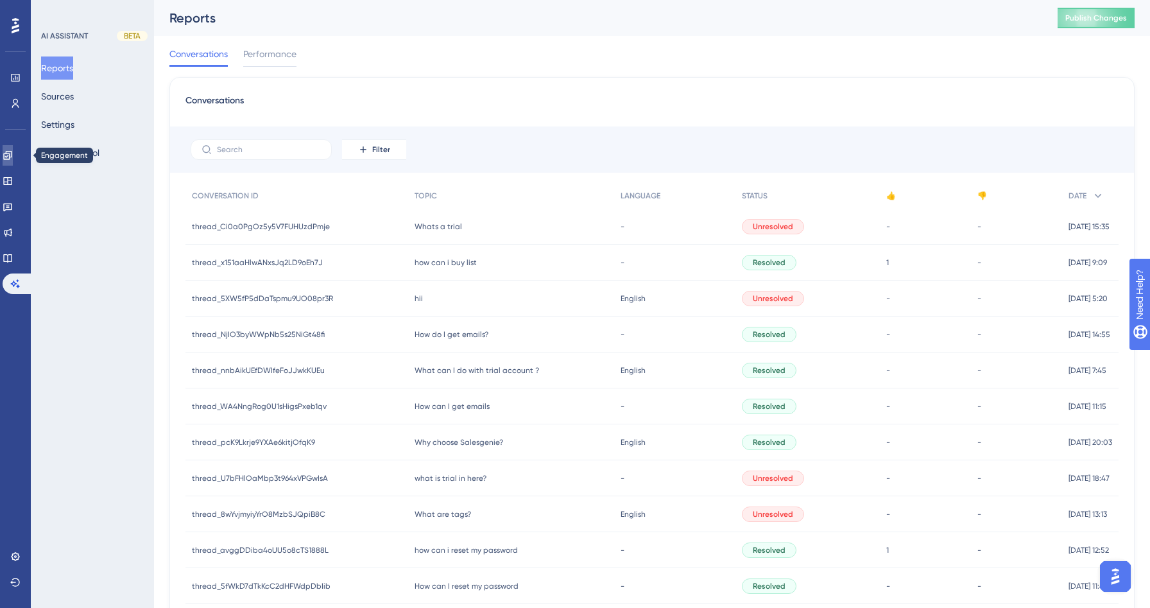
click at [12, 153] on icon at bounding box center [7, 155] width 8 height 8
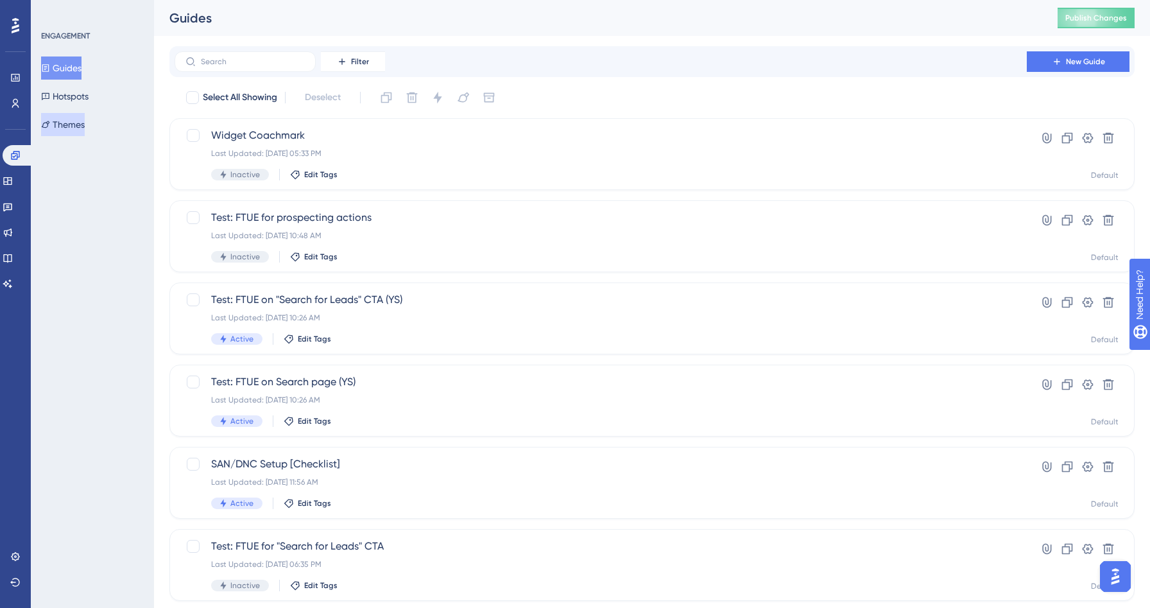
click at [71, 125] on button "Themes" at bounding box center [63, 124] width 44 height 23
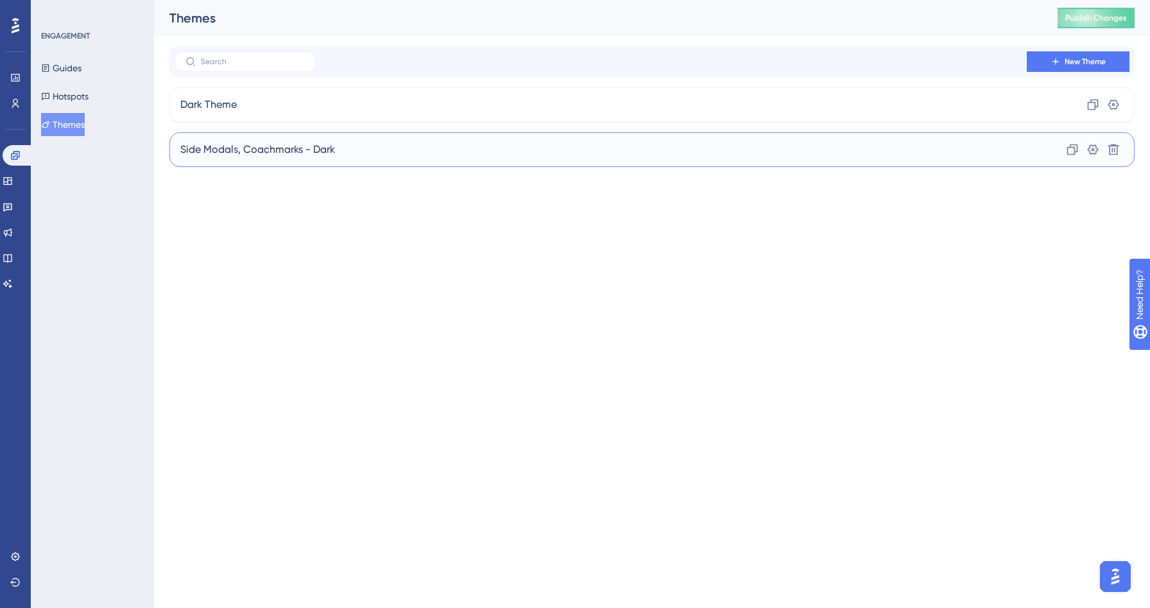
click at [368, 157] on div "Side Modals, Coachmarks - Dark Clone Settings Delete" at bounding box center [651, 149] width 965 height 35
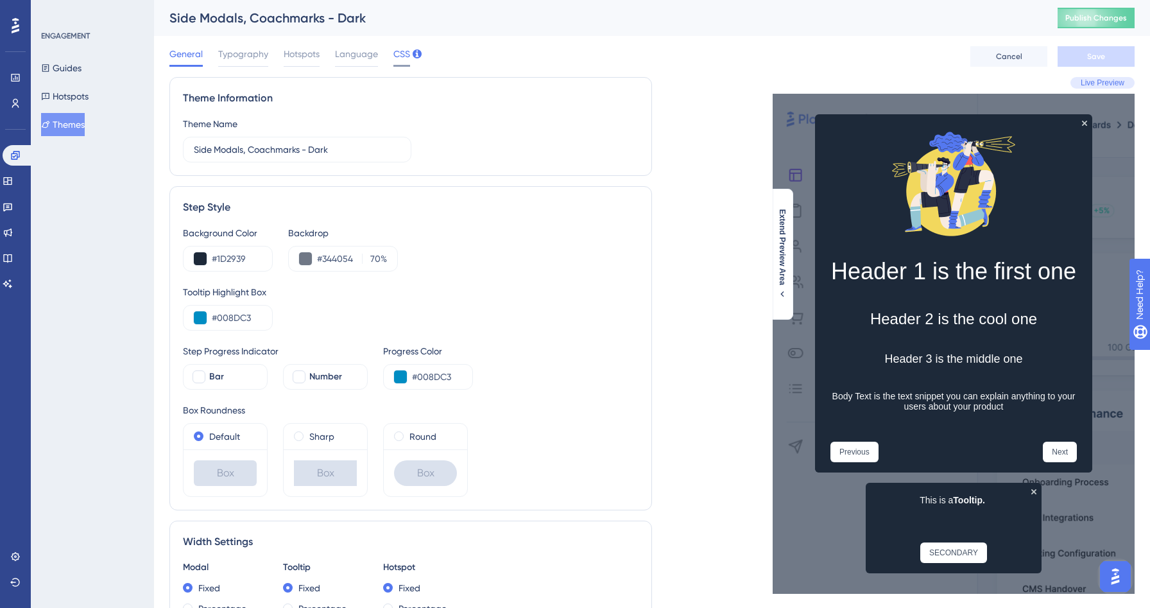
click at [397, 58] on span "CSS" at bounding box center [401, 53] width 17 height 15
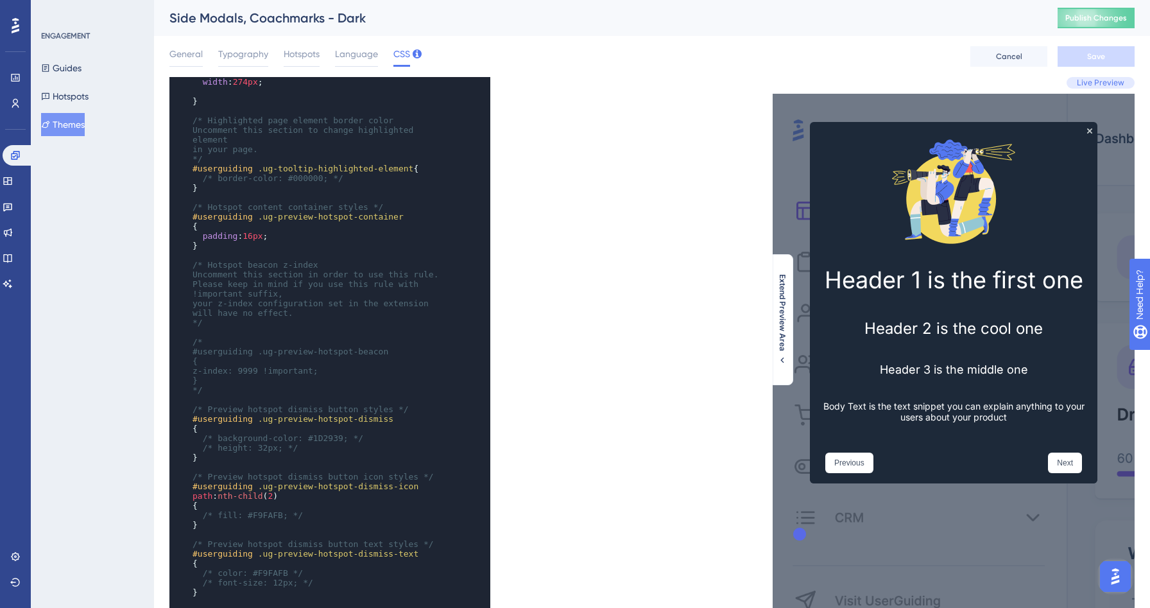
scroll to position [591, 0]
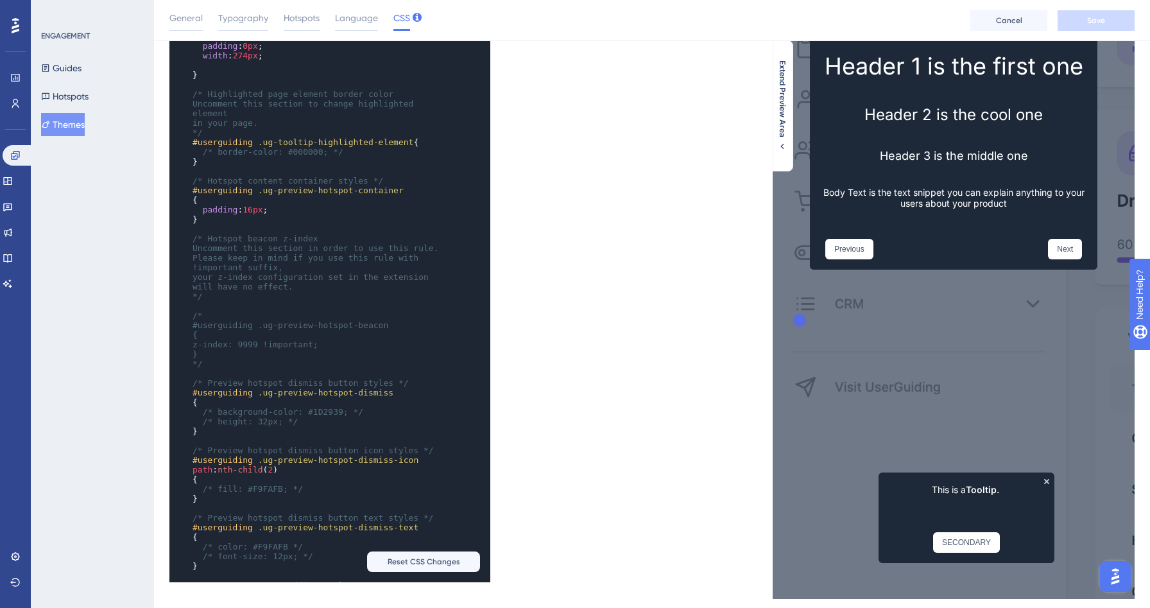
click at [63, 134] on button "Themes" at bounding box center [63, 124] width 44 height 23
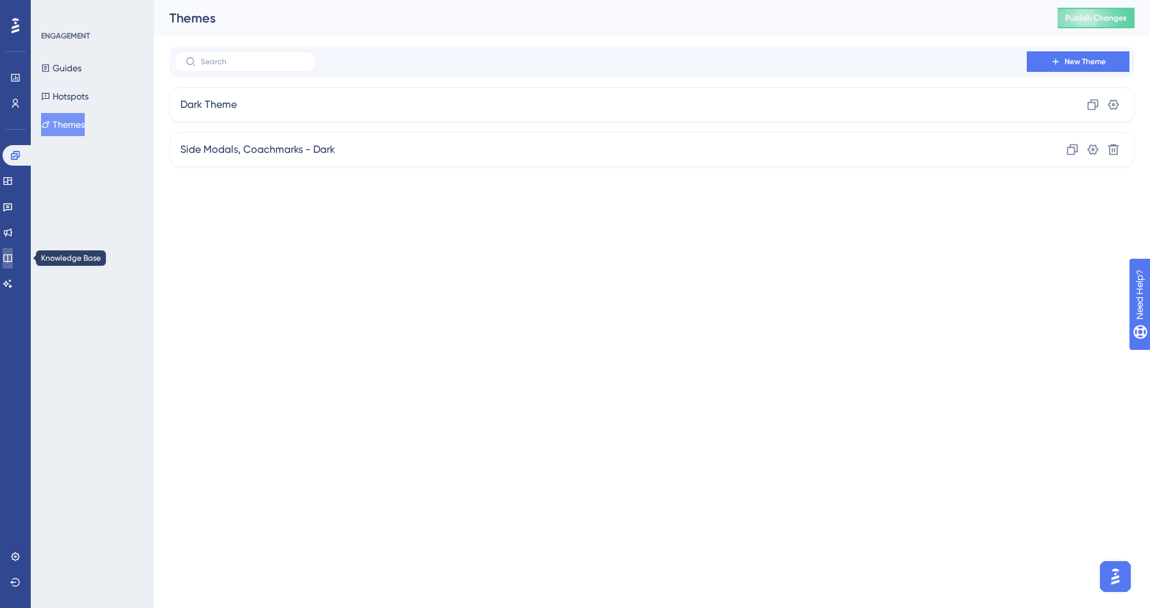
click at [13, 255] on icon at bounding box center [8, 258] width 10 height 10
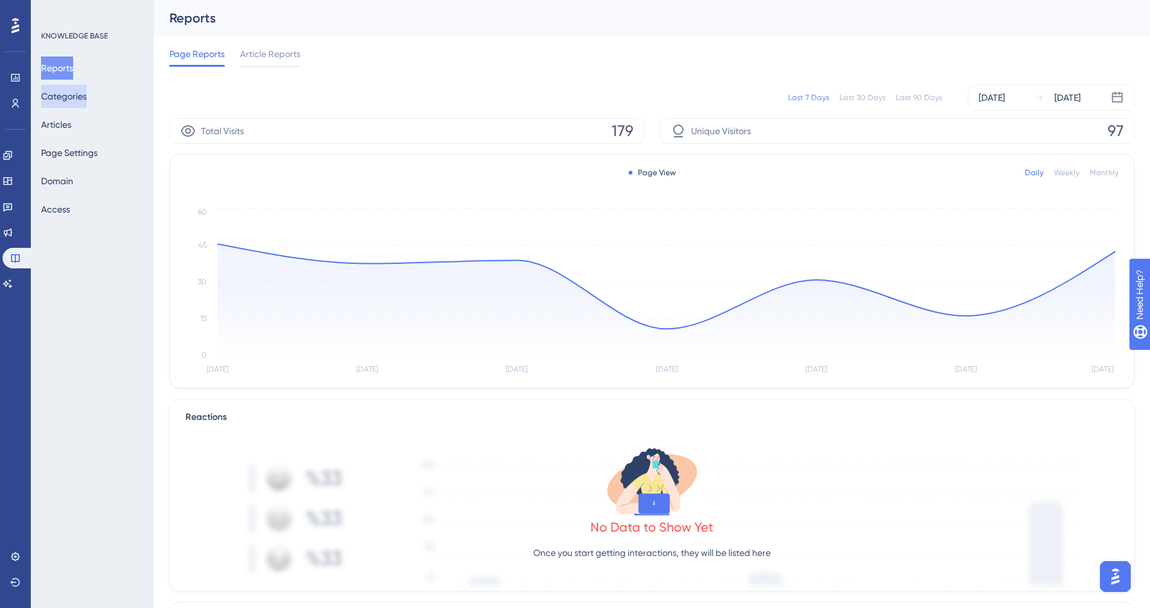
click at [74, 96] on button "Categories" at bounding box center [64, 96] width 46 height 23
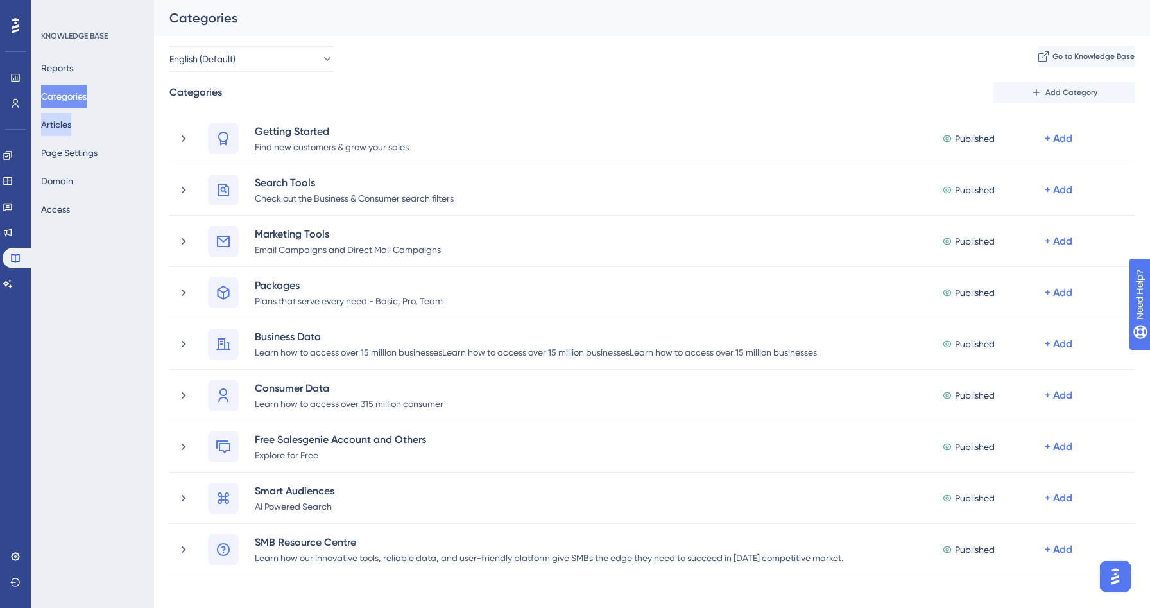
click at [69, 125] on button "Articles" at bounding box center [56, 124] width 30 height 23
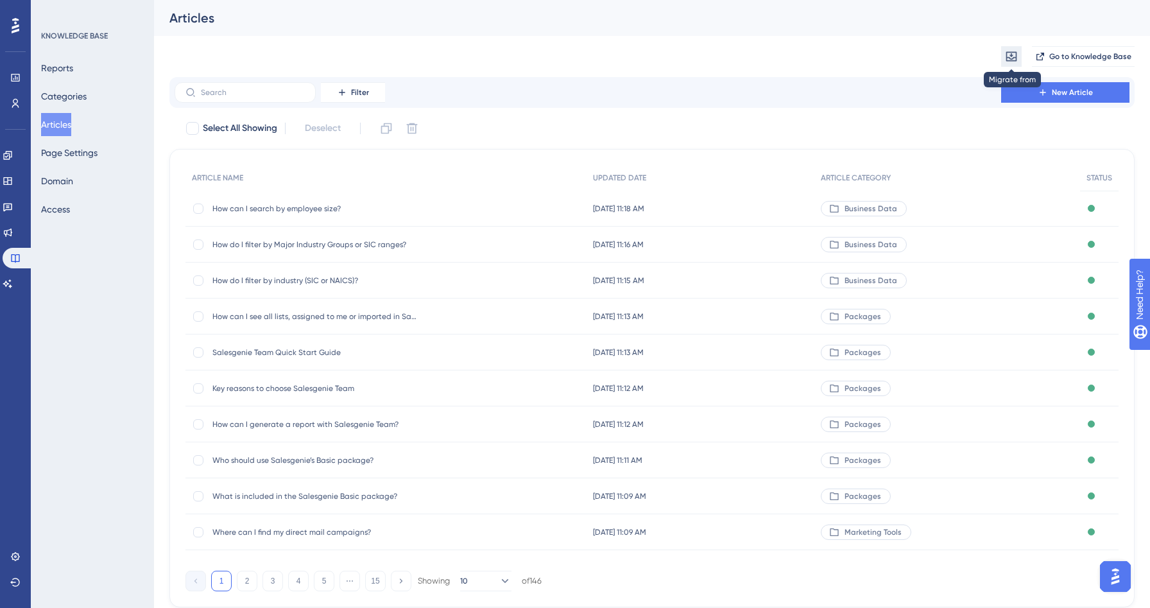
click at [1012, 47] on button at bounding box center [1011, 56] width 21 height 21
click at [929, 47] on div "Migrate from from Zendesk from Zendesk from Intercom from Intercom Go to Knowle…" at bounding box center [651, 56] width 965 height 41
click at [74, 160] on button "Page Settings" at bounding box center [69, 152] width 56 height 23
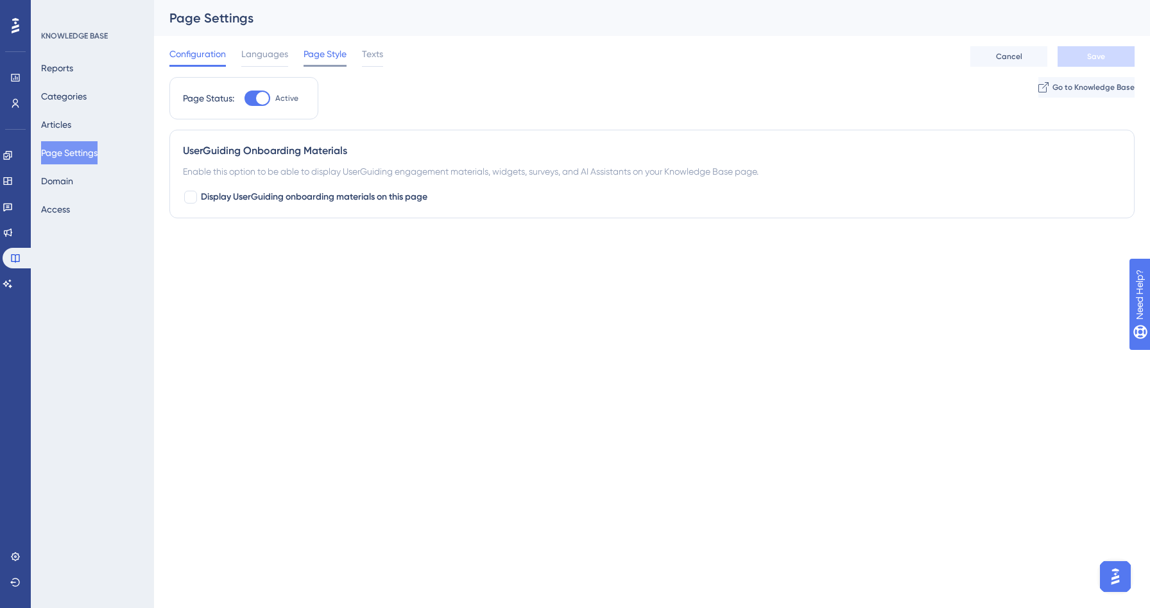
click at [338, 59] on span "Page Style" at bounding box center [325, 53] width 43 height 15
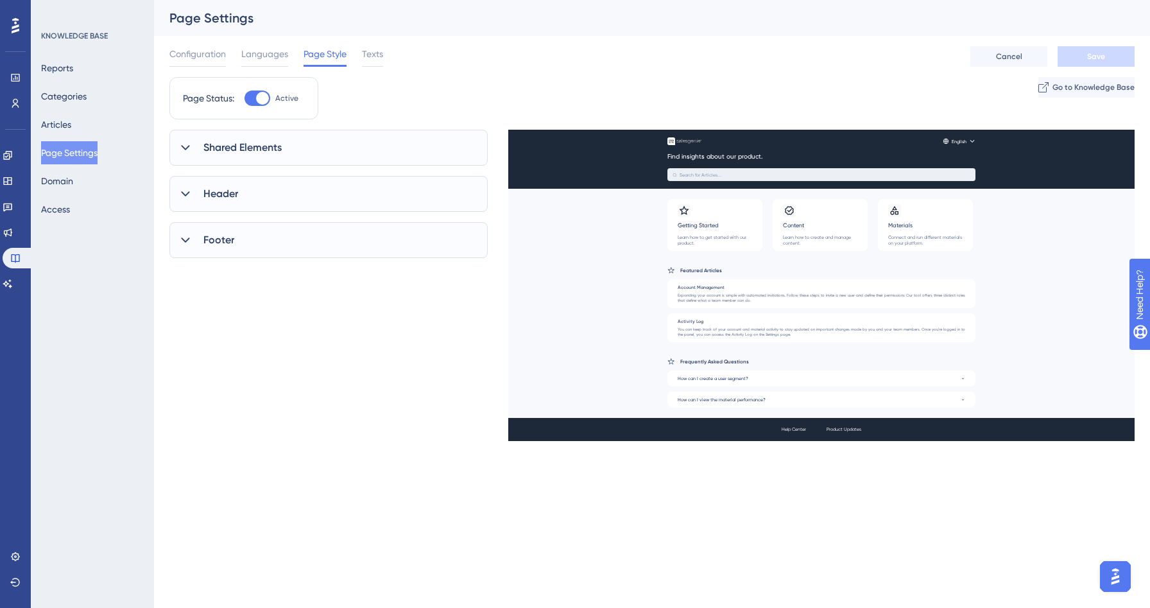
click at [294, 144] on div "Shared Elements" at bounding box center [328, 148] width 318 height 36
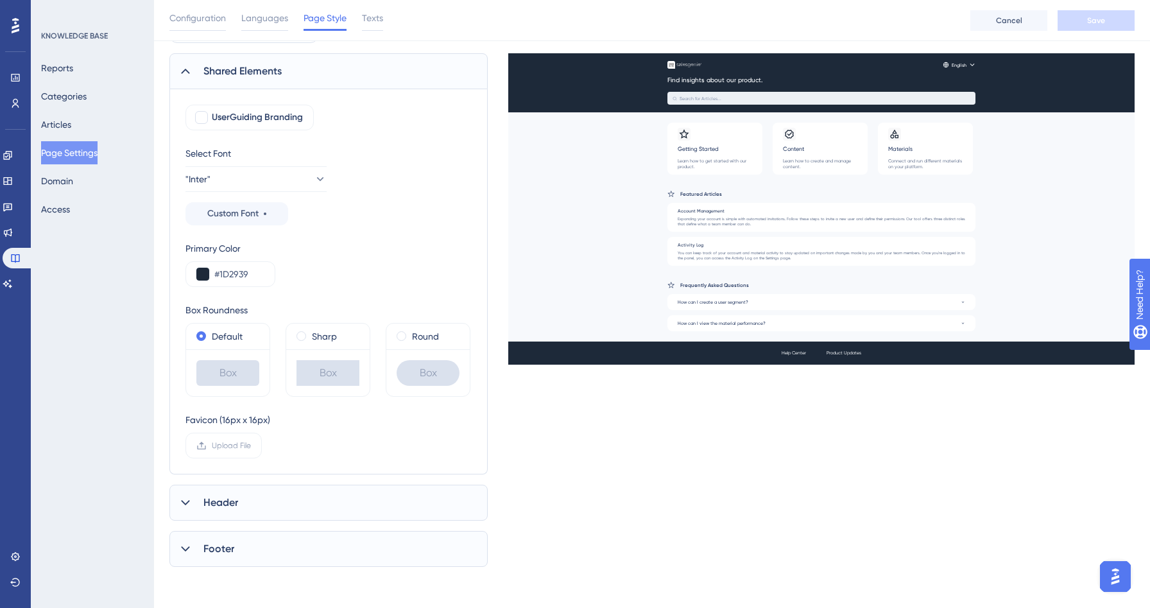
click at [241, 522] on div "Shared Elements UserGuiding Branding Select Font "Inter" Custom Font Primary Co…" at bounding box center [328, 309] width 318 height 513
click at [243, 495] on div "Header" at bounding box center [328, 503] width 318 height 36
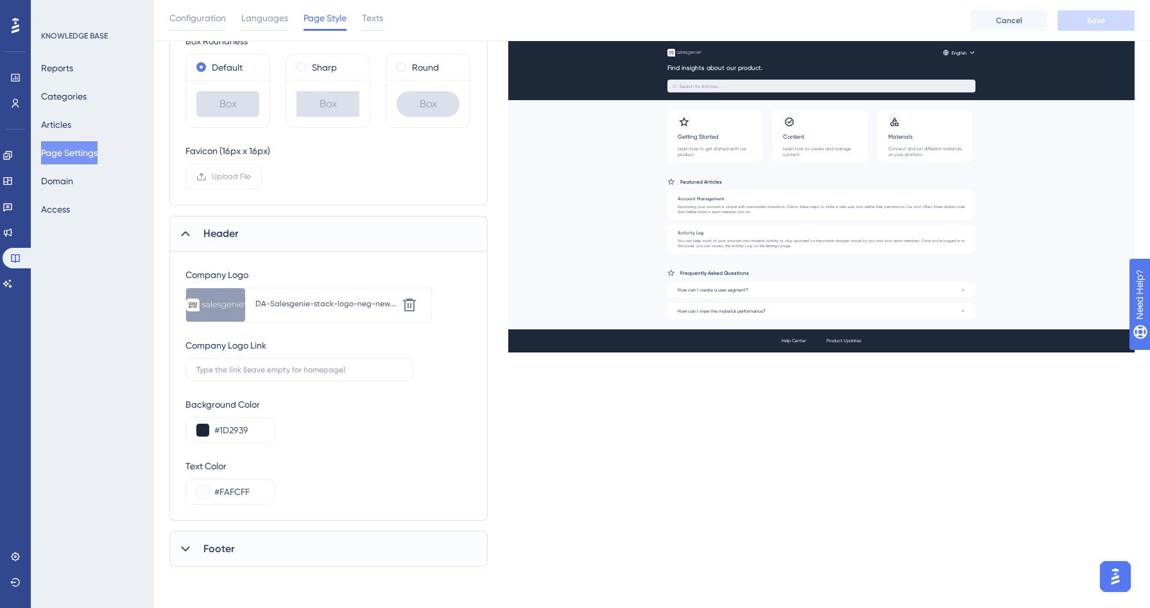
click at [233, 537] on div "Footer" at bounding box center [328, 549] width 318 height 36
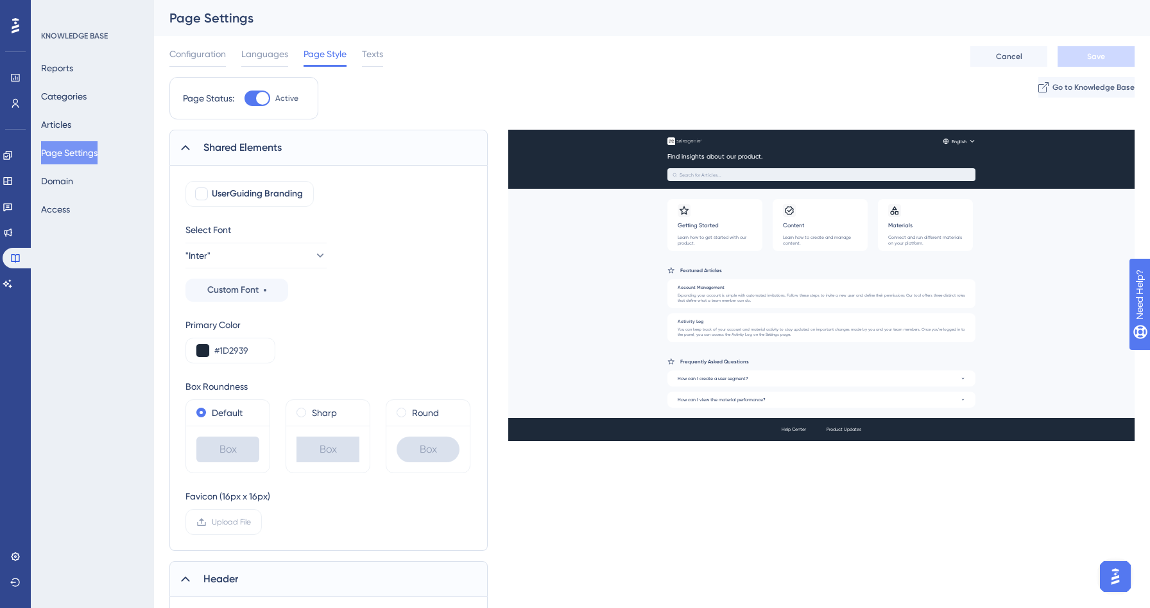
click at [322, 134] on div "Shared Elements" at bounding box center [328, 148] width 318 height 36
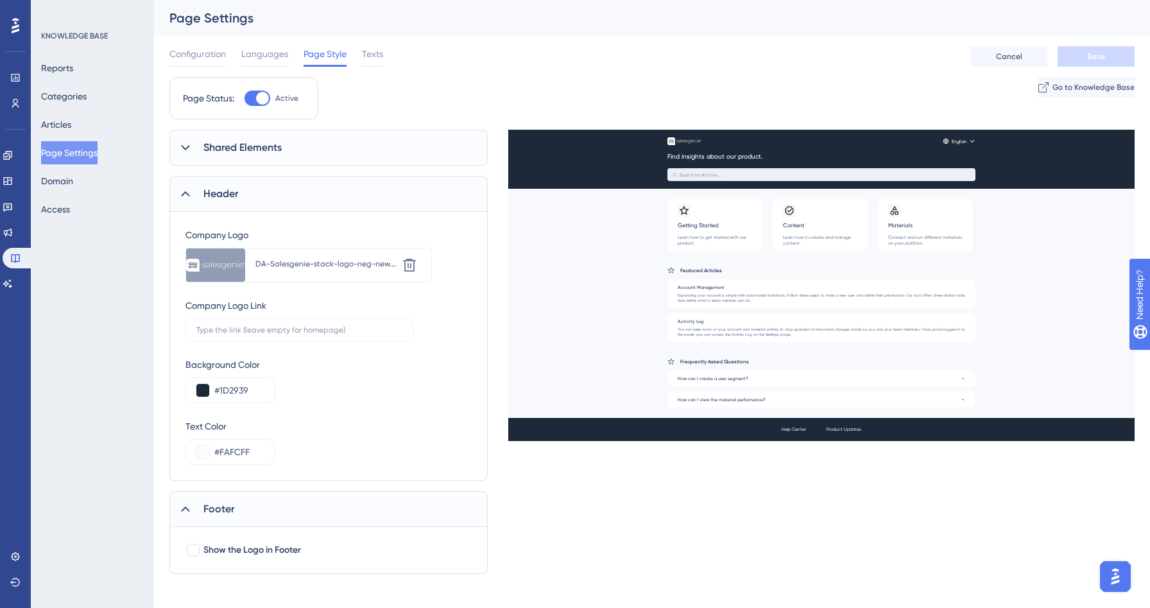
click at [289, 198] on div "Header" at bounding box center [328, 194] width 318 height 36
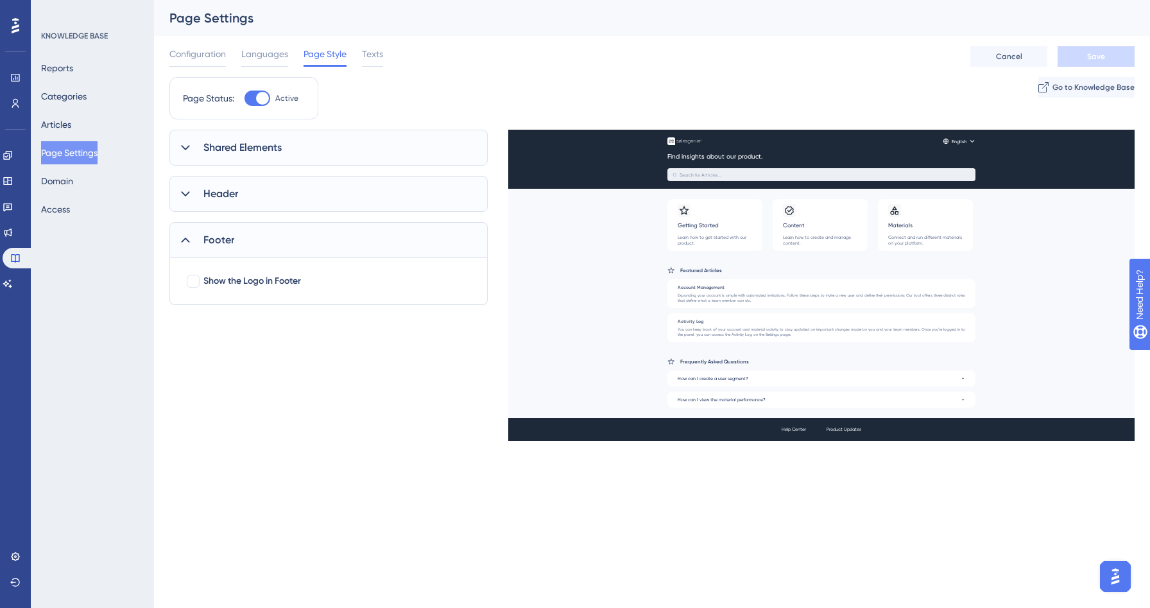
click at [272, 237] on div "Footer" at bounding box center [328, 240] width 318 height 36
click at [266, 135] on div "Shared Elements" at bounding box center [328, 148] width 318 height 36
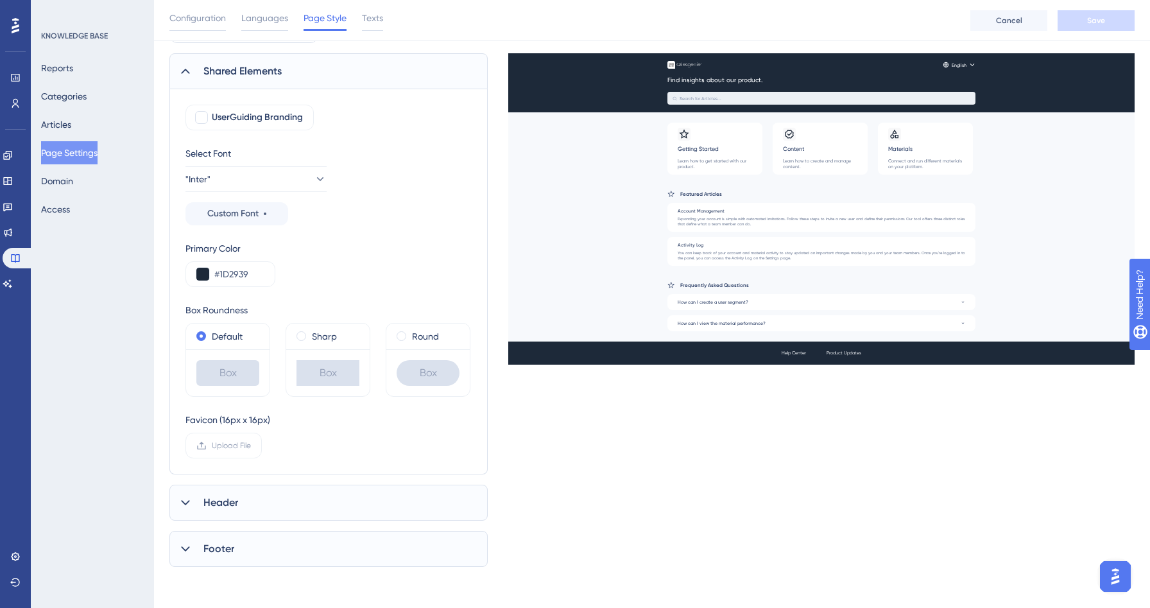
click at [246, 511] on div "Header" at bounding box center [328, 503] width 318 height 36
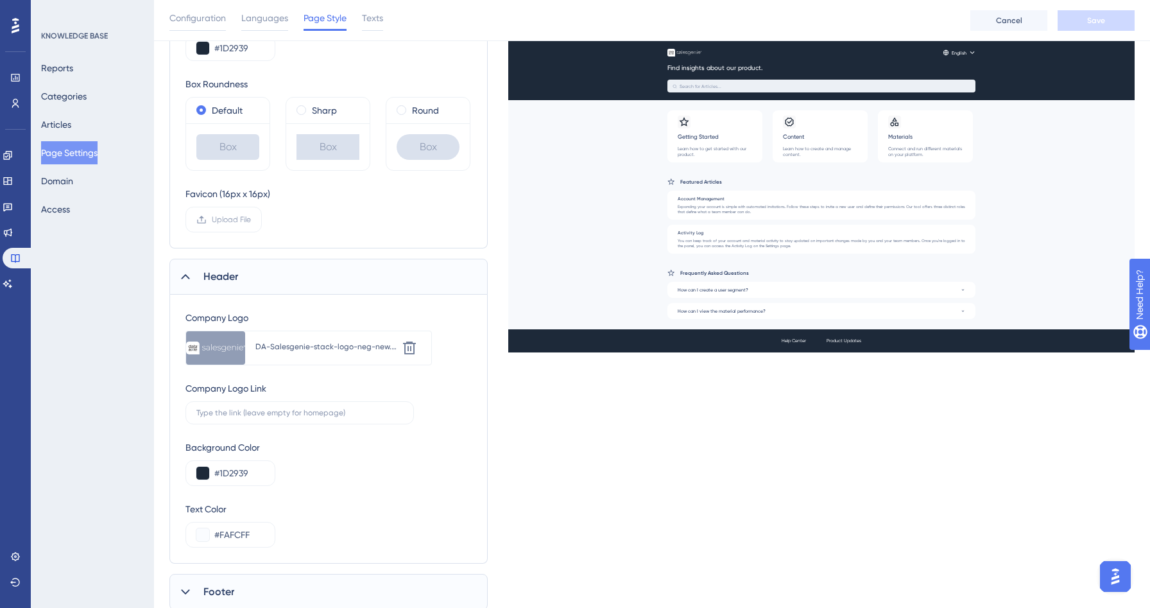
scroll to position [350, 0]
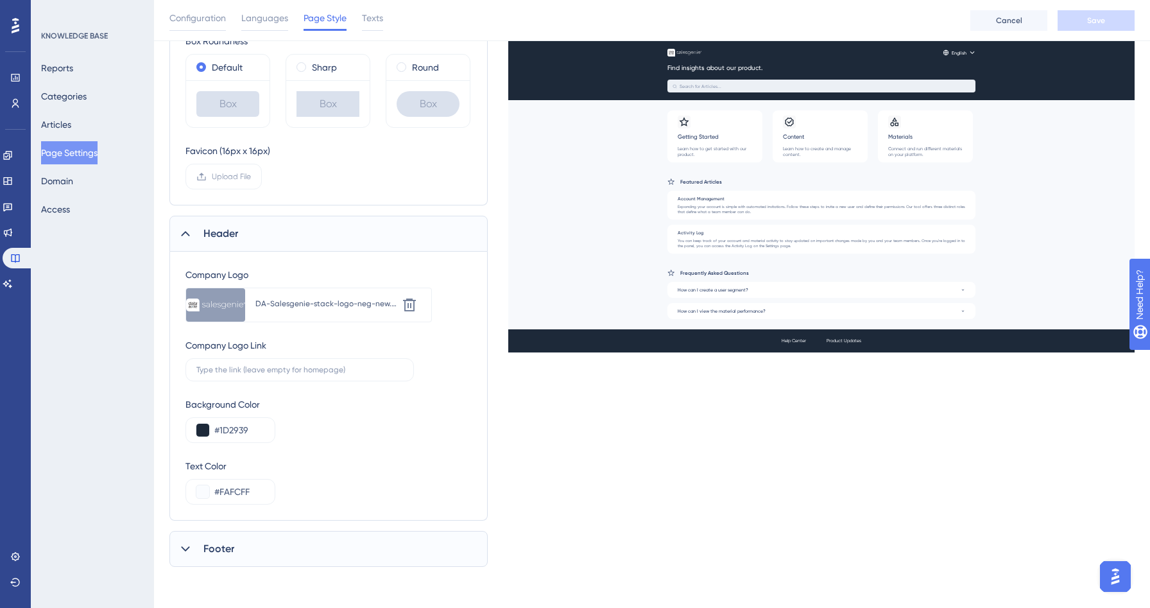
click at [238, 544] on div "Footer" at bounding box center [328, 549] width 318 height 36
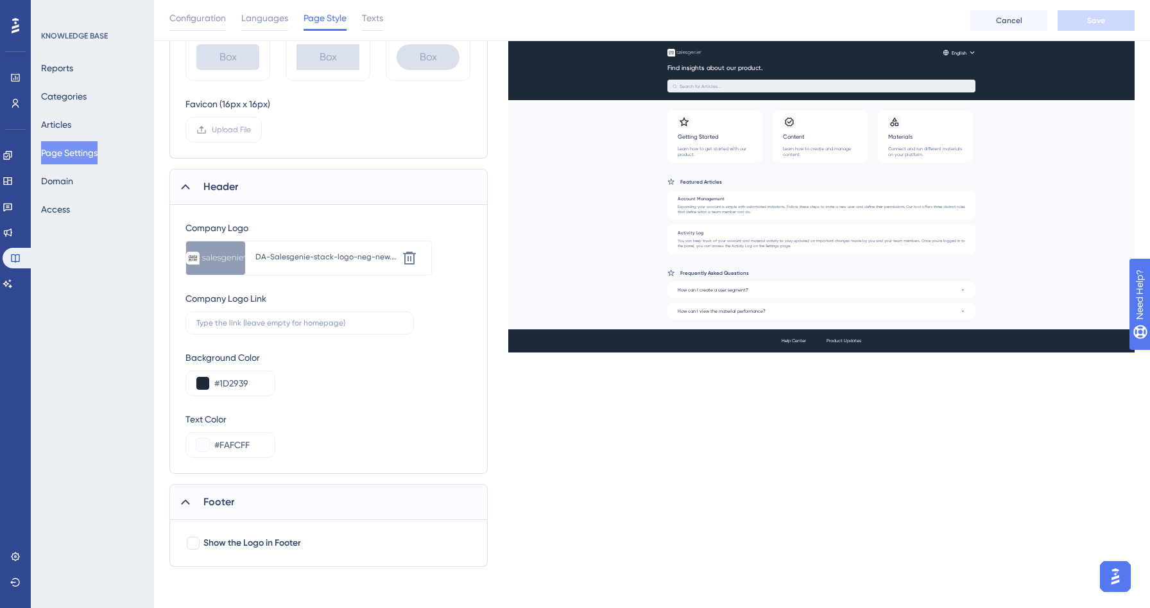
scroll to position [0, 0]
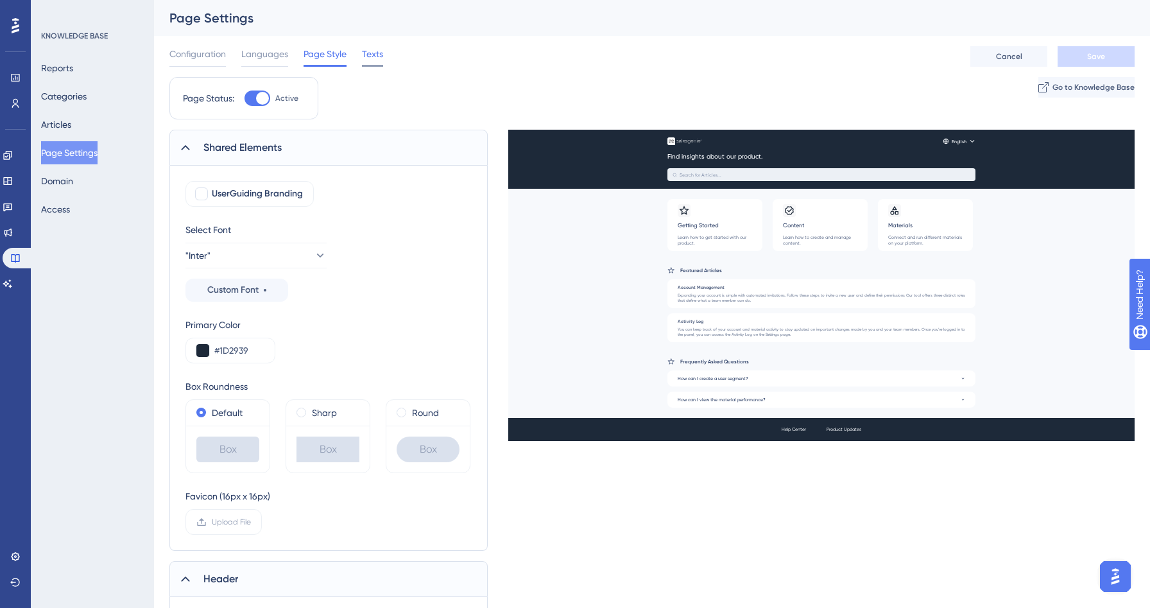
click at [368, 58] on span "Texts" at bounding box center [372, 53] width 21 height 15
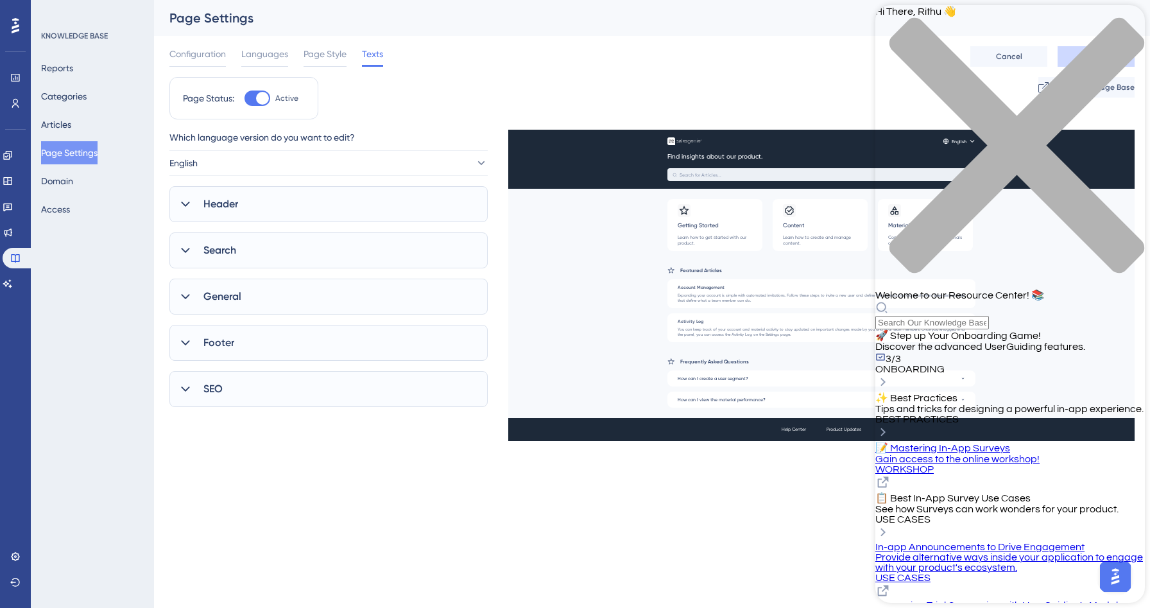
scroll to position [242, 0]
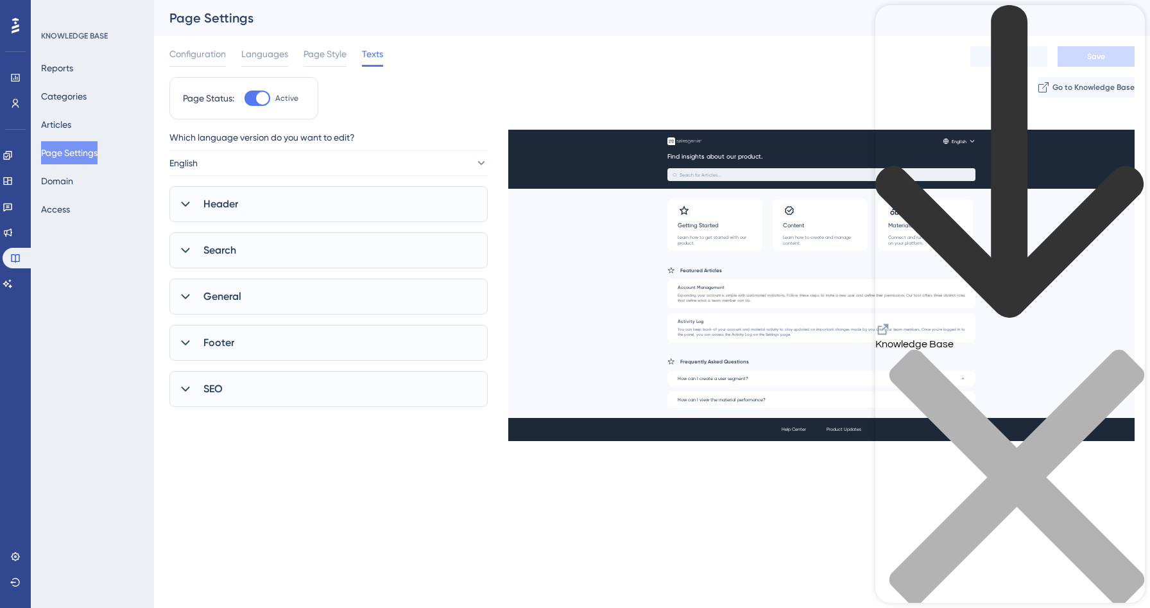
click at [1130, 349] on div "close resource center" at bounding box center [1010, 485] width 270 height 272
